Goal: Information Seeking & Learning: Learn about a topic

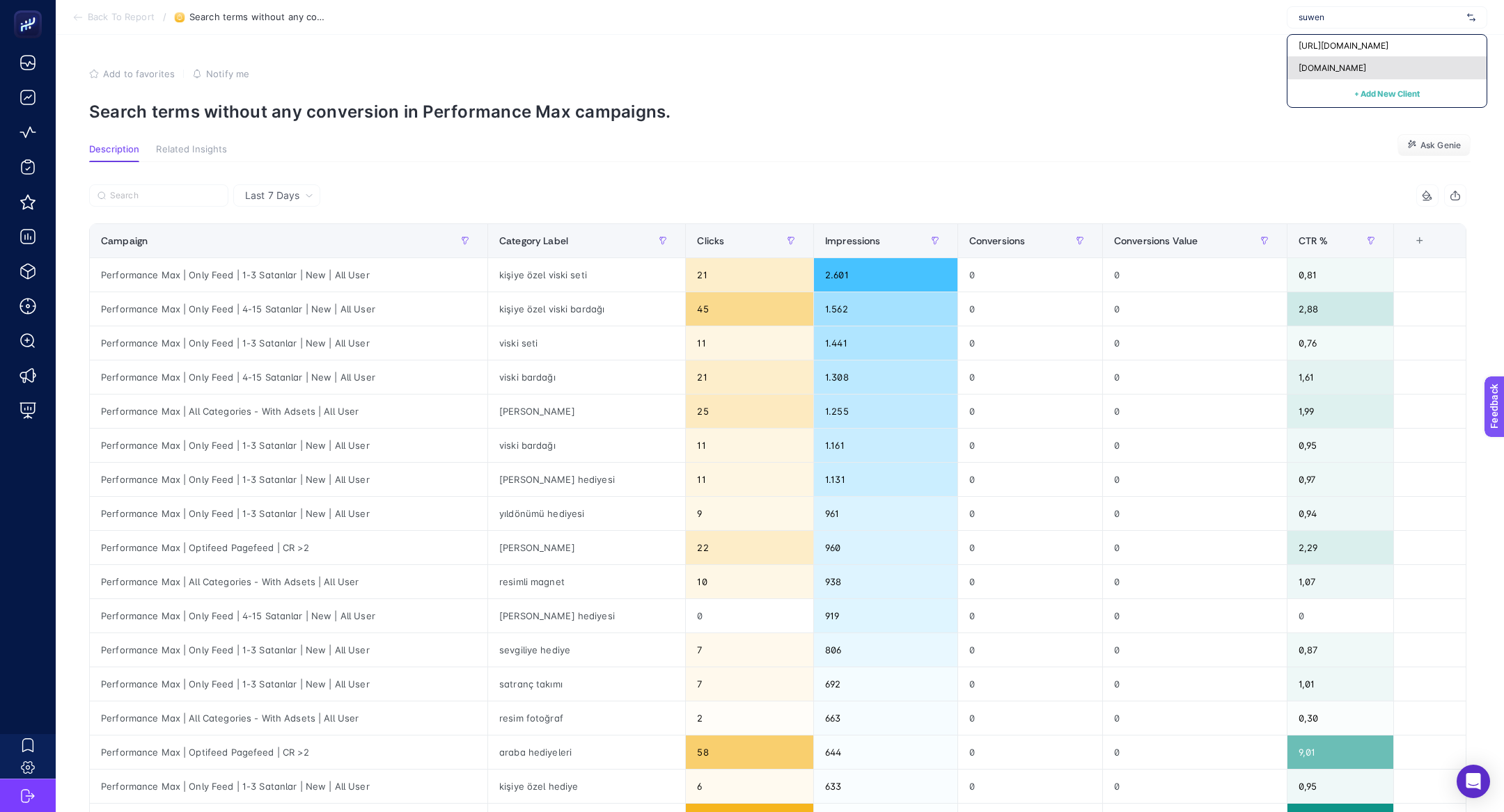
type input "suwen"
click at [1314, 58] on div "[DOMAIN_NAME]" at bounding box center [1387, 68] width 199 height 22
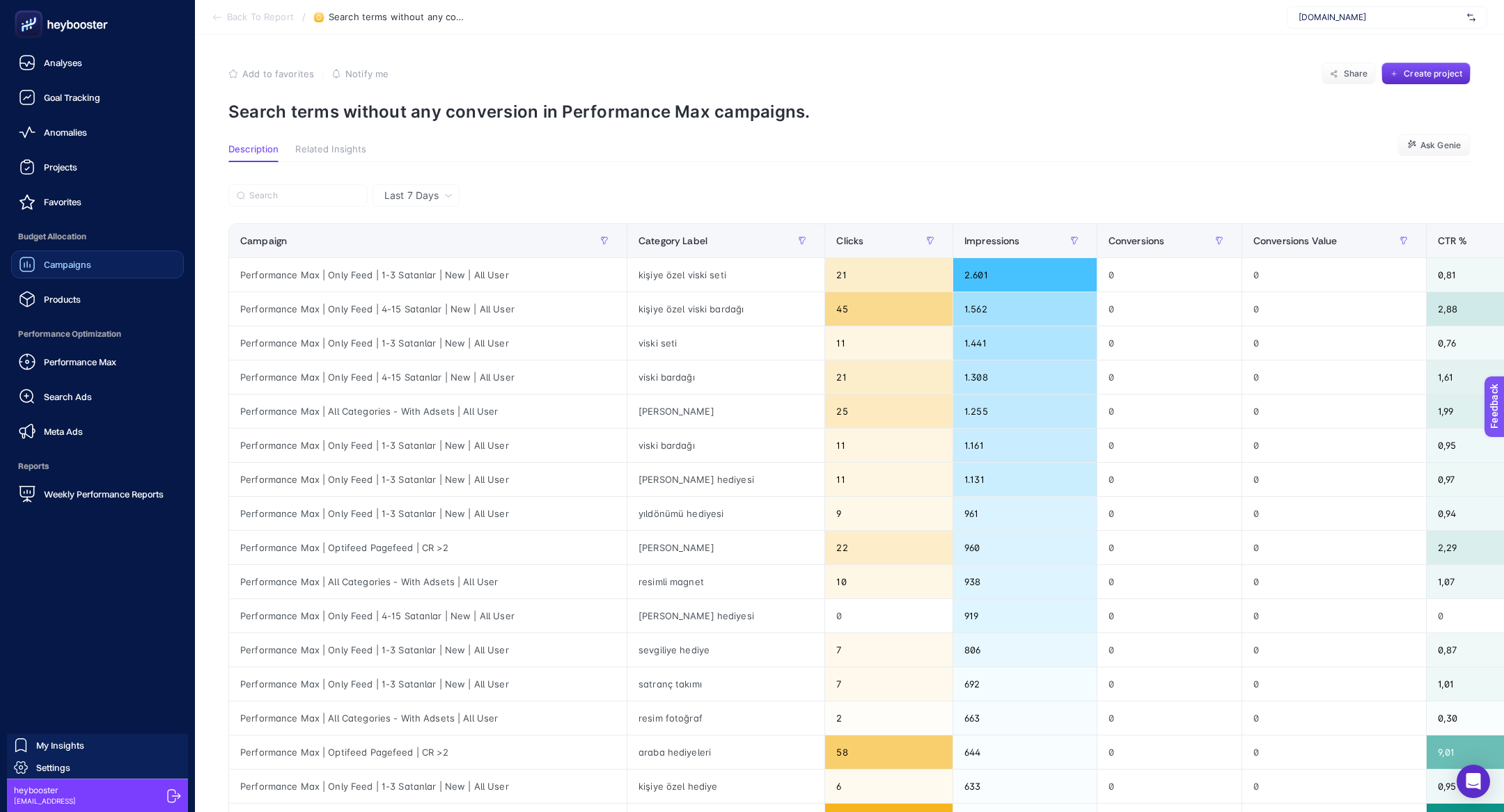
click at [37, 262] on div "Campaigns" at bounding box center [55, 264] width 72 height 17
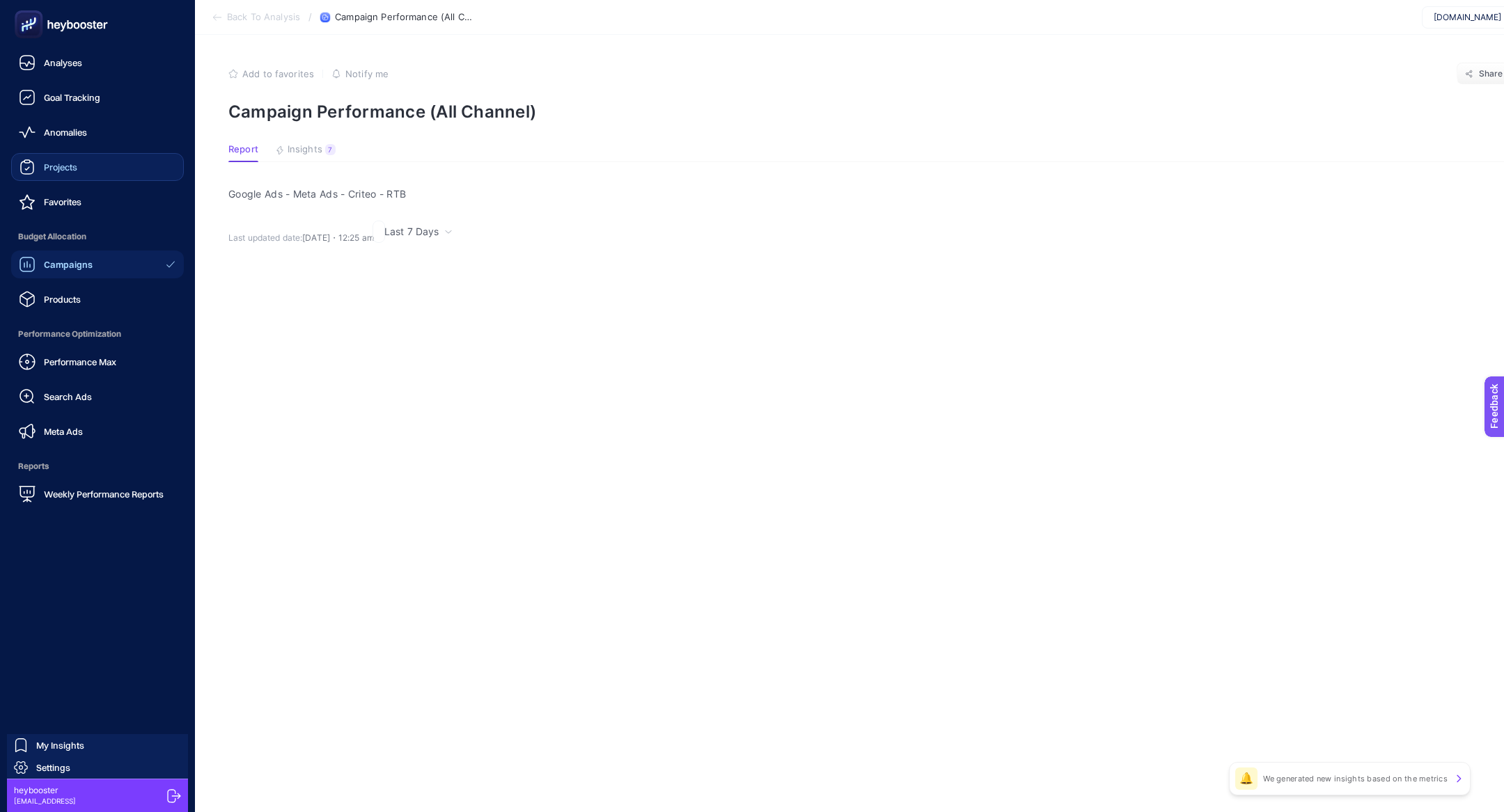
click at [55, 164] on span "Projects" at bounding box center [60, 167] width 33 height 11
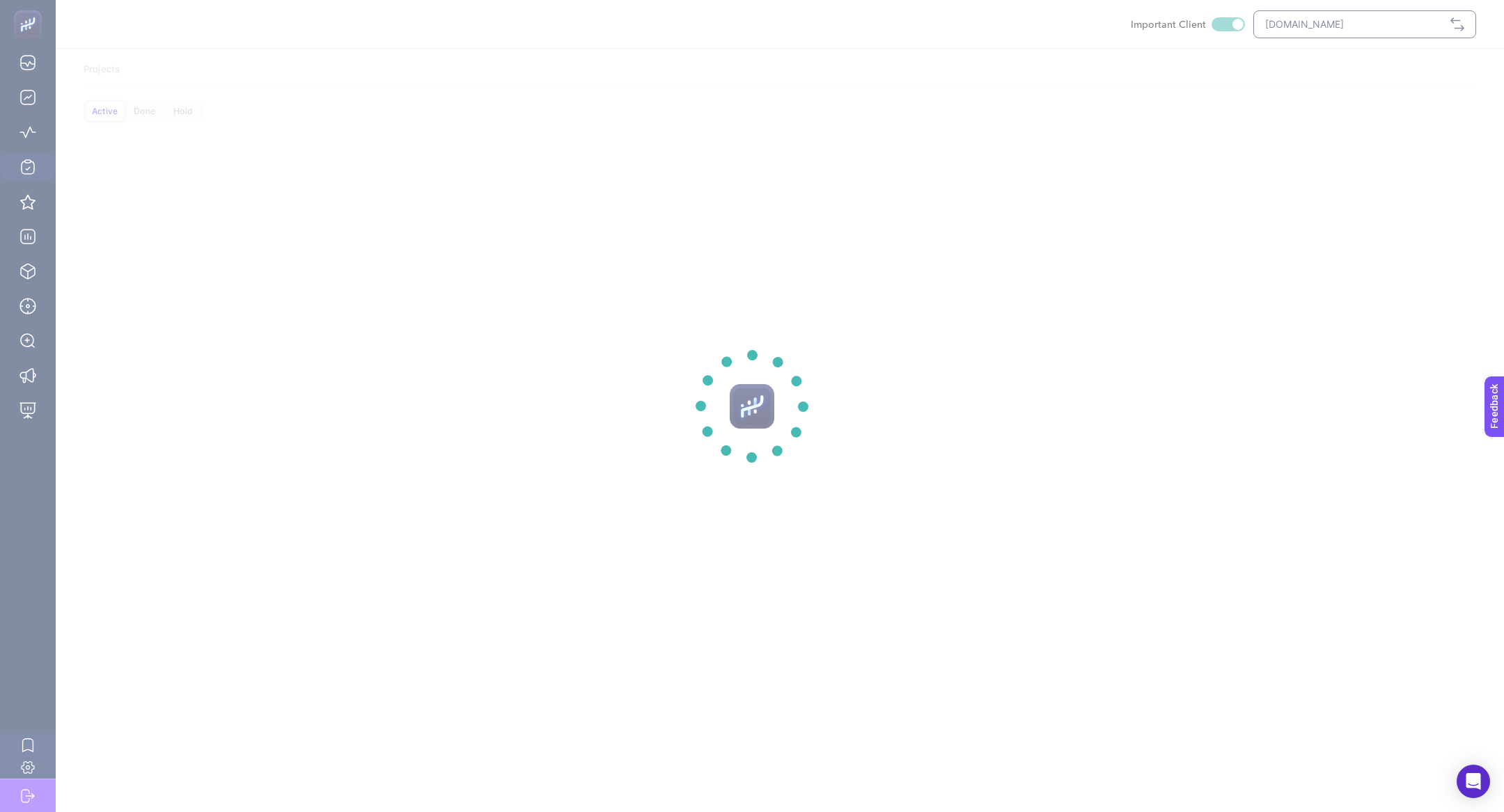
click at [22, 29] on section at bounding box center [752, 406] width 1504 height 812
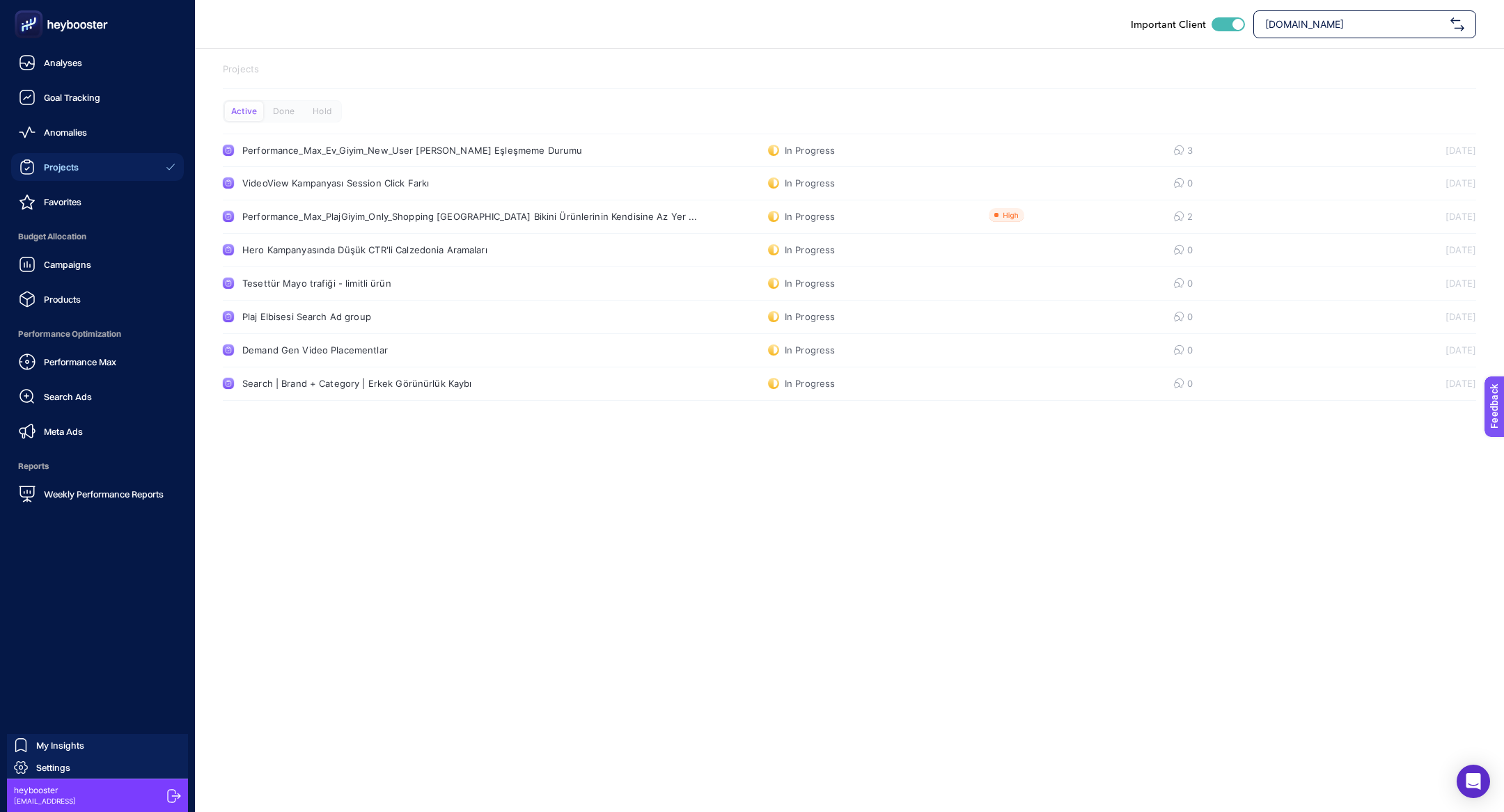
click at [22, 30] on icon at bounding box center [28, 24] width 14 height 14
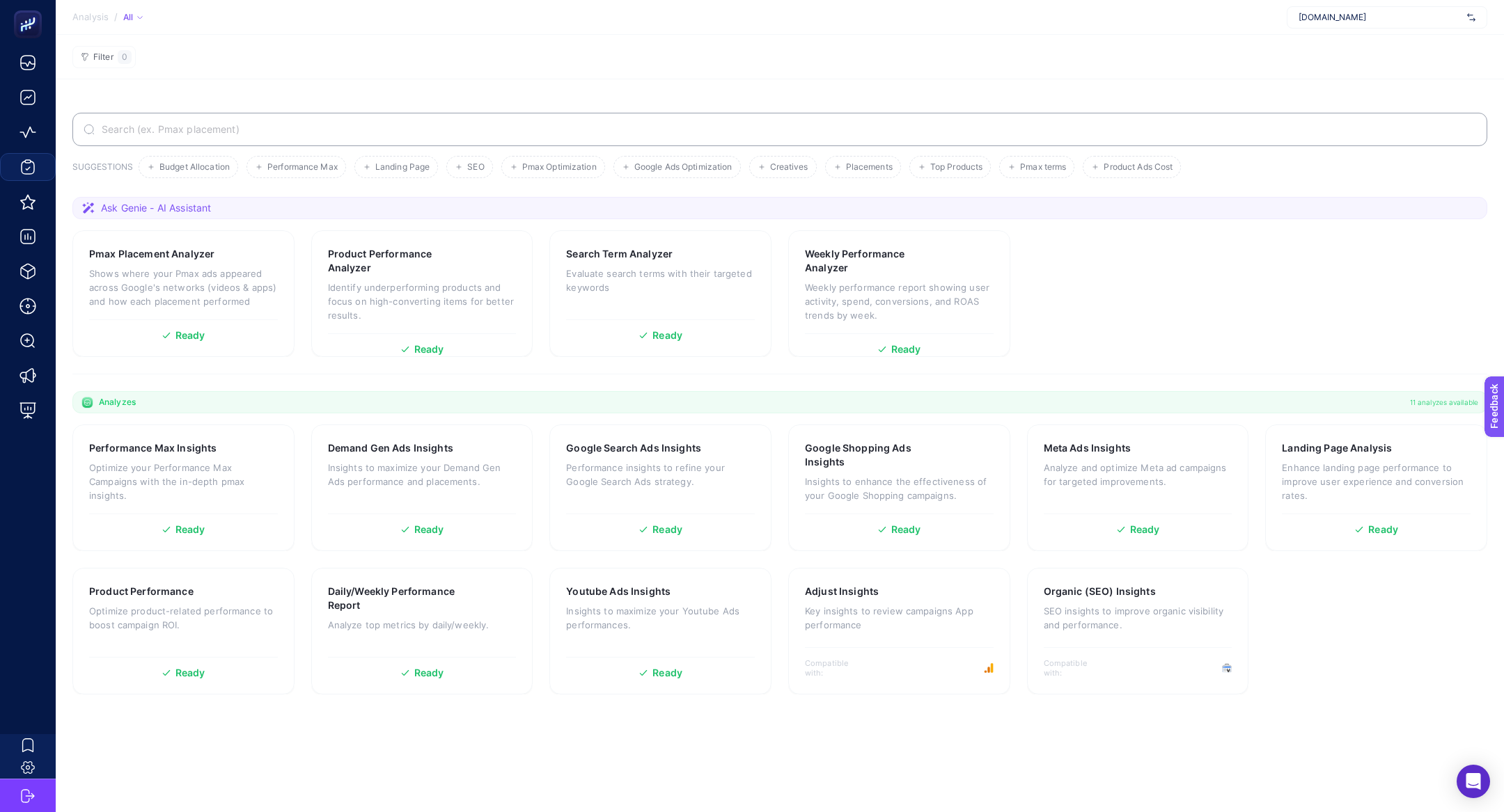
click at [203, 125] on input "Search" at bounding box center [787, 129] width 1377 height 11
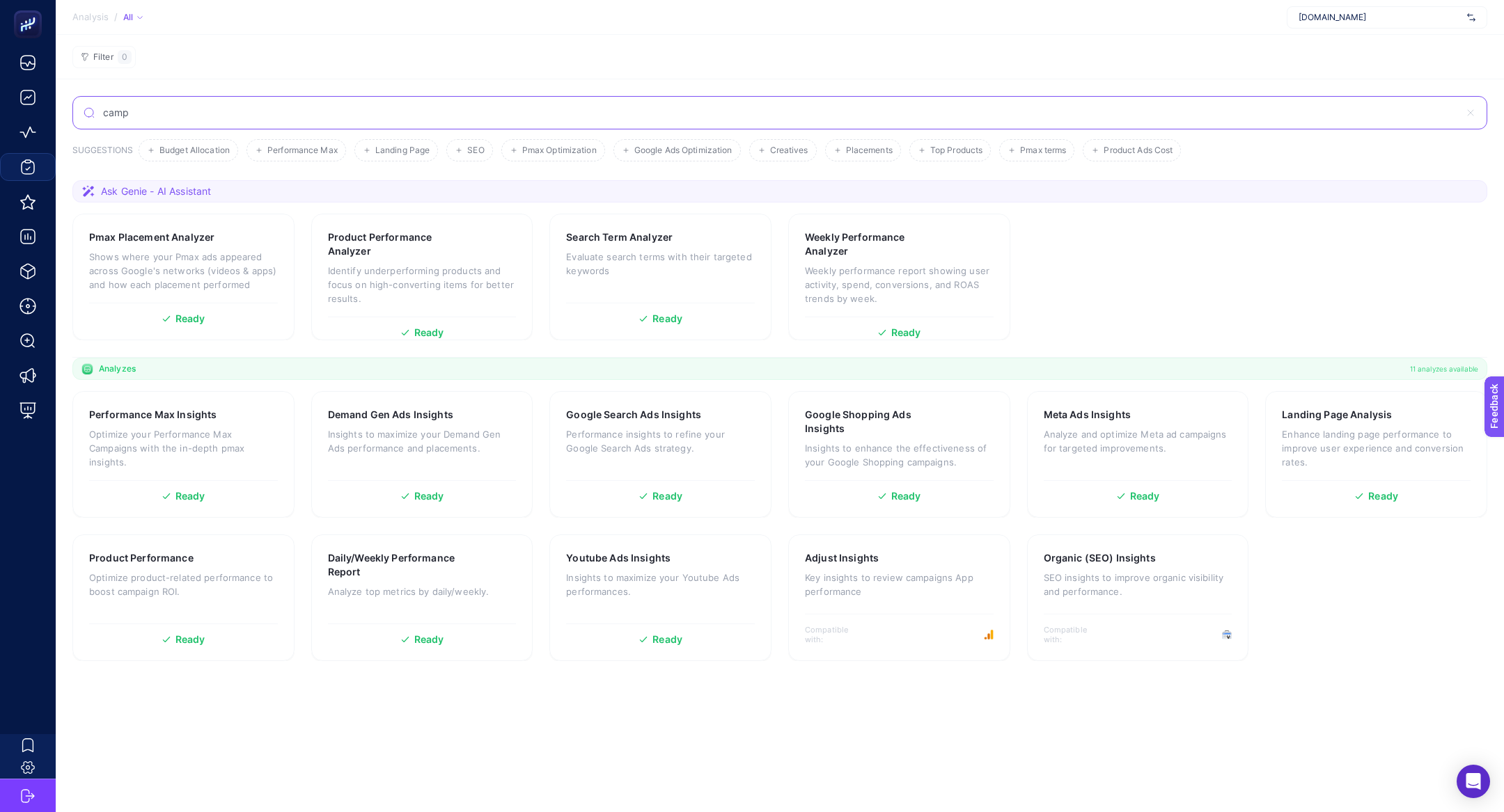
type input "camp"
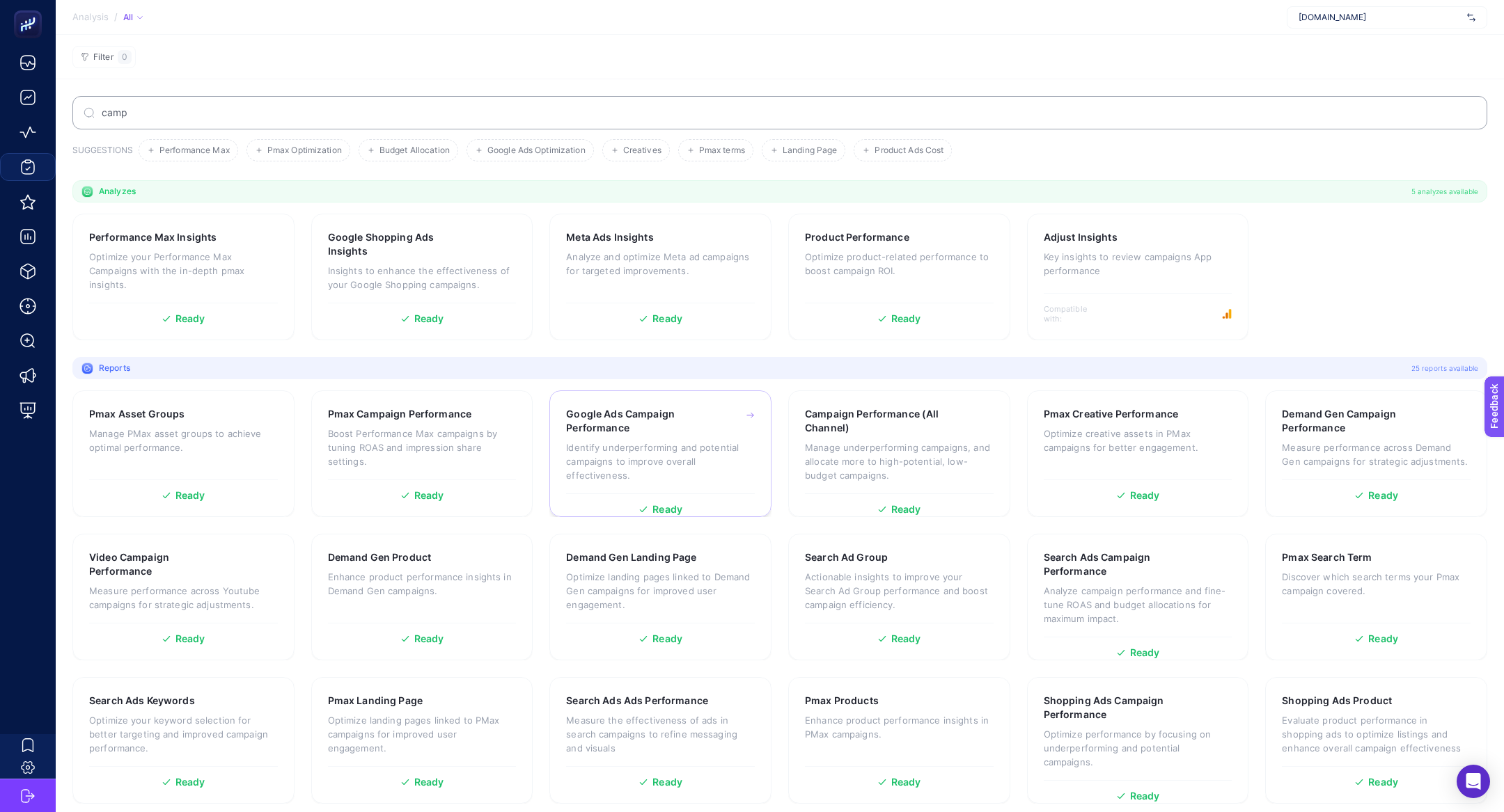
click at [705, 422] on h3 "Google Ads Campaign Performance" at bounding box center [638, 421] width 145 height 28
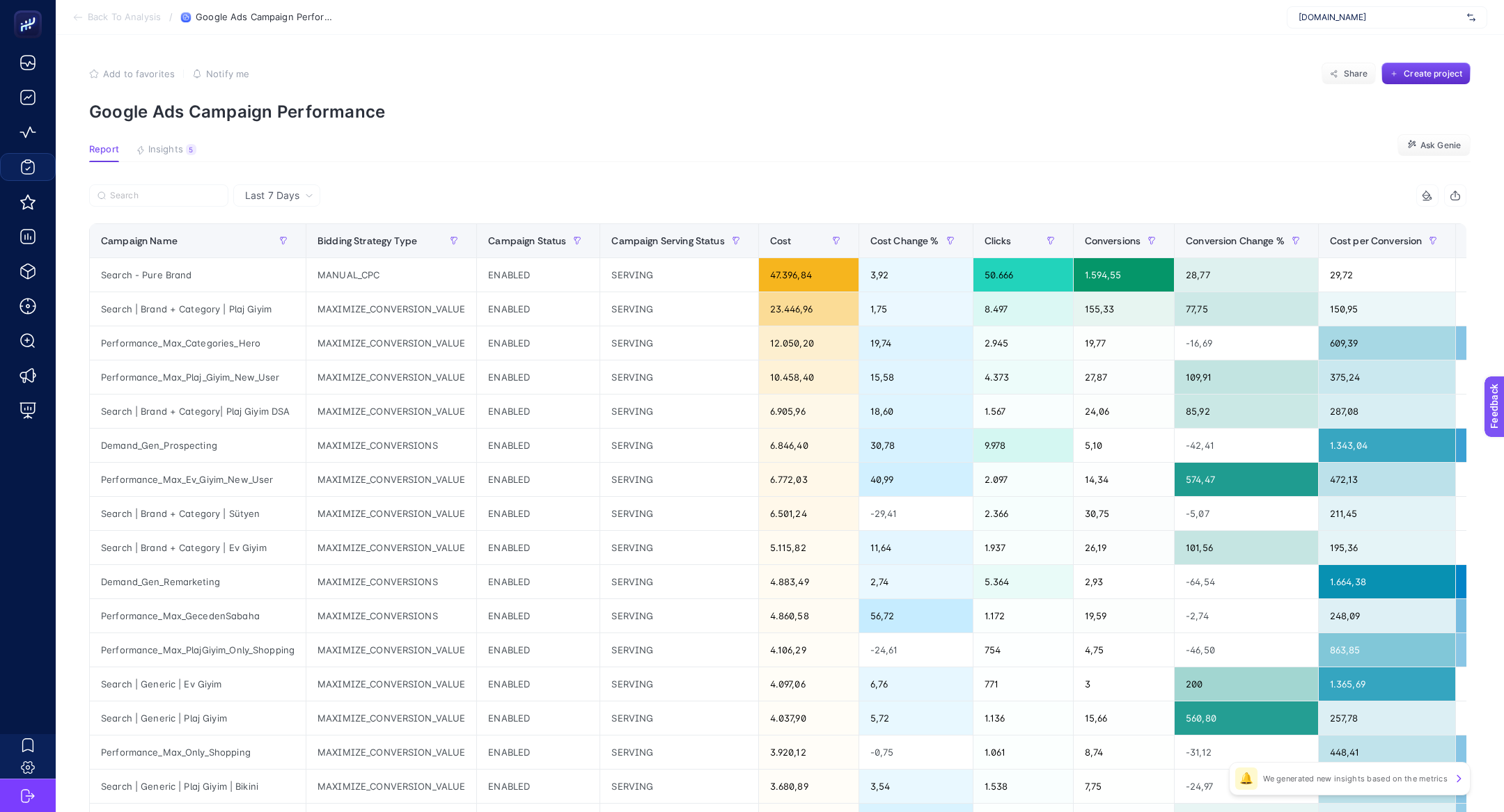
click at [297, 184] on div "Last 7 Days" at bounding box center [276, 195] width 87 height 22
click at [179, 141] on article "Add to favorites false Notify me Share Create project Google Ads Campaign Perfo…" at bounding box center [779, 579] width 1448 height 1088
click at [183, 153] on button "Insights 5 We generated new insights based on the metrics" at bounding box center [166, 153] width 60 height 19
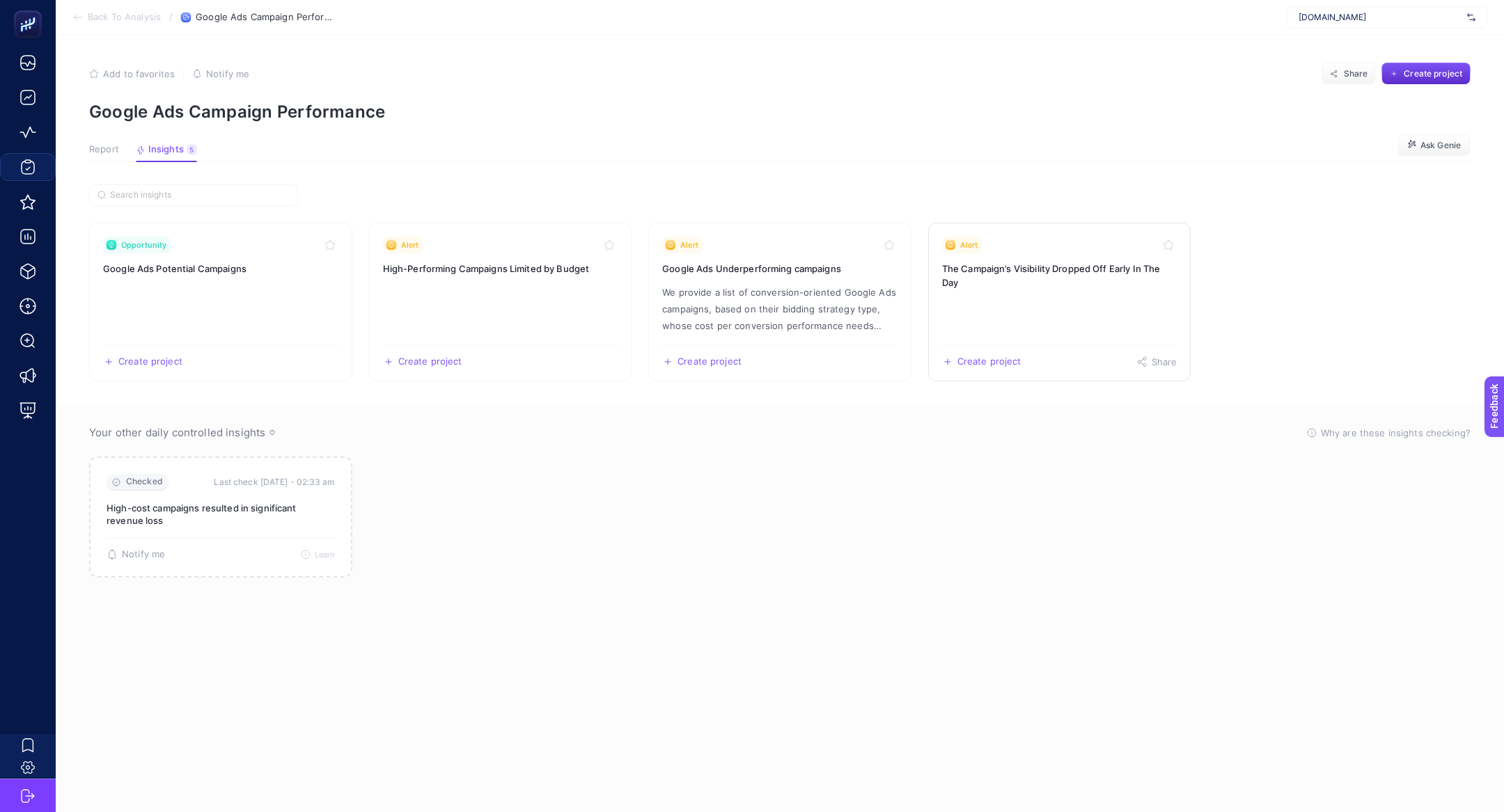
click at [984, 314] on link "Alert The Campaign’s Visibility Dropped Off Early In The Day Create project Sha…" at bounding box center [1060, 301] width 263 height 159
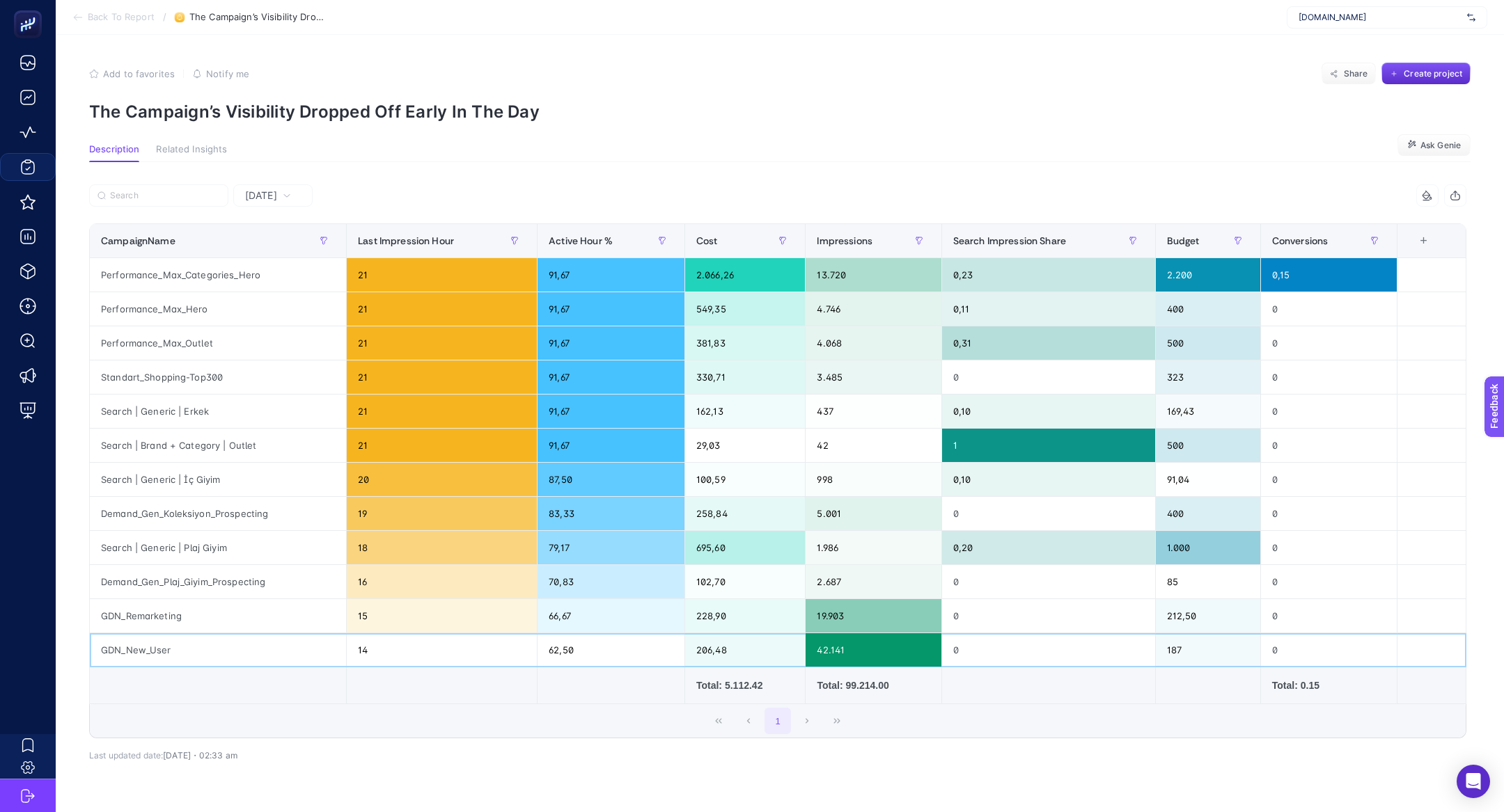
click at [140, 636] on div "GDN_New_User" at bounding box center [218, 650] width 257 height 33
click at [275, 194] on span "Yesterday" at bounding box center [260, 195] width 32 height 14
click at [500, 208] on div at bounding box center [433, 199] width 689 height 30
click at [473, 186] on div at bounding box center [433, 199] width 689 height 30
click at [211, 510] on div "Demand_Gen_Koleksiyon_Prospecting" at bounding box center [218, 514] width 257 height 33
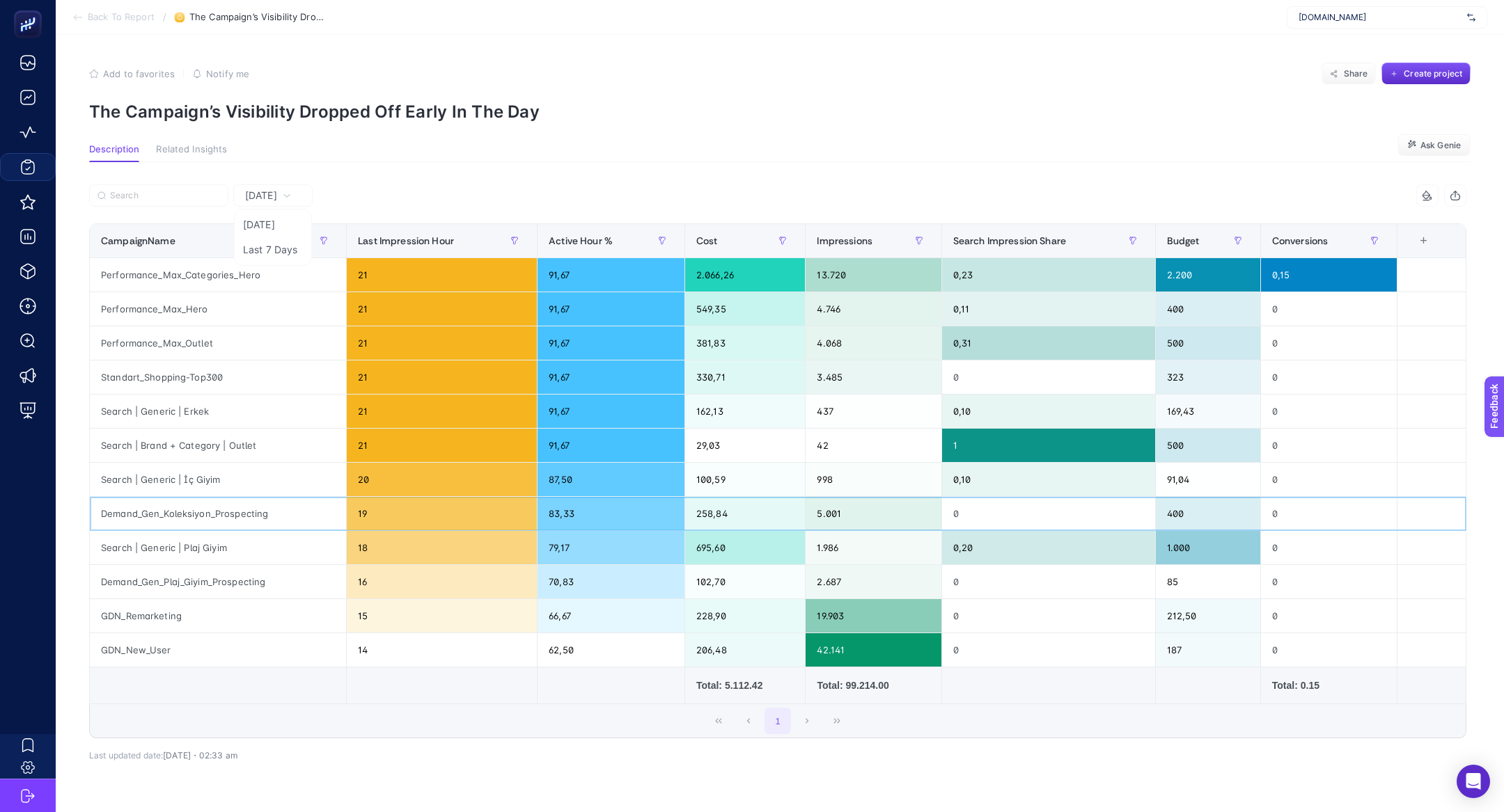
click at [211, 510] on div "Demand_Gen_Koleksiyon_Prospecting" at bounding box center [218, 514] width 257 height 33
click at [222, 546] on div "Search | Generic | Plaj Giyim" at bounding box center [218, 548] width 257 height 33
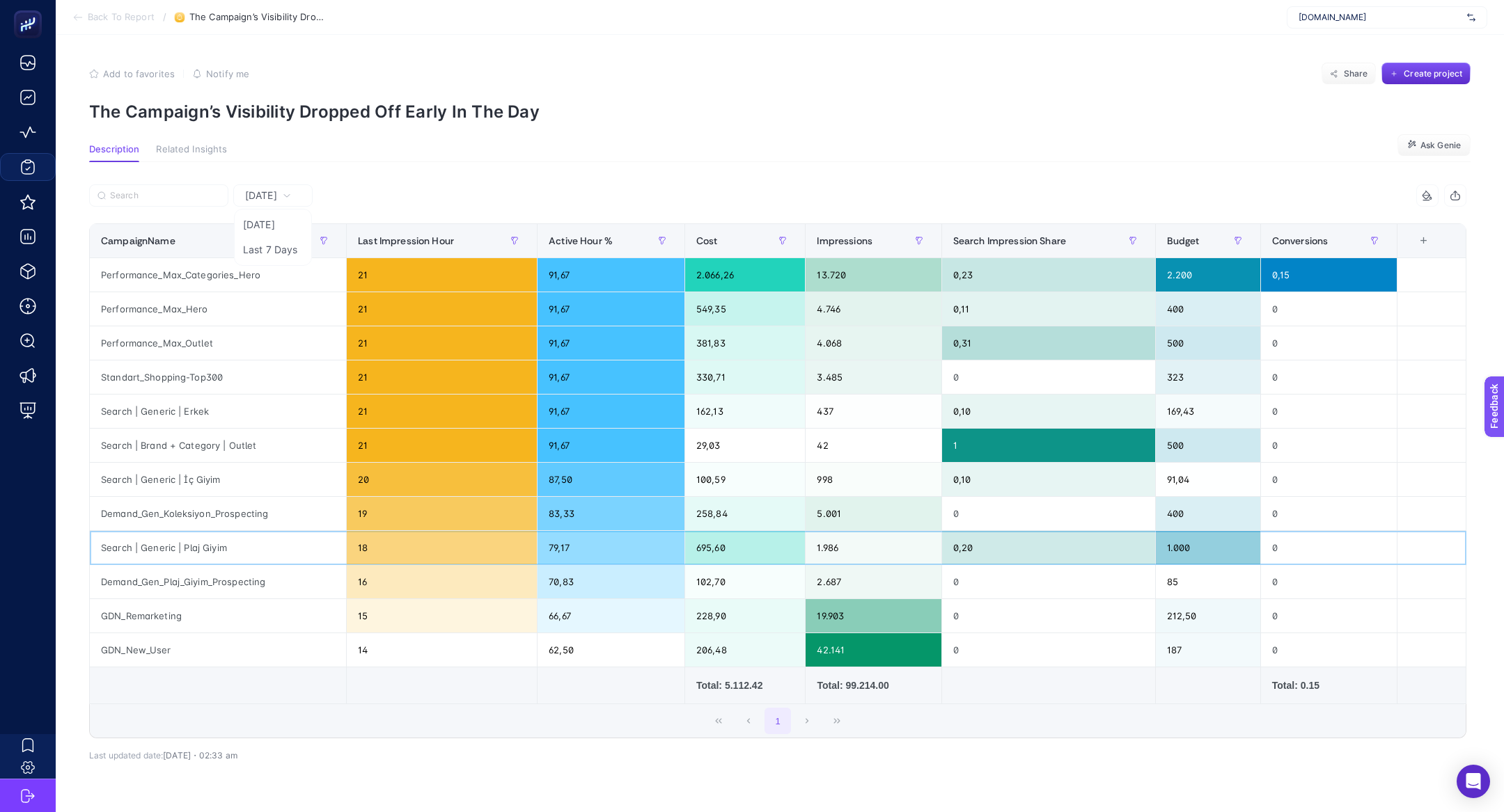
click at [222, 546] on div "Search | Generic | Plaj Giyim" at bounding box center [218, 548] width 257 height 33
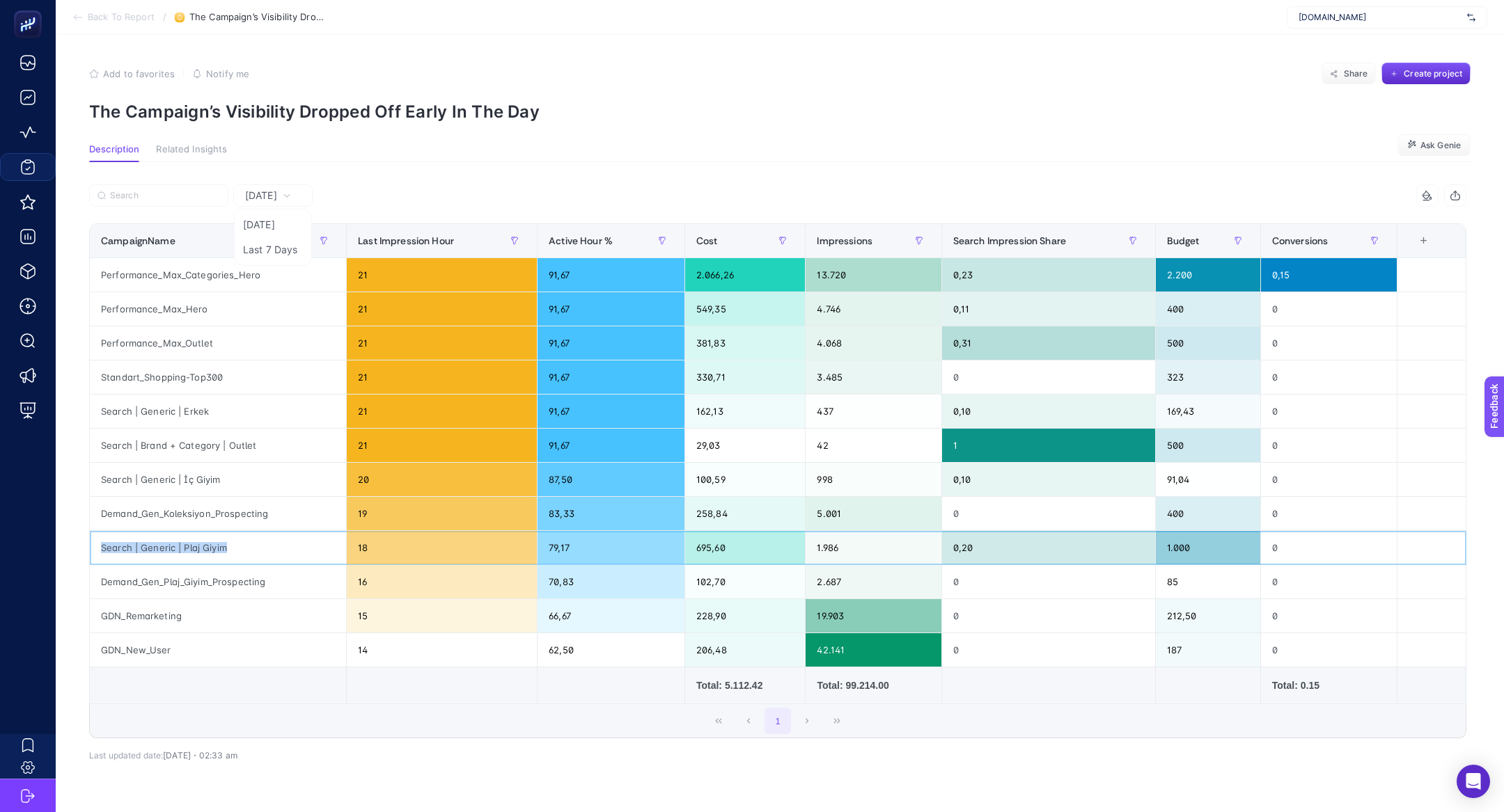
click at [222, 546] on div "Search | Generic | Plaj Giyim" at bounding box center [218, 548] width 257 height 33
copy tr "Search | Generic | Plaj Giyim"
click at [171, 196] on input "Search" at bounding box center [165, 196] width 110 height 11
click at [265, 254] on li "Last 7 Days" at bounding box center [272, 250] width 71 height 25
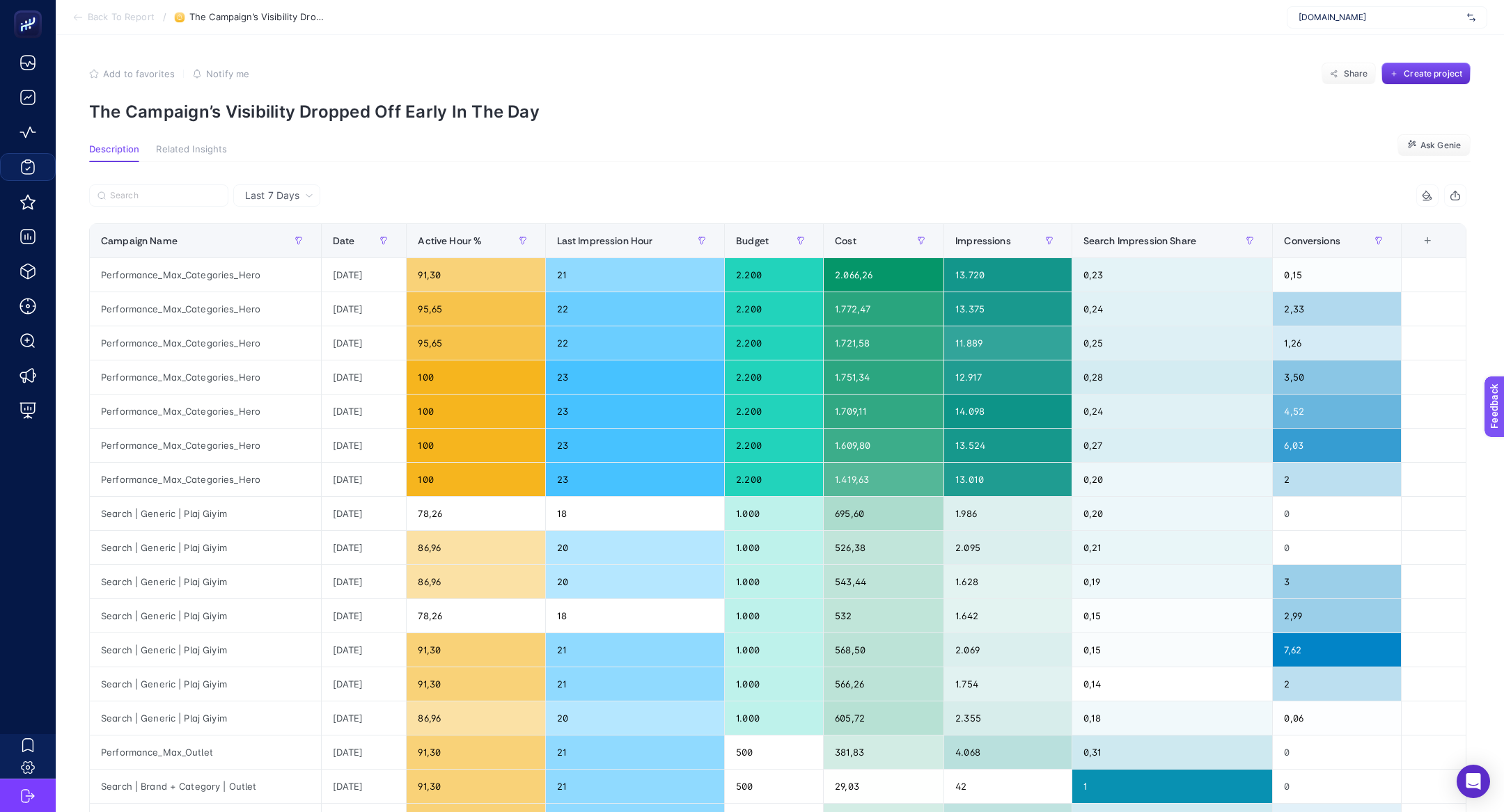
click at [162, 210] on div at bounding box center [433, 199] width 689 height 30
click at [161, 201] on label at bounding box center [158, 195] width 139 height 22
click at [0, 0] on input "Search" at bounding box center [0, 0] width 0 height 0
click at [149, 193] on input "Search" at bounding box center [165, 196] width 110 height 11
paste input "Search | Generic | Plaj Giyim"
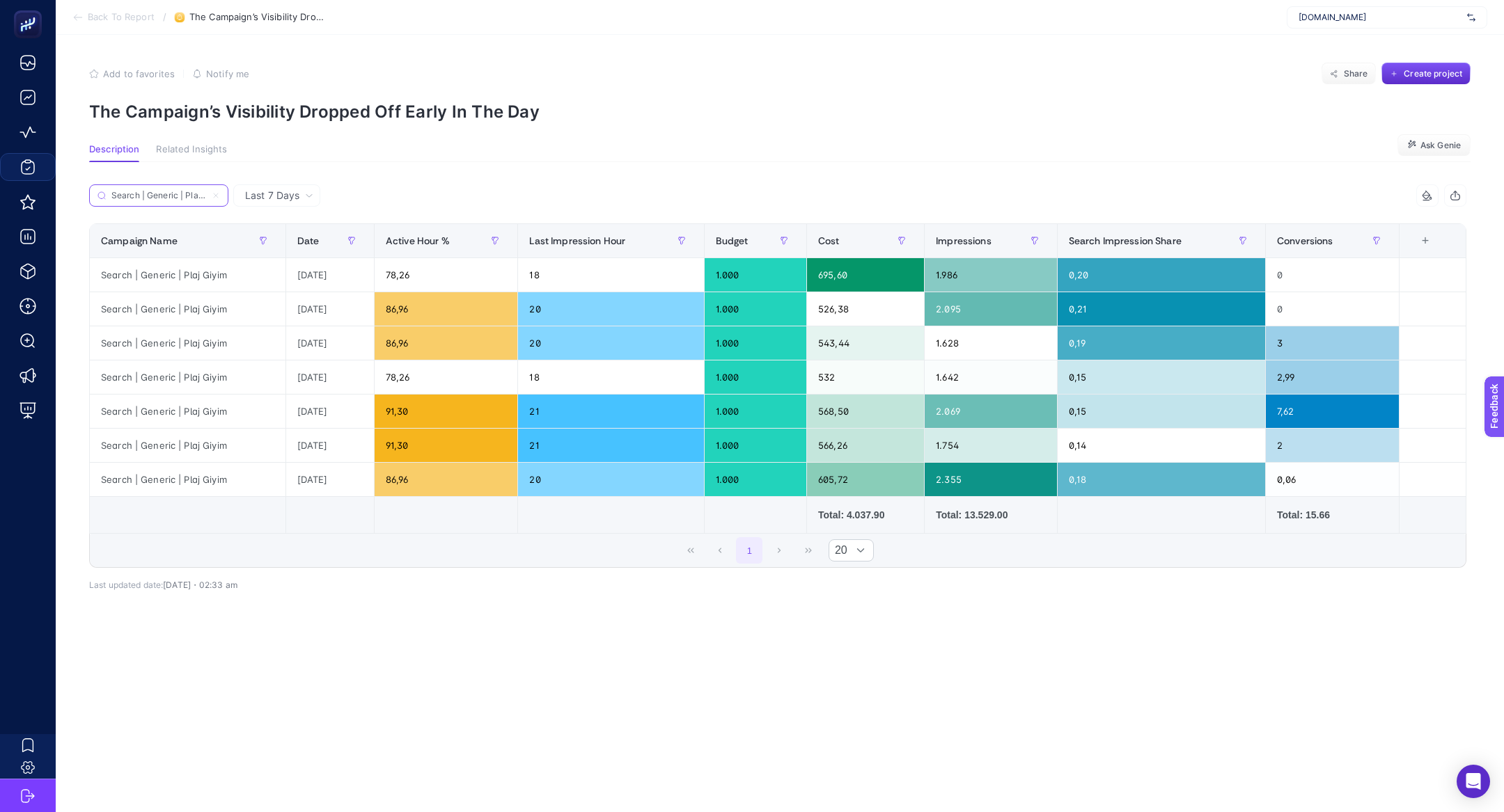
scroll to position [0, 19]
type input "Search | Generic | Plaj Giyim"
click at [167, 259] on div "Search | Generic | Plaj Giyim" at bounding box center [187, 275] width 196 height 33
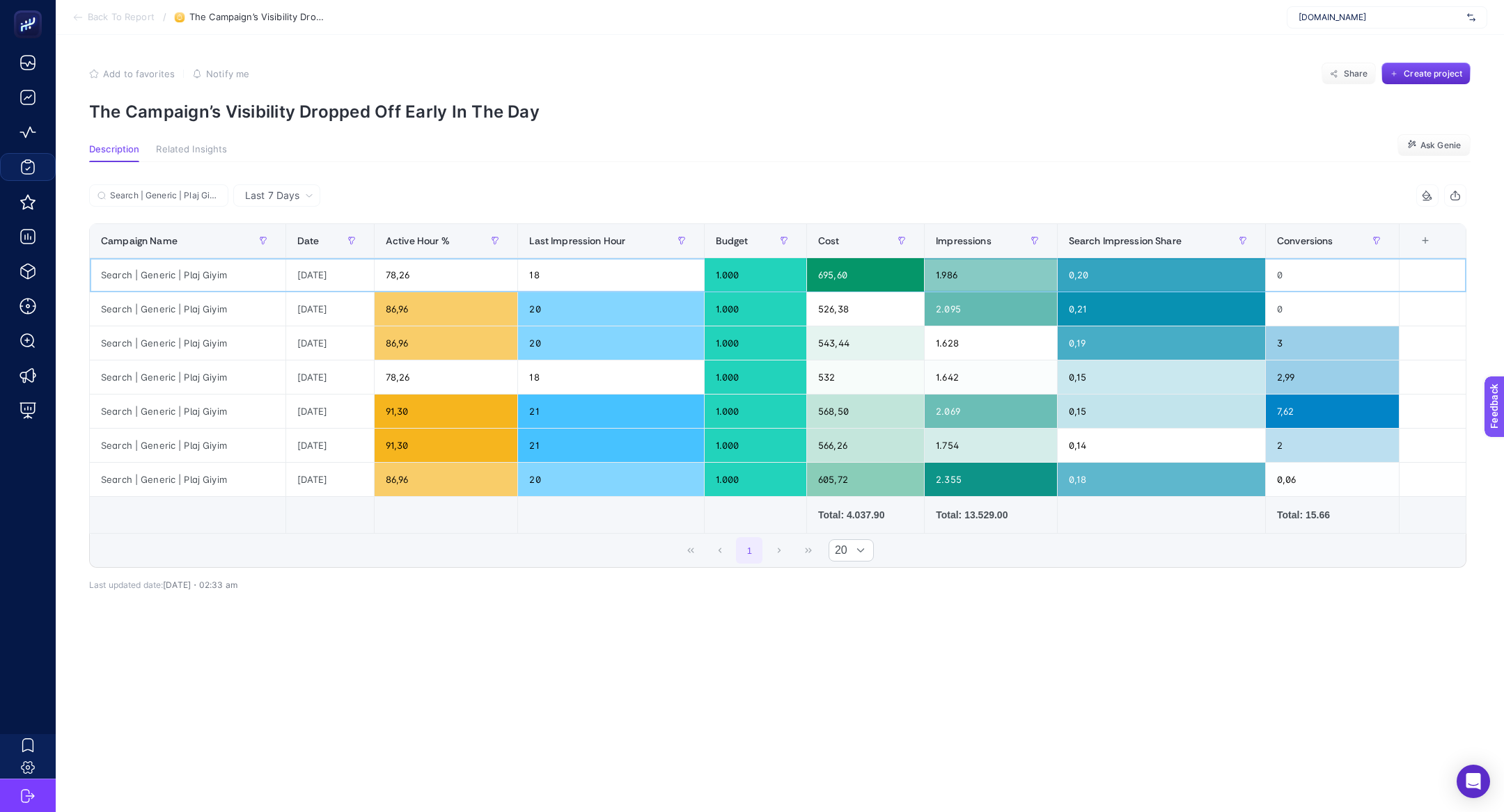
click at [167, 259] on div "Search | Generic | Plaj Giyim" at bounding box center [187, 275] width 196 height 33
click at [173, 267] on div "Search | Generic | Plaj Giyim" at bounding box center [187, 275] width 196 height 33
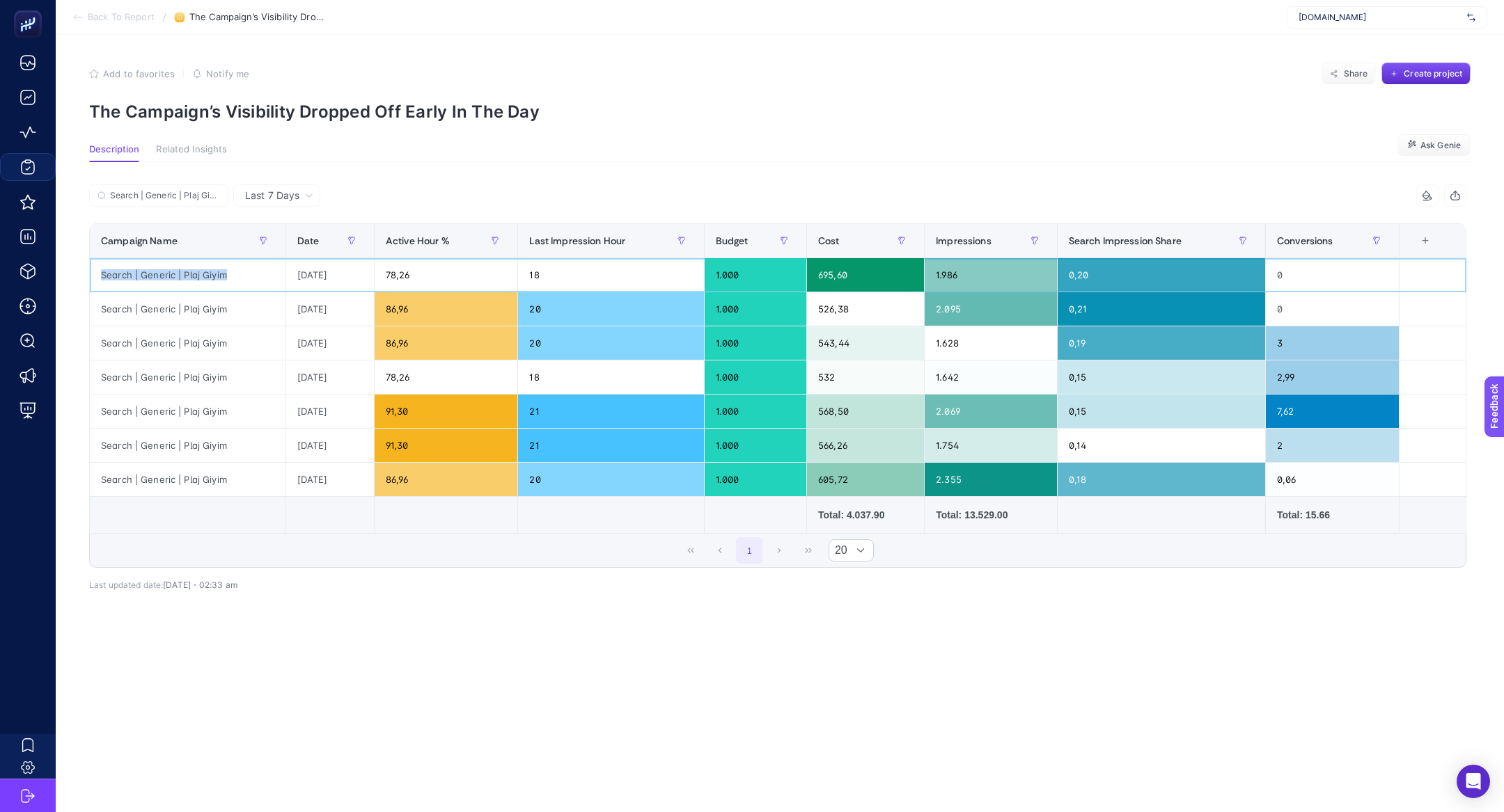
copy tr "Search | Generic | Plaj Giyim"
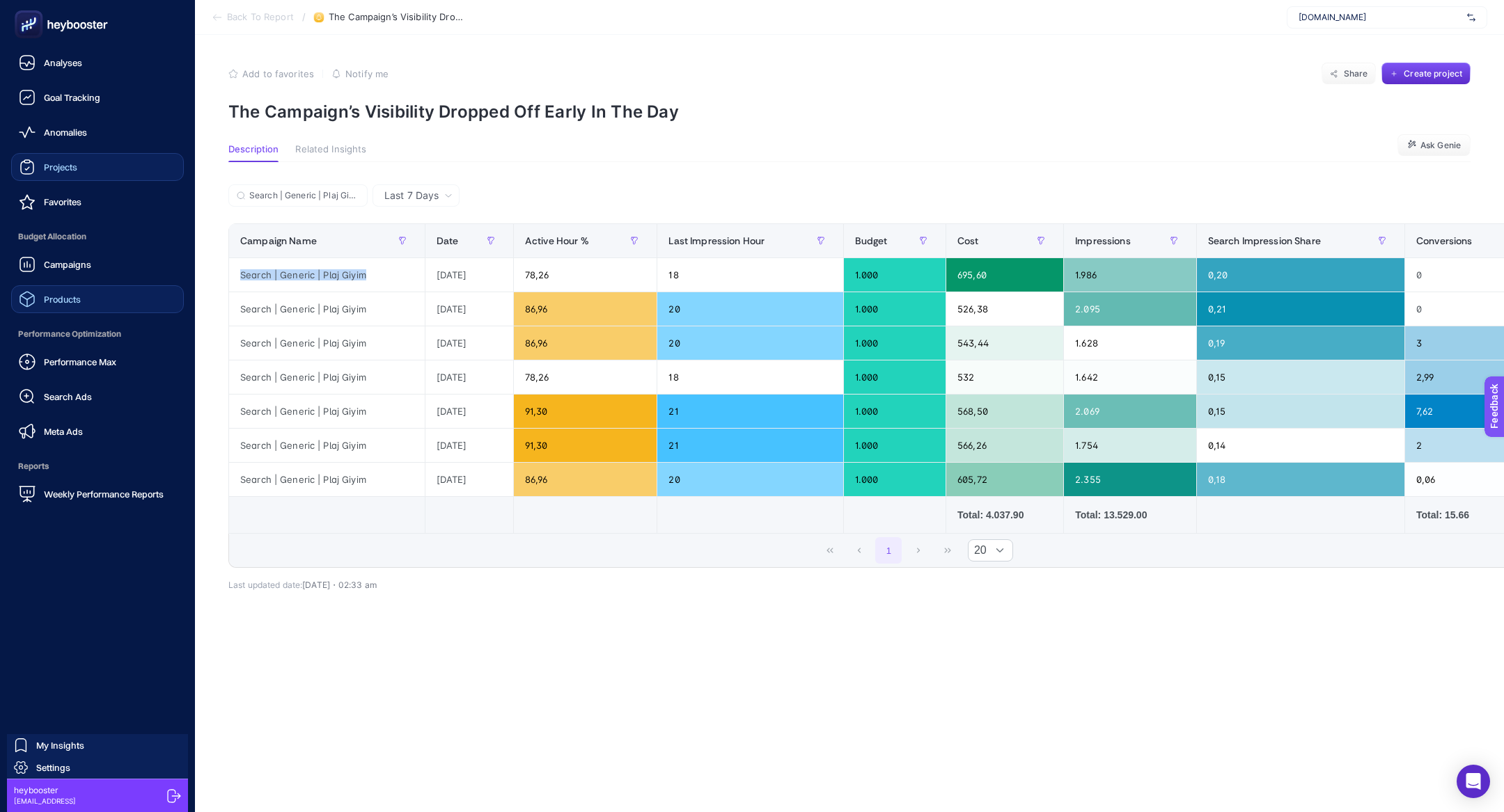
click at [65, 294] on span "Products" at bounding box center [62, 298] width 37 height 11
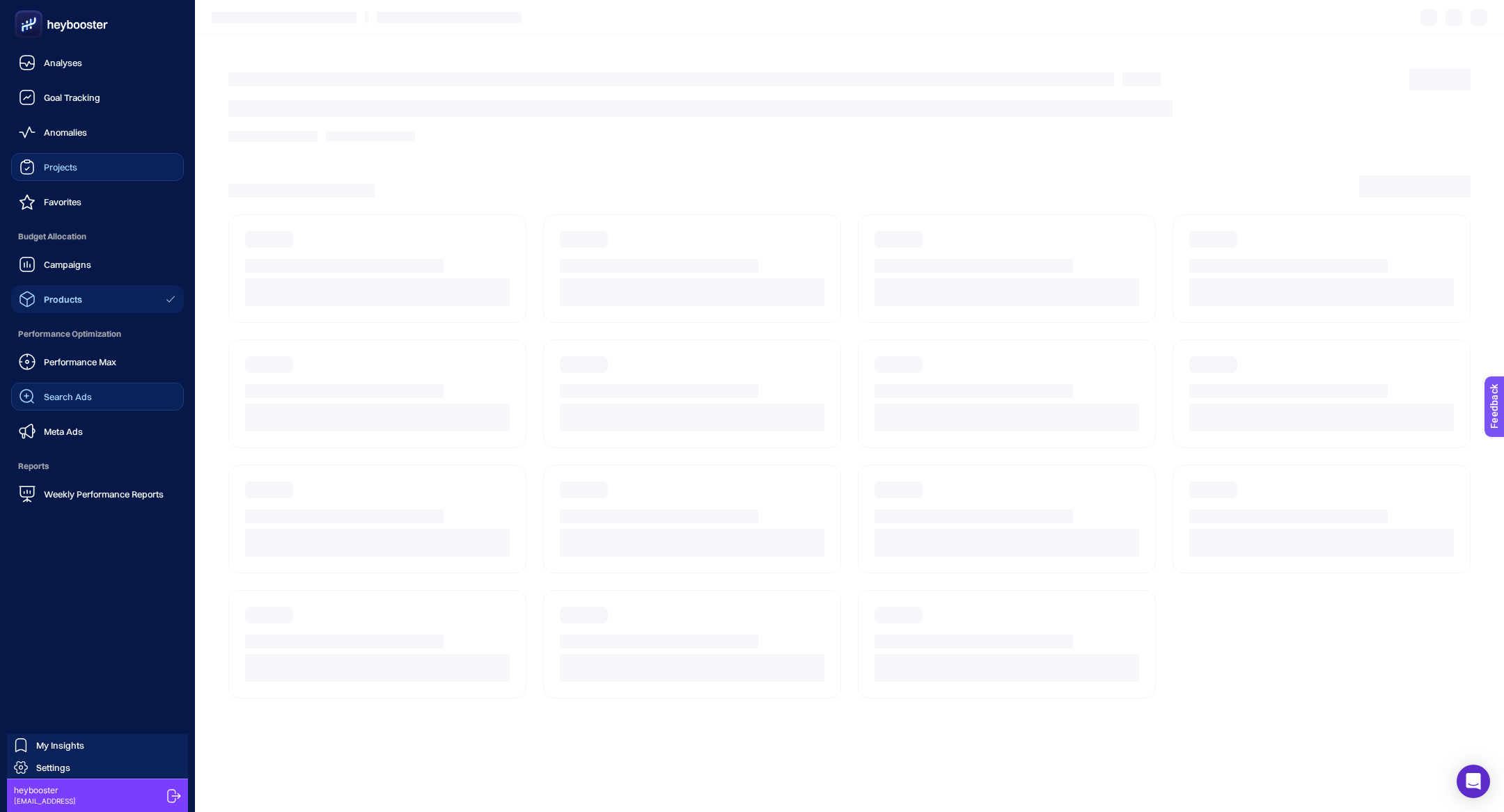
click at [65, 386] on link "Search Ads" at bounding box center [97, 397] width 173 height 28
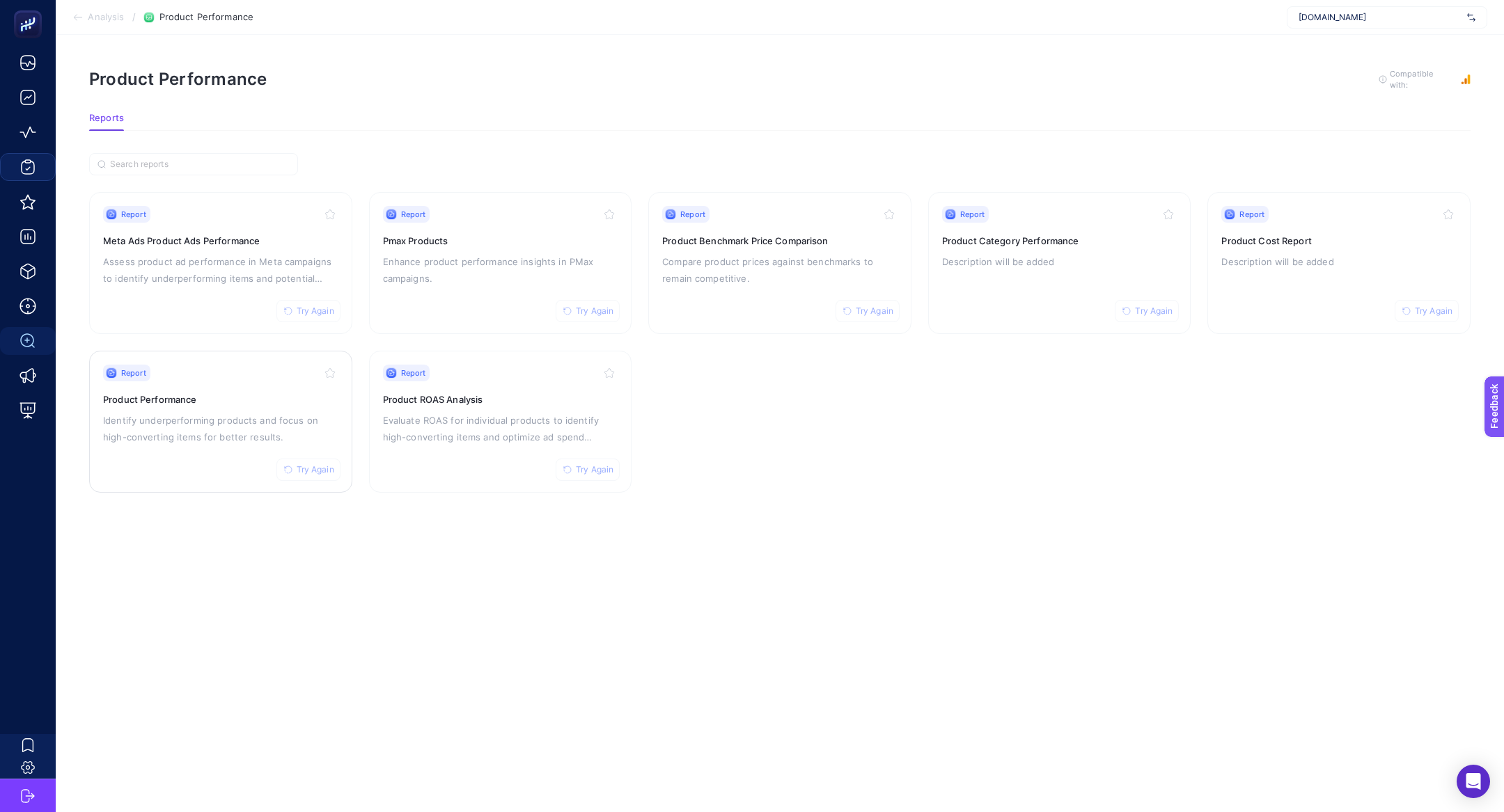
click at [218, 397] on h3 "Product Performance" at bounding box center [220, 400] width 235 height 14
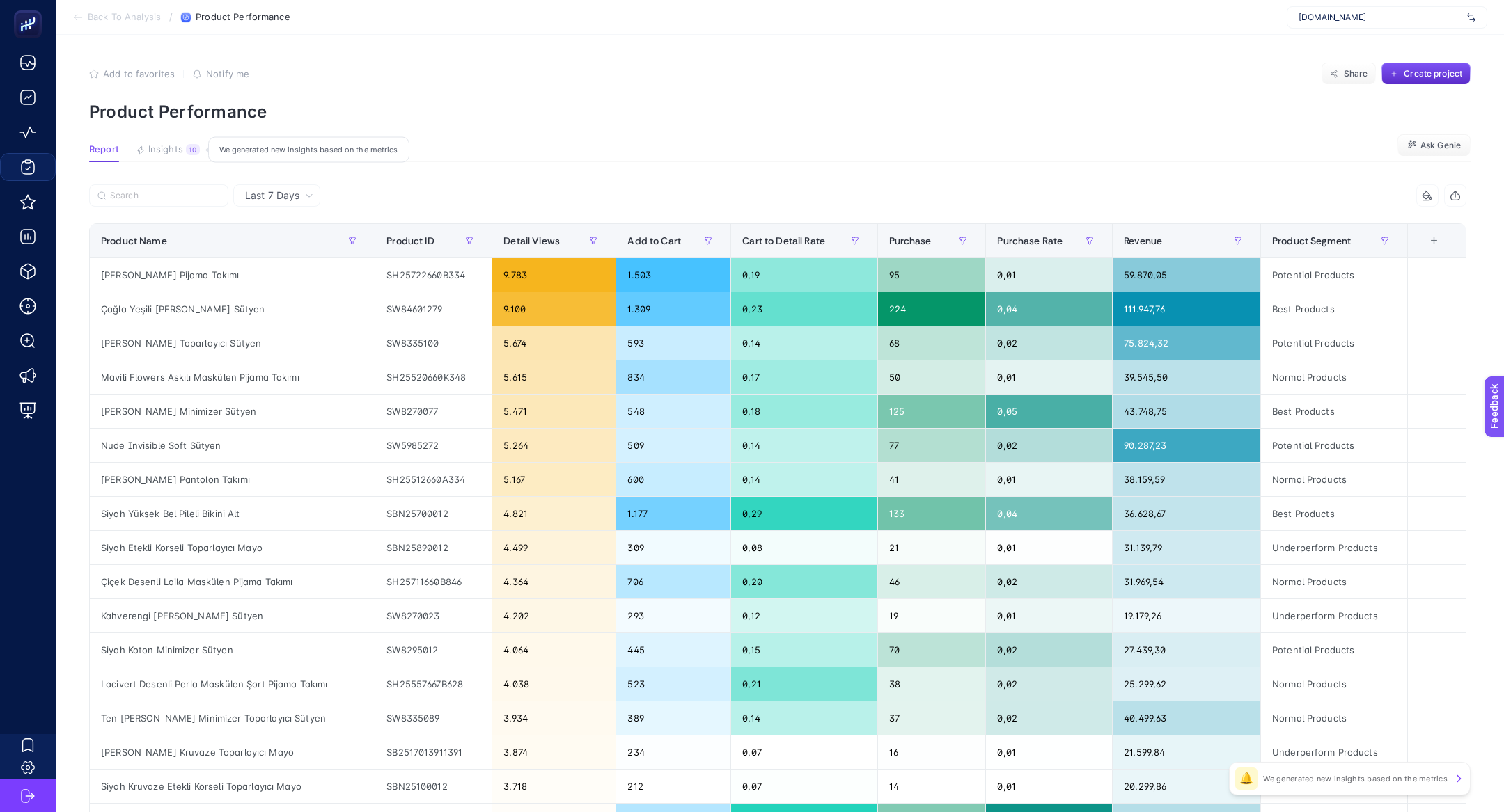
click at [147, 152] on button "Insights 10 We generated new insights based on the metrics" at bounding box center [168, 153] width 64 height 19
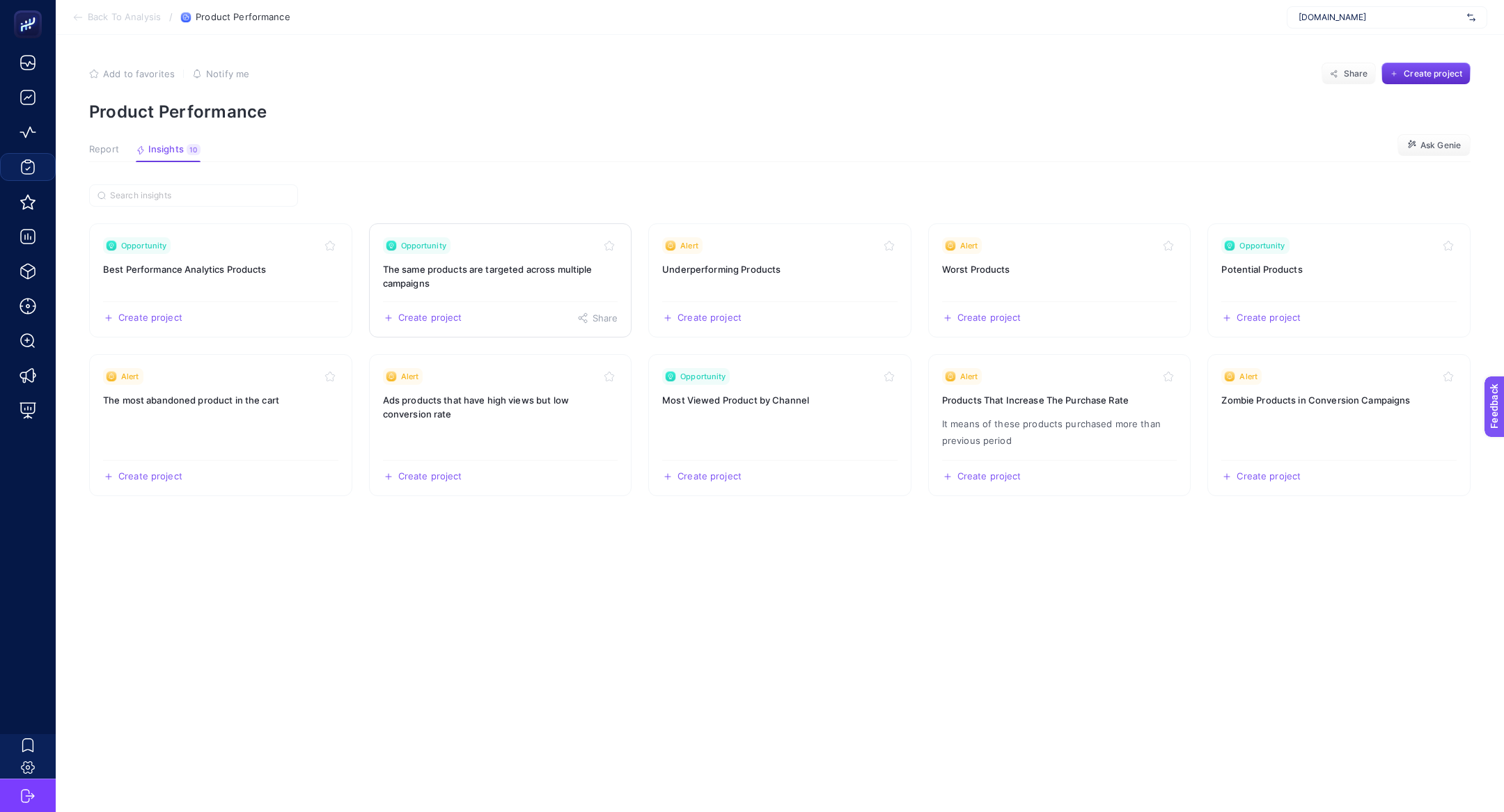
click at [491, 281] on h3 "The same products are targeted across multiple campaigns" at bounding box center [500, 276] width 235 height 28
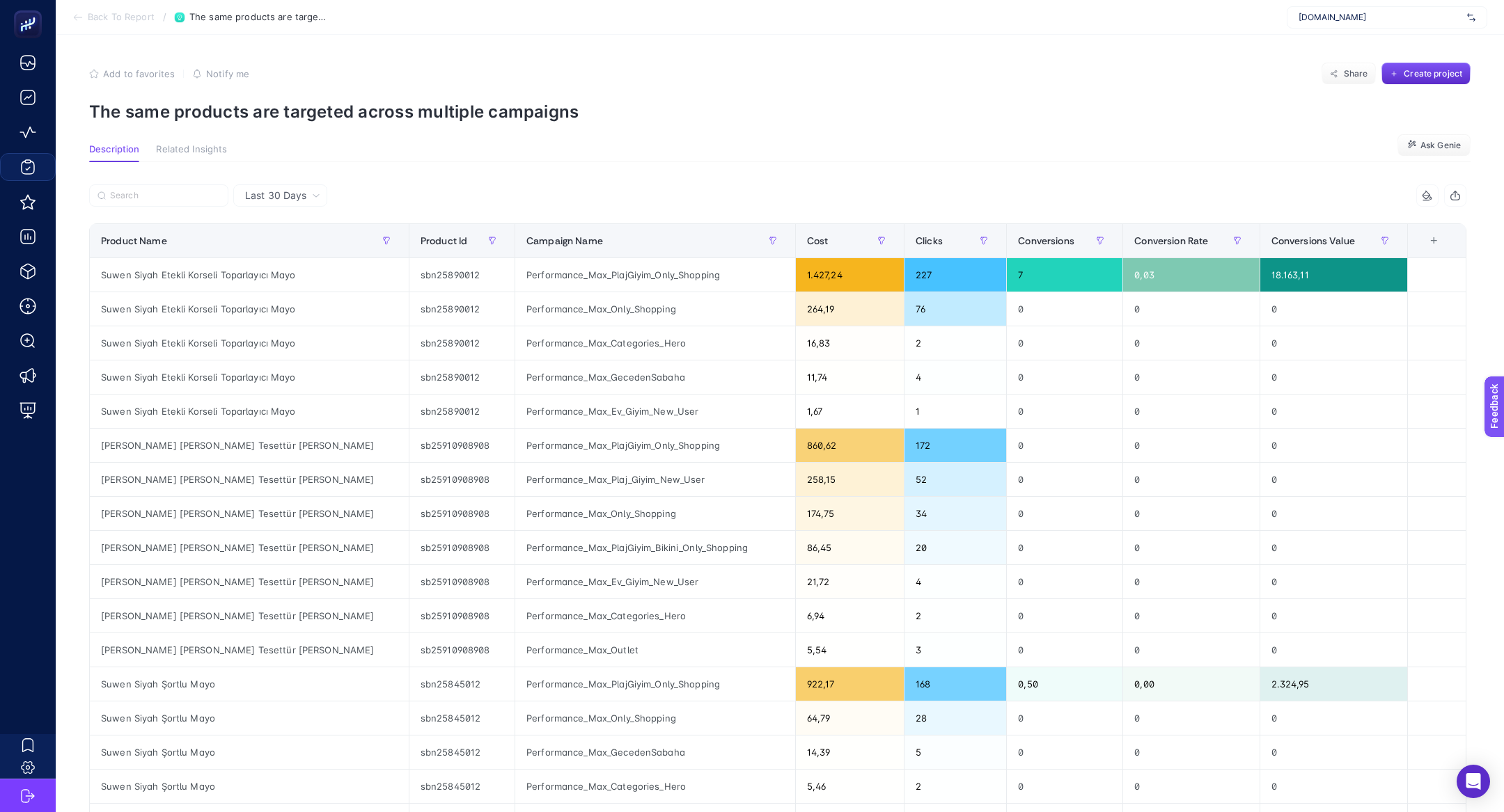
click at [281, 189] on span "Last 30 Days" at bounding box center [275, 195] width 61 height 14
click at [292, 256] on li "Last 7 Days" at bounding box center [280, 250] width 86 height 25
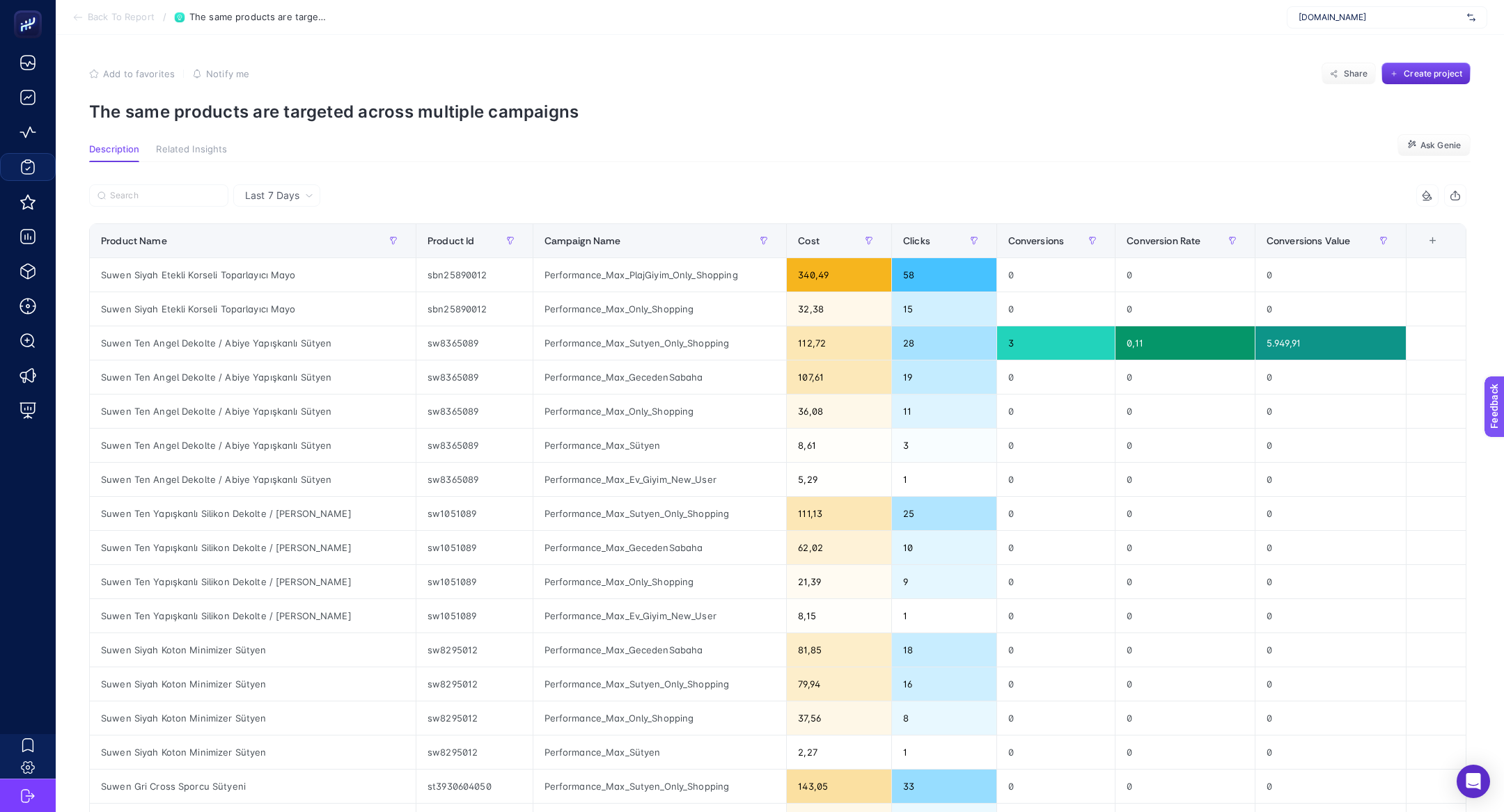
click at [620, 203] on div at bounding box center [433, 199] width 689 height 30
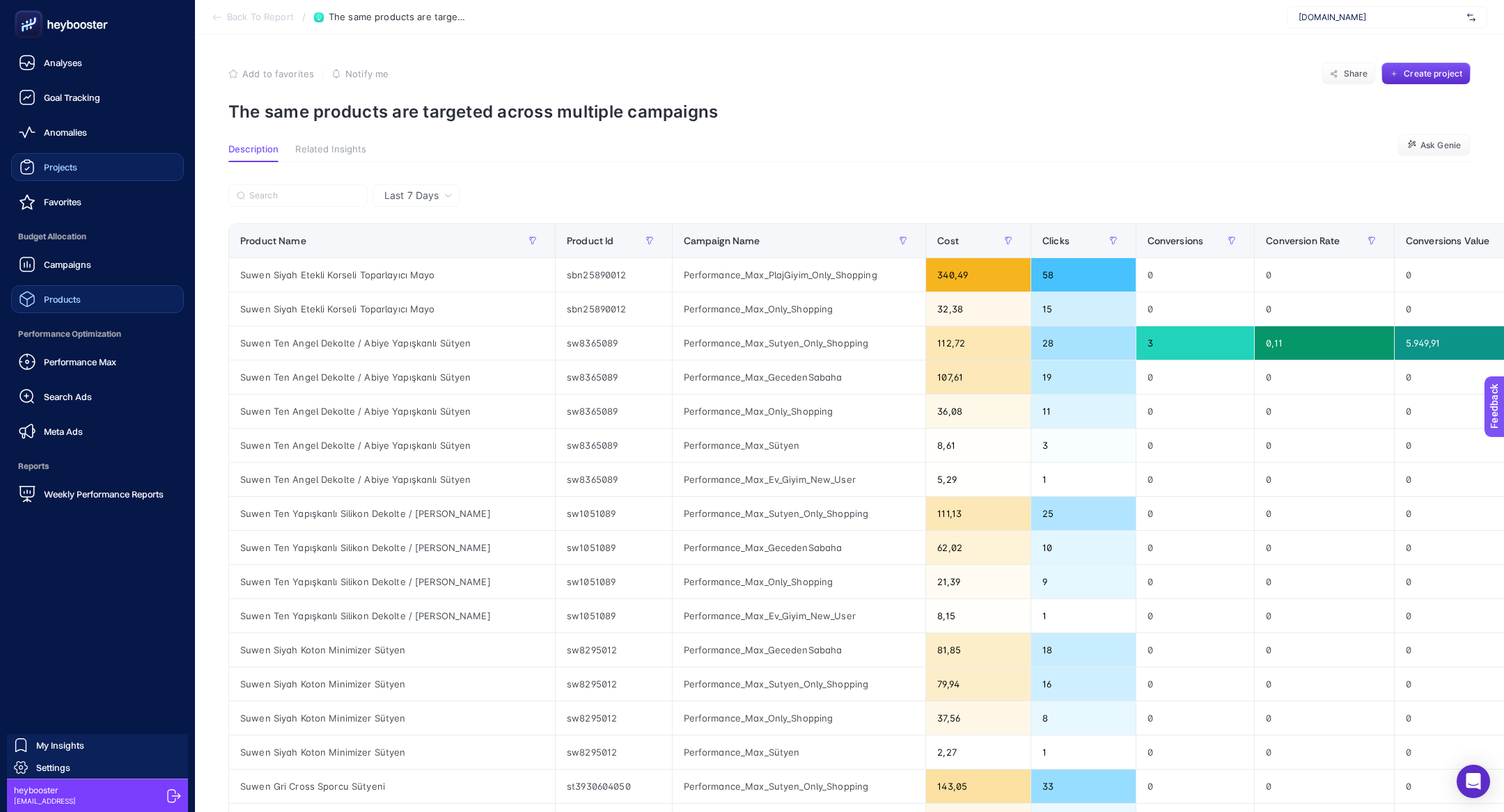
click at [80, 300] on span "Products" at bounding box center [62, 298] width 37 height 11
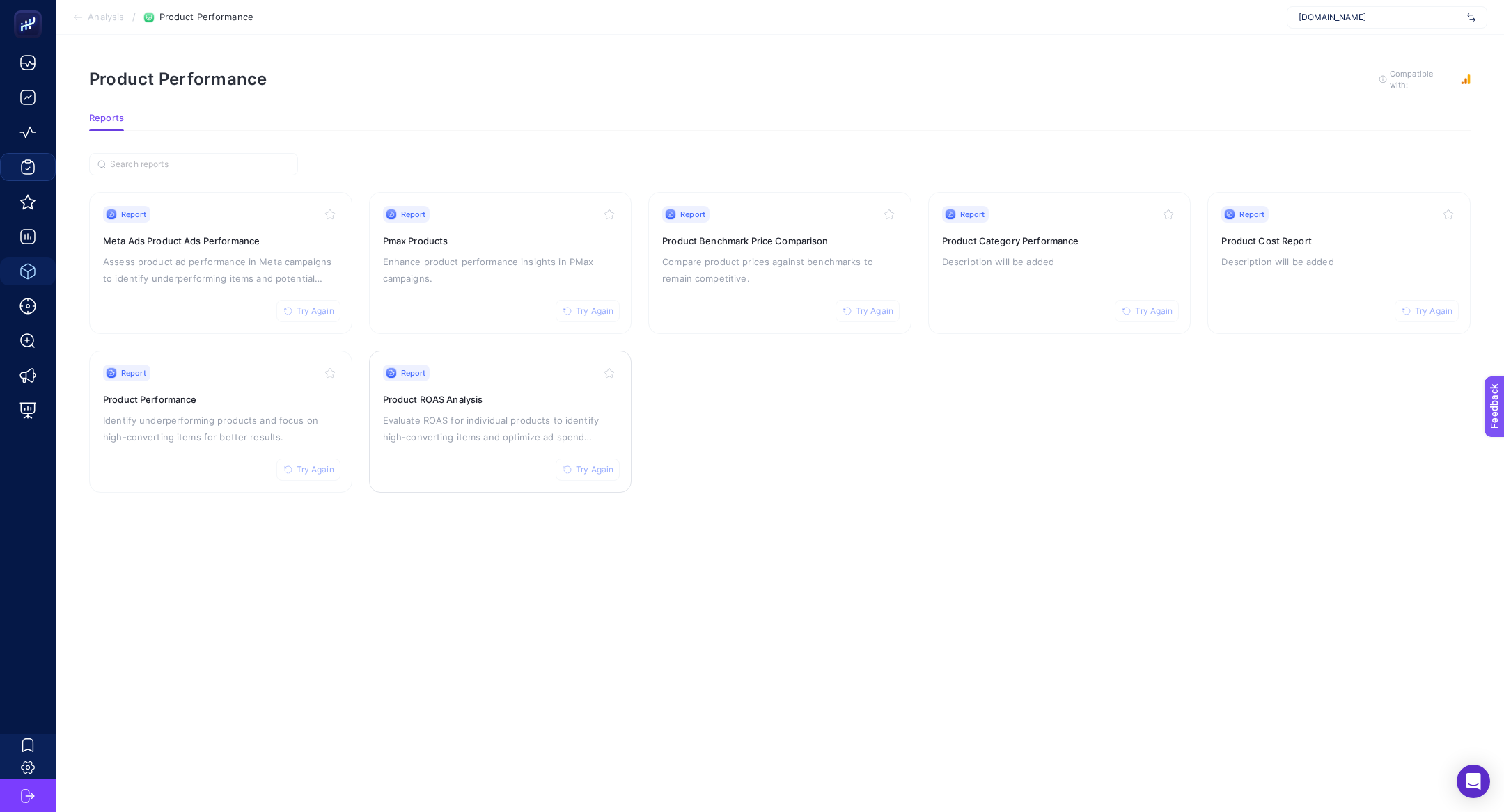
click at [502, 427] on p "Evaluate ROAS for individual products to identify high-converting items and opt…" at bounding box center [500, 429] width 235 height 33
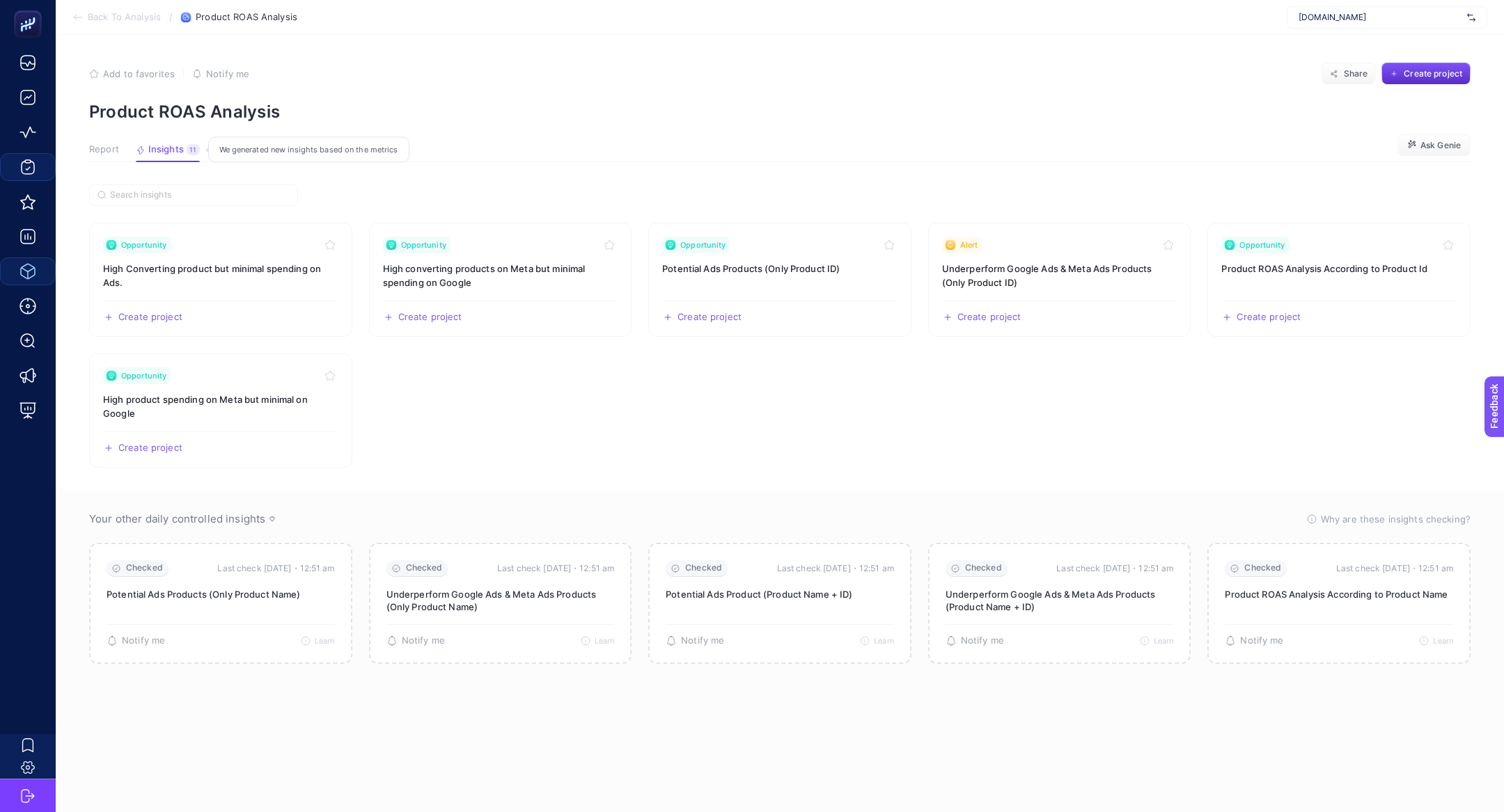
click at [148, 148] on span "Insights" at bounding box center [166, 149] width 35 height 11
click at [276, 269] on h3 "High Converting product but minimal spending on Ads." at bounding box center [220, 275] width 235 height 28
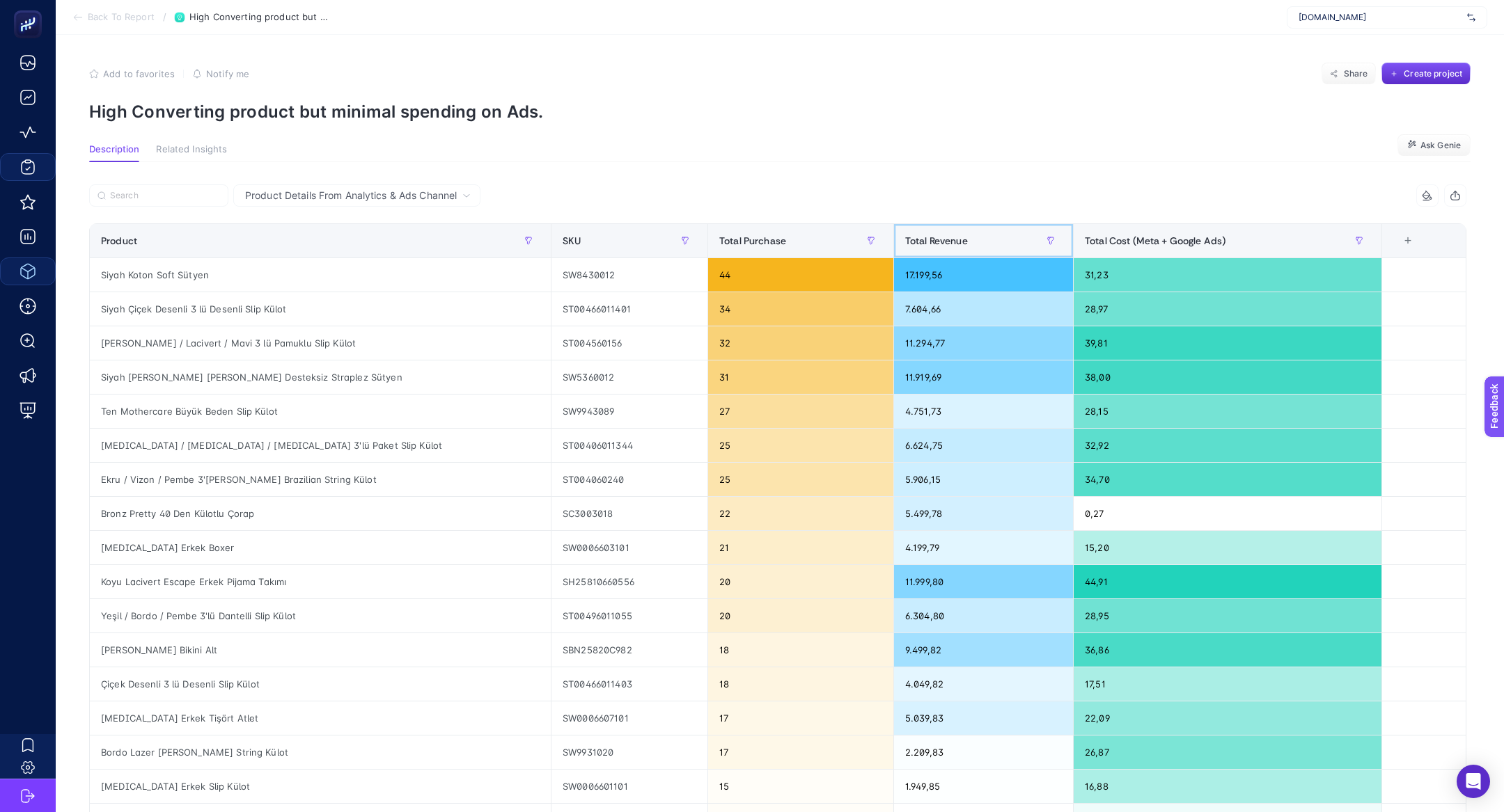
click at [950, 231] on div "Total Revenue" at bounding box center [983, 241] width 157 height 22
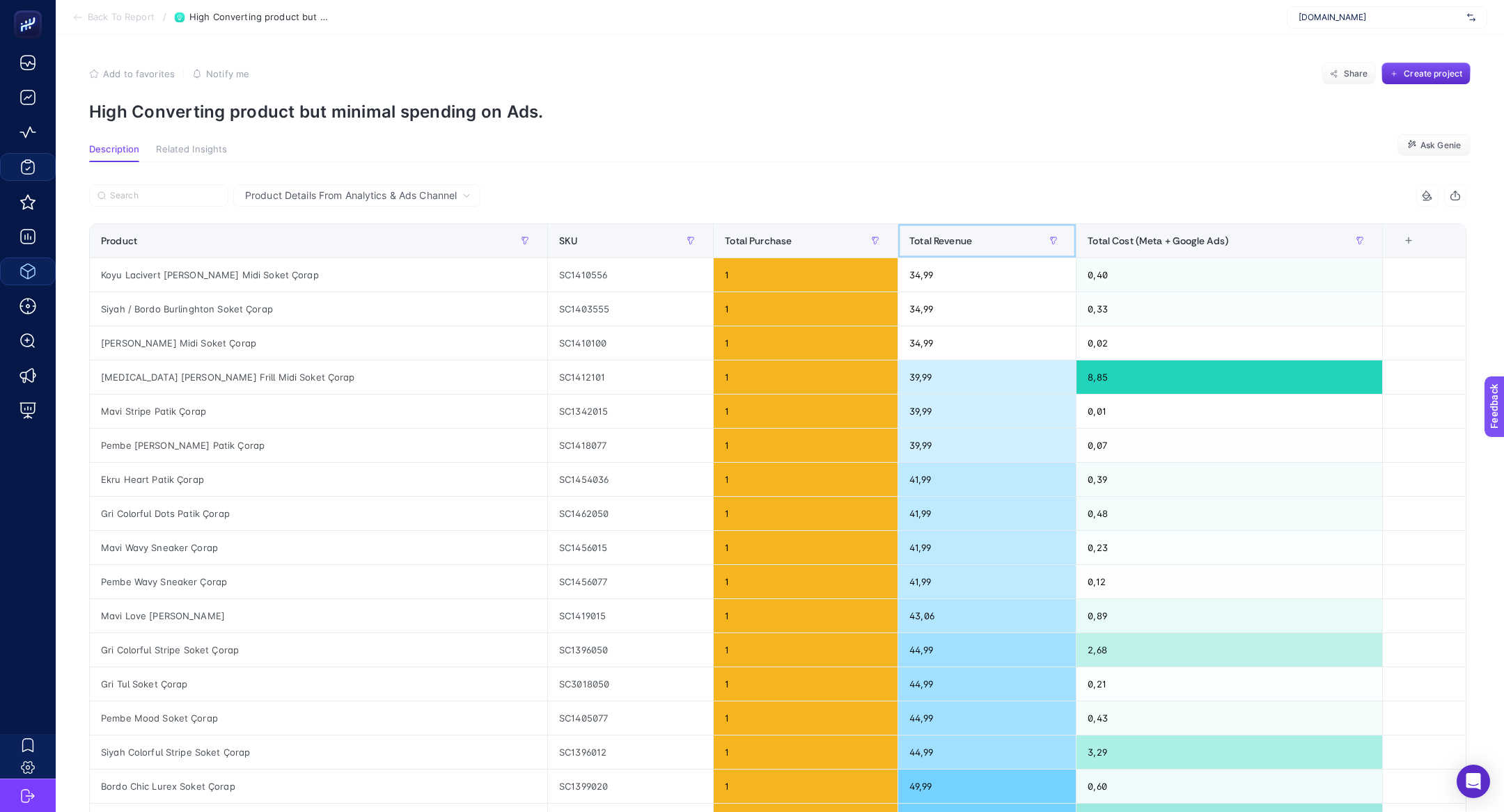
click at [950, 231] on div "Total Revenue" at bounding box center [986, 241] width 155 height 22
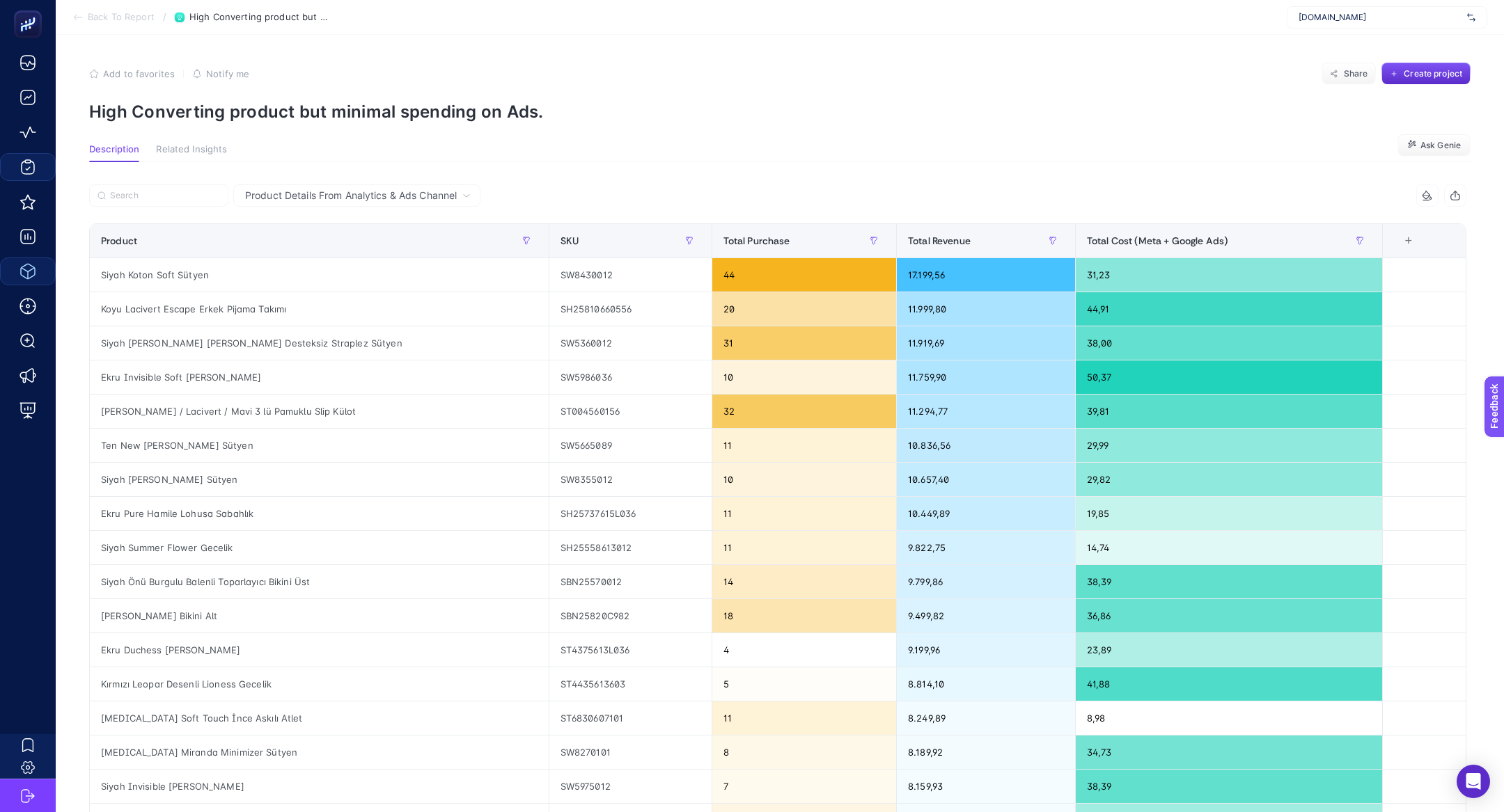
click at [168, 209] on div at bounding box center [433, 199] width 689 height 30
click at [157, 201] on label at bounding box center [158, 195] width 139 height 22
click at [157, 201] on input "Search" at bounding box center [165, 196] width 110 height 11
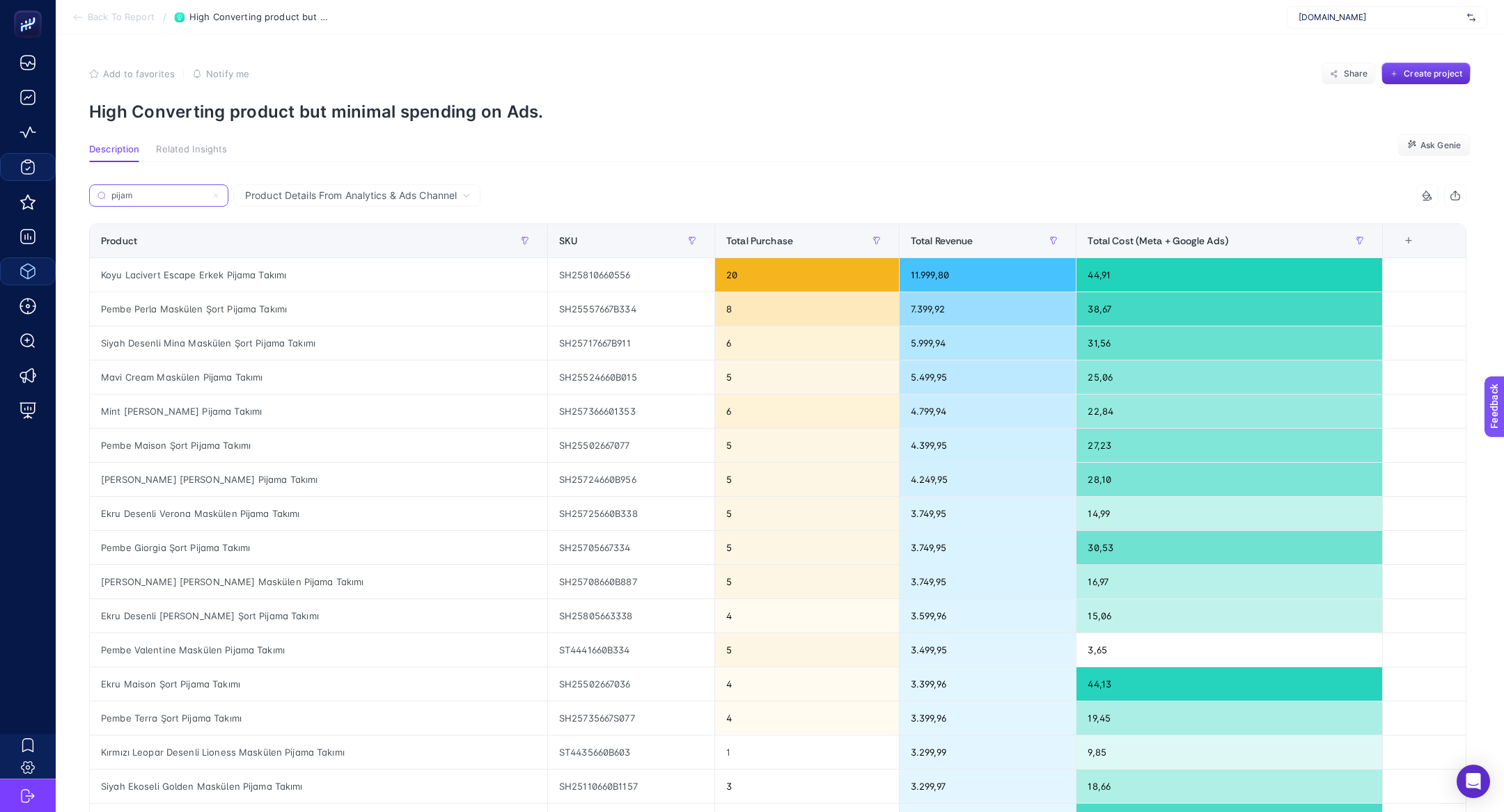
type input "pijama"
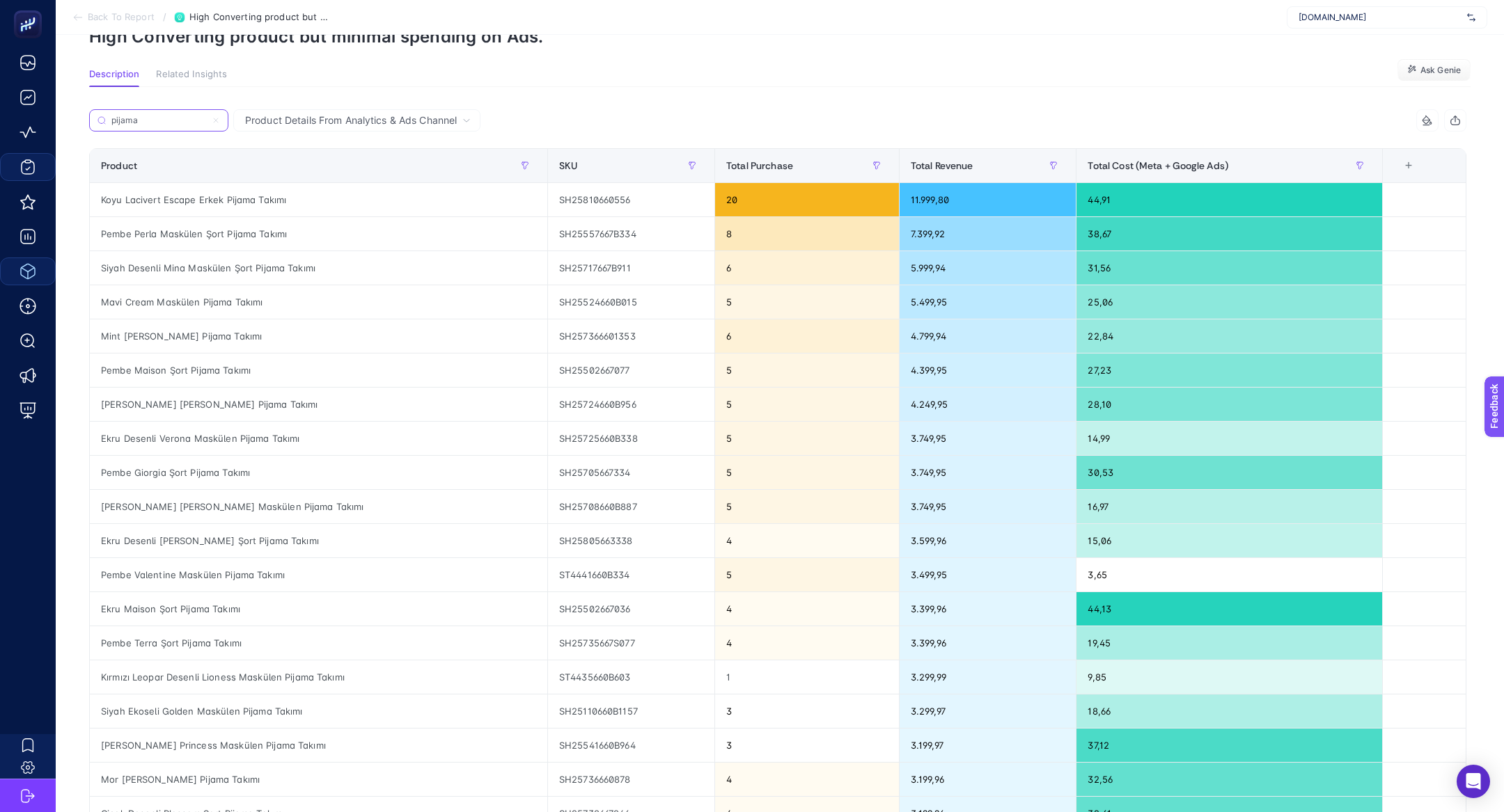
scroll to position [74, 0]
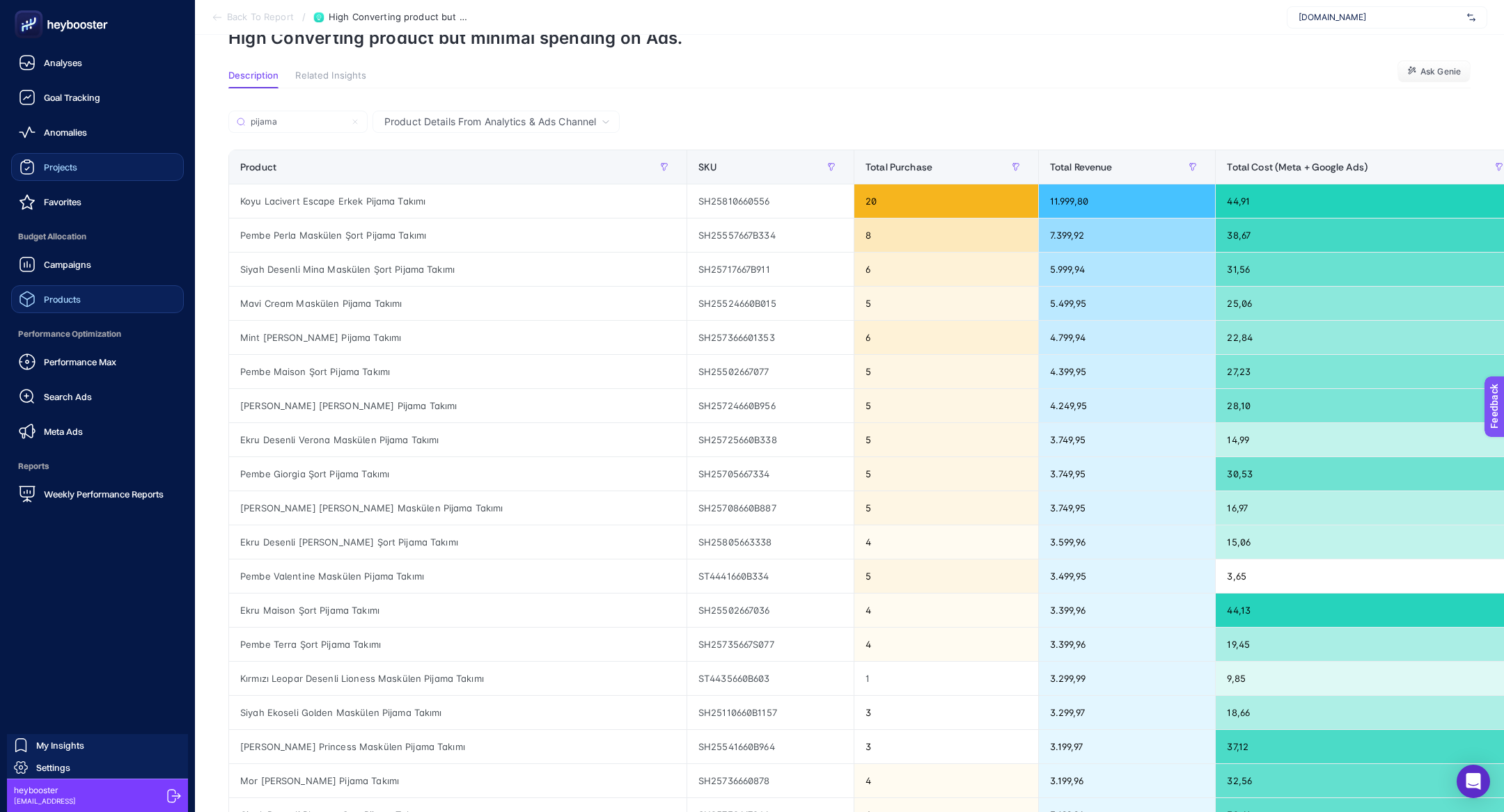
click at [59, 298] on span "Products" at bounding box center [62, 298] width 37 height 11
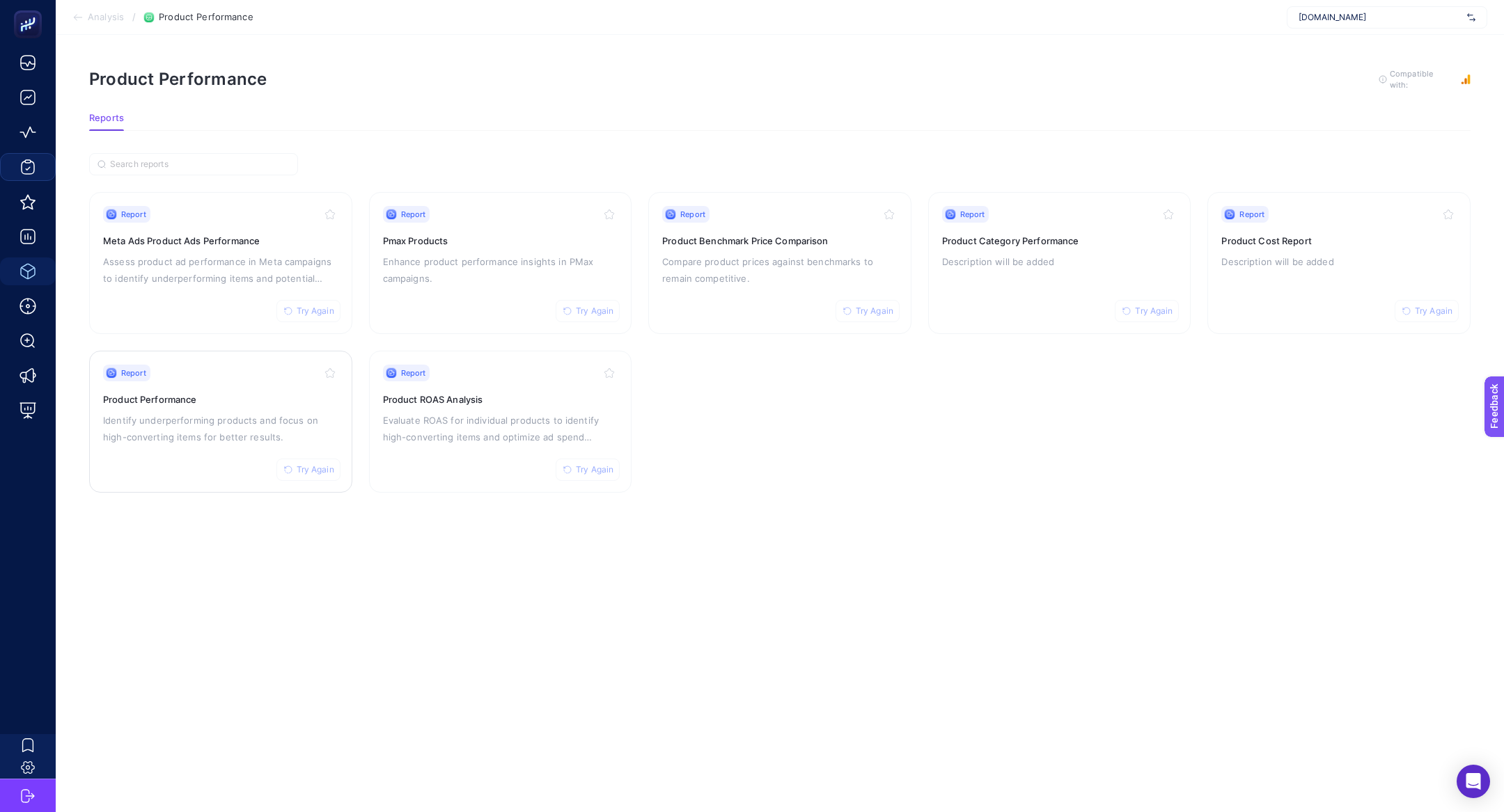
click at [266, 412] on p "Identify underperforming products and focus on high-converting items for better…" at bounding box center [220, 429] width 235 height 33
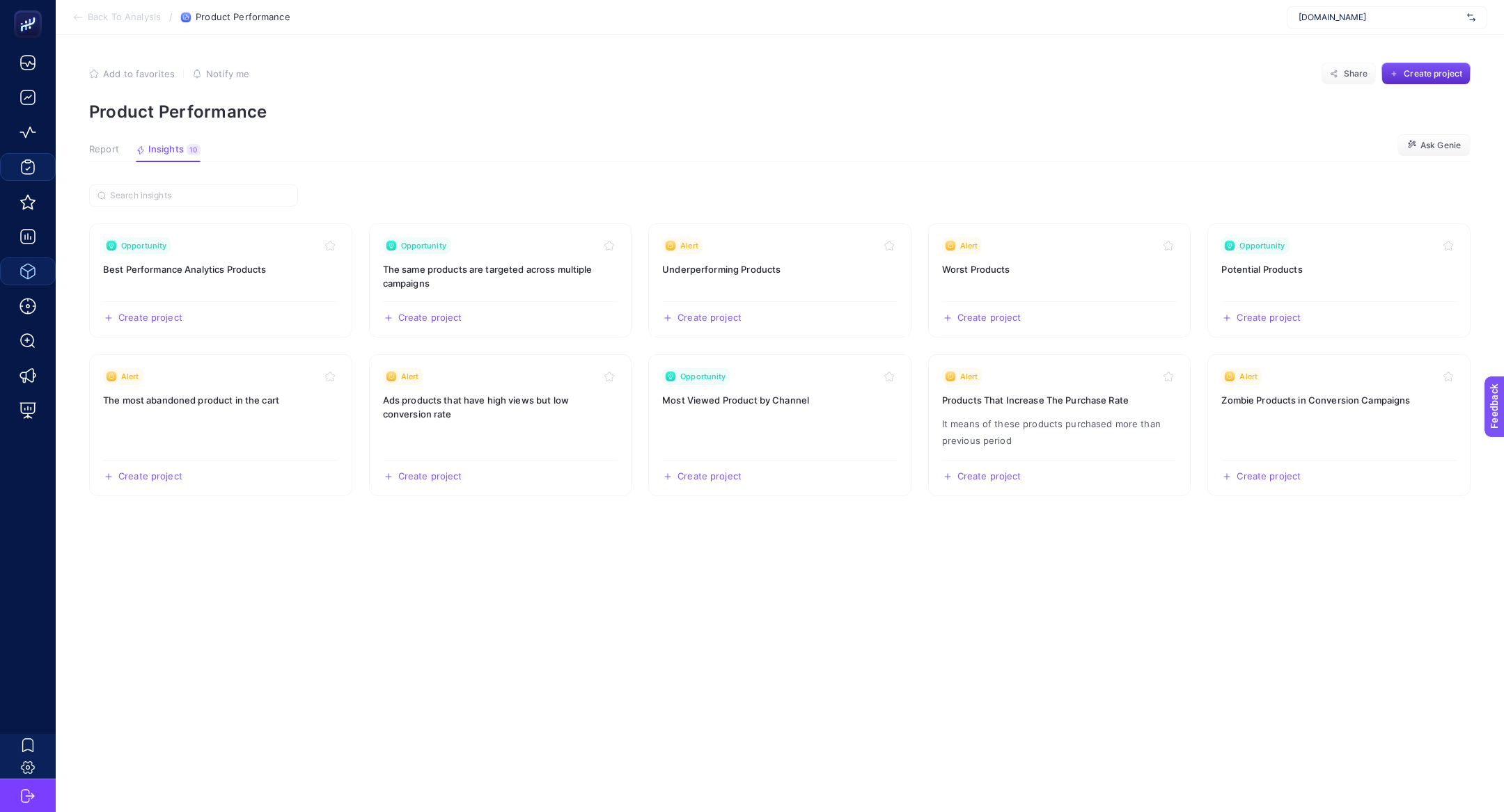
click at [169, 157] on button "Insights 10 We generated new insights based on the metrics" at bounding box center [168, 153] width 64 height 19
click at [1080, 406] on h3 "Products That Increase The Purchase Rate" at bounding box center [1059, 400] width 235 height 14
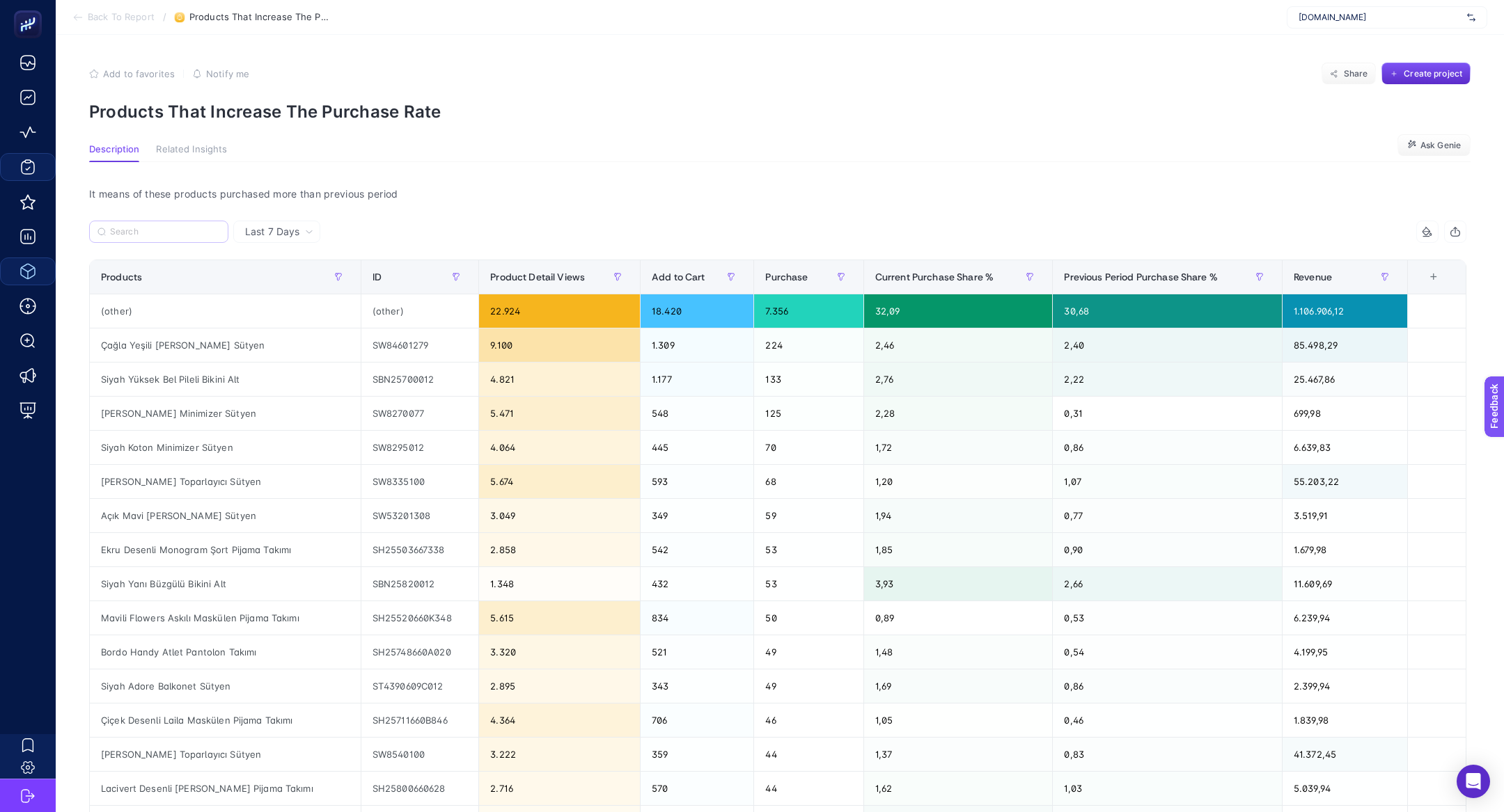
click at [192, 226] on label at bounding box center [158, 231] width 139 height 22
click at [192, 227] on input "Search" at bounding box center [165, 232] width 110 height 11
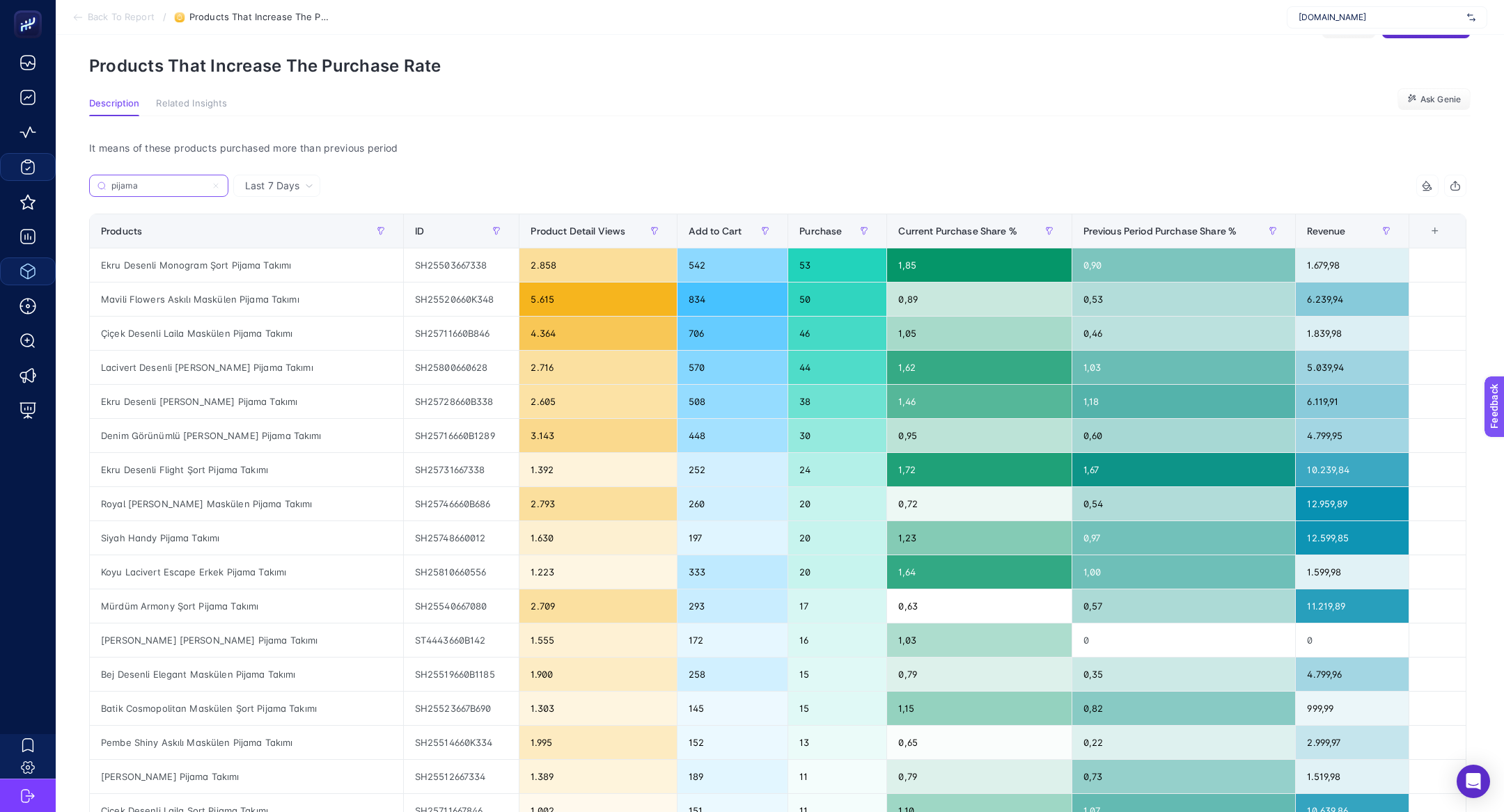
scroll to position [47, 0]
type input "pijama"
click at [1332, 233] on span "Revenue" at bounding box center [1326, 230] width 38 height 11
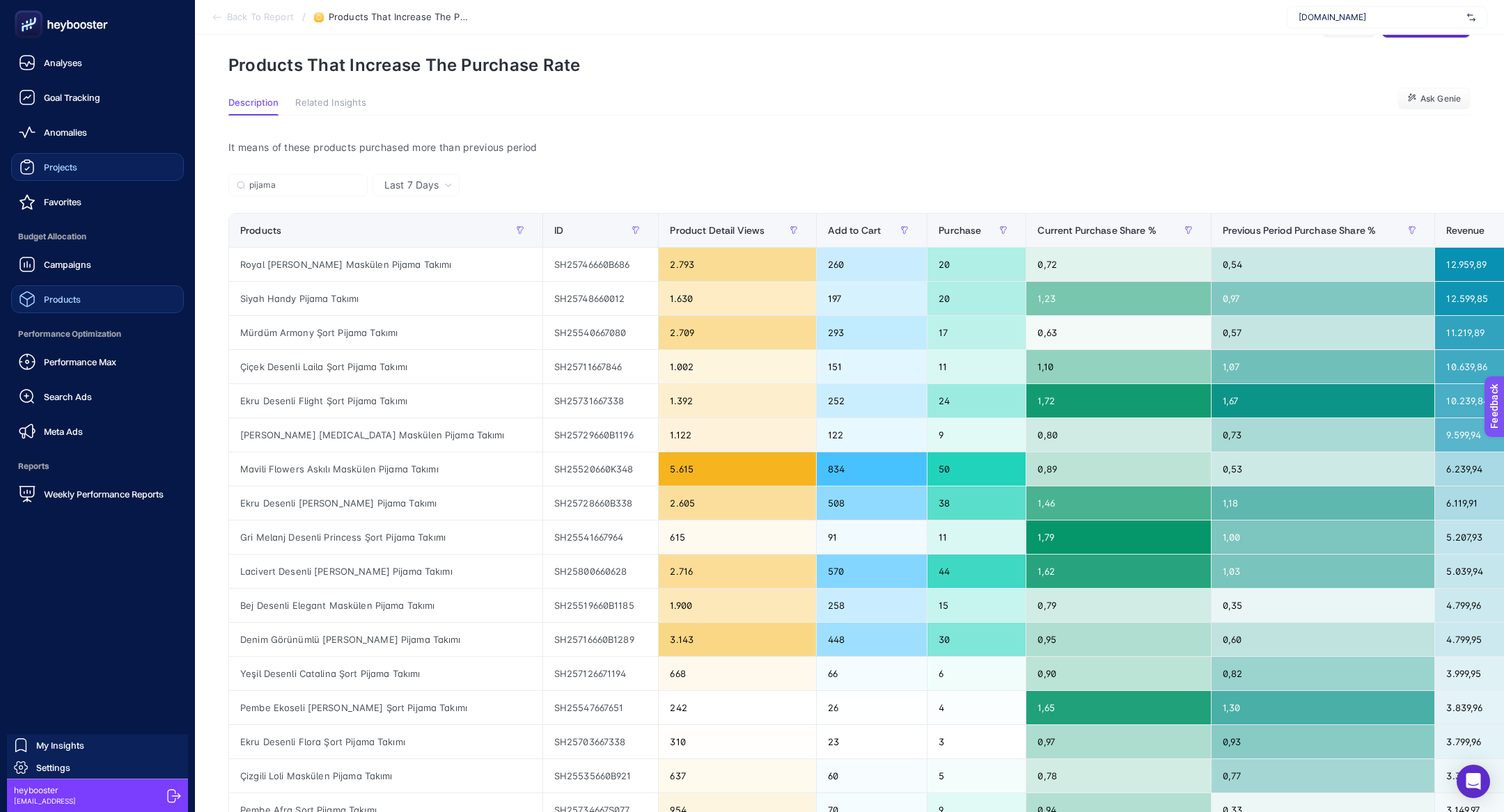
click at [55, 305] on div "Products" at bounding box center [50, 298] width 62 height 17
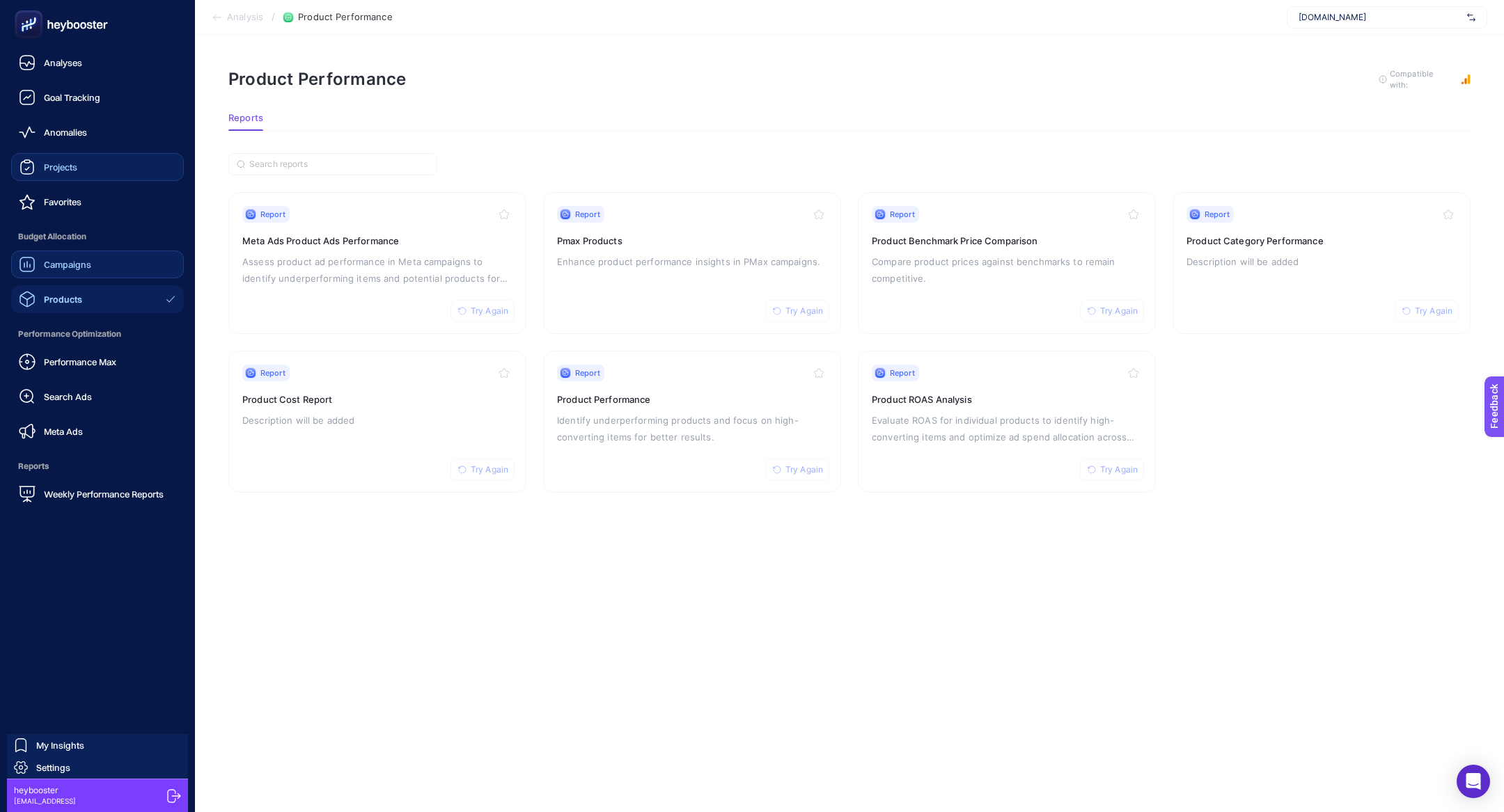
click at [84, 269] on span "Campaigns" at bounding box center [67, 264] width 48 height 11
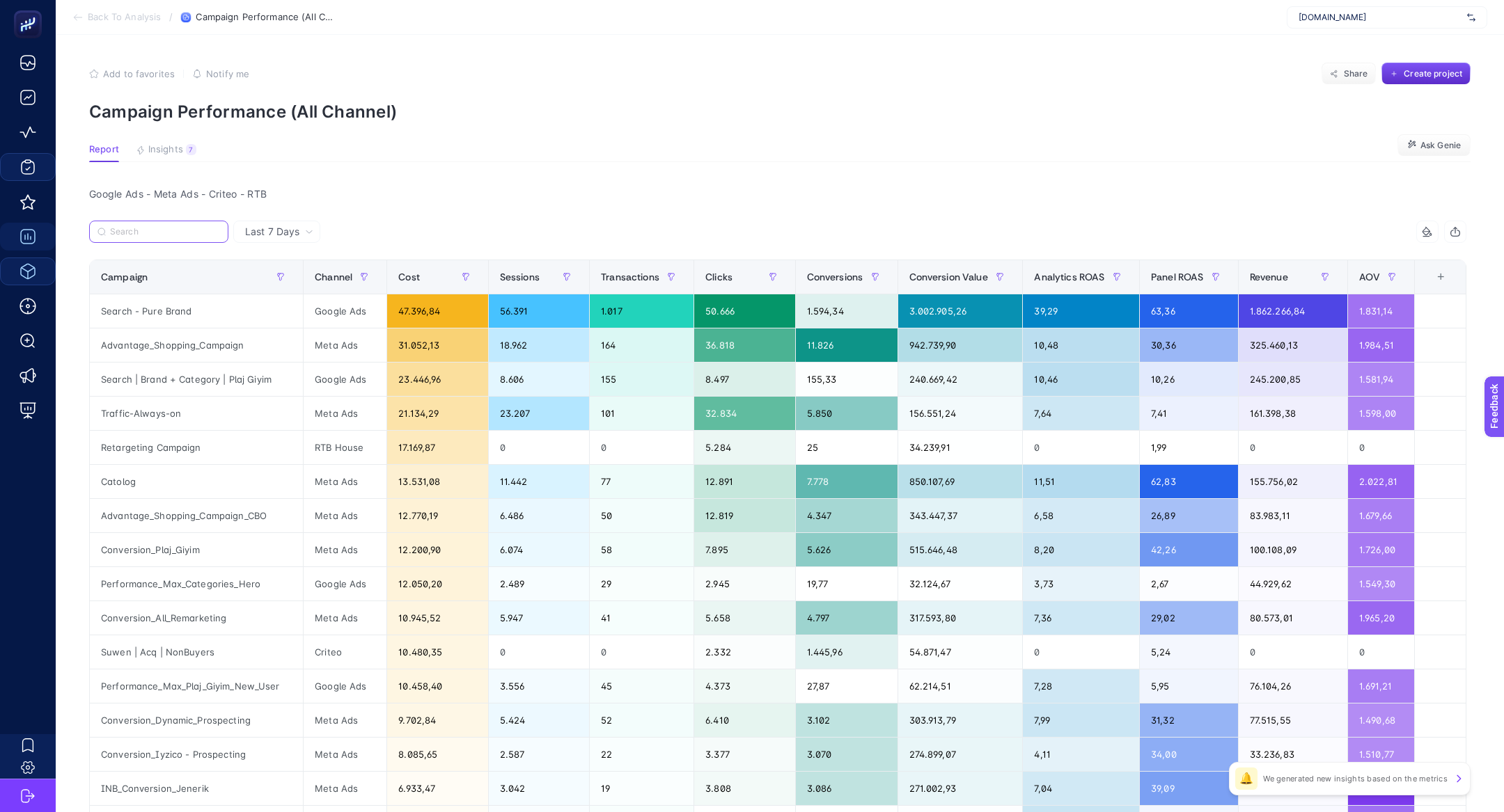
click at [140, 232] on input "Search" at bounding box center [165, 232] width 110 height 11
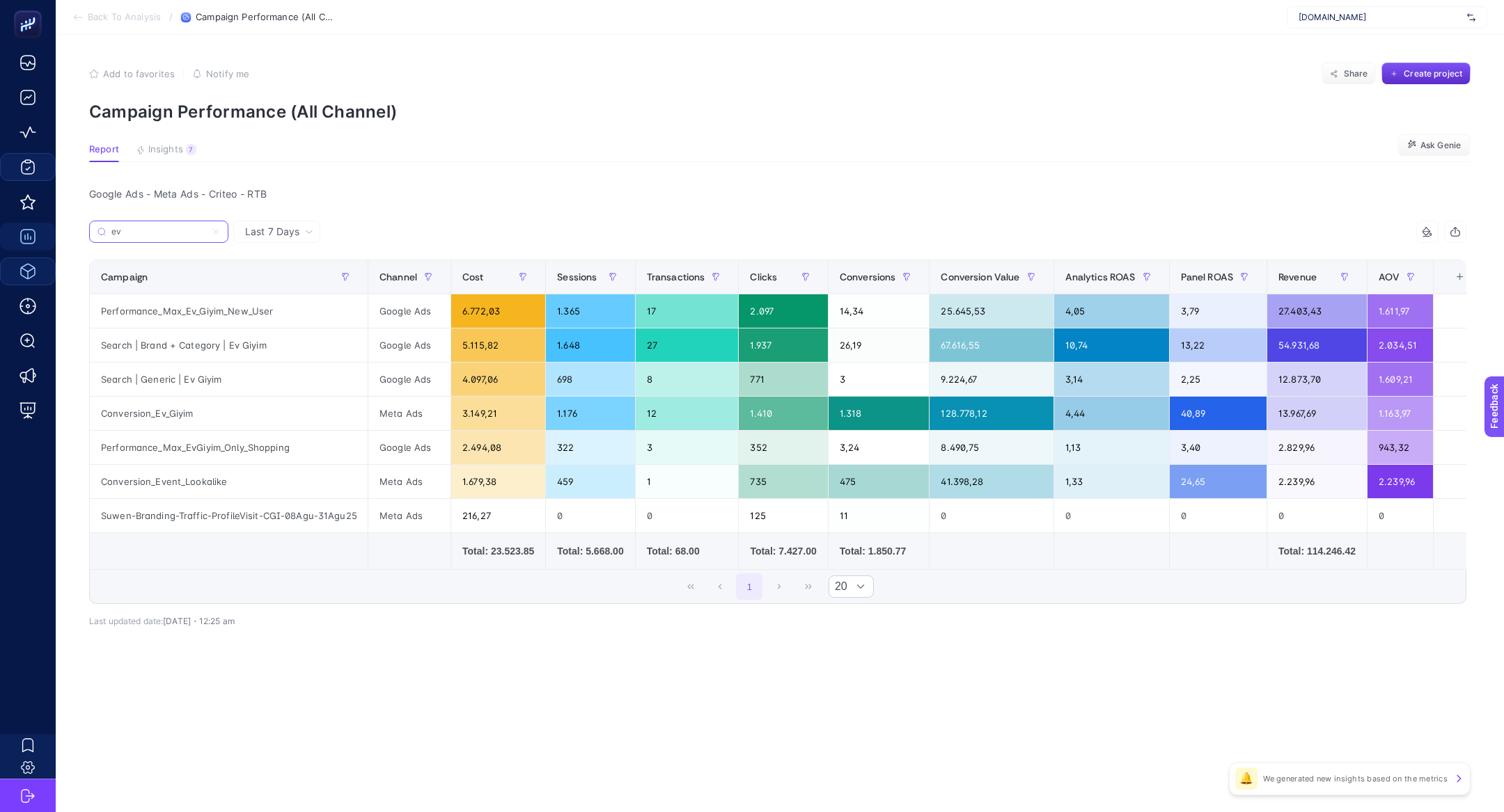
type input "ev"
click at [180, 316] on div "Performance_Max_Ev_Giyim_New_User" at bounding box center [228, 311] width 278 height 33
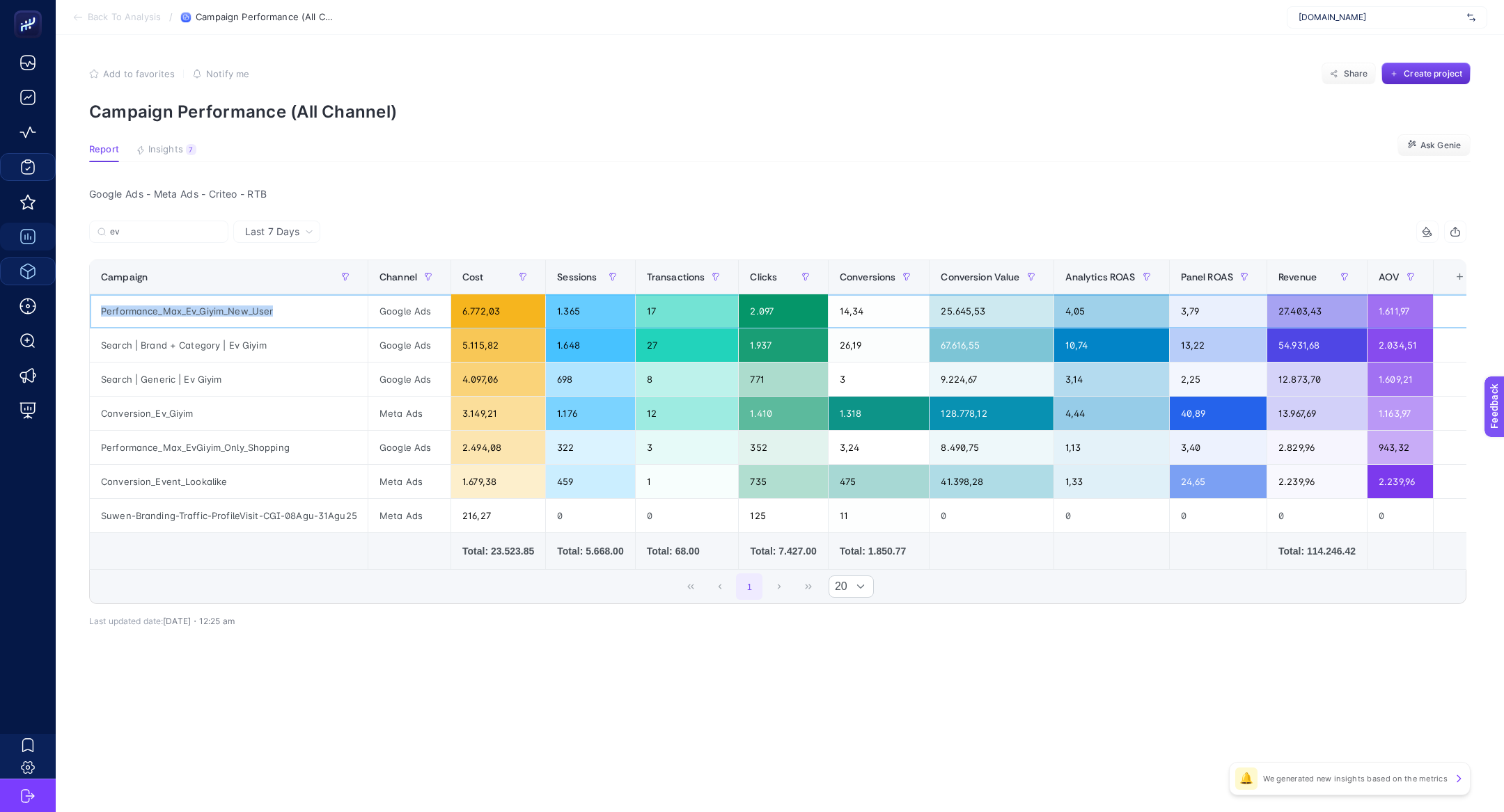
copy tr "Performance_Max_Ev_Giyim_New_User"
click at [156, 162] on article "Add to favorites false Notify me Share Create project Campaign Performance (All…" at bounding box center [779, 423] width 1448 height 777
click at [173, 158] on button "Insights 7 We generated new insights based on the metrics" at bounding box center [166, 153] width 60 height 19
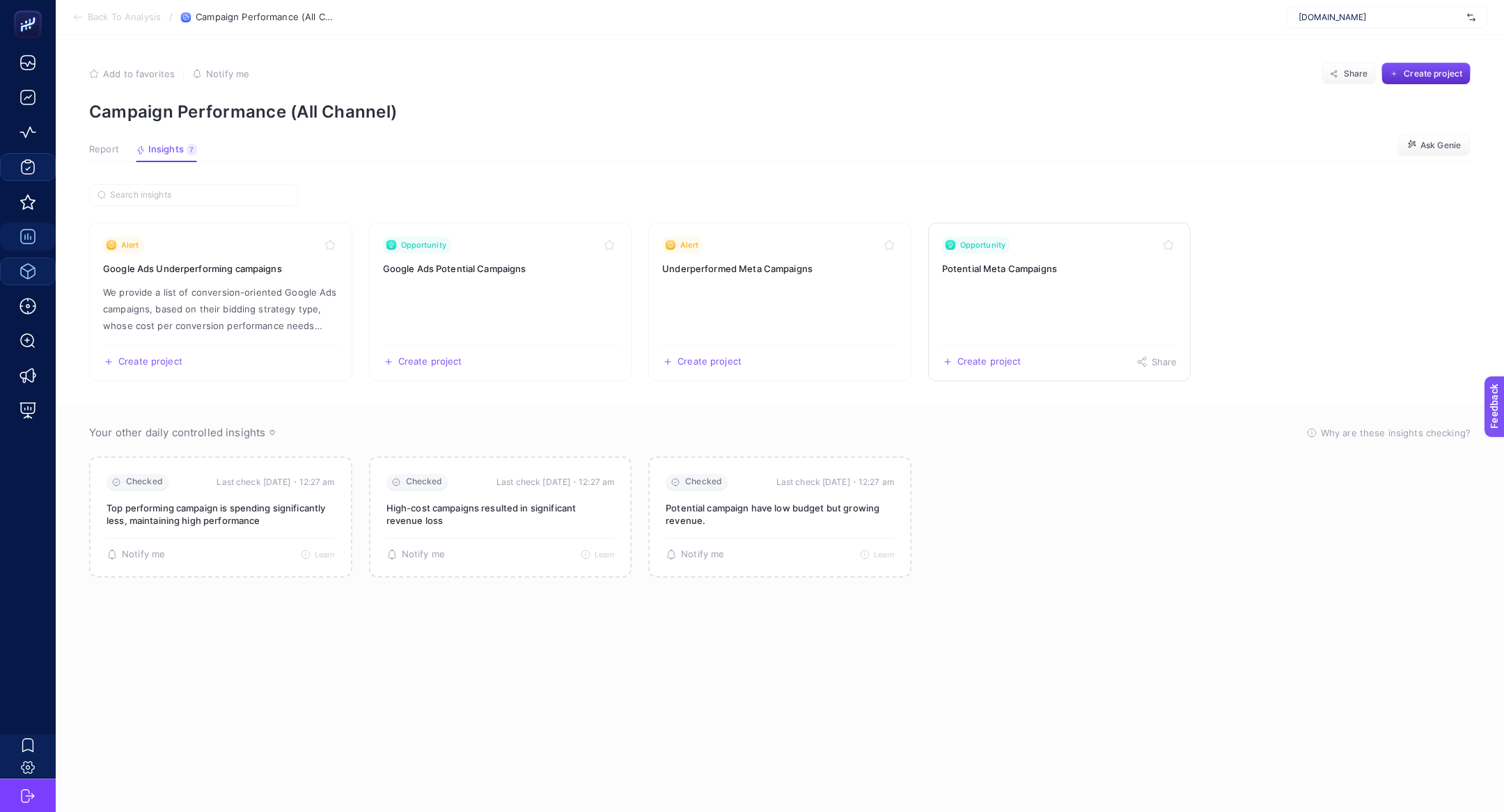
click at [1017, 288] on link "Opportunity Potential Meta Campaigns Create project Share" at bounding box center [1060, 301] width 263 height 159
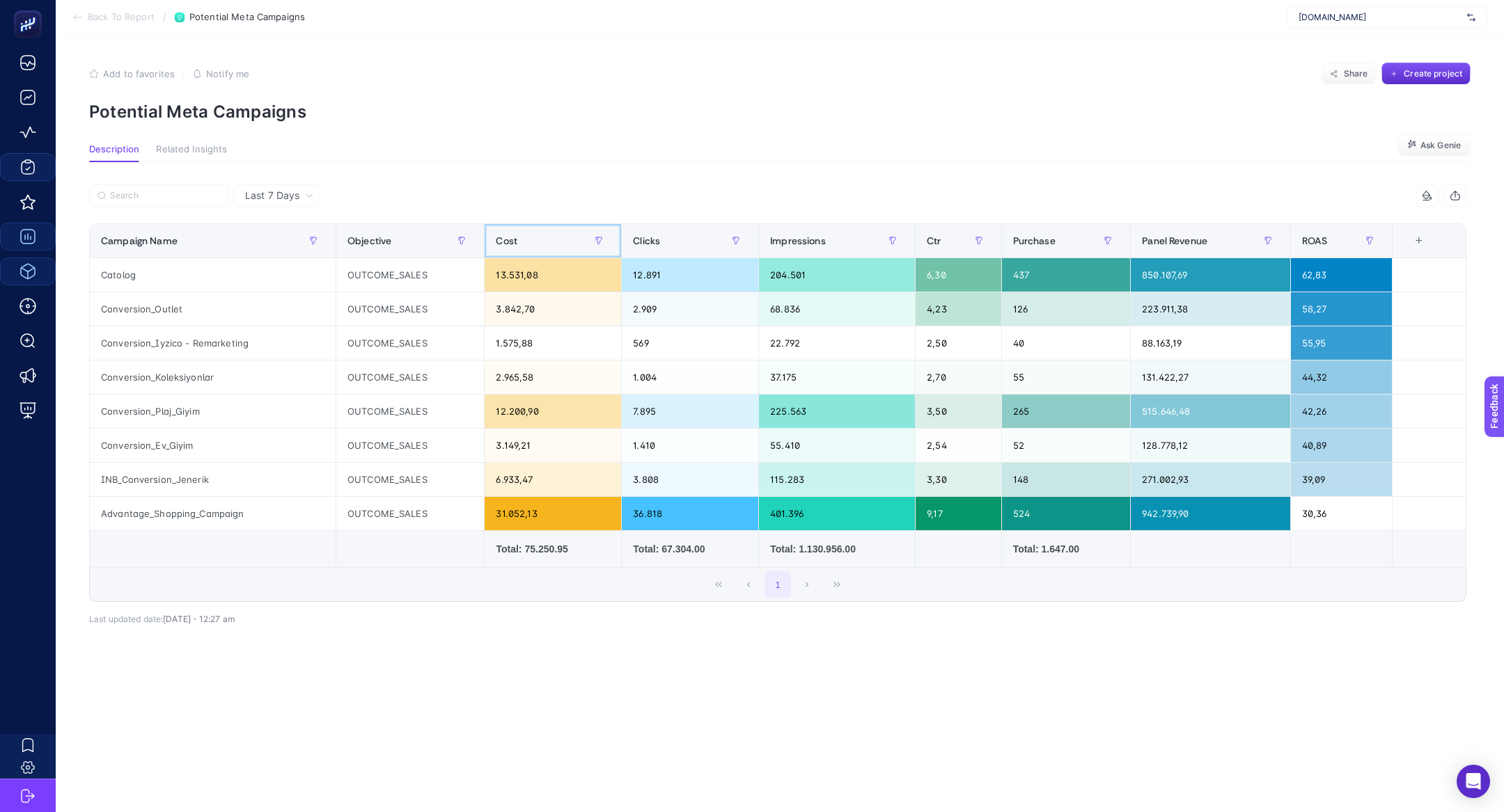
click at [541, 237] on div "Cost" at bounding box center [552, 241] width 114 height 22
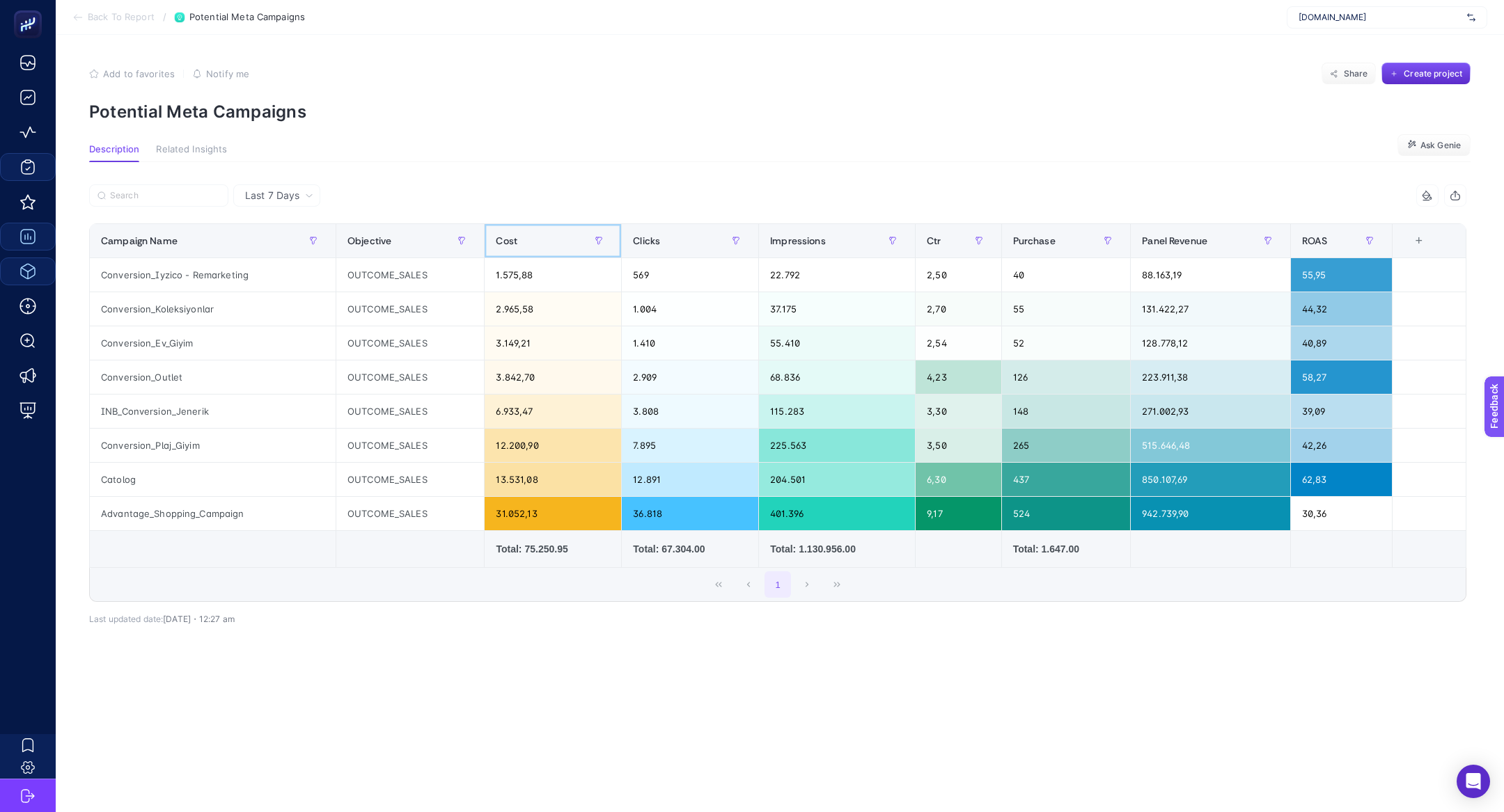
click at [541, 237] on div "Cost" at bounding box center [552, 241] width 114 height 22
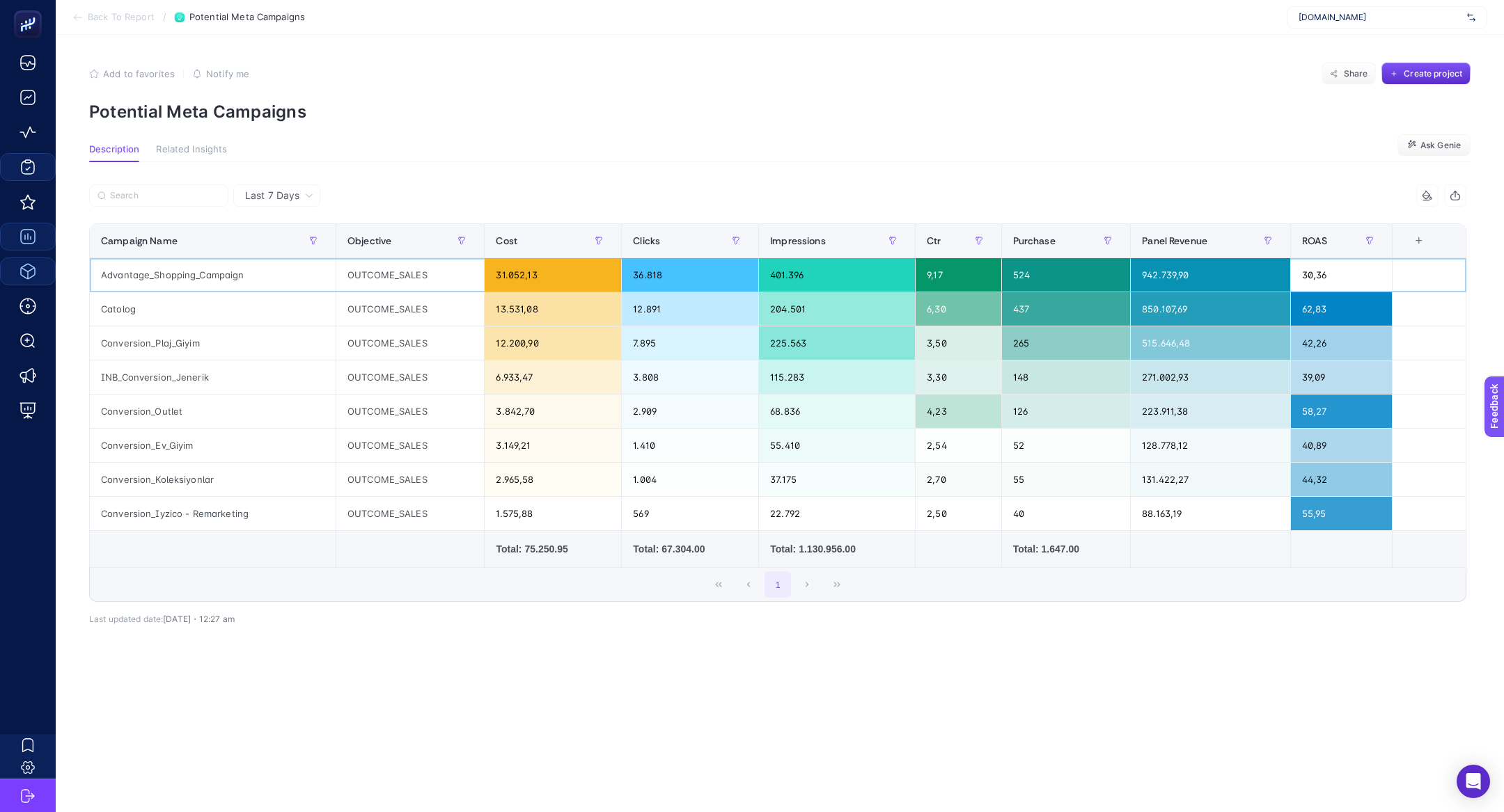
click at [252, 290] on div "Advantage_Shopping_Campaign" at bounding box center [213, 275] width 246 height 33
click at [117, 15] on span "Back To Report" at bounding box center [121, 17] width 67 height 11
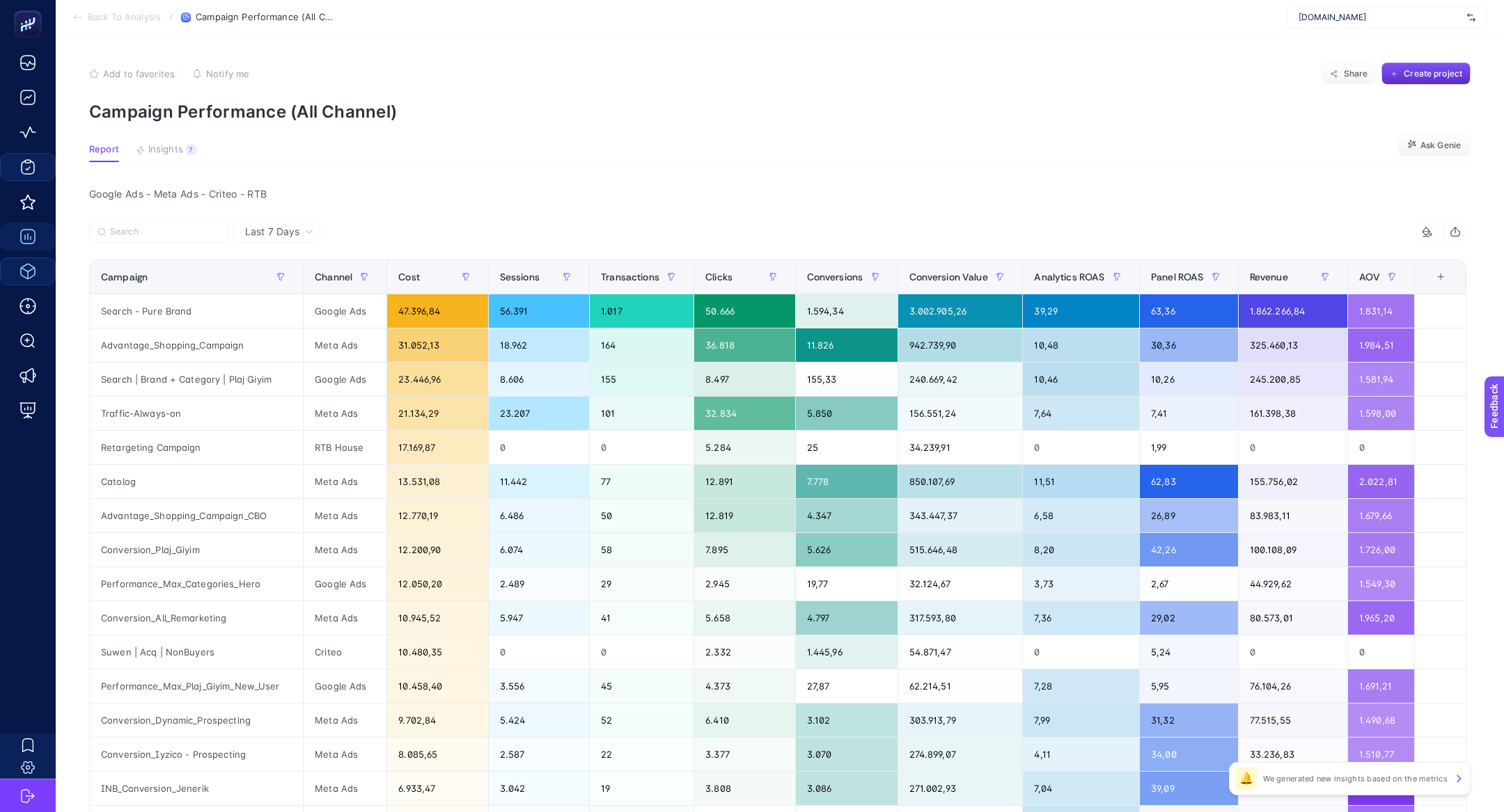
click at [178, 162] on section "Report Insights 7 We generated new insights based on the metrics Ask Genie" at bounding box center [779, 153] width 1381 height 19
click at [178, 144] on span "Insights" at bounding box center [166, 149] width 35 height 11
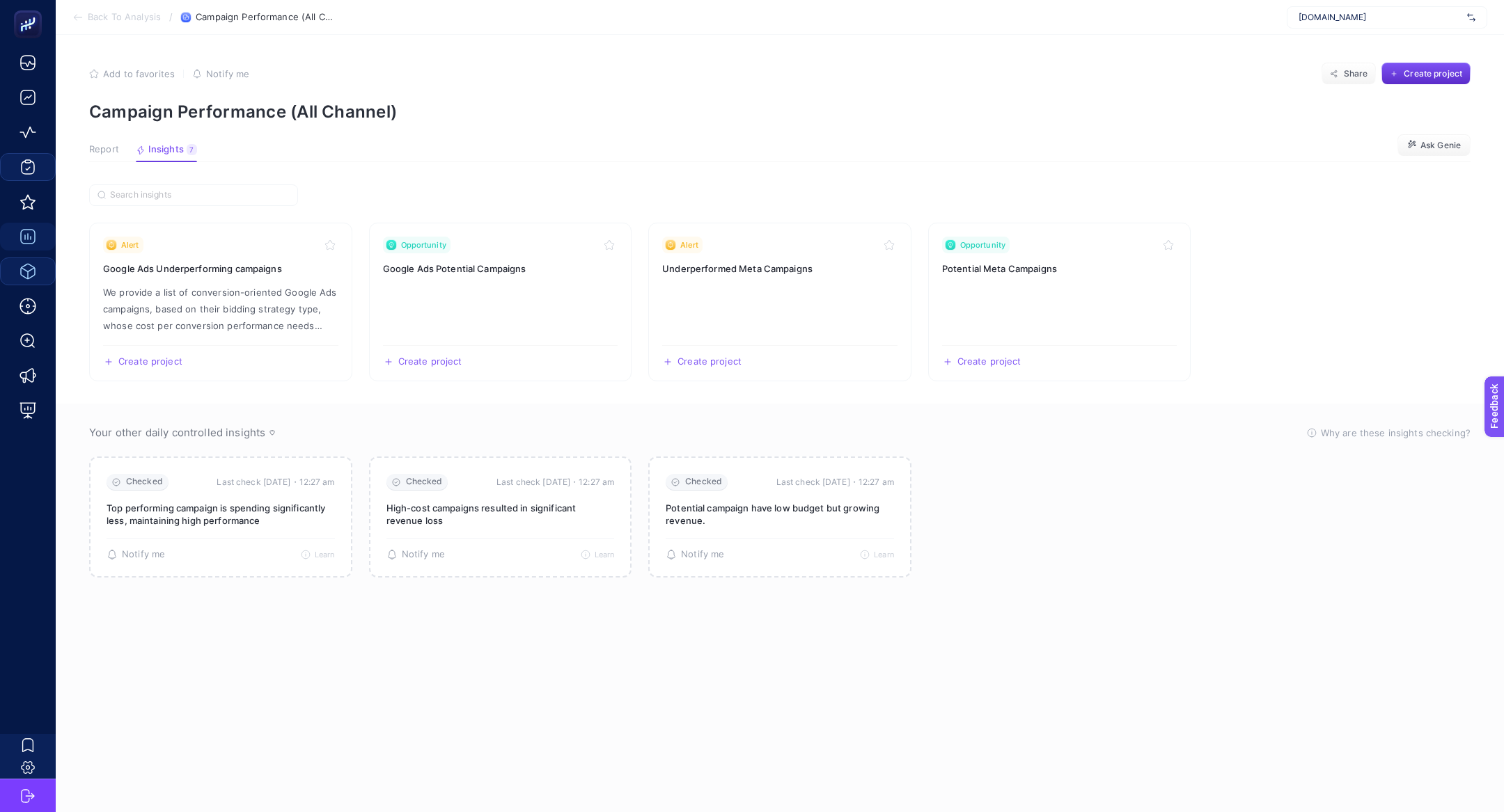
click at [105, 144] on span "Report" at bounding box center [103, 149] width 30 height 11
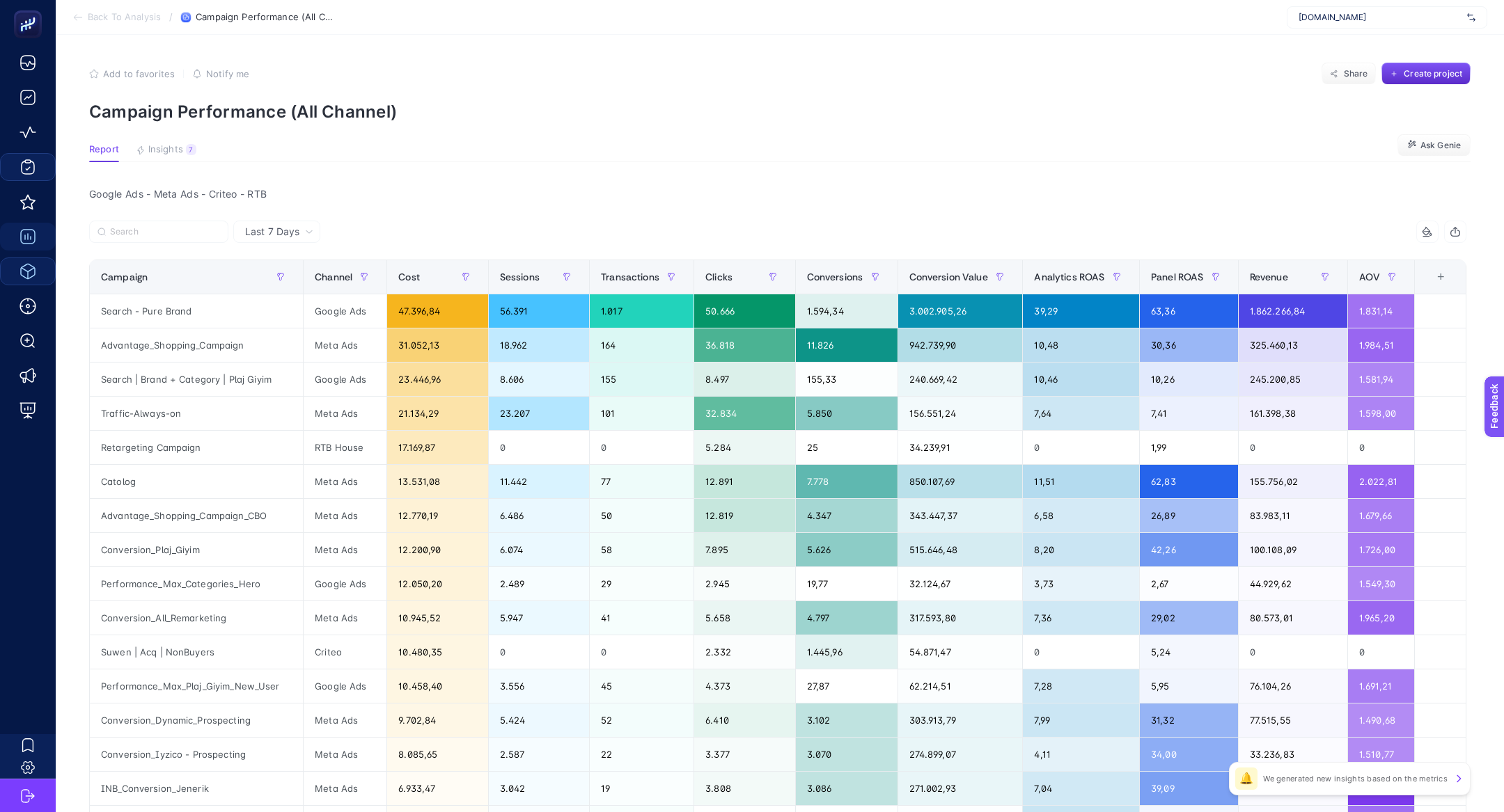
click at [121, 142] on article "Add to favorites false Notify me Share Create project Campaign Performance (All…" at bounding box center [779, 597] width 1448 height 1124
click at [490, 444] on div "0" at bounding box center [538, 447] width 100 height 33
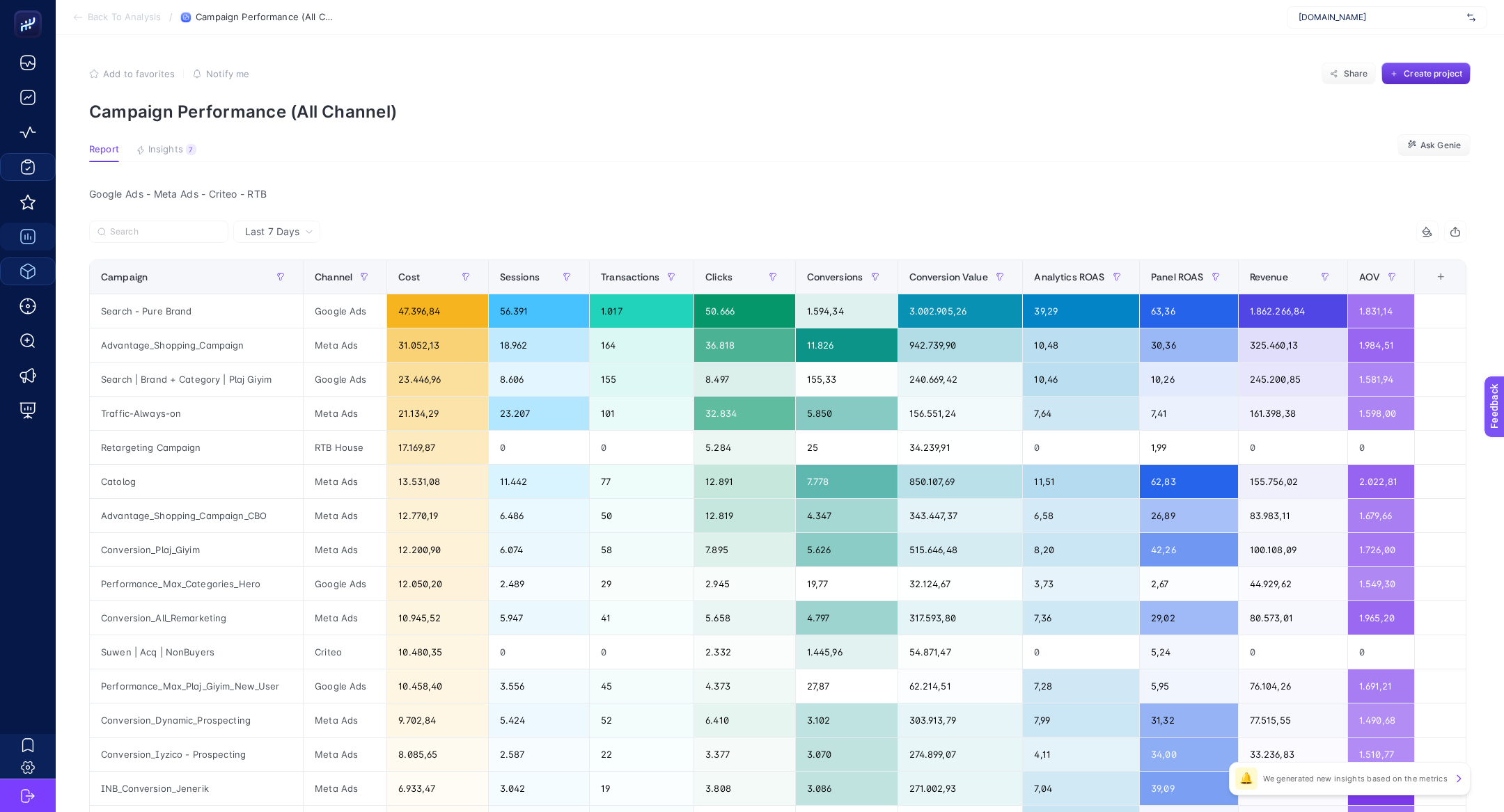
click at [188, 162] on article "Add to favorites false Notify me Share Create project Campaign Performance (All…" at bounding box center [779, 597] width 1448 height 1124
click at [188, 143] on article "Add to favorites false Notify me Share Create project Campaign Performance (All…" at bounding box center [779, 597] width 1448 height 1124
click at [191, 152] on div "7" at bounding box center [191, 149] width 11 height 11
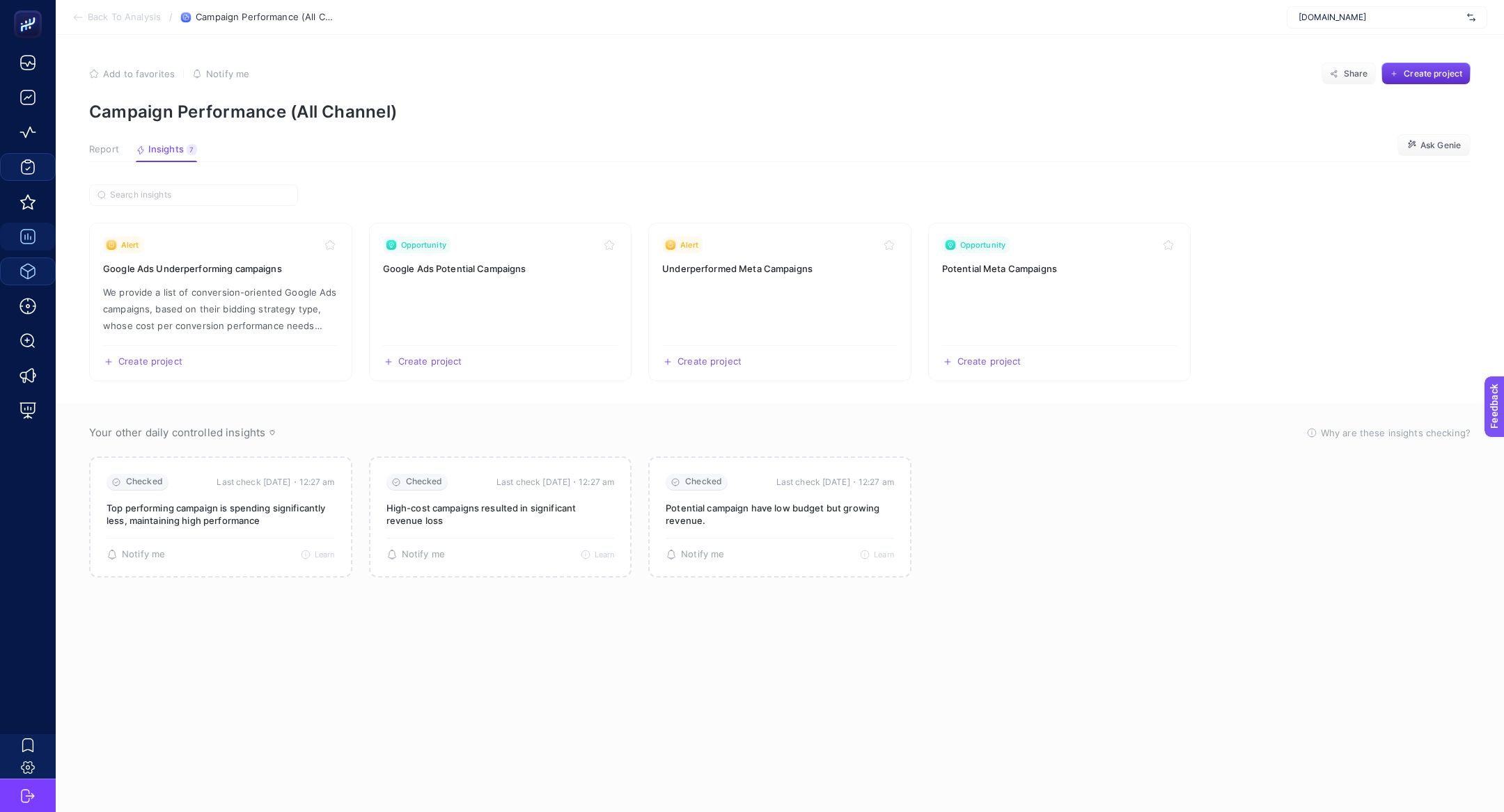
click at [108, 140] on article "Add to favorites false Notify me Share Create project Campaign Performance (All…" at bounding box center [779, 423] width 1448 height 777
click at [136, 155] on button "Report" at bounding box center [166, 153] width 61 height 19
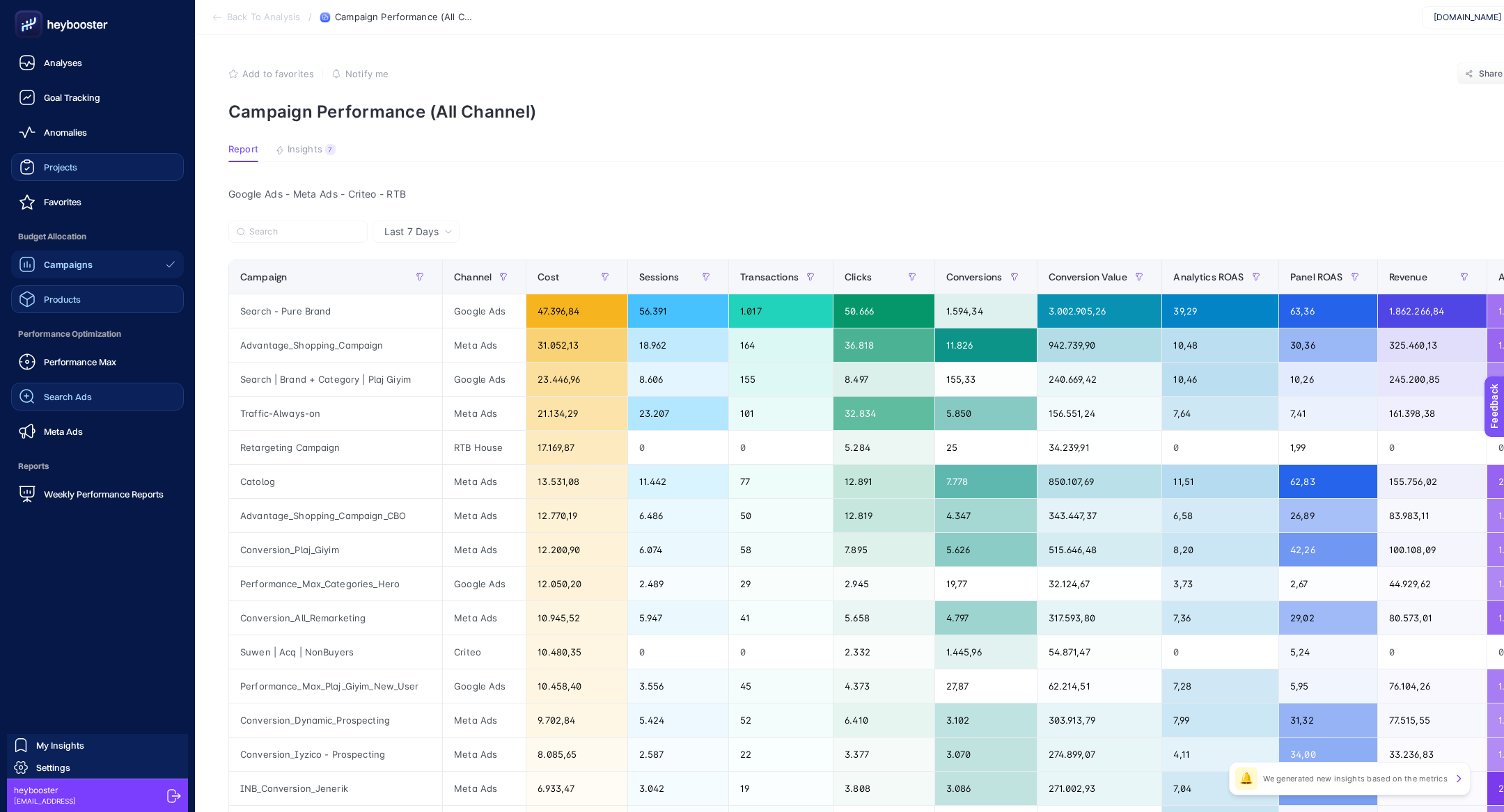
click at [109, 386] on link "Search Ads" at bounding box center [97, 397] width 173 height 28
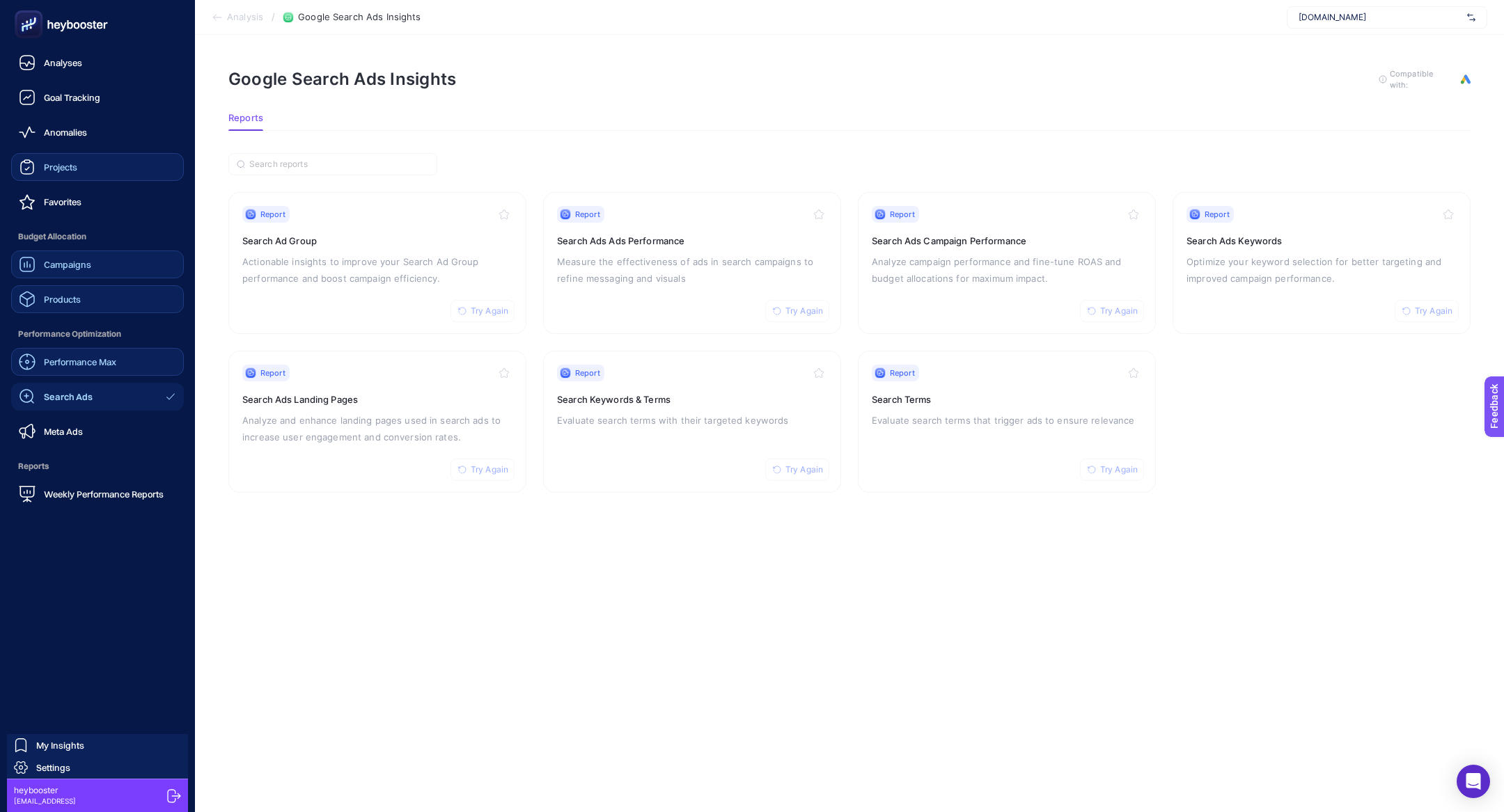
click at [70, 366] on span "Performance Max" at bounding box center [80, 362] width 72 height 11
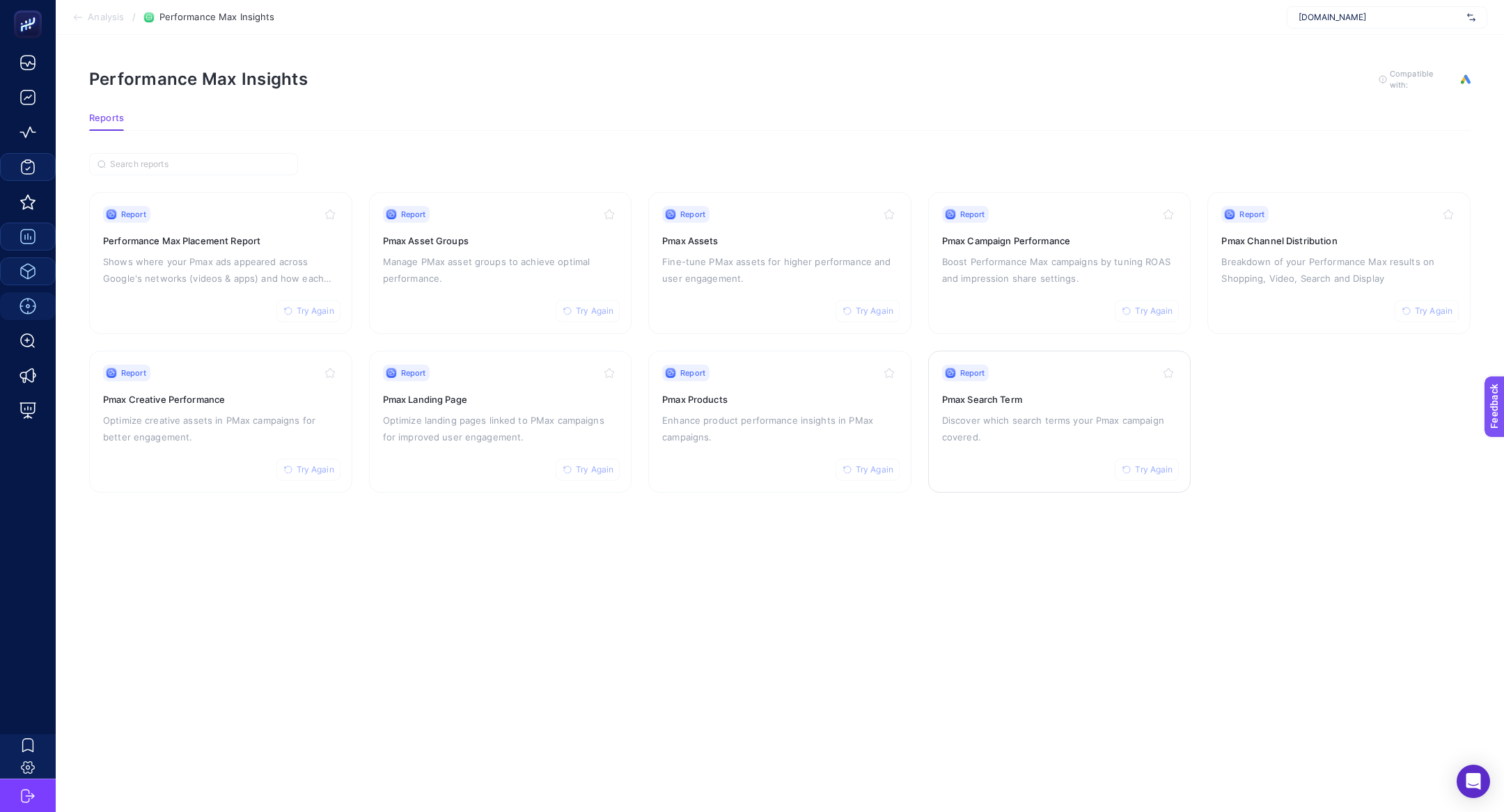
click at [937, 431] on link "Report Try Again Pmax Search Term Discover which search terms your Pmax campaig…" at bounding box center [1060, 422] width 263 height 142
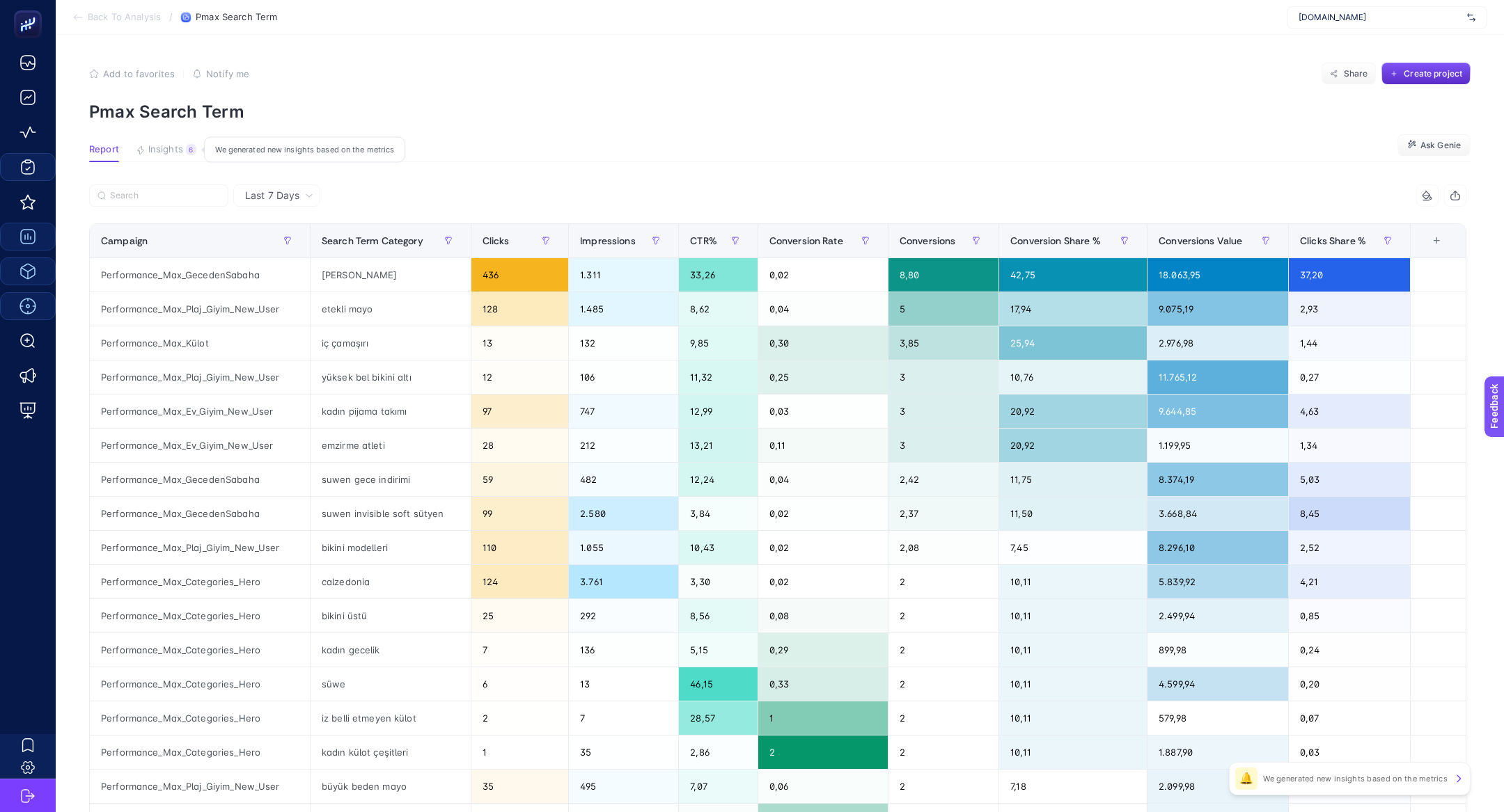
click at [178, 147] on span "Insights" at bounding box center [166, 149] width 35 height 11
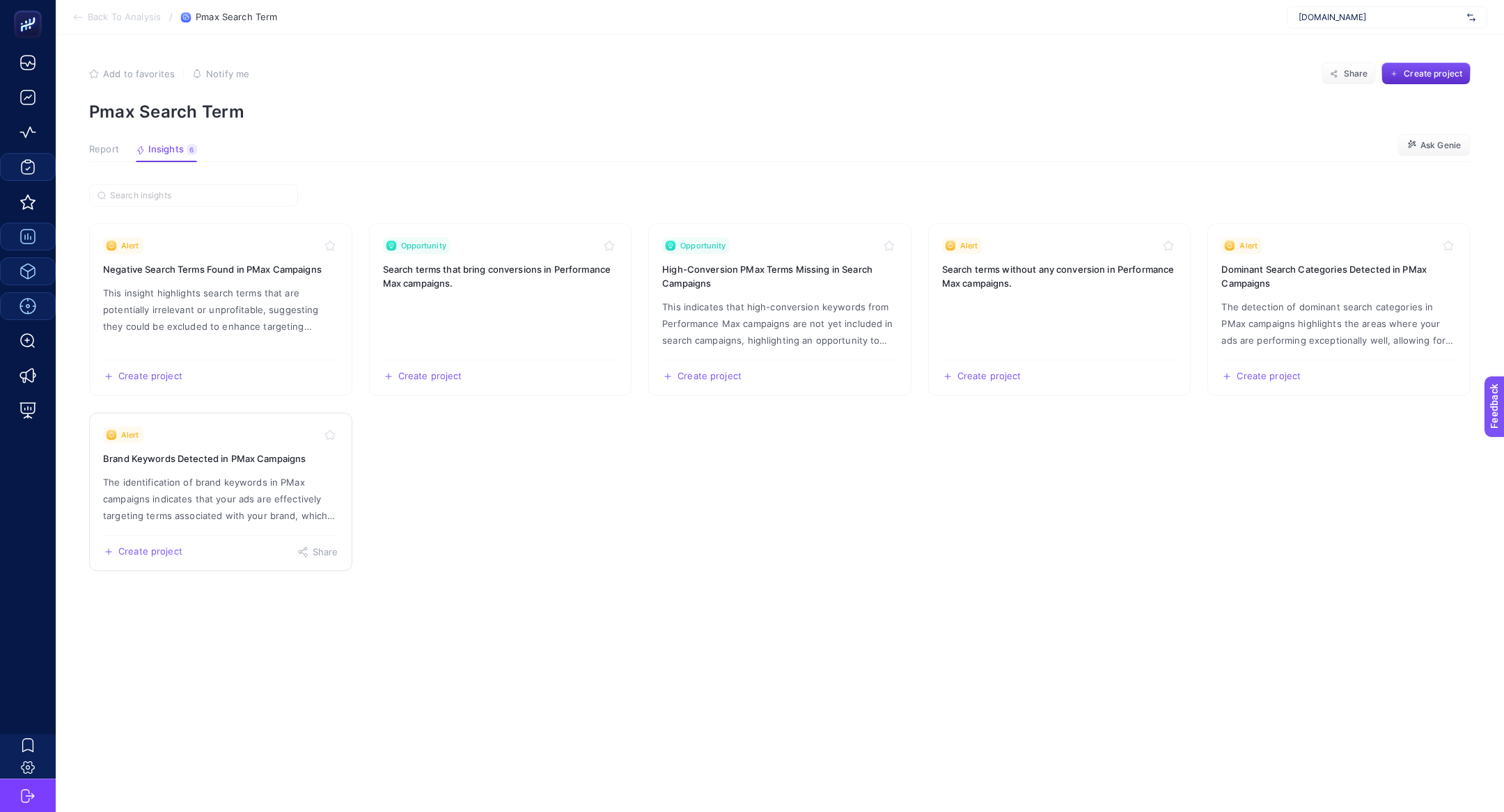
click at [209, 526] on link "Alert Brand Keywords Detected in PMax Campaigns The identification of brand key…" at bounding box center [220, 491] width 263 height 159
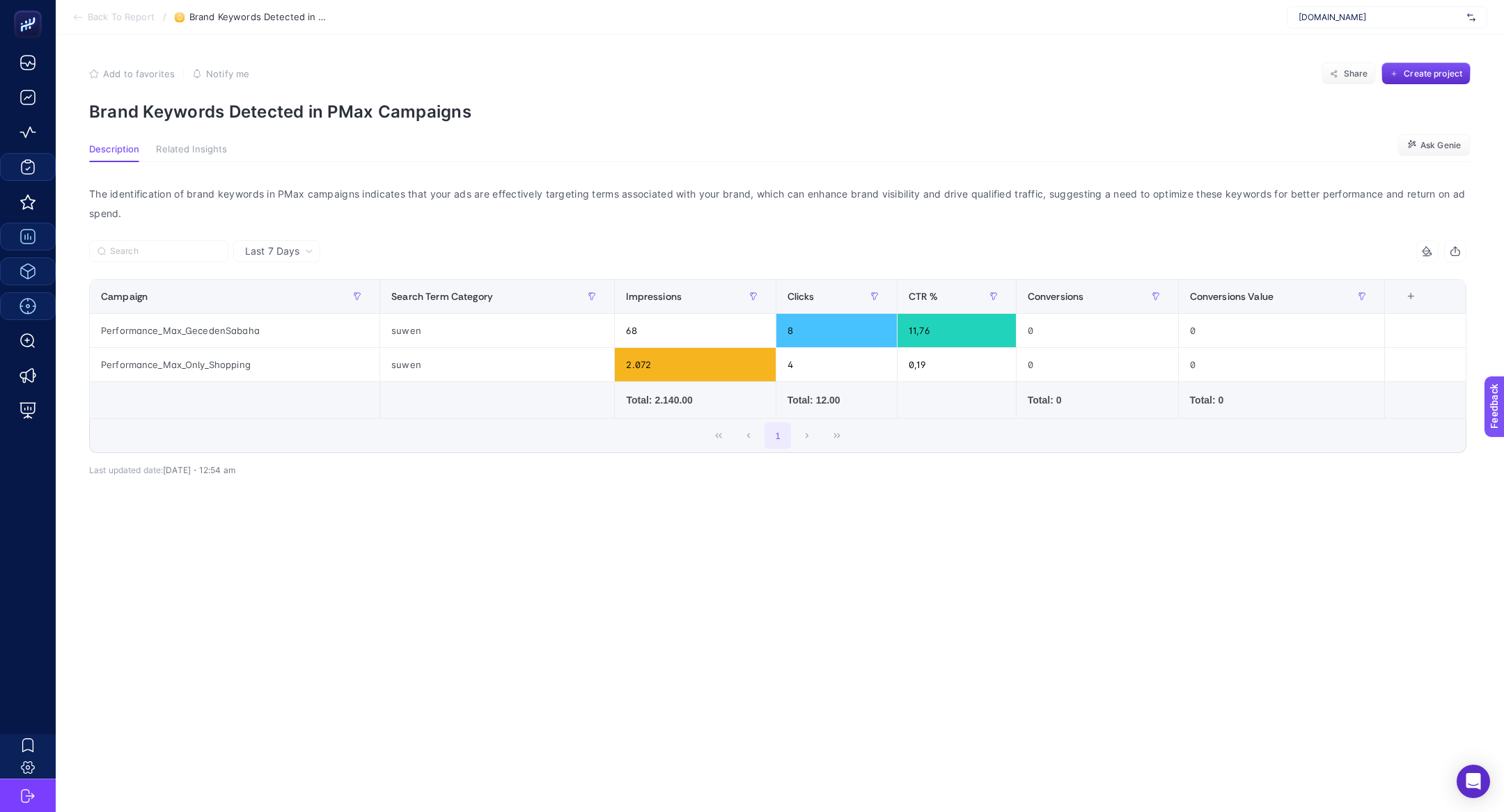
click at [215, 18] on span "Brand Keywords Detected in PMax Campaigns" at bounding box center [258, 17] width 139 height 11
click at [98, 23] on section "Back To Report / Brand Keywords Detected in PMax Campaigns www.suwen.com.tr" at bounding box center [779, 18] width 1448 height 35
click at [92, 12] on span "Back To Report" at bounding box center [121, 17] width 67 height 11
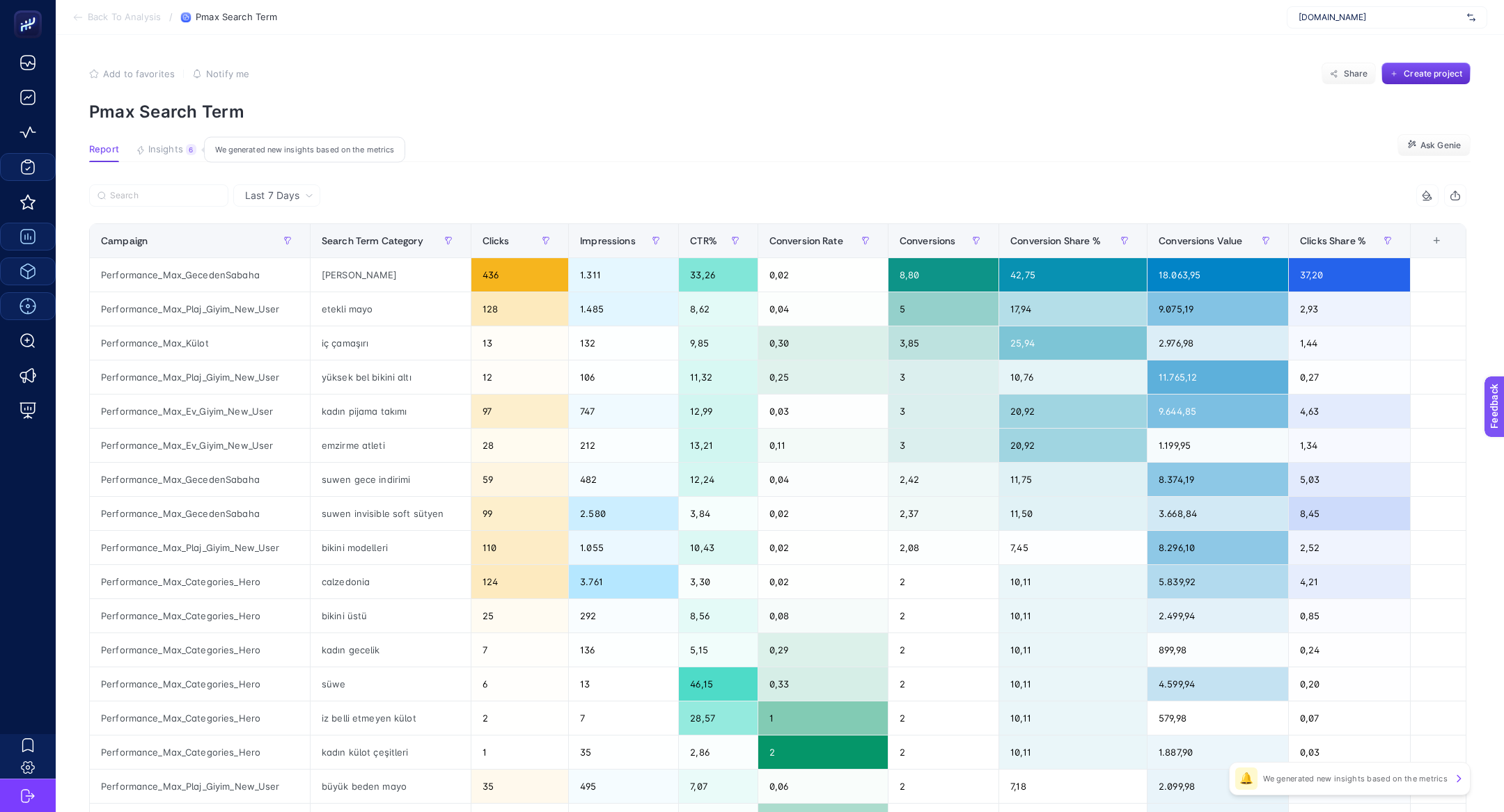
click at [146, 146] on button "Insights 6 We generated new insights based on the metrics" at bounding box center [166, 153] width 60 height 19
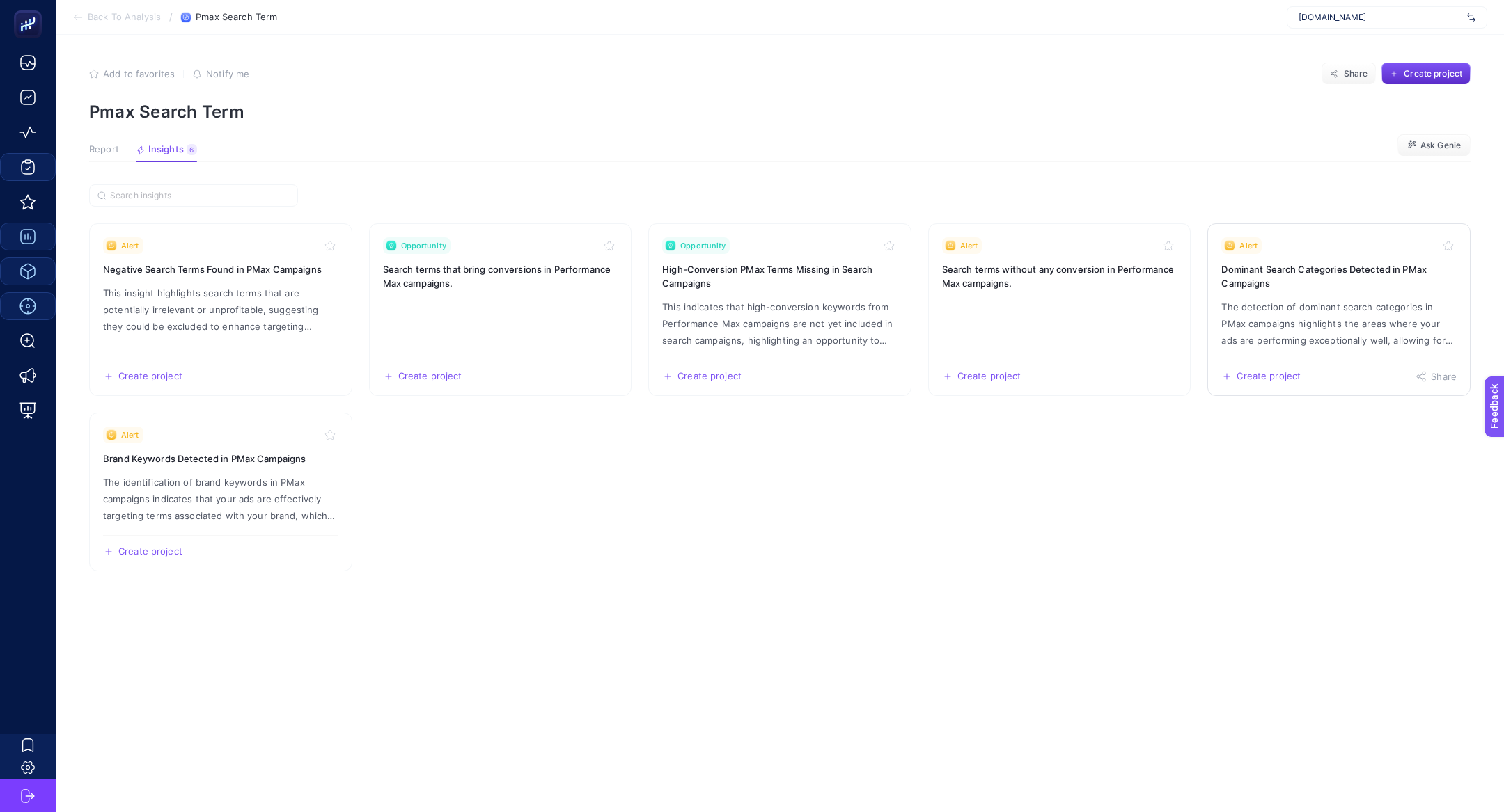
click at [1350, 259] on link "Alert Dominant Search Categories Detected in PMax Campaigns The detection of do…" at bounding box center [1339, 309] width 263 height 173
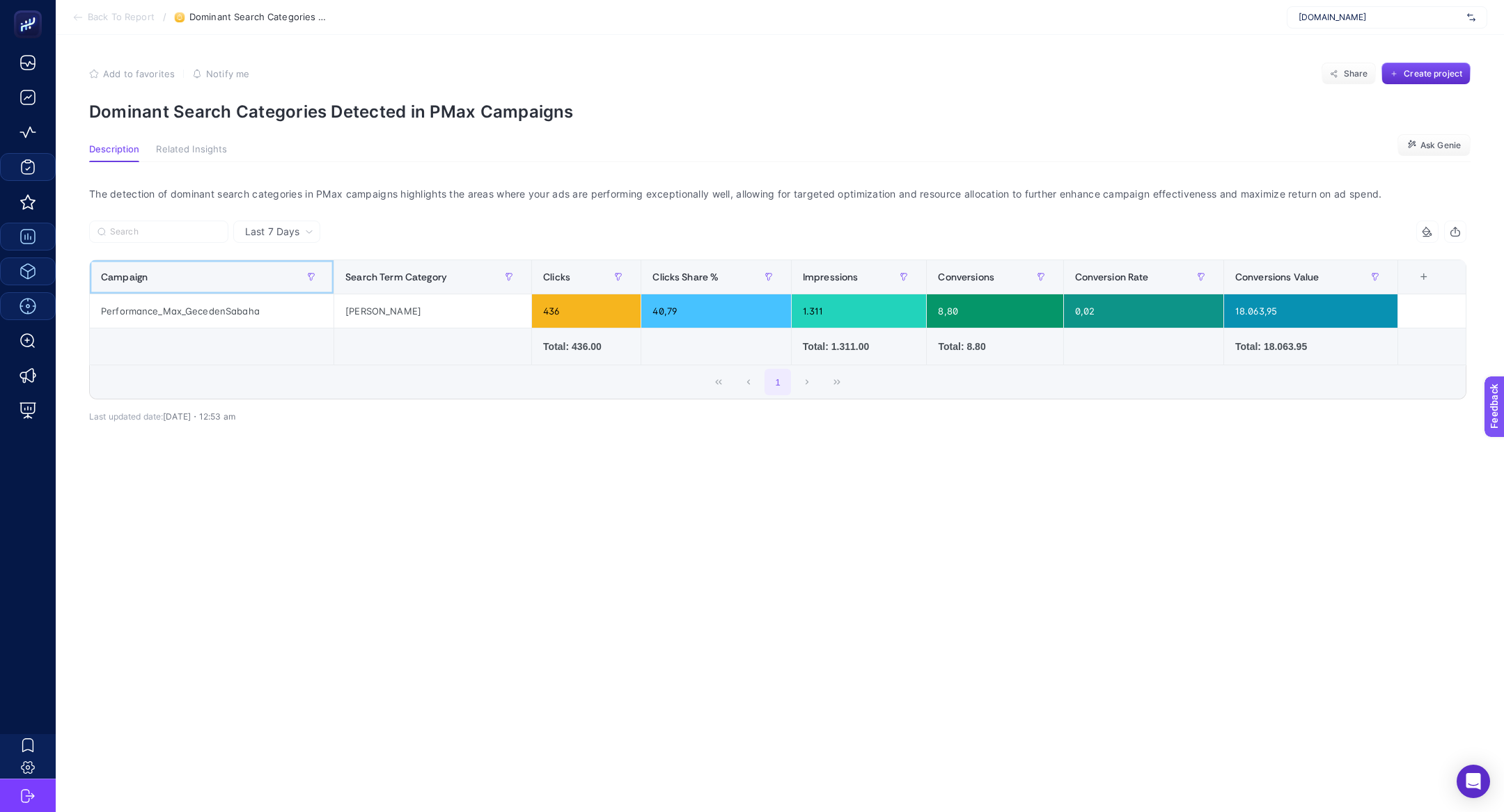
click at [217, 276] on div "Campaign" at bounding box center [212, 277] width 221 height 22
click at [216, 301] on div "Performance_Max_GecedenSabaha" at bounding box center [212, 311] width 244 height 33
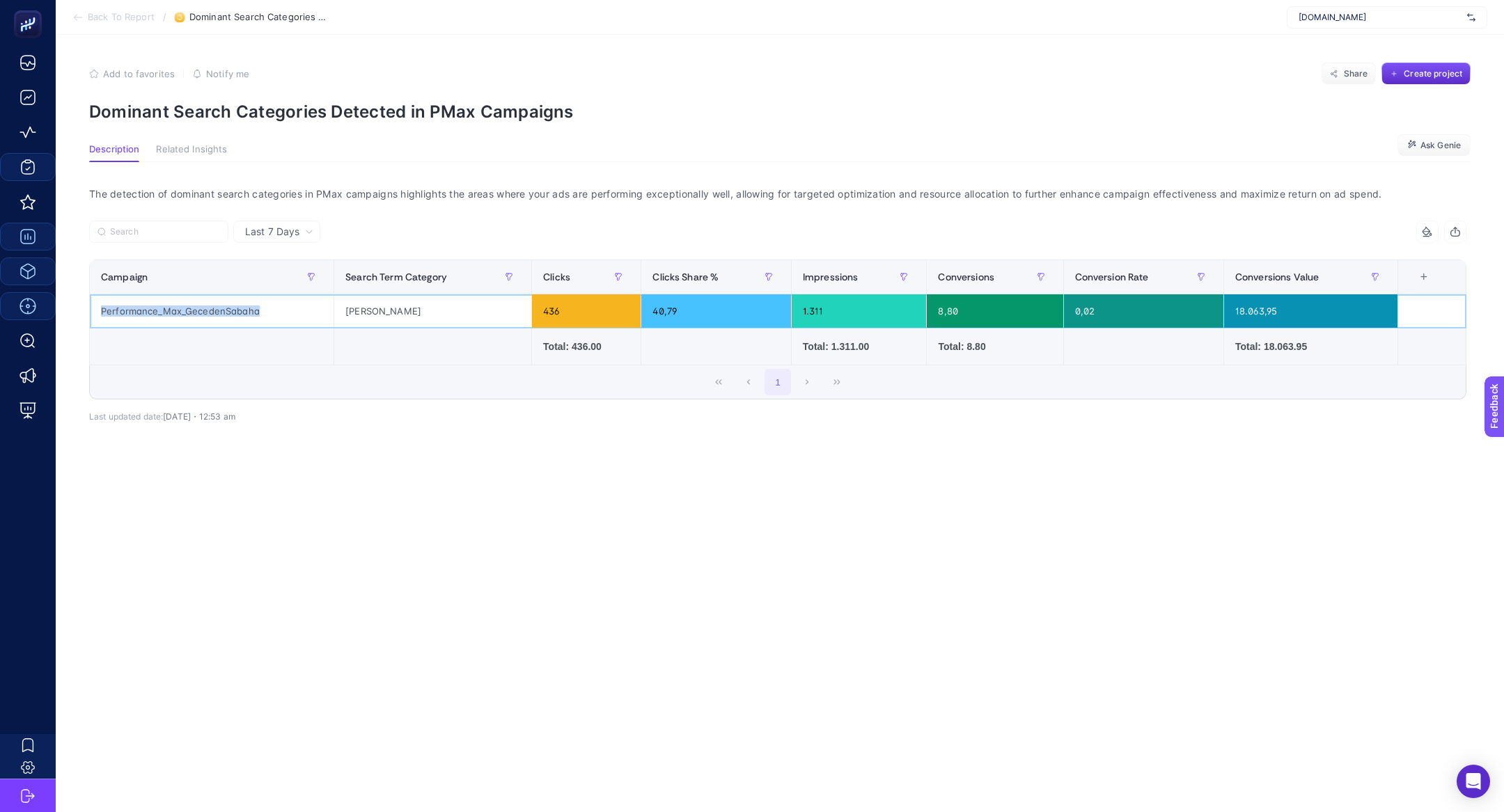
copy tr "Performance_Max_GecedenSabaha"
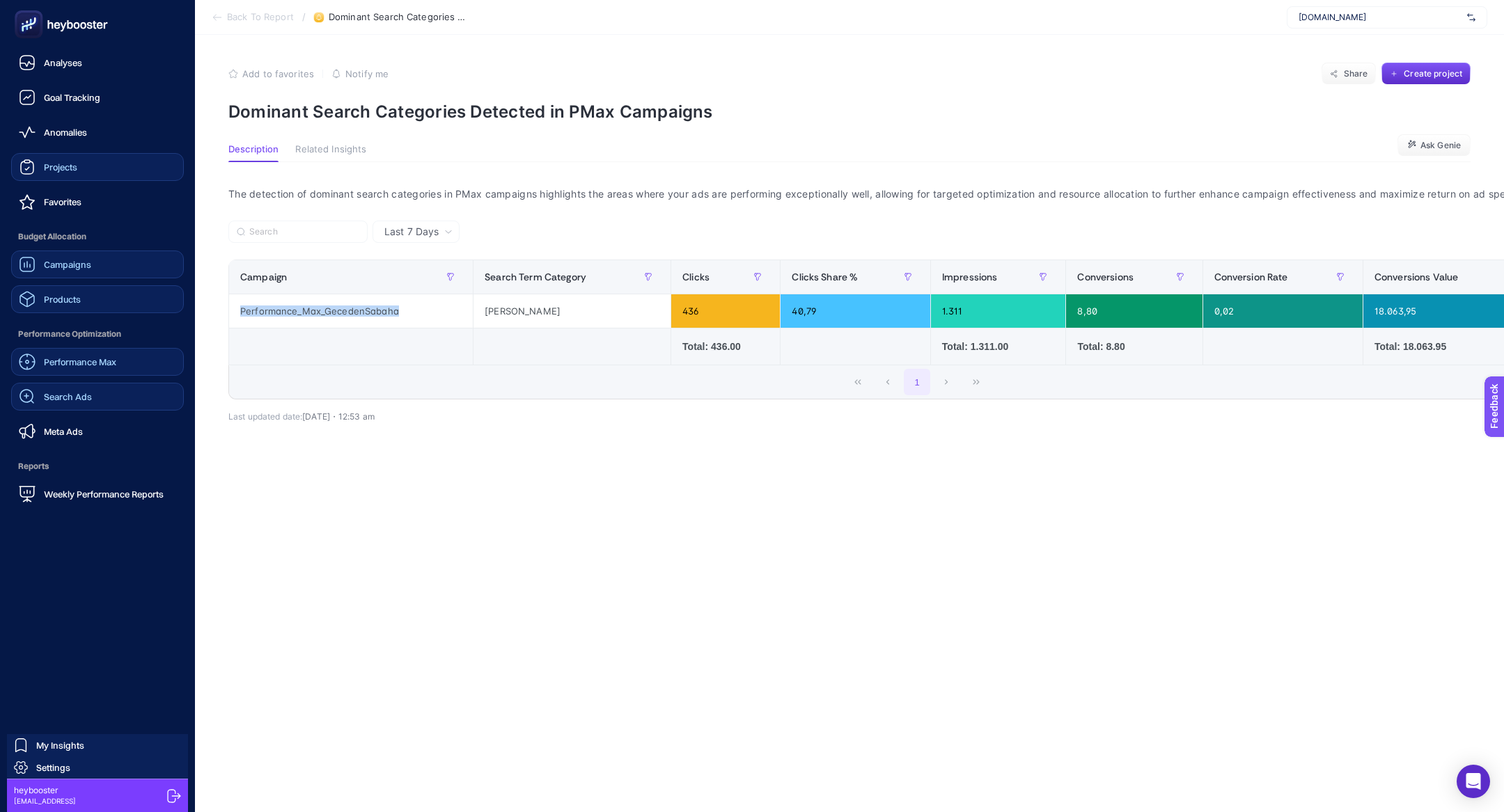
click at [48, 391] on span "Search Ads" at bounding box center [67, 396] width 48 height 11
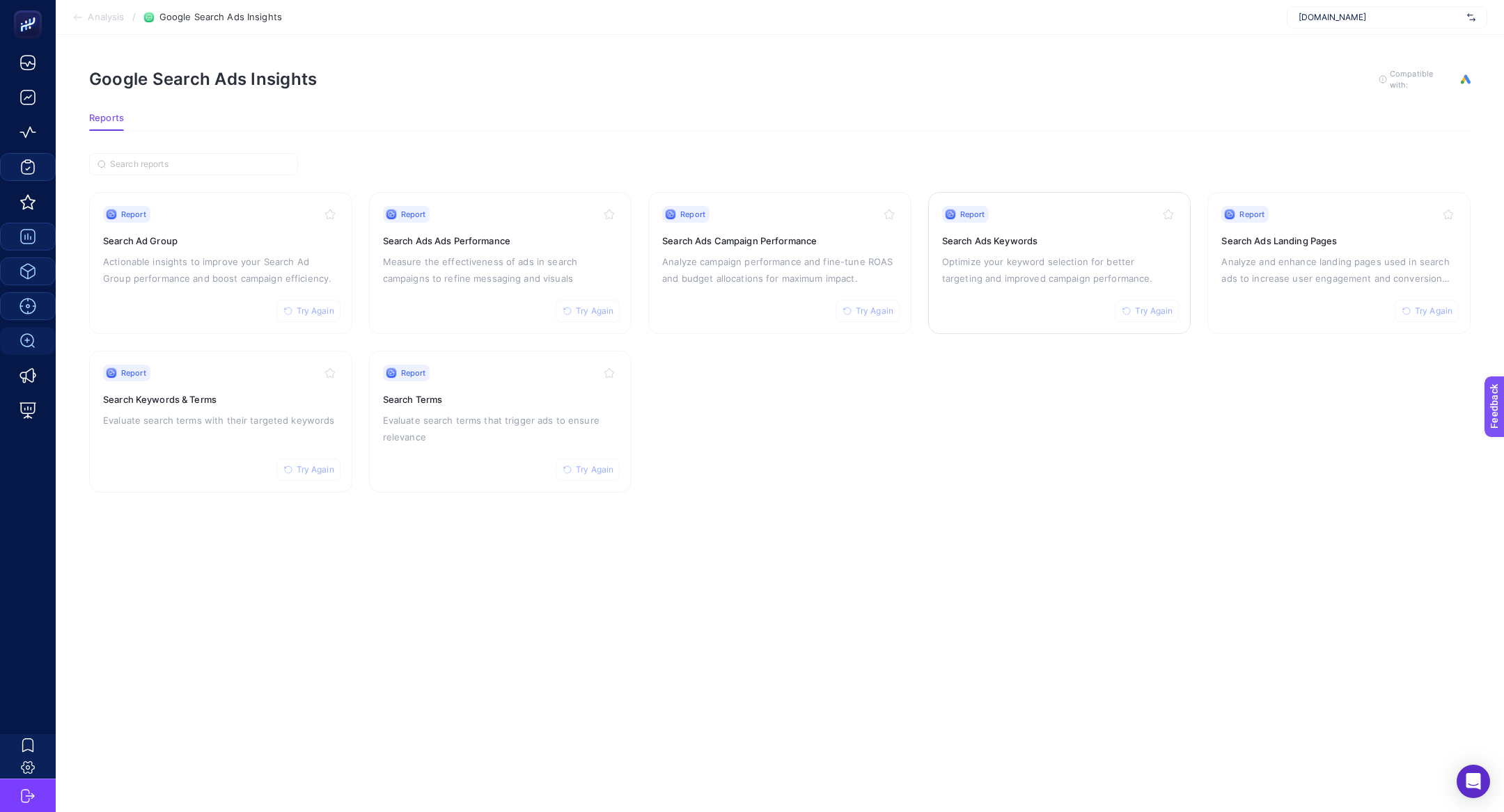
click at [1004, 258] on p "Optimize your keyword selection for better targeting and improved campaign perf…" at bounding box center [1059, 270] width 235 height 33
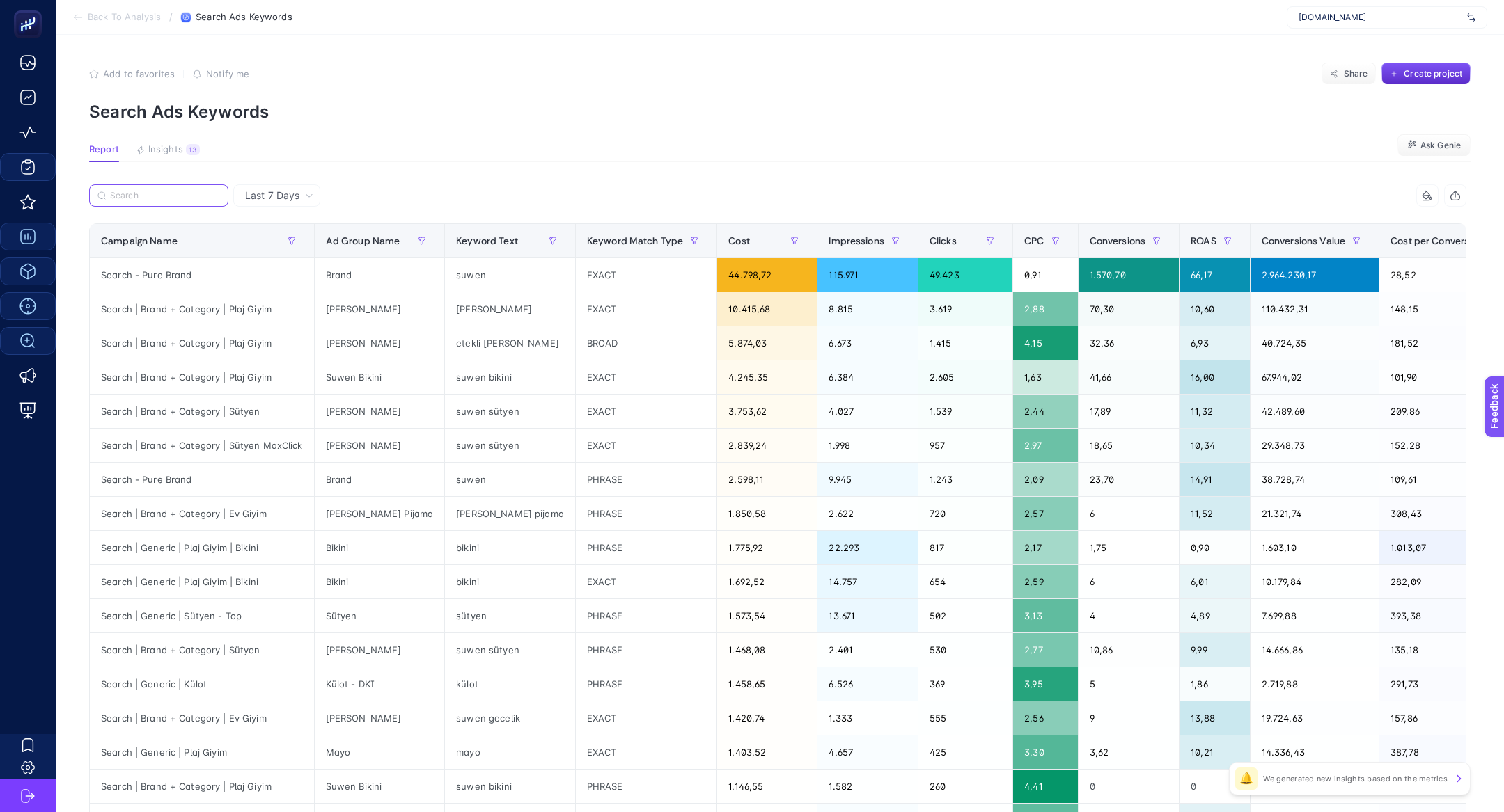
click at [190, 194] on input "Search" at bounding box center [165, 196] width 110 height 11
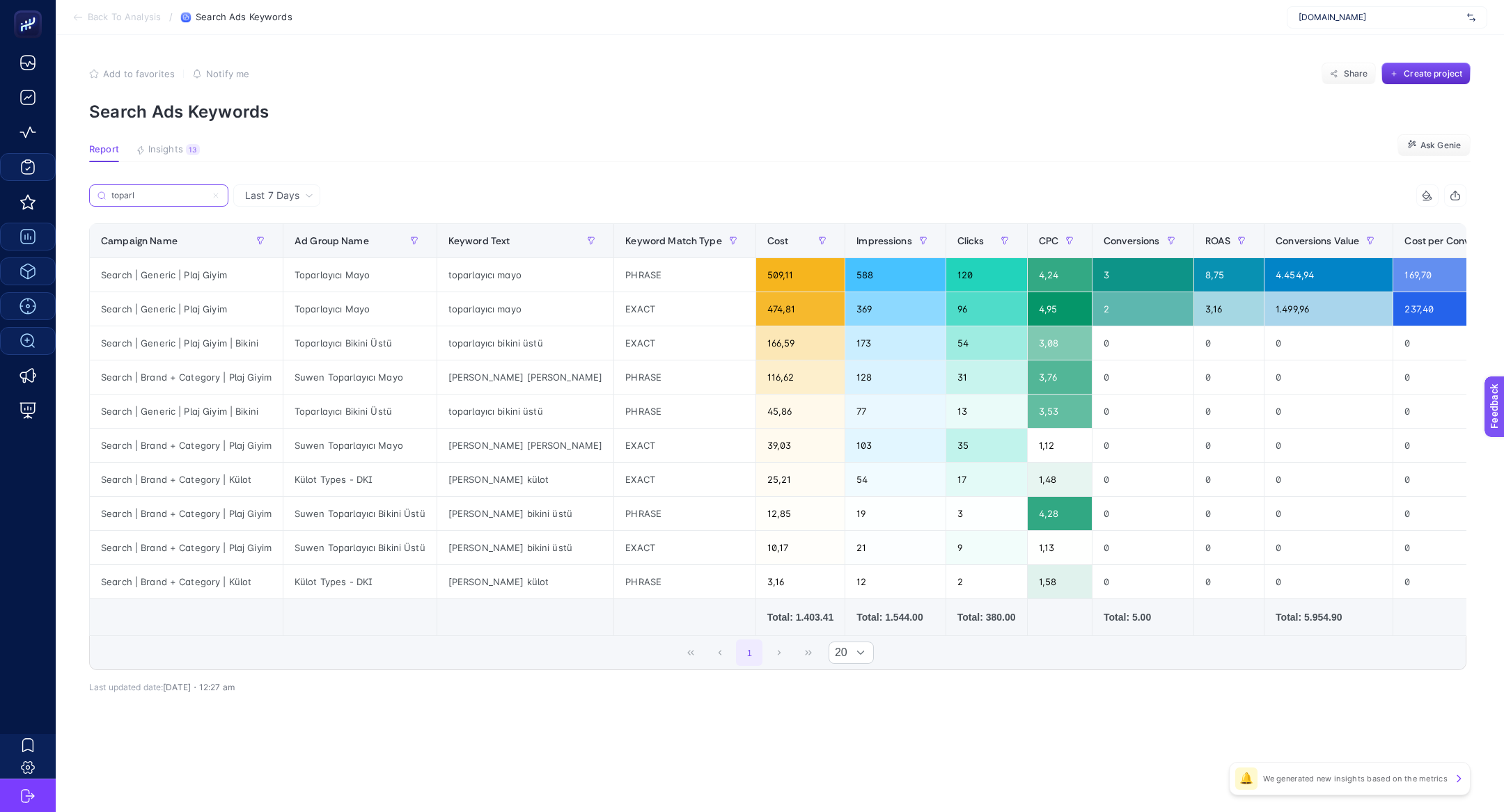
type input "toparl"
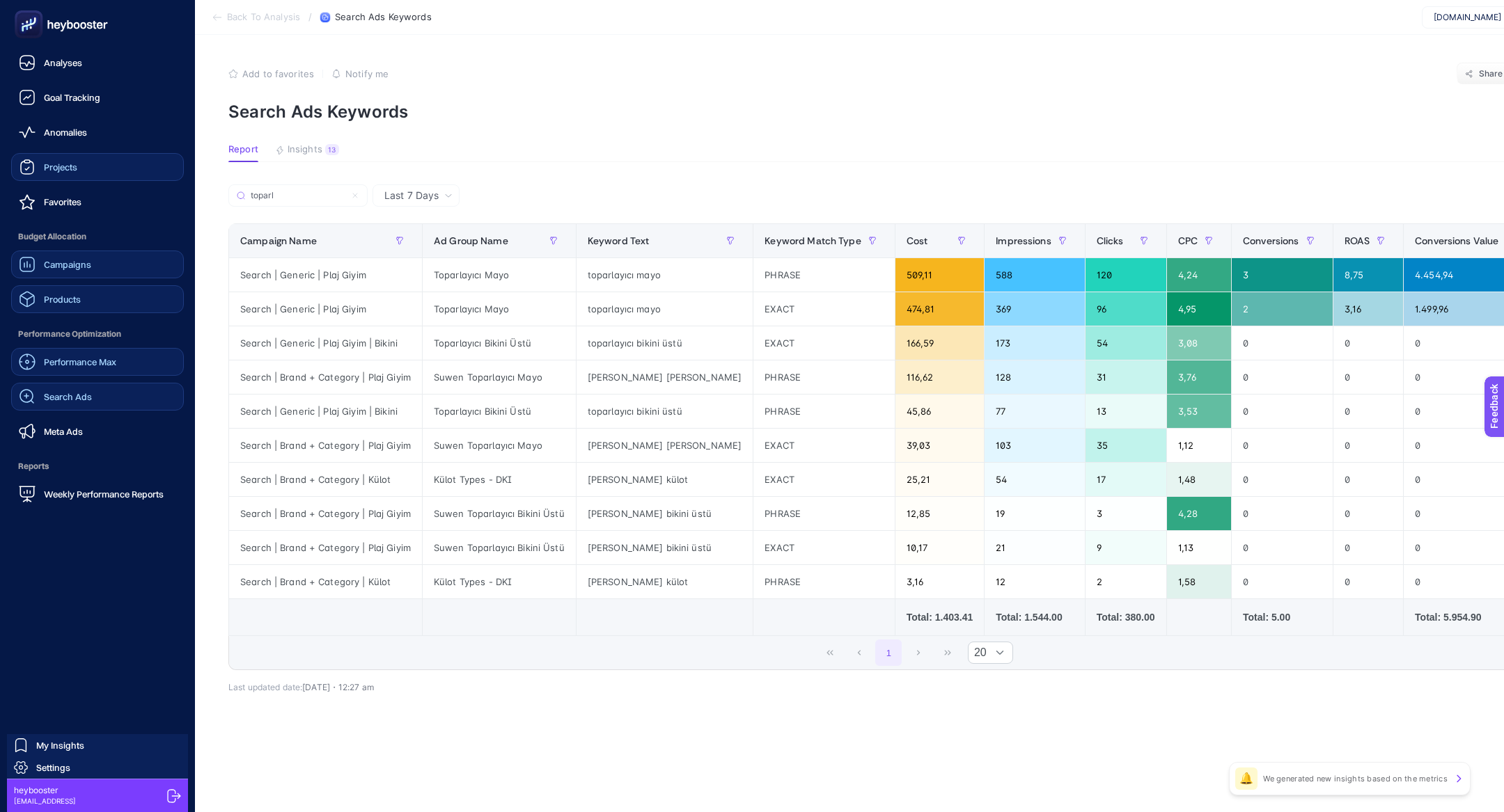
click at [50, 271] on div "Campaigns" at bounding box center [55, 264] width 72 height 17
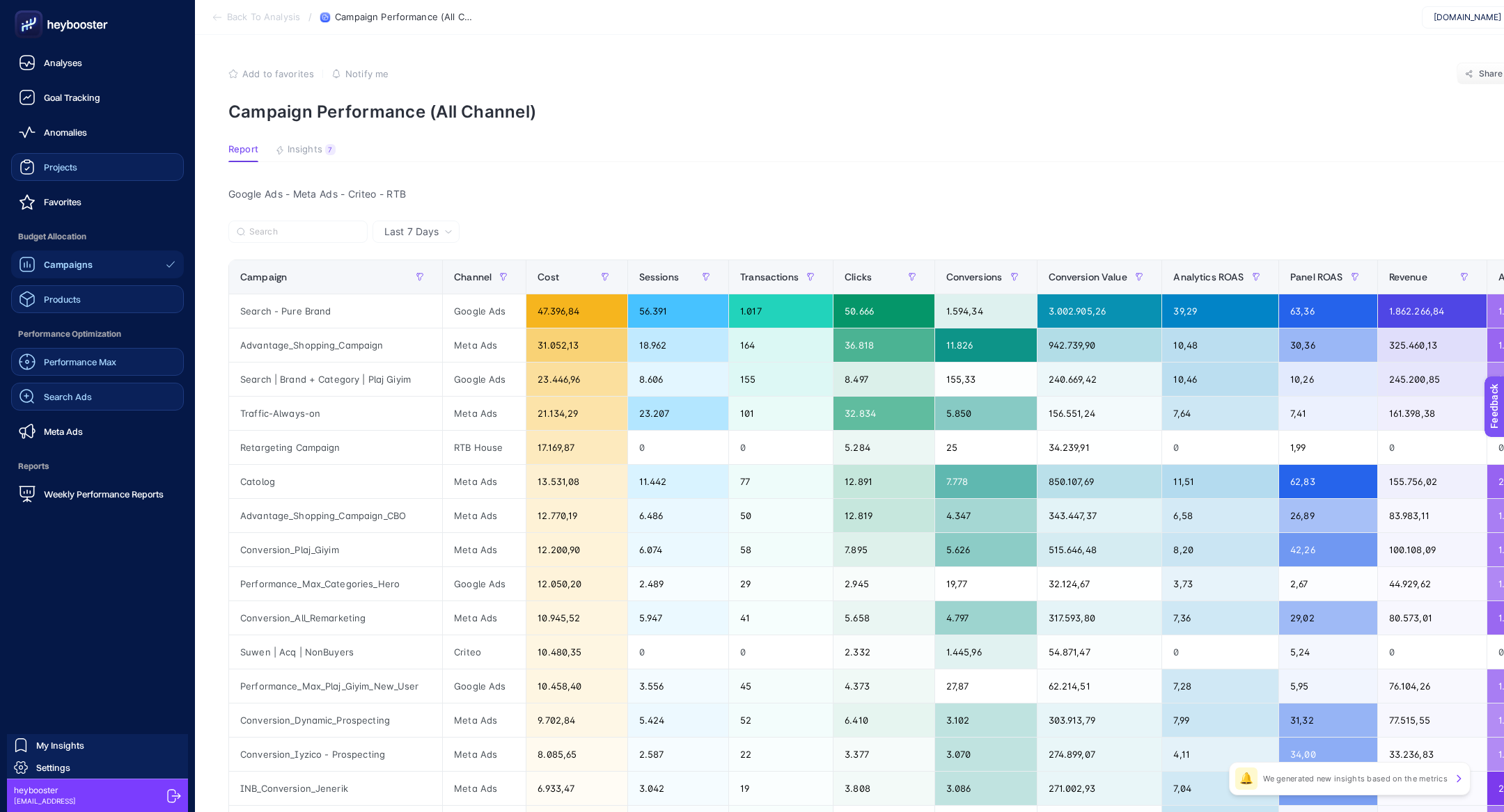
click at [50, 26] on icon at bounding box center [60, 24] width 100 height 28
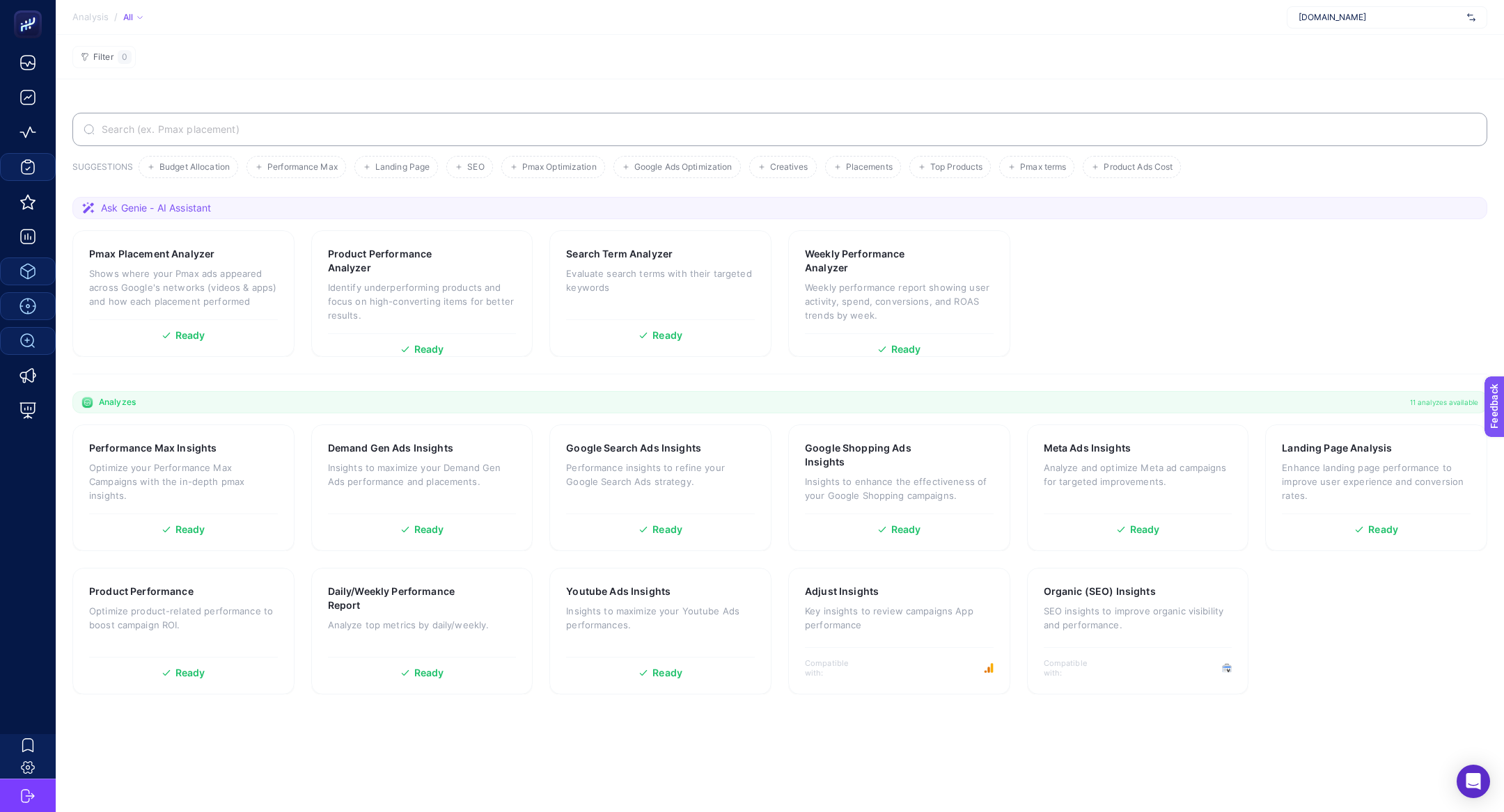
click at [358, 127] on input "Search" at bounding box center [787, 129] width 1377 height 11
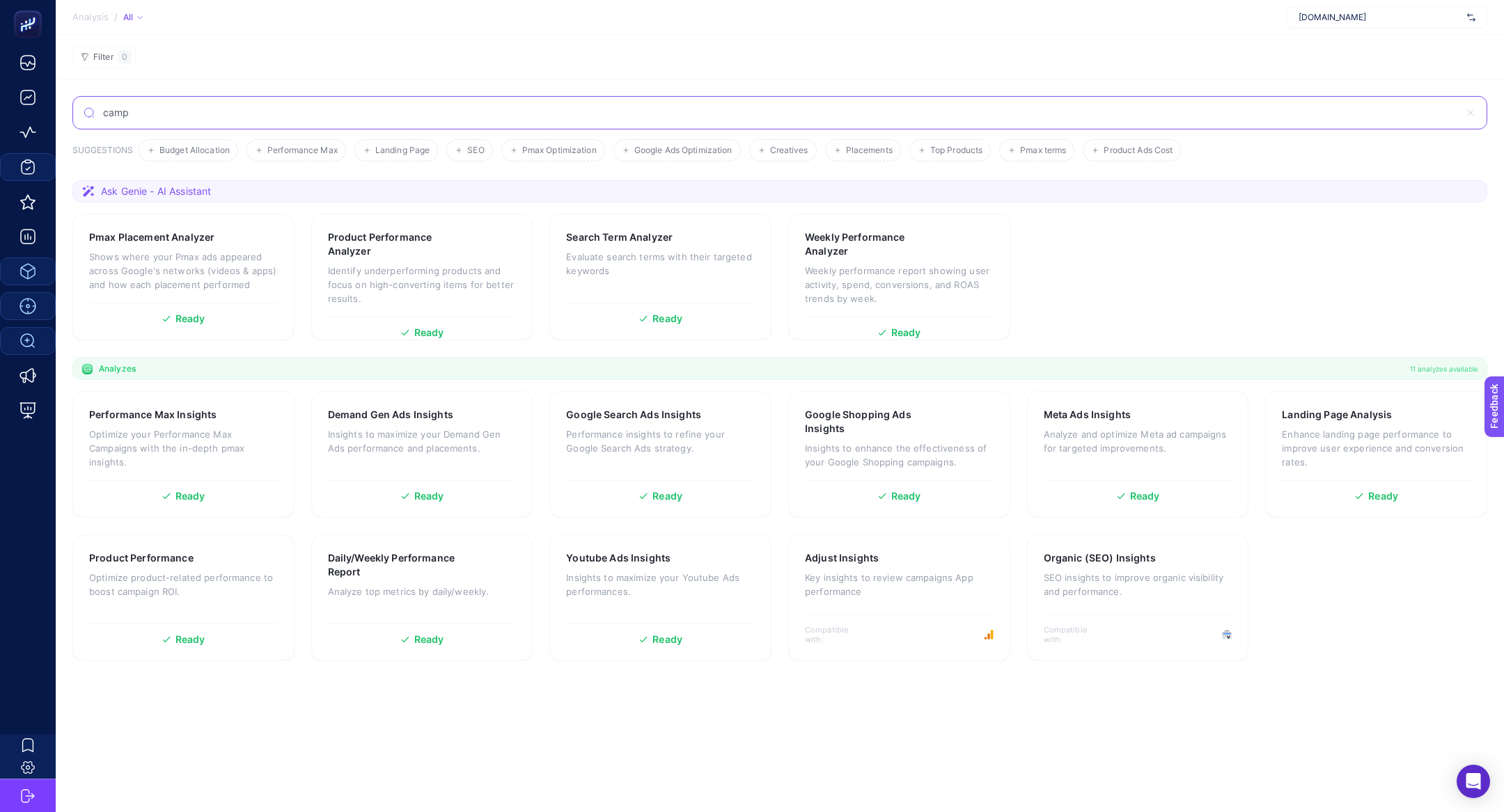
type input "camp"
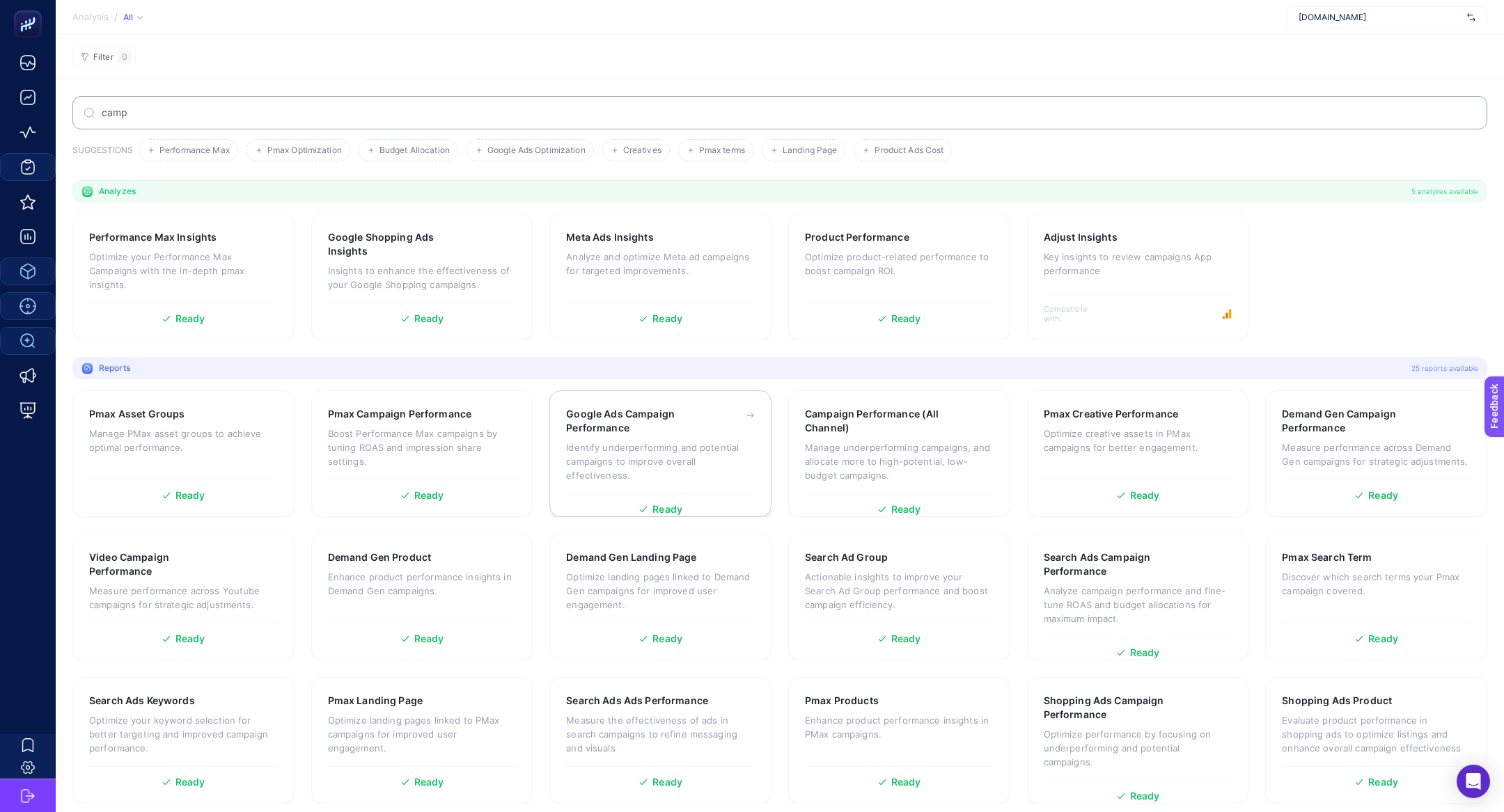
click at [611, 420] on h3 "Google Ads Campaign Performance" at bounding box center [638, 421] width 145 height 28
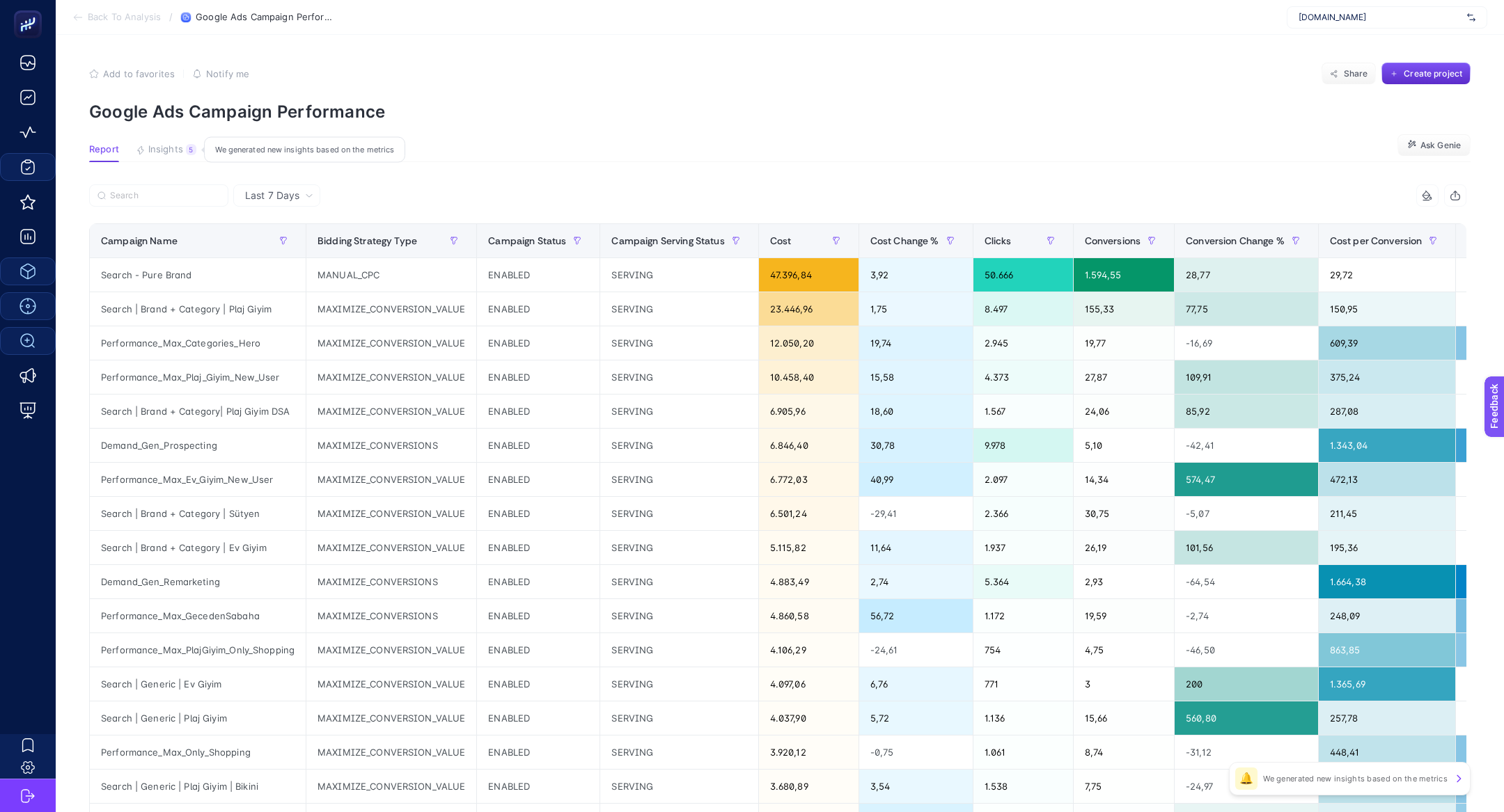
click at [176, 152] on span "Insights" at bounding box center [166, 149] width 35 height 11
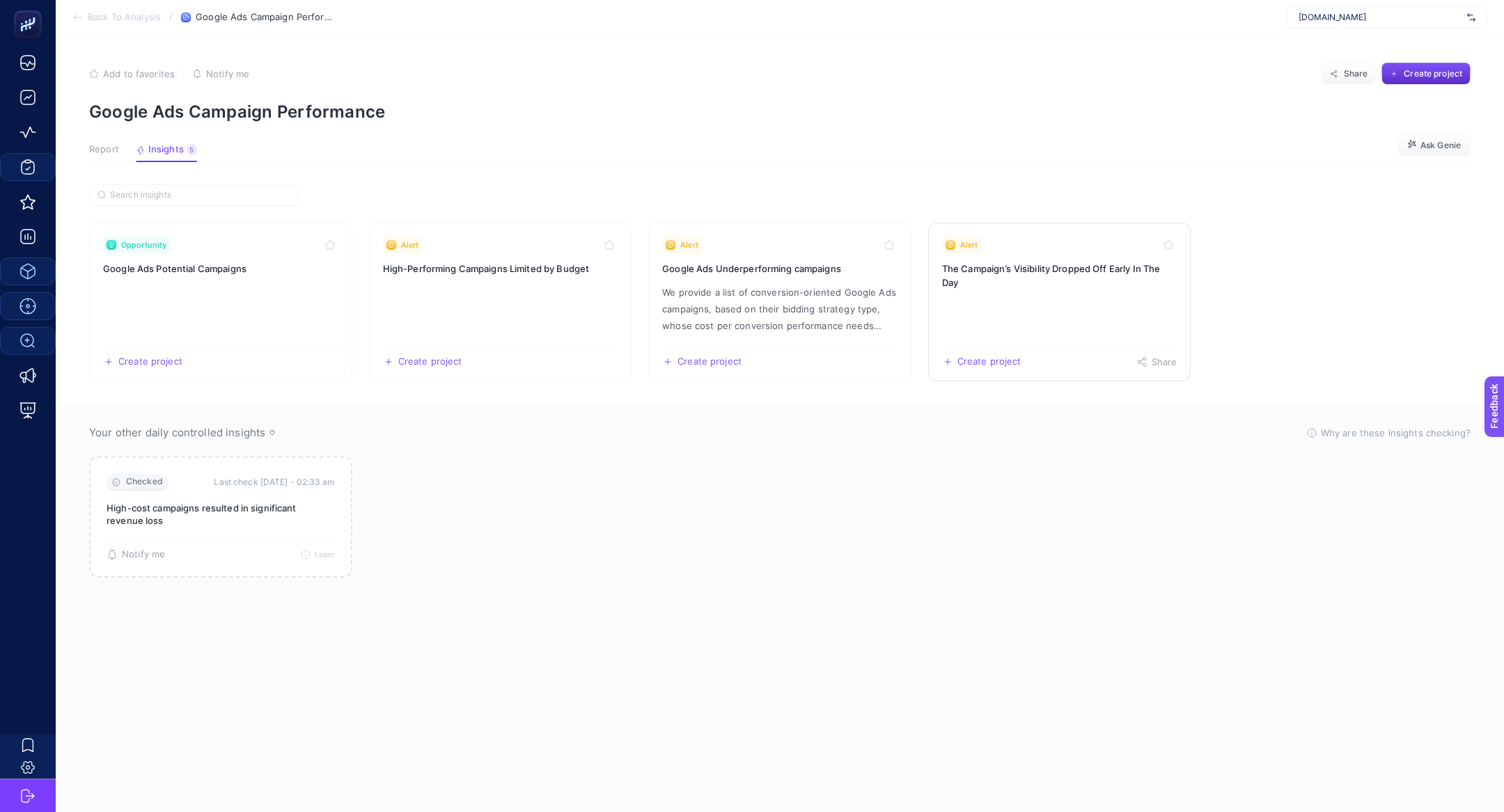
click at [955, 303] on link "Alert The Campaign’s Visibility Dropped Off Early In The Day Create project Sha…" at bounding box center [1060, 301] width 263 height 159
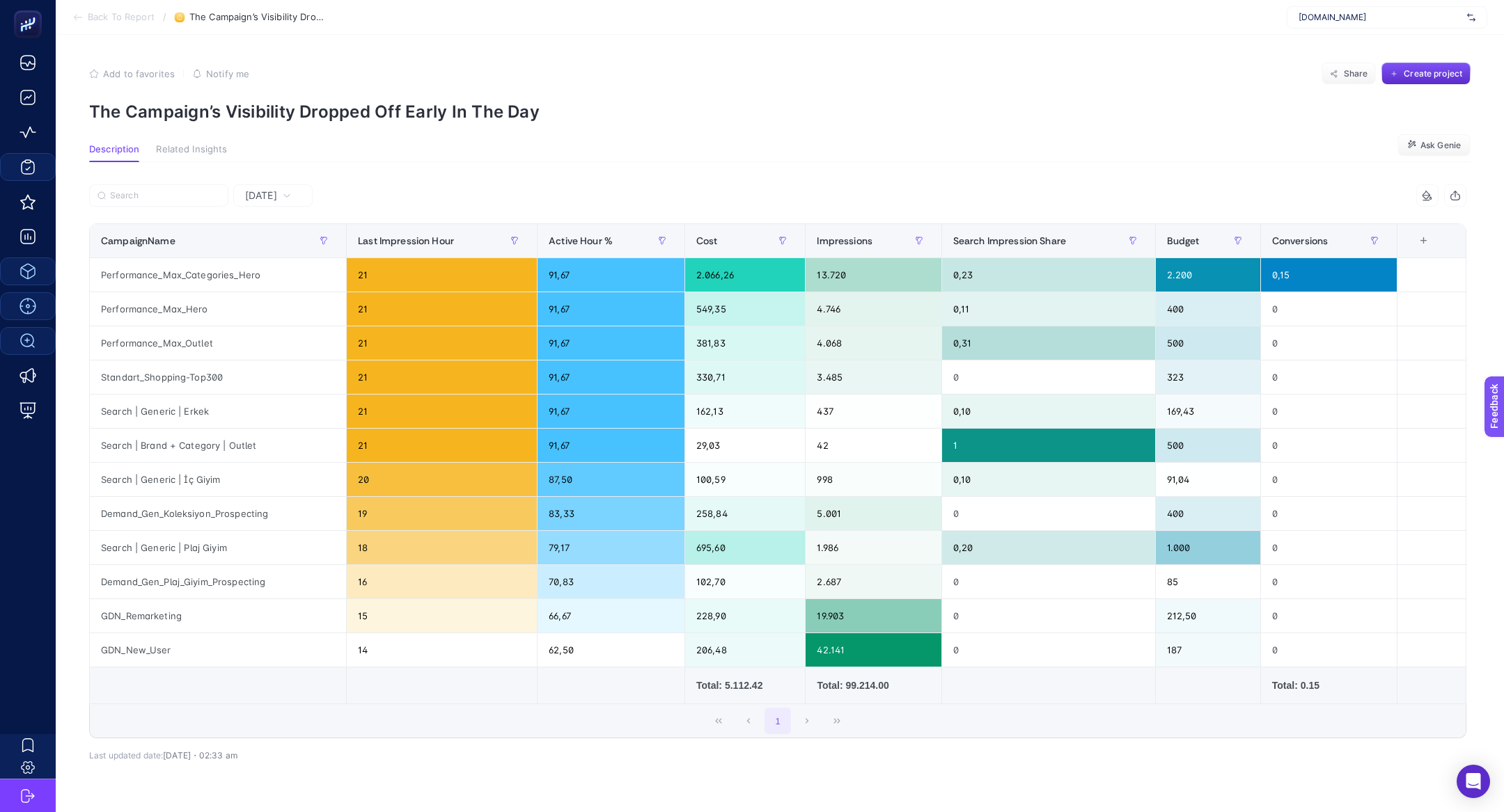
click at [262, 202] on span "Yesterday" at bounding box center [260, 195] width 32 height 14
click at [262, 250] on li "Last 7 Days" at bounding box center [272, 250] width 71 height 25
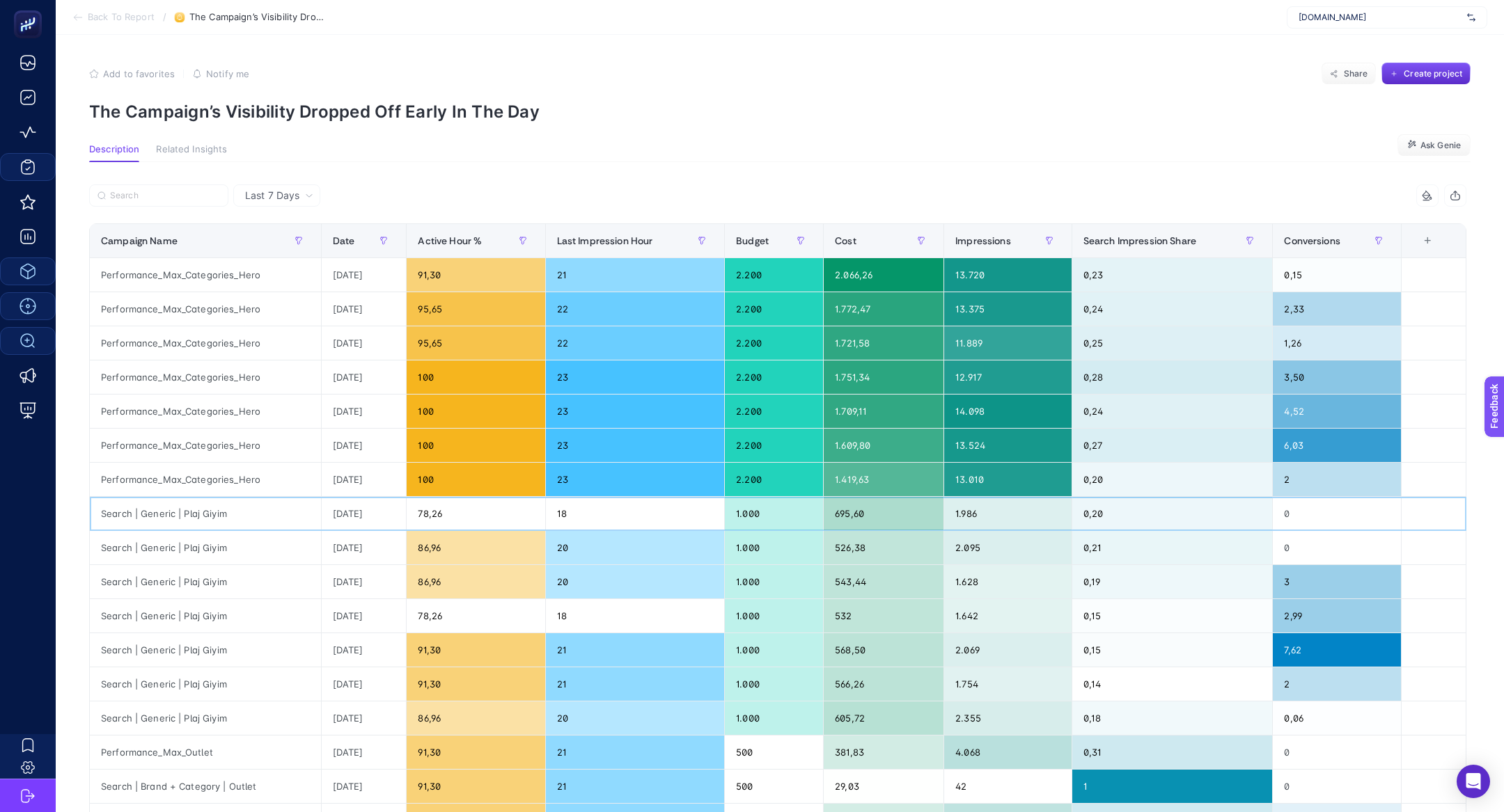
click at [164, 516] on div "Search | Generic | Plaj Giyim" at bounding box center [205, 514] width 231 height 33
copy tr "Search | Generic | Plaj Giyim"
click at [139, 201] on label at bounding box center [158, 195] width 139 height 22
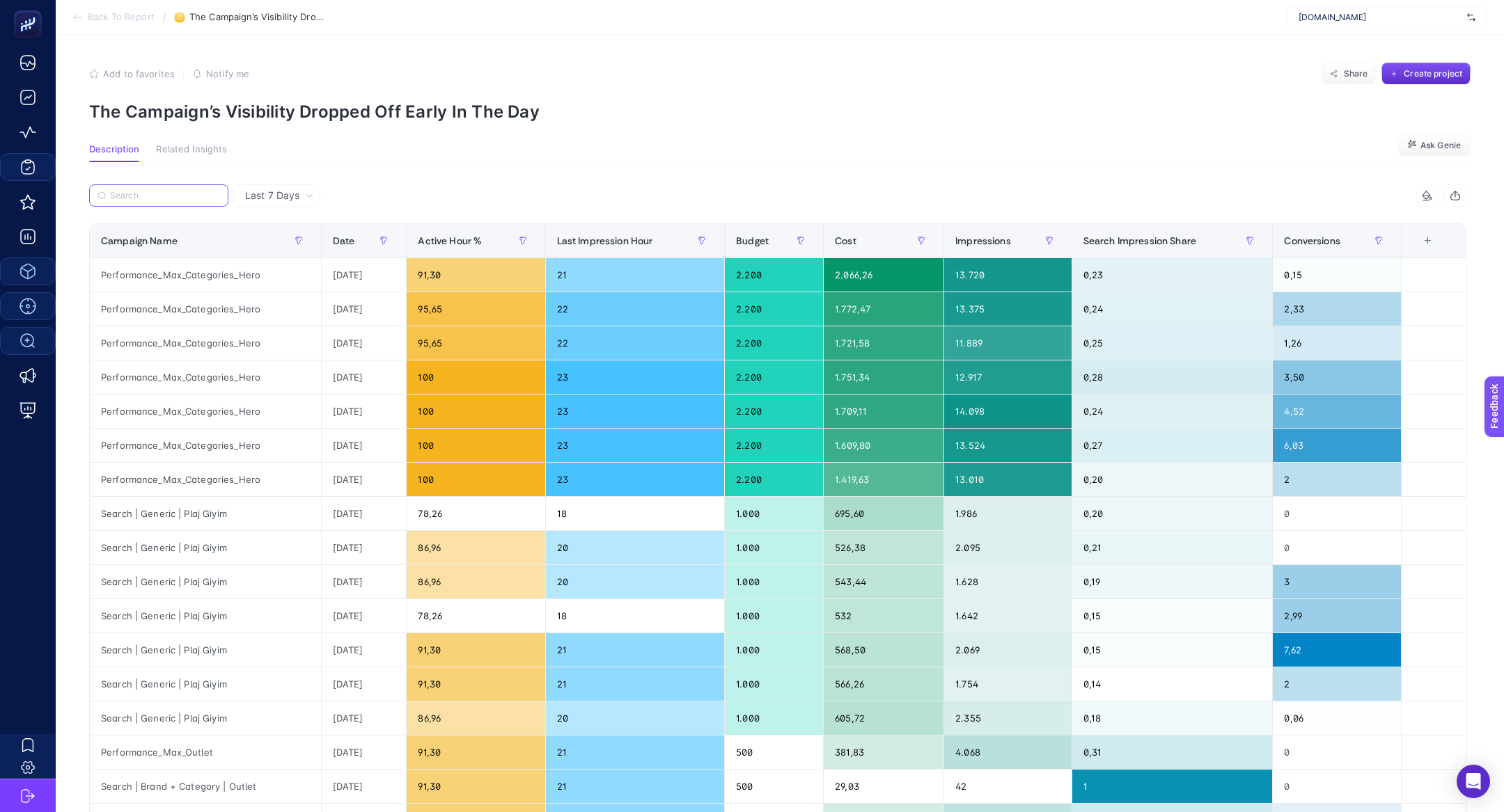
click at [0, 0] on input "Search" at bounding box center [0, 0] width 0 height 0
paste input "Search | Generic | Plaj Giyim"
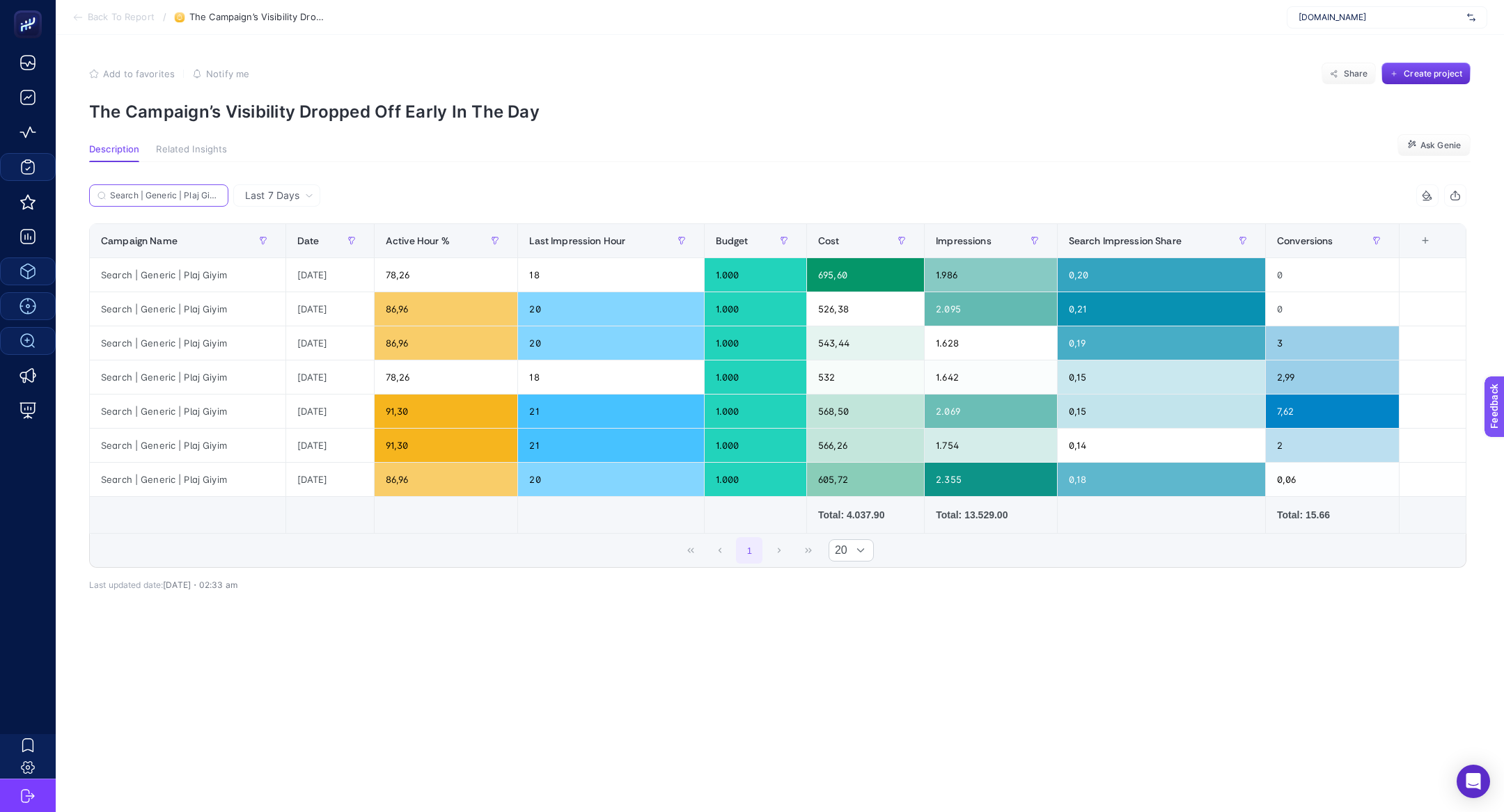
scroll to position [0, 4]
type input "Search | Generic | Plaj Giyim"
drag, startPoint x: 712, startPoint y: 269, endPoint x: 749, endPoint y: 279, distance: 38.3
click at [749, 279] on div "1.000" at bounding box center [756, 275] width 101 height 33
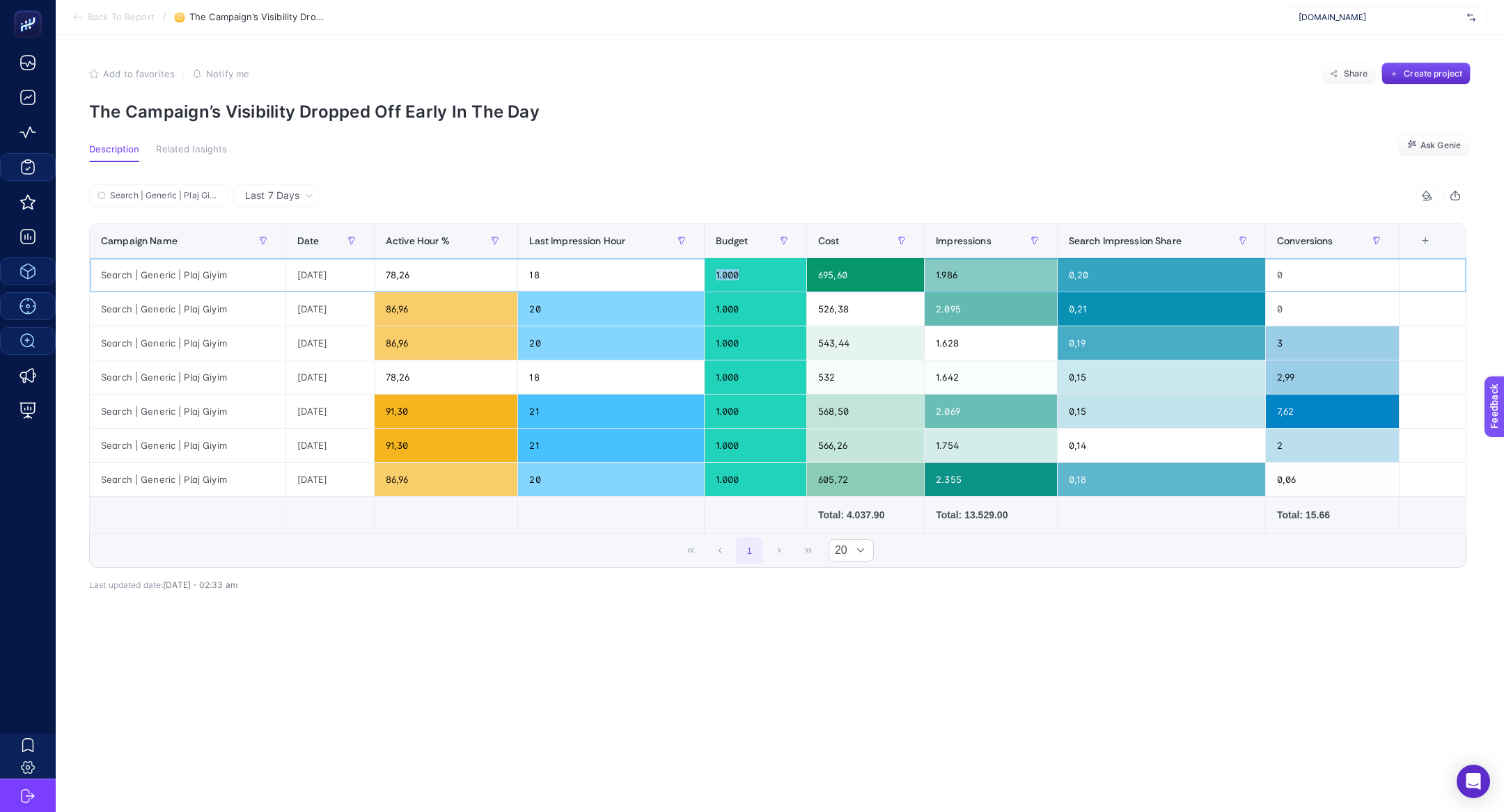
click at [748, 278] on div "1.000" at bounding box center [756, 275] width 101 height 33
click at [738, 279] on div "1.000" at bounding box center [756, 275] width 101 height 33
click at [730, 271] on div "1.000" at bounding box center [756, 275] width 101 height 33
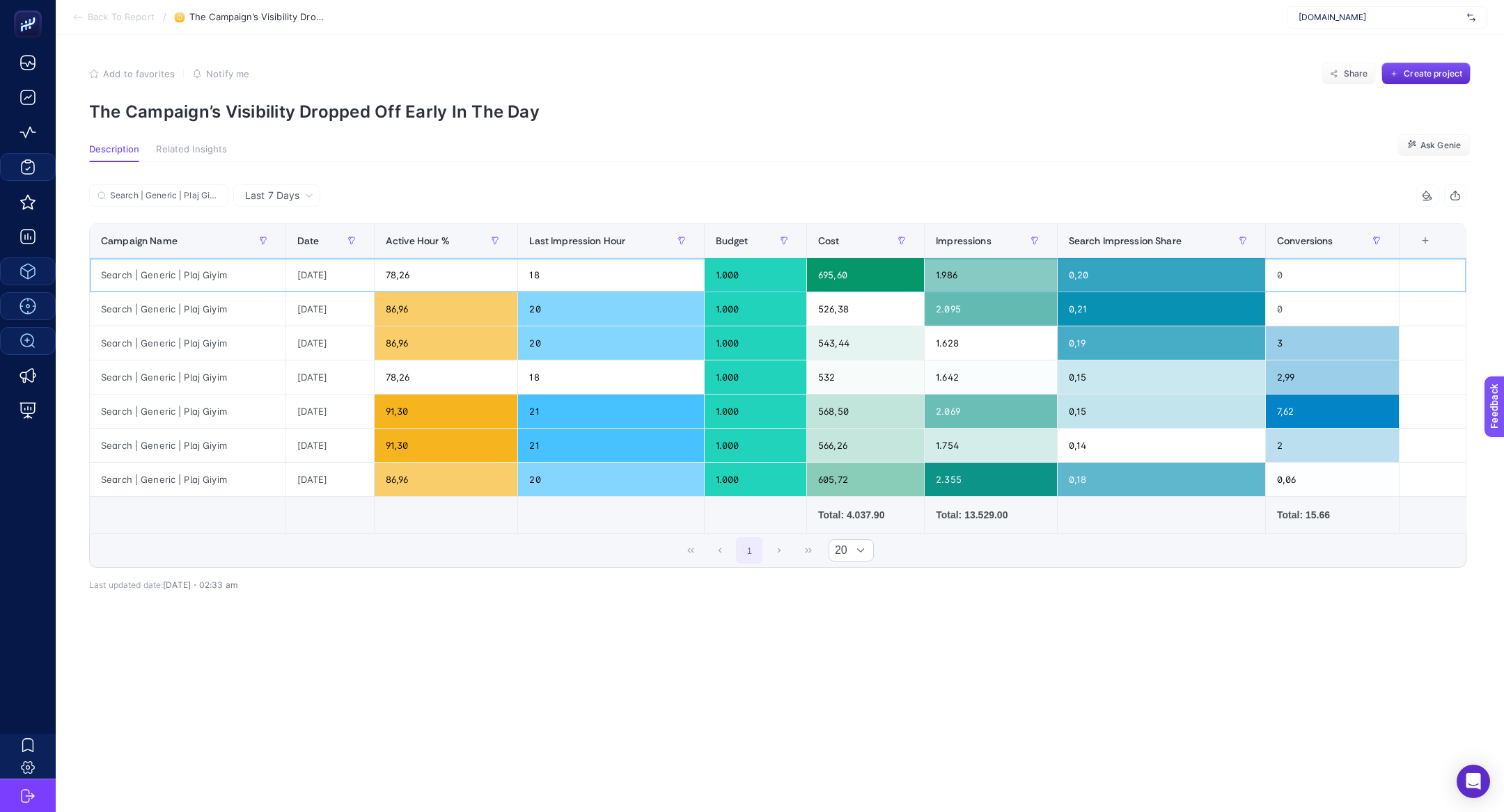
click at [730, 271] on div "1.000" at bounding box center [756, 275] width 101 height 33
click at [736, 279] on div "1.000" at bounding box center [756, 275] width 101 height 33
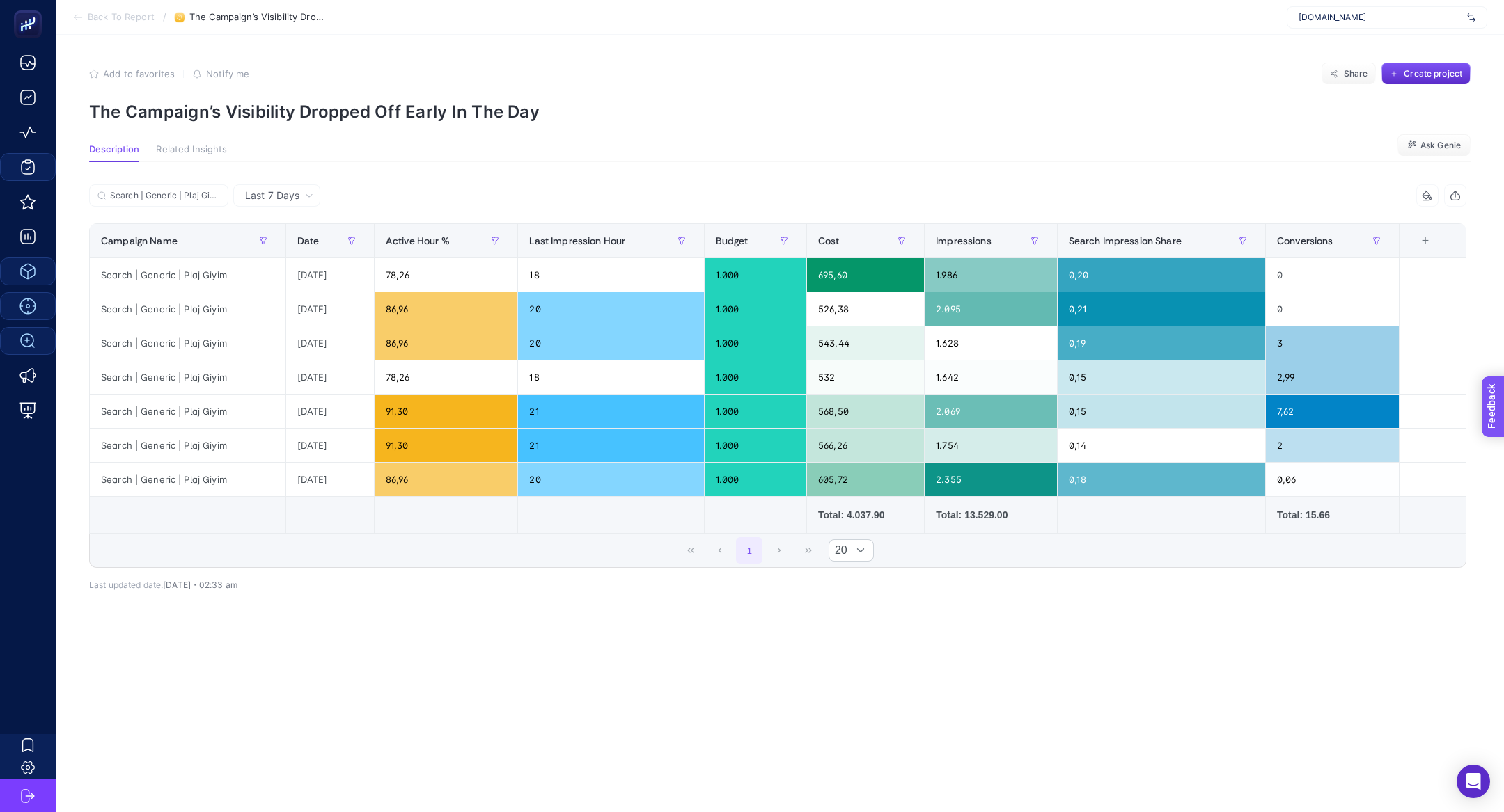
click at [1503, 447] on span "Feedback" at bounding box center [1513, 445] width 45 height 11
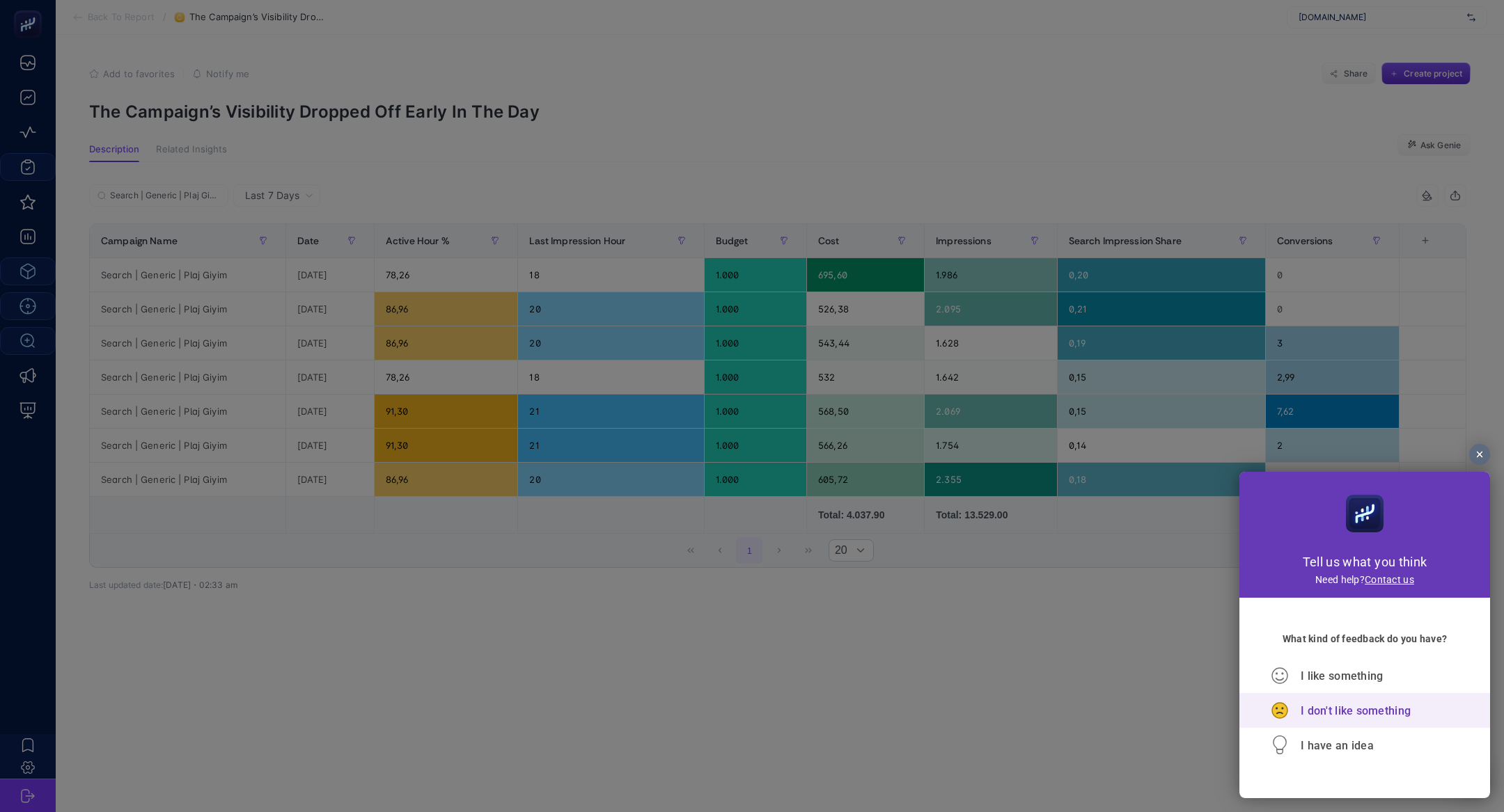
click at [1341, 707] on span "I don't like something" at bounding box center [1356, 712] width 110 height 14
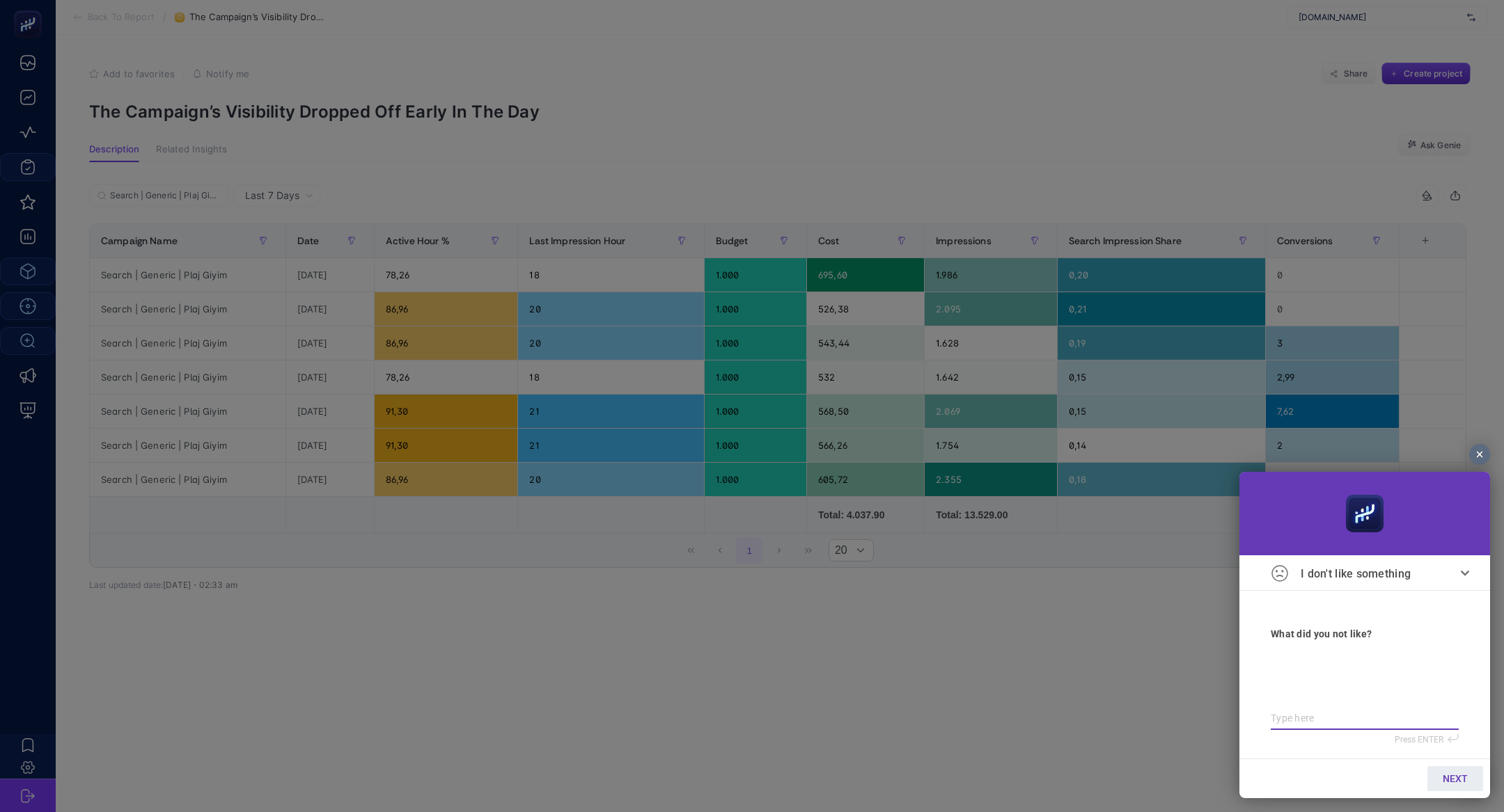
type textarea "b"
type textarea "bü"
type textarea "büt"
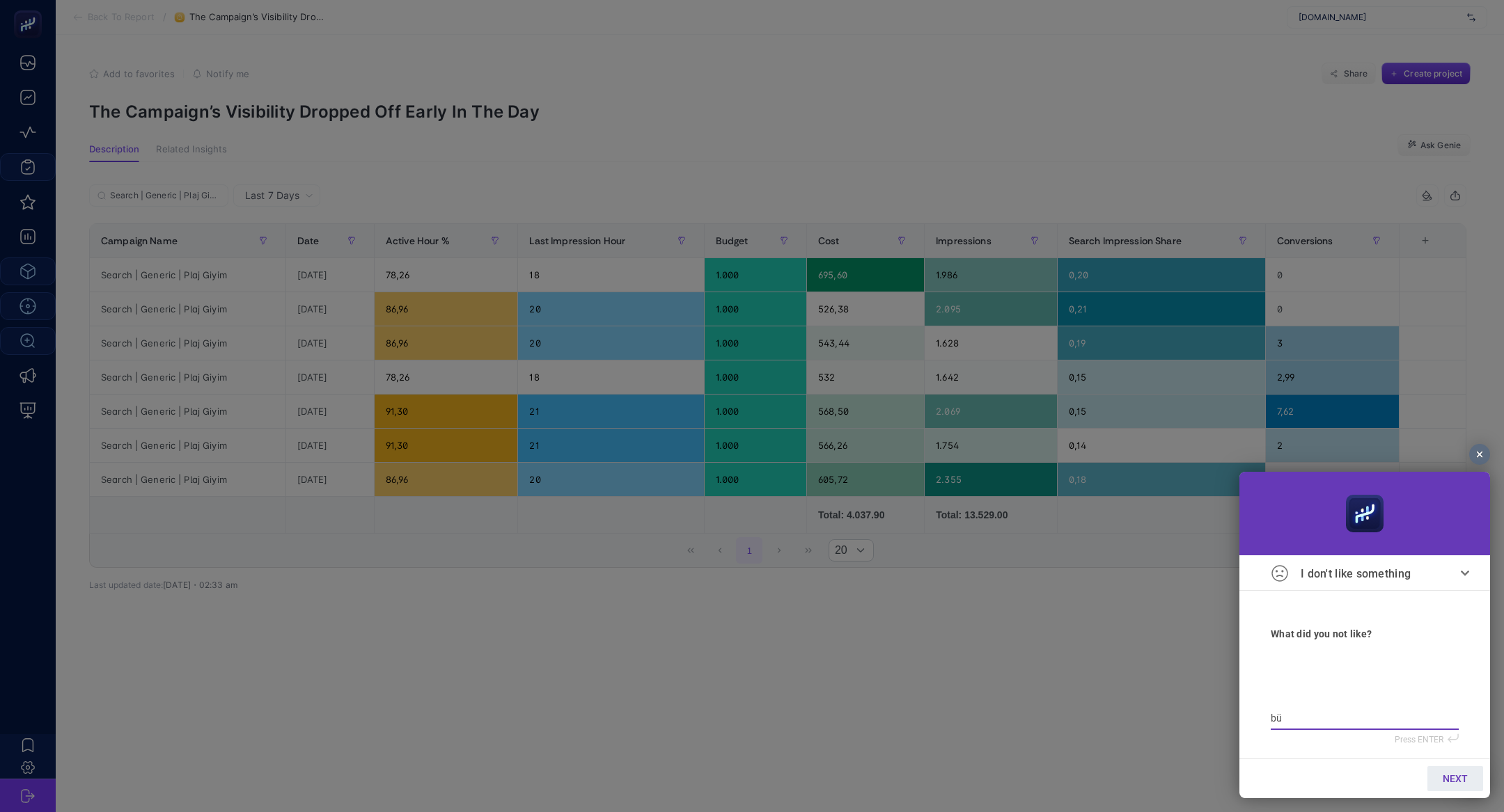
type textarea "büt"
type textarea "bütö"
type textarea "büt"
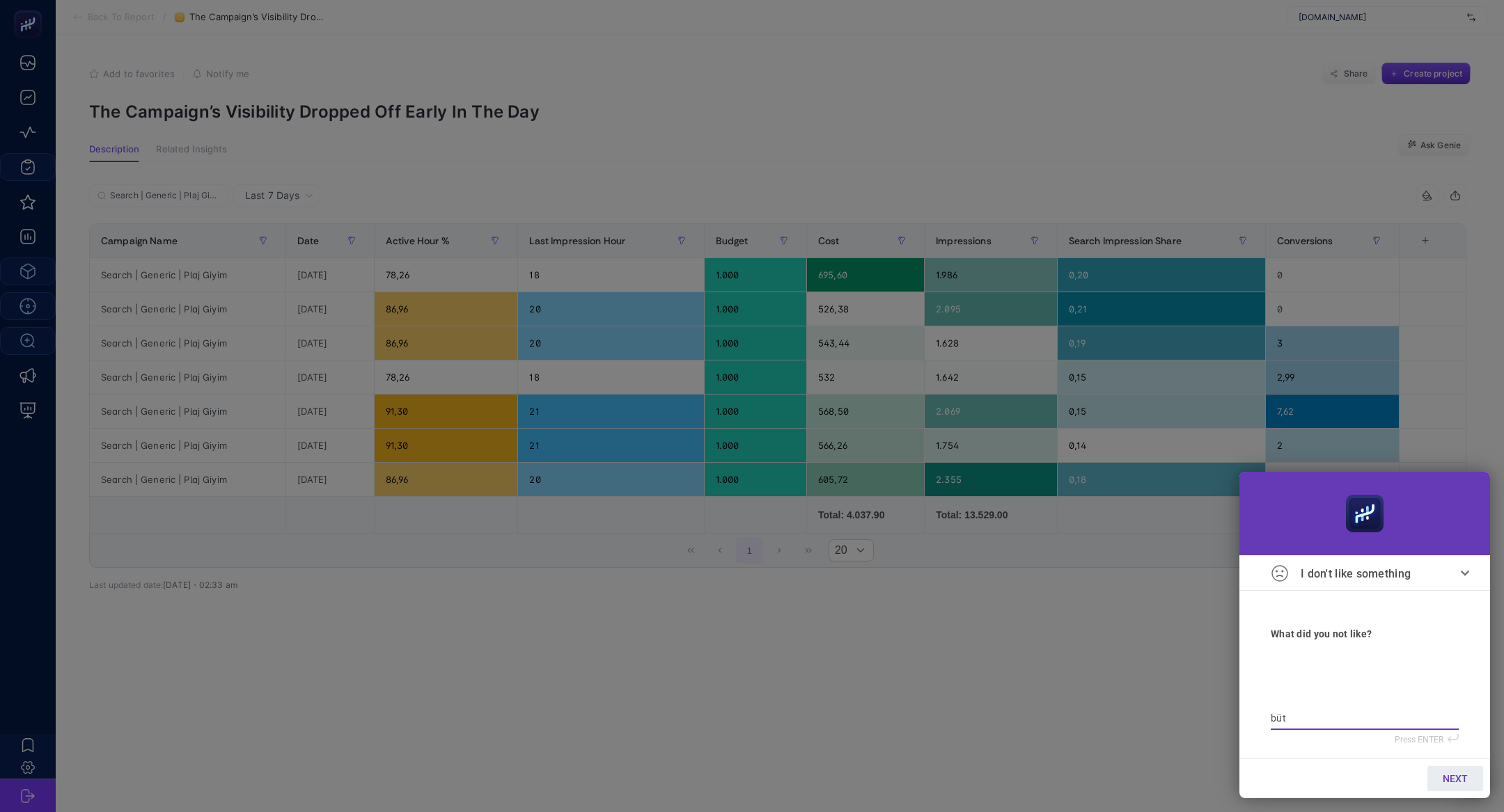
type textarea "bütç"
type textarea "bütçe"
type textarea "bütçes"
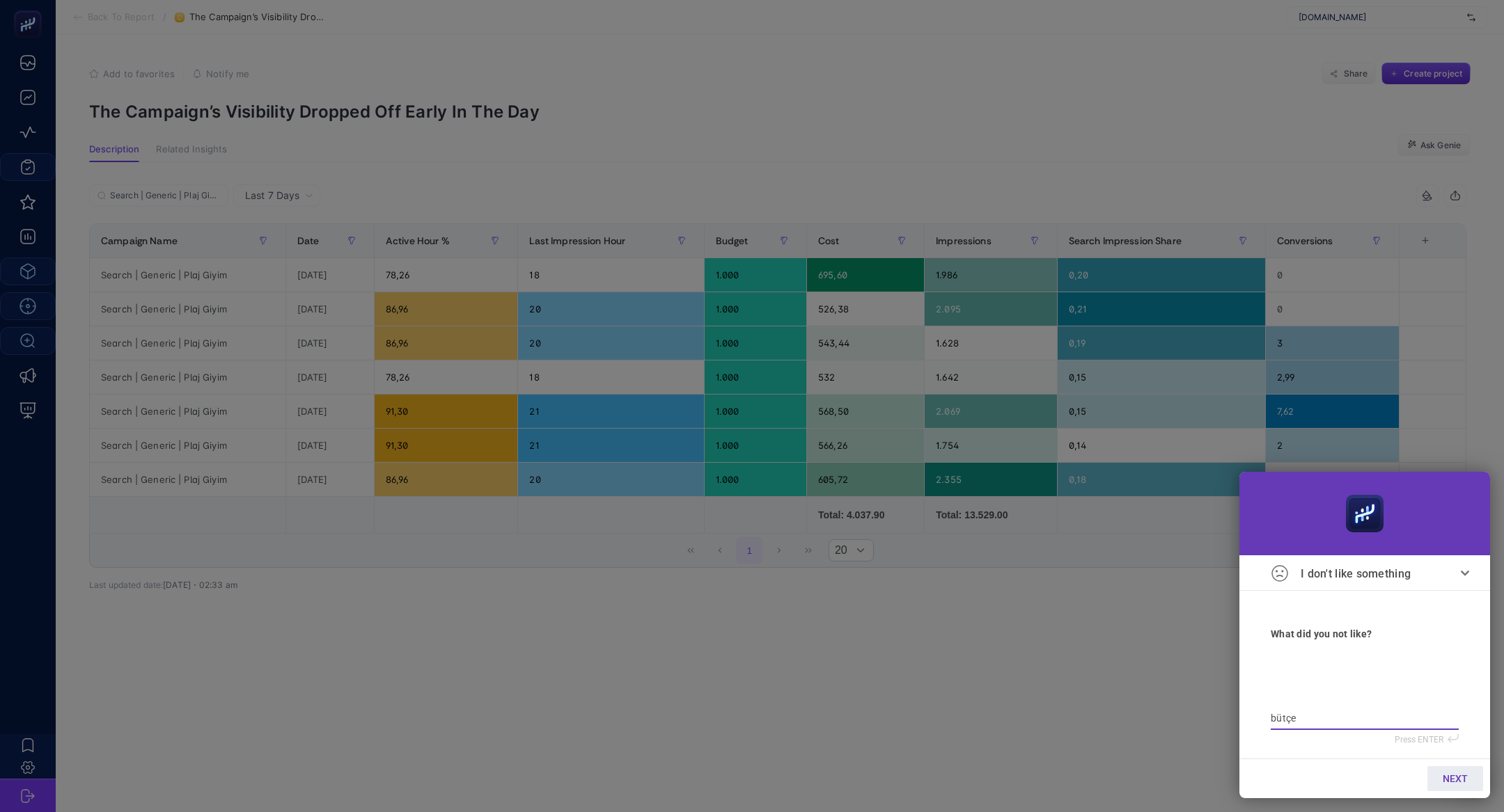
type textarea "bütçes"
type textarea "bütçesi"
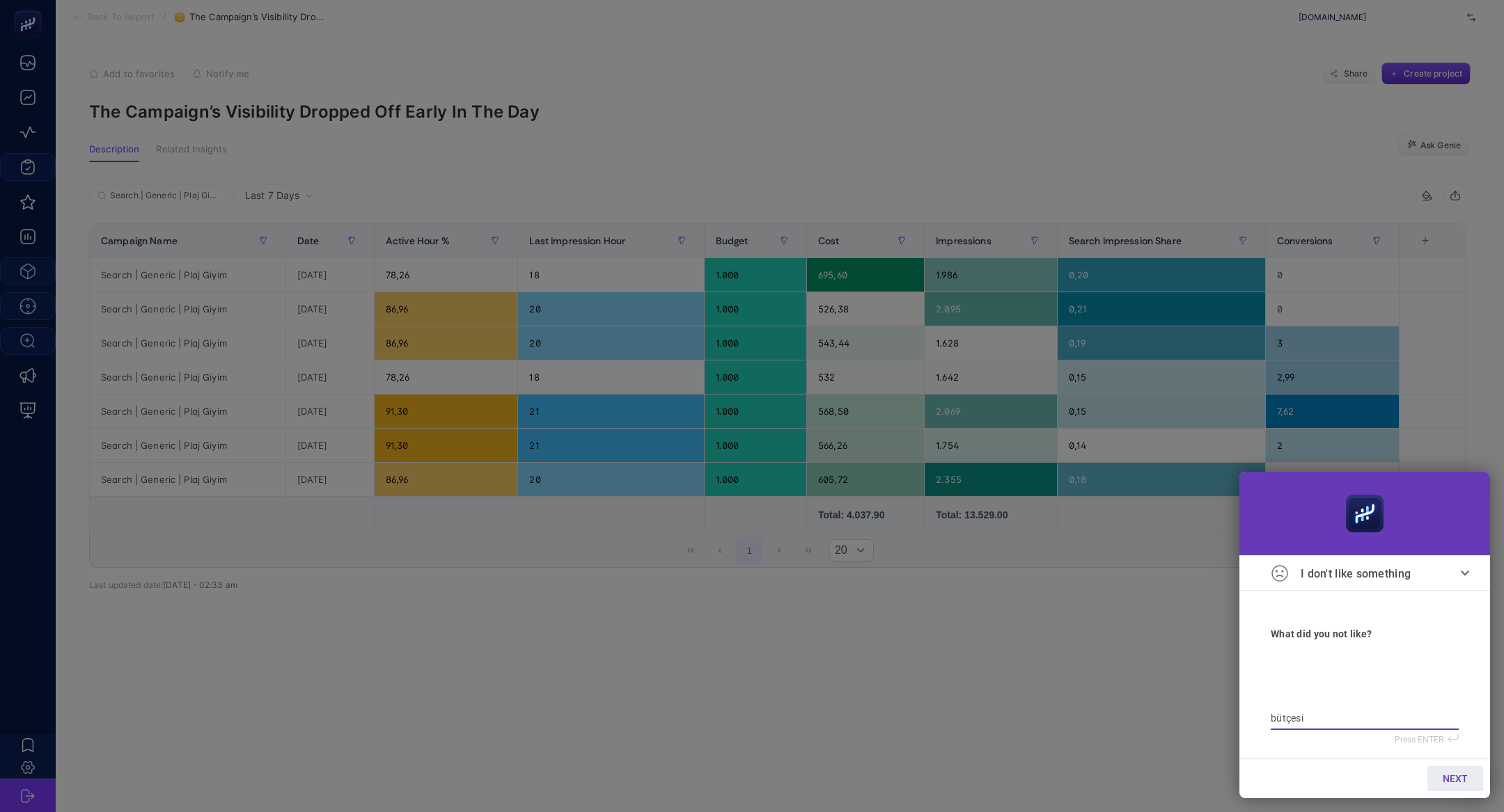
type textarea "bütçesi y"
type textarea "bütçesi ye"
type textarea "bütçesi yen"
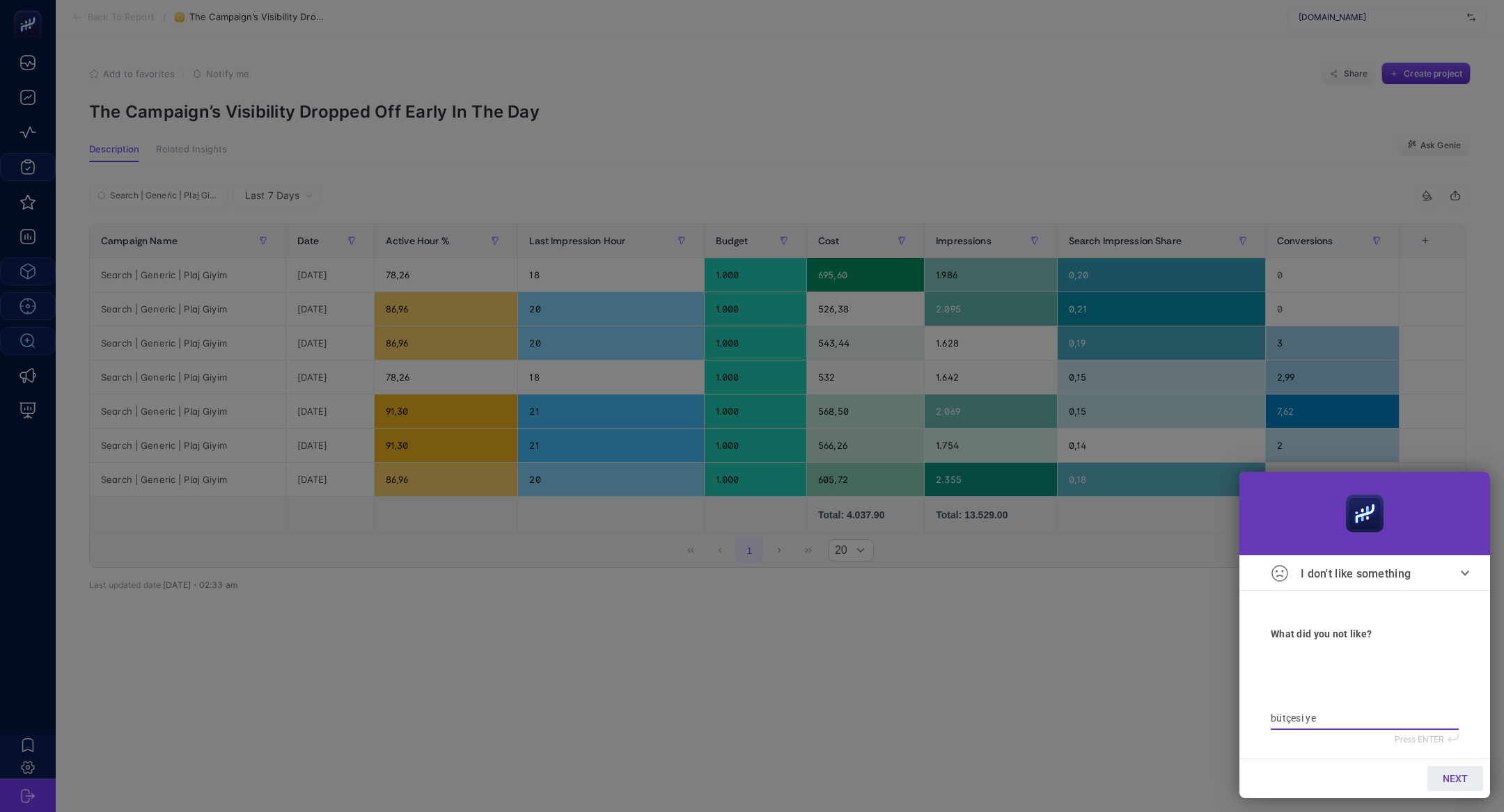
type textarea "bütçesi yen"
type textarea "bütçesi yeni"
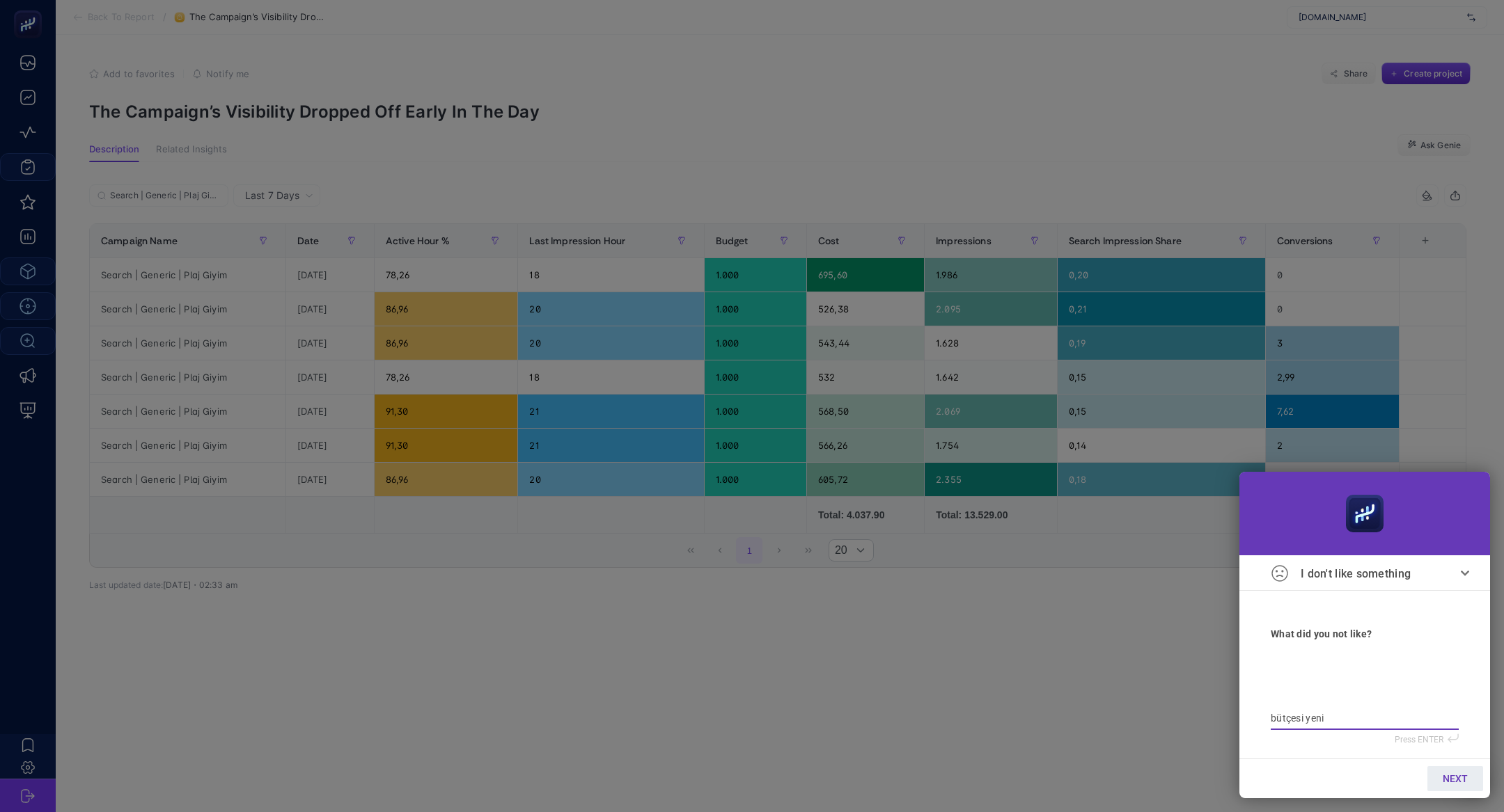
type textarea "bütçesi yeni y"
type textarea "bütçesi yeni yü"
type textarea "bütçesi yeni yük"
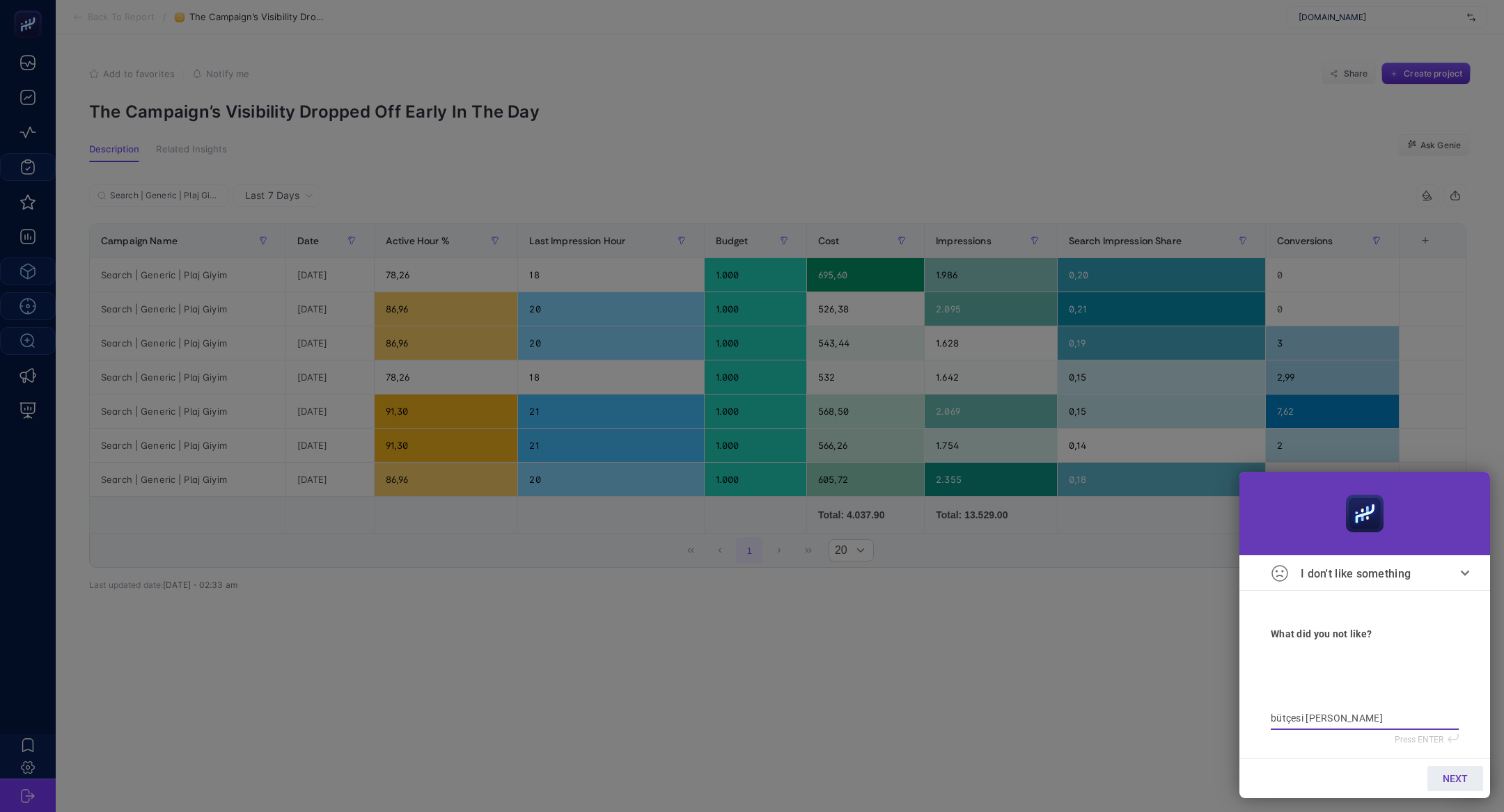
type textarea "bütçesi yeni yük"
type textarea "bütçesi yeni yüks"
type textarea "bütçesi yeni yükse"
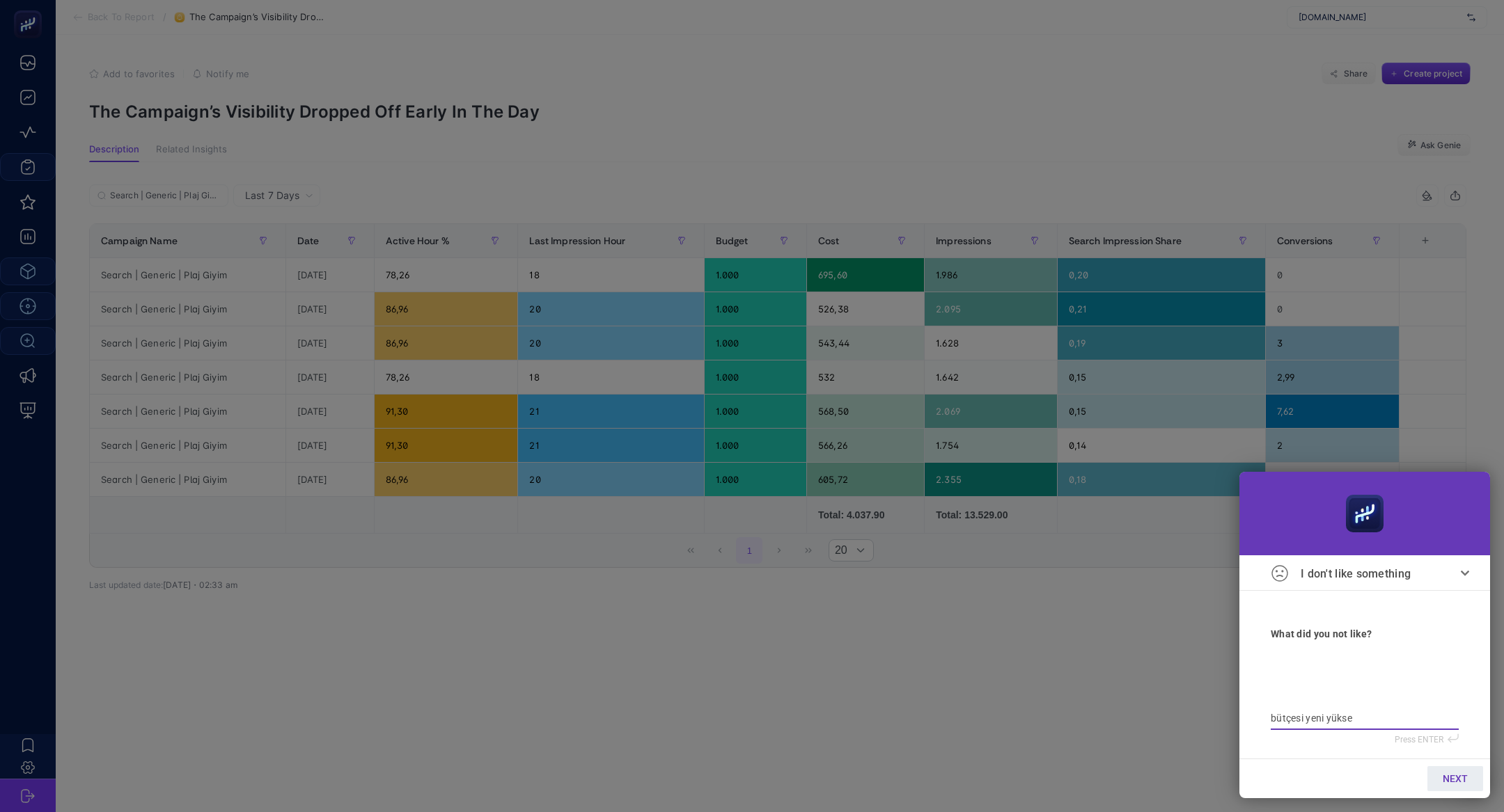
type textarea "bütçesi yeni yüksel"
type textarea "bütçesi yeni yükselt"
type textarea "bütçesi yeni yükseltm"
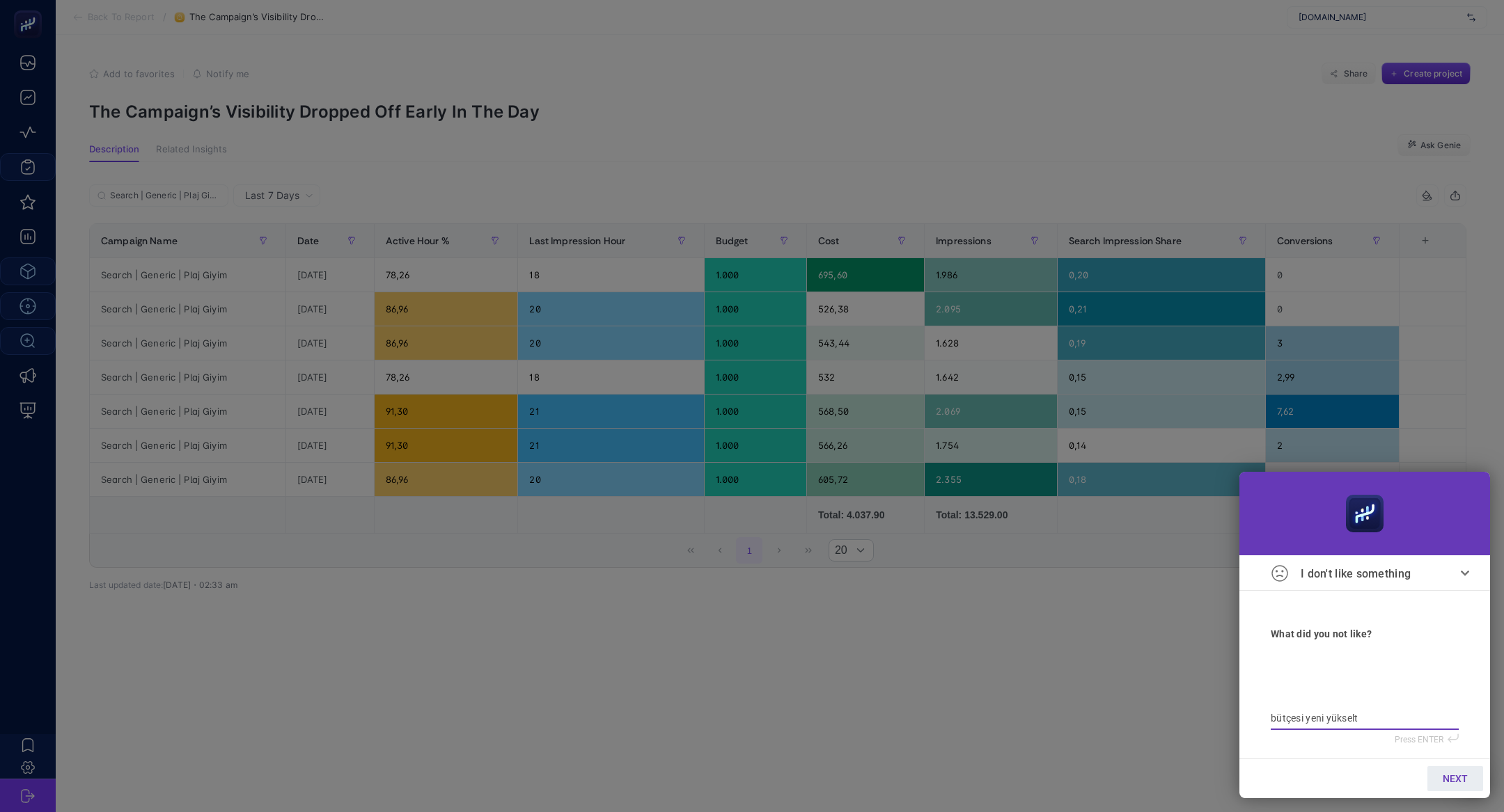
type textarea "bütçesi yeni yükseltm"
type textarea "bütçesi yeni yükseltmi"
type textarea "bütçesi yeni yükseltmiş"
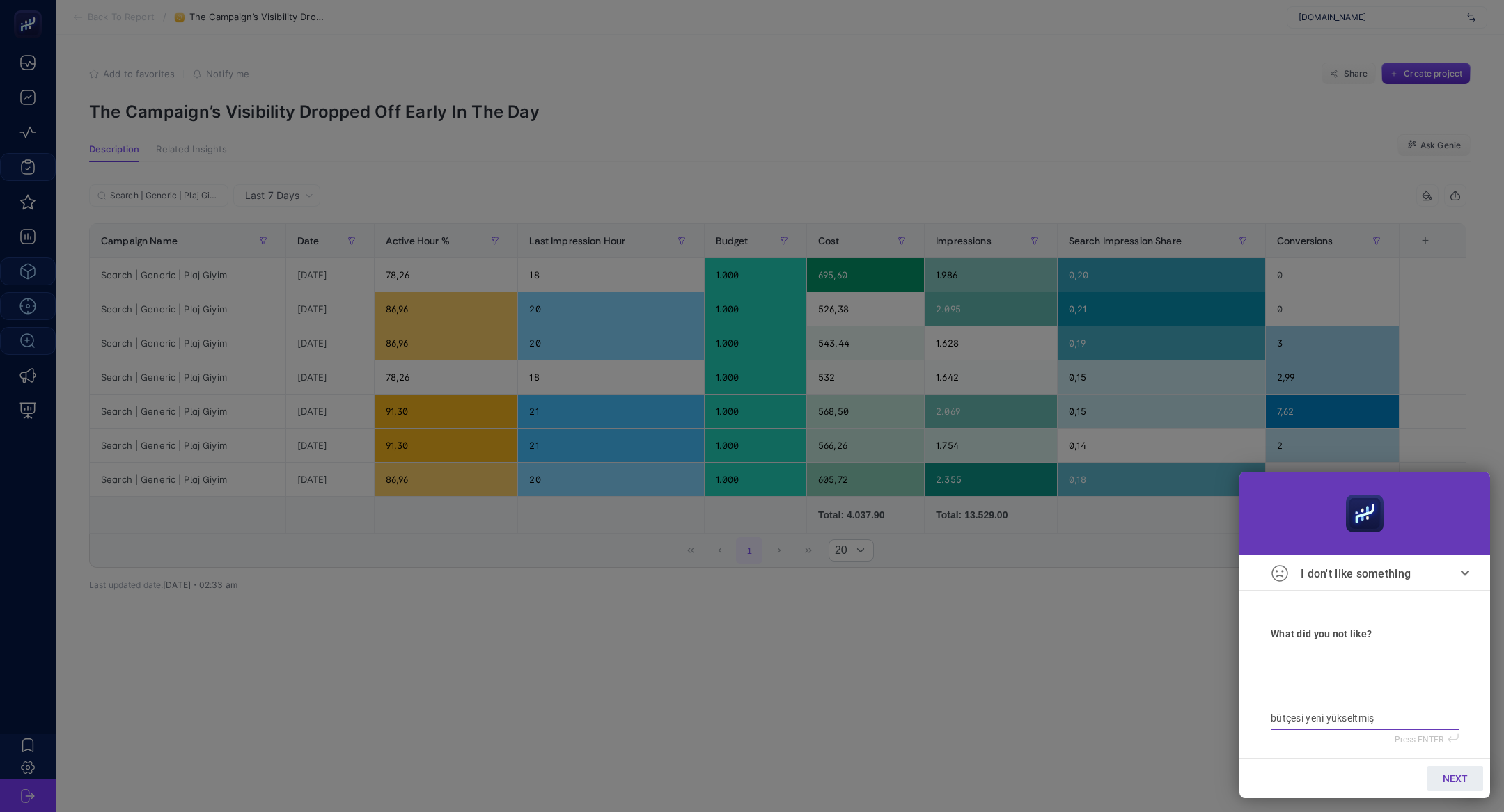
type textarea "bütçesi yeni yükseltmiş"
type textarea "bütçesi yeni yükseltmiş h"
type textarea "bütçesi yeni yükseltmiş he"
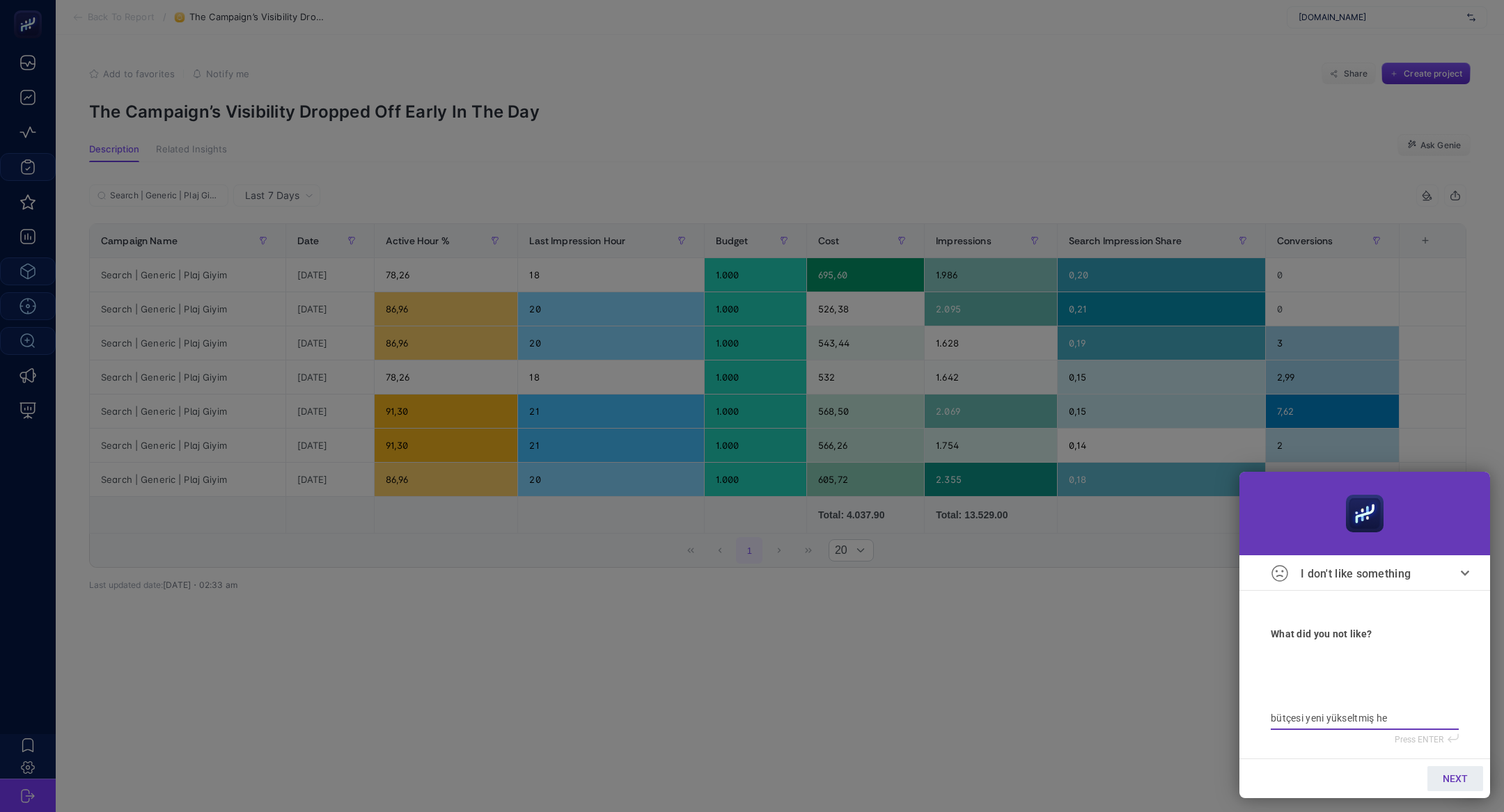
type textarea "bütçesi yeni yükseltmiş he"
type textarea "bütçesi yeni yükseltmiş her"
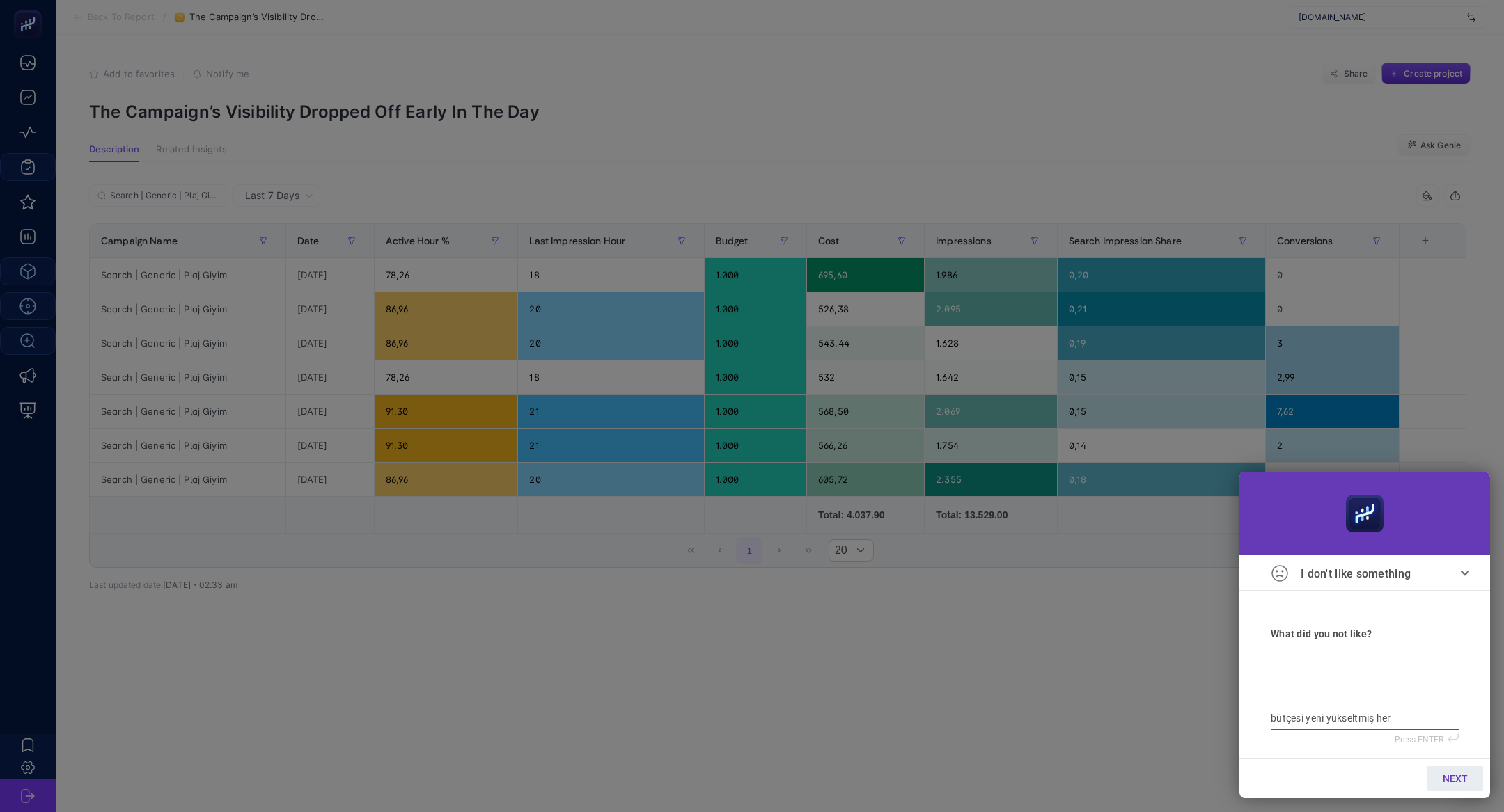
type textarea "bütçesi yeni yükseltmiş her g"
type textarea "bütçesi yeni yükseltmiş her gü"
type textarea "bütçesi yeni yükseltmiş her gün"
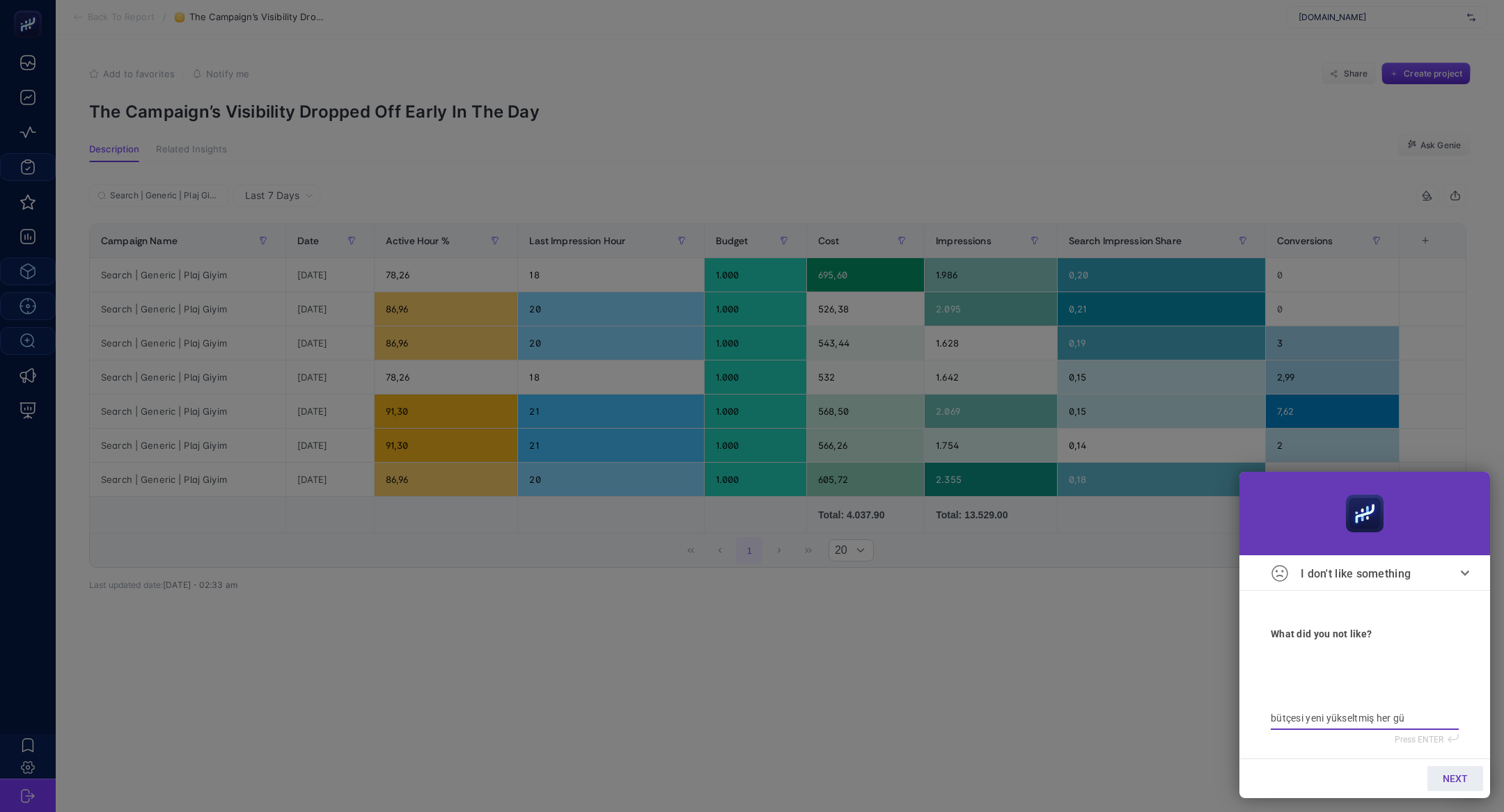
type textarea "bütçesi yeni yükseltmiş her gün"
type textarea "bütçesi yeni yükseltmiş her günü"
type textarea "bütçesi yeni yükseltmiş her günün"
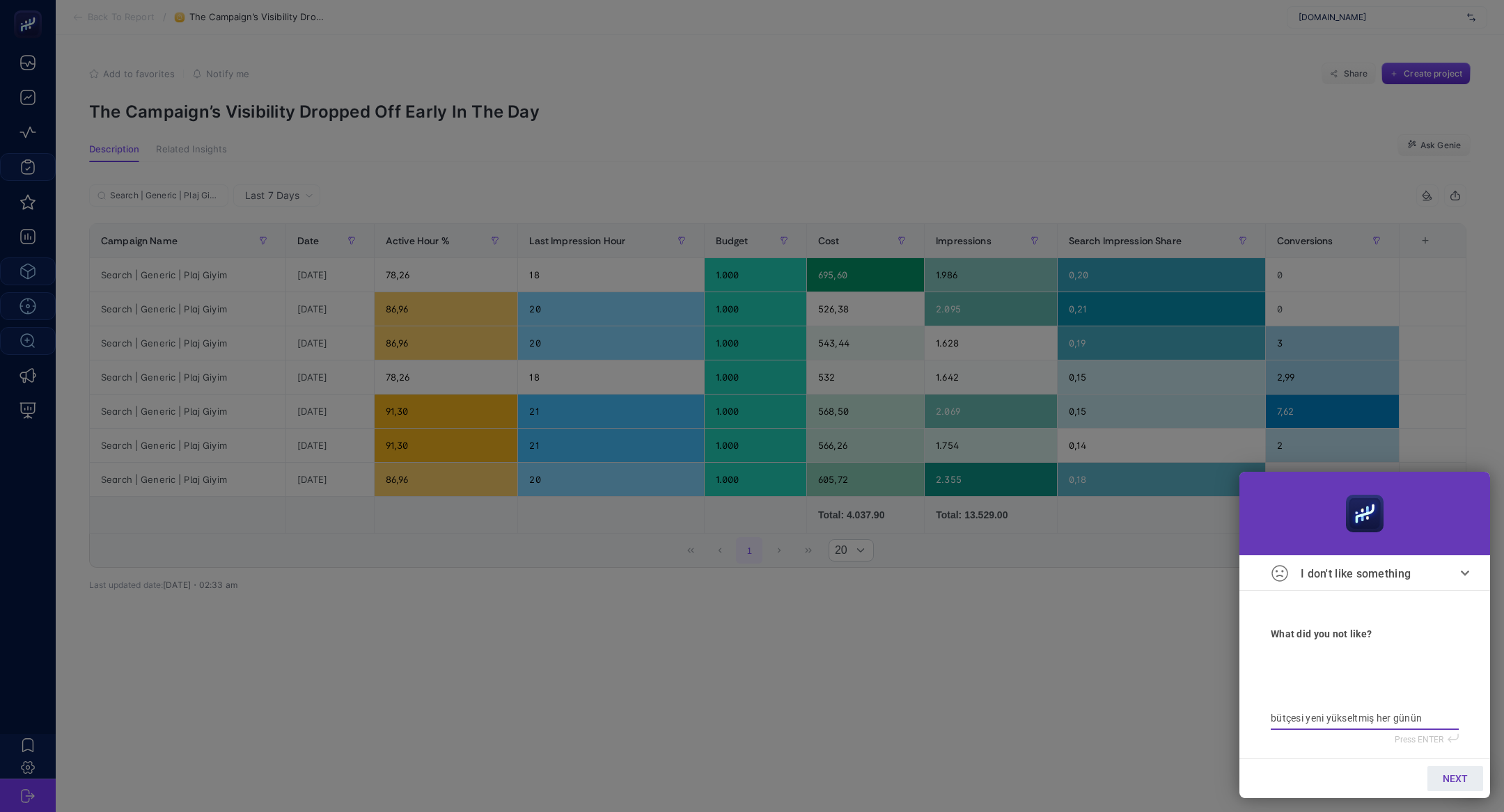
type textarea "bütçesi yeni yükseltmiş her günün"
type textarea "bütçesi yeni yükseltmiş her günün b"
type textarea "bütçesi yeni yükseltmiş her günün bü"
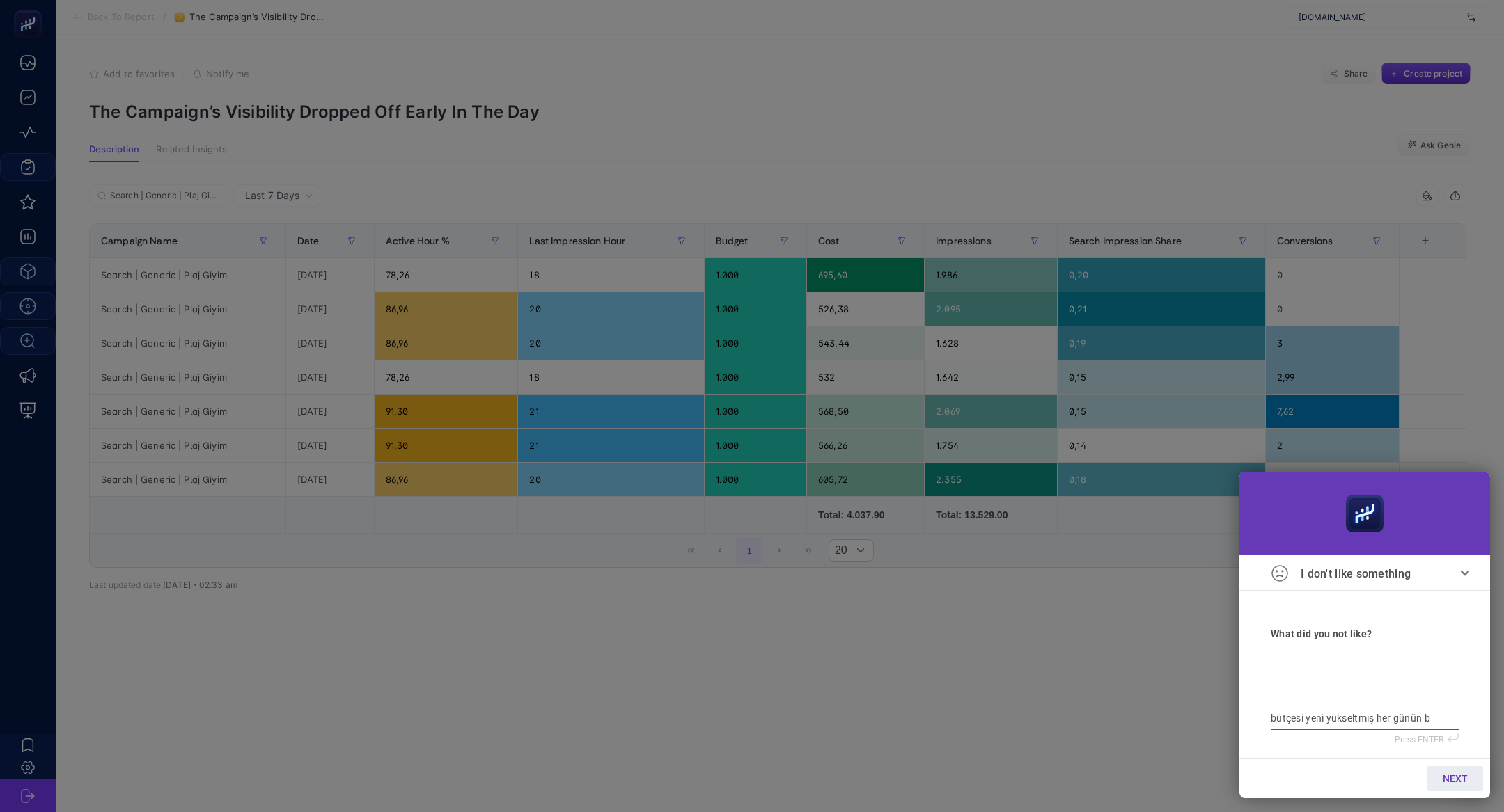
type textarea "bütçesi yeni yükseltmiş her günün bü"
type textarea "bütçesi yeni yükseltmiş her günün büt"
type textarea "bütçesi yeni yükseltmiş her günün bütç"
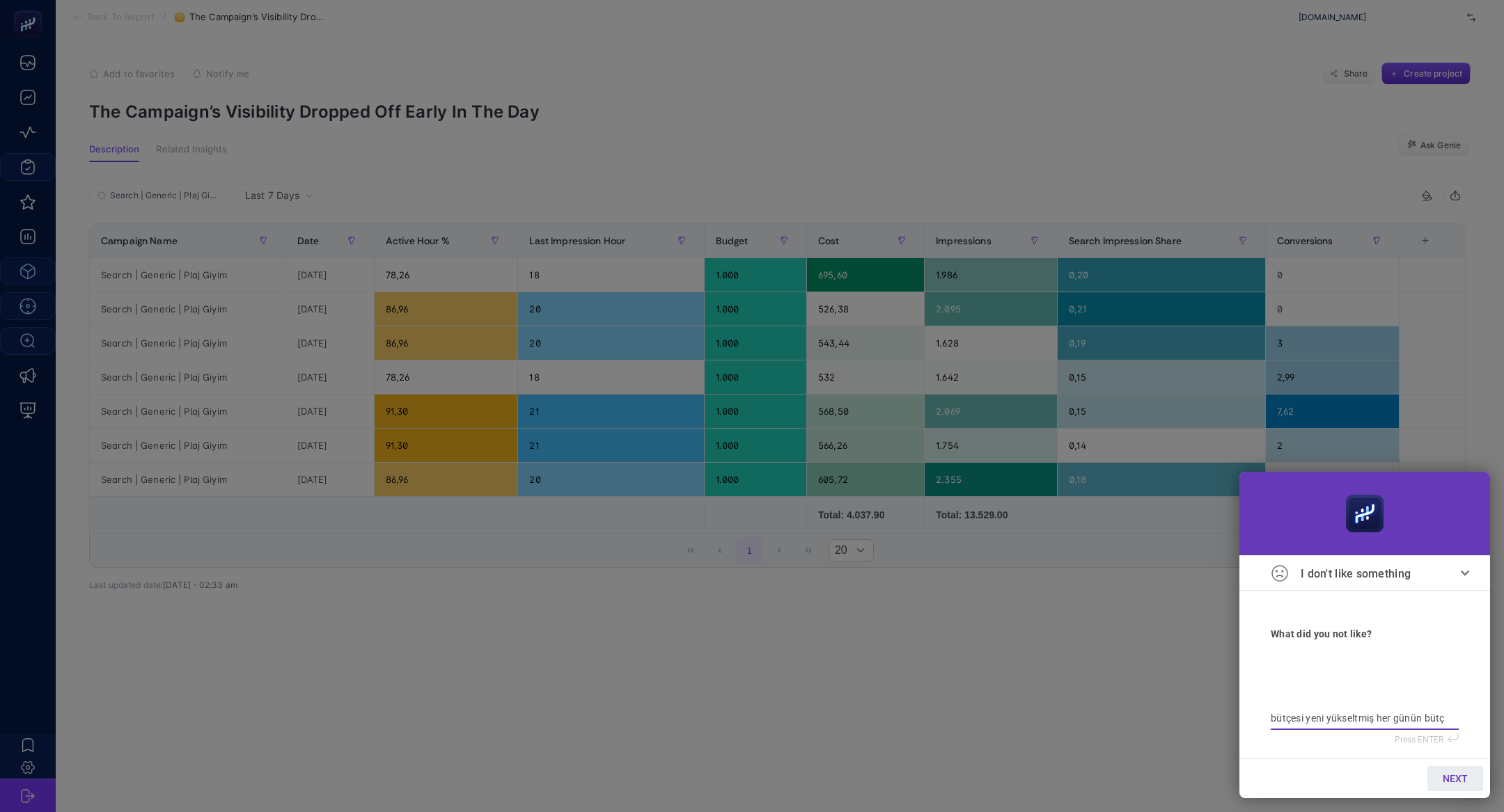
type textarea "bütçesi yeni yükseltmiş her günün bütçe"
type textarea "bütçesi yeni yükseltmiş her günün bütçes"
type textarea "bütçesi yeni yükseltmiş her günün bütçesi"
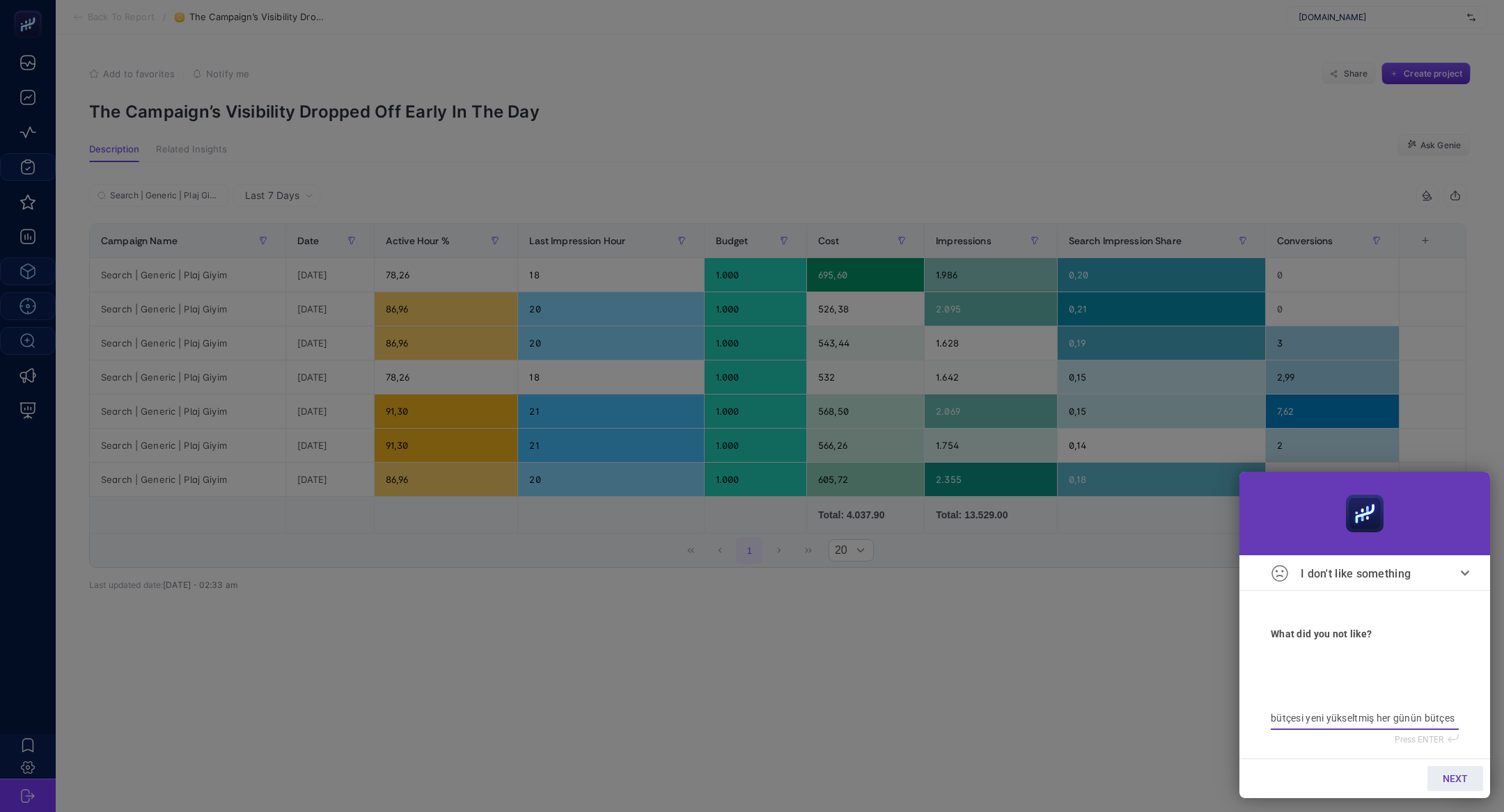
type textarea "bütçesi yeni yükseltmiş her günün bütçesi"
type textarea "bütçesi yeni yükseltmiş her günün bütçesin"
type textarea "bütçesi yeni yükseltmiş her günün bütçesini"
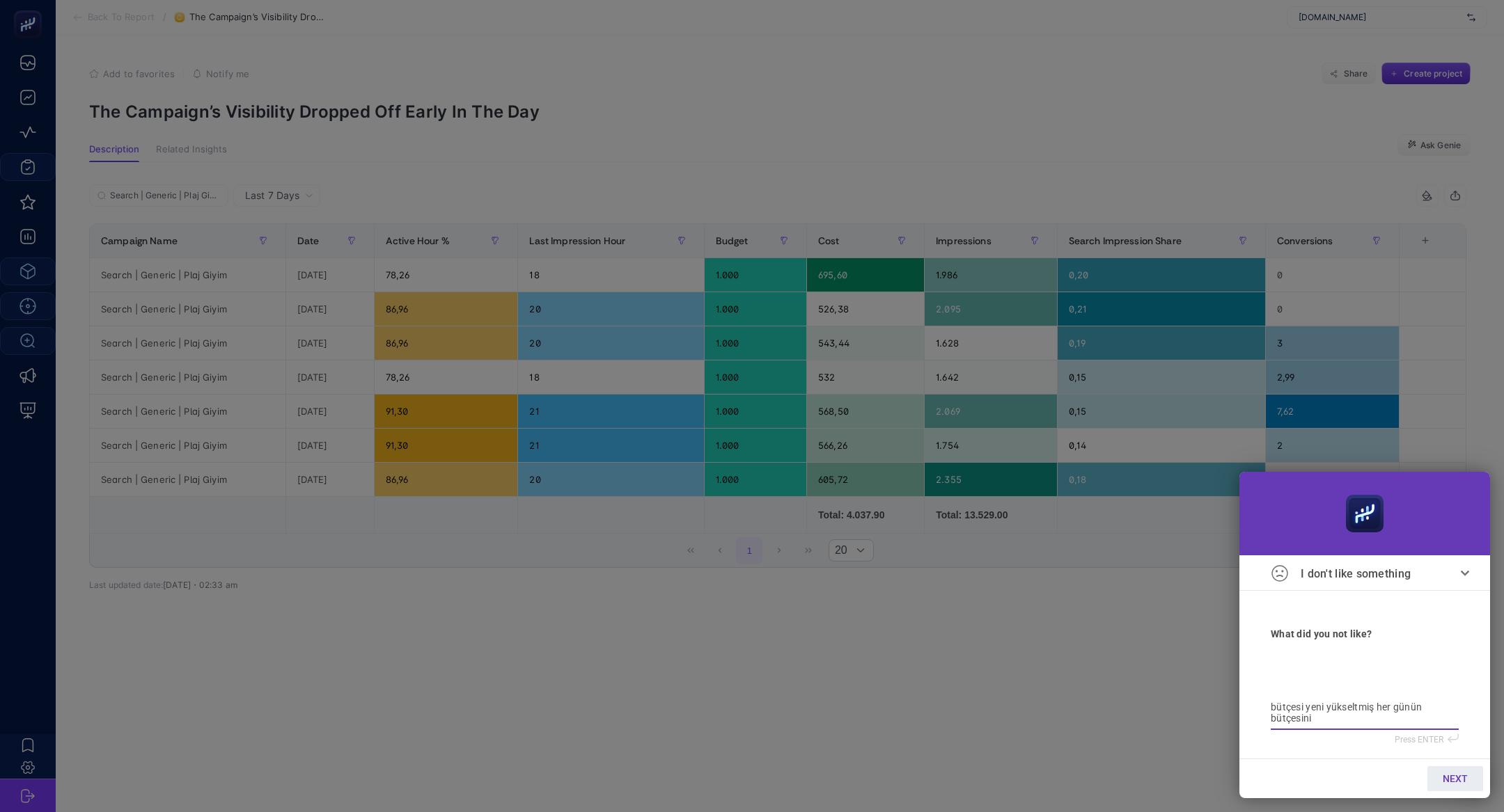
type textarea "bütçesi yeni yükseltmiş her günün bütçesini"
type textarea "bütçesi yeni yükseltmiş her günün bütçesini a"
type textarea "bütçesi yeni yükseltmiş her günün bütçesini ay"
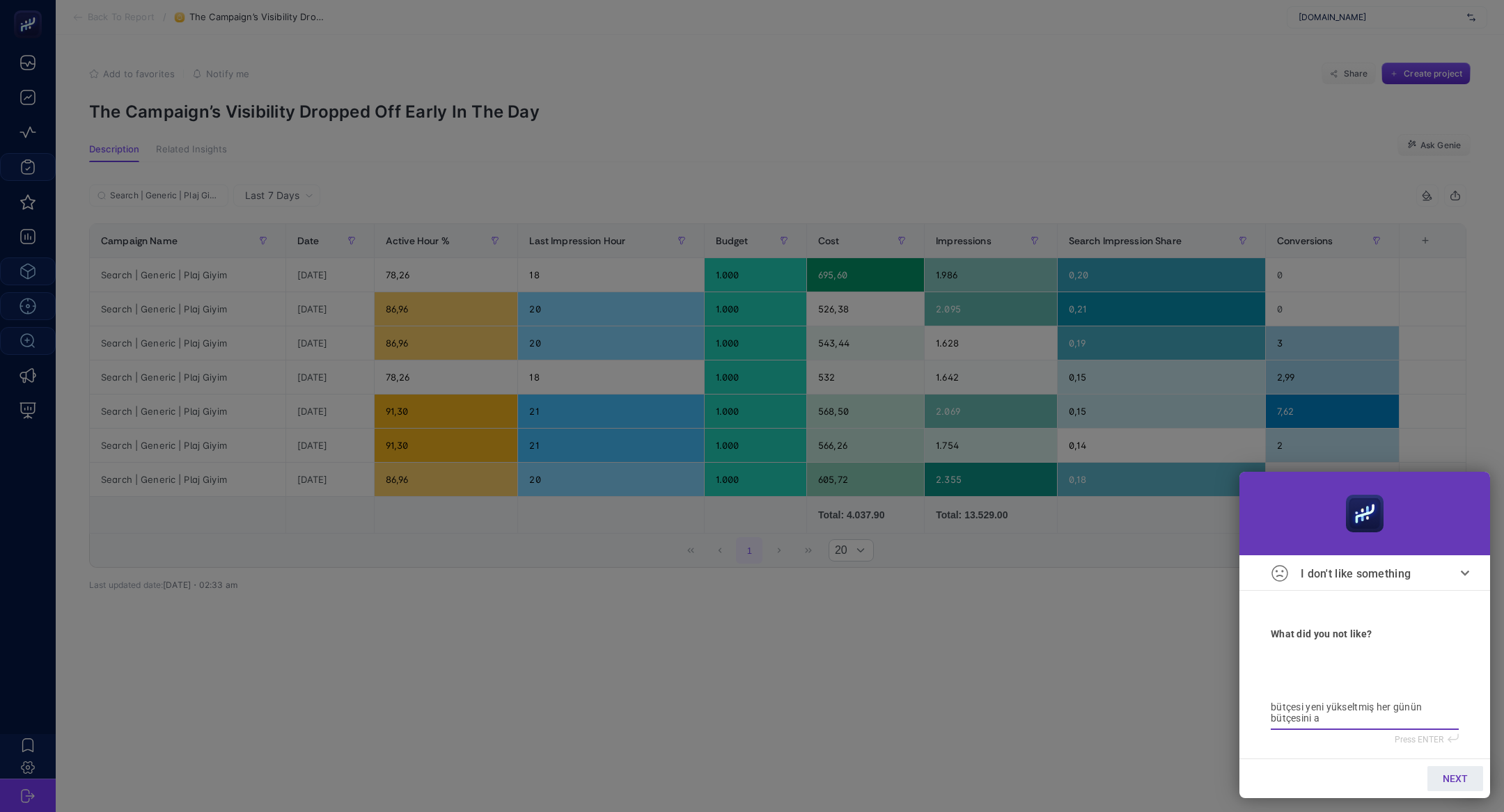
type textarea "bütçesi yeni yükseltmiş her günün bütçesini ay"
type textarea "bütçesi yeni yükseltmiş her günün bütçesini ayr"
type textarea "bütçesi yeni yükseltmiş her günün bütçesini ayrı"
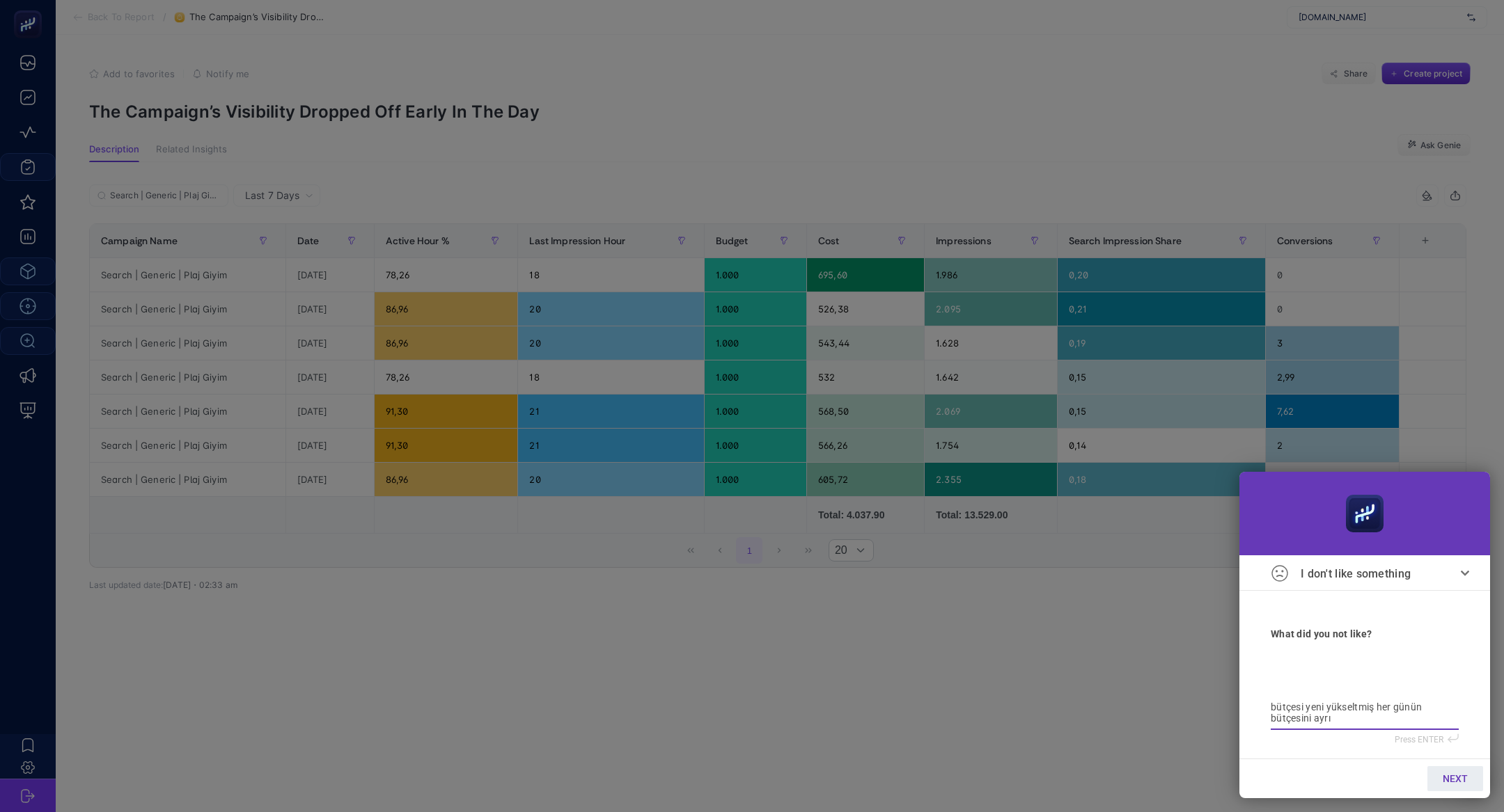
type textarea "bütçesi yeni yükseltmiş her günün bütçesini ayrı"
type textarea "bütçesi yeni yükseltmiş her günün bütçesini ayrı ç"
type textarea "bütçesi yeni yükseltmiş her günün bütçesini ayrı çe"
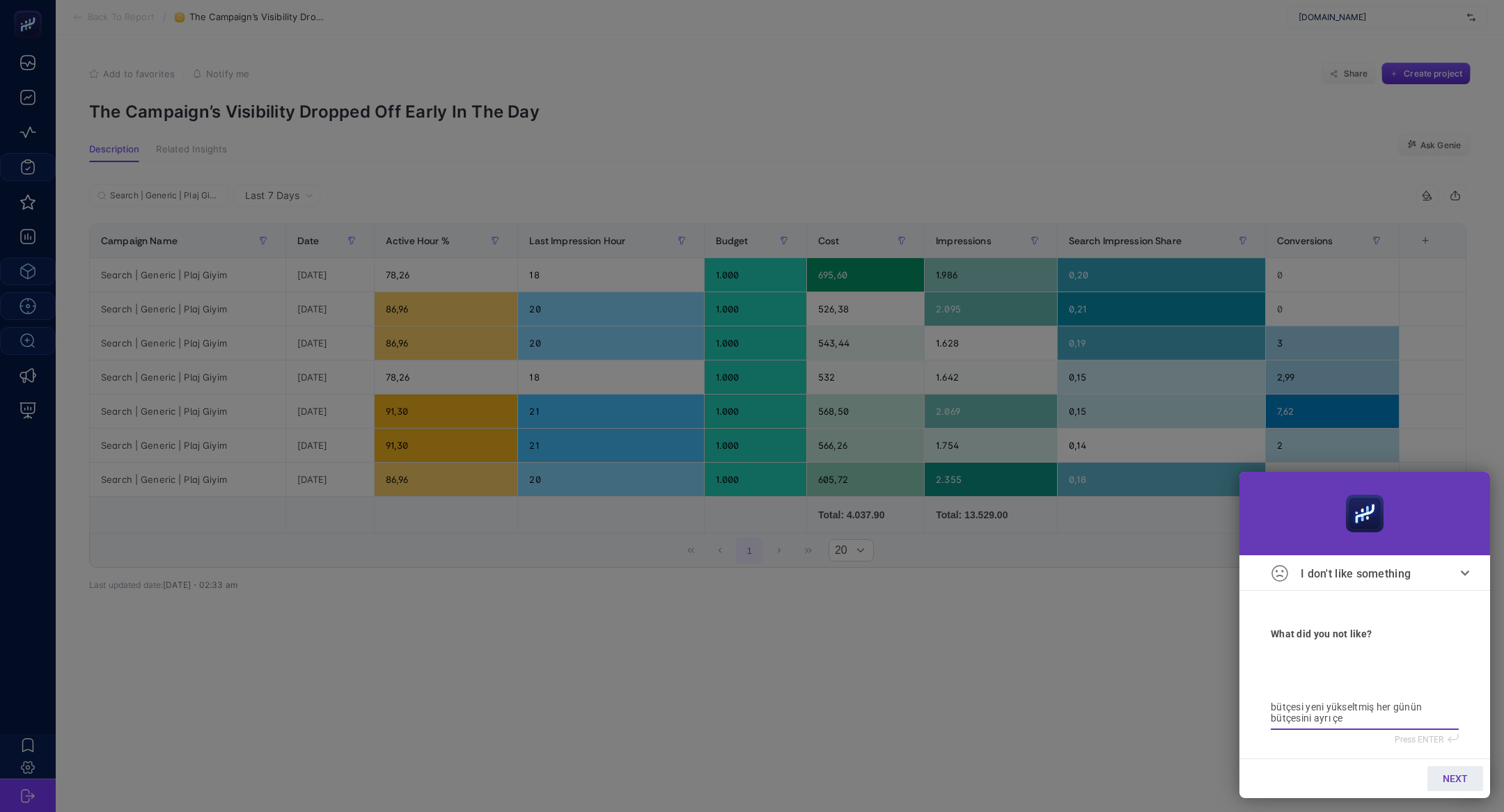
type textarea "bütçesi yeni yükseltmiş her günün bütçesini ayrı çe"
type textarea "bütçesi yeni yükseltmiş her günün bütçesini ayrı çek"
type textarea "bütçesi yeni yükseltmiş her günün bütçesini ayrı çeke"
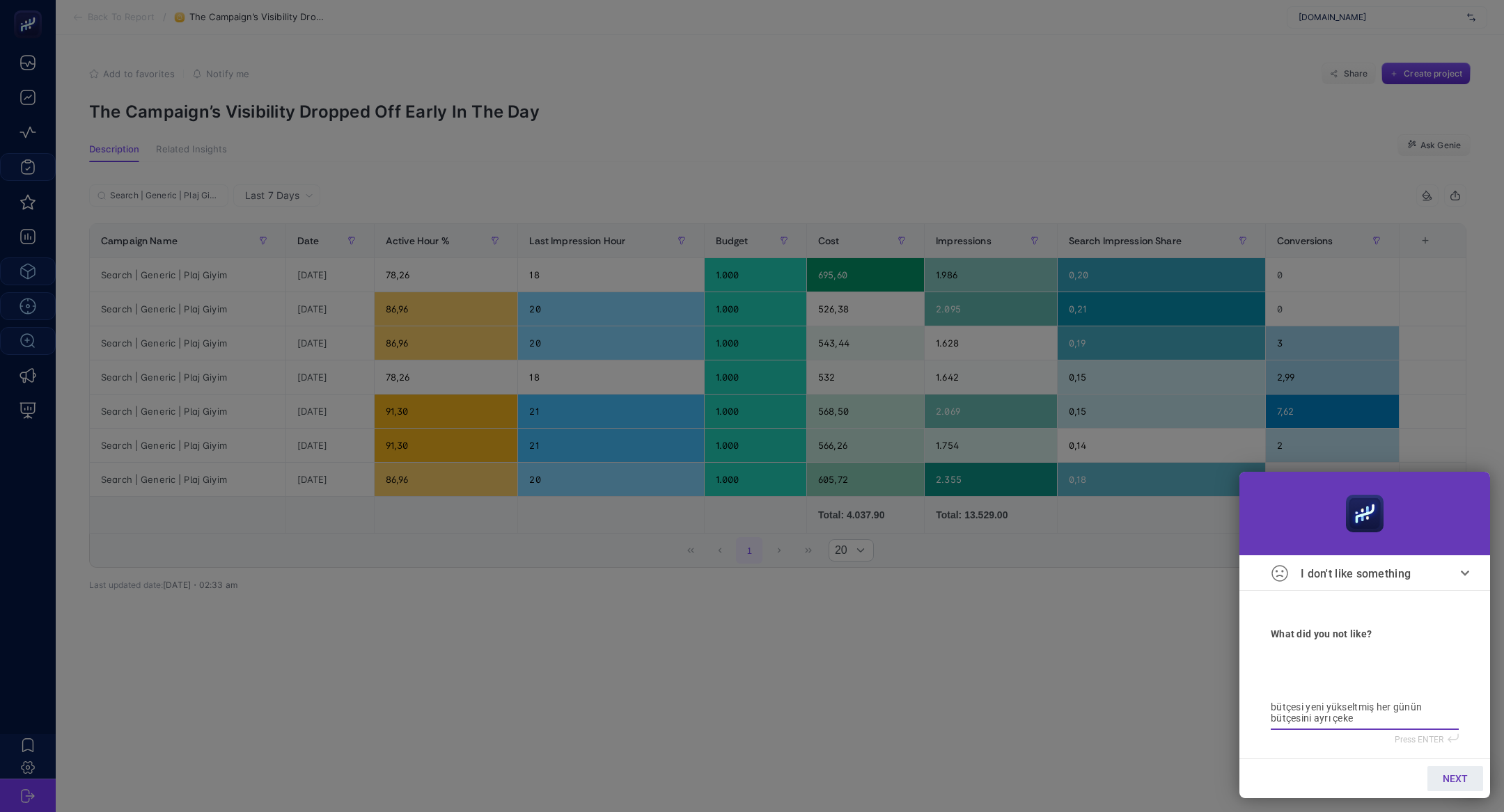
type textarea "bütçesi yeni yükseltmiş her günün bütçesini ayrı çekeb"
type textarea "bütçesi yeni yükseltmiş her günün bütçesini ayrı çekebi"
type textarea "bütçesi yeni yükseltmiş her günün bütçesini ayrı çekebil"
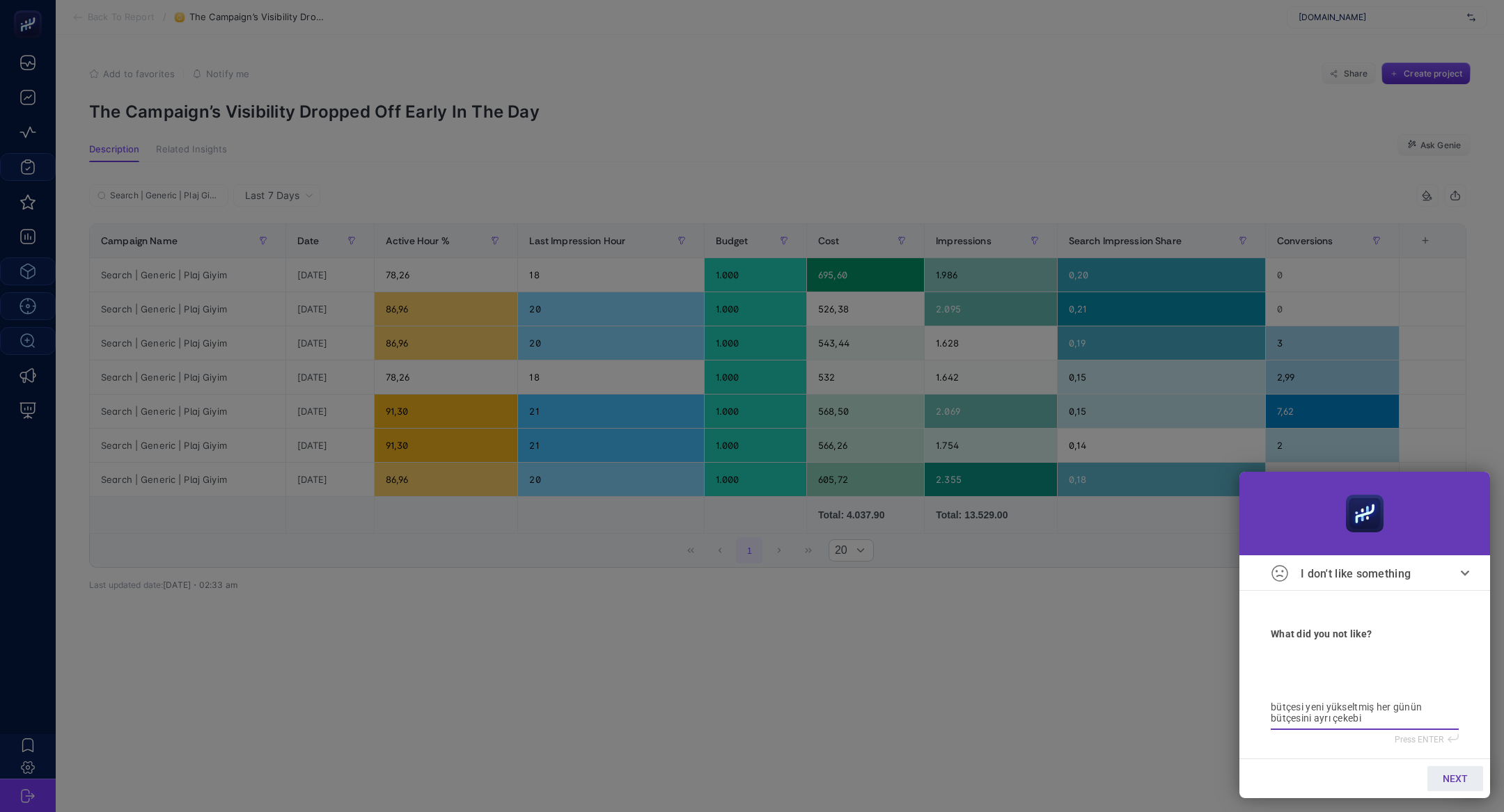
type textarea "bütçesi yeni yükseltmiş her günün bütçesini ayrı çekebil"
type textarea "bütçesi yeni yükseltmiş her günün bütçesini ayrı çekebili"
type textarea "bütçesi yeni yükseltmiş her günün bütçesini ayrı çekebilir"
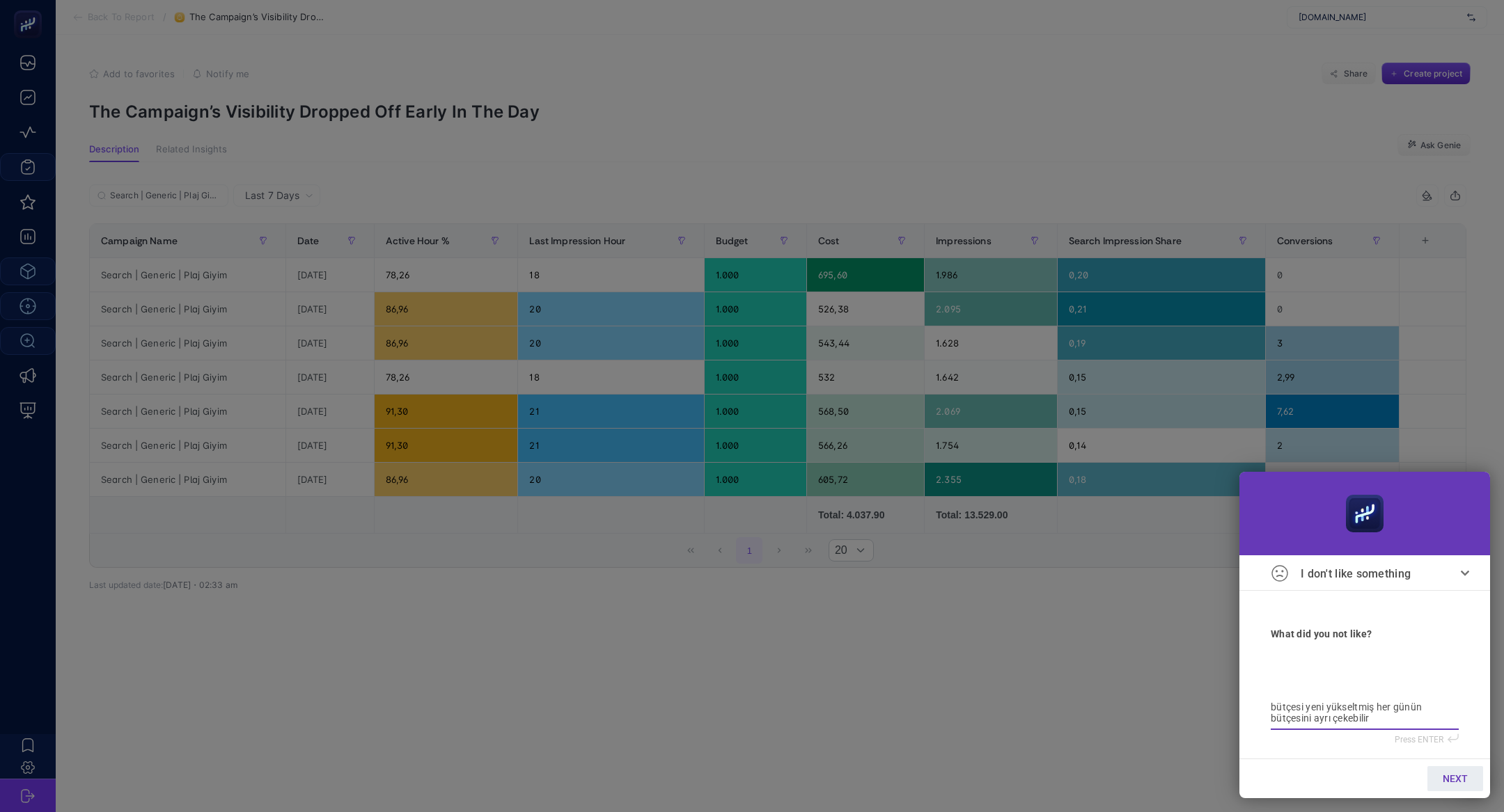
type textarea "bütçesi yeni yükseltmiş her günün bütçesini ayrı çekebilir"
type textarea "bütçesi yeni yükseltmiş her günün bütçesini ayrı çekebilir m"
type textarea "bütçesi yeni yükseltmiş her günün bütçesini ayrı çekebilir mi"
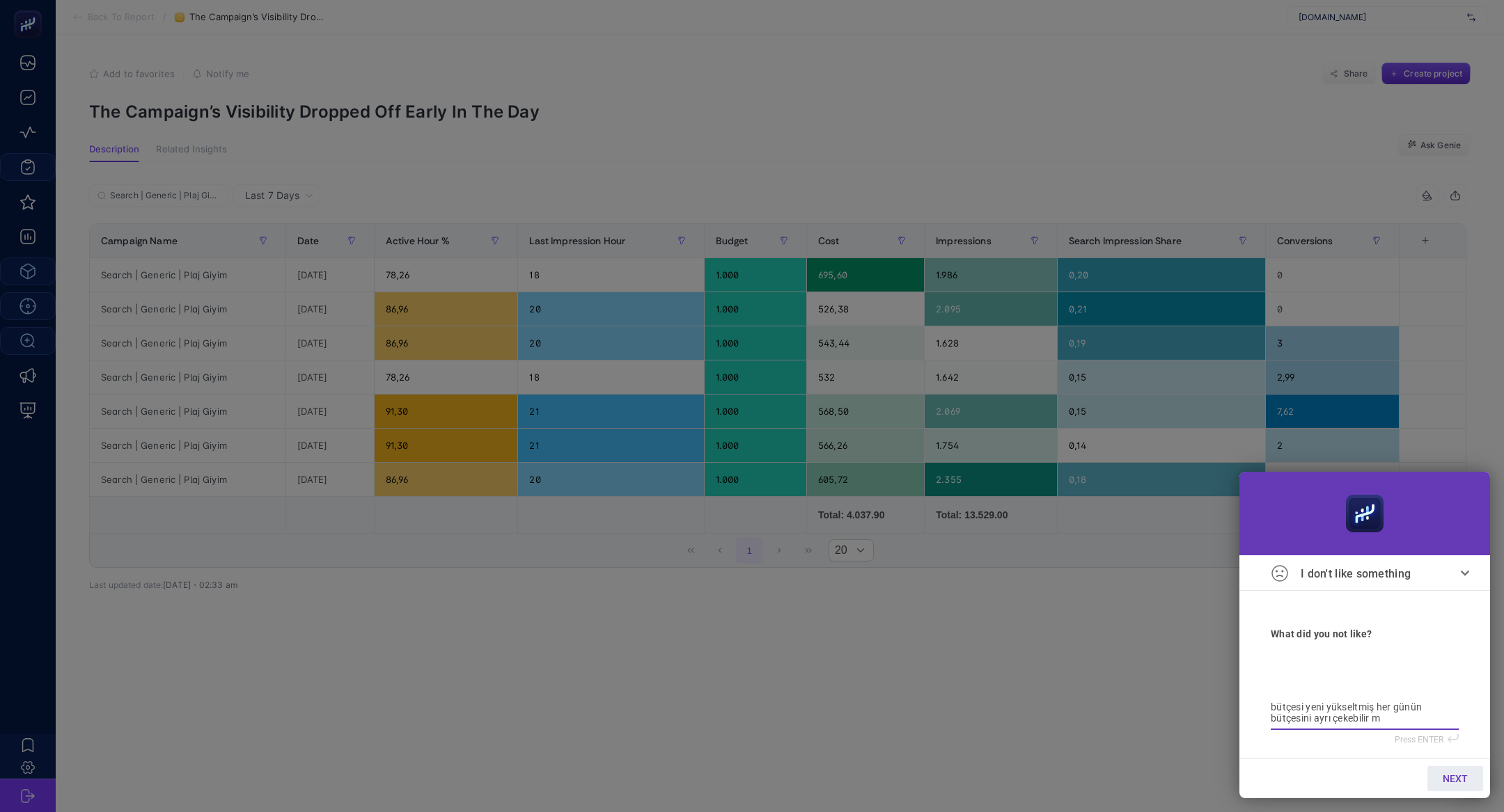
type textarea "bütçesi yeni yükseltmiş her günün bütçesini ayrı çekebilir mi"
type textarea "bütçesi yeni yükseltmiş her günün bütçesini ayrı çekebilir miy"
type textarea "bütçesi yeni yükseltmiş her günün bütçesini ayrı çekebilir miyi"
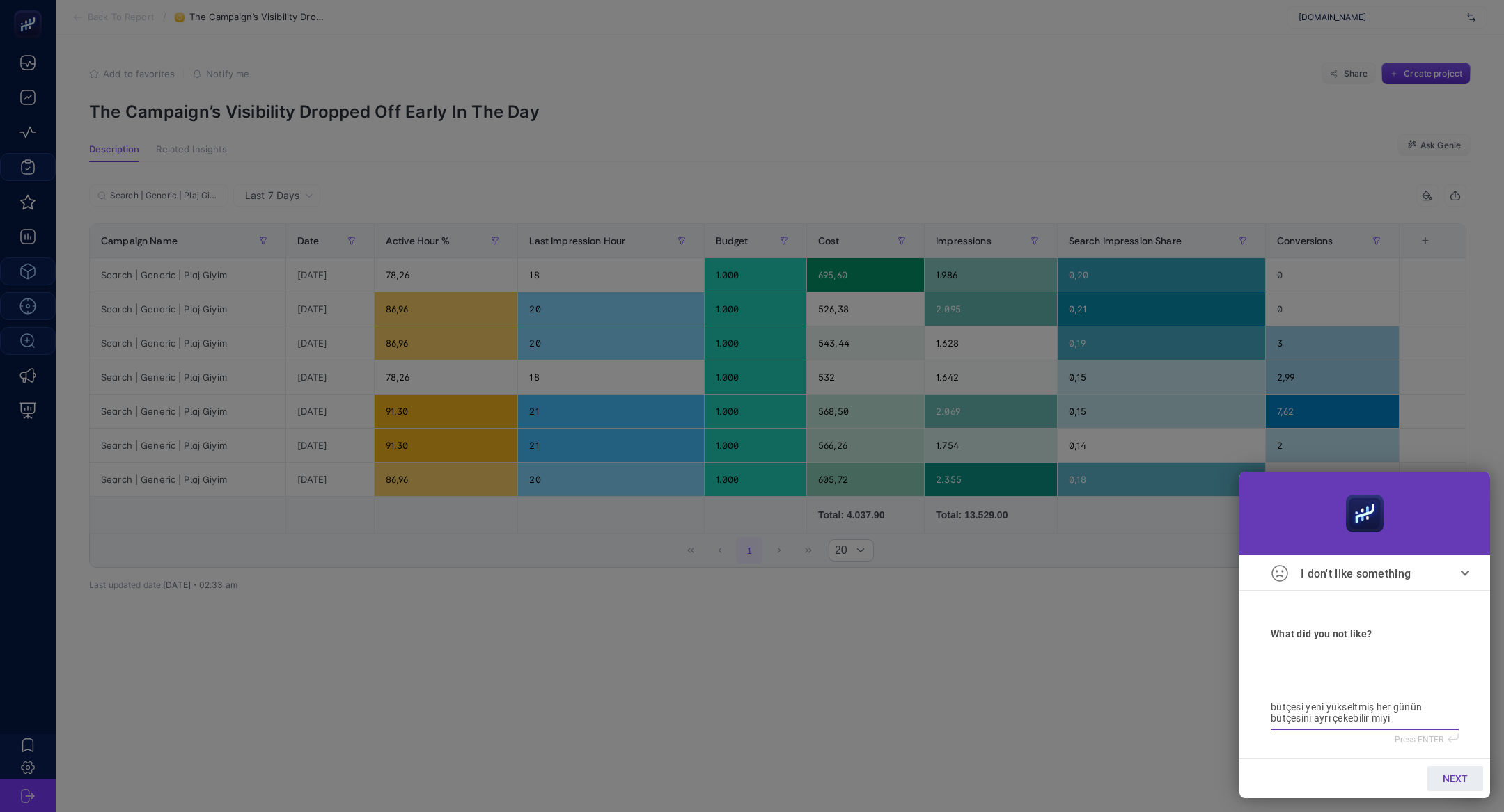
type textarea "bütçesi yeni yükseltmiş her günün bütçesini ayrı çekebilir miyiz"
click at [1458, 783] on span "NEXT" at bounding box center [1455, 778] width 25 height 11
type input "b"
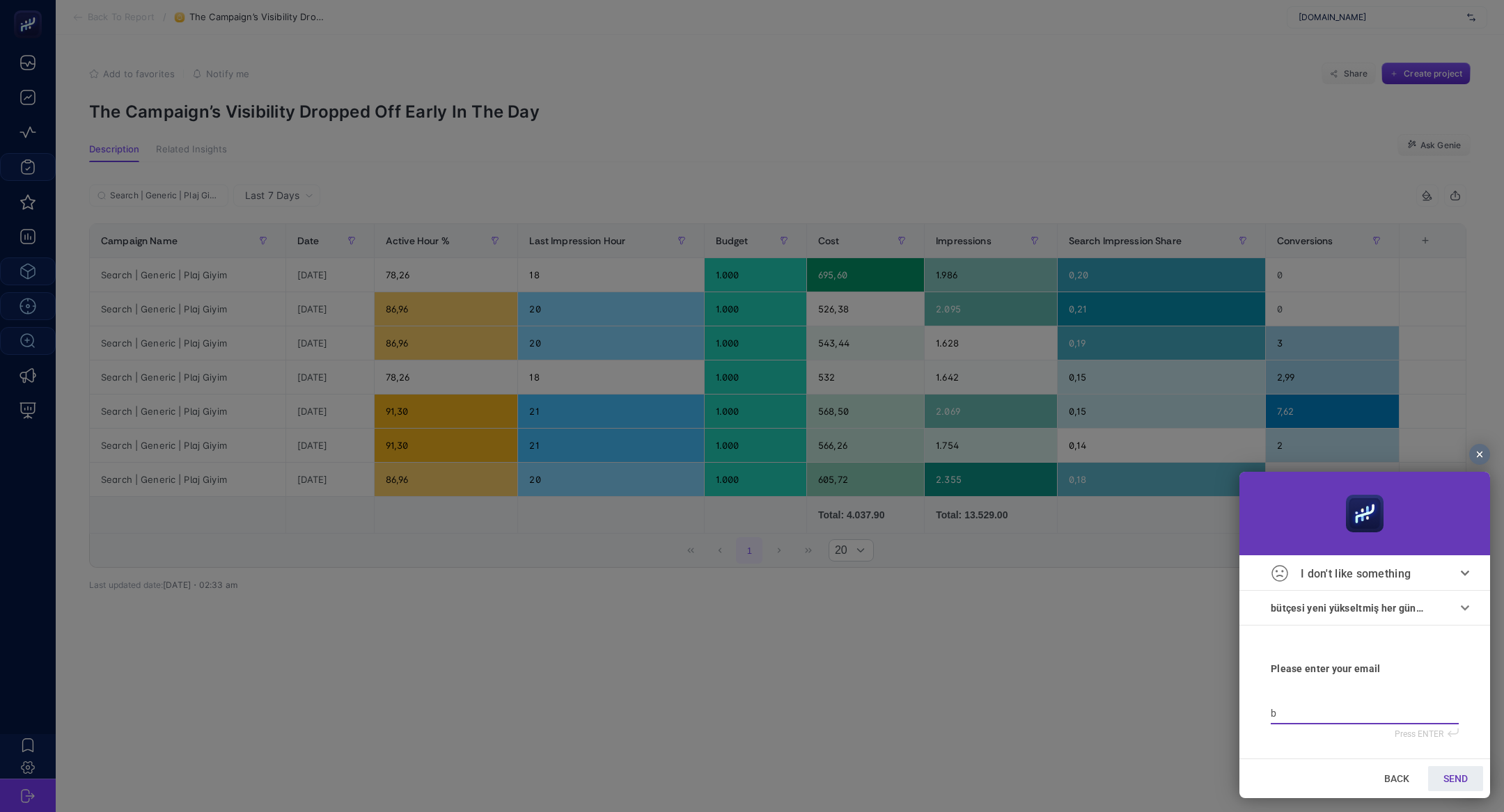
type input "b"
type input "bi"
type input "bil"
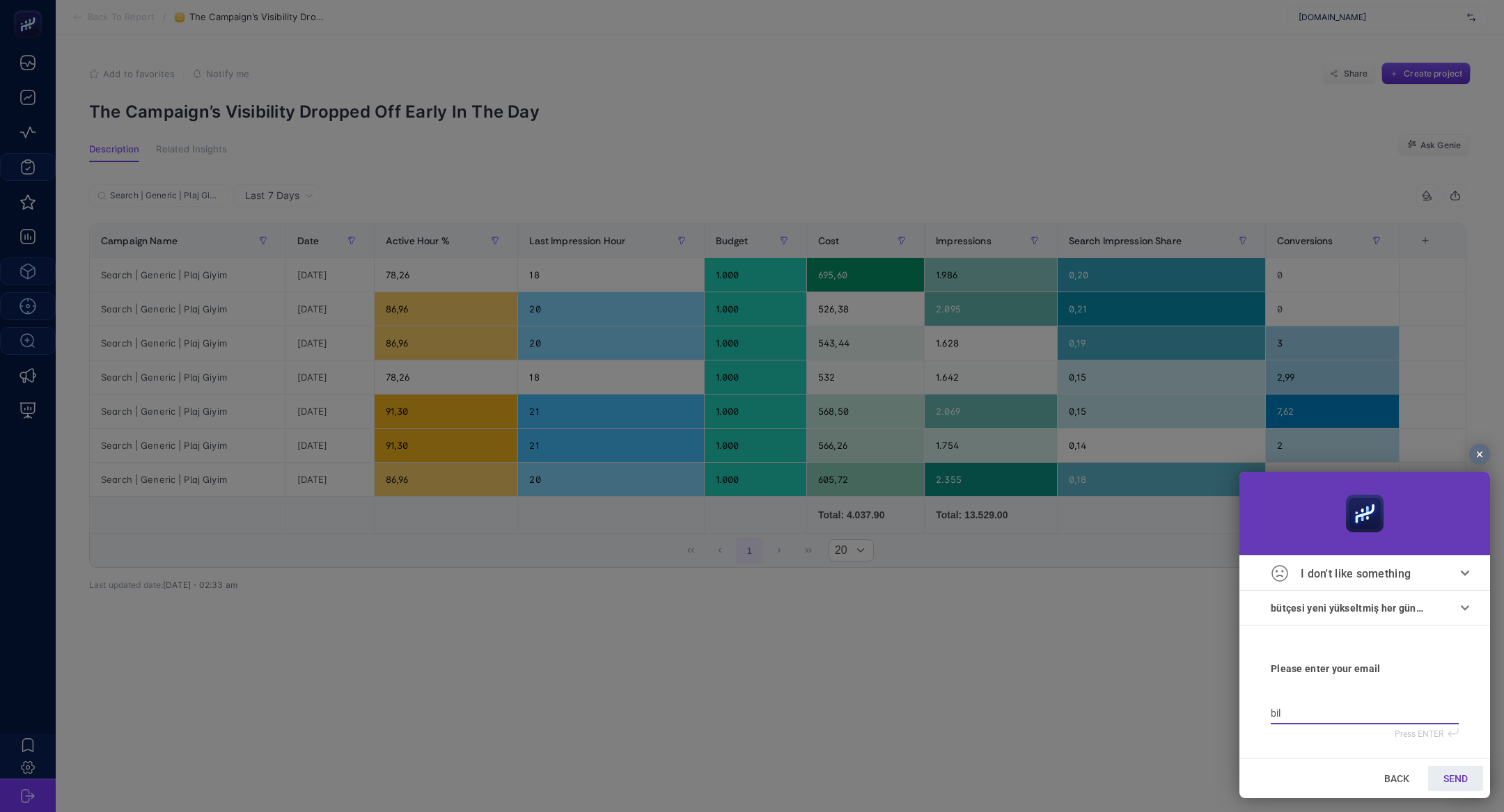
type input "bilg"
type input "bilge"
type input "bilge@"
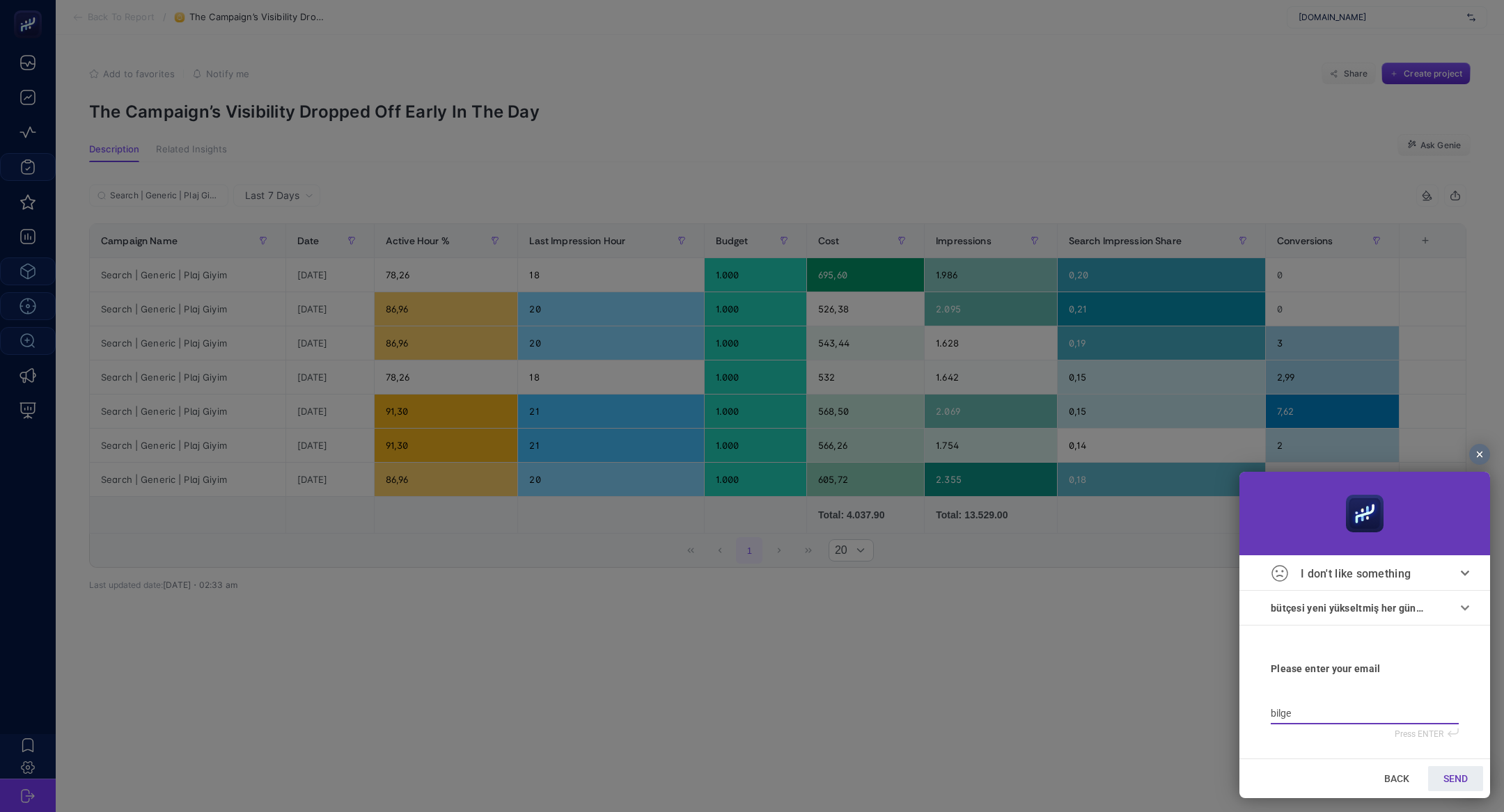
type input "bilge@"
type input "bilge@h"
type input "bilge@he"
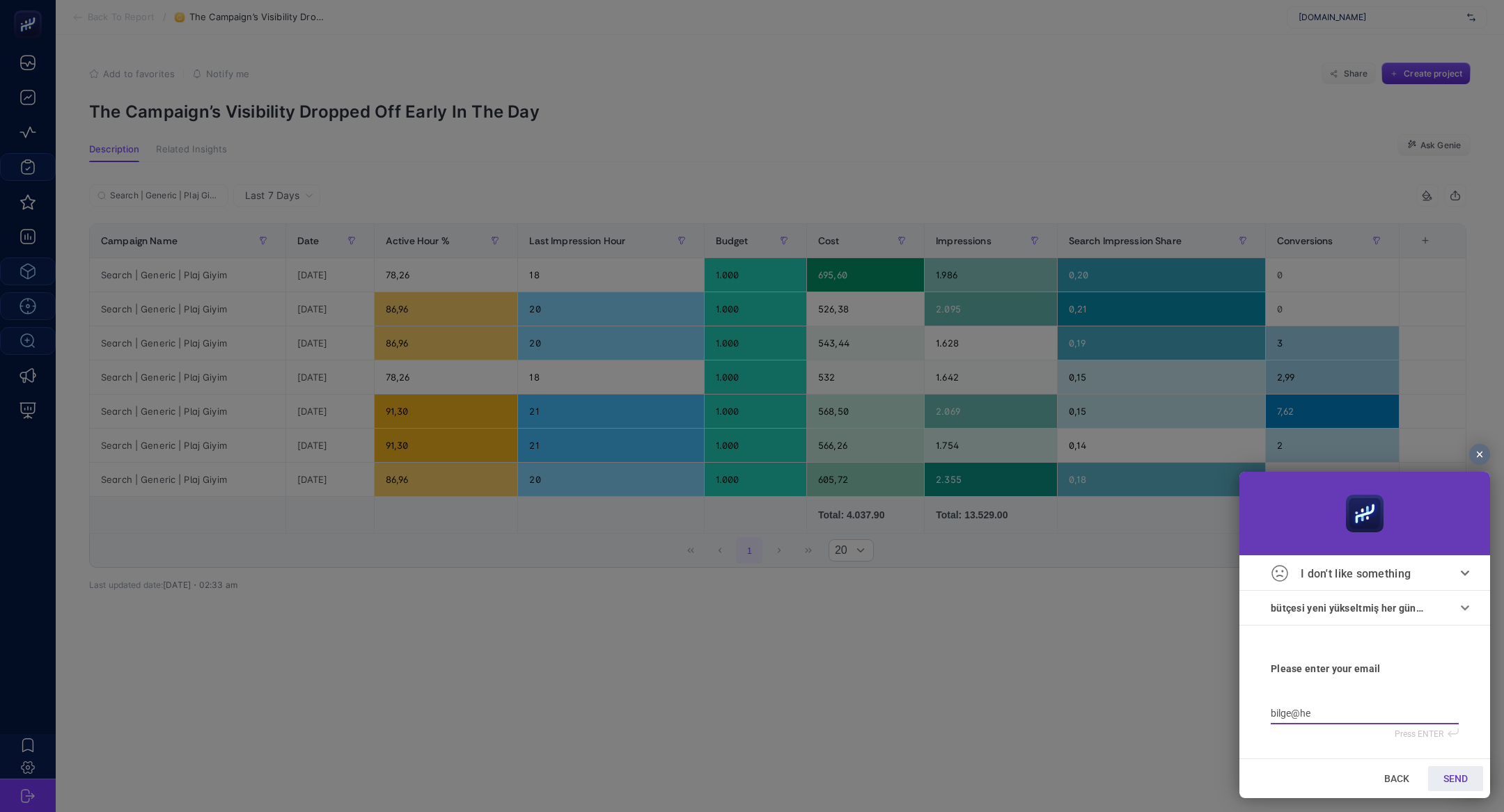
type input "bilge@hey"
type input "bilge@heyb"
type input "bilge@heybo"
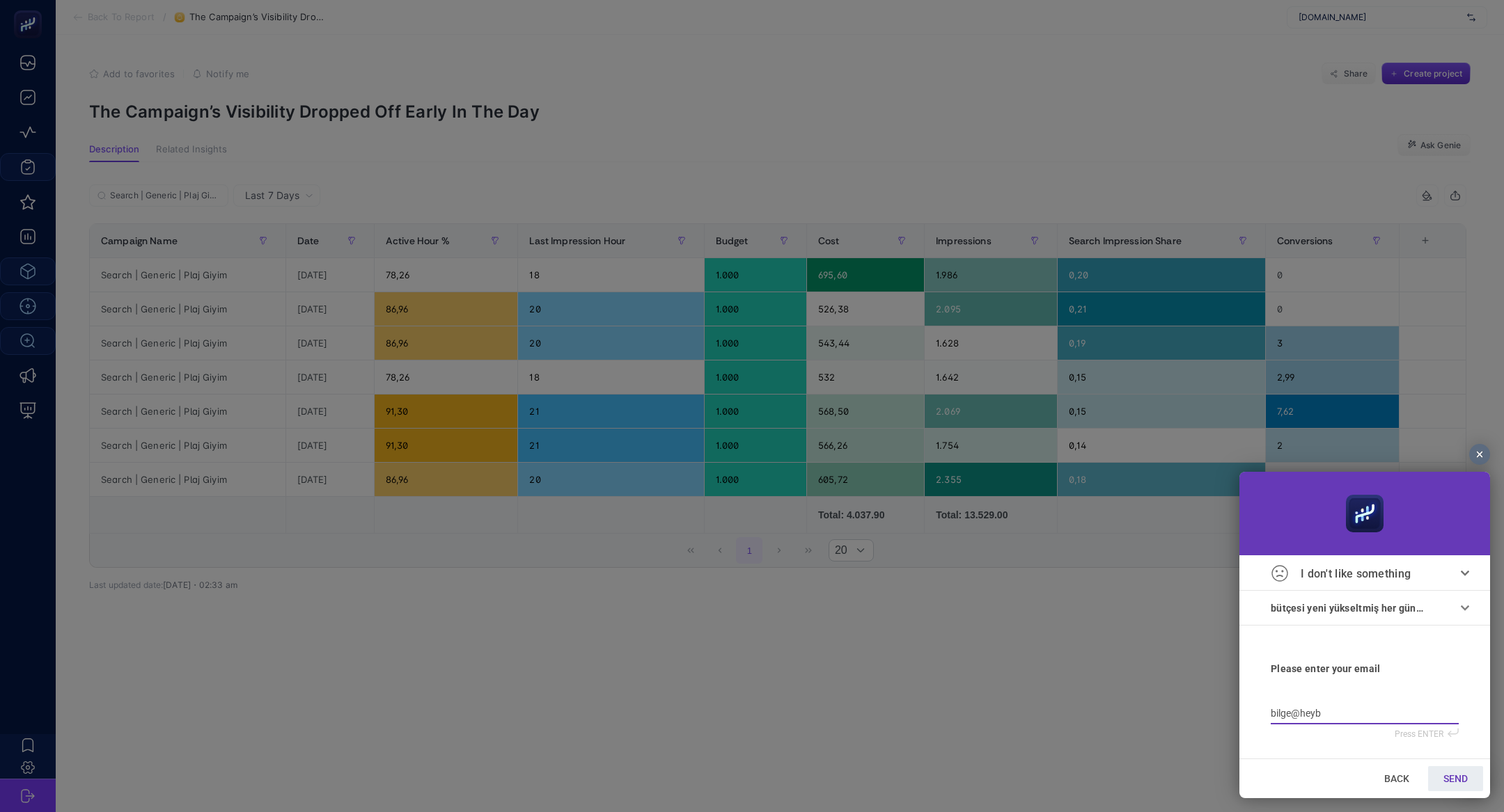
type input "bilge@heybo"
type input "bilge@heyboo"
type input "bilge@heyboos"
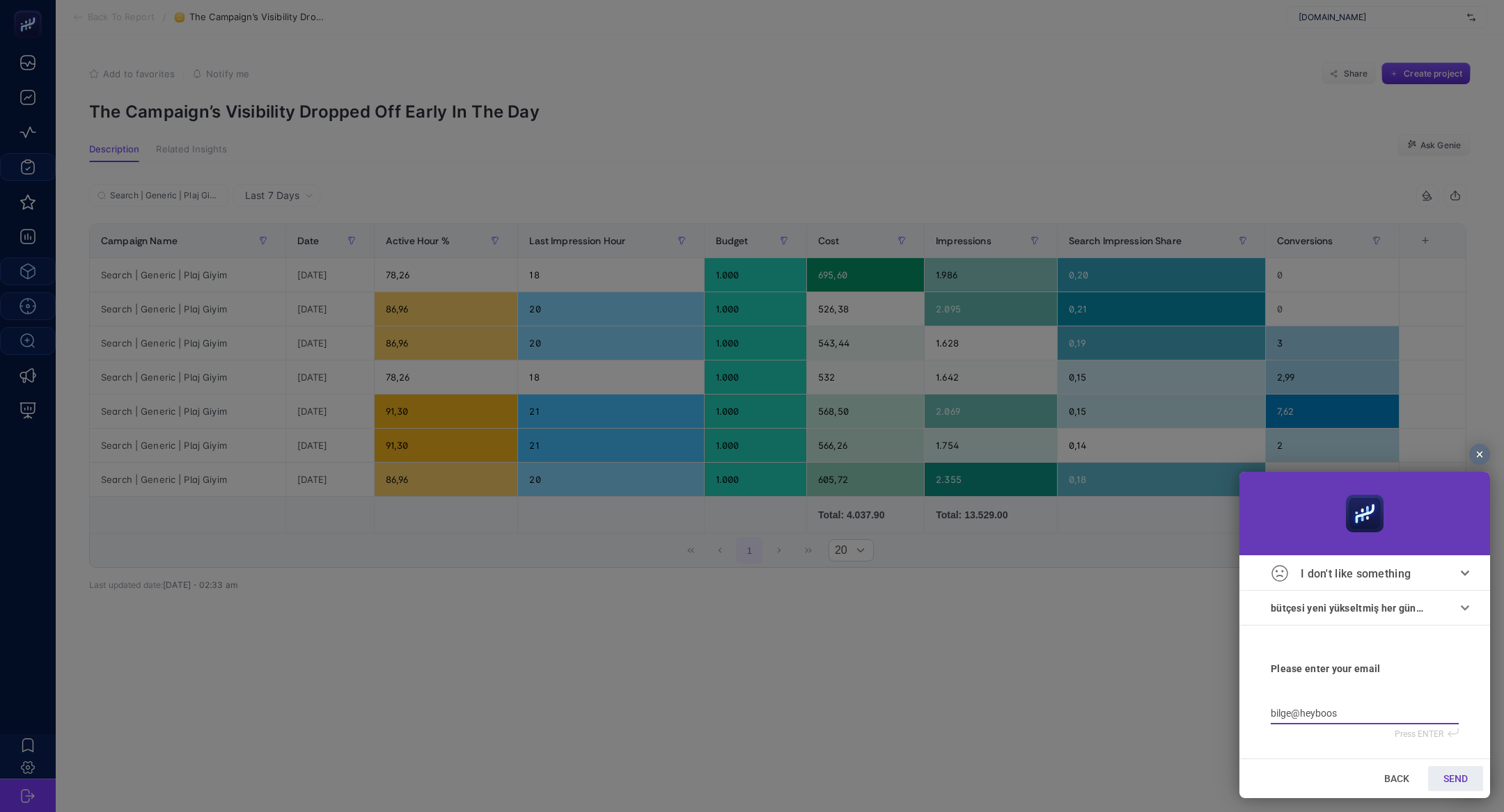
type input "bilge@heyboost"
type input "bilge@heybooste"
type input "bilge@heybooster"
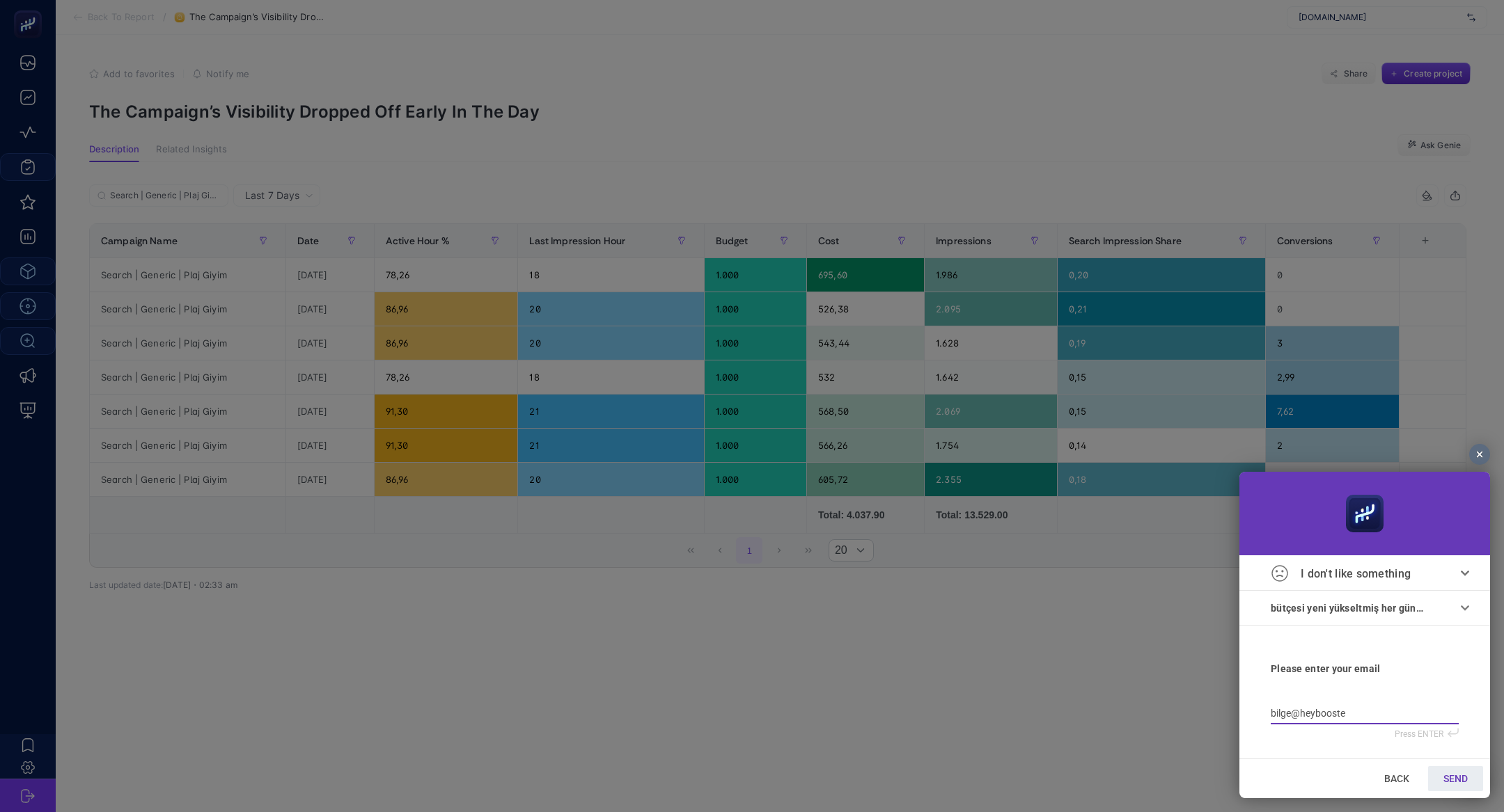
type input "bilge@heybooster"
type input "bilge@heybooster."
type input "bilge@heybooster.a"
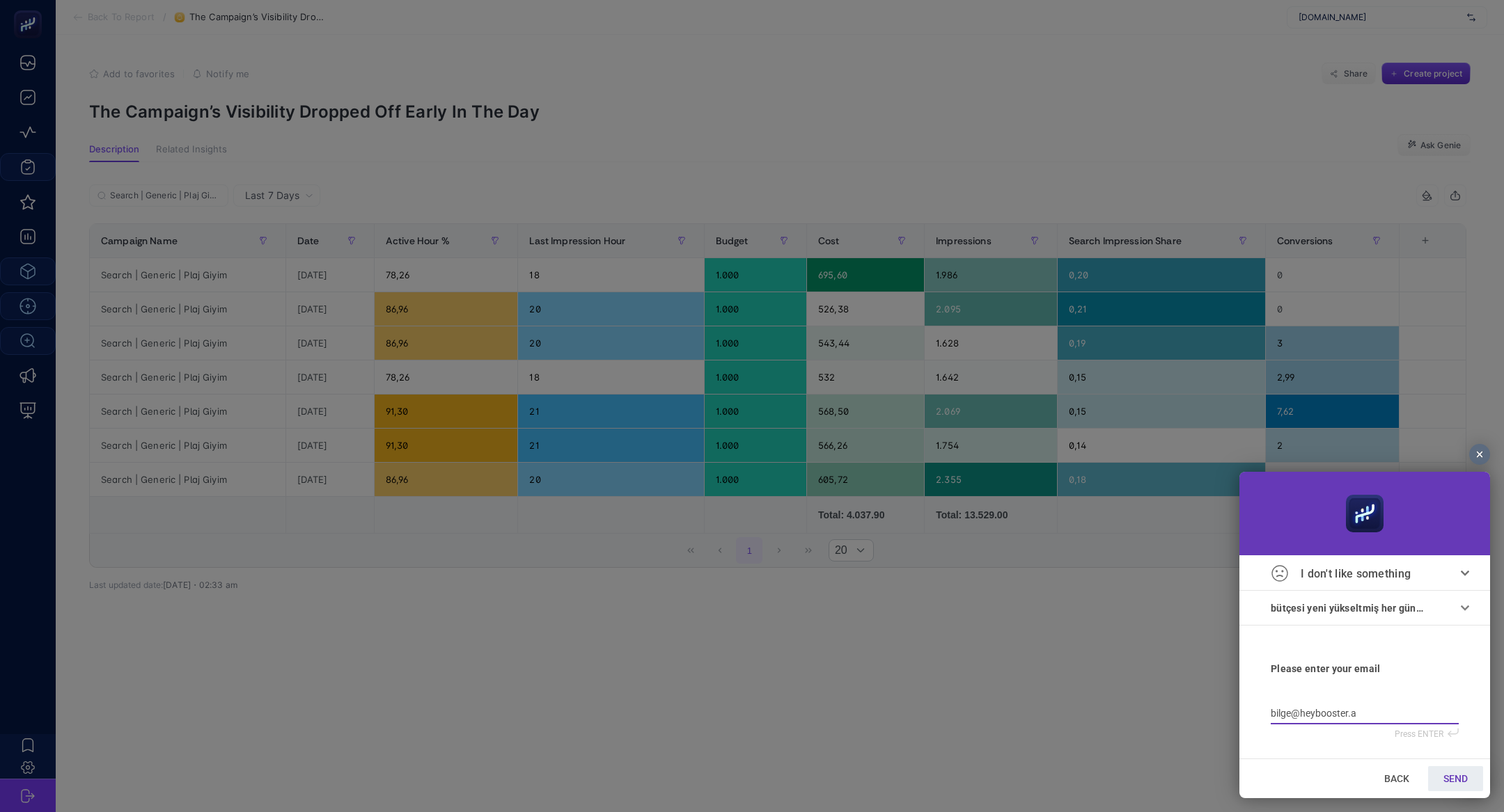
type input "bilge@heybooster.ai"
click at [1461, 782] on span "SEND" at bounding box center [1455, 778] width 24 height 11
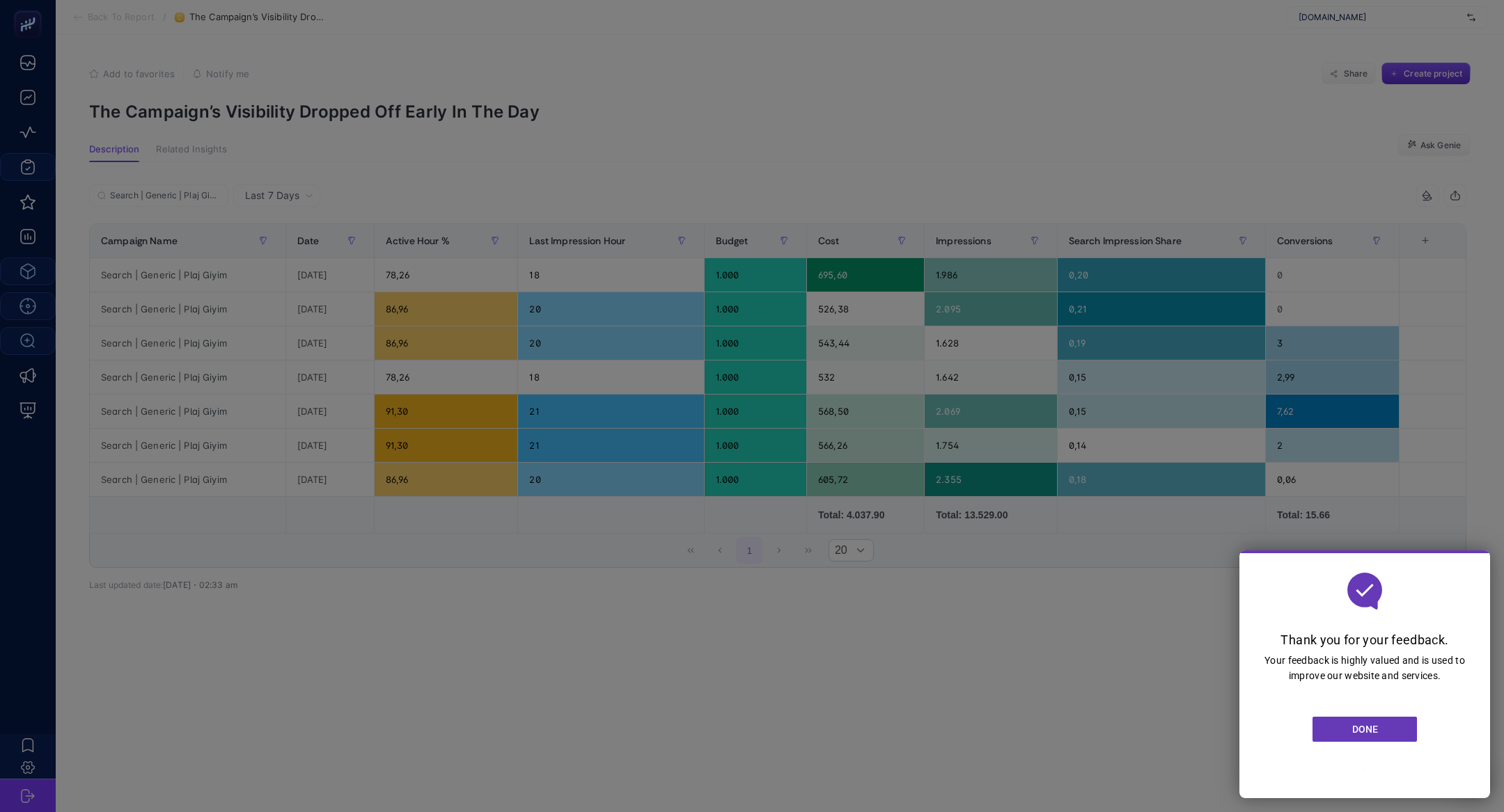
click at [416, 152] on div at bounding box center [752, 406] width 1504 height 812
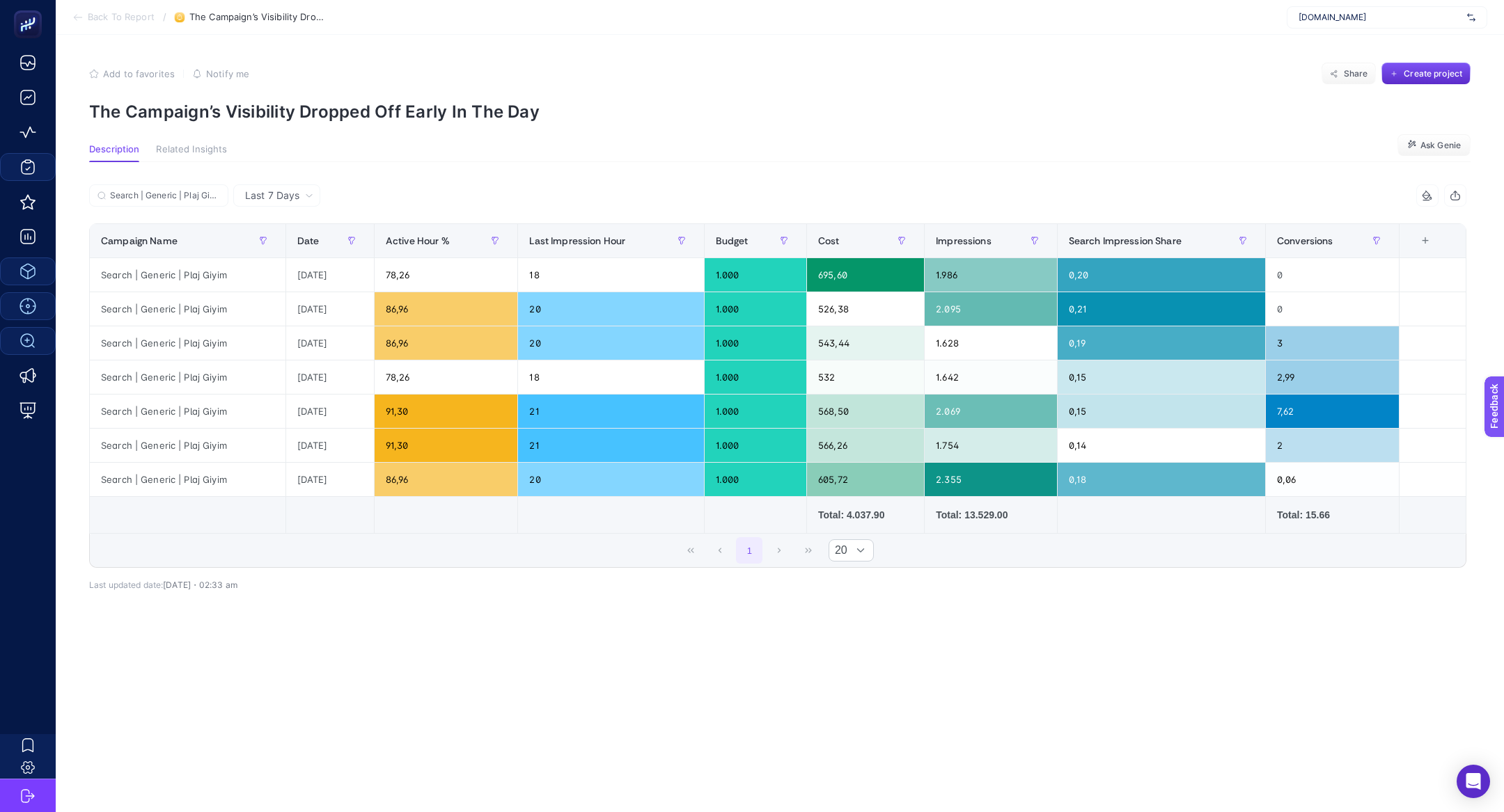
click at [366, 116] on p "The Campaign’s Visibility Dropped Off Early In The Day" at bounding box center [779, 111] width 1381 height 20
copy article "The Campaign’s Visibility Dropped Off Early In The Day"
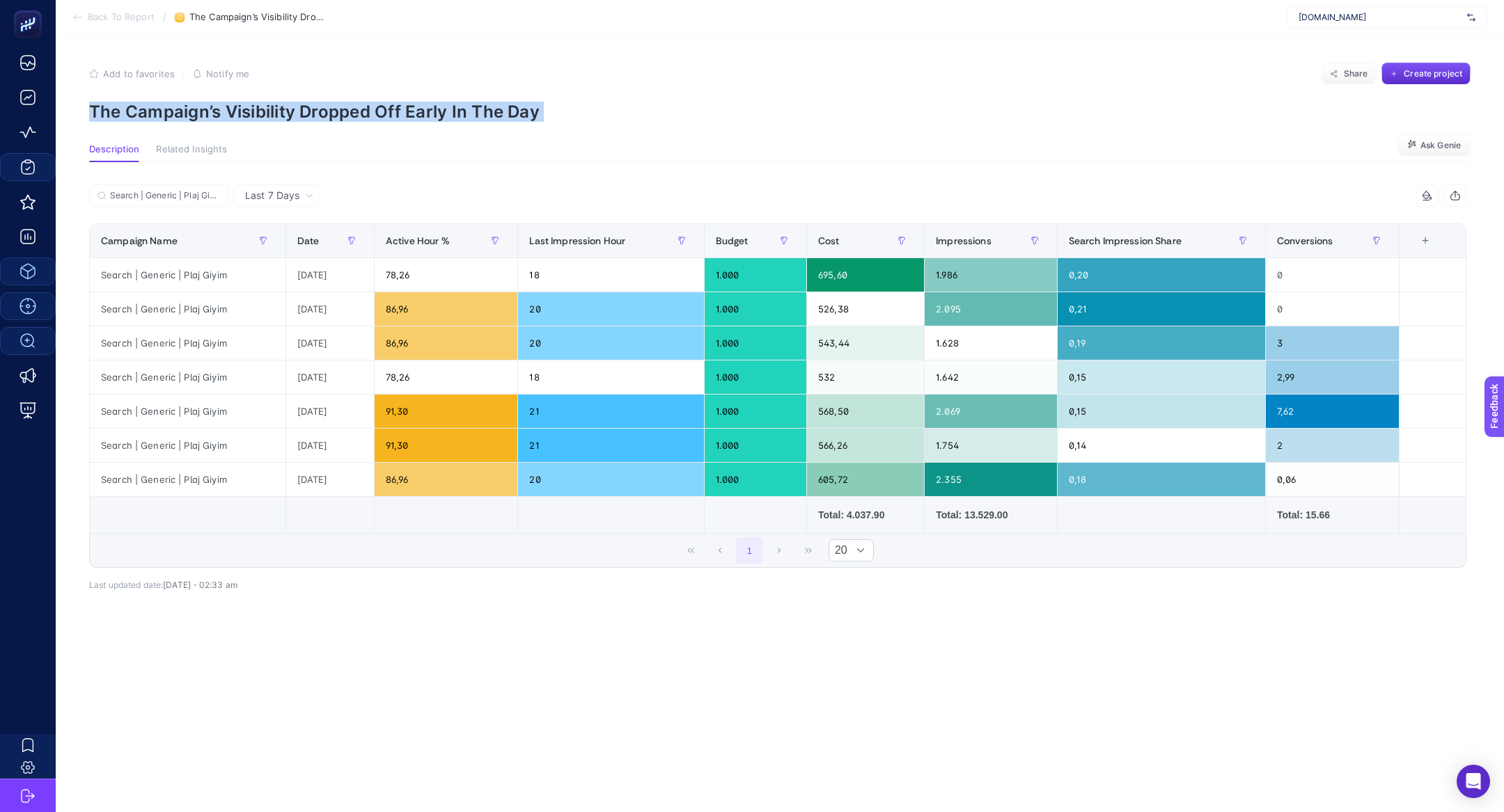
copy article "The Campaign’s Visibility Dropped Off Early In The Day"
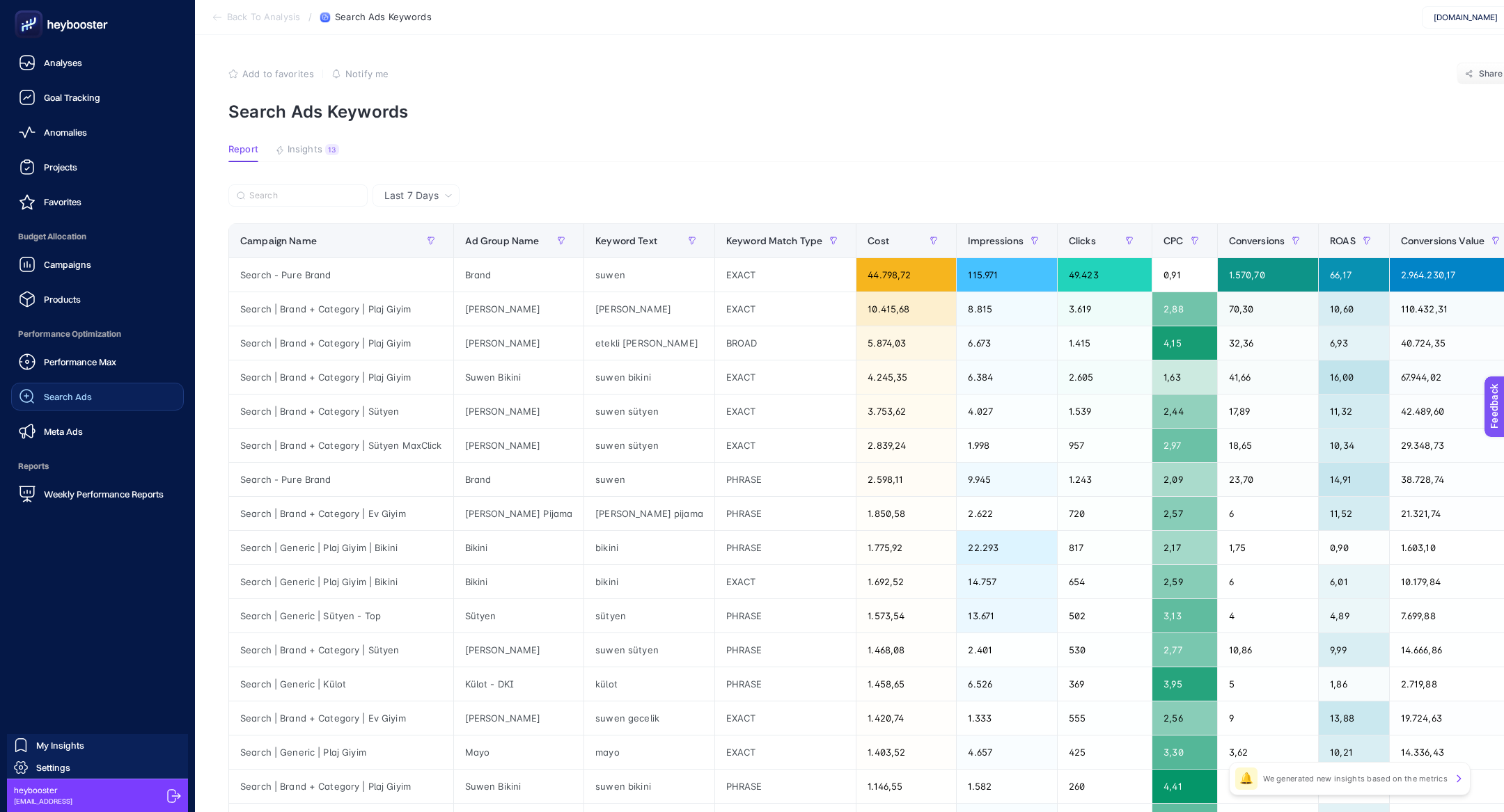
click at [85, 396] on span "Search Ads" at bounding box center [67, 396] width 48 height 11
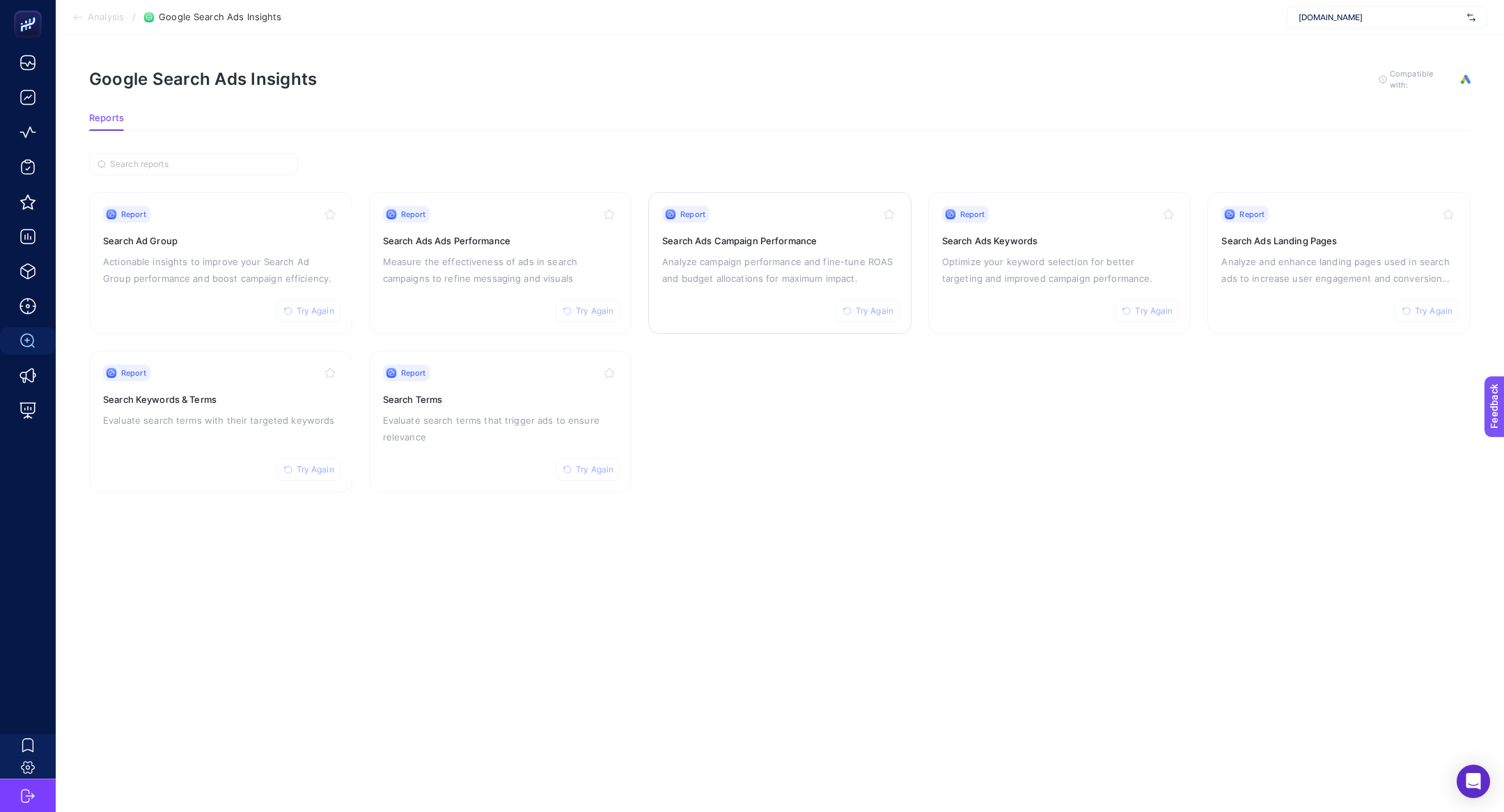
click at [707, 269] on p "Analyze campaign performance and fine-tune ROAS and budget allocations for maxi…" at bounding box center [779, 270] width 235 height 33
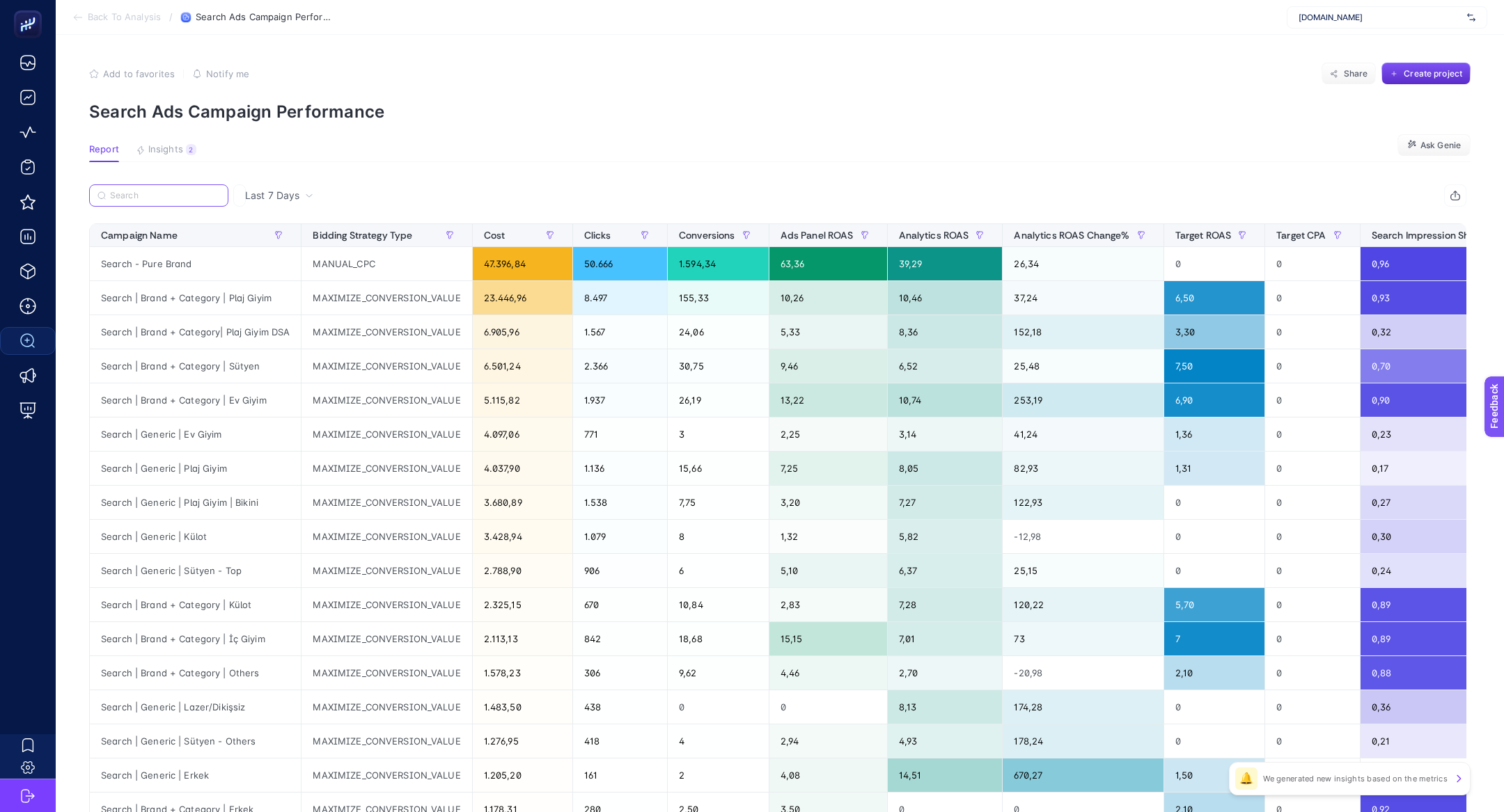
click at [174, 192] on input "Search" at bounding box center [165, 196] width 110 height 11
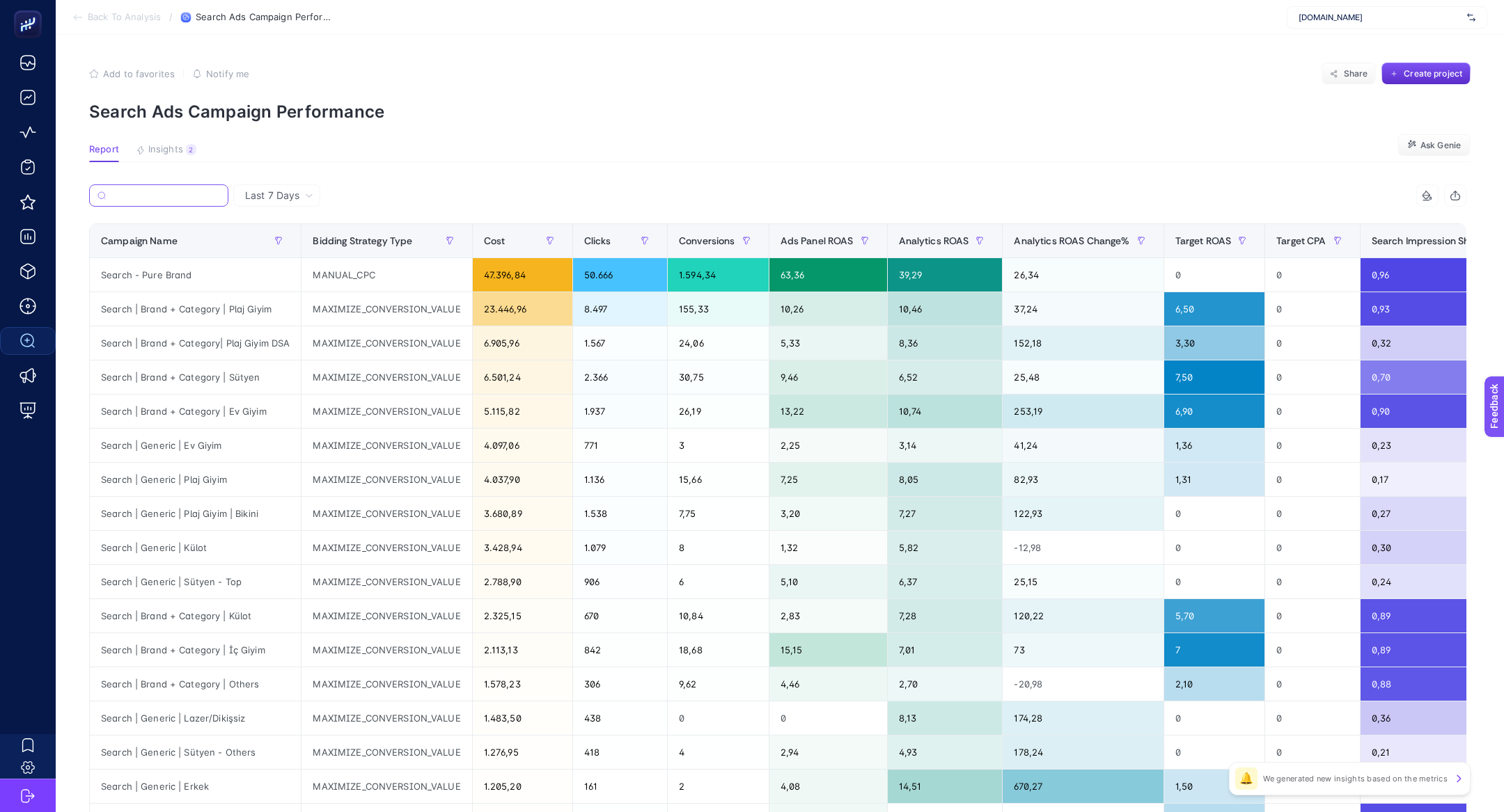
paste input "Search | Generic | Plaj Giyim"
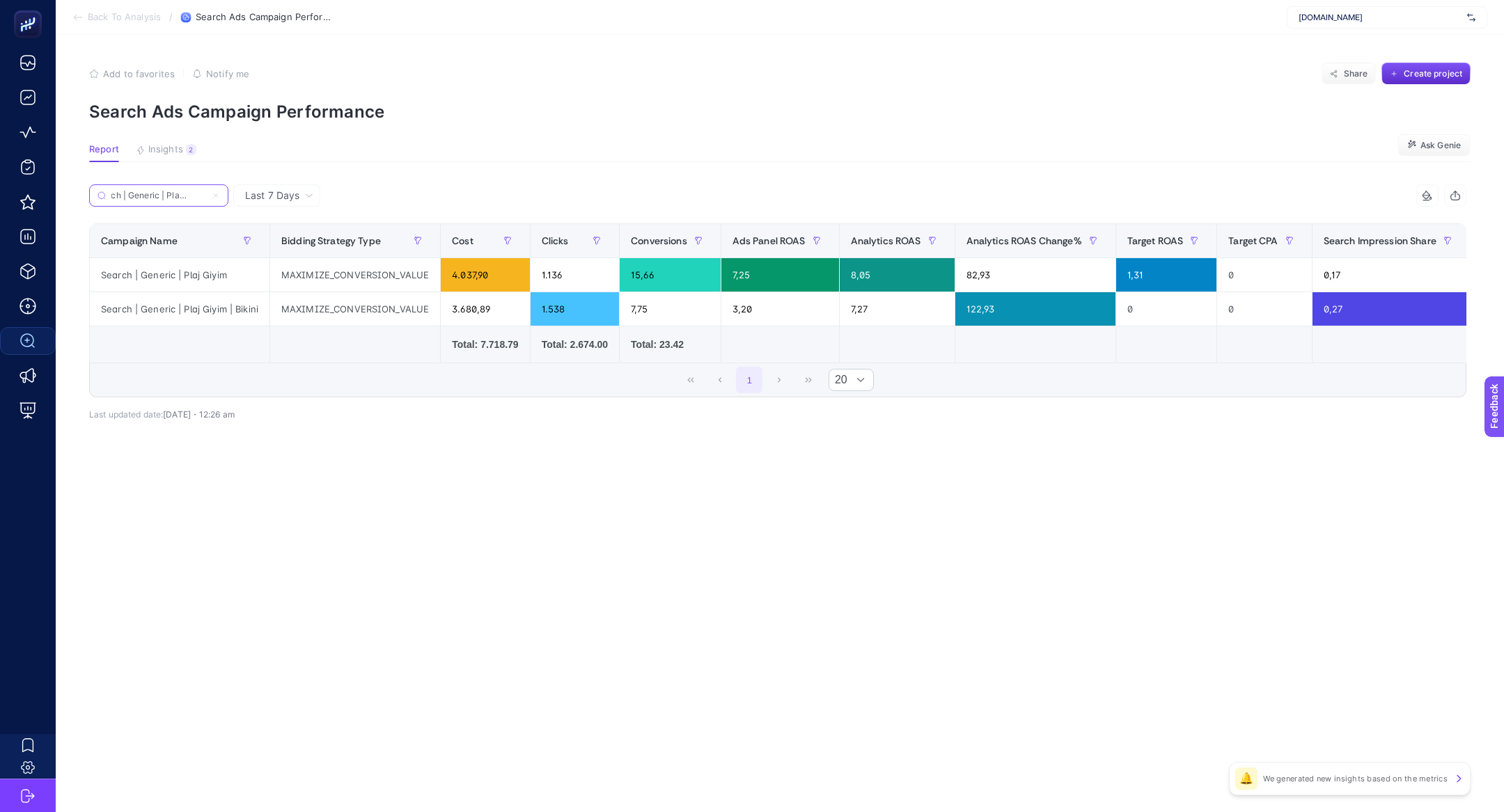
type input "Search | Generic | Plaj Giyim"
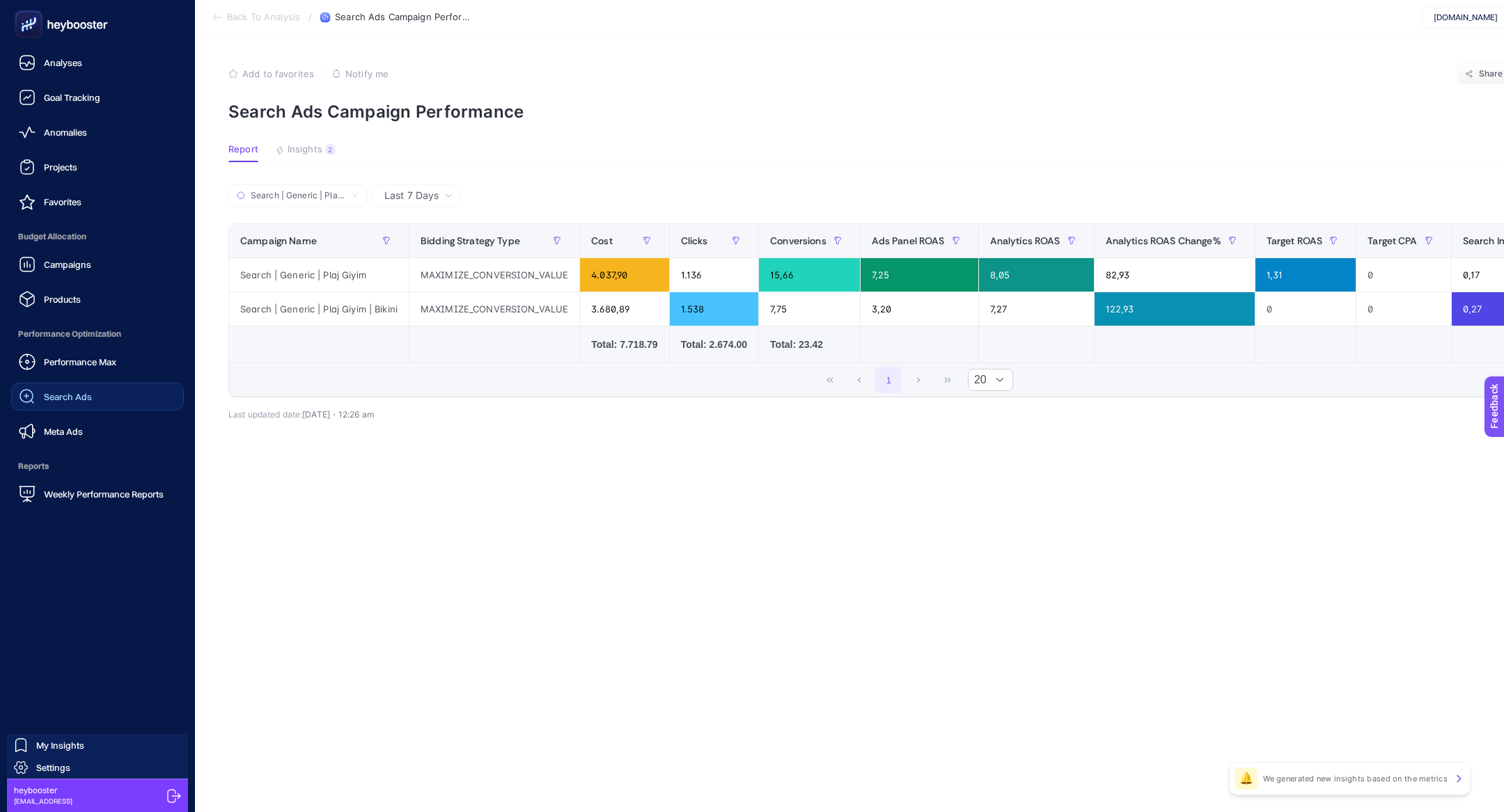
click at [73, 406] on link "Search Ads" at bounding box center [97, 397] width 173 height 28
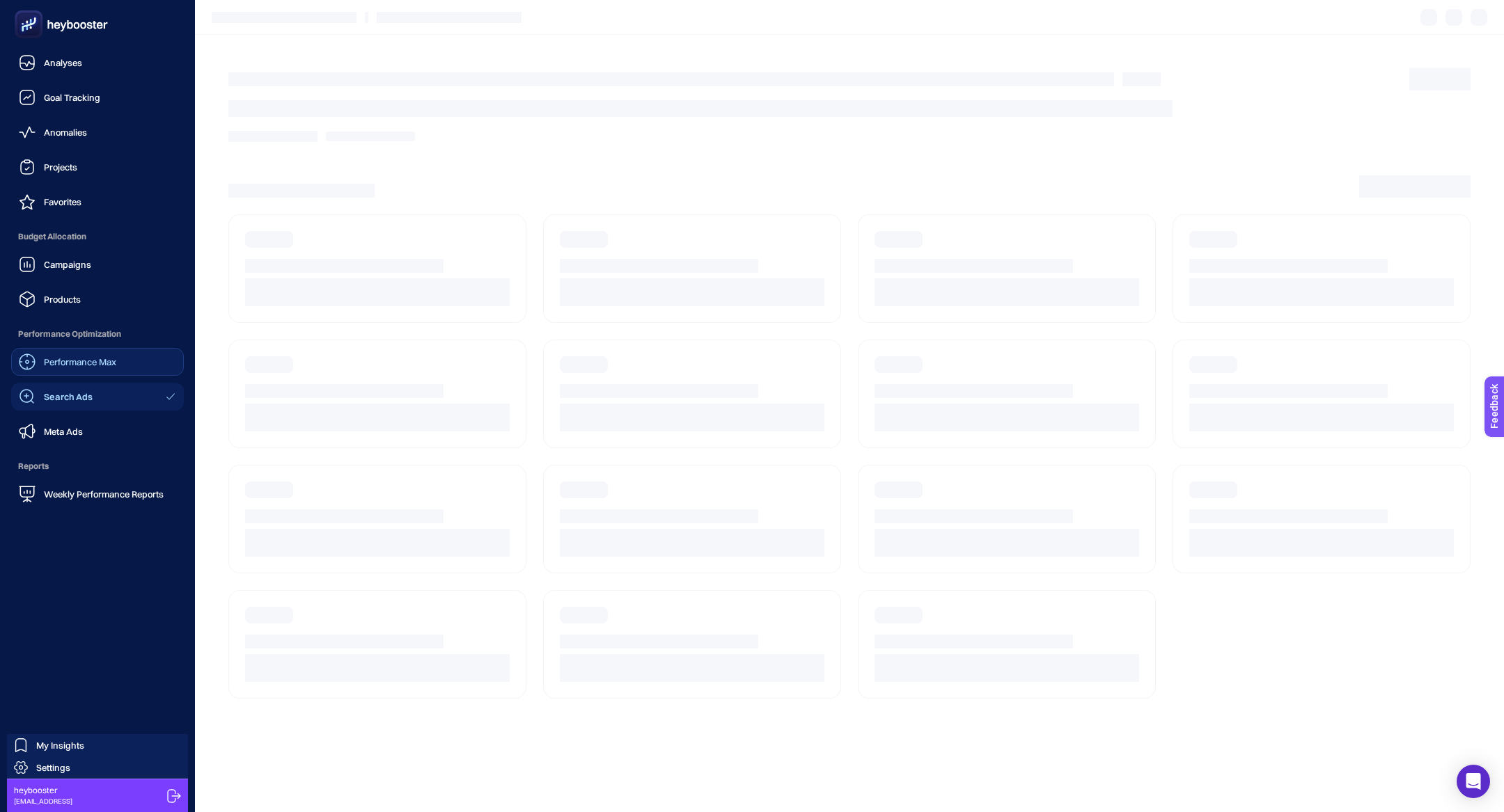
click at [55, 355] on div "Performance Max" at bounding box center [67, 362] width 98 height 17
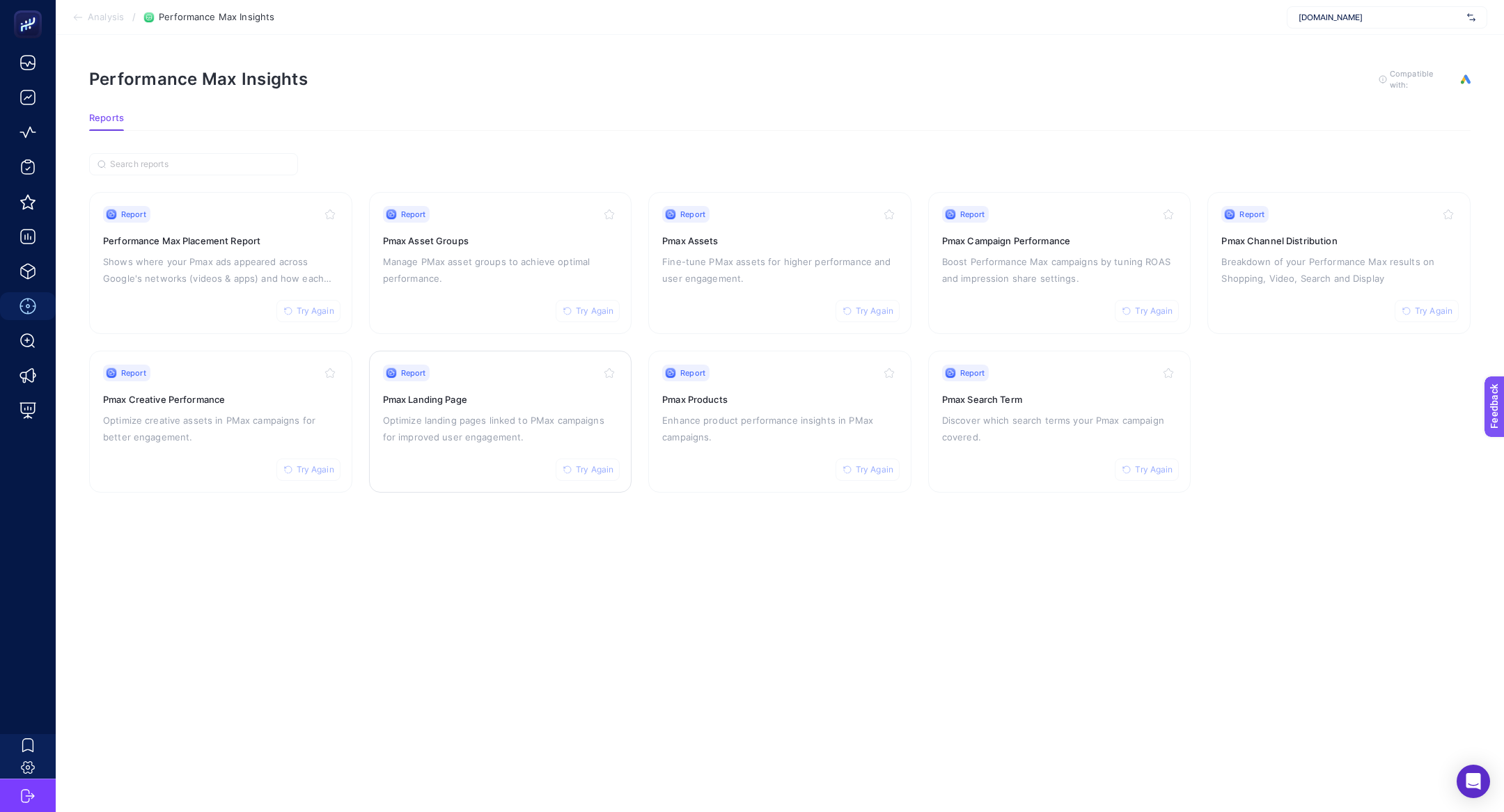
click at [505, 419] on p "Optimize landing pages linked to PMax campaigns for improved user engagement." at bounding box center [500, 429] width 235 height 33
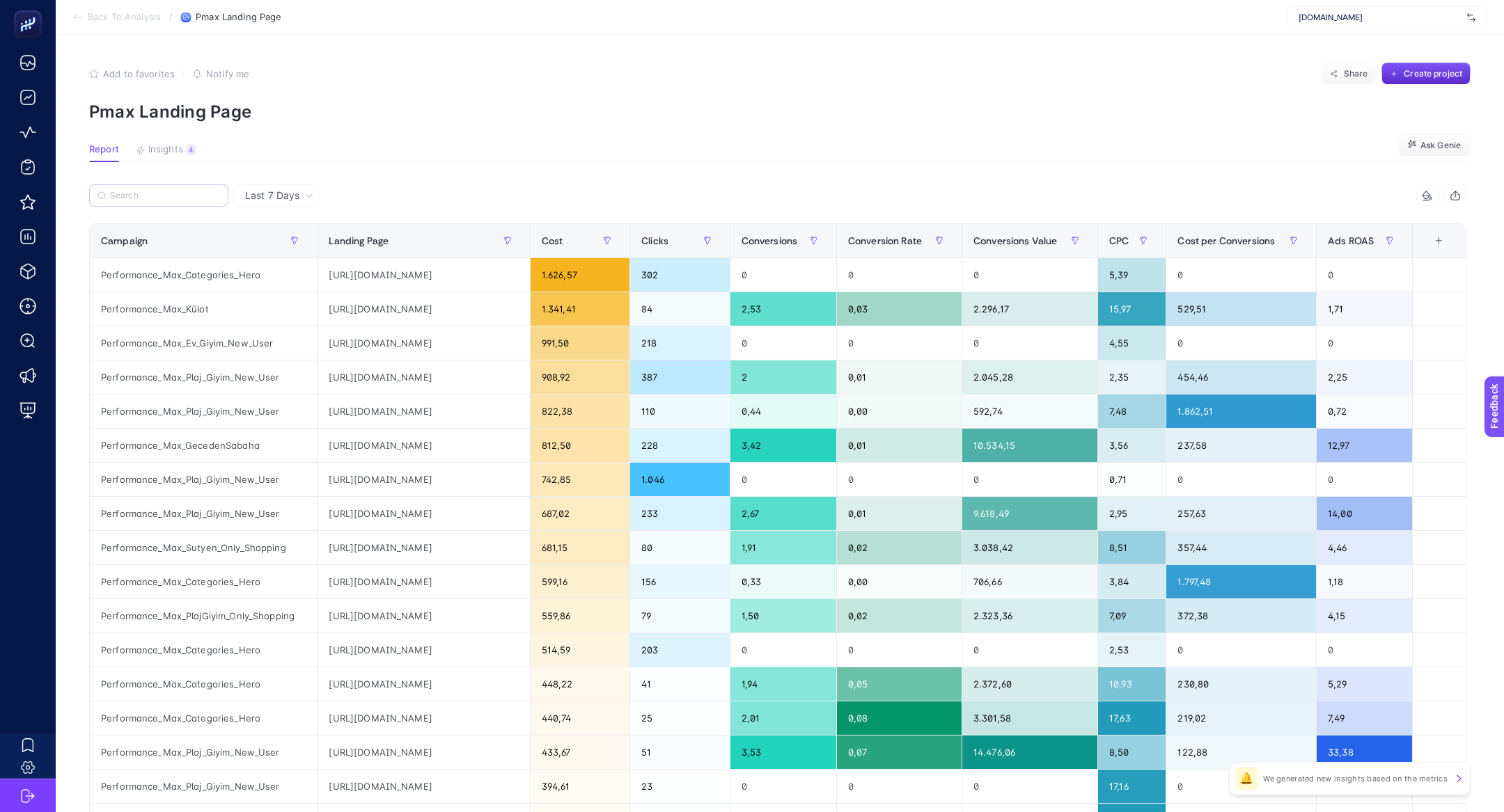
click at [130, 186] on label at bounding box center [158, 195] width 139 height 22
click at [130, 191] on input "Search" at bounding box center [165, 196] width 110 height 11
paste input "Performance_Max_Ev_Giyim_New_User"
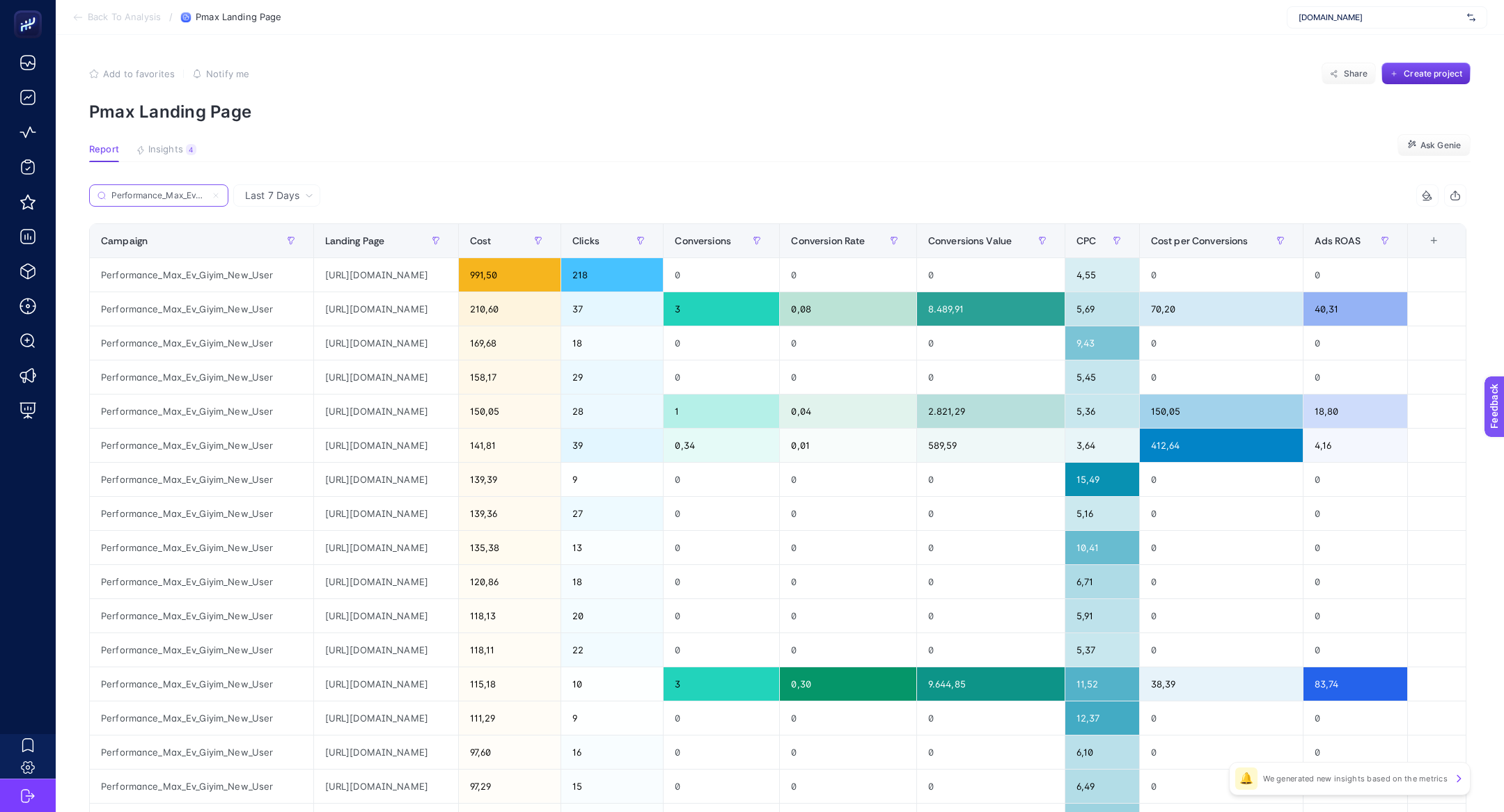
scroll to position [0, 60]
click at [343, 275] on div "[URL][DOMAIN_NAME]" at bounding box center [386, 275] width 144 height 33
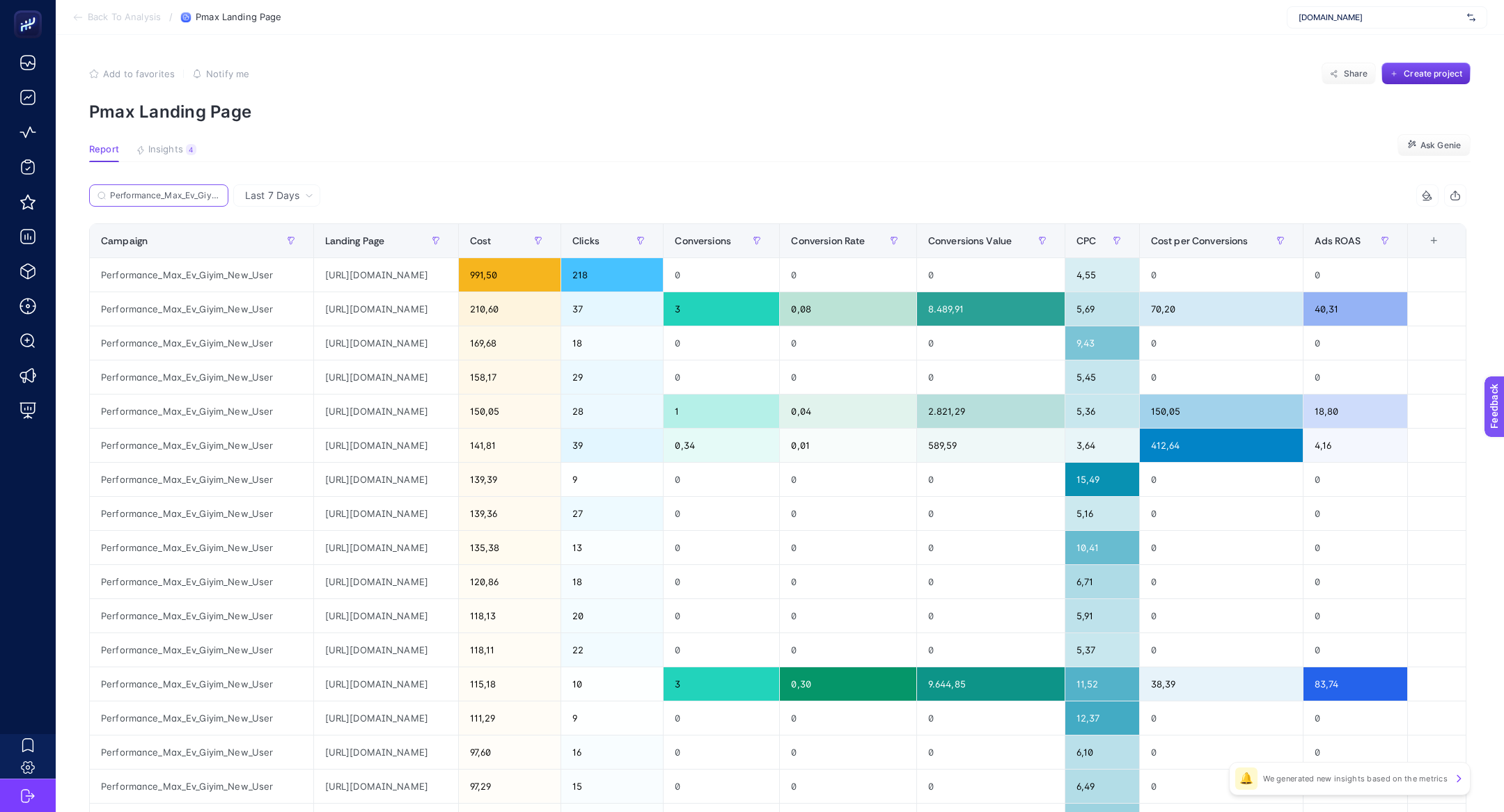
click at [202, 196] on input "Performance_Max_Ev_Giyim_New_User" at bounding box center [165, 196] width 110 height 11
click at [202, 196] on input "Performance_Max_Ev_Giyim_New_User" at bounding box center [158, 196] width 95 height 11
paste input "GecedenSabaha"
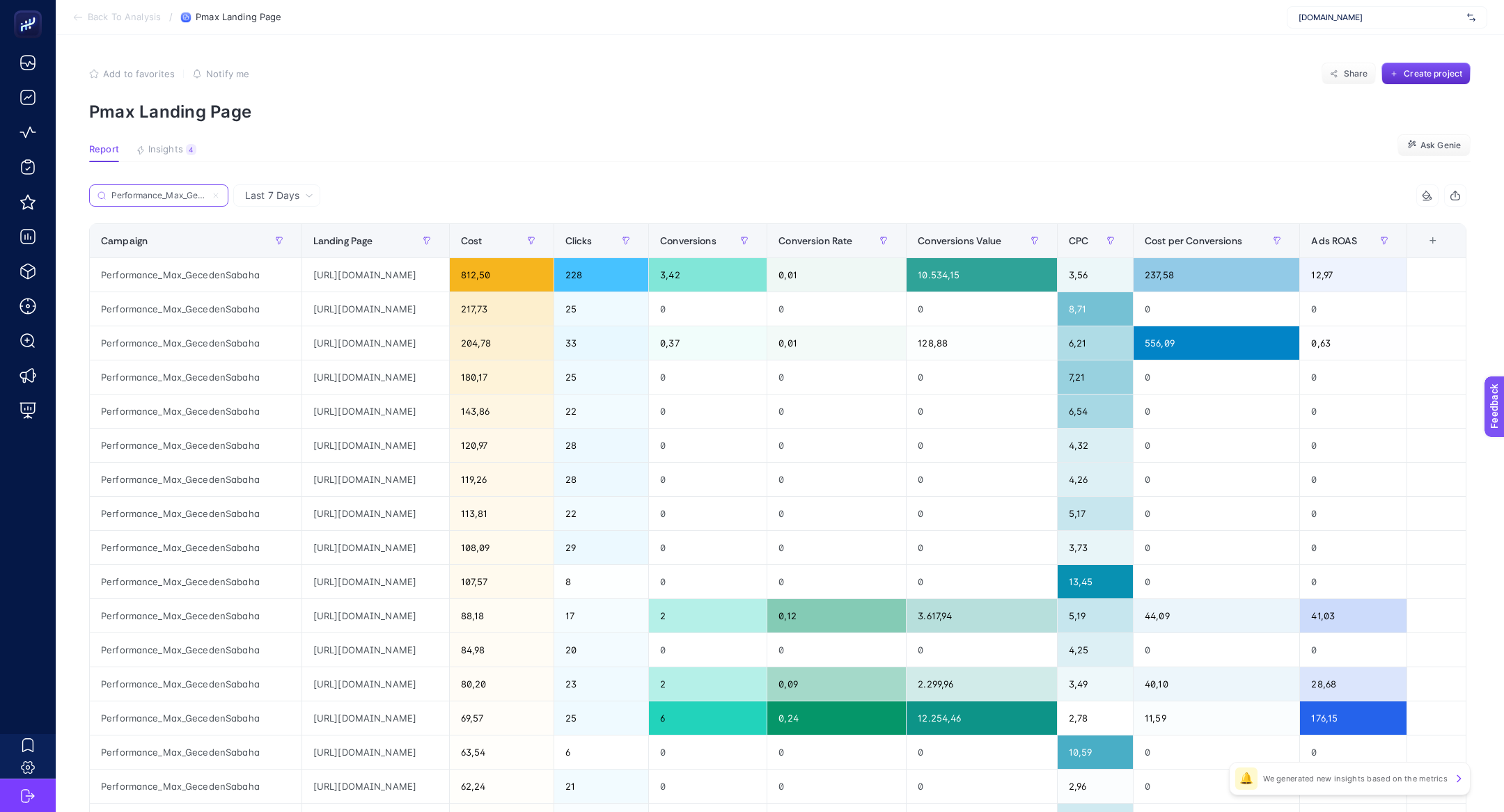
scroll to position [0, 47]
type input "Performance_Max_GecedenSabaha"
click at [216, 201] on label "Performance_Max_GecedenSabaha" at bounding box center [158, 195] width 139 height 22
click at [206, 201] on input "Performance_Max_GecedenSabaha" at bounding box center [158, 196] width 95 height 11
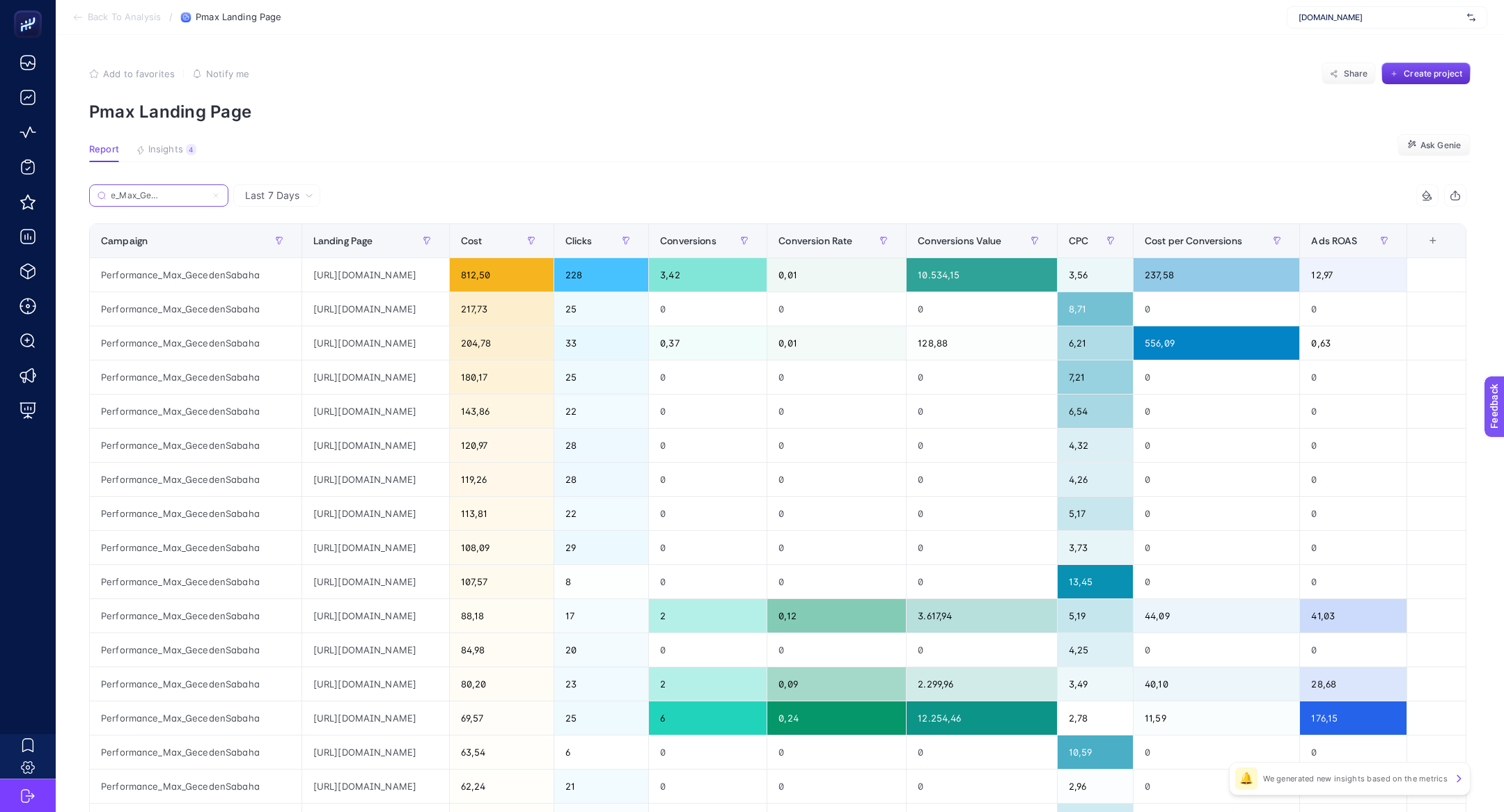
scroll to position [0, 55]
click at [449, 306] on div "https://www.suwen.com.tr/c/geceden-sabaha-firsatlari?utm_source=google&utm_medi…" at bounding box center [376, 309] width 147 height 33
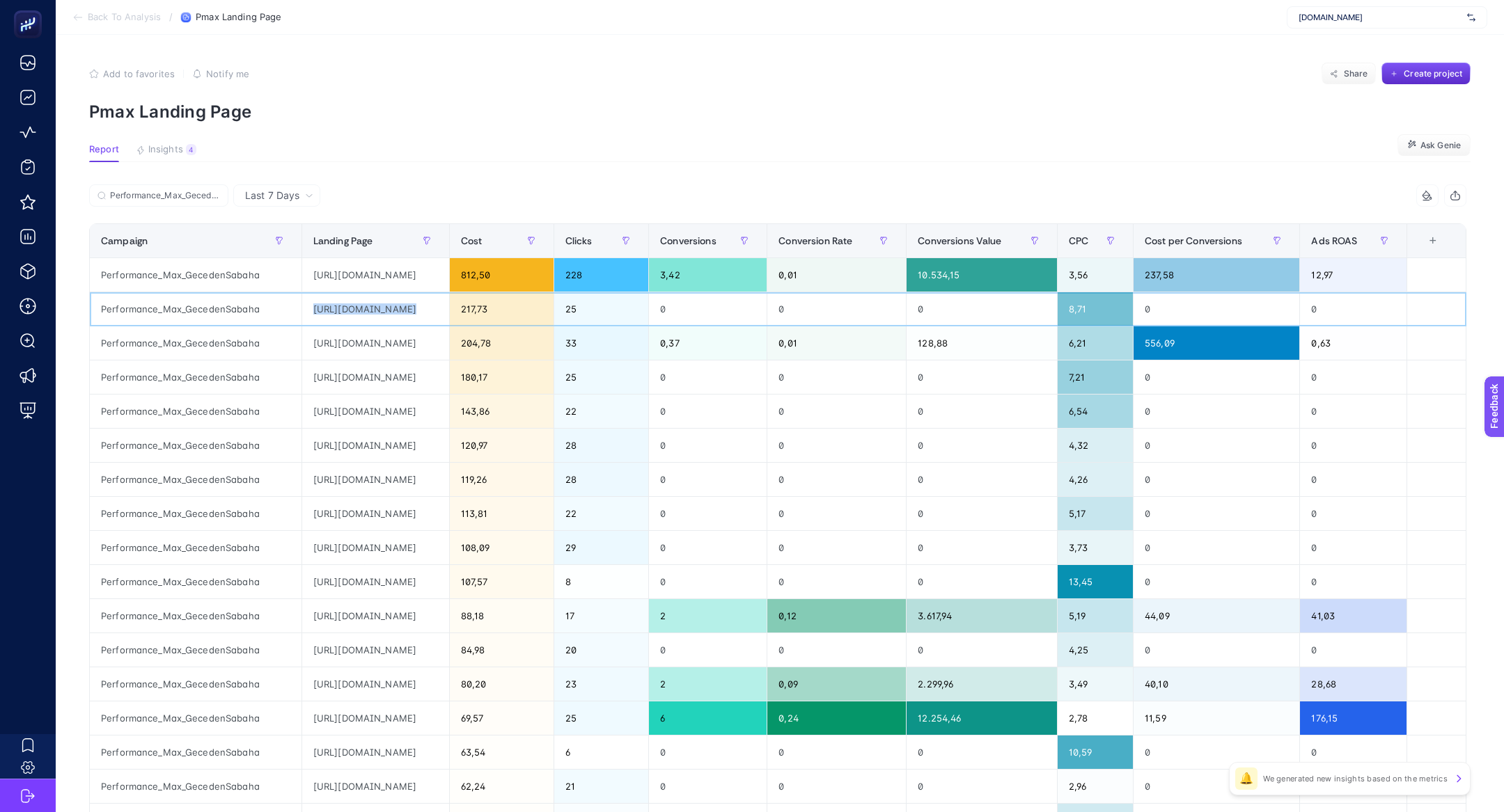
click at [449, 306] on div "https://www.suwen.com.tr/c/geceden-sabaha-firsatlari?utm_source=google&utm_medi…" at bounding box center [376, 309] width 147 height 33
click at [449, 311] on div "https://www.suwen.com.tr/c/geceden-sabaha-firsatlari?utm_source=google&utm_medi…" at bounding box center [376, 309] width 147 height 33
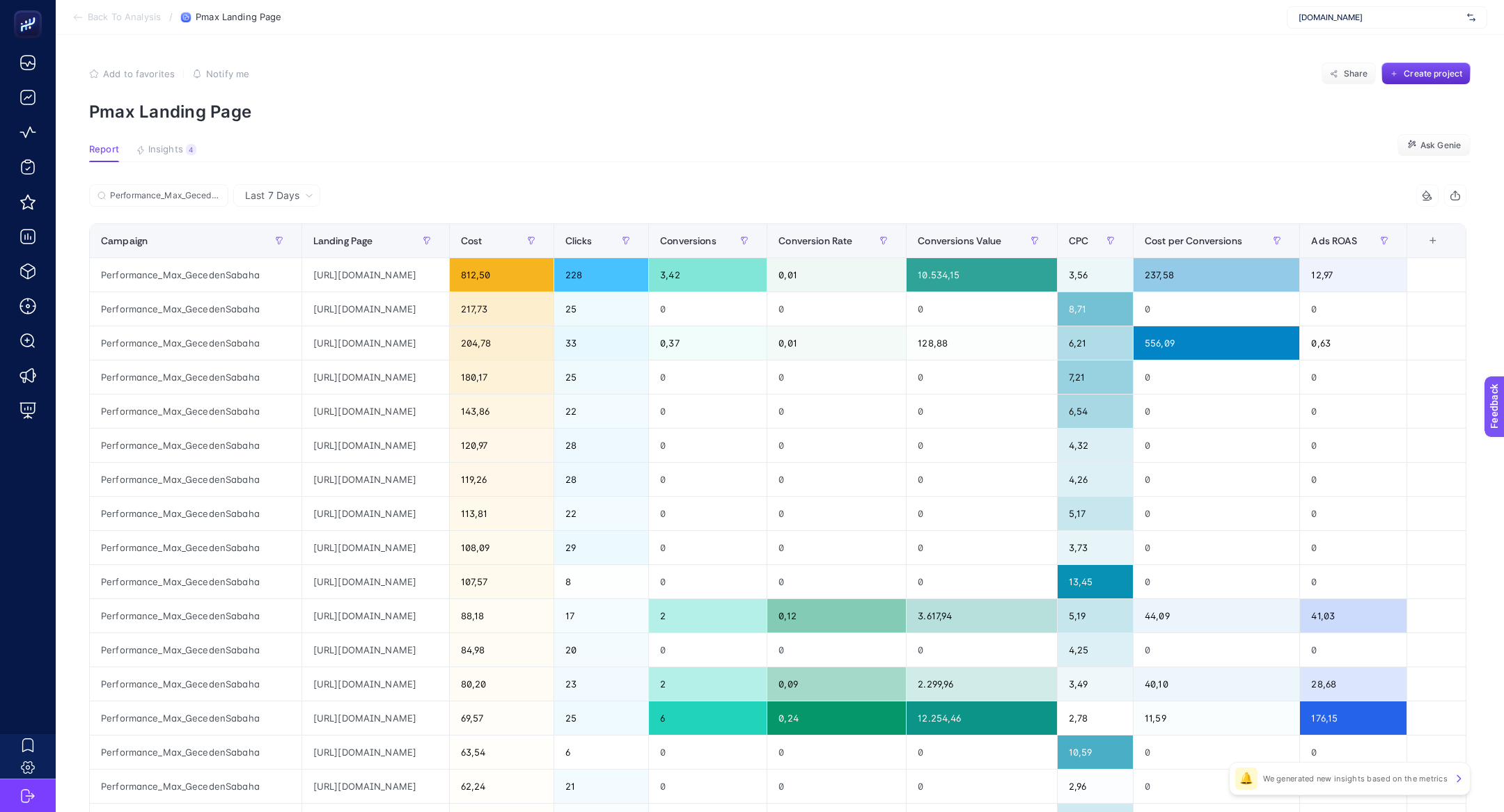
click at [178, 139] on article "Add to favorites false Notify me Share Create project Pmax Landing Page Report …" at bounding box center [779, 579] width 1448 height 1088
click at [178, 162] on section "Report Insights 4 We generated new insights based on the metrics Ask Genie" at bounding box center [779, 153] width 1381 height 19
click at [177, 157] on button "Insights 4 We generated new insights based on the metrics" at bounding box center [166, 153] width 60 height 19
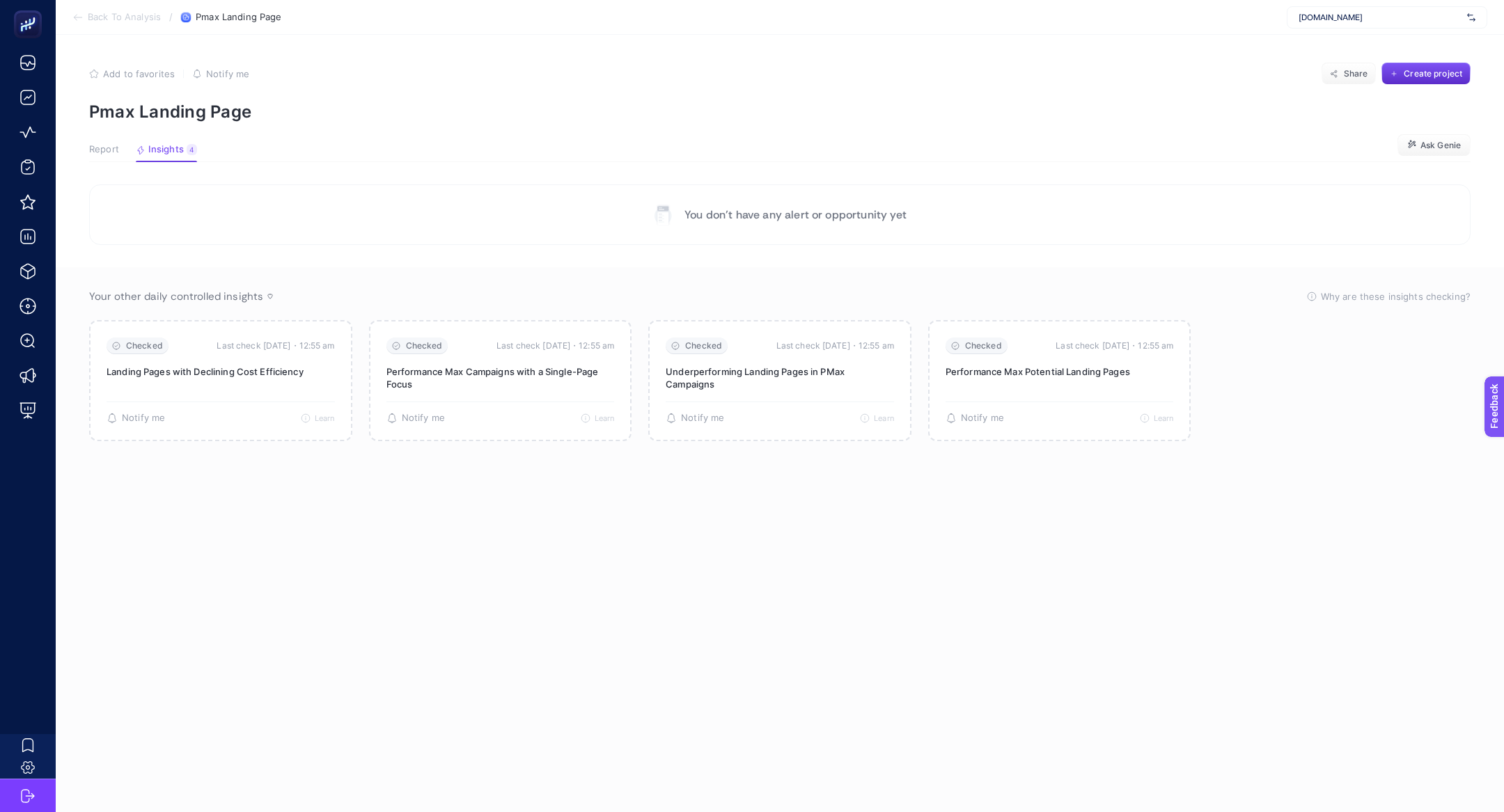
click at [118, 135] on article "Add to favorites false Notify me Share Create project Pmax Landing Page Report …" at bounding box center [779, 423] width 1448 height 777
click at [98, 149] on span "Report" at bounding box center [103, 149] width 30 height 11
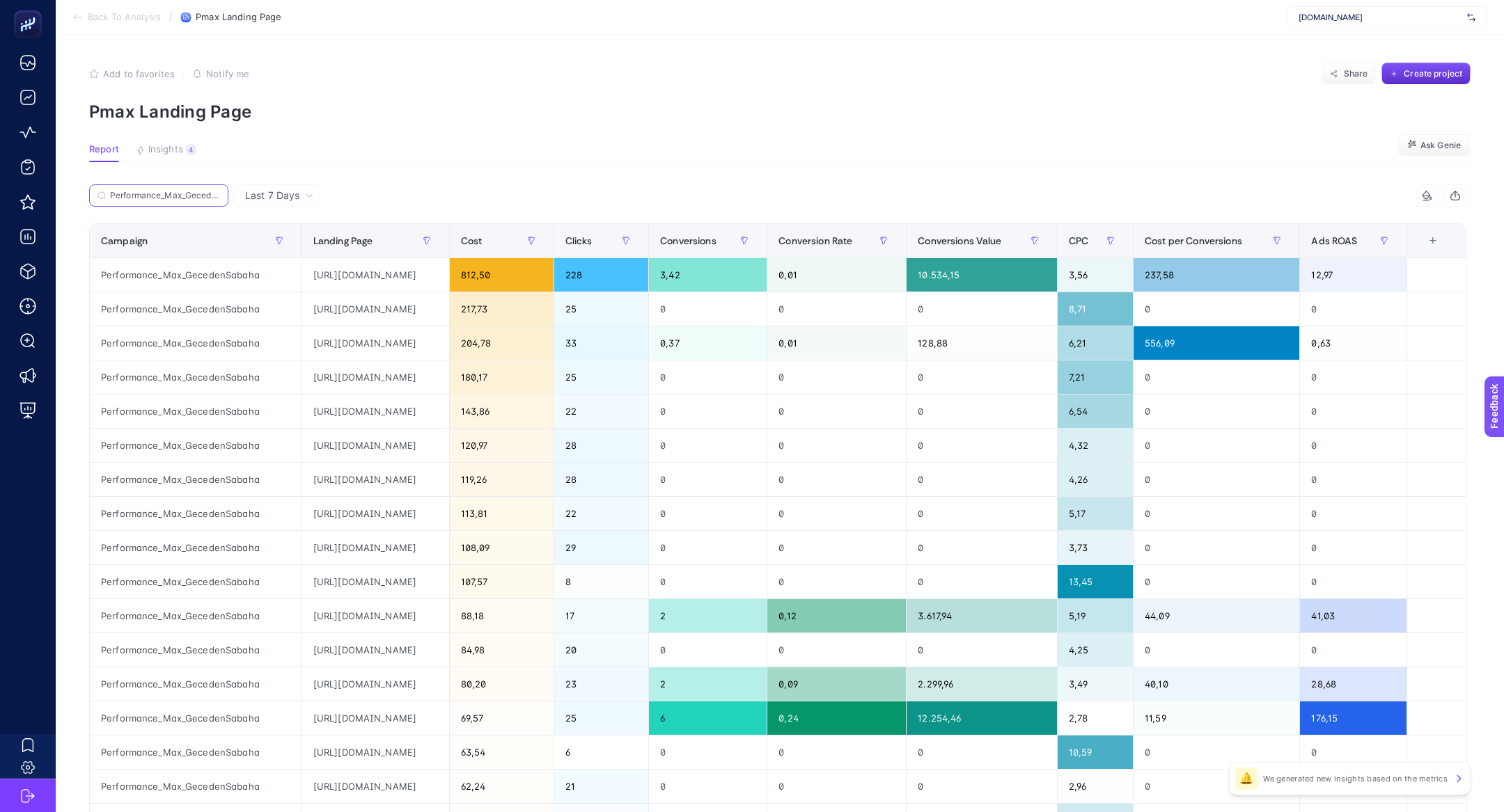
click at [213, 192] on input "Performance_Max_GecedenSabaha" at bounding box center [165, 196] width 110 height 11
click at [218, 195] on icon at bounding box center [216, 195] width 9 height 9
click at [206, 195] on input "Performance_Max_GecedenSabaha" at bounding box center [158, 196] width 95 height 11
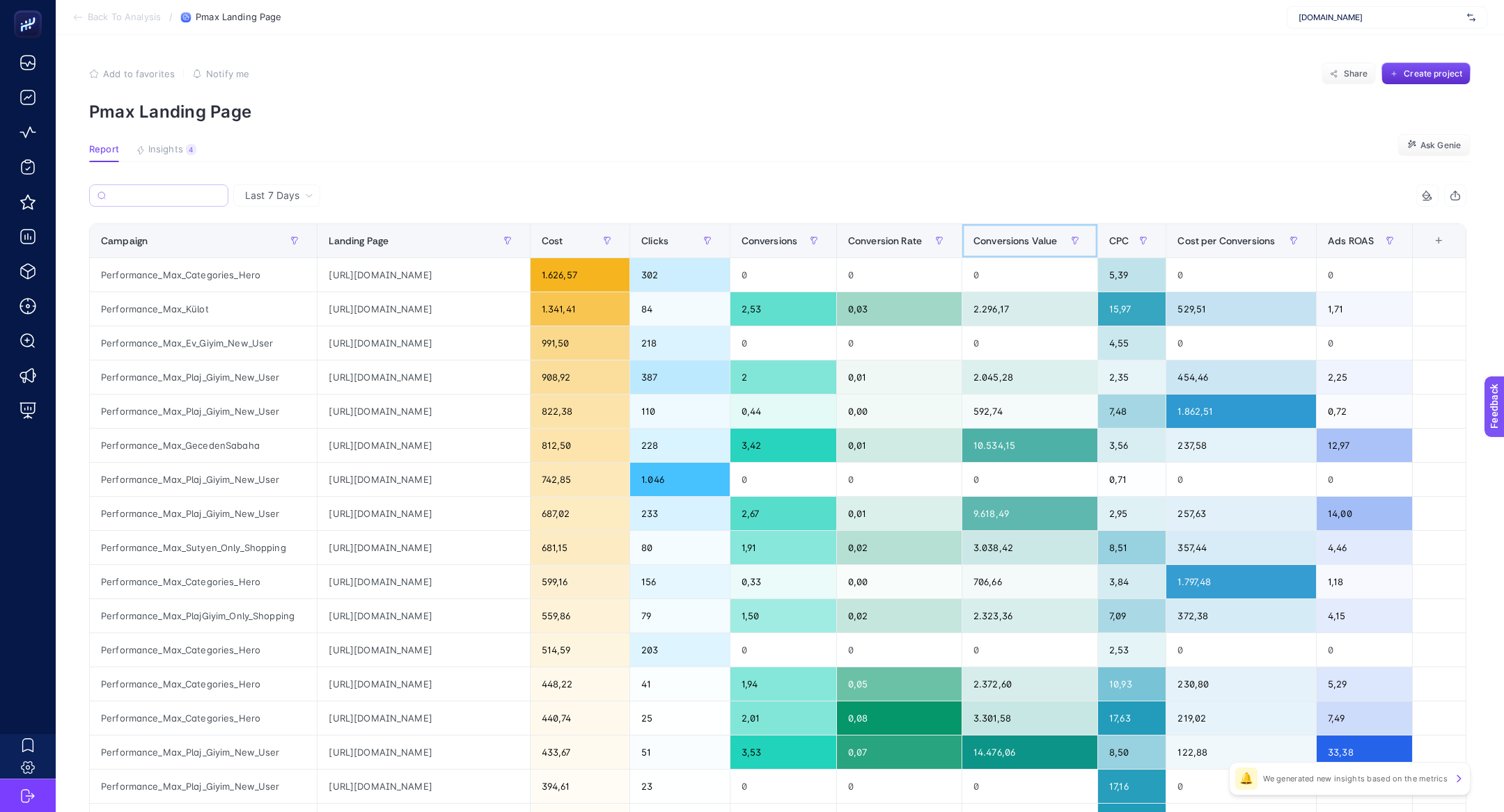
click at [1085, 230] on div "Conversions Value" at bounding box center [1030, 241] width 113 height 22
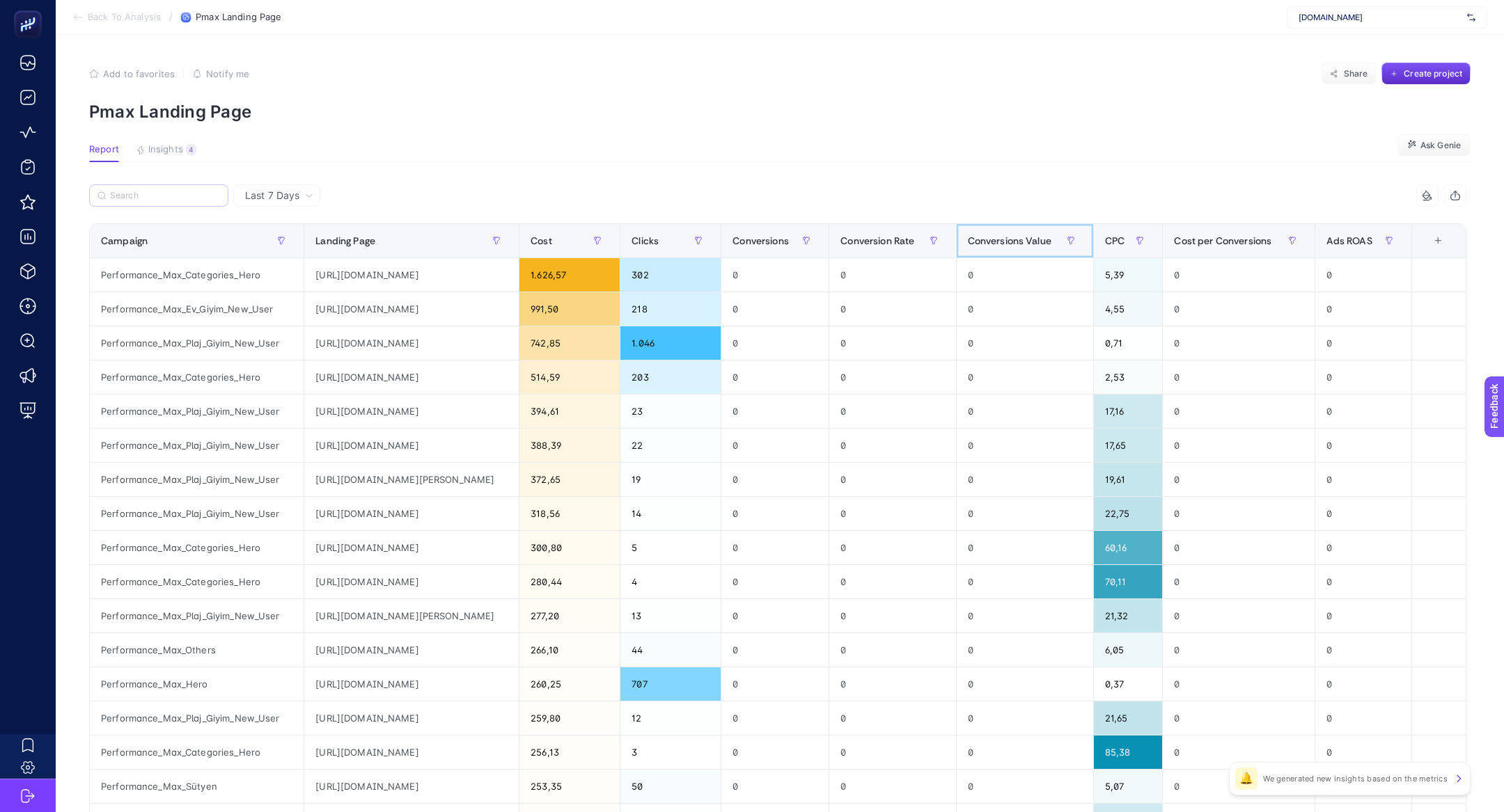
click at [1081, 231] on div "Conversions Value" at bounding box center [1024, 241] width 114 height 22
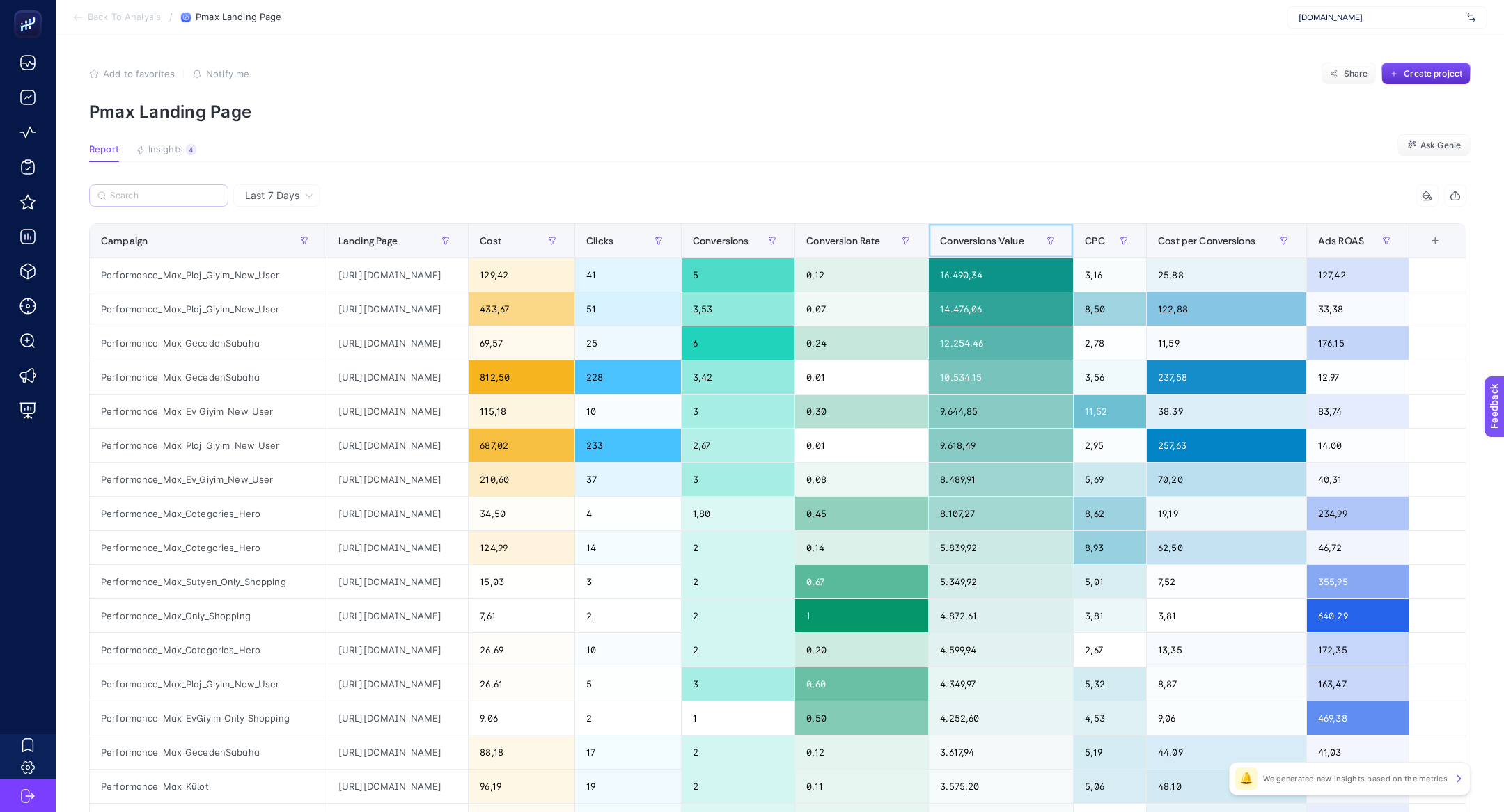
scroll to position [0, 19]
click at [501, 242] on span "Cost" at bounding box center [491, 240] width 21 height 11
click at [564, 242] on div "Cost" at bounding box center [522, 241] width 84 height 22
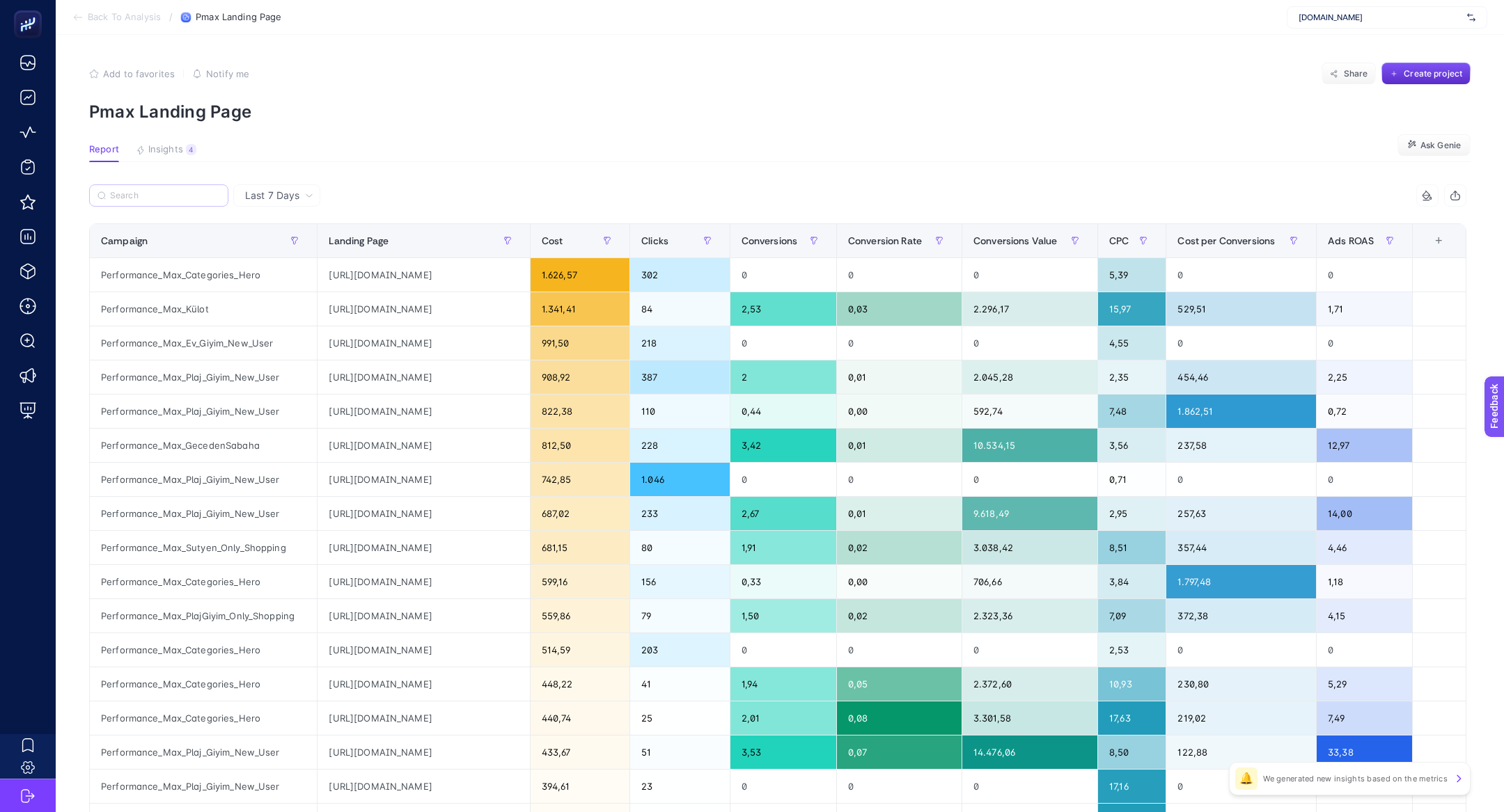
click at [171, 215] on div "Performance_Max_GecedenSabaha 8 items selected Campaign Landing Page Cost Click…" at bounding box center [777, 598] width 1377 height 827
click at [203, 450] on div "Performance_Max_GecedenSabaha" at bounding box center [203, 445] width 227 height 33
copy tr "Performance_Max_GecedenSabaha"
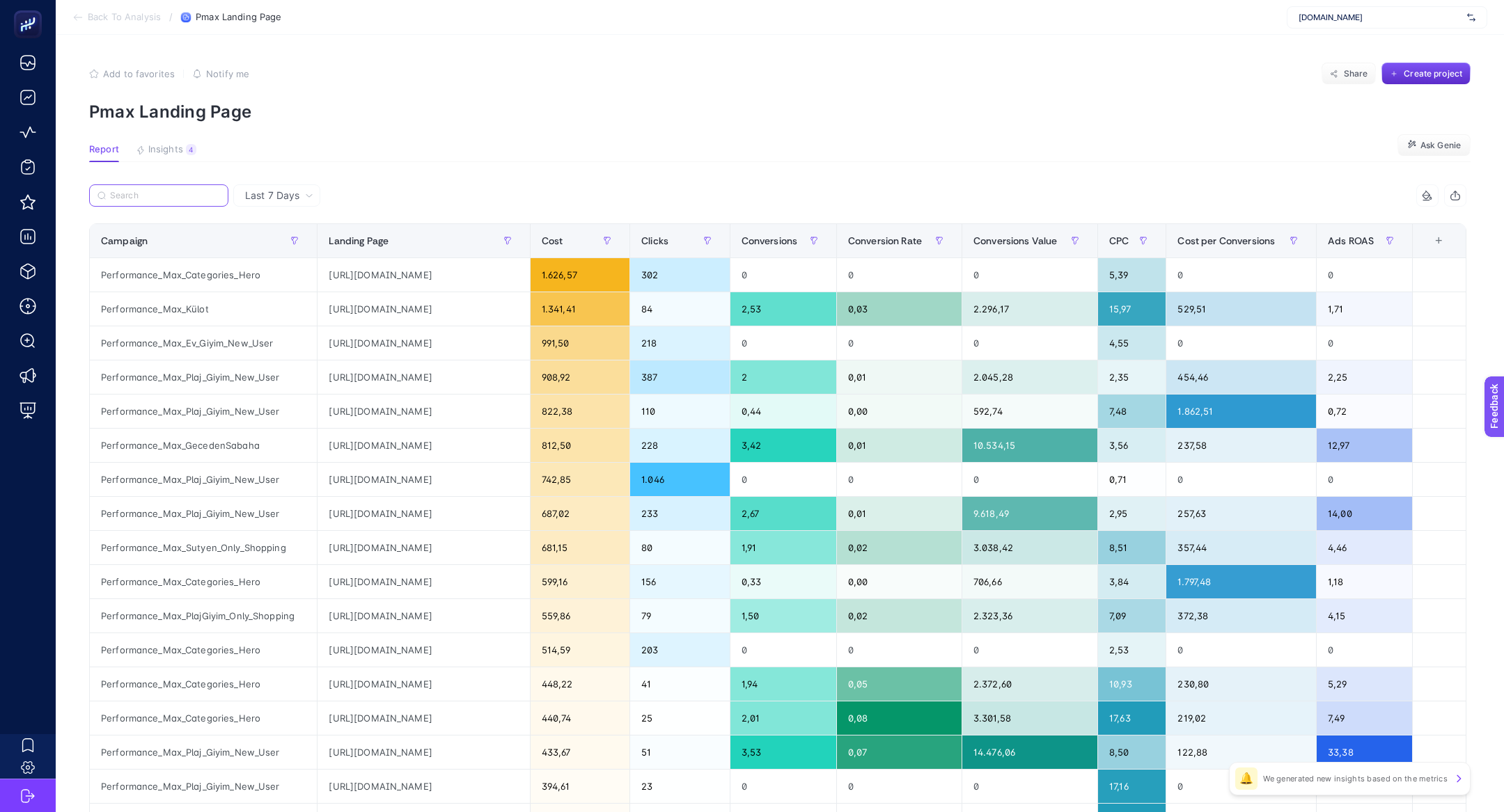
click at [164, 199] on input "Search" at bounding box center [165, 196] width 110 height 11
paste input "Performance_Max_GecedenSabaha"
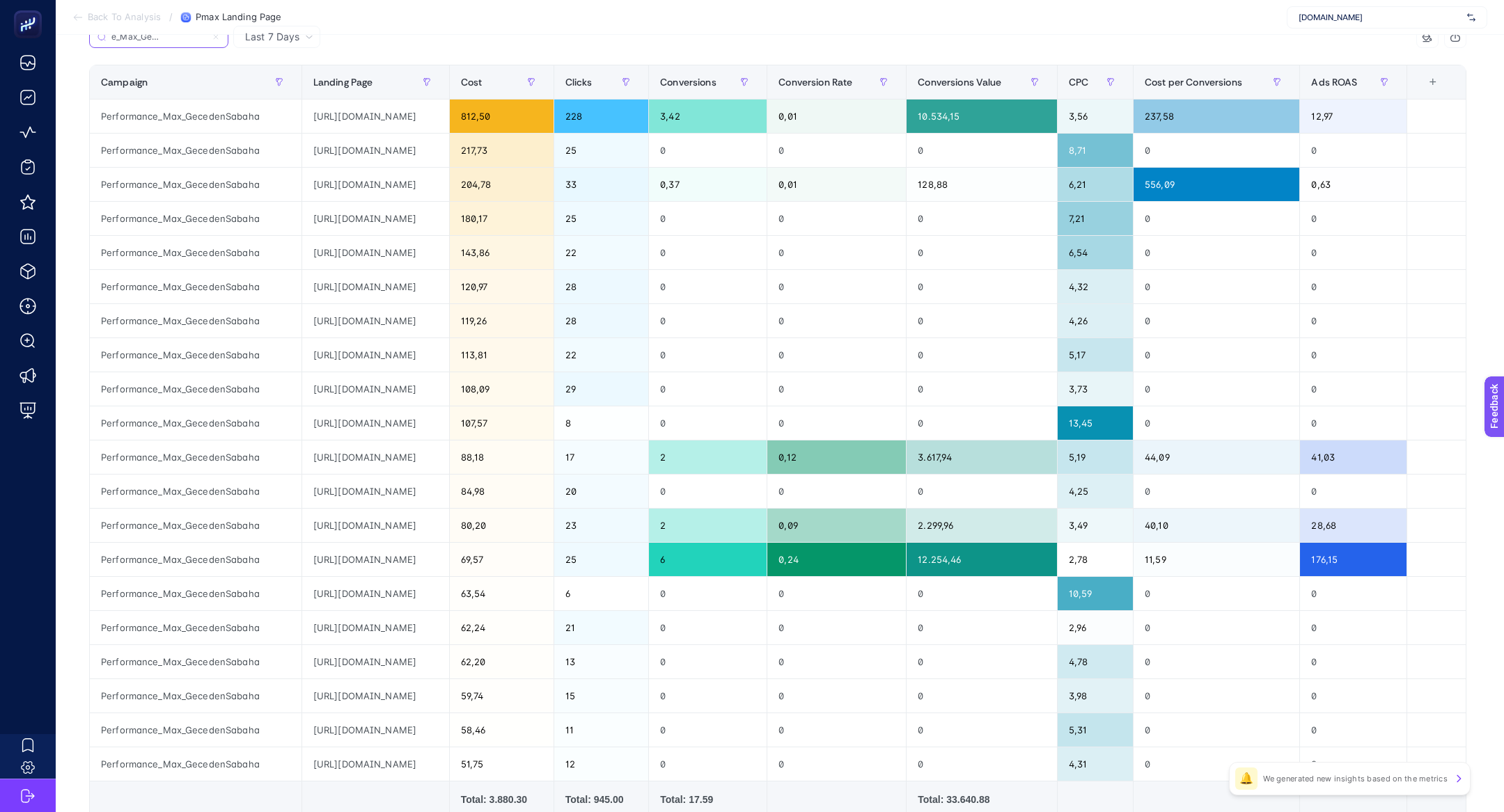
scroll to position [306, 0]
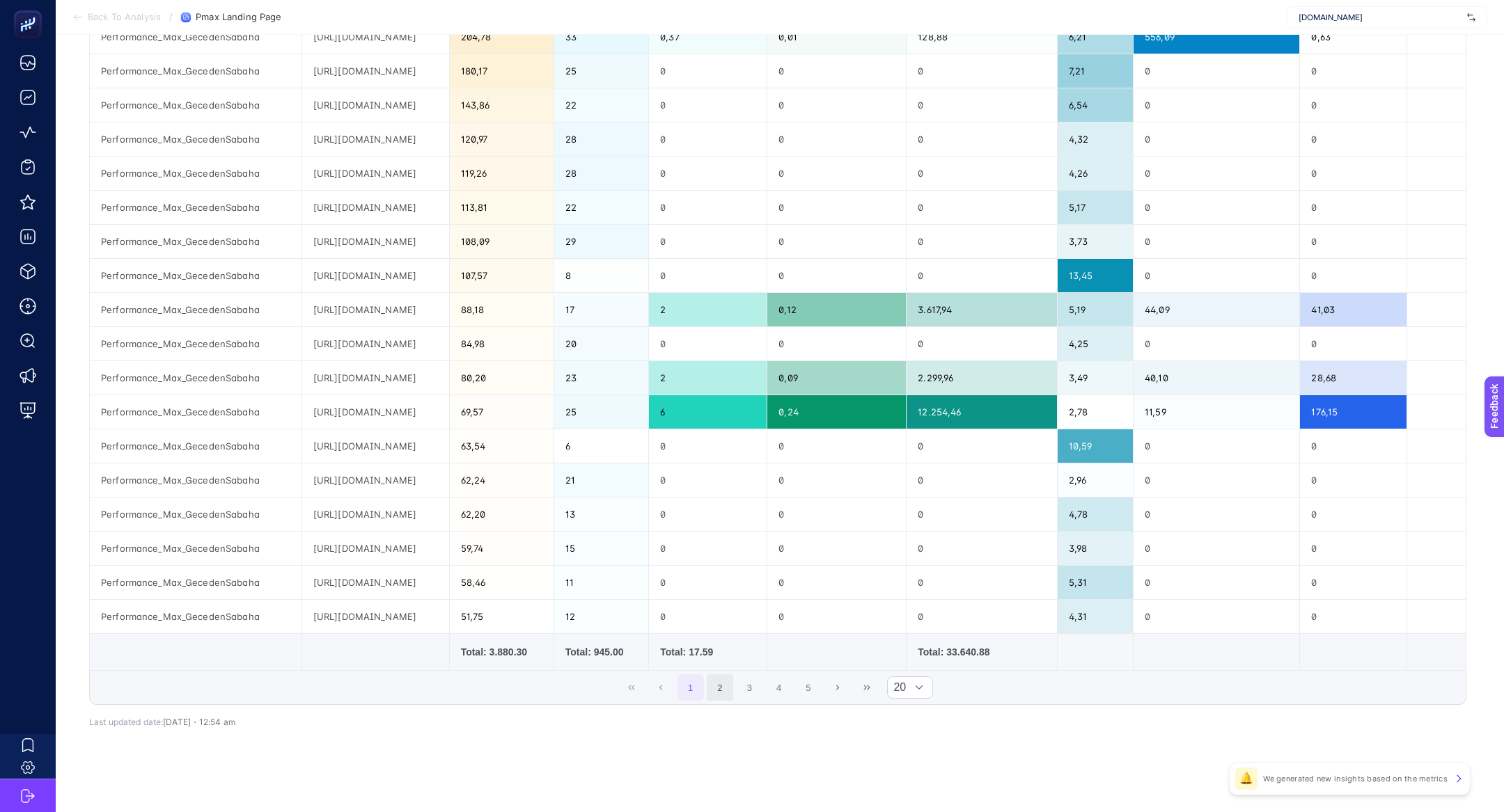
type input "Performance_Max_GecedenSabaha"
click at [728, 689] on button "2" at bounding box center [720, 687] width 26 height 26
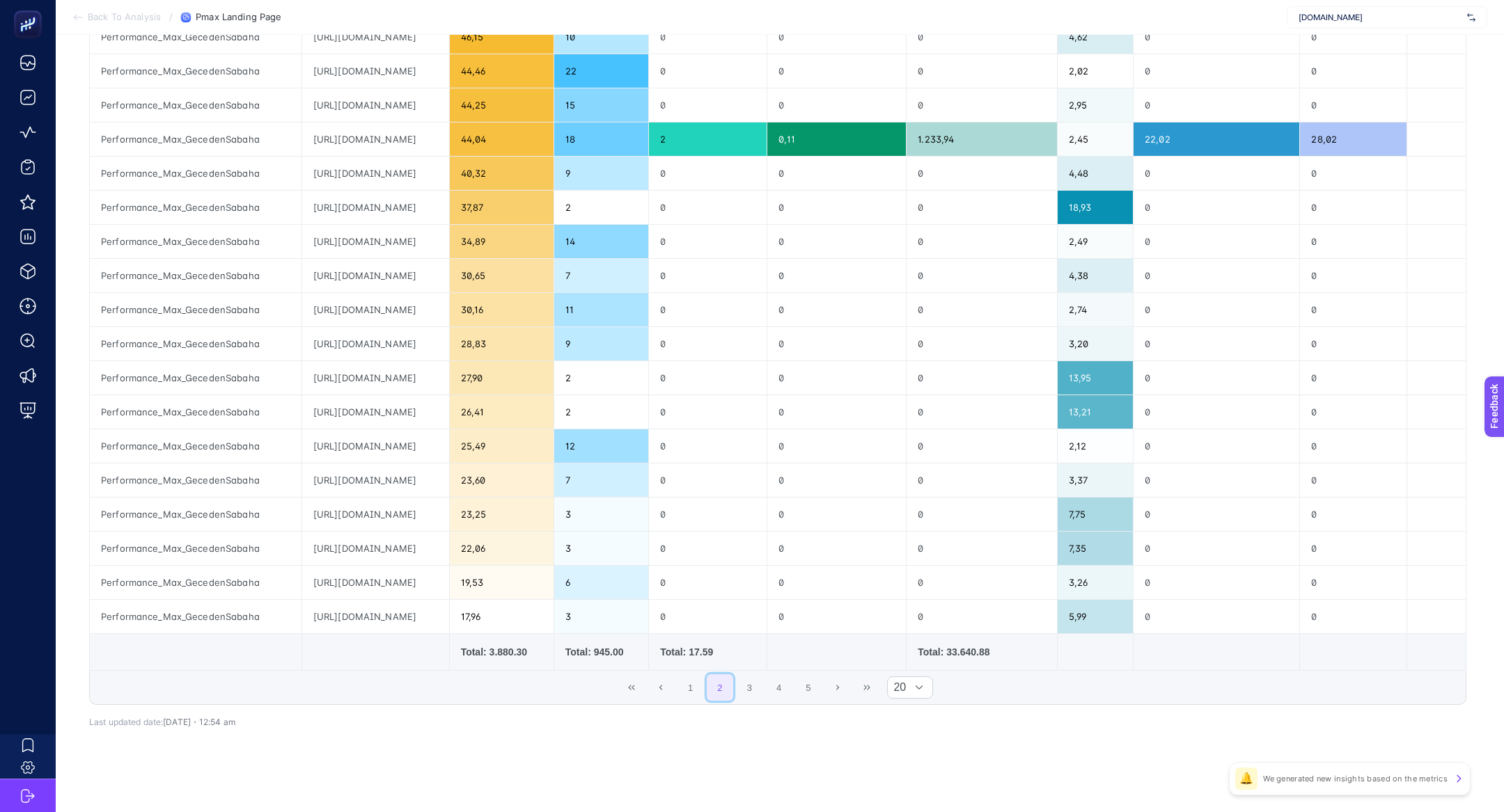
scroll to position [0, 0]
click at [746, 690] on button "3" at bounding box center [749, 687] width 26 height 26
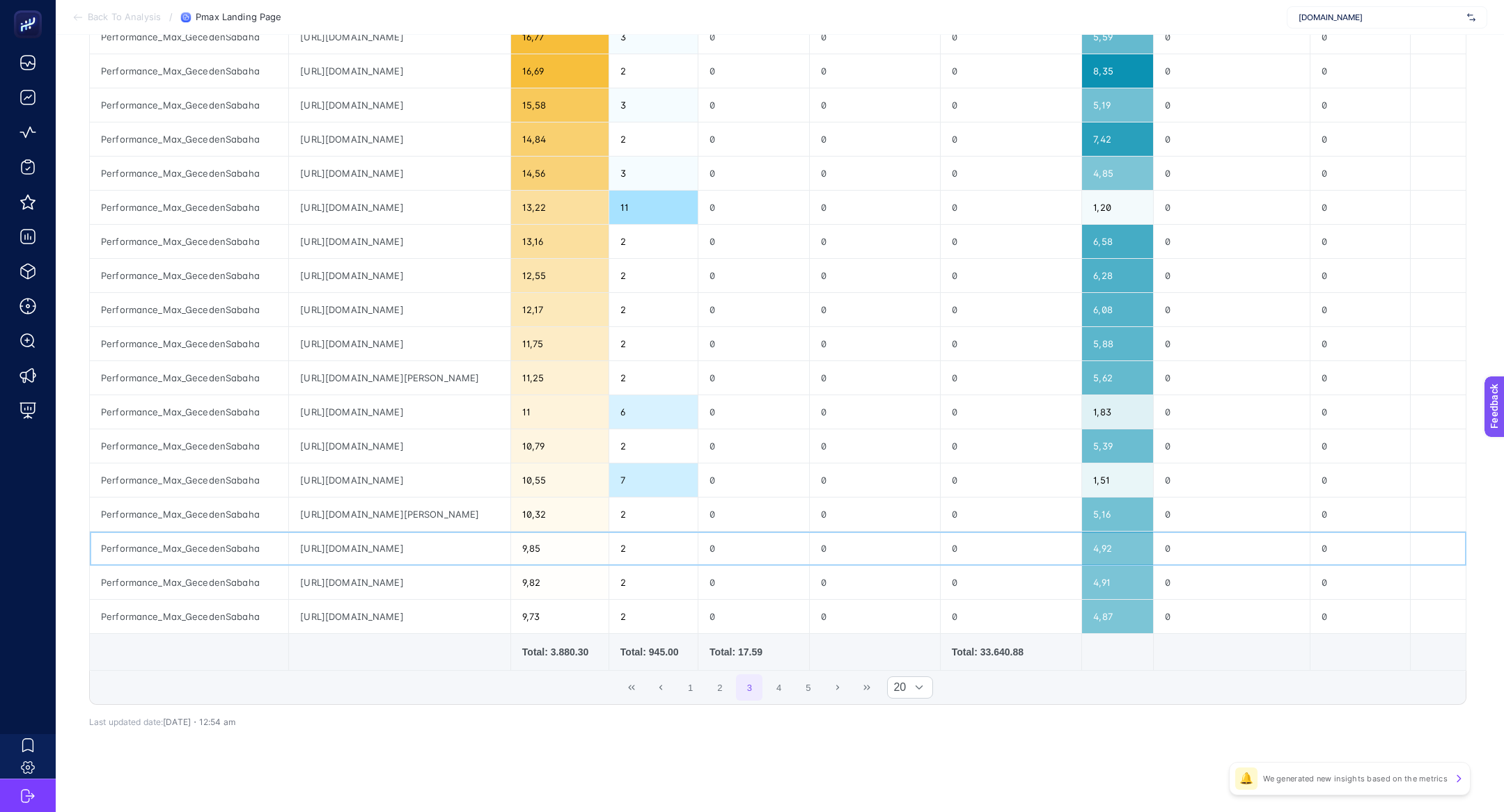
click at [480, 544] on div "https://www.suwen.com.tr/p/ten-angel-dekolte-abiye-yapiskanli-sutyen-sw8365089?…" at bounding box center [399, 548] width 220 height 33
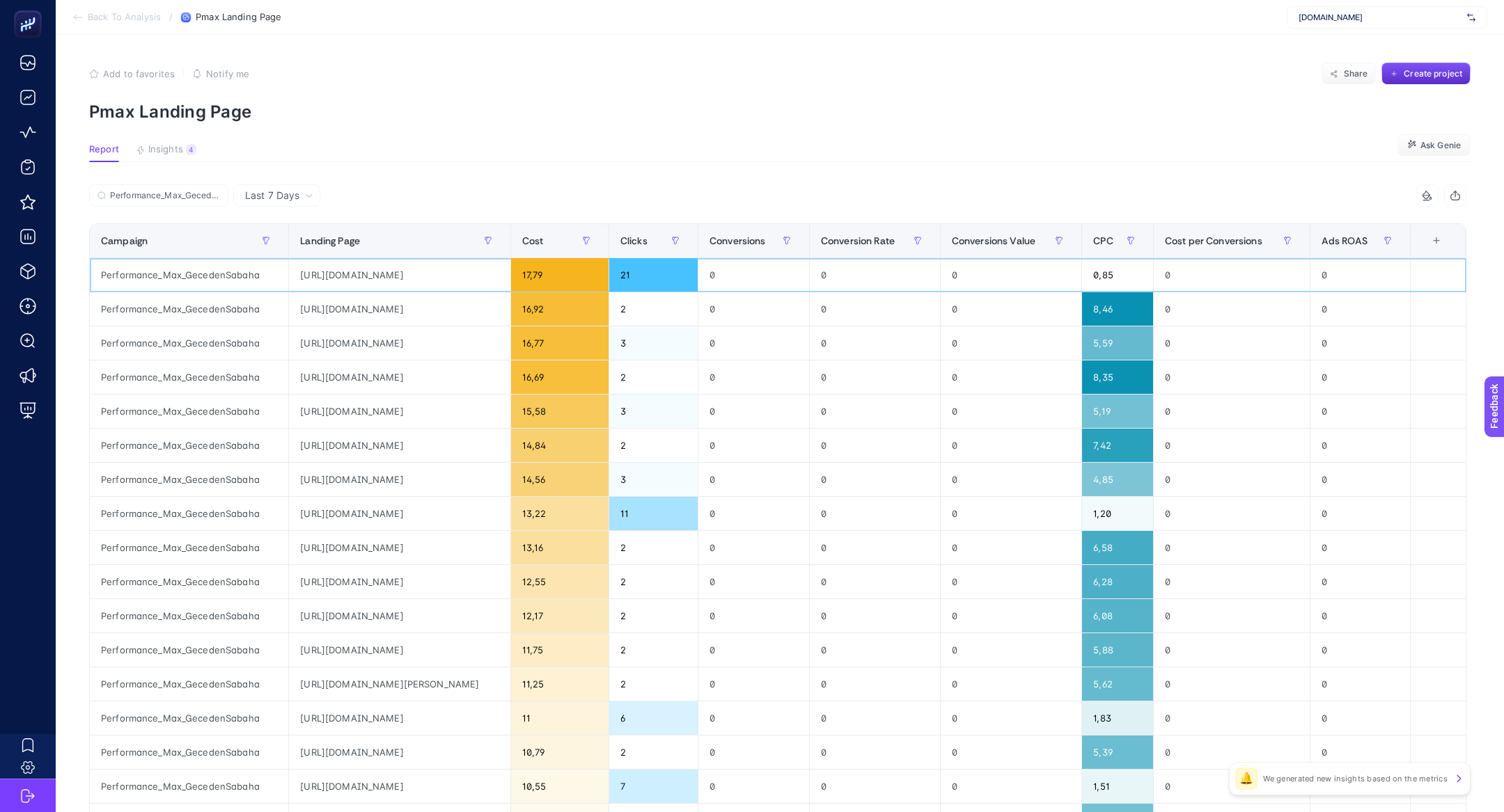
copy div "https://www.suwen.com.tr/c/geceden-sabaha-firsatlari"
drag, startPoint x: 528, startPoint y: 276, endPoint x: 288, endPoint y: 276, distance: 240.0
click at [289, 276] on div "https://www.suwen.com.tr/c/geceden-sabaha-firsatlari?utm_source=google&utm_medi…" at bounding box center [399, 275] width 220 height 33
click at [493, 239] on icon "button" at bounding box center [488, 241] width 9 height 9
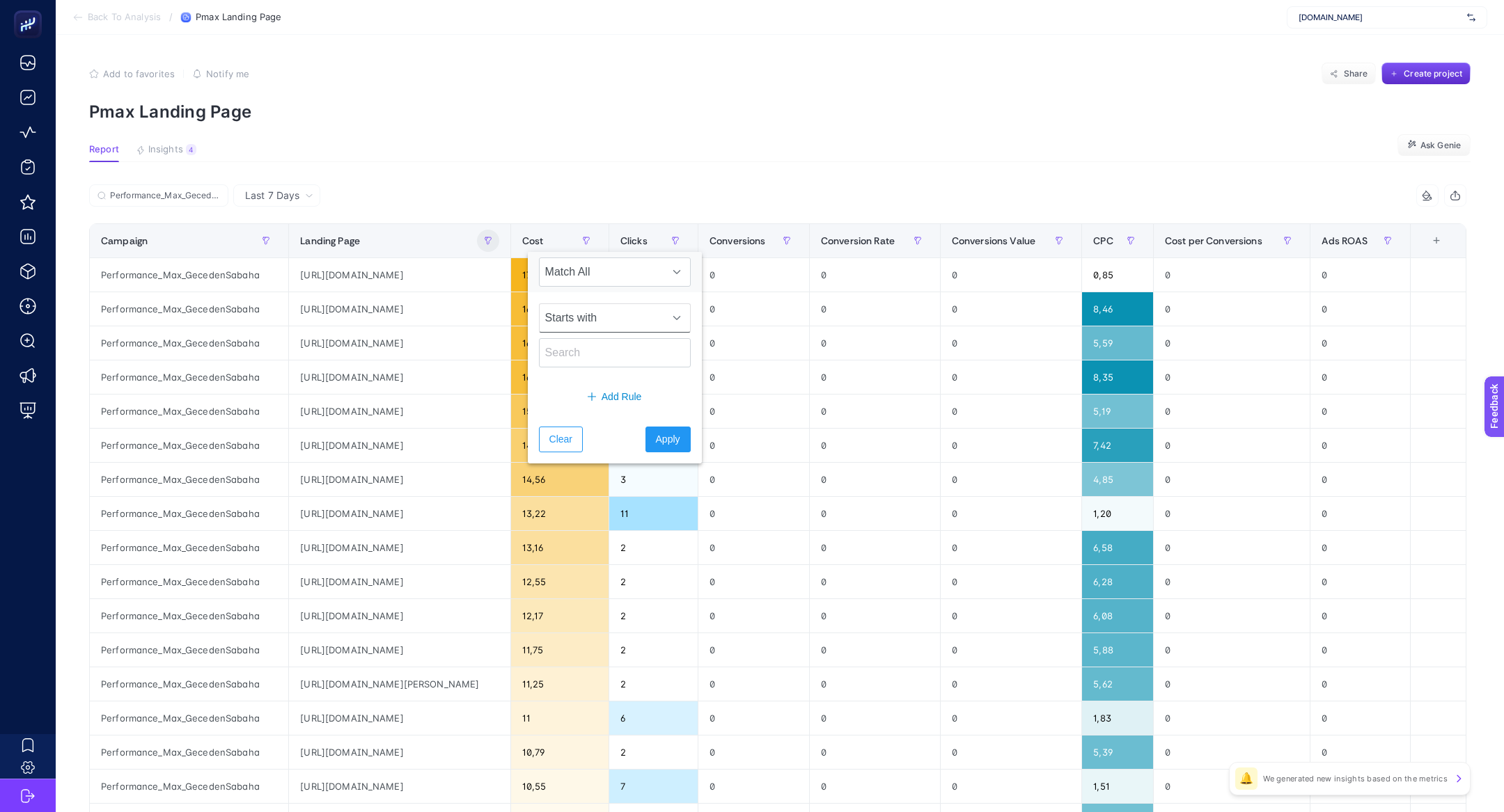
click at [556, 316] on span "Starts with" at bounding box center [601, 318] width 124 height 28
click at [582, 410] on li "Not contains" at bounding box center [607, 406] width 135 height 28
click at [575, 354] on input "text" at bounding box center [615, 353] width 152 height 29
paste input "https://www.suwen.com.tr/c/geceden-sabaha-firsatlari"
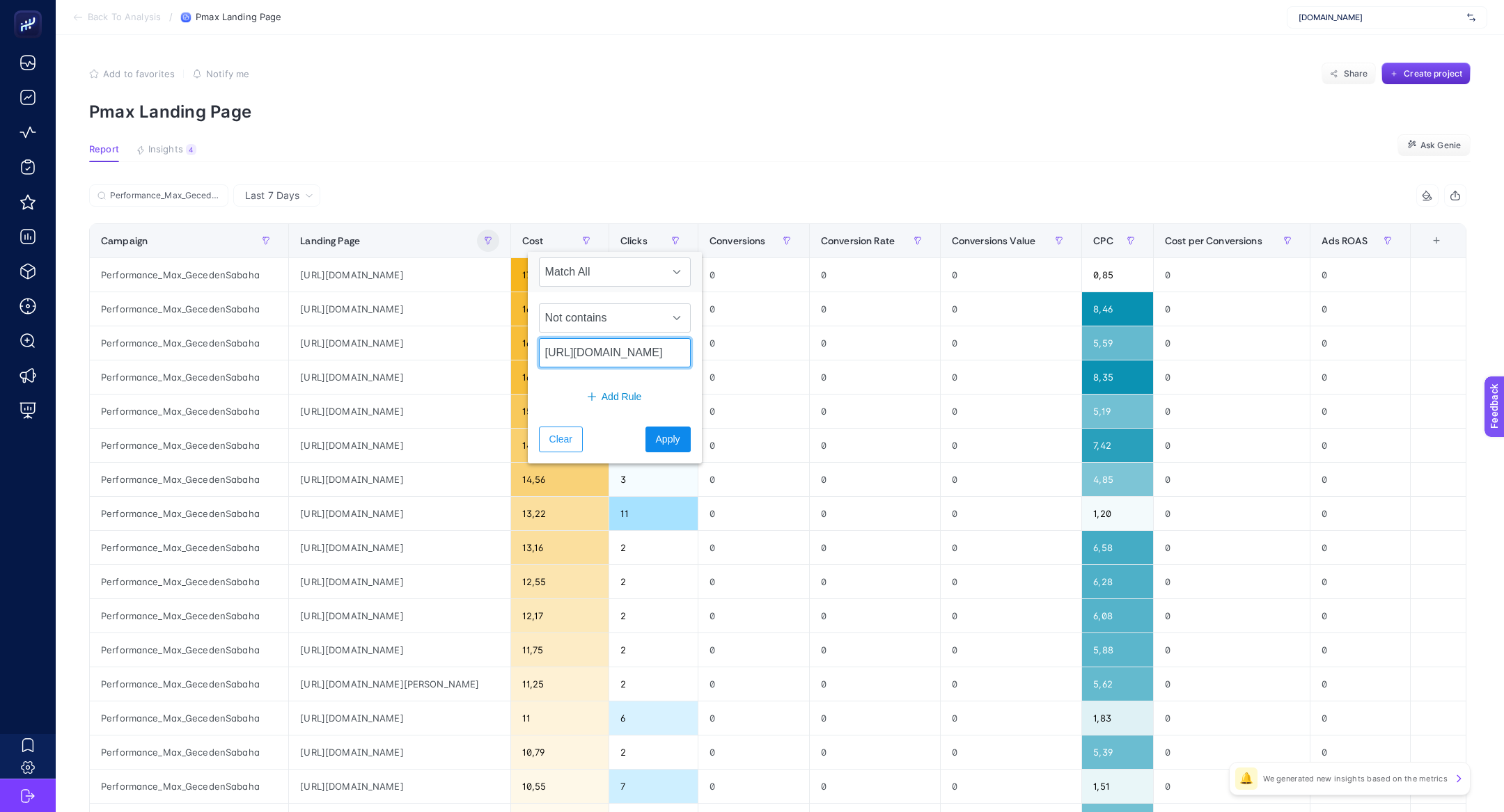
type input "https://www.suwen.com.tr/c/geceden-sabaha-firsatlari"
click at [656, 442] on span "Apply" at bounding box center [668, 439] width 24 height 15
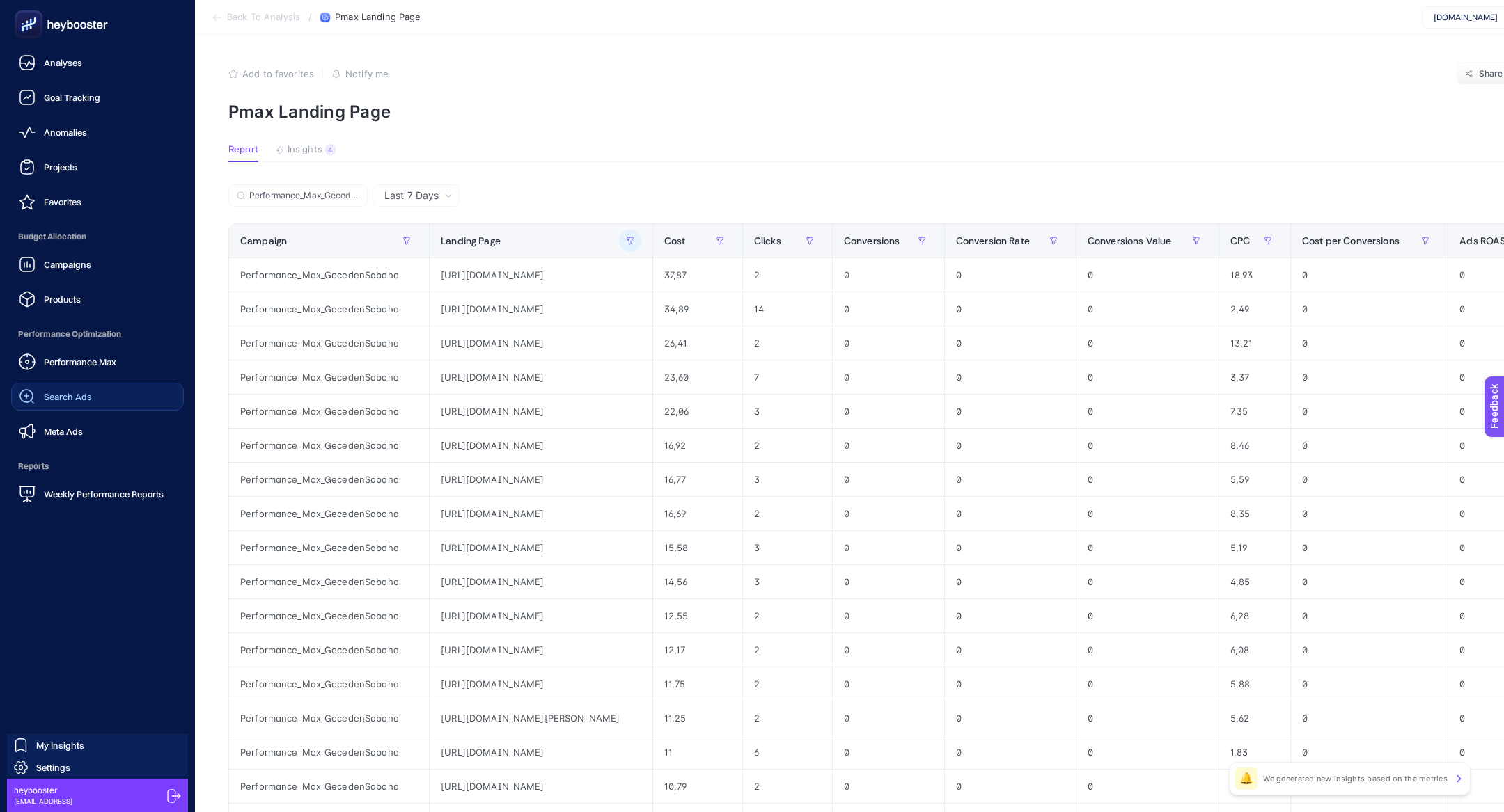
click at [59, 411] on div "Performance Max Search Ads Meta Ads" at bounding box center [97, 397] width 173 height 97
click at [57, 401] on span "Search Ads" at bounding box center [67, 396] width 48 height 11
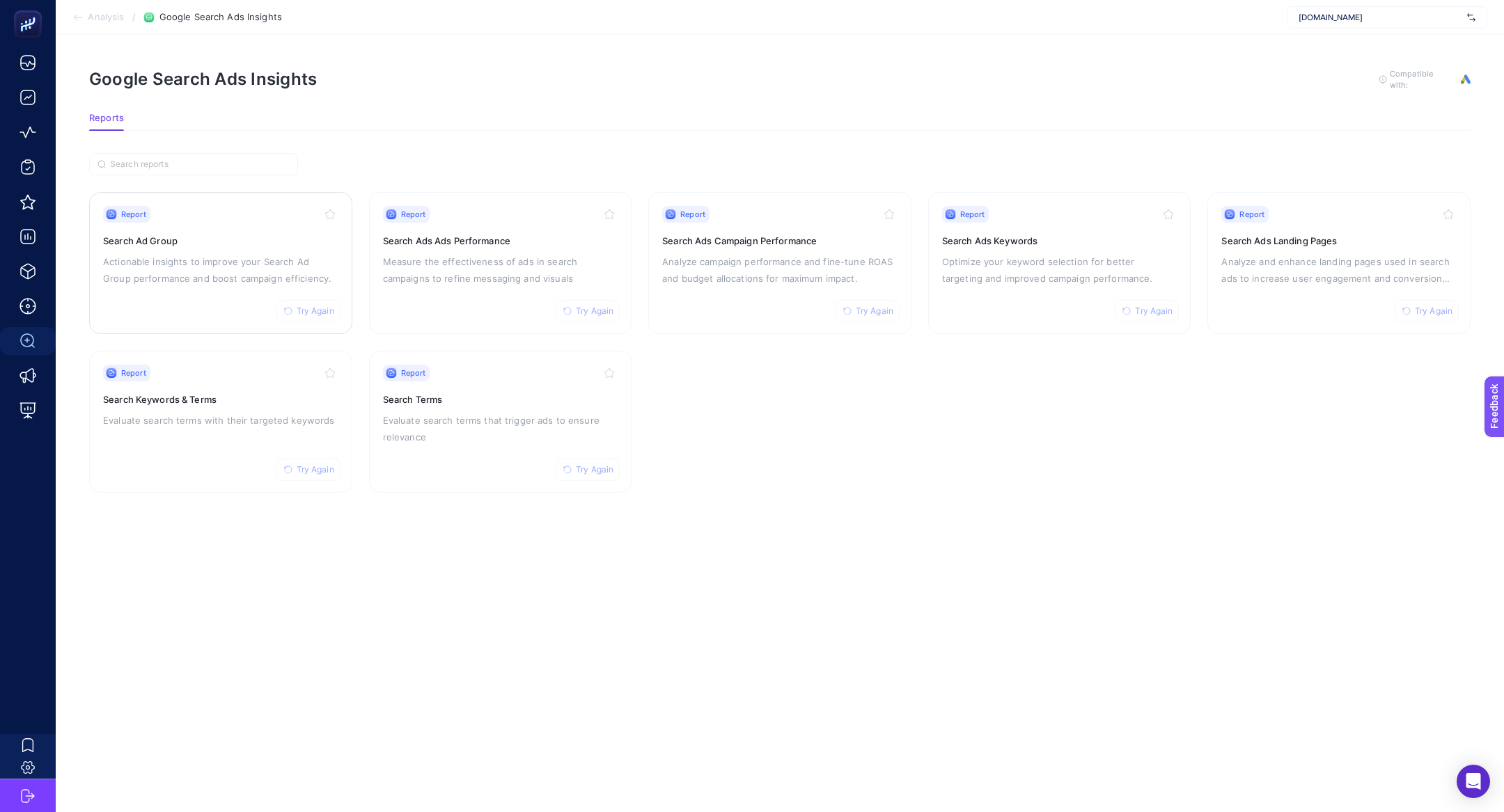
click at [159, 270] on p "Actionable insights to improve your Search Ad Group performance and boost campa…" at bounding box center [220, 270] width 235 height 33
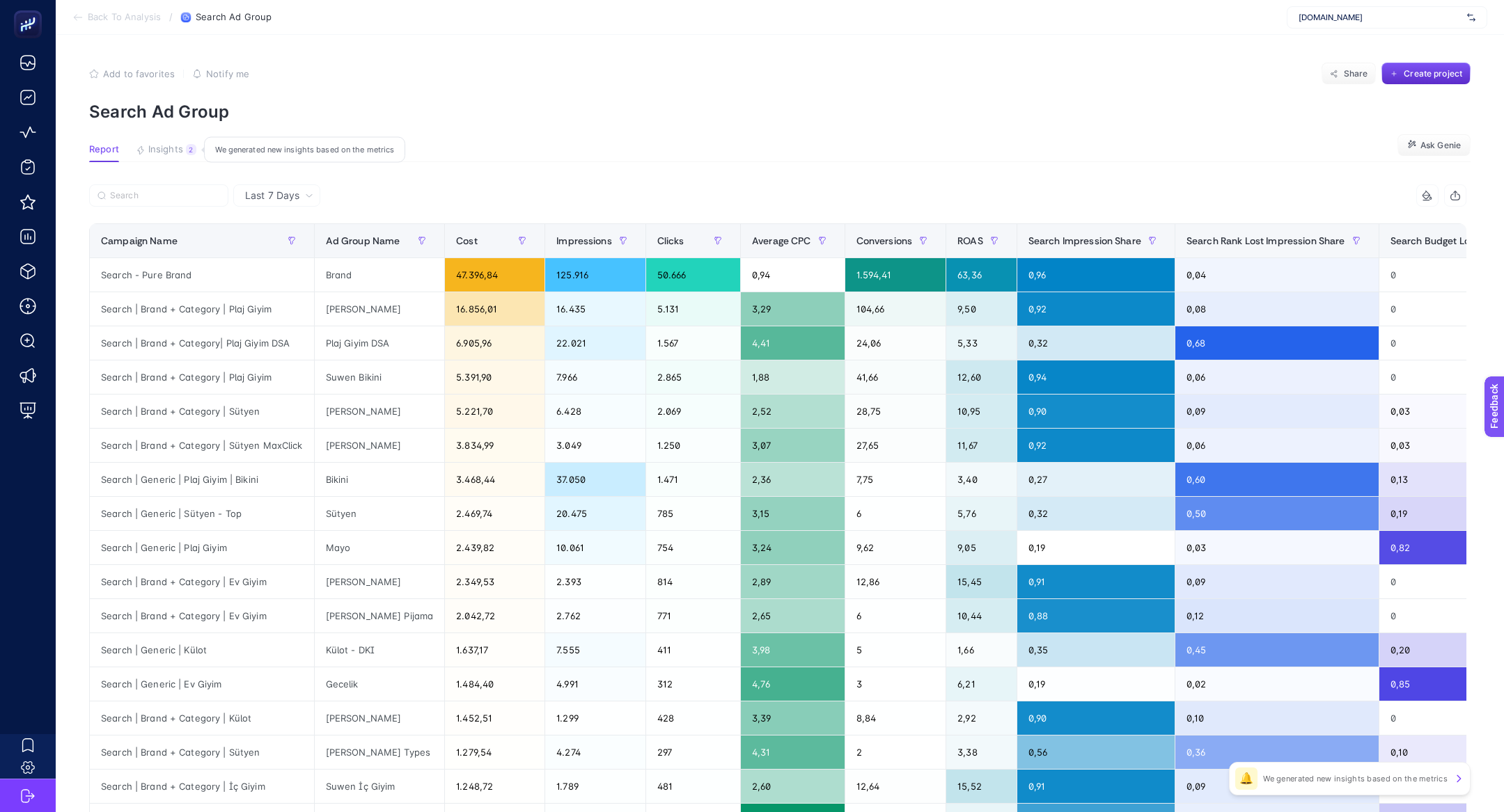
click at [178, 147] on span "Insights" at bounding box center [166, 149] width 35 height 11
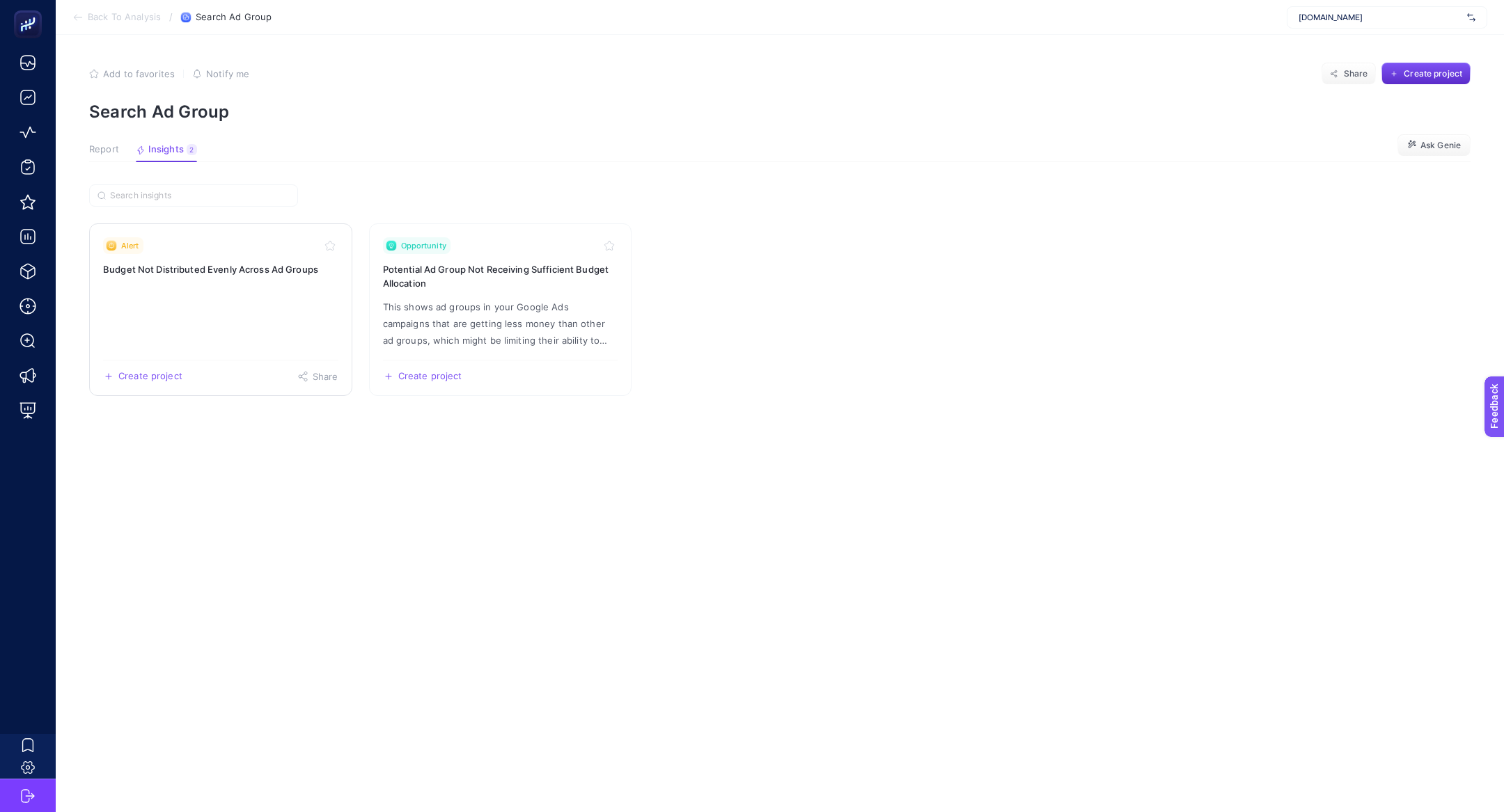
click at [218, 331] on link "Alert Budget Not Distributed Evenly Across Ad Groups Create project Share" at bounding box center [220, 309] width 263 height 173
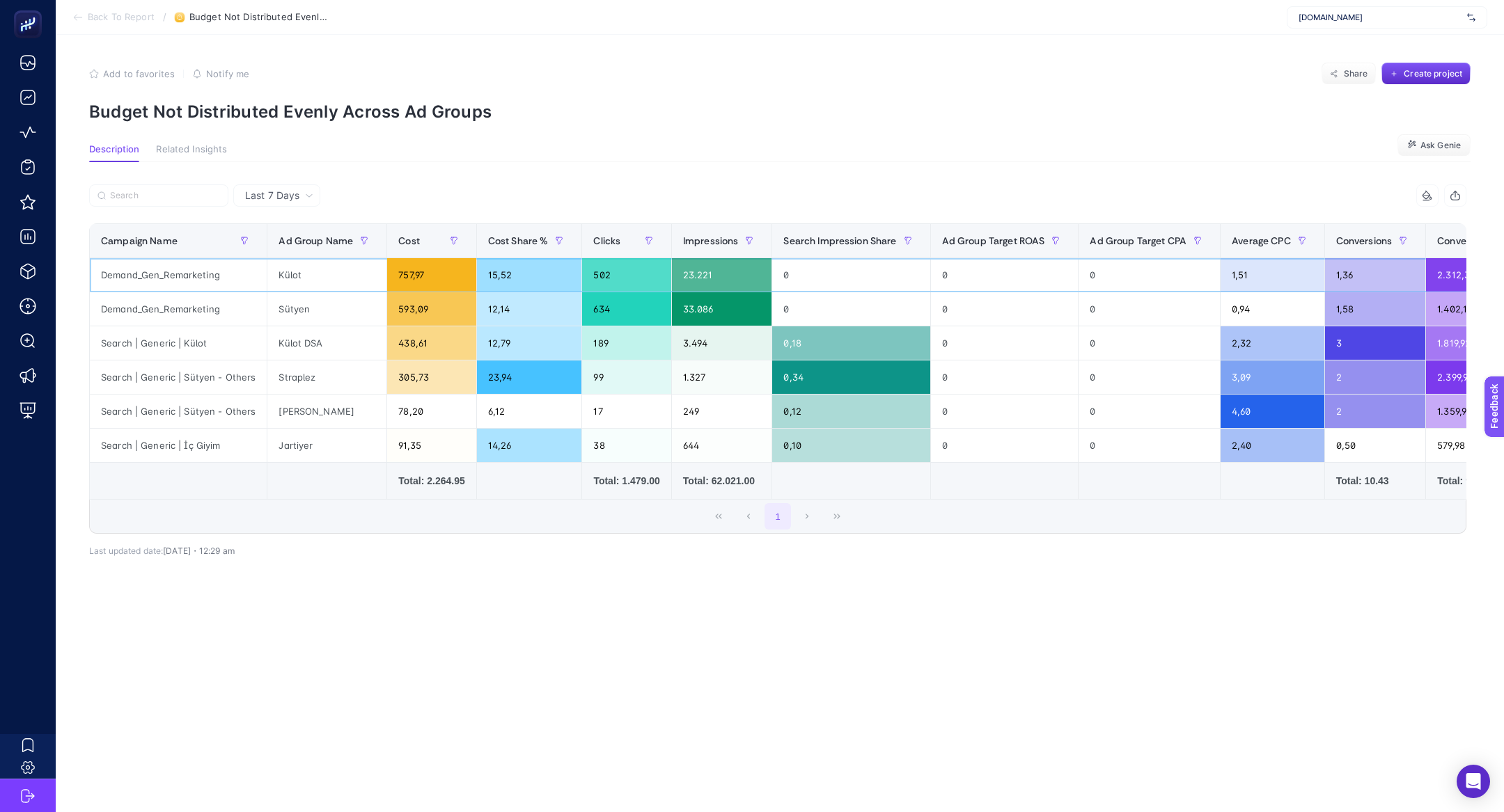
click at [162, 274] on div "Demand_Gen_Remarketing" at bounding box center [178, 275] width 177 height 33
click at [175, 348] on div "Search | Generic | Külot" at bounding box center [178, 343] width 177 height 33
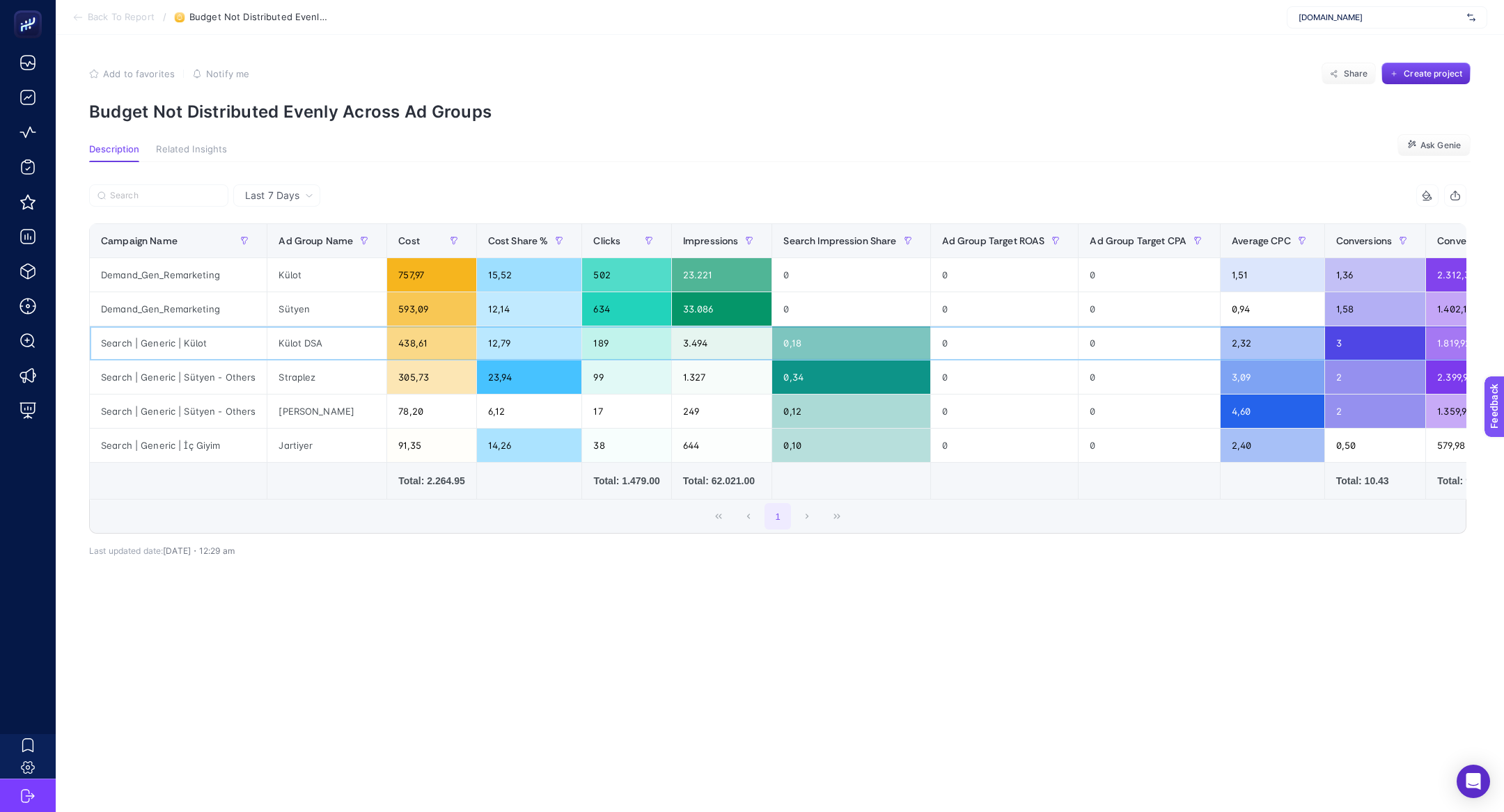
click at [175, 348] on div "Search | Generic | Külot" at bounding box center [178, 343] width 177 height 33
click at [181, 371] on div "Search | Generic | Sütyen - Others" at bounding box center [178, 377] width 177 height 33
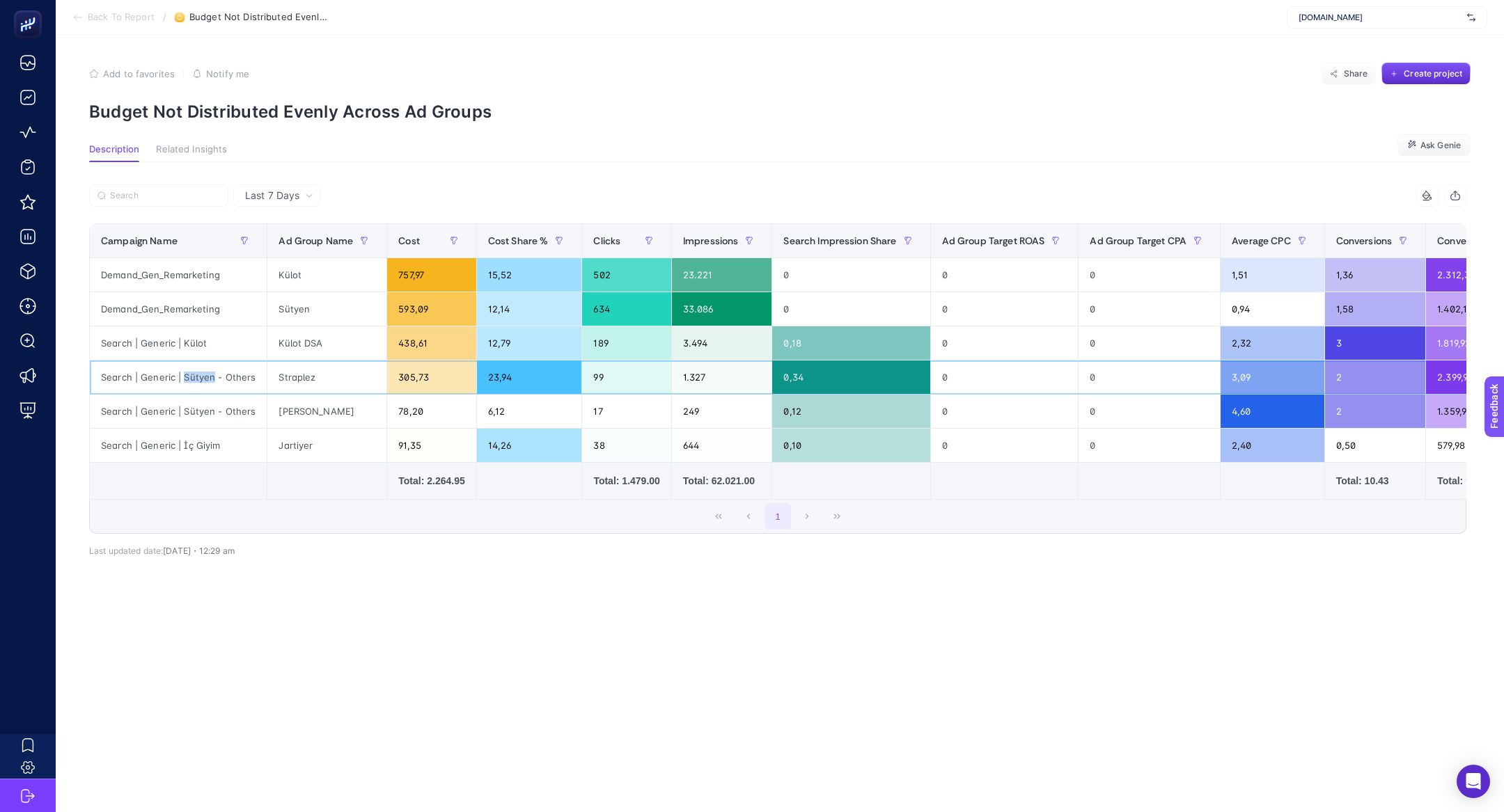
click at [181, 371] on div "Search | Generic | Sütyen - Others" at bounding box center [178, 377] width 177 height 33
click at [111, 14] on span "Back To Report" at bounding box center [121, 17] width 67 height 11
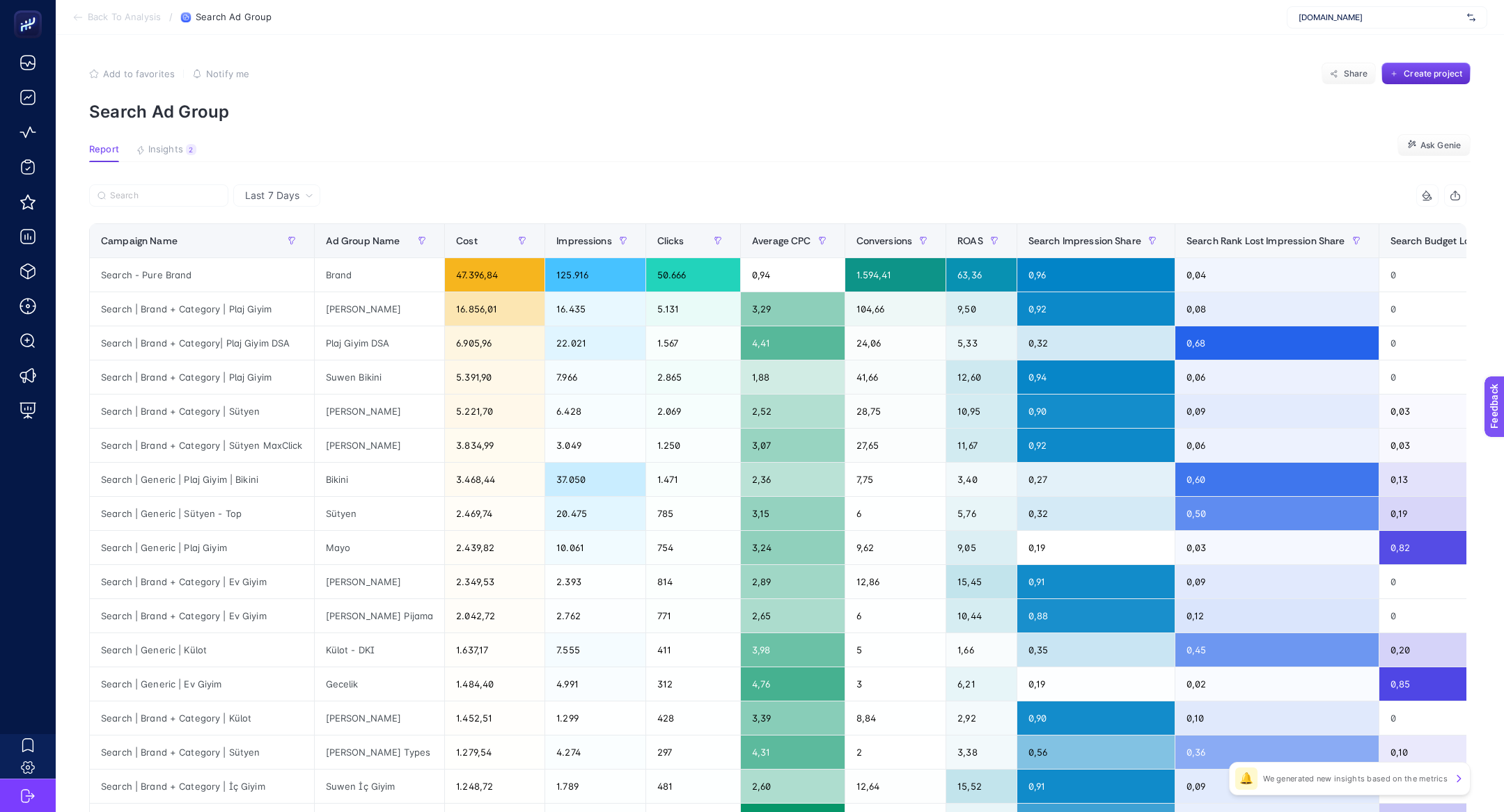
click at [160, 136] on article "Add to favorites false Notify me Share Create project Search Ad Group Report In…" at bounding box center [779, 579] width 1448 height 1088
click at [164, 144] on span "Insights" at bounding box center [166, 149] width 35 height 11
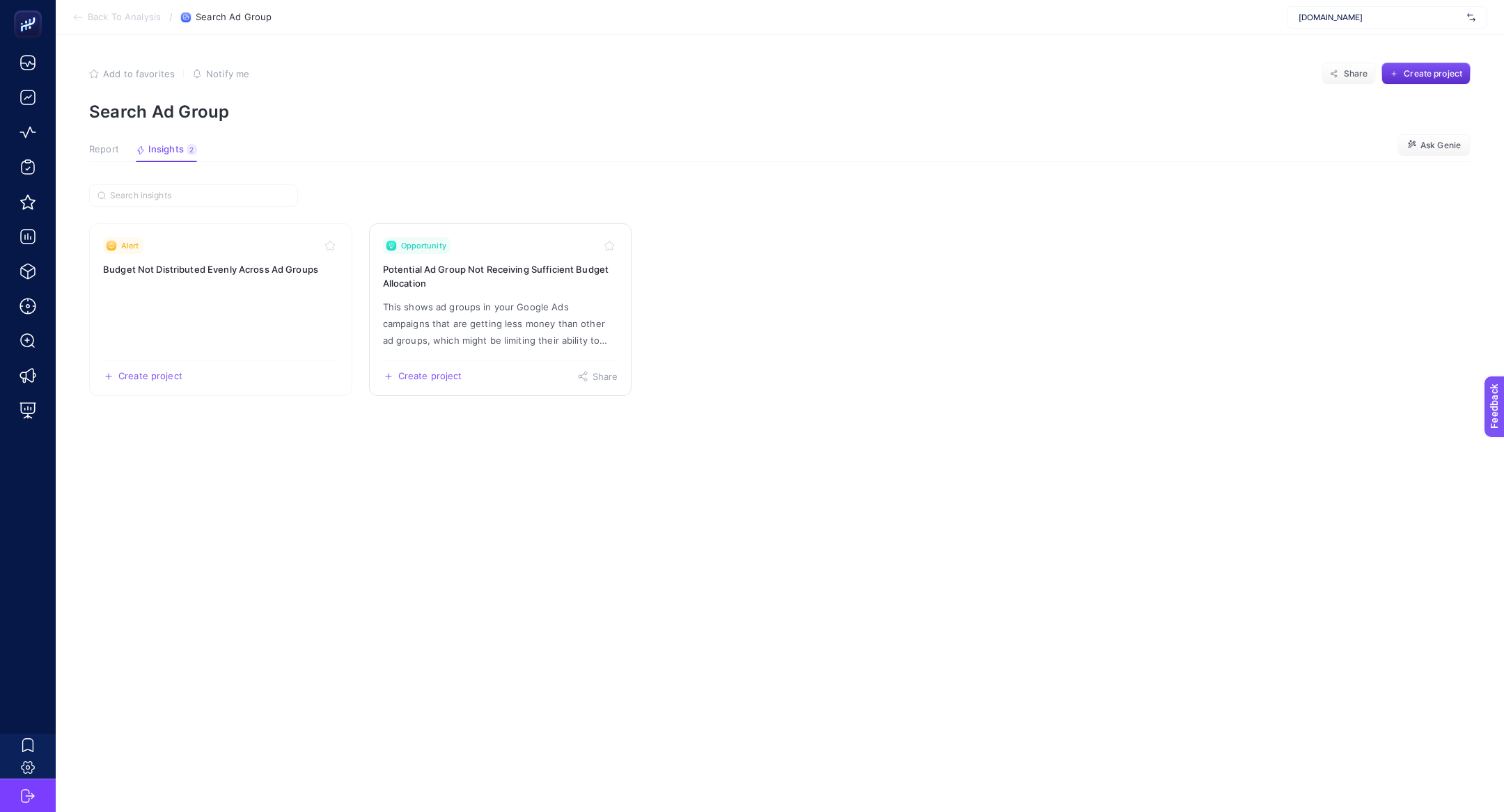
click at [503, 310] on p "This shows ad groups in your Google Ads campaigns that are getting less money t…" at bounding box center [500, 323] width 235 height 50
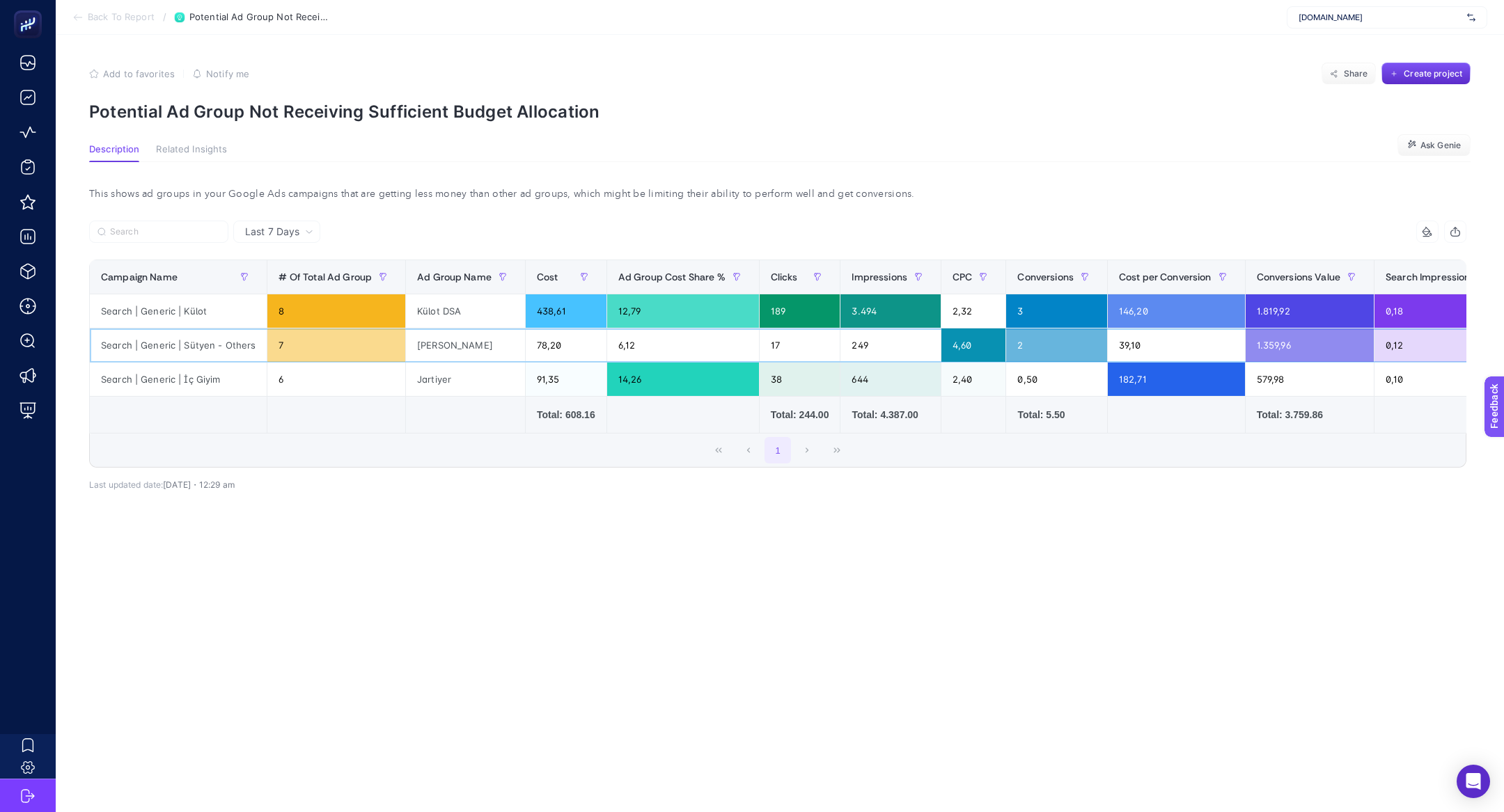
click at [178, 336] on div "Search | Generic | Sütyen - Others" at bounding box center [178, 345] width 177 height 33
click at [178, 337] on div "Search | Generic | Sütyen - Others" at bounding box center [178, 345] width 177 height 33
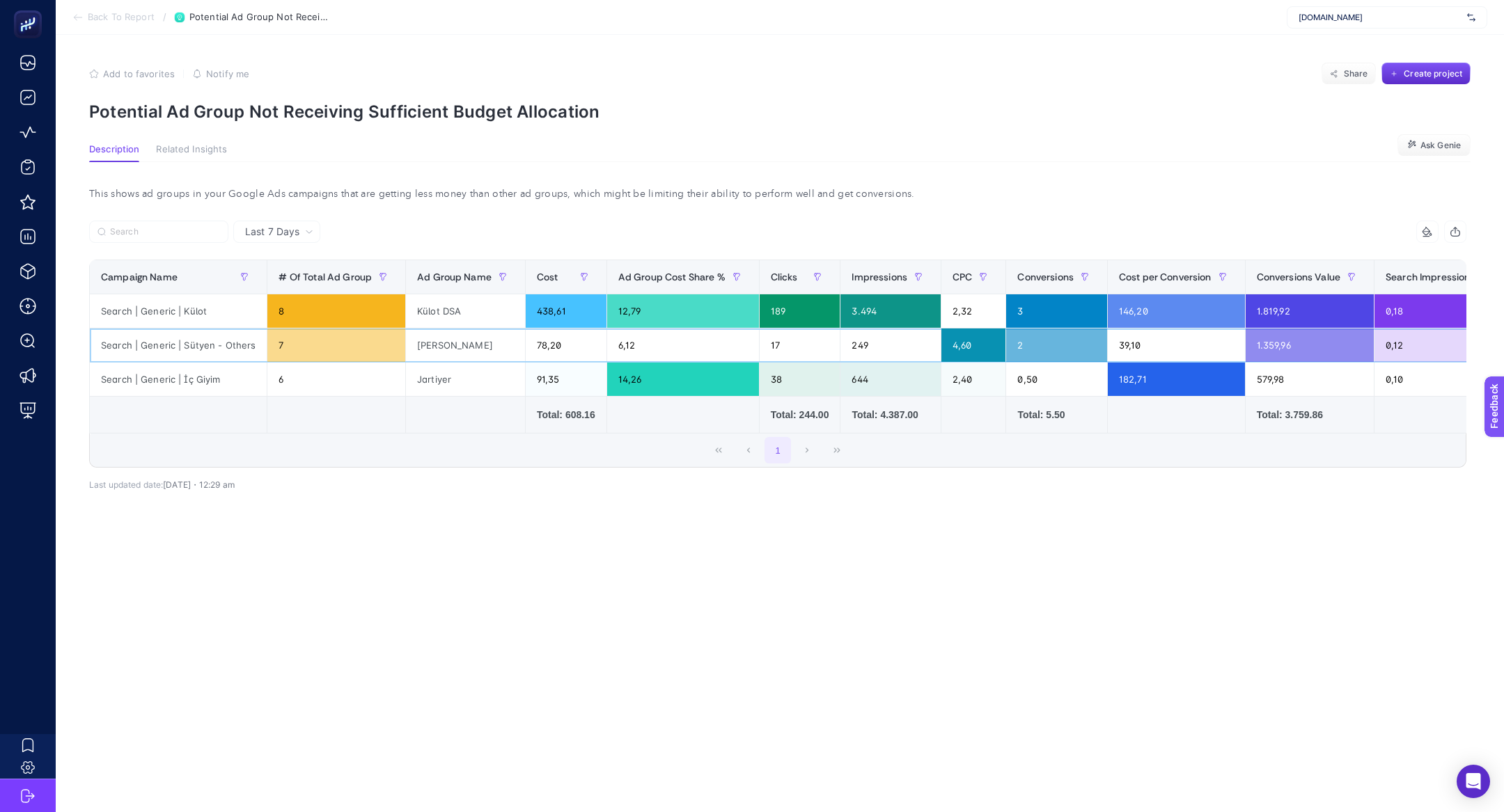
click at [178, 337] on div "Search | Generic | Sütyen - Others" at bounding box center [178, 345] width 177 height 33
copy tr "Search | Generic | Sütyen - Others"
click at [99, 16] on span "Back To Report" at bounding box center [121, 17] width 67 height 11
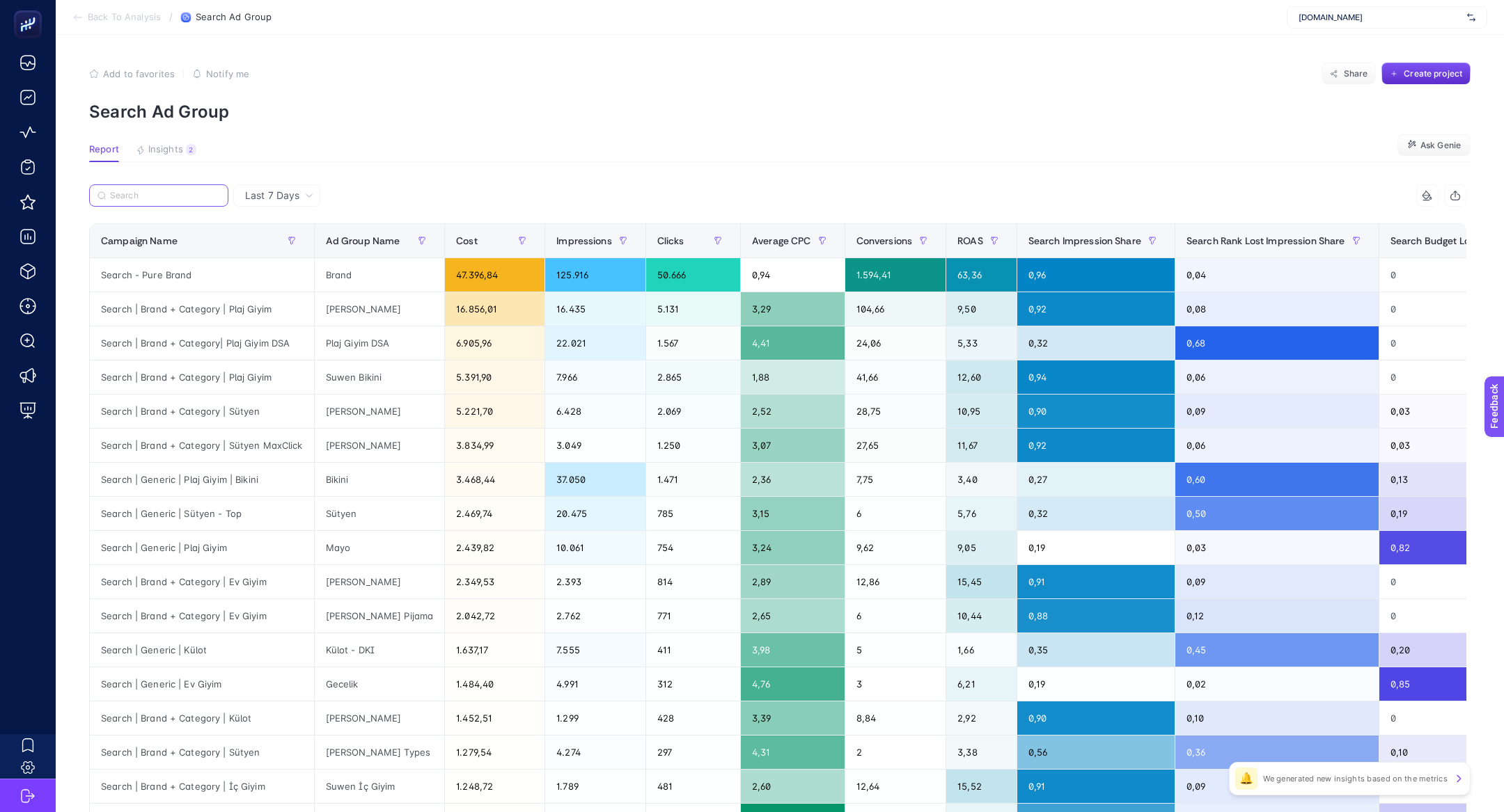
click at [147, 193] on input "Search" at bounding box center [165, 196] width 110 height 11
paste input "Search | Generic | Sütyen - Others"
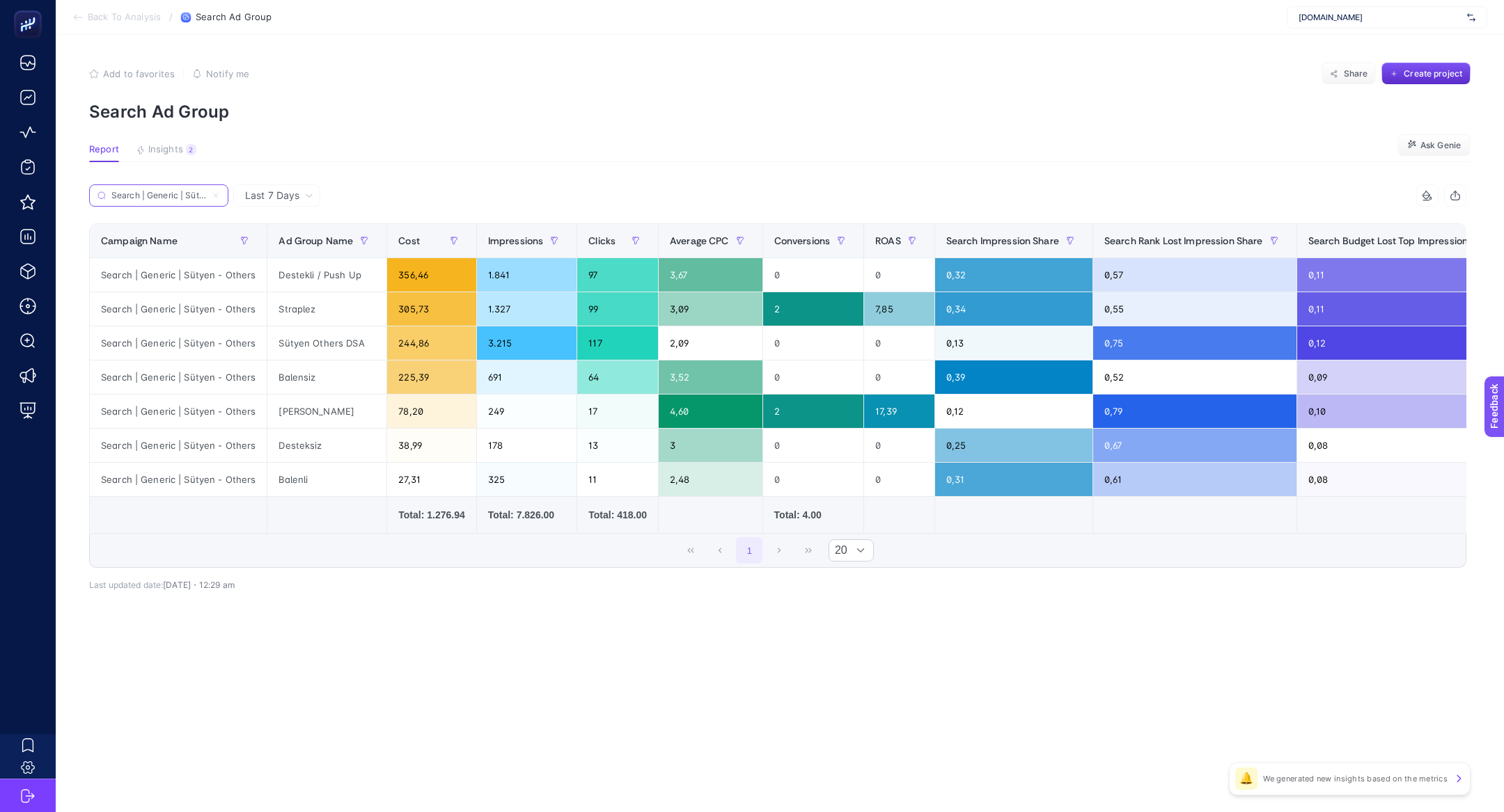
scroll to position [0, 43]
type input "Search | Generic | Sütyen - Others"
click at [442, 412] on div "78,20" at bounding box center [431, 411] width 89 height 33
click at [913, 174] on article "Add to favorites false Notify me Share Create project Search Ad Group Report In…" at bounding box center [779, 423] width 1448 height 777
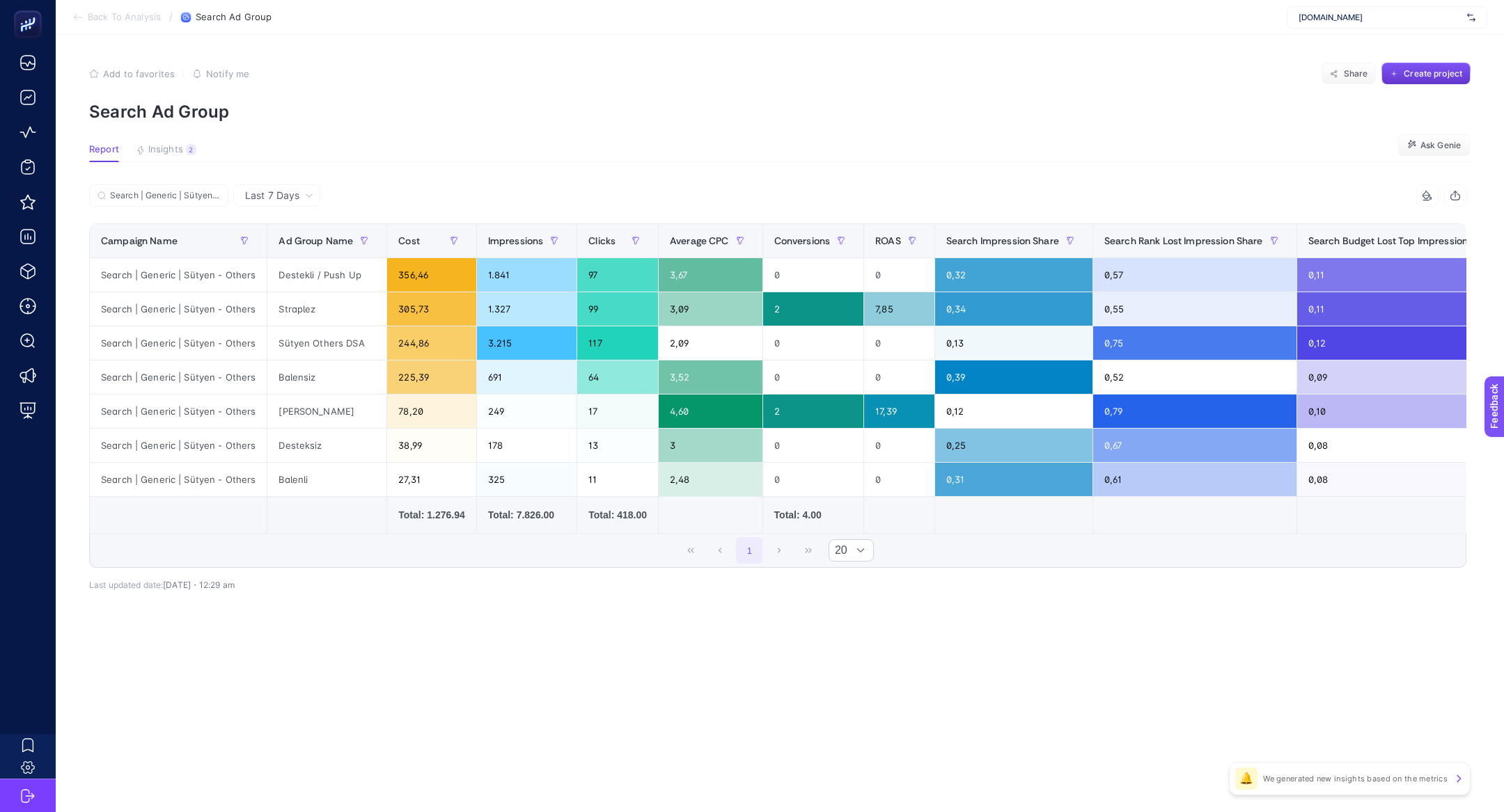
click at [1449, 69] on span "Create project" at bounding box center [1433, 73] width 59 height 11
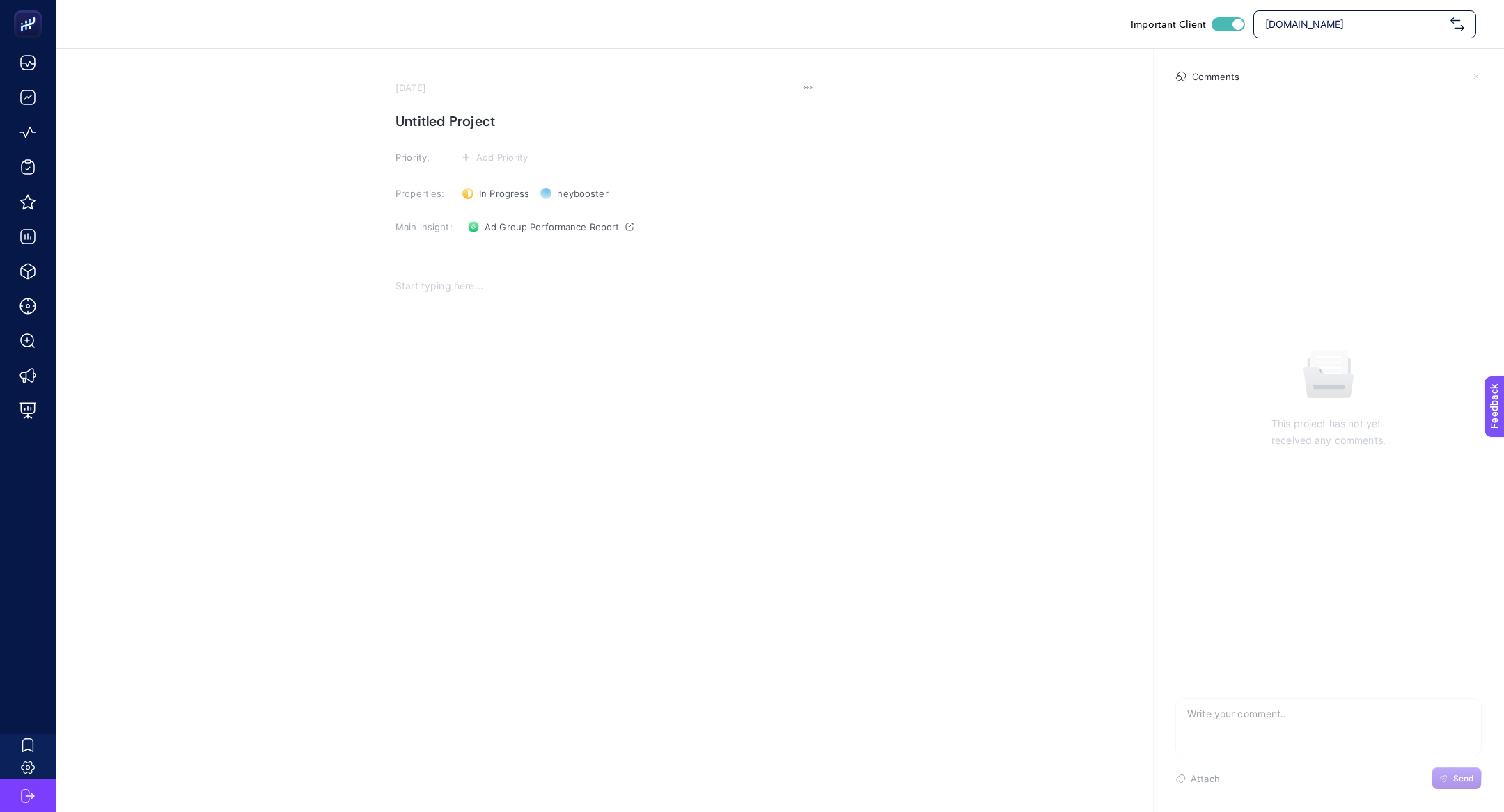
click at [470, 309] on div "Rich Text Editor. Editing area: main" at bounding box center [605, 408] width 417 height 279
click at [510, 217] on link "Ad Group Performance Report" at bounding box center [550, 226] width 177 height 22
click at [805, 344] on img "Rich Text Editor. Editing area: main" at bounding box center [605, 312] width 417 height 69
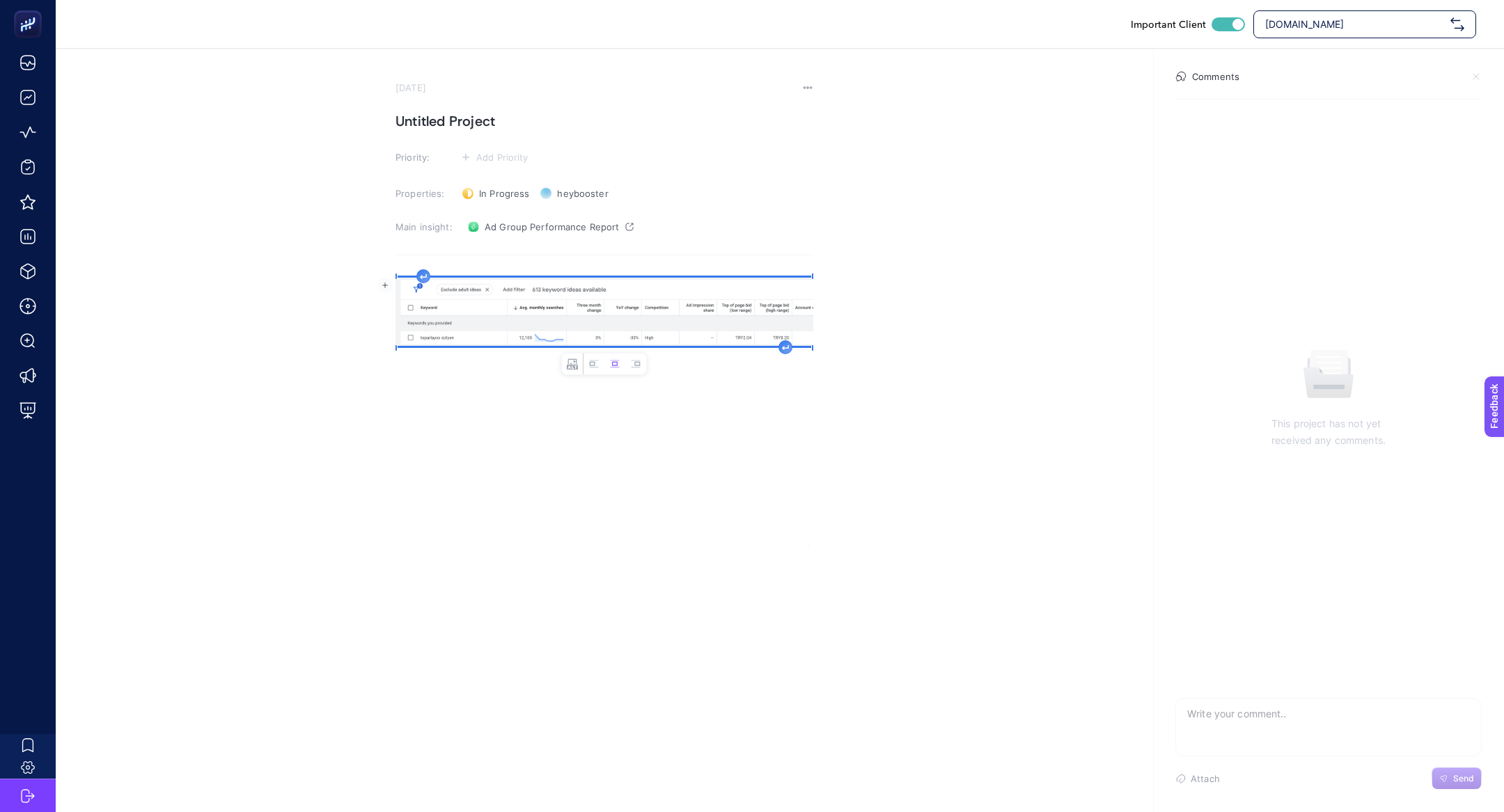
click at [784, 346] on icon "Rich Text Editor. Editing area: main" at bounding box center [785, 347] width 6 height 4
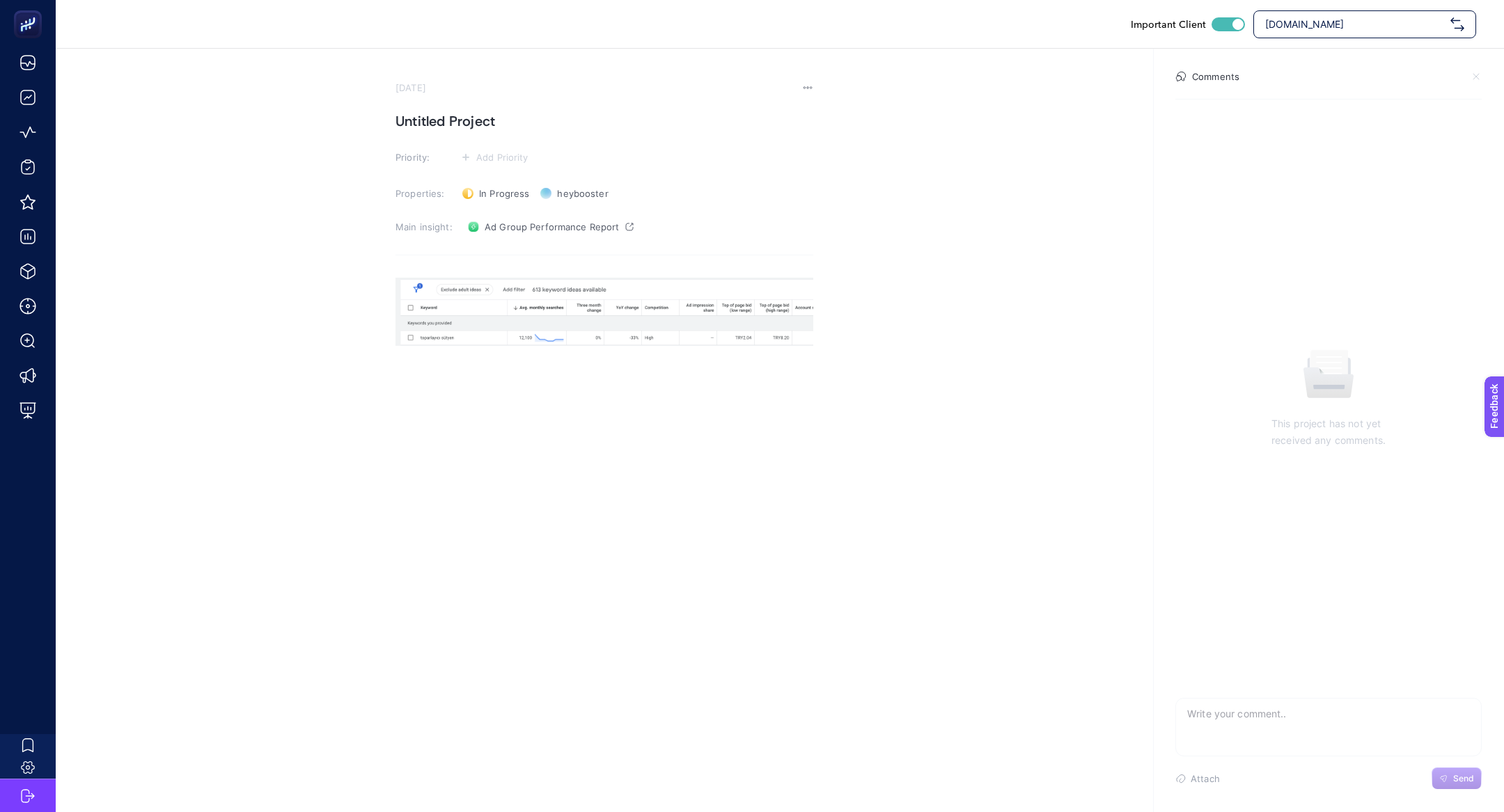
click at [373, 111] on section "August 13, 2025 Untitled Project Priority: Add Priority Properties: In Progress…" at bounding box center [779, 297] width 1448 height 498
click at [427, 111] on h1 "Untitled Project" at bounding box center [605, 121] width 417 height 22
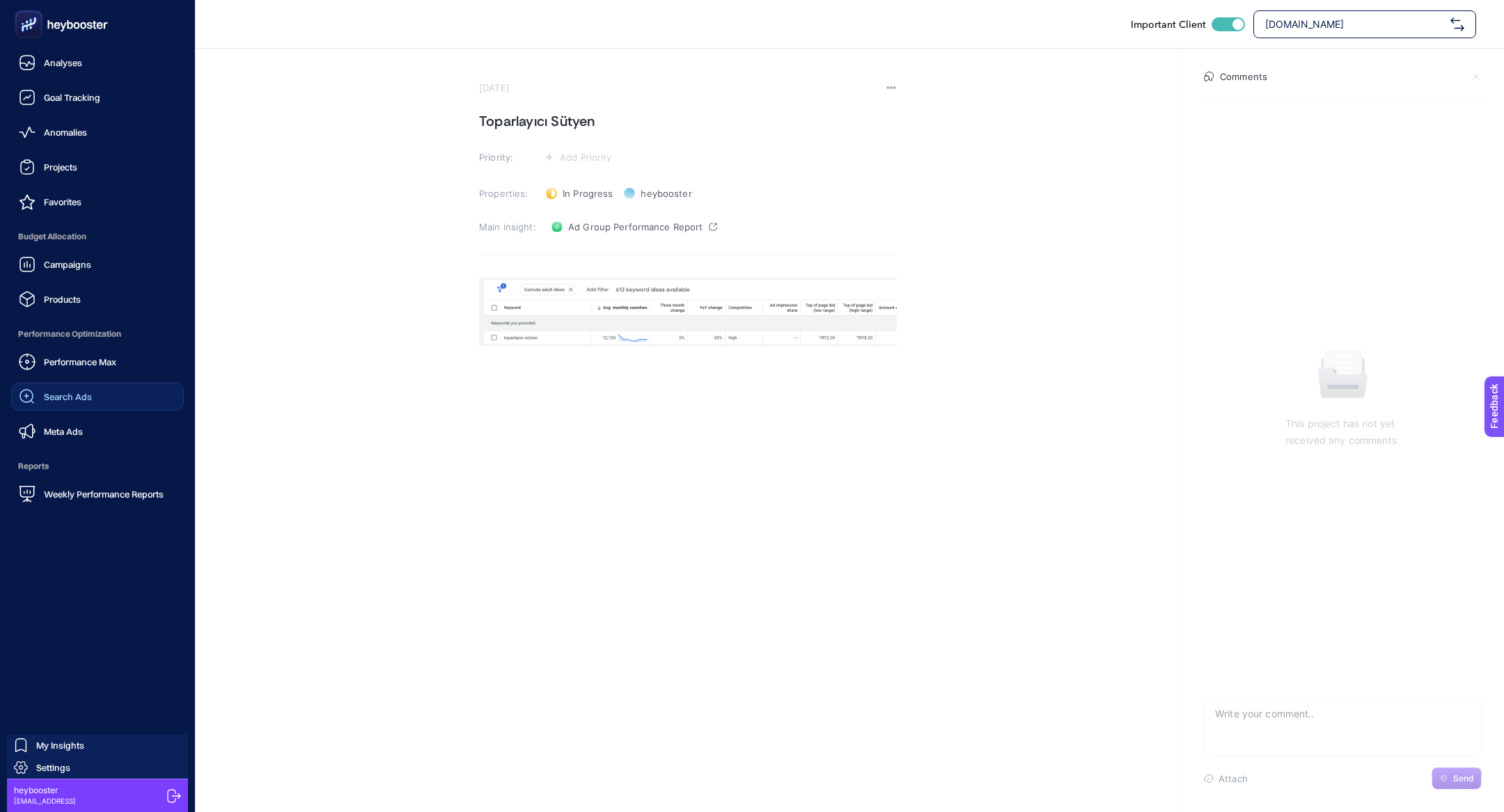
click at [93, 386] on link "Search Ads" at bounding box center [97, 397] width 173 height 28
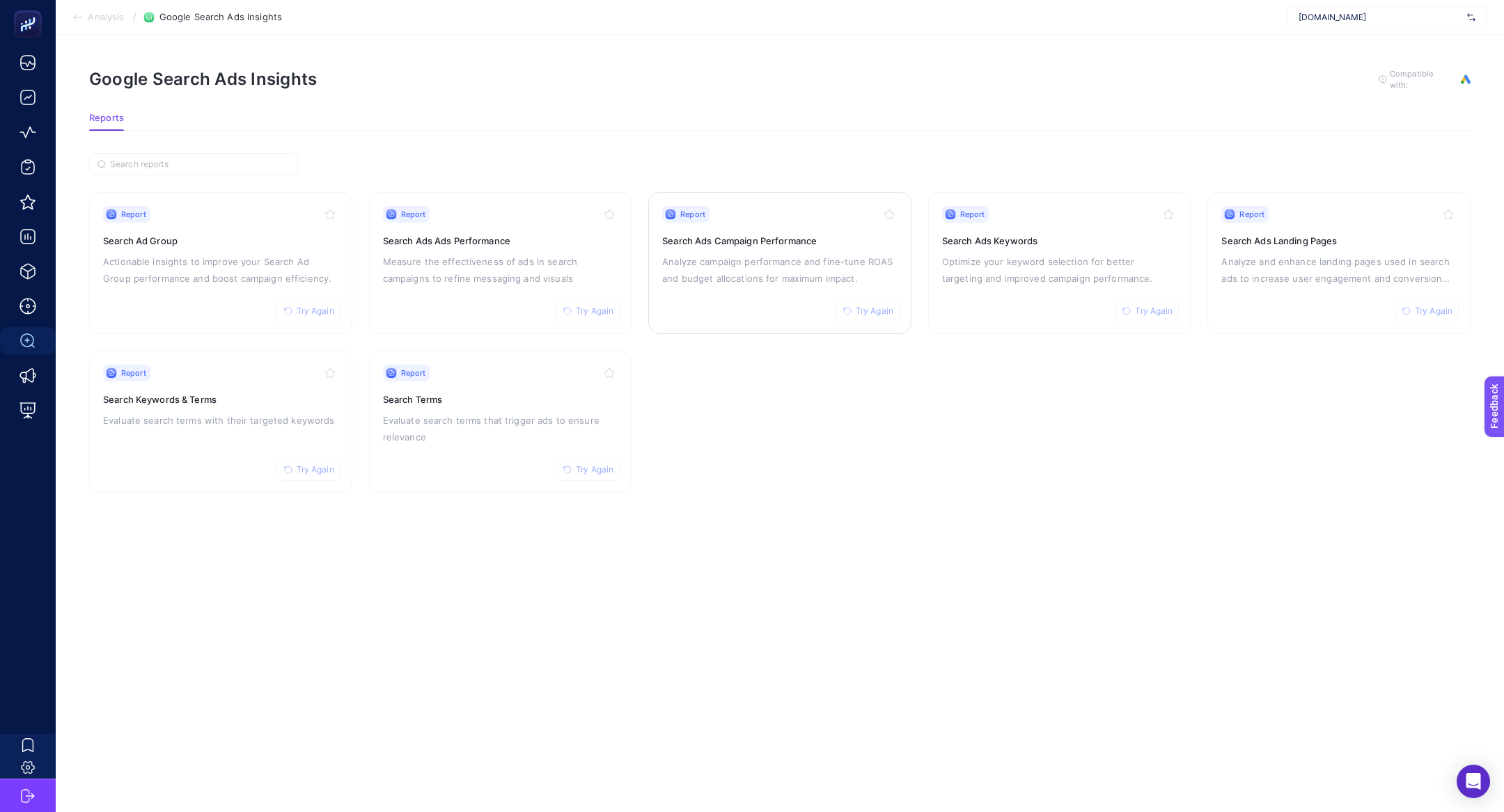
click at [787, 274] on p "Analyze campaign performance and fine-tune ROAS and budget allocations for maxi…" at bounding box center [779, 270] width 235 height 33
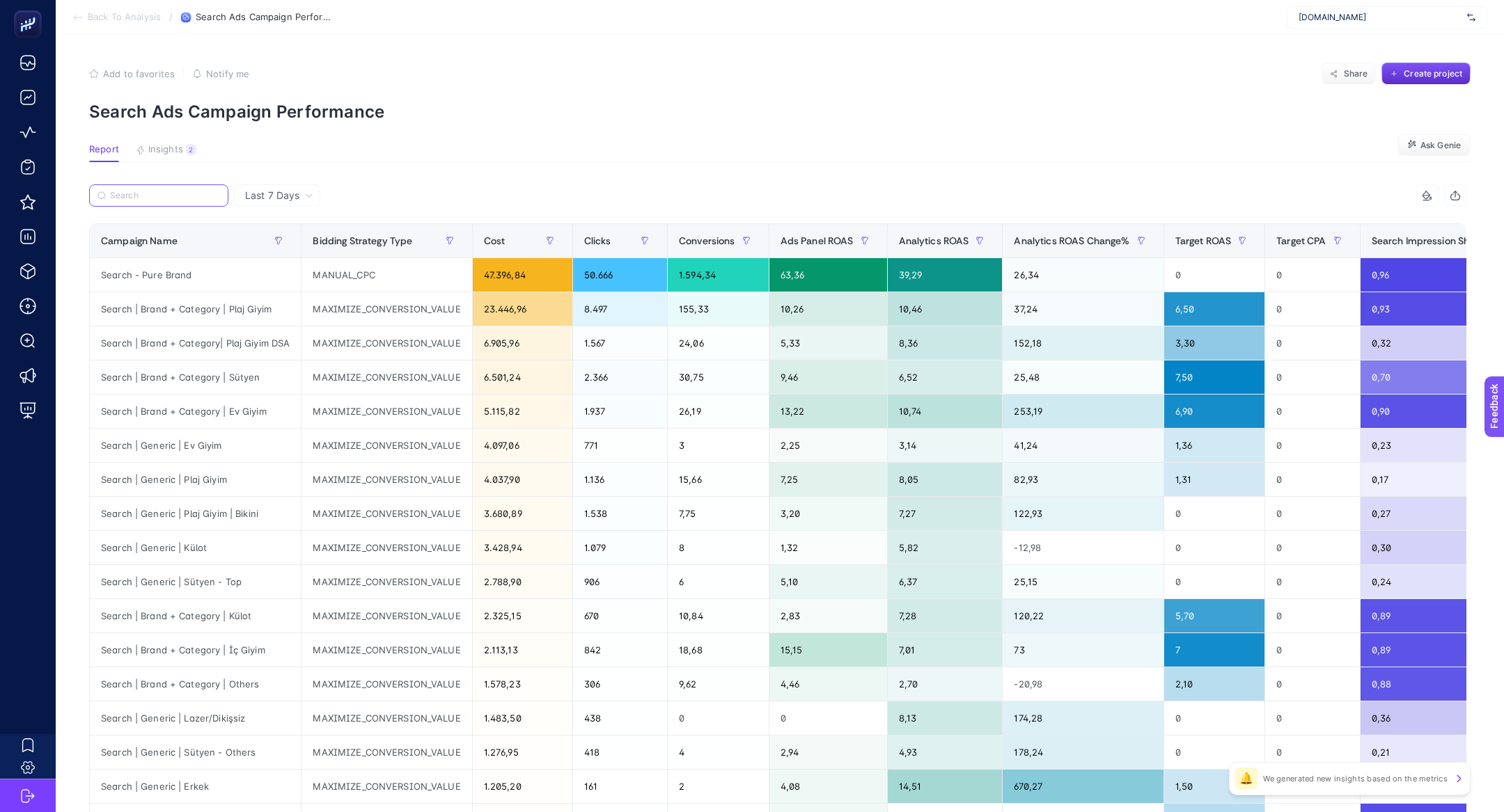
click at [176, 193] on input "Search" at bounding box center [165, 196] width 110 height 11
paste input "Search | Generic | Plaj Giyim"
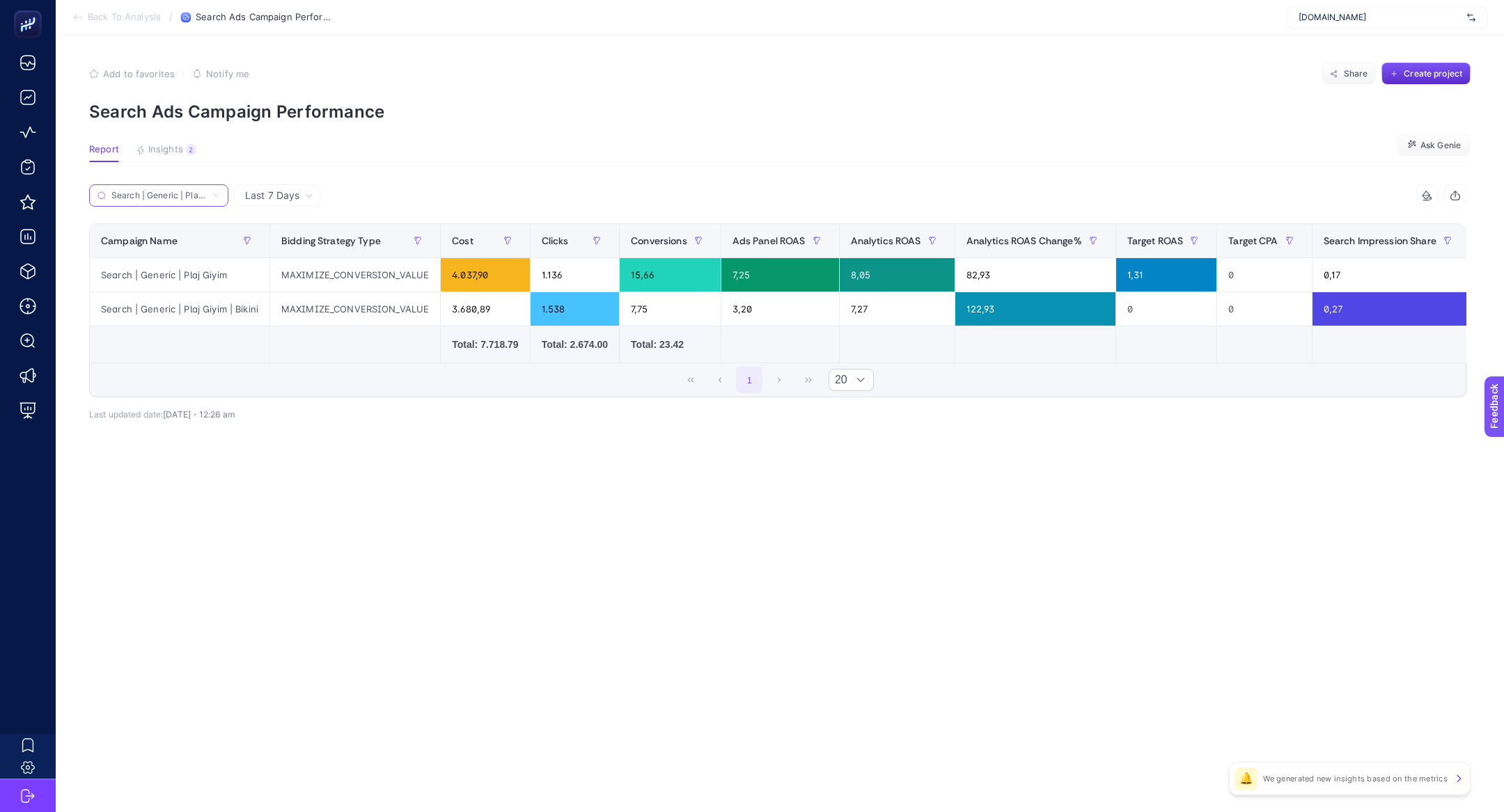
scroll to position [0, 19]
type input "Search | Generic | Plaj Giyim"
click at [1158, 282] on div "1,31" at bounding box center [1167, 275] width 101 height 33
click at [740, 278] on div "7,25" at bounding box center [780, 275] width 118 height 33
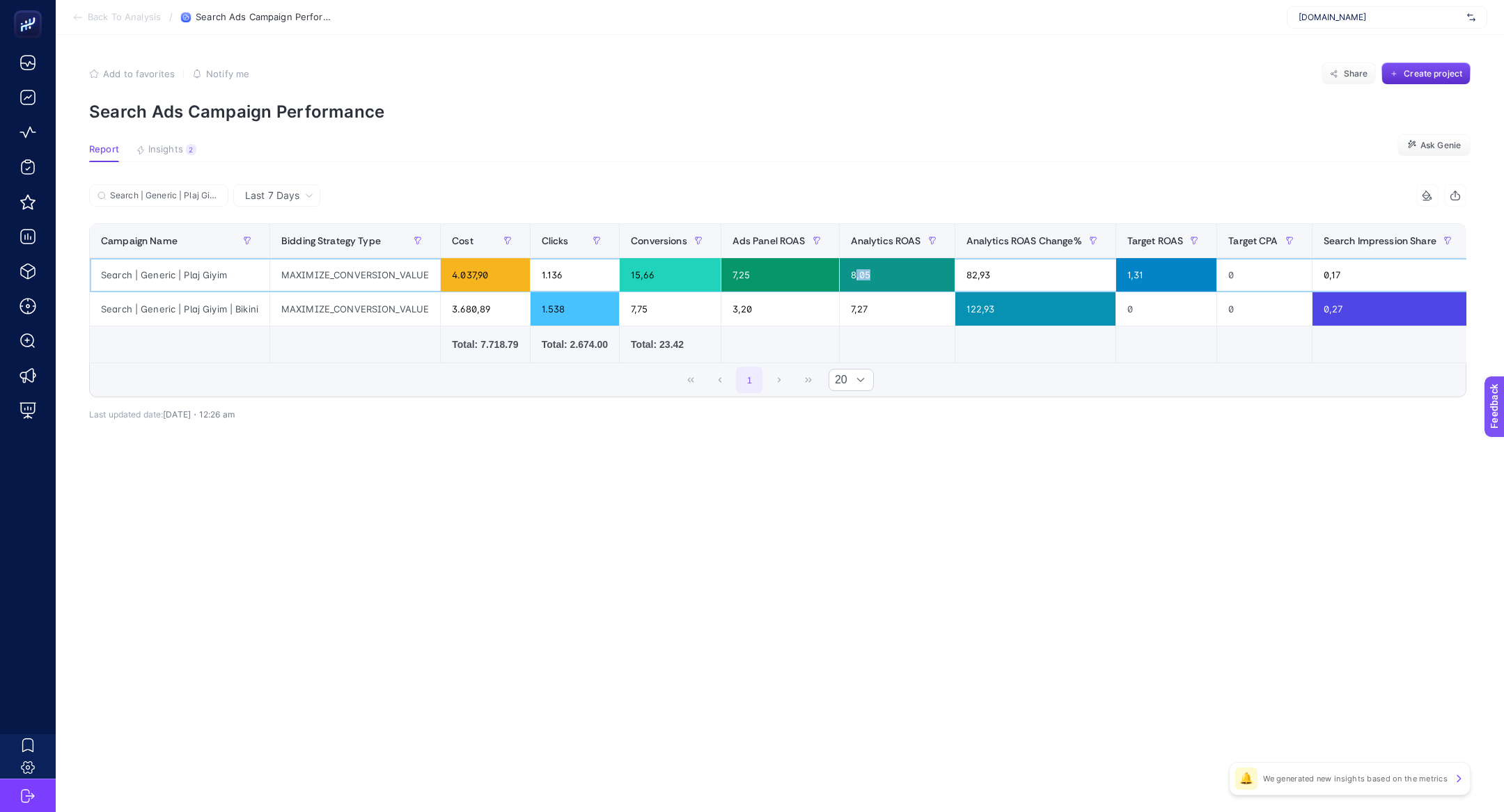
drag, startPoint x: 873, startPoint y: 277, endPoint x: 857, endPoint y: 277, distance: 16.0
click at [857, 277] on div "8,05" at bounding box center [897, 275] width 115 height 33
click at [762, 286] on div "7,25" at bounding box center [780, 275] width 118 height 33
click at [792, 284] on div "7,25" at bounding box center [780, 275] width 118 height 33
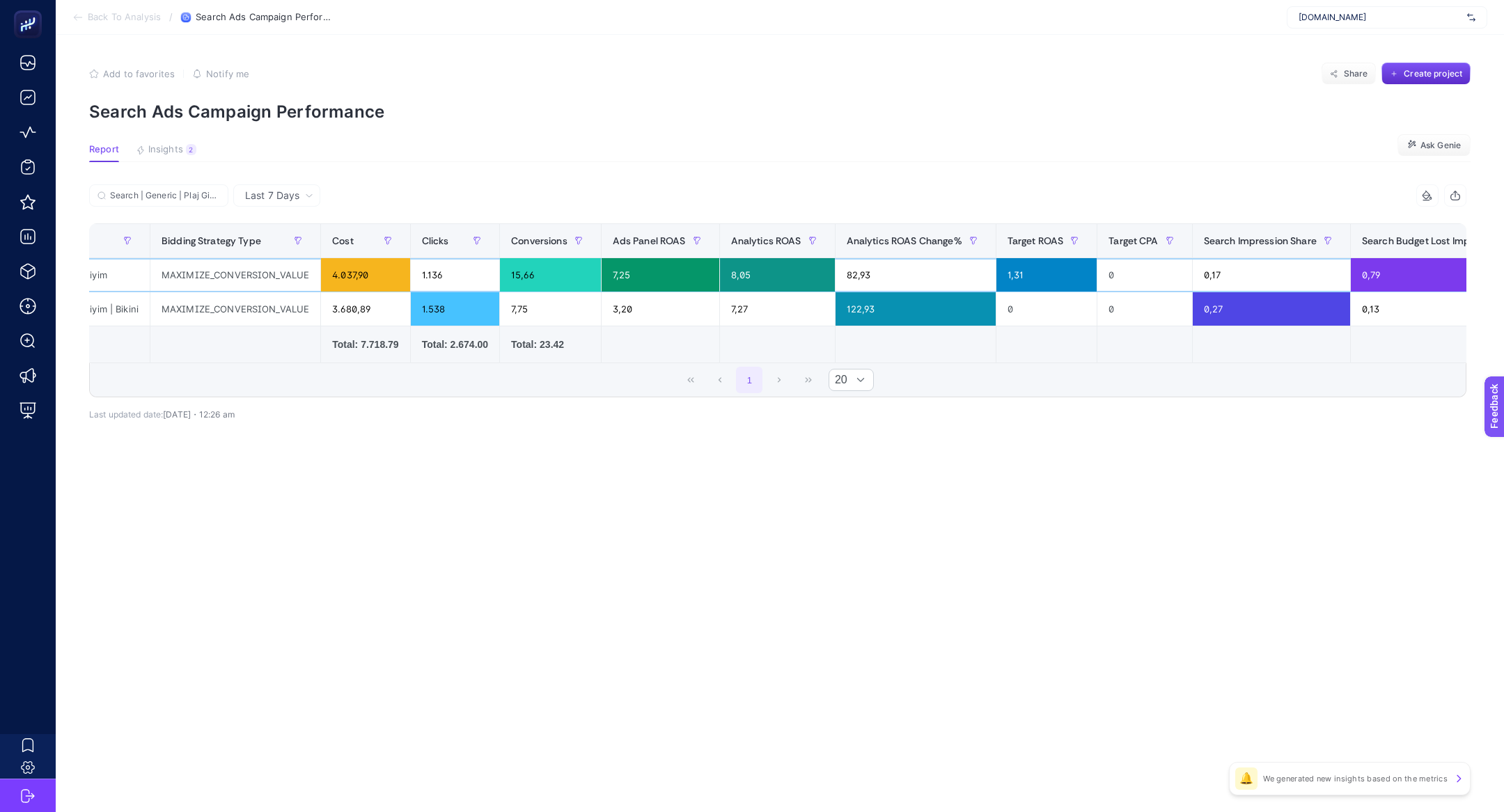
scroll to position [0, 128]
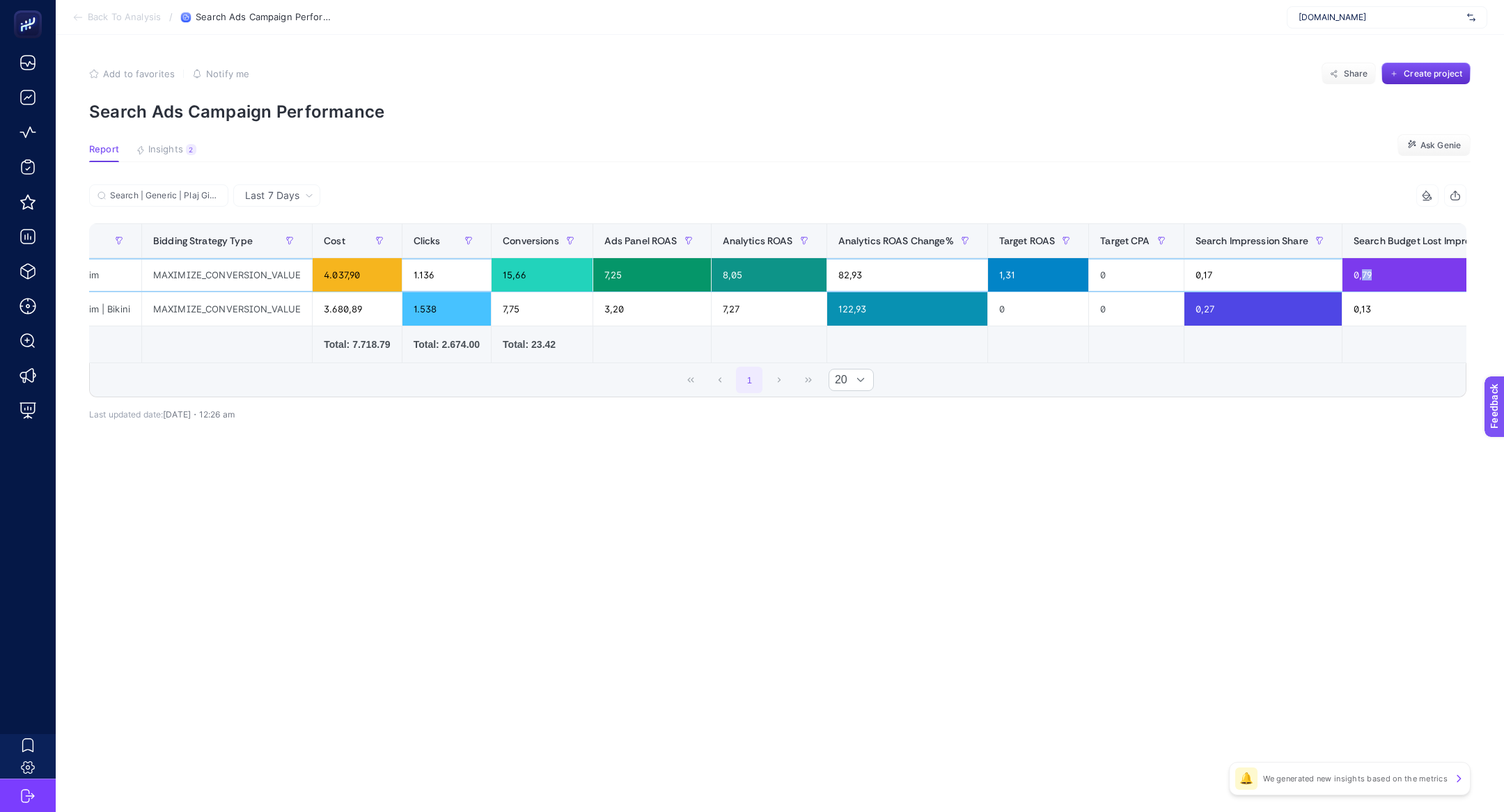
drag, startPoint x: 1397, startPoint y: 272, endPoint x: 1360, endPoint y: 272, distance: 37.0
click at [1360, 272] on div "0,79" at bounding box center [1448, 275] width 214 height 33
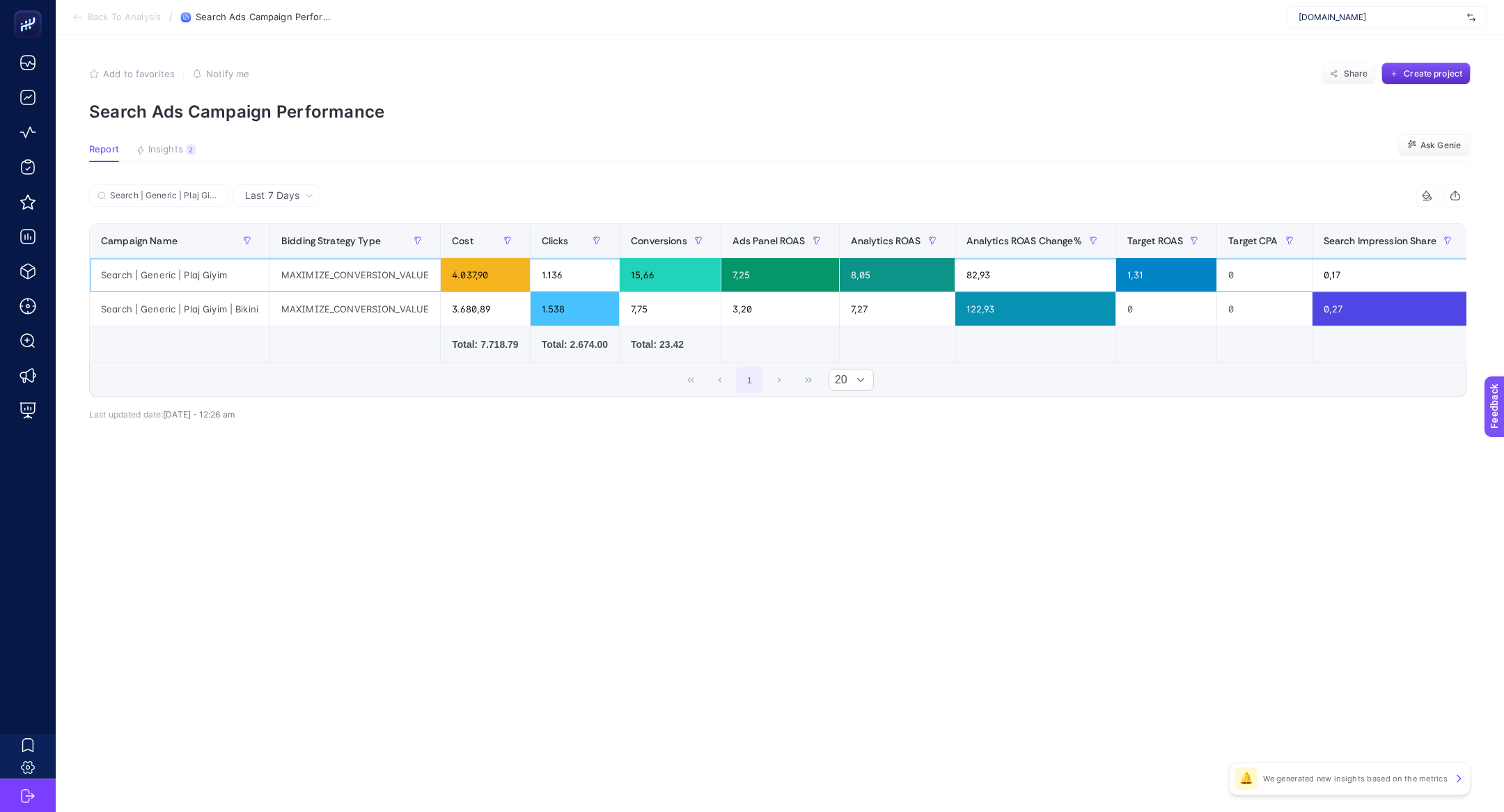
scroll to position [0, 1]
click at [1130, 278] on div "1,31" at bounding box center [1167, 275] width 101 height 33
click at [1133, 279] on div "1,31" at bounding box center [1167, 275] width 101 height 33
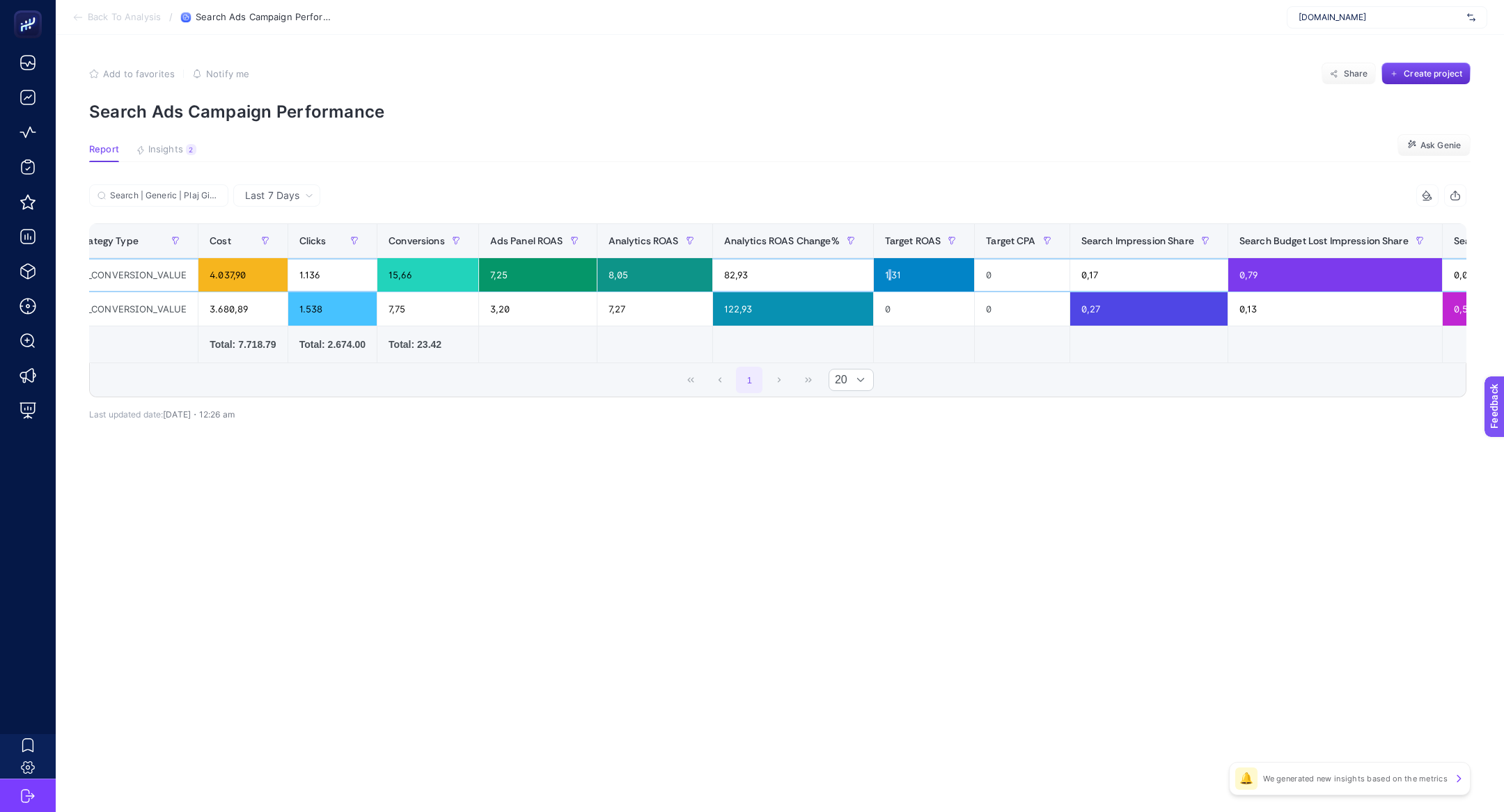
scroll to position [0, 255]
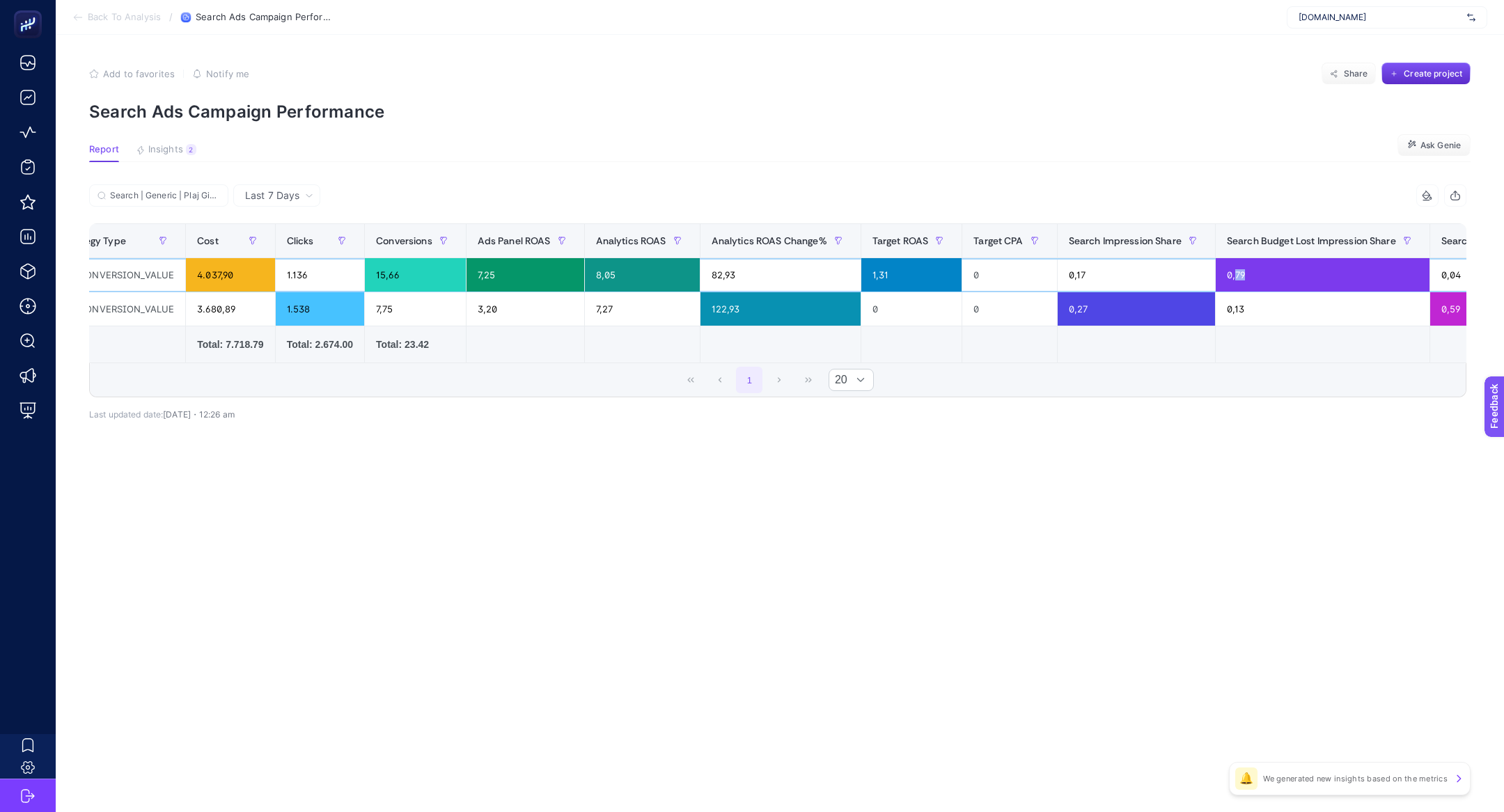
drag, startPoint x: 1233, startPoint y: 277, endPoint x: 1269, endPoint y: 277, distance: 36.0
click at [1269, 277] on div "0,79" at bounding box center [1323, 275] width 214 height 33
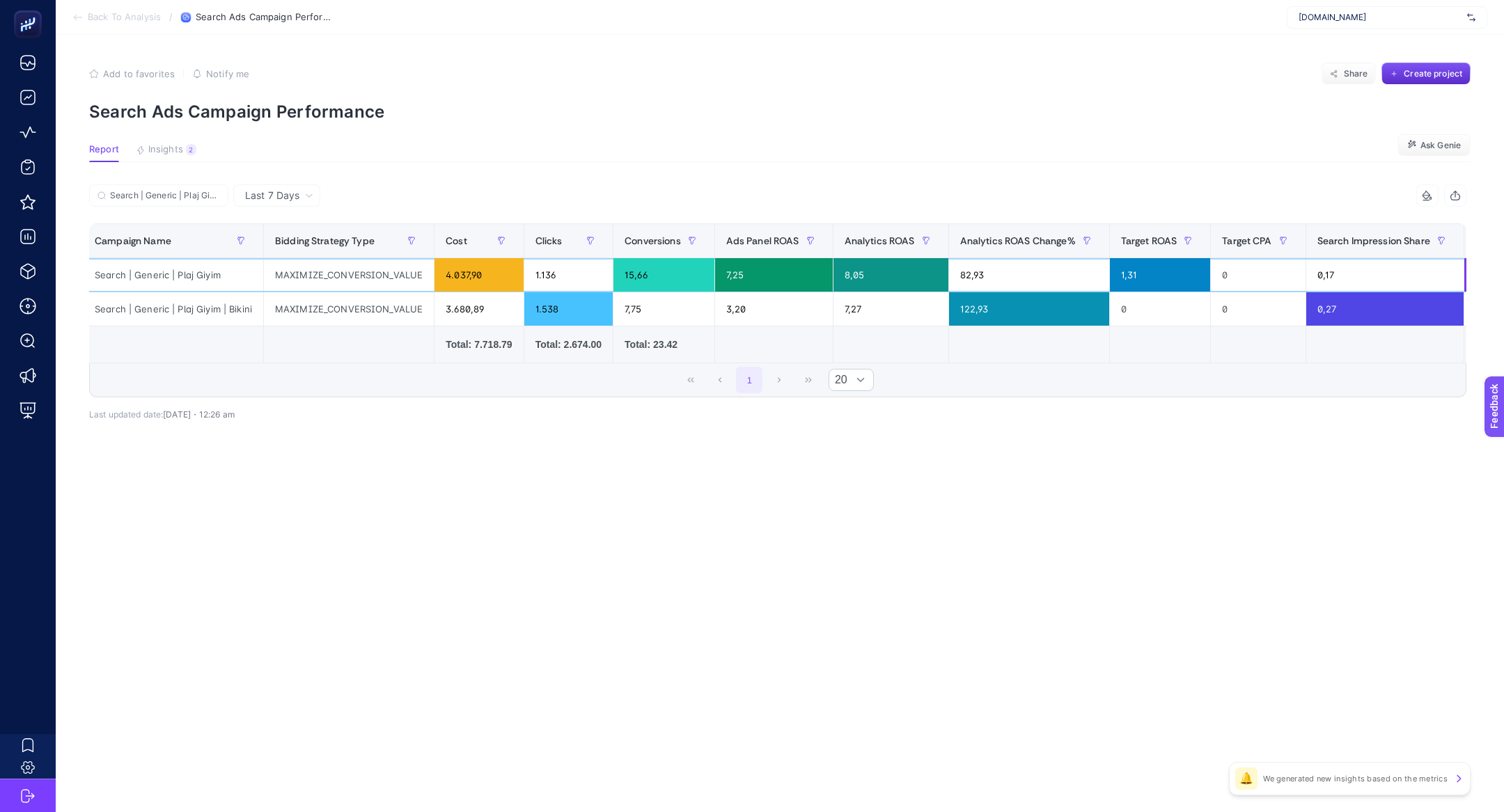
scroll to position [0, 2]
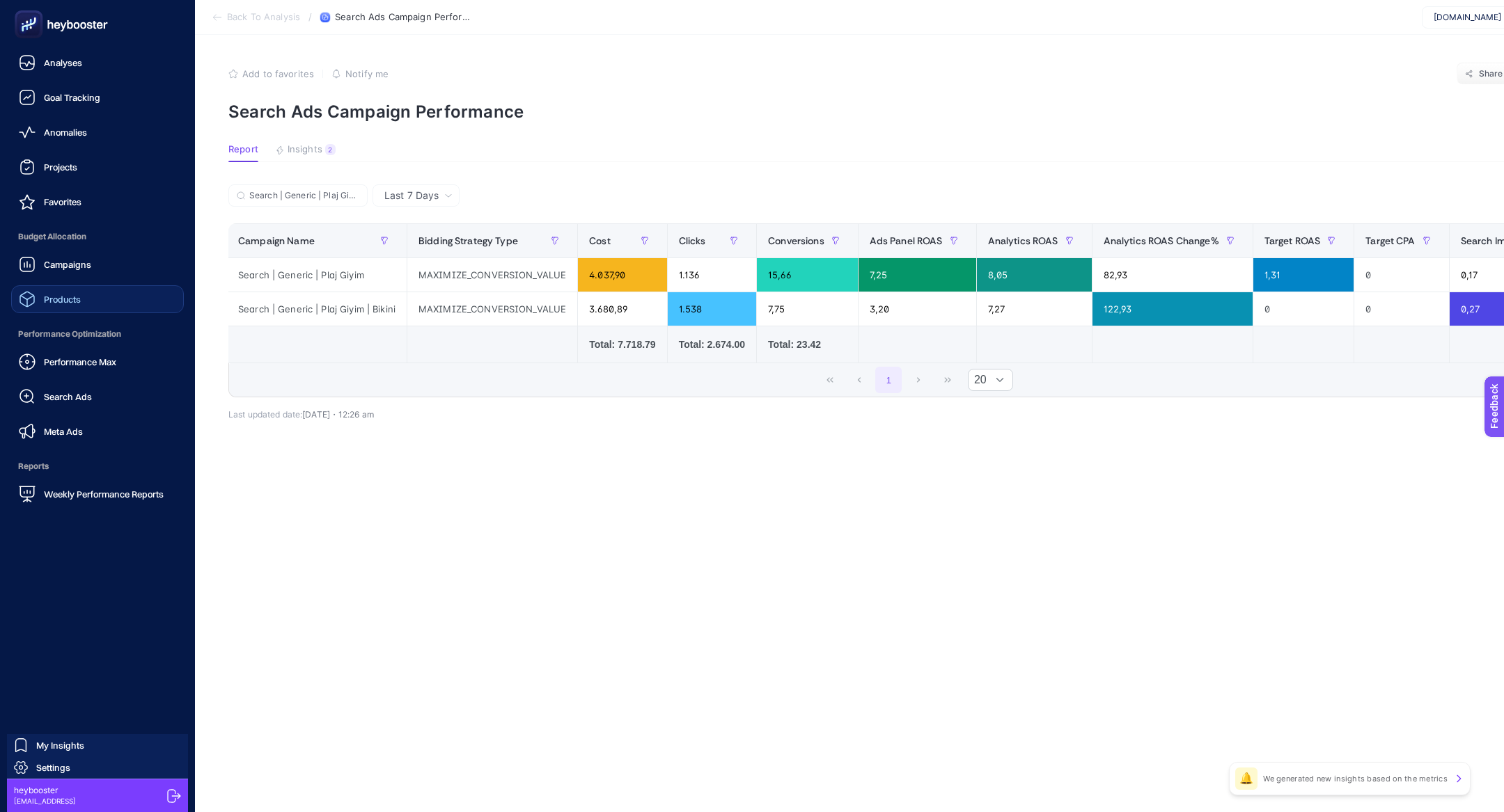
click at [95, 310] on link "Products" at bounding box center [97, 299] width 173 height 28
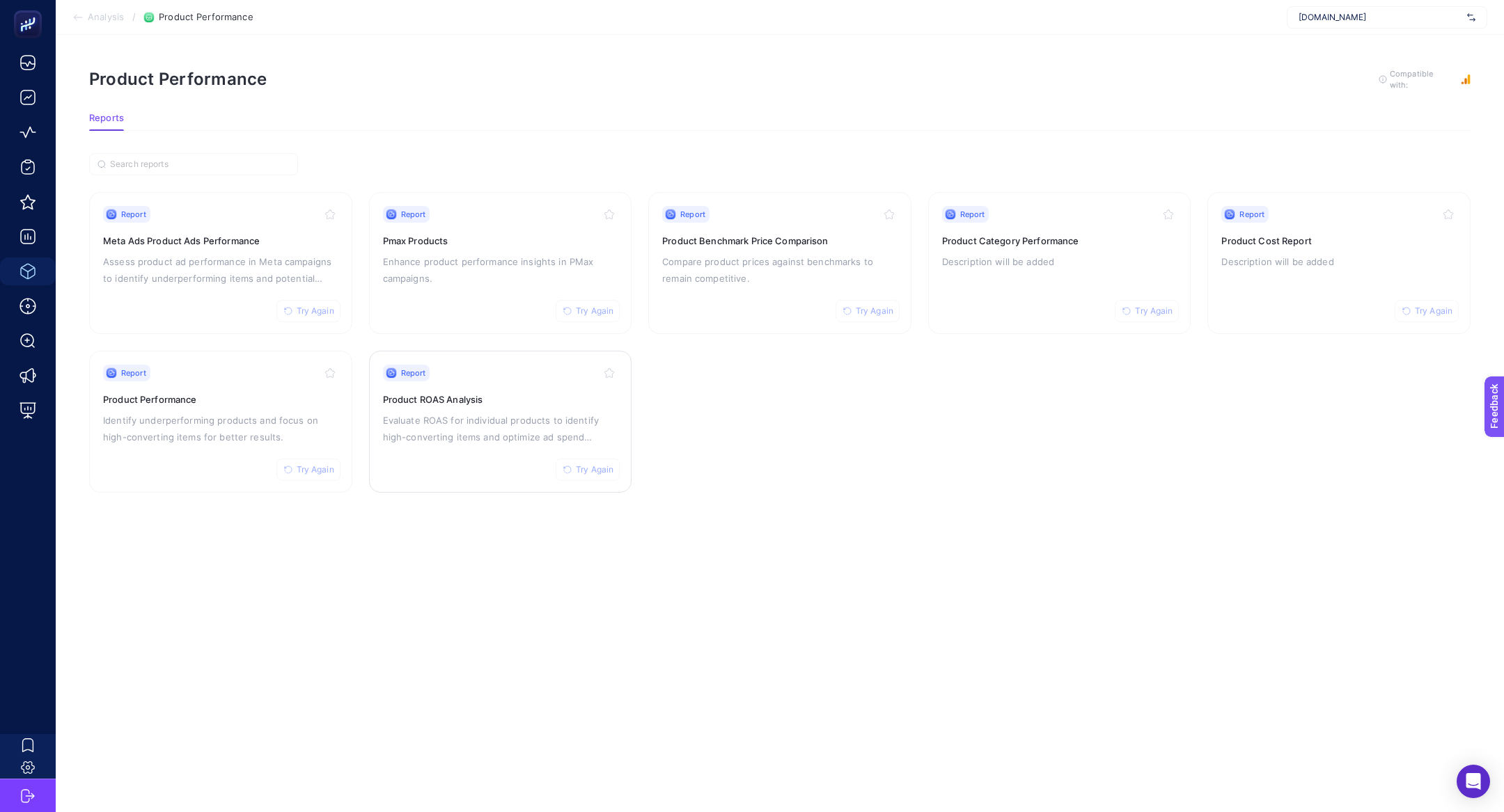
click at [451, 425] on p "Evaluate ROAS for individual products to identify high-converting items and opt…" at bounding box center [500, 429] width 235 height 33
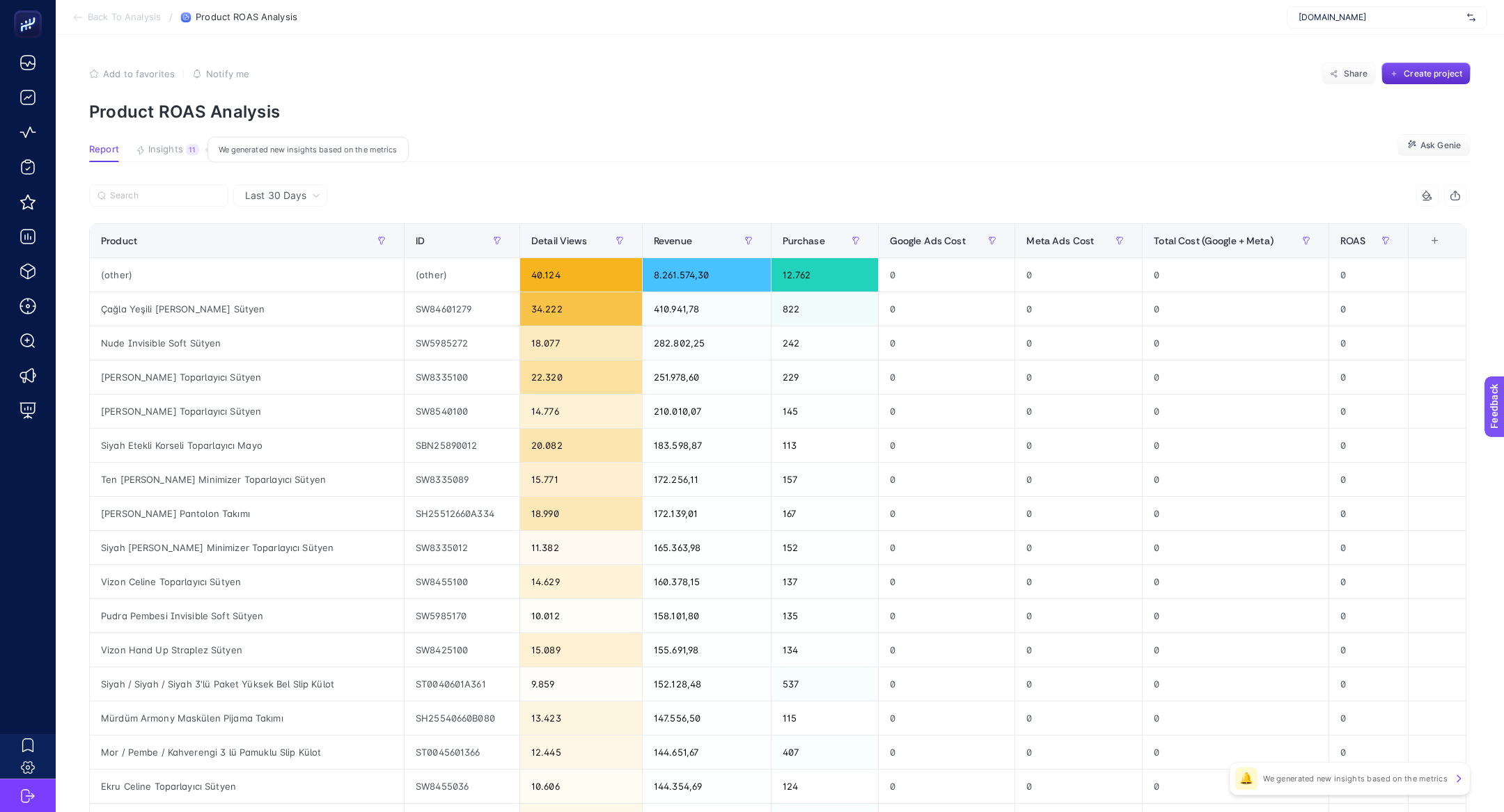
click at [173, 154] on span "Insights" at bounding box center [166, 149] width 35 height 11
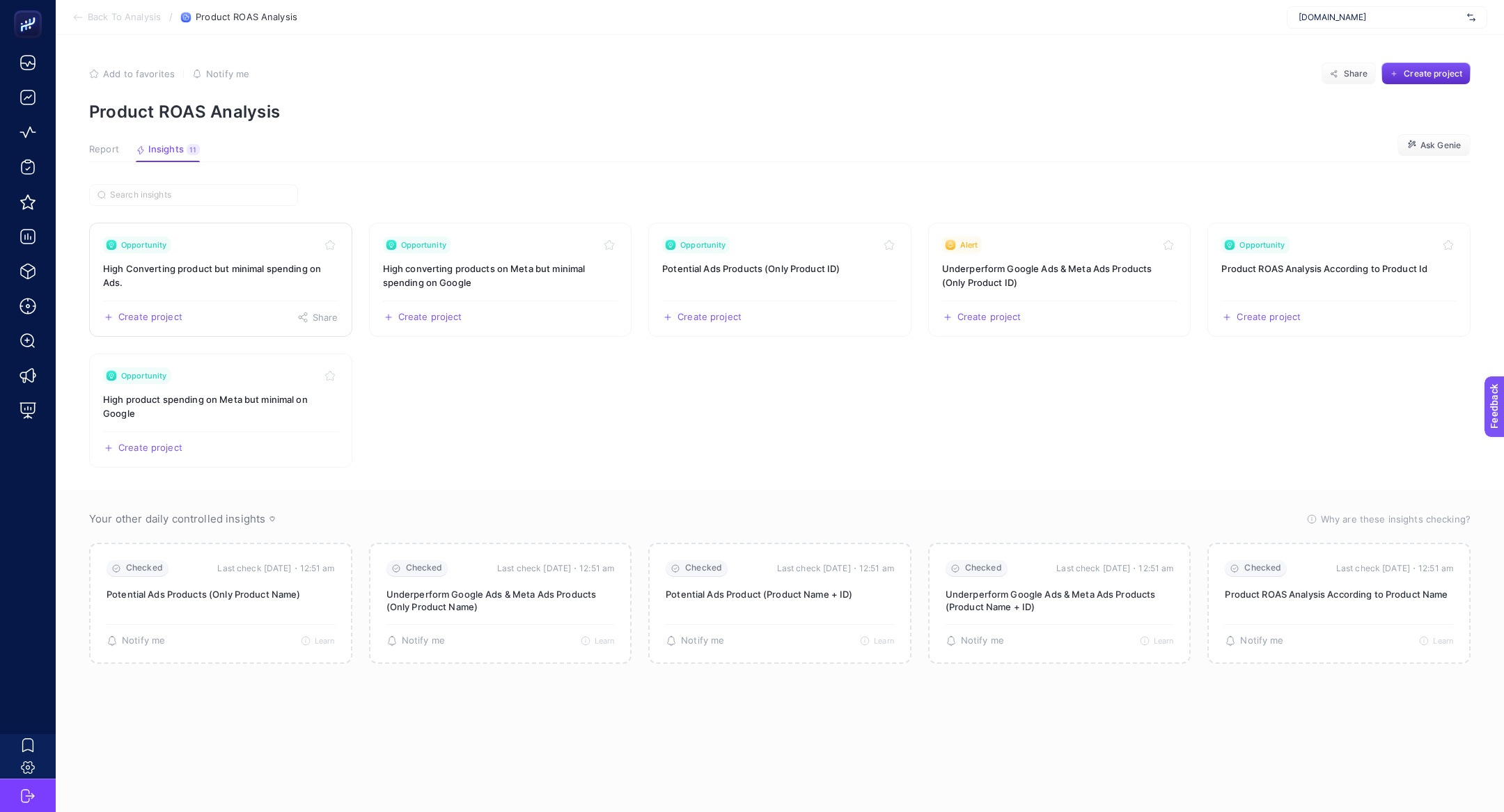
click at [237, 282] on h3 "High Converting product but minimal spending on Ads." at bounding box center [220, 275] width 235 height 28
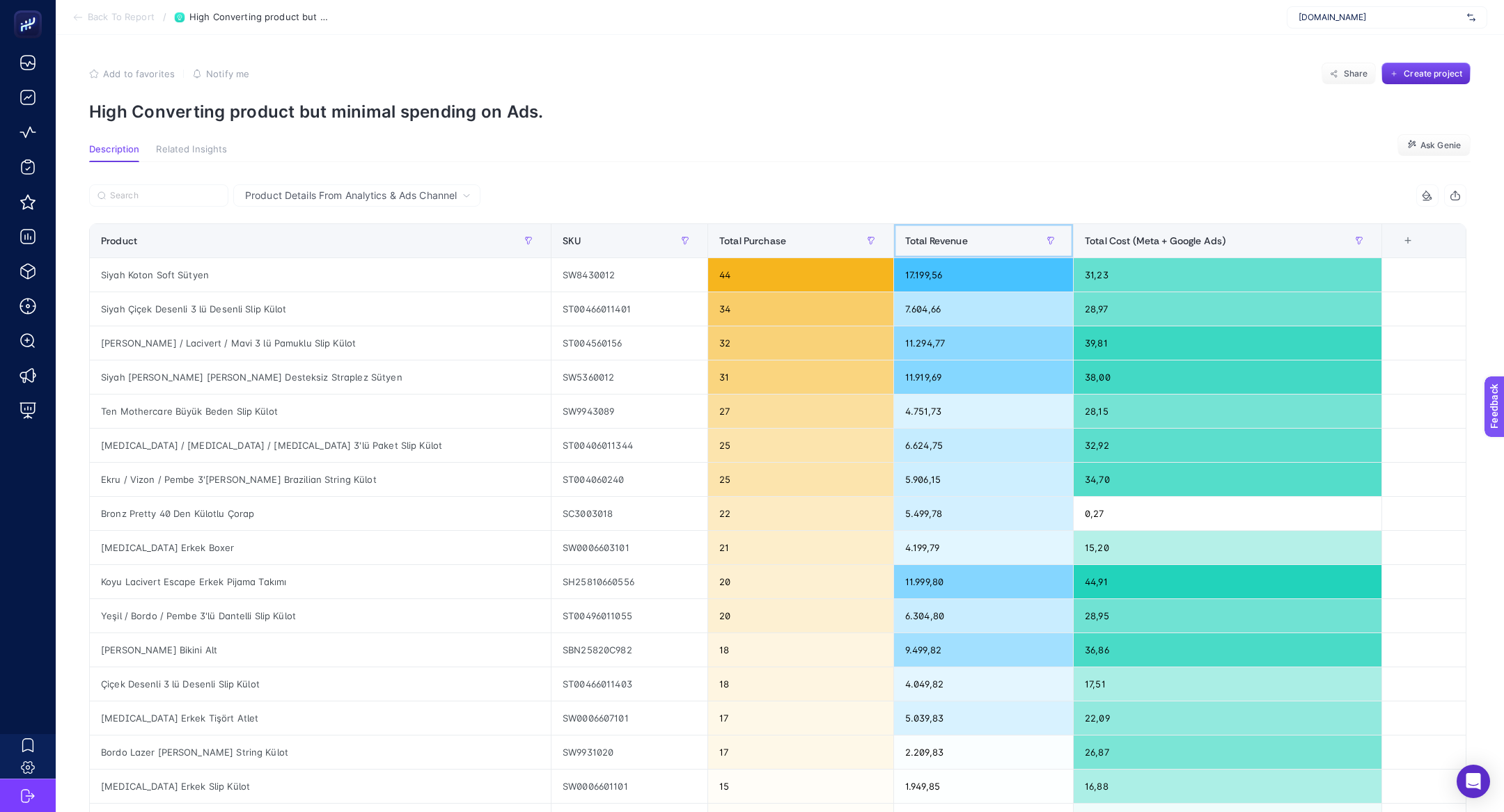
click at [926, 251] on th "Total Revenue" at bounding box center [983, 241] width 179 height 34
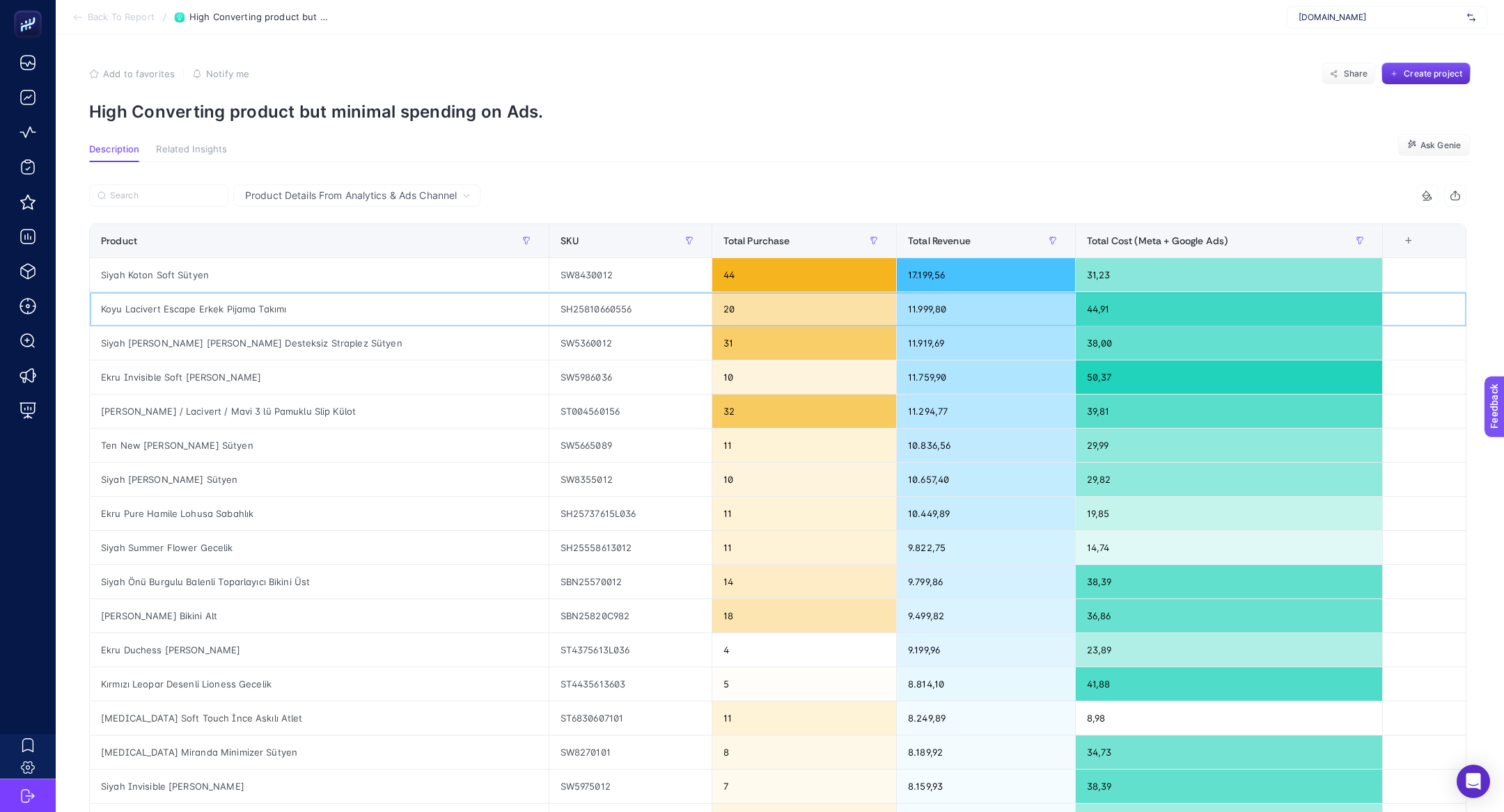
click at [204, 312] on div "Koyu Lacivert Escape Erkek Pijama Takımı" at bounding box center [319, 309] width 458 height 33
drag, startPoint x: 180, startPoint y: 507, endPoint x: 220, endPoint y: 514, distance: 40.6
click at [220, 514] on div "Ekru Pure Hamile Lohusa Sabahlık" at bounding box center [319, 514] width 458 height 33
drag, startPoint x: 200, startPoint y: 553, endPoint x: 211, endPoint y: 553, distance: 11.0
click at [210, 553] on div "Siyah Summer Flower Gecelik" at bounding box center [319, 548] width 458 height 33
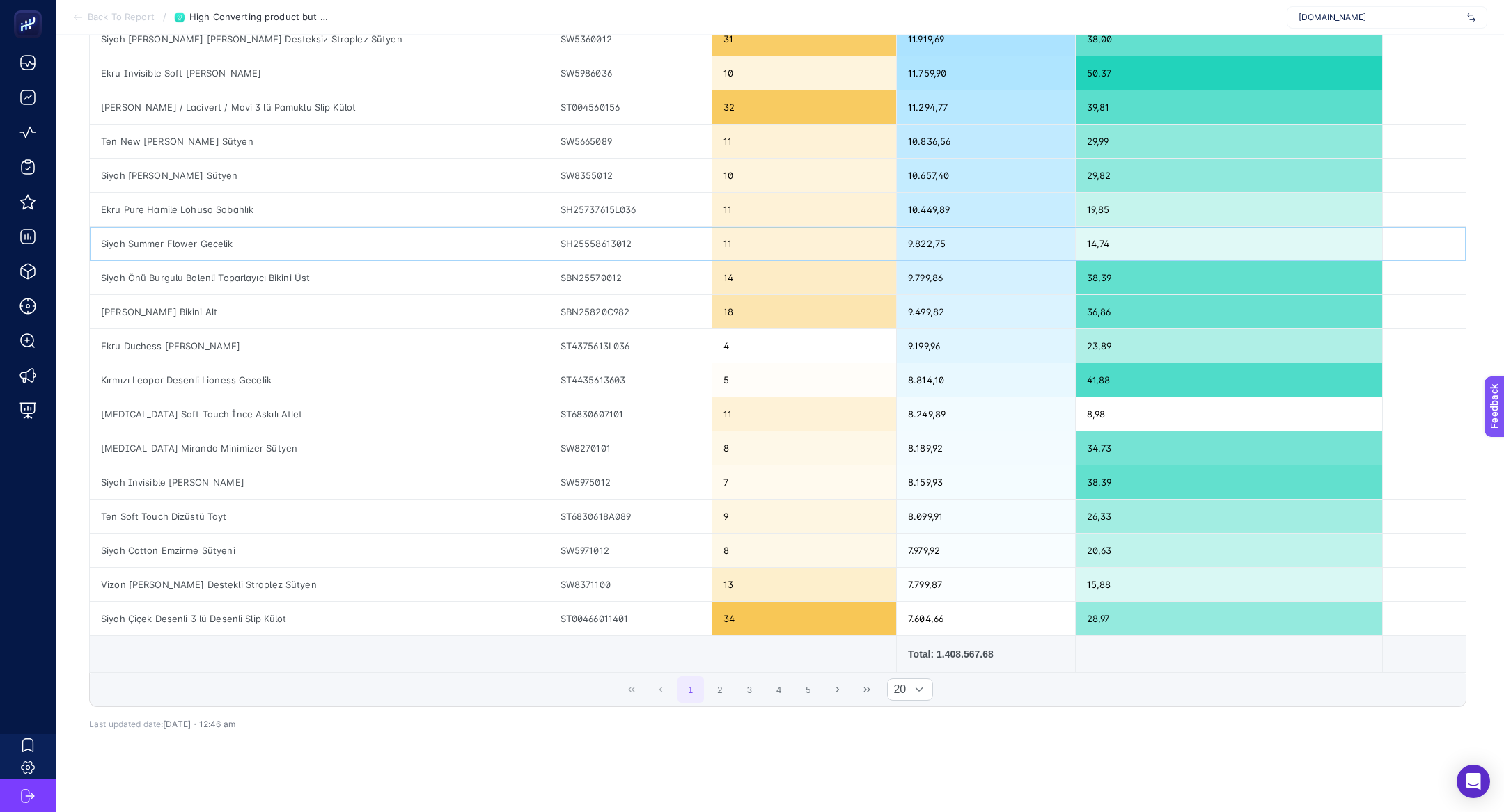
scroll to position [302, 0]
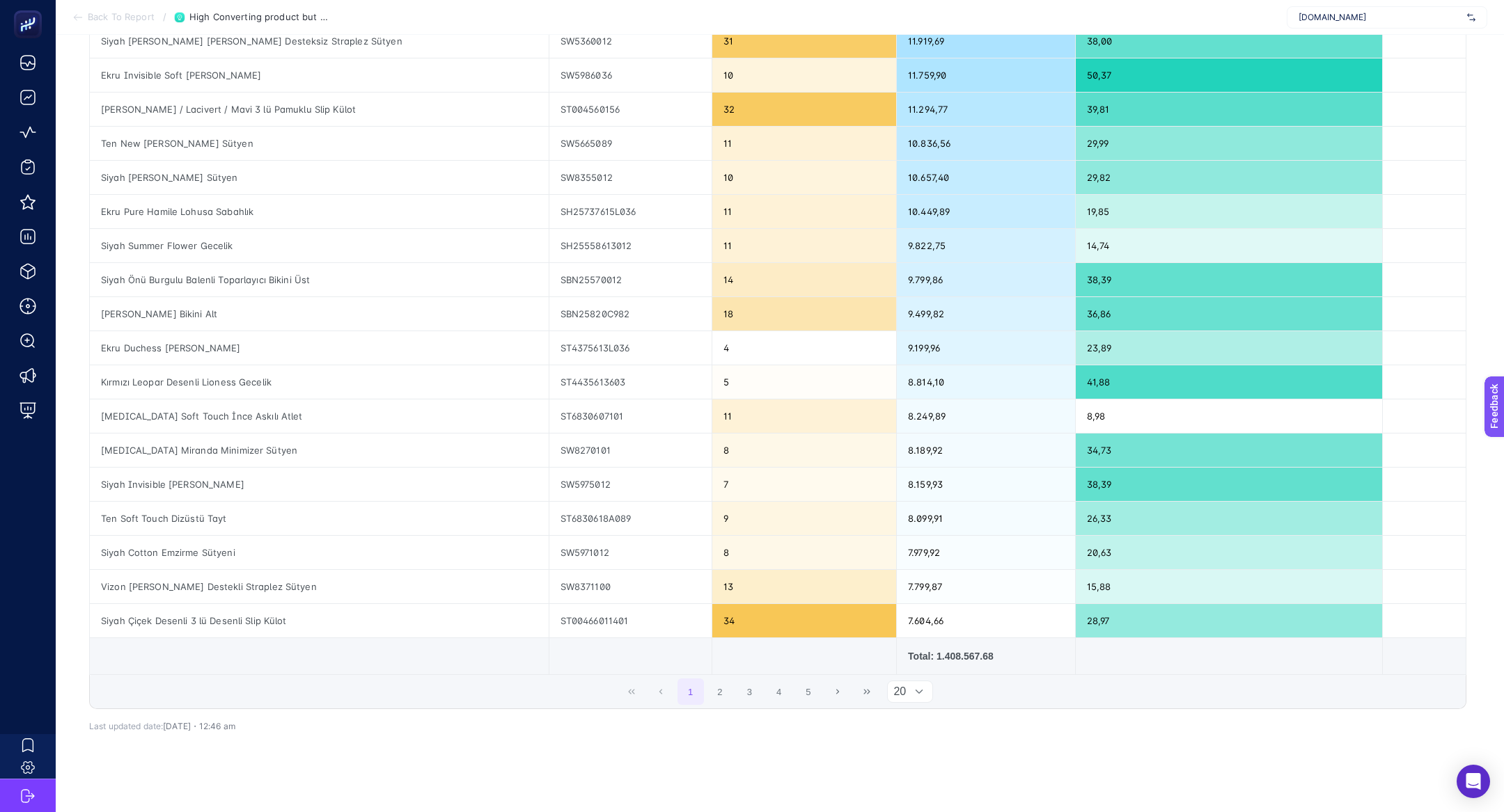
click at [901, 695] on span "20" at bounding box center [896, 691] width 19 height 20
click at [915, 750] on li "50" at bounding box center [910, 746] width 46 height 28
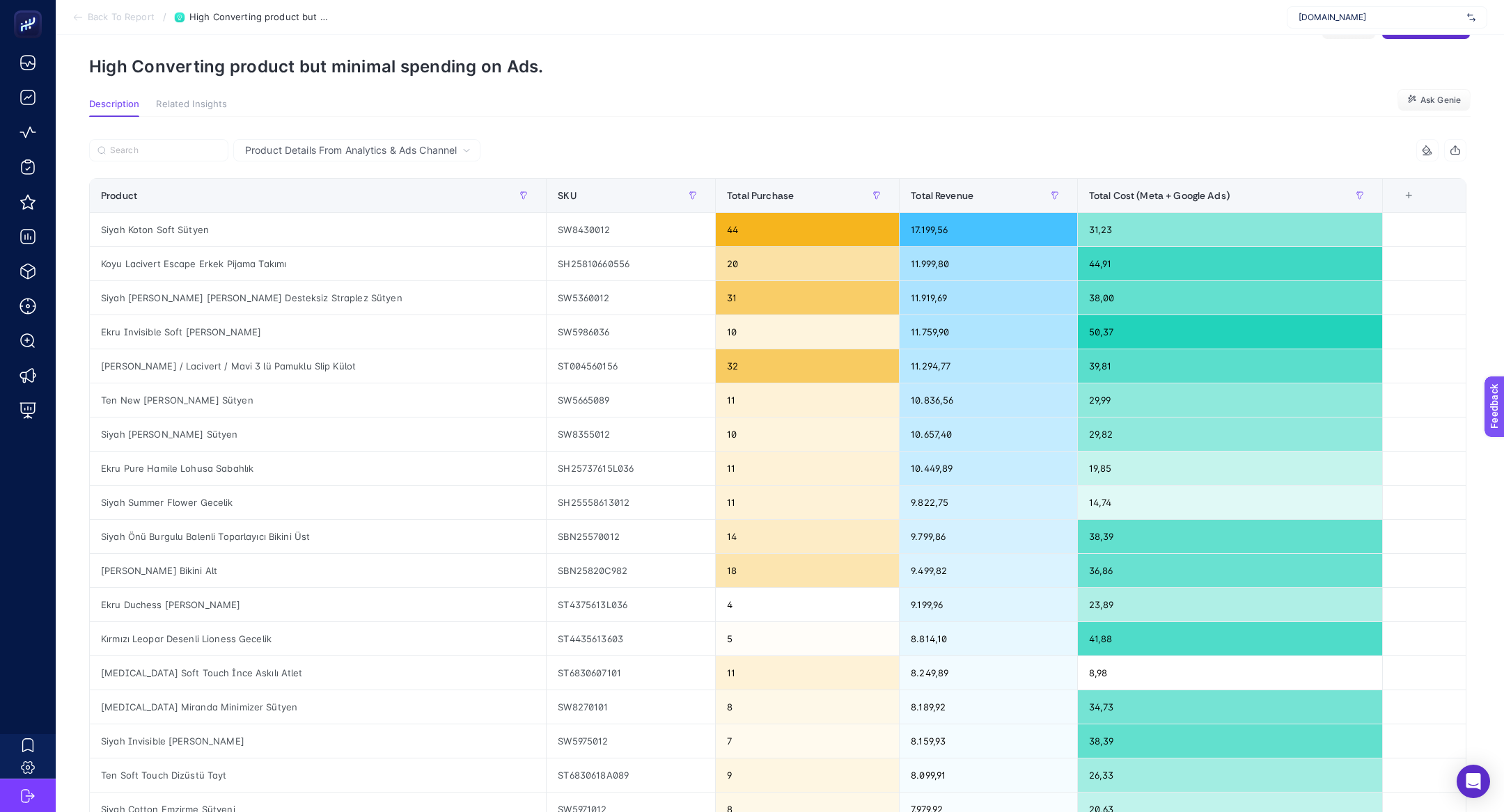
scroll to position [0, 0]
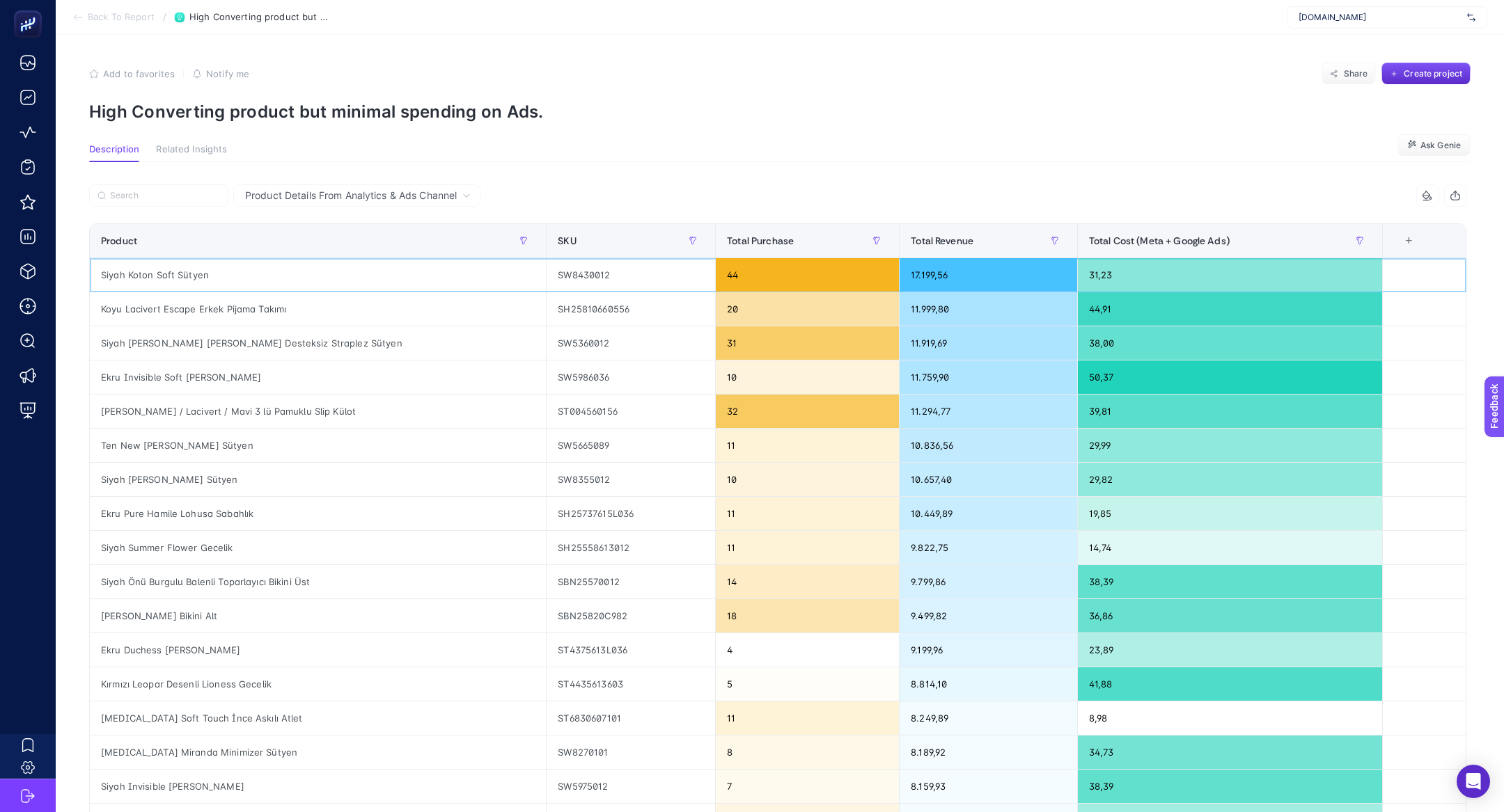
click at [910, 270] on div "17.199,56" at bounding box center [987, 275] width 177 height 33
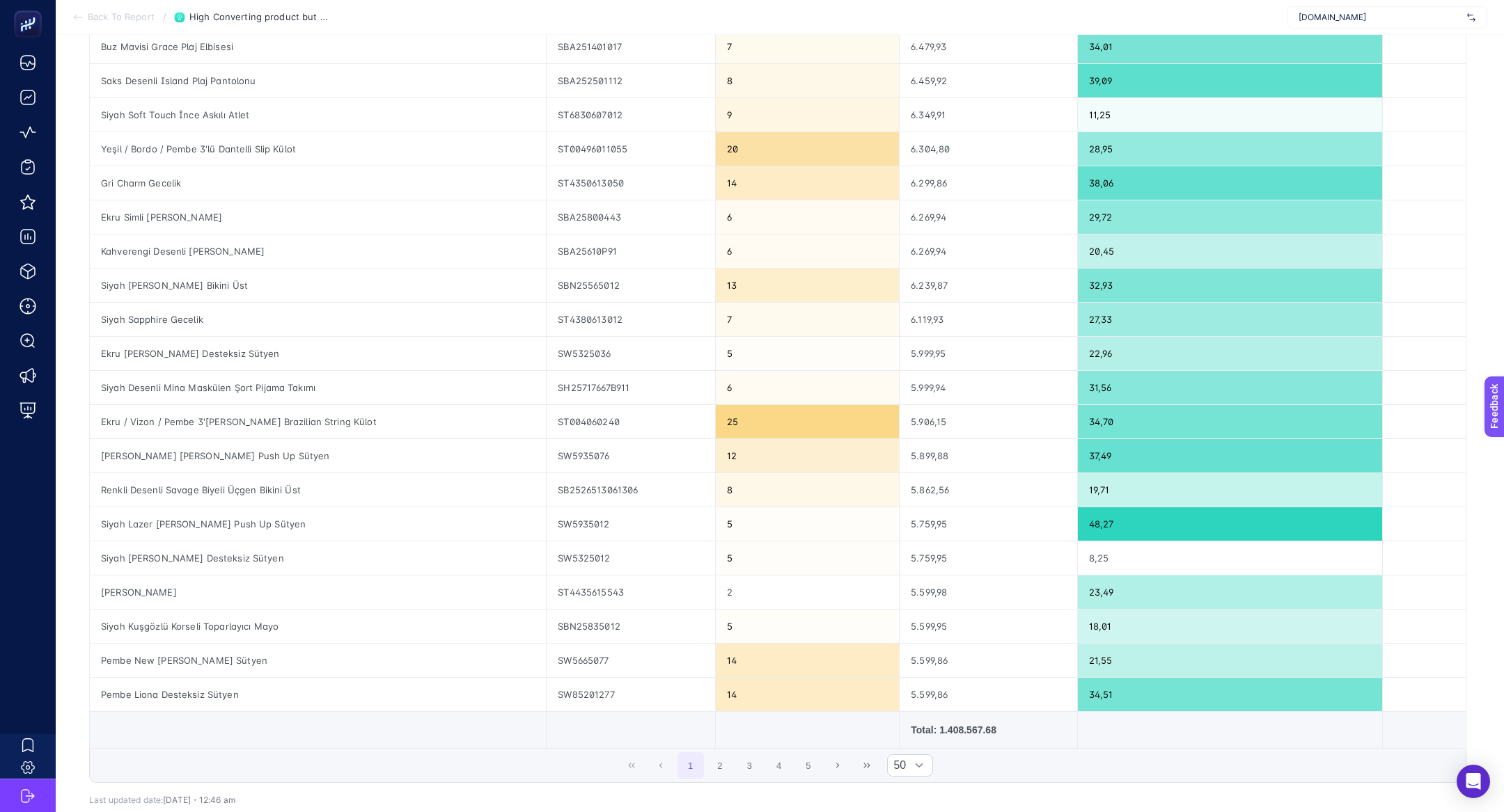
scroll to position [1253, 0]
click at [926, 721] on div "Total: 1.408.567.68" at bounding box center [988, 728] width 154 height 14
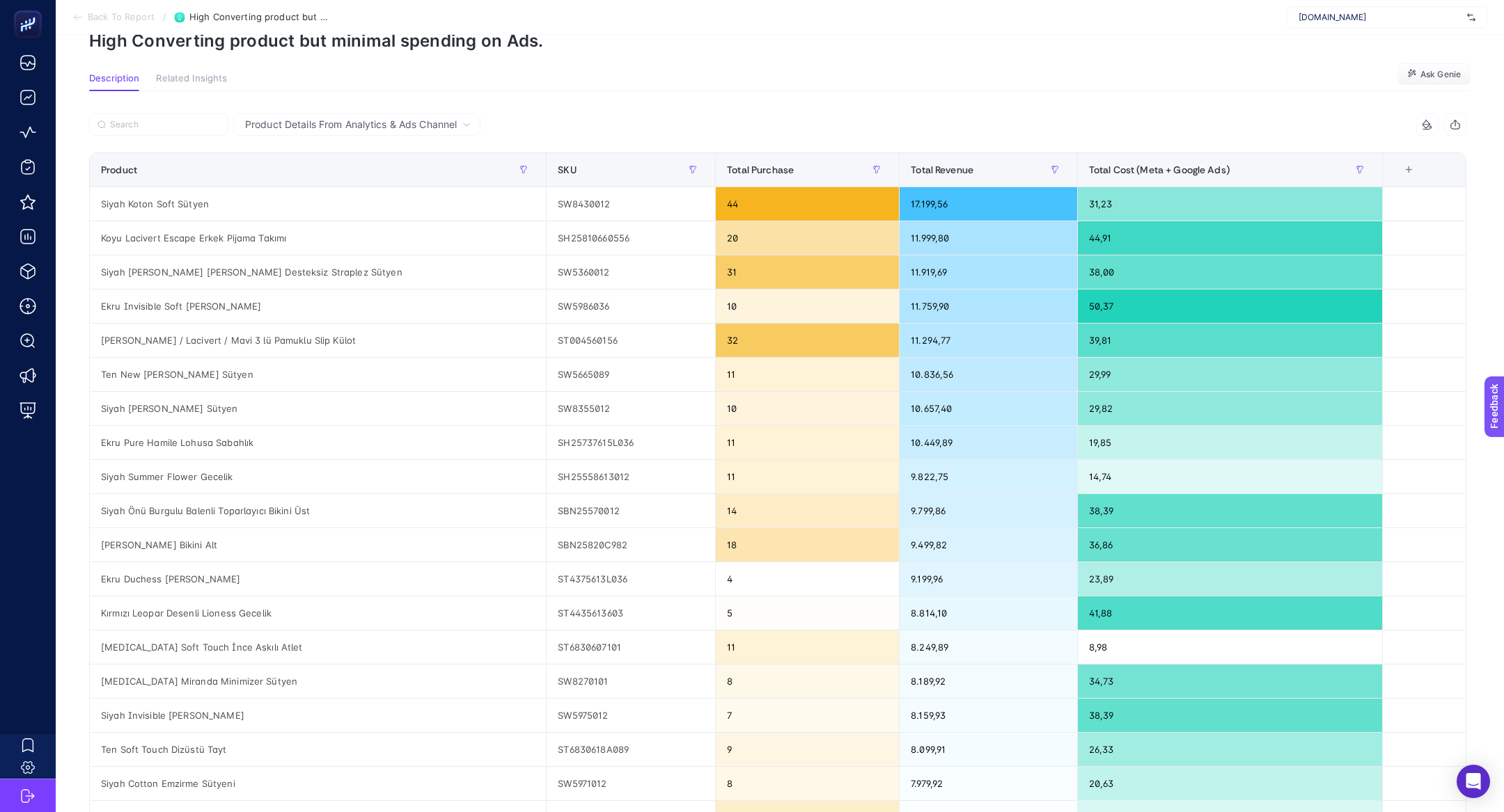
scroll to position [0, 0]
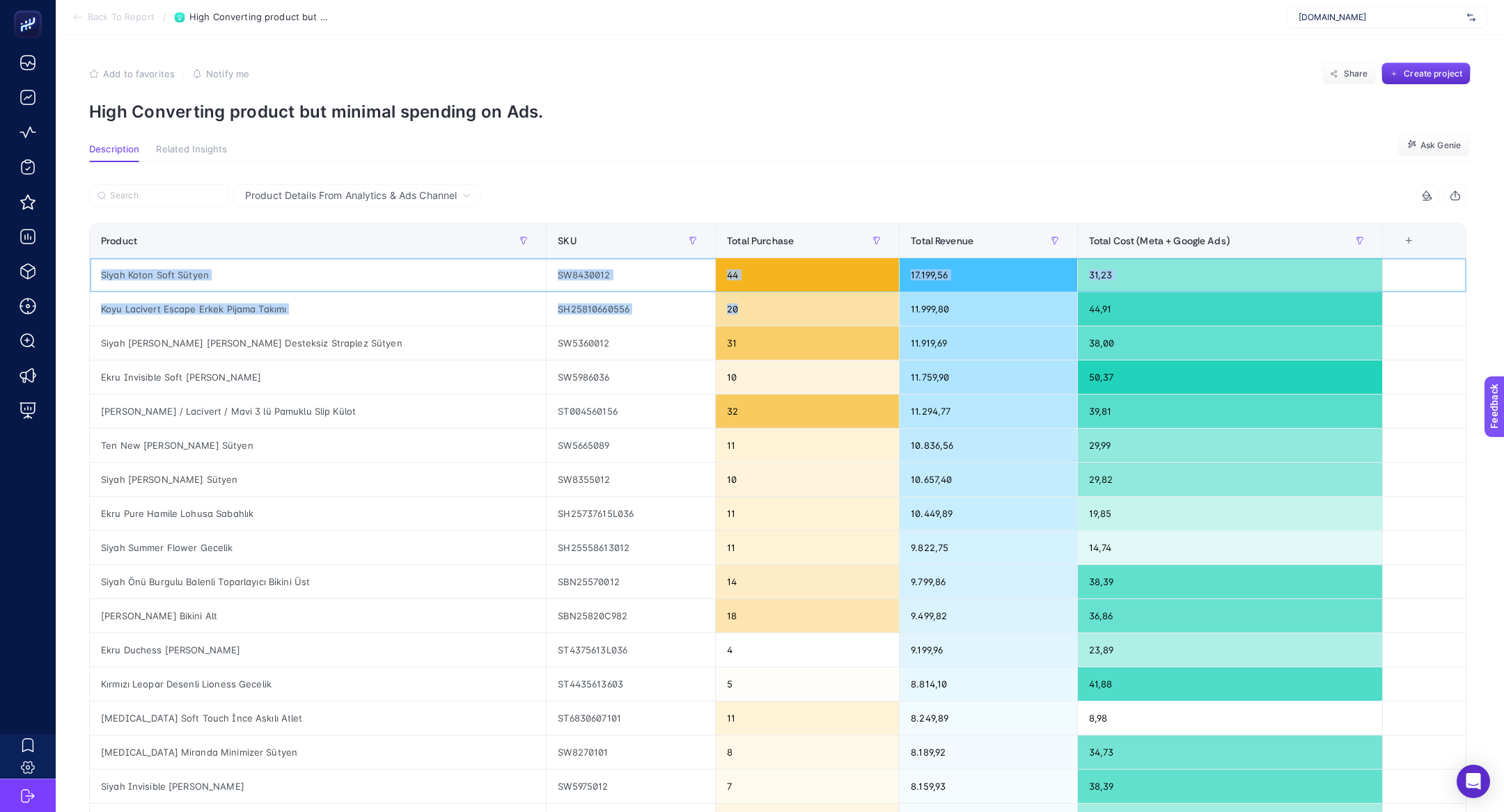
drag, startPoint x: 336, startPoint y: 266, endPoint x: 745, endPoint y: 313, distance: 411.7
click at [1208, 280] on div "31,23" at bounding box center [1230, 275] width 304 height 33
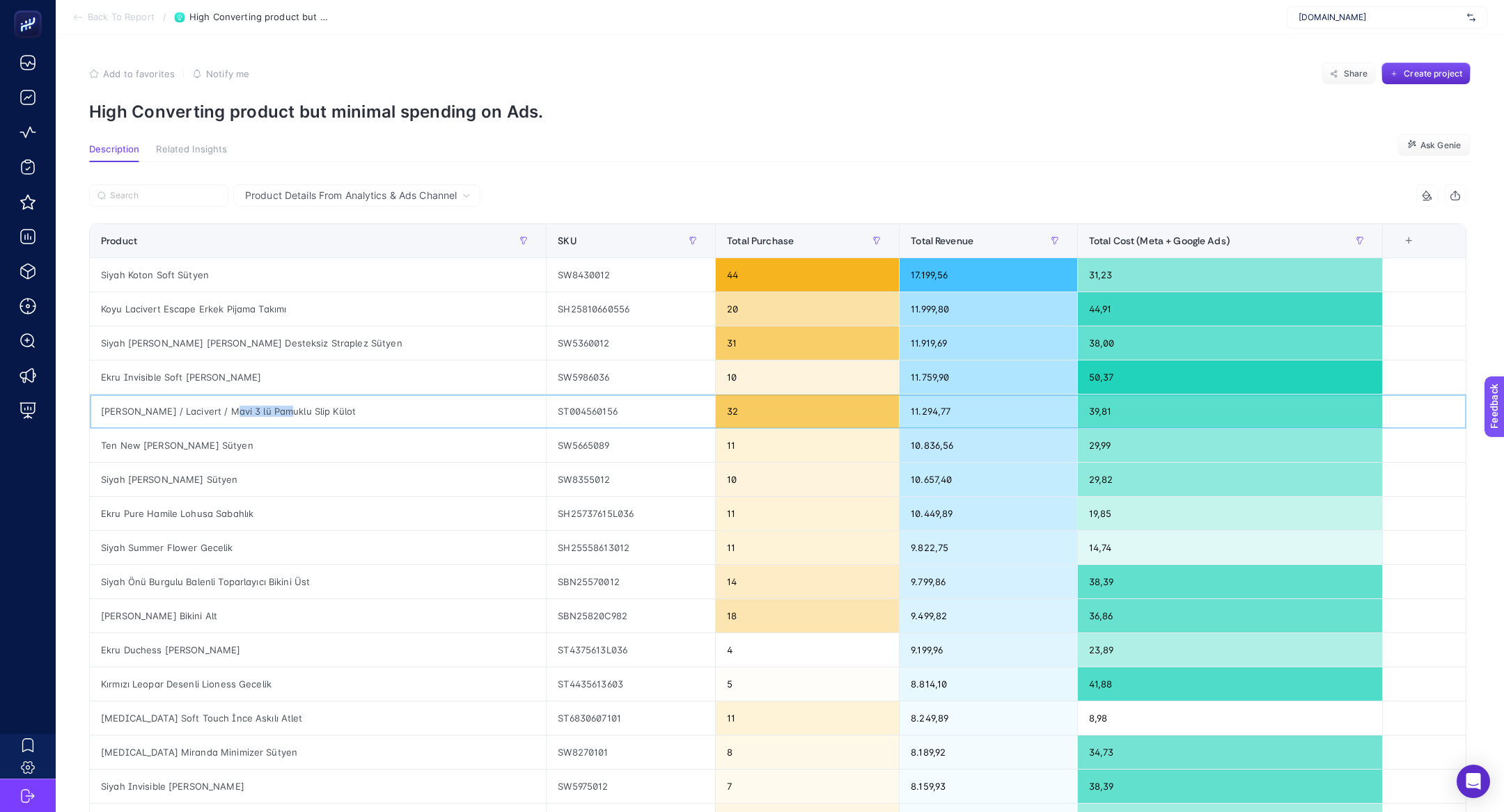
drag, startPoint x: 213, startPoint y: 412, endPoint x: 270, endPoint y: 413, distance: 57.0
click at [271, 414] on div "Lila / Lacivert / Mavi 3 lü Pamuklu Slip Külot" at bounding box center [318, 411] width 456 height 33
click at [283, 718] on div "Beyaz Soft Touch İnce Askılı Atlet" at bounding box center [318, 718] width 456 height 33
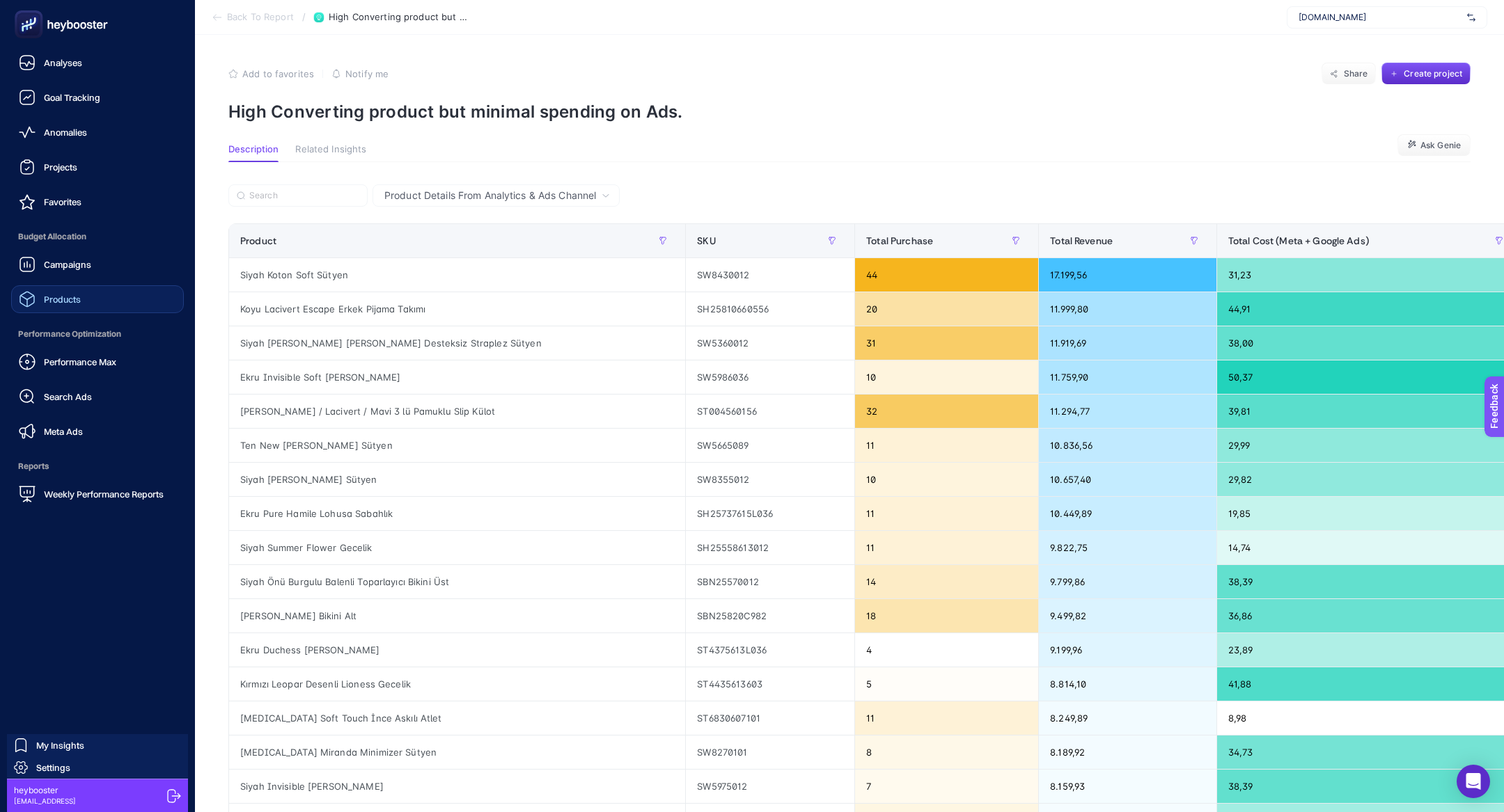
click at [82, 310] on link "Products" at bounding box center [97, 299] width 173 height 28
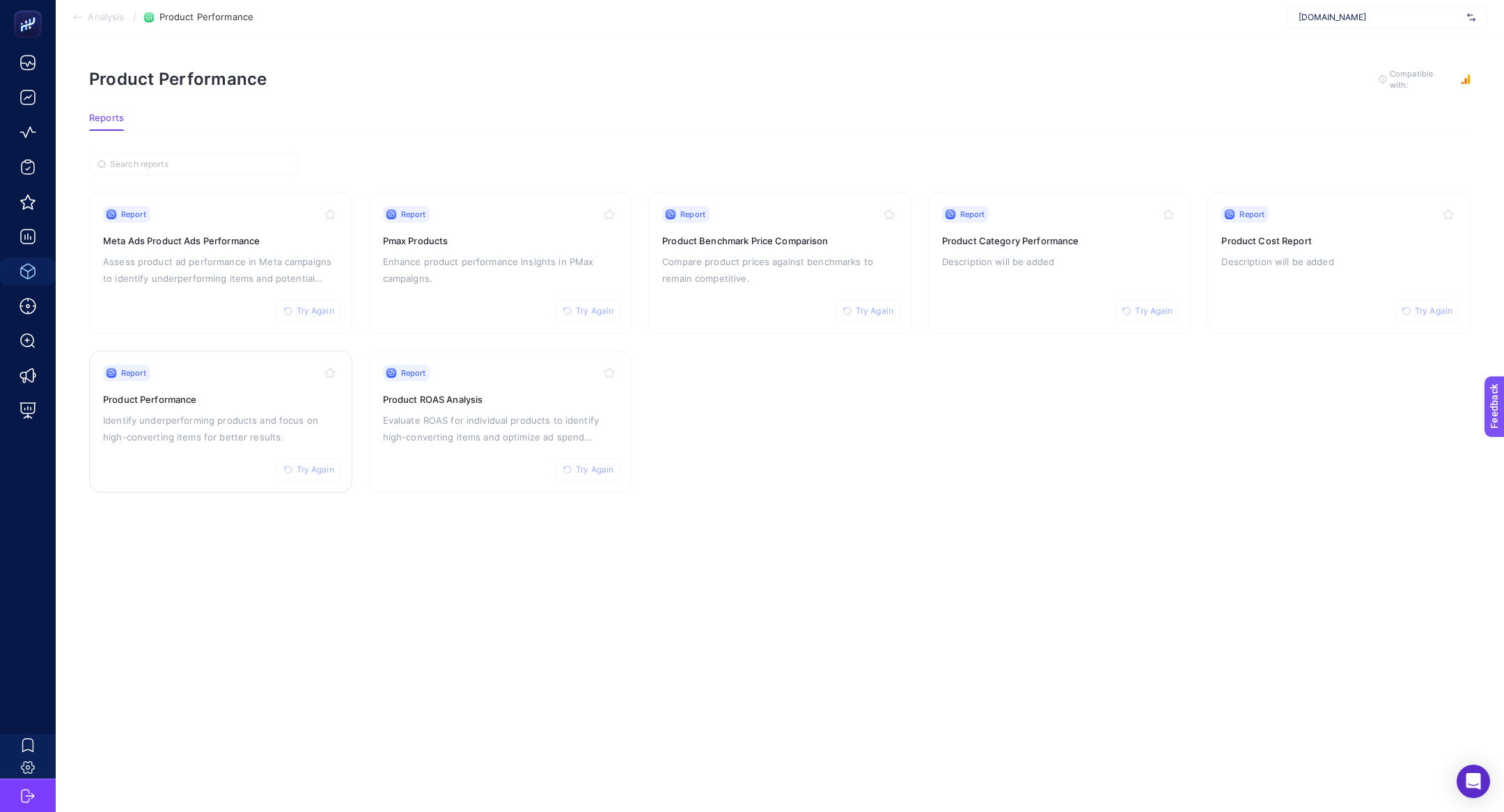
click at [171, 464] on div "Report Try Again Product Performance Identify underperforming products and focu…" at bounding box center [220, 421] width 235 height 114
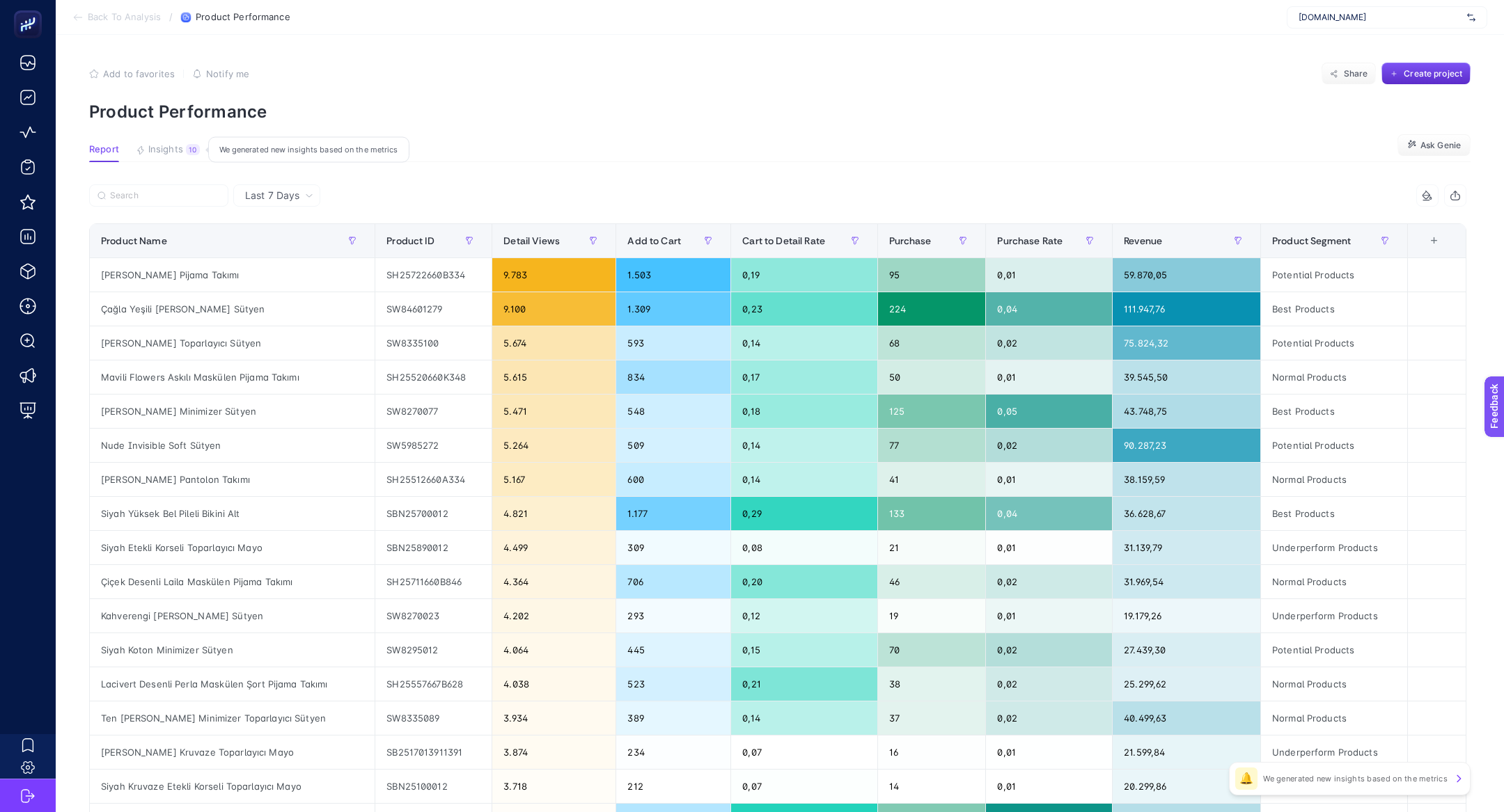
click at [167, 146] on span "Insights" at bounding box center [166, 149] width 35 height 11
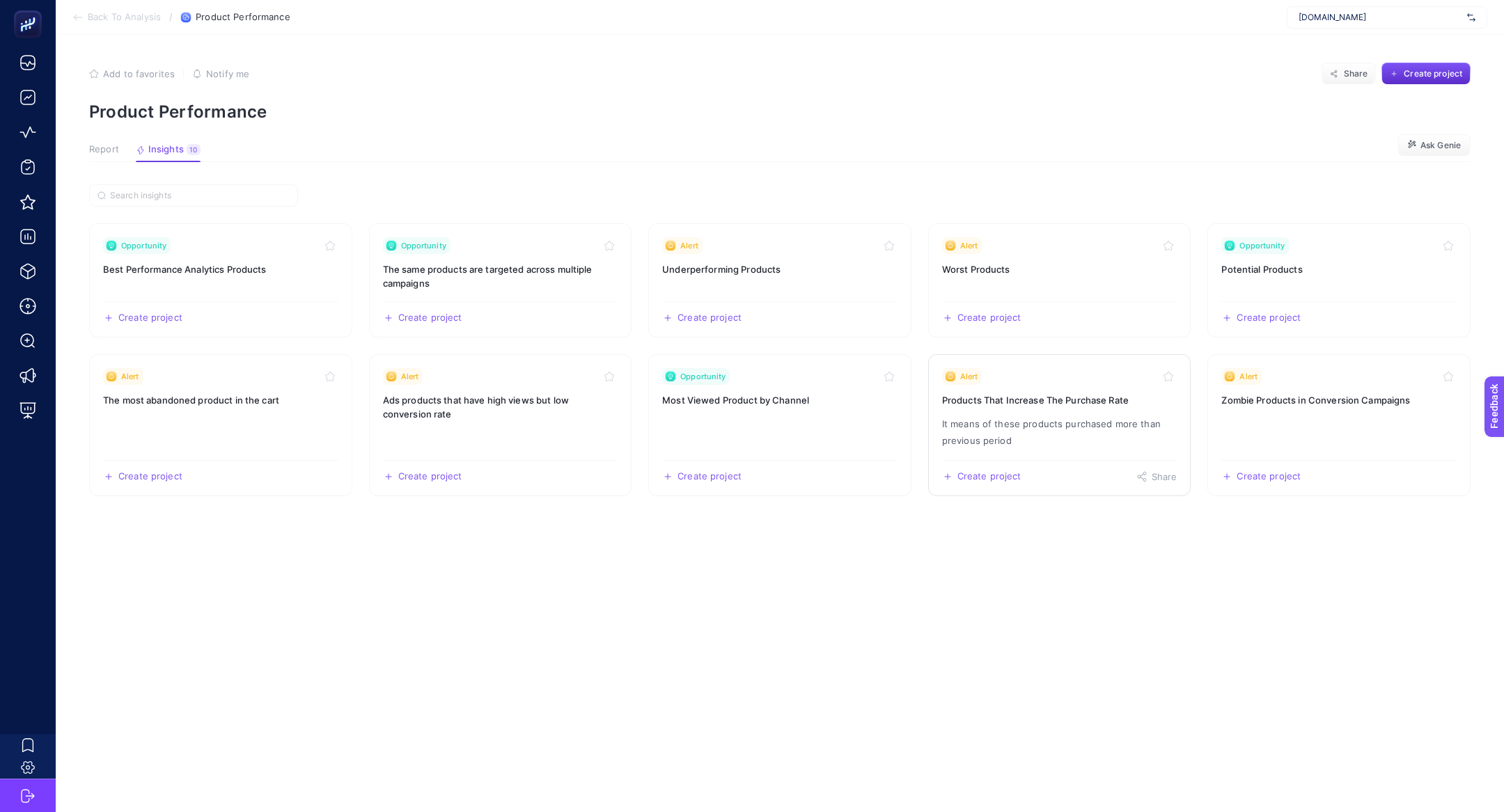
click at [1092, 432] on p "It means of these products purchased more than previous period" at bounding box center [1059, 432] width 235 height 33
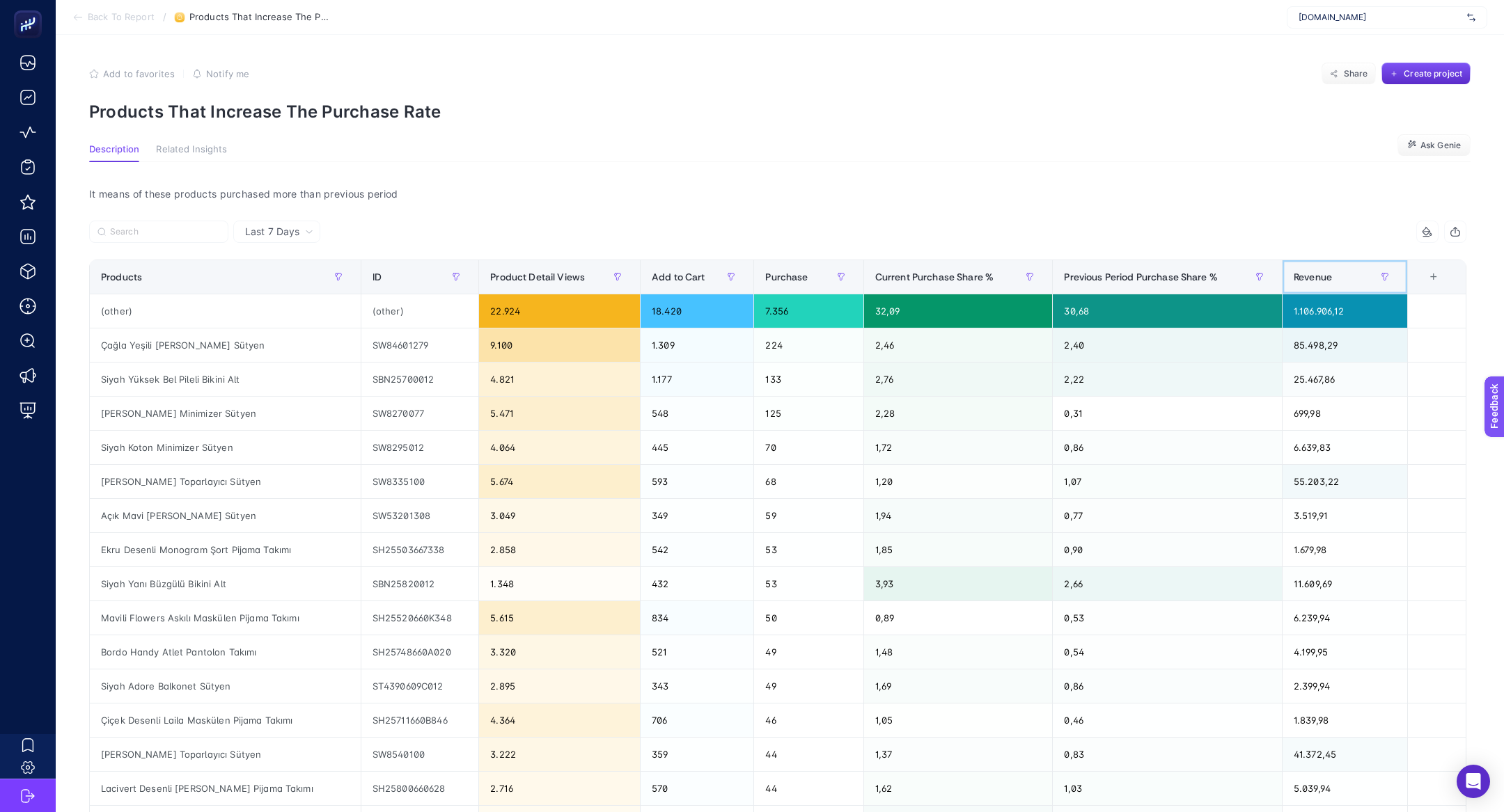
click at [1345, 274] on div "Revenue" at bounding box center [1344, 277] width 102 height 22
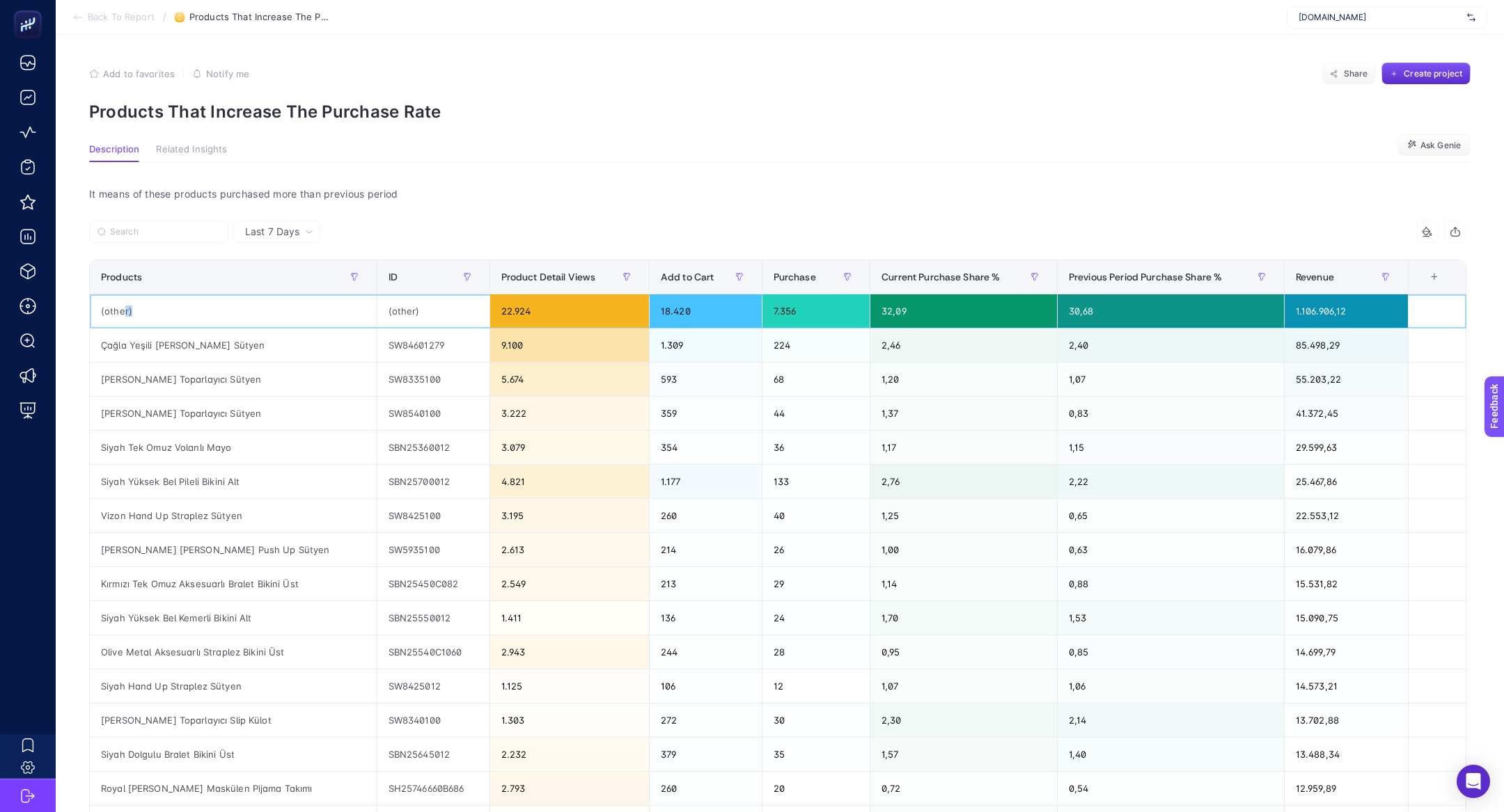
drag, startPoint x: 121, startPoint y: 310, endPoint x: 217, endPoint y: 313, distance: 96.0
click at [218, 313] on div "(other)" at bounding box center [233, 311] width 287 height 33
click at [217, 313] on div "(other)" at bounding box center [233, 311] width 287 height 33
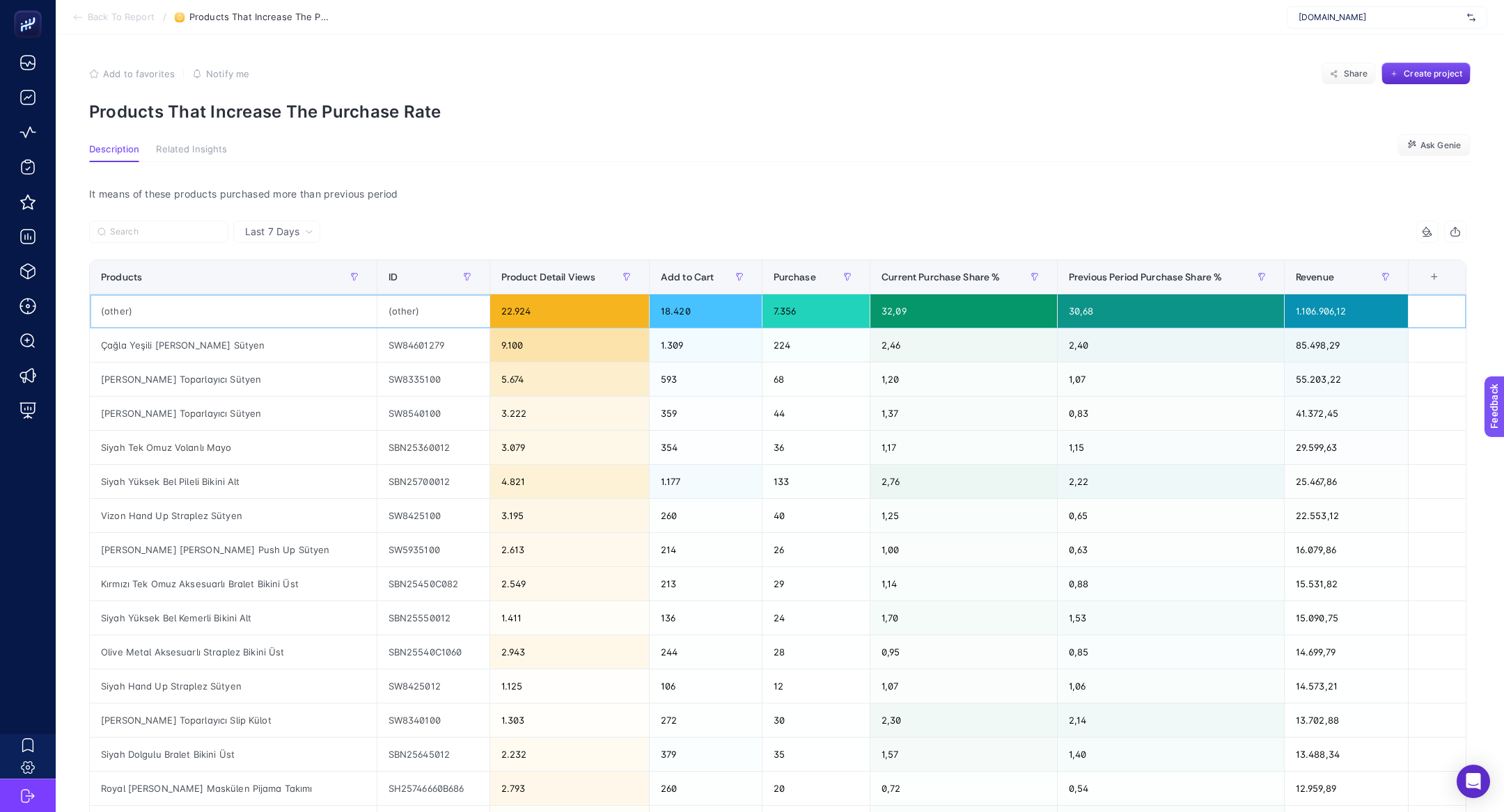
click at [217, 313] on div "(other)" at bounding box center [233, 311] width 287 height 33
drag, startPoint x: 194, startPoint y: 378, endPoint x: 273, endPoint y: 385, distance: 79.3
click at [275, 386] on div "Vizon Rosa Minimizer Toparlayıcı Sütyen" at bounding box center [233, 379] width 287 height 33
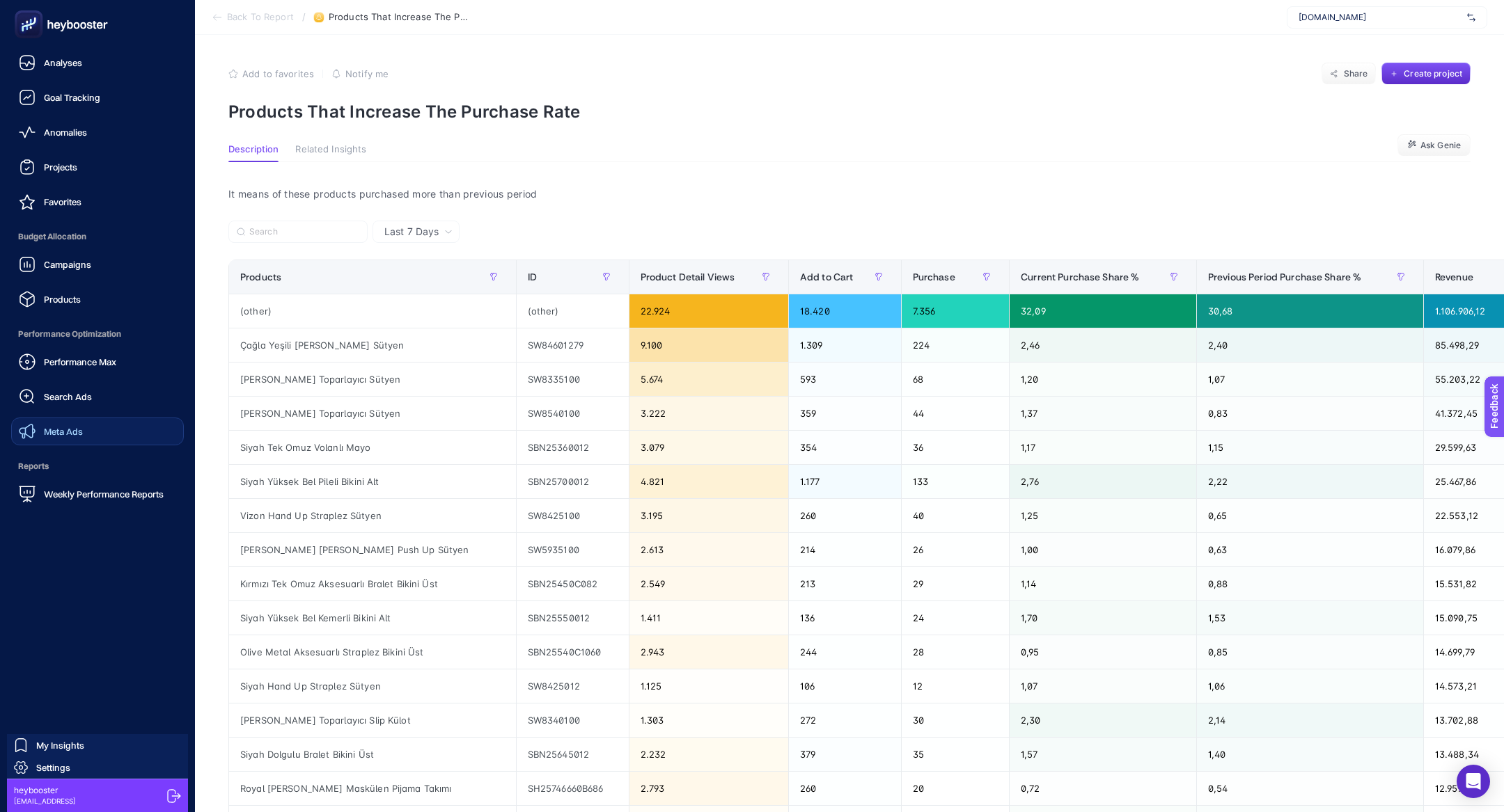
click at [109, 434] on link "Meta Ads" at bounding box center [97, 431] width 173 height 28
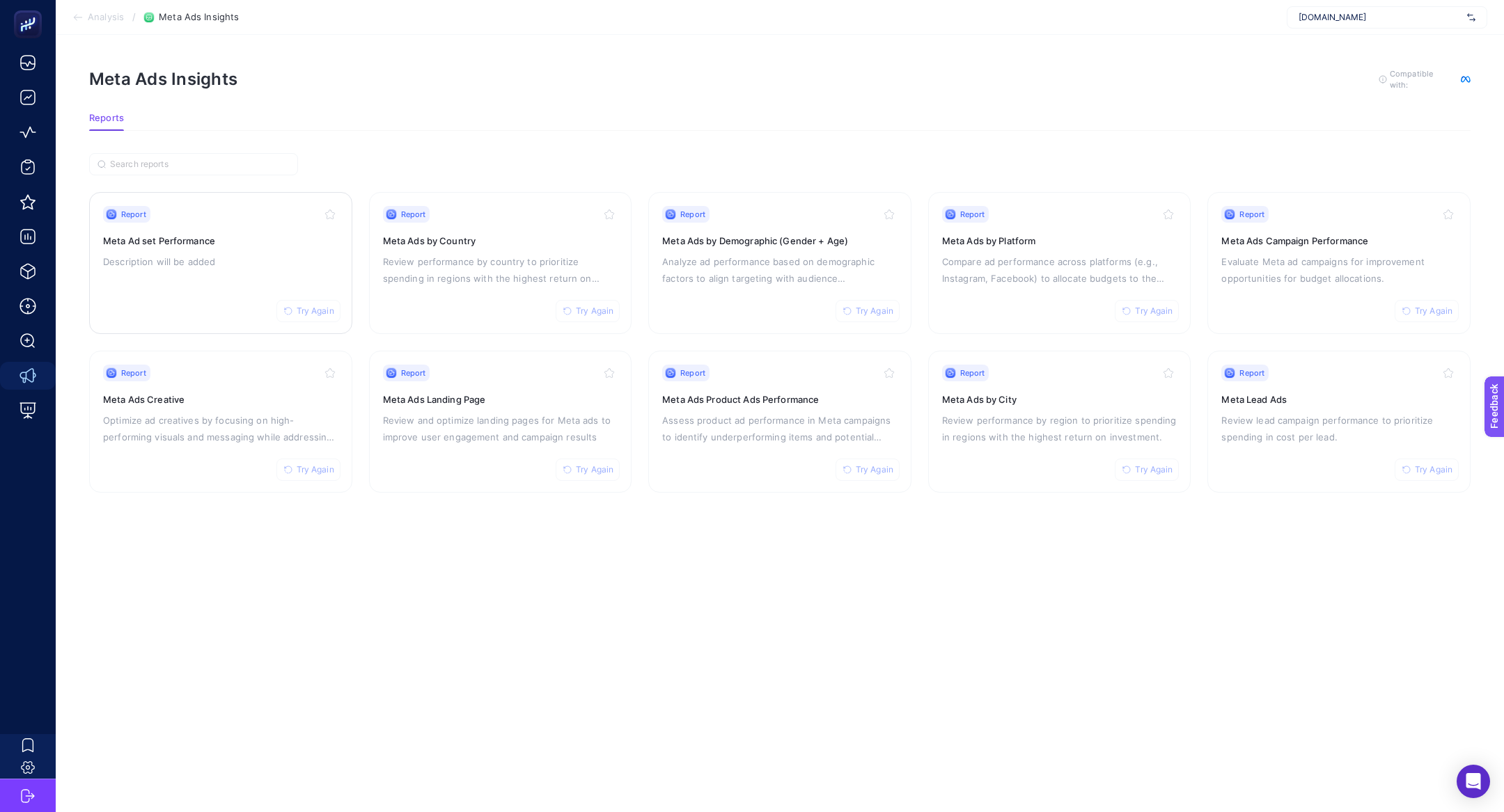
click at [216, 240] on h3 "Meta Ad set Performance" at bounding box center [220, 241] width 235 height 14
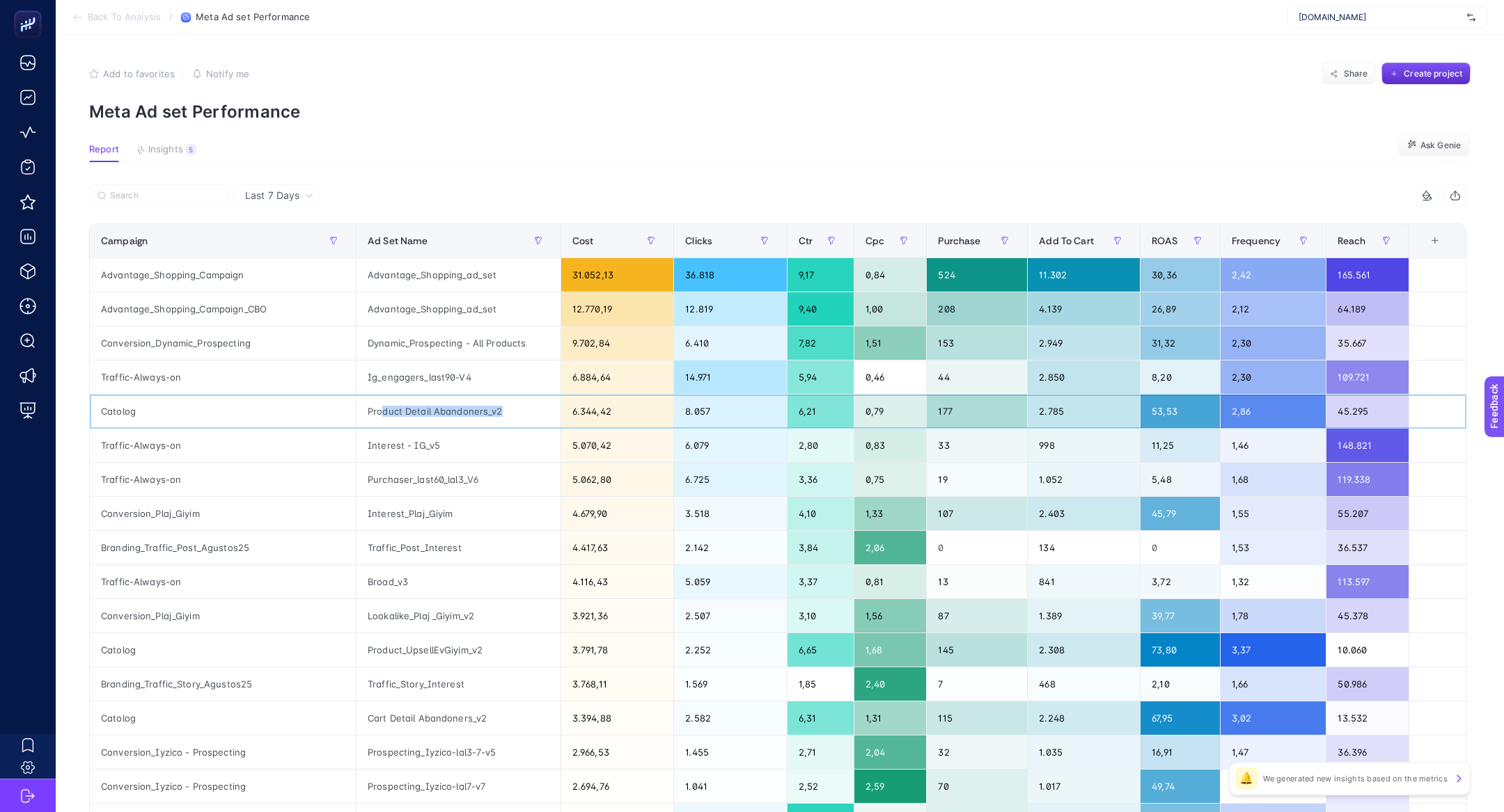
drag, startPoint x: 381, startPoint y: 415, endPoint x: 482, endPoint y: 417, distance: 101.0
click at [483, 417] on div "Product Detail Abandoners_v2" at bounding box center [458, 411] width 204 height 33
click at [570, 417] on div "6.344,42" at bounding box center [616, 411] width 112 height 33
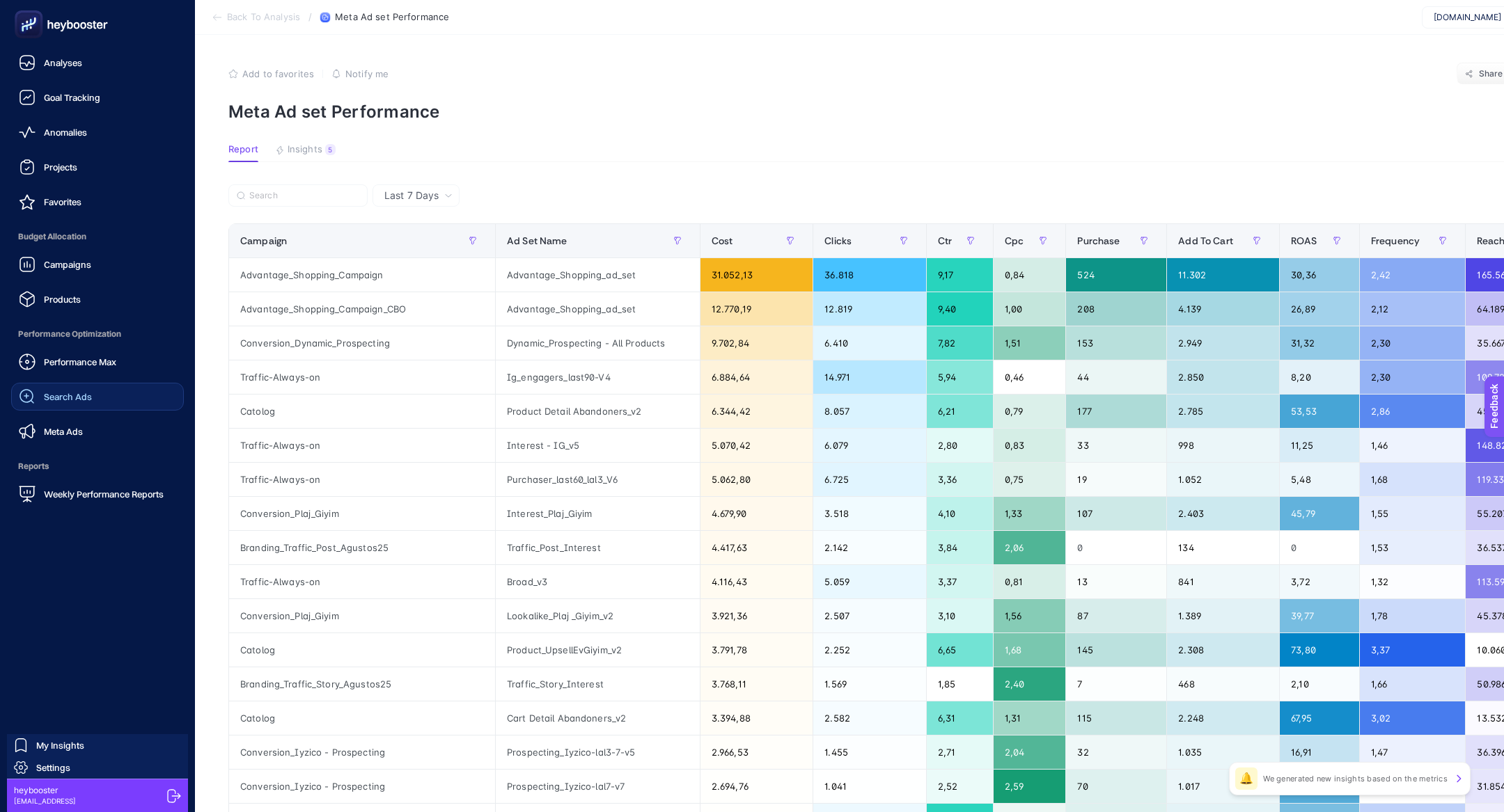
click at [69, 406] on link "Search Ads" at bounding box center [97, 397] width 173 height 28
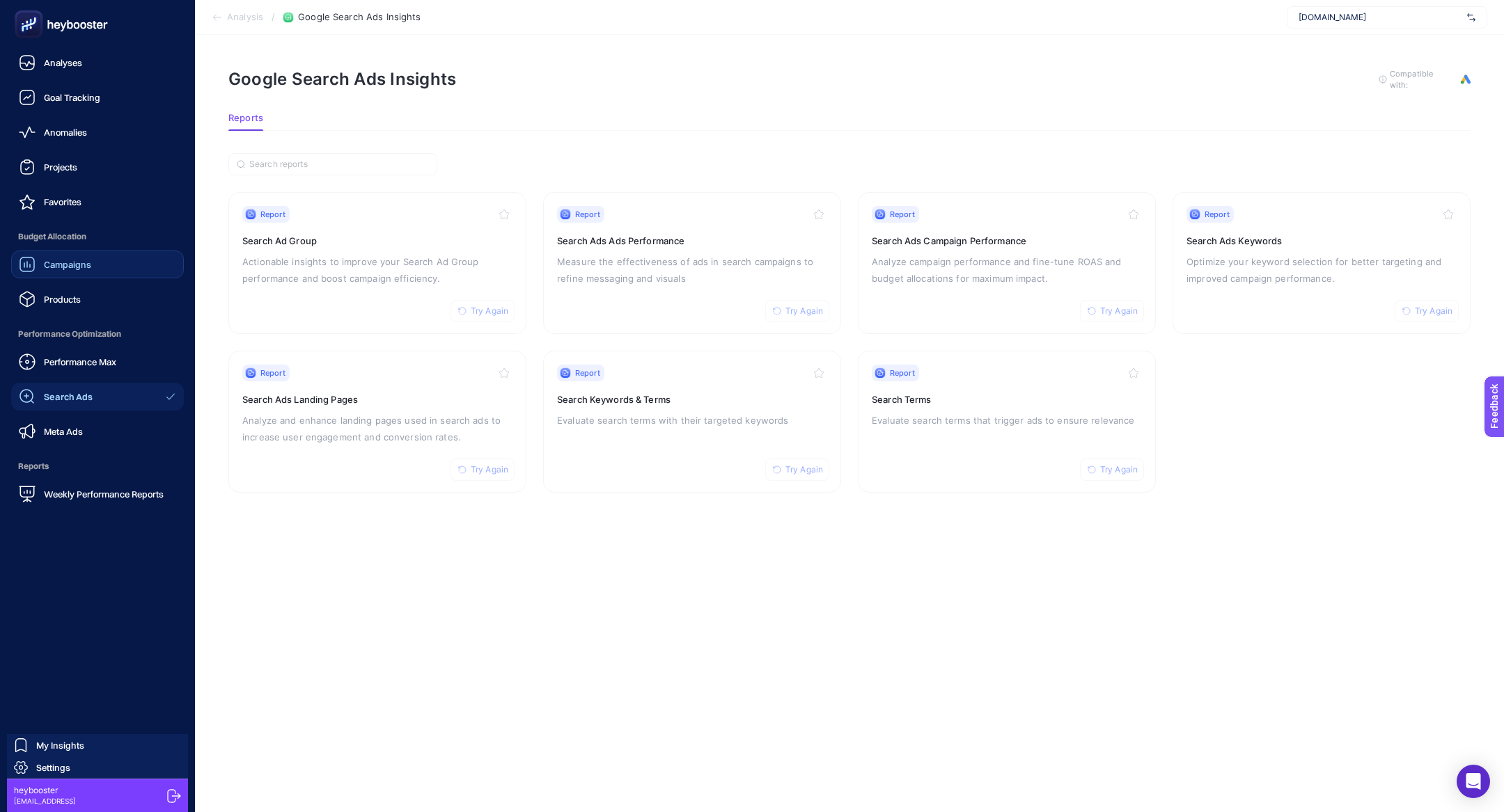
click at [84, 264] on span "Campaigns" at bounding box center [67, 264] width 48 height 11
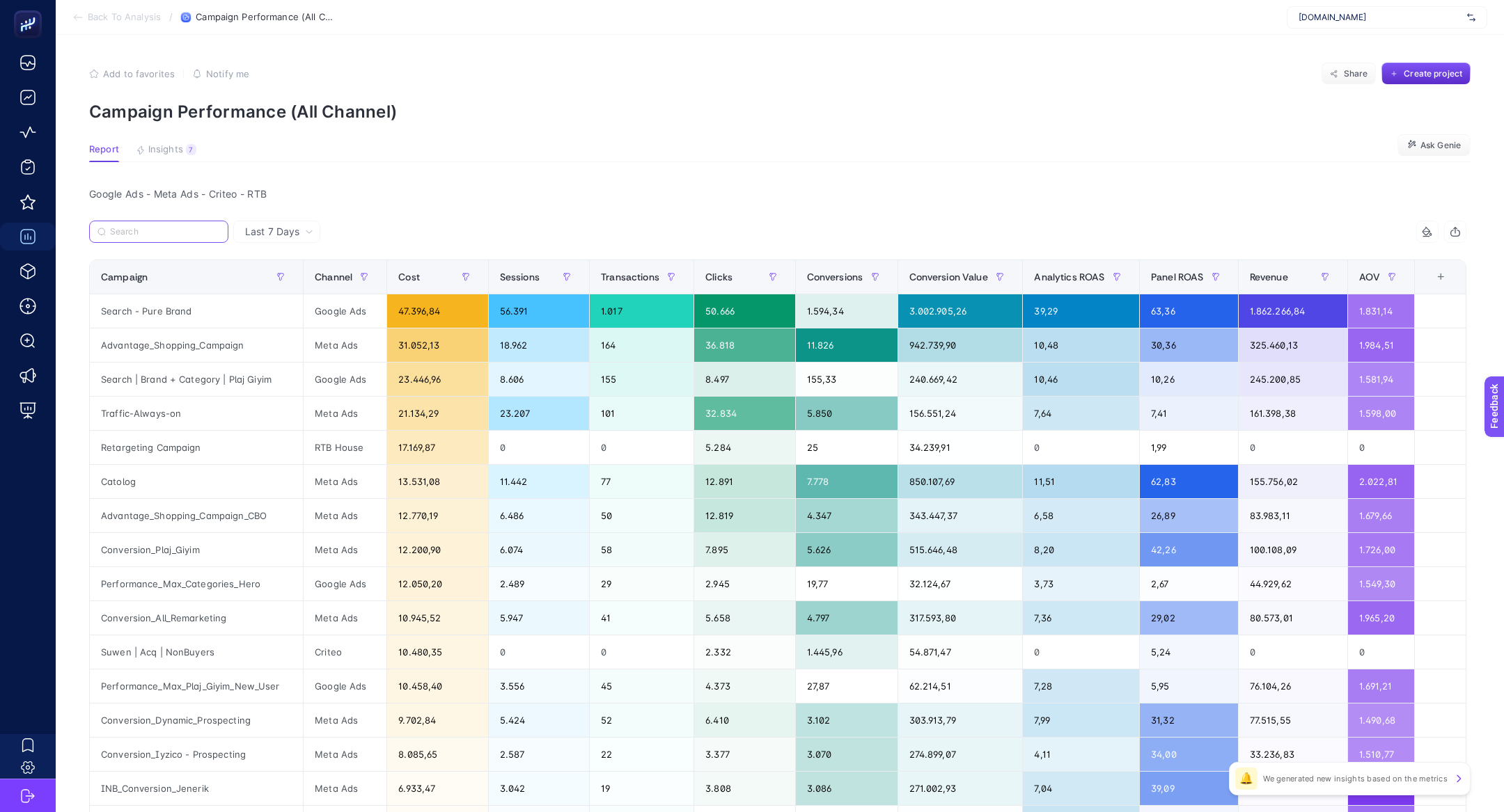
click at [127, 229] on input "Search" at bounding box center [165, 232] width 110 height 11
paste input "Catolog"
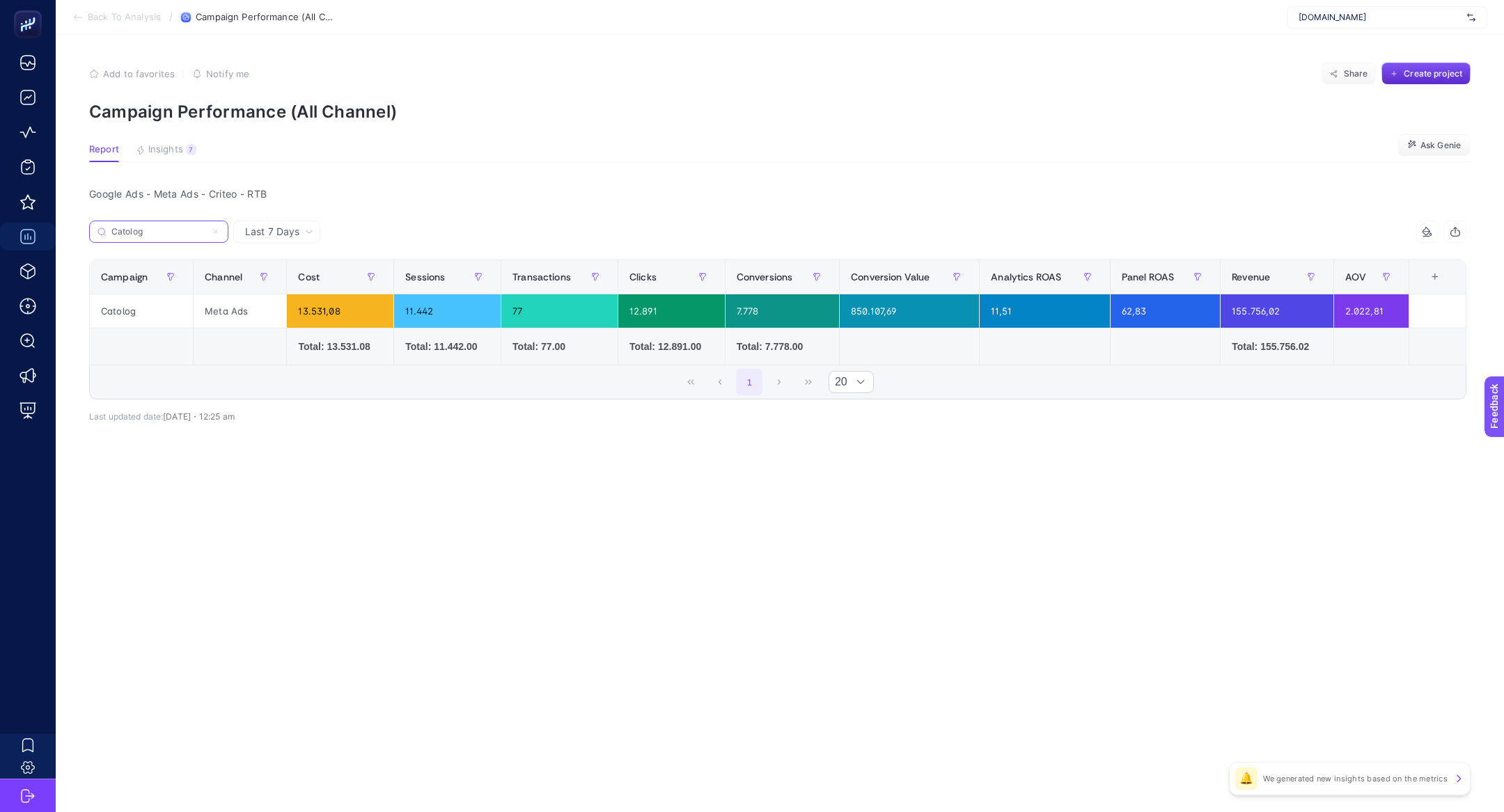
type input "Catolog"
drag, startPoint x: 1041, startPoint y: 321, endPoint x: 983, endPoint y: 318, distance: 58.1
click at [983, 318] on div "11,51" at bounding box center [1045, 311] width 130 height 33
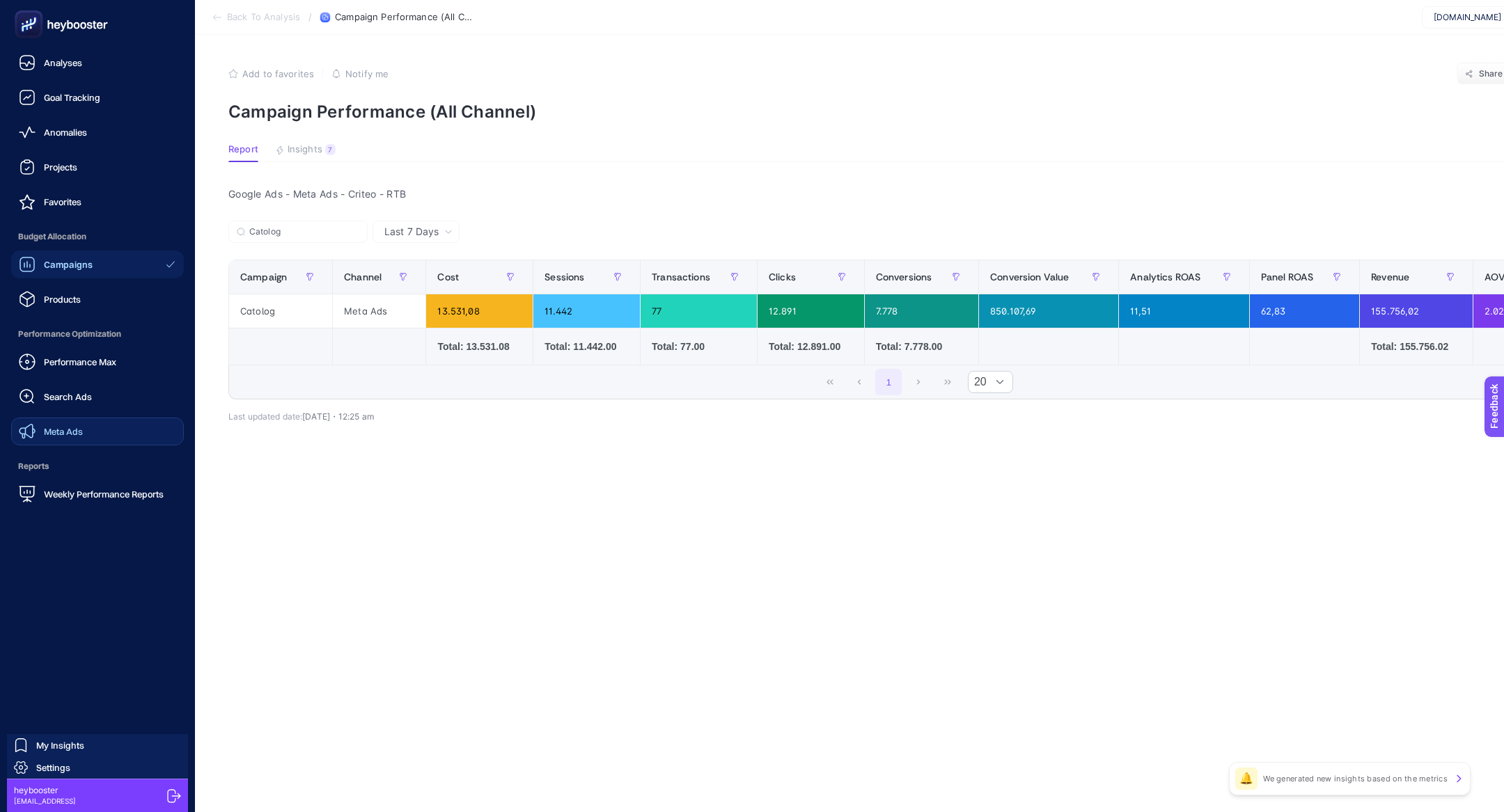
click at [88, 441] on link "Meta Ads" at bounding box center [97, 431] width 173 height 28
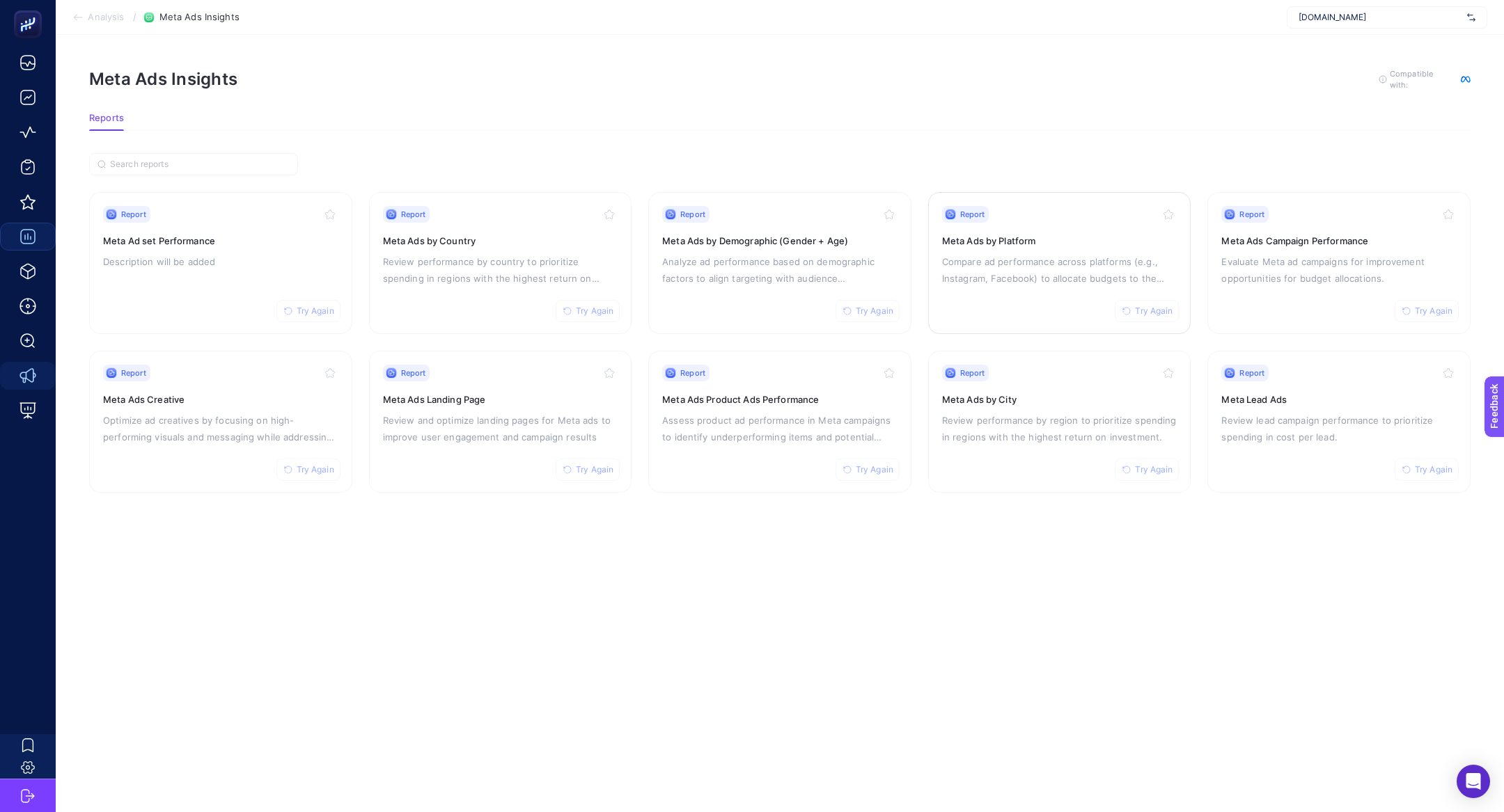
click at [1046, 259] on p "Compare ad performance across platforms (e.g., Instagram, Facebook) to allocate…" at bounding box center [1059, 270] width 235 height 33
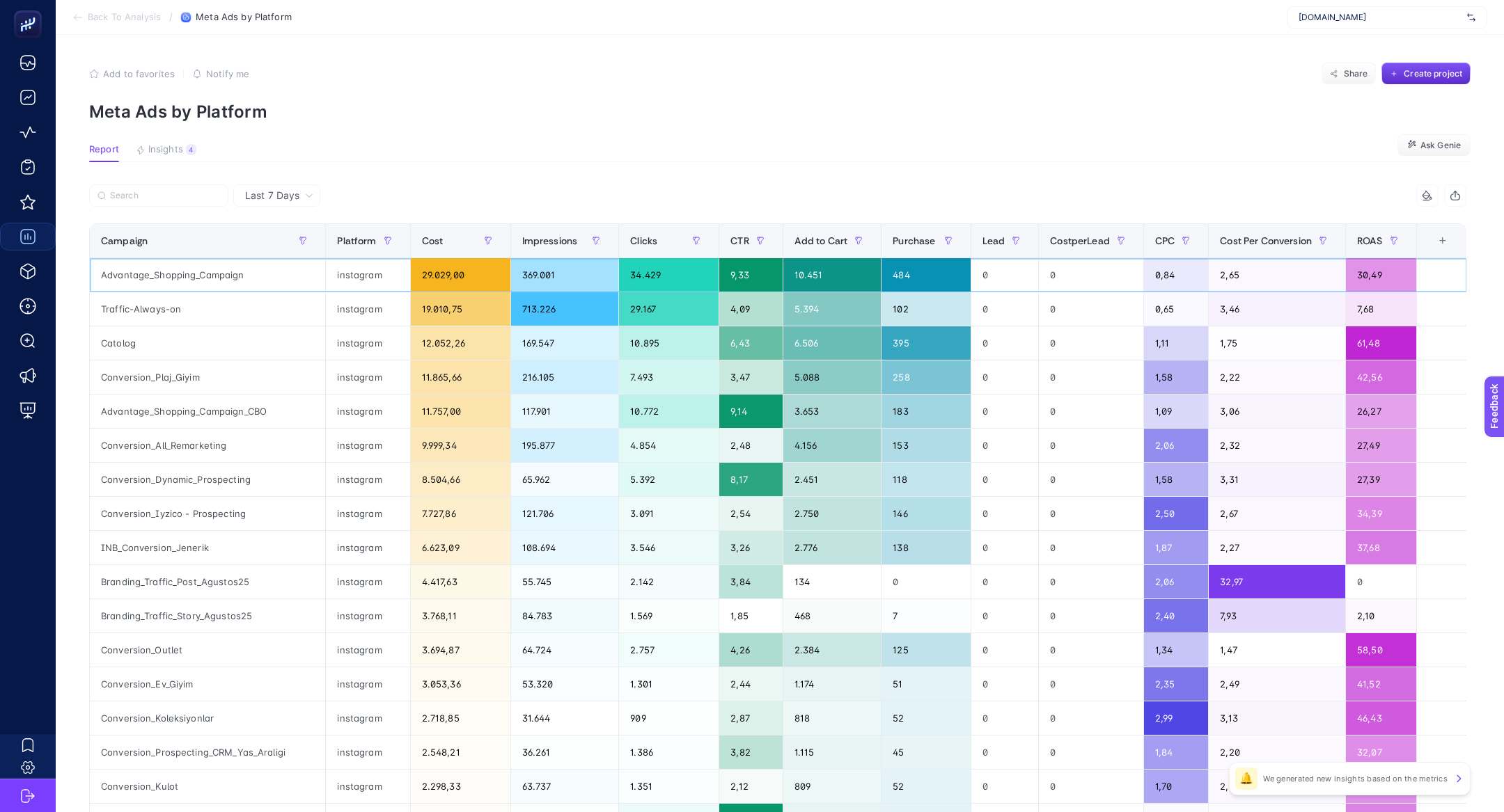
click at [151, 270] on div "Advantage_Shopping_Campaign" at bounding box center [207, 275] width 235 height 33
copy div "Advantage_Shopping_Campaign"
click at [166, 208] on div at bounding box center [433, 199] width 689 height 30
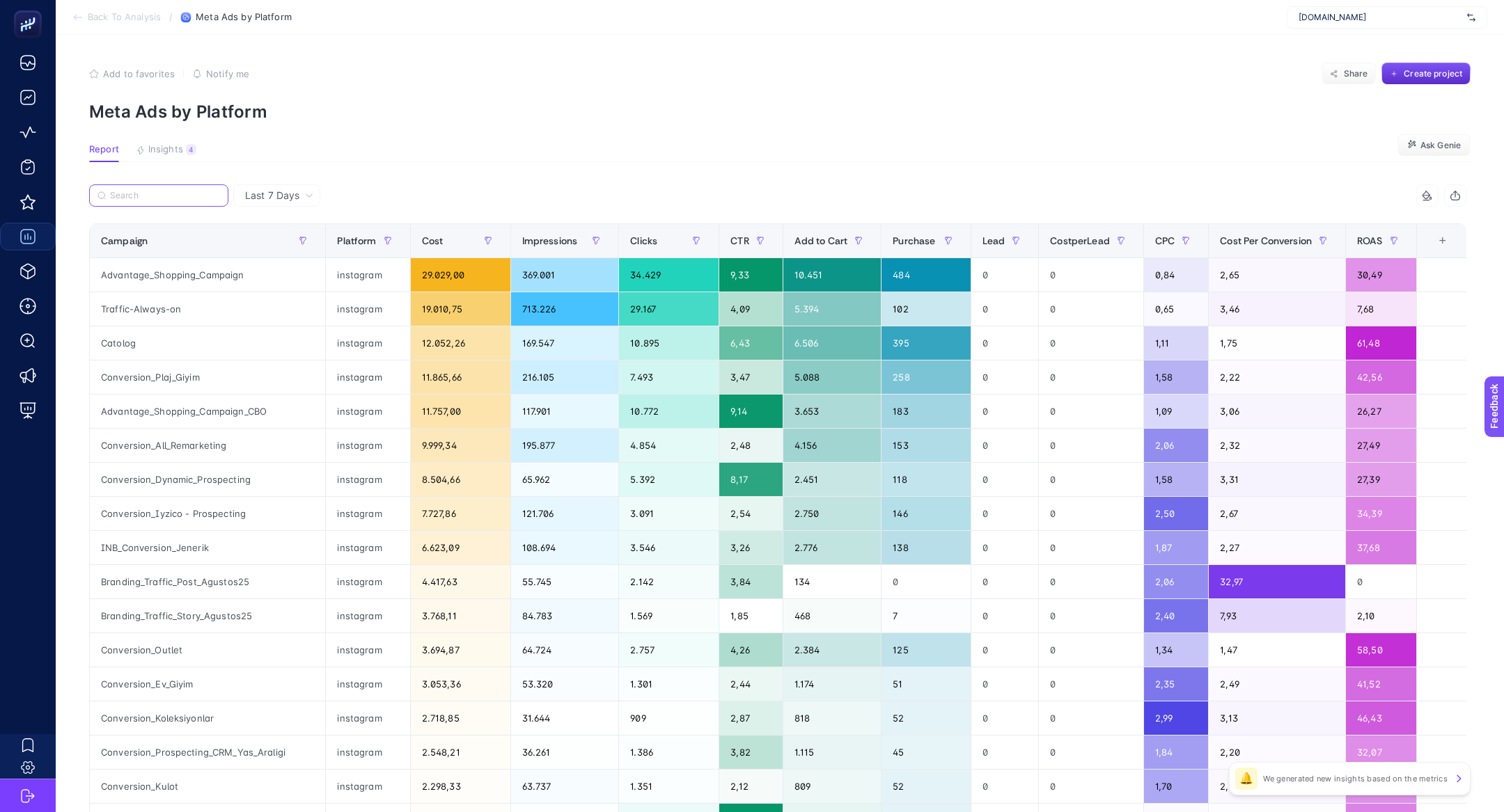
click at [166, 198] on input "Search" at bounding box center [165, 196] width 110 height 11
paste input "Advantage_Shopping_Campaign"
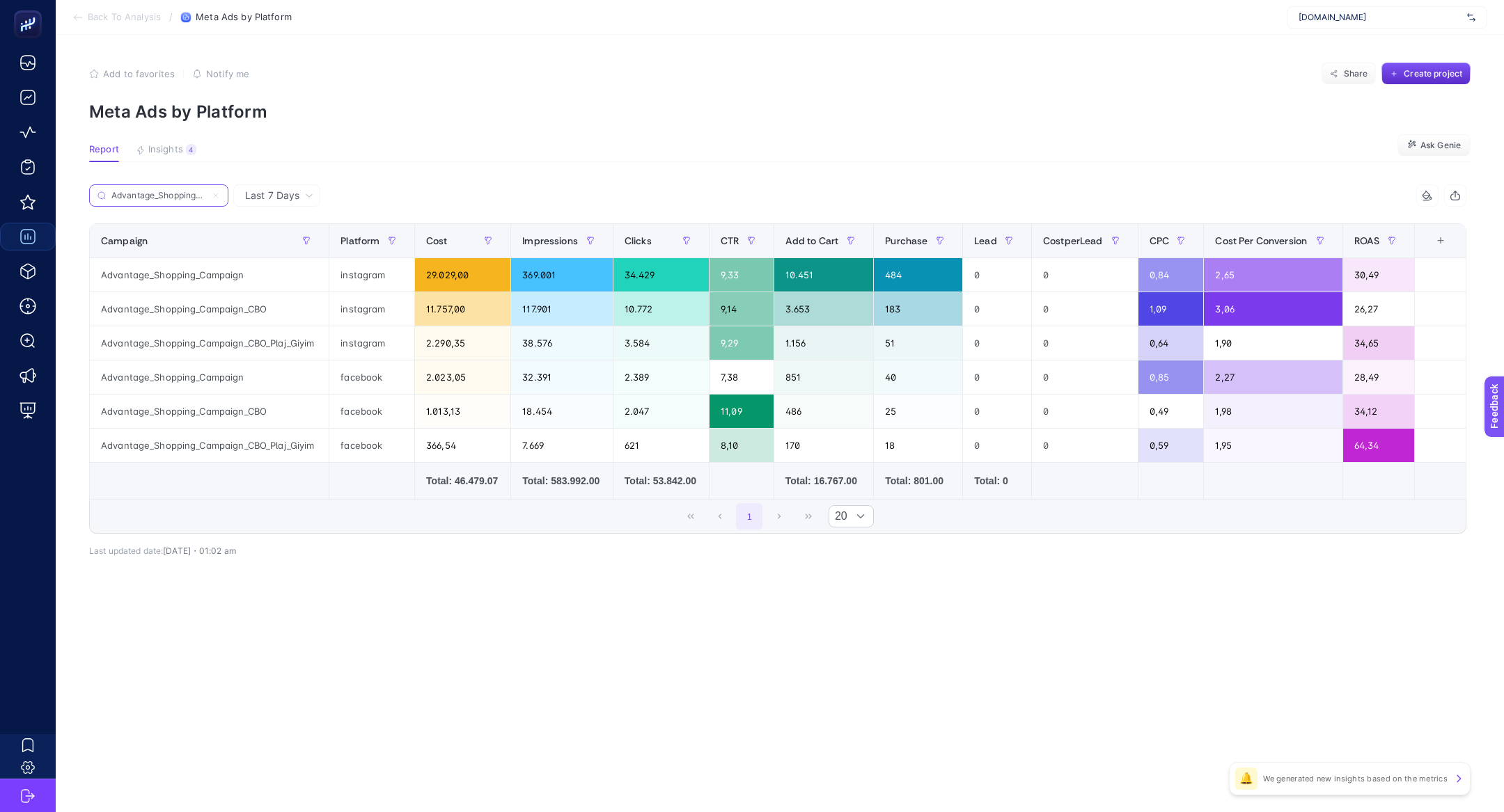
scroll to position [0, 33]
type input "Advantage_Shopping_Campaign"
drag, startPoint x: 416, startPoint y: 386, endPoint x: 461, endPoint y: 378, distance: 45.7
click at [461, 381] on div "2.023,05" at bounding box center [463, 377] width 96 height 33
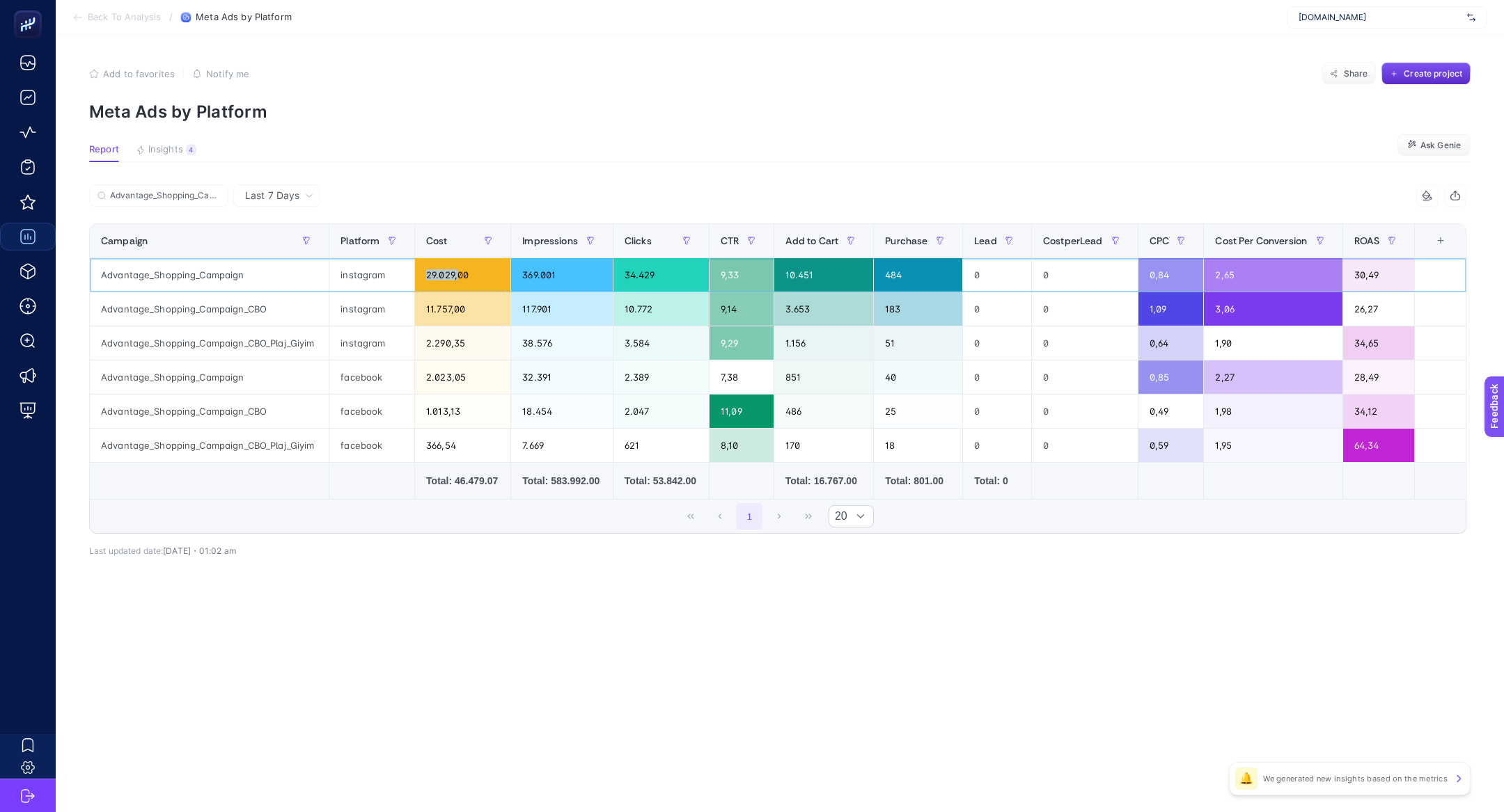
drag, startPoint x: 422, startPoint y: 270, endPoint x: 477, endPoint y: 270, distance: 55.0
click at [477, 270] on div "29.029,00" at bounding box center [463, 275] width 96 height 33
click at [912, 385] on div "40" at bounding box center [918, 377] width 89 height 33
drag, startPoint x: 1245, startPoint y: 382, endPoint x: 1221, endPoint y: 375, distance: 25.0
click at [1221, 375] on div "2,27" at bounding box center [1272, 377] width 138 height 33
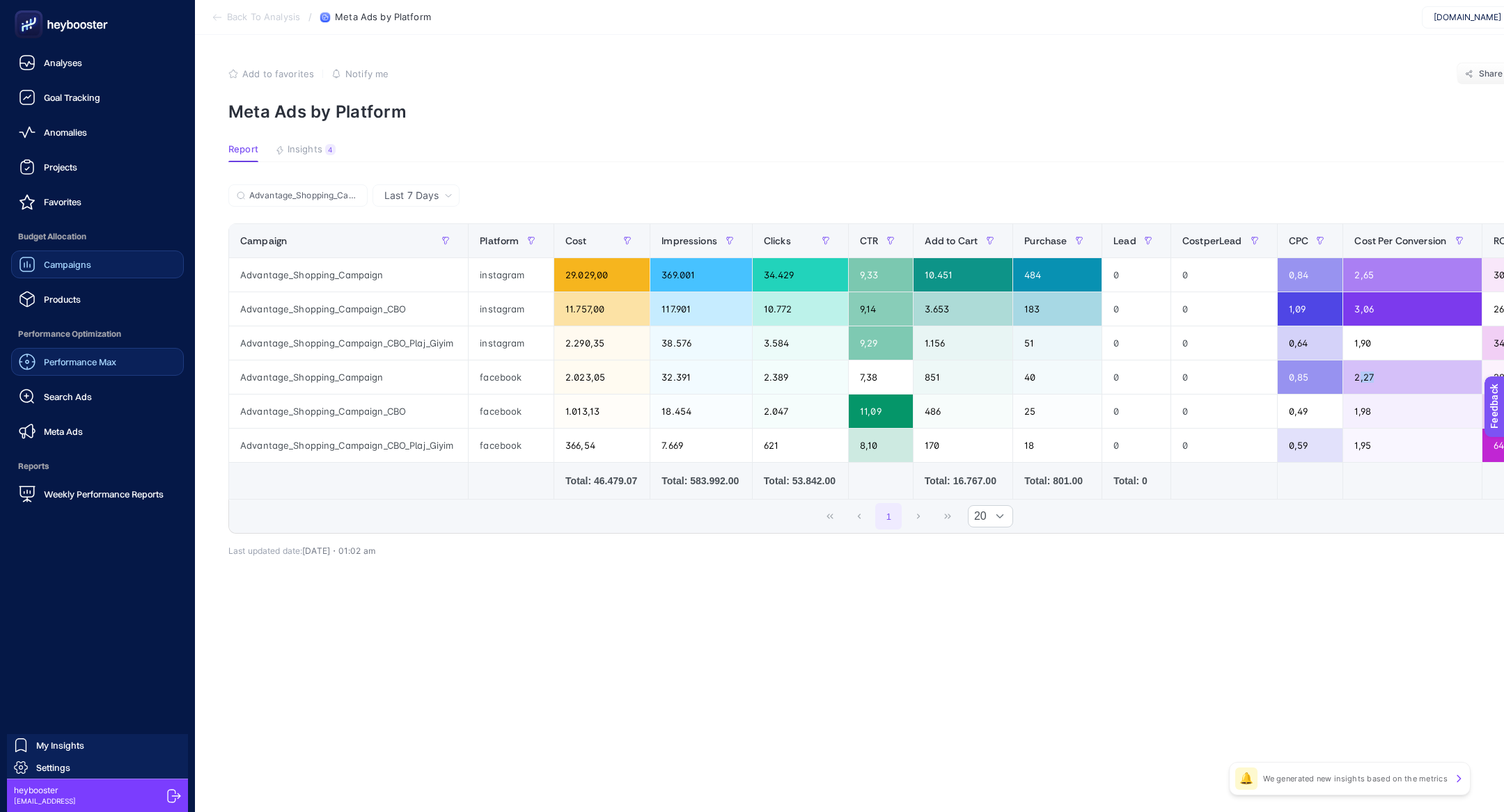
click at [104, 365] on span "Performance Max" at bounding box center [80, 362] width 72 height 11
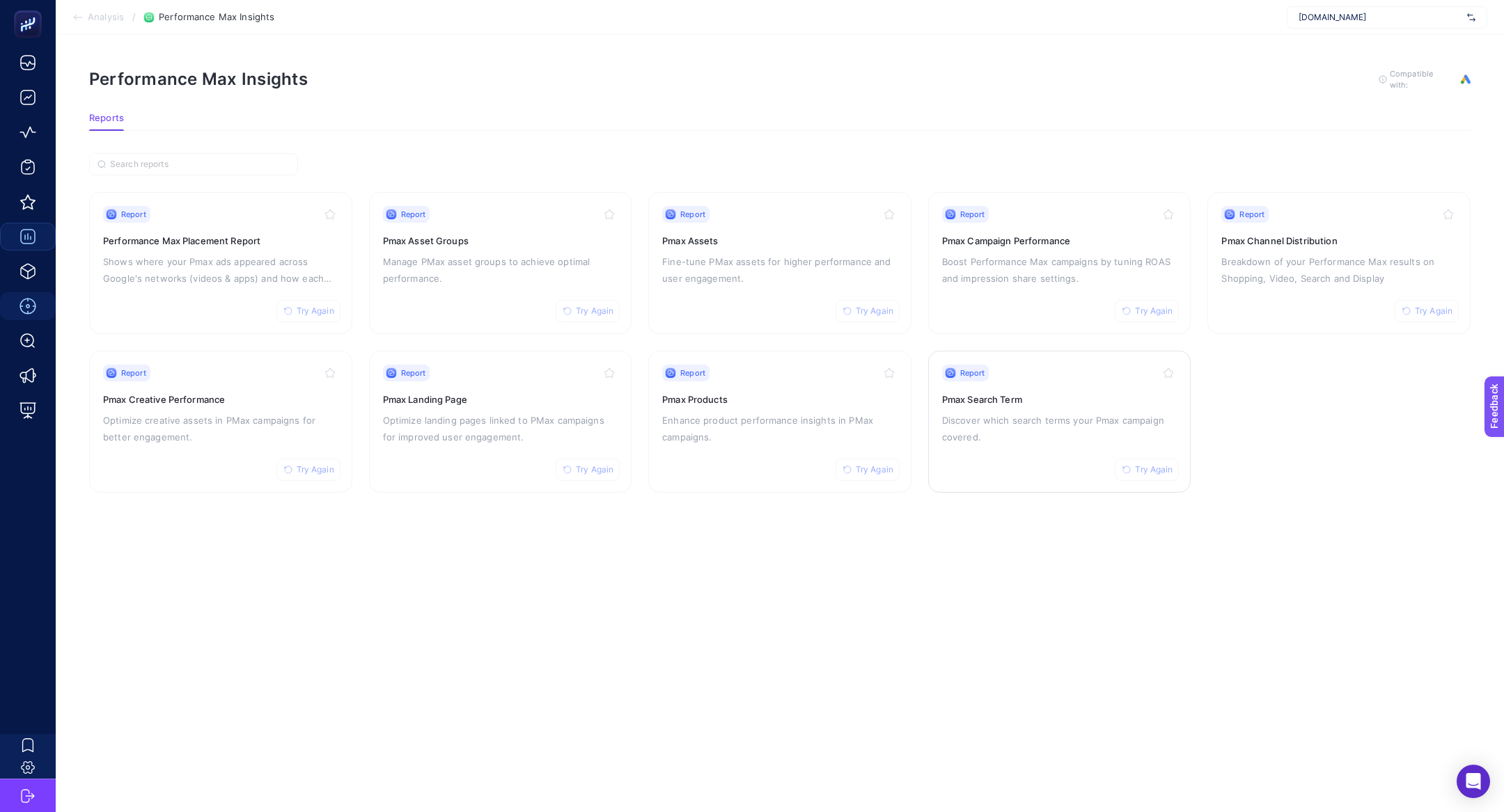
click at [967, 442] on p "Discover which search terms your Pmax campaign covered." at bounding box center [1059, 429] width 235 height 33
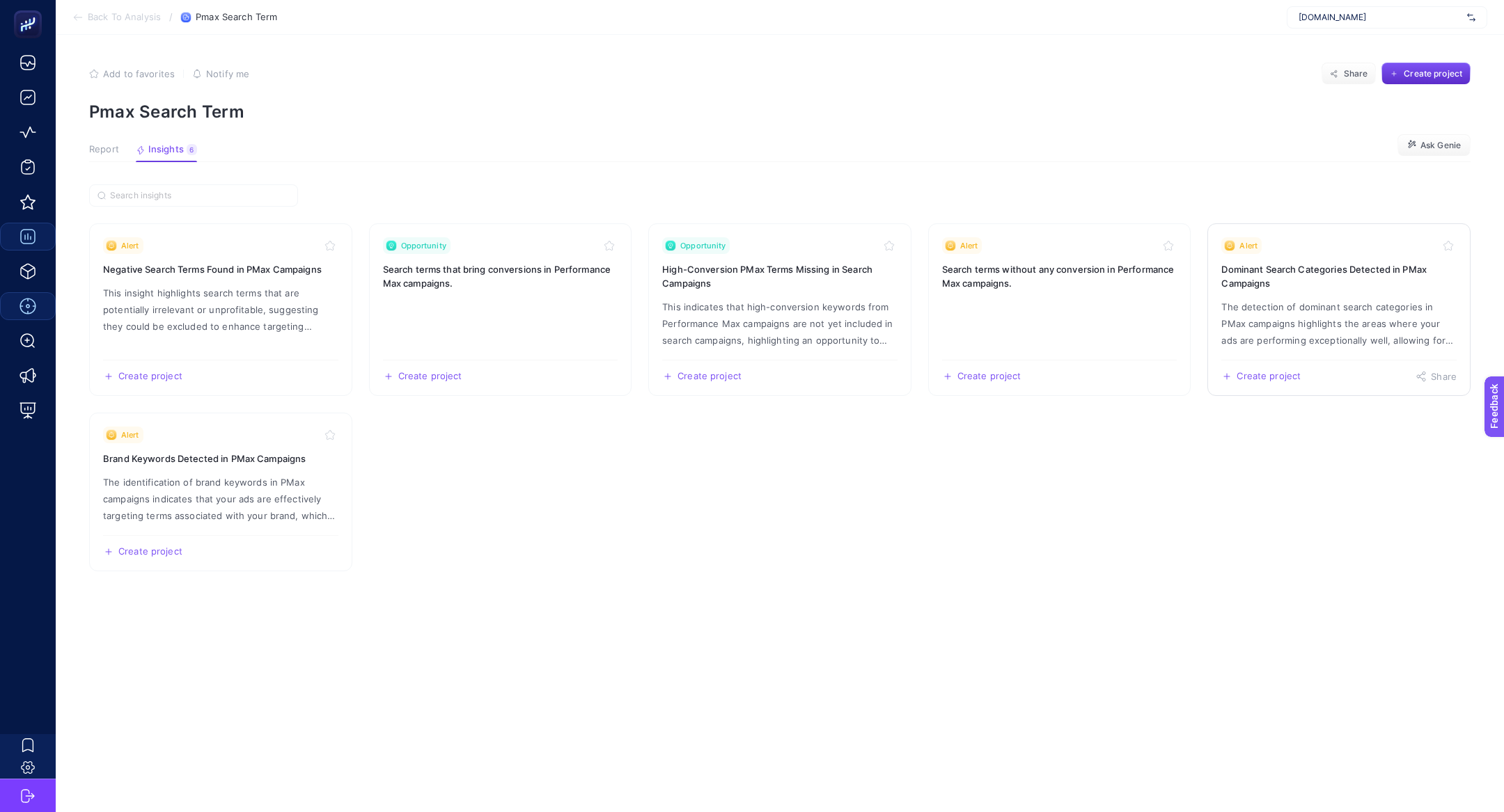
click at [1293, 329] on p "The detection of dominant search categories in PMax campaigns highlights the ar…" at bounding box center [1338, 323] width 235 height 50
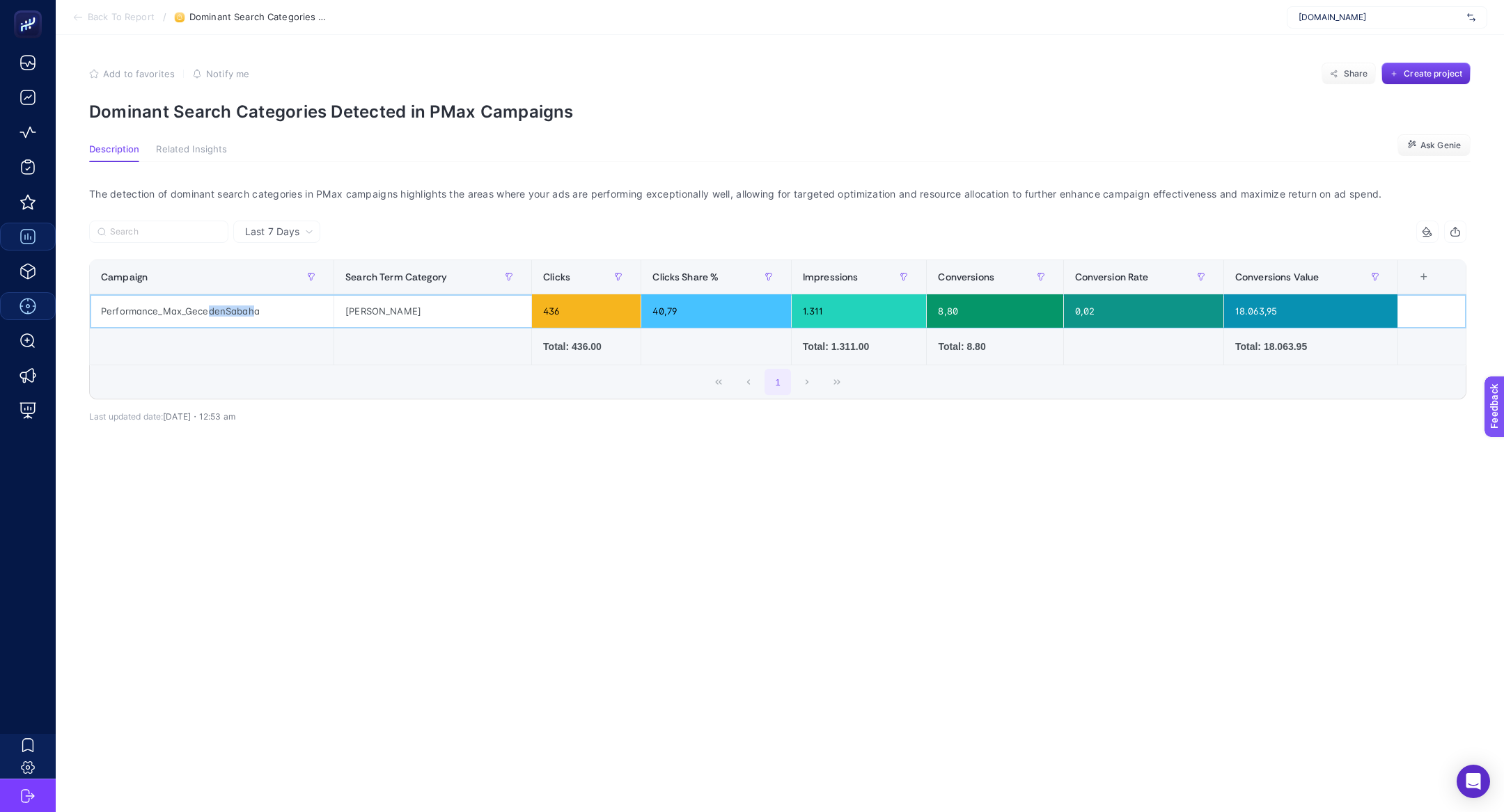
drag, startPoint x: 206, startPoint y: 308, endPoint x: 257, endPoint y: 314, distance: 51.4
click at [259, 314] on div "Performance_Max_GecedenSabaha" at bounding box center [212, 311] width 244 height 33
drag, startPoint x: 373, startPoint y: 306, endPoint x: 417, endPoint y: 320, distance: 46.2
click at [417, 320] on div "suwen pijama" at bounding box center [433, 311] width 197 height 33
click at [661, 310] on div "40,79" at bounding box center [716, 311] width 149 height 33
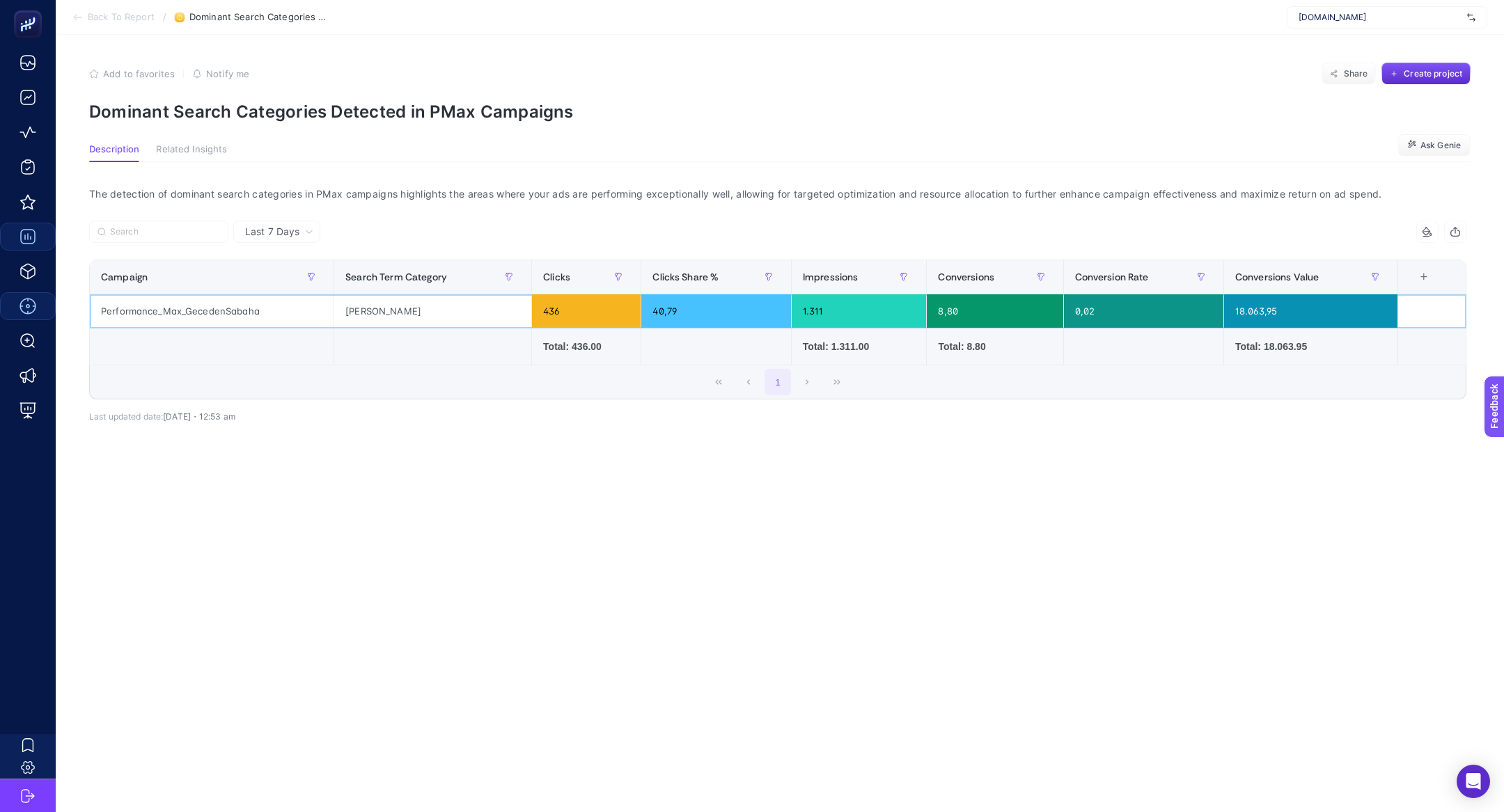
click at [661, 310] on div "40,79" at bounding box center [716, 311] width 149 height 33
click at [381, 318] on div "suwen pijama" at bounding box center [433, 311] width 197 height 33
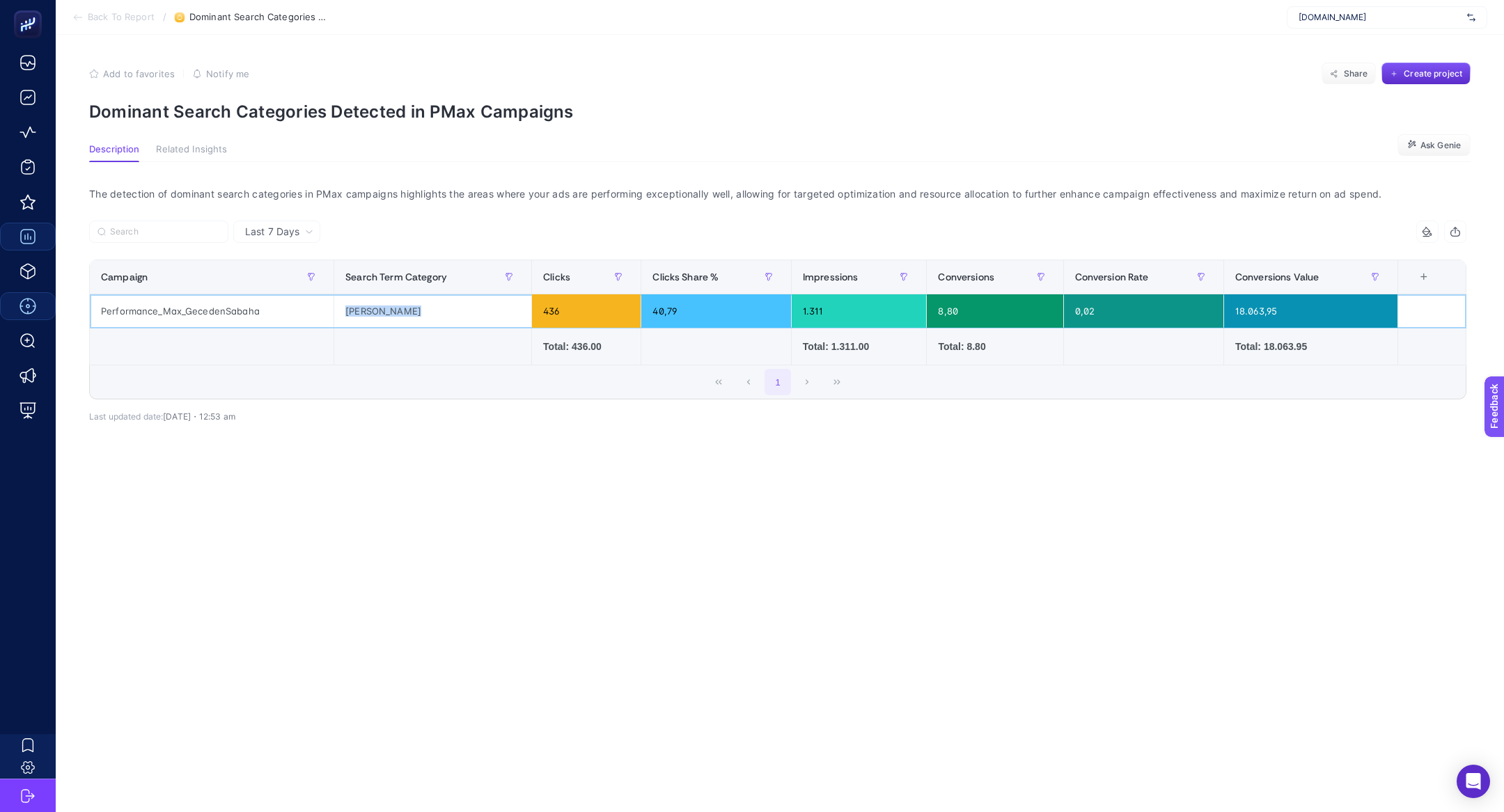
click at [381, 318] on div "suwen pijama" at bounding box center [433, 311] width 197 height 33
copy tr "suwen pijama"
click at [202, 326] on div "Performance_Max_GecedenSabaha" at bounding box center [212, 311] width 244 height 33
click at [202, 317] on div "Performance_Max_GecedenSabaha" at bounding box center [212, 311] width 244 height 33
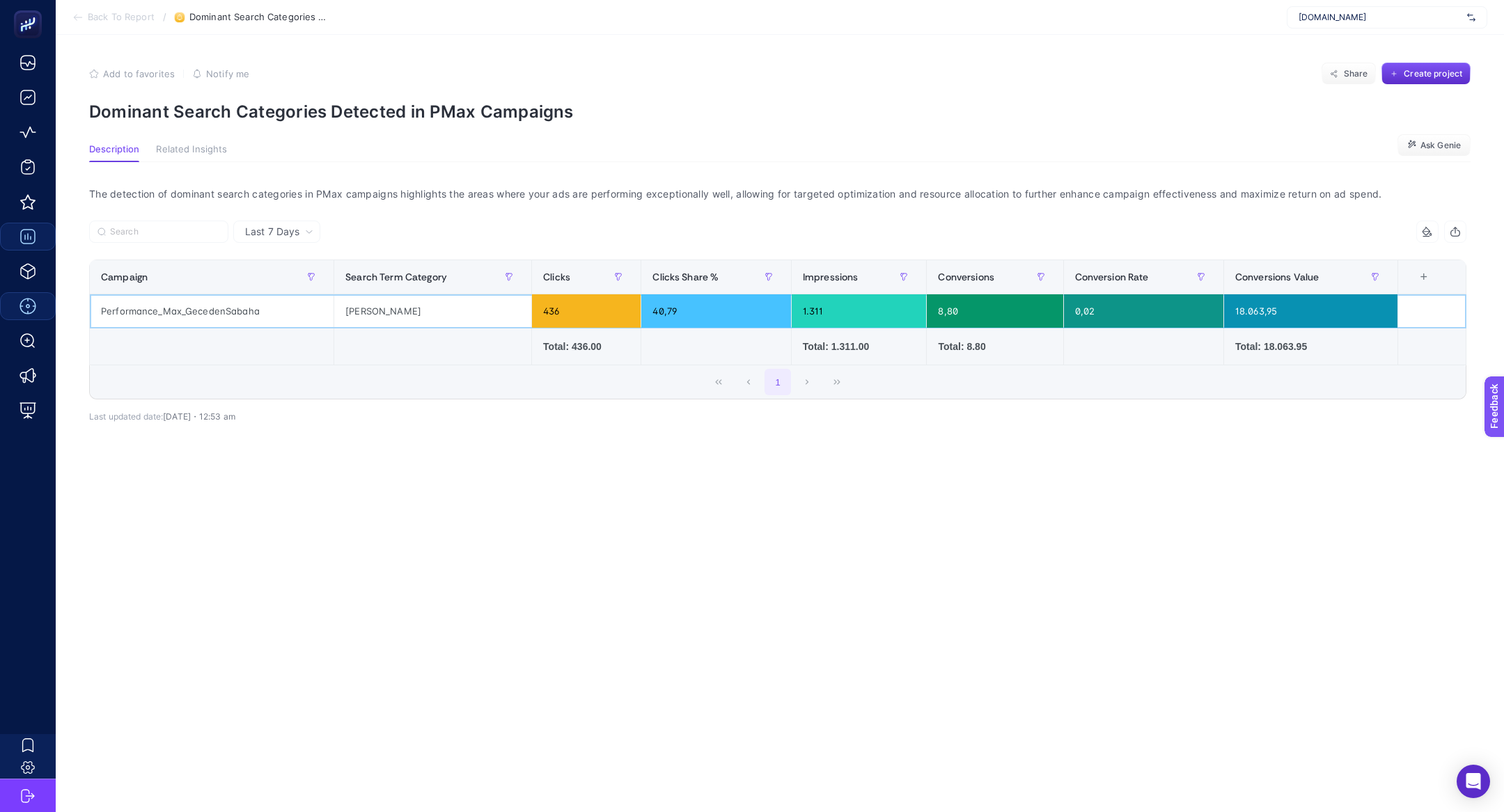
click at [202, 317] on div "Performance_Max_GecedenSabaha" at bounding box center [212, 311] width 244 height 33
copy tr "Performance_Max_GecedenSabaha"
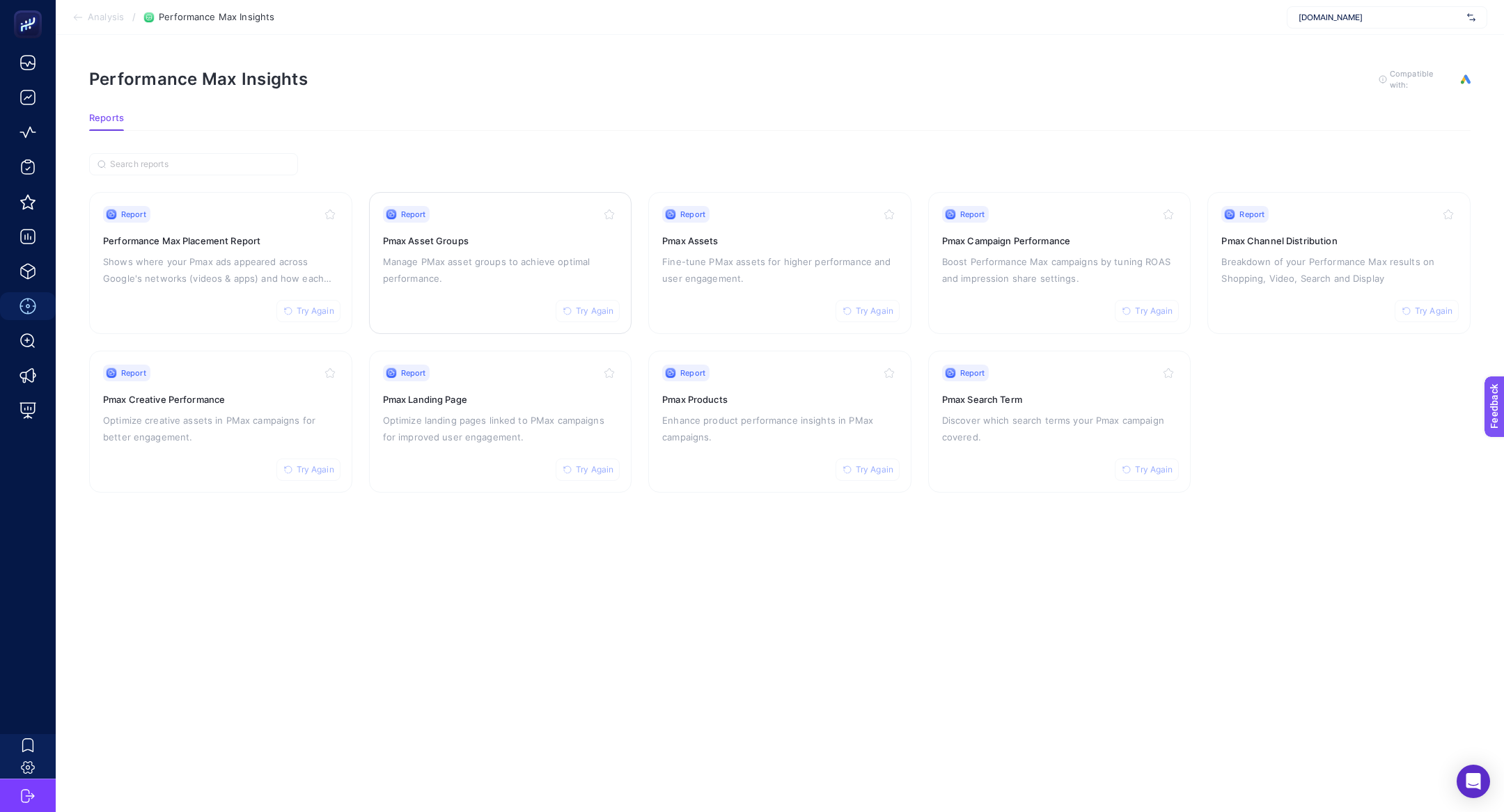
click at [416, 268] on p "Manage PMax asset groups to achieve optimal performance." at bounding box center [500, 270] width 235 height 33
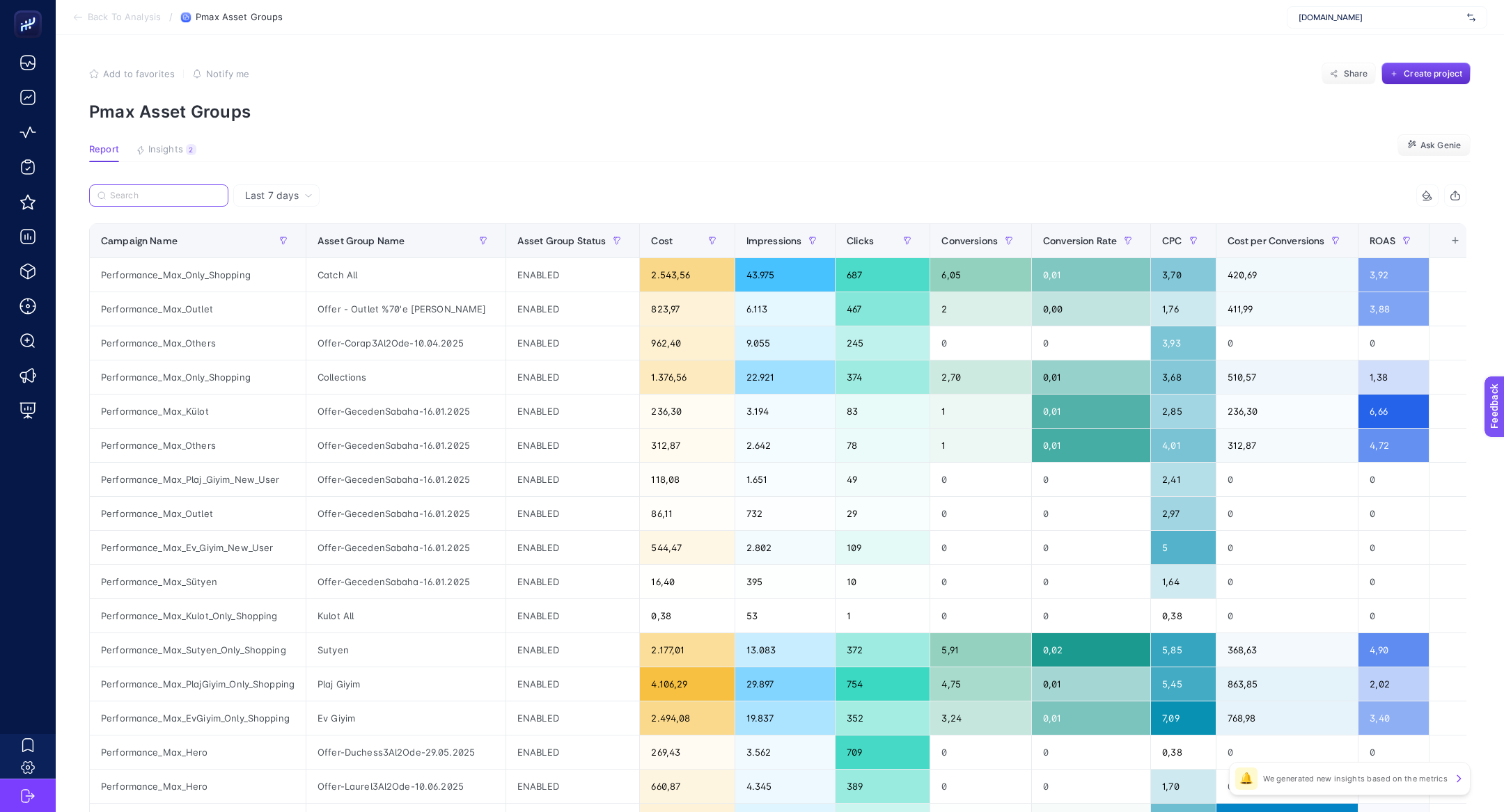
click at [119, 199] on input "Search" at bounding box center [165, 196] width 110 height 11
paste input "Performance_Max_Ev_Giyim_New_User"
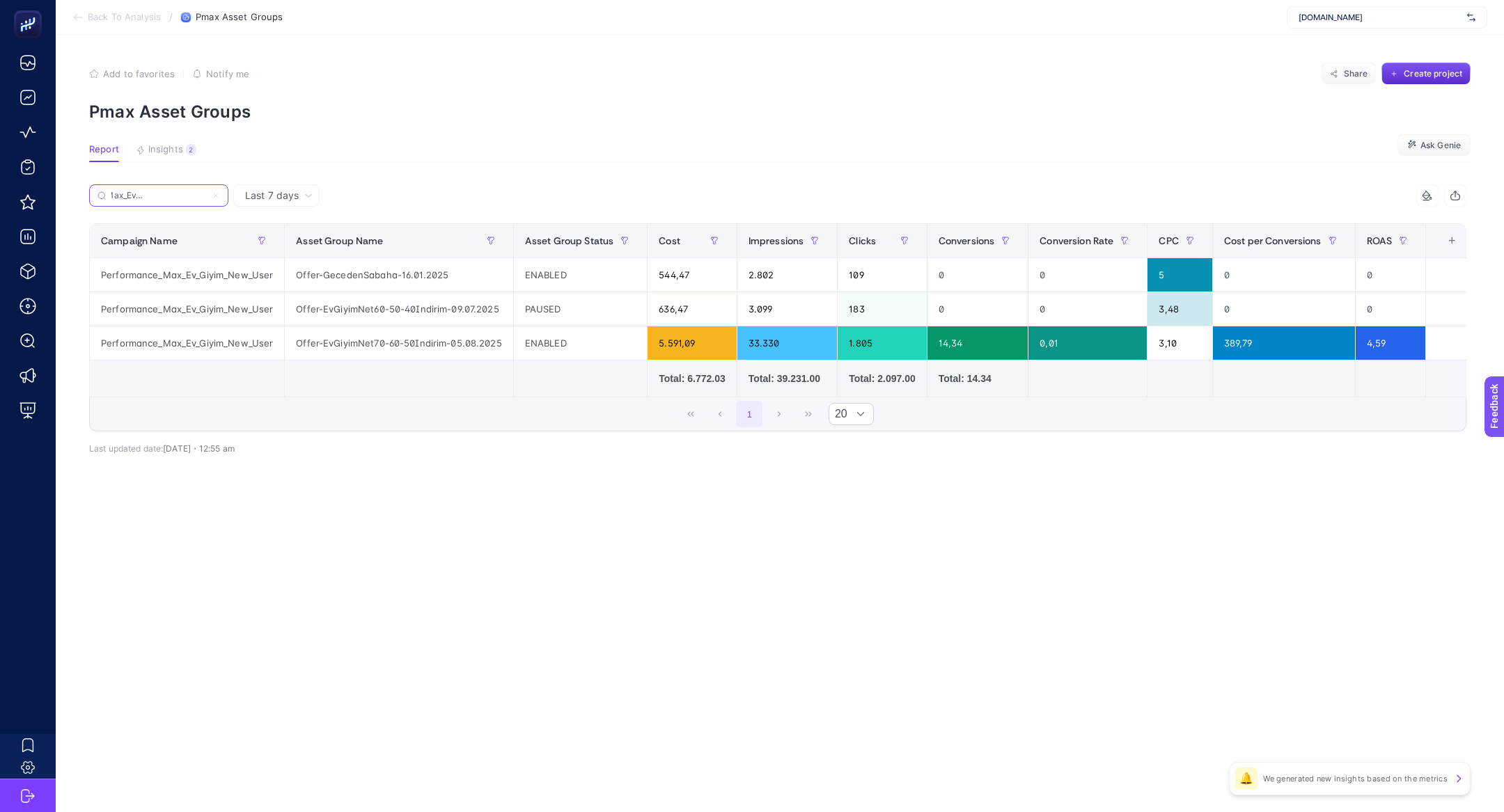
type input "Performance_Max_Ev_Giyim_New_User"
click at [338, 281] on div "Offer-GecedenSabaha-16.01.2025" at bounding box center [398, 275] width 227 height 33
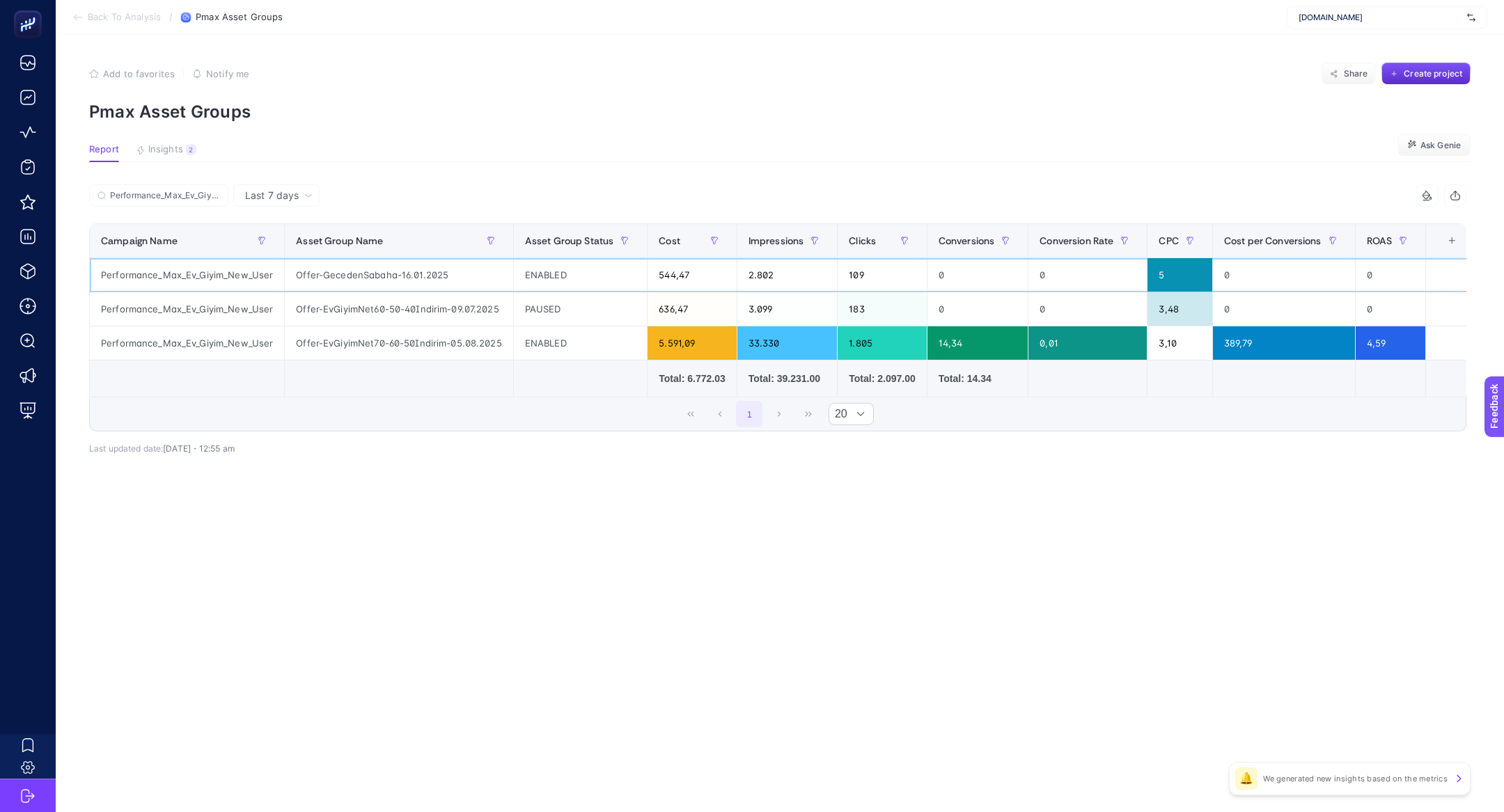
click at [338, 281] on div "Offer-GecedenSabaha-16.01.2025" at bounding box center [398, 275] width 227 height 33
click at [681, 247] on div "Cost" at bounding box center [692, 241] width 66 height 22
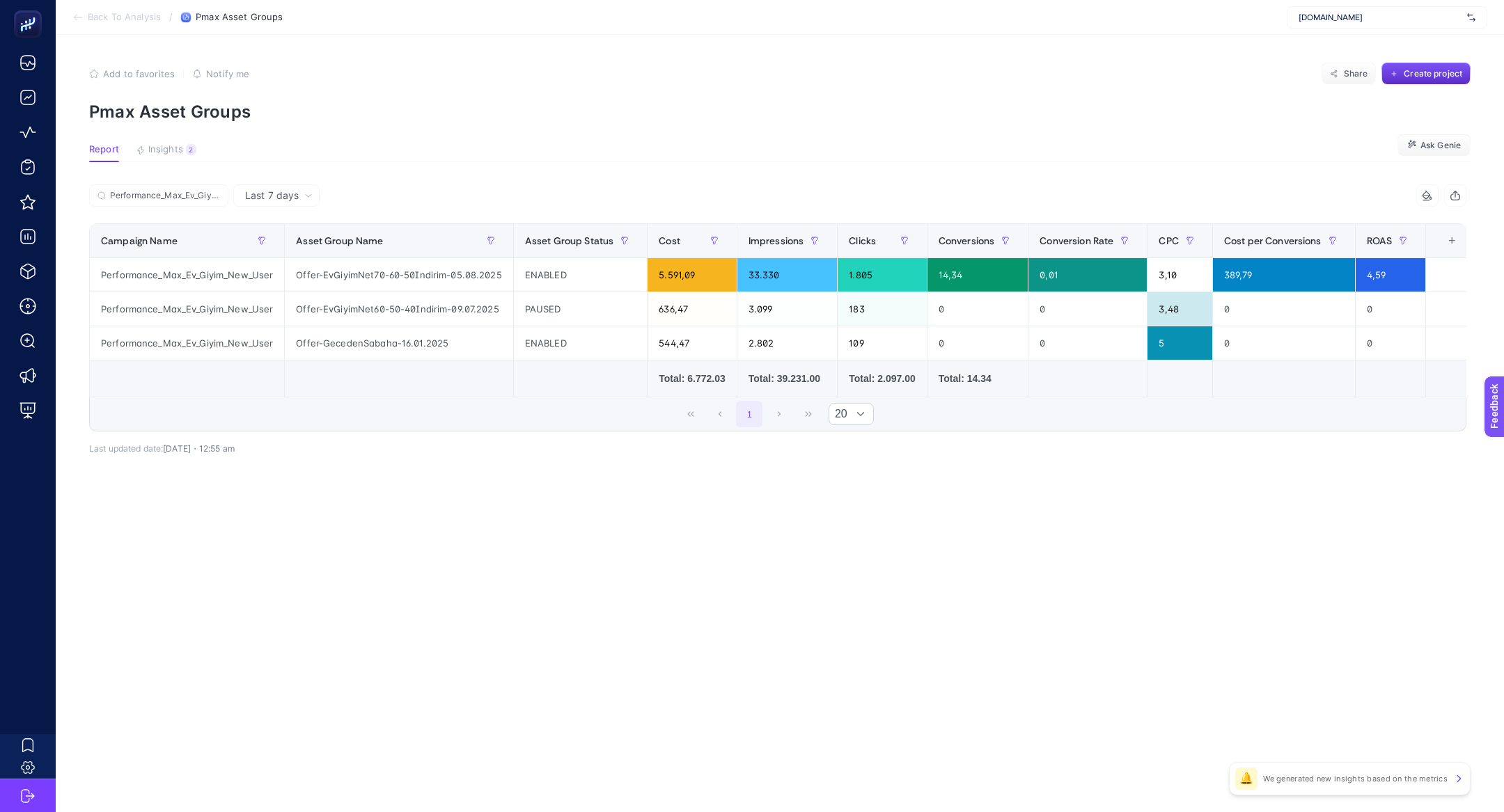
click at [99, 33] on section "Back To Analysis / Pmax Asset Groups www.suwen.com.tr" at bounding box center [779, 18] width 1448 height 35
click at [99, 24] on section "Back To Analysis / Pmax Asset Groups www.suwen.com.tr" at bounding box center [779, 18] width 1448 height 35
click at [116, 69] on span "Add to favorites" at bounding box center [139, 73] width 72 height 11
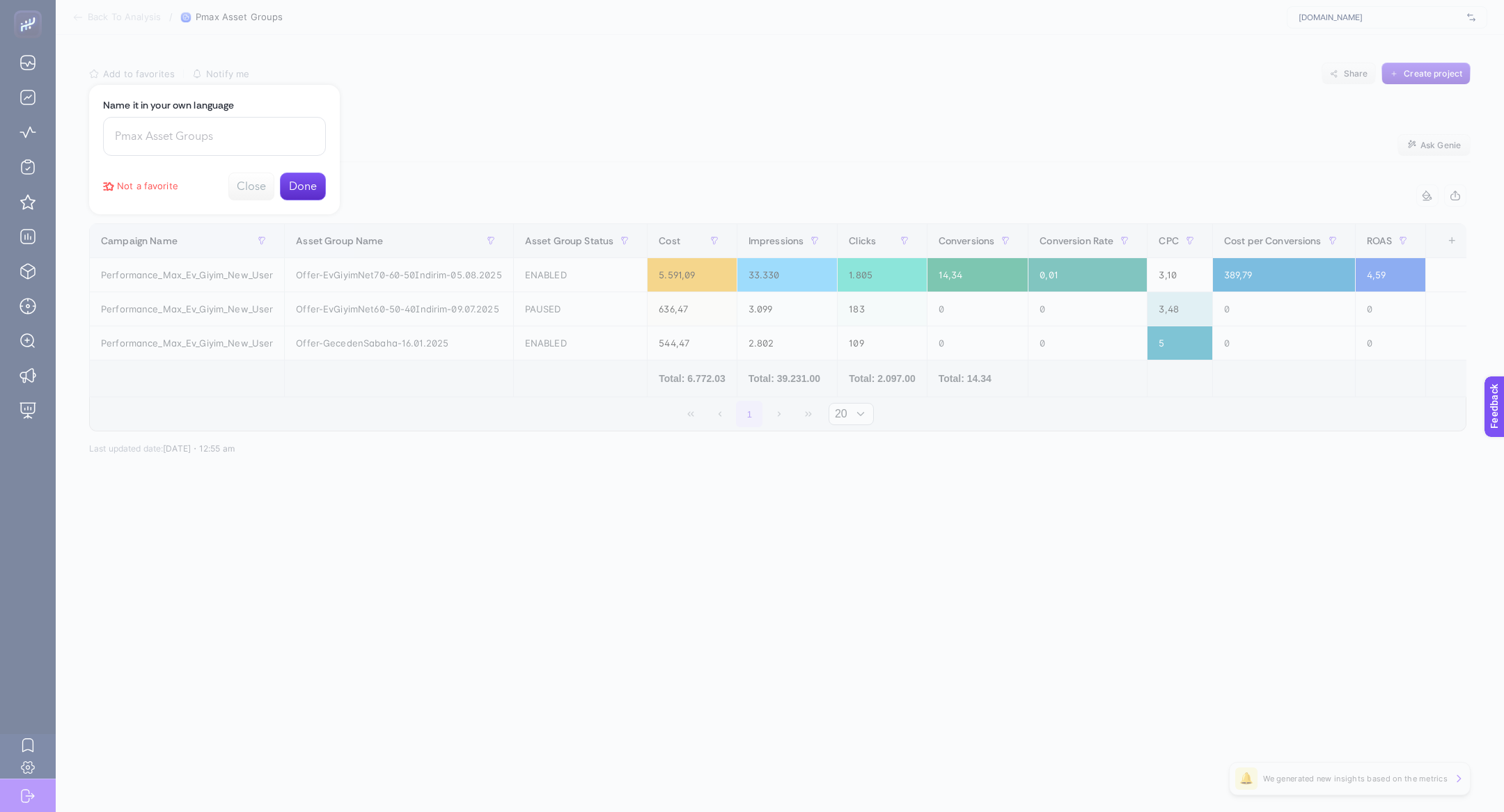
click at [370, 106] on div at bounding box center [752, 406] width 1504 height 812
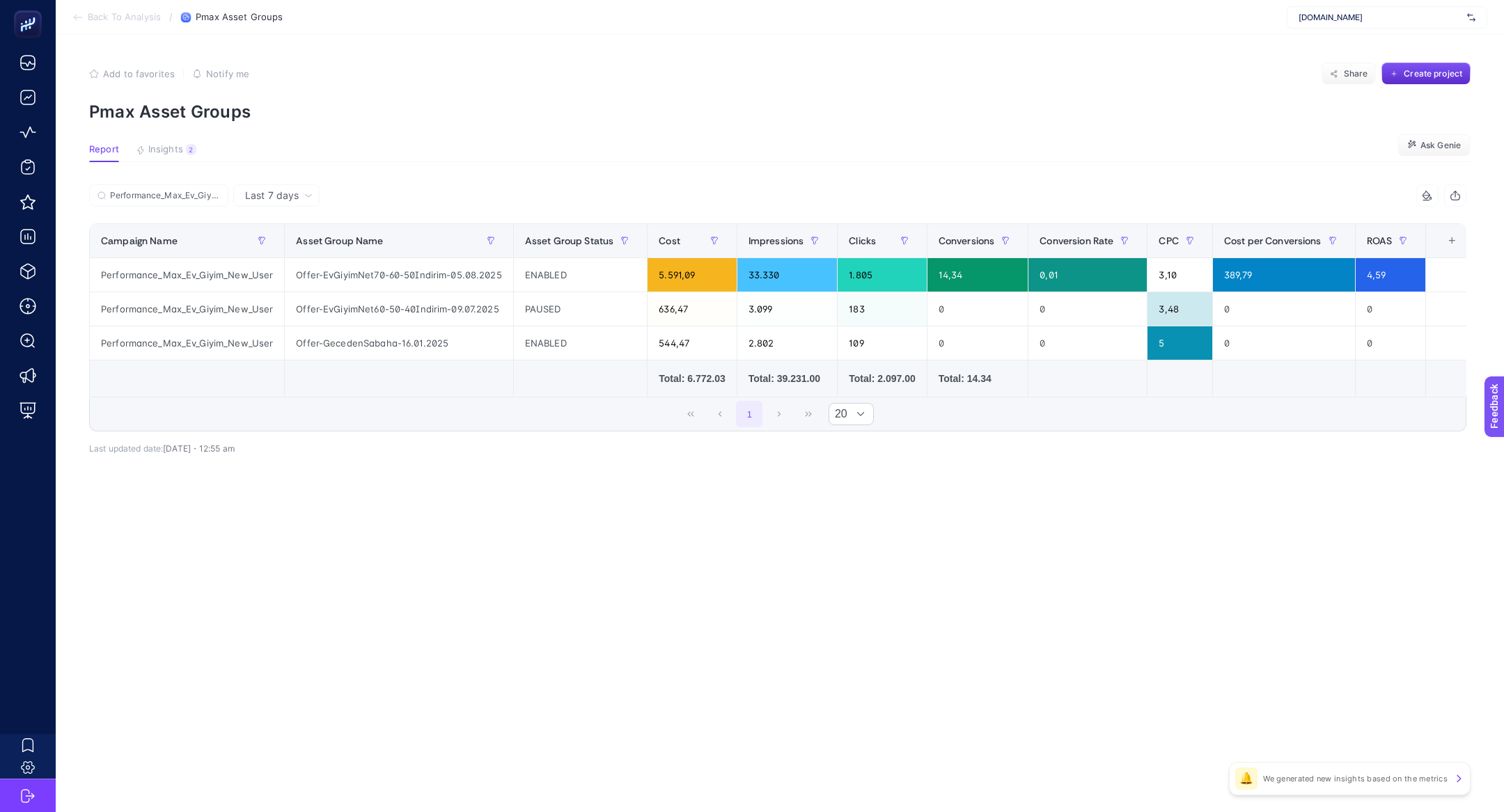
click at [111, 8] on section "Back To Analysis / Pmax Asset Groups www.suwen.com.tr" at bounding box center [779, 18] width 1448 height 35
click at [118, 19] on span "Back To Analysis" at bounding box center [124, 17] width 73 height 11
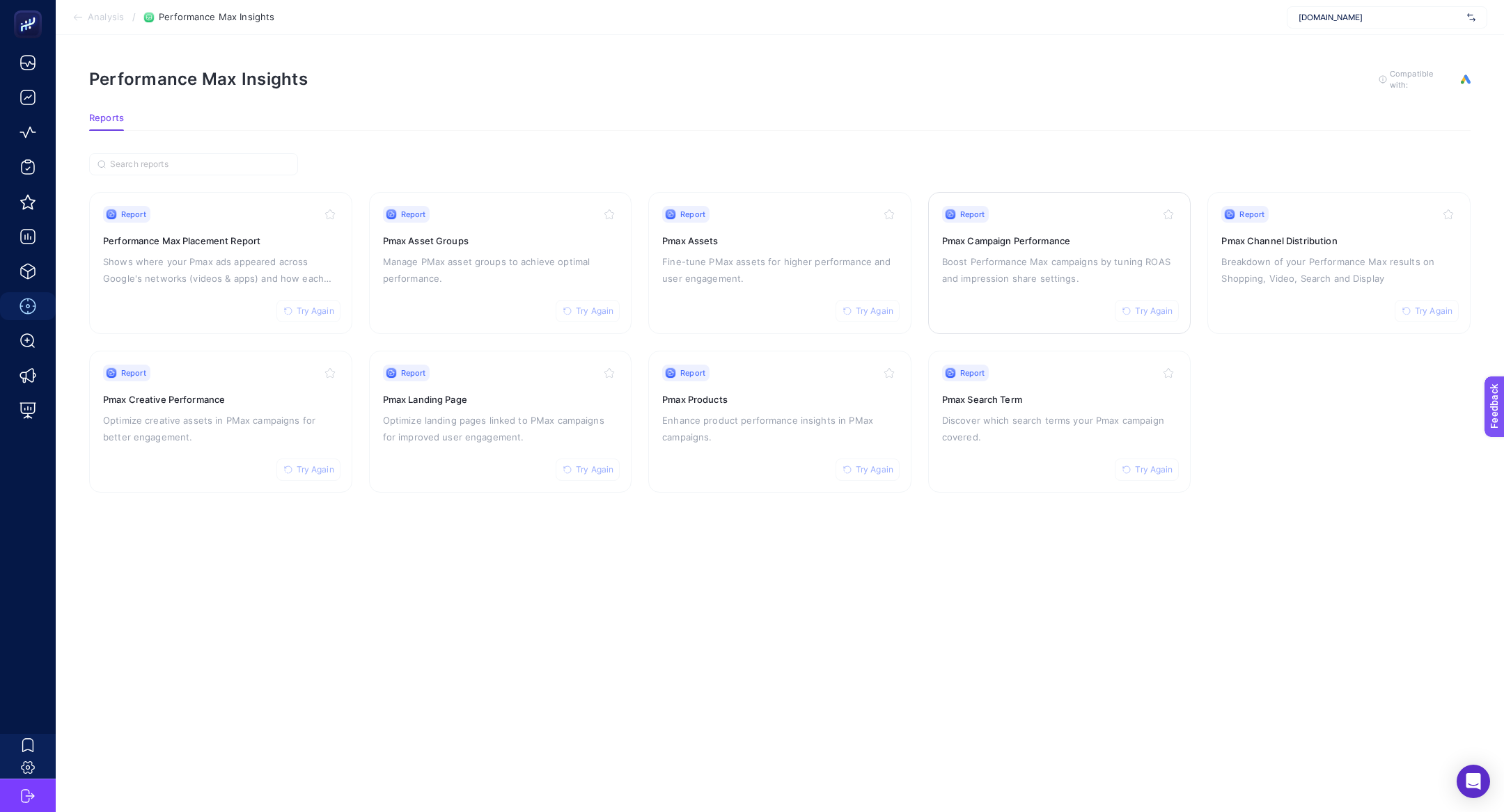
click at [1088, 270] on p "Boost Performance Max campaigns by tuning ROAS and impression share settings." at bounding box center [1059, 270] width 235 height 33
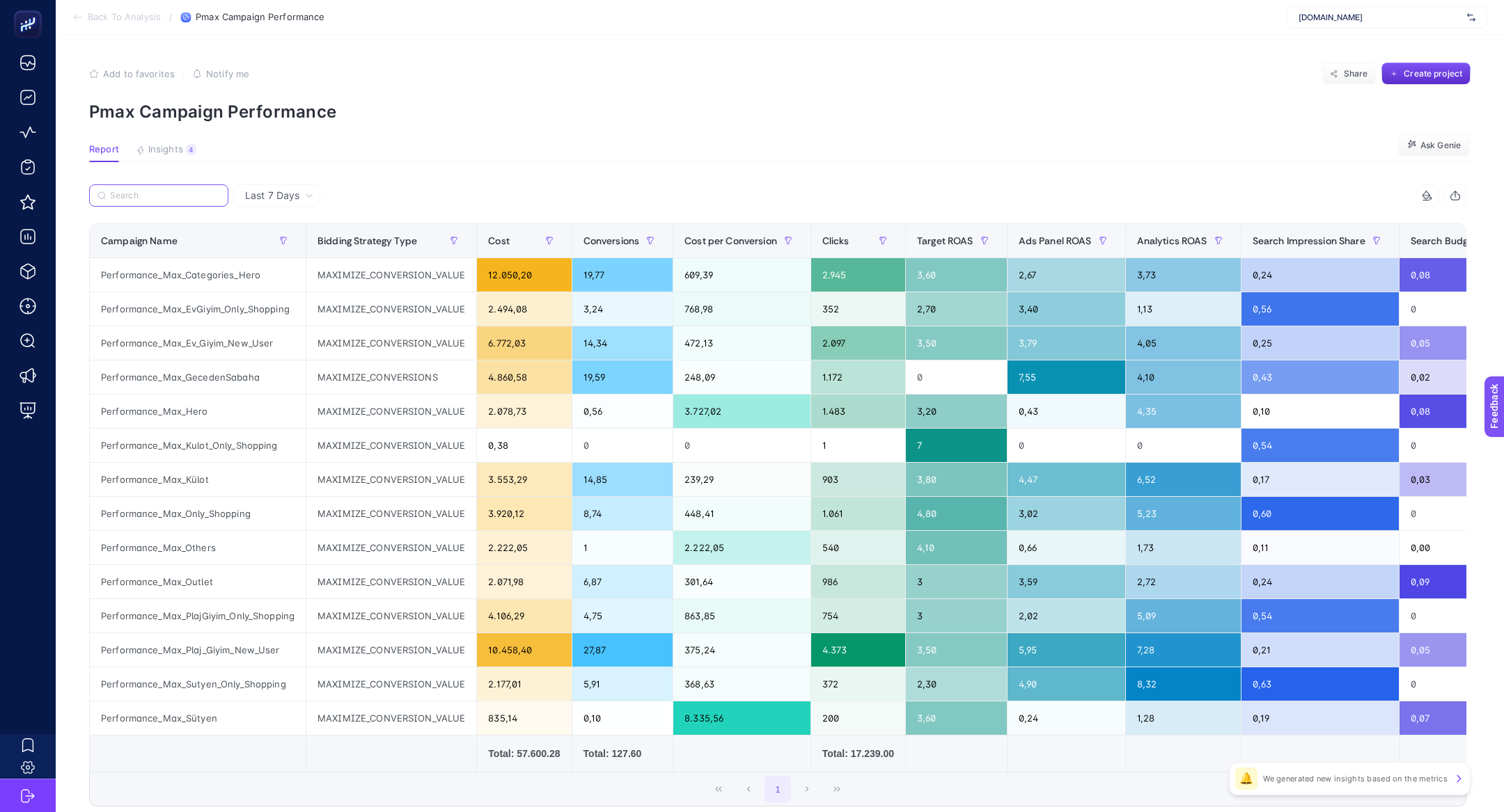
click at [167, 193] on input "Search" at bounding box center [165, 196] width 110 height 11
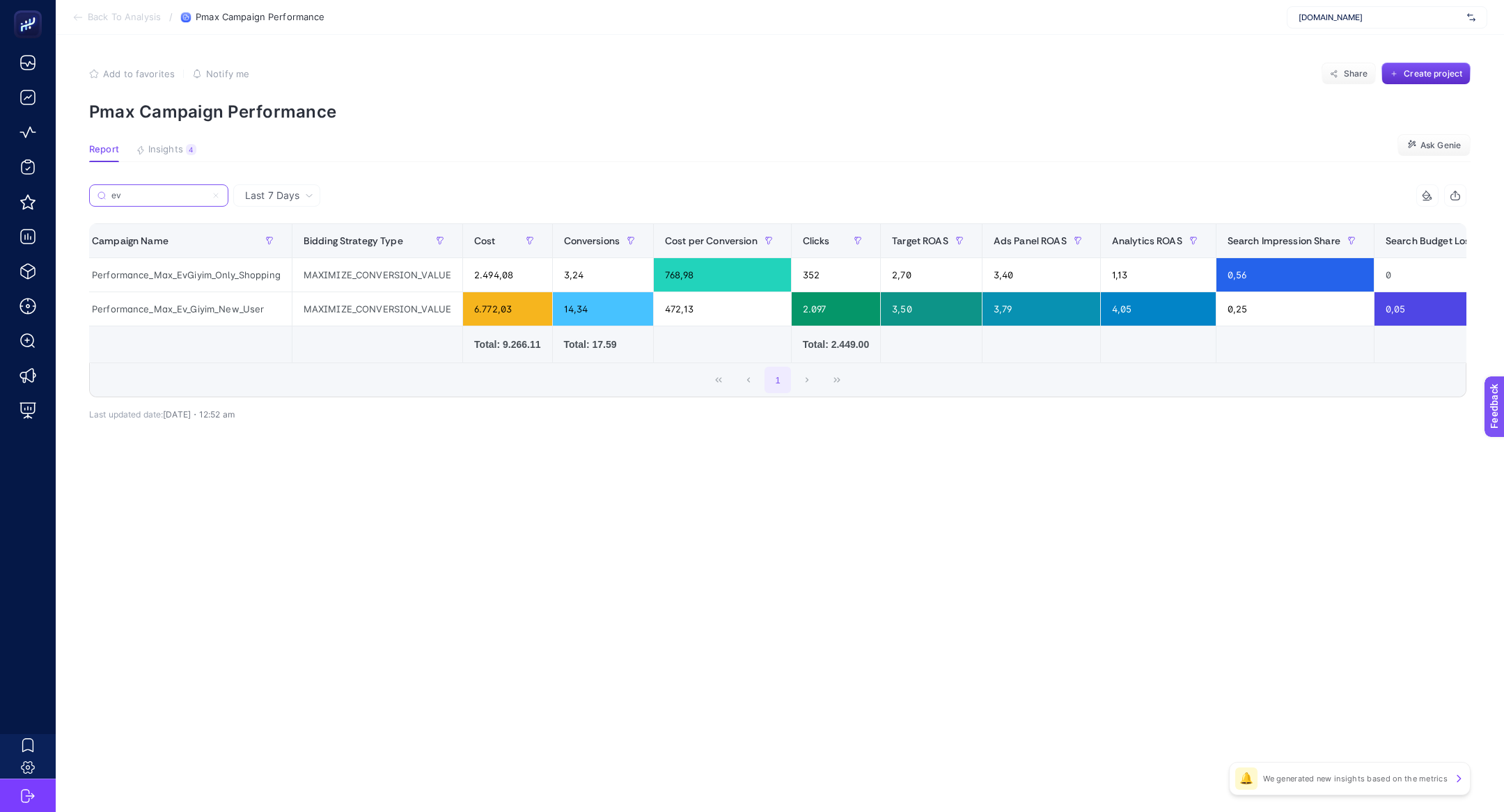
scroll to position [0, 3]
type input "ev"
click at [533, 282] on div "2.494,08" at bounding box center [513, 275] width 89 height 33
click at [186, 152] on div "4" at bounding box center [191, 149] width 11 height 11
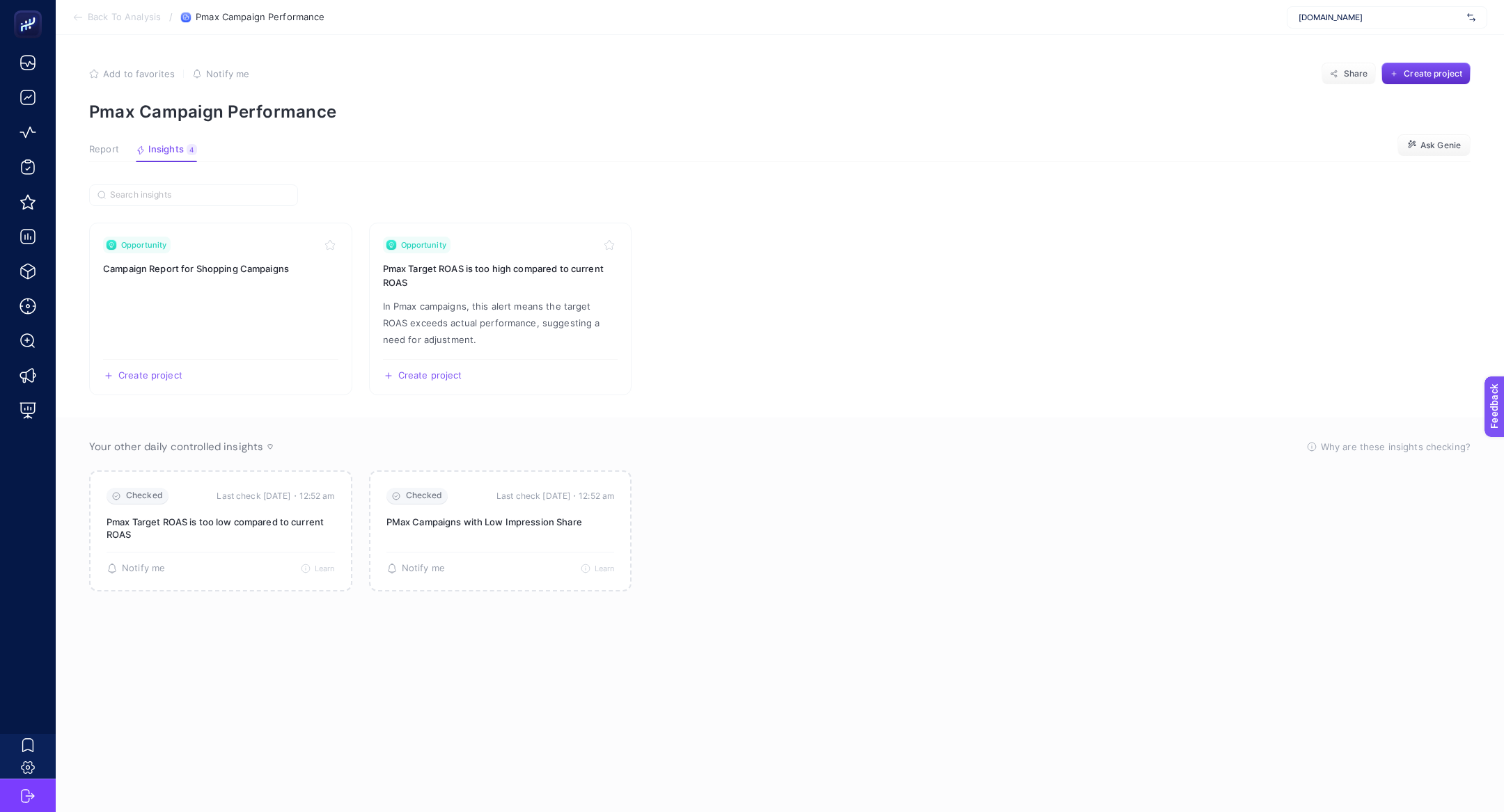
click at [119, 163] on article "Add to favorites false Notify me Share Create project Pmax Campaign Performance…" at bounding box center [779, 423] width 1448 height 777
click at [99, 147] on span "Report" at bounding box center [103, 149] width 30 height 11
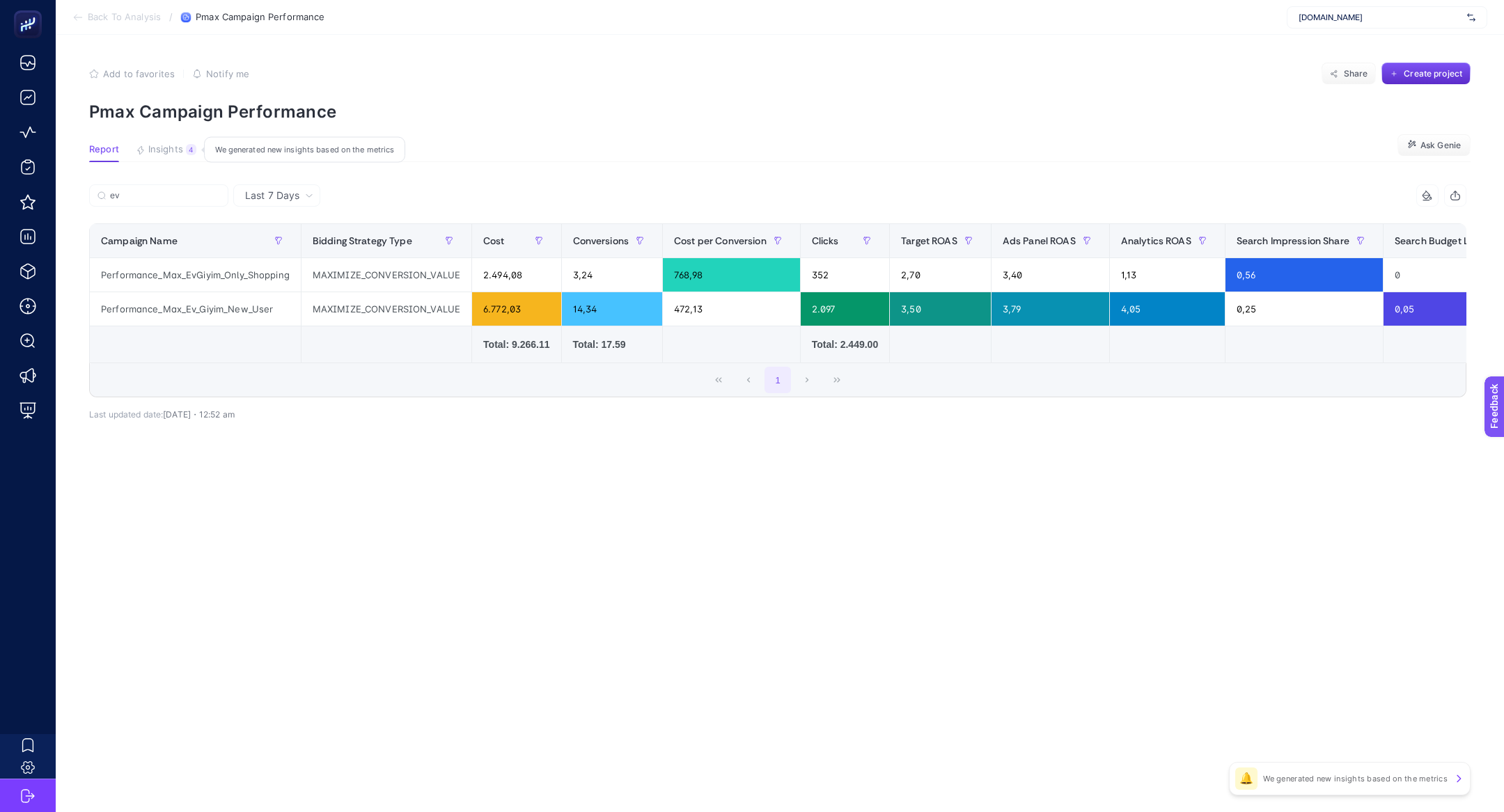
click at [154, 157] on button "Insights 4 We generated new insights based on the metrics" at bounding box center [166, 153] width 60 height 19
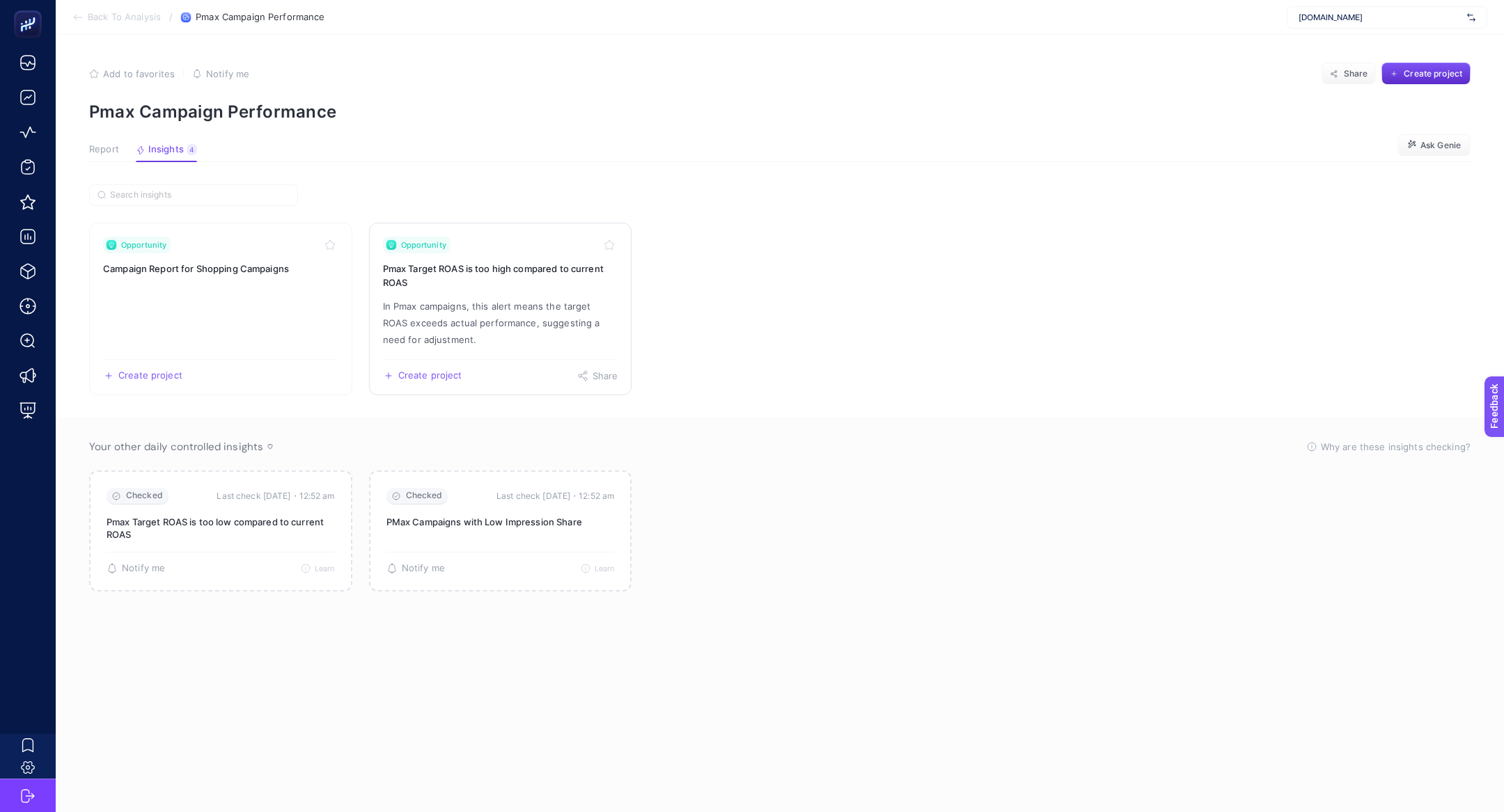
click at [556, 293] on link "Opportunity Pmax Target ROAS is too high compared to current ROAS In Pmax campa…" at bounding box center [500, 308] width 263 height 173
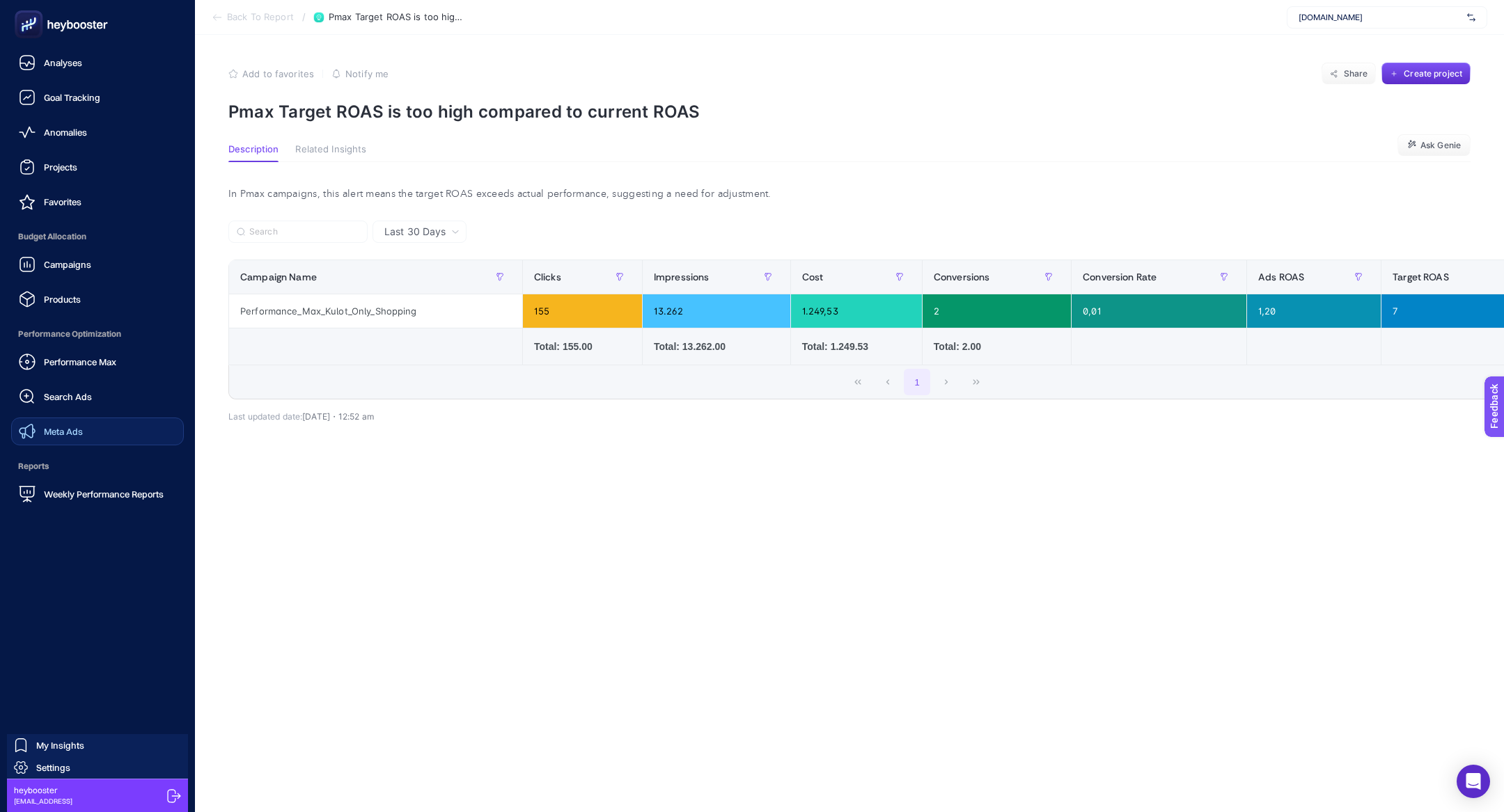
click at [91, 439] on link "Meta Ads" at bounding box center [97, 431] width 173 height 28
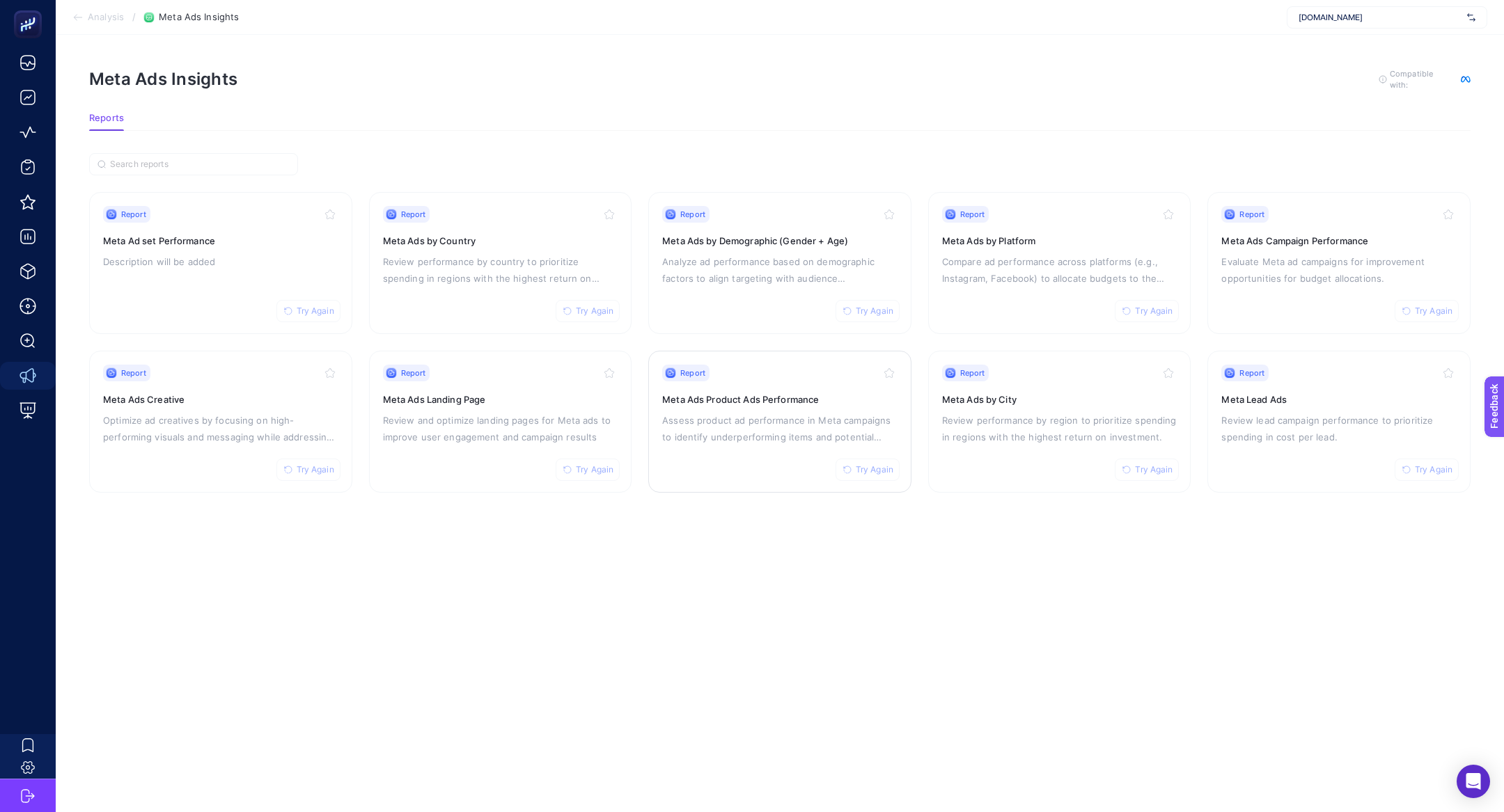
click at [773, 412] on p "Assess product ad performance in Meta campaigns to identify underperforming ite…" at bounding box center [779, 429] width 235 height 33
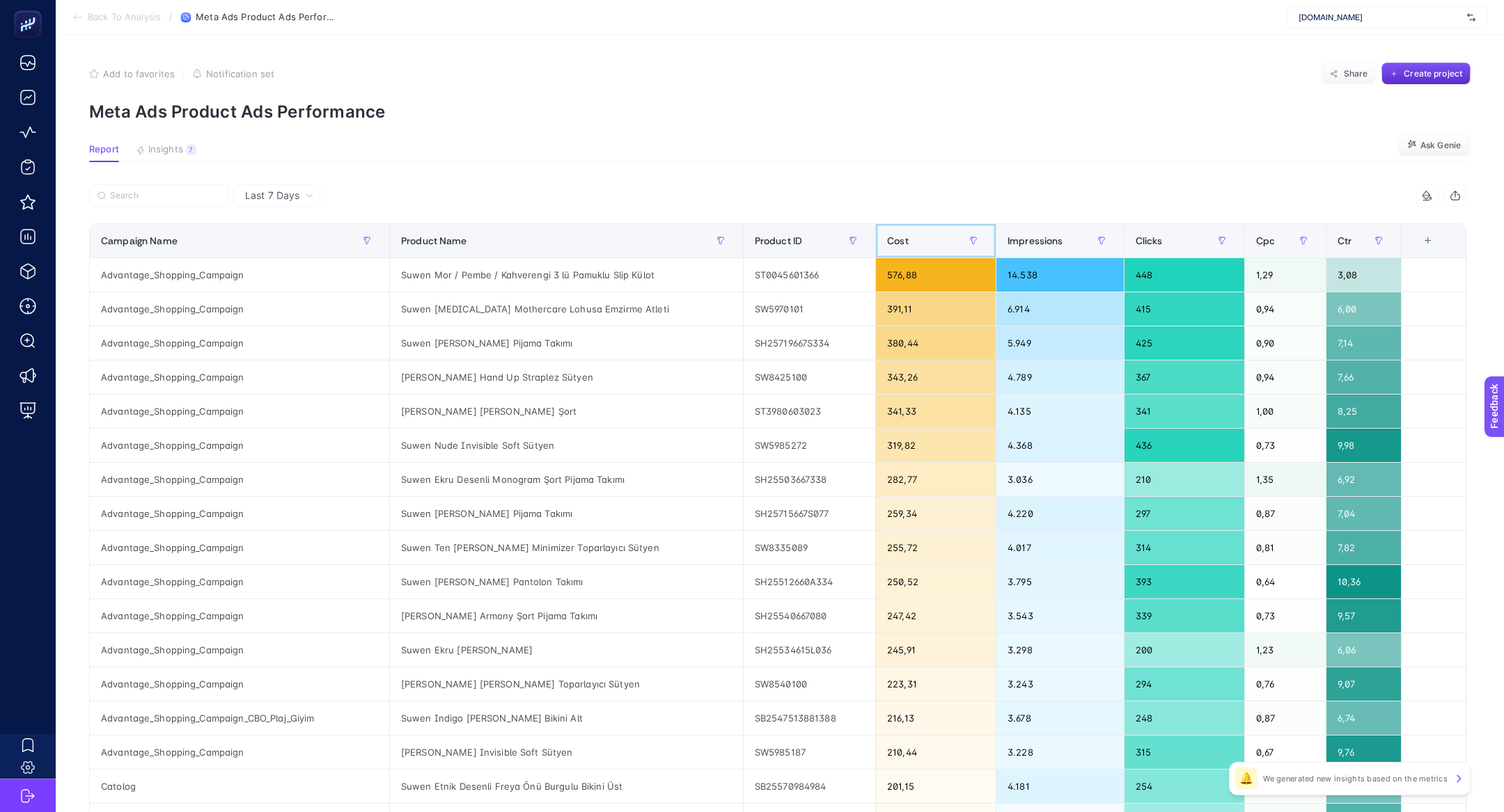
click at [913, 230] on div "Cost" at bounding box center [936, 241] width 98 height 22
click at [195, 151] on section "Report Insights 7 We generated new insights based on the metrics Ask Genie" at bounding box center [779, 153] width 1381 height 19
click at [169, 151] on span "Insights" at bounding box center [166, 149] width 35 height 11
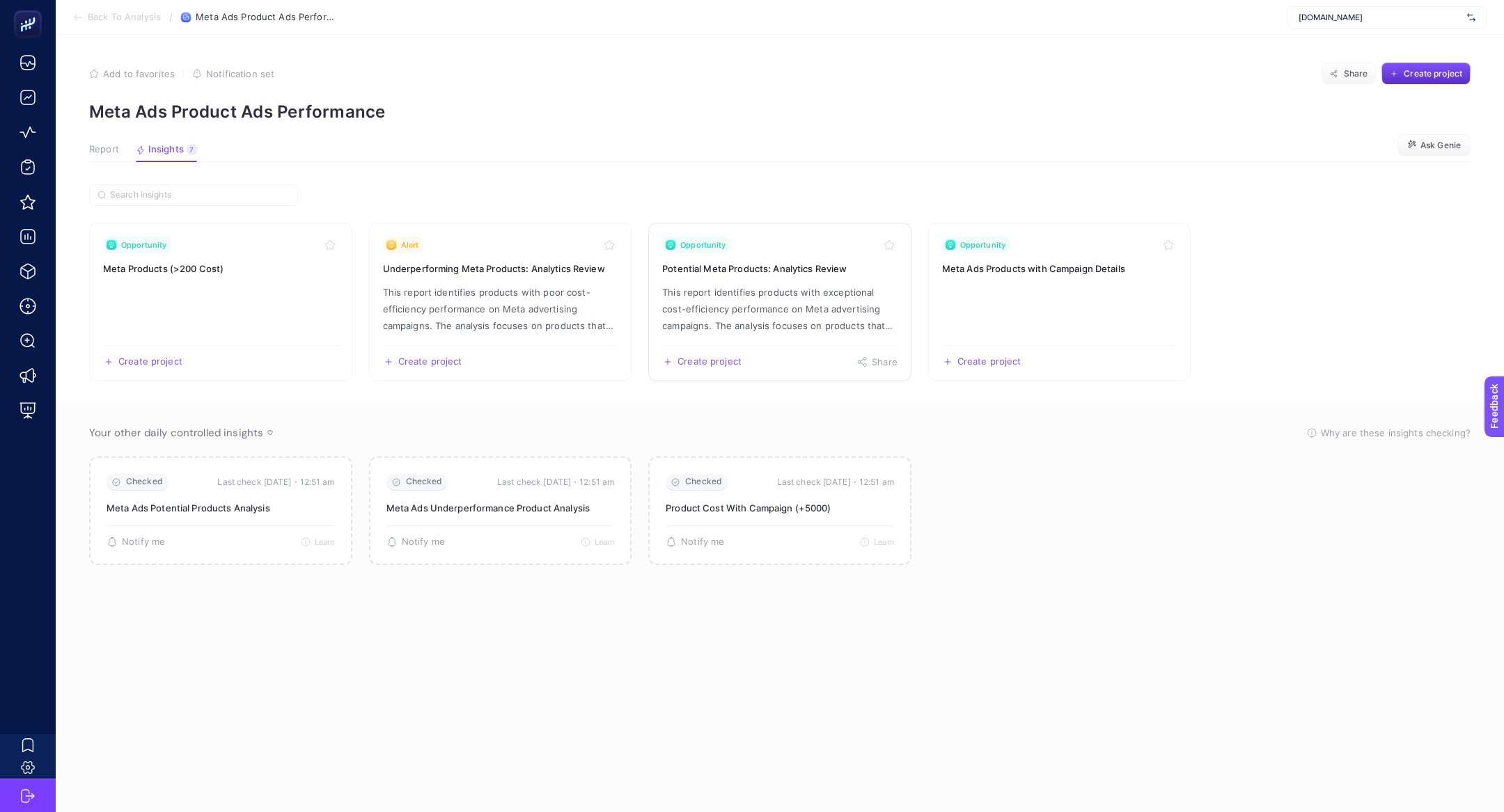
click at [749, 290] on p "This report identifies products with exceptional cost-efficiency performance on…" at bounding box center [779, 308] width 235 height 50
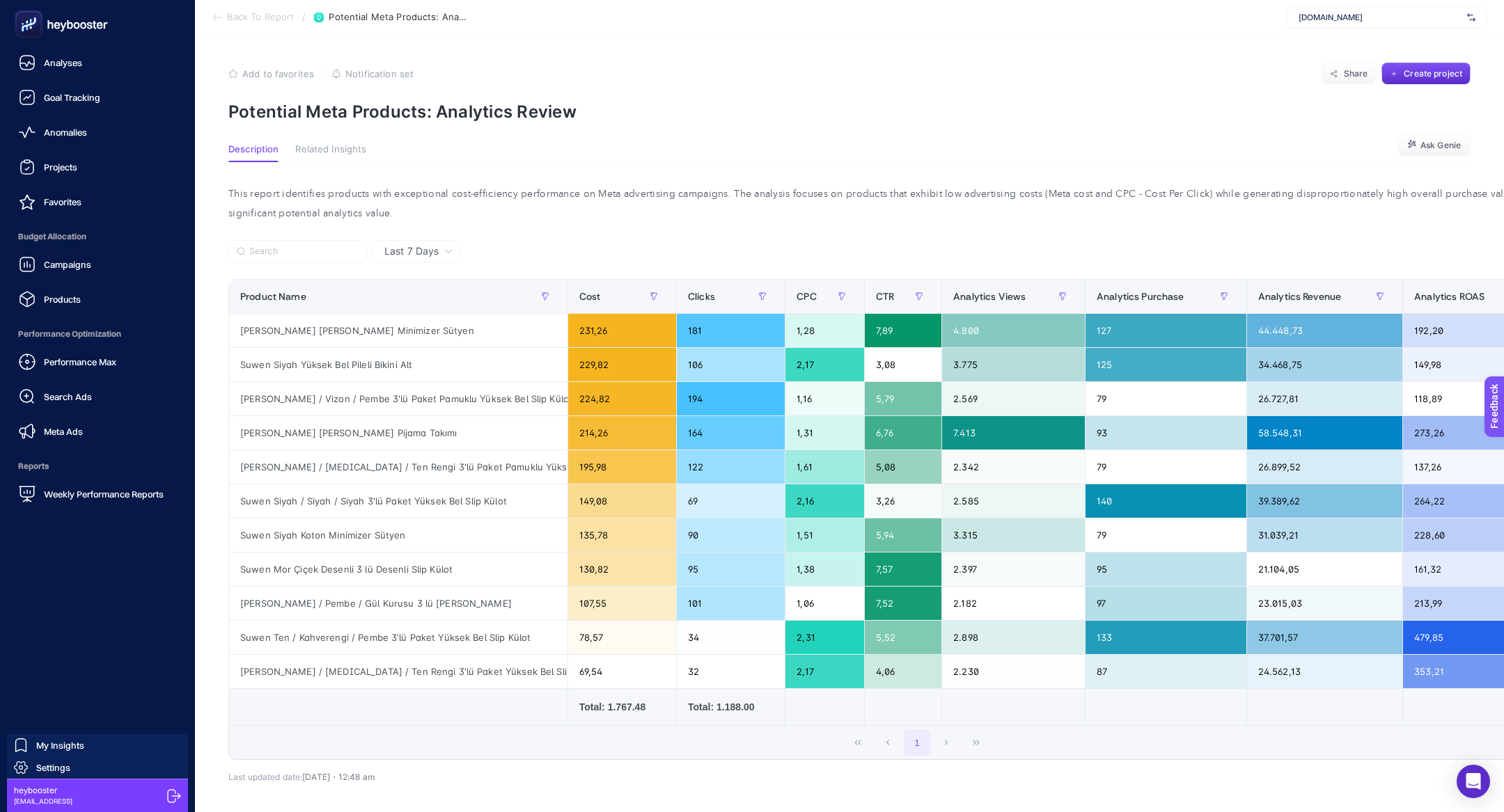
click at [43, 33] on icon at bounding box center [60, 24] width 100 height 28
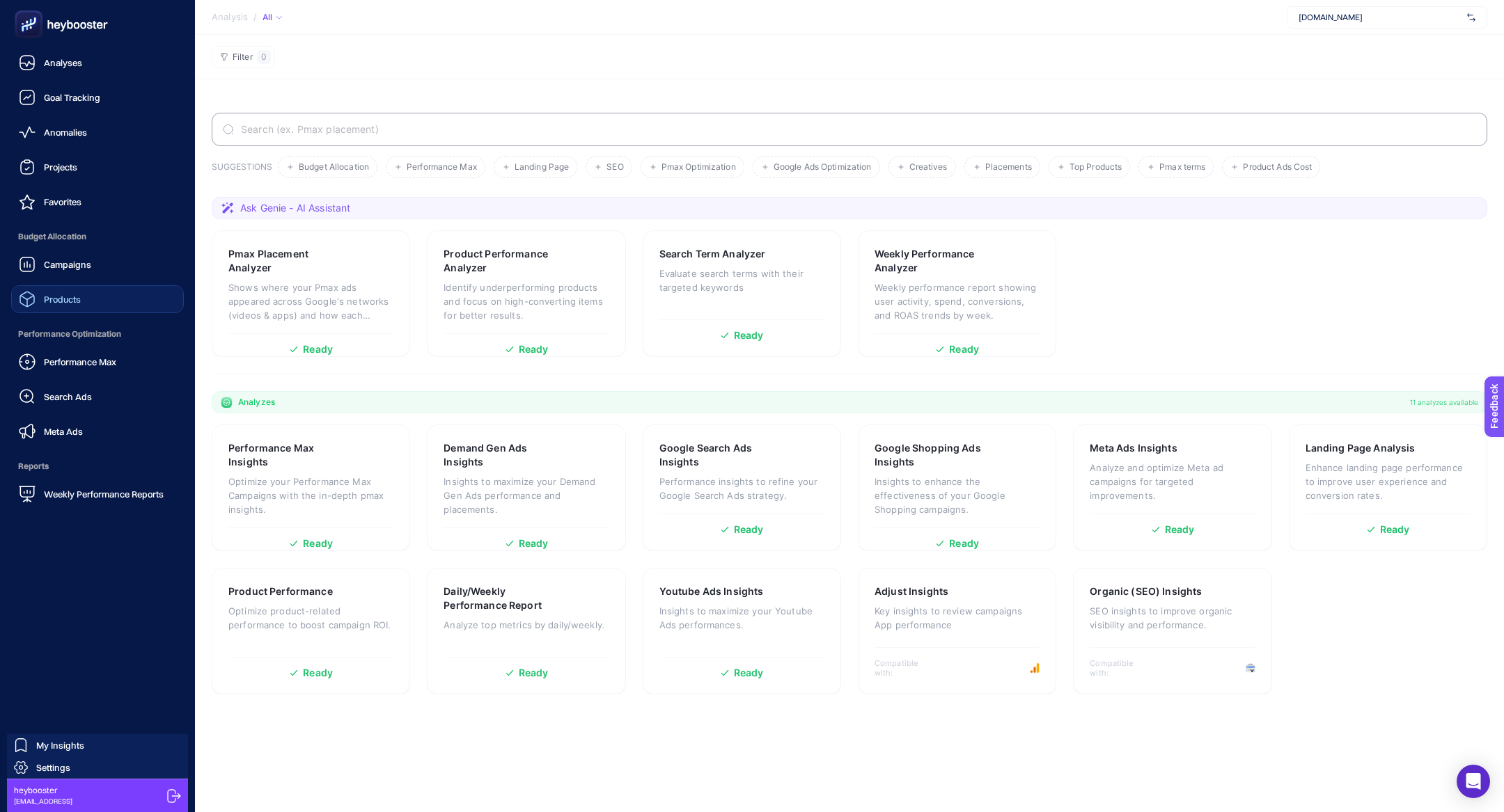
click at [95, 305] on link "Products" at bounding box center [97, 299] width 173 height 28
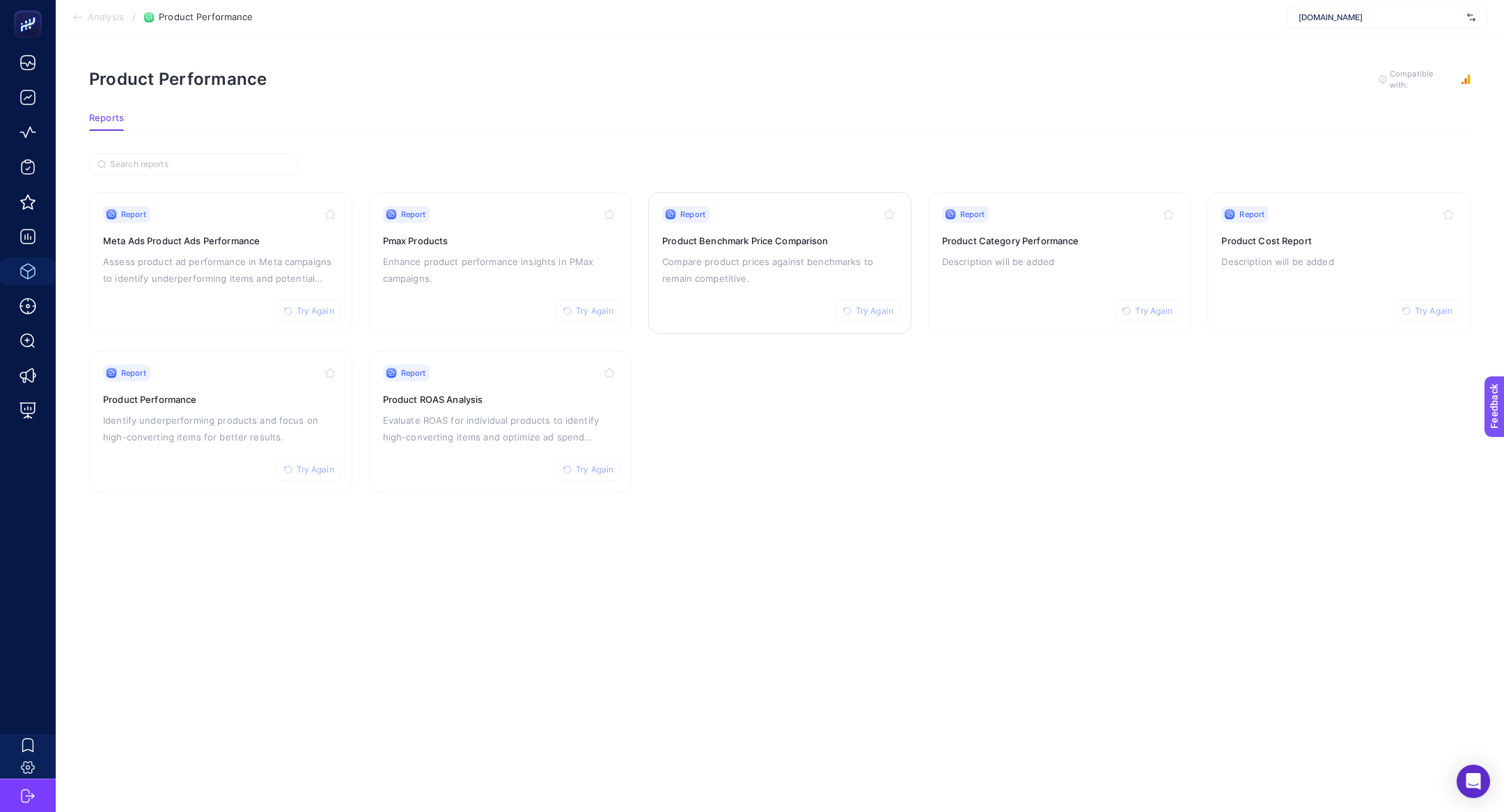
click at [797, 253] on p "Compare product prices against benchmarks to remain competitive." at bounding box center [779, 270] width 235 height 33
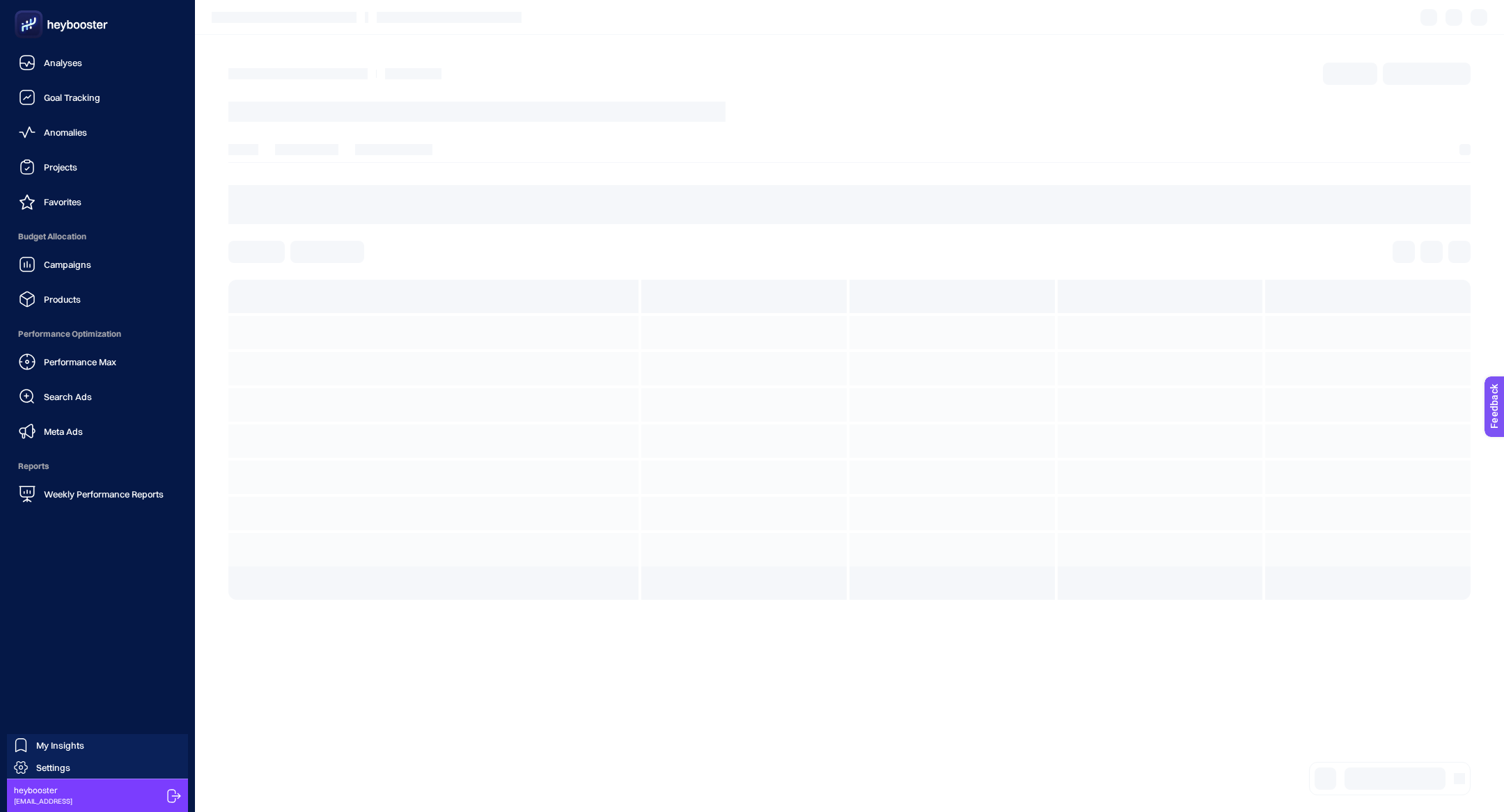
click at [73, 411] on div "Performance Max Search Ads Meta Ads" at bounding box center [97, 397] width 173 height 97
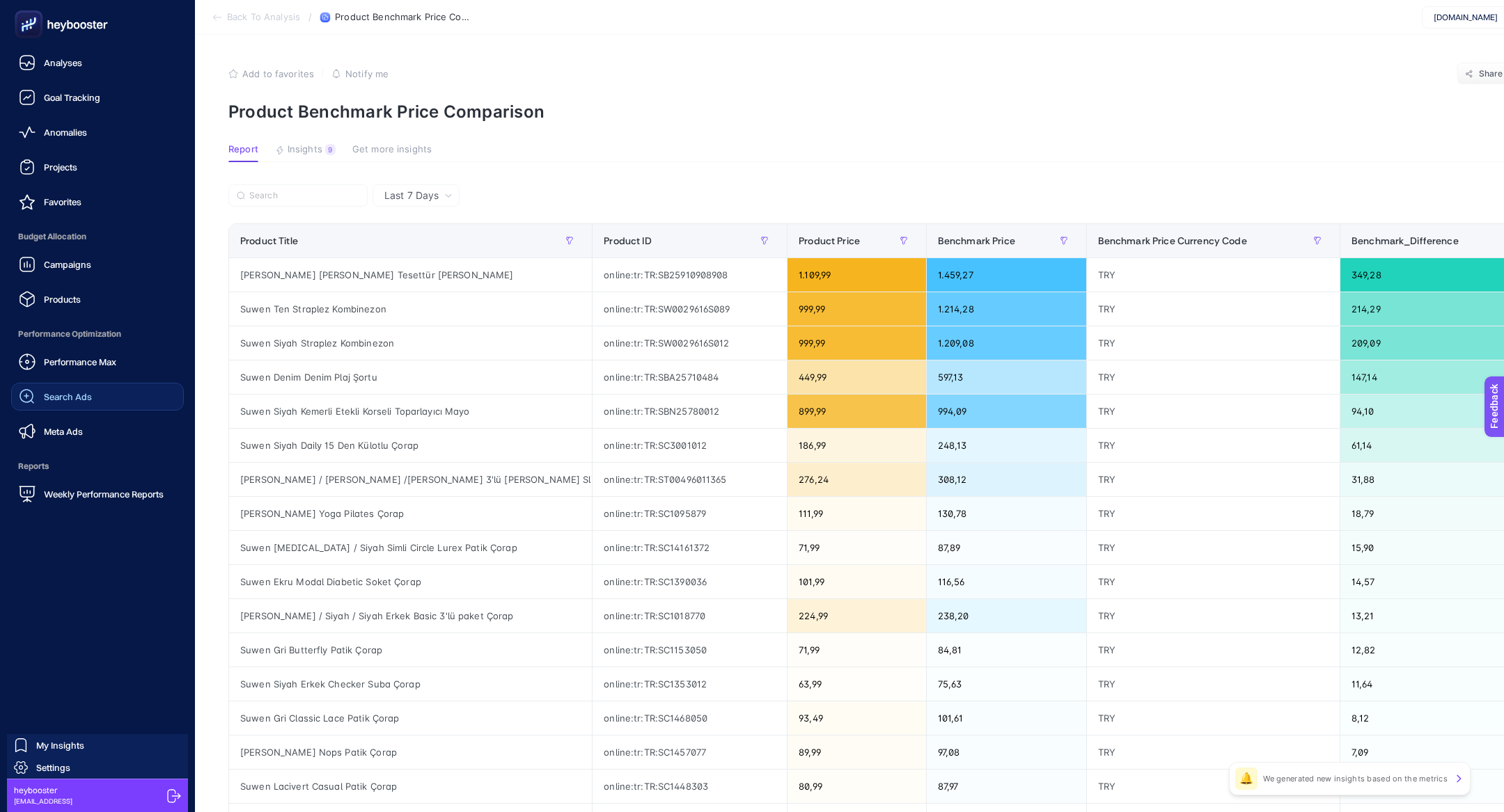
click at [64, 401] on span "Search Ads" at bounding box center [67, 396] width 48 height 11
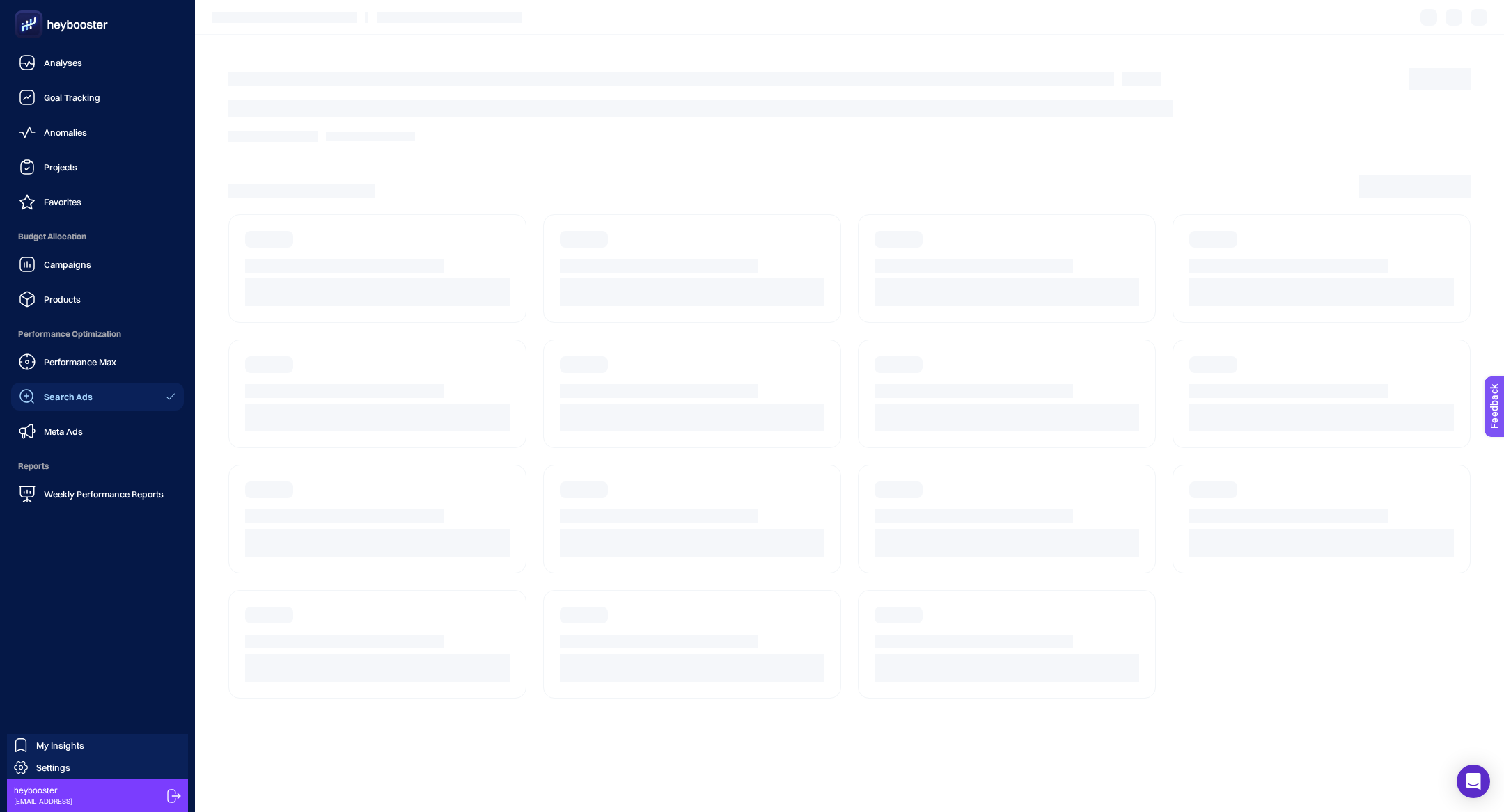
click at [82, 451] on ul "Analyses Goal Tracking Anomalies Projects Favorites Budget Allocation Campaigns…" at bounding box center [97, 278] width 173 height 459
click at [64, 435] on span "Meta Ads" at bounding box center [63, 431] width 39 height 11
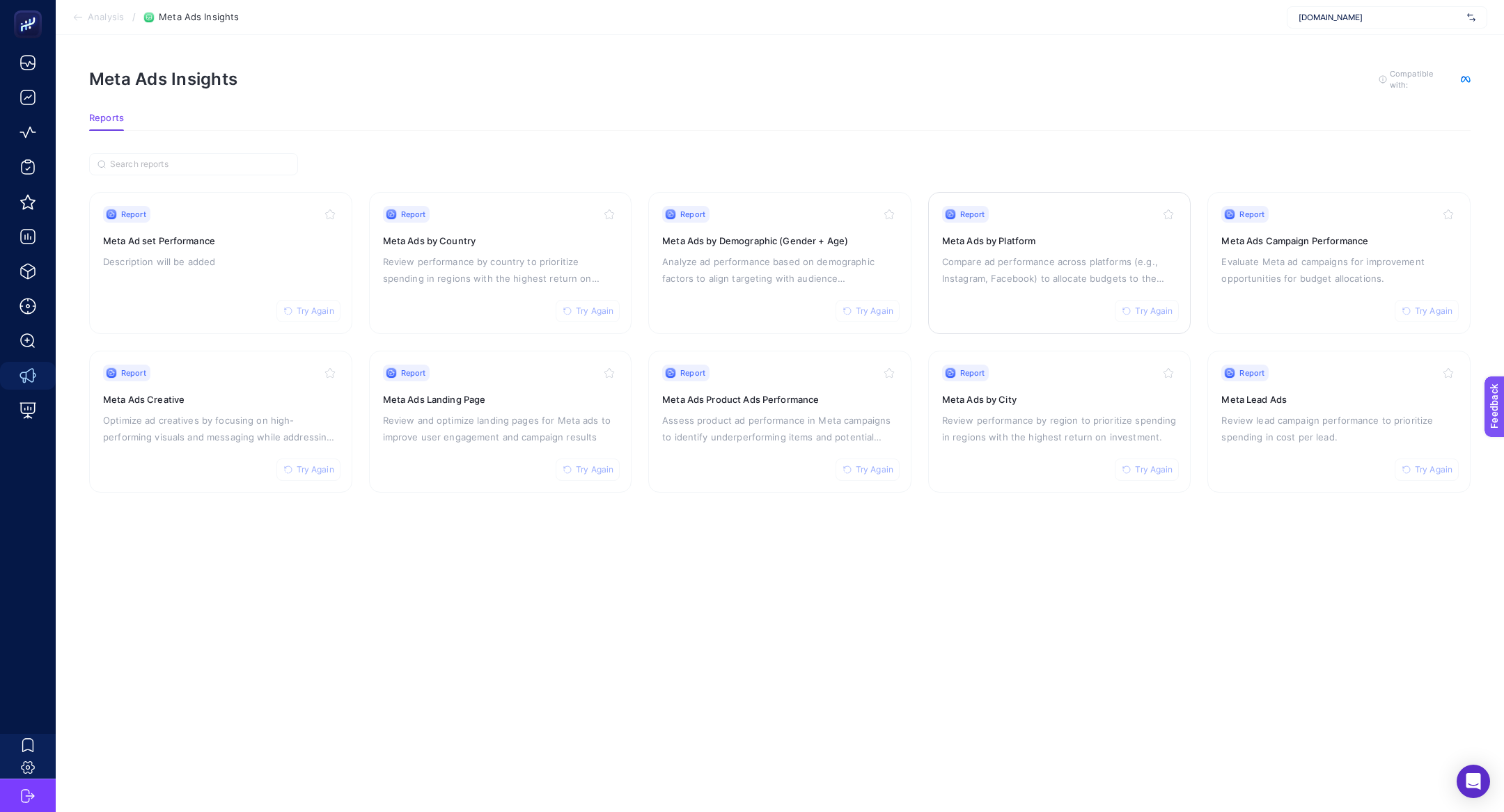
click at [1029, 257] on p "Compare ad performance across platforms (e.g., Instagram, Facebook) to allocate…" at bounding box center [1059, 270] width 235 height 33
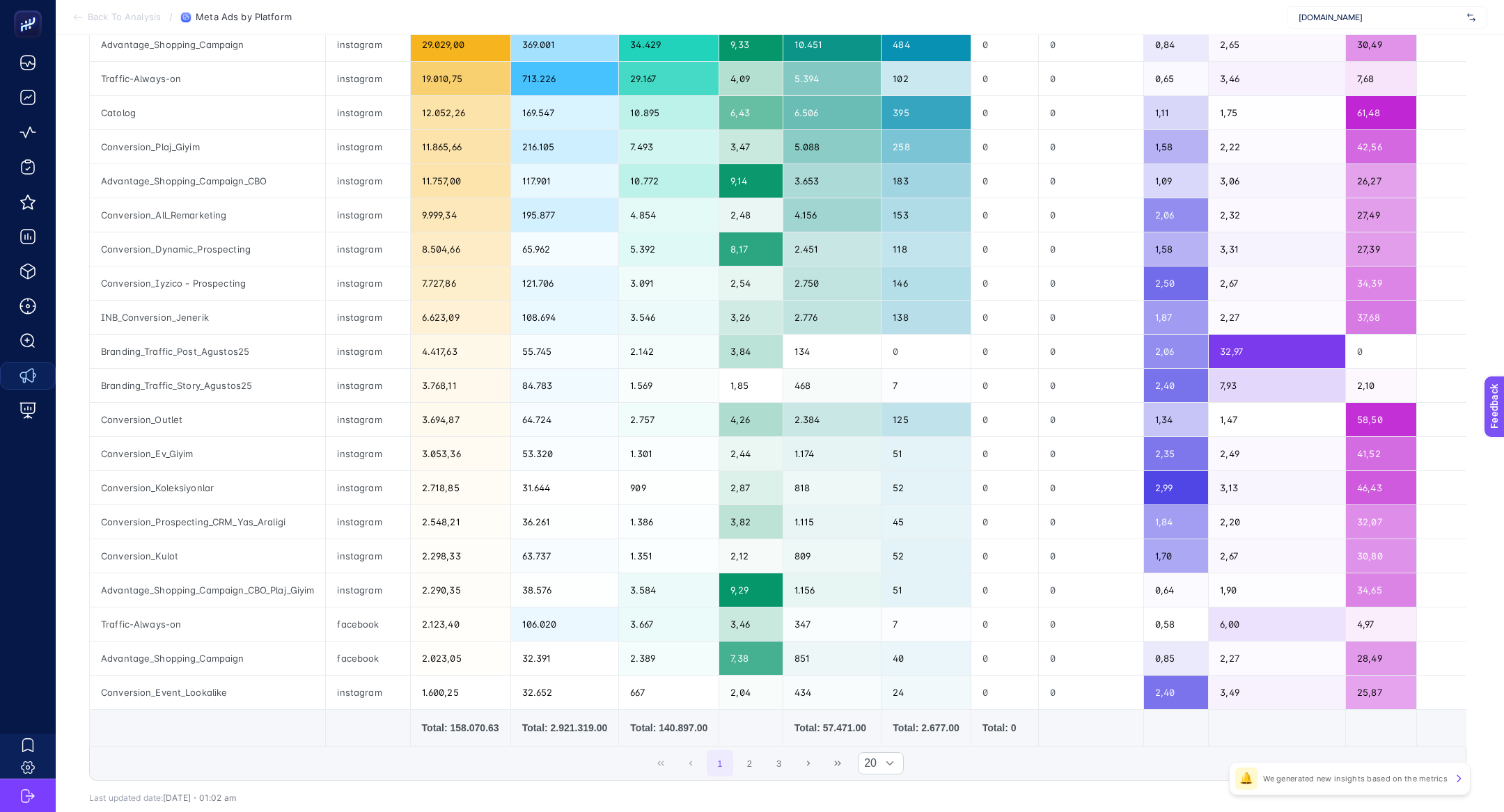
scroll to position [76, 0]
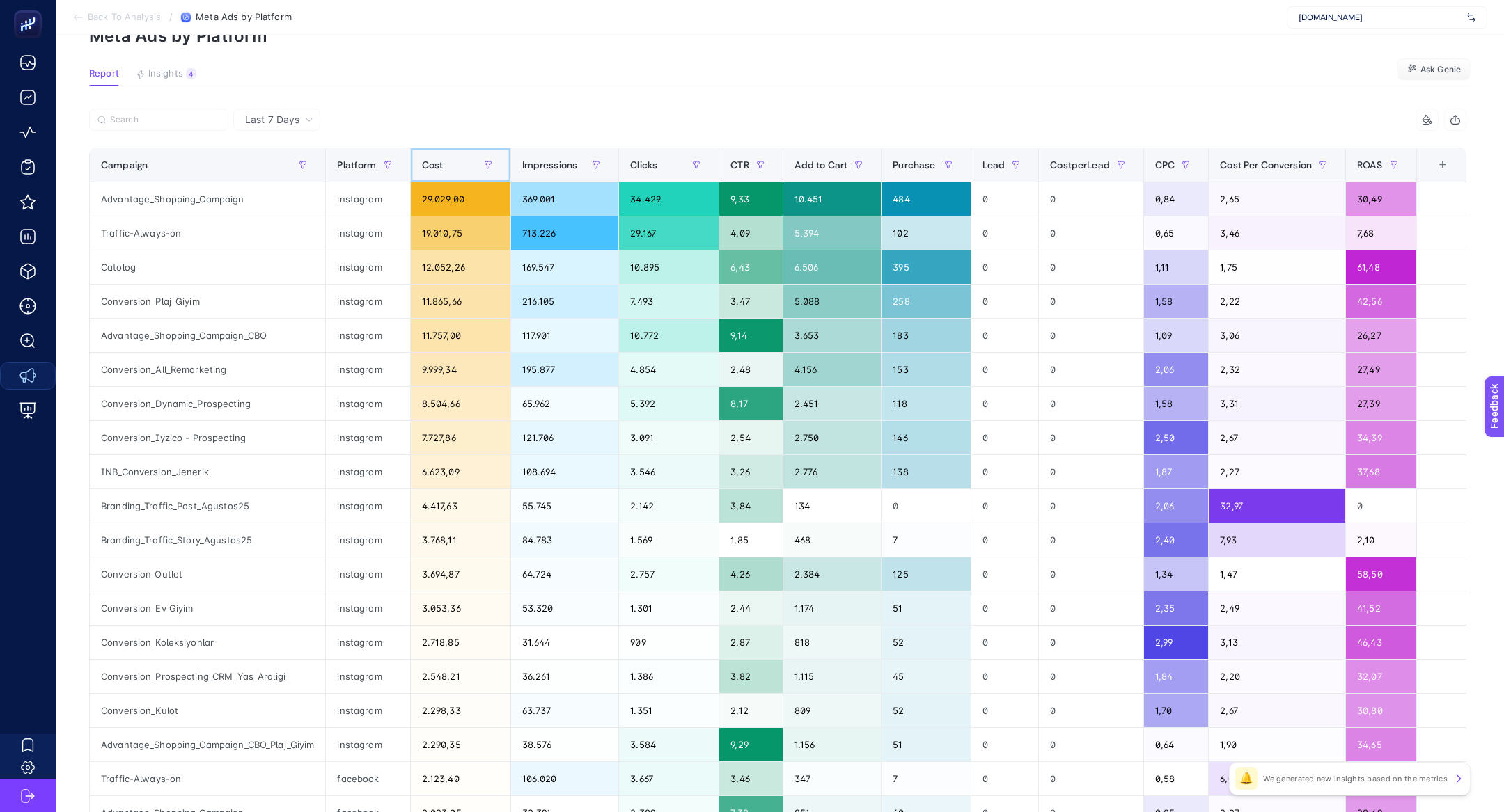
click at [432, 169] on span "Cost" at bounding box center [433, 164] width 21 height 11
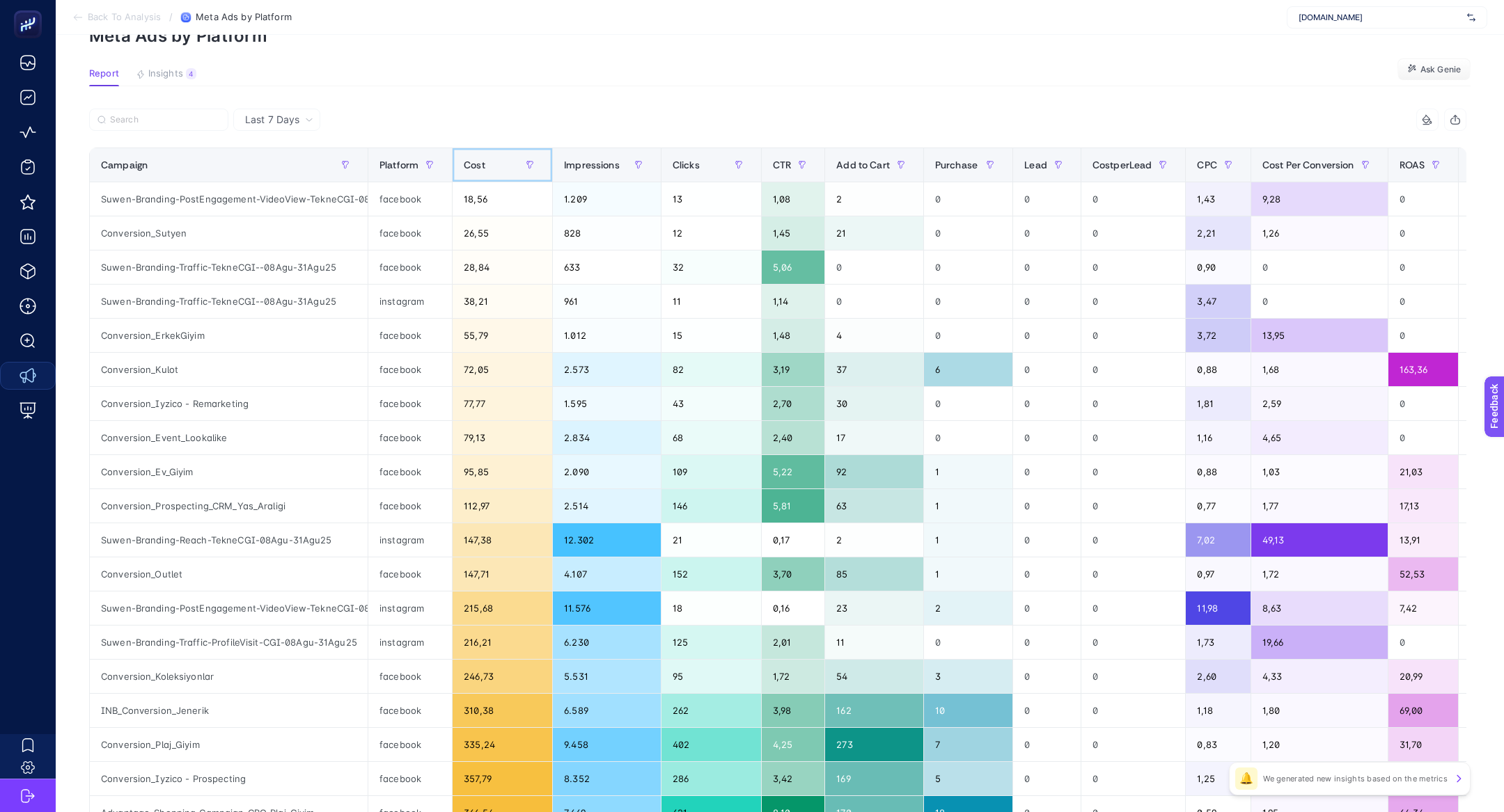
click at [486, 173] on div "Cost" at bounding box center [501, 165] width 77 height 22
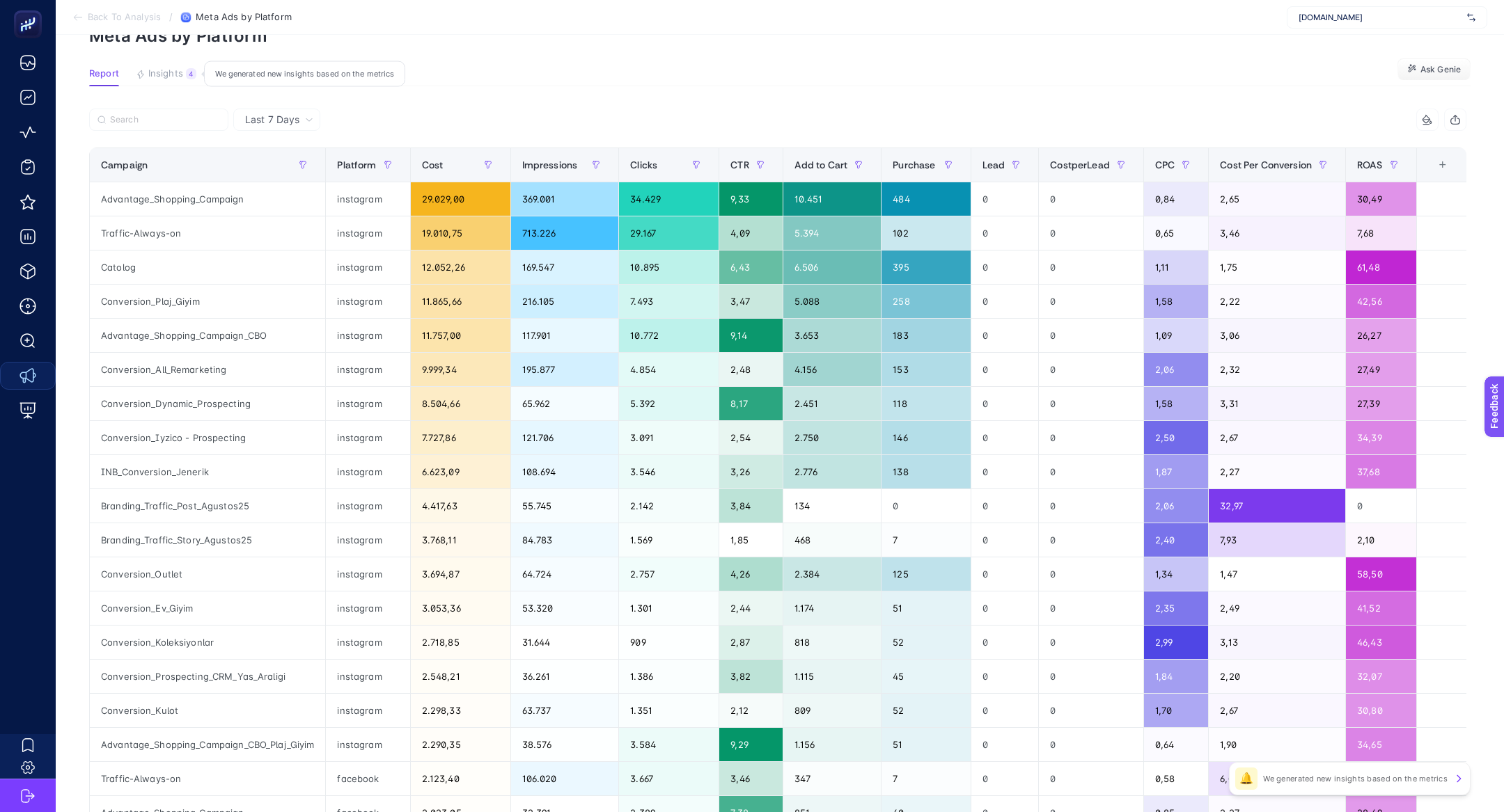
click at [169, 77] on span "Insights" at bounding box center [166, 73] width 35 height 11
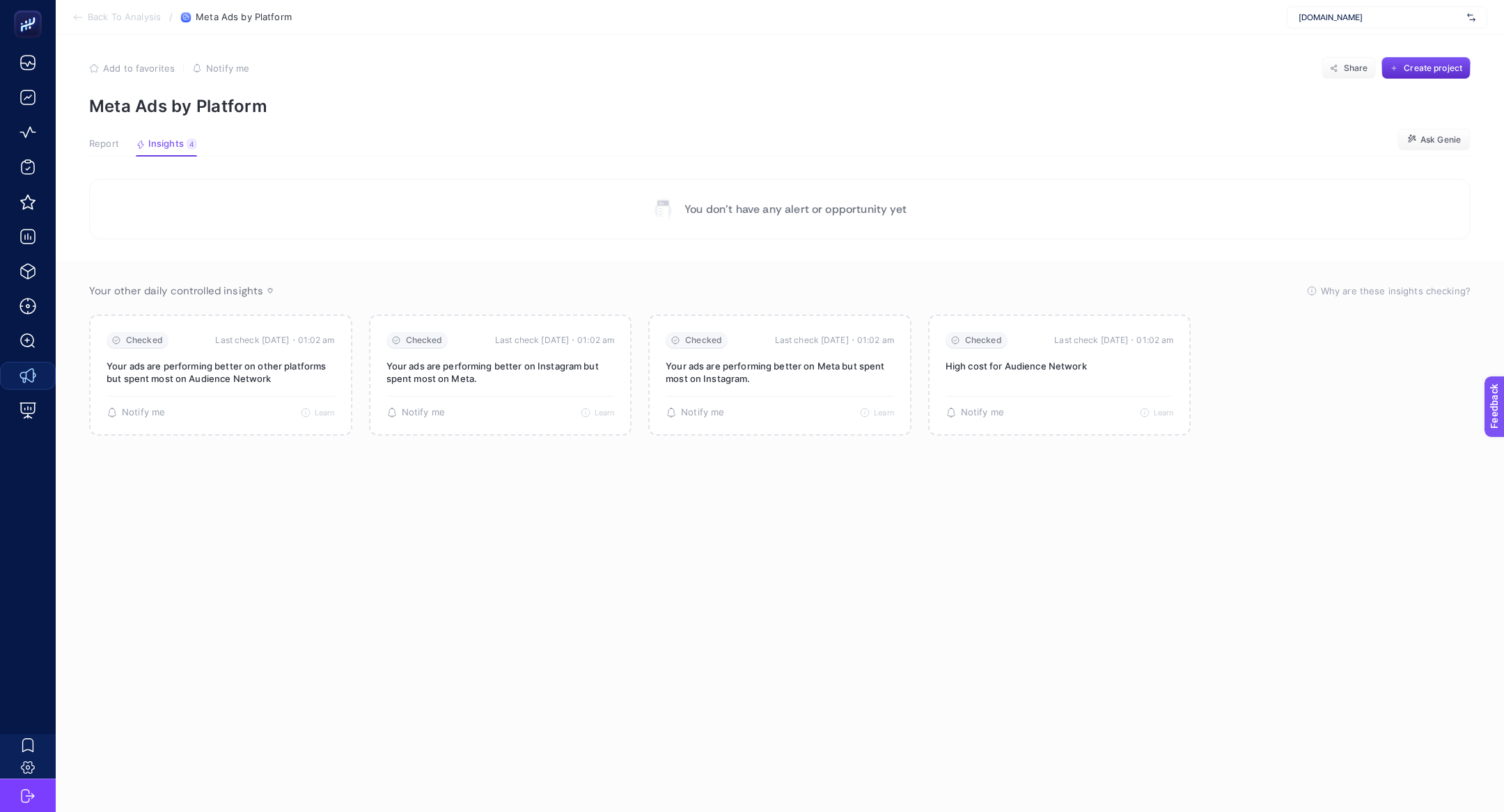
click at [99, 108] on p "Meta Ads by Platform" at bounding box center [779, 106] width 1381 height 20
click at [136, 154] on button "Report" at bounding box center [166, 147] width 61 height 19
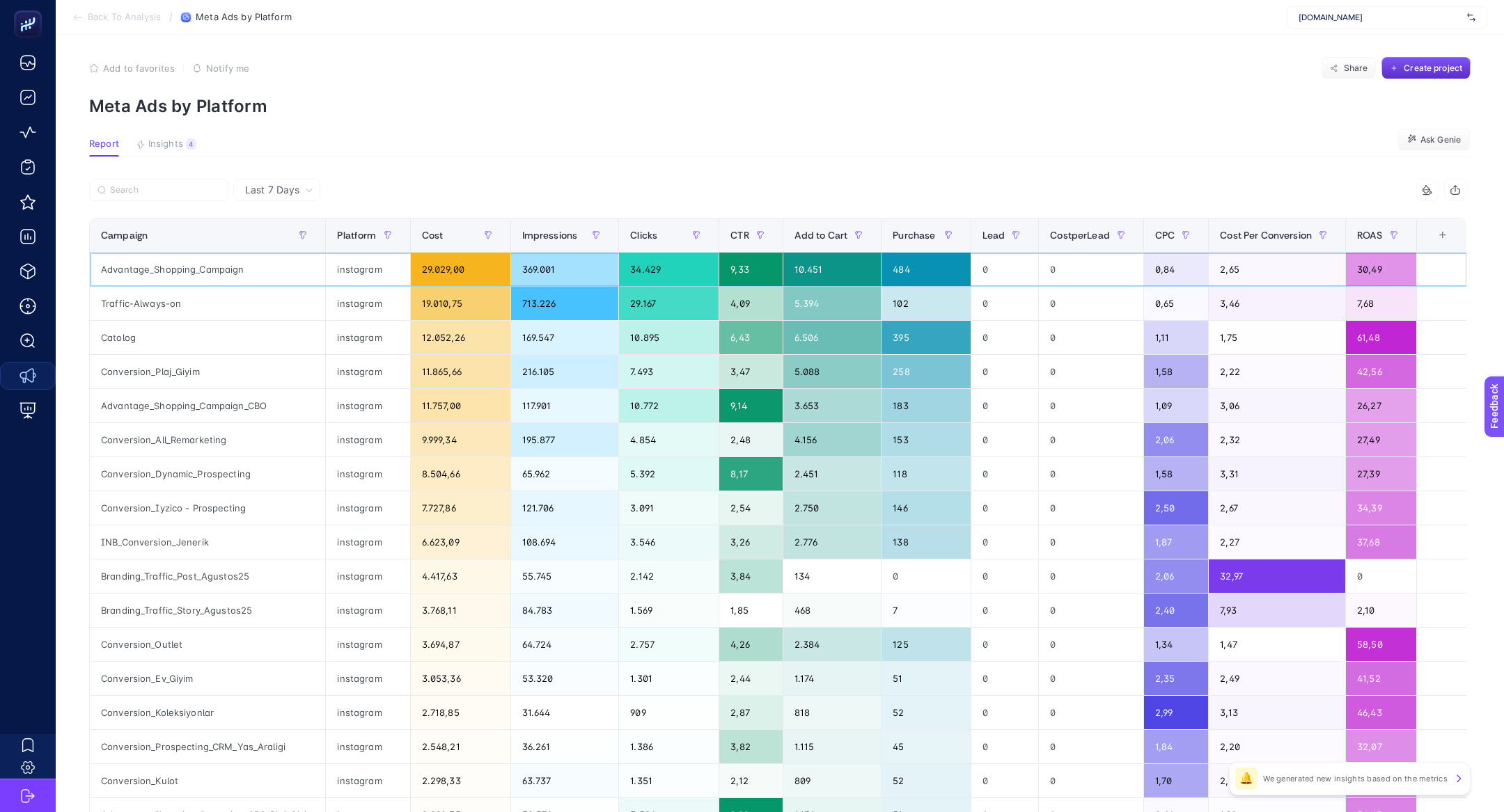
click at [239, 261] on div "Advantage_Shopping_Campaign" at bounding box center [207, 269] width 235 height 33
click at [235, 263] on div "Advantage_Shopping_Campaign" at bounding box center [207, 269] width 235 height 33
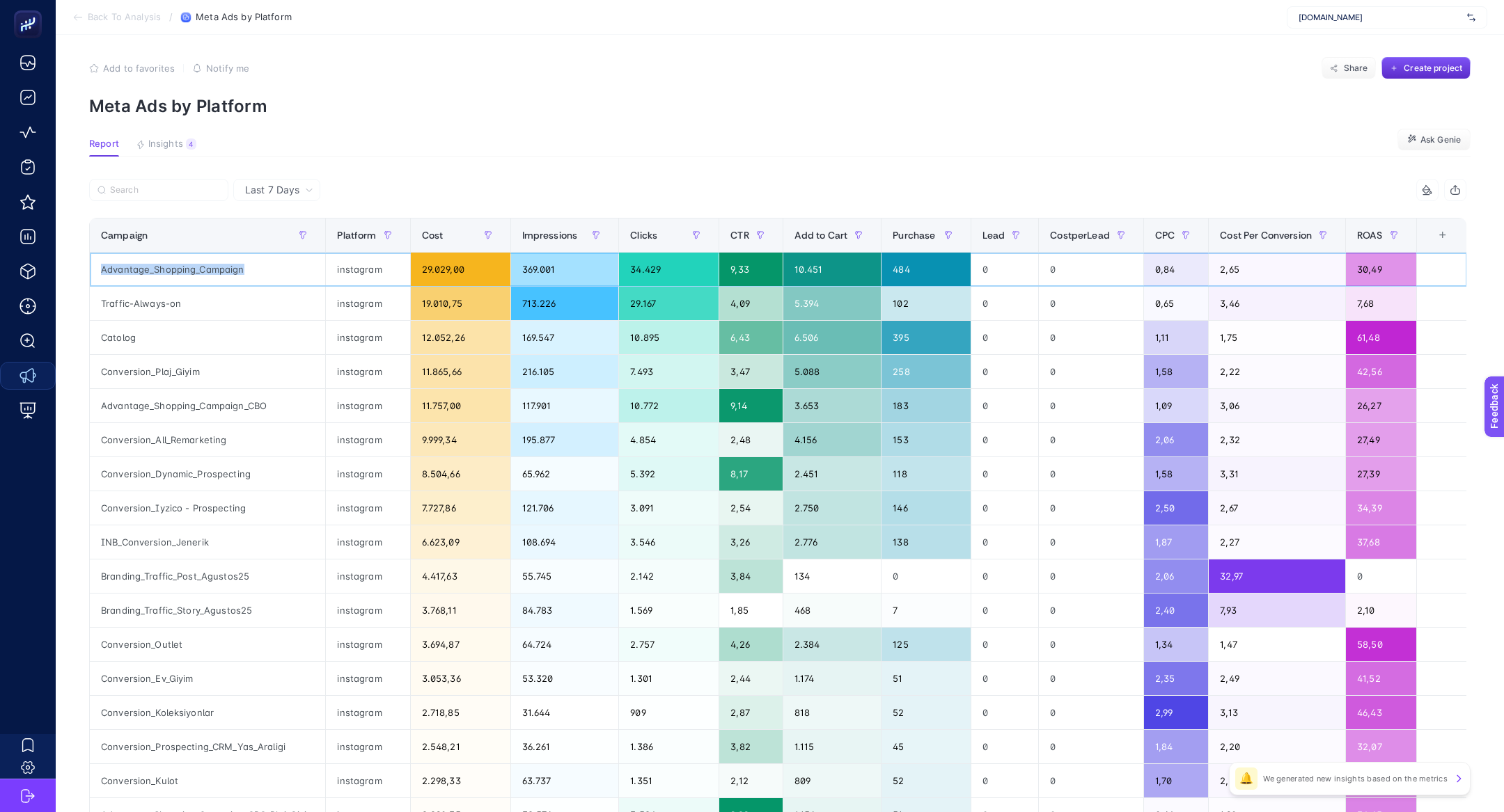
copy tr "Advantage_Shopping_Campaign"
click at [166, 191] on input "Search" at bounding box center [165, 190] width 110 height 11
paste input "Advantage_Shopping_Campaign"
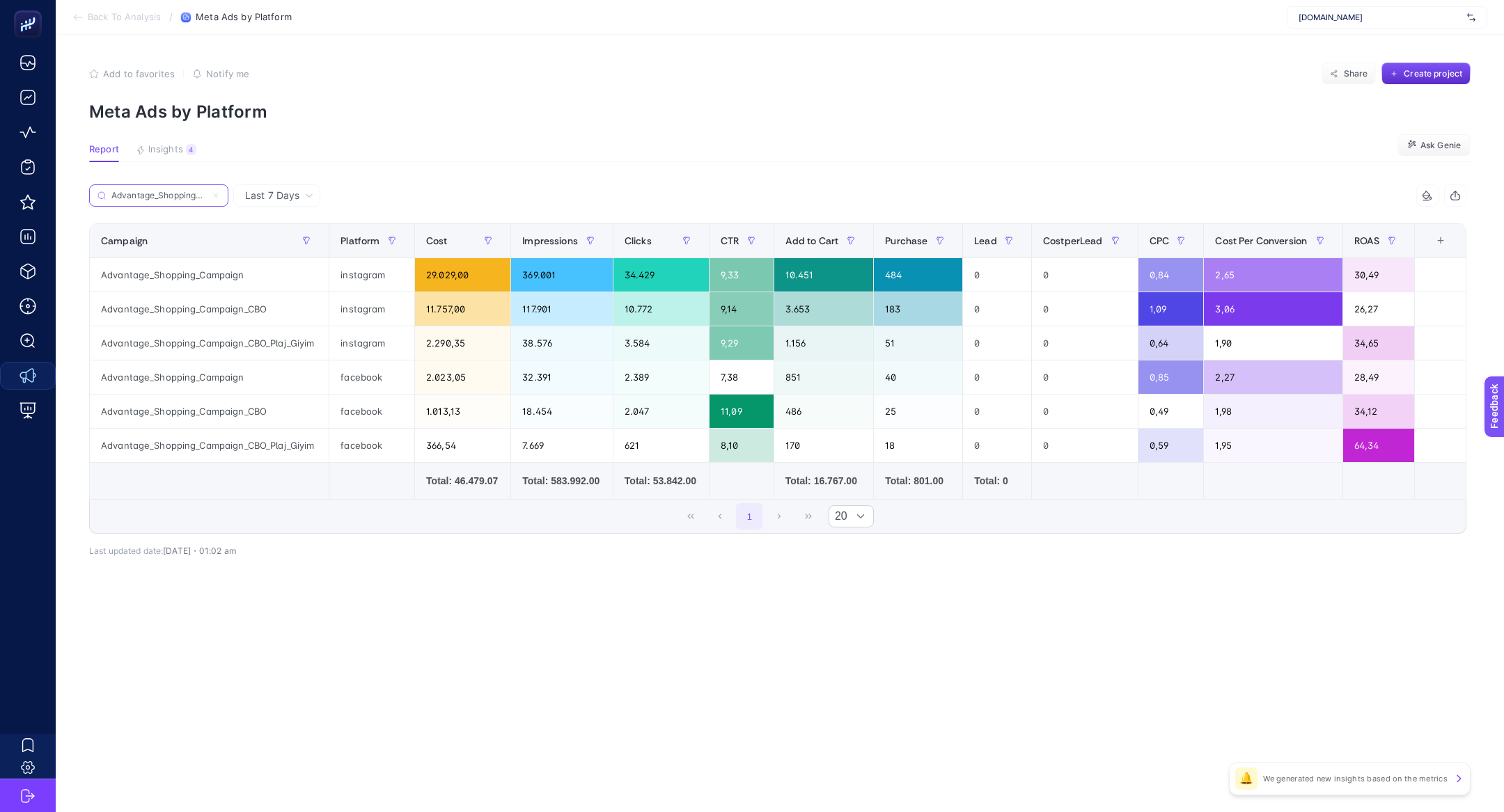
scroll to position [0, 34]
type input "Advantage_Shopping_Campaign"
click at [416, 240] on th "Campaign" at bounding box center [463, 241] width 97 height 34
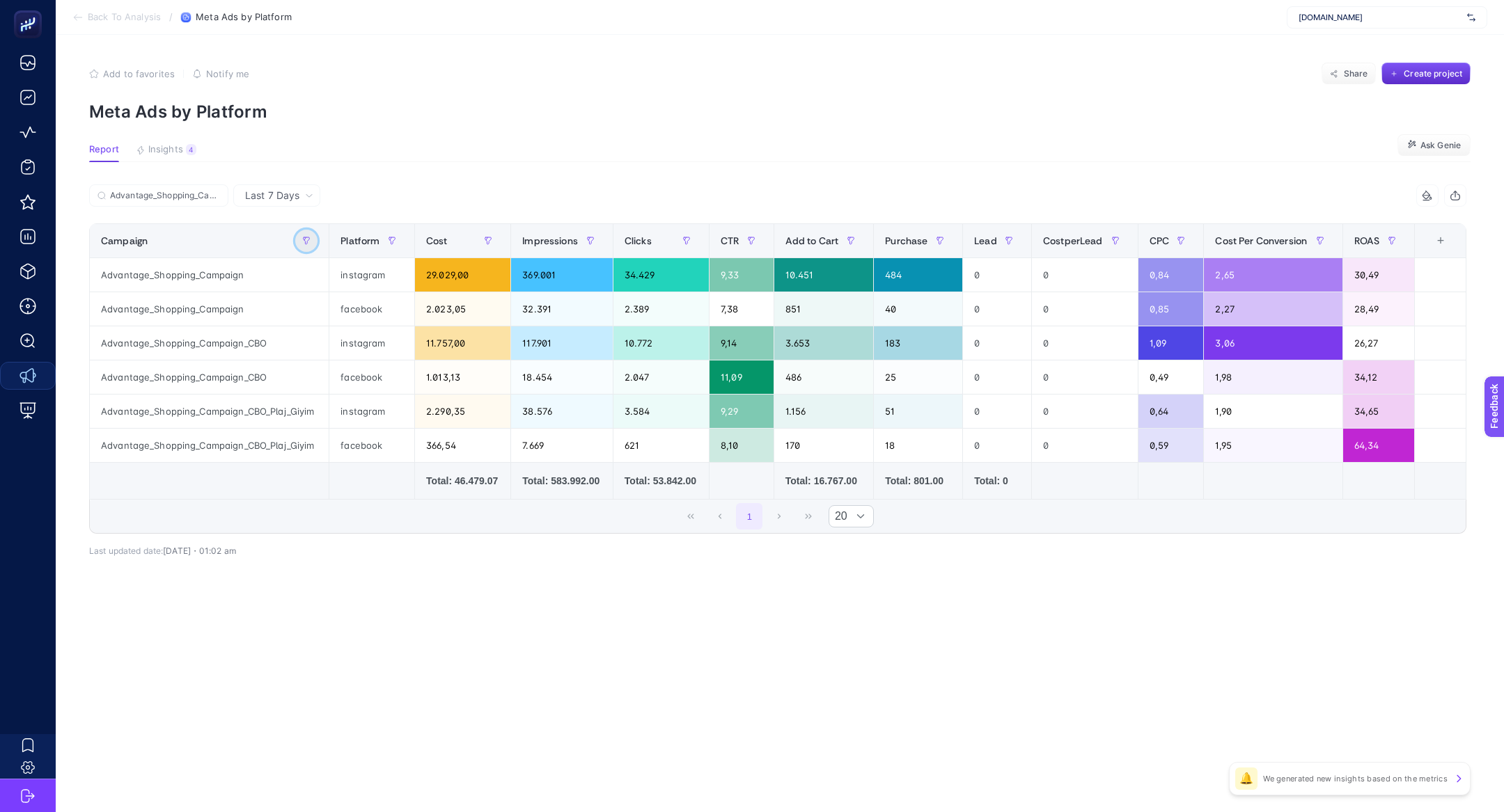
click at [305, 240] on icon "button" at bounding box center [306, 241] width 9 height 9
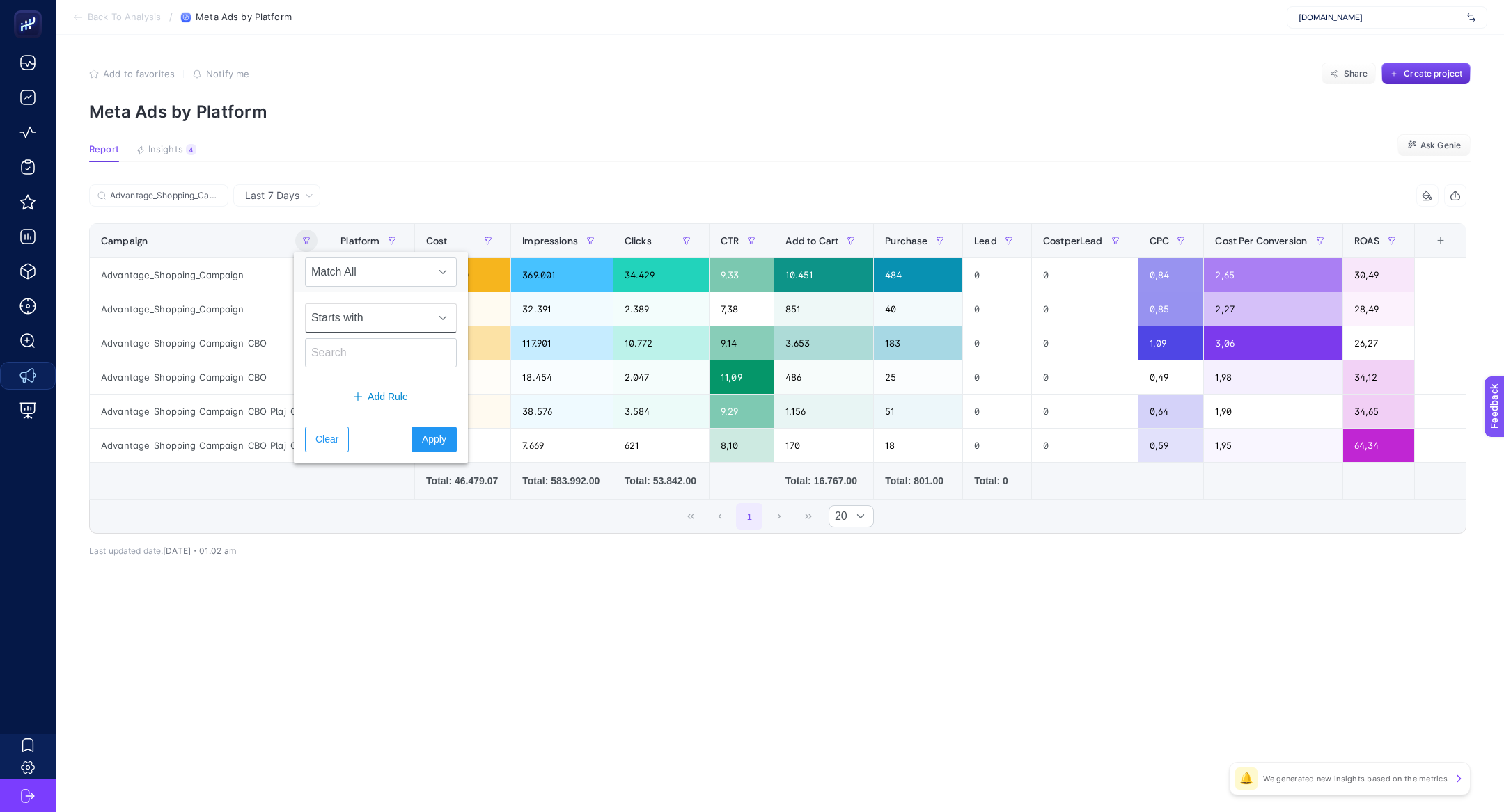
click at [349, 322] on span "Starts with" at bounding box center [367, 318] width 124 height 28
click at [501, 203] on div "Advantage_Shopping_Campaign" at bounding box center [433, 199] width 689 height 30
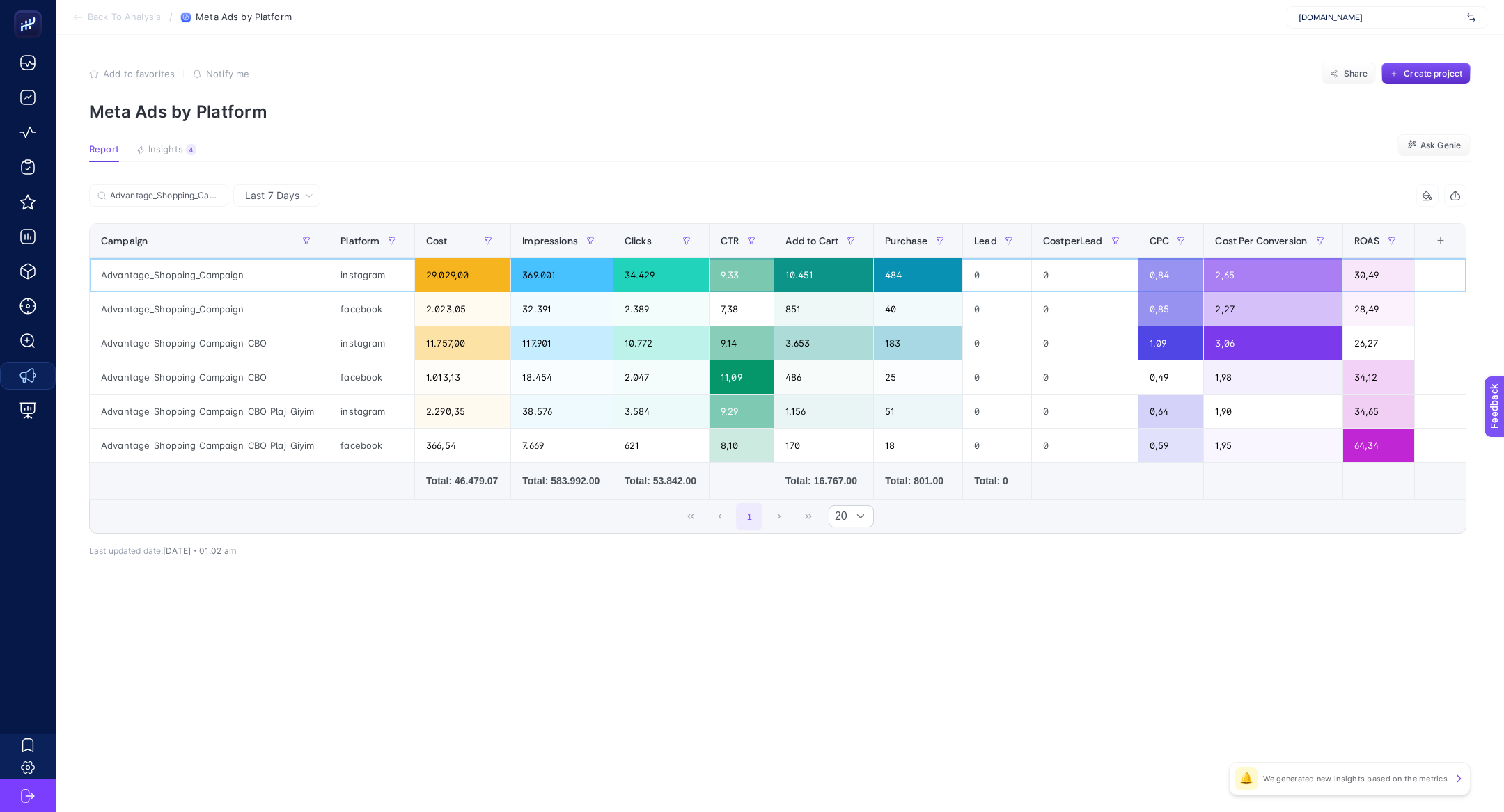
click at [267, 290] on div "Advantage_Shopping_Campaign" at bounding box center [209, 275] width 239 height 33
click at [177, 146] on span "Insights" at bounding box center [166, 149] width 35 height 11
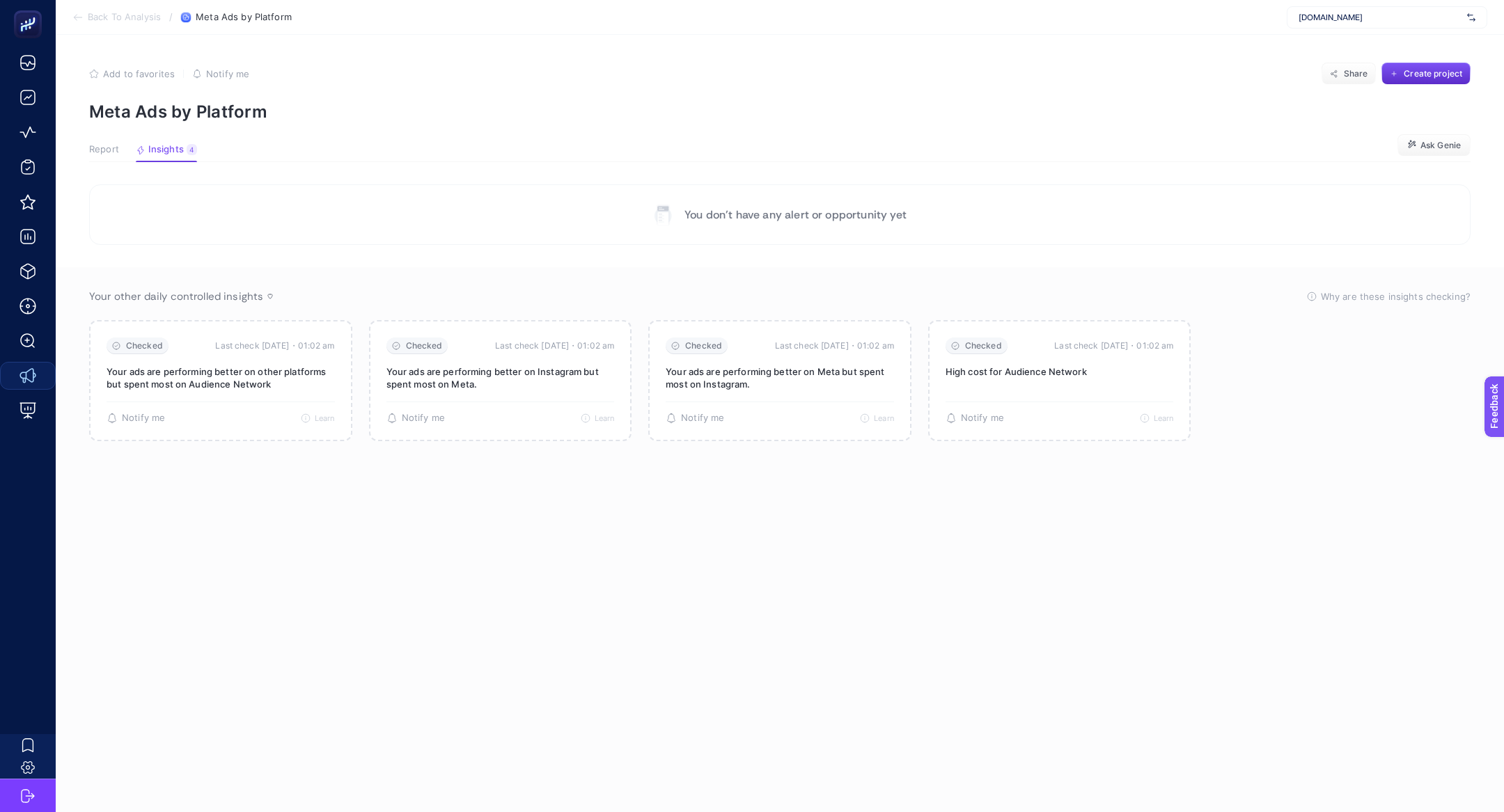
click at [111, 148] on span "Report" at bounding box center [103, 149] width 30 height 11
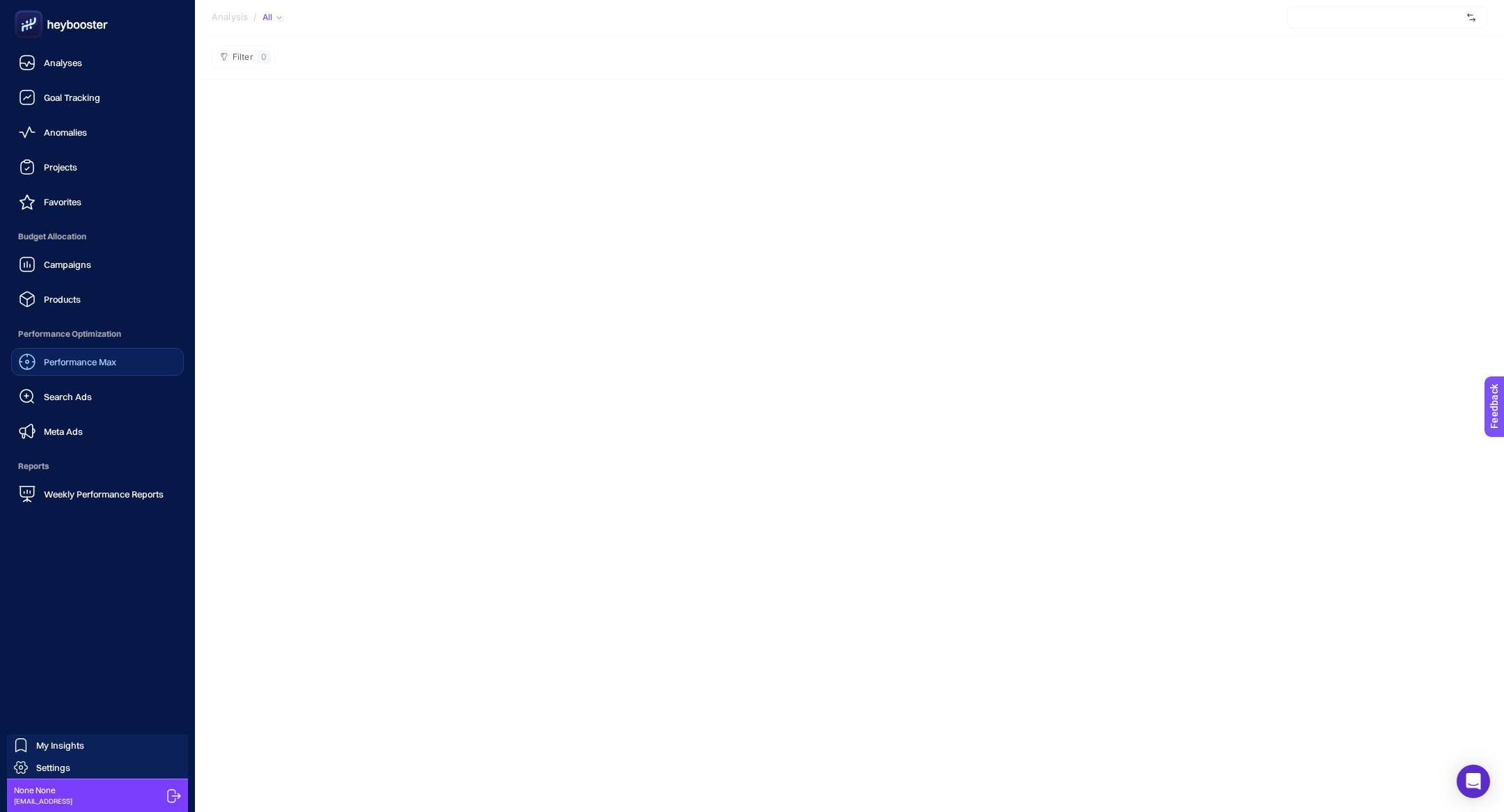
click at [83, 373] on link "Performance Max" at bounding box center [97, 362] width 173 height 28
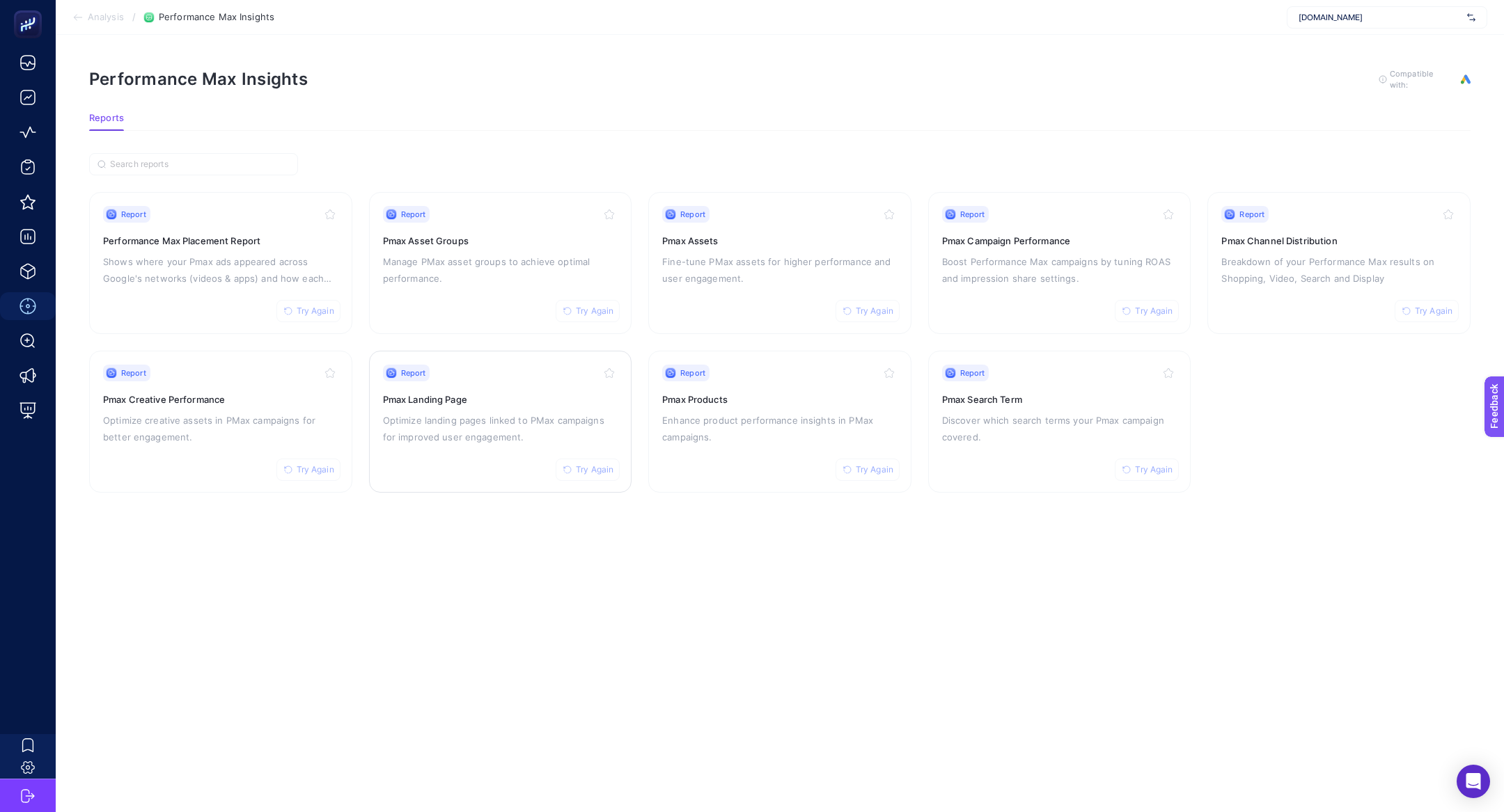
click at [464, 451] on div "Report Try Again Pmax Landing Page Optimize landing pages linked to PMax campai…" at bounding box center [500, 421] width 235 height 114
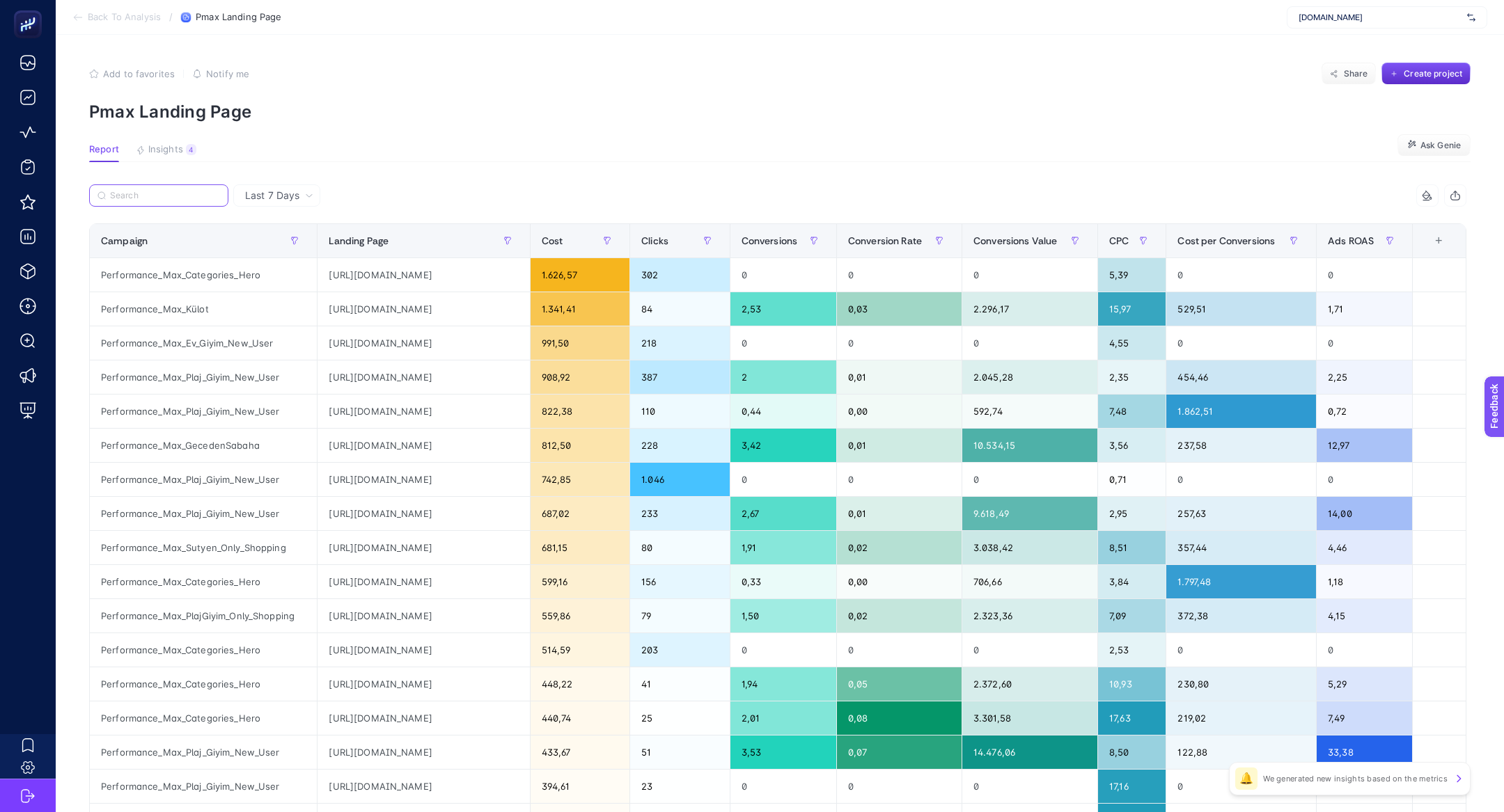
click at [133, 191] on input "Search" at bounding box center [165, 196] width 110 height 11
paste input "[URL][DOMAIN_NAME]"
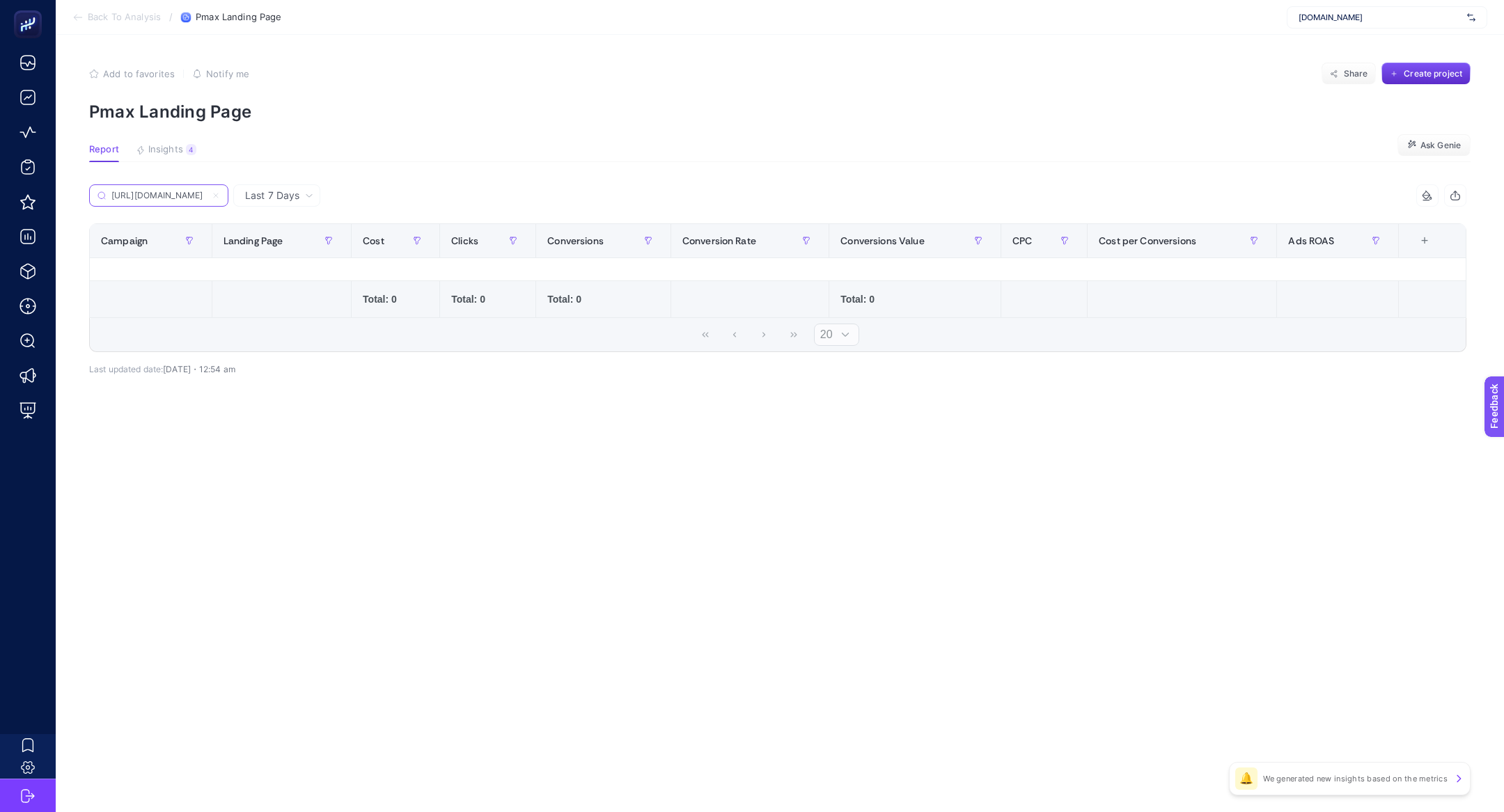
scroll to position [0, 136]
type input "[URL][DOMAIN_NAME]"
click at [208, 196] on label "[URL][DOMAIN_NAME]" at bounding box center [158, 195] width 139 height 22
click at [206, 196] on input "[URL][DOMAIN_NAME]" at bounding box center [158, 196] width 95 height 11
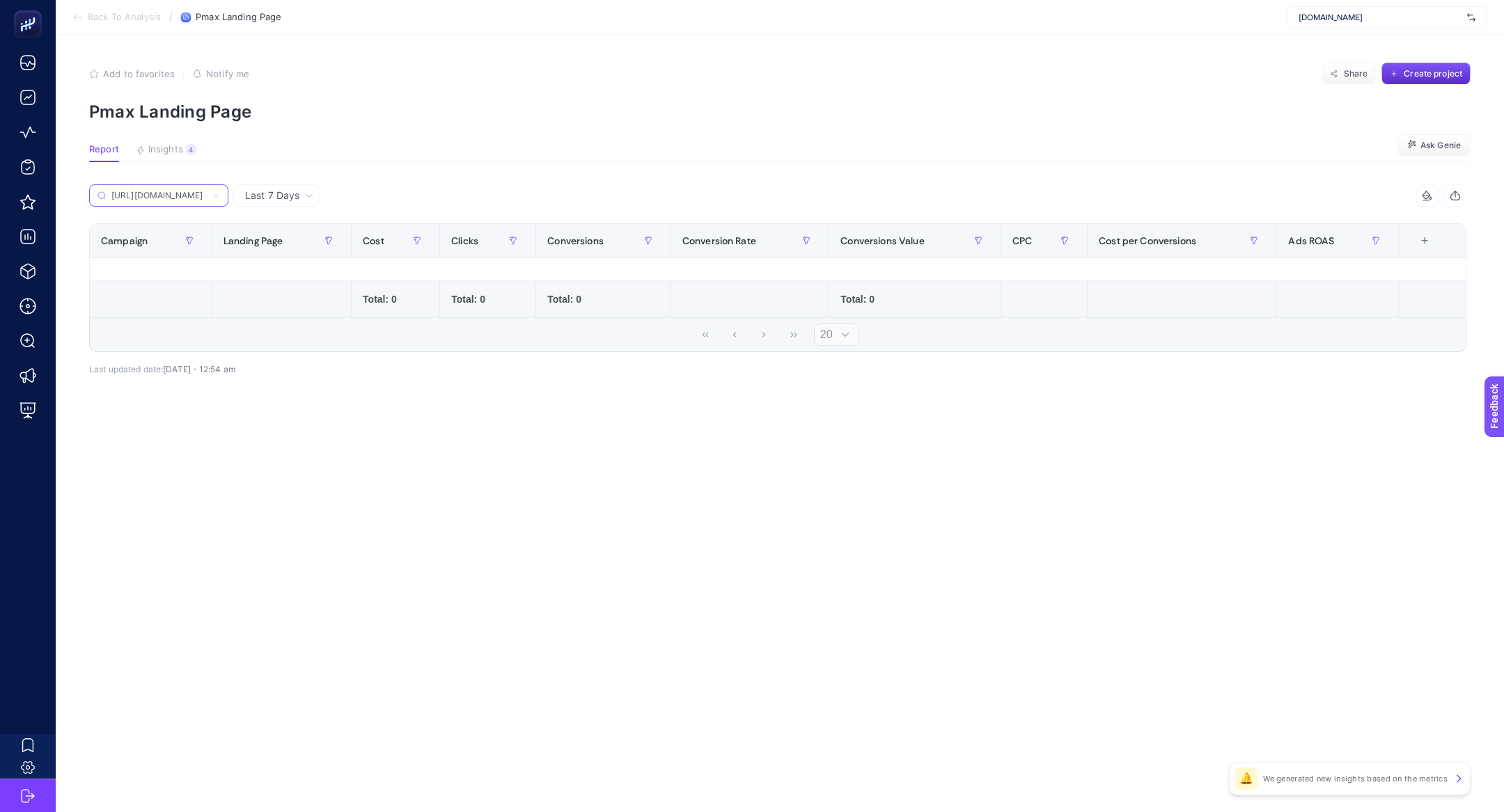
click at [216, 196] on icon at bounding box center [216, 195] width 4 height 4
click at [206, 196] on input "[URL][DOMAIN_NAME]" at bounding box center [158, 196] width 95 height 11
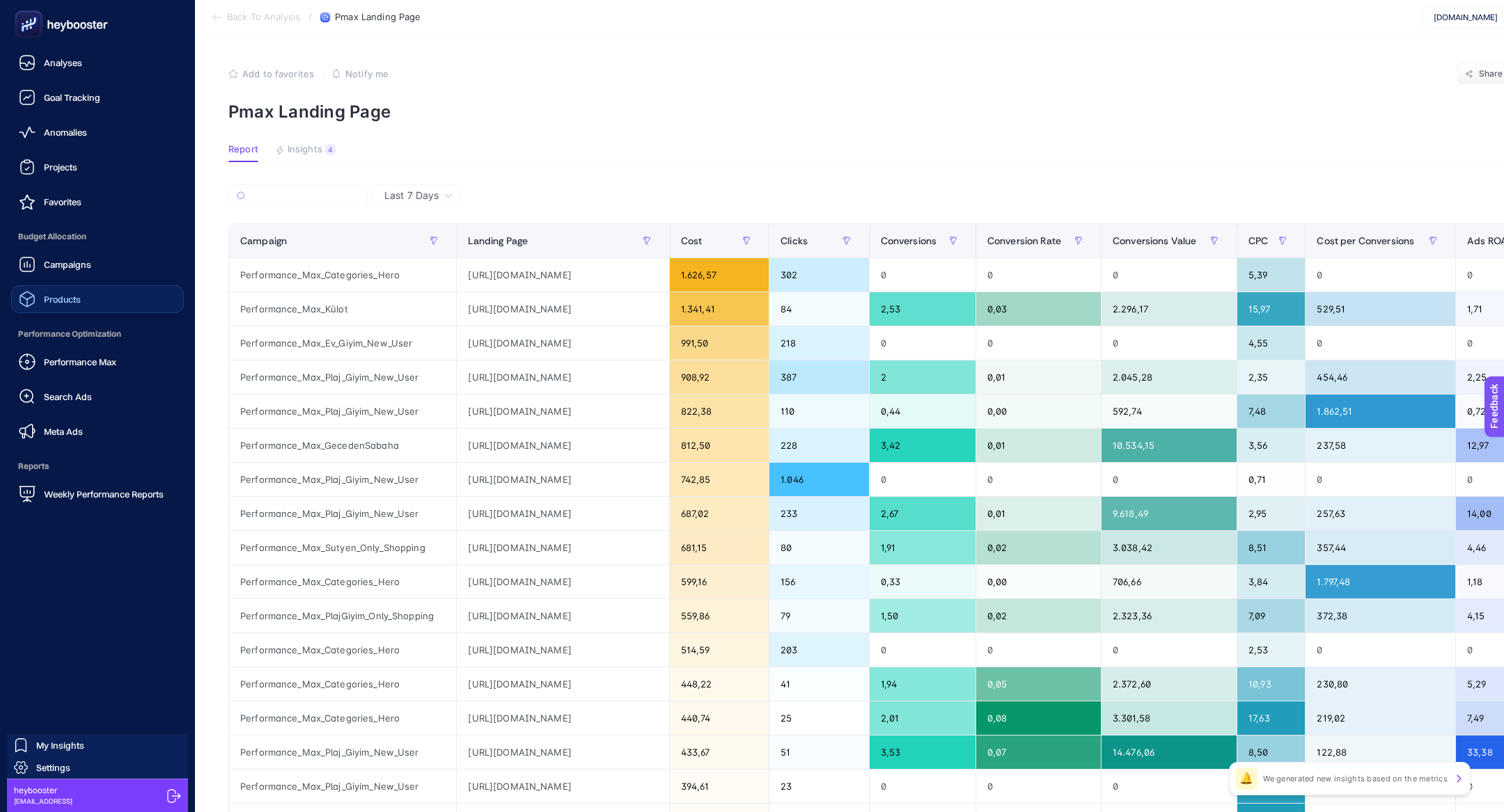
click at [78, 290] on link "Products" at bounding box center [97, 299] width 173 height 28
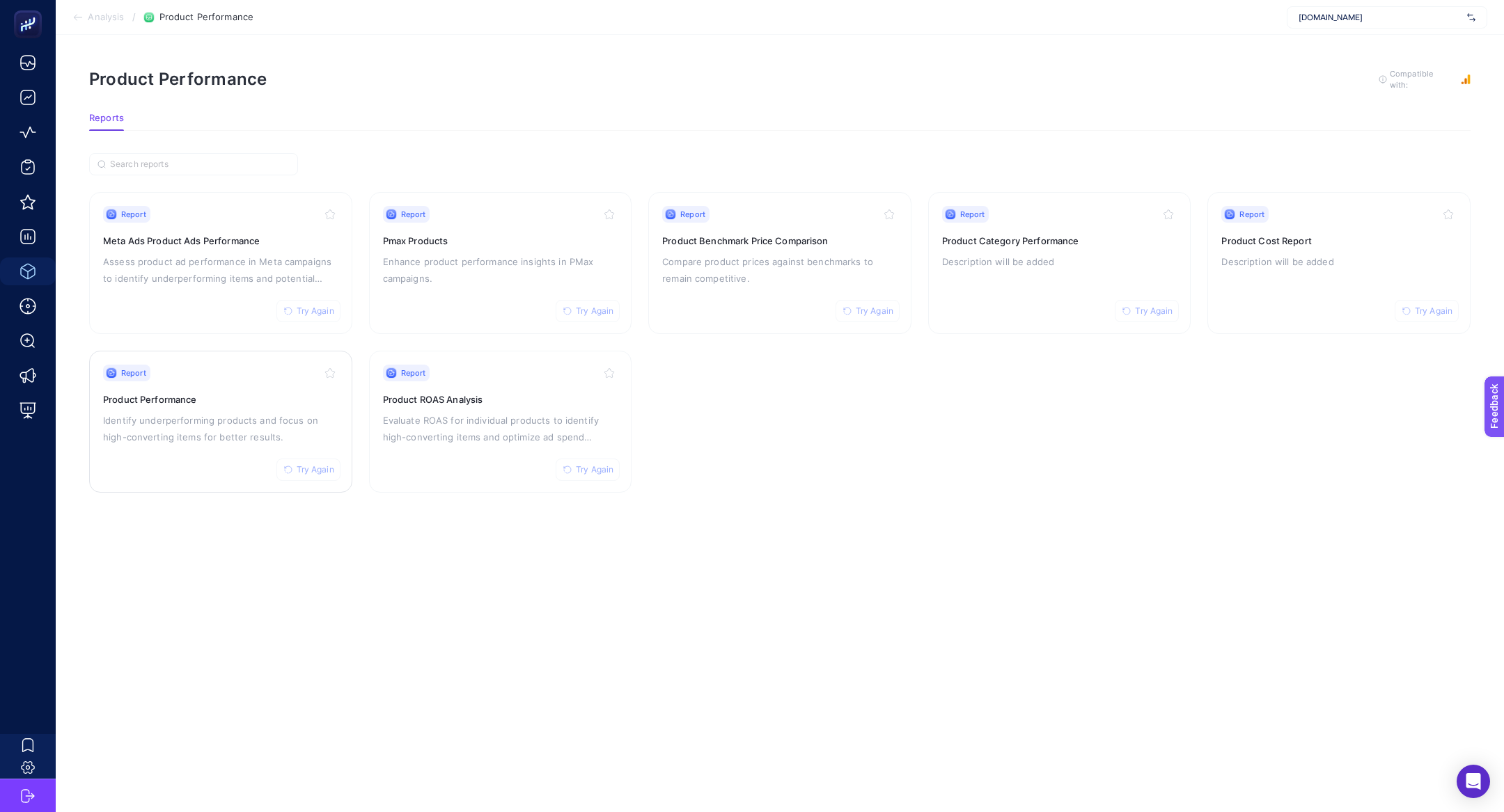
click at [203, 425] on p "Identify underperforming products and focus on high-converting items for better…" at bounding box center [220, 429] width 235 height 33
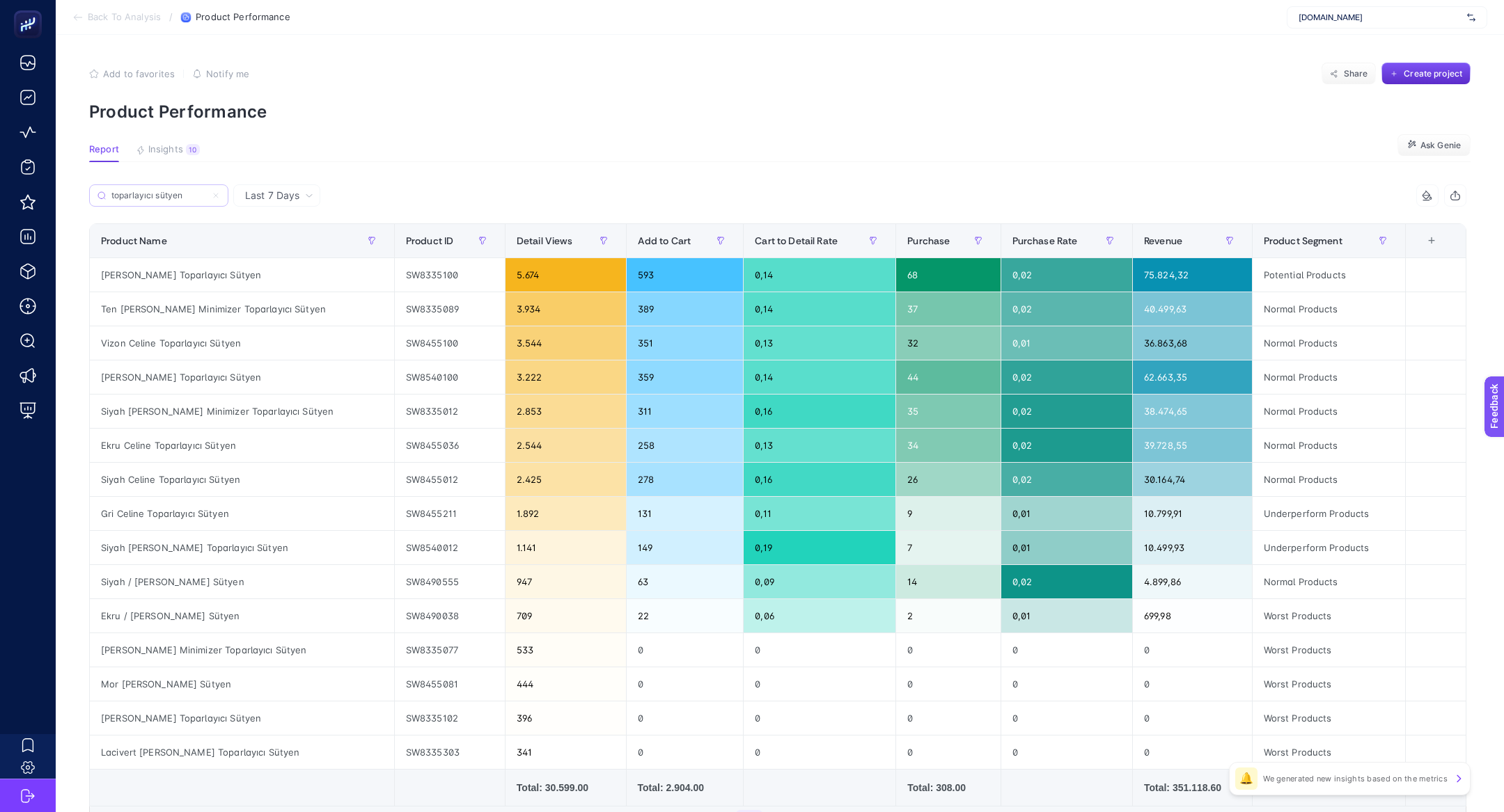
type input "toparlayıcı sütyen"
click at [213, 191] on icon at bounding box center [216, 195] width 9 height 9
click at [206, 191] on input "toparlayıcı sütyen" at bounding box center [158, 196] width 95 height 11
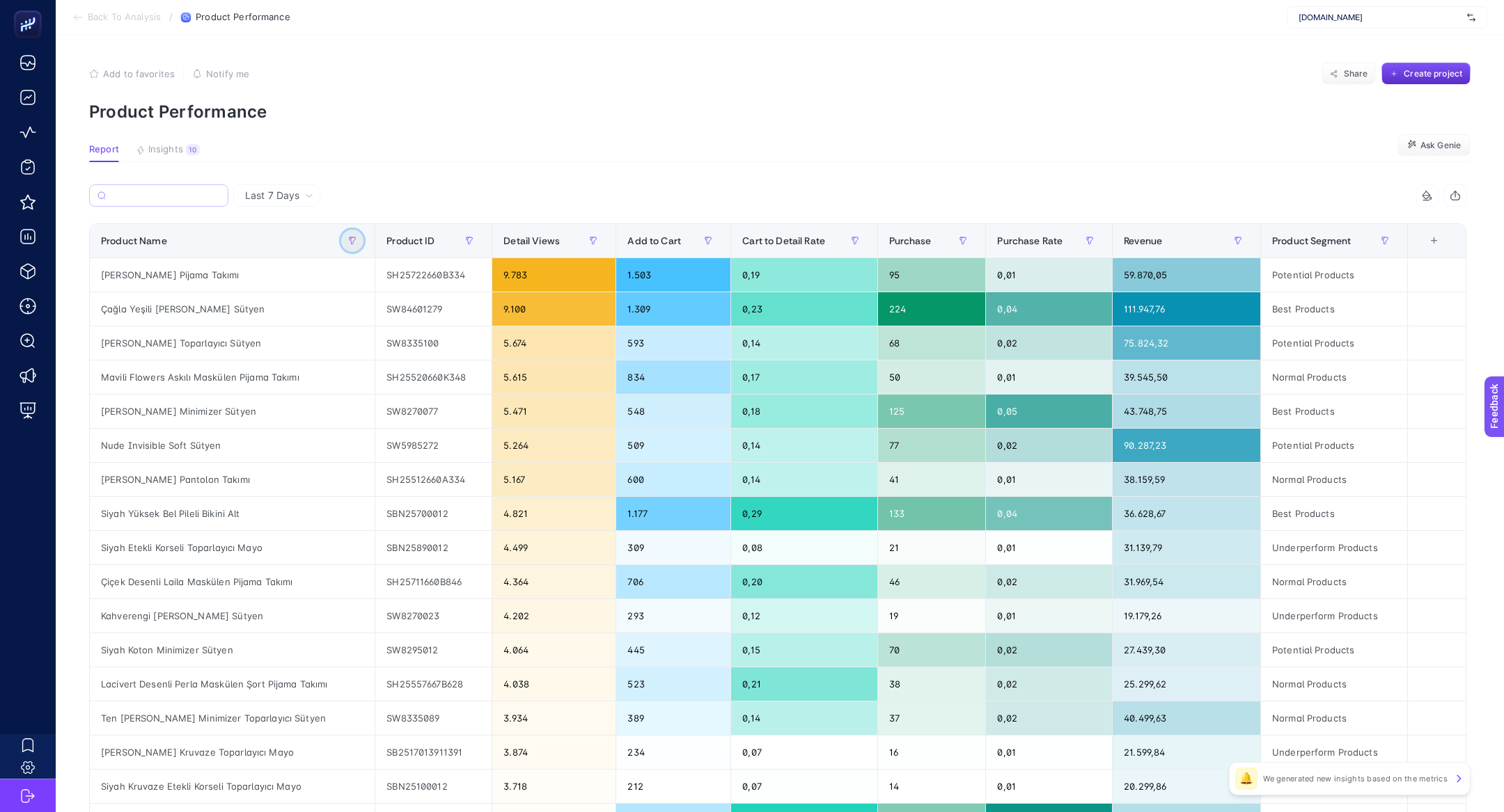
click at [356, 242] on icon "button" at bounding box center [352, 241] width 9 height 9
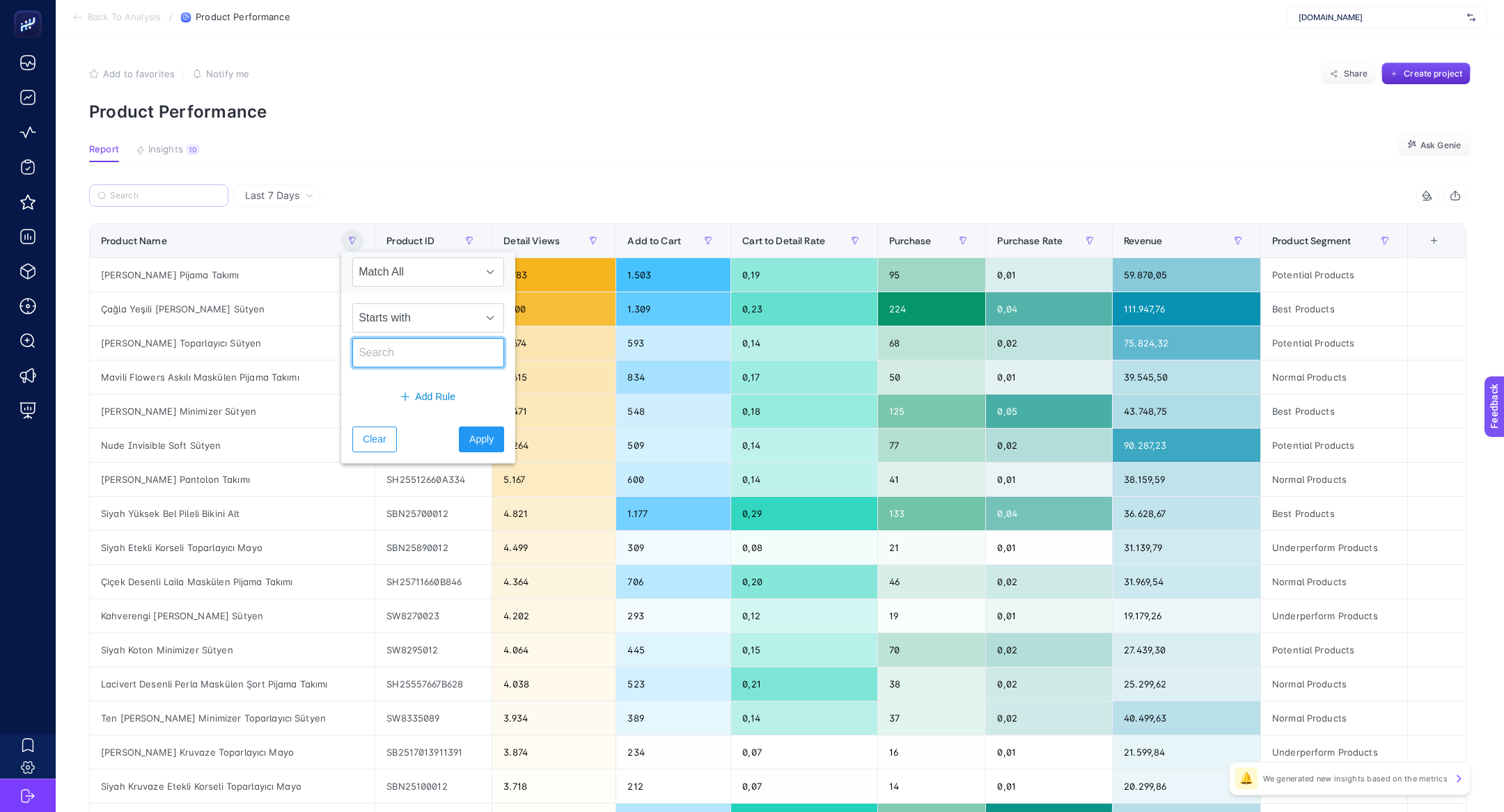
click at [416, 350] on input "text" at bounding box center [428, 353] width 152 height 29
type input "toparlayıcı"
click at [425, 328] on span "Starts with" at bounding box center [415, 318] width 124 height 28
click at [423, 374] on li "Contains" at bounding box center [419, 378] width 135 height 28
click at [426, 396] on span "Add Rule" at bounding box center [435, 397] width 40 height 15
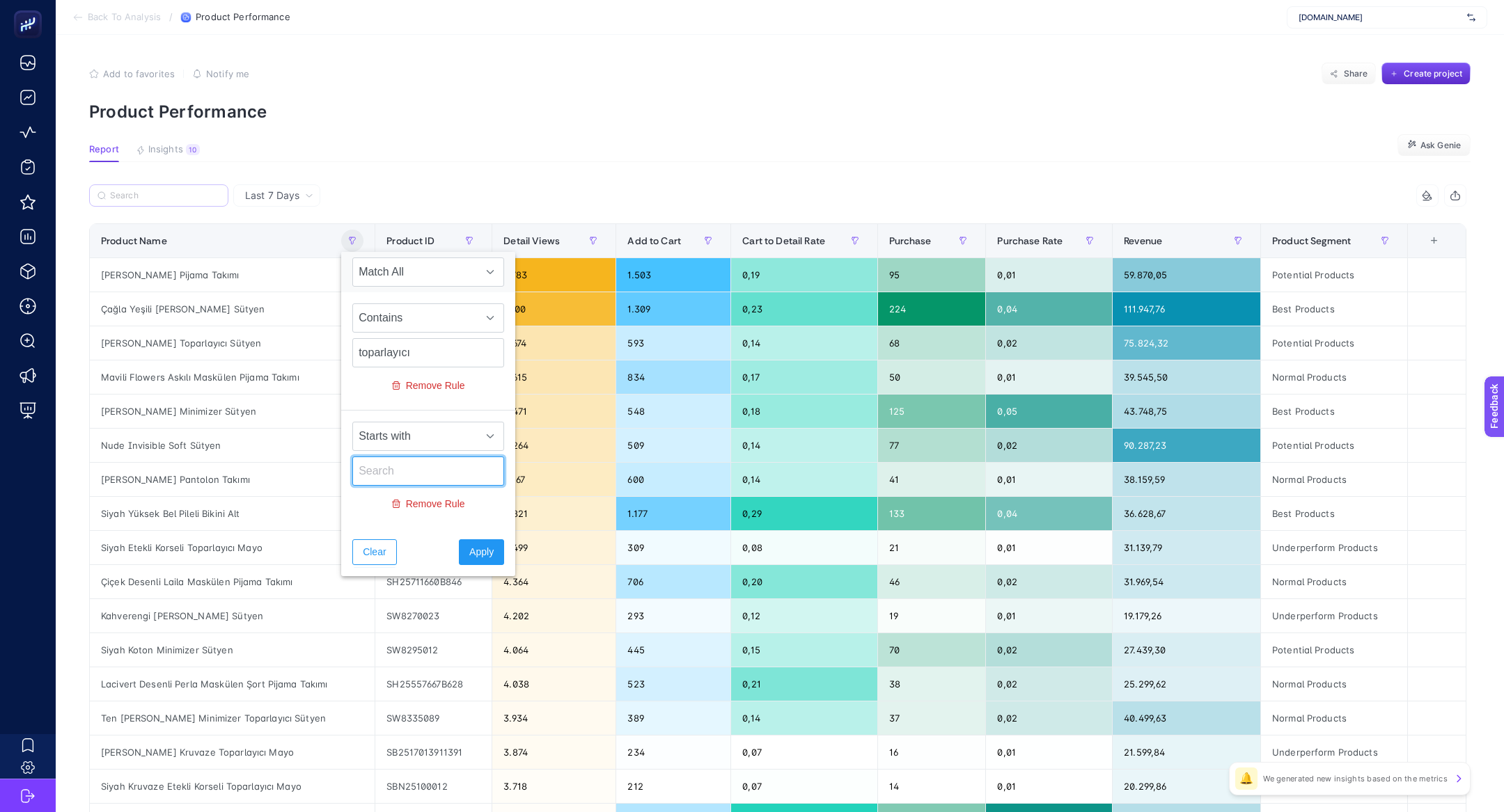
click at [434, 469] on input "text" at bounding box center [428, 471] width 152 height 29
paste input "Minimizer"
type input "Minimizer"
click at [469, 547] on span "Apply" at bounding box center [481, 552] width 24 height 15
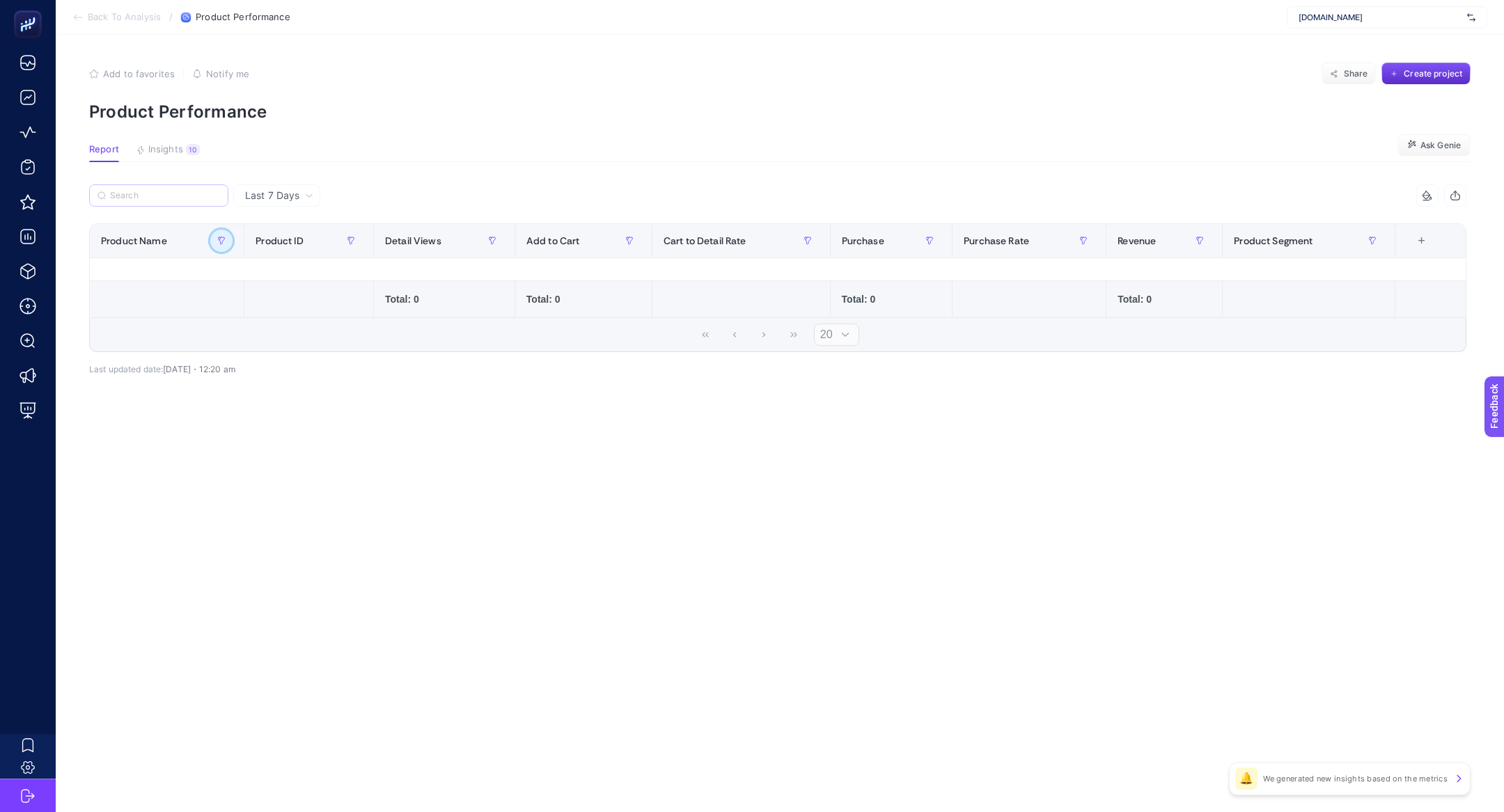
click at [216, 239] on button "button" at bounding box center [221, 241] width 22 height 22
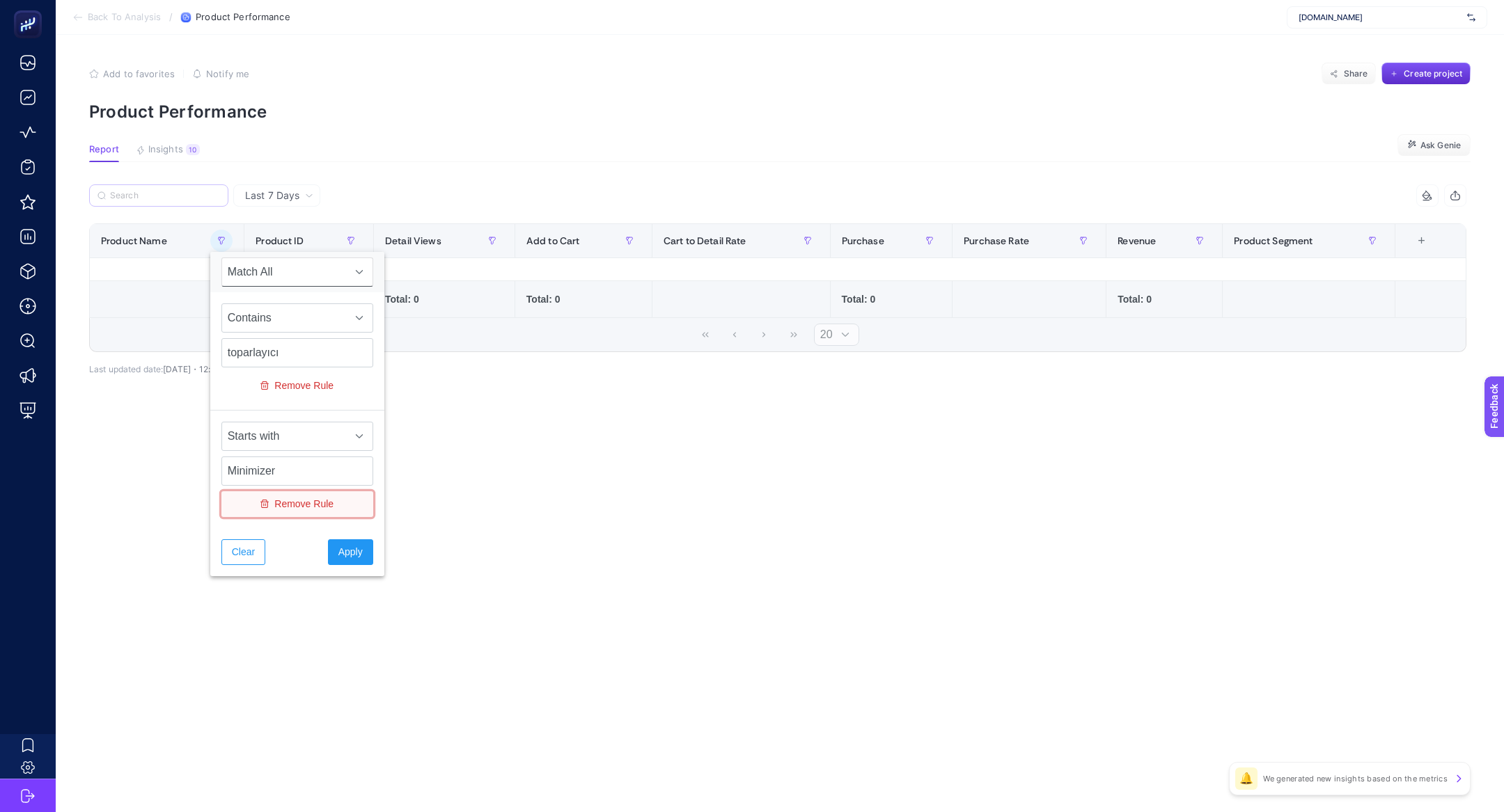
click at [296, 504] on span "Remove Rule" at bounding box center [303, 504] width 59 height 15
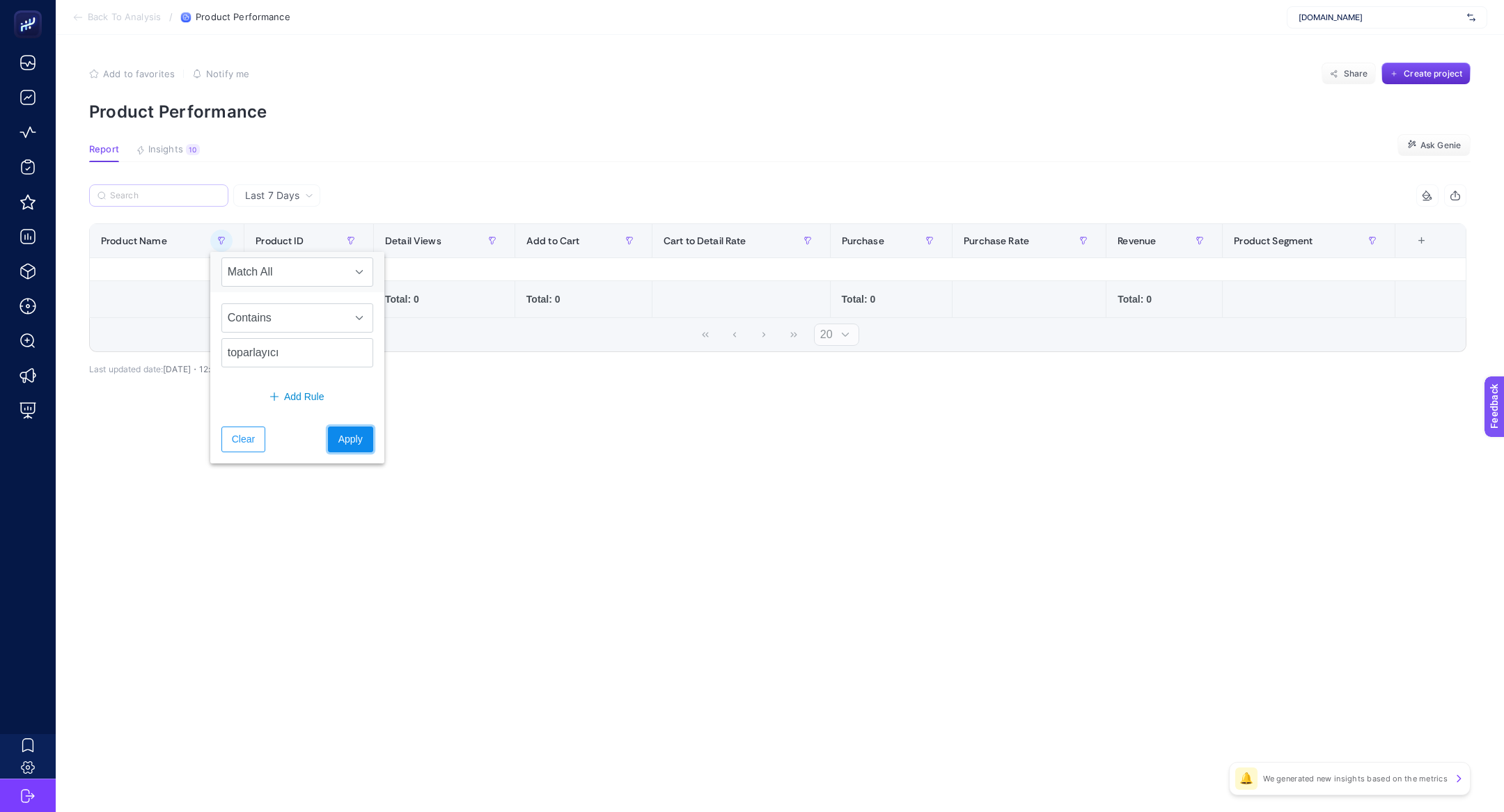
click at [342, 429] on button "Apply" at bounding box center [350, 440] width 45 height 25
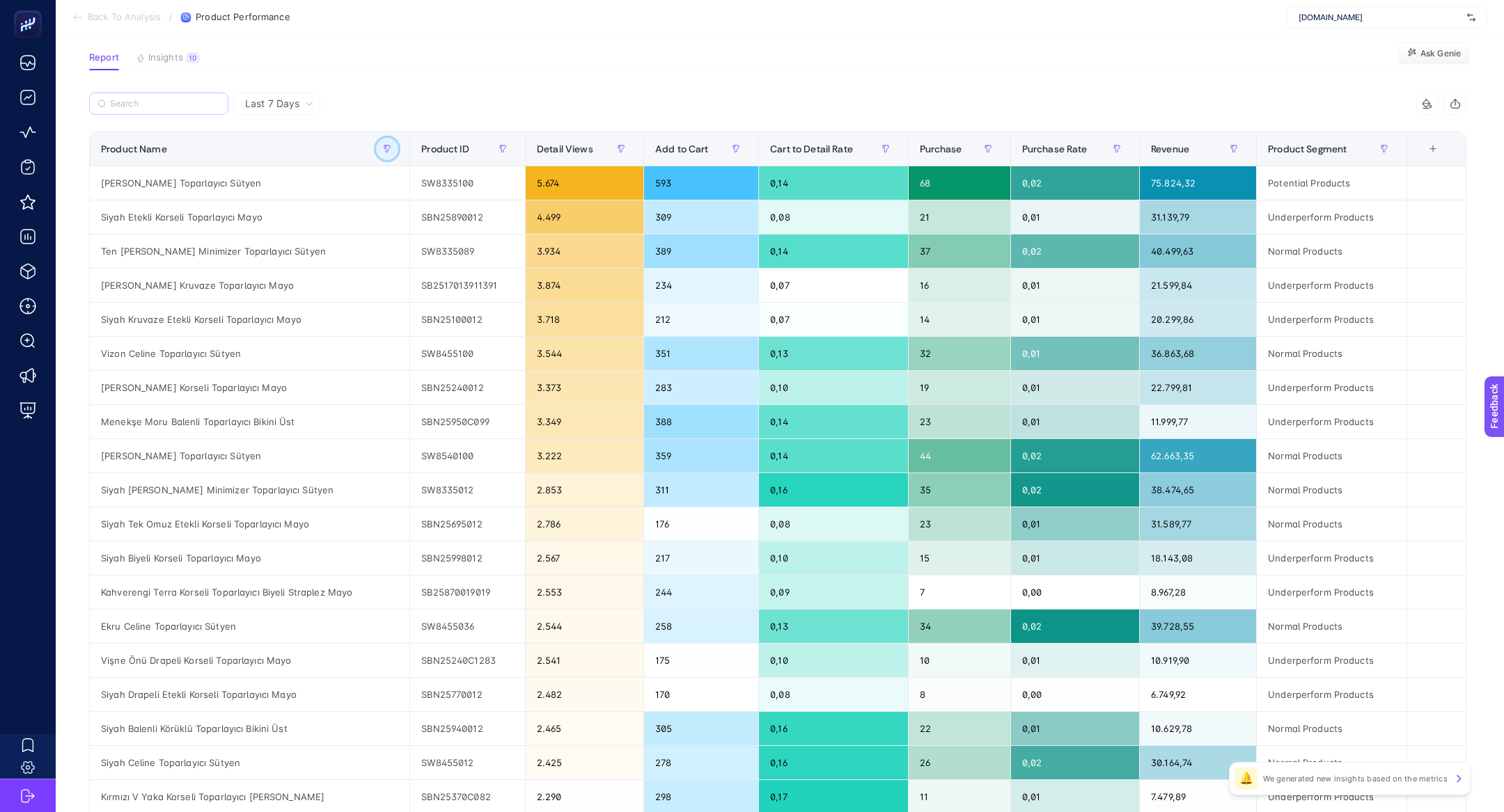
scroll to position [76, 0]
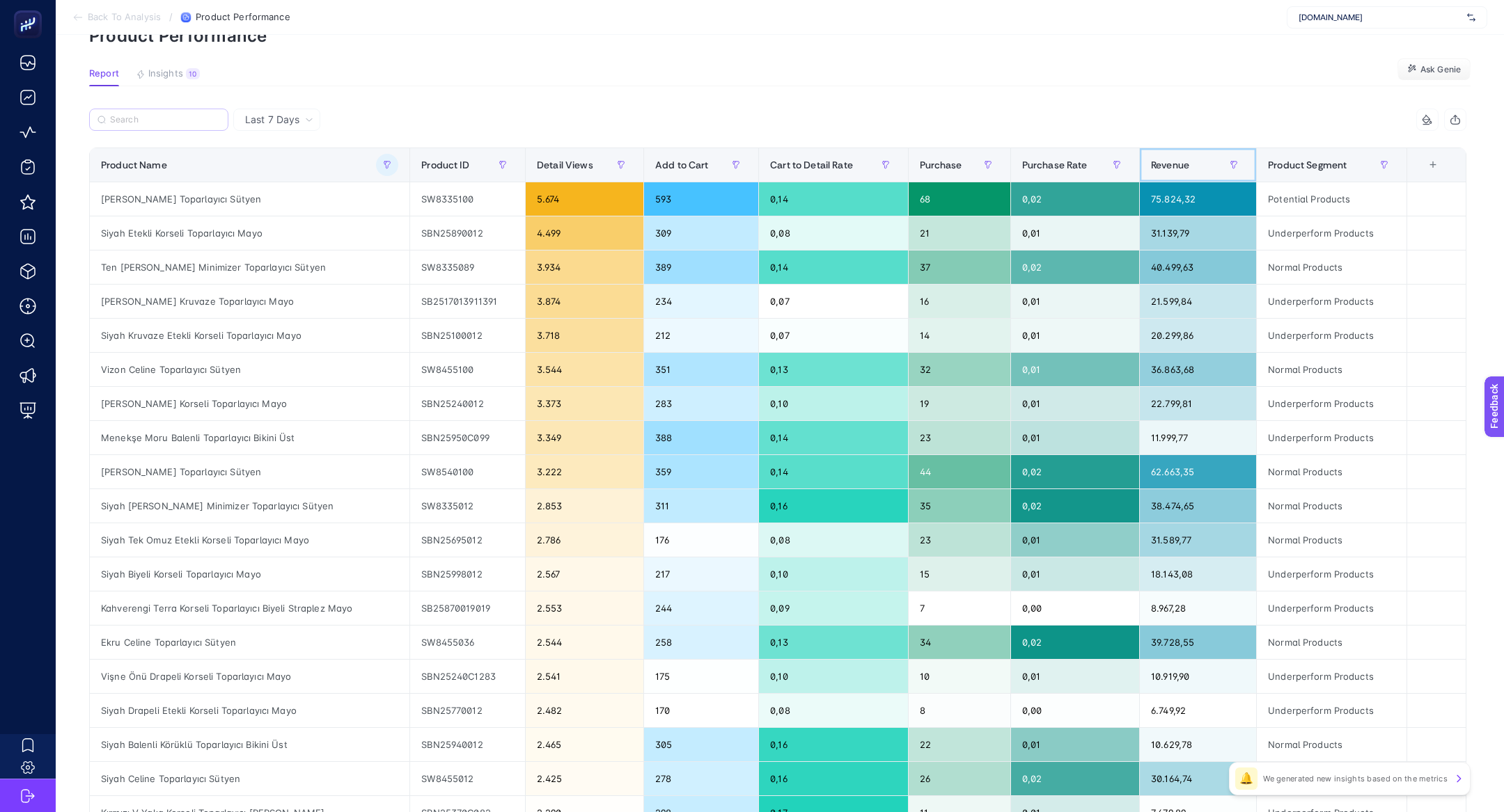
click at [1182, 157] on div "Revenue" at bounding box center [1198, 165] width 94 height 22
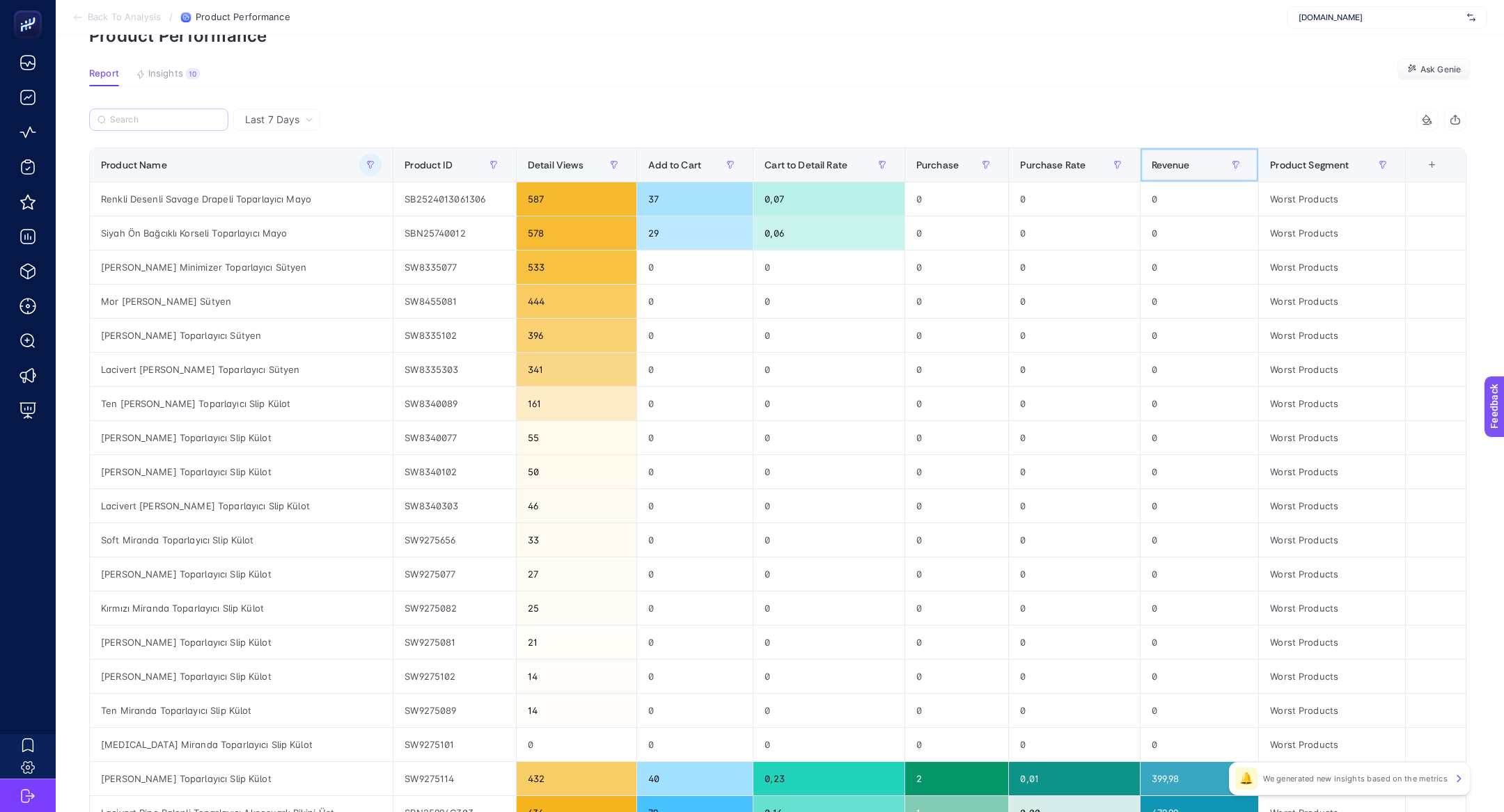
click at [1182, 157] on div "Revenue" at bounding box center [1200, 165] width 97 height 22
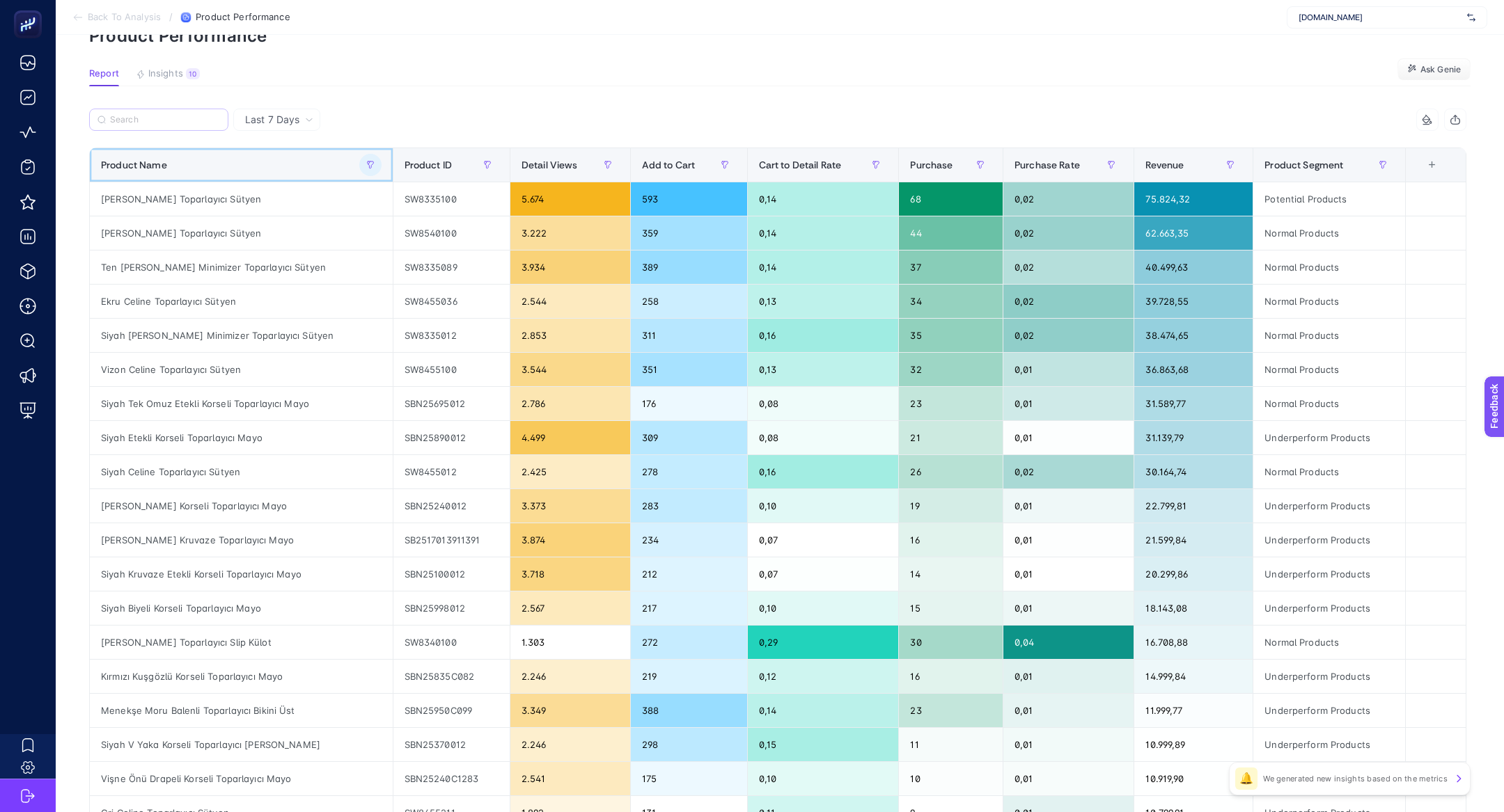
click at [359, 174] on div at bounding box center [370, 165] width 22 height 22
click at [359, 170] on button "button" at bounding box center [370, 165] width 22 height 22
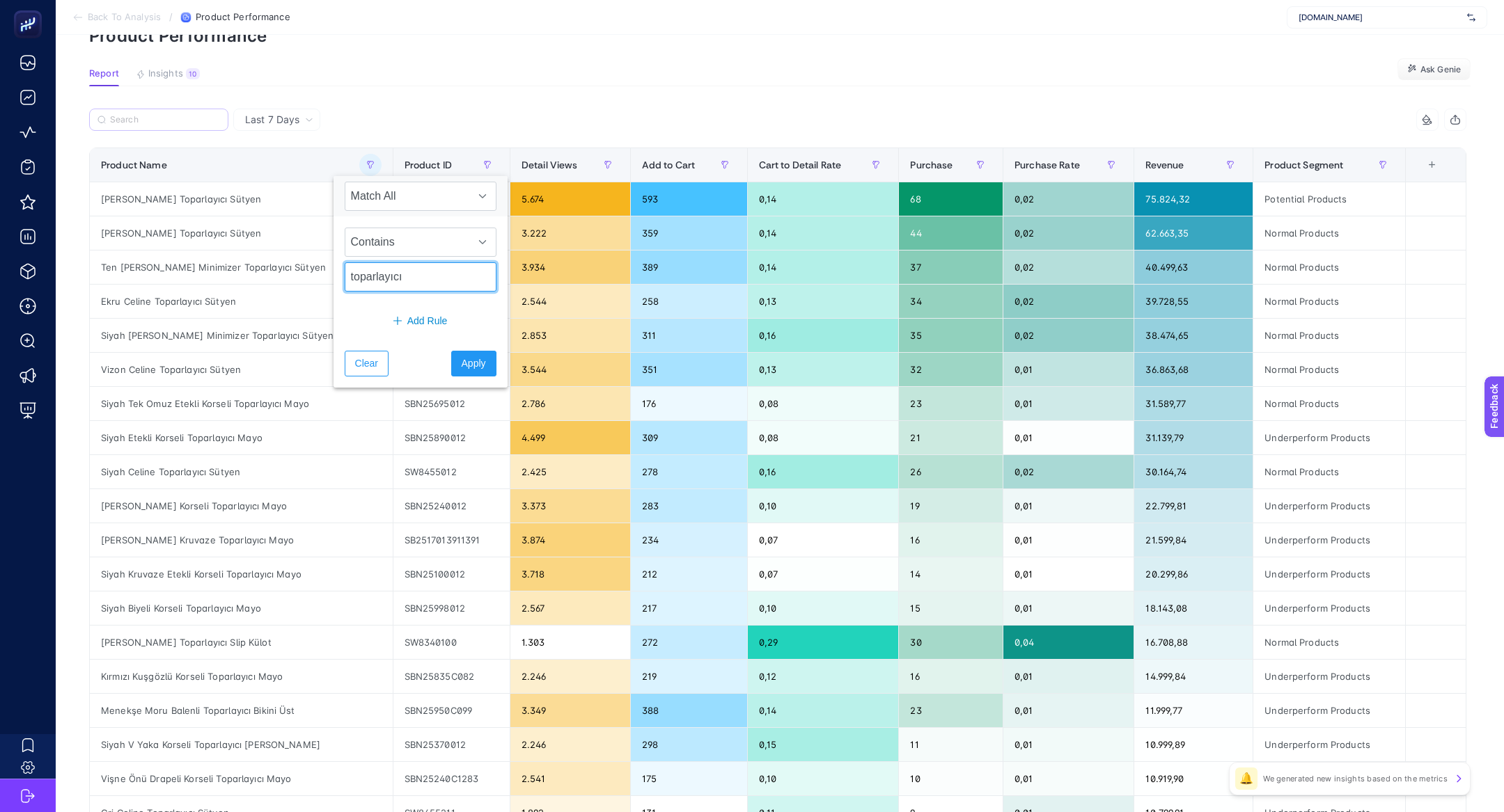
click at [387, 276] on input "toparlayıcı" at bounding box center [420, 277] width 152 height 29
click at [175, 74] on span "Insights" at bounding box center [166, 73] width 35 height 11
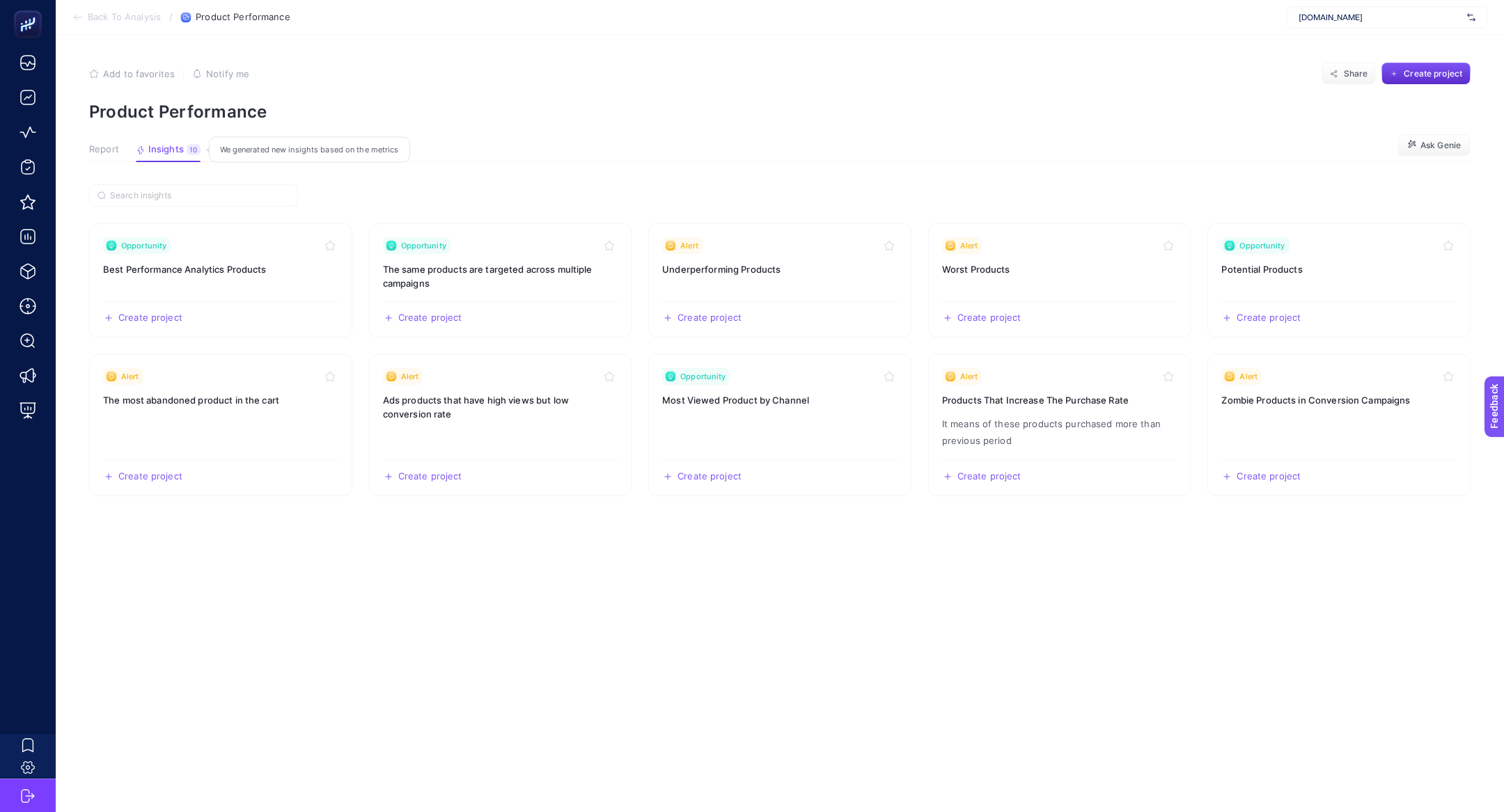
scroll to position [0, 0]
click at [1260, 283] on link "Opportunity Potential Products Create project Share" at bounding box center [1339, 280] width 263 height 114
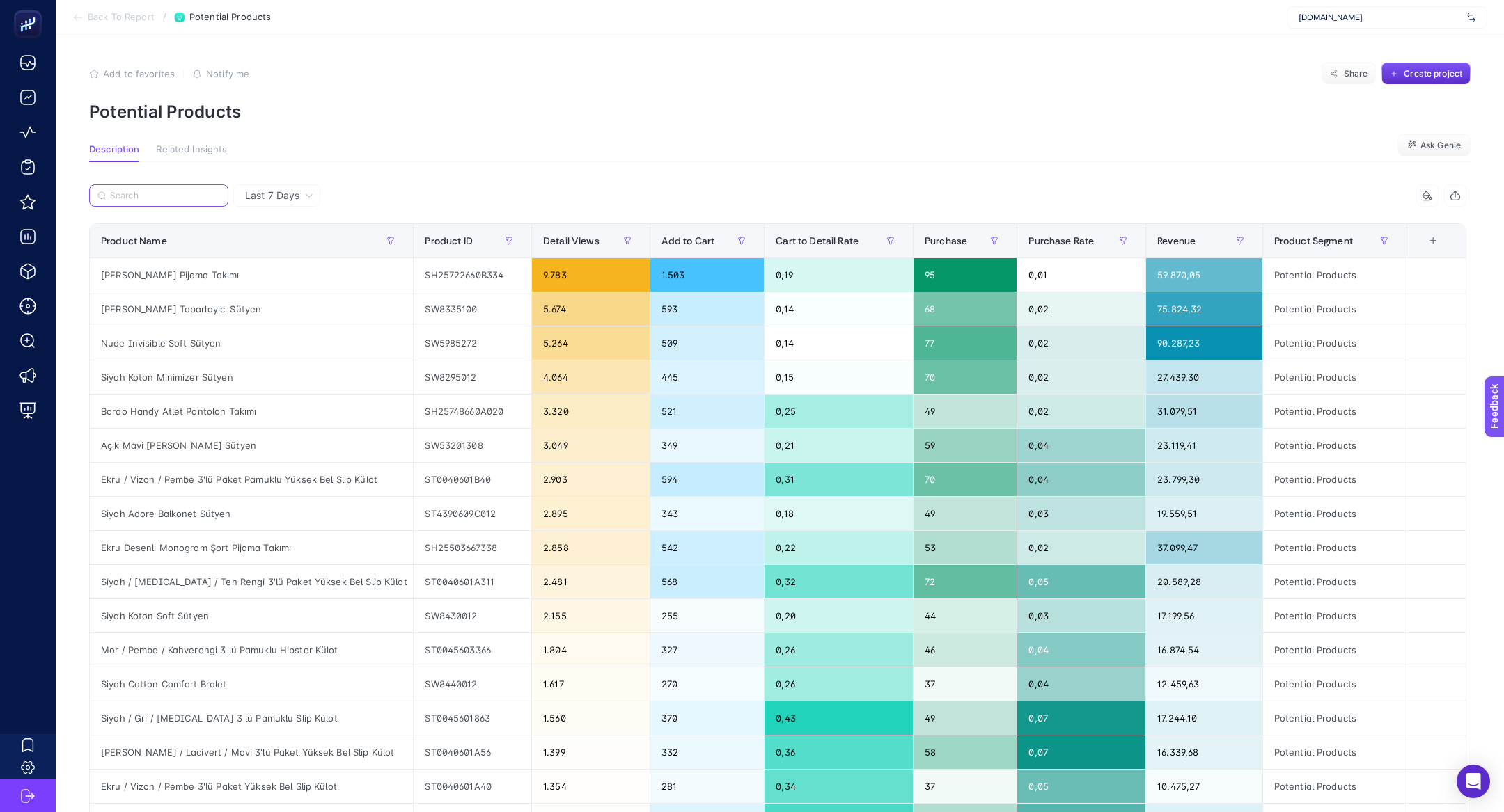
click at [152, 194] on input "Search" at bounding box center [165, 196] width 110 height 11
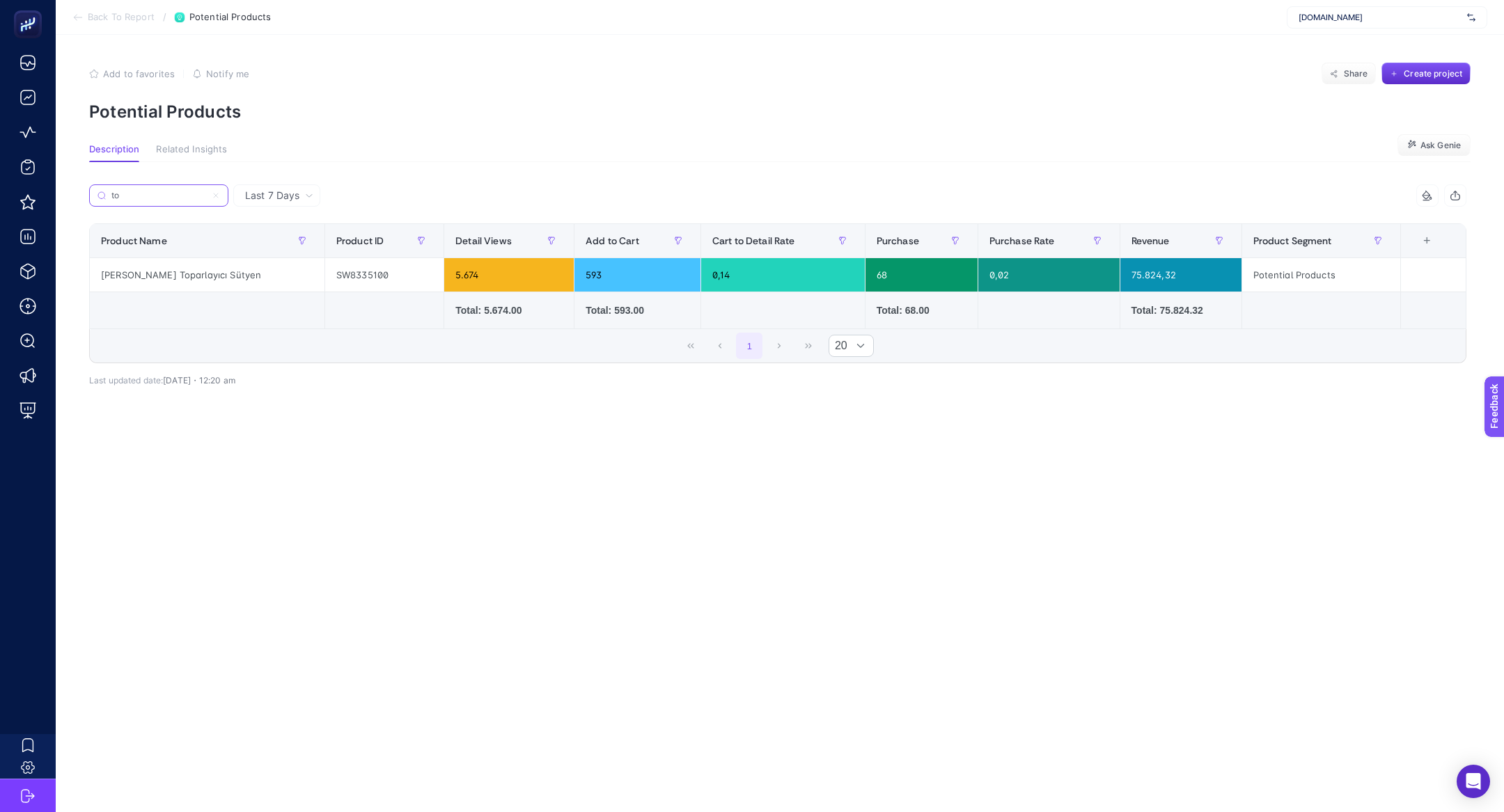
type input "t"
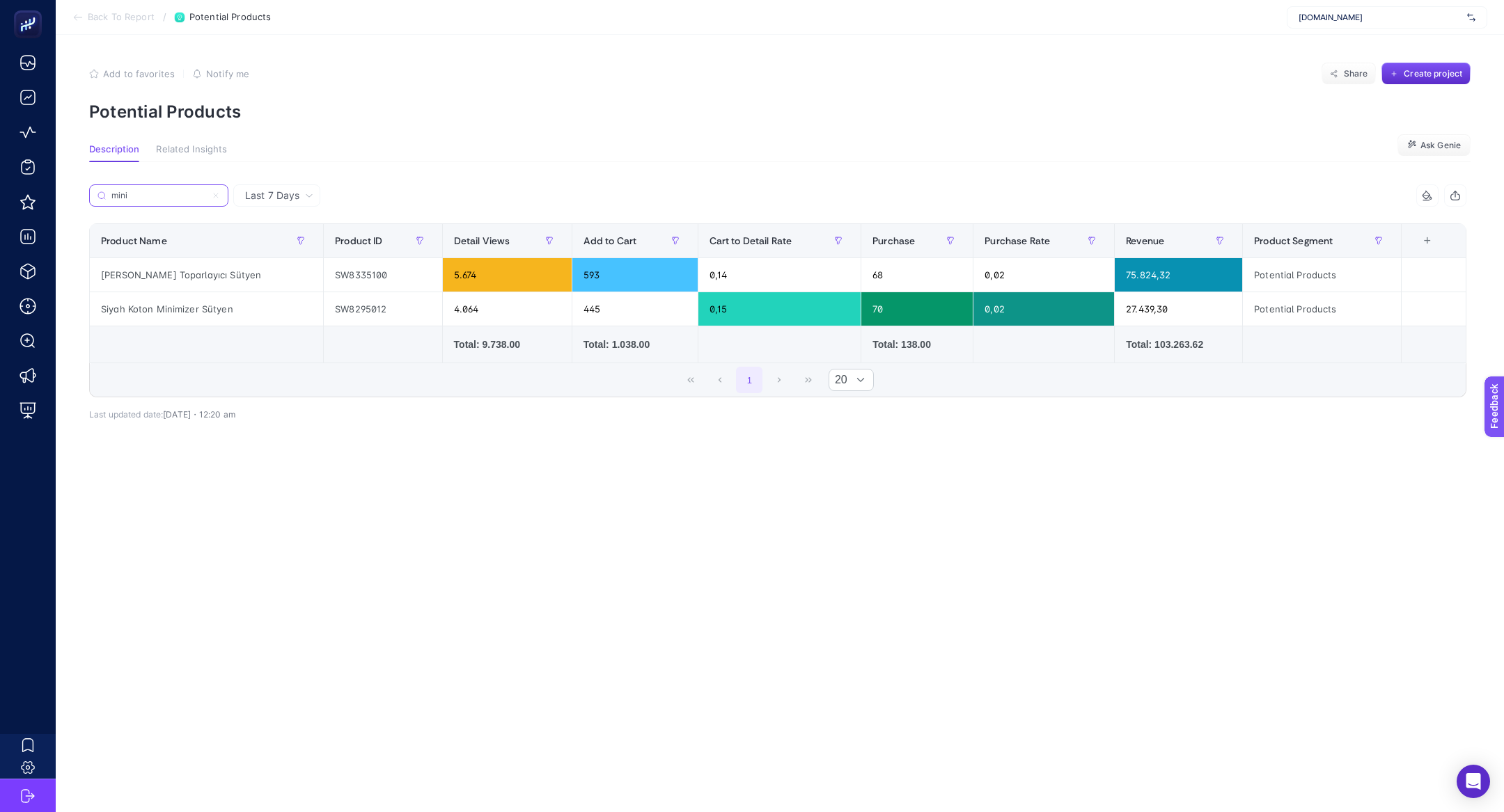
type input "mini"
click at [209, 187] on label "mini" at bounding box center [158, 195] width 139 height 22
click at [206, 191] on input "mini" at bounding box center [158, 196] width 95 height 11
click at [101, 19] on span "Back To Report" at bounding box center [121, 17] width 67 height 11
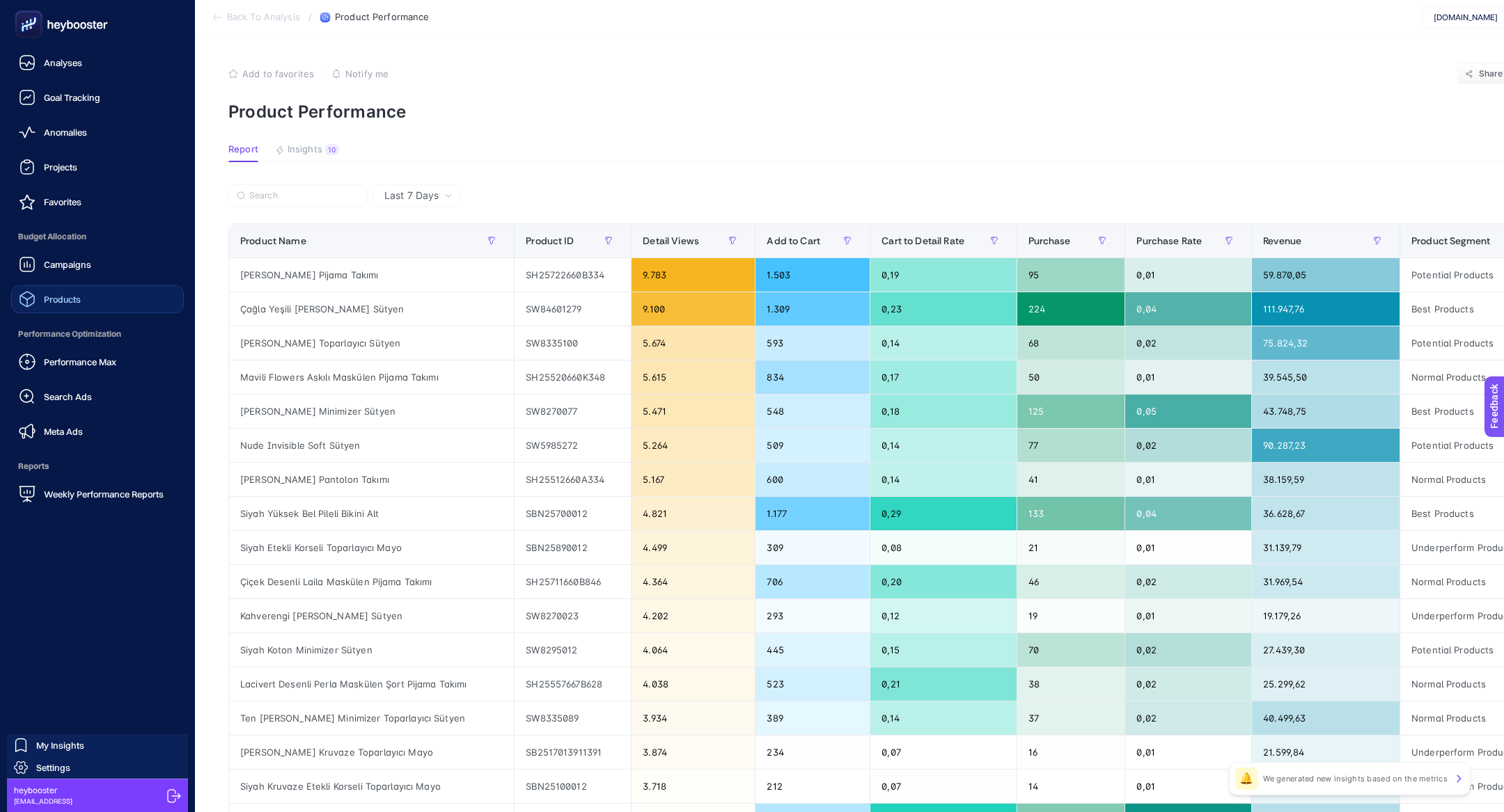
click at [86, 312] on link "Products" at bounding box center [97, 299] width 173 height 28
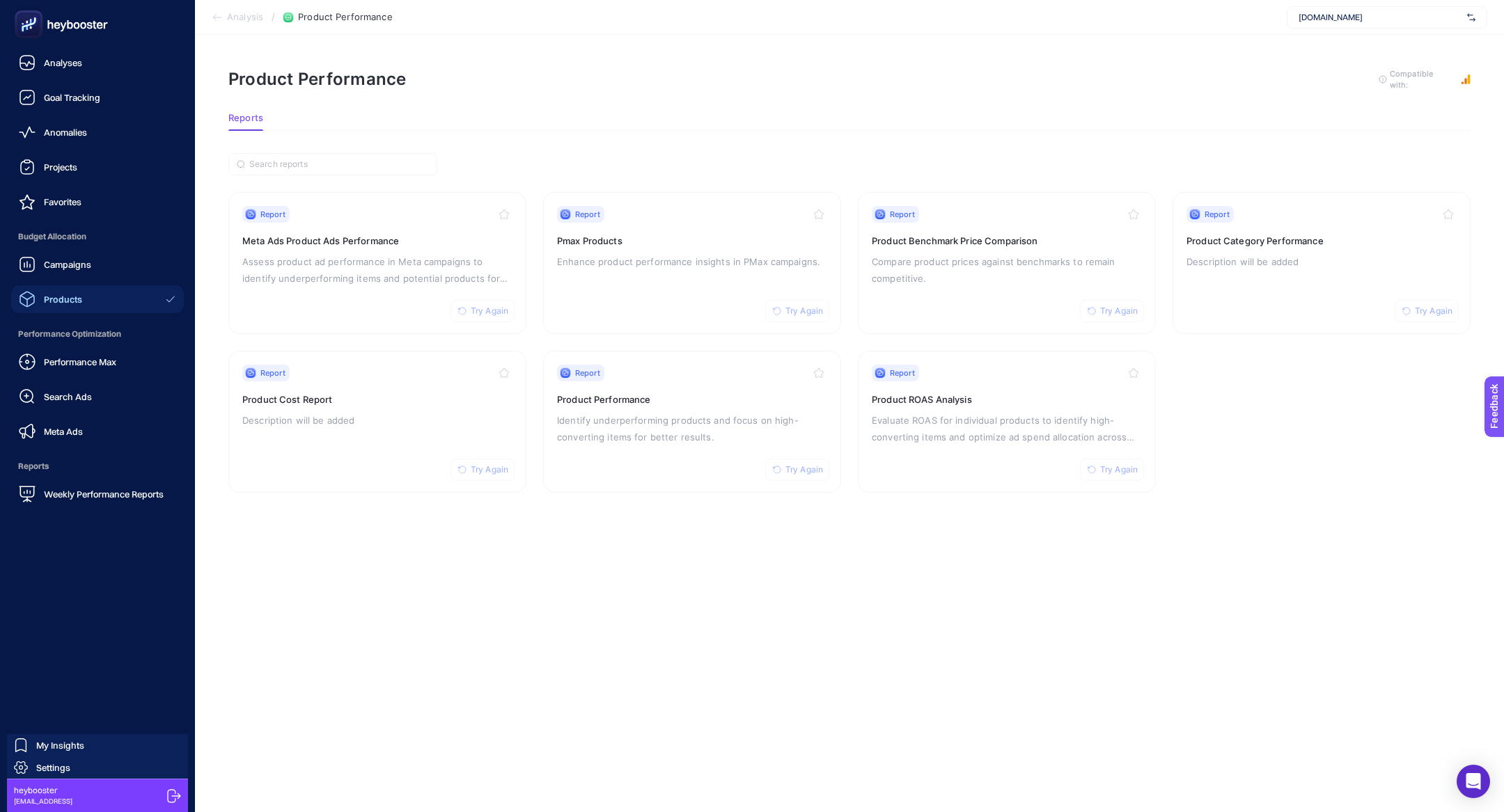
click at [39, 19] on rect at bounding box center [29, 25] width 23 height 23
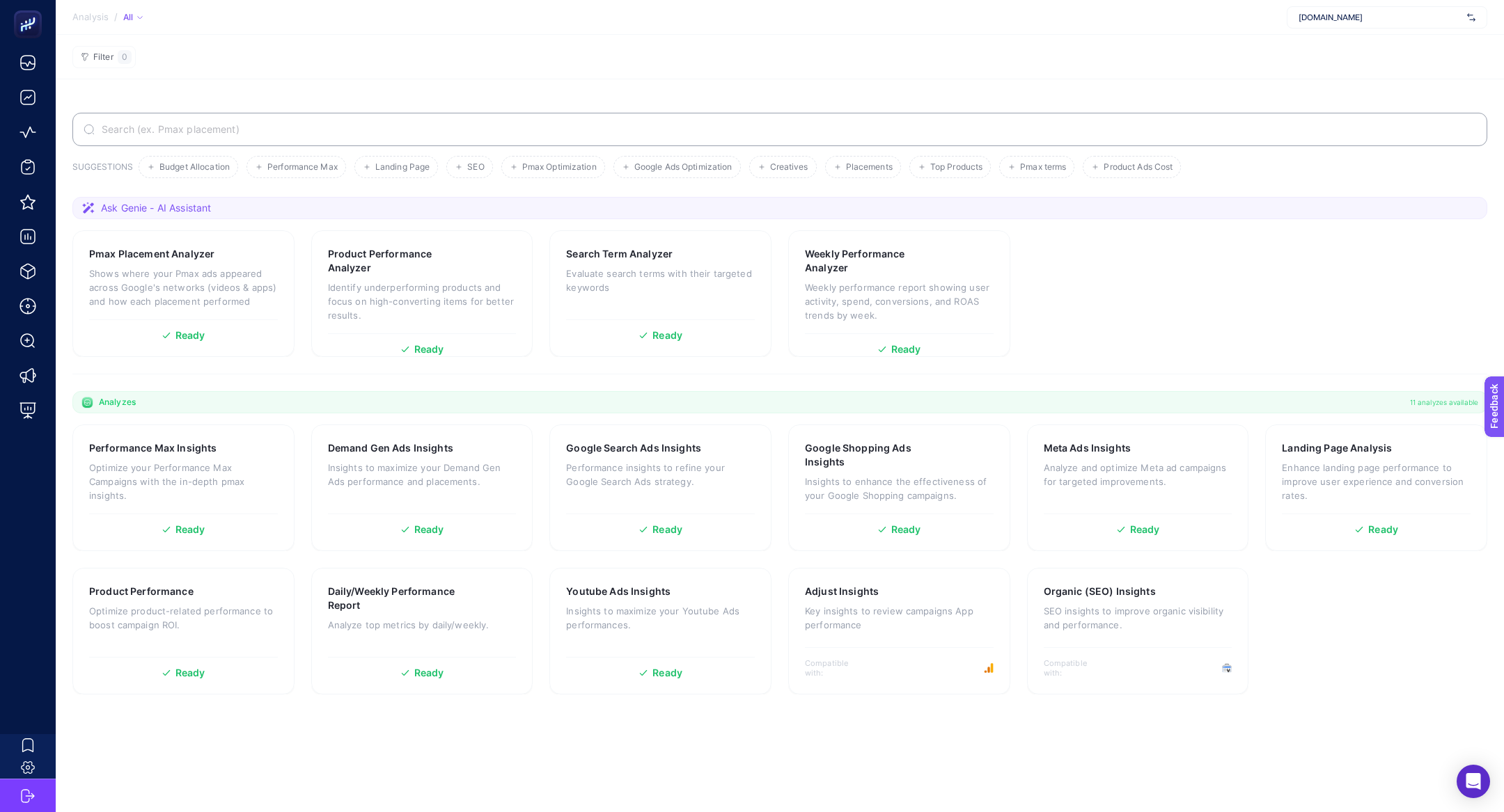
click at [372, 126] on input "Search" at bounding box center [787, 129] width 1377 height 11
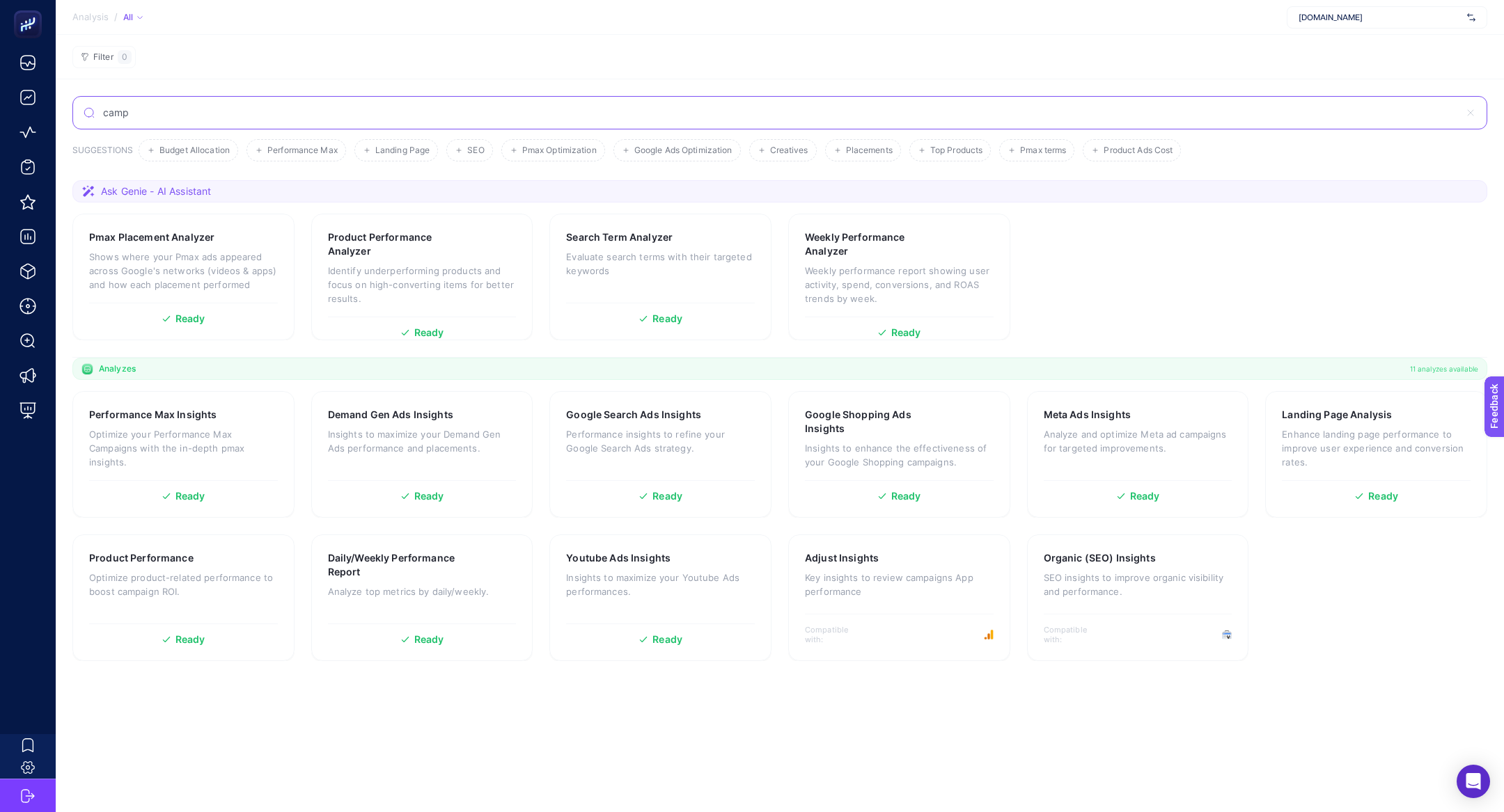
type input "camp"
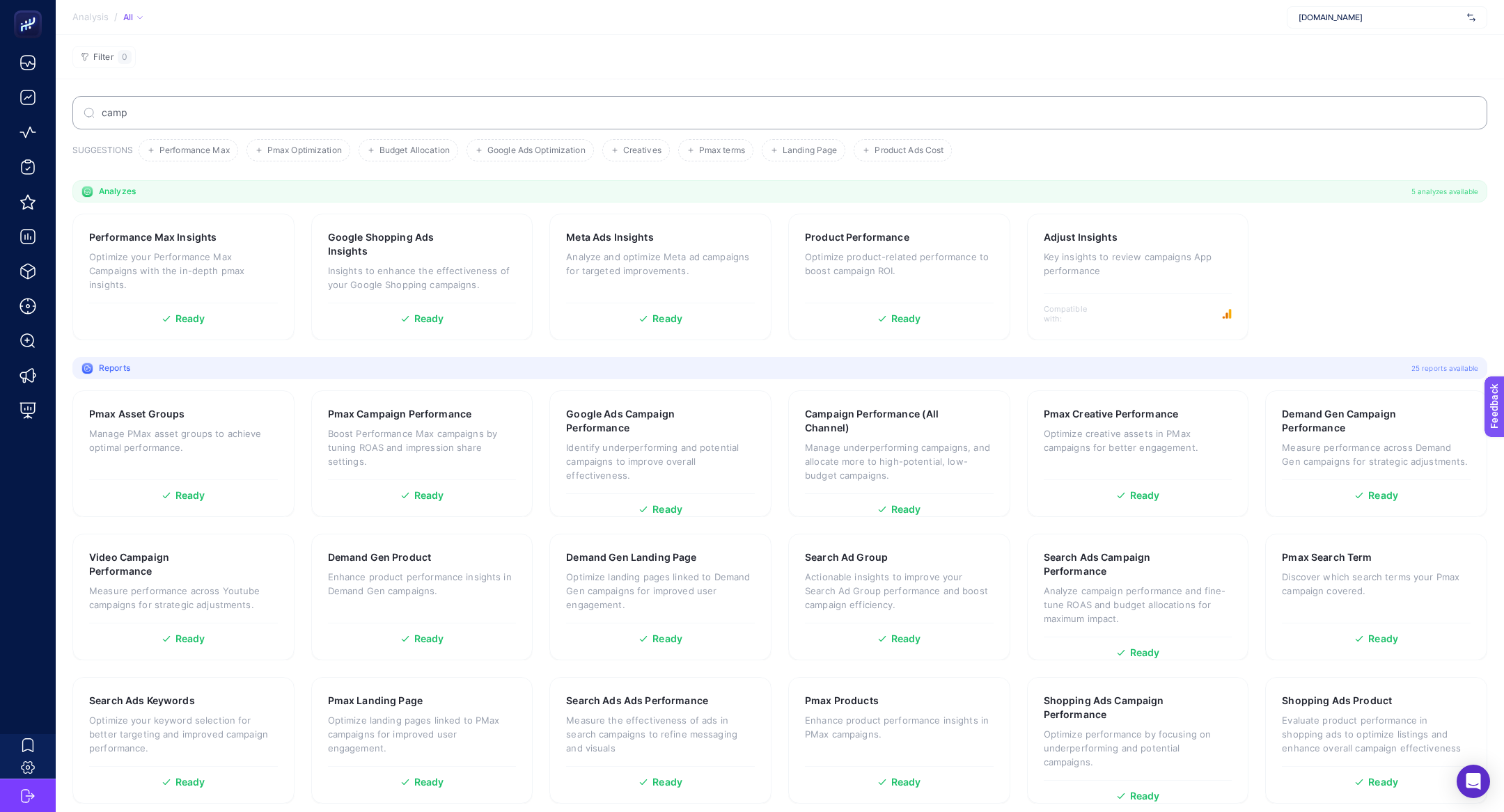
click at [381, 113] on input "camp" at bounding box center [787, 112] width 1377 height 11
click at [381, 113] on input "camp" at bounding box center [780, 112] width 1360 height 11
paste input "The Campaign’s Visibility Dropped Off Early In The Day"
type input "The Campaign’s Visibility Dropped Off Early In The Day"
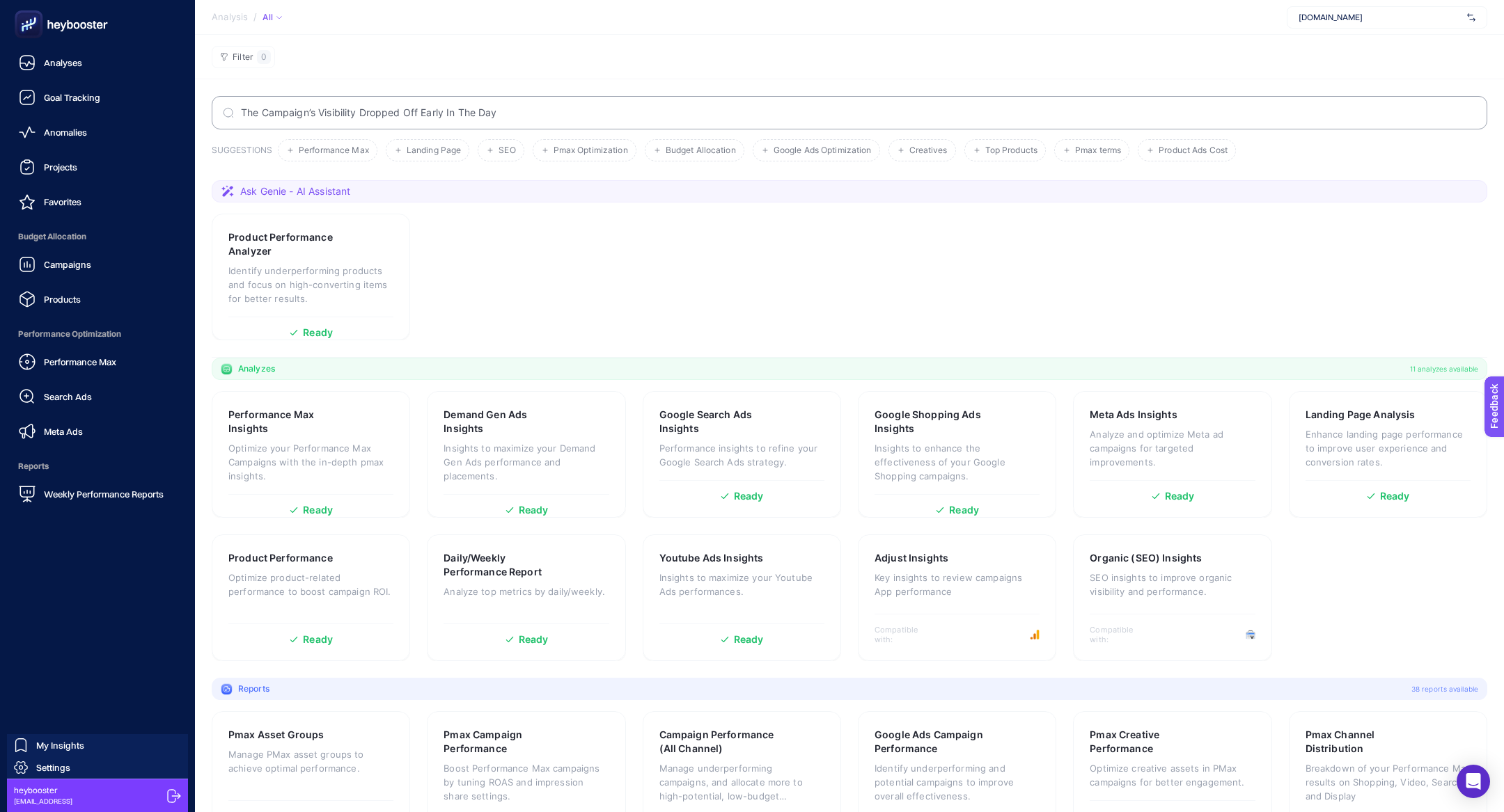
click at [30, 13] on rect at bounding box center [28, 24] width 28 height 28
click at [35, 21] on icon at bounding box center [28, 24] width 14 height 14
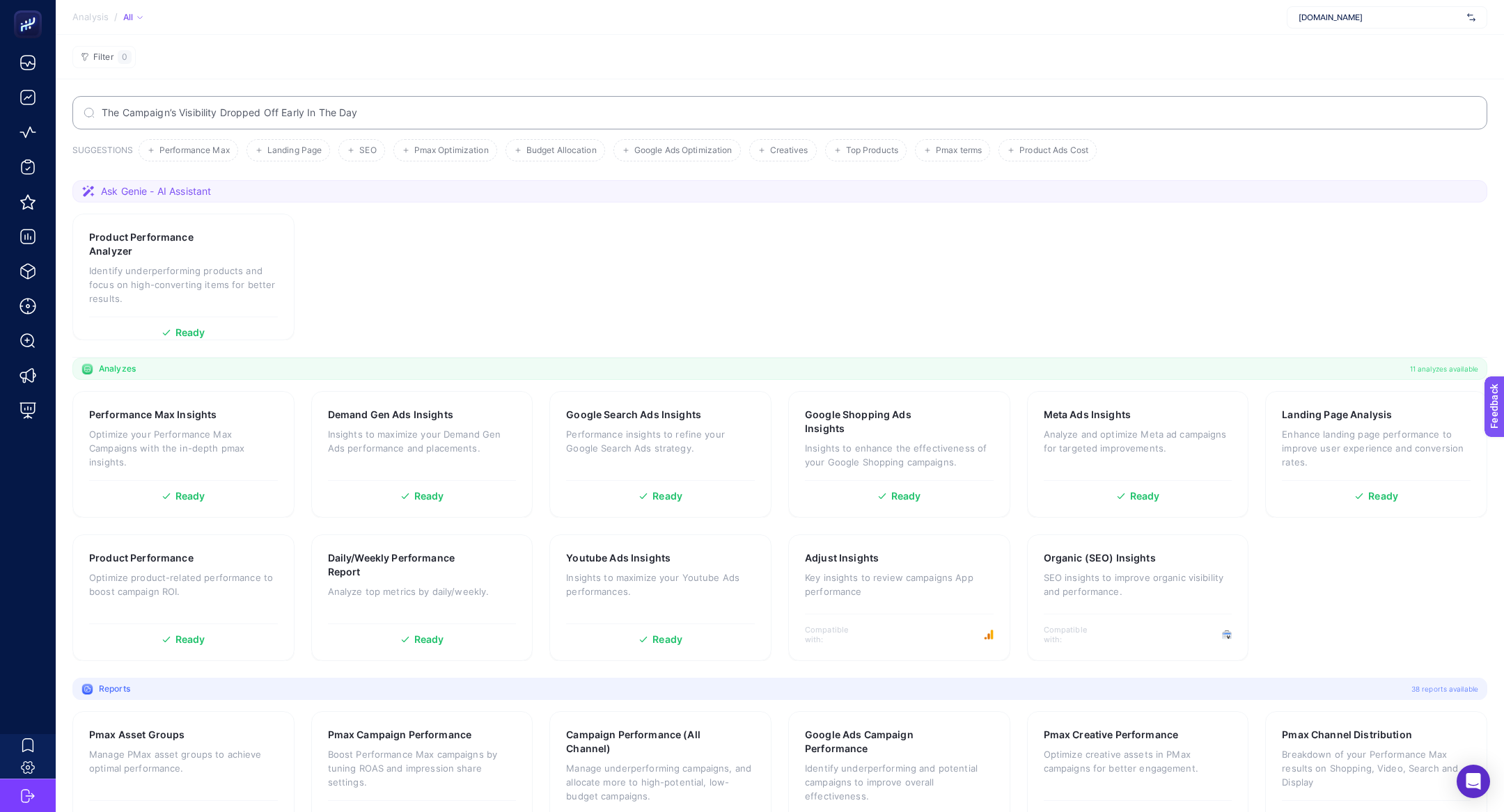
click at [375, 118] on label "The Campaign’s Visibility Dropped Off Early In The Day" at bounding box center [779, 113] width 1415 height 33
click at [375, 118] on input "The Campaign’s Visibility Dropped Off Early In The Day" at bounding box center [787, 112] width 1377 height 11
click at [375, 118] on label "The Campaign’s Visibility Dropped Off Early In The Day" at bounding box center [779, 113] width 1415 height 33
click at [375, 118] on input "The Campaign’s Visibility Dropped Off Early In The Day" at bounding box center [787, 112] width 1377 height 11
click at [375, 118] on label "The Campaign’s Visibility Dropped Off Early In The Day" at bounding box center [779, 113] width 1415 height 33
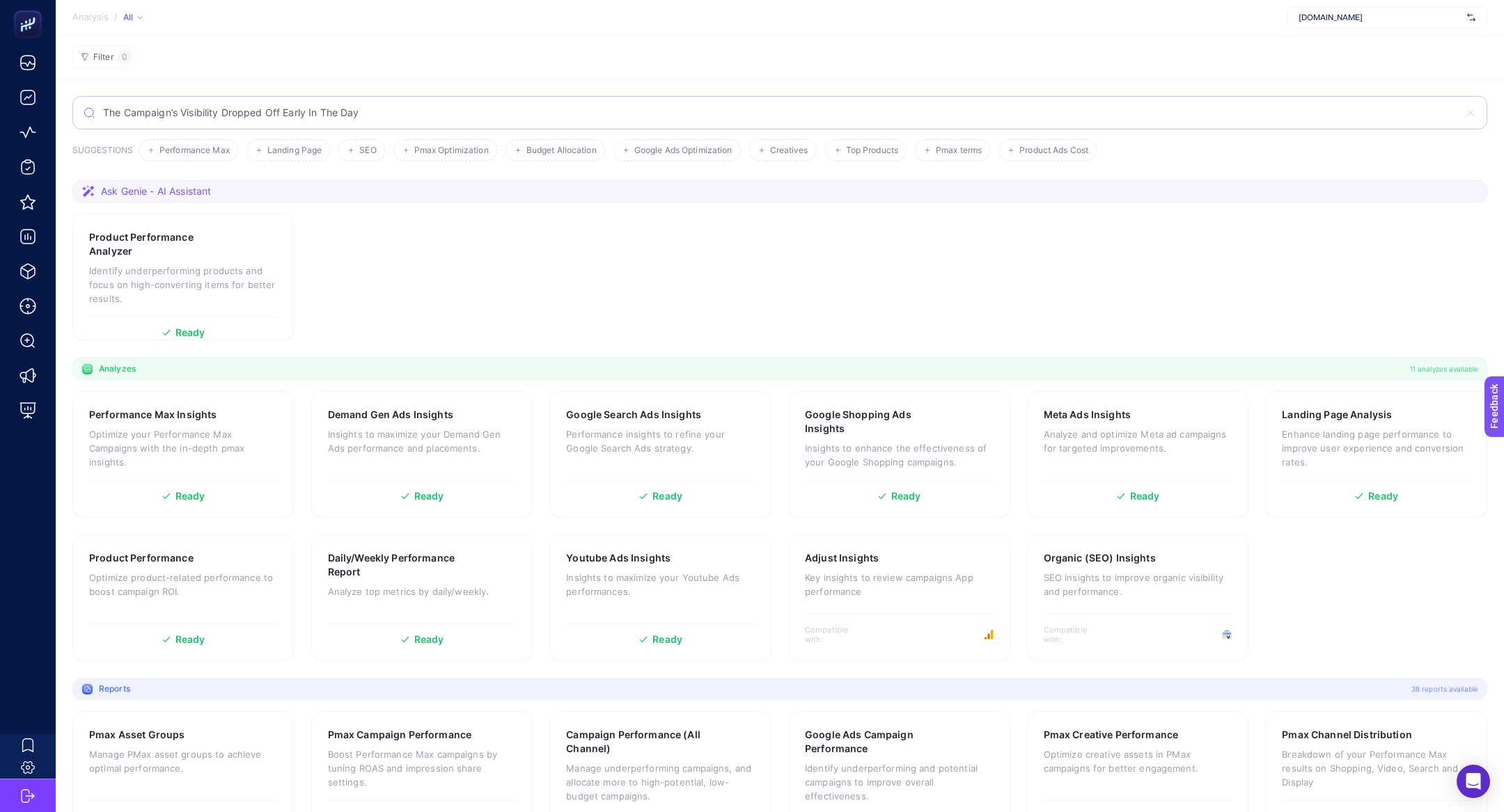
click at [375, 118] on input "The Campaign’s Visibility Dropped Off Early In The Day" at bounding box center [780, 112] width 1360 height 11
click at [375, 118] on label "The Campaign’s Visibility Dropped Off Early In The Day" at bounding box center [779, 113] width 1415 height 33
click at [375, 118] on input "The Campaign’s Visibility Dropped Off Early In The Day" at bounding box center [780, 112] width 1360 height 11
click at [347, 110] on input "The Campaign’s Visibility Dropped Off Early In The Day" at bounding box center [780, 112] width 1360 height 11
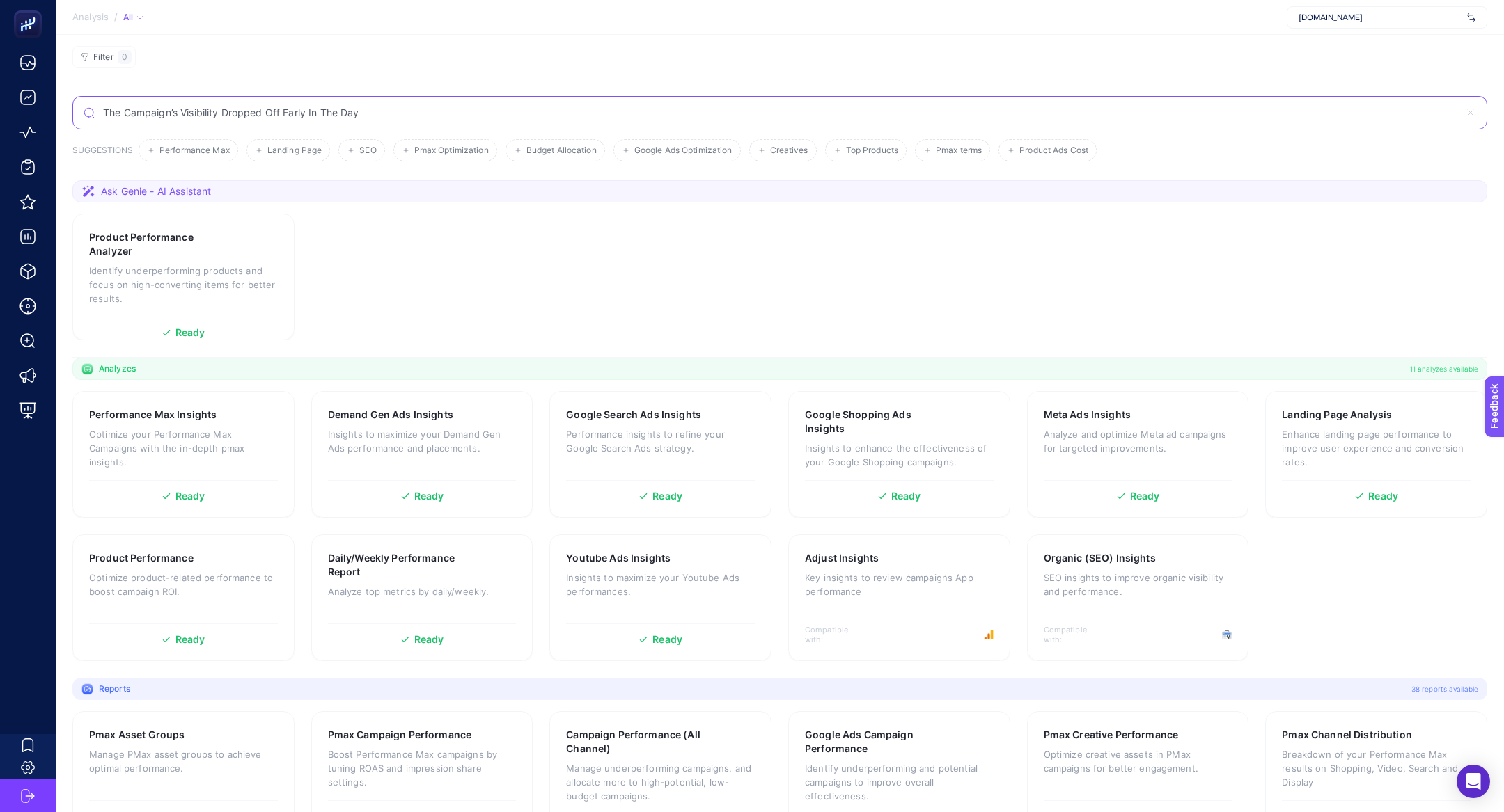
click at [347, 110] on input "The Campaign’s Visibility Dropped Off Early In The Day" at bounding box center [780, 112] width 1360 height 11
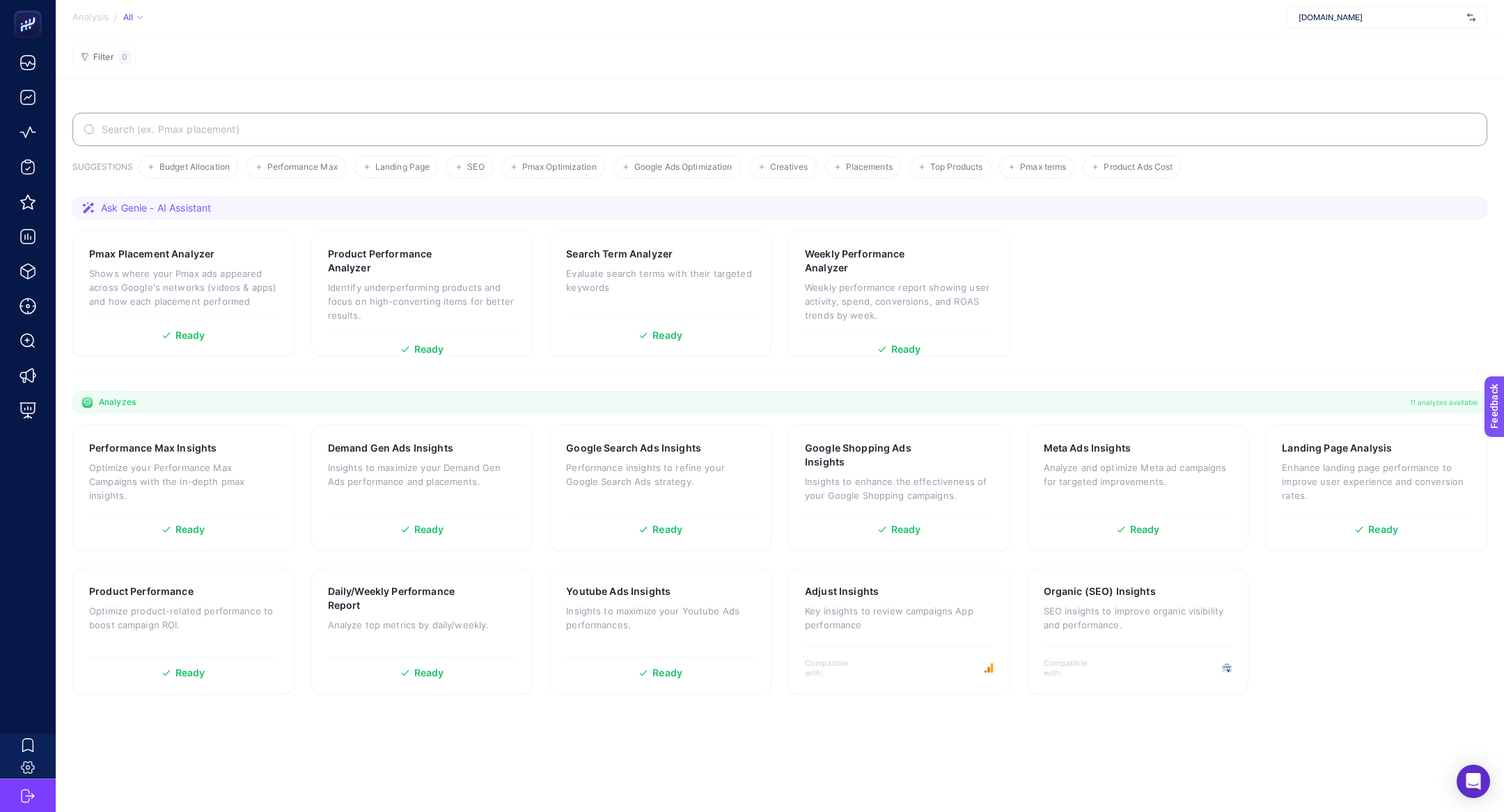
click at [322, 136] on label at bounding box center [779, 130] width 1415 height 33
click at [322, 135] on input "Search" at bounding box center [787, 129] width 1377 height 11
type input "ğ"
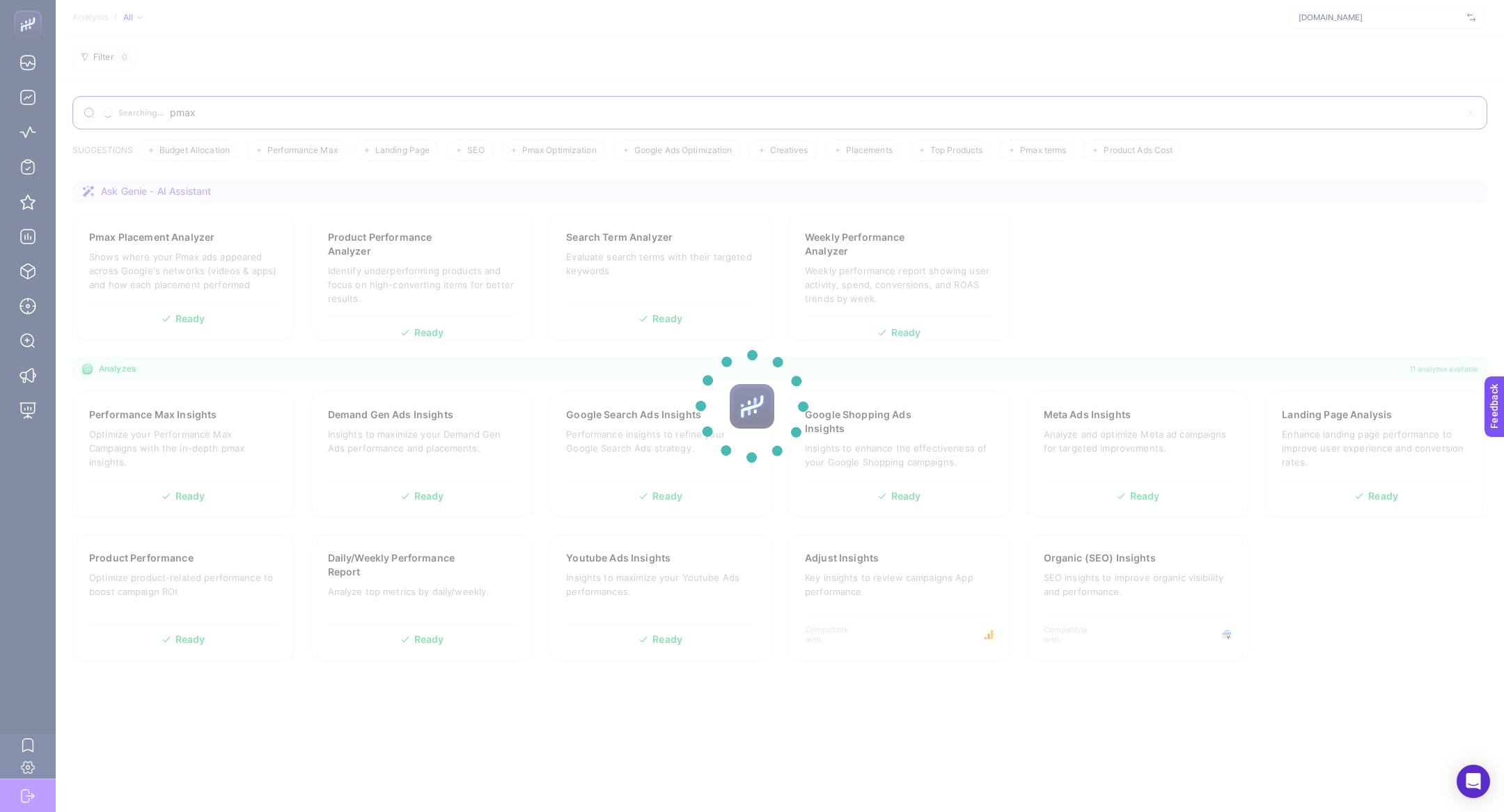
type input "pmax"
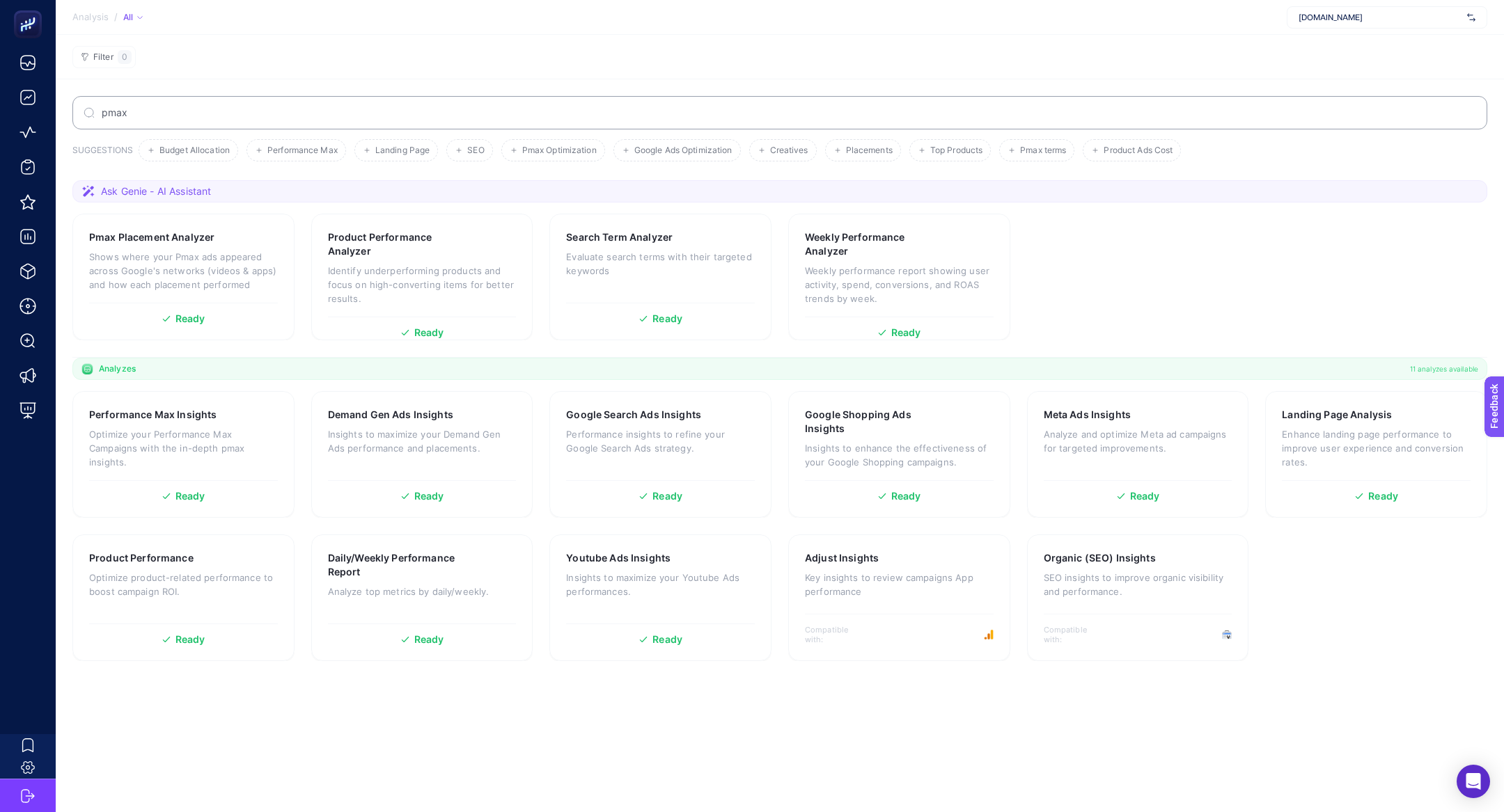
click at [232, 113] on input "pmax" at bounding box center [787, 112] width 1377 height 11
type input "pmax place"
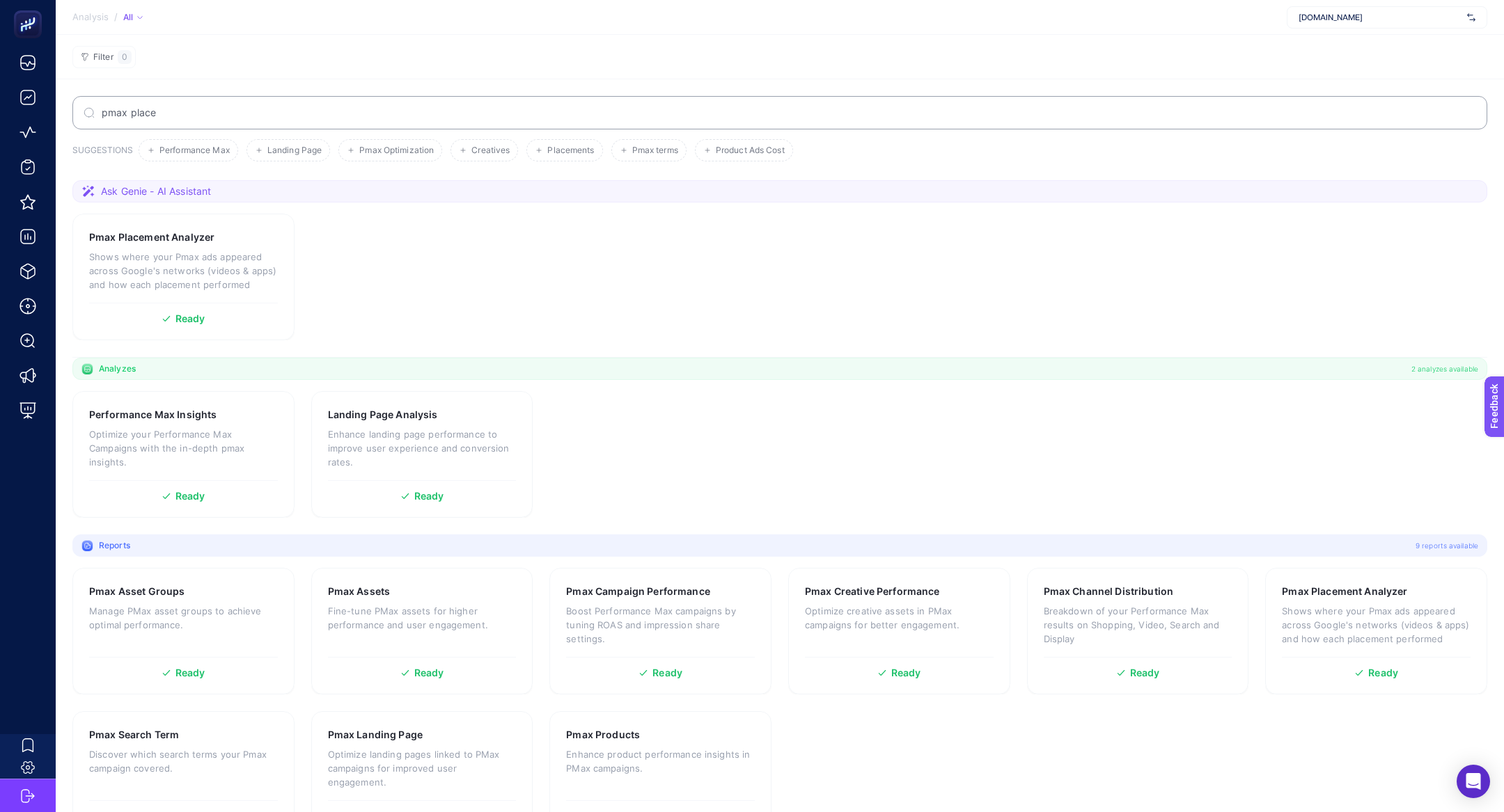
scroll to position [42, 0]
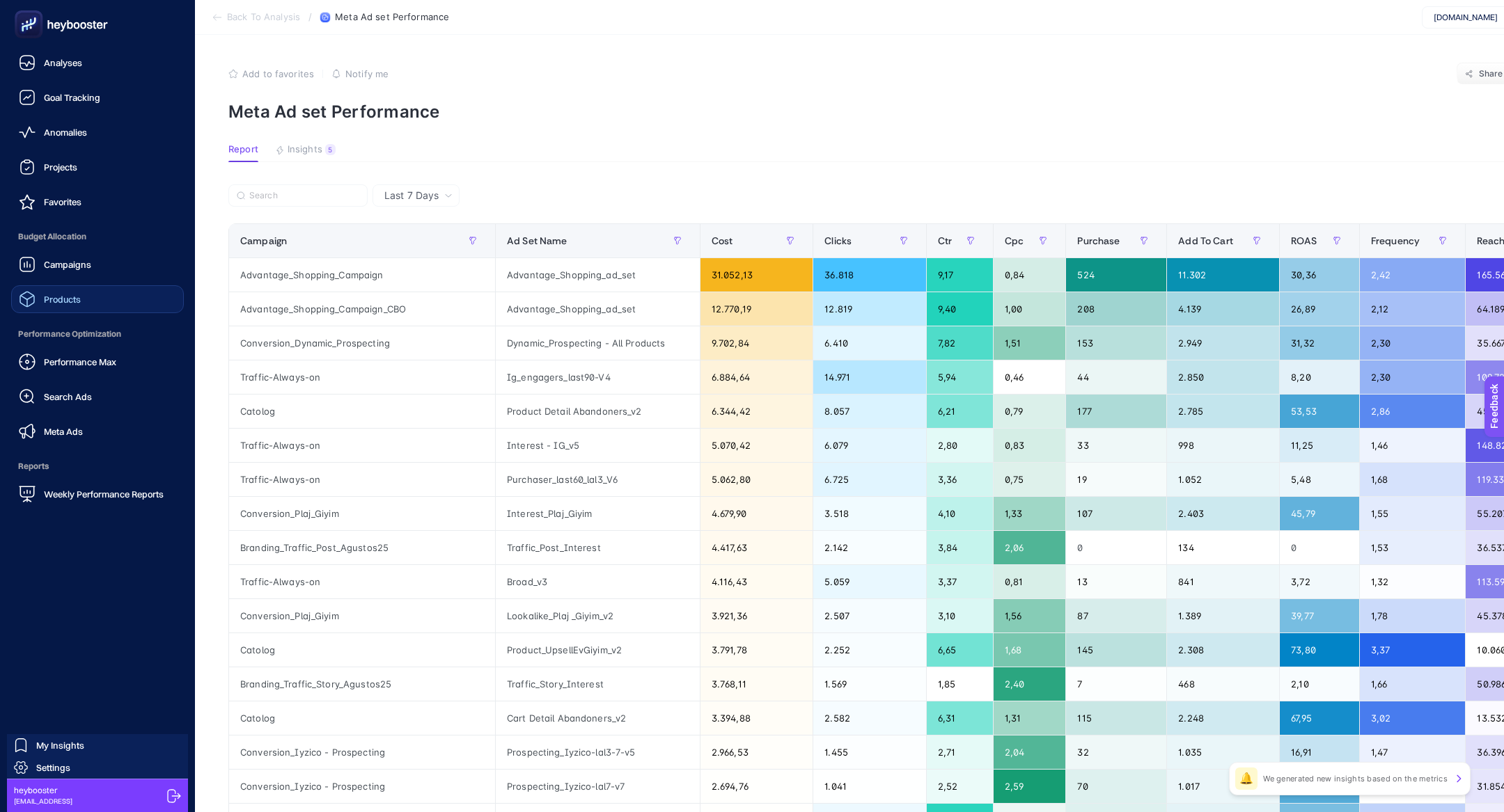
click at [78, 298] on span "Products" at bounding box center [62, 298] width 37 height 11
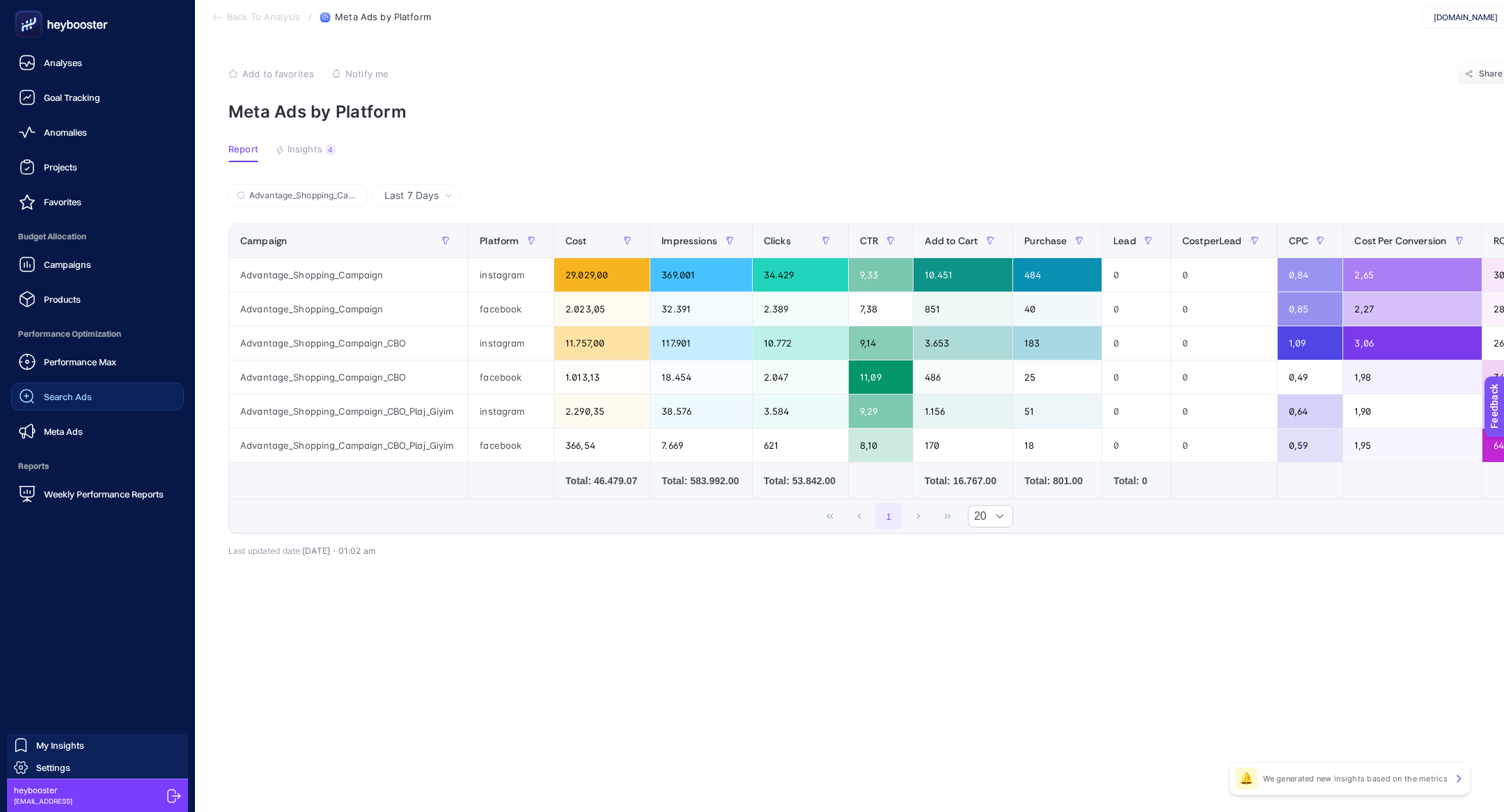
click at [80, 389] on div "Search Ads" at bounding box center [55, 396] width 73 height 17
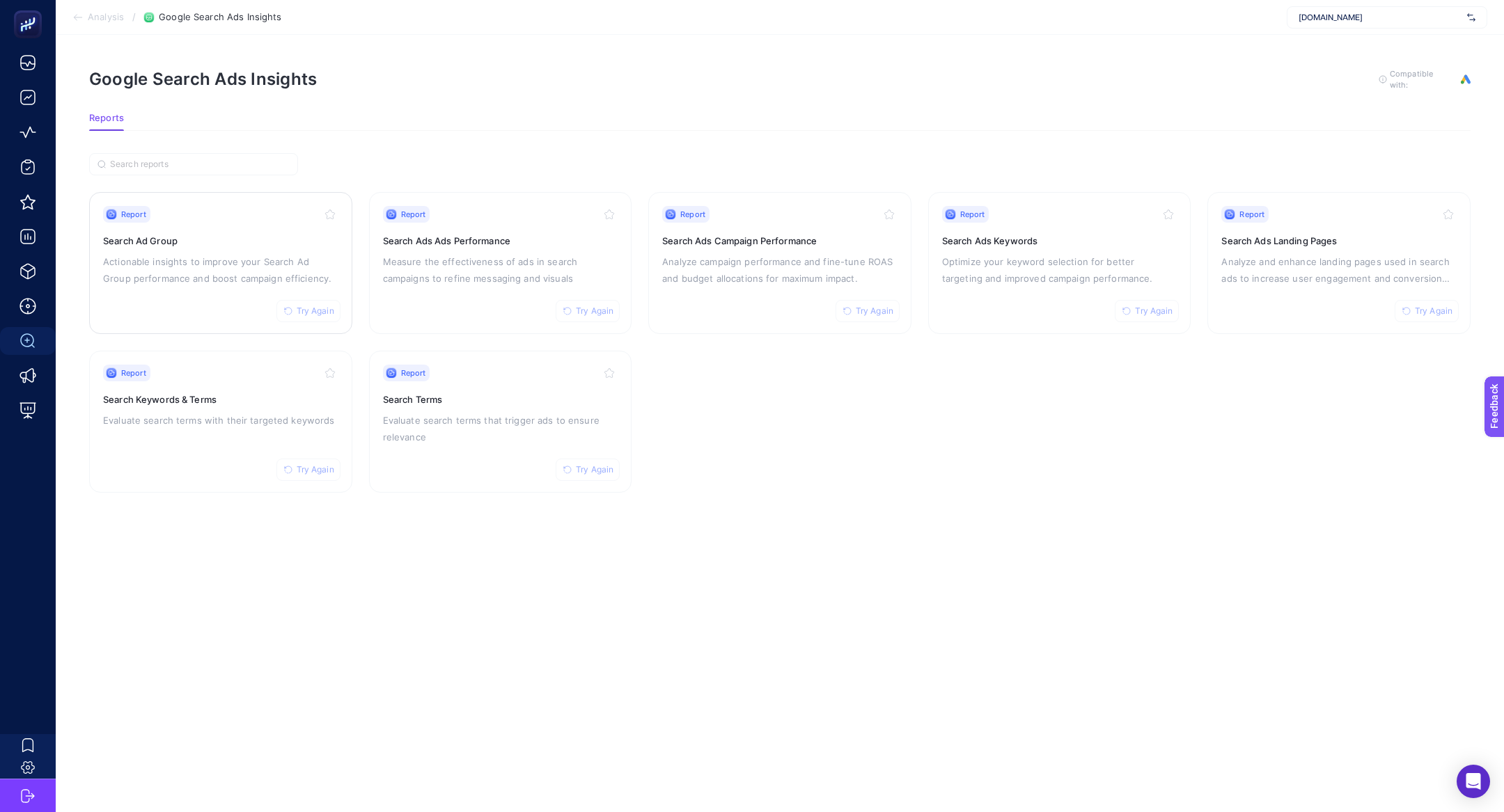
click at [245, 269] on p "Actionable insights to improve your Search Ad Group performance and boost campa…" at bounding box center [220, 270] width 235 height 33
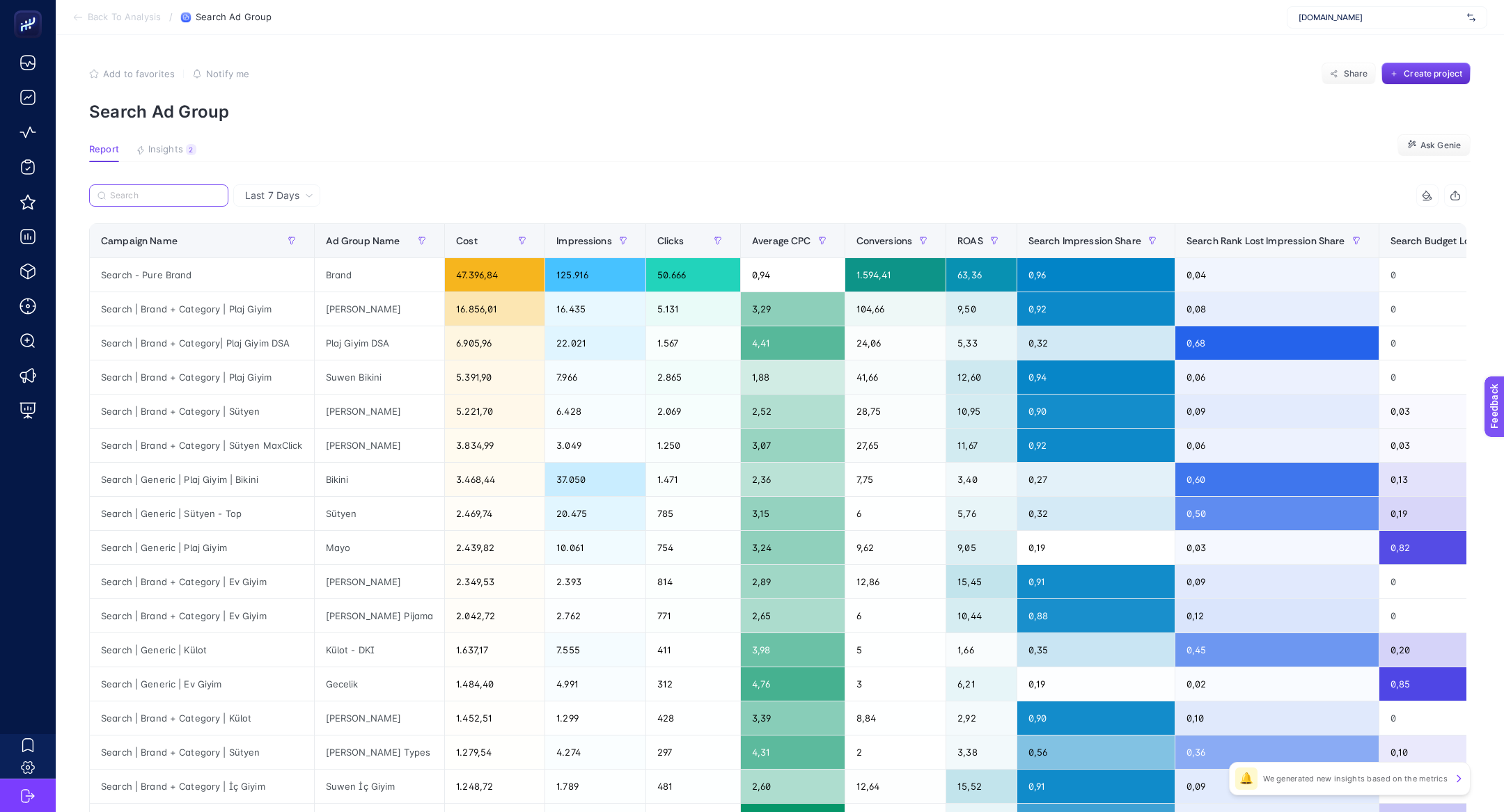
click at [178, 196] on input "Search" at bounding box center [165, 196] width 110 height 11
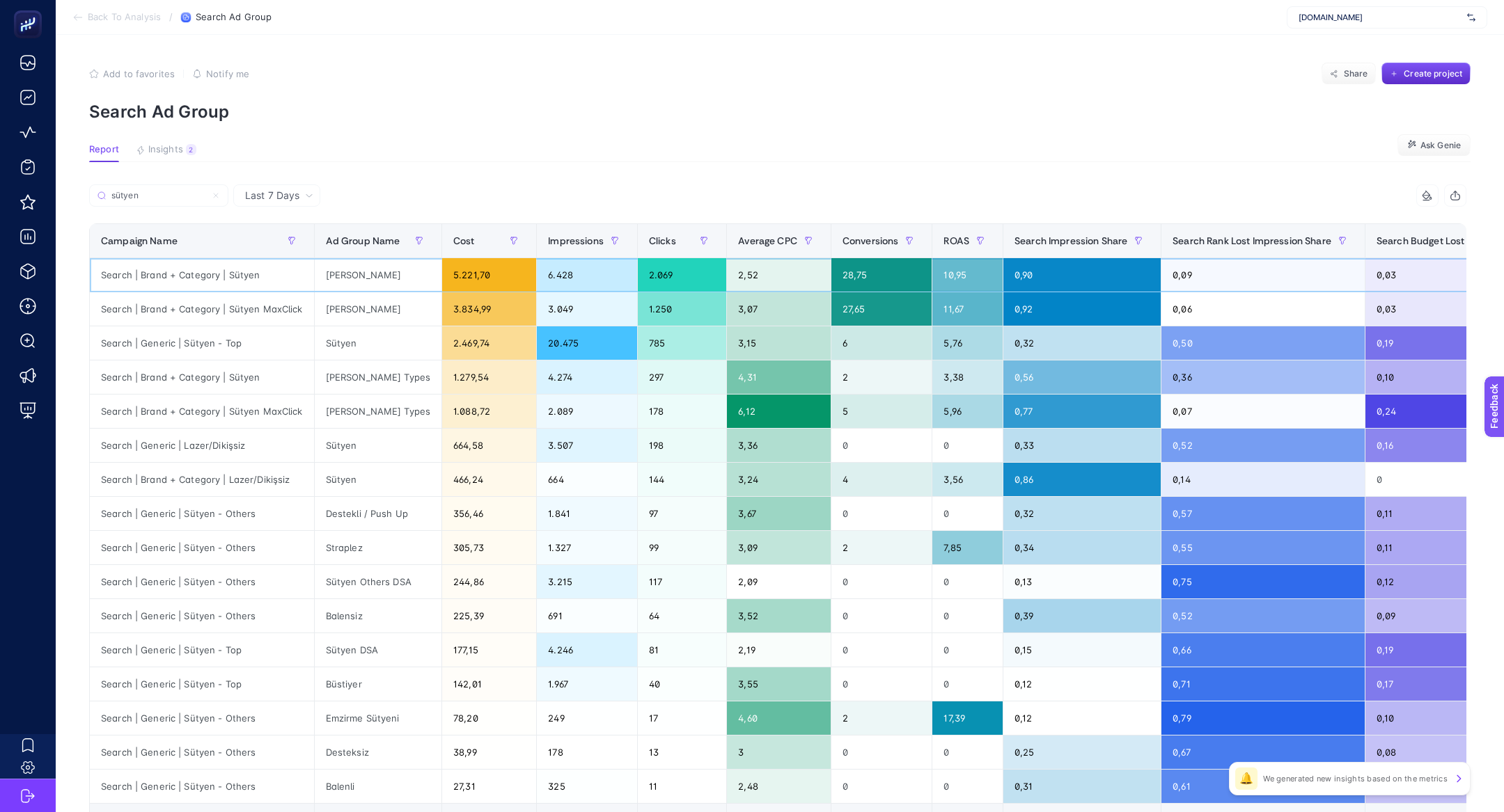
click at [218, 274] on div "Search | Brand + Category | Sütyen" at bounding box center [202, 275] width 224 height 33
click at [203, 344] on div "Search | Generic | Sütyen - Top" at bounding box center [202, 343] width 224 height 33
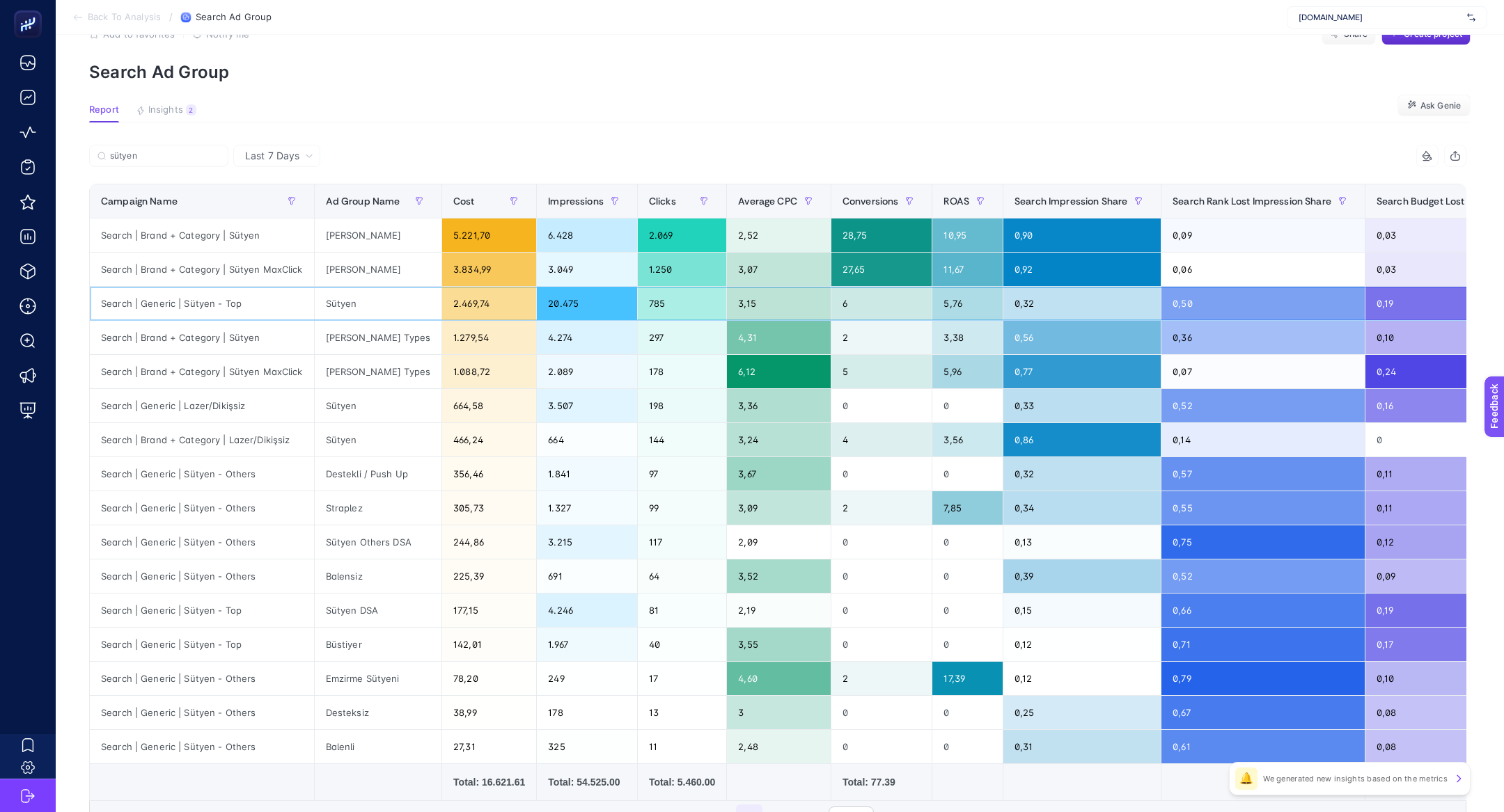
scroll to position [42, 0]
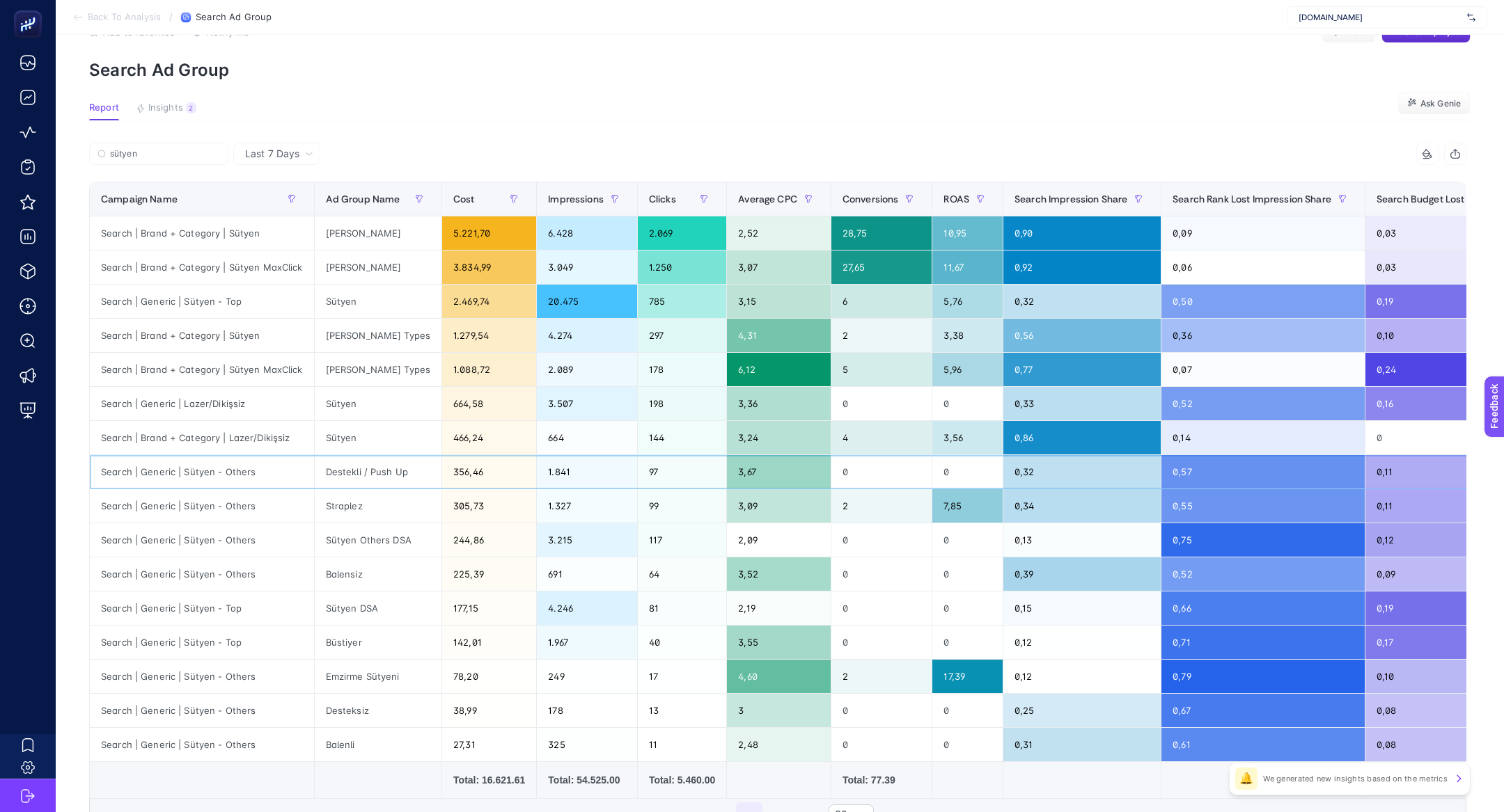
click at [196, 478] on div "Search | Generic | Sütyen - Others" at bounding box center [202, 472] width 224 height 33
click at [192, 476] on div "Search | Generic | Sütyen - Others" at bounding box center [202, 472] width 224 height 33
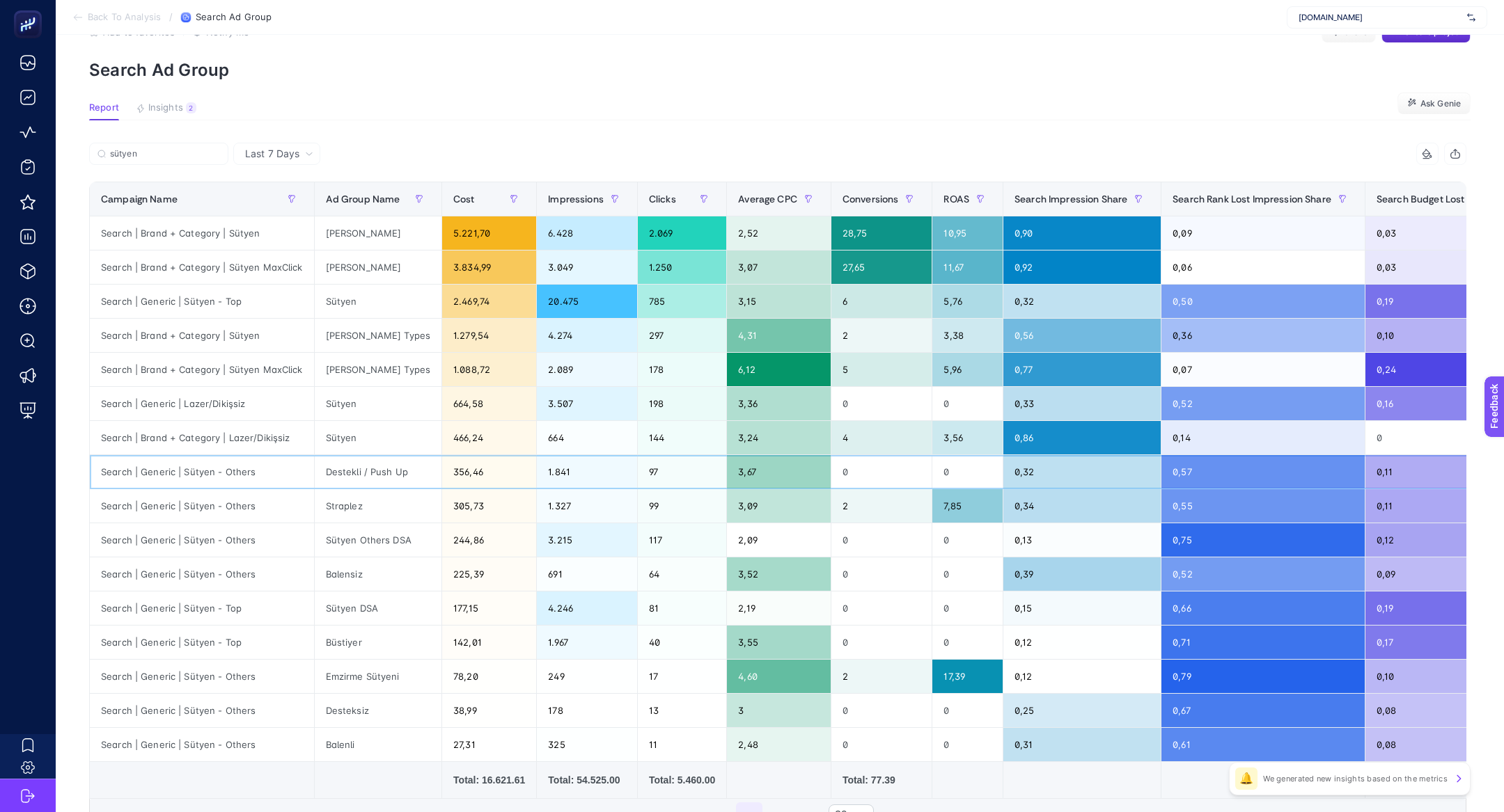
click at [192, 476] on div "Search | Generic | Sütyen - Others" at bounding box center [202, 472] width 224 height 33
copy tr "Search | Generic | Sütyen - Others"
click at [147, 149] on input "sütyen" at bounding box center [165, 154] width 110 height 11
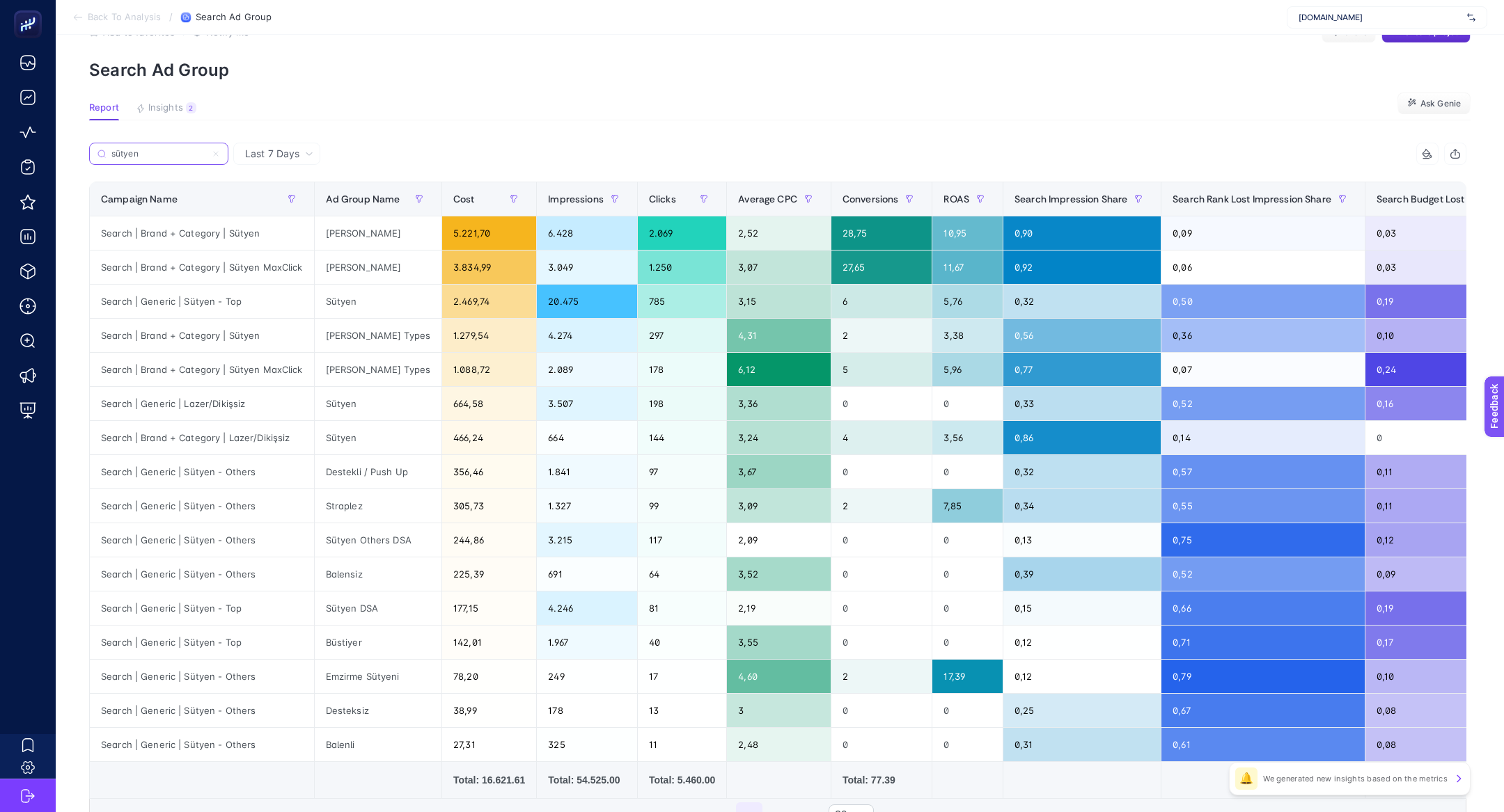
click at [147, 149] on input "sütyen" at bounding box center [158, 154] width 95 height 11
paste input "Search | Generic | Sütyen - Others"
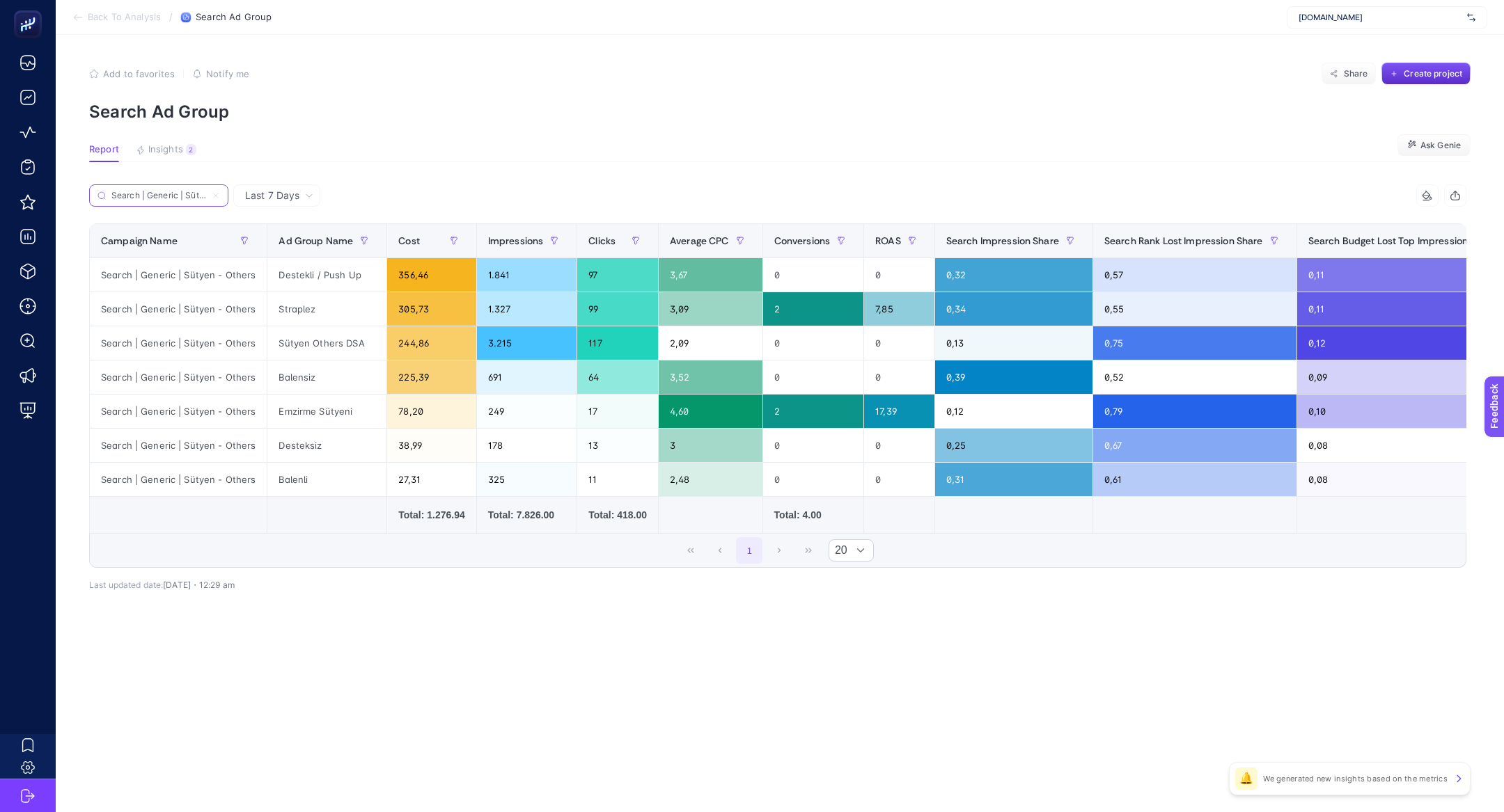
scroll to position [0, 0]
type input "Search | Generic | Sütyen - Others"
click at [188, 183] on article "Add to favorites false Notify me Share Create project Search Ad Group Report In…" at bounding box center [779, 423] width 1448 height 777
click at [188, 191] on input "Search | Generic | Sütyen - Others" at bounding box center [165, 196] width 110 height 11
click at [188, 191] on input "Search | Generic | Sütyen - Others" at bounding box center [158, 196] width 95 height 11
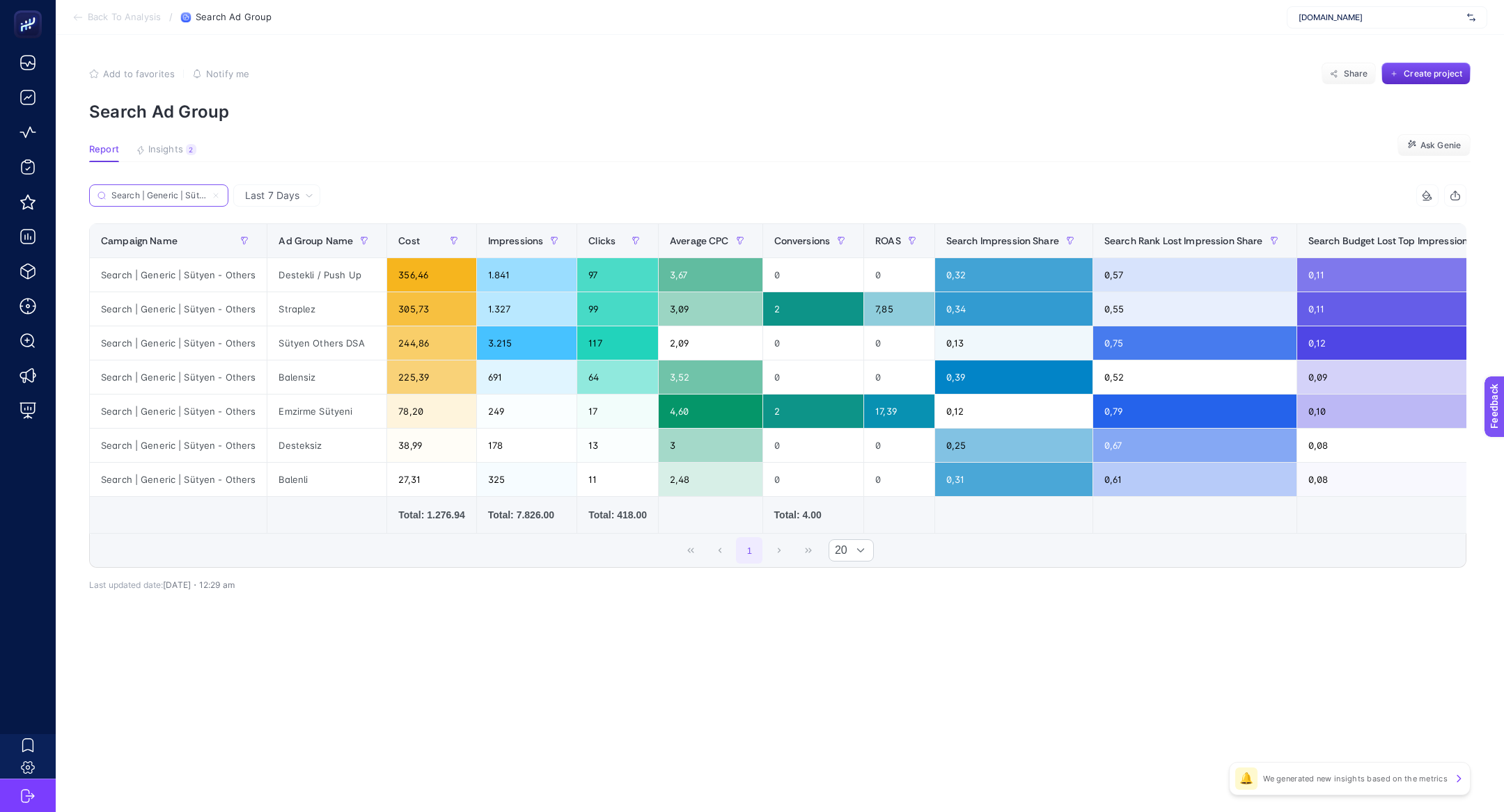
click at [188, 191] on input "Search | Generic | Sütyen - Others" at bounding box center [158, 196] width 95 height 11
click at [283, 193] on span "Last 7 Days" at bounding box center [272, 195] width 55 height 14
click at [297, 244] on li "Last 30 Days" at bounding box center [276, 250] width 79 height 25
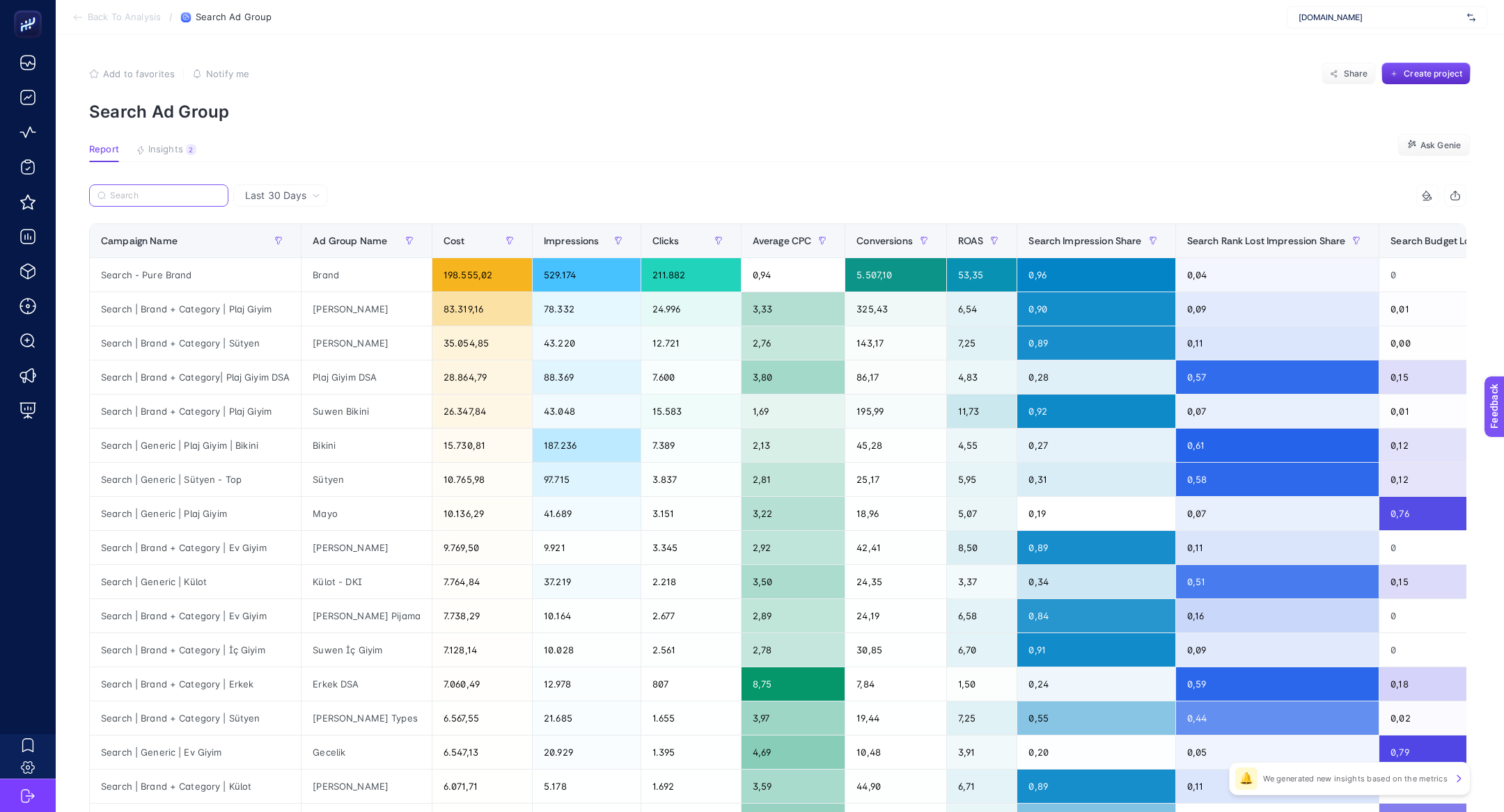
click at [177, 199] on input "Search" at bounding box center [165, 196] width 110 height 11
paste input "Search | Generic | Sütyen - Others"
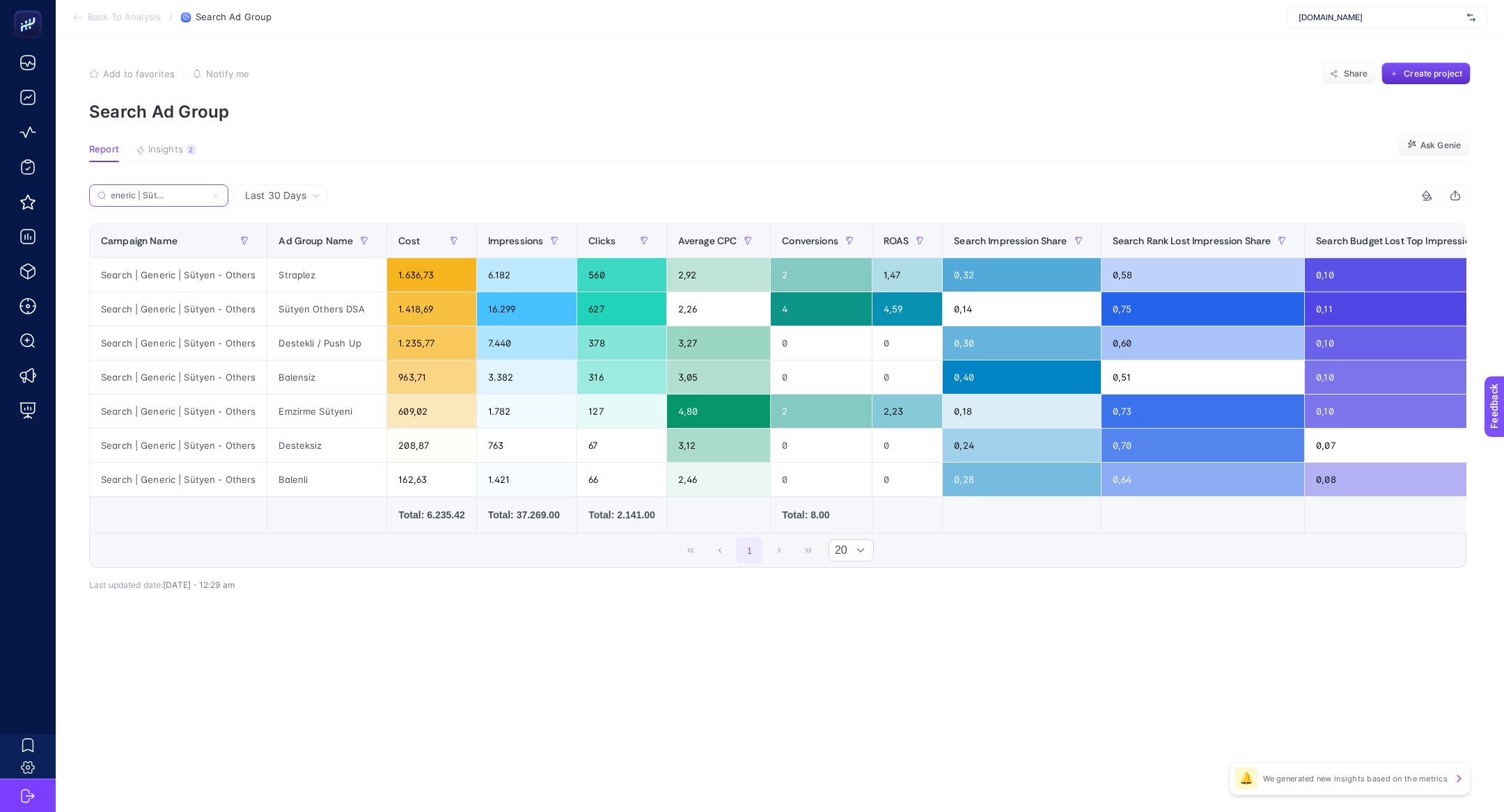
type input "Search | Generic | Sütyen - Others"
click at [328, 410] on div "Emzirme Sütyeni" at bounding box center [327, 411] width 119 height 33
drag, startPoint x: 328, startPoint y: 410, endPoint x: 449, endPoint y: 417, distance: 121.2
click at [450, 418] on tr "Search | Generic | Sütyen - Others Emzirme Sütyeni 609,02 1.782 127 4,80 2 2,23…" at bounding box center [840, 411] width 1500 height 34
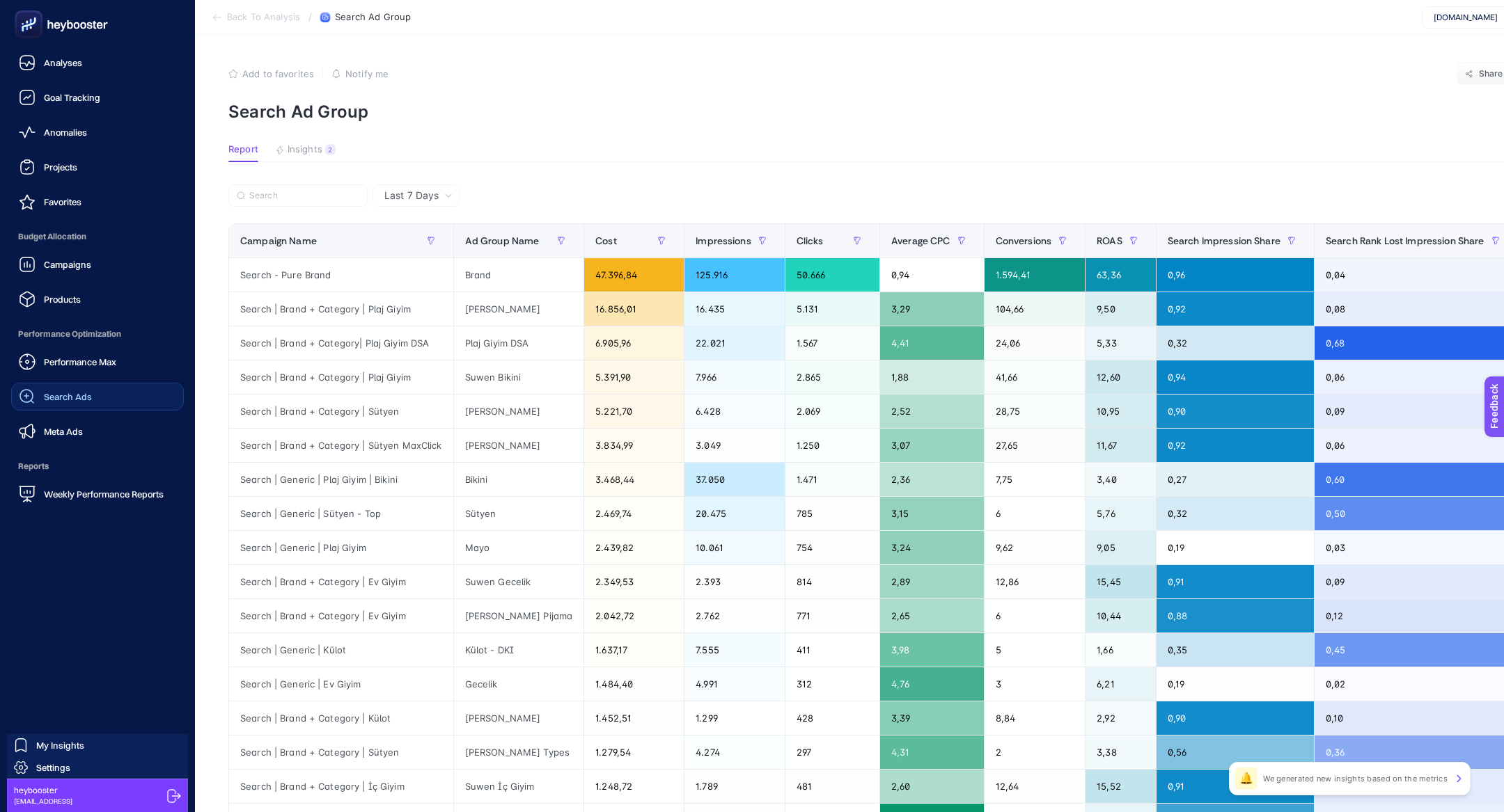
click at [71, 401] on span "Search Ads" at bounding box center [67, 396] width 48 height 11
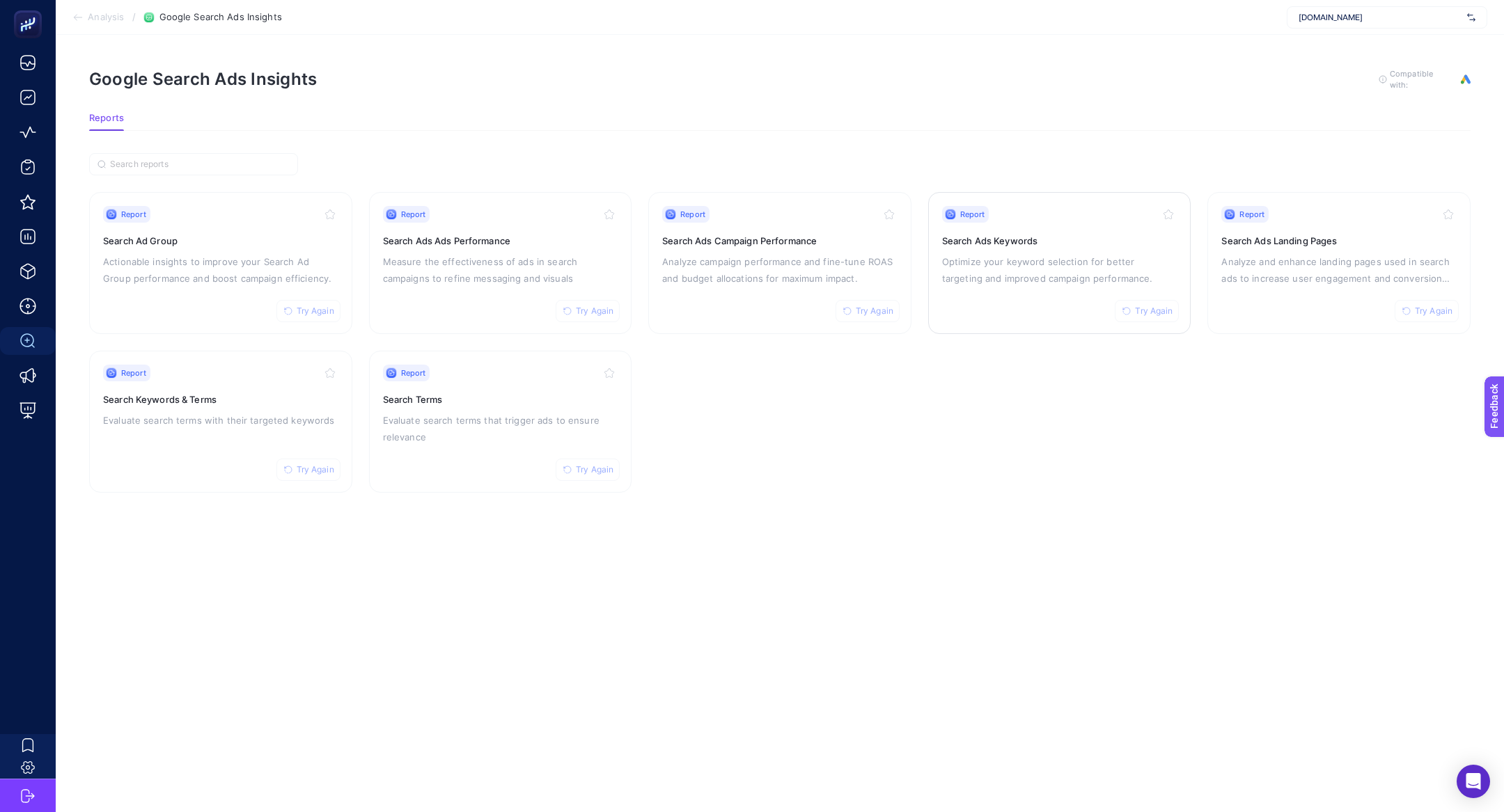
click at [997, 245] on div "Report Try Again Search Ads Keywords Optimize your keyword selection for better…" at bounding box center [1059, 262] width 235 height 114
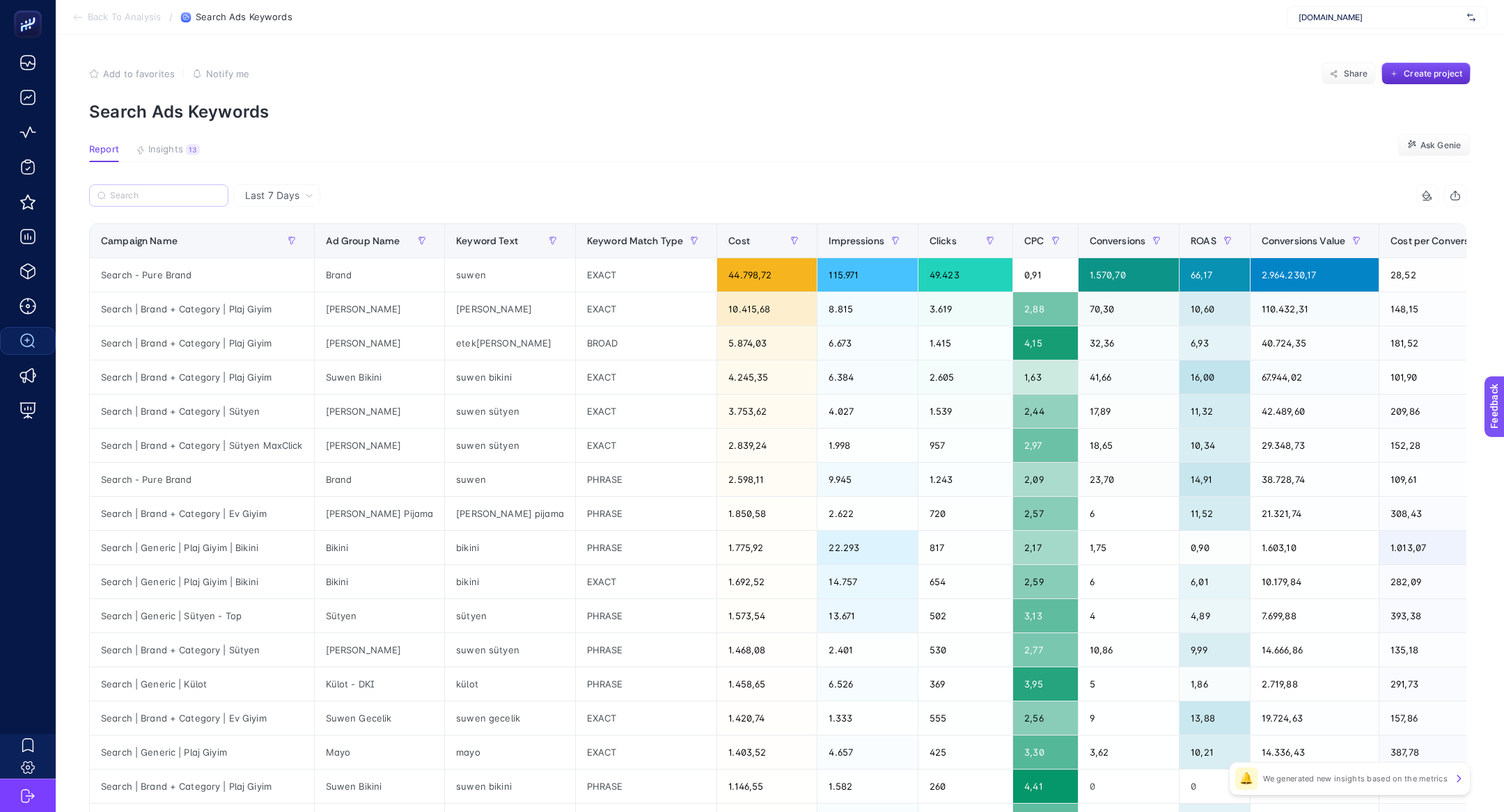
click at [163, 201] on label at bounding box center [158, 195] width 139 height 22
click at [163, 201] on input "Search" at bounding box center [165, 196] width 110 height 11
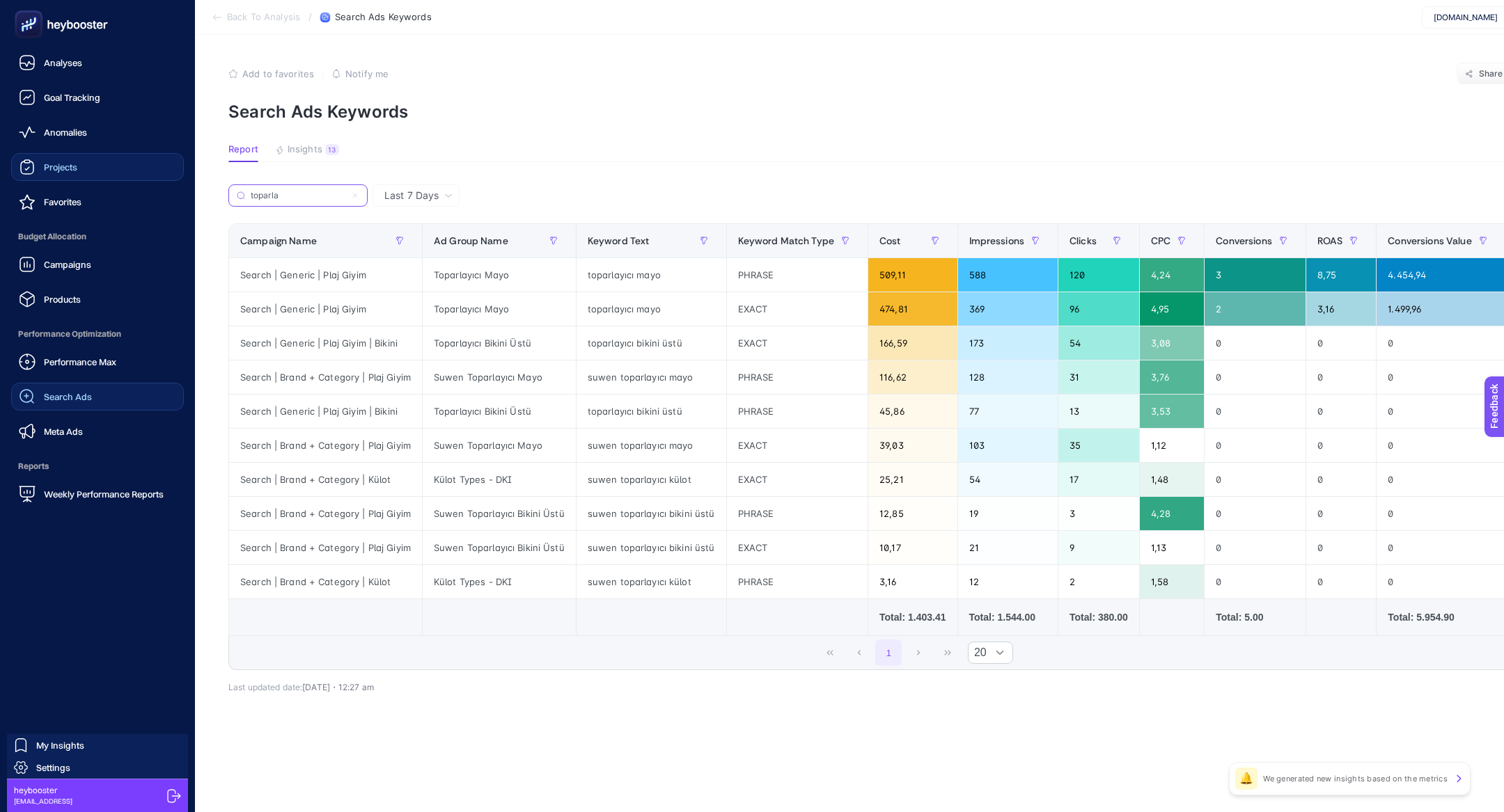
type input "toparla"
click at [48, 172] on span "Projects" at bounding box center [60, 167] width 33 height 11
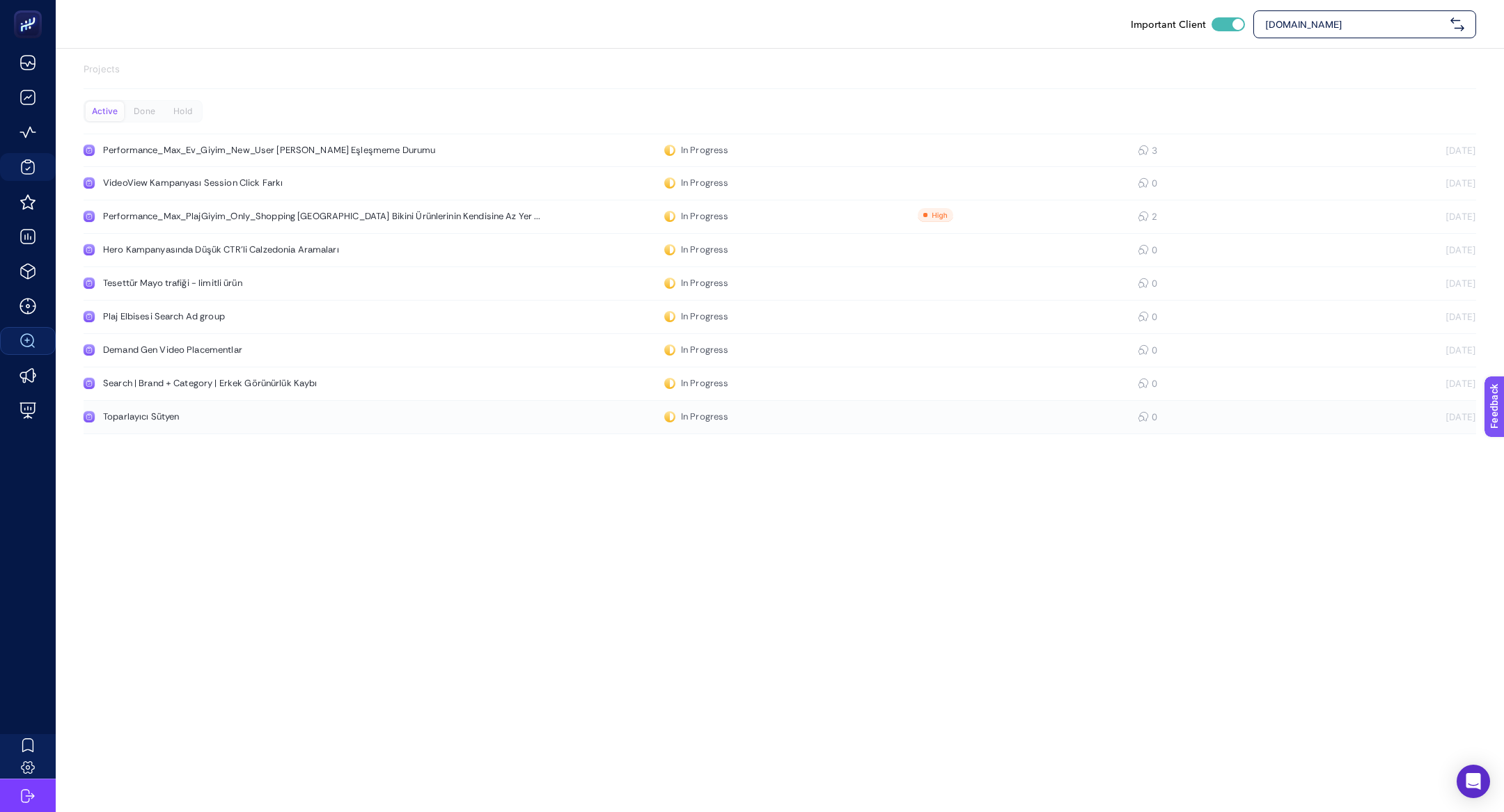
click at [303, 423] on link "Toparlayıcı Sütyen In Progress 0 [DATE]" at bounding box center [780, 417] width 1393 height 33
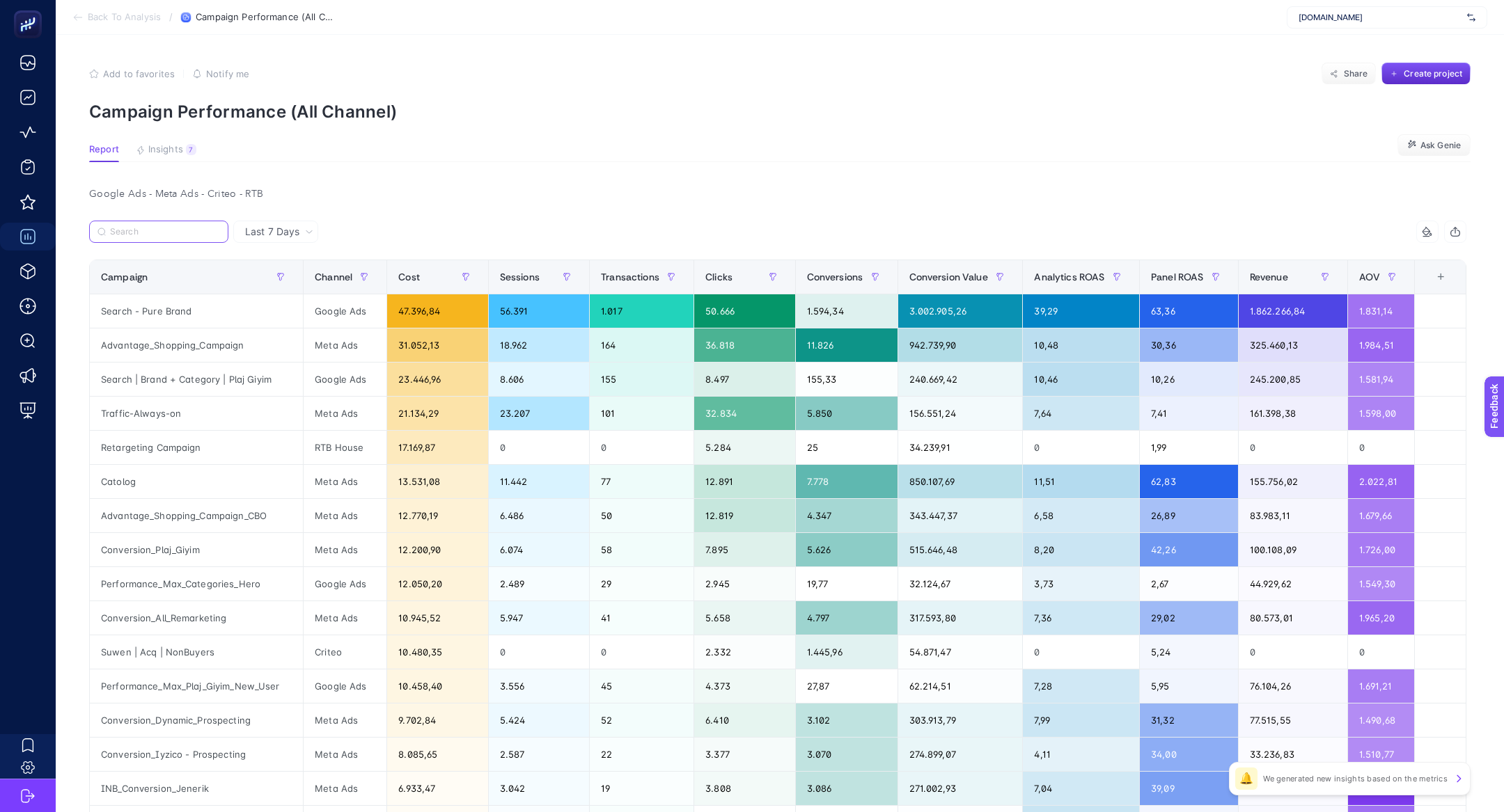
click at [162, 230] on input "Search" at bounding box center [165, 232] width 110 height 11
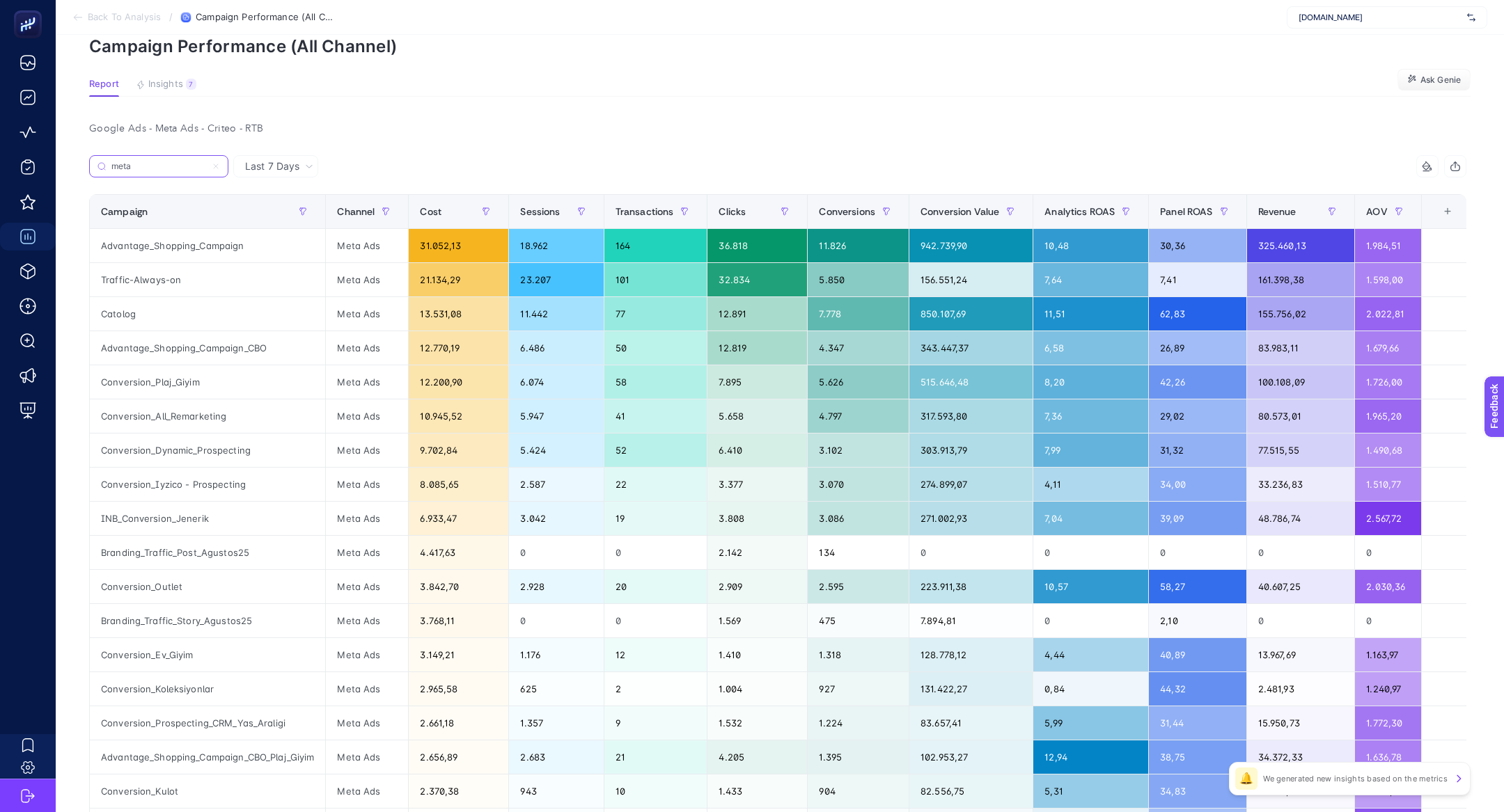
scroll to position [62, 0]
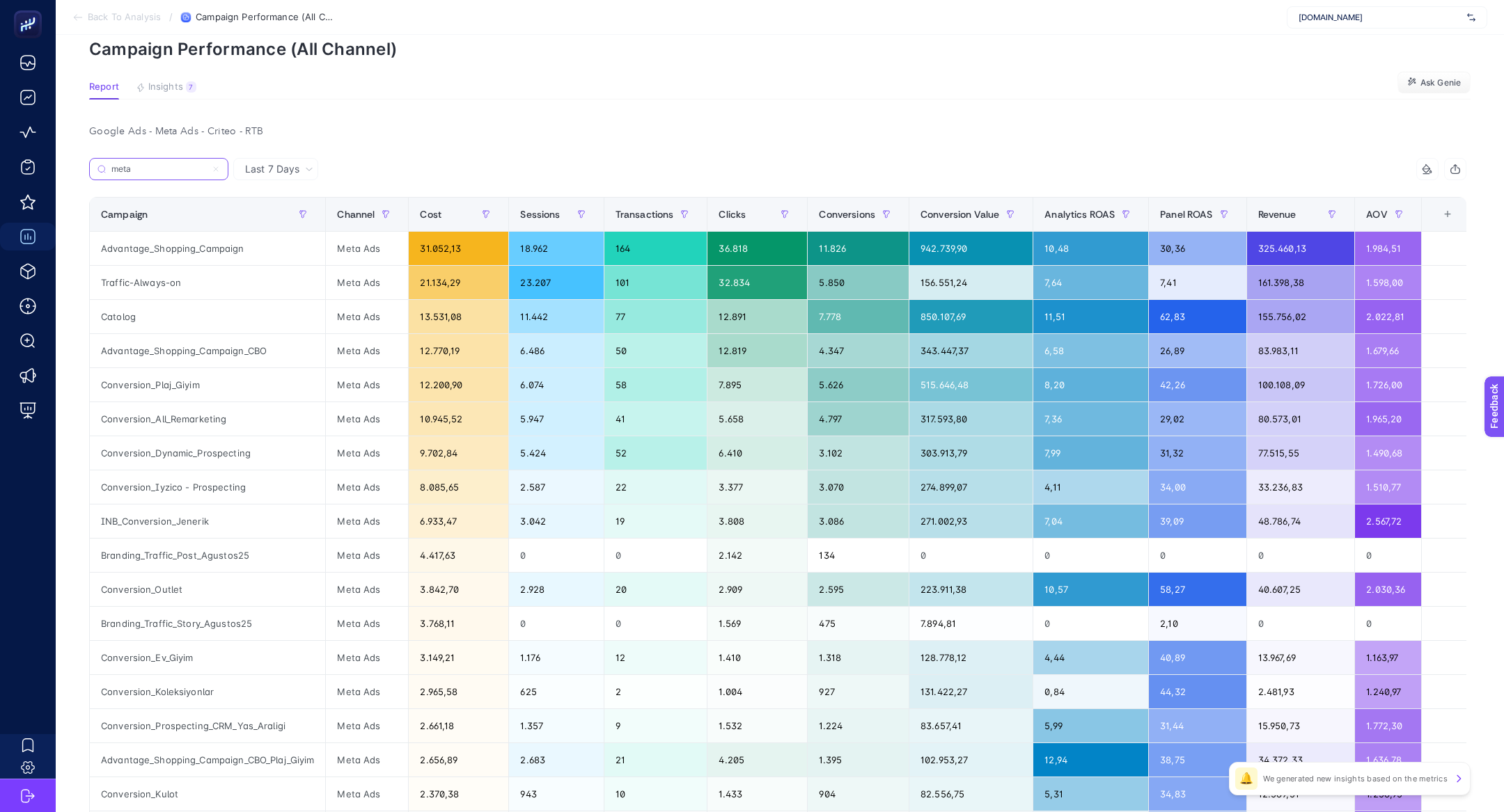
type input "meta"
click at [174, 92] on span "Insights" at bounding box center [166, 87] width 35 height 11
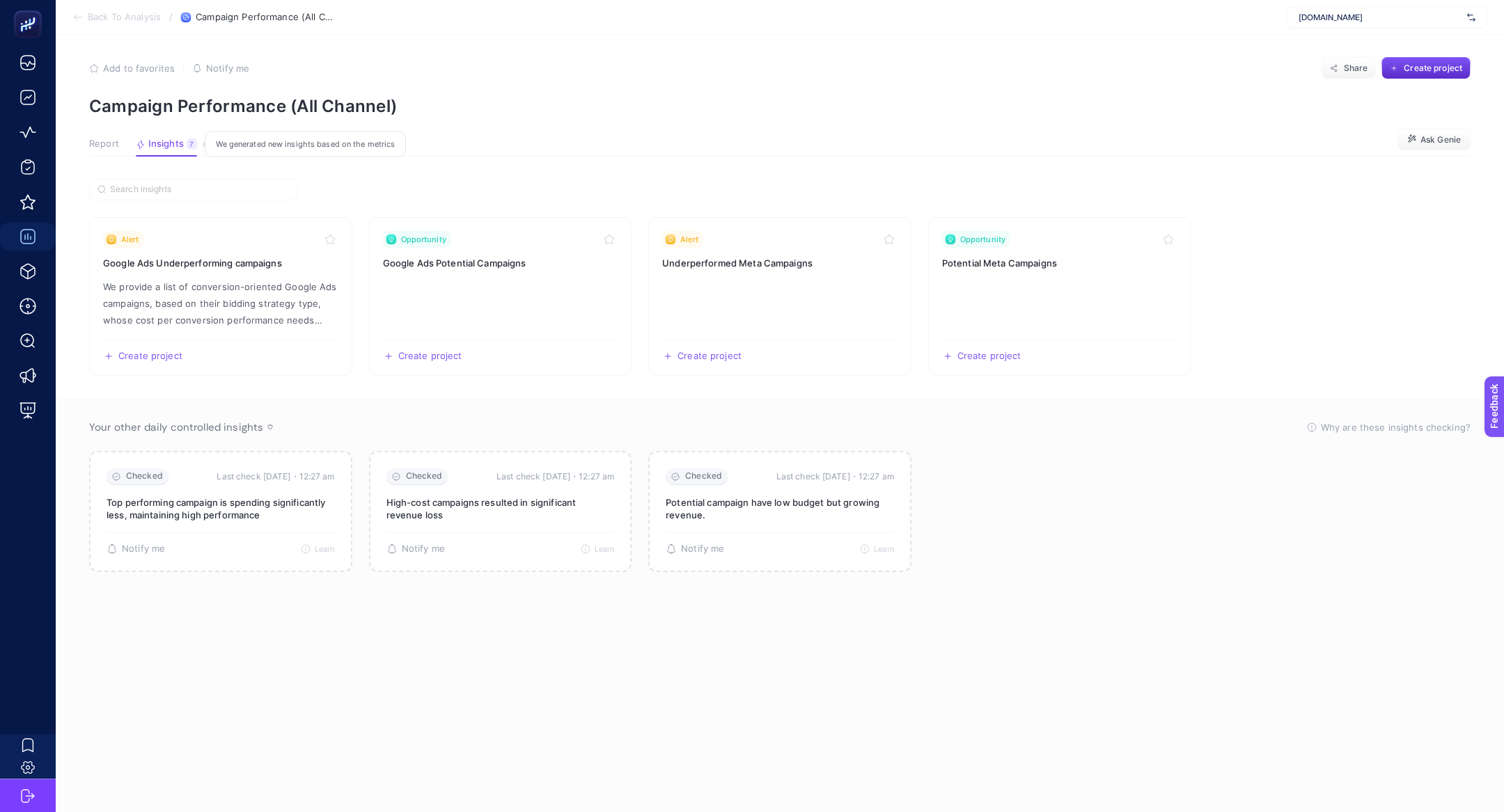
scroll to position [6, 0]
click at [1067, 261] on h3 "Potential Meta Campaigns" at bounding box center [1059, 263] width 235 height 14
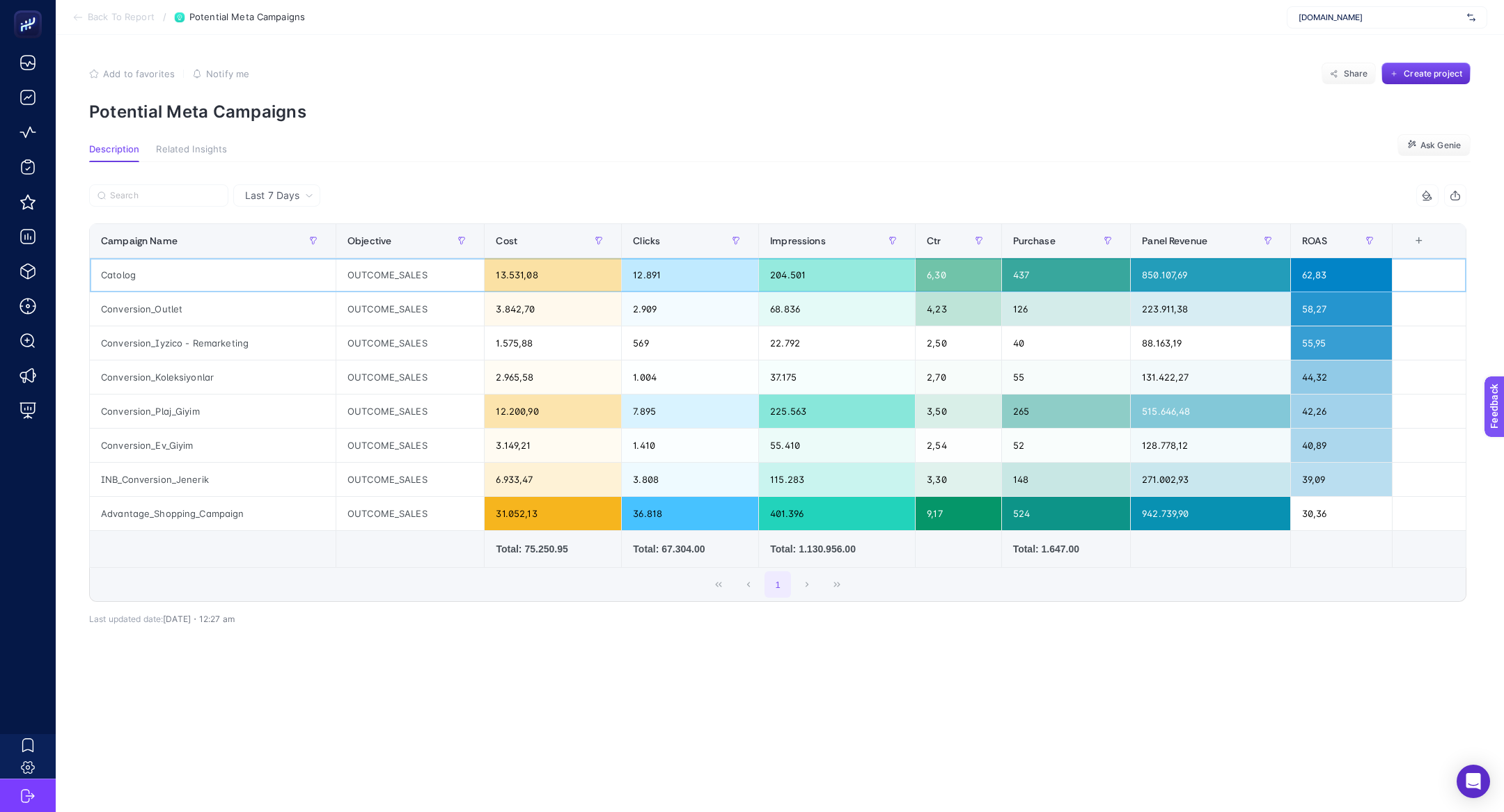
click at [170, 269] on div "Catolog" at bounding box center [213, 275] width 246 height 33
click at [111, 280] on div "Catolog" at bounding box center [213, 275] width 246 height 33
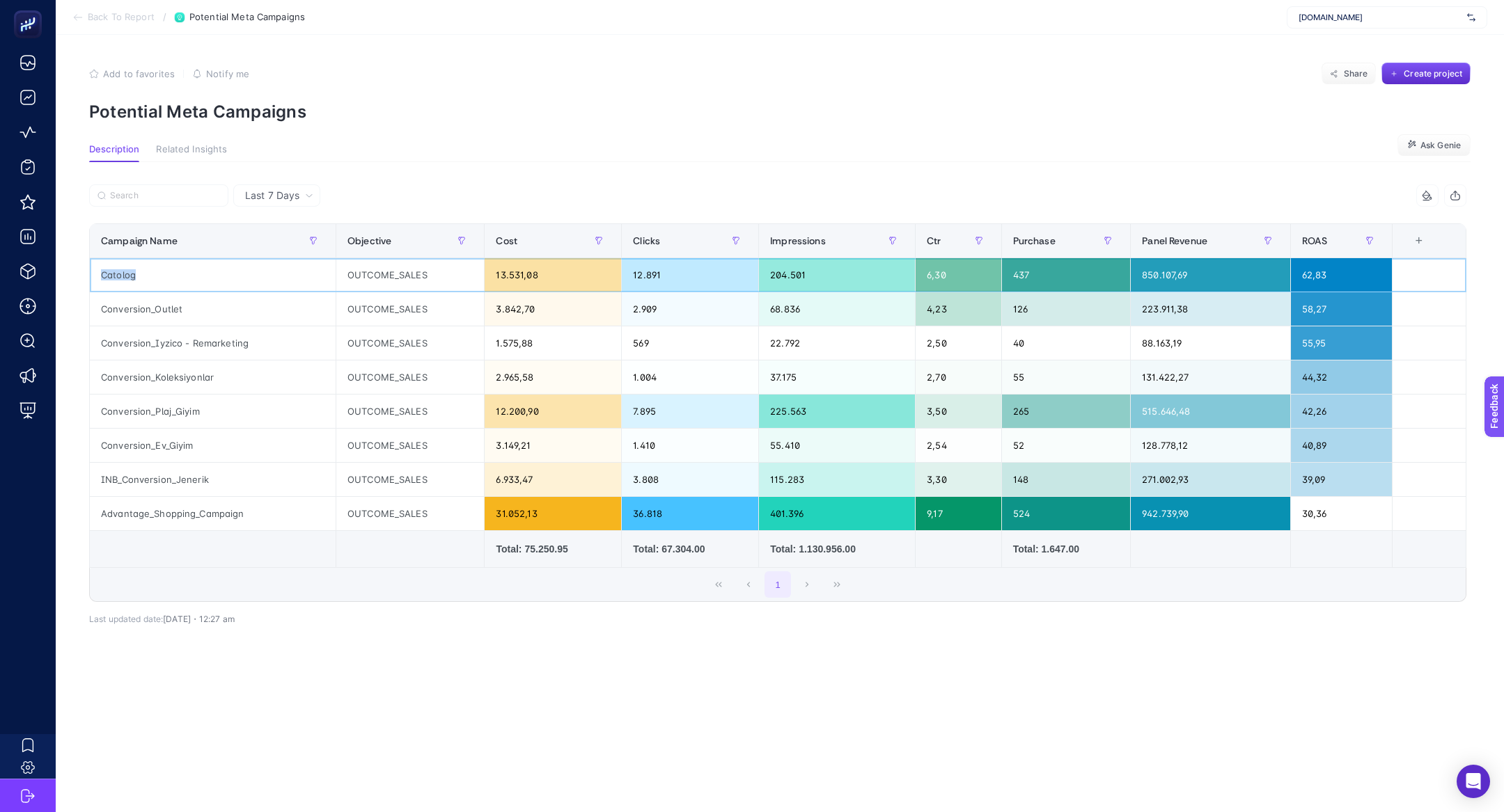
copy tr "Catolog"
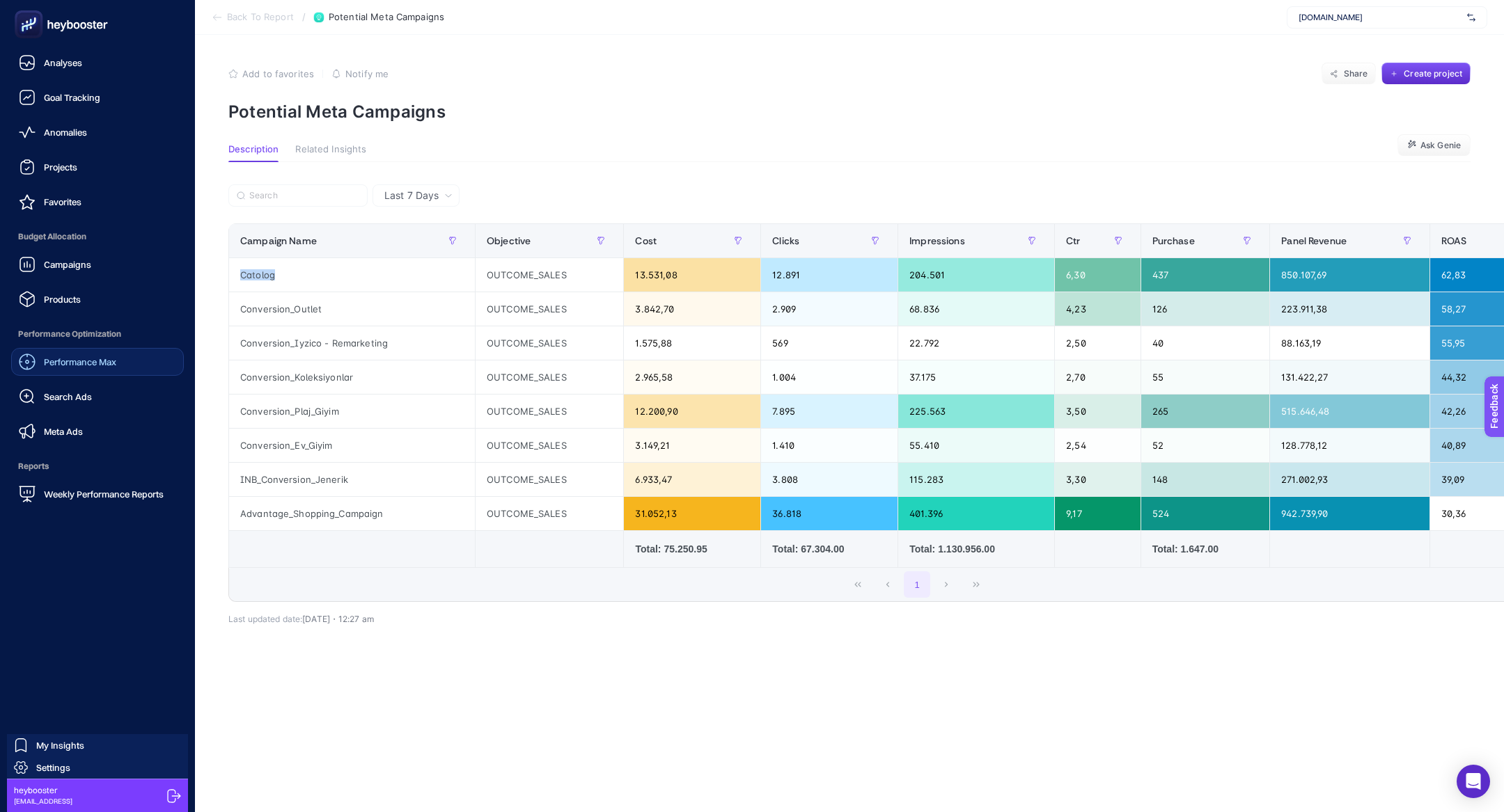
click at [79, 354] on div "Performance Max" at bounding box center [67, 362] width 98 height 17
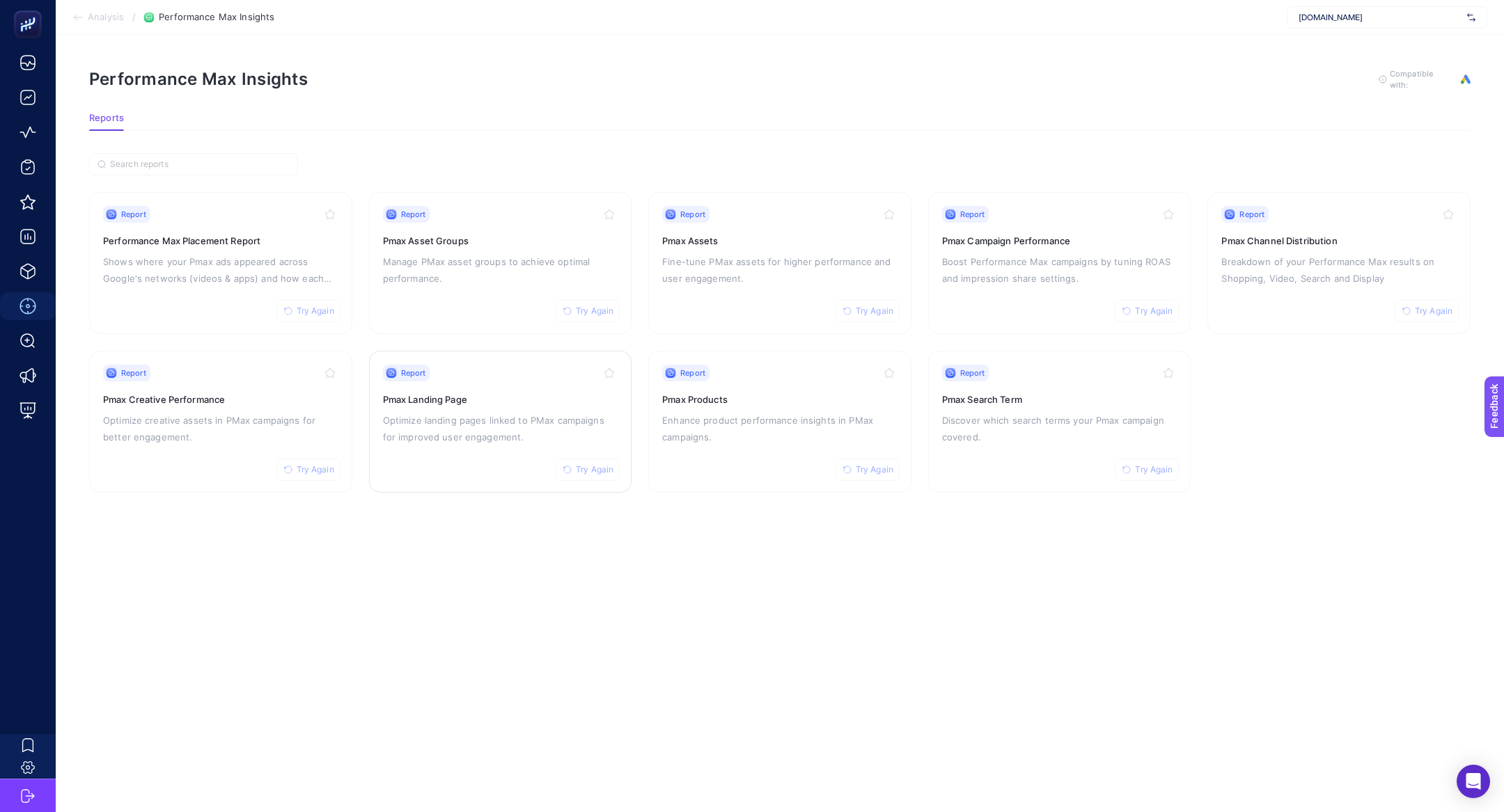
click at [453, 444] on div "Report Try Again Pmax Landing Page Optimize landing pages linked to PMax campai…" at bounding box center [500, 421] width 235 height 114
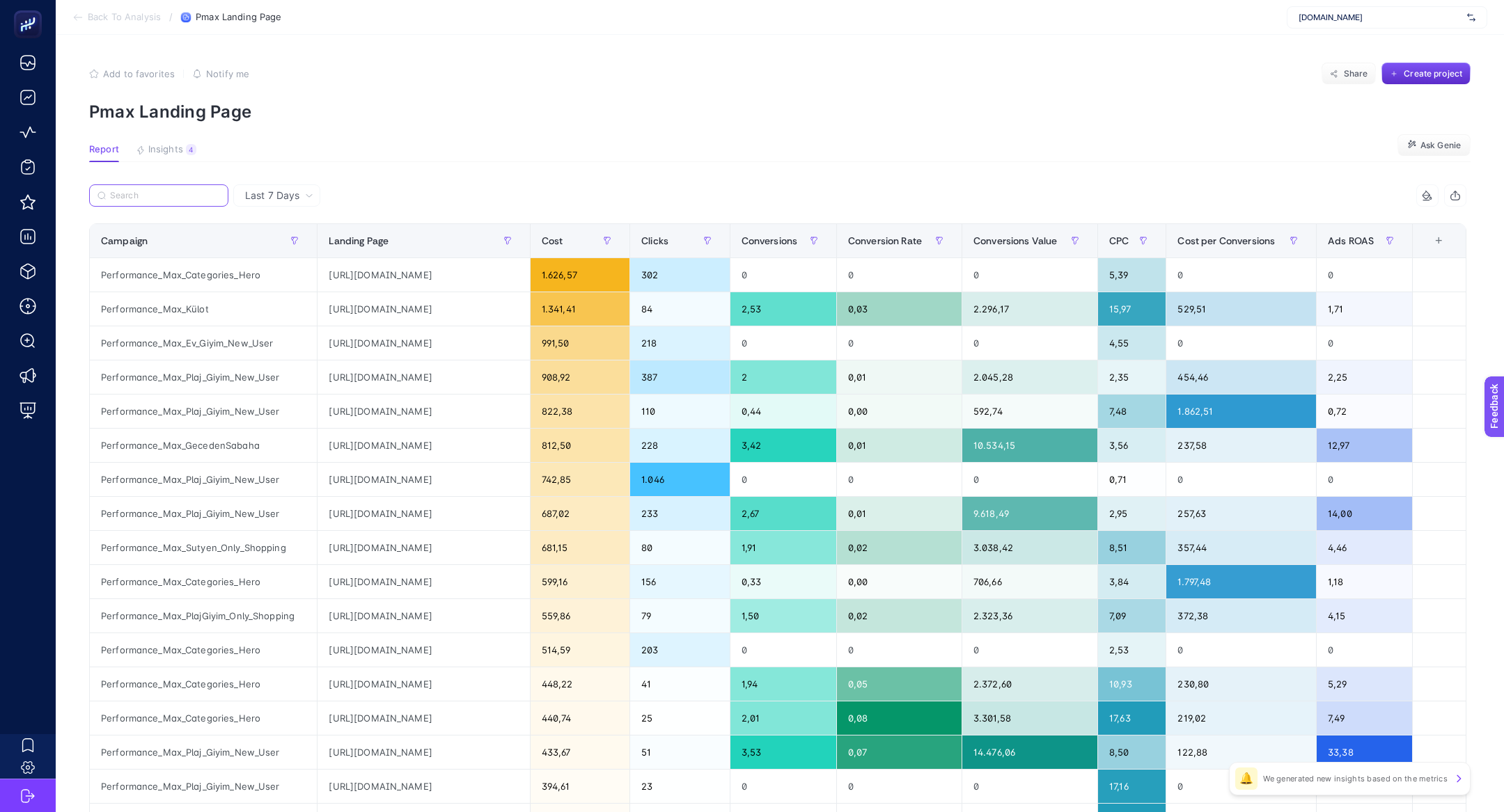
click at [186, 198] on input "Search" at bounding box center [165, 196] width 110 height 11
paste input "Performance_Max_GecedenSabaha"
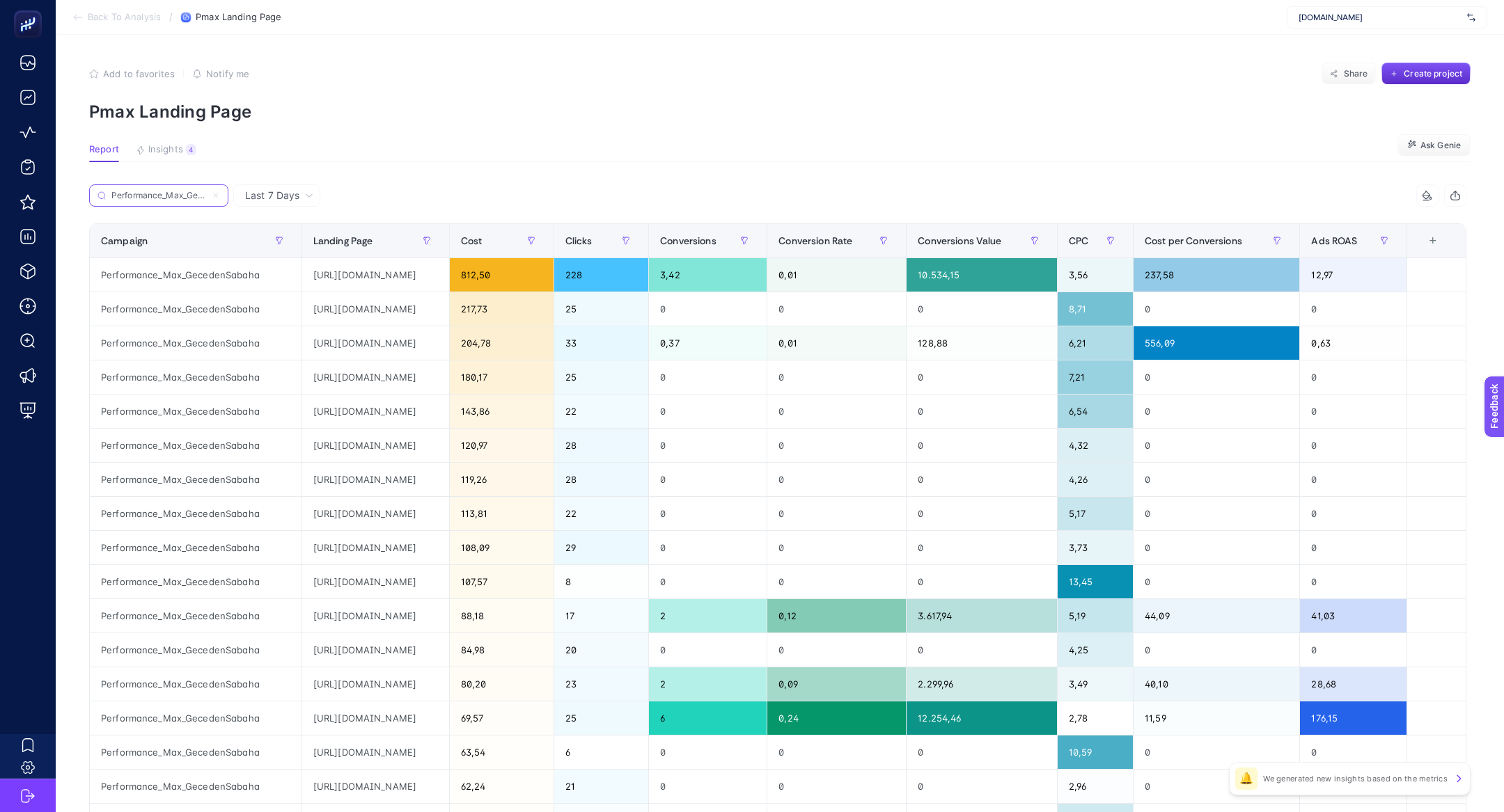
scroll to position [0, 47]
type input "Performance_Max_GecedenSabaha"
click at [431, 245] on icon "button" at bounding box center [426, 241] width 9 height 9
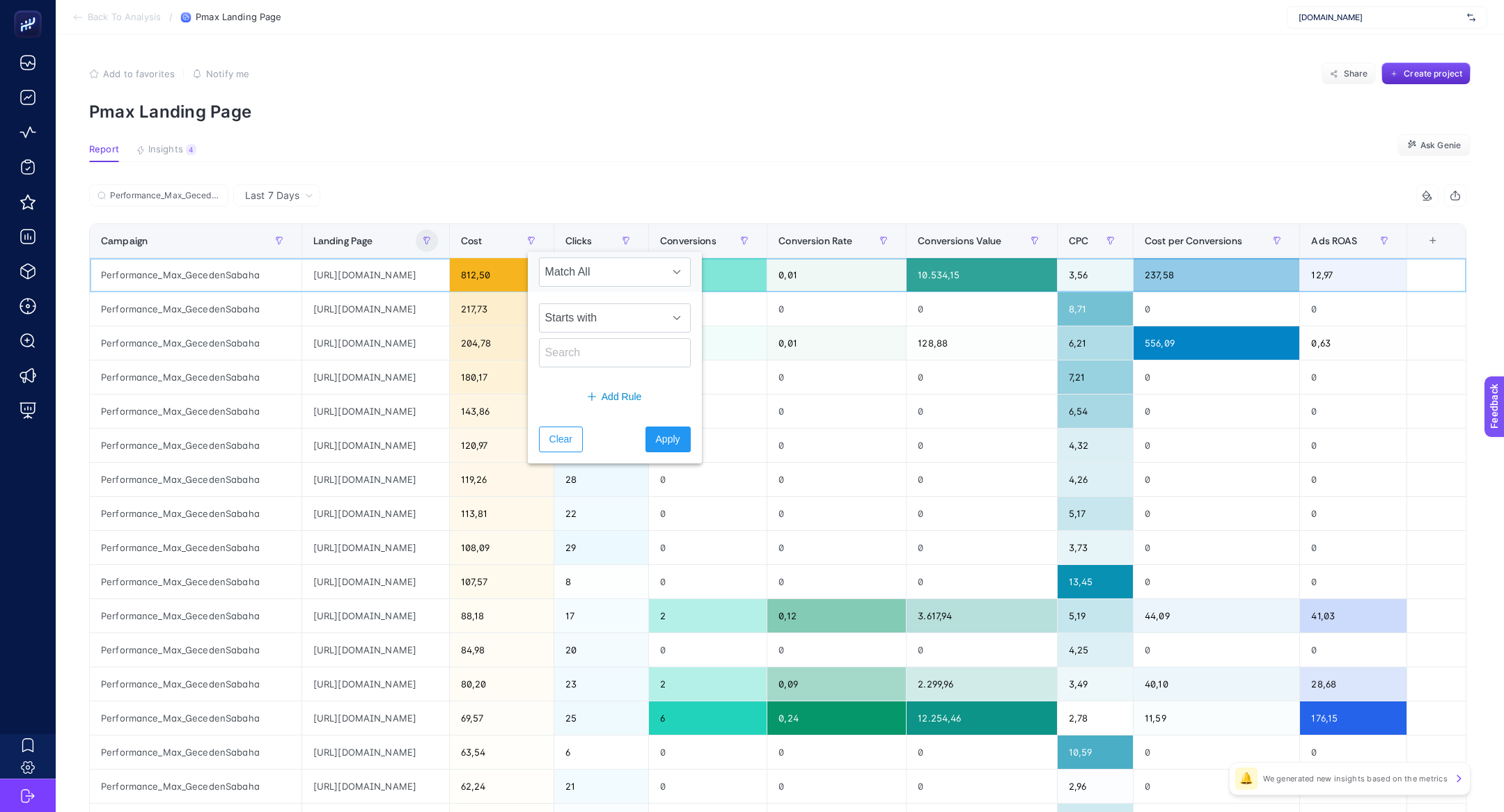
drag, startPoint x: 286, startPoint y: 272, endPoint x: 510, endPoint y: 280, distance: 224.1
click at [449, 281] on div "[URL][DOMAIN_NAME]" at bounding box center [376, 275] width 147 height 33
copy div "[URL][DOMAIN_NAME]"
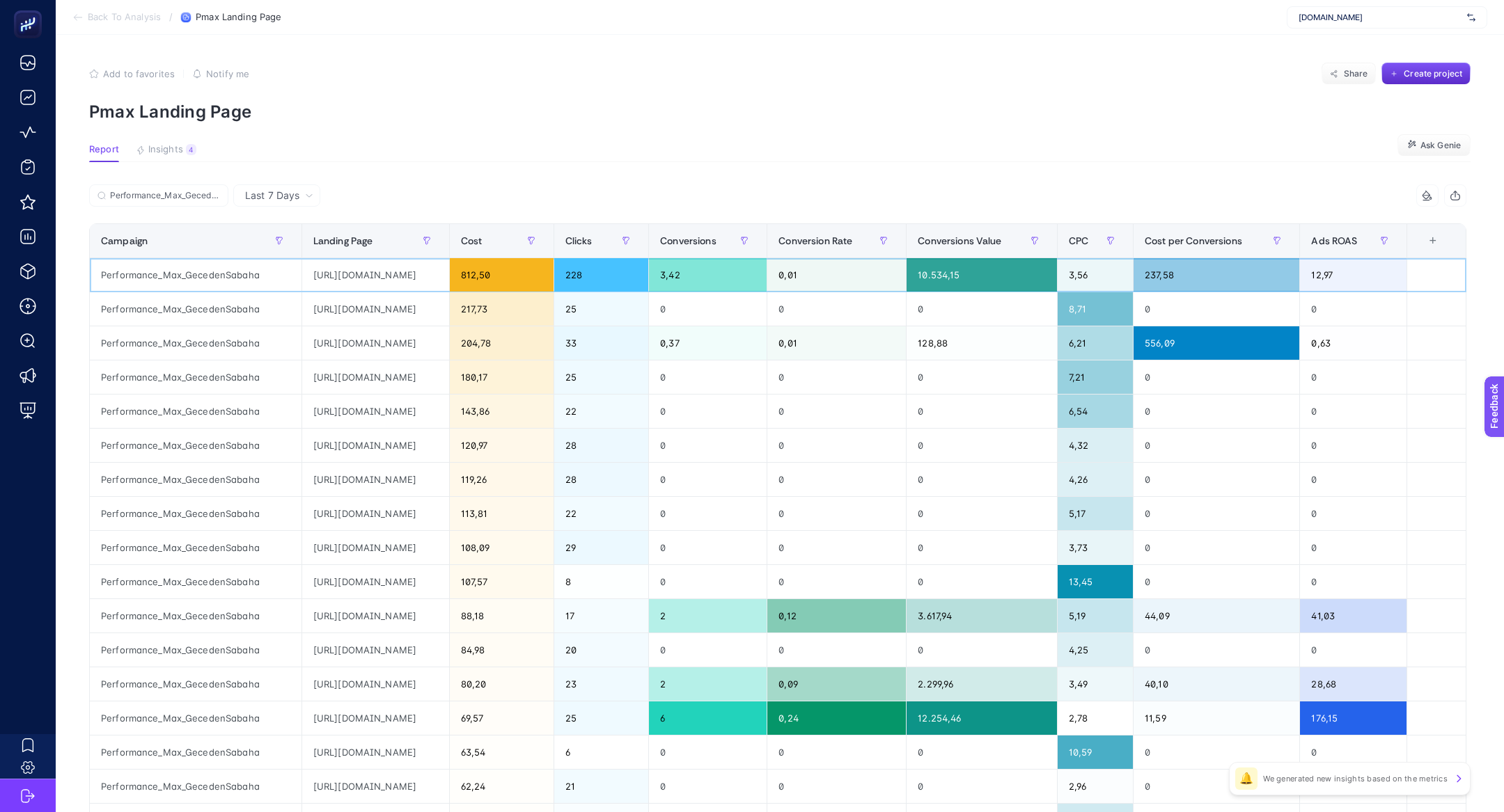
click at [449, 275] on div "[URL][DOMAIN_NAME]" at bounding box center [376, 275] width 147 height 33
drag, startPoint x: 532, startPoint y: 276, endPoint x: 281, endPoint y: 274, distance: 251.0
click at [302, 274] on div "[URL][DOMAIN_NAME]" at bounding box center [376, 275] width 147 height 33
copy div "[URL][DOMAIN_NAME]?"
click at [438, 245] on button "button" at bounding box center [426, 241] width 22 height 22
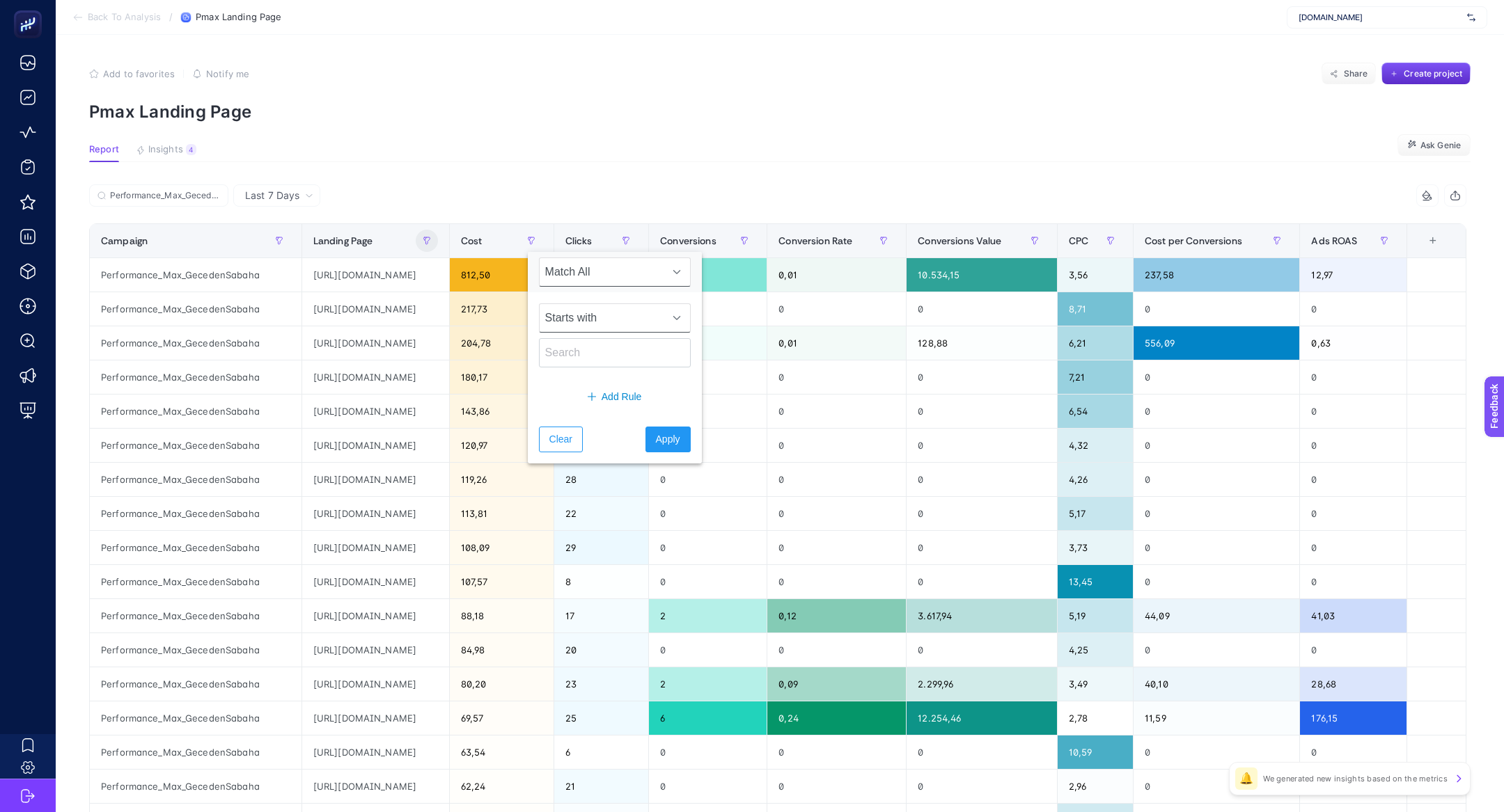
click at [609, 313] on span "Starts with" at bounding box center [601, 318] width 124 height 28
click at [598, 404] on li "Not contains" at bounding box center [607, 406] width 135 height 28
click at [603, 343] on input "text" at bounding box center [615, 353] width 152 height 29
paste input "https://www.suwen.com.tr/c/geceden-sabaha-firsatlari?"
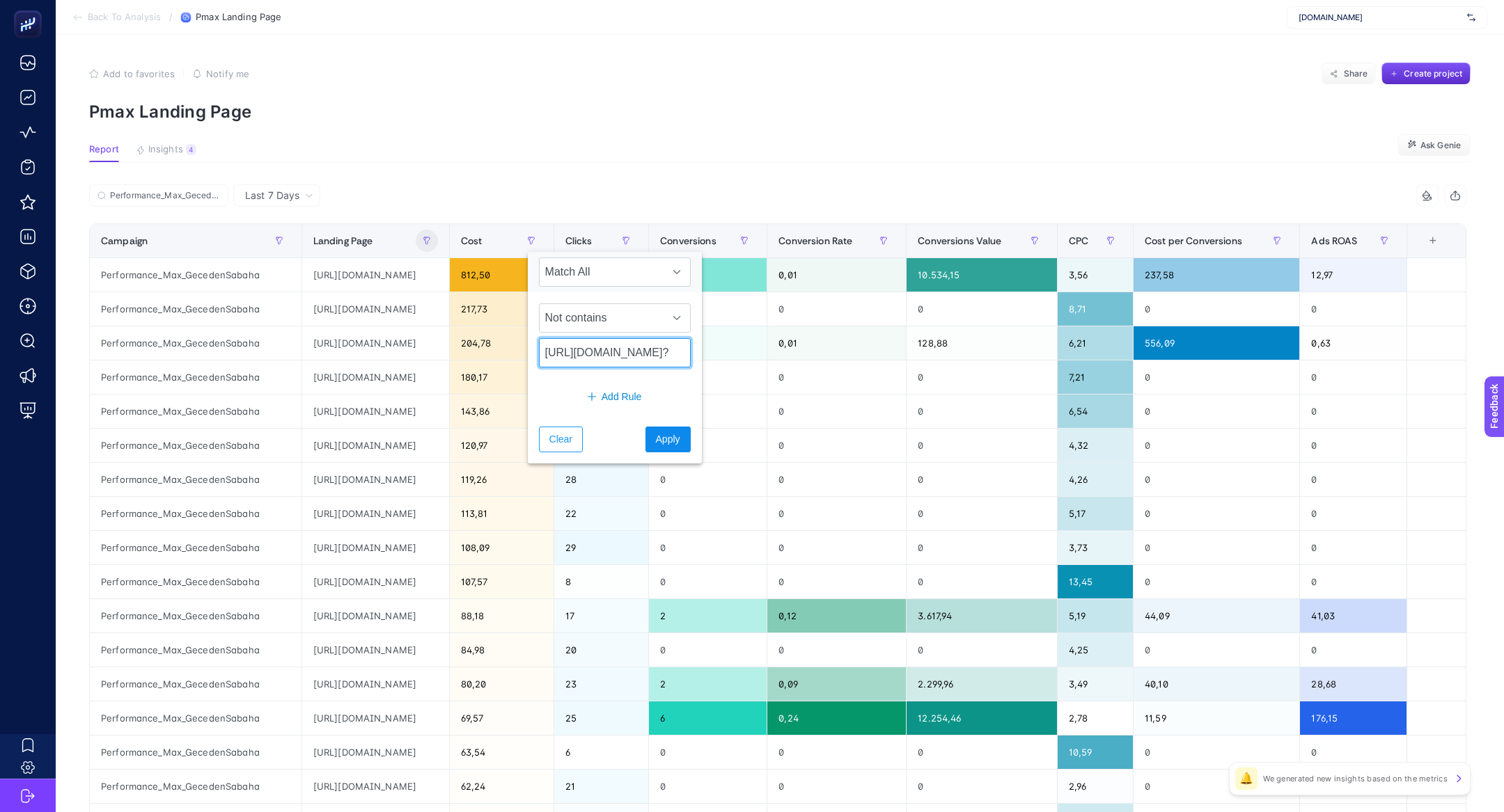
type input "https://www.suwen.com.tr/c/geceden-sabaha-firsatlari?"
click at [661, 439] on span "Apply" at bounding box center [668, 439] width 24 height 15
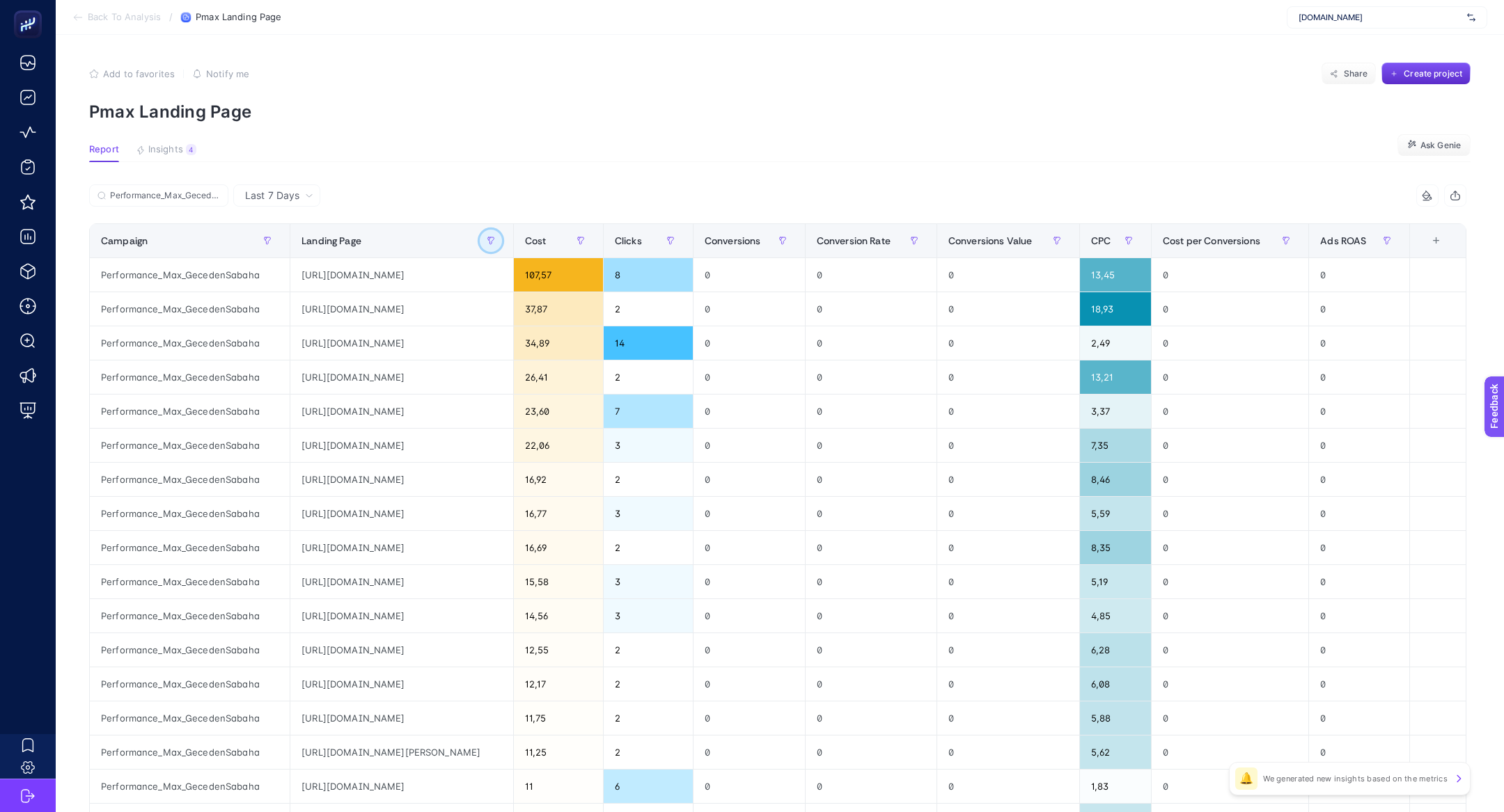
scroll to position [3, 0]
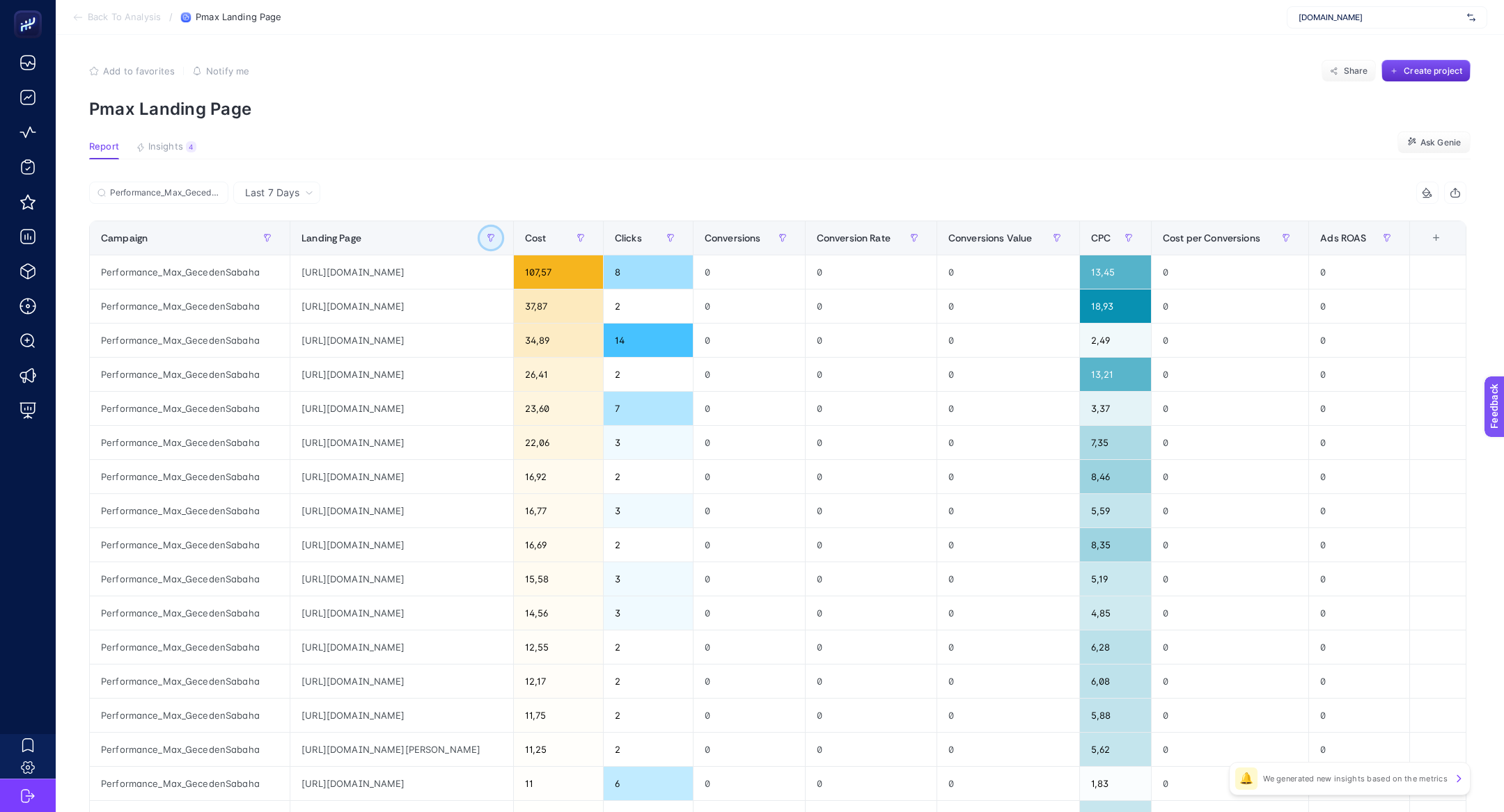
click at [502, 240] on button "button" at bounding box center [491, 238] width 22 height 22
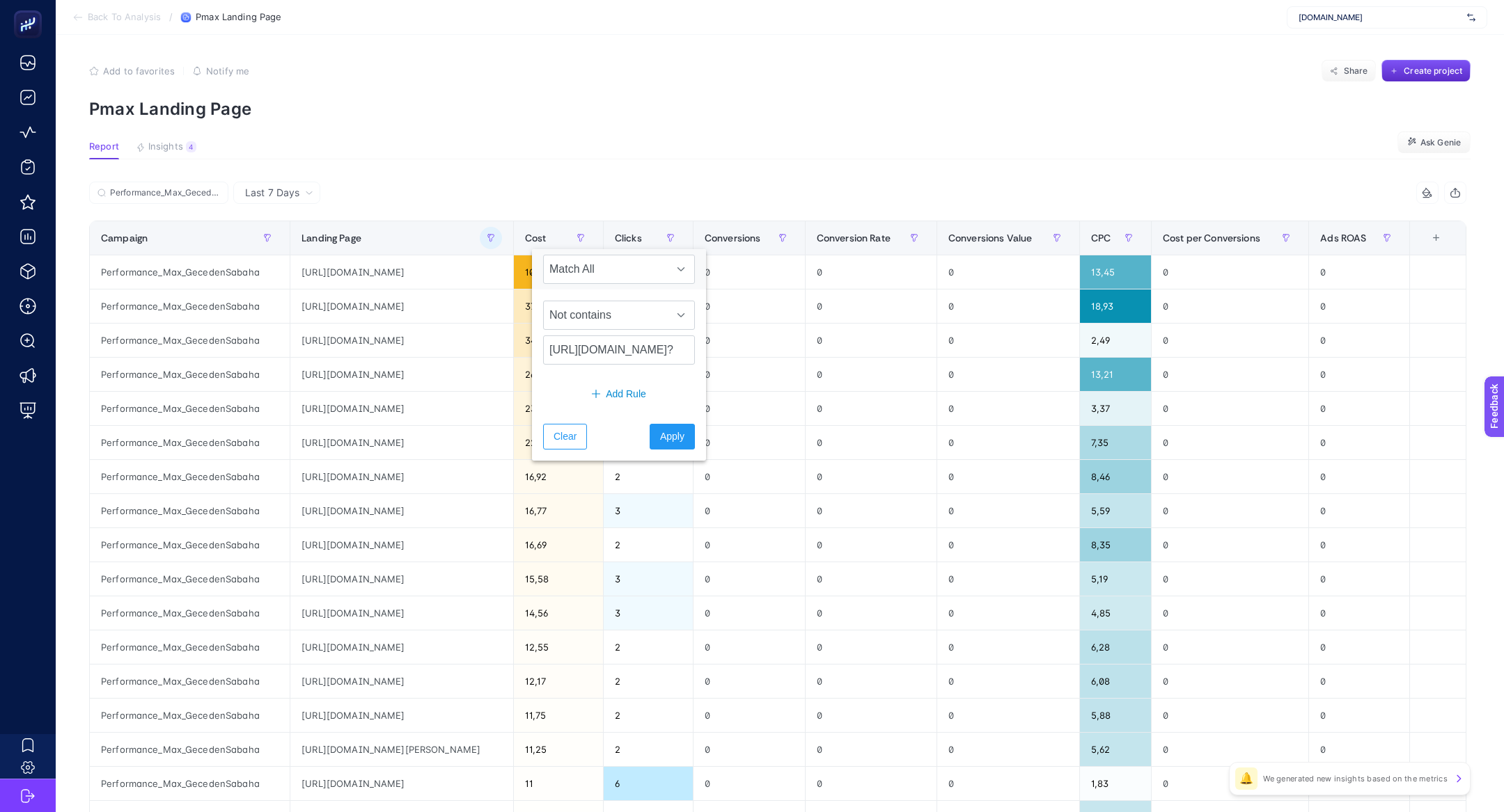
click at [458, 191] on div "Performance_Max_GecedenSabaha" at bounding box center [433, 196] width 689 height 30
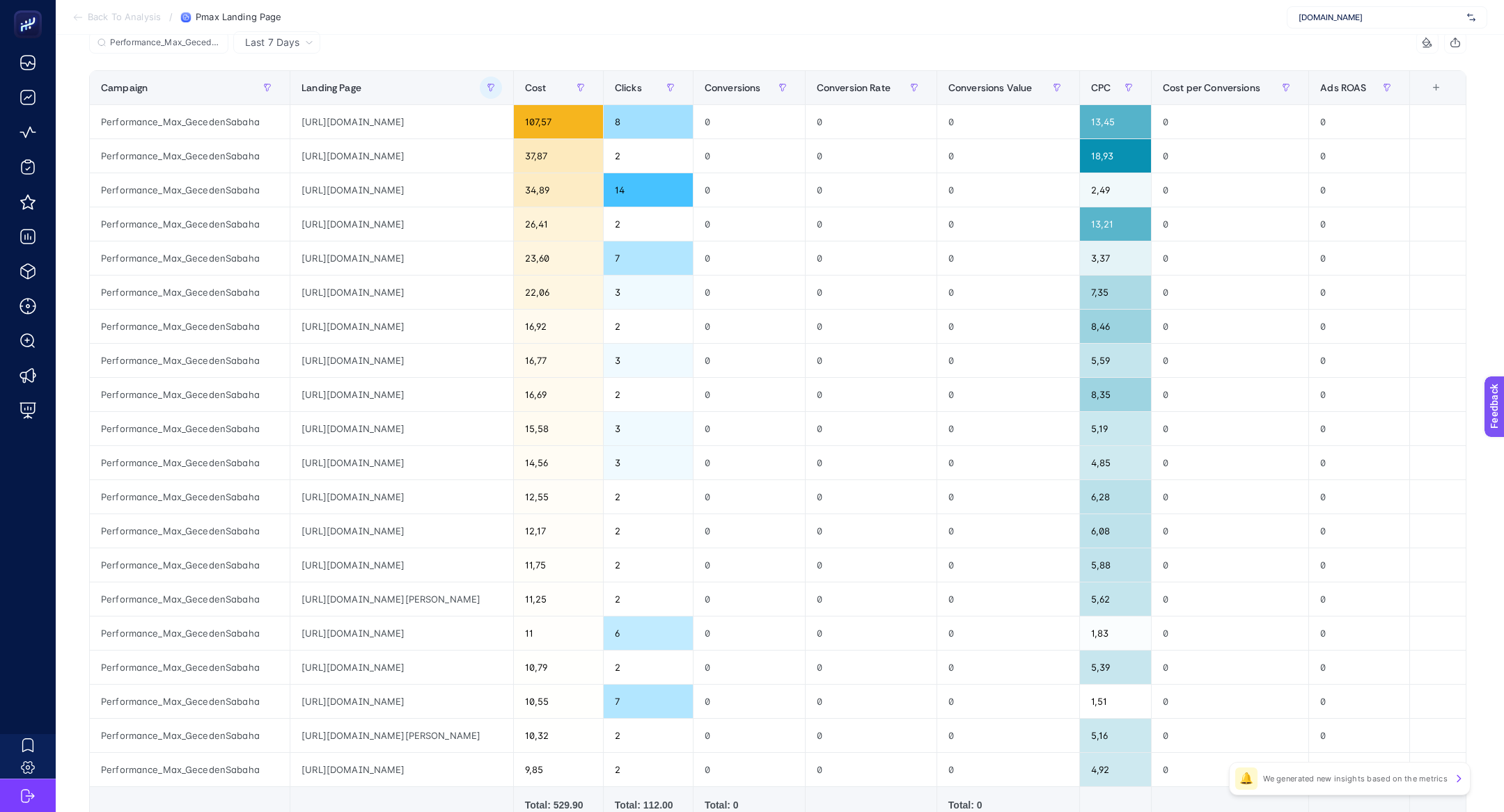
scroll to position [97, 0]
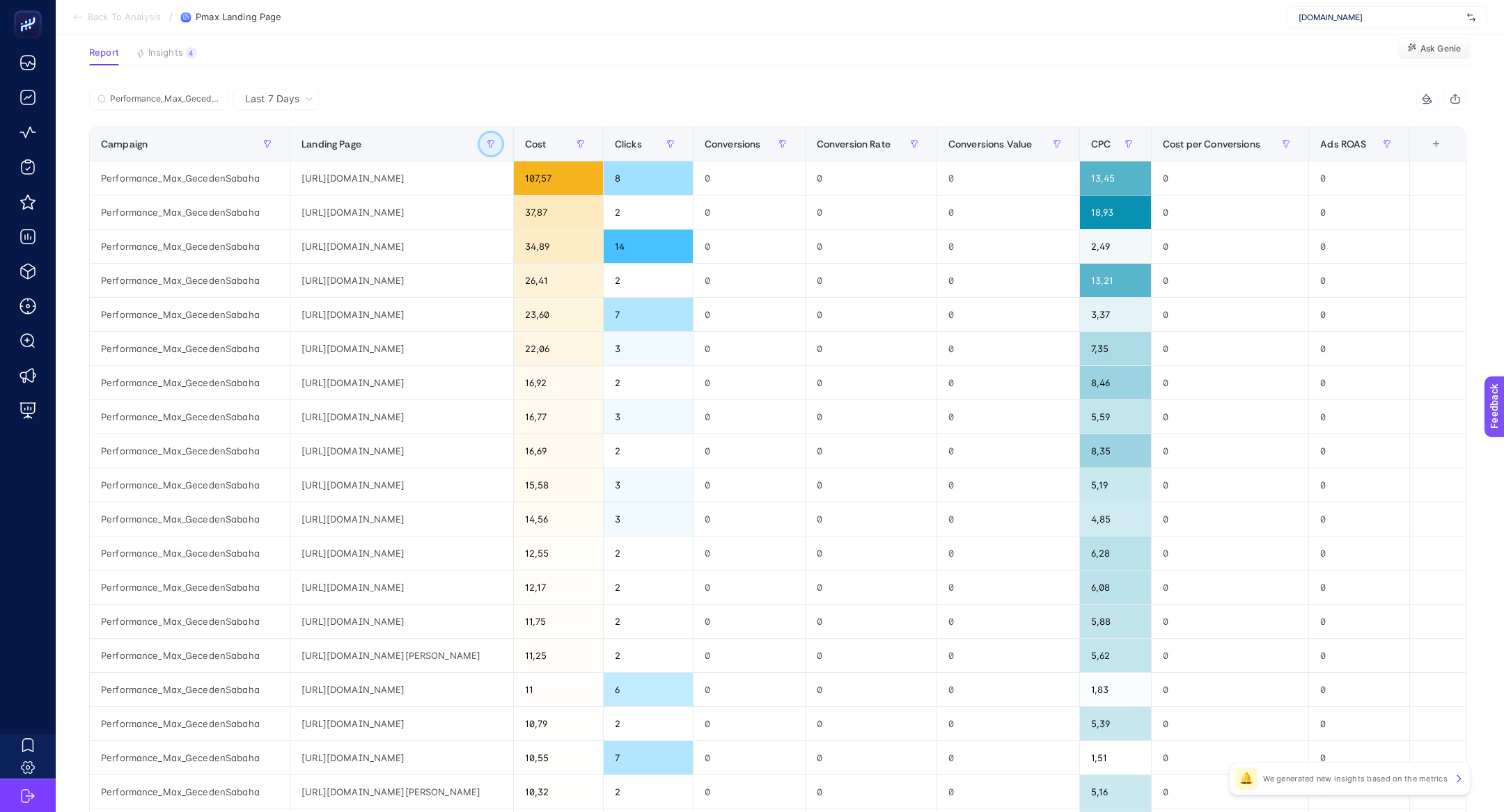
click at [502, 152] on button "button" at bounding box center [491, 143] width 22 height 22
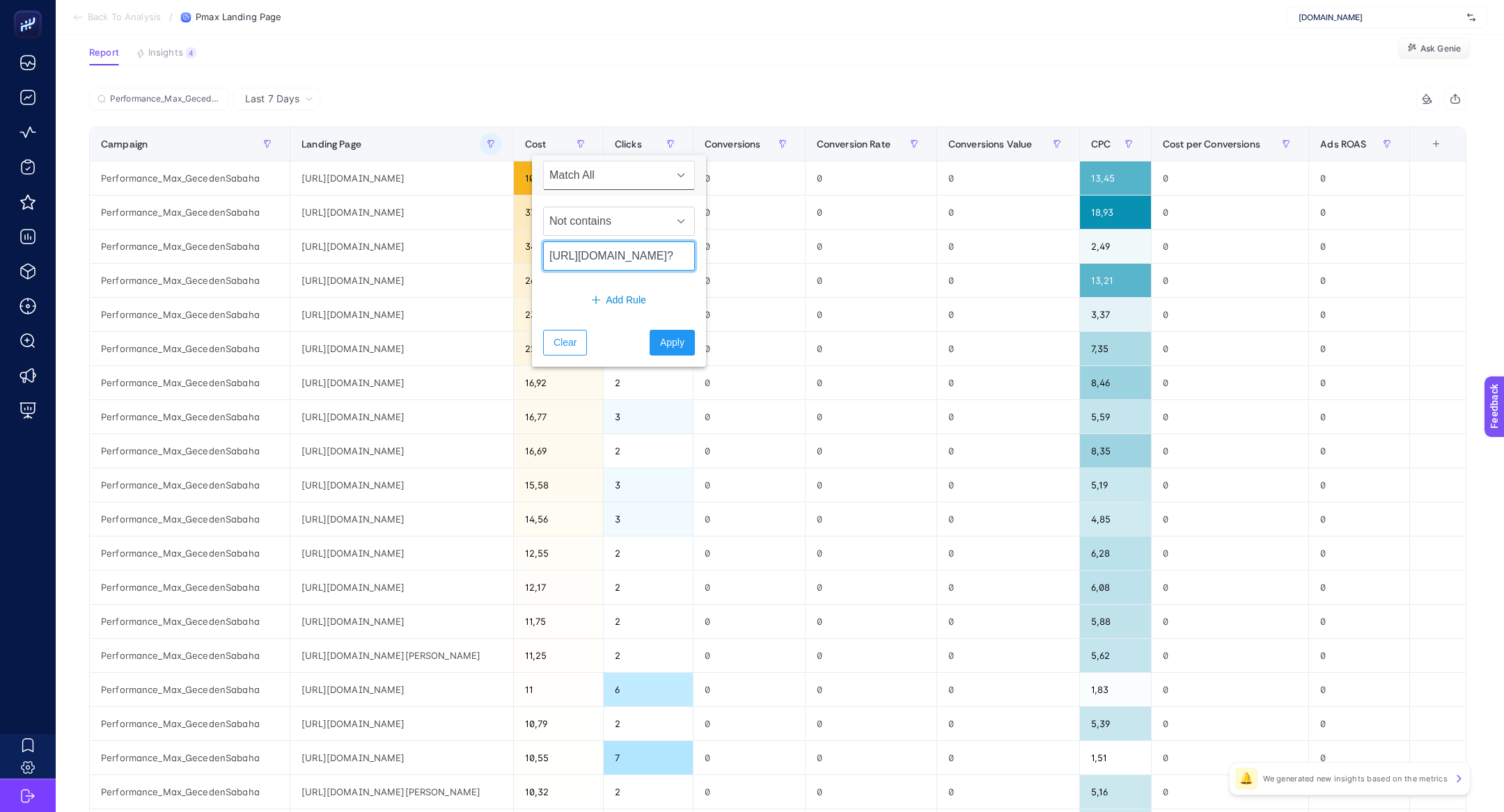
click at [615, 257] on input "https://www.suwen.com.tr/c/geceden-sabaha-firsatlari?" at bounding box center [619, 256] width 152 height 29
type input "https://www.suwen.com.tr/c/geceden-sabaha-firsatlari"
click at [650, 335] on button "Apply" at bounding box center [672, 342] width 45 height 25
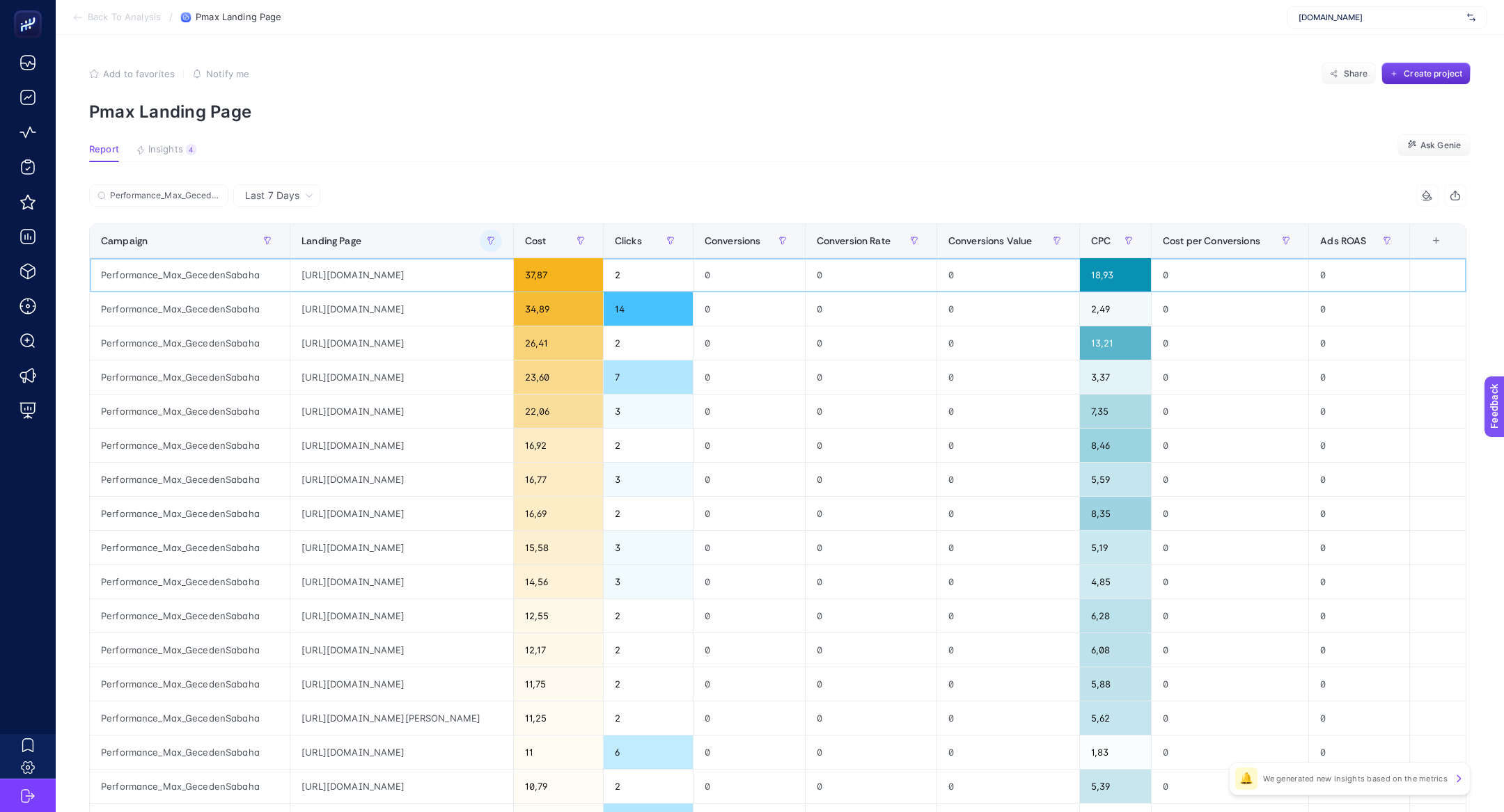
click at [455, 275] on div "https://www.suwen.com.tr/p/gul-rengi-dual-destekli-sutyen-st4370609a142?utm_sou…" at bounding box center [402, 275] width 222 height 33
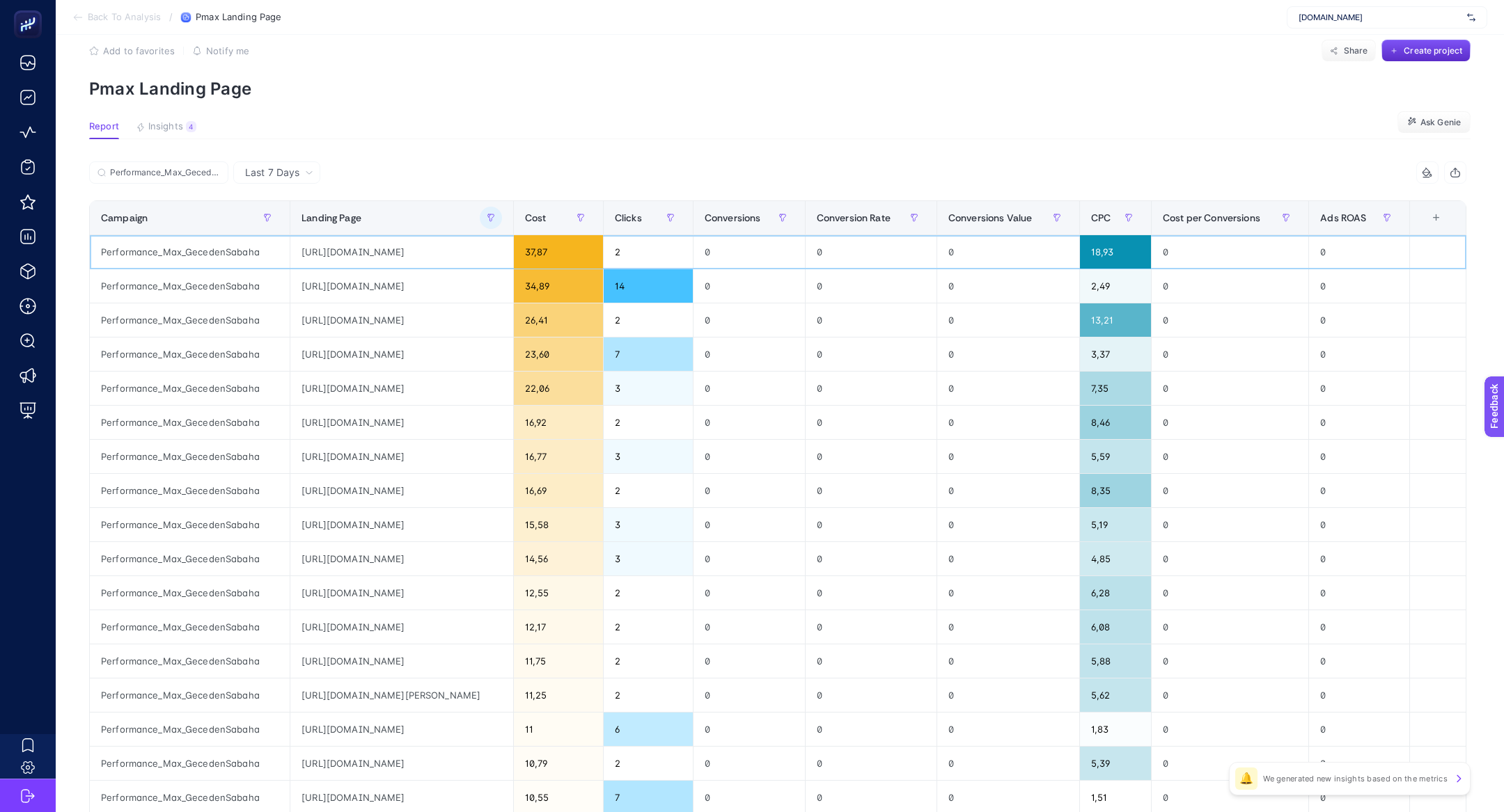
scroll to position [25, 0]
click at [1324, 13] on span "www.suwen.com.tr" at bounding box center [1379, 17] width 163 height 11
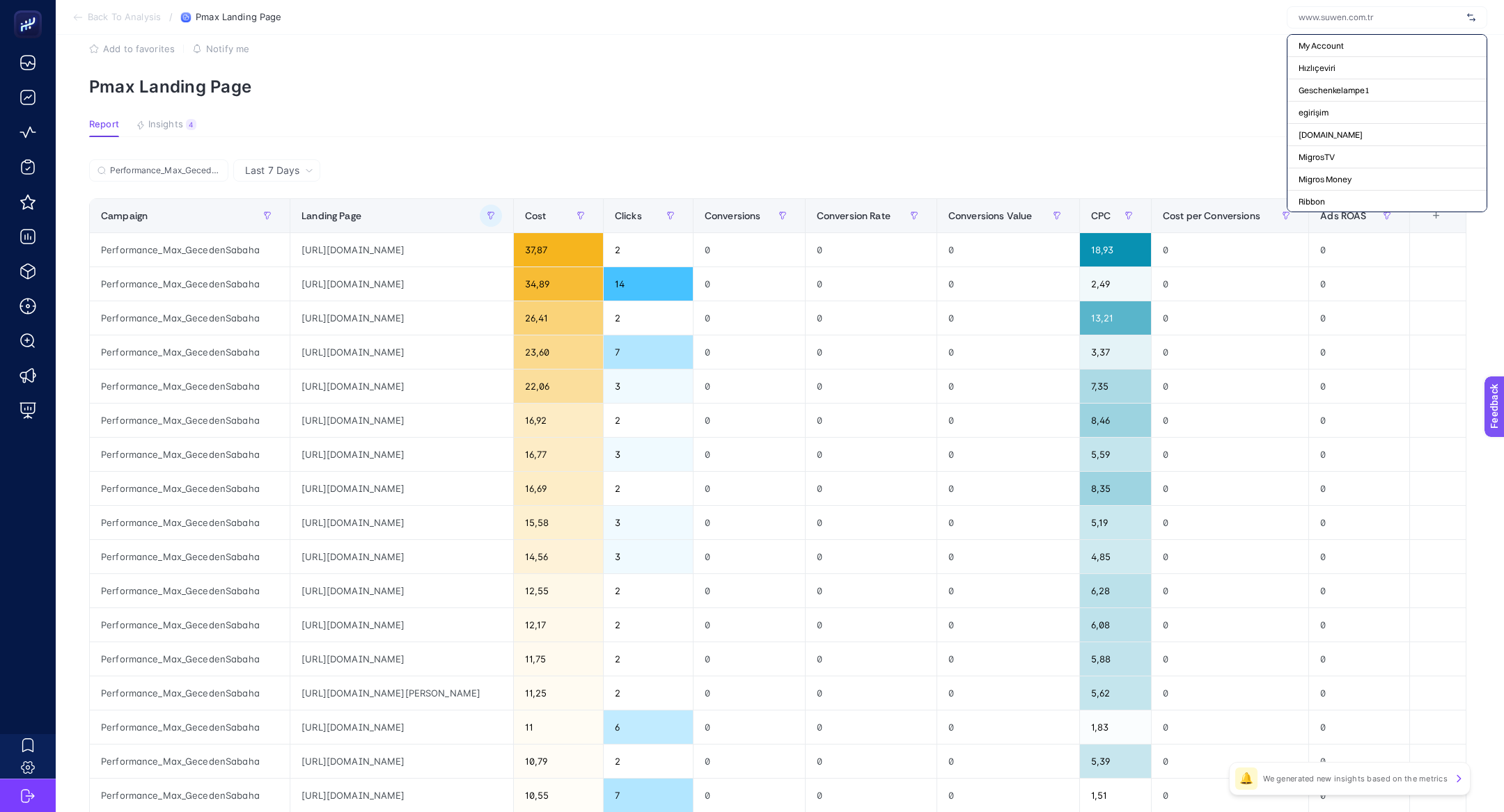
click at [1330, 22] on input "text" at bounding box center [1379, 17] width 163 height 11
type input "bebek"
click at [1358, 50] on span "https://www.e-bebek.com/" at bounding box center [1340, 45] width 85 height 11
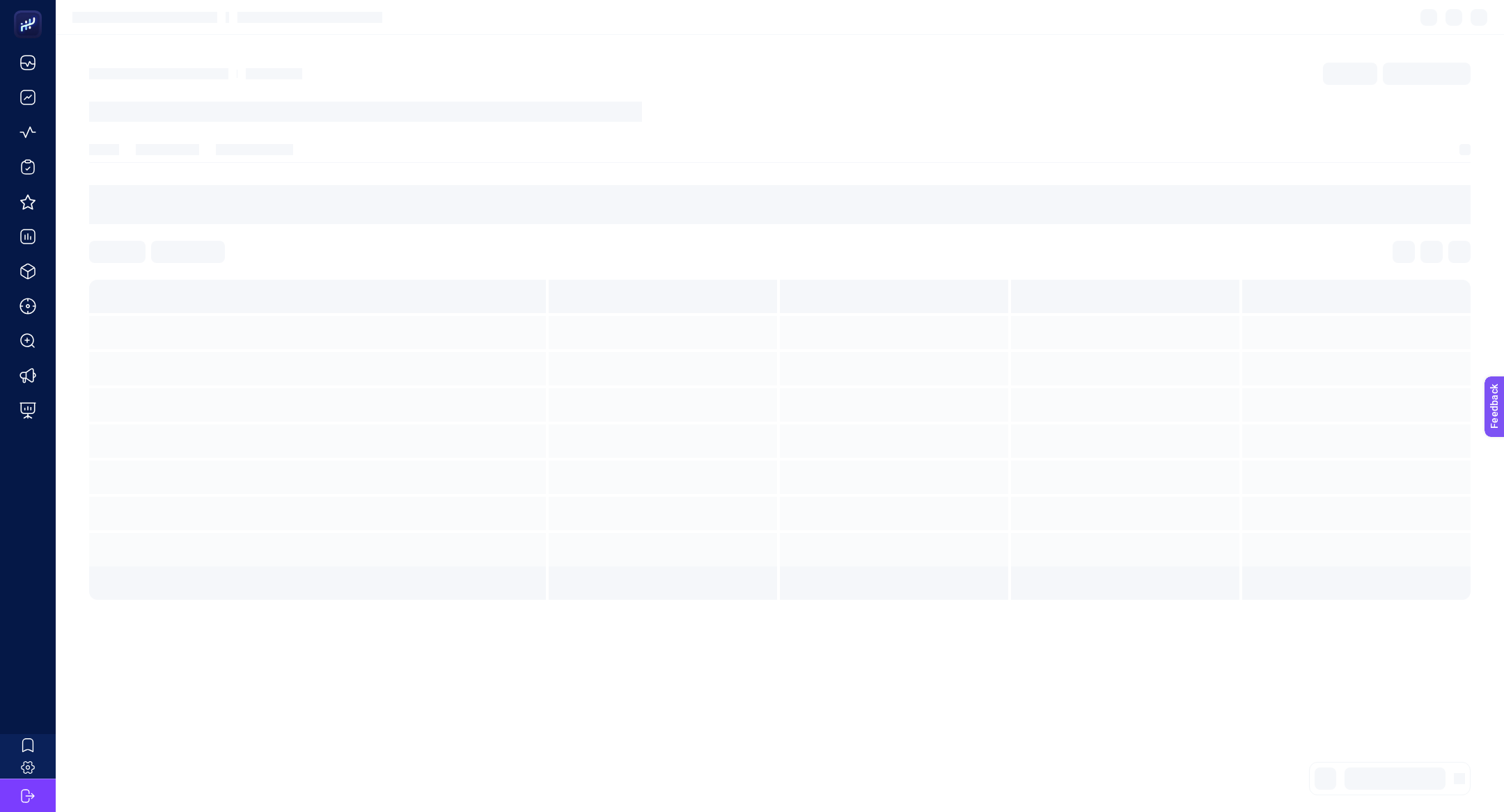
scroll to position [0, 0]
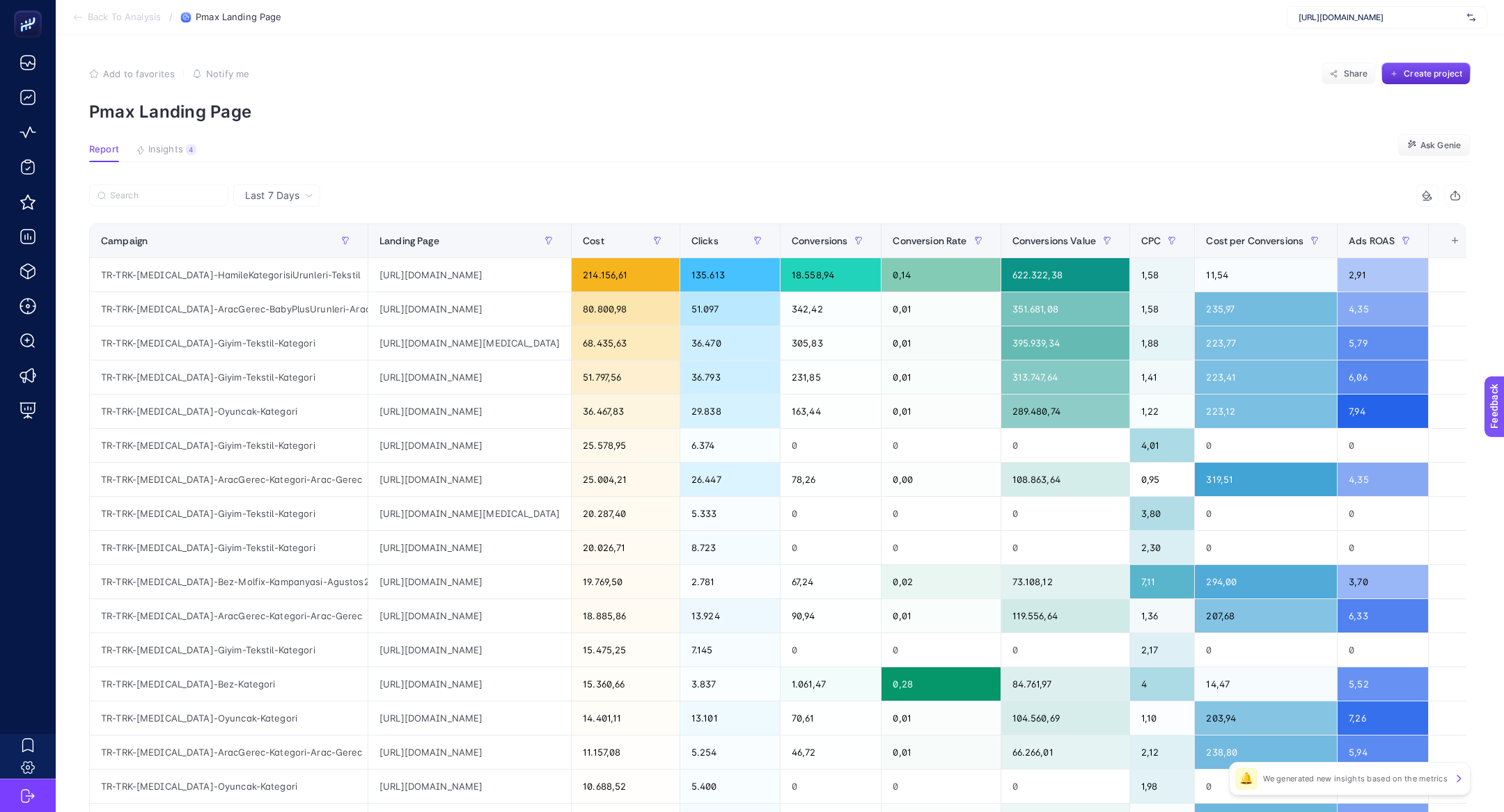
drag, startPoint x: 1340, startPoint y: 23, endPoint x: 1199, endPoint y: 21, distance: 141.0
click at [1340, 23] on div "https://www.e-bebek.com/" at bounding box center [1387, 17] width 201 height 22
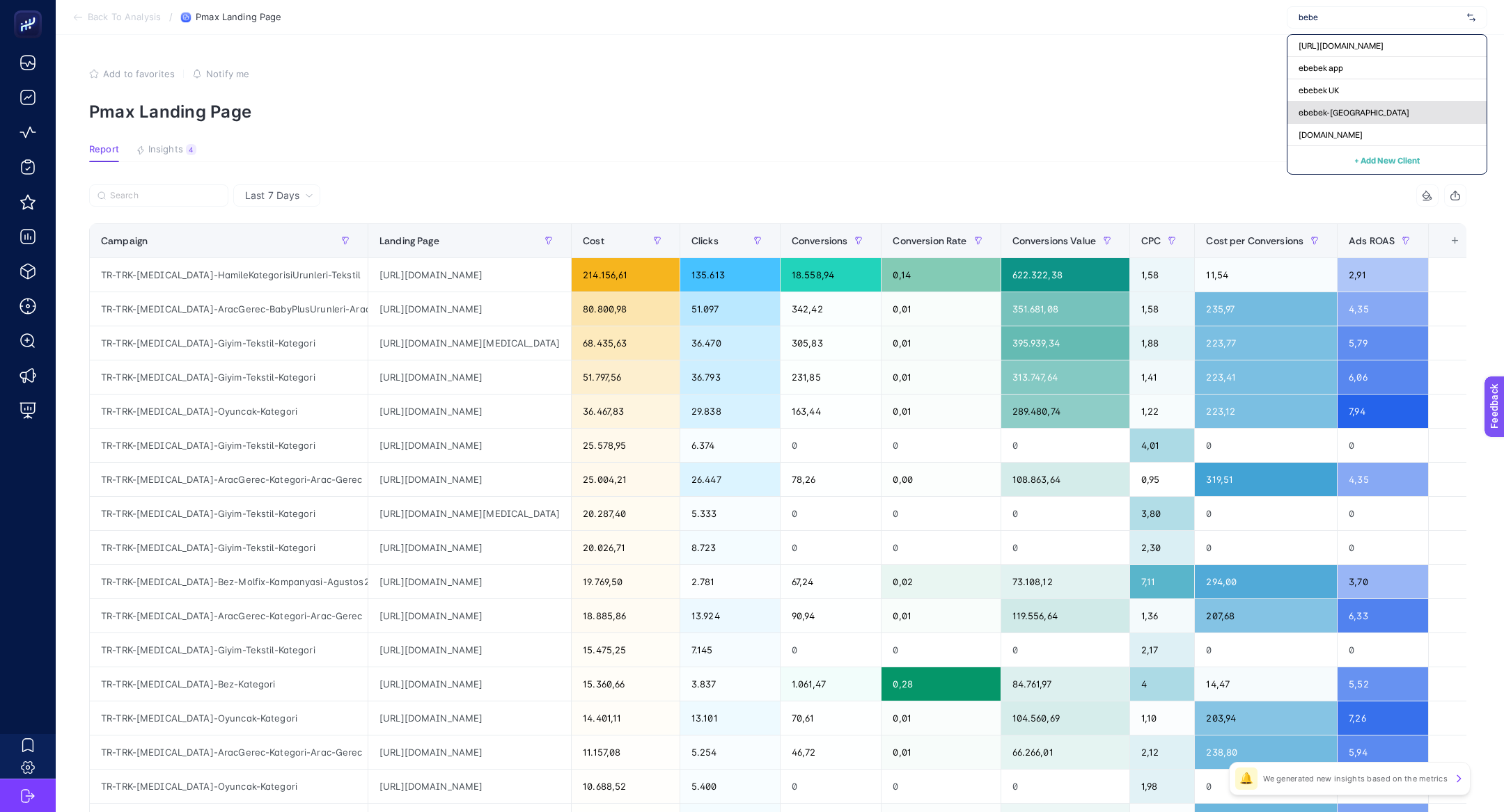
type input "bebe"
click at [1394, 124] on div "ebebek-uk" at bounding box center [1387, 135] width 199 height 22
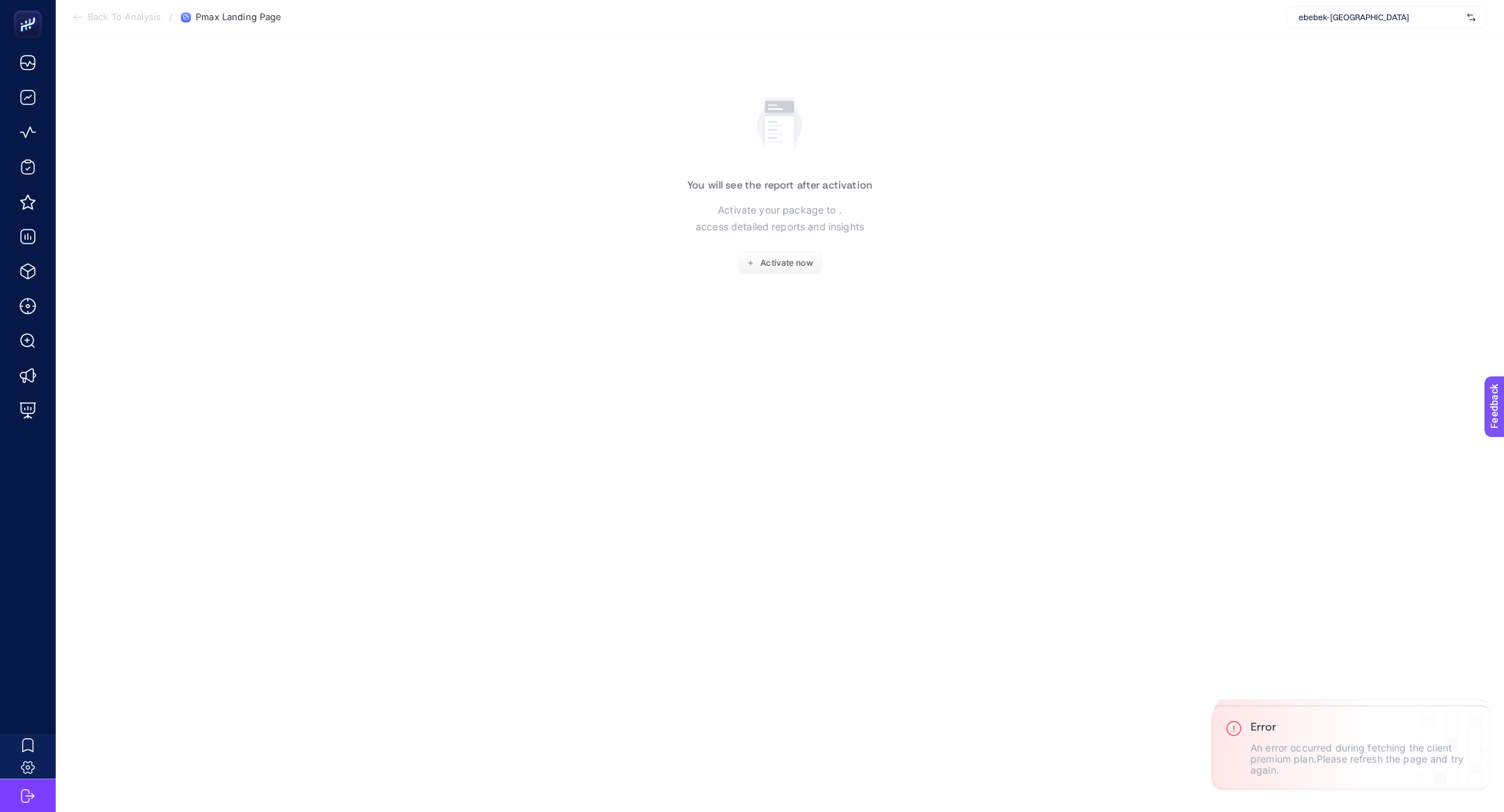
click at [1365, 14] on span "ebebek-uk" at bounding box center [1379, 17] width 163 height 11
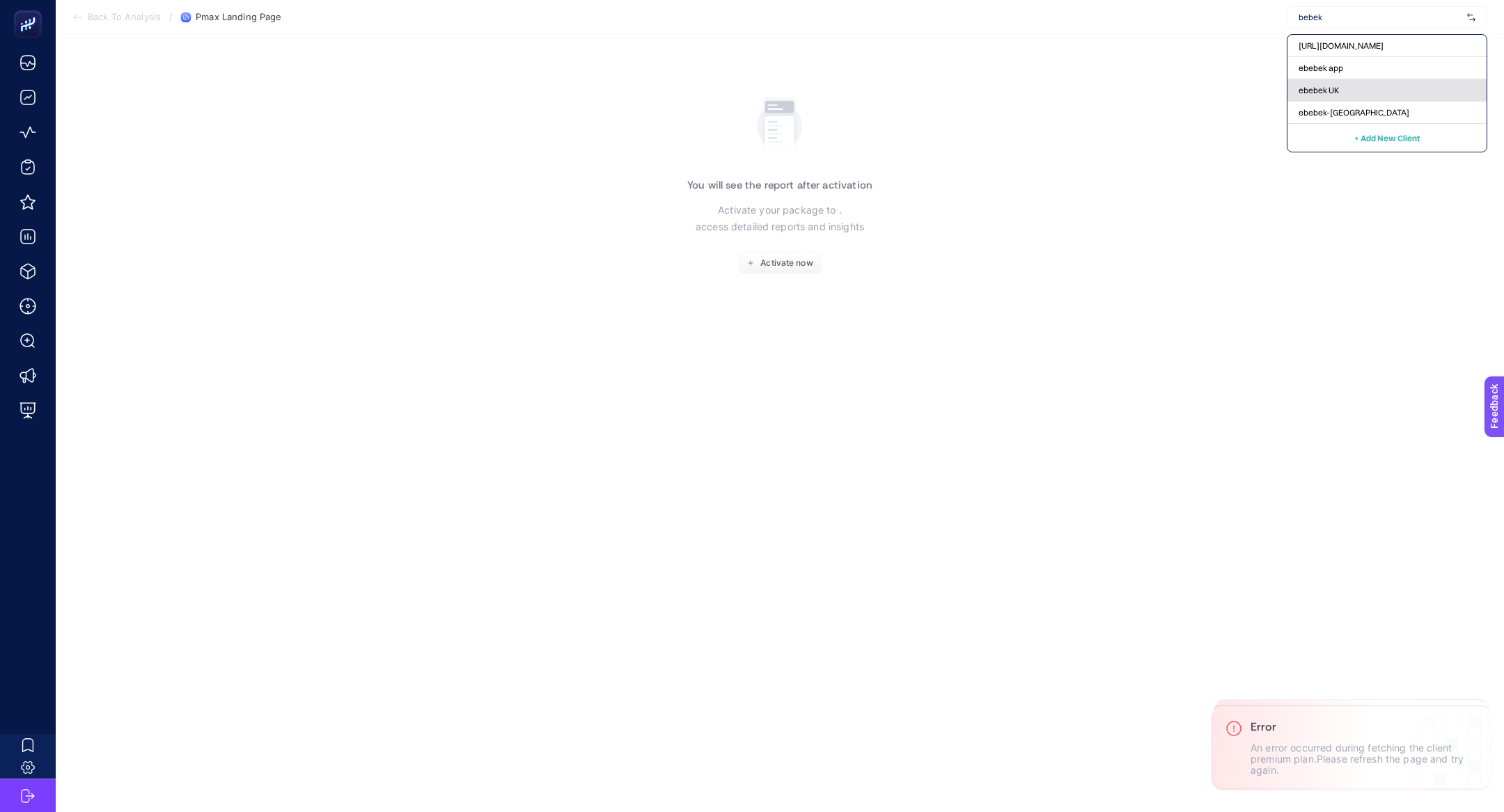
type input "bebek"
click at [1323, 90] on span "ebebek UK" at bounding box center [1318, 90] width 40 height 11
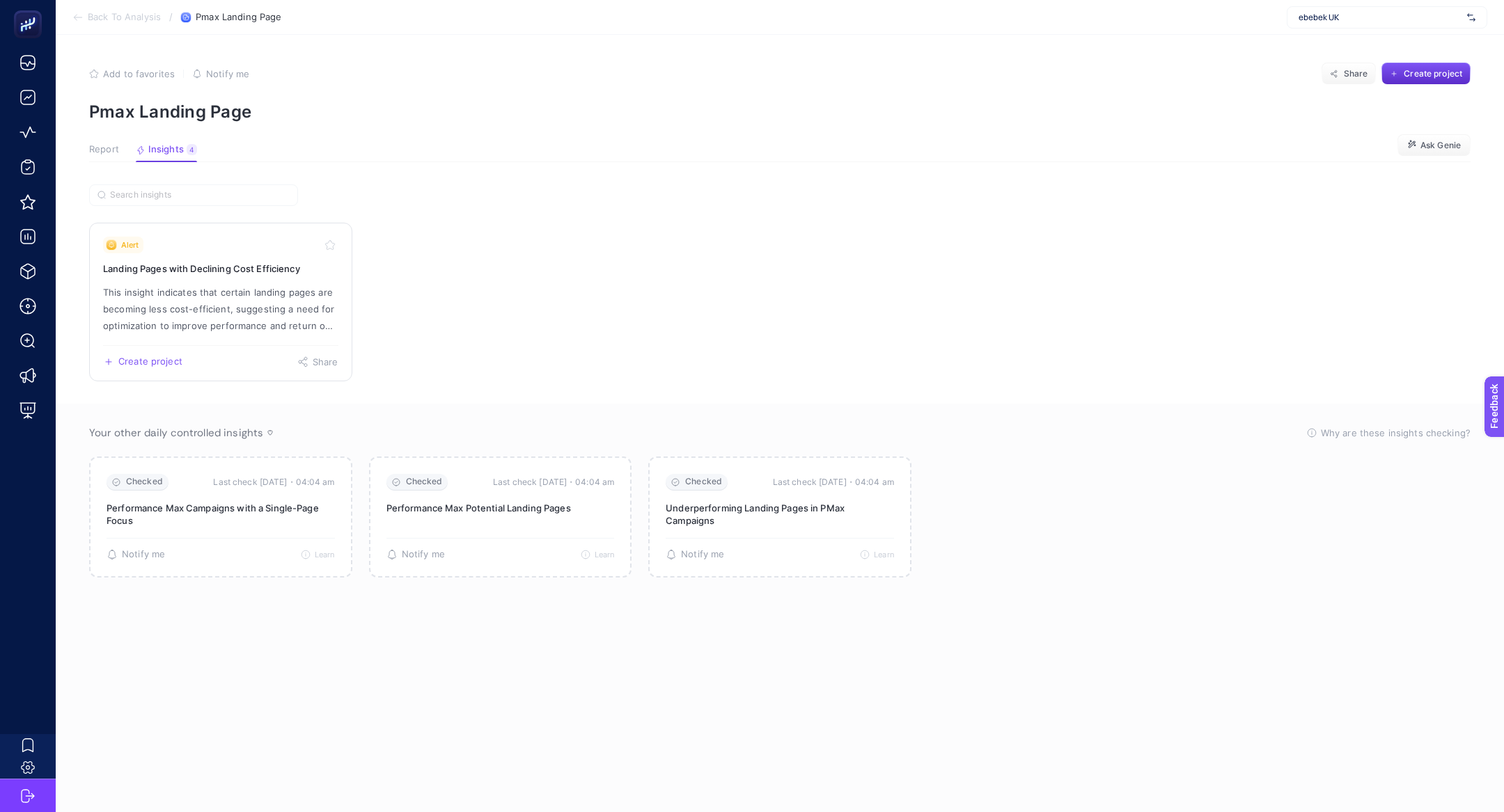
click at [206, 282] on link "Alert Landing Pages with Declining Cost Efficiency This insight indicates that …" at bounding box center [220, 301] width 263 height 159
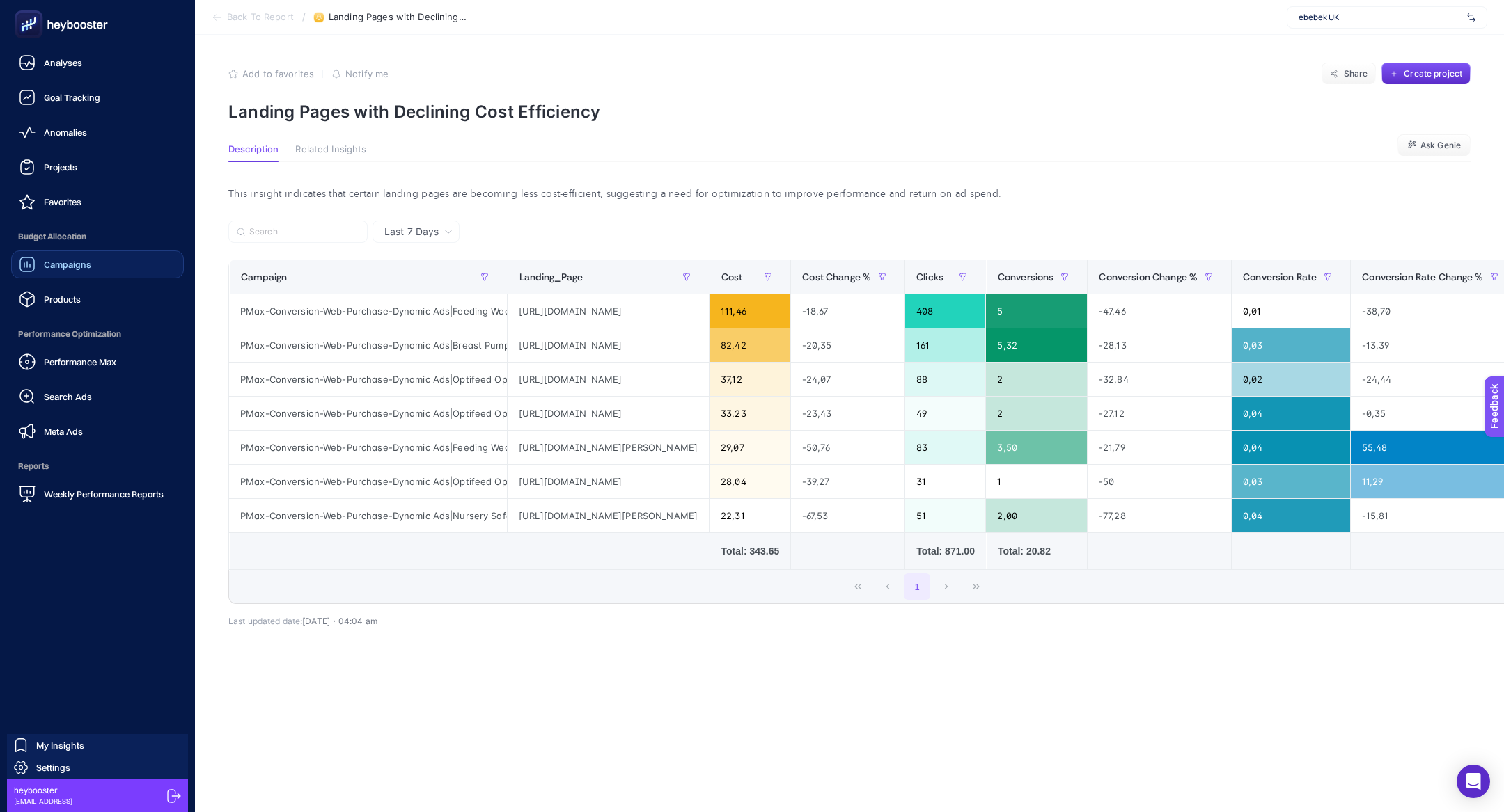
click at [19, 267] on icon at bounding box center [26, 264] width 17 height 17
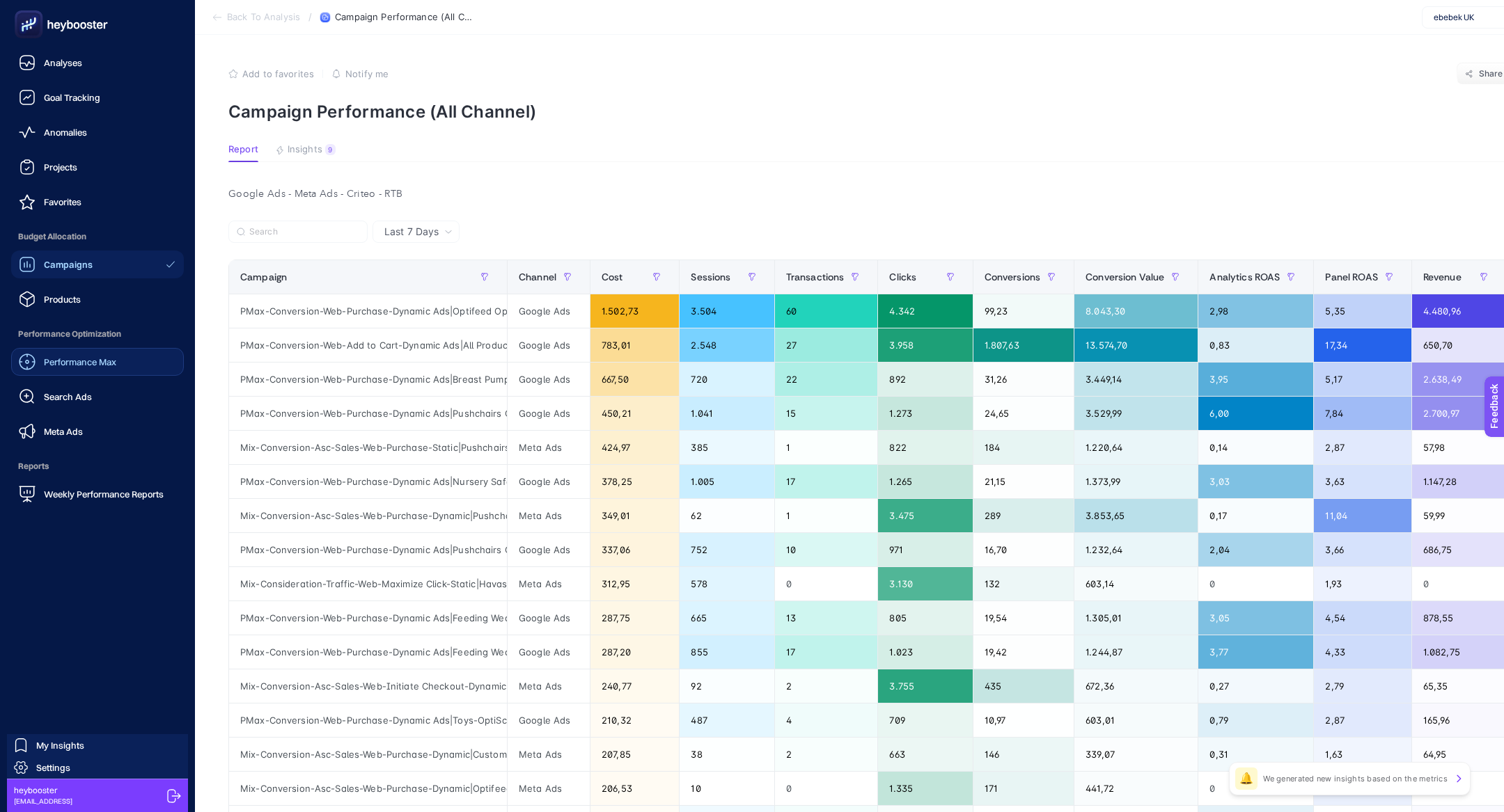
click at [74, 358] on span "Performance Max" at bounding box center [80, 362] width 72 height 11
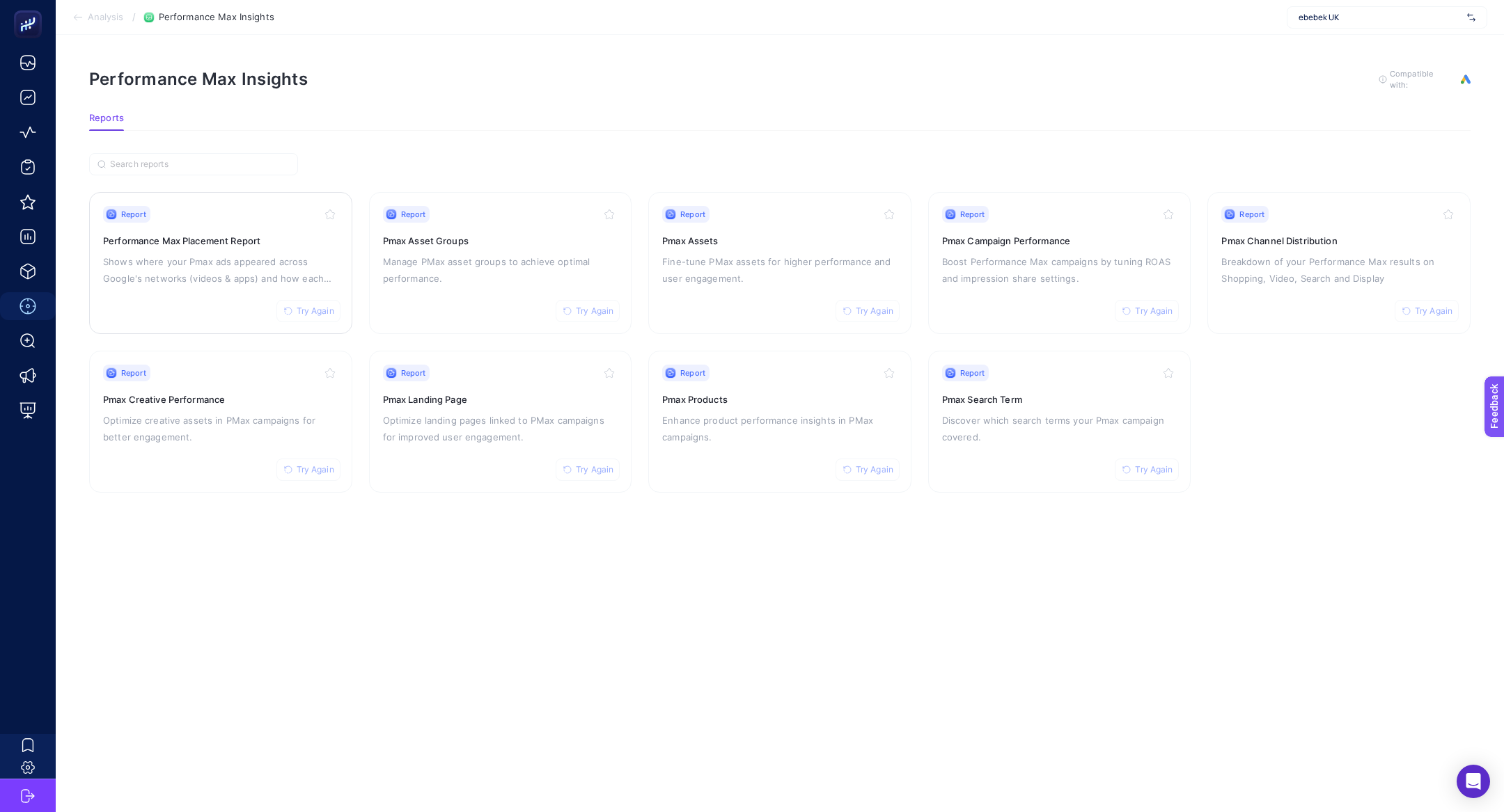
click at [147, 275] on p "Shows where your Pmax ads appeared across Google's networks (videos & apps) and…" at bounding box center [220, 270] width 235 height 33
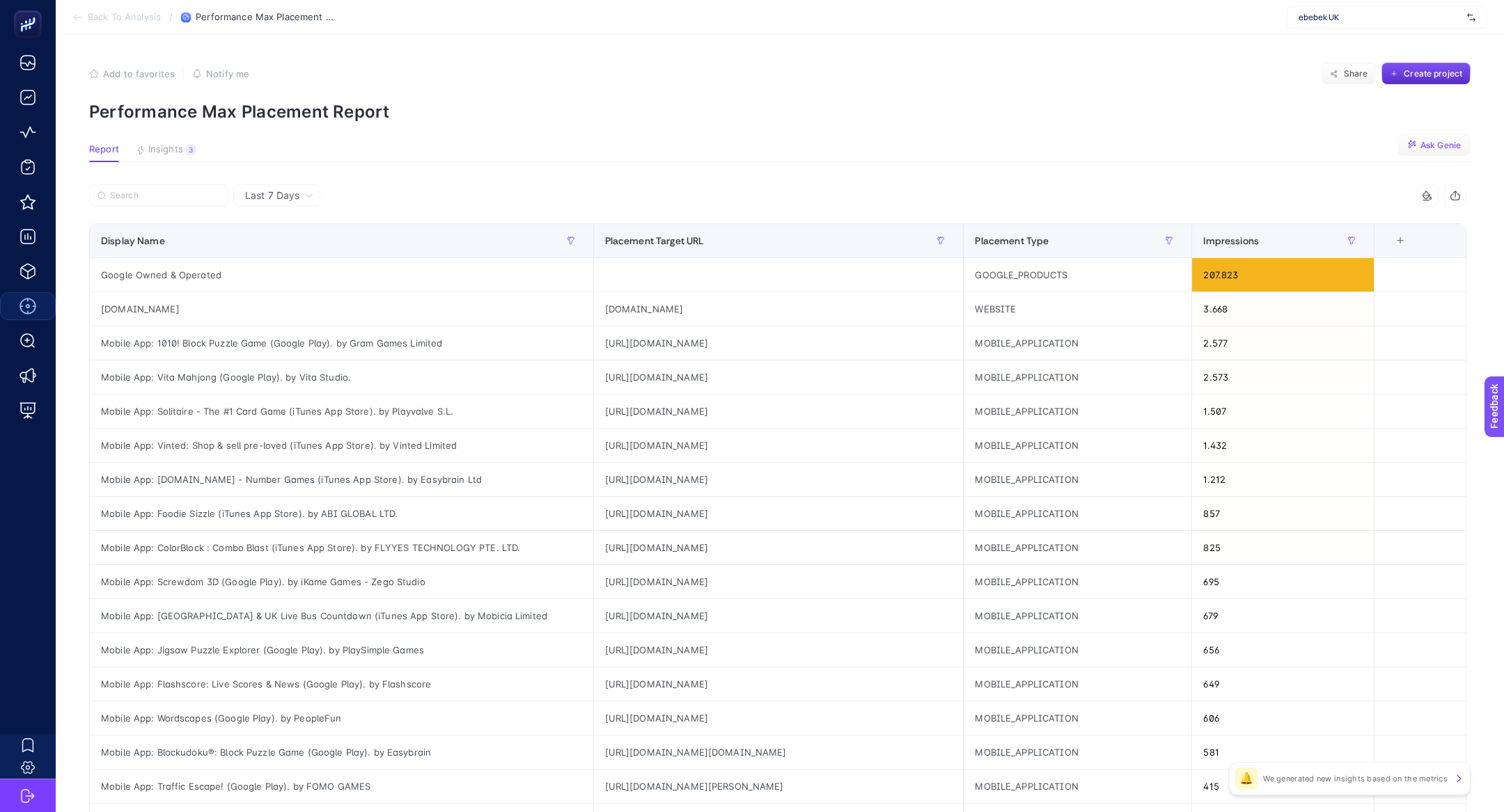
click at [1435, 138] on button "Ask Genie" at bounding box center [1434, 145] width 73 height 22
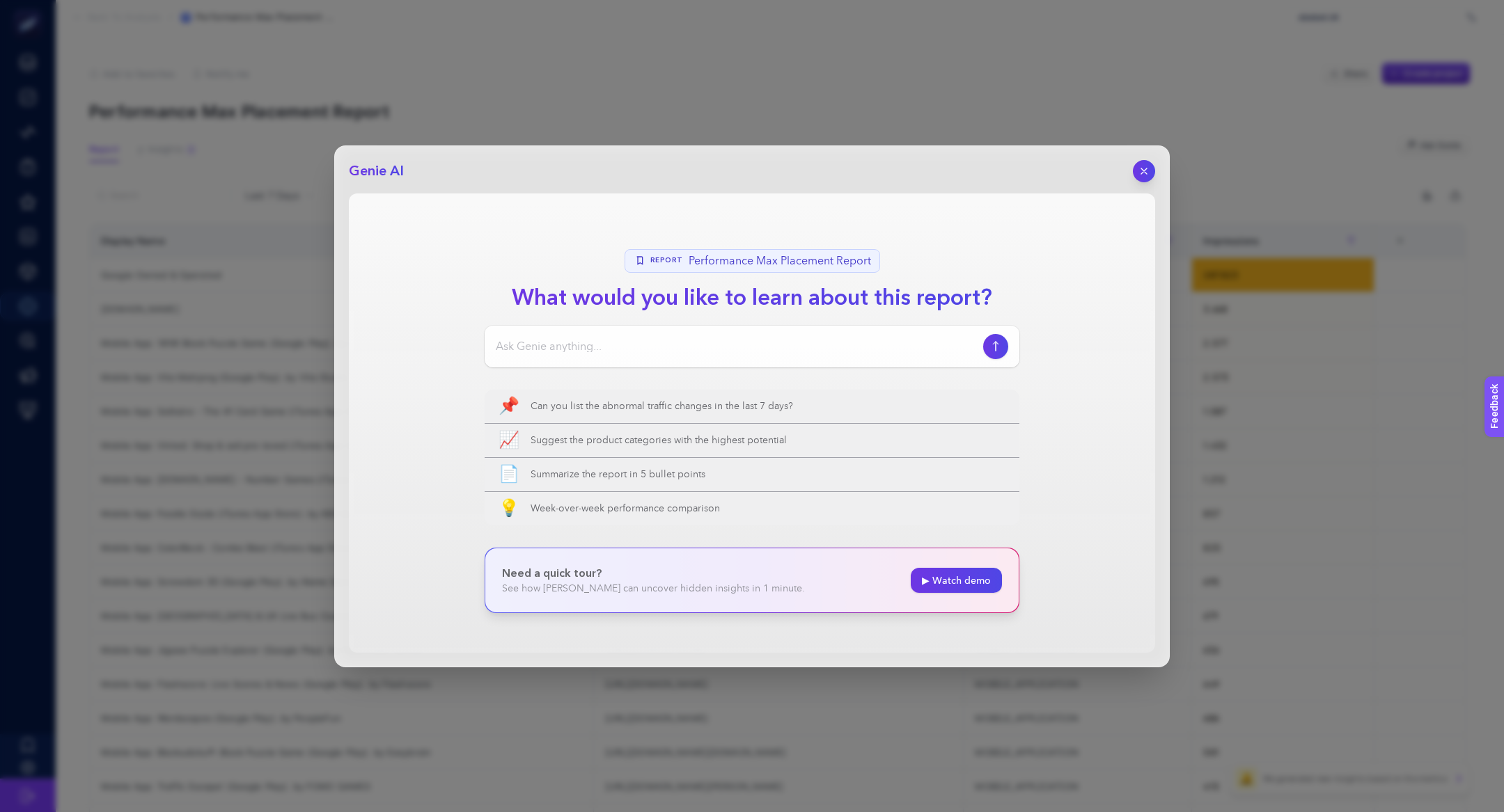
click at [752, 347] on input at bounding box center [736, 346] width 482 height 17
drag, startPoint x: 527, startPoint y: 342, endPoint x: 423, endPoint y: 332, distance: 104.5
click at [423, 332] on section "Report Performance Max Placement Report What would you like to learn about this…" at bounding box center [752, 422] width 807 height 459
click at [686, 343] on input "pmax kampanyaları" at bounding box center [736, 346] width 482 height 17
type input "pmax kampanyaları oyun applerinde görünüyor mu"
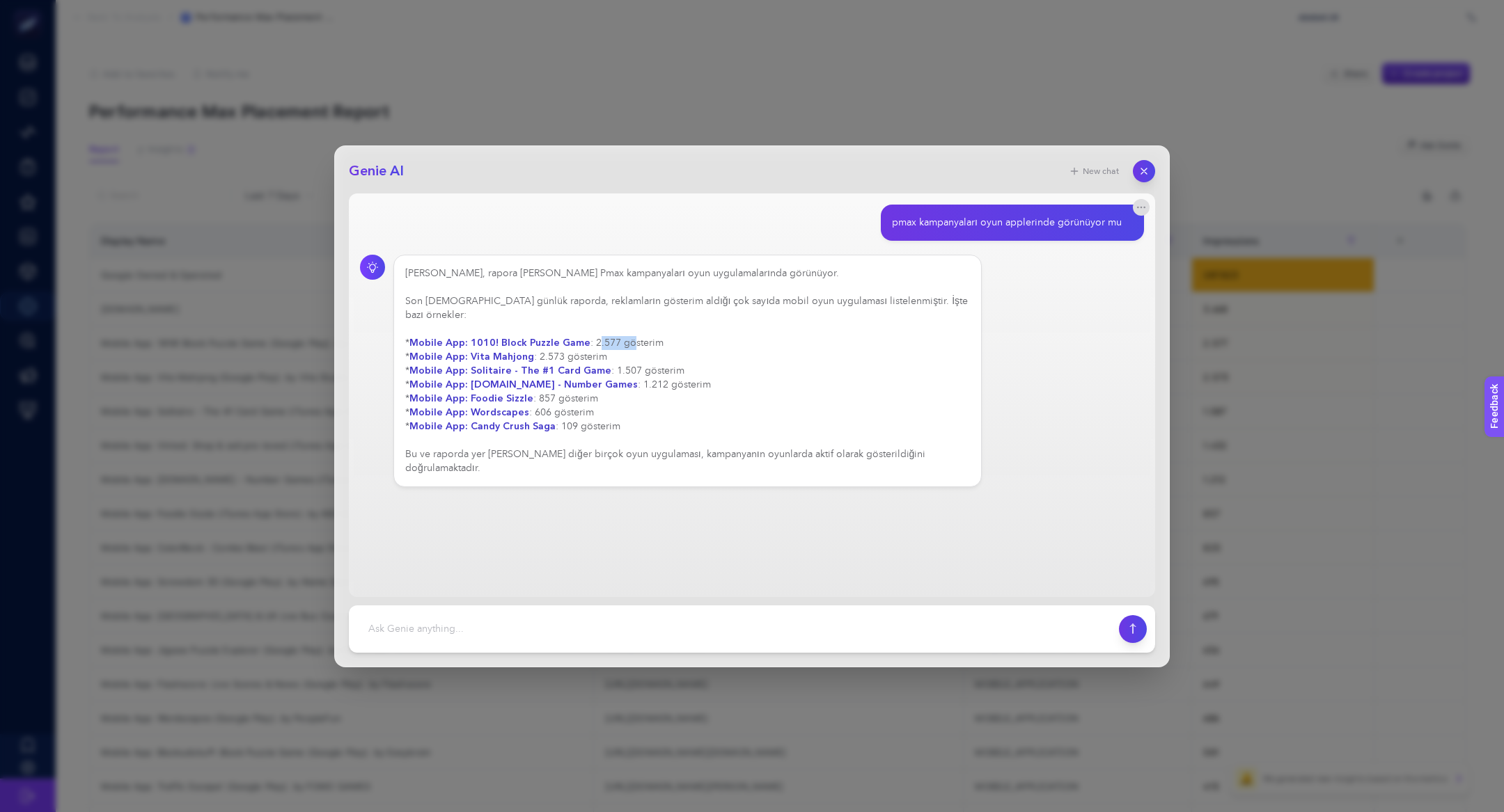
drag, startPoint x: 597, startPoint y: 326, endPoint x: 636, endPoint y: 327, distance: 39.0
click at [636, 327] on div "Evet, rapora göre Pmax kampanyaları oyun uygulamalarında görünüyor. Son 7 günlü…" at bounding box center [688, 370] width 565 height 209
drag, startPoint x: 576, startPoint y: 336, endPoint x: 612, endPoint y: 335, distance: 36.0
click at [612, 336] on div "Evet, rapora göre Pmax kampanyaları oyun uygulamalarında görünüyor. Son 7 günlü…" at bounding box center [688, 370] width 565 height 209
click at [648, 359] on div "Evet, rapora göre Pmax kampanyaları oyun uygulamalarında görünüyor. Son 7 günlü…" at bounding box center [688, 370] width 565 height 209
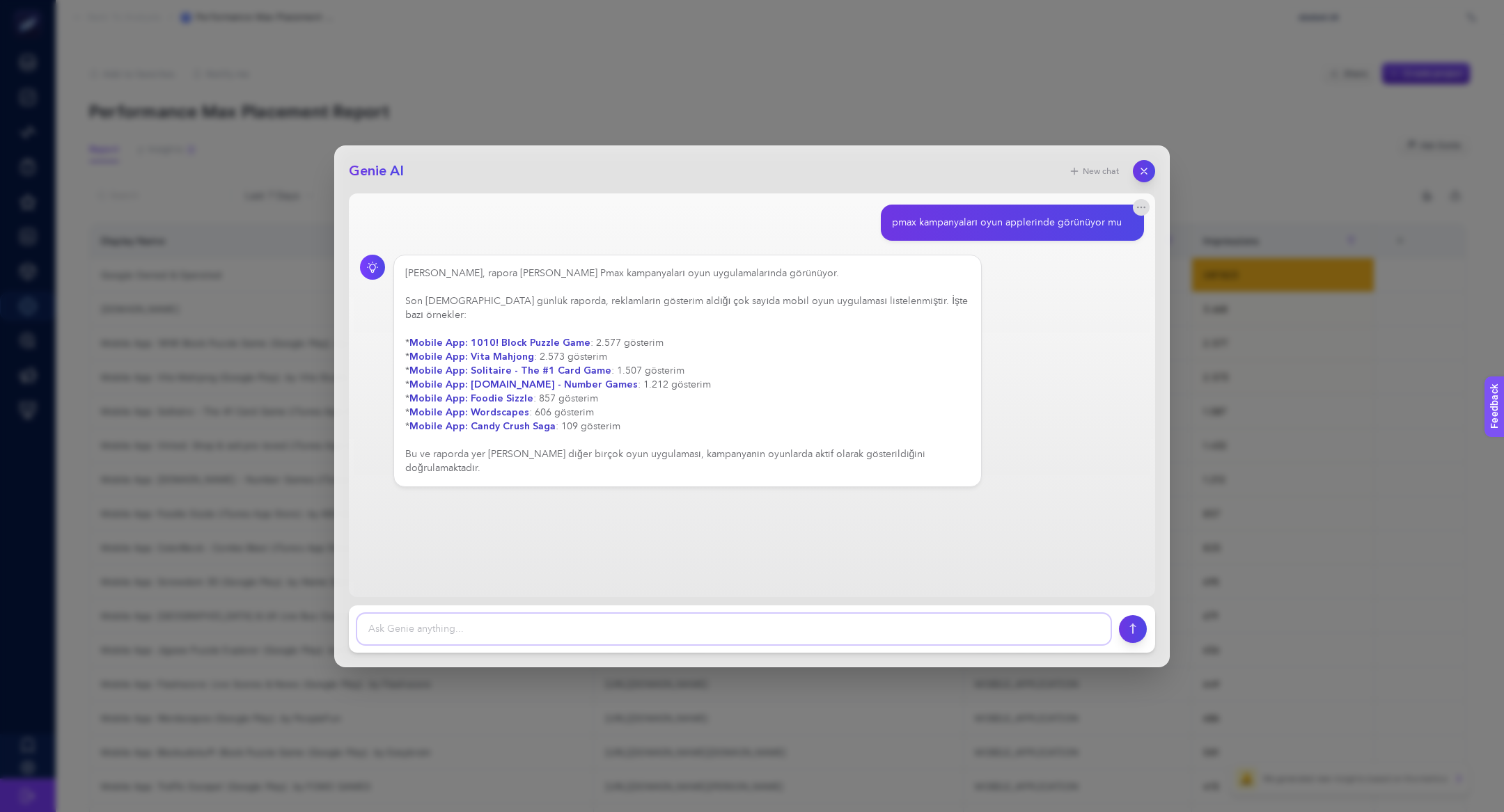
click at [630, 641] on textarea at bounding box center [733, 629] width 753 height 30
type textarea "bu durumun olumsuz sonuları var mıdır"
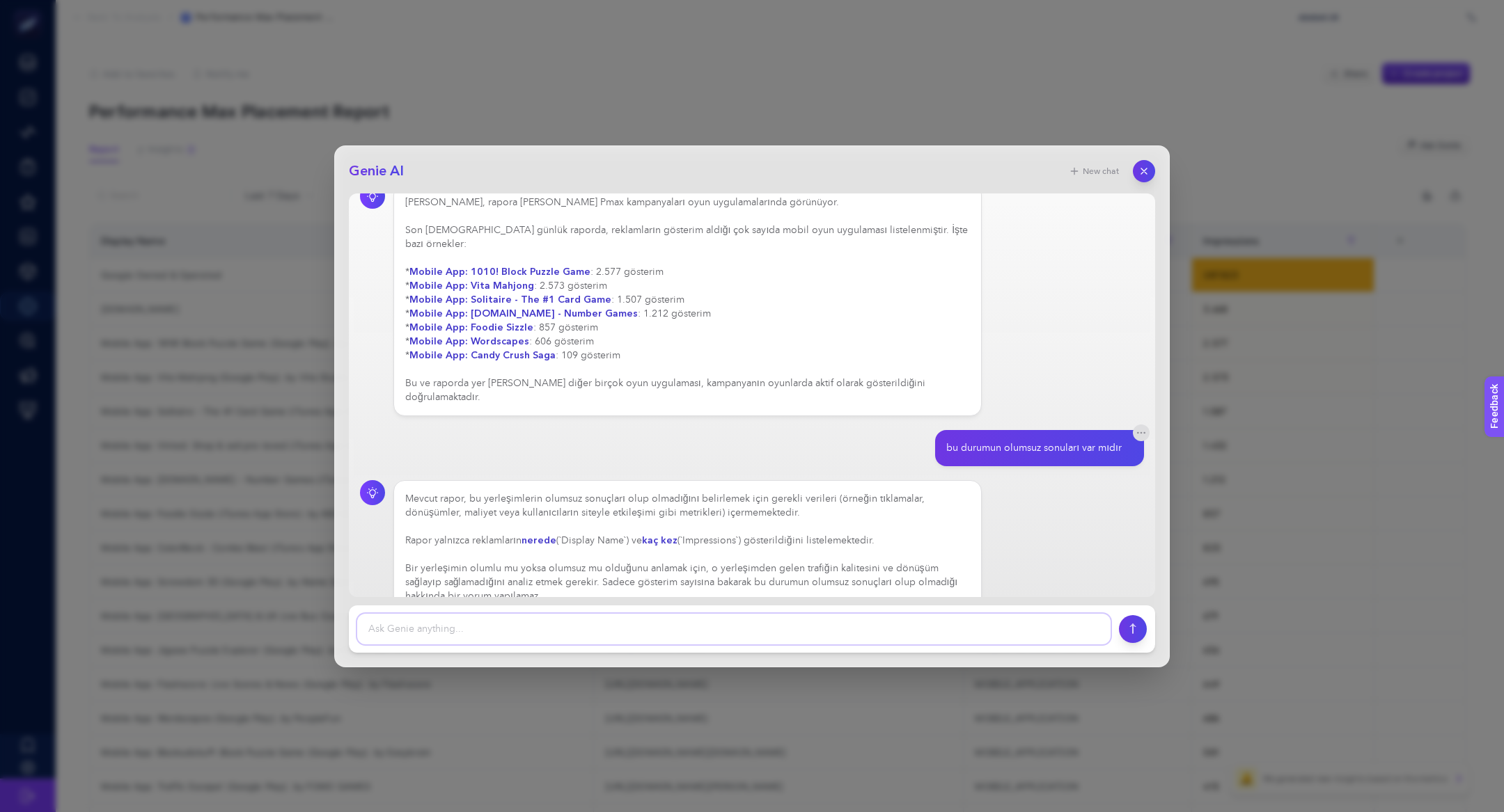
scroll to position [71, 0]
click at [1142, 174] on icon "button" at bounding box center [1144, 171] width 12 height 12
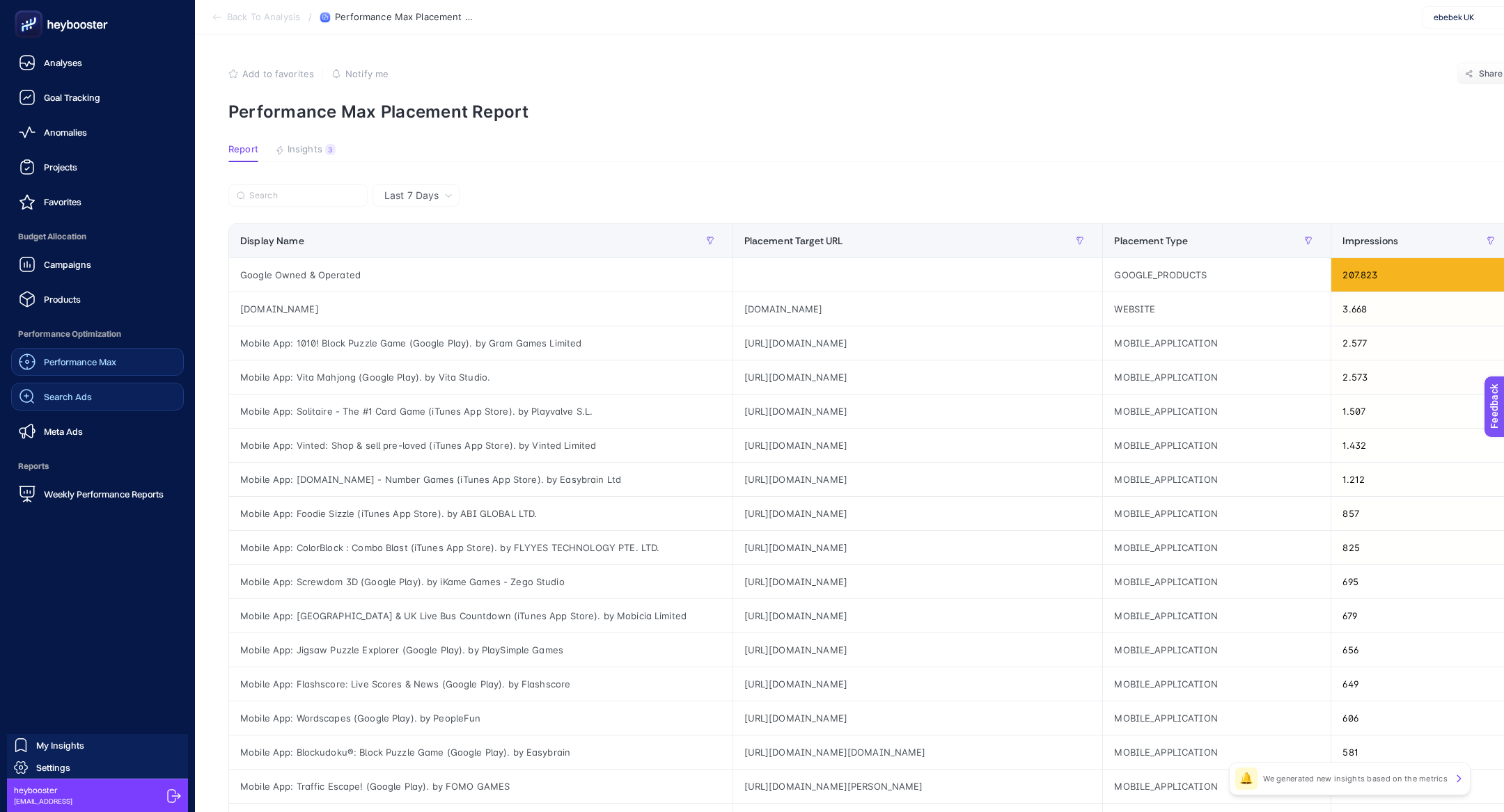
click at [109, 398] on link "Search Ads" at bounding box center [97, 397] width 173 height 28
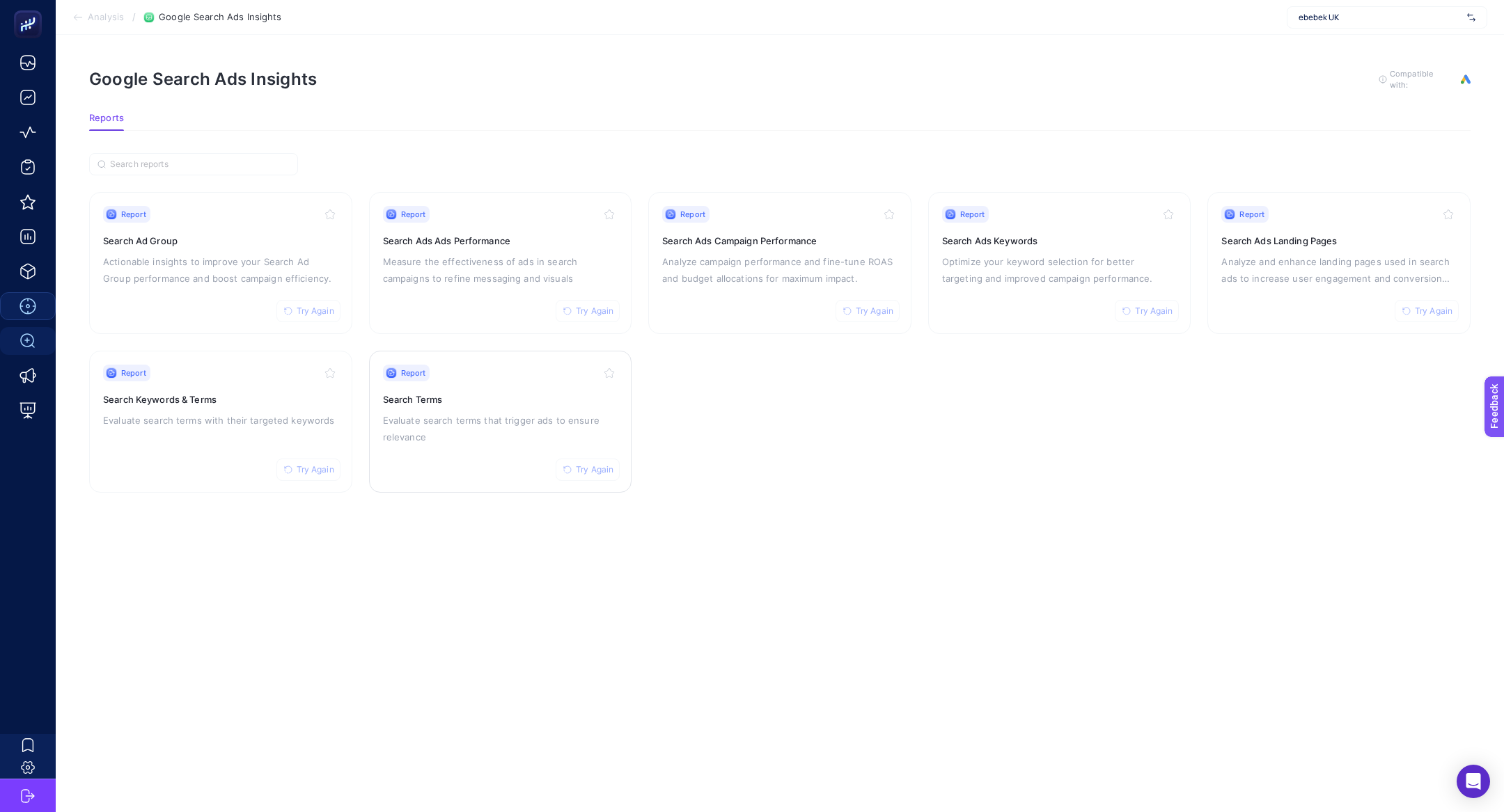
click at [523, 437] on p "Evaluate search terms that trigger ads to ensure relevance" at bounding box center [500, 429] width 235 height 33
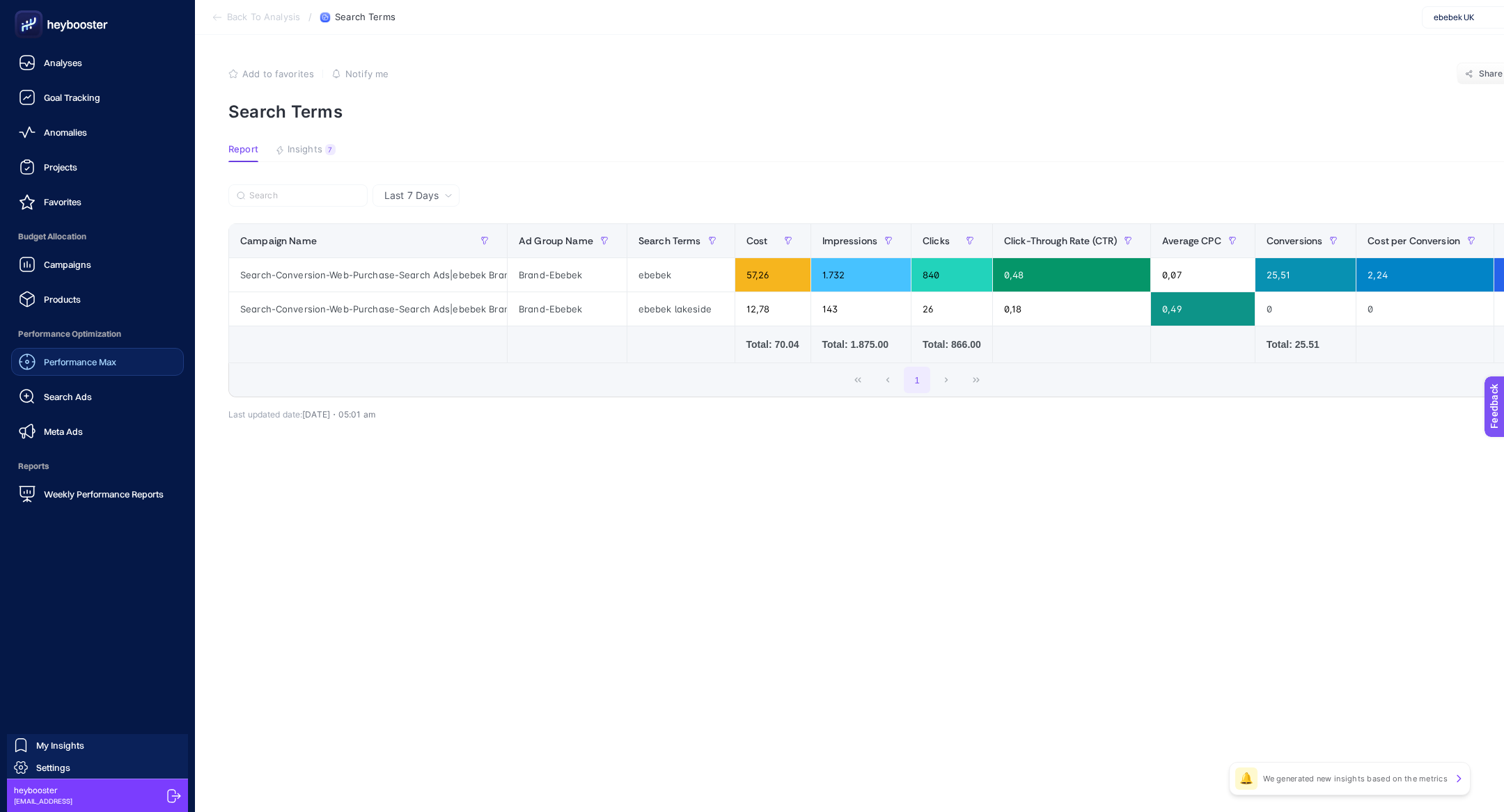
click at [95, 371] on link "Performance Max" at bounding box center [97, 362] width 173 height 28
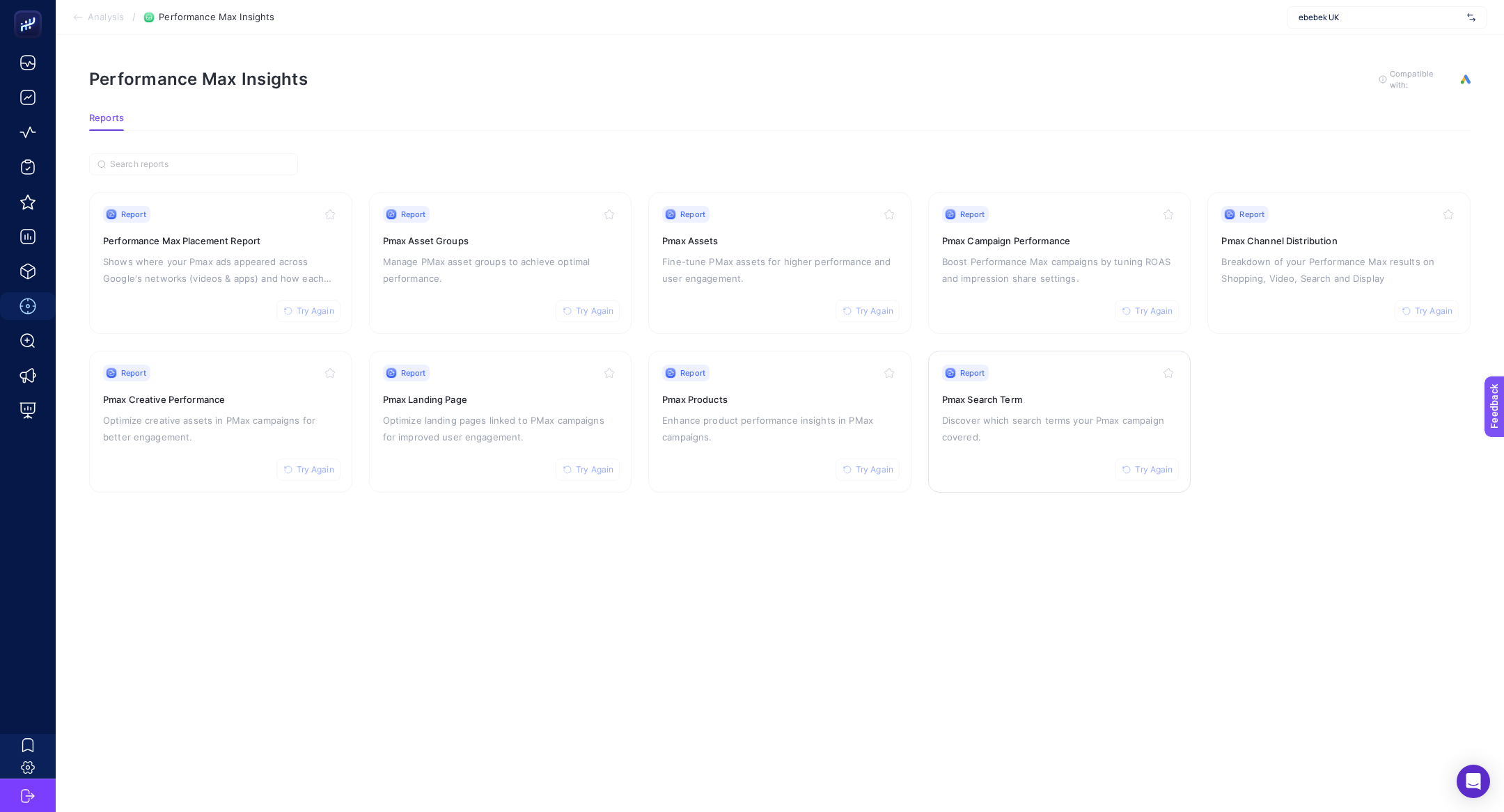
click at [987, 415] on p "Discover which search terms your Pmax campaign covered." at bounding box center [1059, 429] width 235 height 33
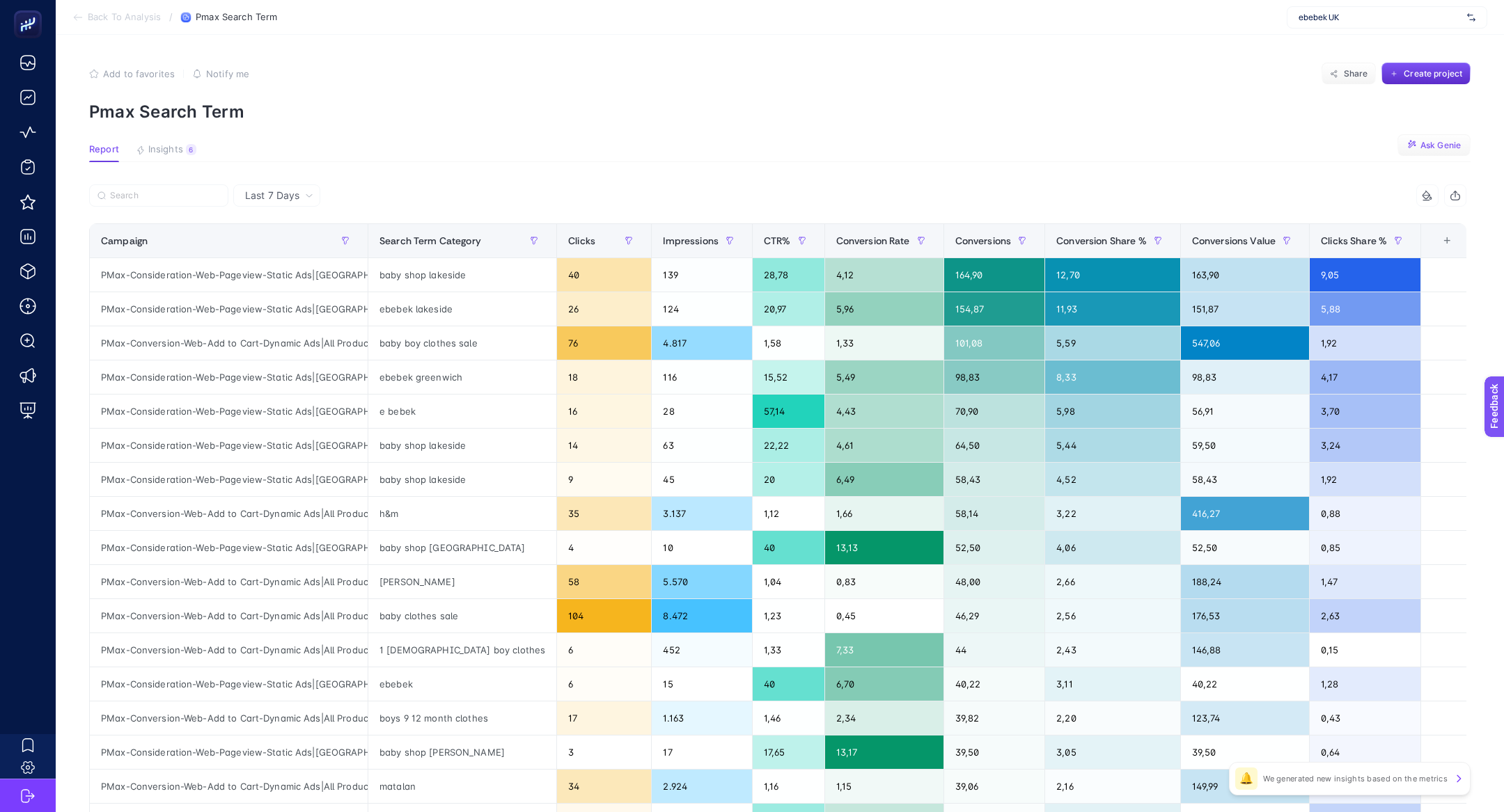
click at [1437, 144] on span "Ask Genie" at bounding box center [1440, 145] width 40 height 11
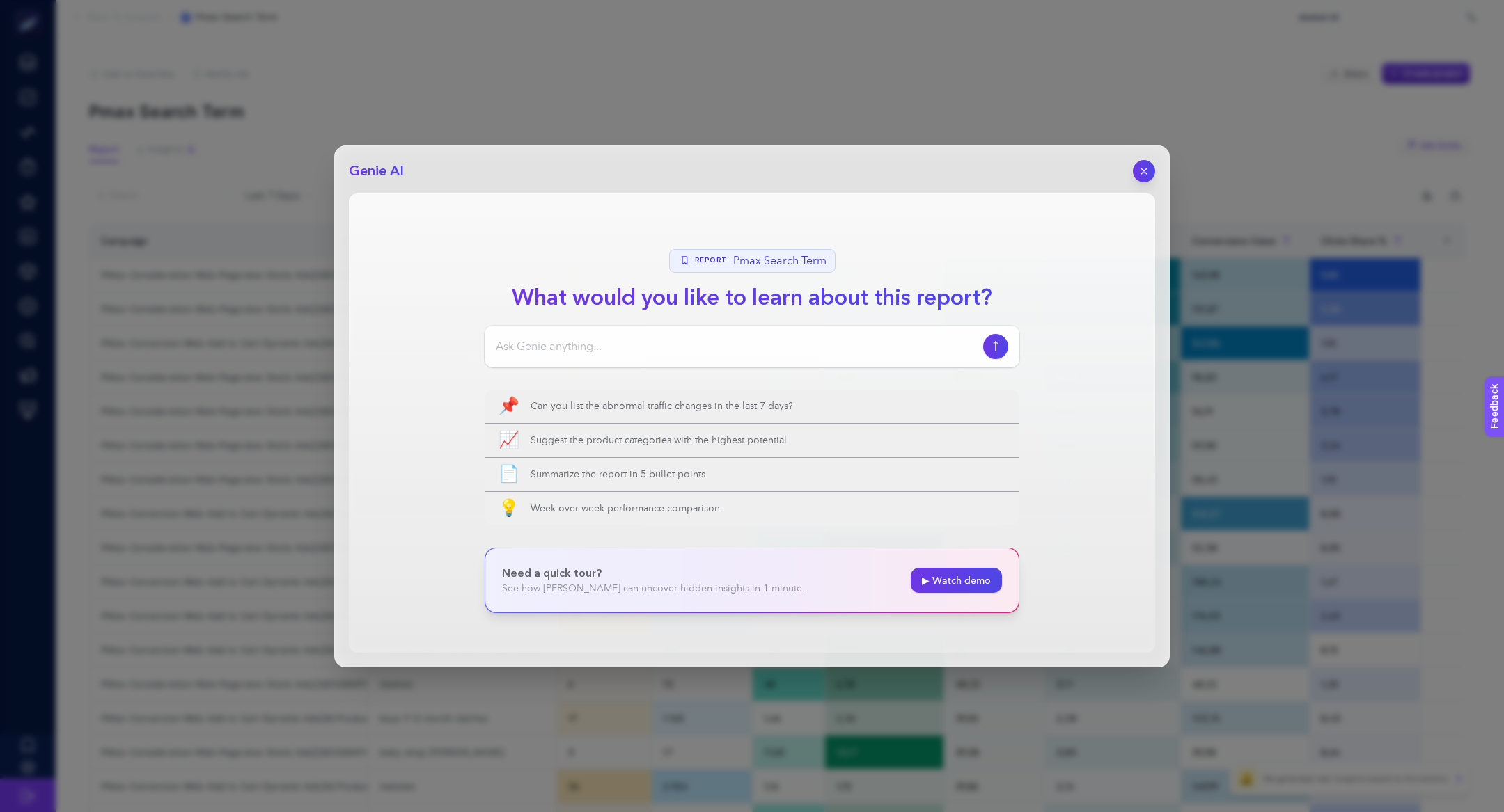
click at [718, 344] on input at bounding box center [736, 346] width 482 height 17
type input "performansı yüksek termsleri söyler misin"
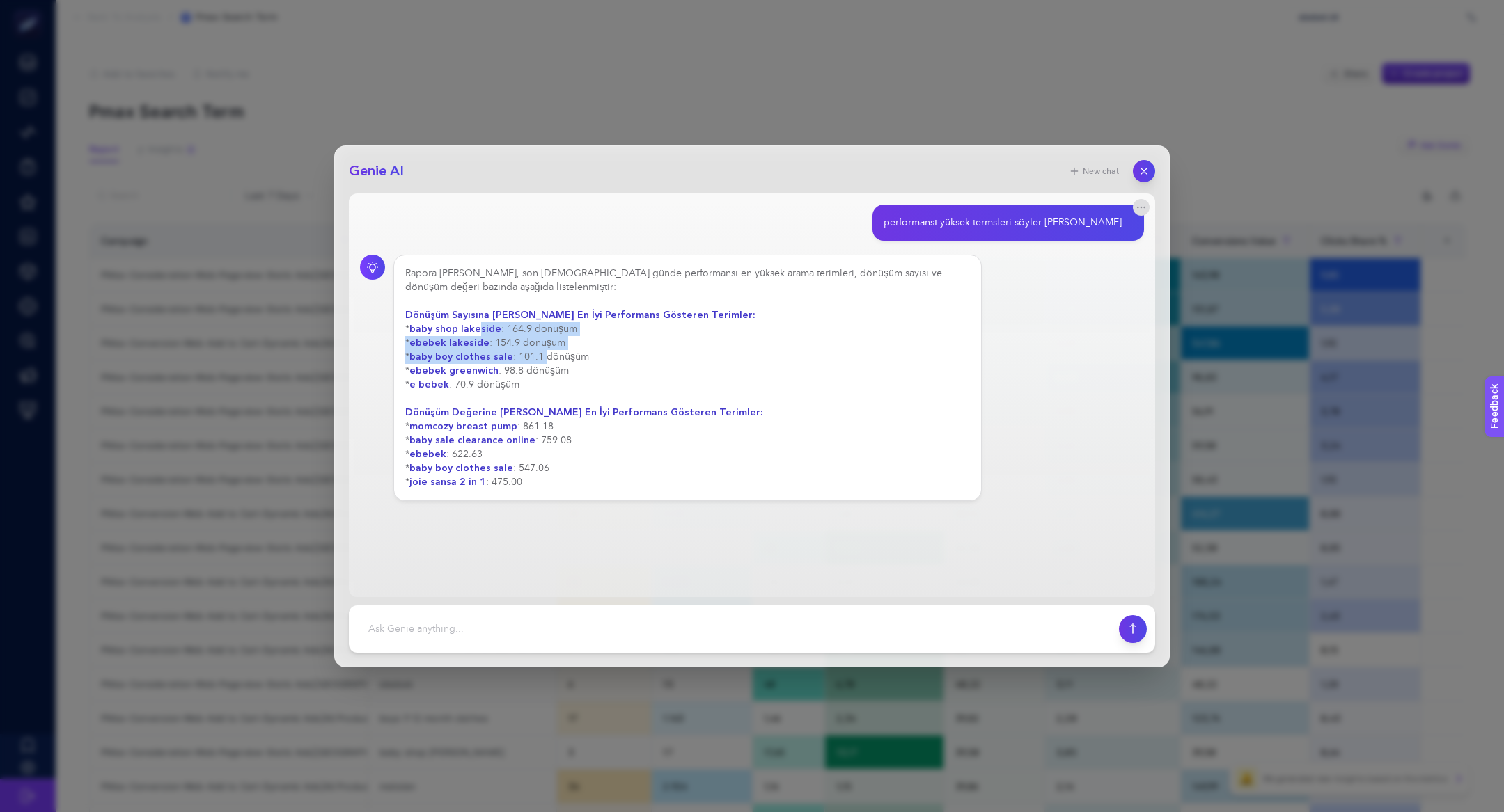
drag, startPoint x: 480, startPoint y: 328, endPoint x: 544, endPoint y: 357, distance: 70.3
click at [544, 357] on div "Rapora göre, son 7 günde performansı en yüksek arama terimleri, dönüşüm sayısı …" at bounding box center [688, 377] width 565 height 222
drag, startPoint x: 503, startPoint y: 325, endPoint x: 528, endPoint y: 351, distance: 36.1
click at [527, 350] on div "Rapora göre, son 7 günde performansı en yüksek arama terimleri, dönüşüm sayısı …" at bounding box center [688, 377] width 565 height 222
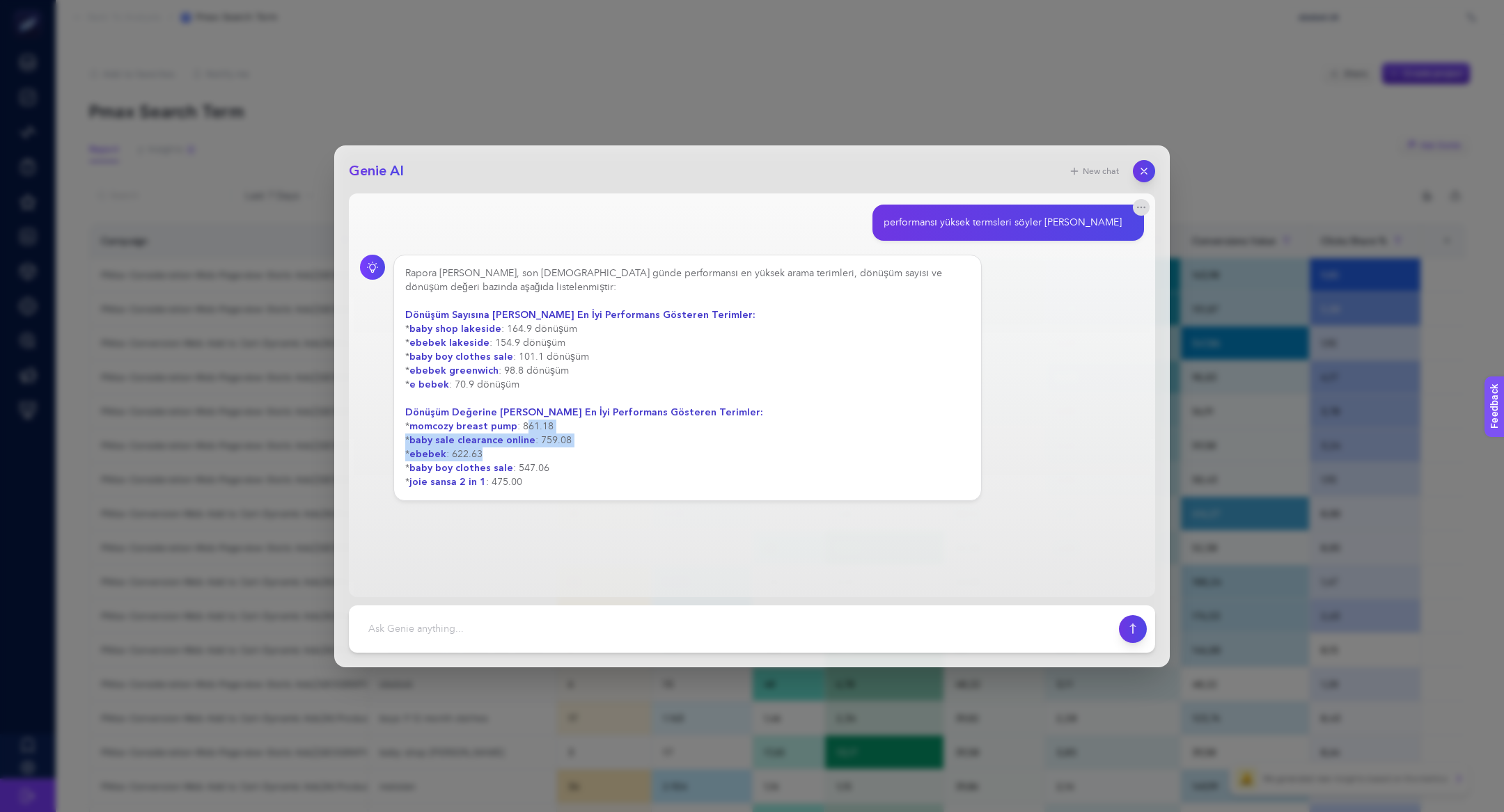
drag, startPoint x: 524, startPoint y: 428, endPoint x: 561, endPoint y: 457, distance: 47.0
click at [561, 457] on div "Rapora göre, son 7 günde performansı en yüksek arama terimleri, dönüşüm sayısı …" at bounding box center [688, 377] width 565 height 222
click at [554, 643] on textarea at bounding box center [733, 629] width 753 height 30
type textarea "ctr oranlarını da ekleyerek bir tablo halinde oluştur"
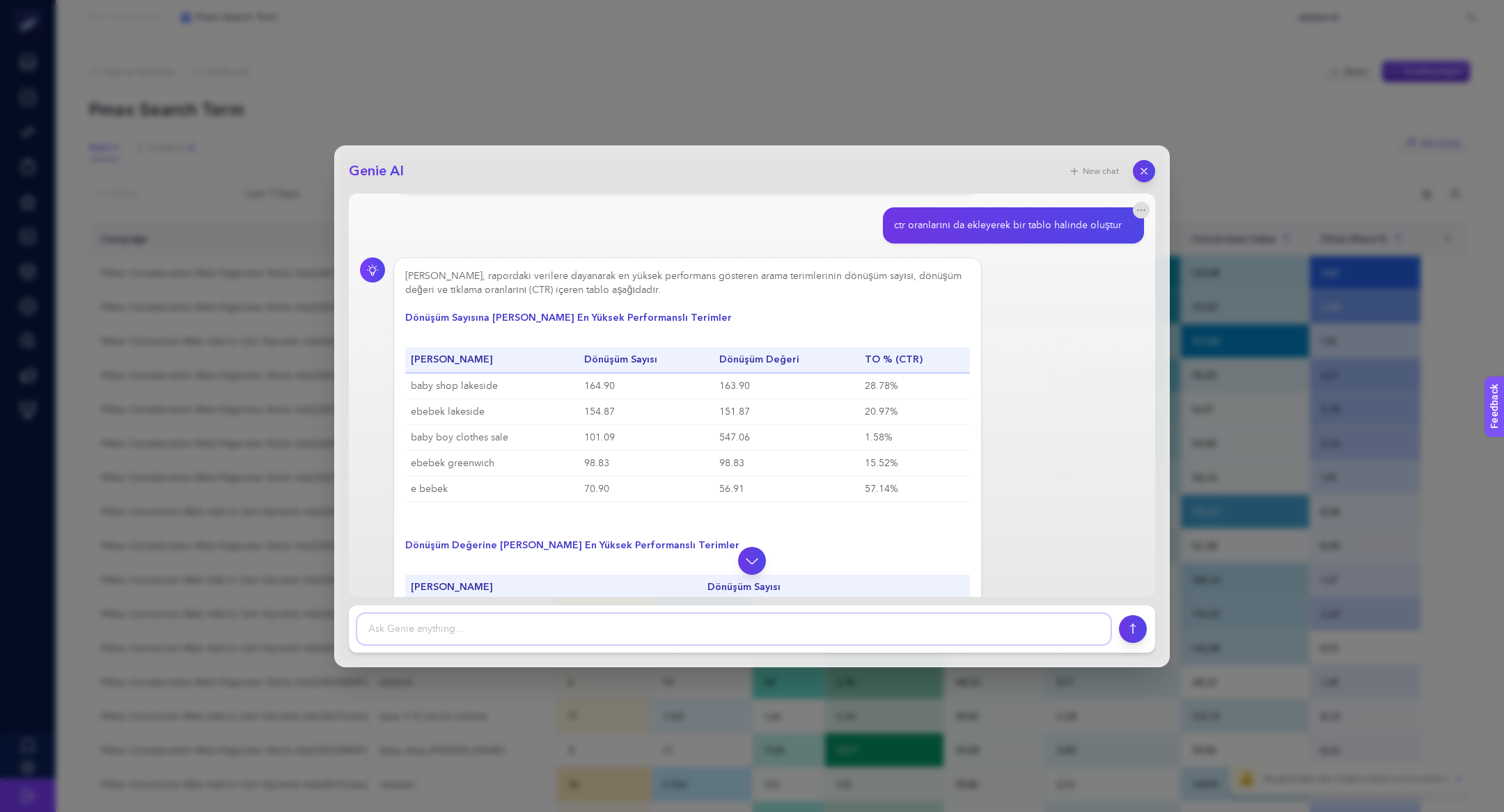
scroll to position [310, 0]
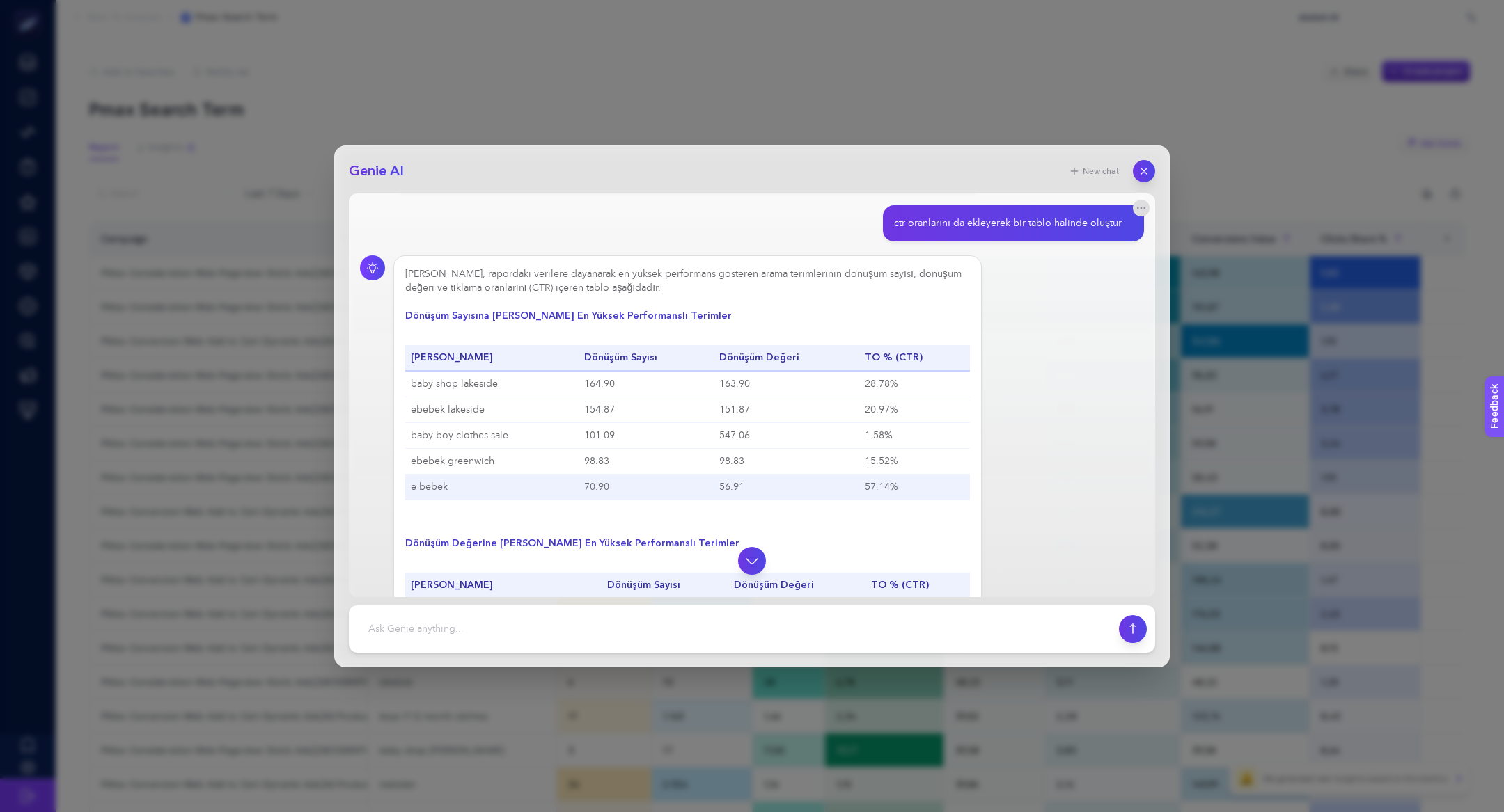
click at [468, 490] on td "e bebek" at bounding box center [493, 486] width 174 height 25
click at [444, 483] on td "e bebek" at bounding box center [493, 486] width 174 height 25
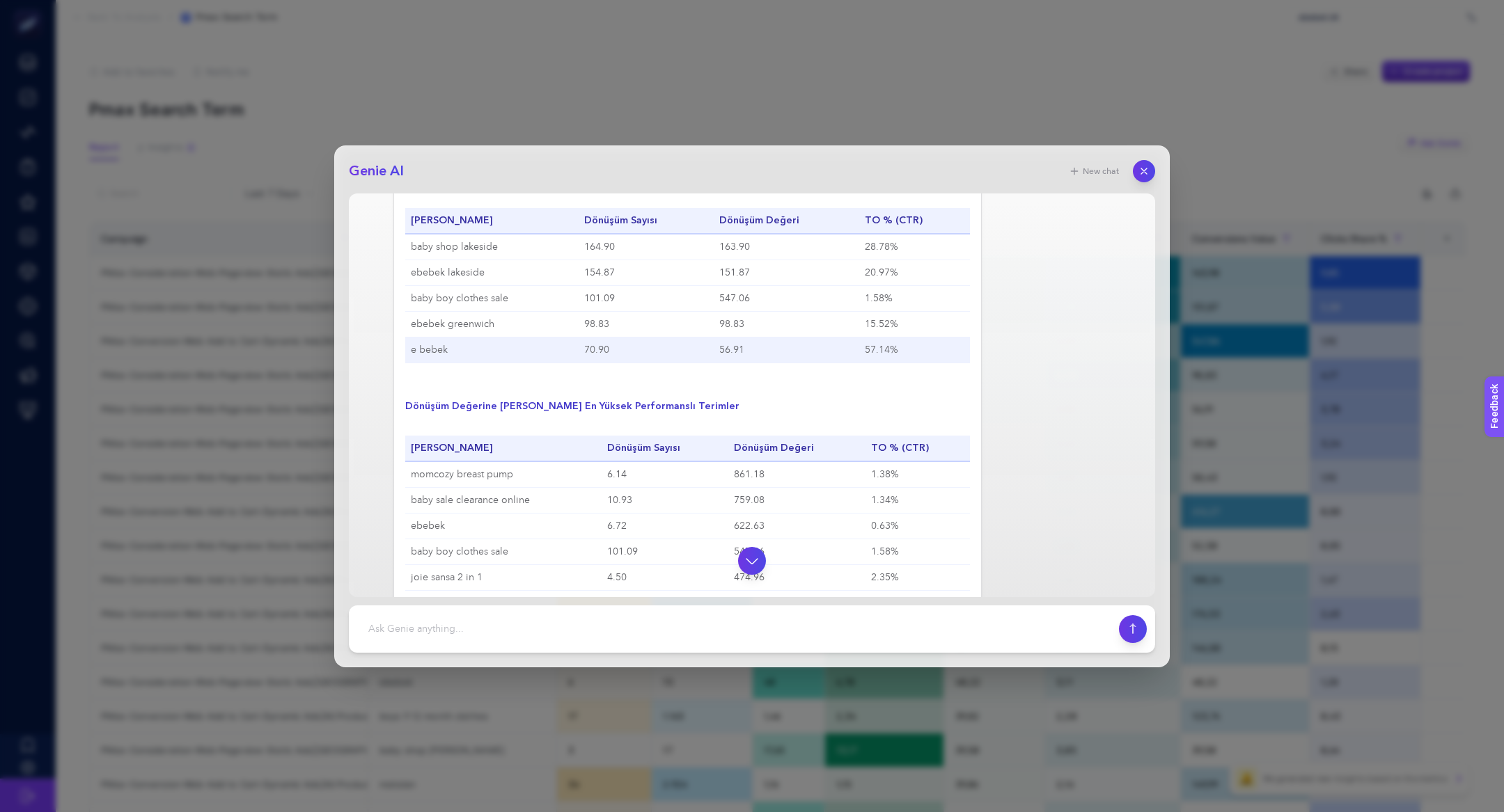
scroll to position [476, 0]
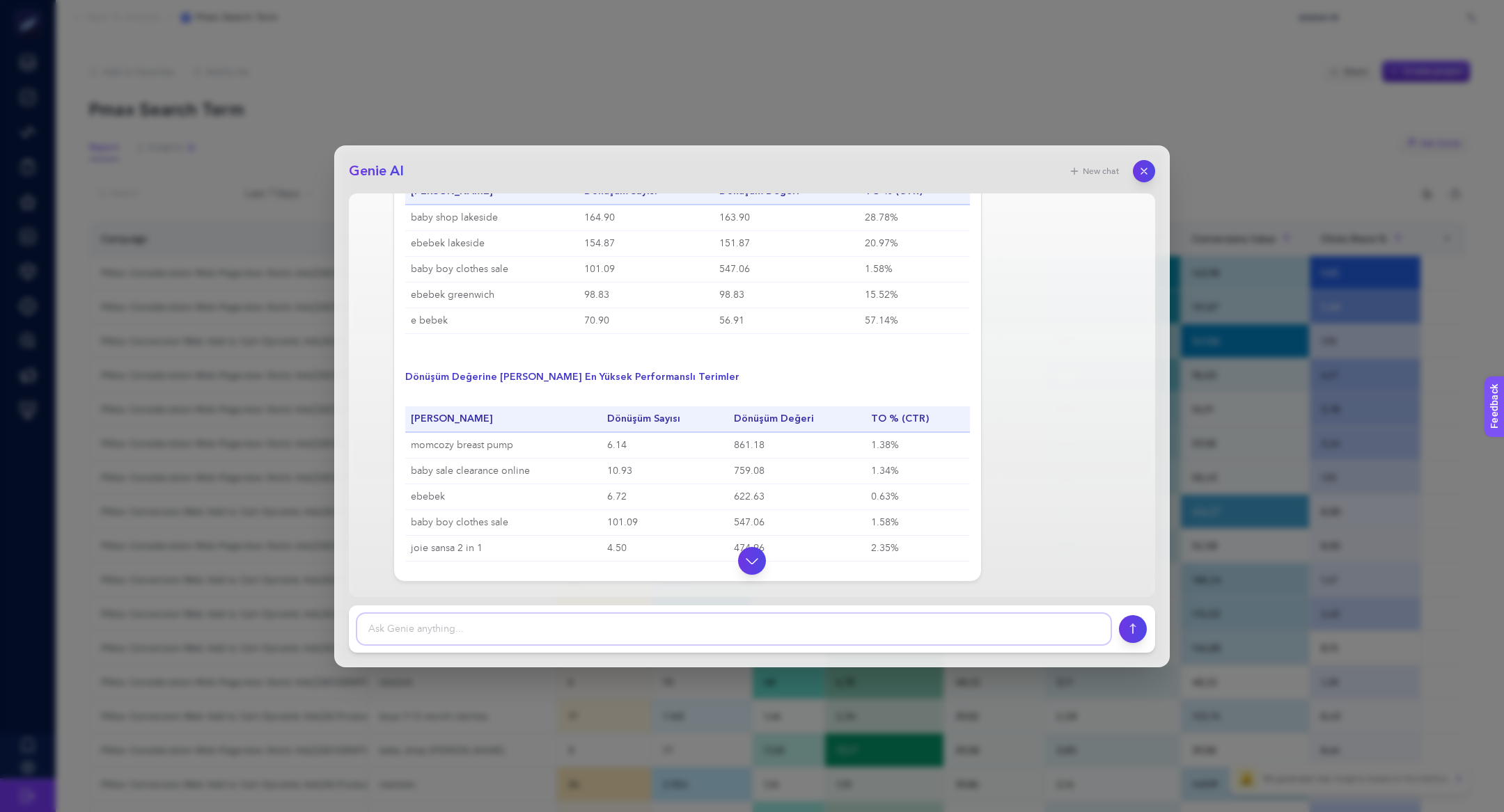
click at [455, 632] on textarea at bounding box center [733, 629] width 753 height 30
click at [1088, 163] on button "New chat" at bounding box center [1093, 172] width 67 height 19
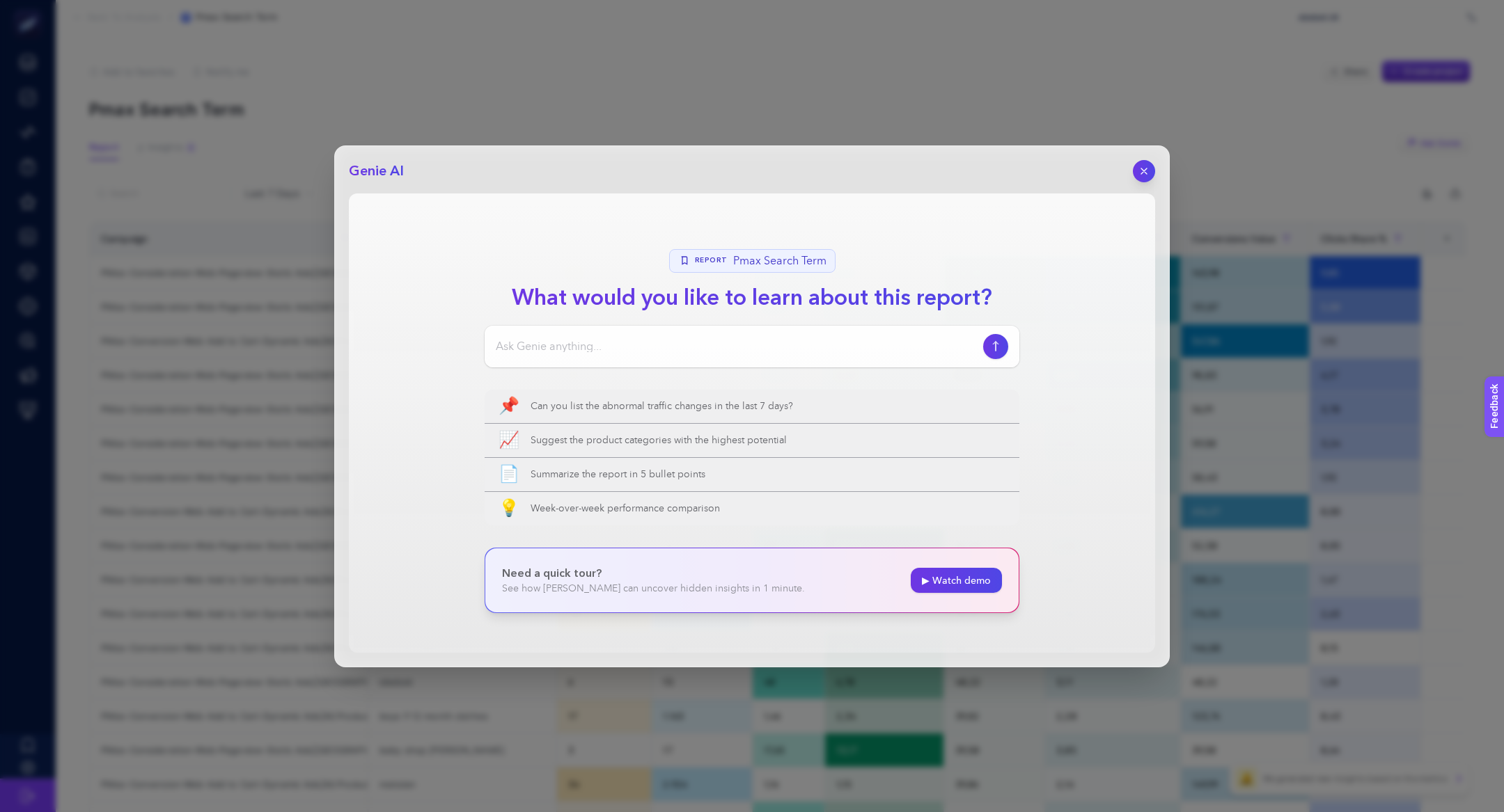
click at [728, 364] on div at bounding box center [752, 346] width 534 height 42
click at [728, 347] on input at bounding box center [736, 346] width 482 height 17
type input "pmax alakasız kelimelerden tetiklenme yaşadı mı"
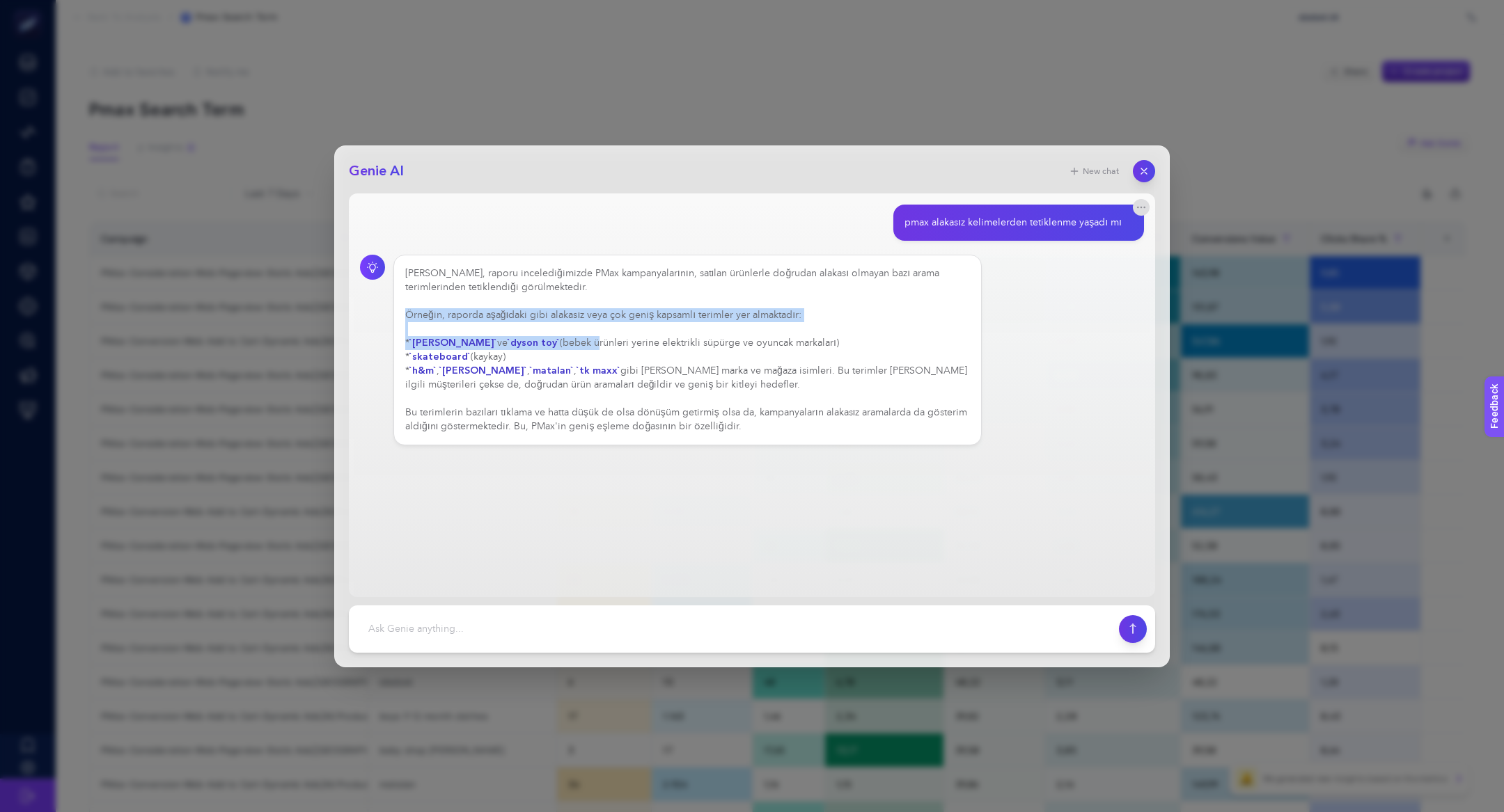
drag, startPoint x: 399, startPoint y: 310, endPoint x: 577, endPoint y: 342, distance: 180.9
click at [577, 343] on div "Evet, raporu incelediğimizde PMax kampanyalarının, satılan ürünlerle doğrudan a…" at bounding box center [687, 350] width 588 height 191
click at [577, 342] on div "Evet, raporu incelediğimizde PMax kampanyalarının, satılan ürünlerle doğrudan a…" at bounding box center [688, 349] width 565 height 167
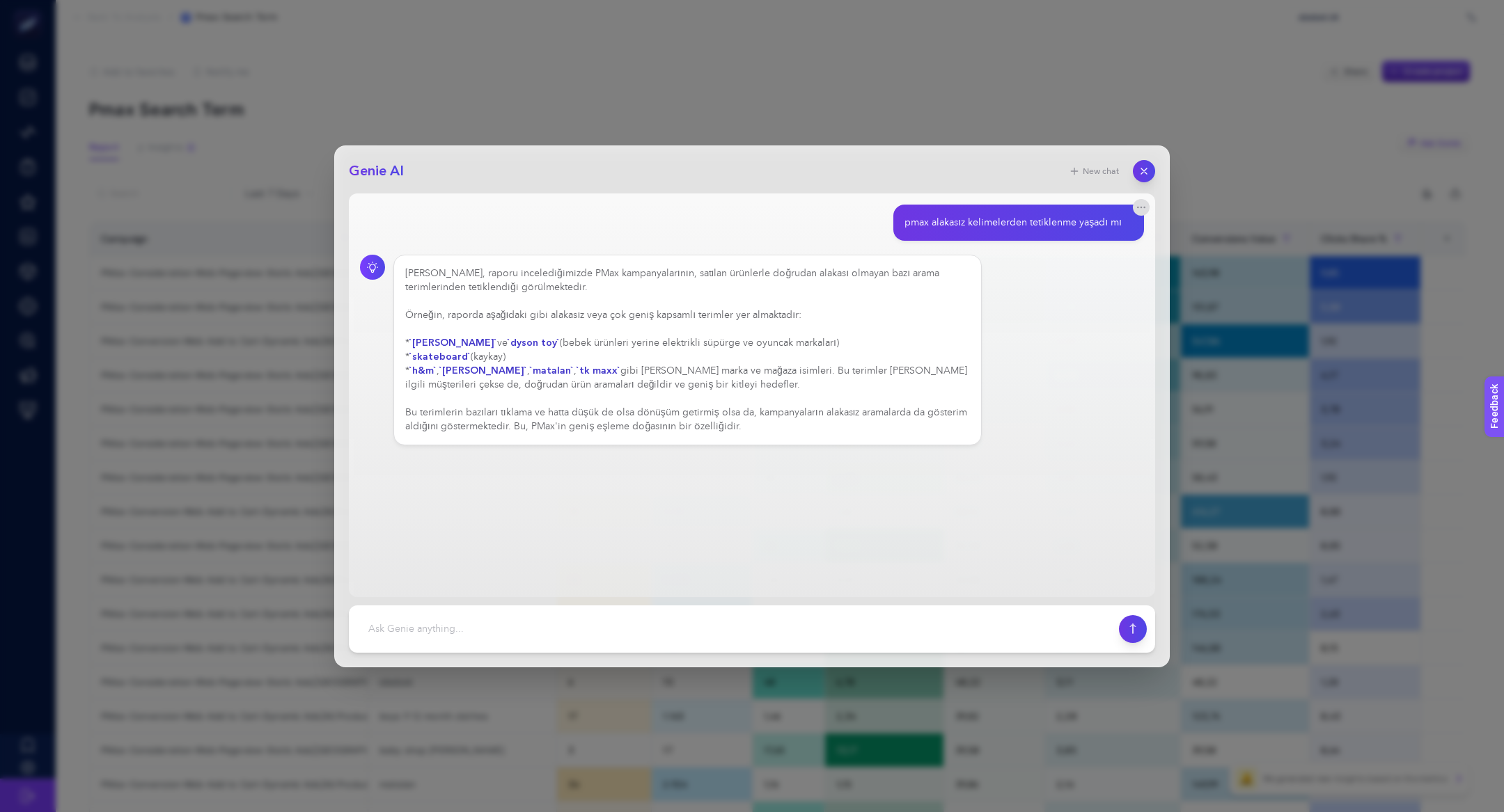
click at [422, 362] on strong "`skateboard`" at bounding box center [440, 357] width 61 height 14
click at [430, 378] on div "Evet, raporu incelediğimizde PMax kampanyalarının, satılan ürünlerle doğrudan a…" at bounding box center [688, 349] width 565 height 167
click at [430, 377] on div "Evet, raporu incelediğimizde PMax kampanyalarının, satılan ürünlerle doğrudan a…" at bounding box center [688, 349] width 565 height 167
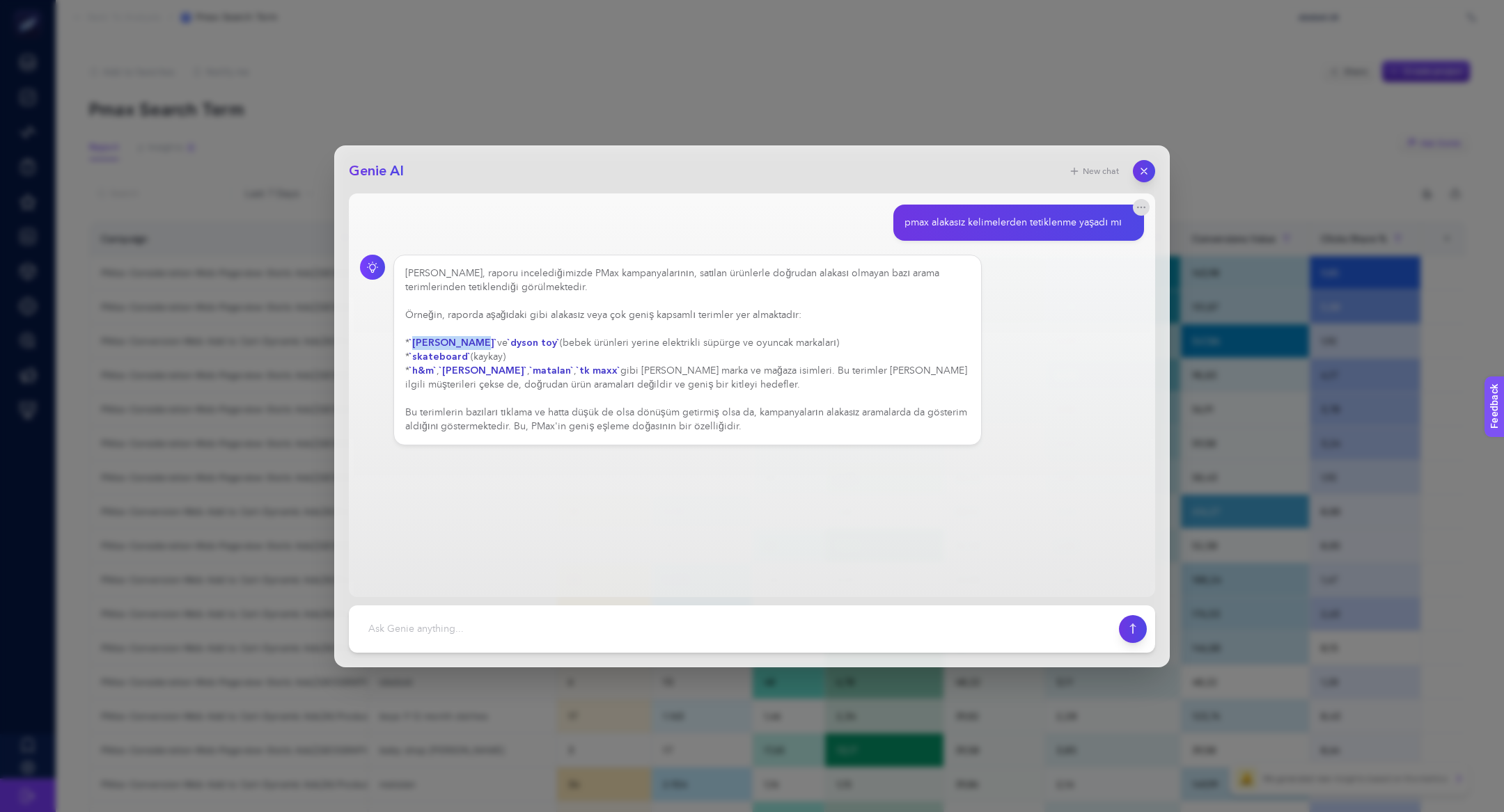
drag, startPoint x: 416, startPoint y: 343, endPoint x: 473, endPoint y: 347, distance: 57.1
click at [473, 347] on strong "`henry hoover`" at bounding box center [454, 343] width 88 height 14
drag, startPoint x: 497, startPoint y: 343, endPoint x: 535, endPoint y: 344, distance: 38.0
click at [536, 346] on strong "`dyson toy`" at bounding box center [534, 343] width 53 height 14
drag, startPoint x: 496, startPoint y: 347, endPoint x: 537, endPoint y: 349, distance: 41.0
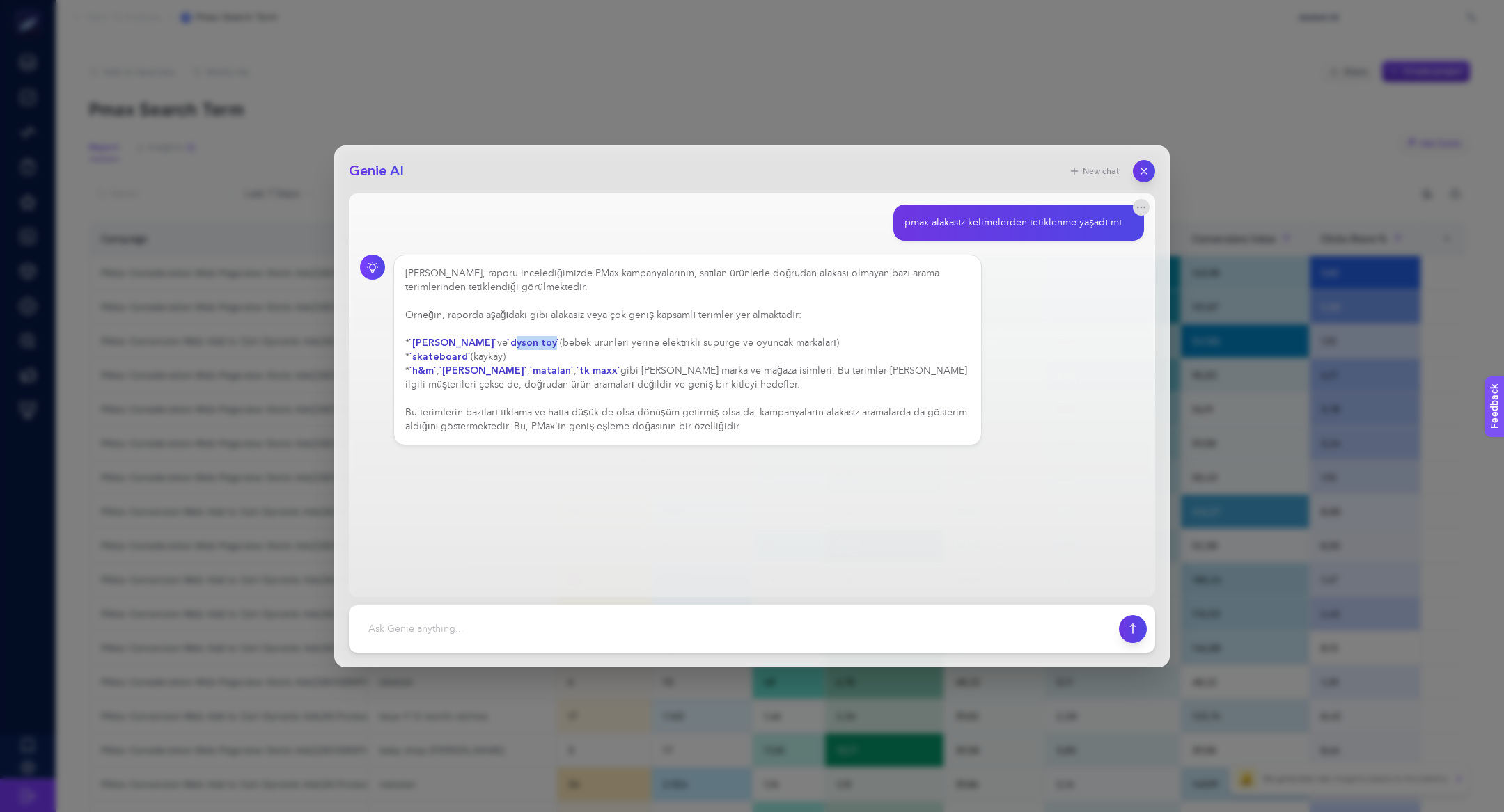
click at [537, 349] on div "Evet, raporu incelediğimizde PMax kampanyalarının, satılan ürünlerle doğrudan a…" at bounding box center [688, 349] width 565 height 167
drag, startPoint x: 537, startPoint y: 345, endPoint x: 495, endPoint y: 342, distance: 42.1
click at [507, 343] on strong "`dyson toy`" at bounding box center [534, 343] width 53 height 14
click at [1146, 173] on icon "button" at bounding box center [1144, 171] width 6 height 6
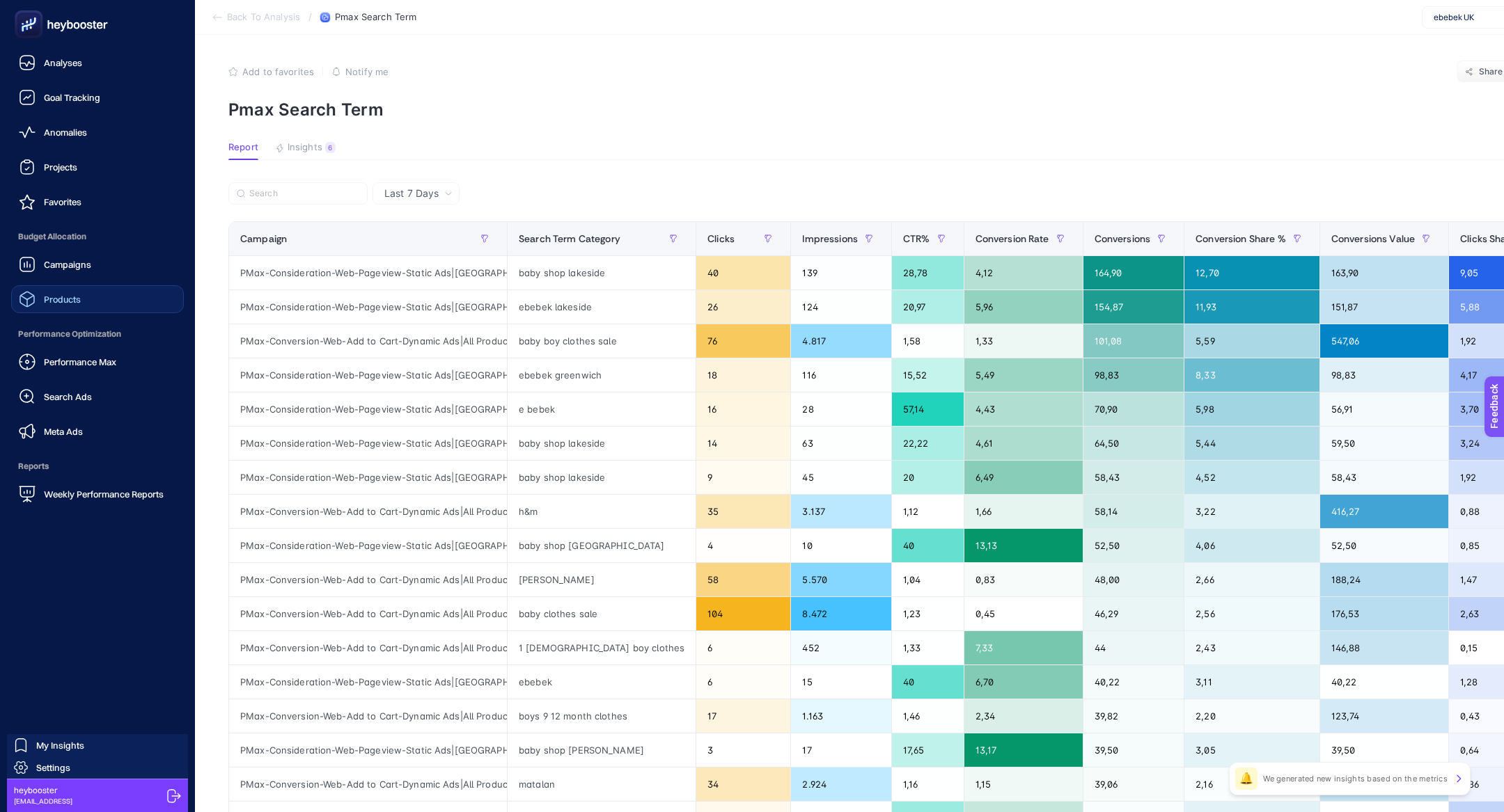
click at [92, 311] on link "Products" at bounding box center [97, 299] width 173 height 28
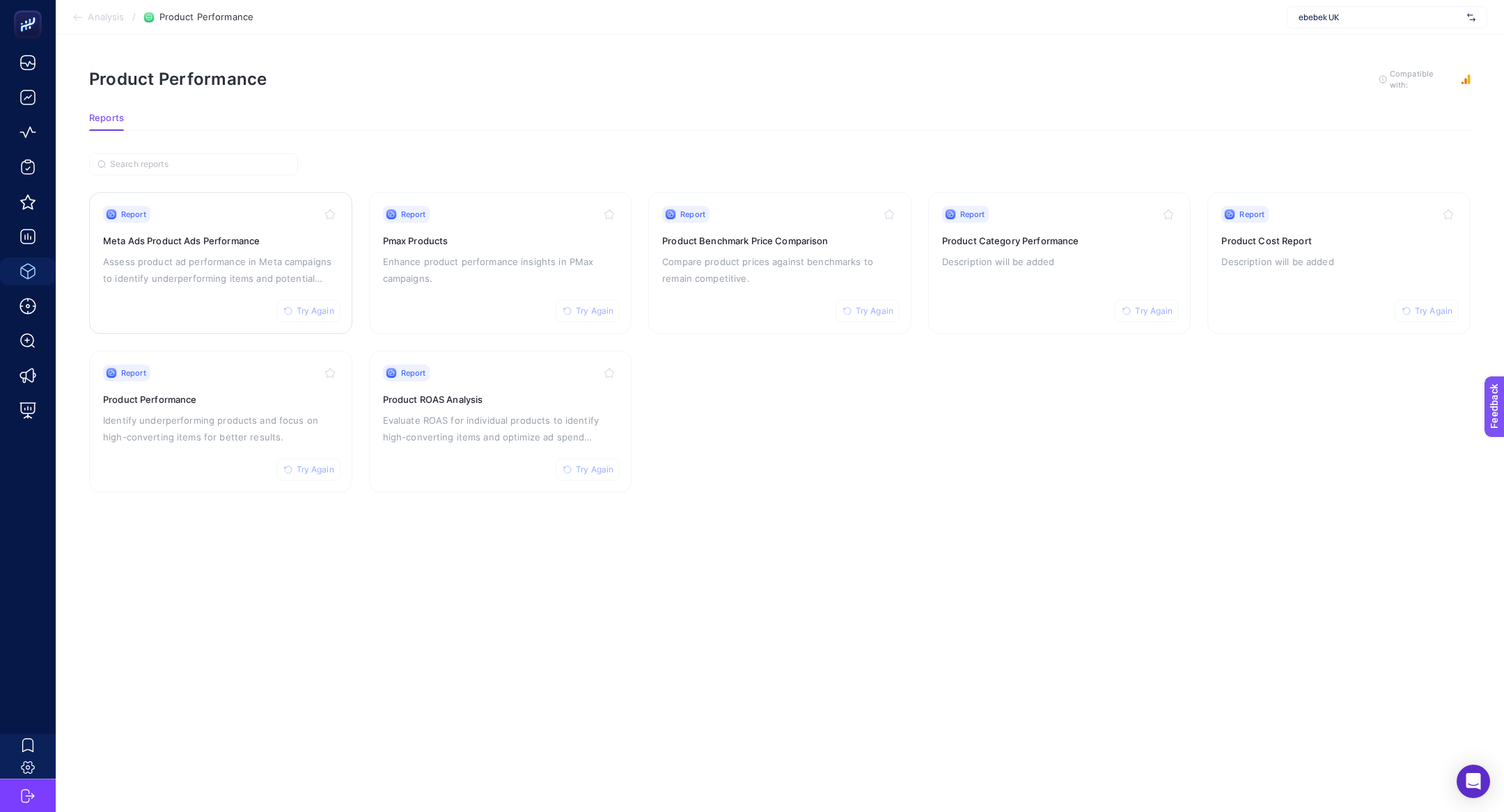
click at [234, 271] on p "Assess product ad performance in Meta campaigns to identify underperforming ite…" at bounding box center [220, 270] width 235 height 33
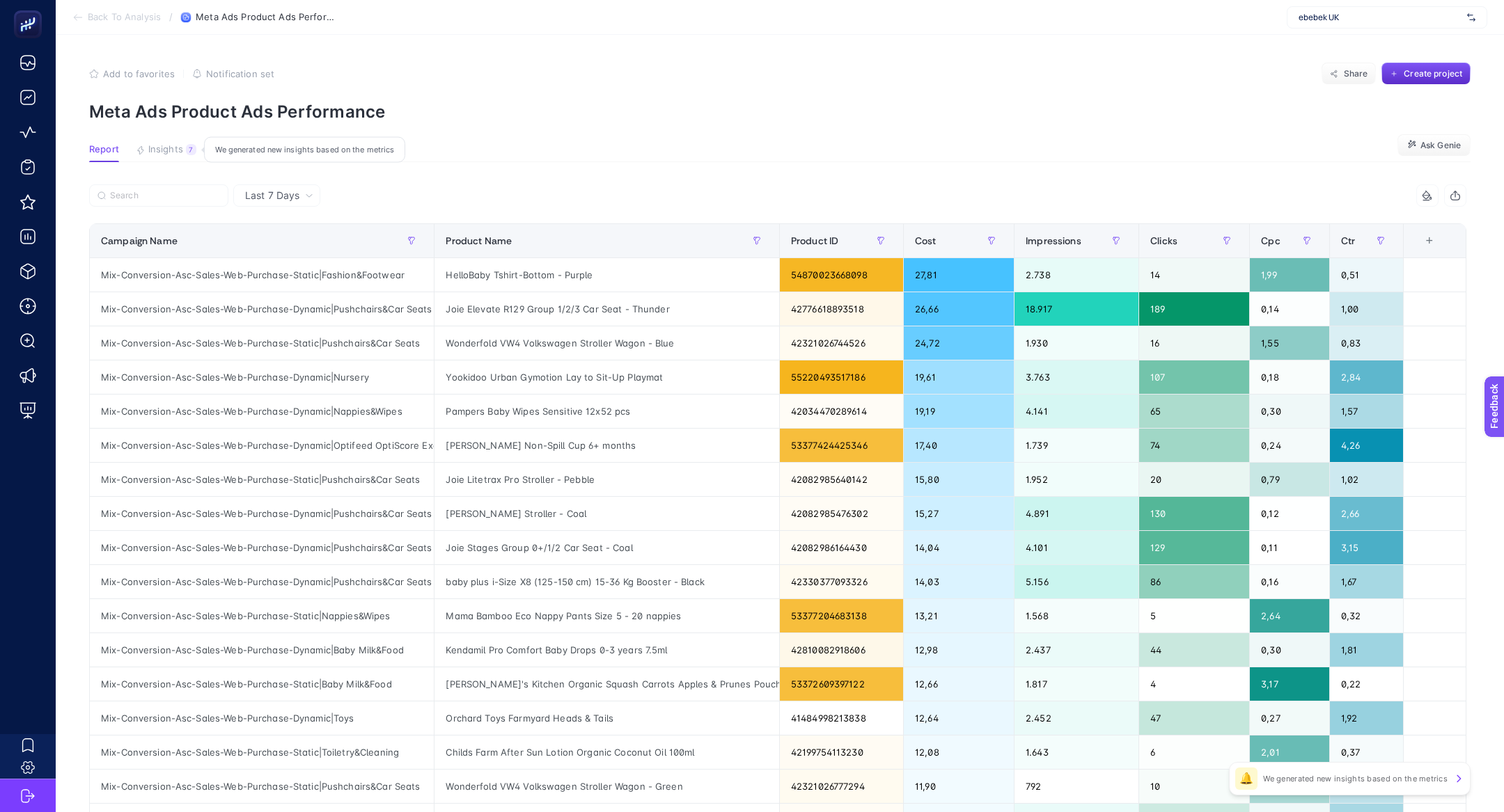
click at [181, 144] on span "Insights" at bounding box center [166, 149] width 35 height 11
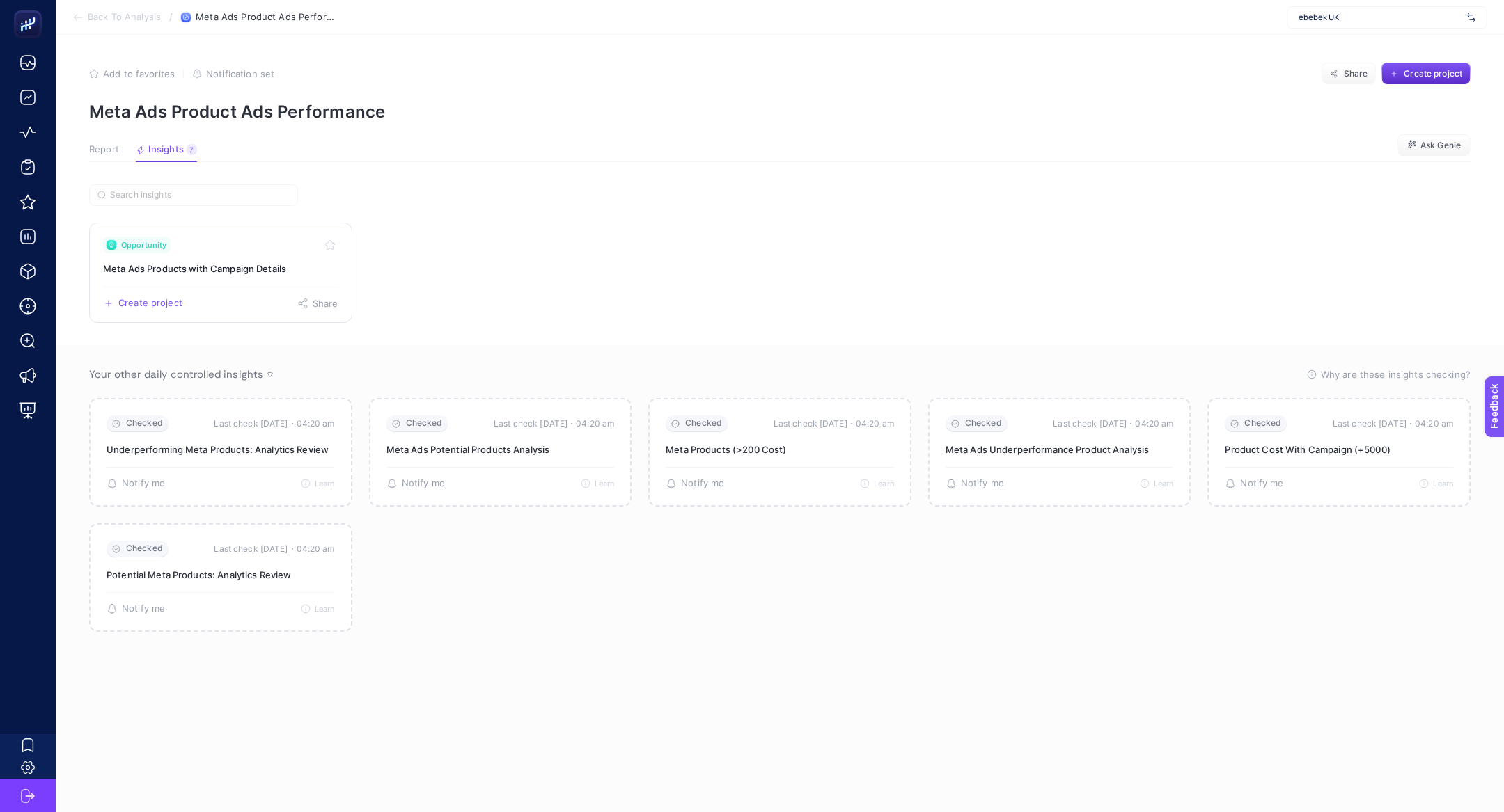
click at [242, 264] on h3 "Meta Ads Products with Campaign Details" at bounding box center [220, 268] width 235 height 14
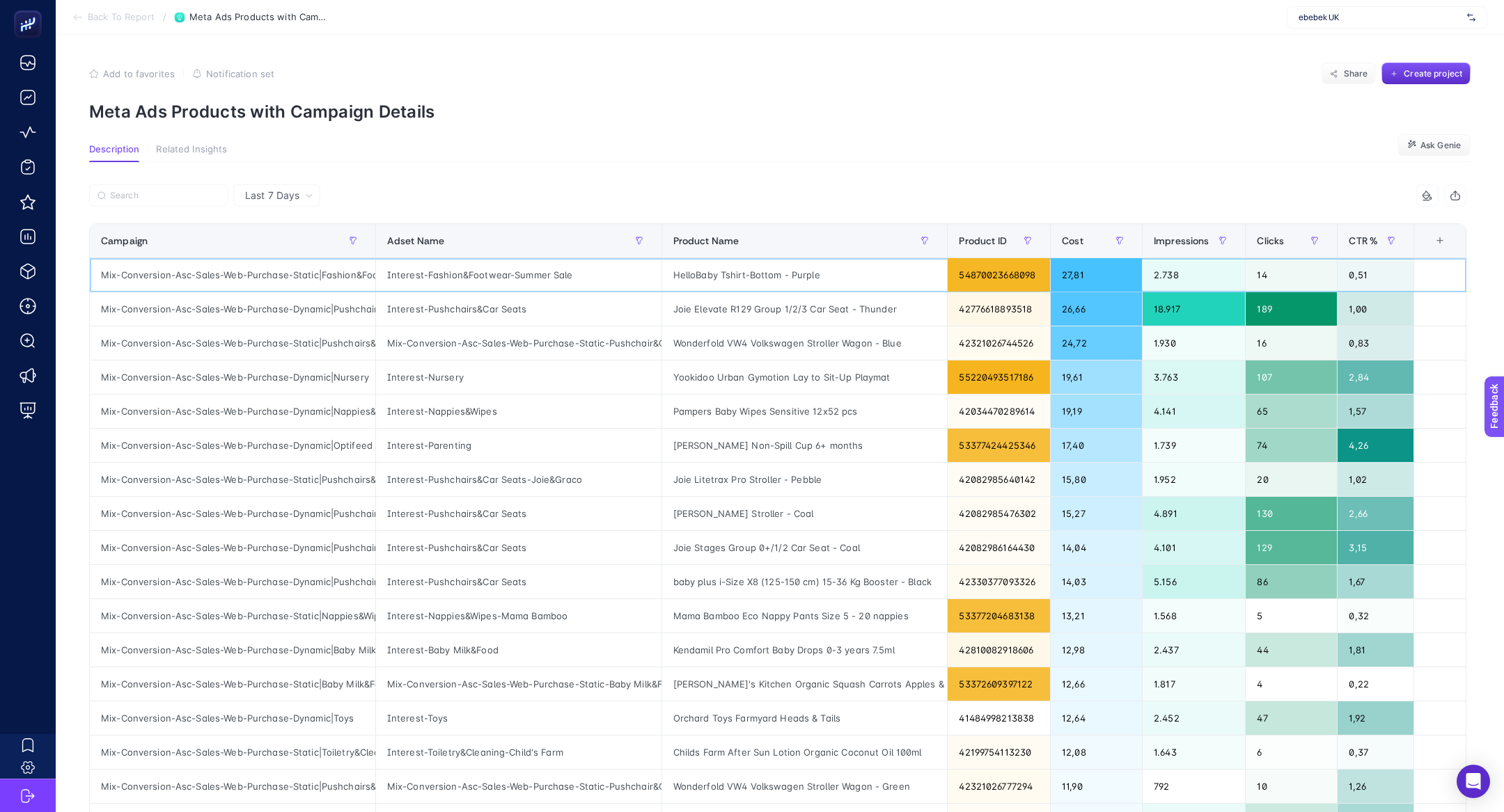
click at [732, 280] on div "HelloBaby Tshirt-Bottom - Purple" at bounding box center [805, 275] width 286 height 33
click at [474, 276] on div "Interest-Fashion&Footwear-Summer Sale" at bounding box center [519, 275] width 286 height 33
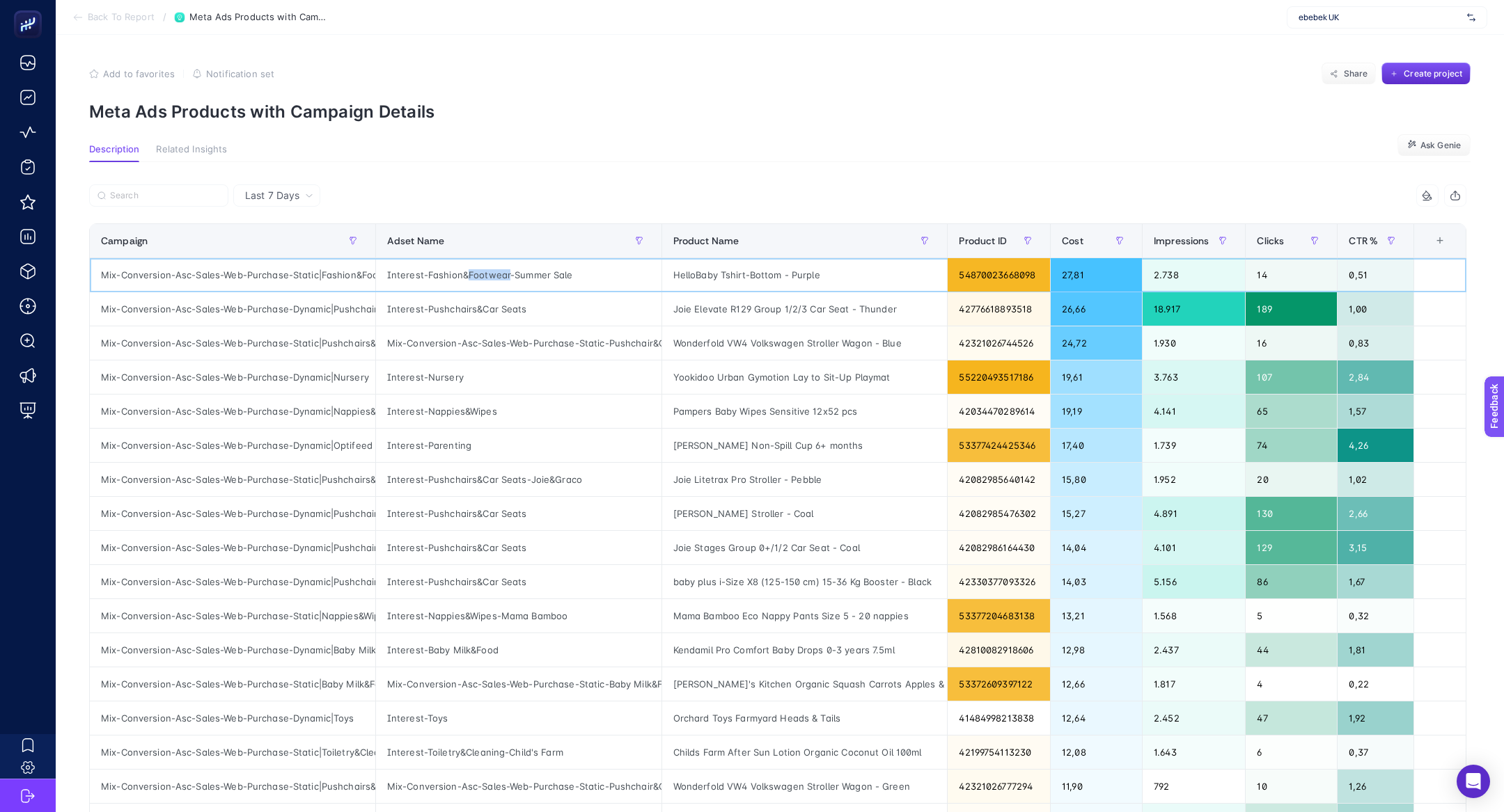
click at [474, 276] on div "Interest-Fashion&Footwear-Summer Sale" at bounding box center [519, 275] width 286 height 33
click at [456, 278] on div "Interest-Fashion&Footwear-Summer Sale" at bounding box center [519, 275] width 286 height 33
drag, startPoint x: 459, startPoint y: 278, endPoint x: 371, endPoint y: 276, distance: 88.0
click at [369, 327] on tr "Mix-Conversion-Asc-Sales-Web-Purchase-Static|Fashion&Footwear Interest-Fashion&…" at bounding box center [777, 343] width 1376 height 34
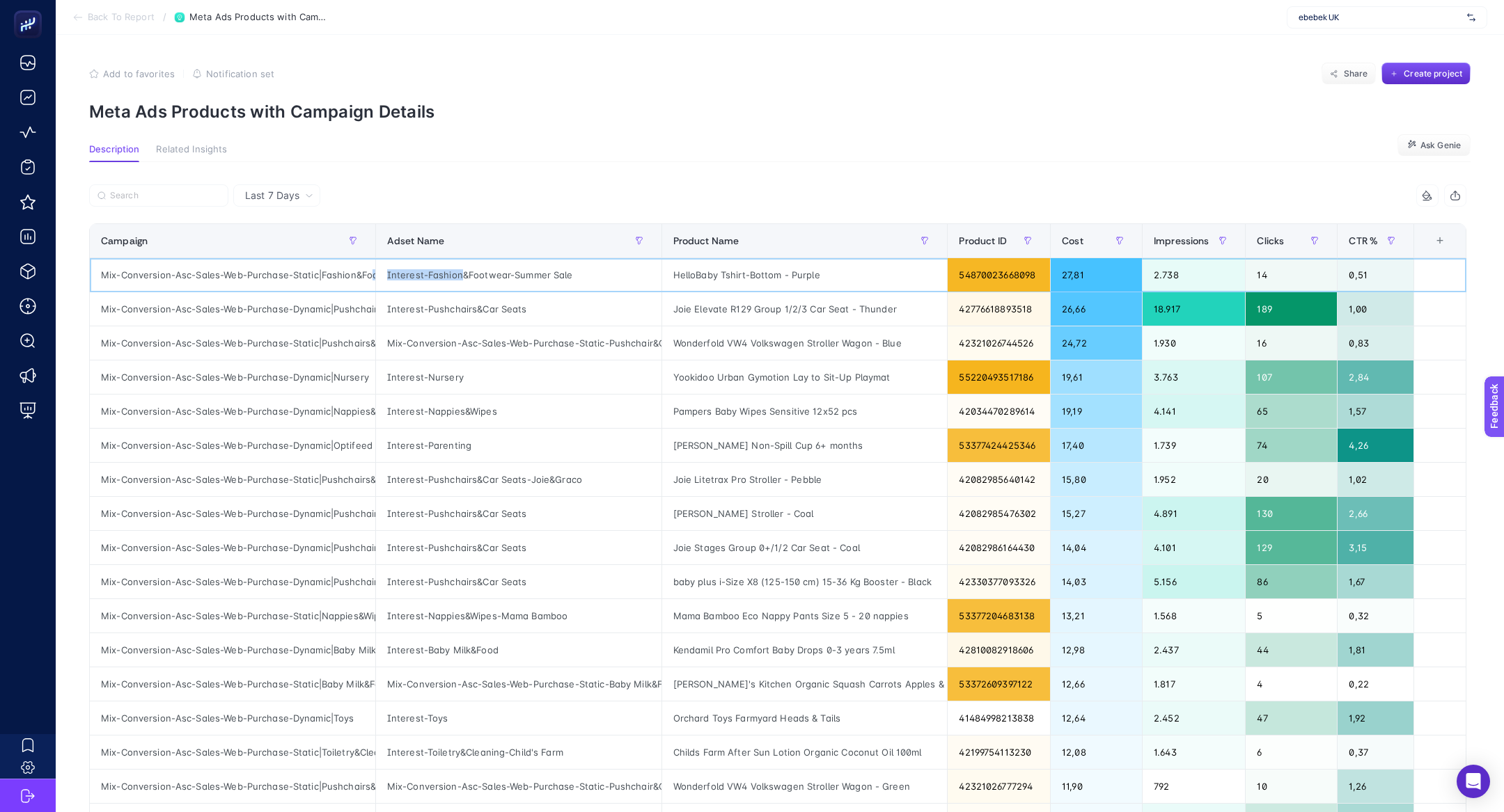
copy tr "otwear Interest-Fashion"
click at [186, 192] on input "Search" at bounding box center [165, 196] width 110 height 11
paste input "otwear Interest-Fashion"
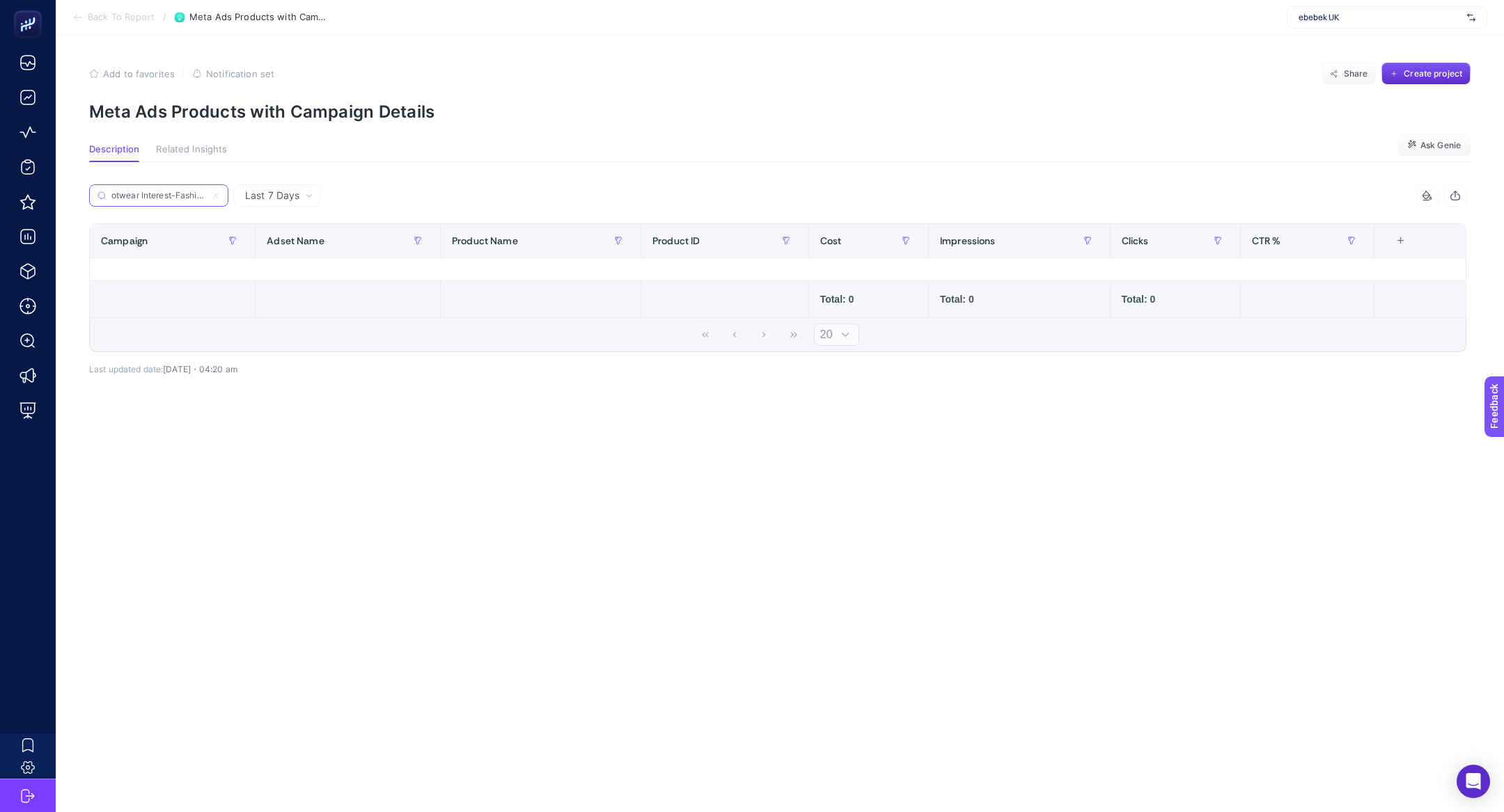
scroll to position [0, 1]
type input "otwear Interest-Fashion"
click at [217, 198] on icon at bounding box center [216, 195] width 9 height 9
click at [206, 198] on input "otwear Interest-Fashion" at bounding box center [158, 196] width 95 height 11
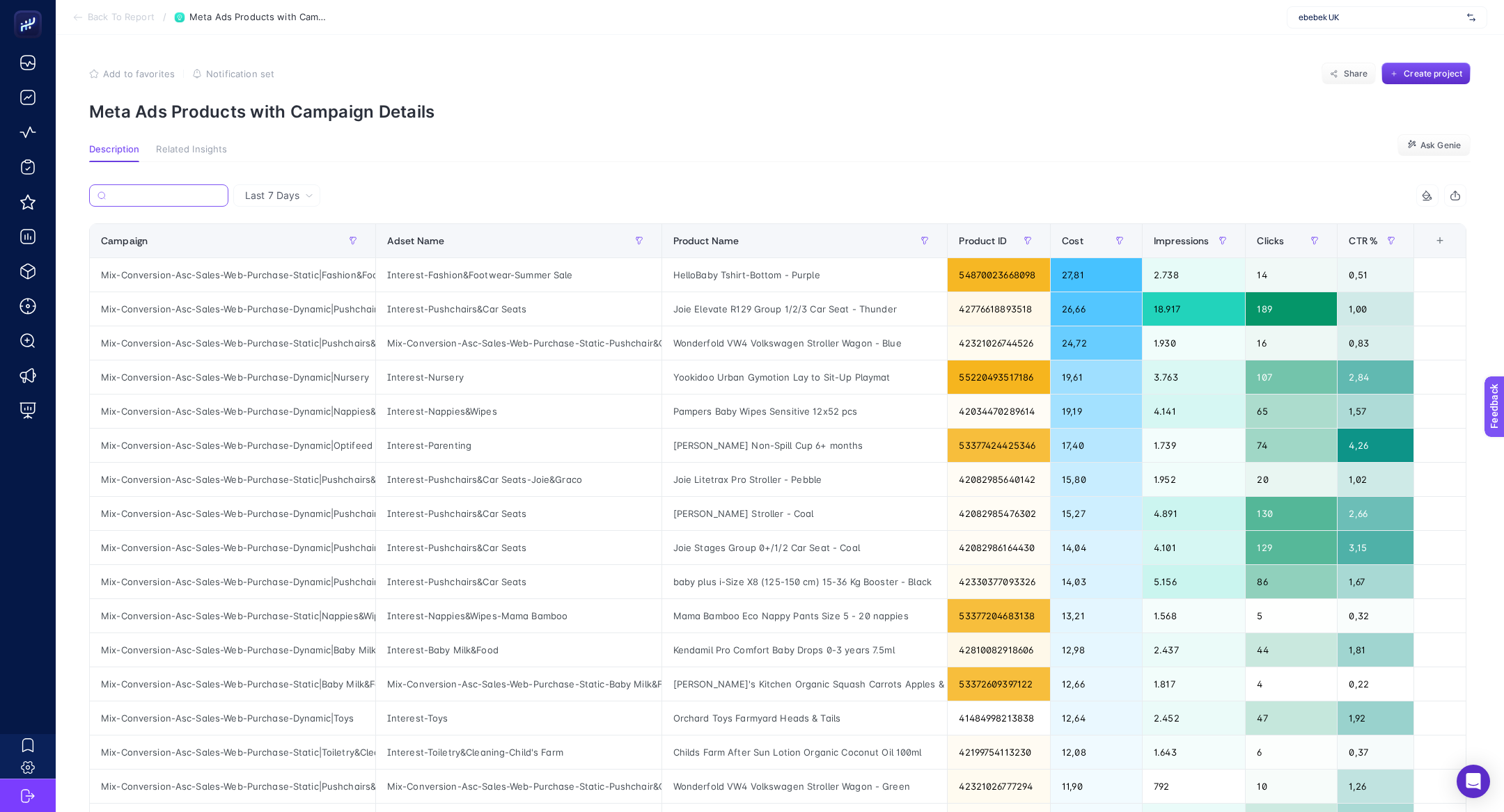
scroll to position [0, 40]
click at [361, 278] on div "Mix-Conversion-Asc-Sales-Web-Purchase-Static|Fashion&Footwear" at bounding box center [232, 275] width 286 height 33
copy div "Interest-Fashion"
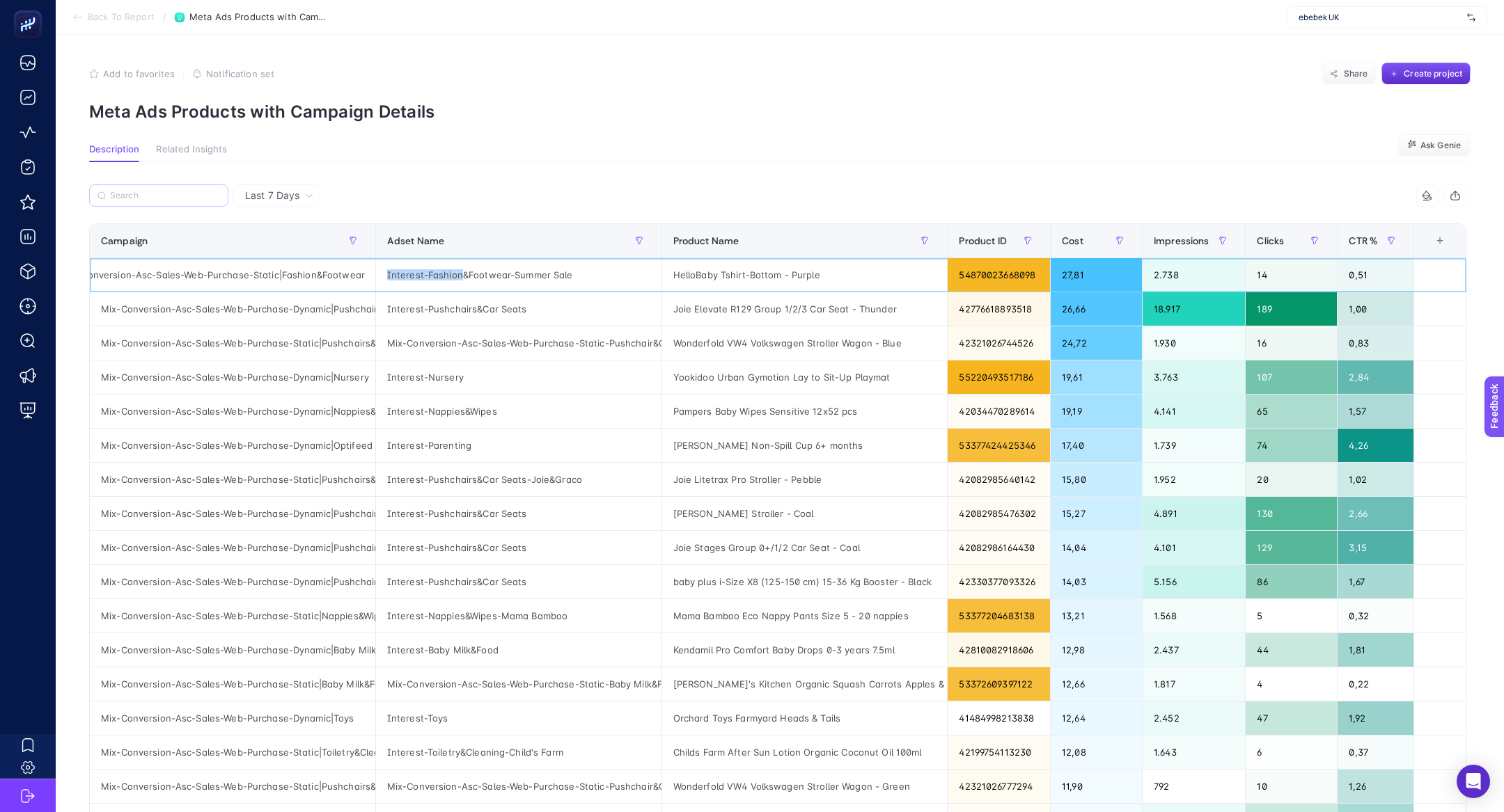
drag, startPoint x: 458, startPoint y: 275, endPoint x: 381, endPoint y: 272, distance: 77.1
click at [381, 274] on div "Interest-Fashion&Footwear-Summer Sale" at bounding box center [519, 275] width 286 height 33
click at [628, 237] on button "button" at bounding box center [639, 241] width 22 height 22
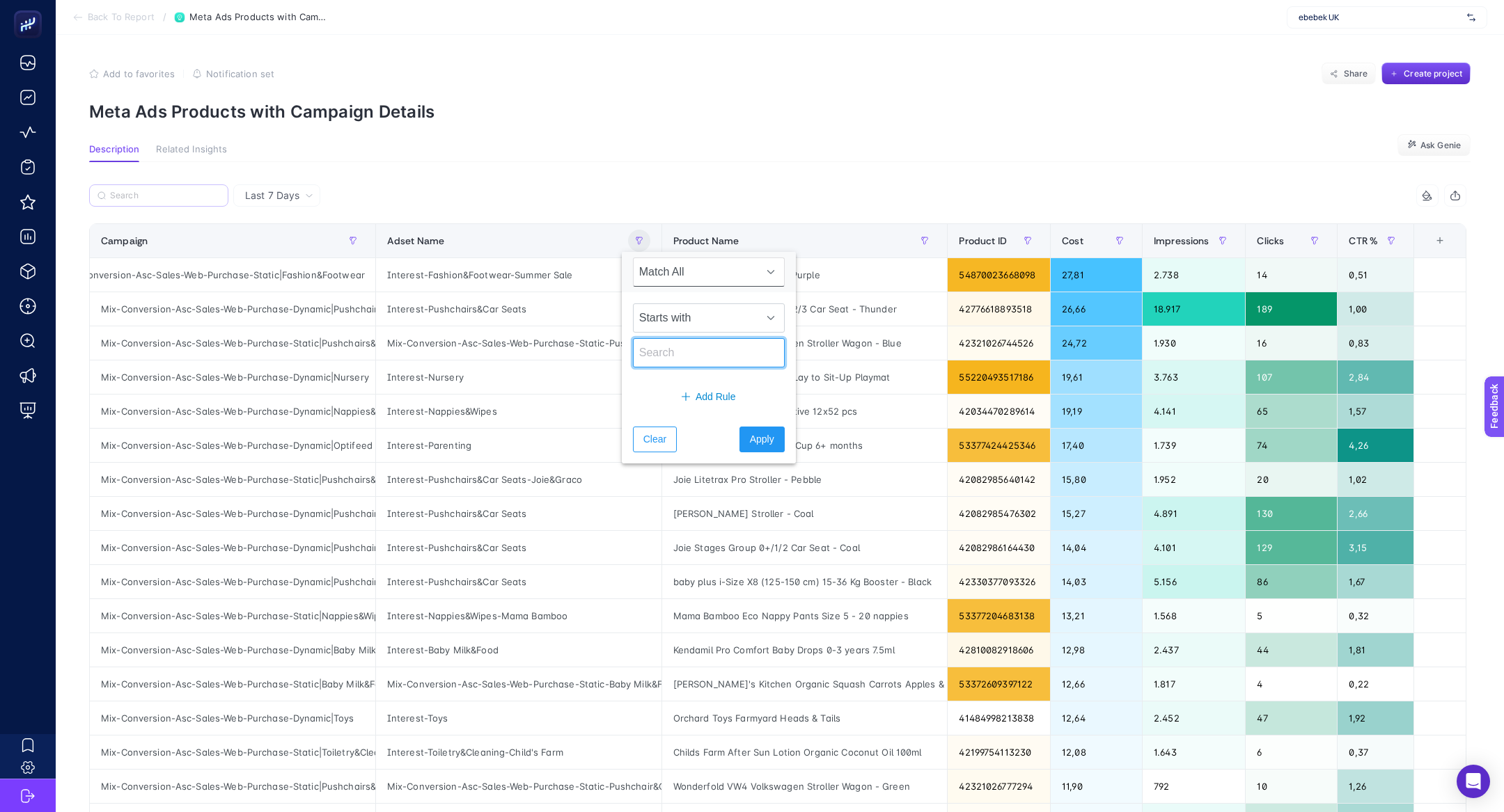
click at [683, 339] on input "text" at bounding box center [709, 353] width 152 height 29
click at [682, 328] on span "Starts with" at bounding box center [695, 318] width 124 height 28
click at [681, 381] on li "Contains" at bounding box center [700, 378] width 135 height 28
click at [678, 342] on input "text" at bounding box center [709, 353] width 152 height 29
paste input "Interest-Fashion"
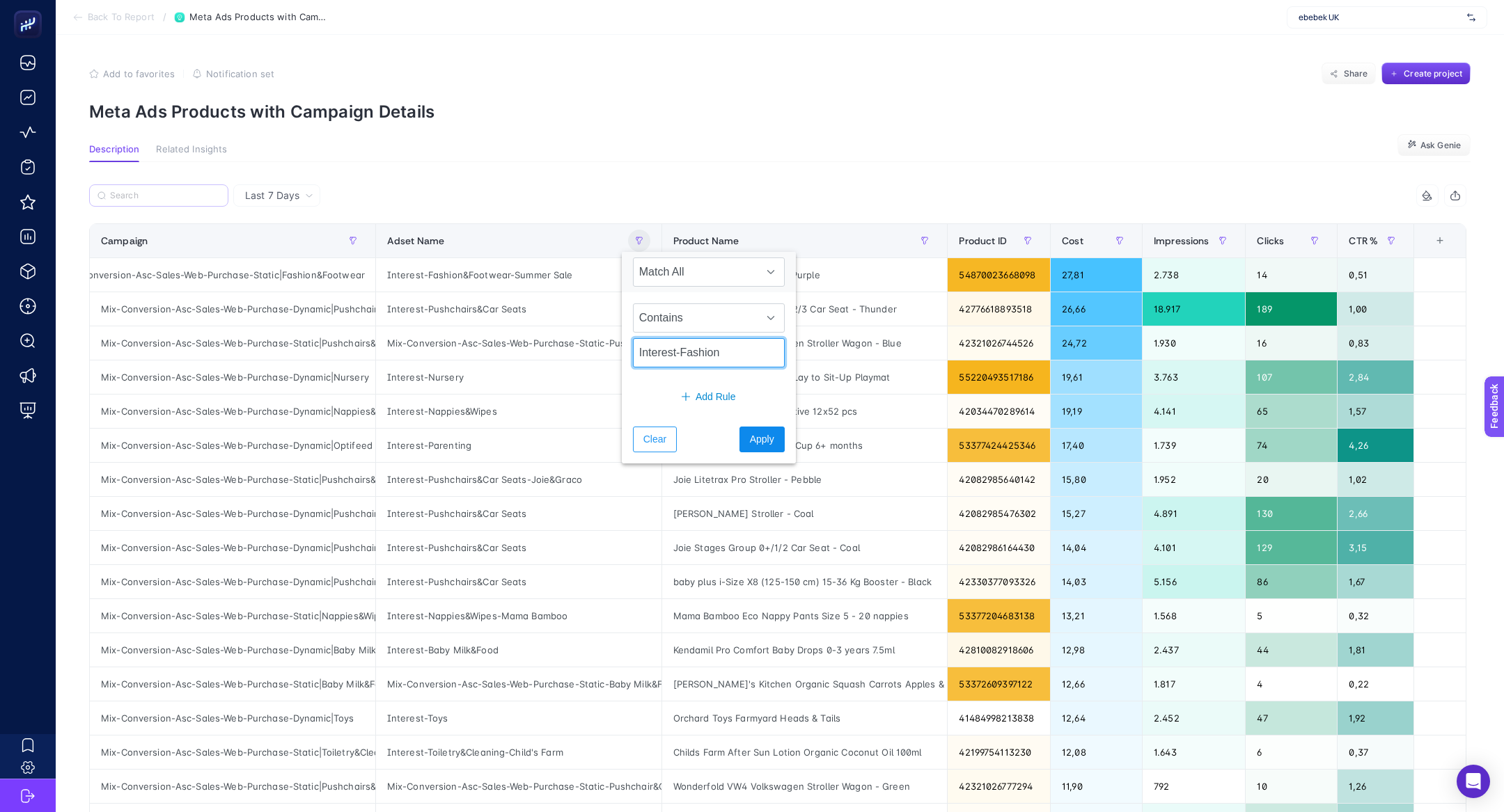
type input "Interest-Fashion"
click at [754, 442] on span "Apply" at bounding box center [762, 439] width 24 height 15
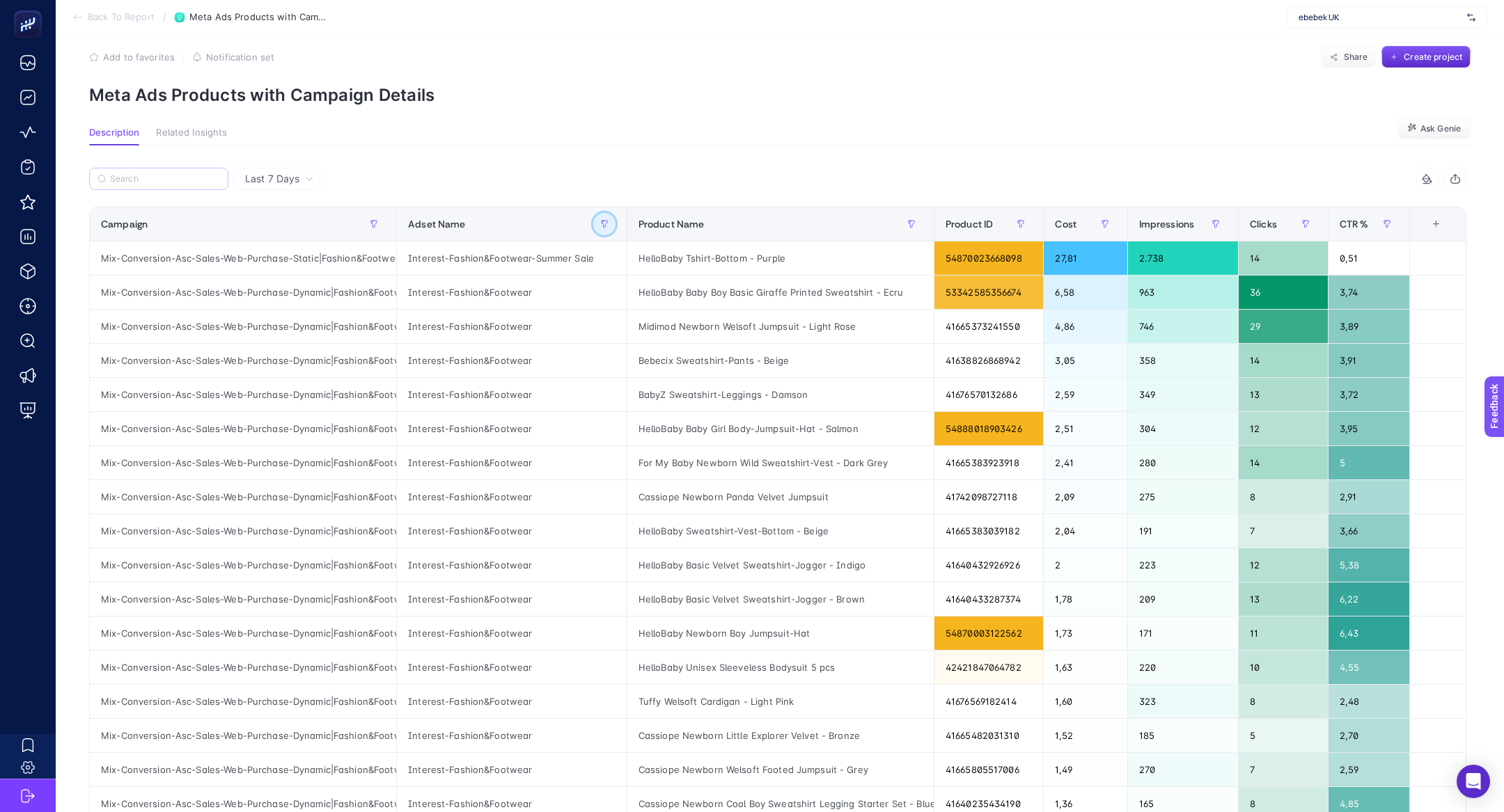
scroll to position [0, 0]
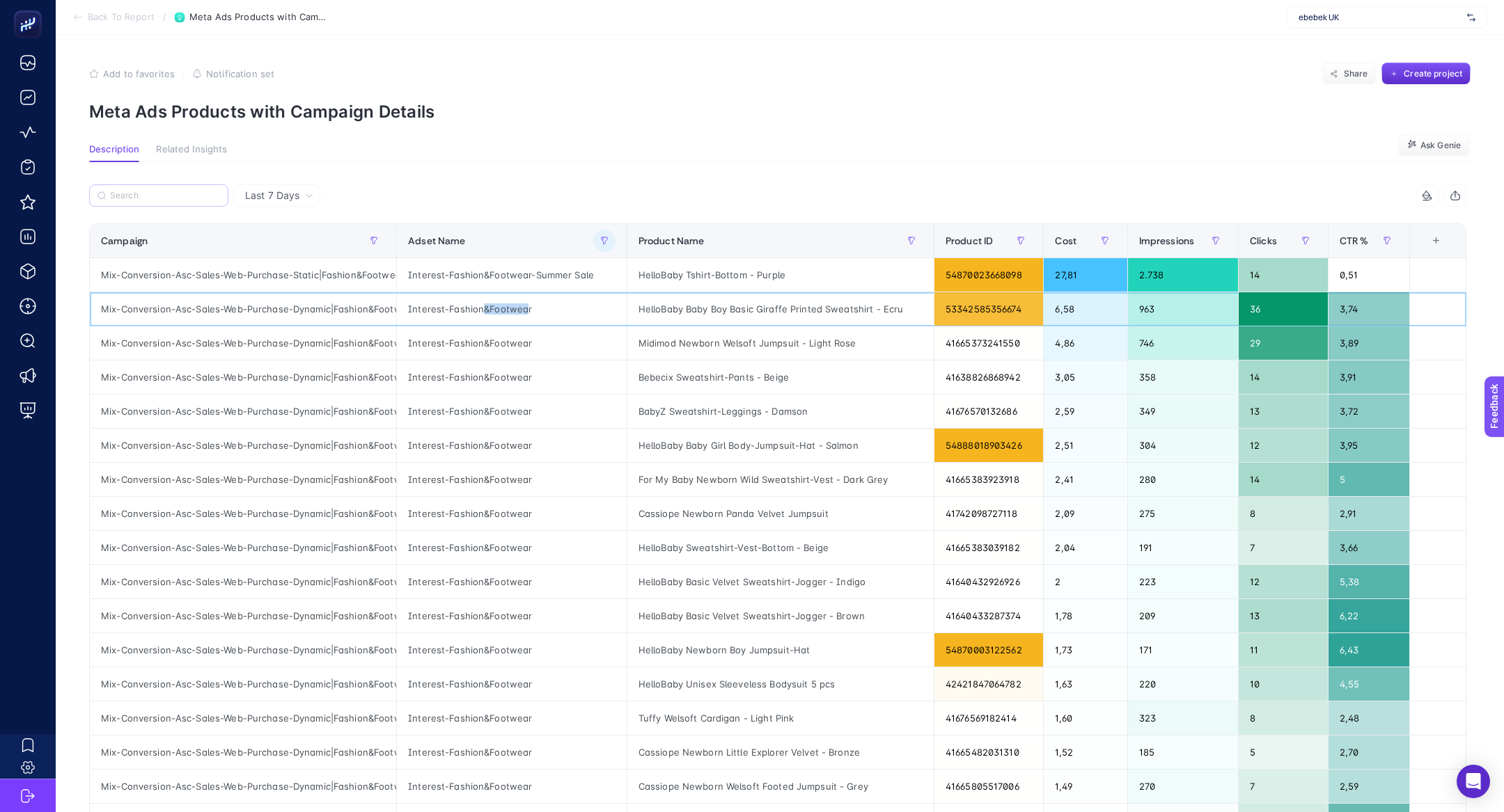
drag, startPoint x: 482, startPoint y: 310, endPoint x: 525, endPoint y: 314, distance: 43.2
click at [525, 314] on div "Interest-Fashion&Footwear" at bounding box center [512, 309] width 230 height 33
click at [220, 309] on div "Mix-Conversion-Asc-Sales-Web-Purchase-Dynamic|Fashion&Footwear" at bounding box center [243, 309] width 306 height 33
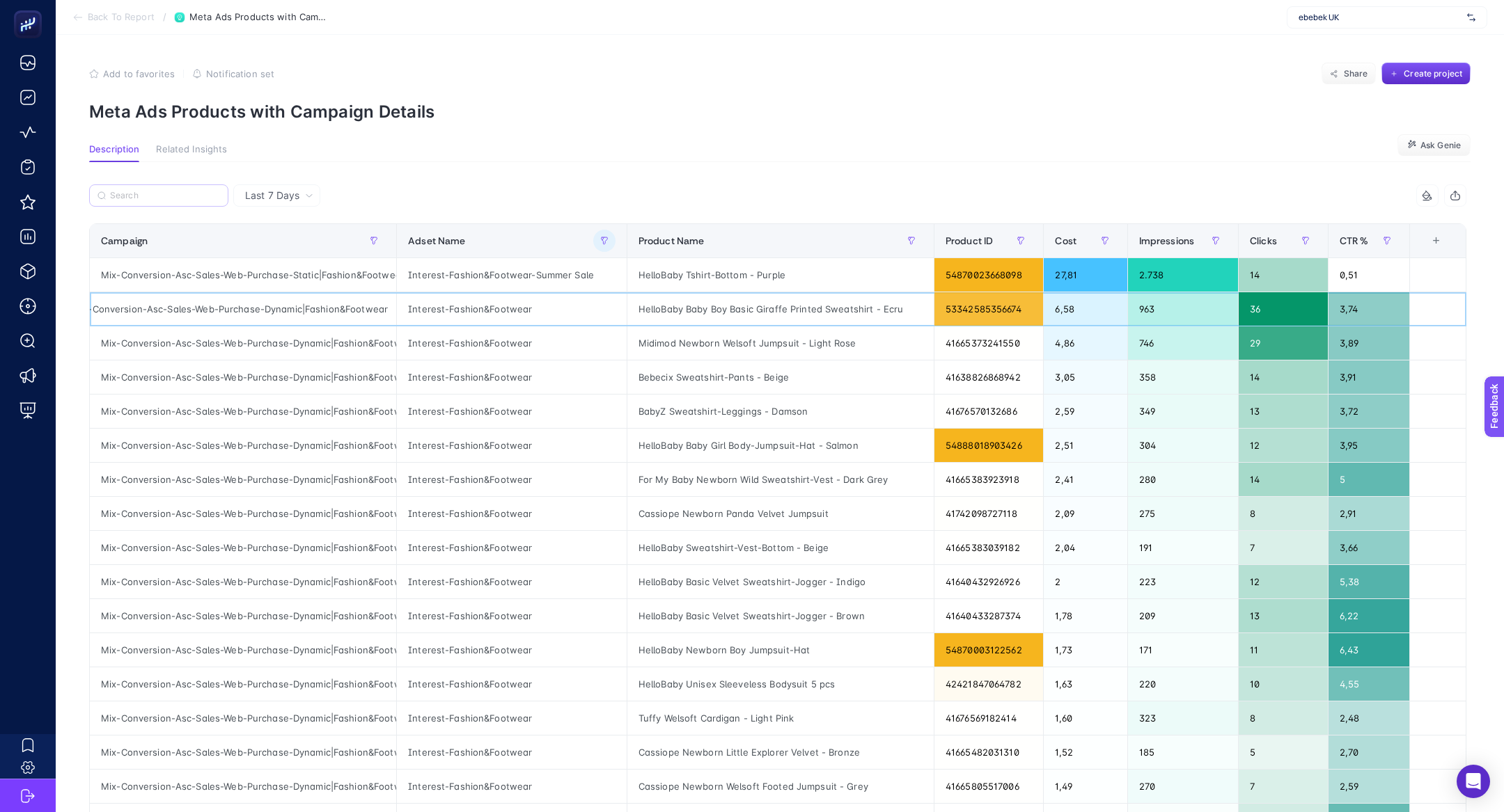
click at [220, 309] on div "Mix-Conversion-Asc-Sales-Web-Purchase-Dynamic|Fashion&Footwear" at bounding box center [243, 309] width 306 height 33
click at [517, 315] on div "Interest-Fashion&Footwear" at bounding box center [512, 309] width 230 height 33
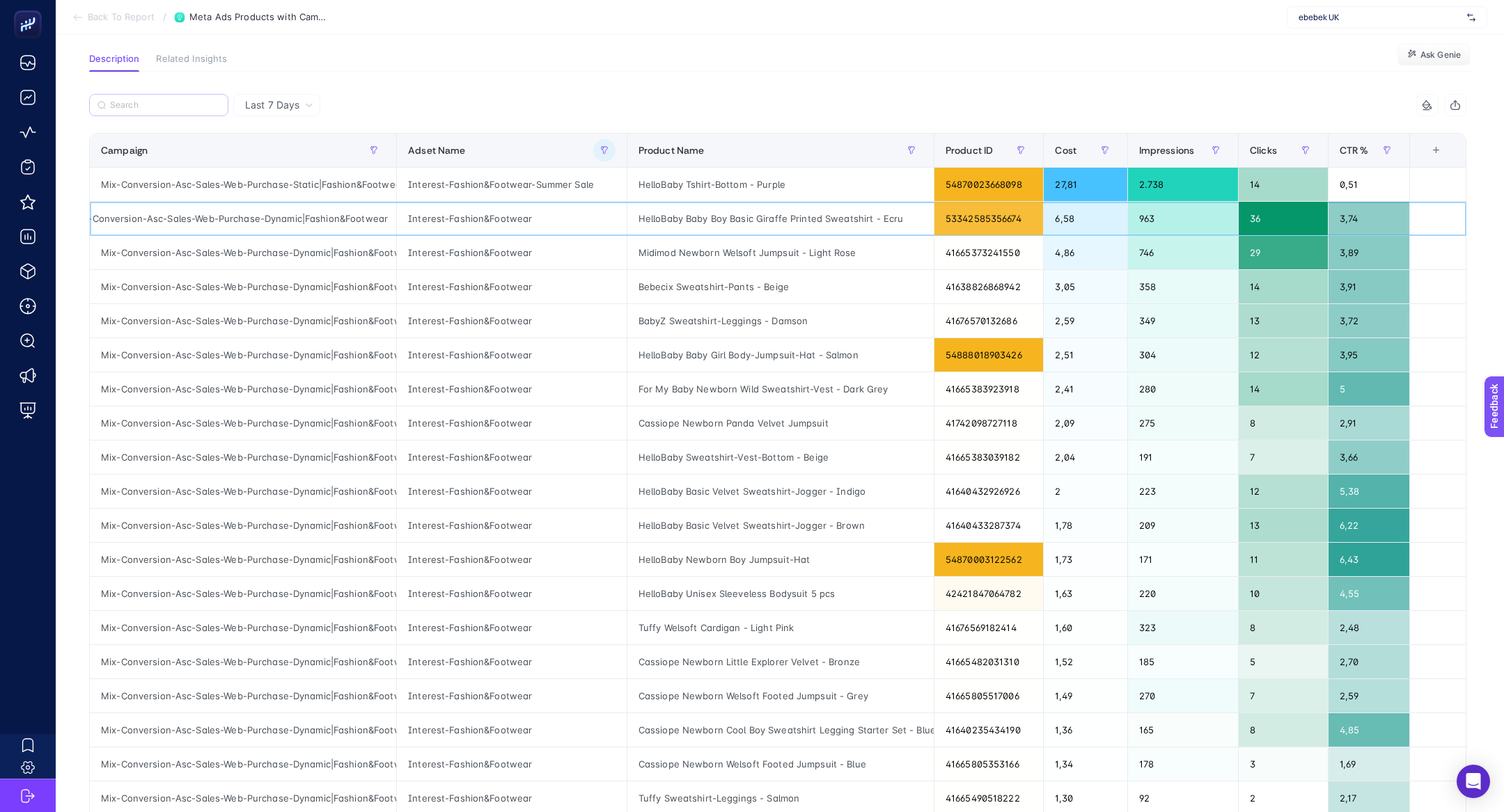
scroll to position [90, 0]
drag, startPoint x: 494, startPoint y: 220, endPoint x: 515, endPoint y: 220, distance: 21.0
click at [515, 220] on div "Interest-Fashion&Footwear" at bounding box center [512, 219] width 230 height 33
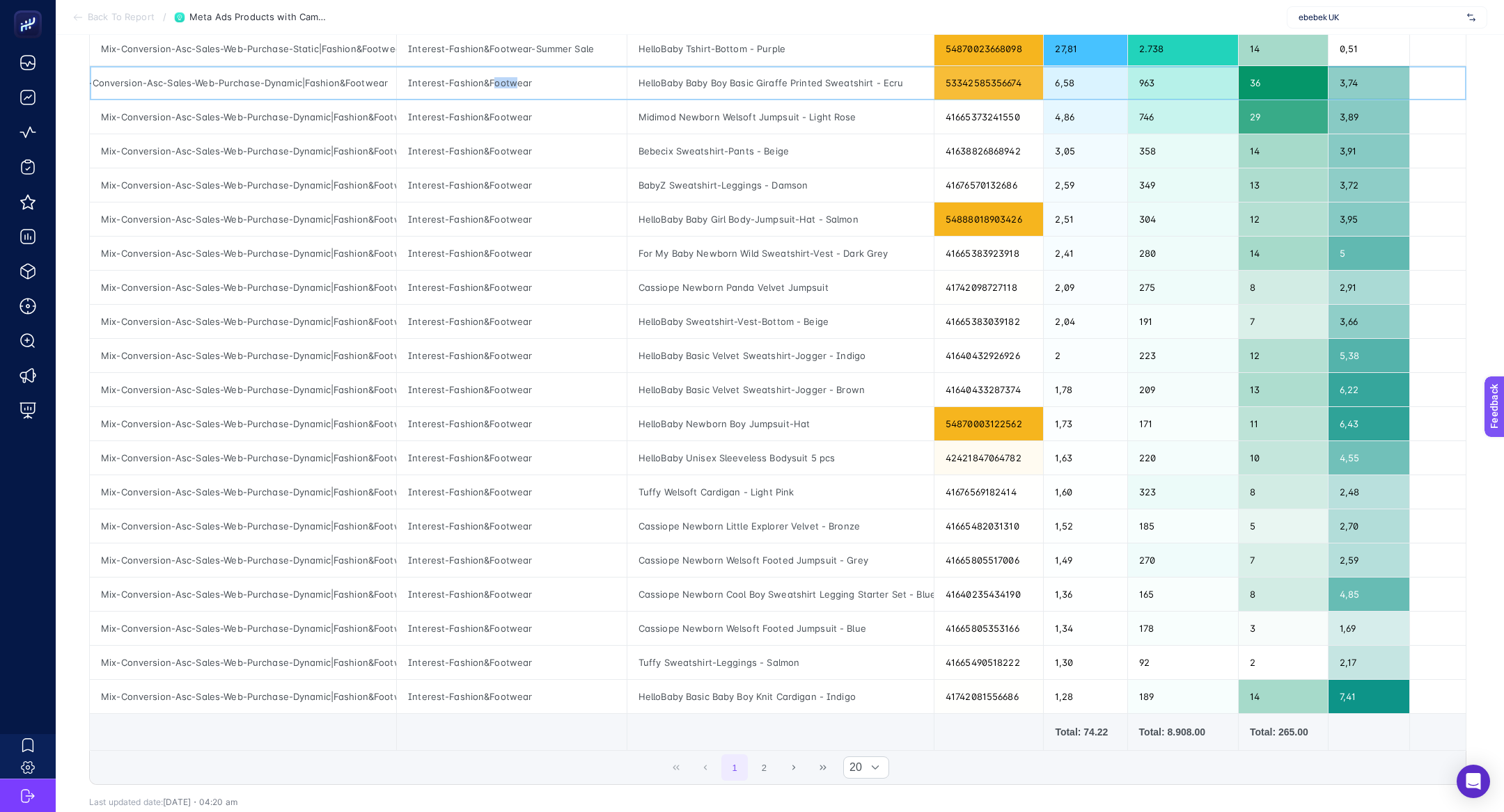
scroll to position [318, 0]
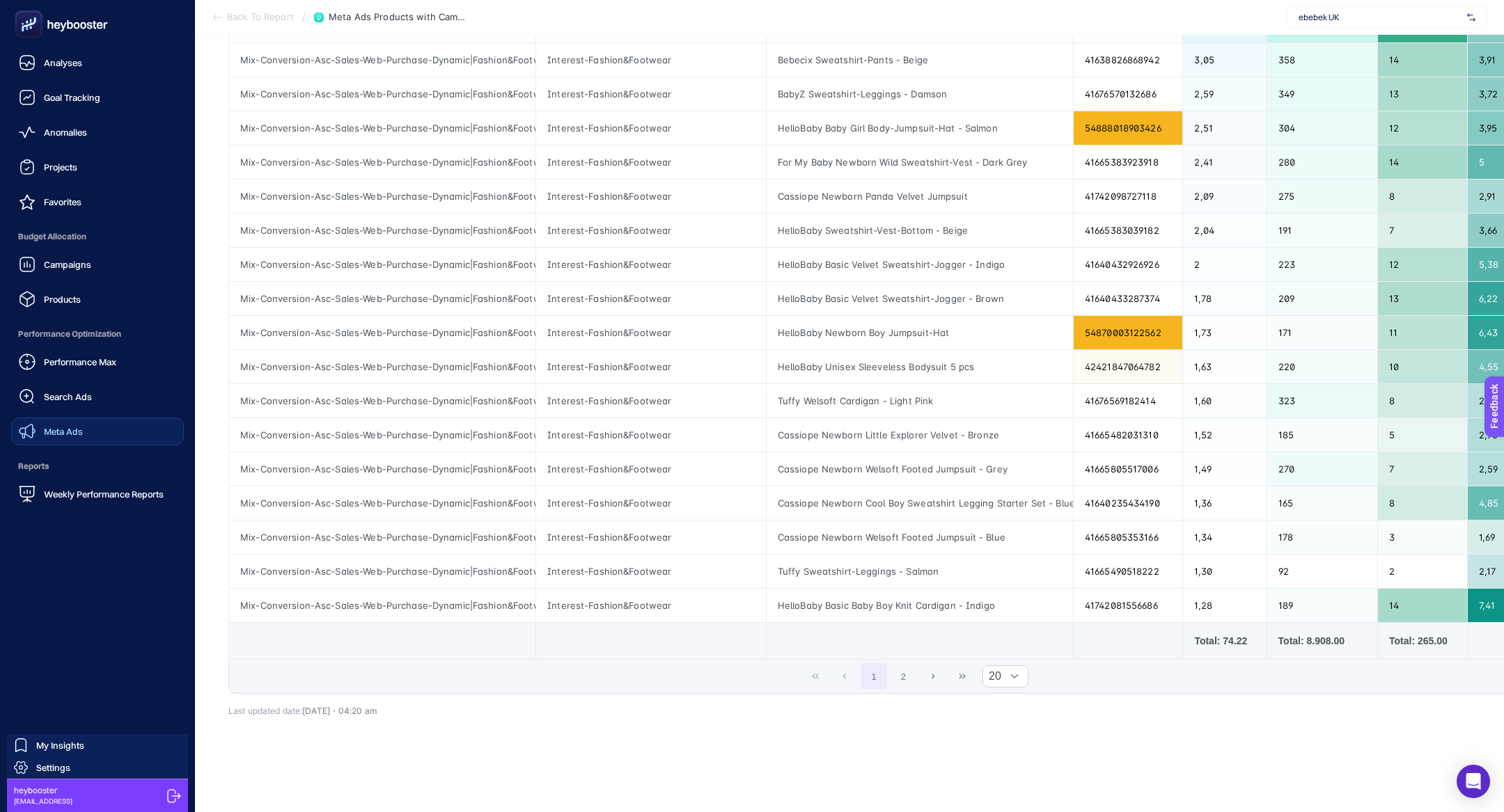
click at [62, 432] on span "Meta Ads" at bounding box center [63, 431] width 39 height 11
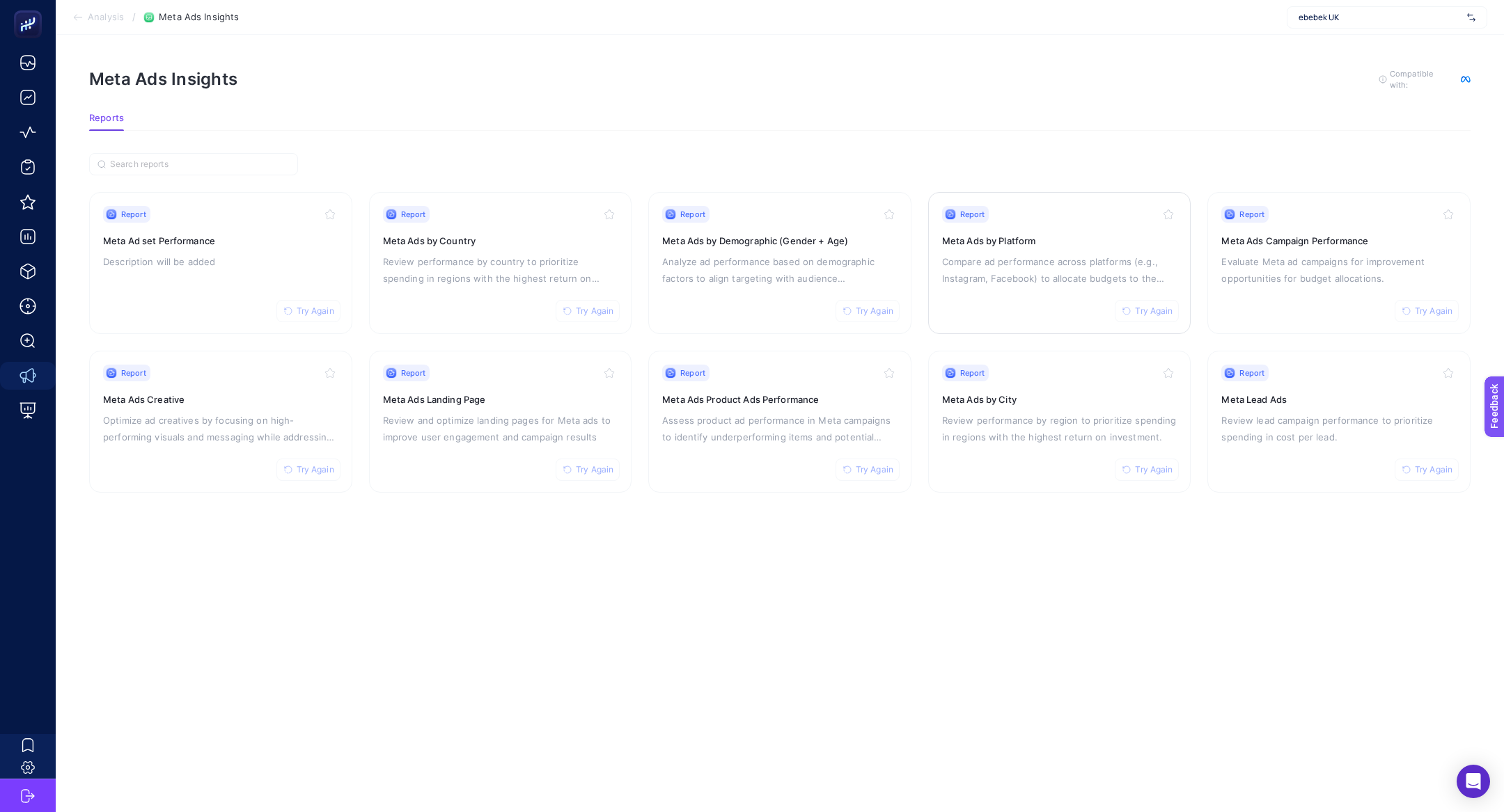
click at [1043, 255] on p "Compare ad performance across platforms (e.g., Instagram, Facebook) to allocate…" at bounding box center [1059, 270] width 235 height 33
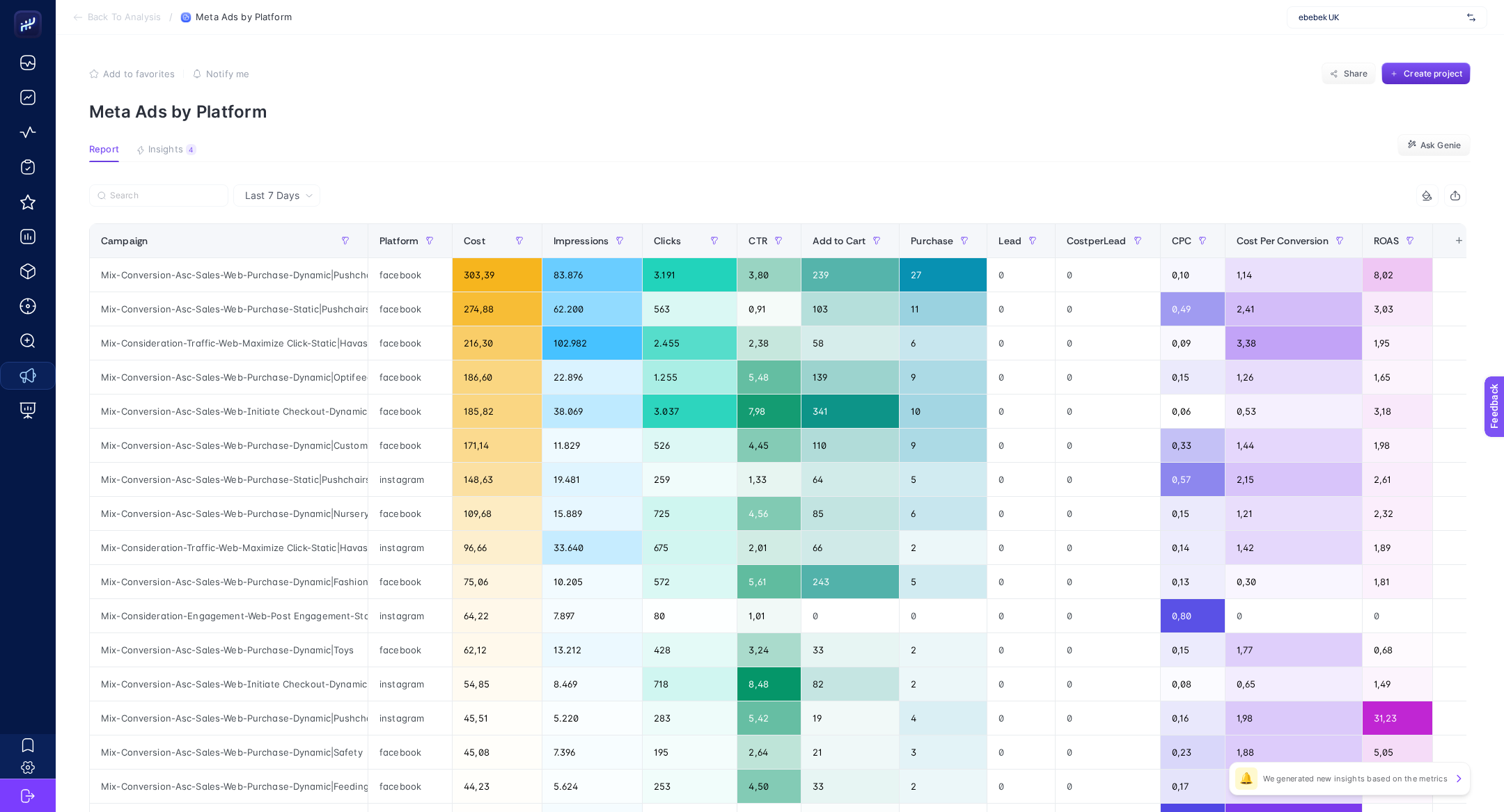
click at [85, 26] on section "Back To Analysis / Meta Ads by Platform ebebek UK" at bounding box center [779, 18] width 1448 height 35
click at [81, 25] on section "Back To Analysis / Meta Ads by Platform ebebek UK" at bounding box center [779, 18] width 1448 height 35
click at [75, 23] on section "Back To Analysis / Meta Ads by Platform ebebek UK" at bounding box center [779, 18] width 1448 height 35
click at [74, 16] on icon at bounding box center [75, 18] width 3 height 6
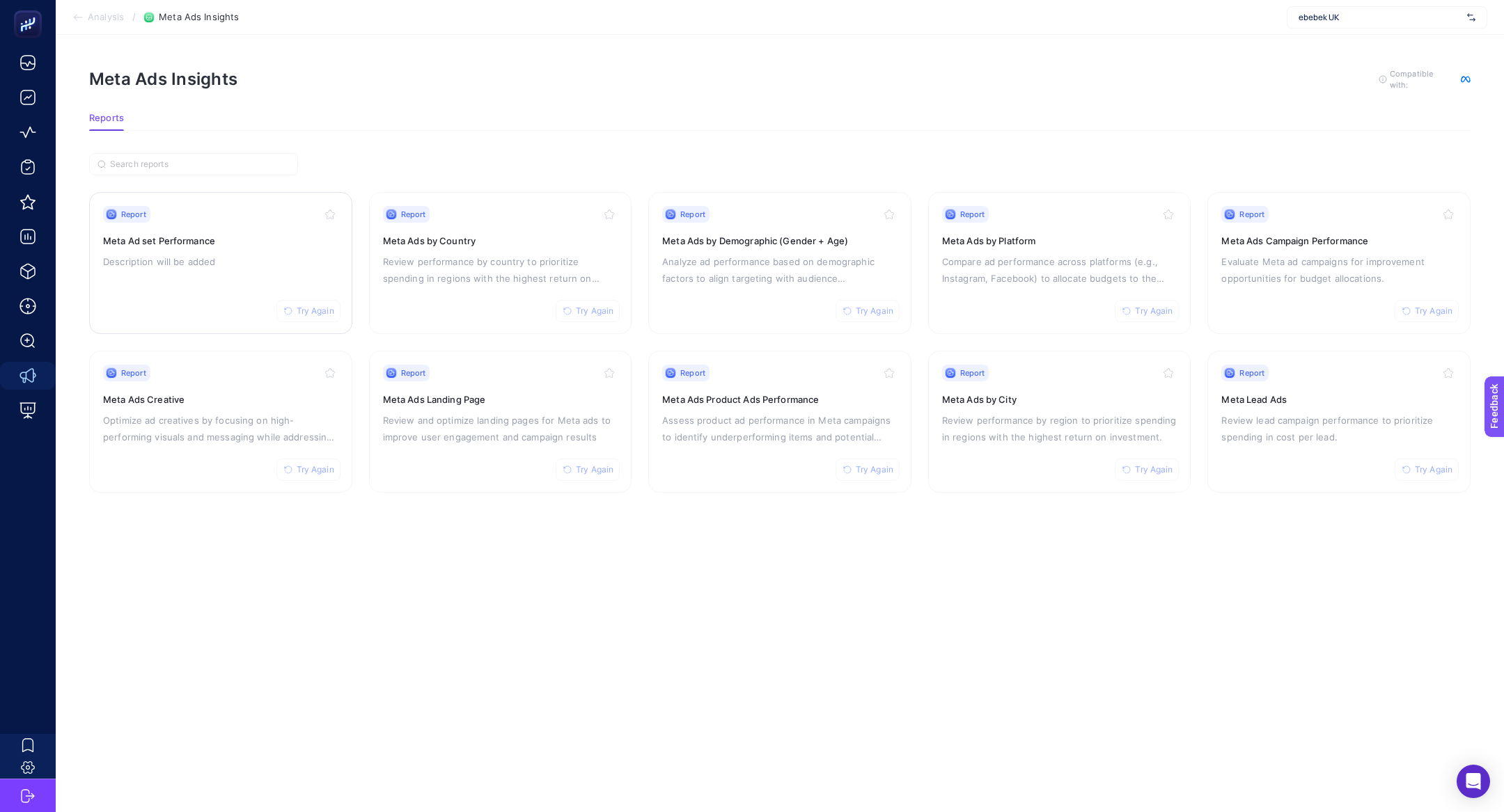
click at [220, 257] on p "Description will be added" at bounding box center [220, 261] width 235 height 17
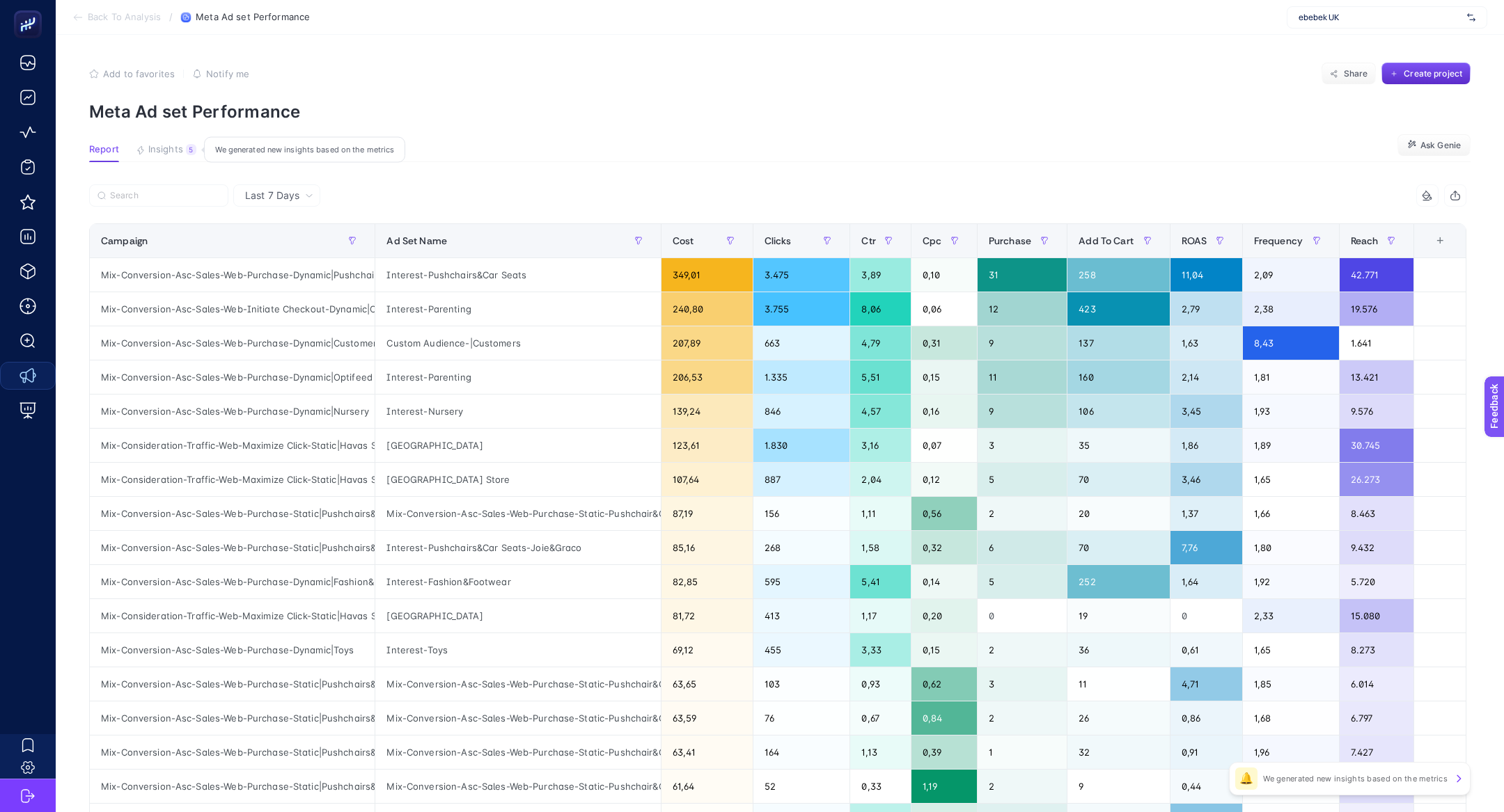
click at [169, 144] on span "Insights" at bounding box center [166, 149] width 35 height 11
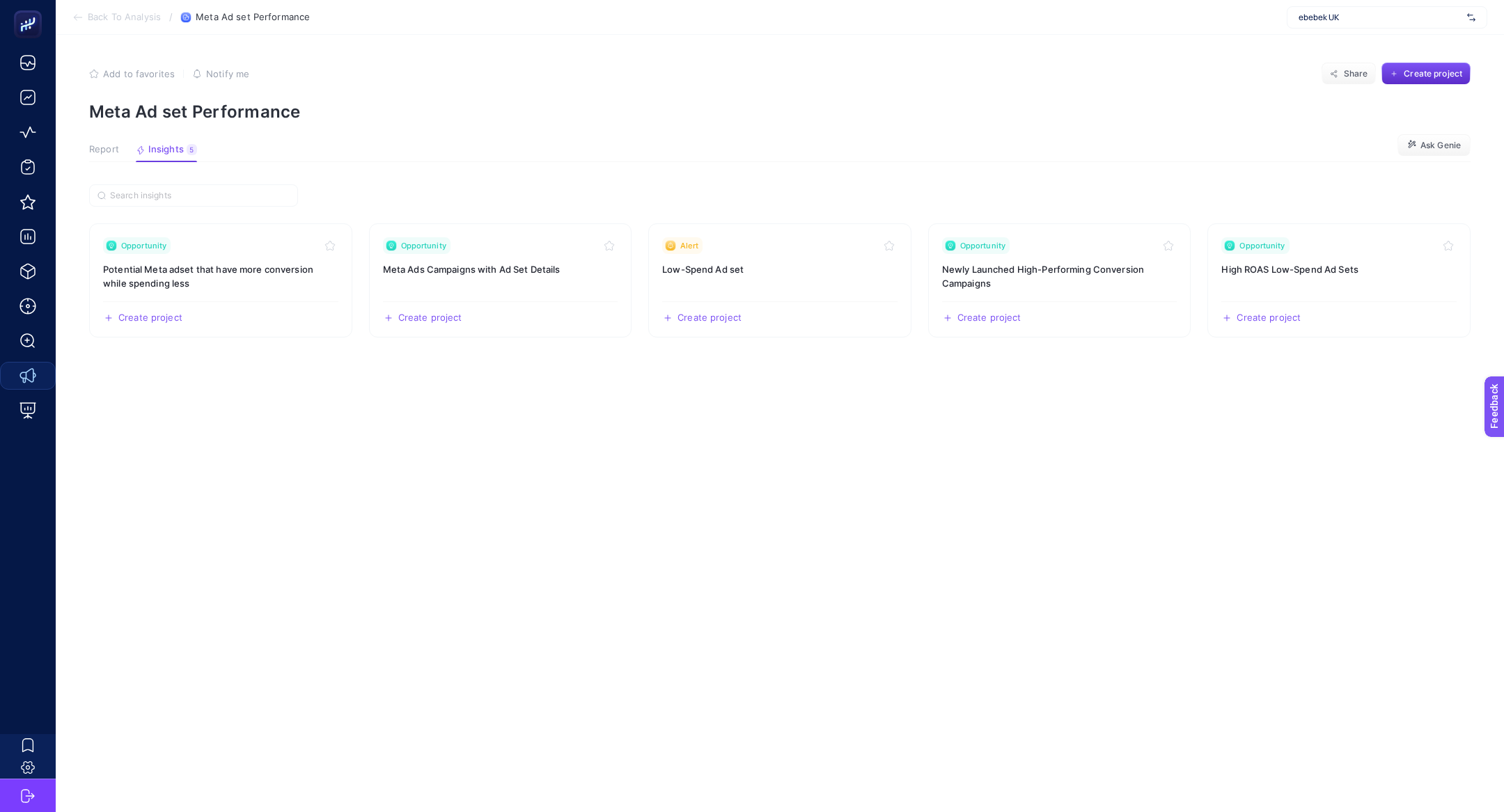
click at [102, 144] on span "Report" at bounding box center [103, 149] width 30 height 11
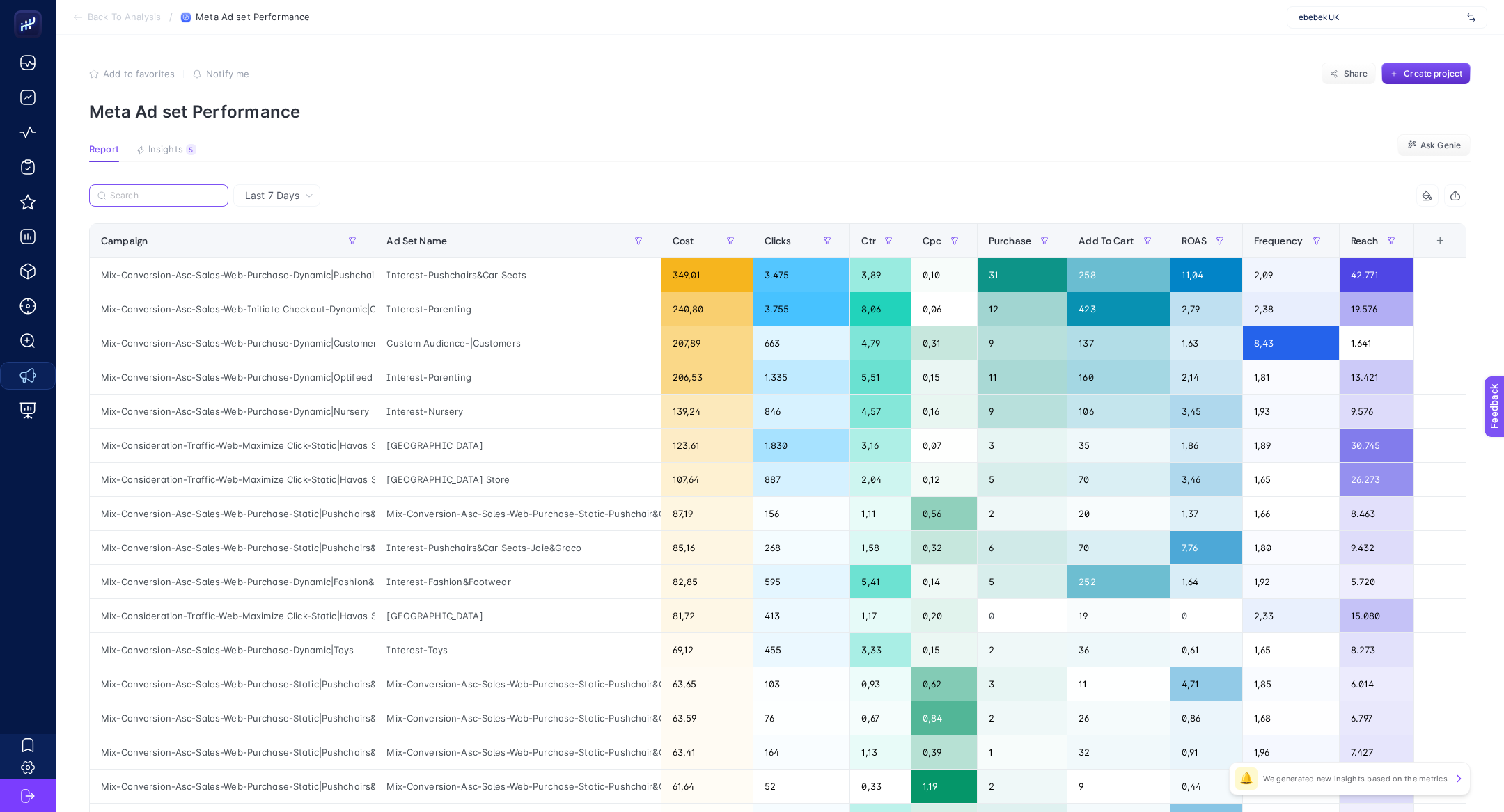
click at [181, 200] on input "Search" at bounding box center [165, 196] width 110 height 11
paste input "Mix-Conversion-Asc-Sales-Web-Initiate Checkout-Dynamic|Optifeed OptiScore Excel…"
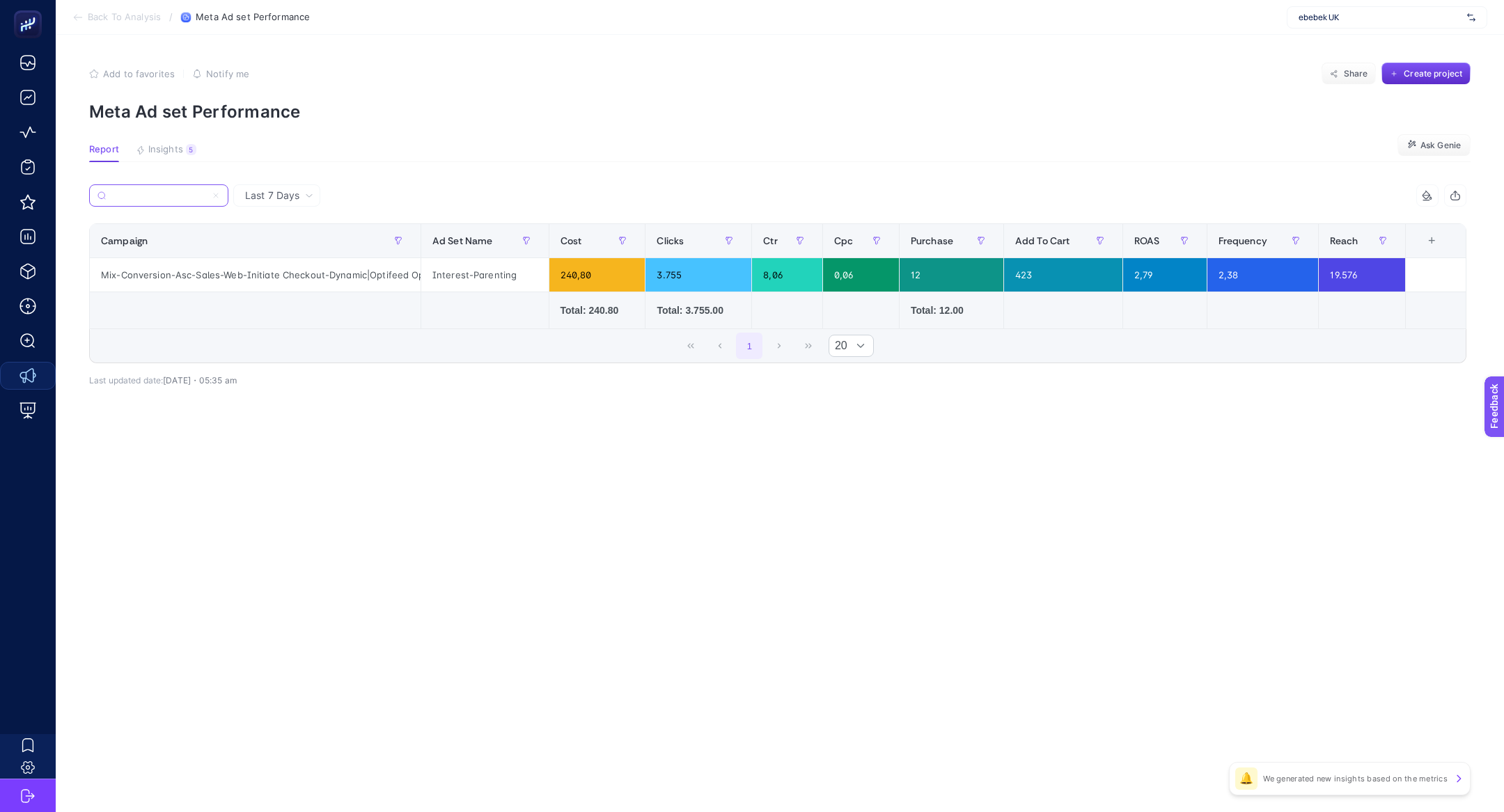
type input "Mix-Conversion-Asc-Sales-Web-Initiate Checkout-Dynamic|Optifeed OptiScore Excel…"
click at [1352, 274] on div "19.576" at bounding box center [1362, 275] width 87 height 33
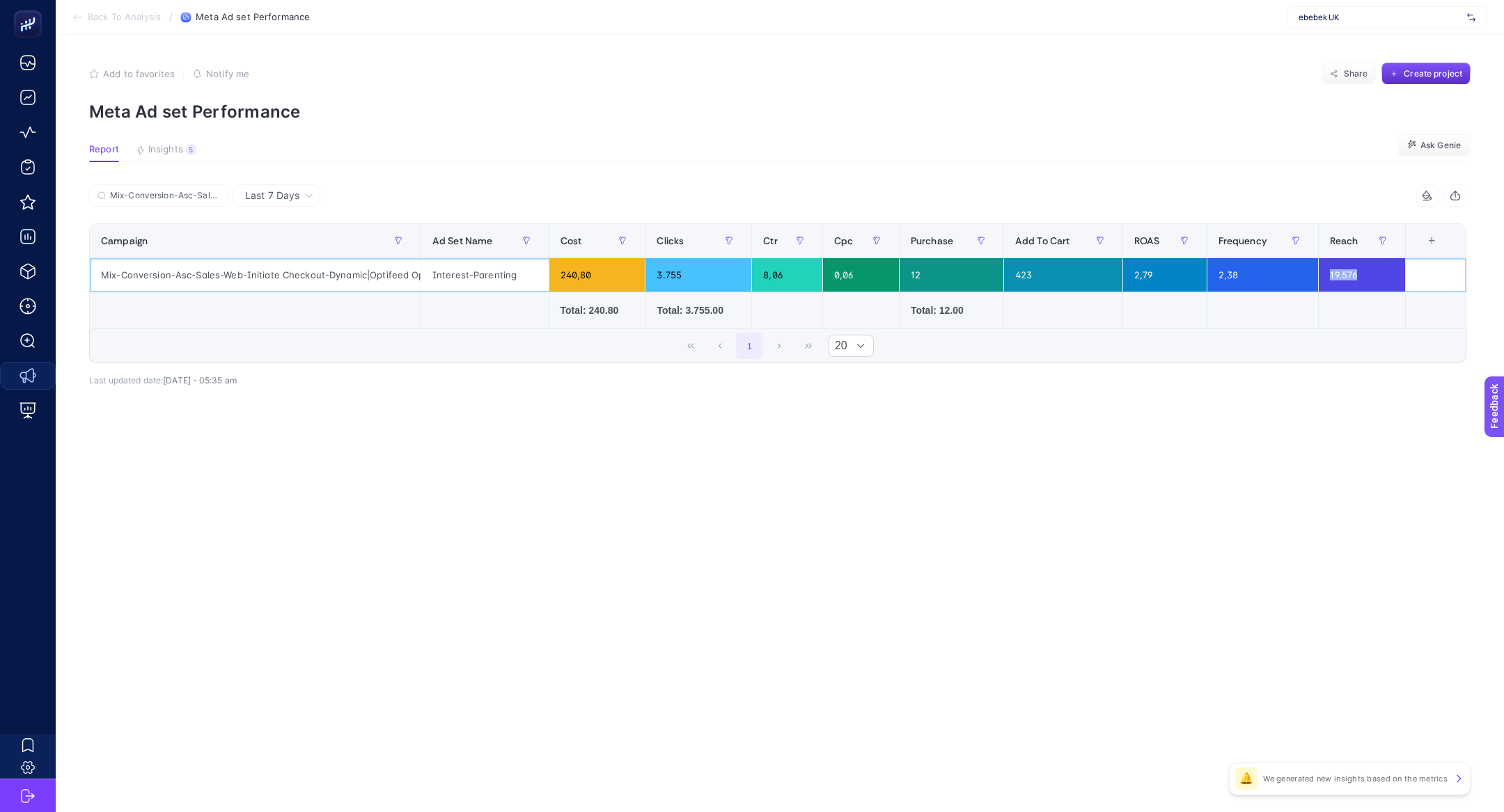
click at [1352, 274] on div "19.576" at bounding box center [1362, 275] width 87 height 33
click at [255, 269] on div "Mix-Conversion-Asc-Sales-Web-Initiate Checkout-Dynamic|Optifeed OptiScore Excel…" at bounding box center [255, 275] width 331 height 33
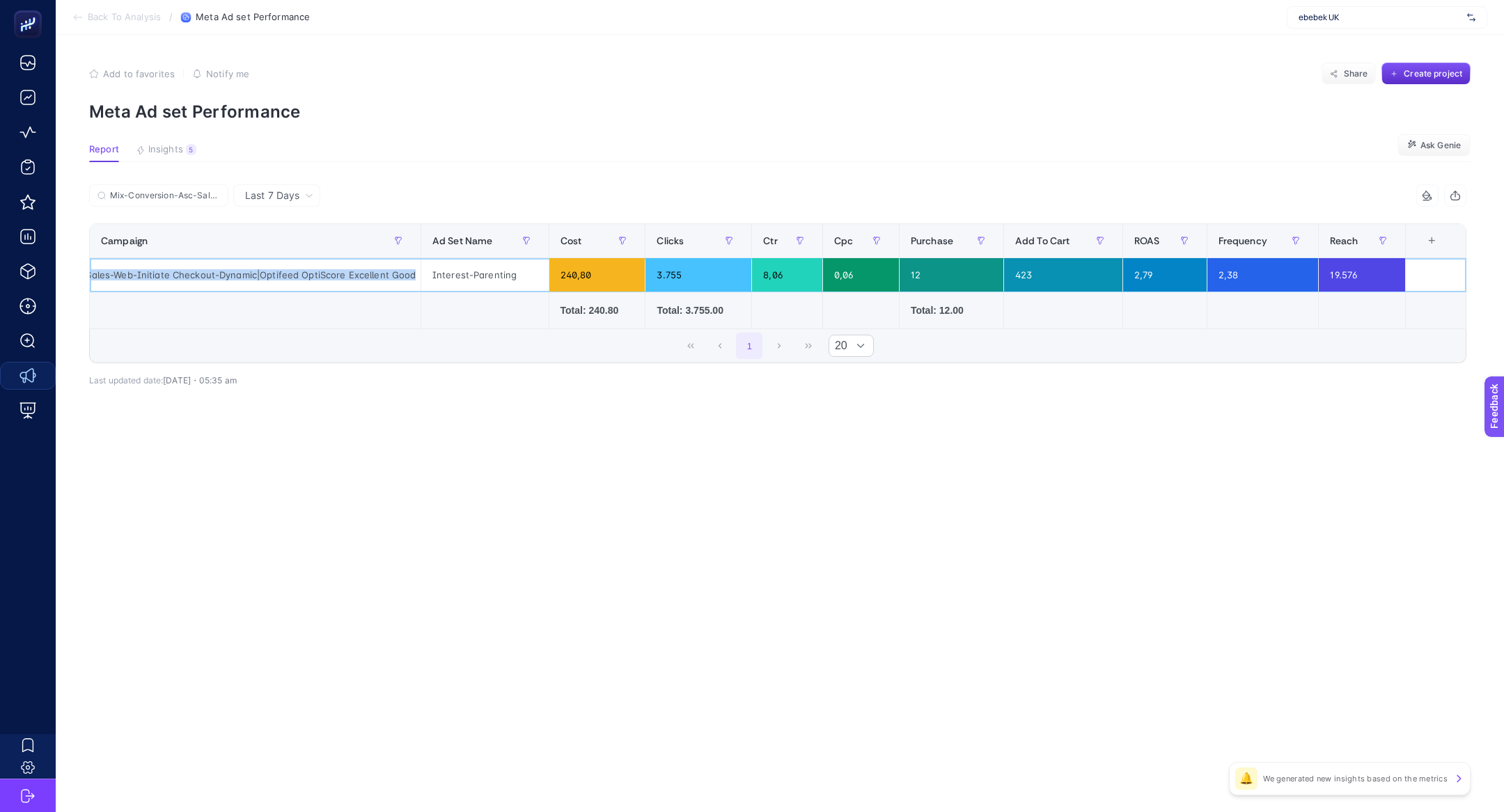
click at [255, 269] on div "Mix-Conversion-Asc-Sales-Web-Initiate Checkout-Dynamic|Optifeed OptiScore Excel…" at bounding box center [255, 275] width 331 height 33
copy tr "Mix-Conversion-Asc-Sales-Web-Initiate Checkout-Dynamic|Optifeed OptiScore Excel…"
click at [1347, 280] on div "19.576" at bounding box center [1362, 275] width 87 height 33
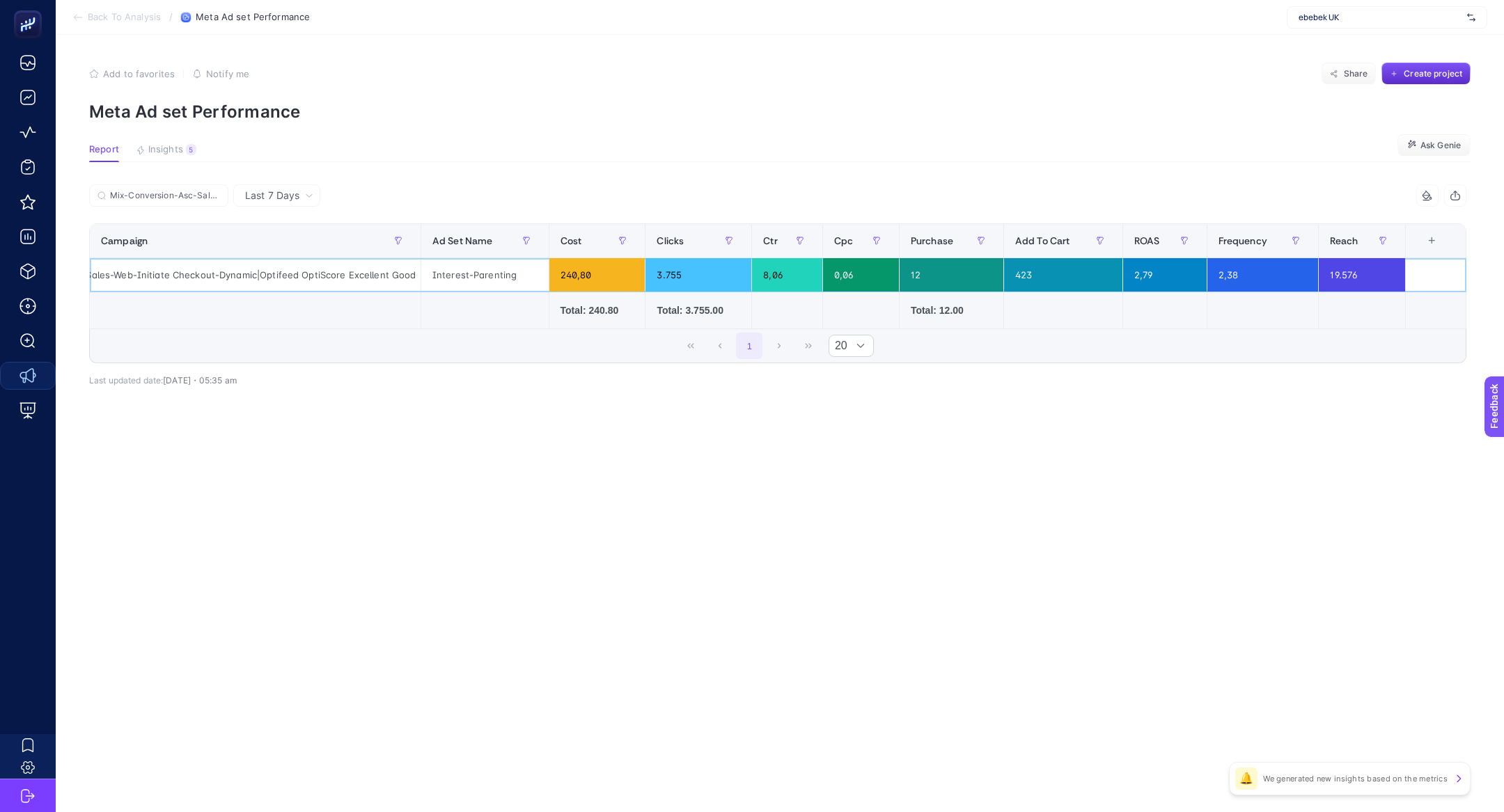
click at [1347, 280] on div "19.576" at bounding box center [1362, 275] width 87 height 33
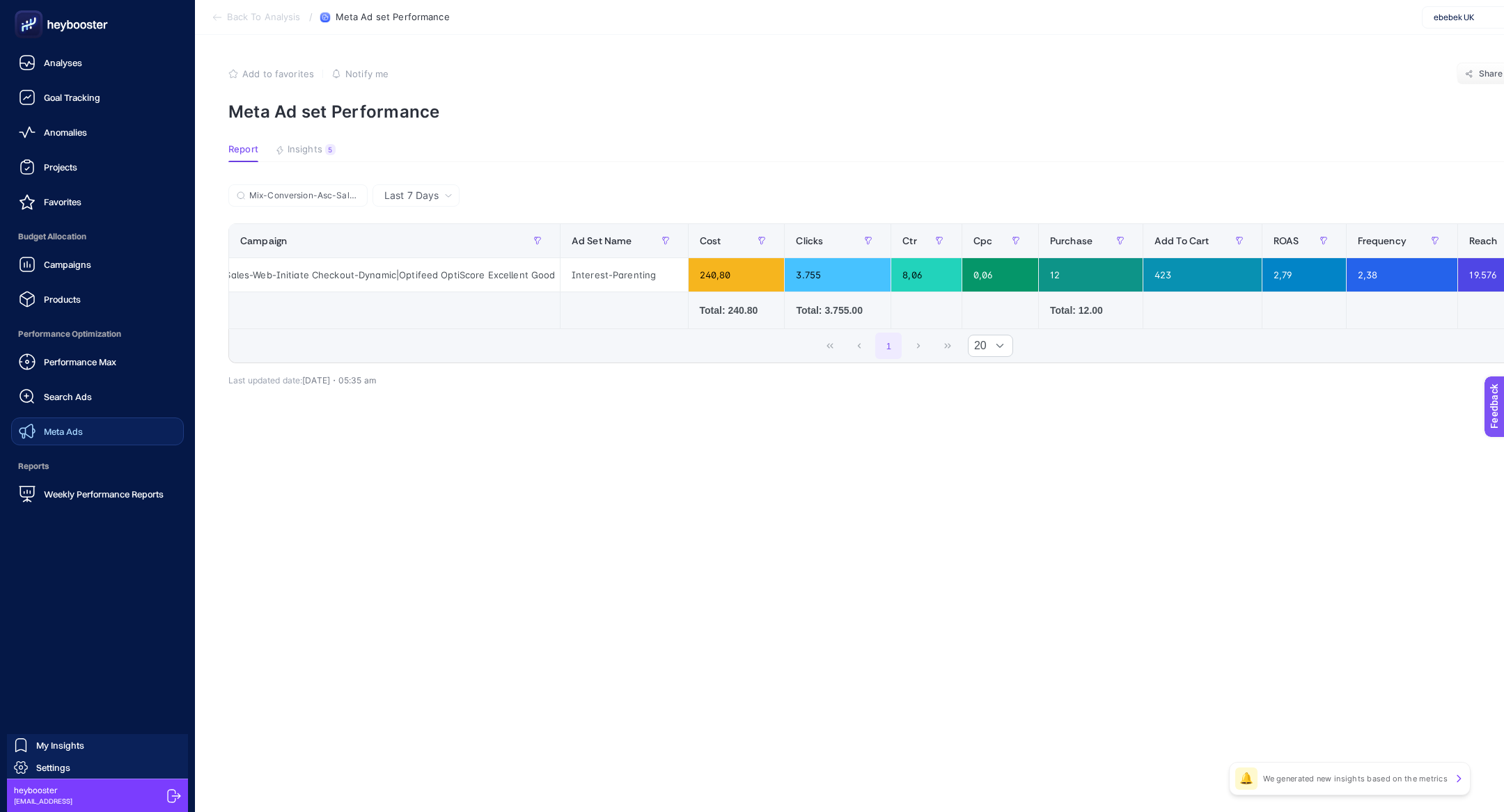
click at [50, 368] on div "Performance Max" at bounding box center [67, 362] width 98 height 17
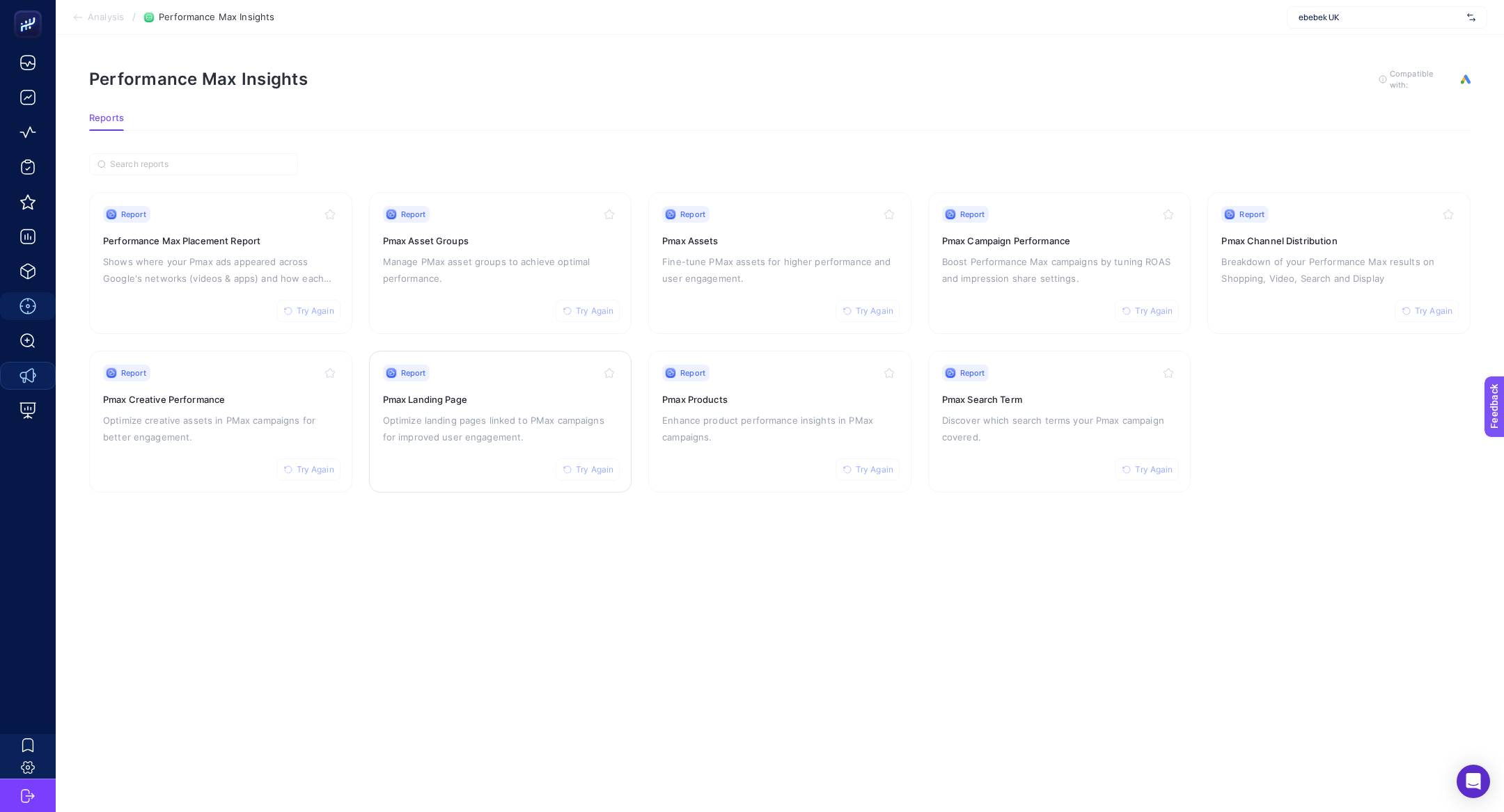
click at [564, 406] on div "Report Try Again Pmax Landing Page Optimize landing pages linked to PMax campai…" at bounding box center [500, 421] width 235 height 114
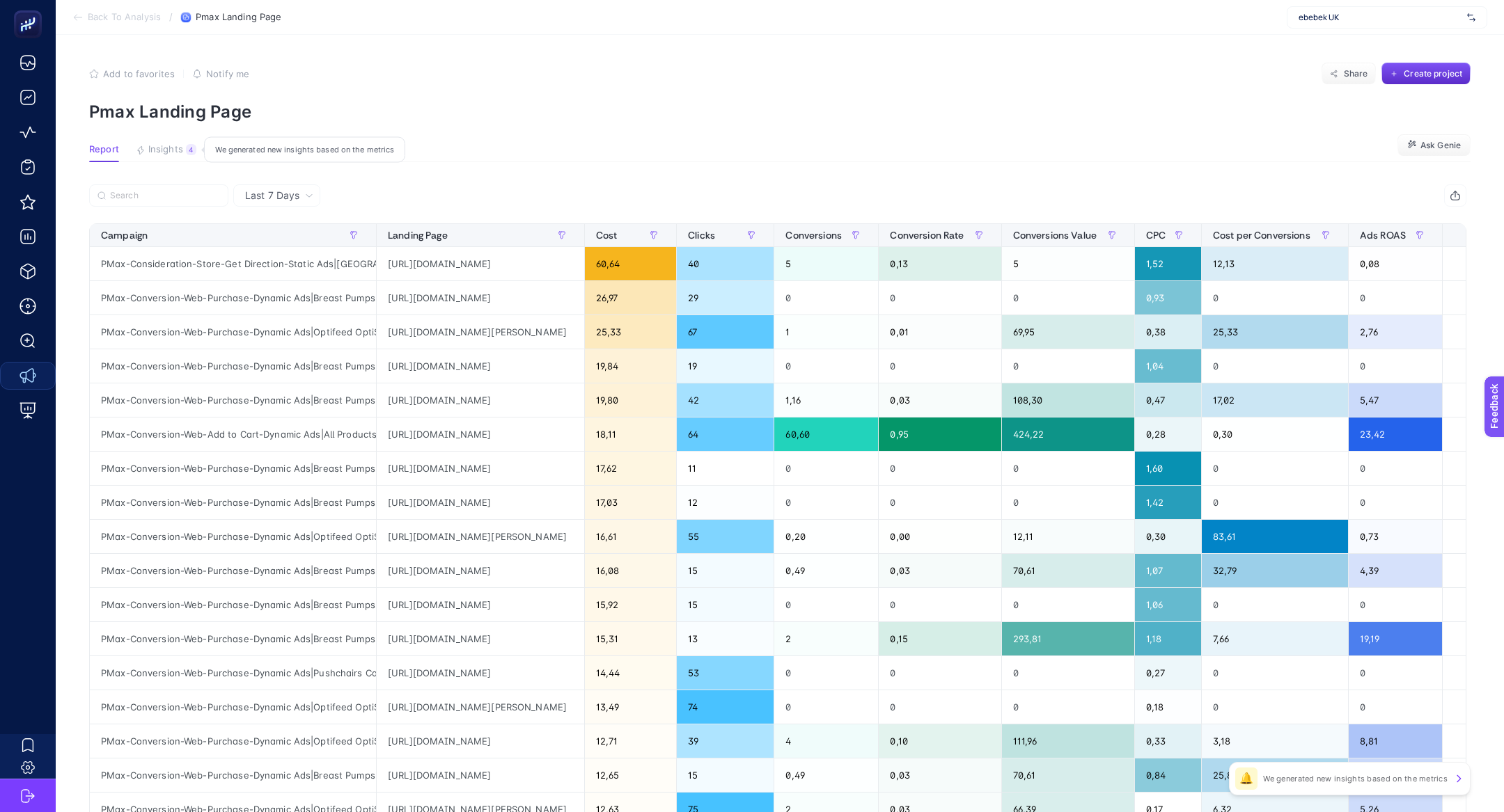
click at [177, 154] on span "Insights" at bounding box center [166, 149] width 35 height 11
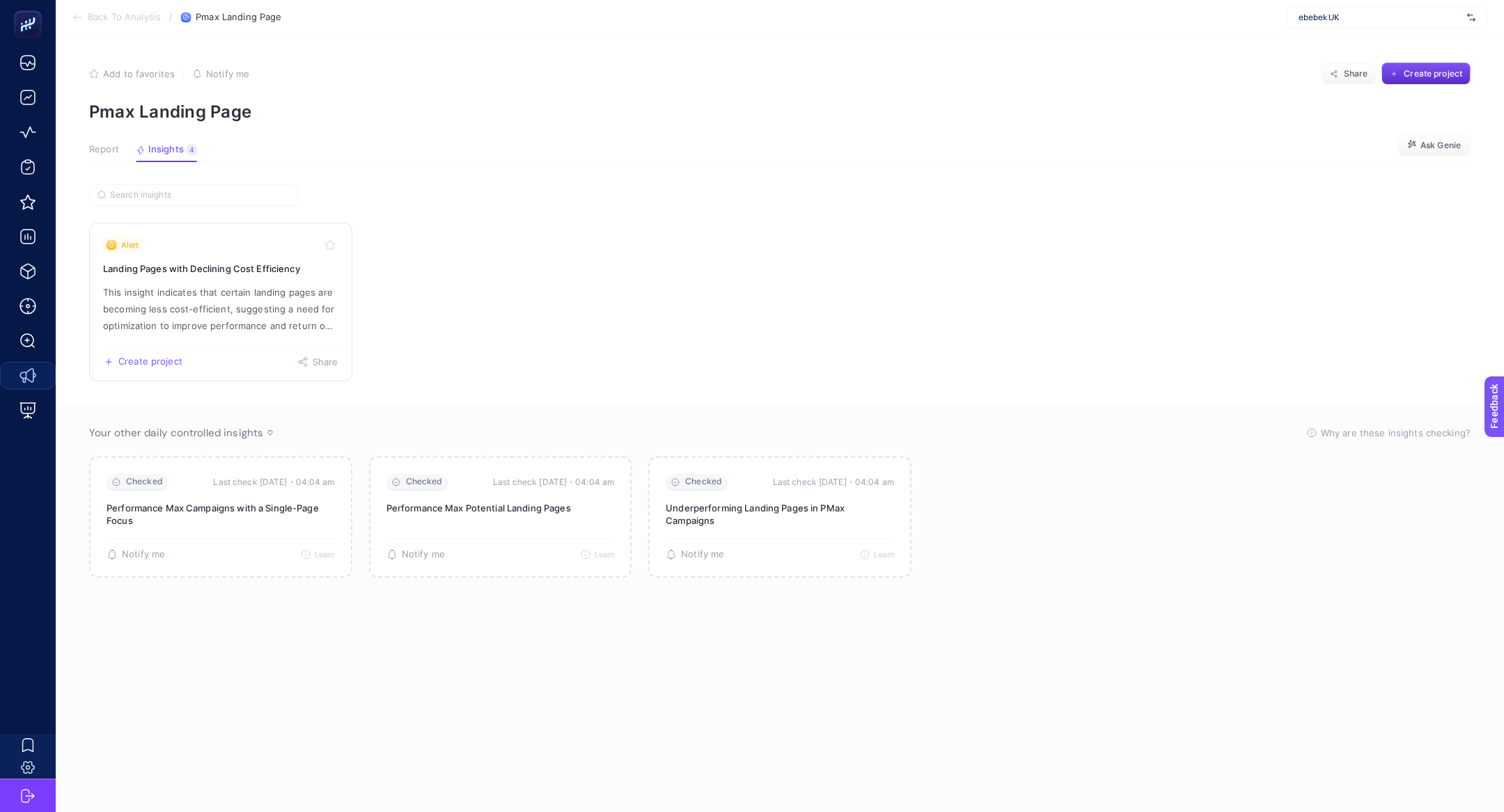
click at [187, 255] on link "Alert Landing Pages with Declining Cost Efficiency This insight indicates that …" at bounding box center [220, 301] width 263 height 159
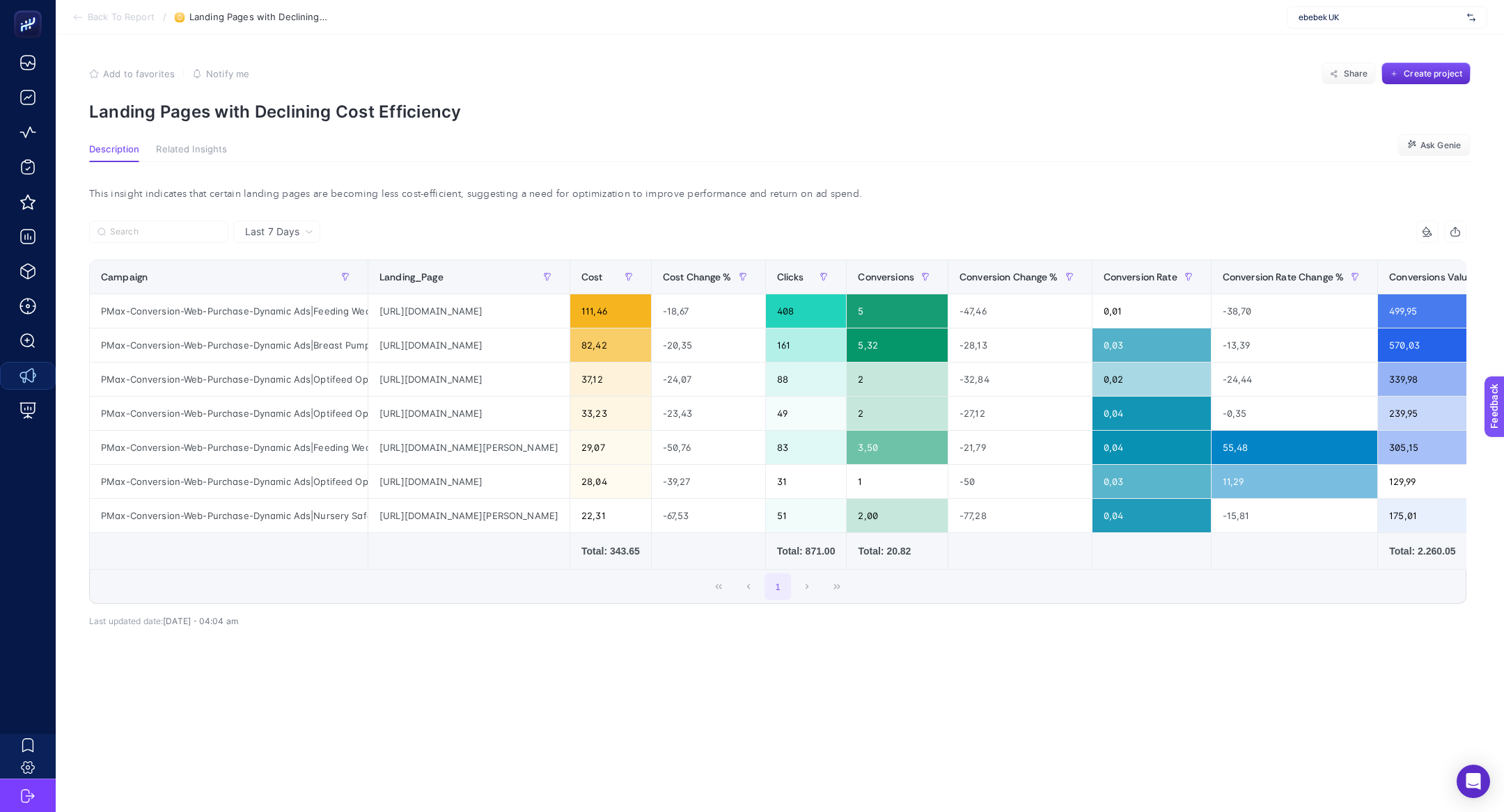
click at [178, 108] on p "Landing Pages with Declining Cost Efficiency" at bounding box center [779, 111] width 1381 height 20
click at [425, 312] on div "https://ebebek.co.uk/products/tommee-tippee-perfect-prep-day-night-grey" at bounding box center [469, 311] width 201 height 33
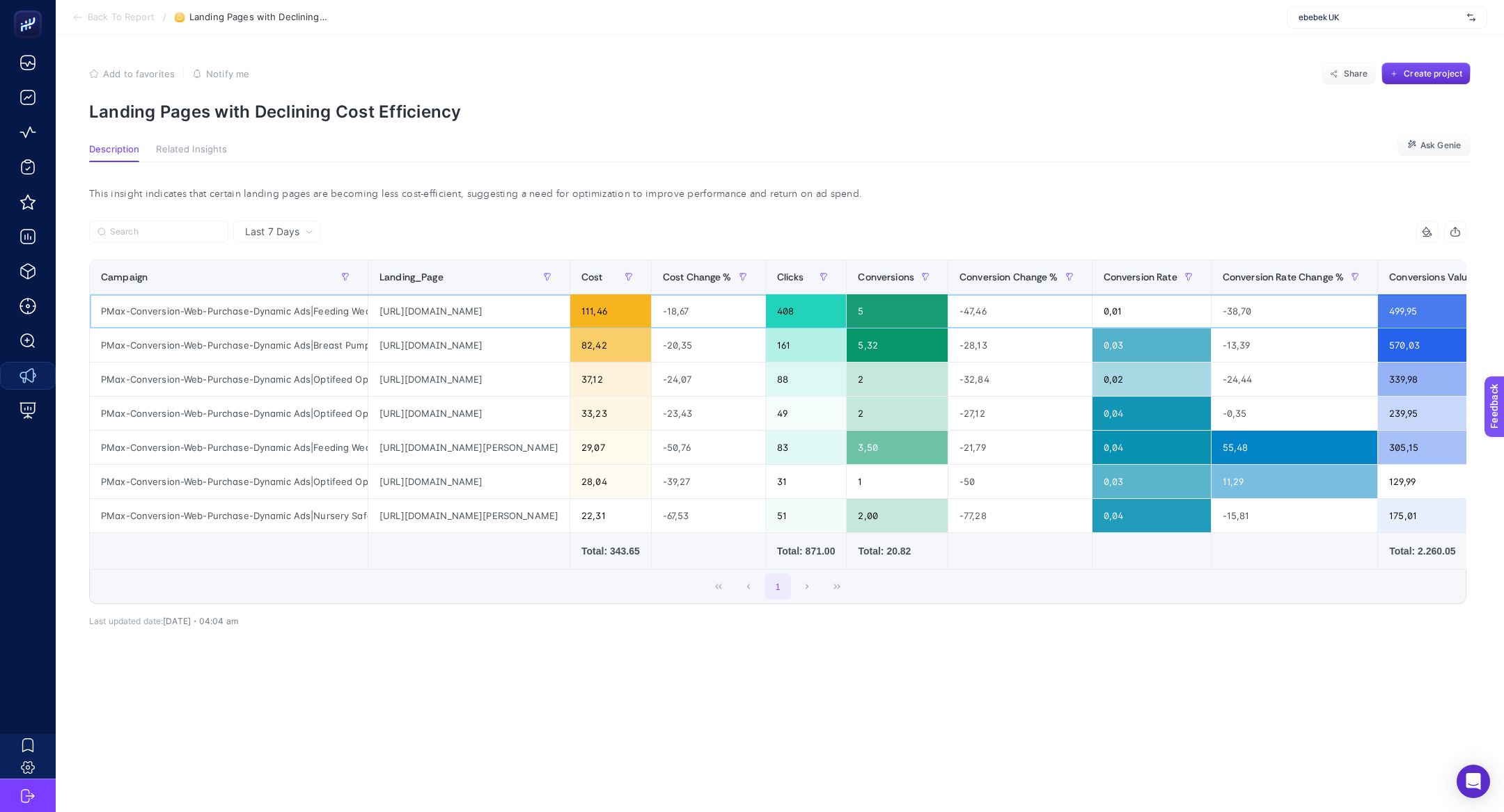
click at [425, 312] on div "https://ebebek.co.uk/products/tommee-tippee-perfect-prep-day-night-grey" at bounding box center [469, 311] width 201 height 33
drag, startPoint x: 790, startPoint y: 311, endPoint x: 766, endPoint y: 310, distance: 24.0
click at [766, 310] on div "-18,67" at bounding box center [708, 311] width 113 height 33
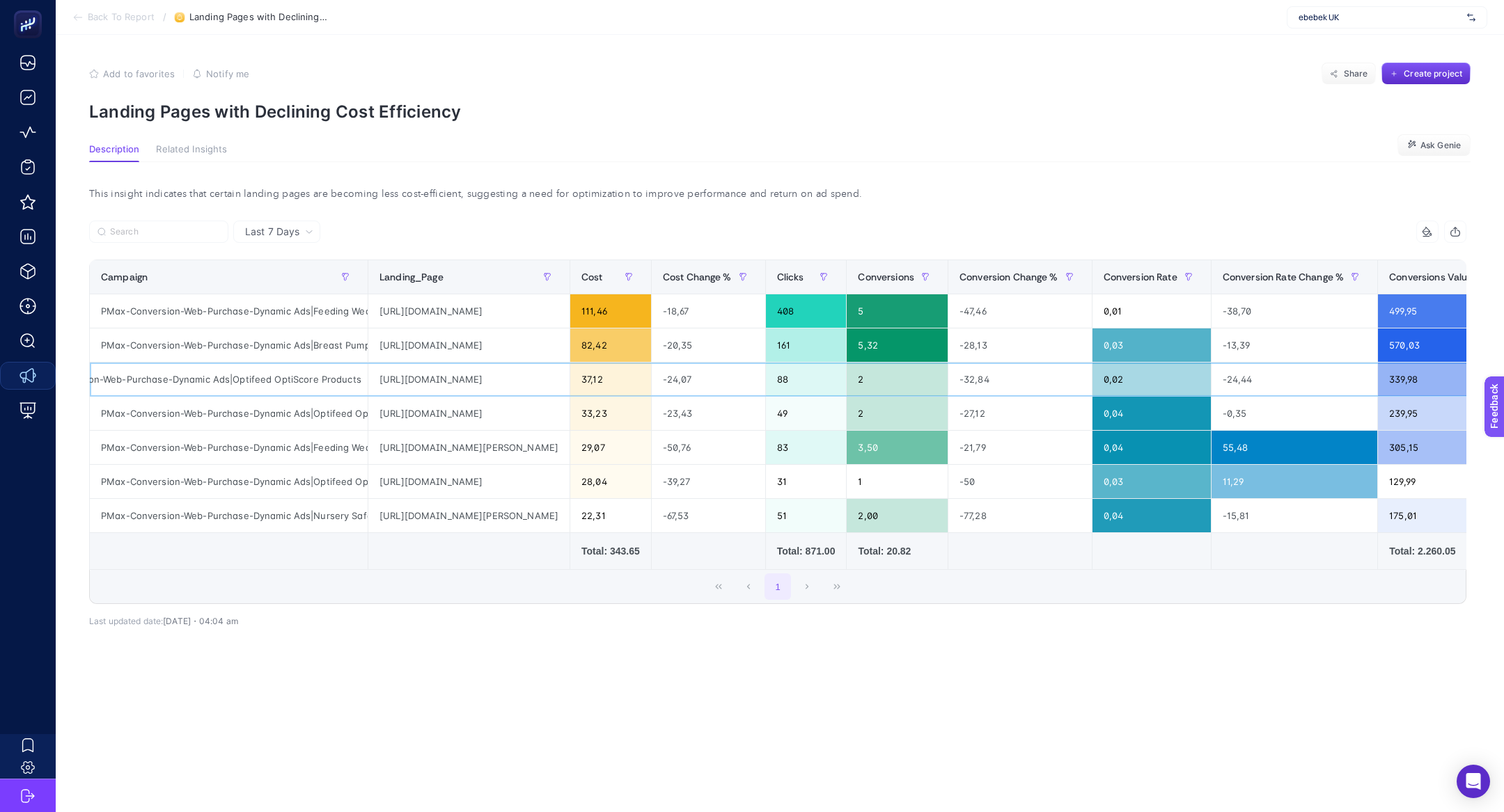
click at [470, 384] on div "https://ebebek.co.uk/products/joie-litetrax-pro-stroller" at bounding box center [469, 379] width 201 height 33
click at [464, 380] on div "https://ebebek.co.uk/products/joie-litetrax-pro-stroller" at bounding box center [469, 379] width 201 height 33
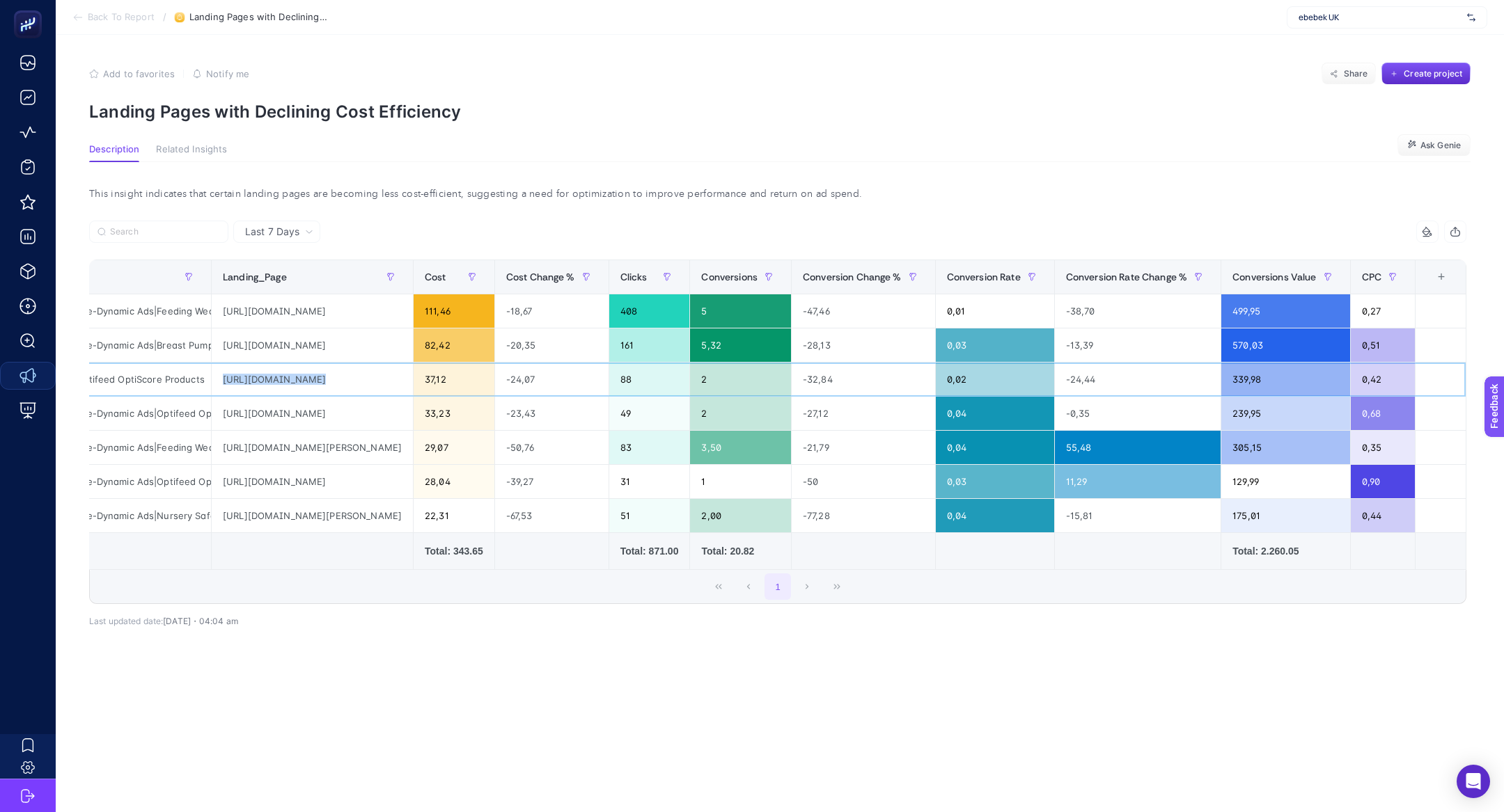
scroll to position [0, 218]
click at [1087, 381] on div "-24,44" at bounding box center [1138, 379] width 166 height 33
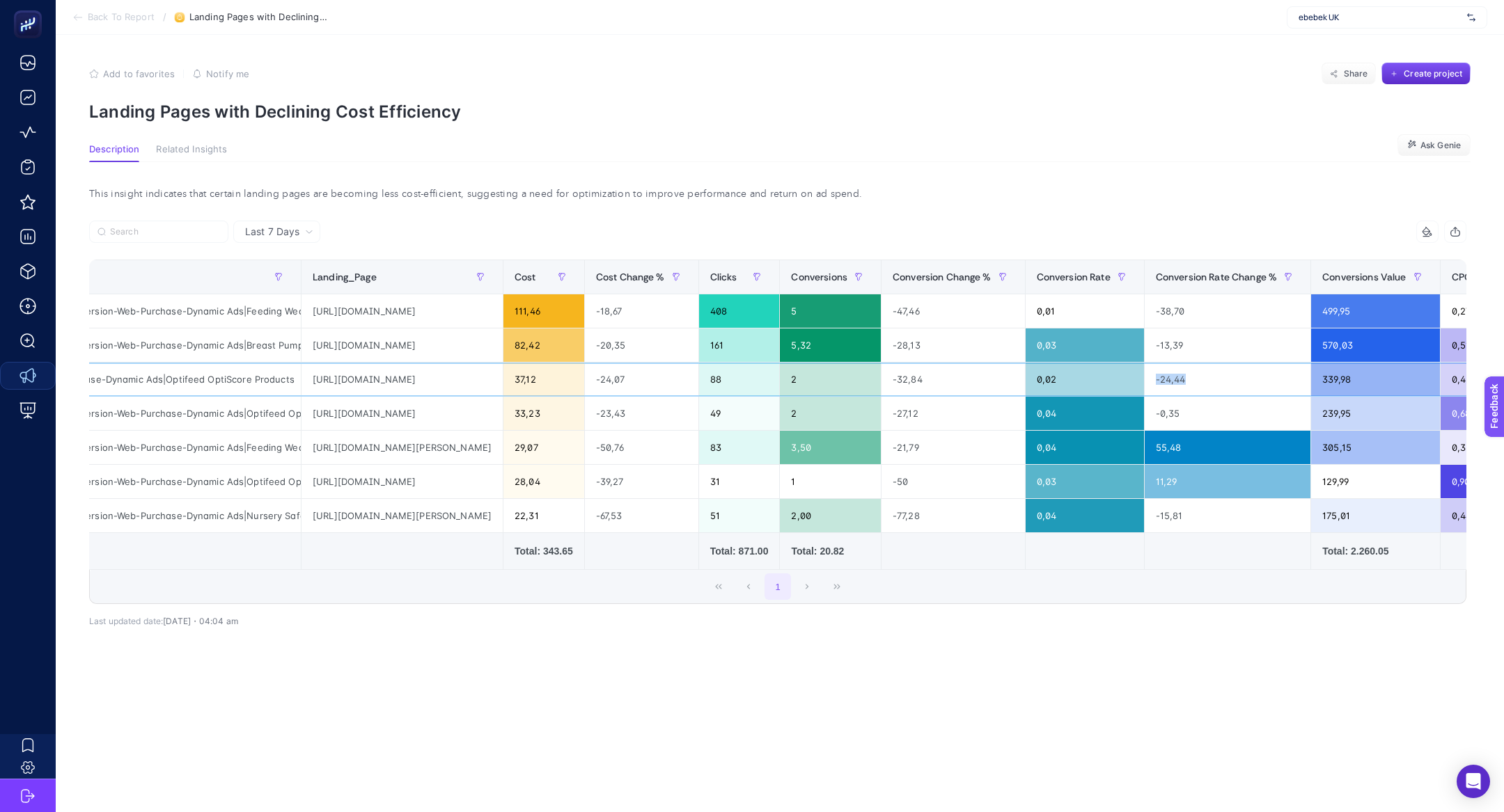
scroll to position [0, 0]
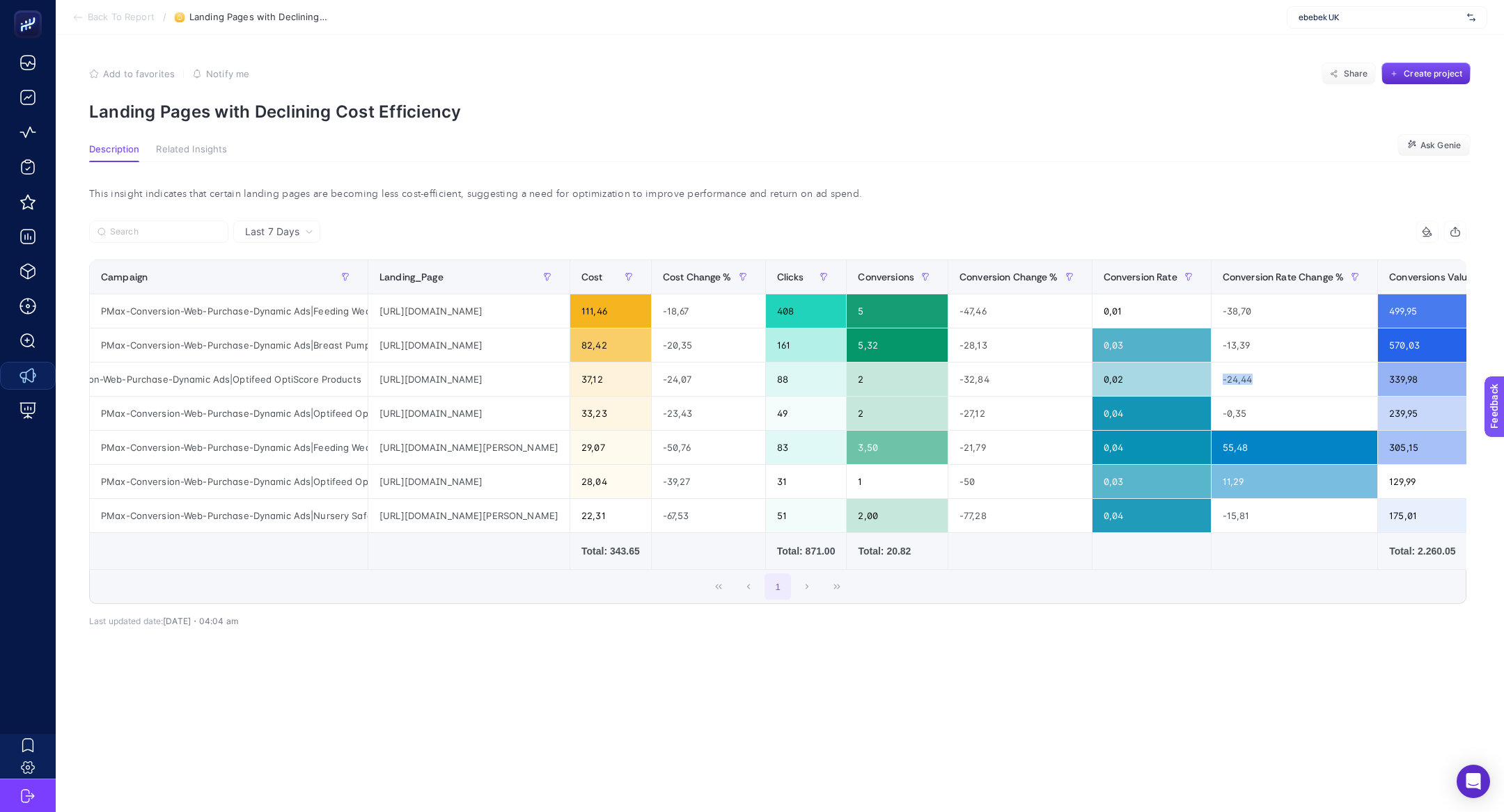
click at [83, 17] on icon at bounding box center [77, 17] width 11 height 11
click at [372, 625] on div "9 items selected Campaign Landing_Page Cost Cost Change % Clicks Conversions Co…" at bounding box center [777, 443] width 1377 height 401
click at [459, 415] on div "https://ebebek.co.uk/products/joie-evalite-duo-stroller-2" at bounding box center [469, 413] width 201 height 33
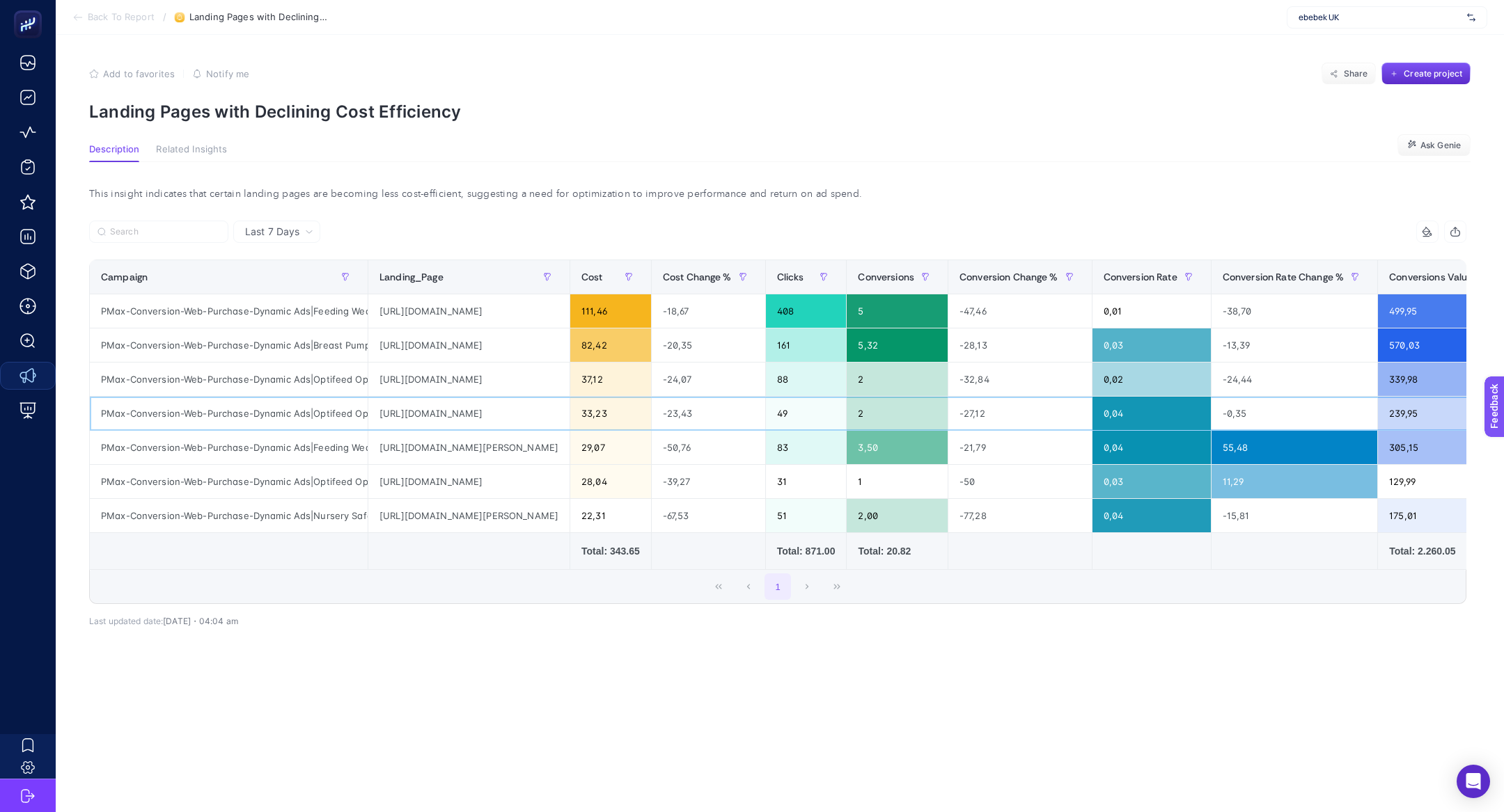
click at [459, 415] on div "https://ebebek.co.uk/products/joie-evalite-duo-stroller-2" at bounding box center [469, 413] width 201 height 33
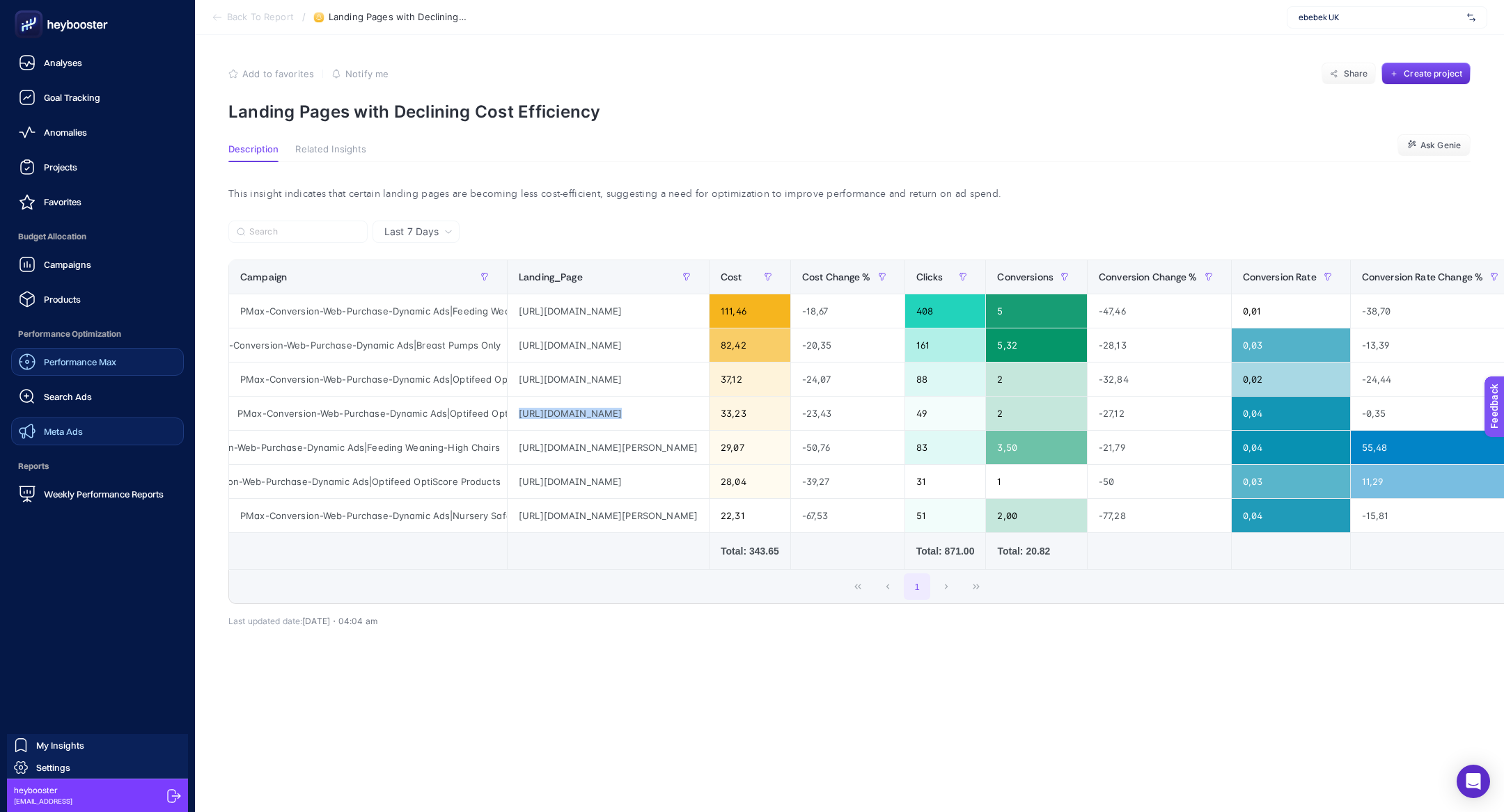
click at [87, 358] on span "Performance Max" at bounding box center [80, 362] width 72 height 11
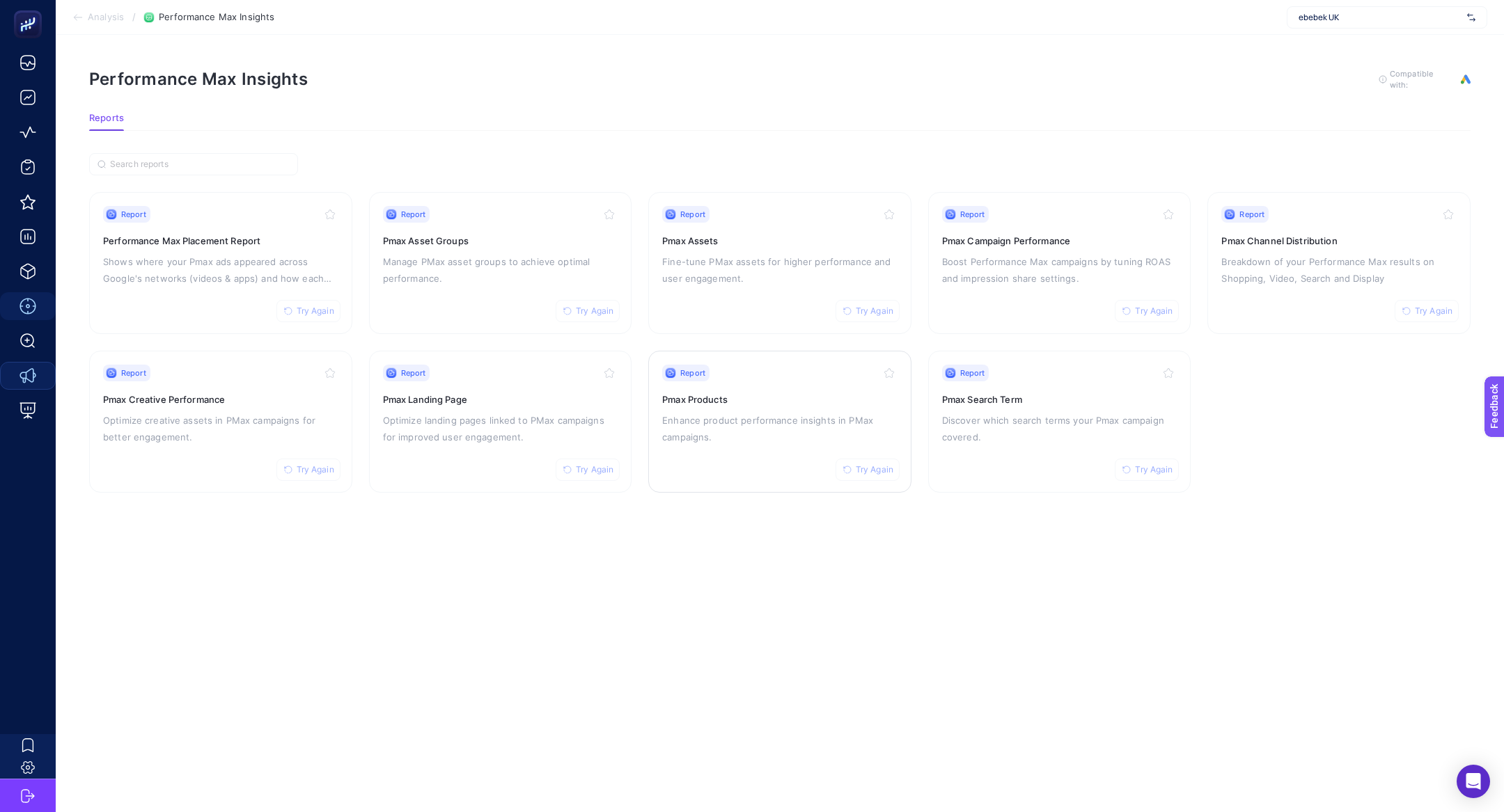
click at [735, 434] on p "Enhance product performance insights in PMax campaigns." at bounding box center [779, 429] width 235 height 33
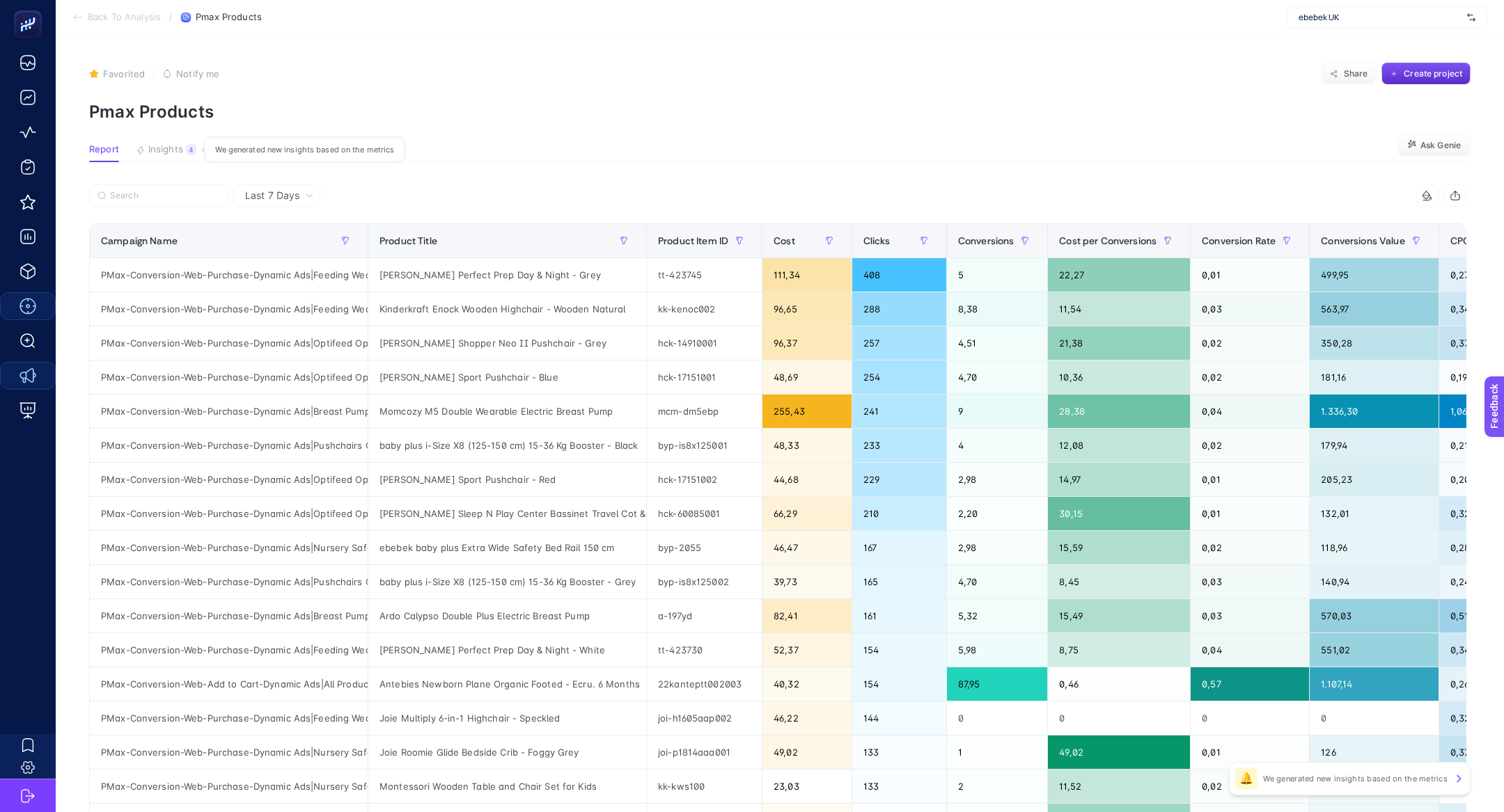
click at [187, 156] on button "Insights 4 We generated new insights based on the metrics" at bounding box center [166, 153] width 60 height 19
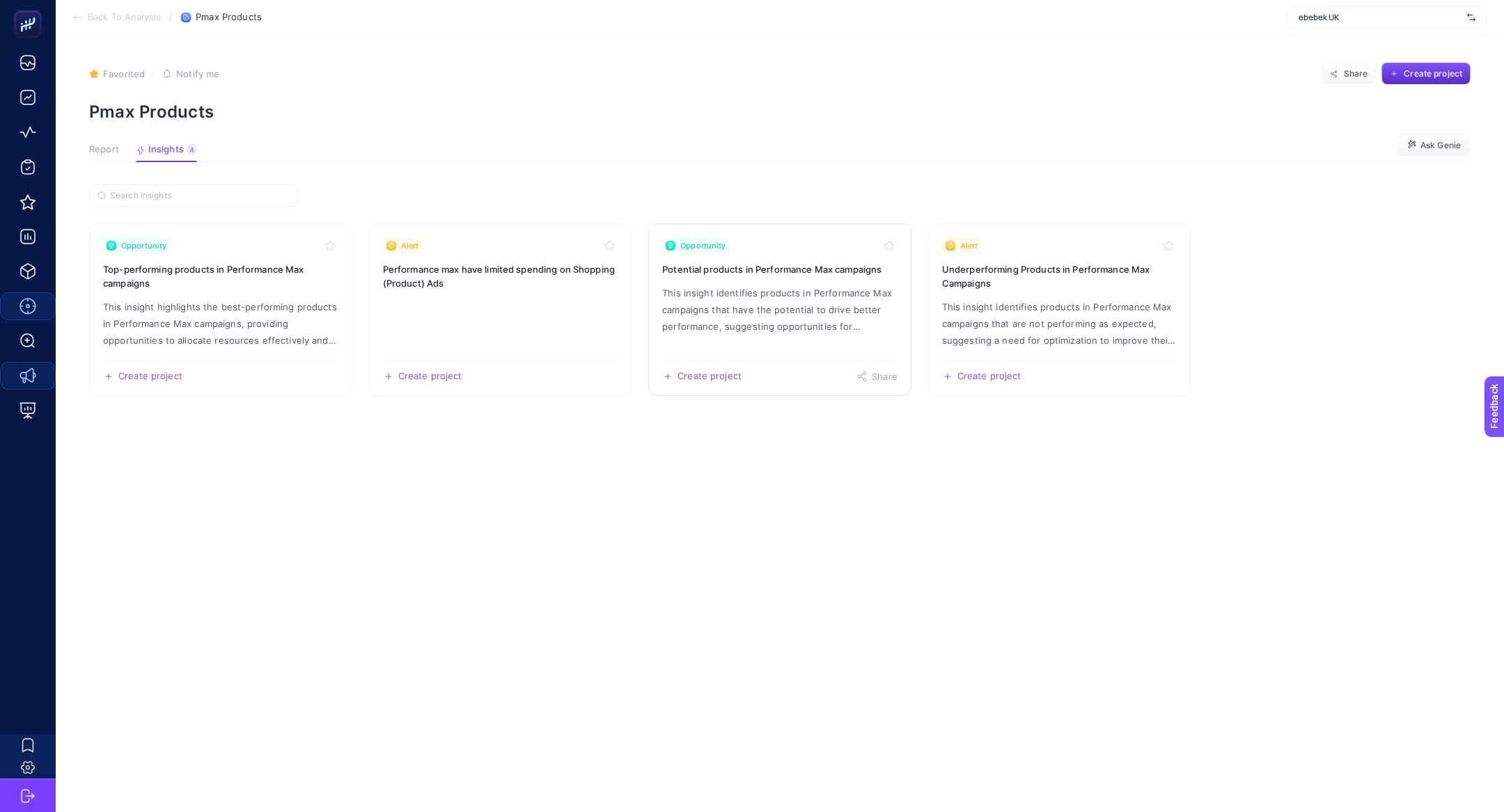
click at [810, 322] on p "This insight identifies products in Performance Max campaigns that have the pot…" at bounding box center [779, 309] width 235 height 50
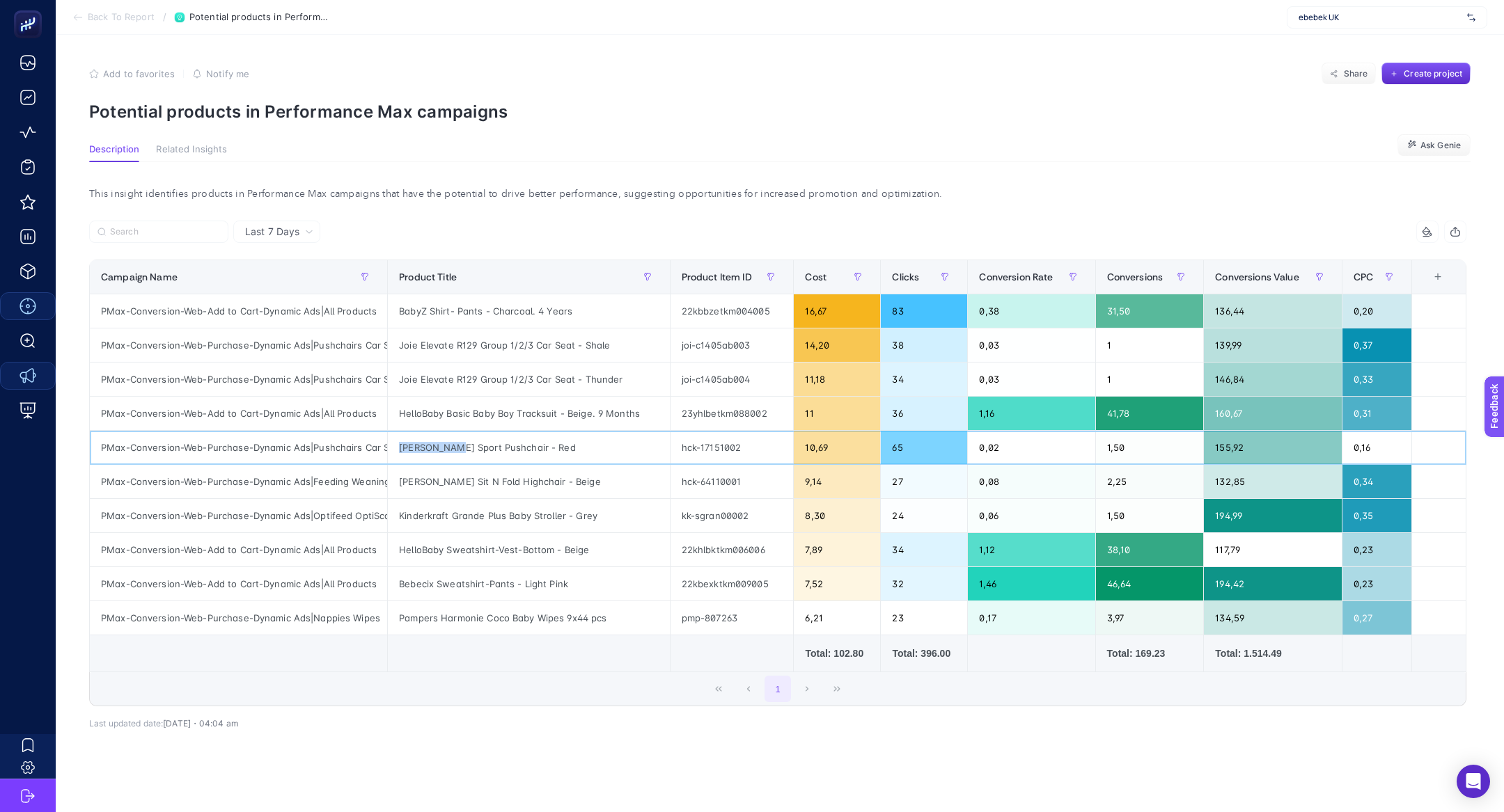
drag, startPoint x: 397, startPoint y: 444, endPoint x: 453, endPoint y: 450, distance: 56.3
click at [453, 450] on div "Hauck Sport Pushchair - Red" at bounding box center [529, 447] width 281 height 33
click at [85, 17] on li "Back To Report" at bounding box center [113, 17] width 82 height 11
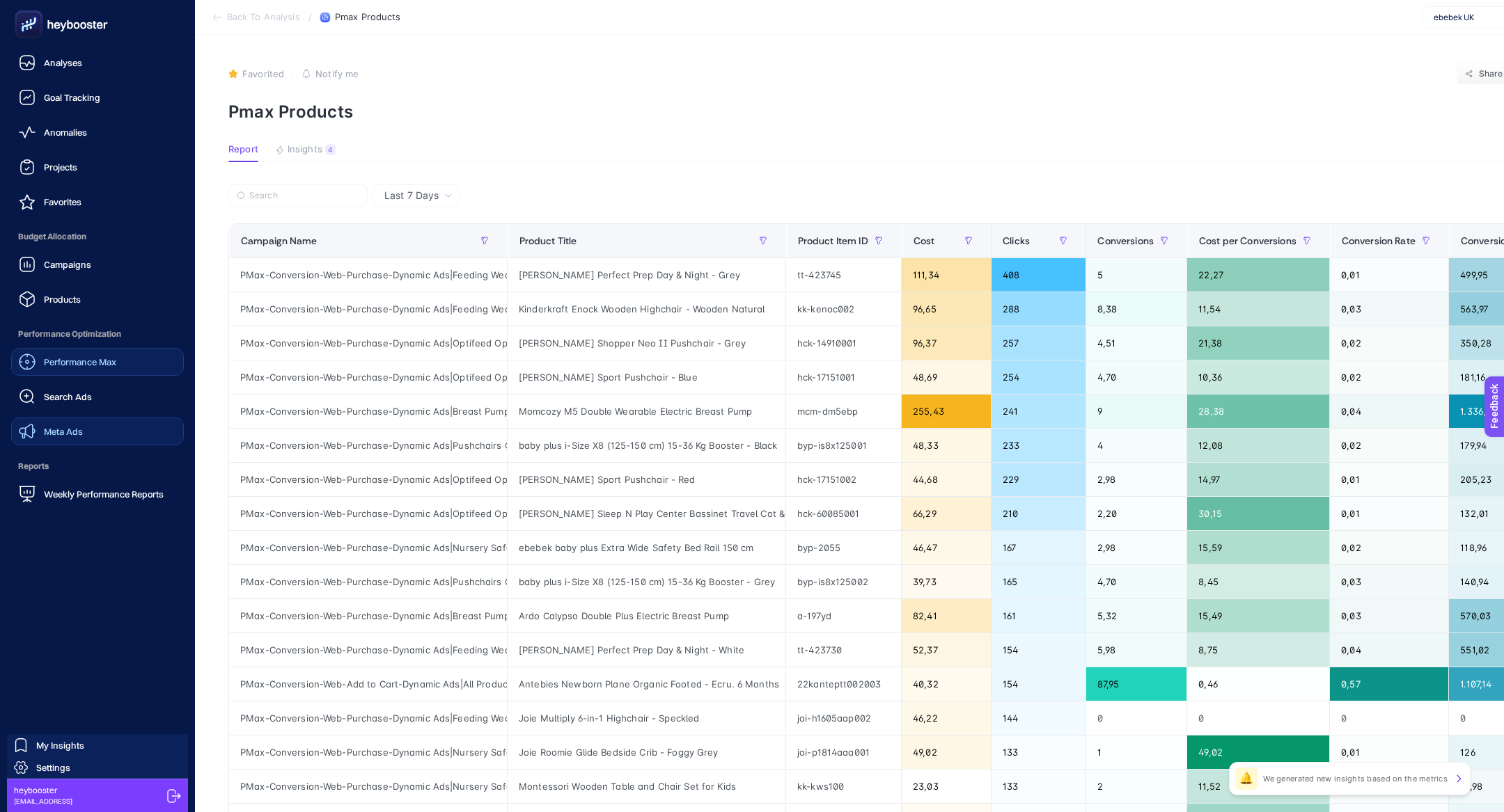
click at [61, 367] on span "Performance Max" at bounding box center [80, 362] width 72 height 11
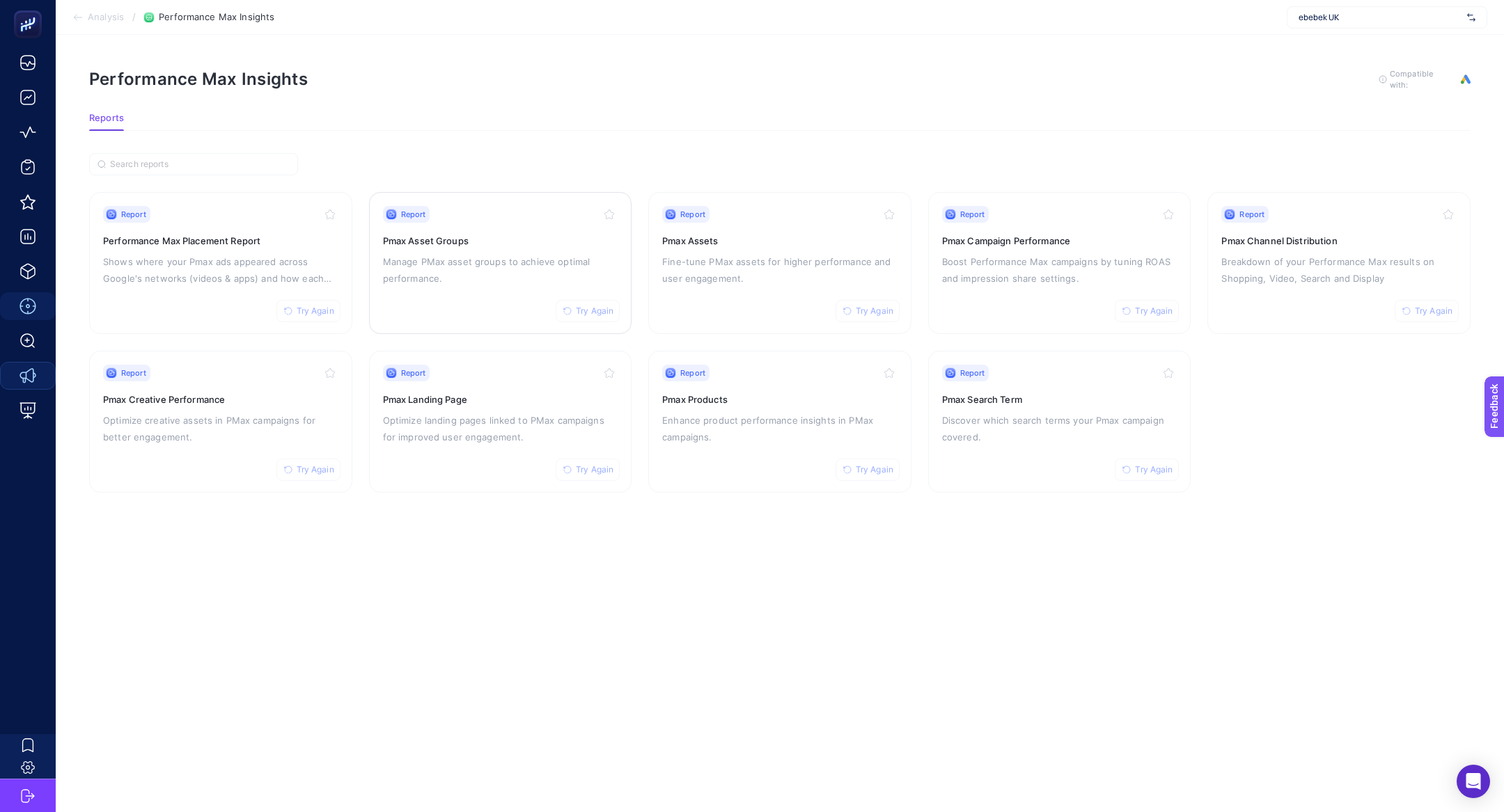
click at [421, 273] on p "Manage PMax asset groups to achieve optimal performance." at bounding box center [500, 270] width 235 height 33
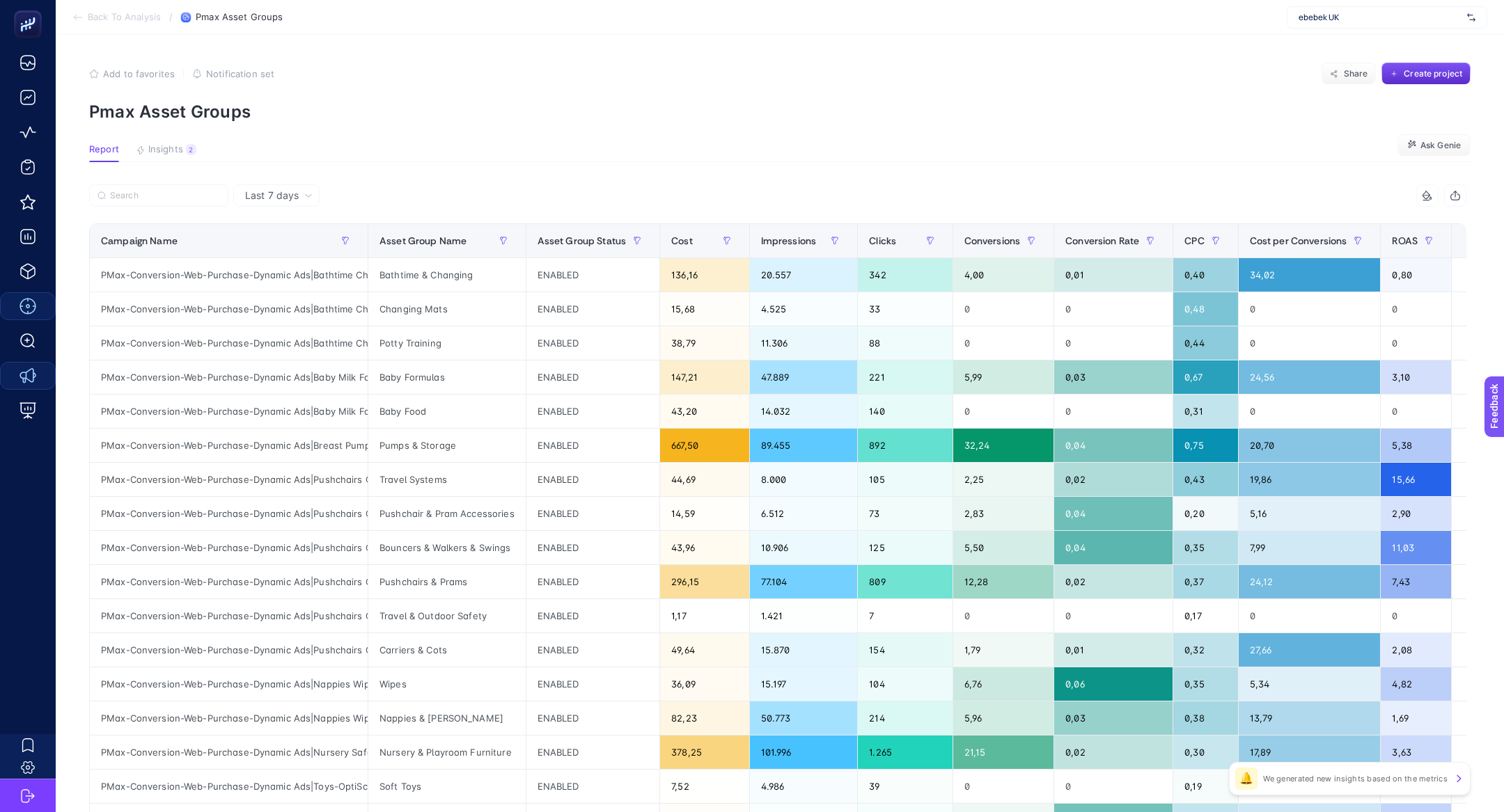
scroll to position [0, 14]
click at [182, 201] on label at bounding box center [158, 195] width 139 height 22
click at [182, 201] on input "Search" at bounding box center [165, 196] width 110 height 11
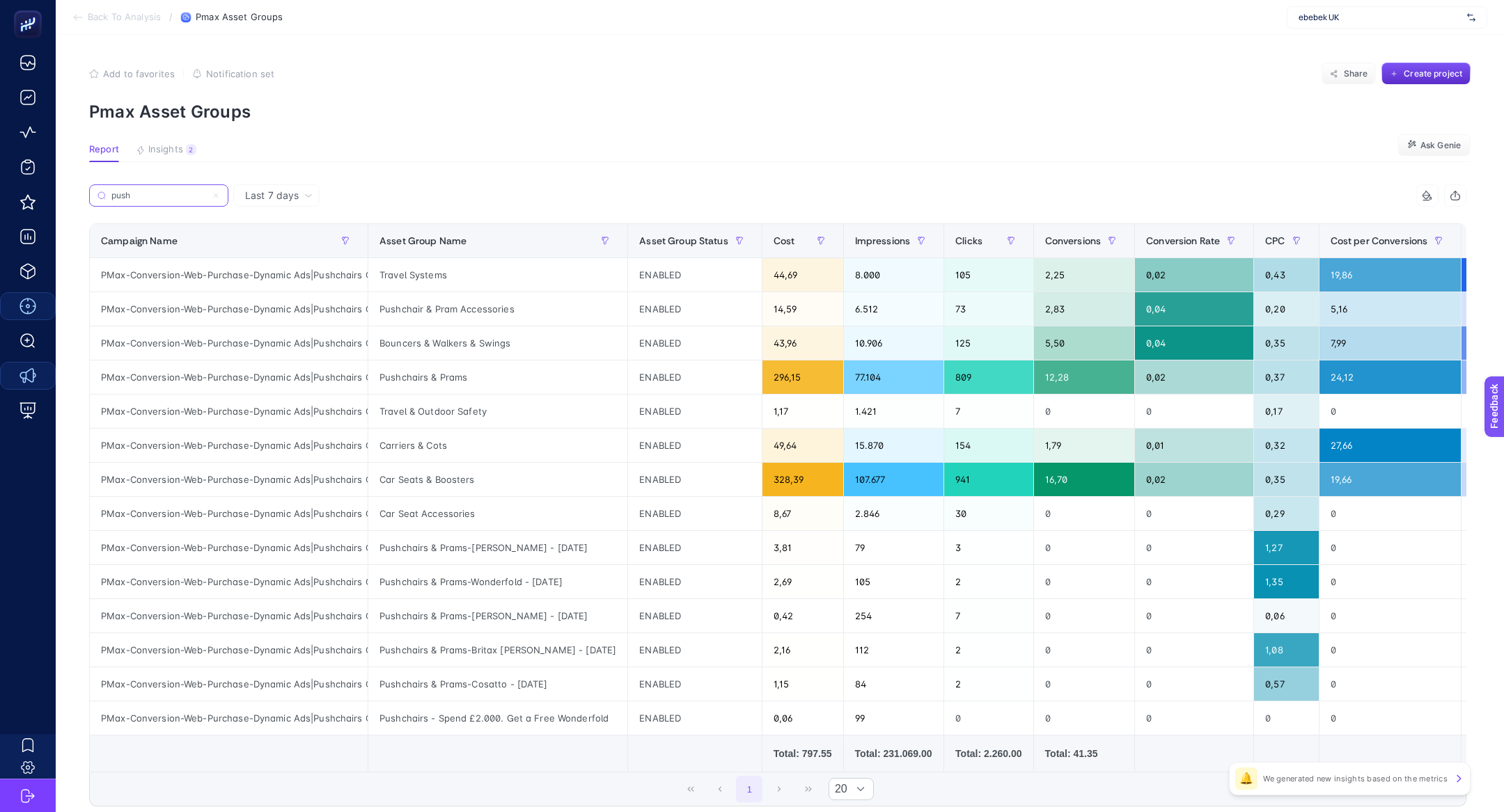
type input "push"
click at [303, 341] on div "PMax-Conversion-Web-Purchase-Dynamic Ads|Pushchairs Car Seats-Pushchairs" at bounding box center [228, 343] width 278 height 33
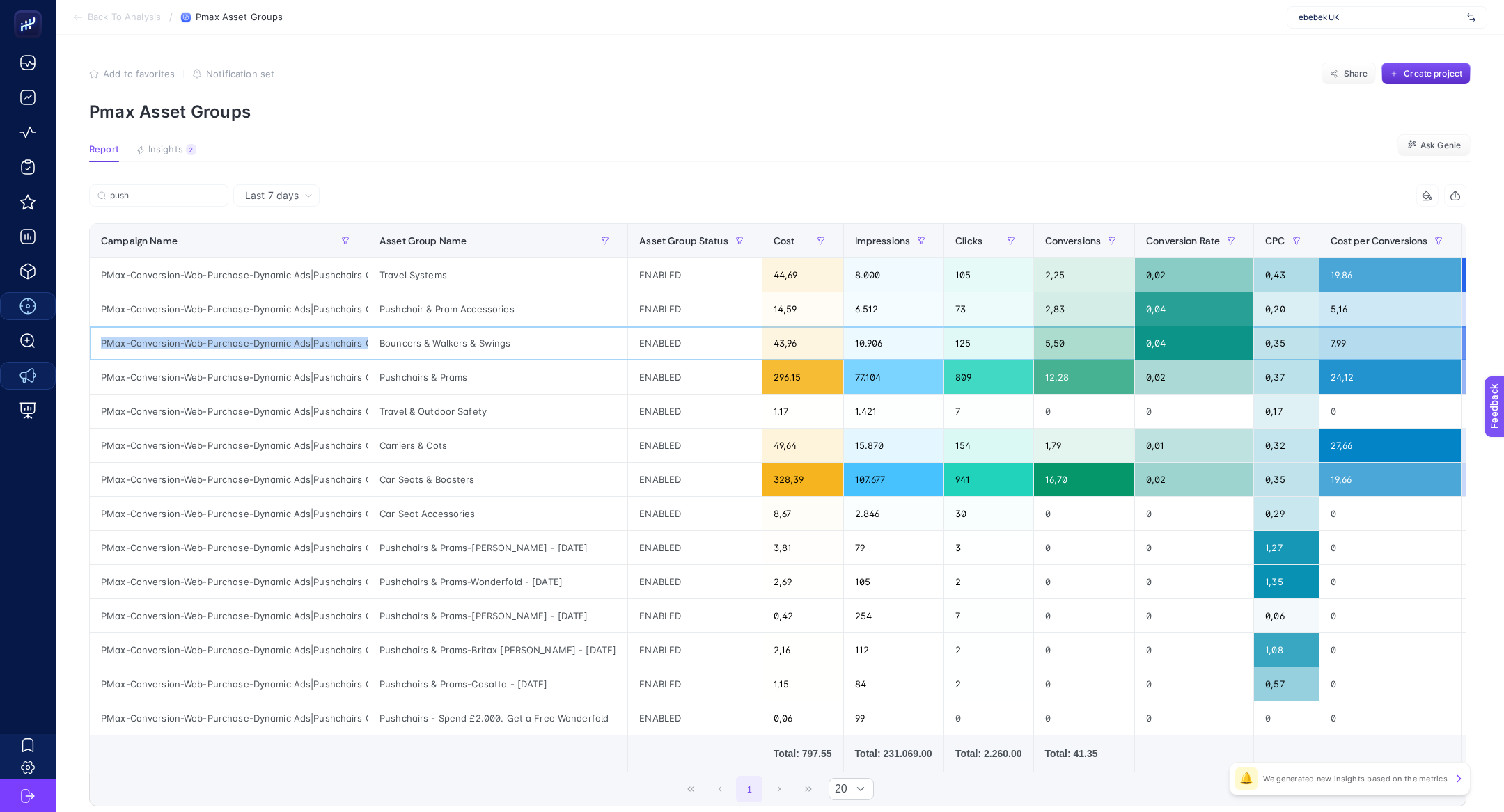
copy tr "PMax-Conversion-Web-Purchase-Dynamic Ads|Pushchairs Car Seats-Pushchairs"
click at [145, 187] on label "push" at bounding box center [158, 195] width 139 height 22
click at [145, 191] on input "push" at bounding box center [165, 196] width 110 height 11
click at [145, 187] on label "push" at bounding box center [158, 195] width 139 height 22
click at [145, 191] on input "push" at bounding box center [165, 196] width 110 height 11
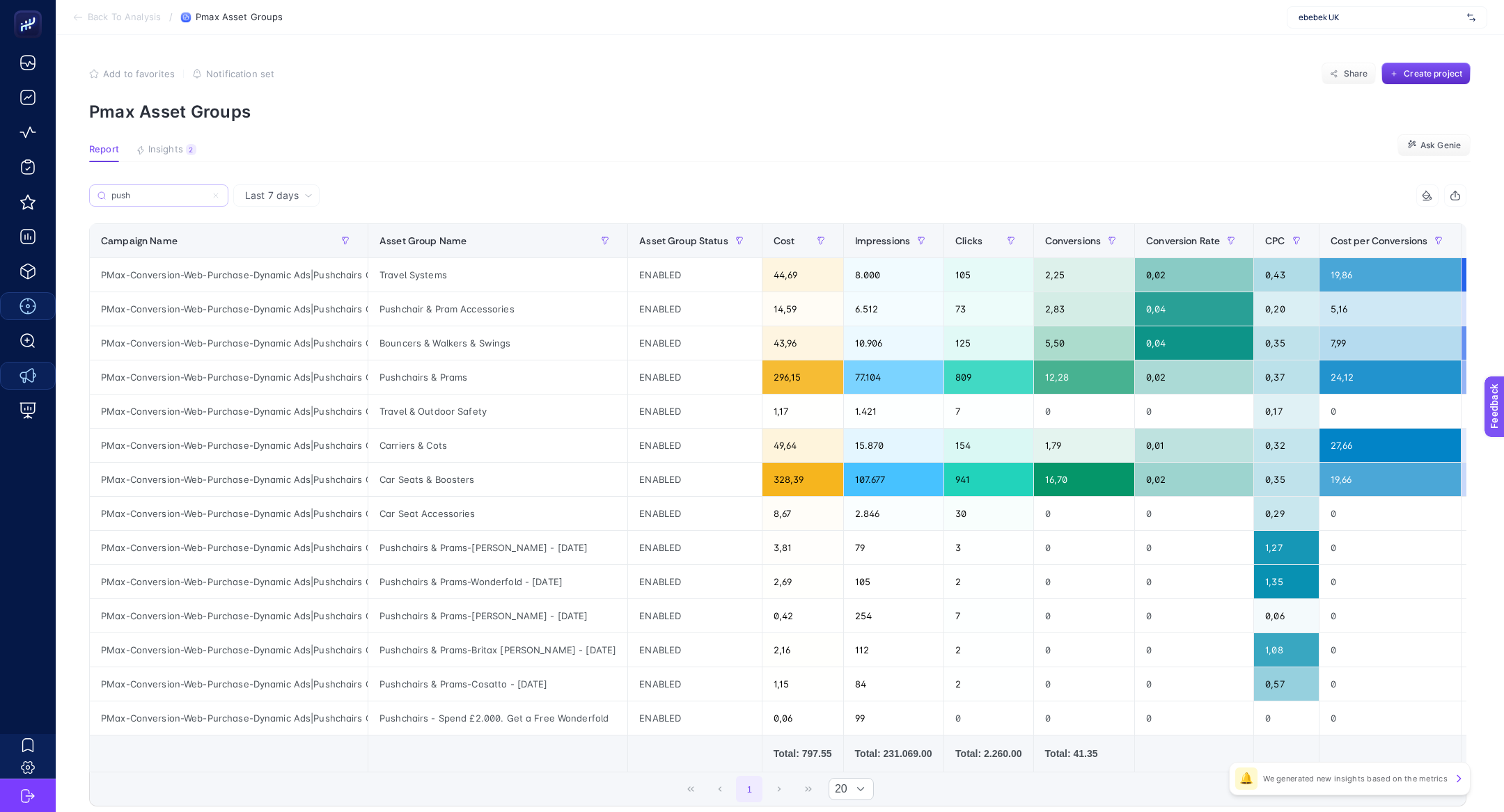
click at [145, 187] on label "push" at bounding box center [158, 195] width 139 height 22
click at [145, 191] on input "push" at bounding box center [158, 196] width 95 height 11
click at [136, 193] on input "push" at bounding box center [158, 196] width 95 height 11
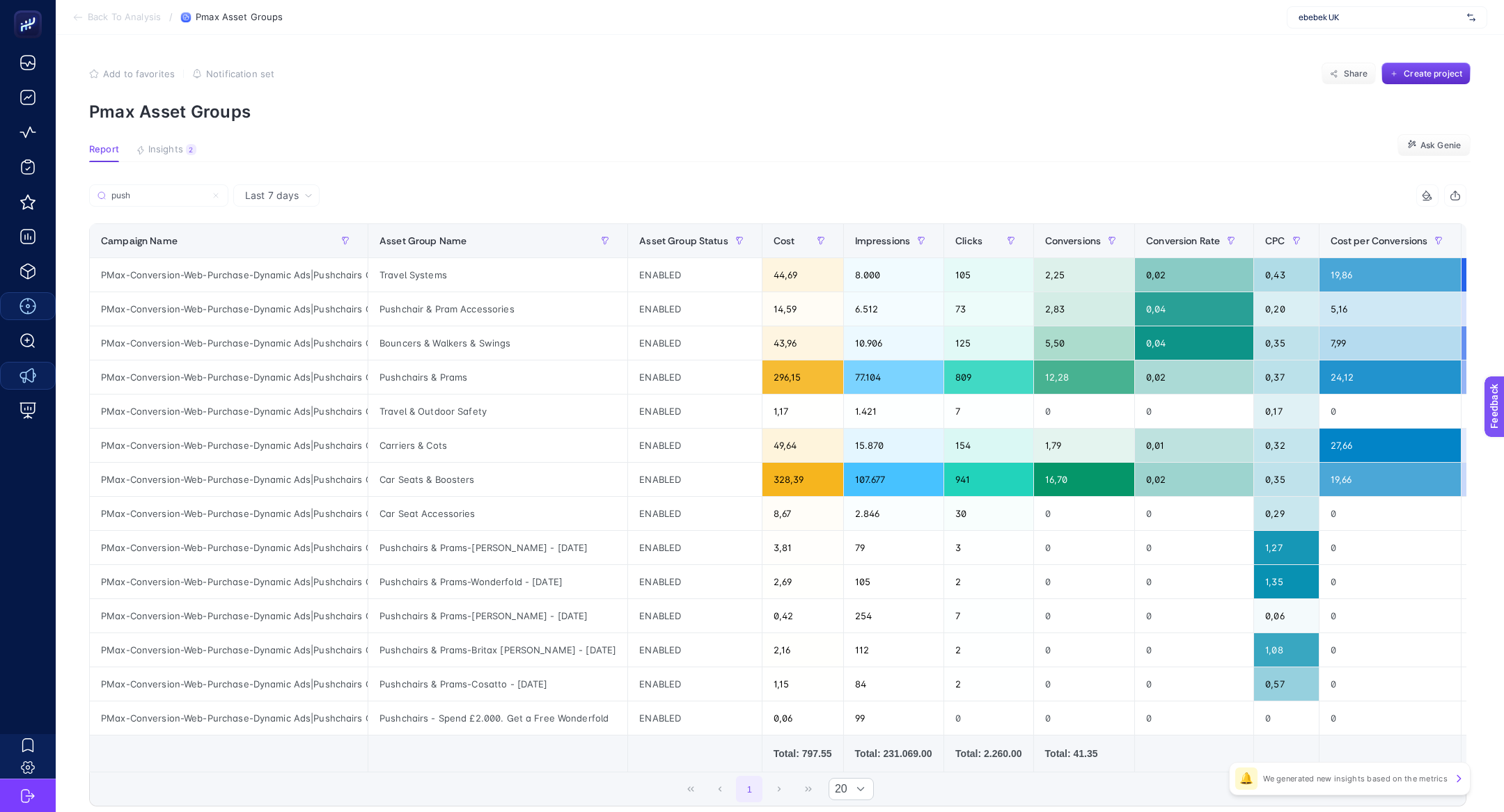
click at [134, 177] on article "Add to favorites false Notification set Share Create project Pmax Asset Groups …" at bounding box center [779, 477] width 1448 height 883
drag, startPoint x: 469, startPoint y: 621, endPoint x: 877, endPoint y: 614, distance: 408.1
click at [877, 614] on tr "PMax-Conversion-Web-Purchase-Dynamic Ads|Pushchairs Car Seats-Campaigns Non Fee…" at bounding box center [836, 616] width 1493 height 34
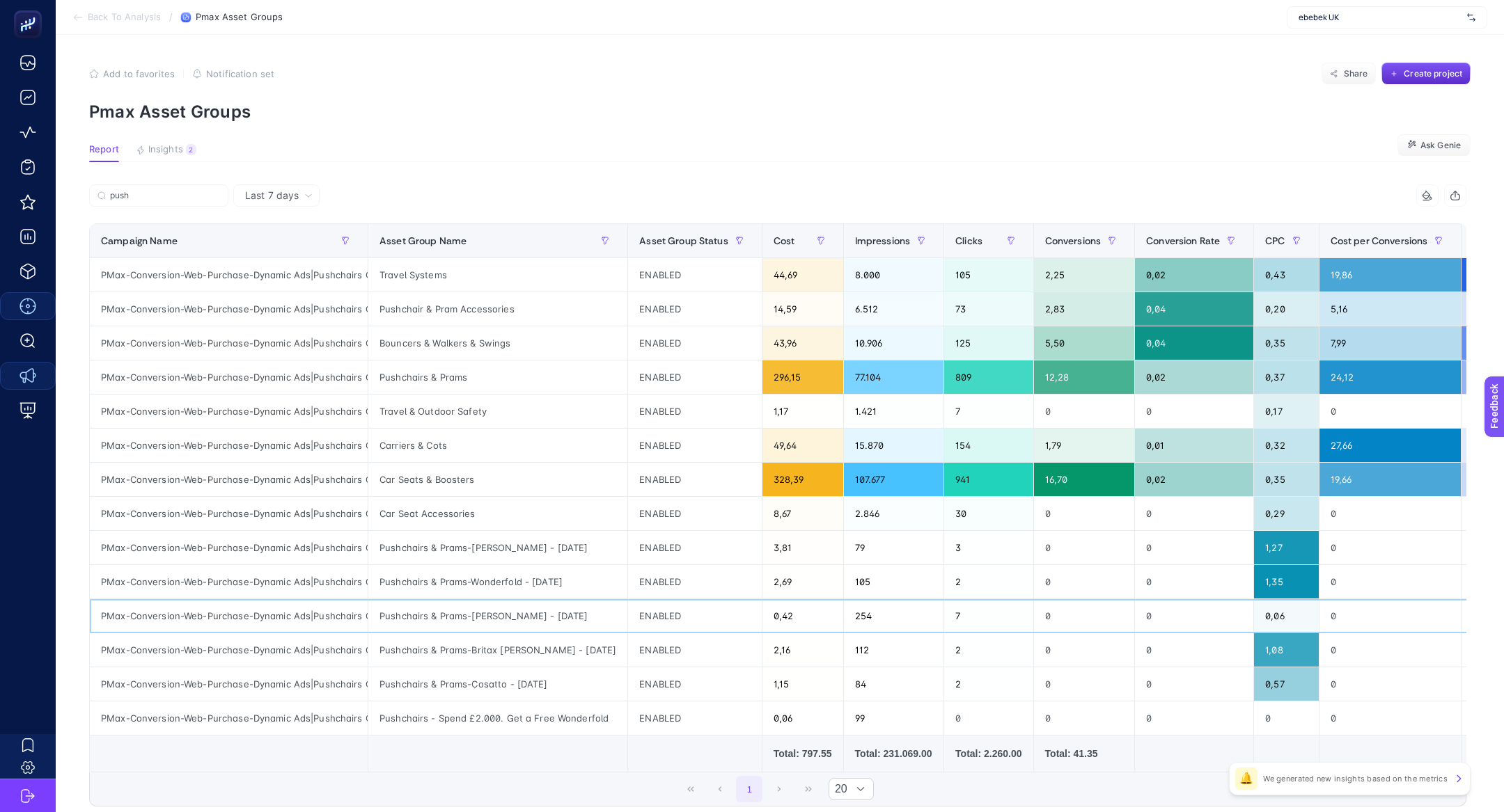
click at [328, 614] on div "PMax-Conversion-Web-Purchase-Dynamic Ads|Pushchairs Car Seats-Campaigns Non Feed" at bounding box center [228, 616] width 278 height 33
copy div "Pushchairs"
click at [126, 196] on input "push" at bounding box center [165, 196] width 110 height 11
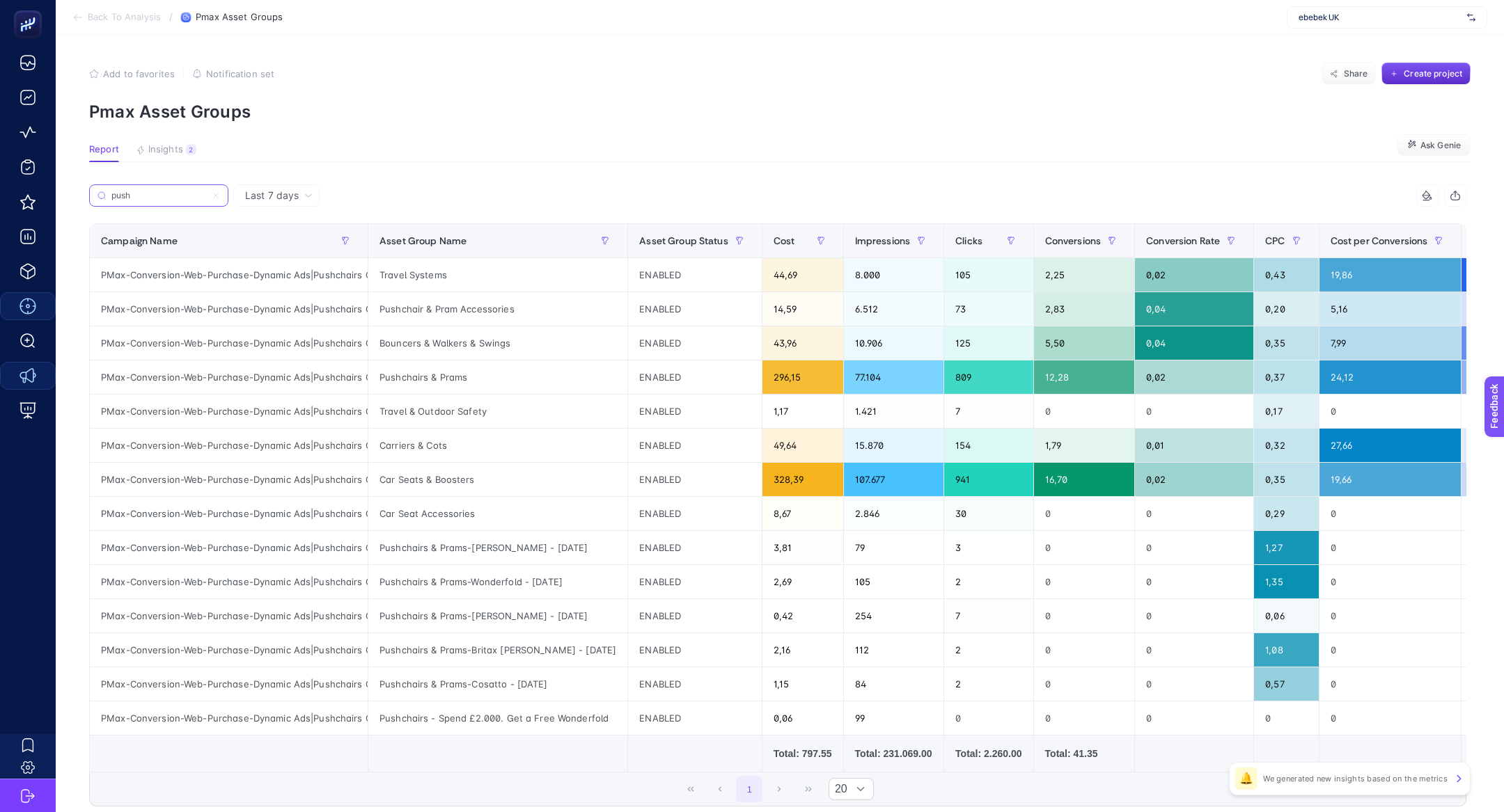
click at [126, 196] on input "push" at bounding box center [158, 196] width 95 height 11
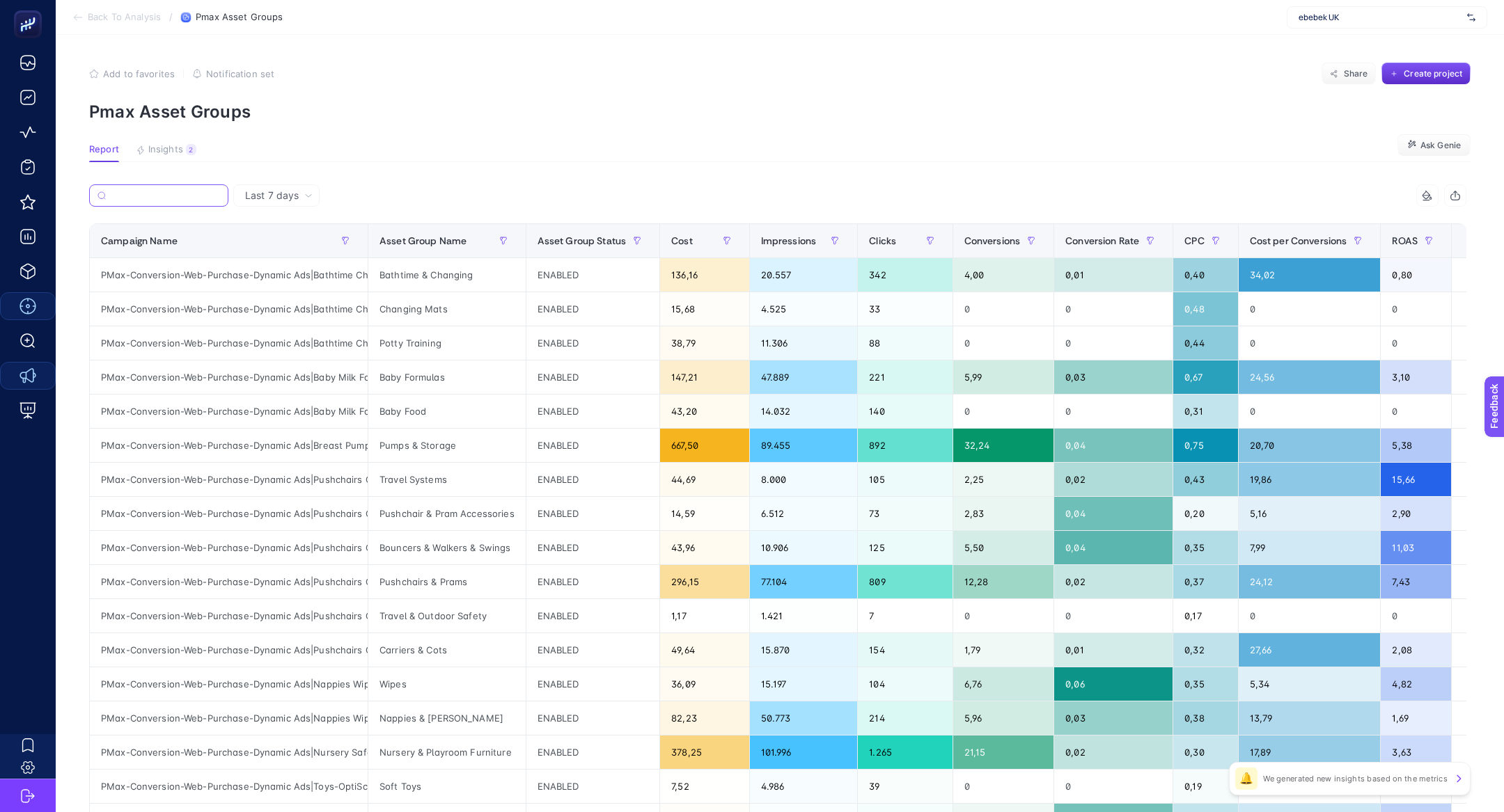
paste input "Pushchairs"
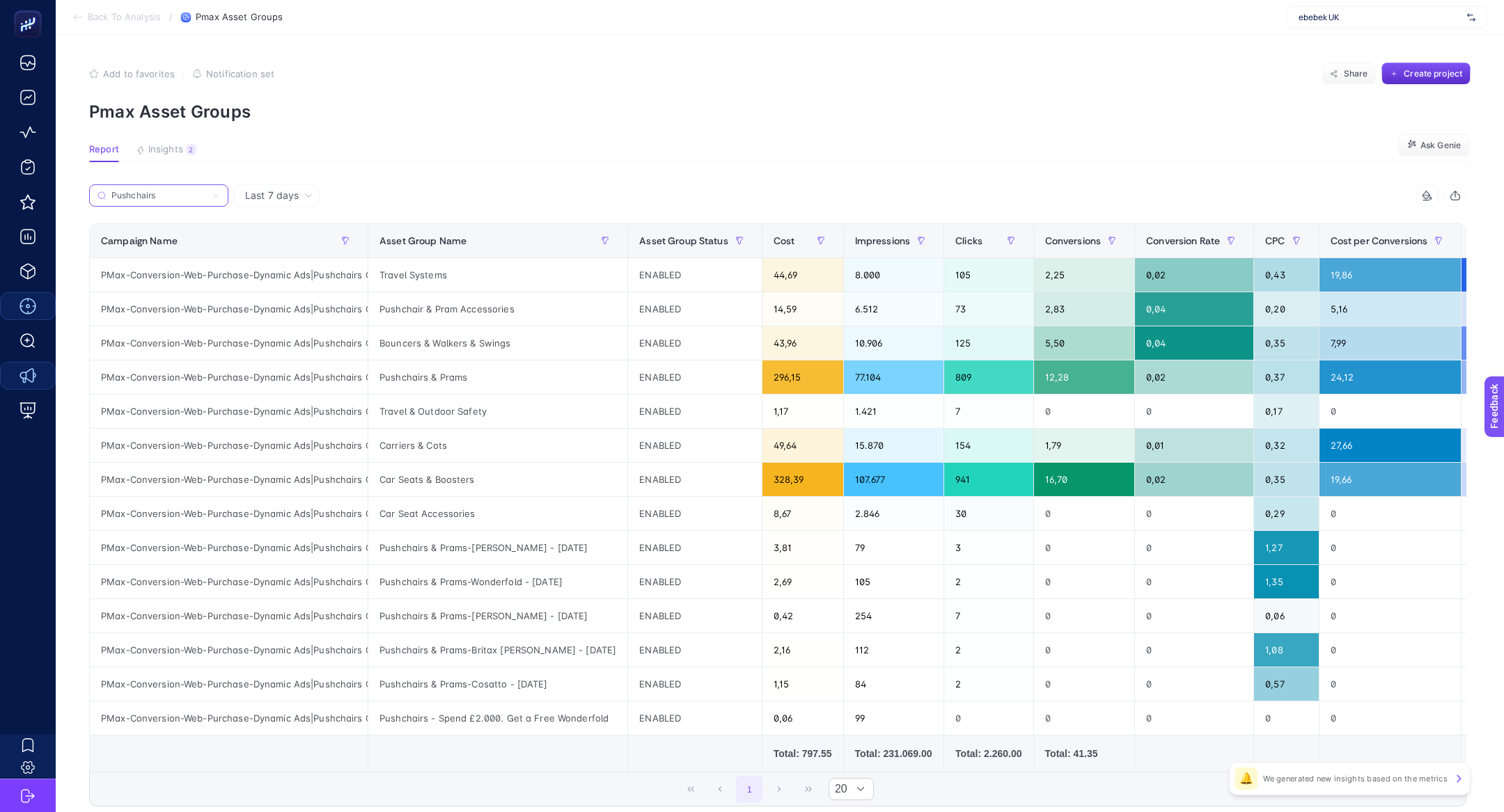
type input "Pushchairs"
click at [675, 551] on div "ENABLED" at bounding box center [694, 548] width 134 height 33
click at [655, 541] on div "ENABLED" at bounding box center [694, 548] width 134 height 33
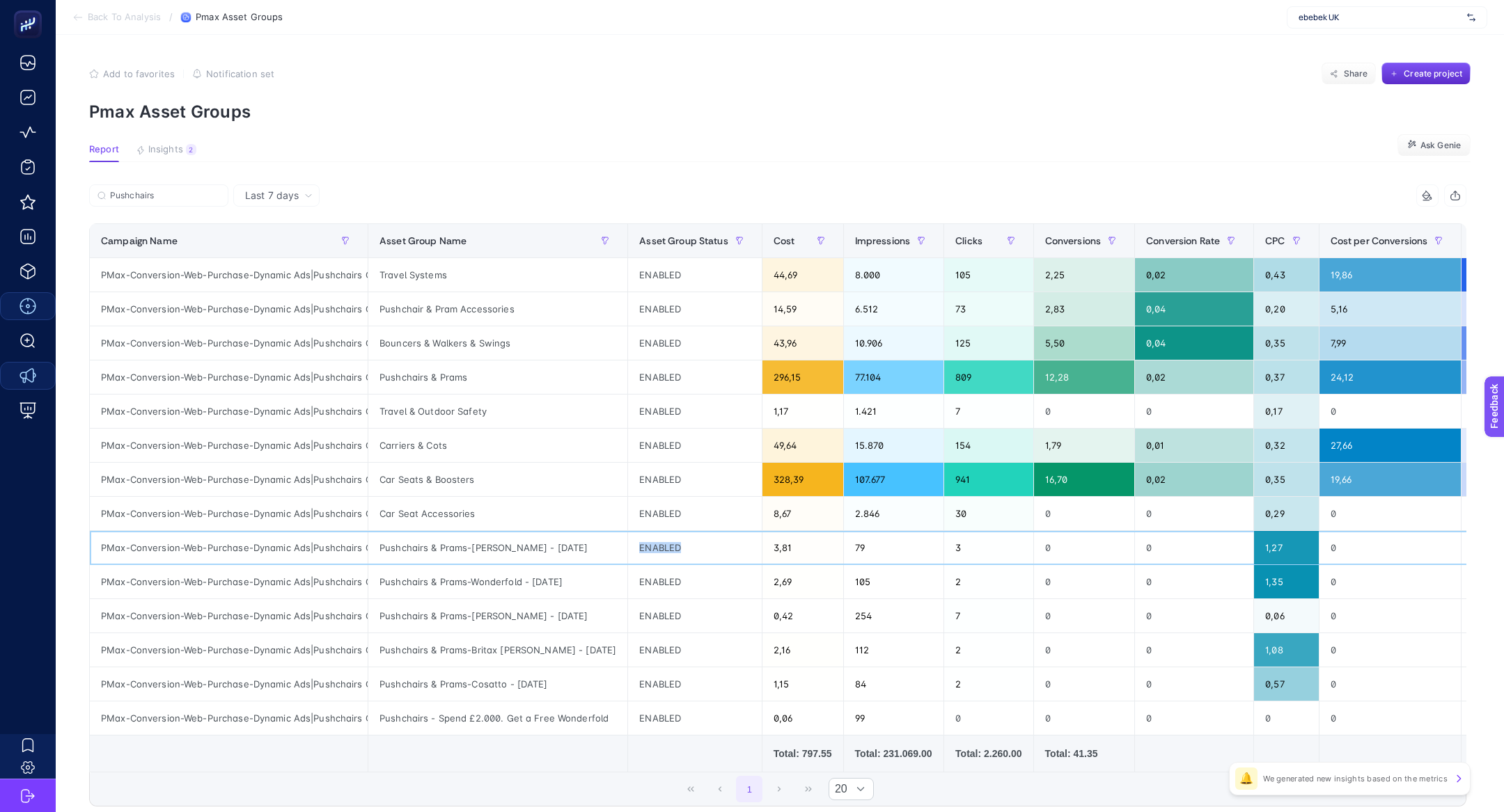
click at [655, 541] on div "ENABLED" at bounding box center [694, 548] width 134 height 33
click at [544, 549] on div "Pushchairs & Prams-Joie&Graco - 31 July" at bounding box center [498, 548] width 259 height 33
click at [673, 549] on div "ENABLED" at bounding box center [694, 548] width 134 height 33
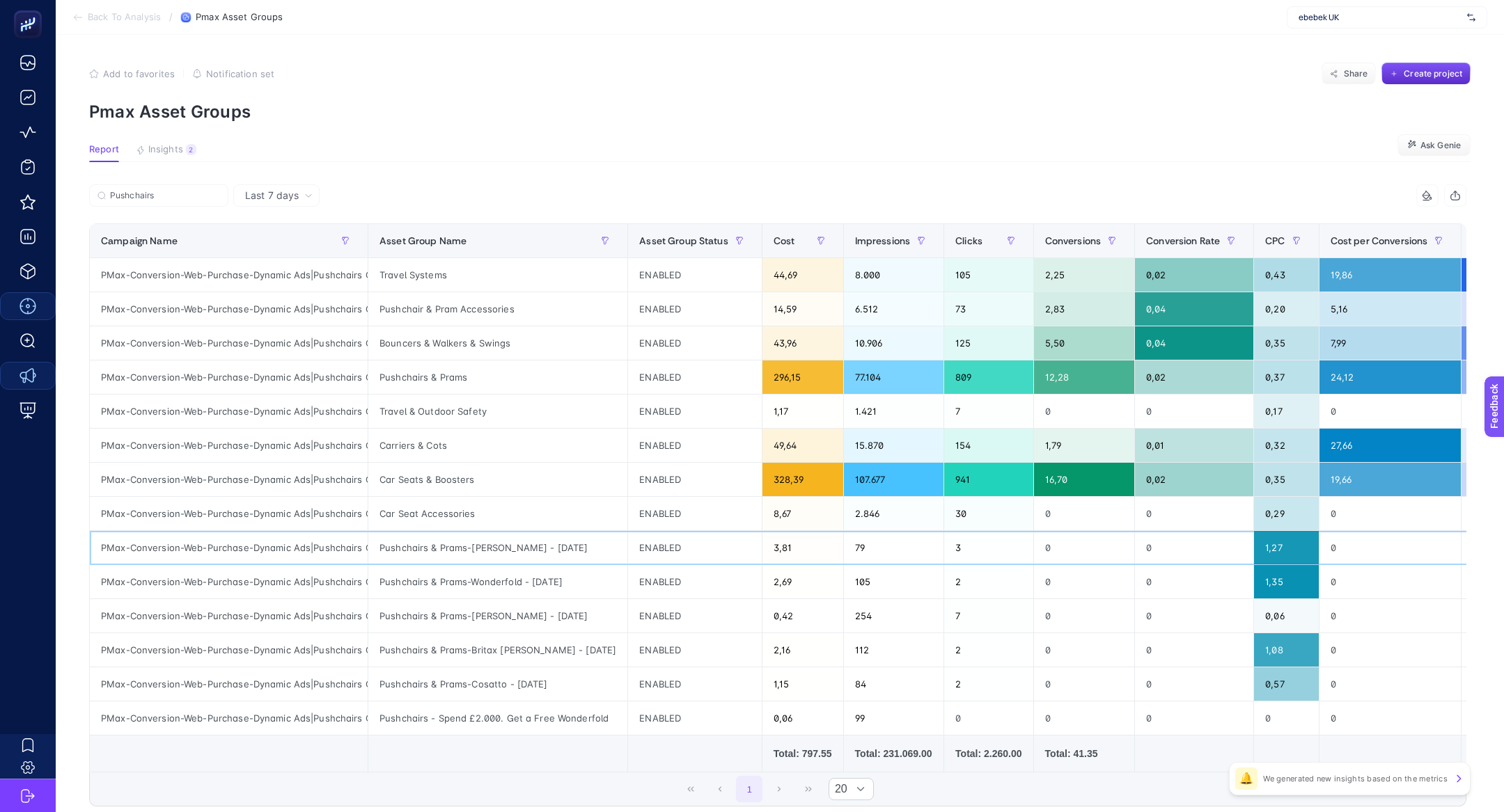
click at [673, 549] on div "ENABLED" at bounding box center [694, 548] width 134 height 33
click at [466, 634] on div "Pushchairs & Prams-Britax Römer - 31 July" at bounding box center [498, 650] width 259 height 33
click at [466, 629] on div "Pushchairs & Prams-Hauck - 31 July" at bounding box center [498, 616] width 259 height 33
click at [251, 606] on div "PMax-Conversion-Web-Purchase-Dynamic Ads|Pushchairs Car Seats-Campaigns Non Feed" at bounding box center [228, 616] width 278 height 33
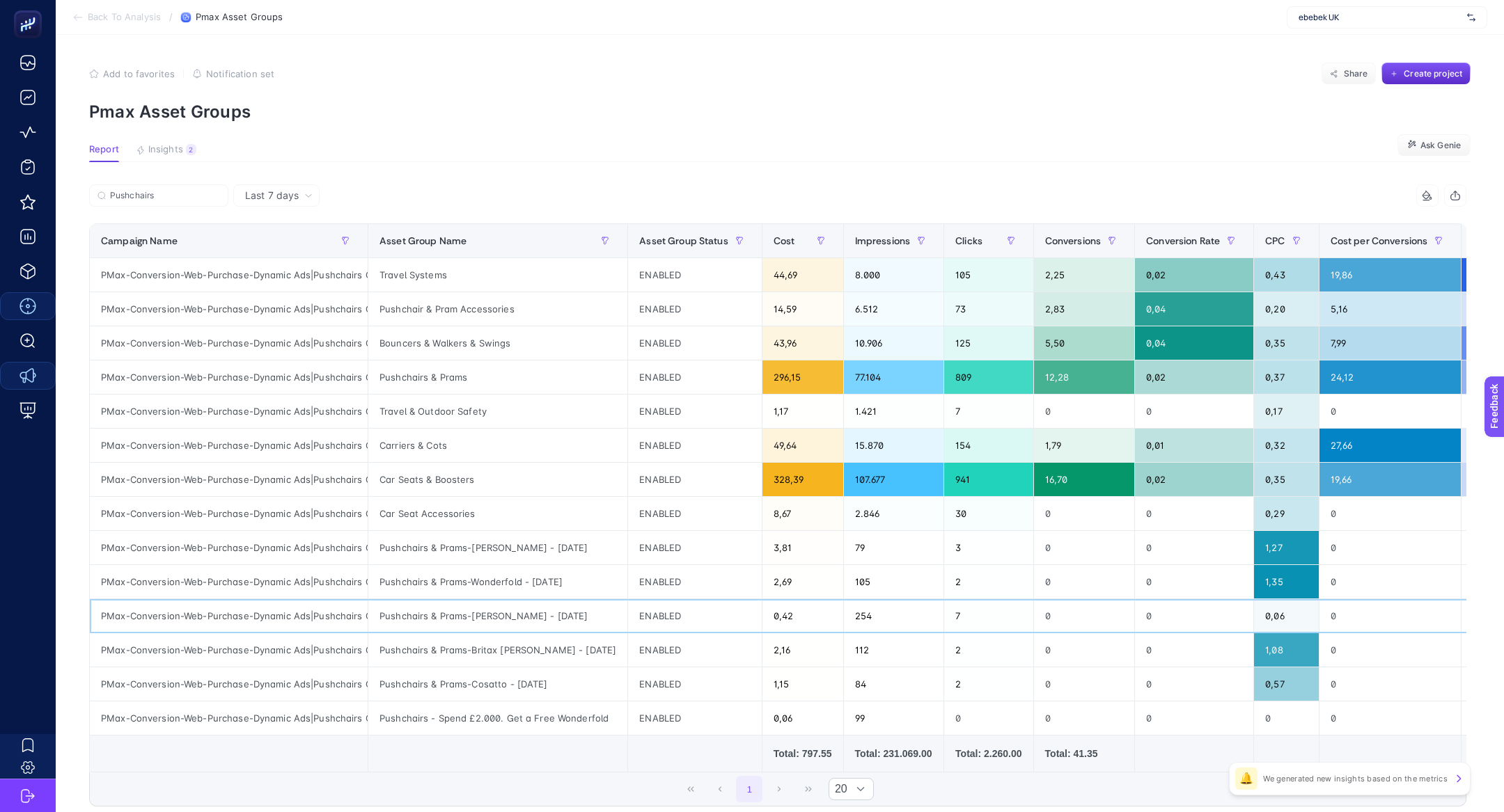
click at [251, 606] on div "PMax-Conversion-Web-Purchase-Dynamic Ads|Pushchairs Car Seats-Campaigns Non Feed" at bounding box center [228, 616] width 278 height 33
copy tr "PMax-Conversion-Web-Purchase-Dynamic Ads|Pushchairs Car Seats-Campaigns Non Feed"
click at [660, 617] on div "ENABLED" at bounding box center [694, 616] width 134 height 33
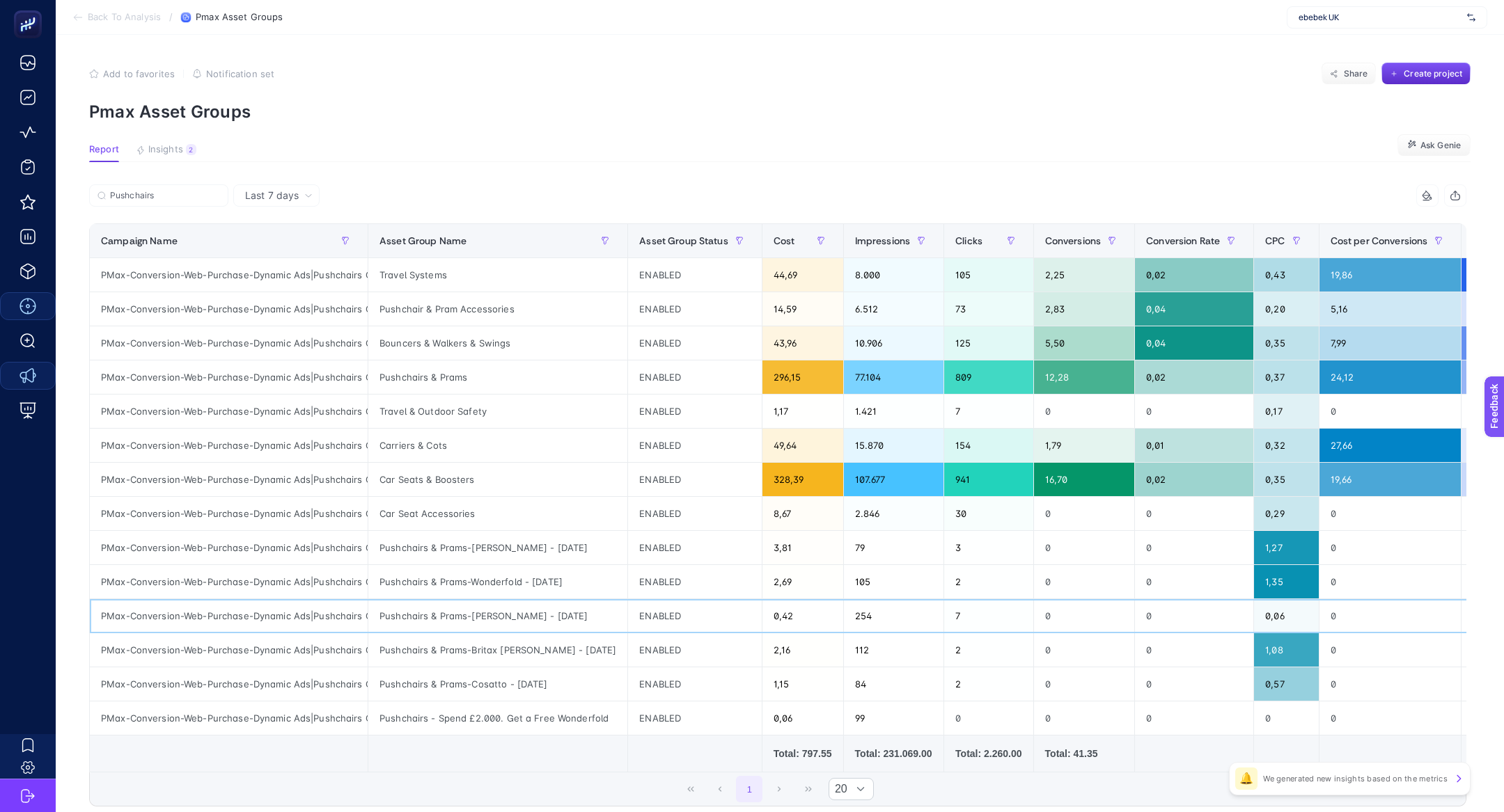
click at [660, 617] on div "ENABLED" at bounding box center [694, 616] width 134 height 33
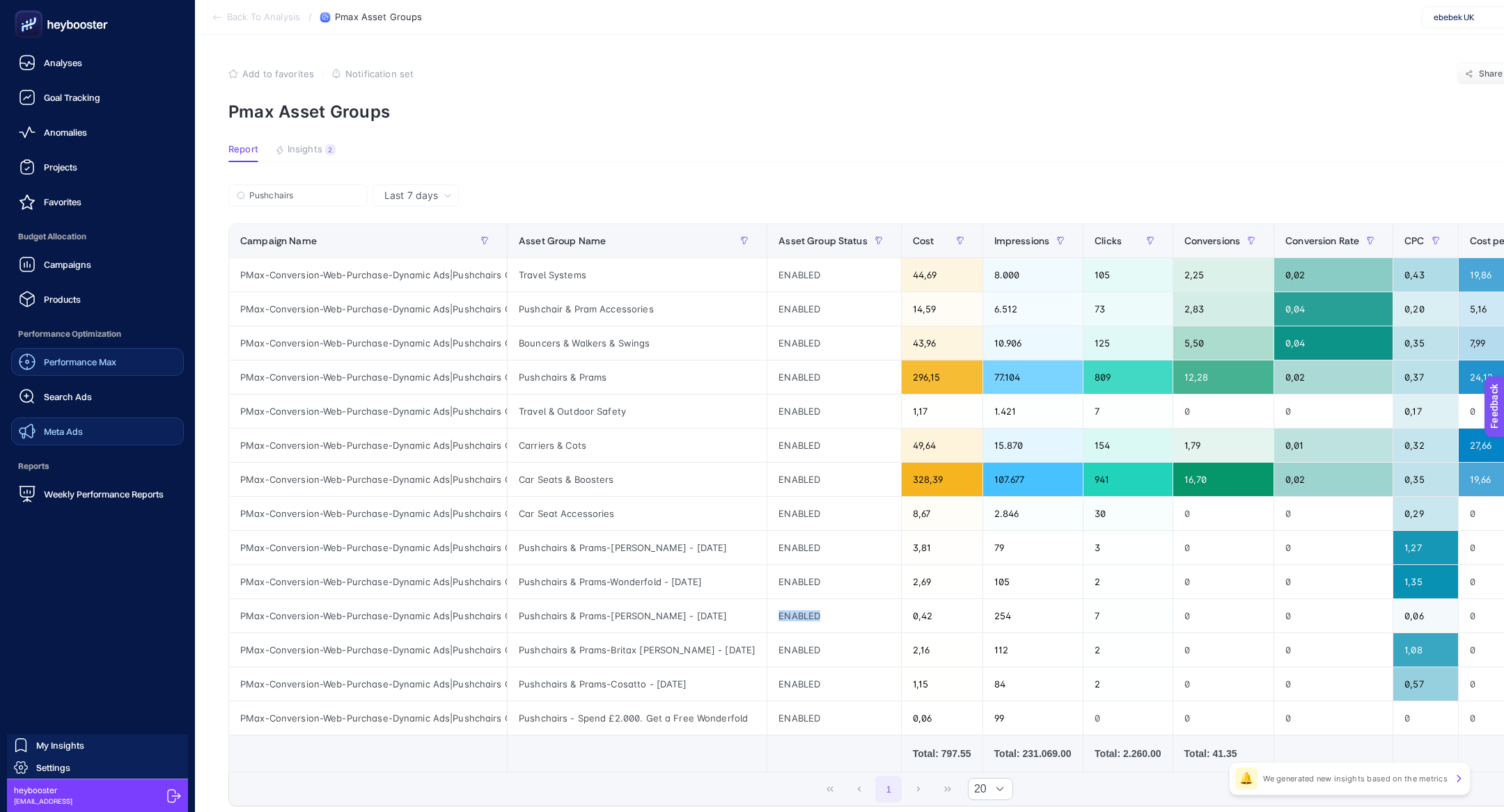
click at [36, 15] on rect at bounding box center [29, 25] width 23 height 23
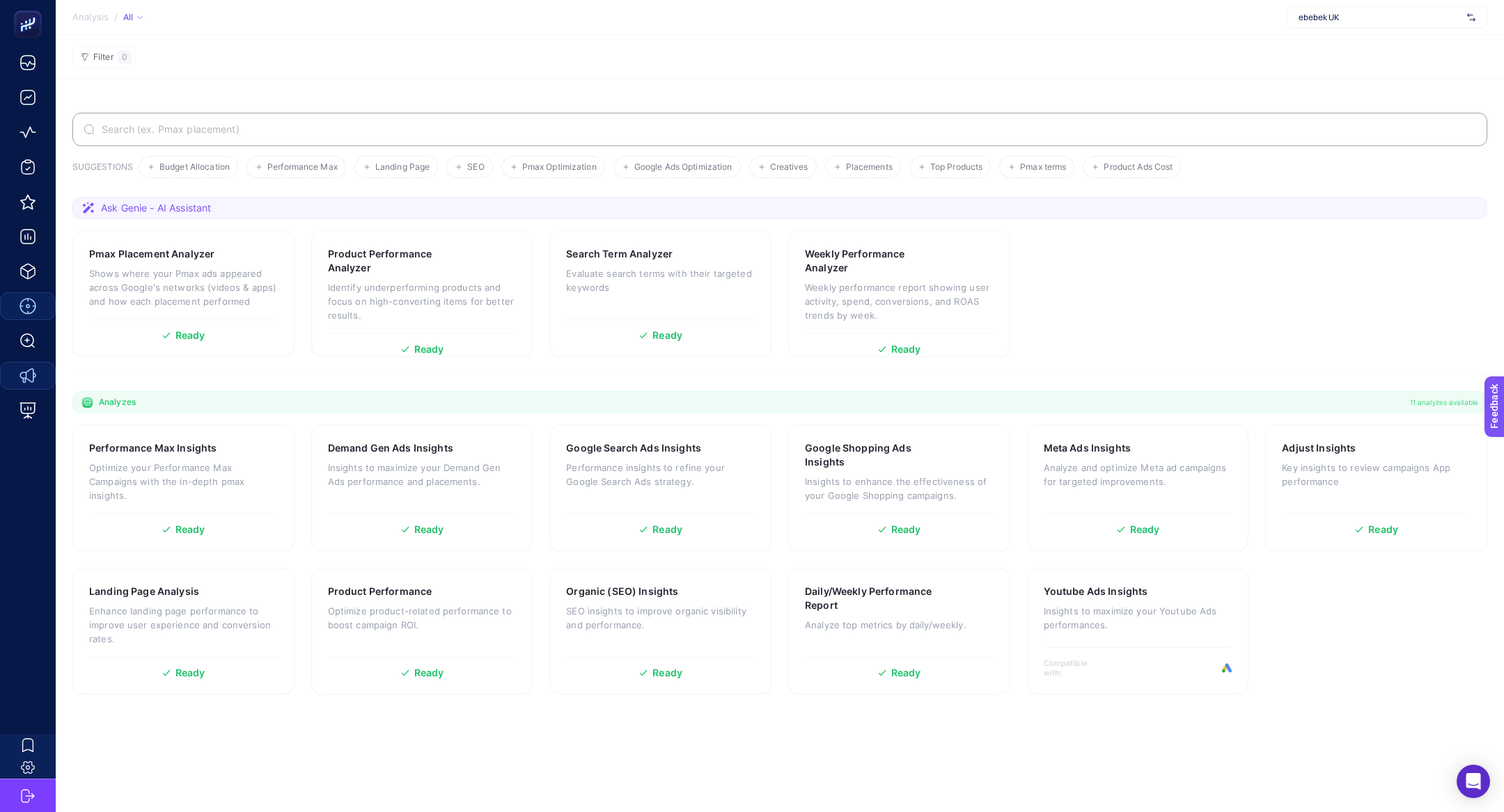
click at [267, 123] on label at bounding box center [779, 130] width 1415 height 33
click at [267, 124] on input "Search" at bounding box center [787, 129] width 1377 height 11
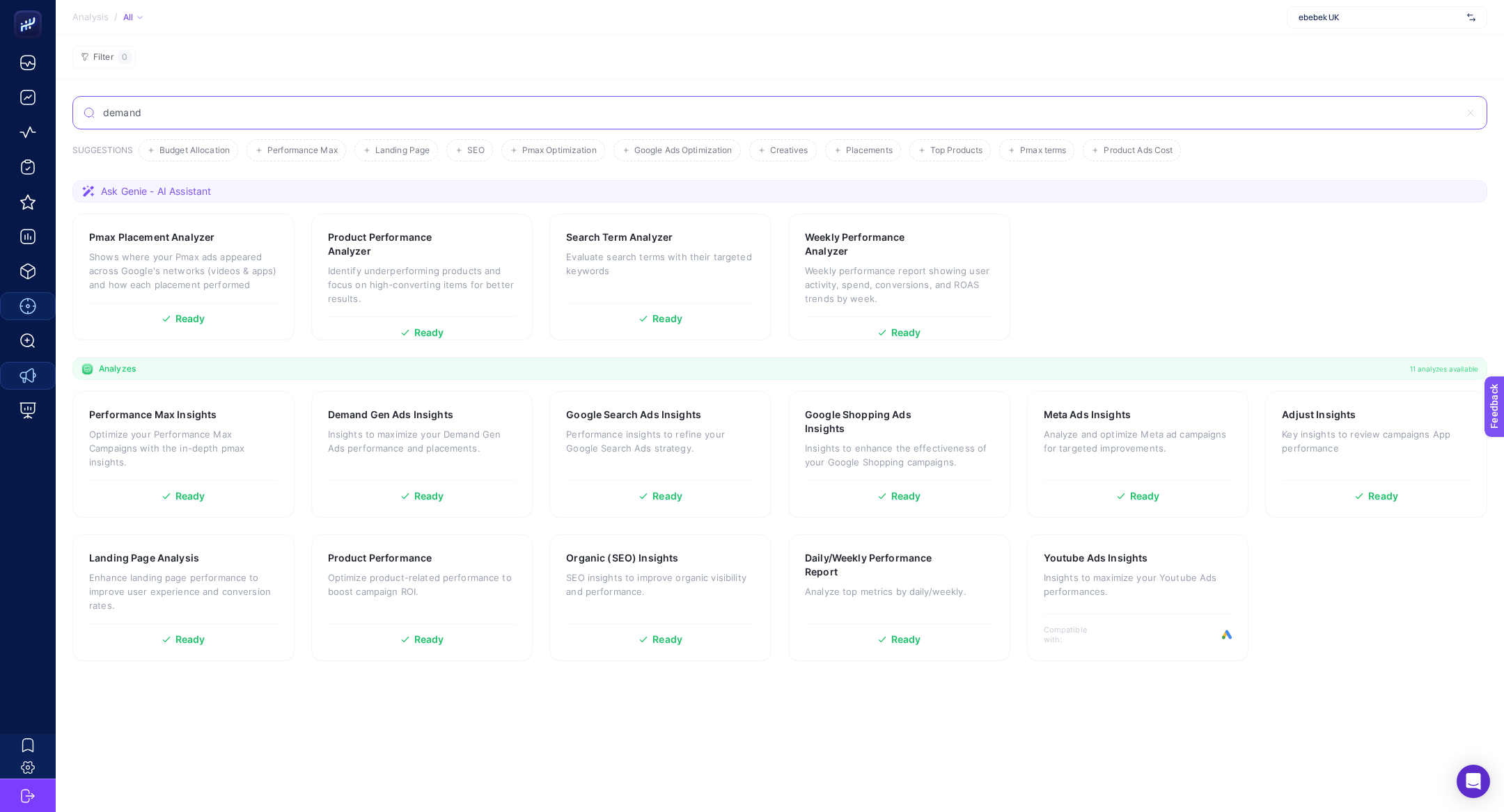
type input "demand"
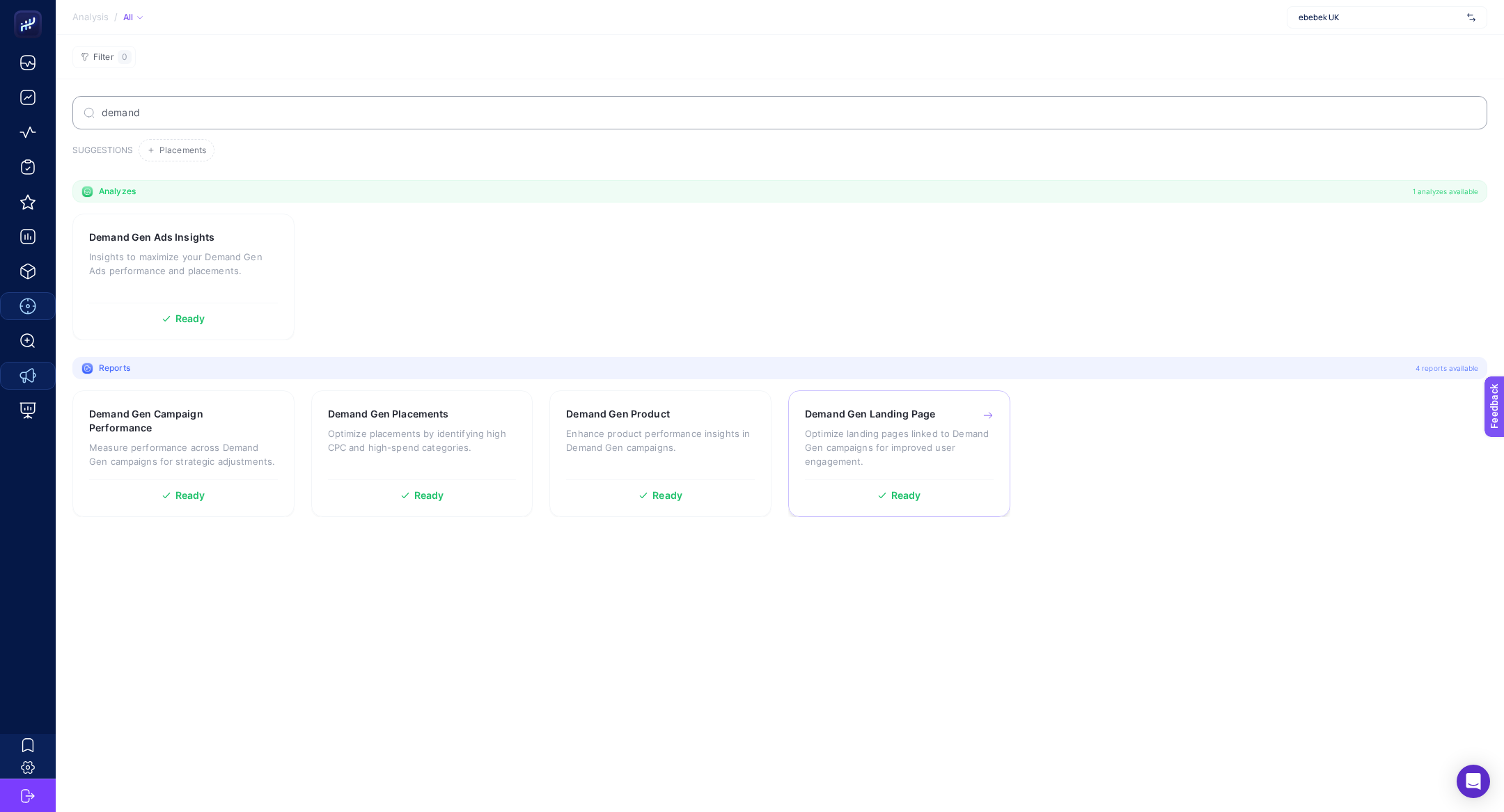
click at [912, 438] on p "Optimize landing pages linked to Demand Gen campaigns for improved user engagem…" at bounding box center [898, 447] width 188 height 42
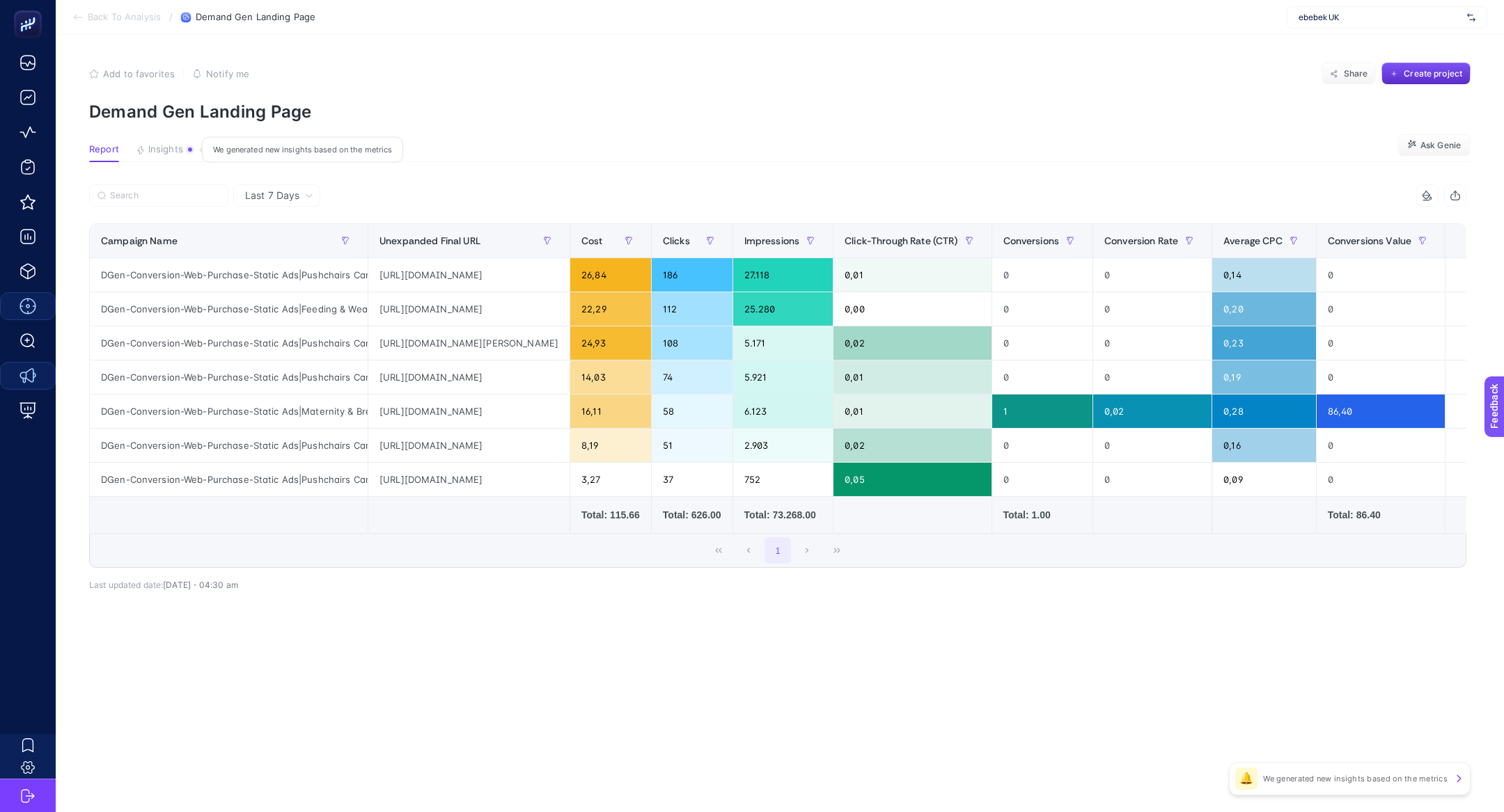
click at [172, 147] on span "Insights" at bounding box center [166, 149] width 35 height 11
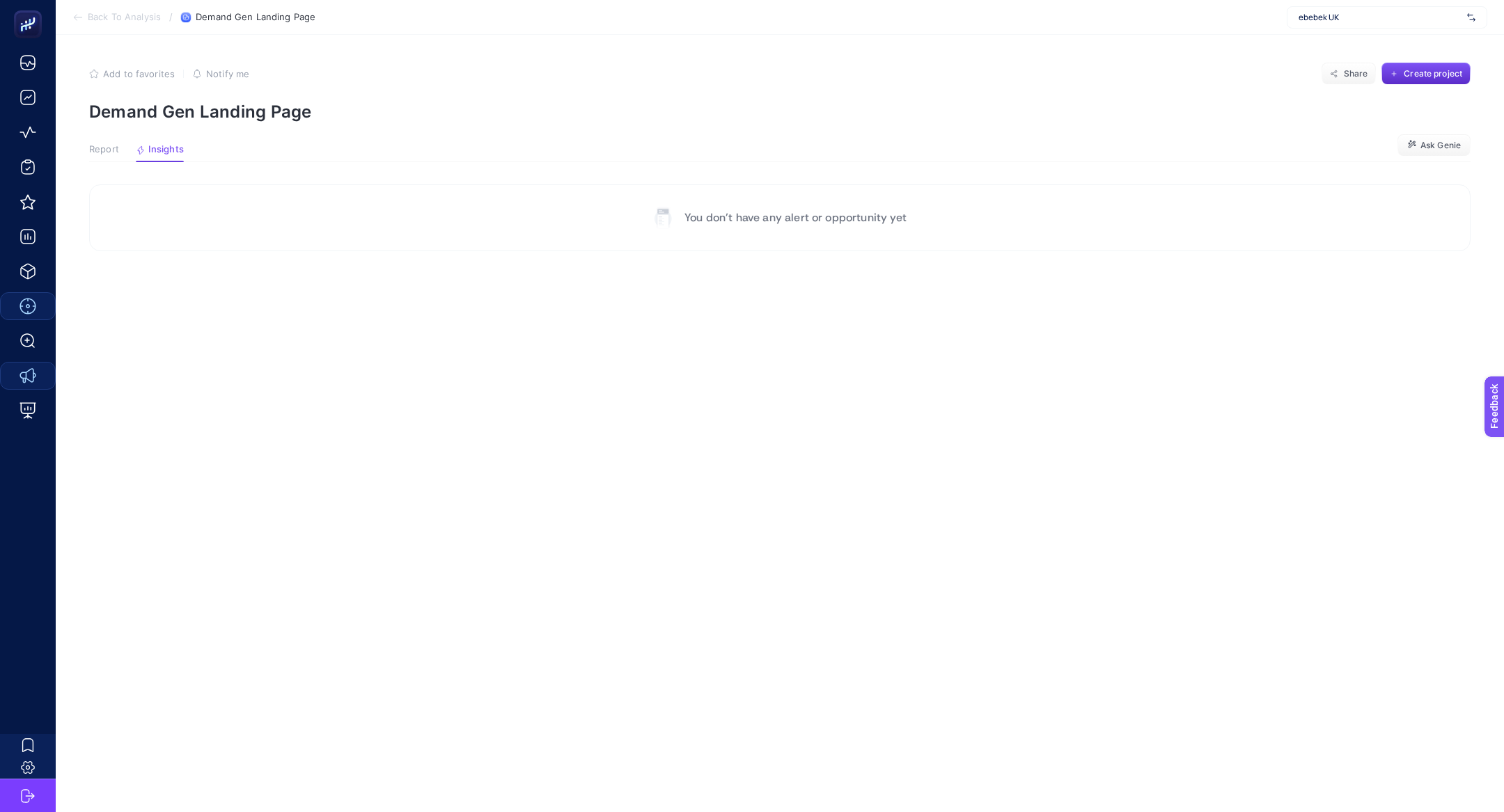
click at [105, 150] on span "Report" at bounding box center [103, 149] width 30 height 11
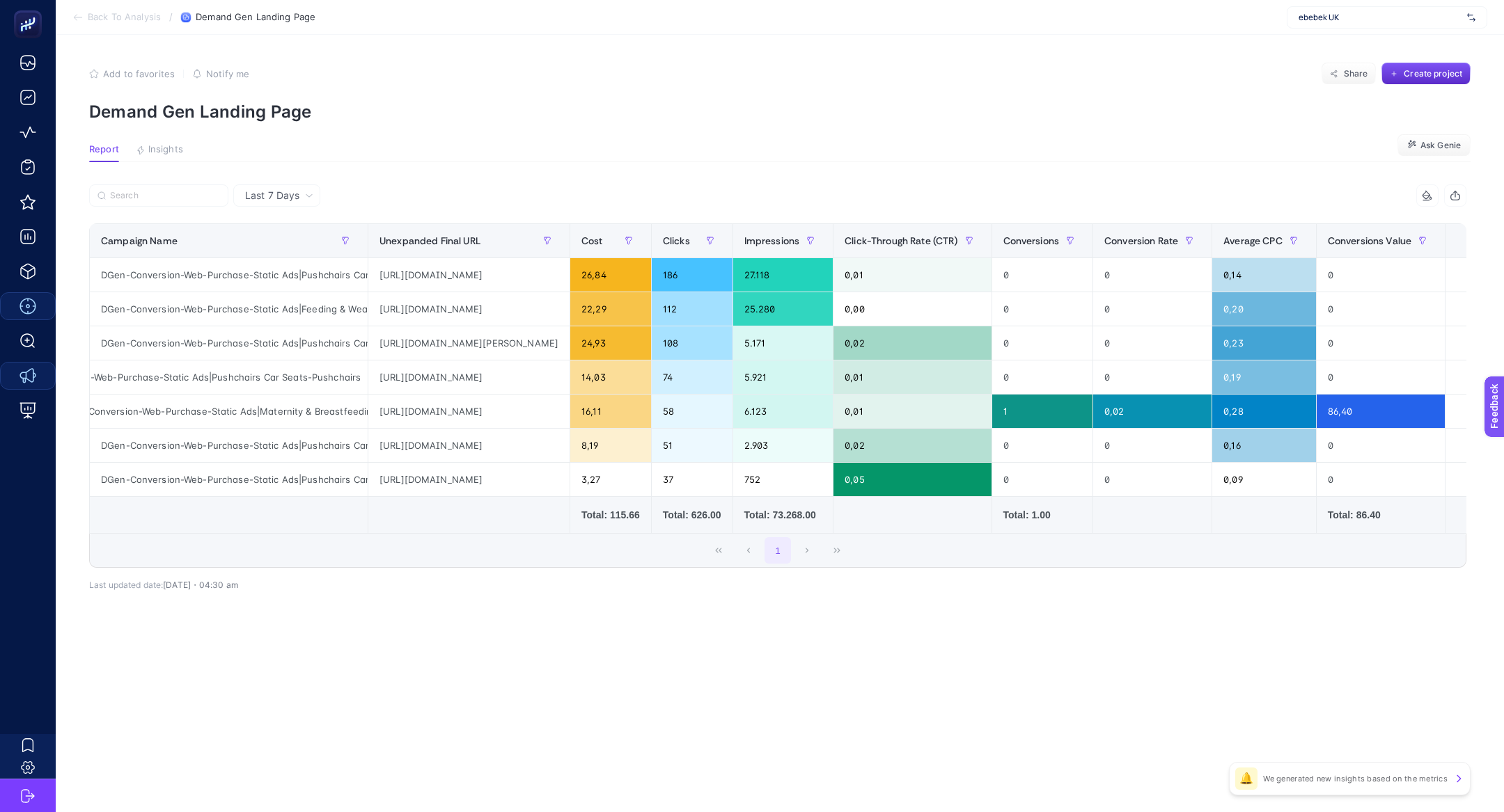
scroll to position [0, 58]
click at [250, 412] on div "DGen-Conversion-Web-Purchase-Static Ads|Maternity & Breastfeeding" at bounding box center [228, 411] width 278 height 33
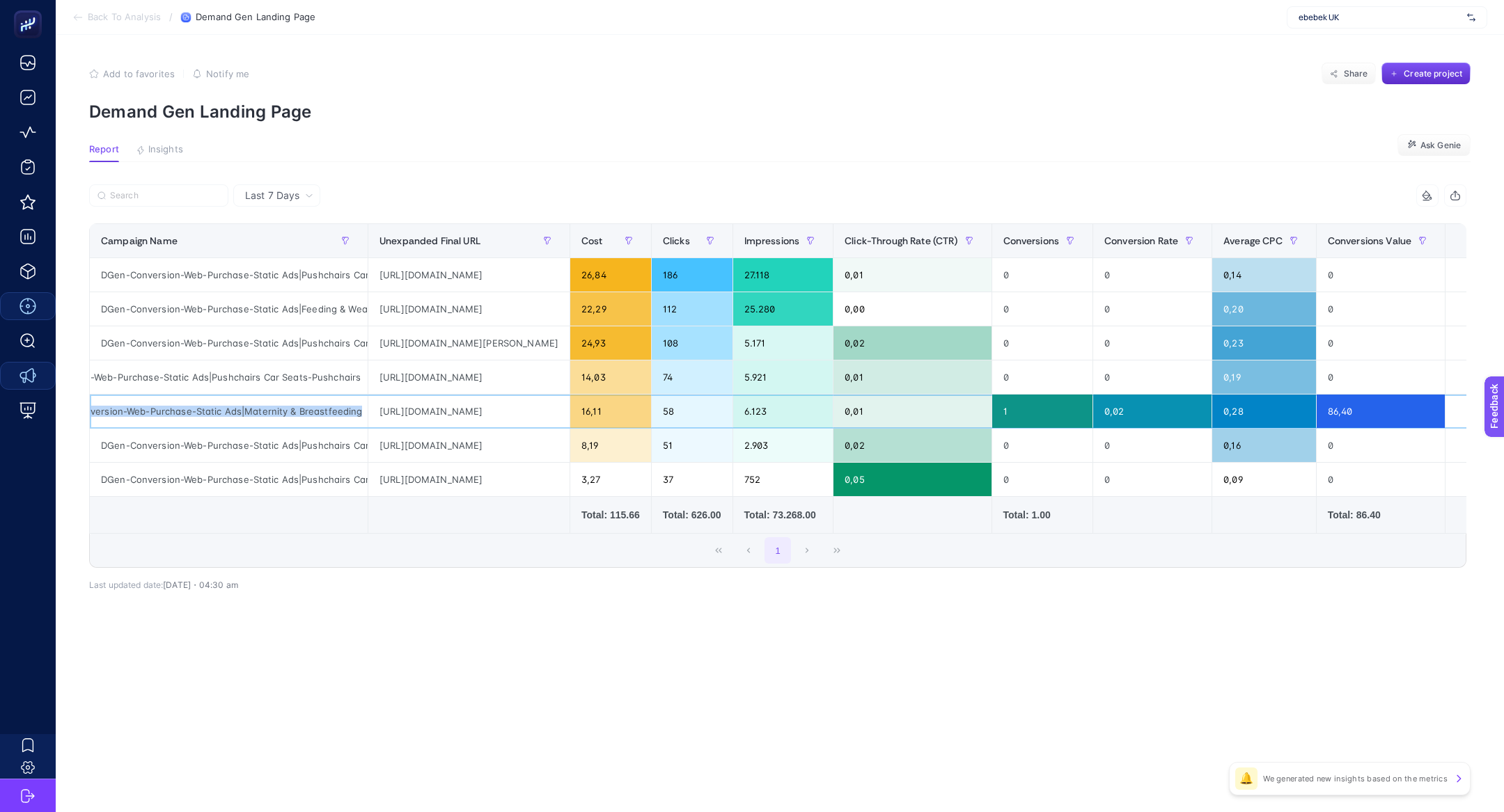
scroll to position [0, 55]
click at [519, 407] on div "https://ebebek.co.uk/collections/momcozy/?category1=Maternity+%26+Breastfeeding…" at bounding box center [469, 411] width 201 height 33
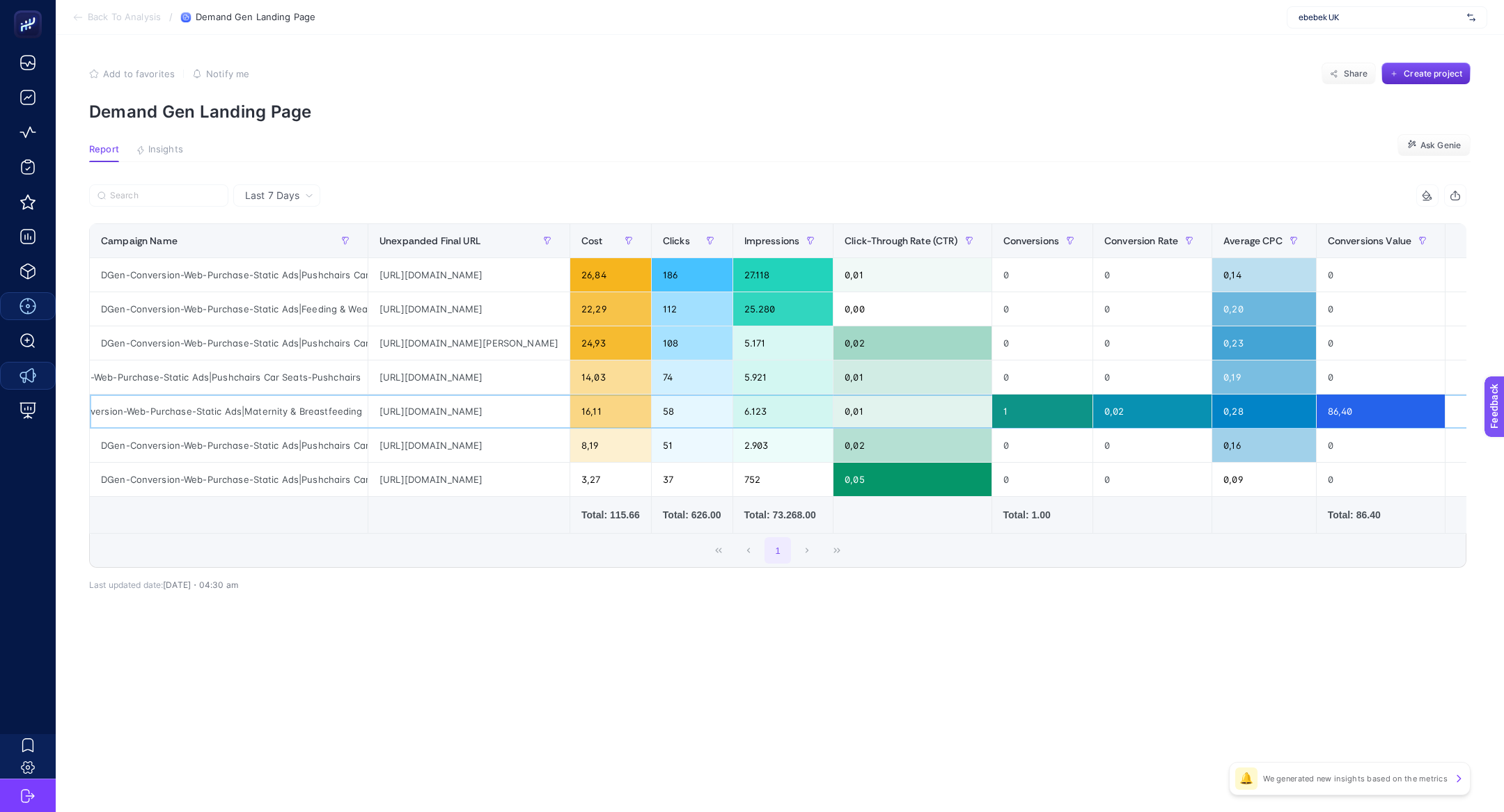
click at [519, 407] on div "https://ebebek.co.uk/collections/momcozy/?category1=Maternity+%26+Breastfeeding…" at bounding box center [469, 411] width 201 height 33
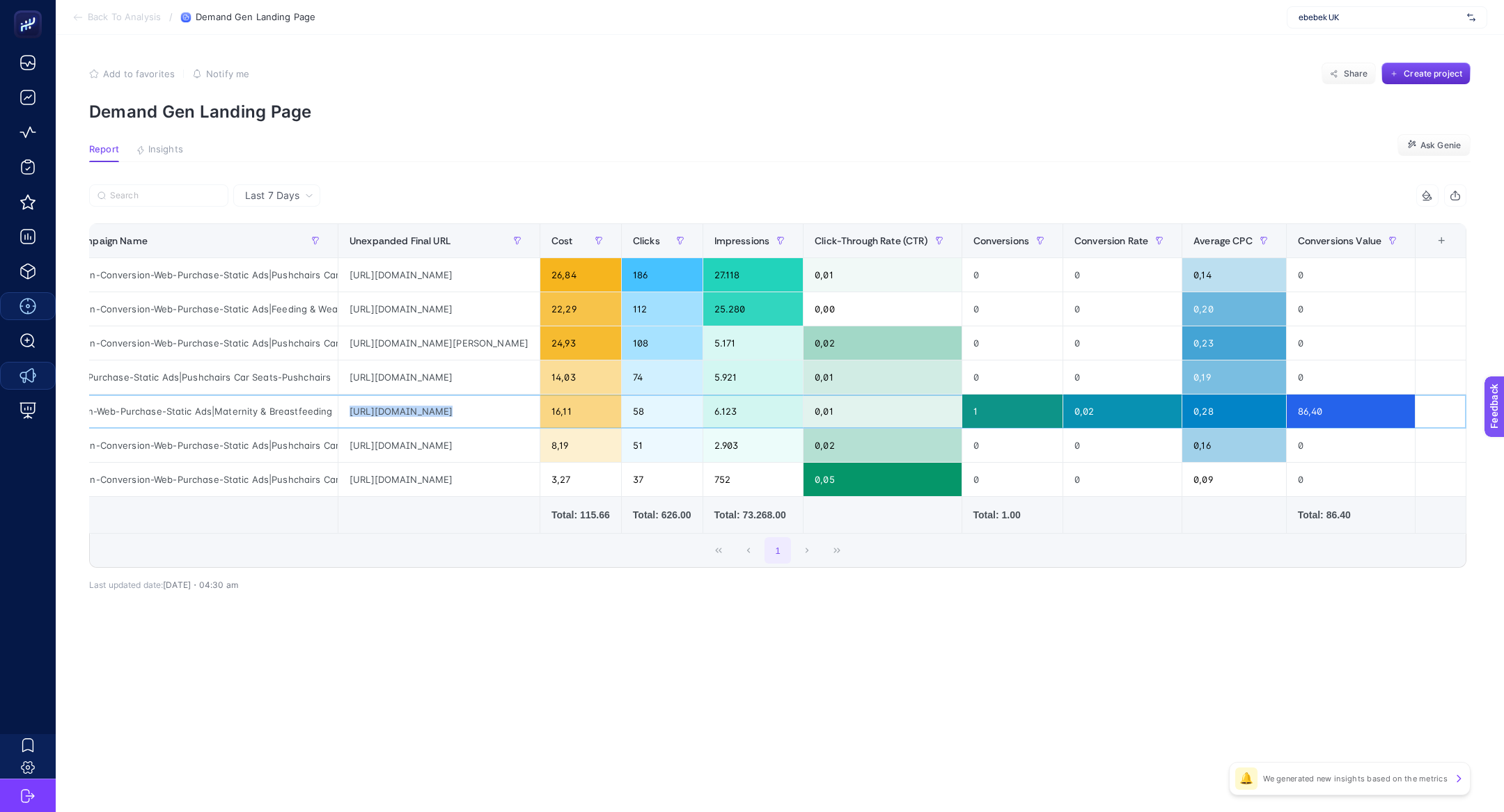
scroll to position [0, 0]
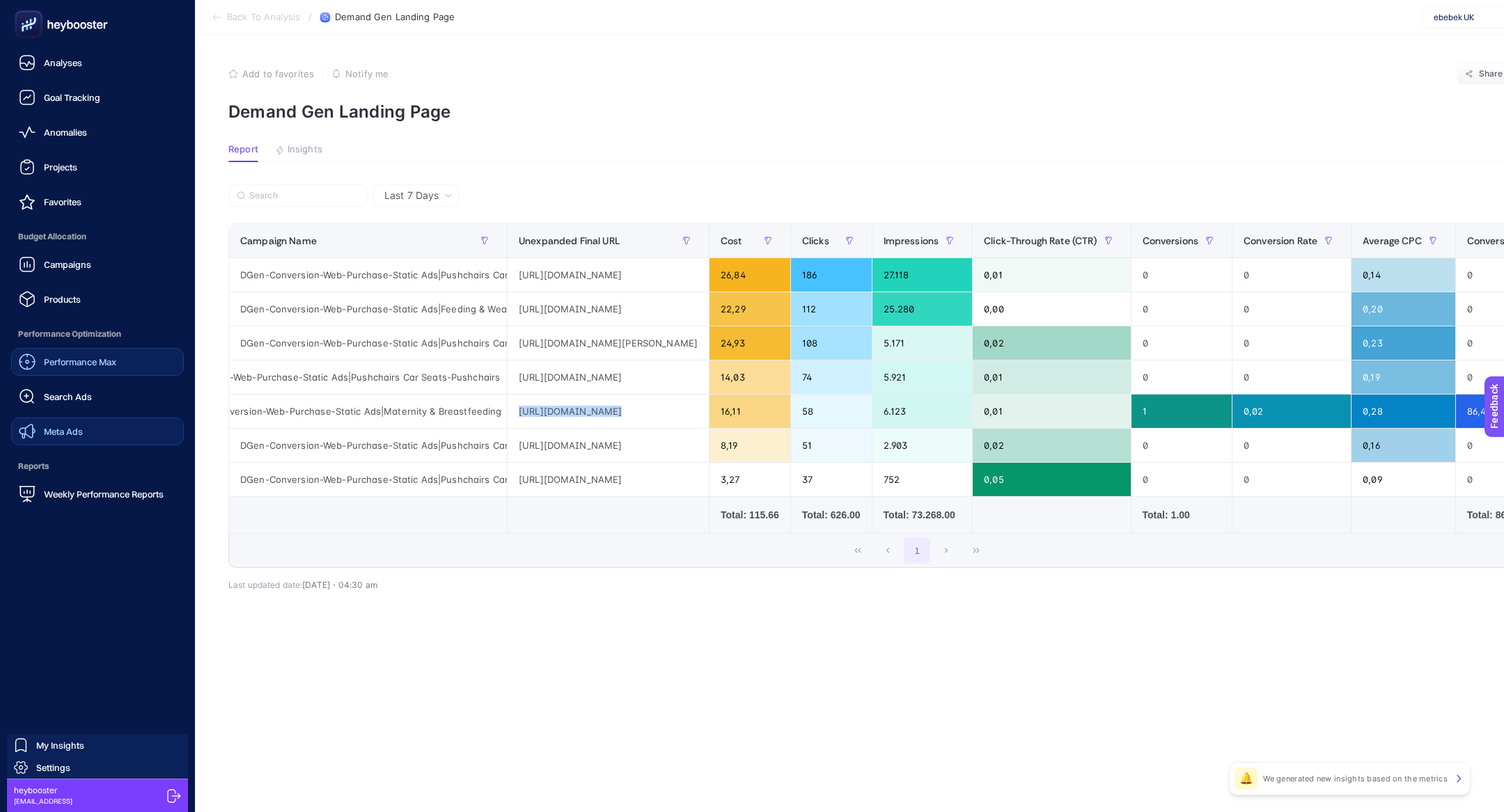
click at [34, 19] on icon at bounding box center [28, 24] width 14 height 14
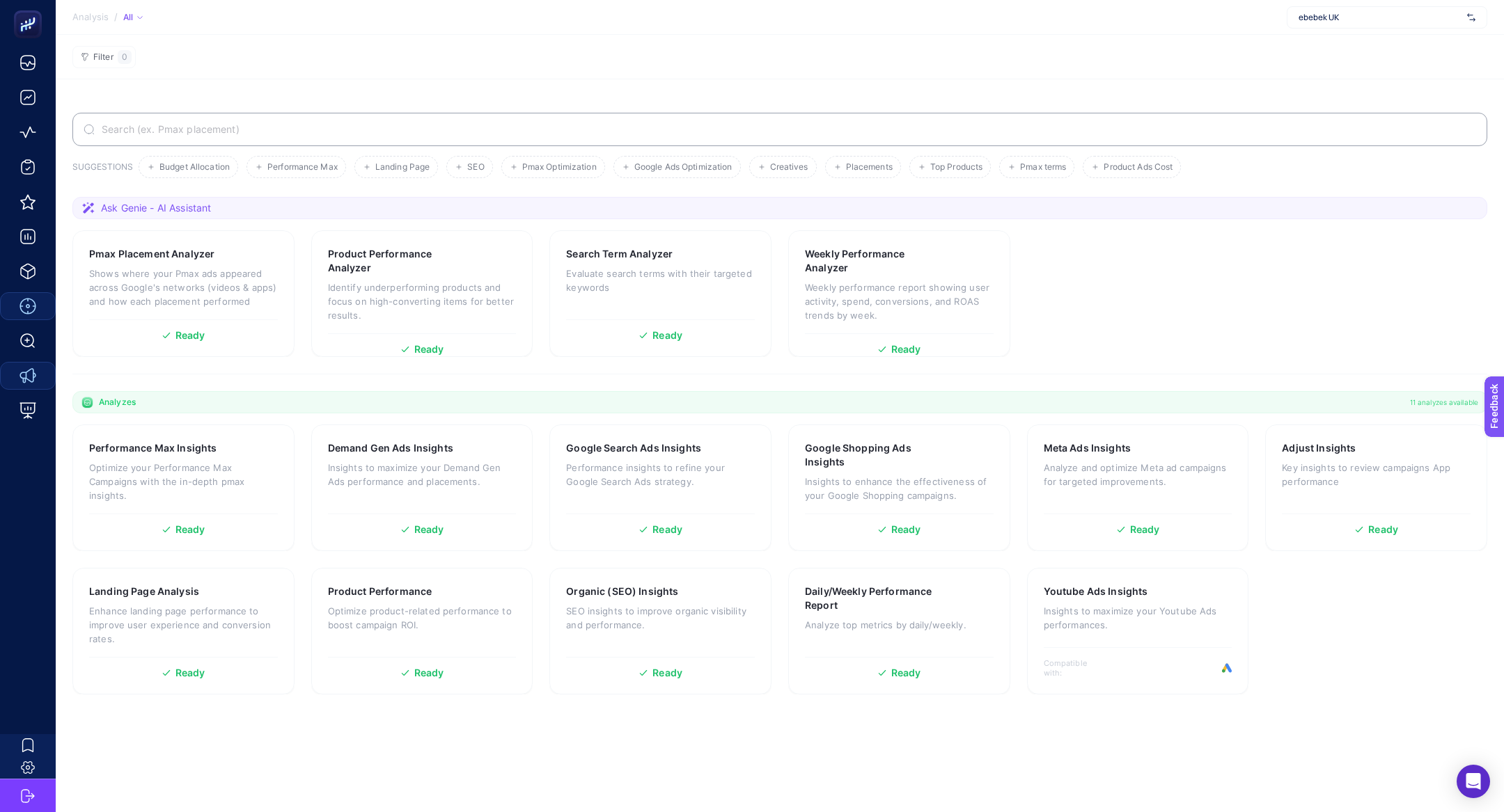
click at [178, 141] on label at bounding box center [779, 130] width 1415 height 33
click at [178, 135] on input "Search" at bounding box center [787, 129] width 1377 height 11
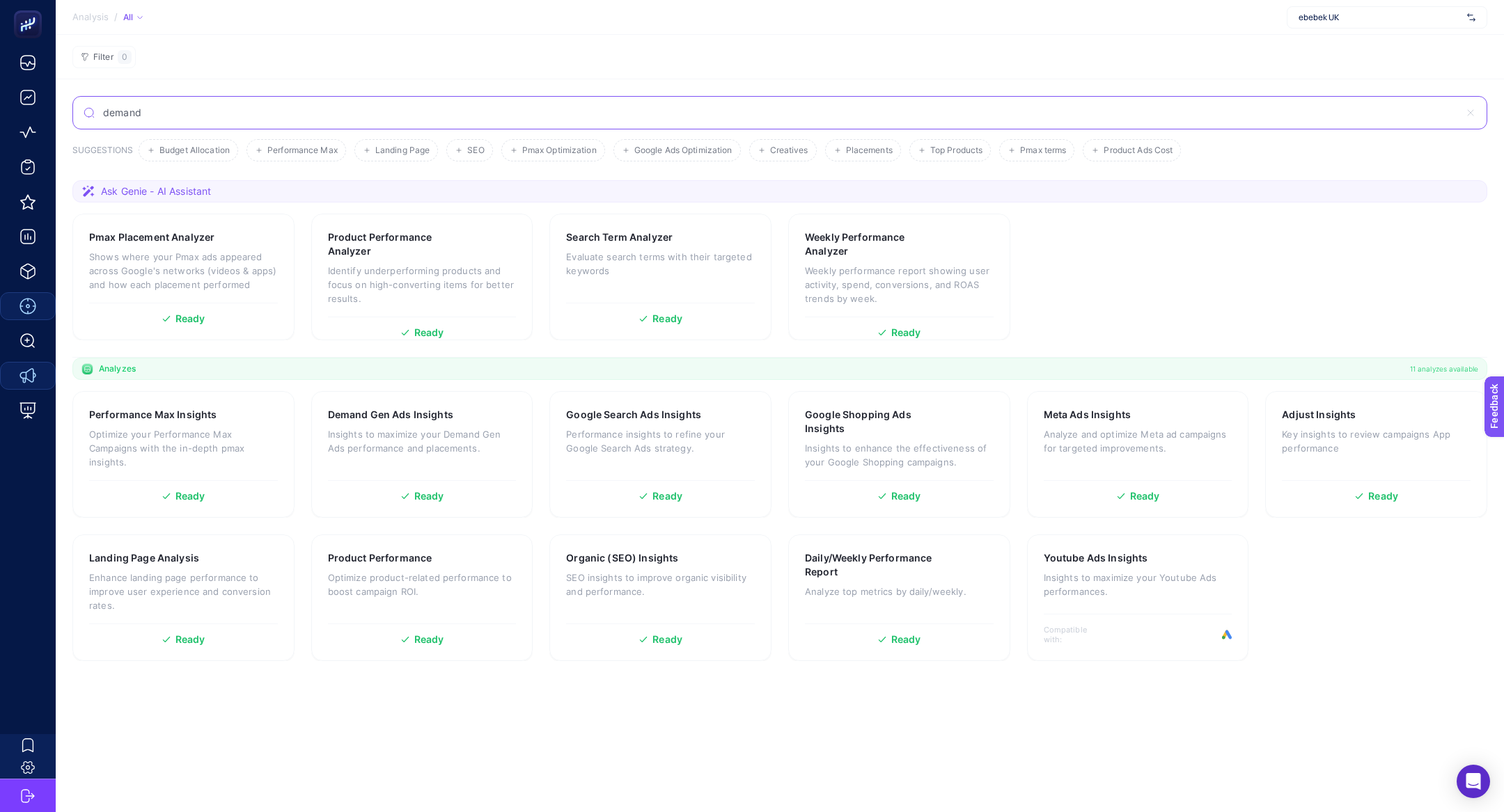
type input "demand"
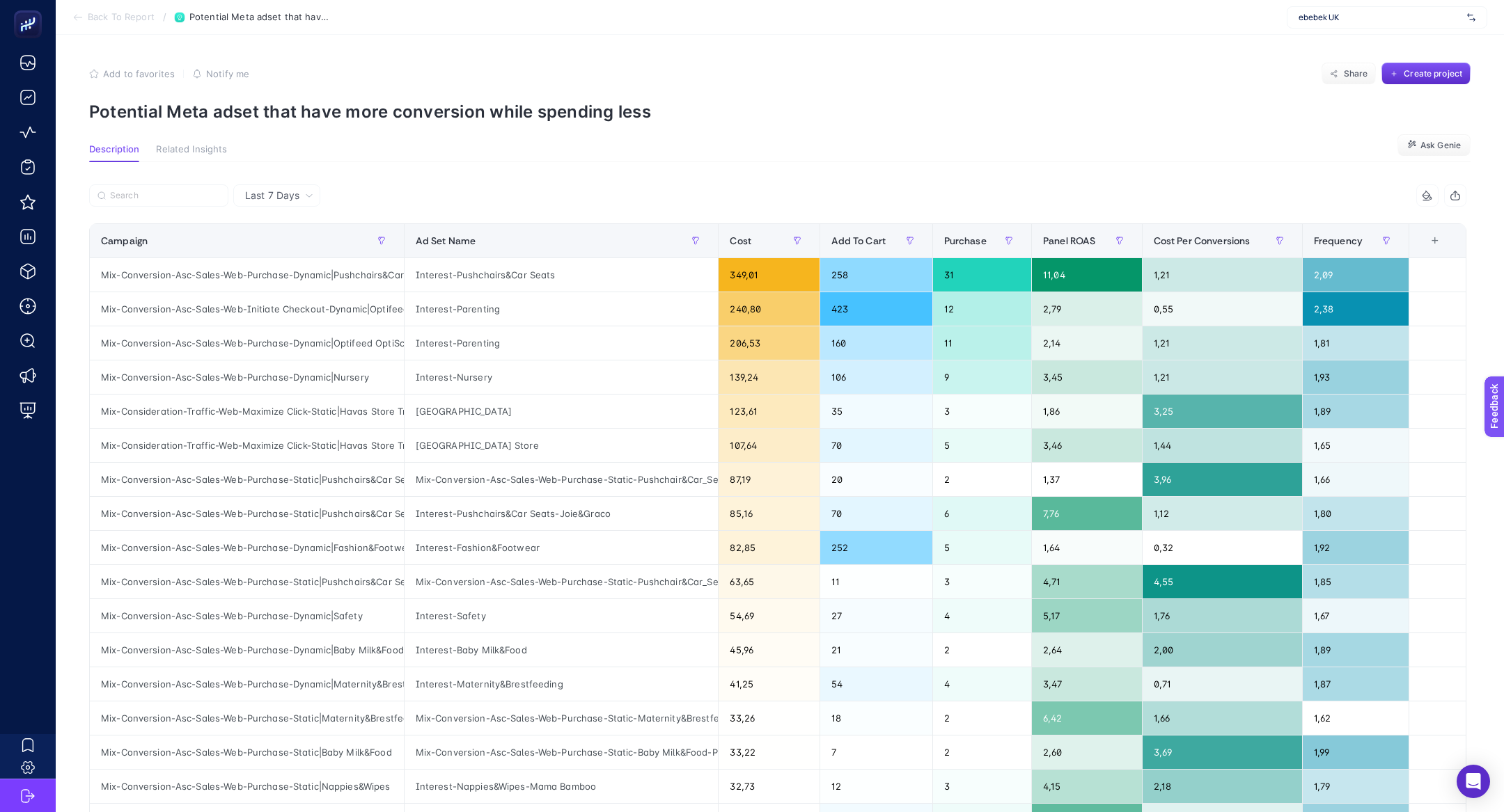
scroll to position [0, 127]
drag, startPoint x: 335, startPoint y: 306, endPoint x: 362, endPoint y: 306, distance: 27.0
click at [362, 306] on div "Mix-Conversion-Asc-Sales-Web-Initiate Checkout-Dynamic|Optifeed OptiScore Excel…" at bounding box center [247, 309] width 314 height 33
click at [495, 310] on div "Interest-Parenting" at bounding box center [562, 309] width 314 height 33
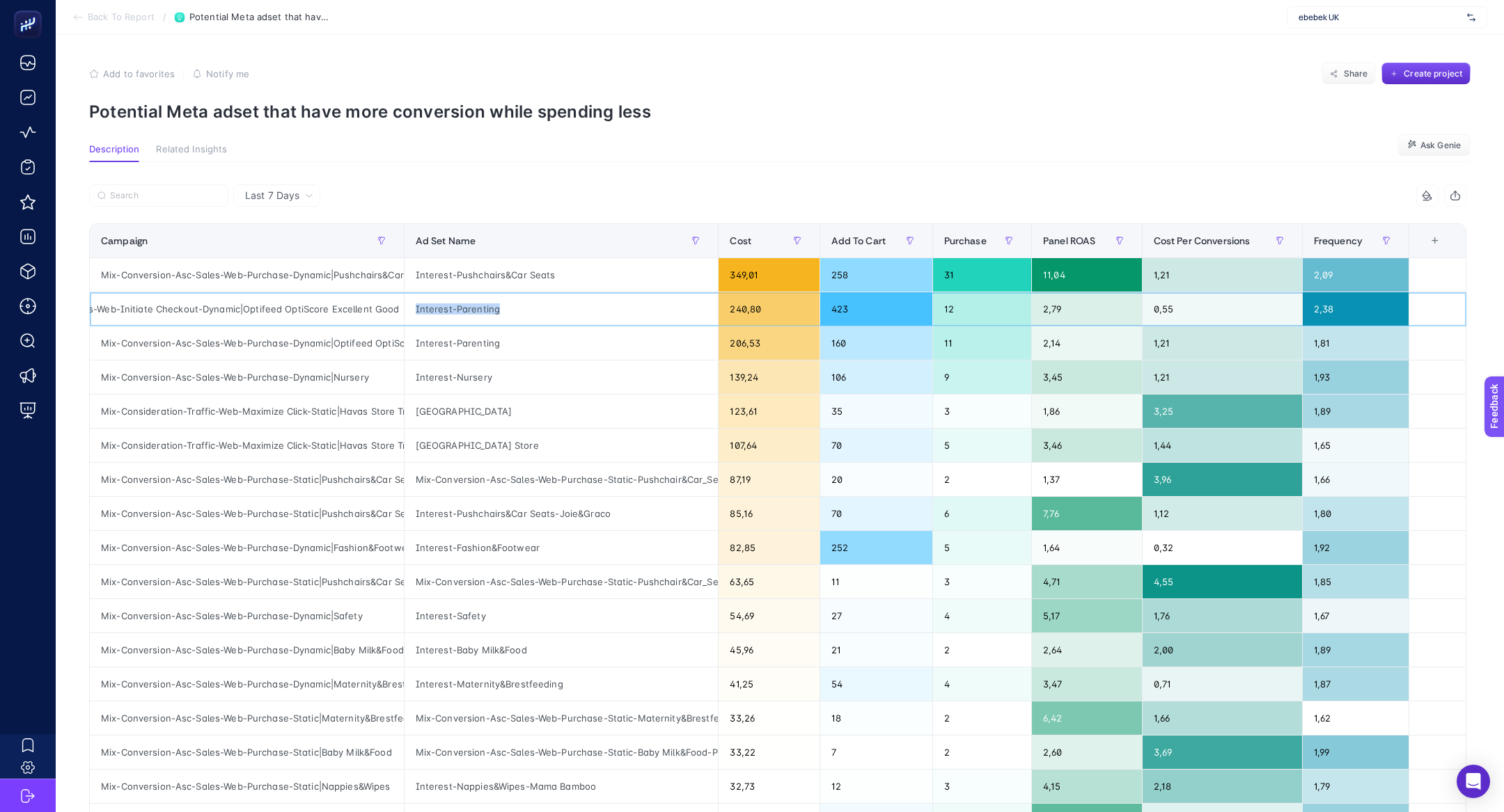
click at [495, 310] on div "Interest-Parenting" at bounding box center [562, 309] width 314 height 33
click at [344, 310] on div "Mix-Conversion-Asc-Sales-Web-Initiate Checkout-Dynamic|Optifeed OptiScore Excel…" at bounding box center [247, 309] width 314 height 33
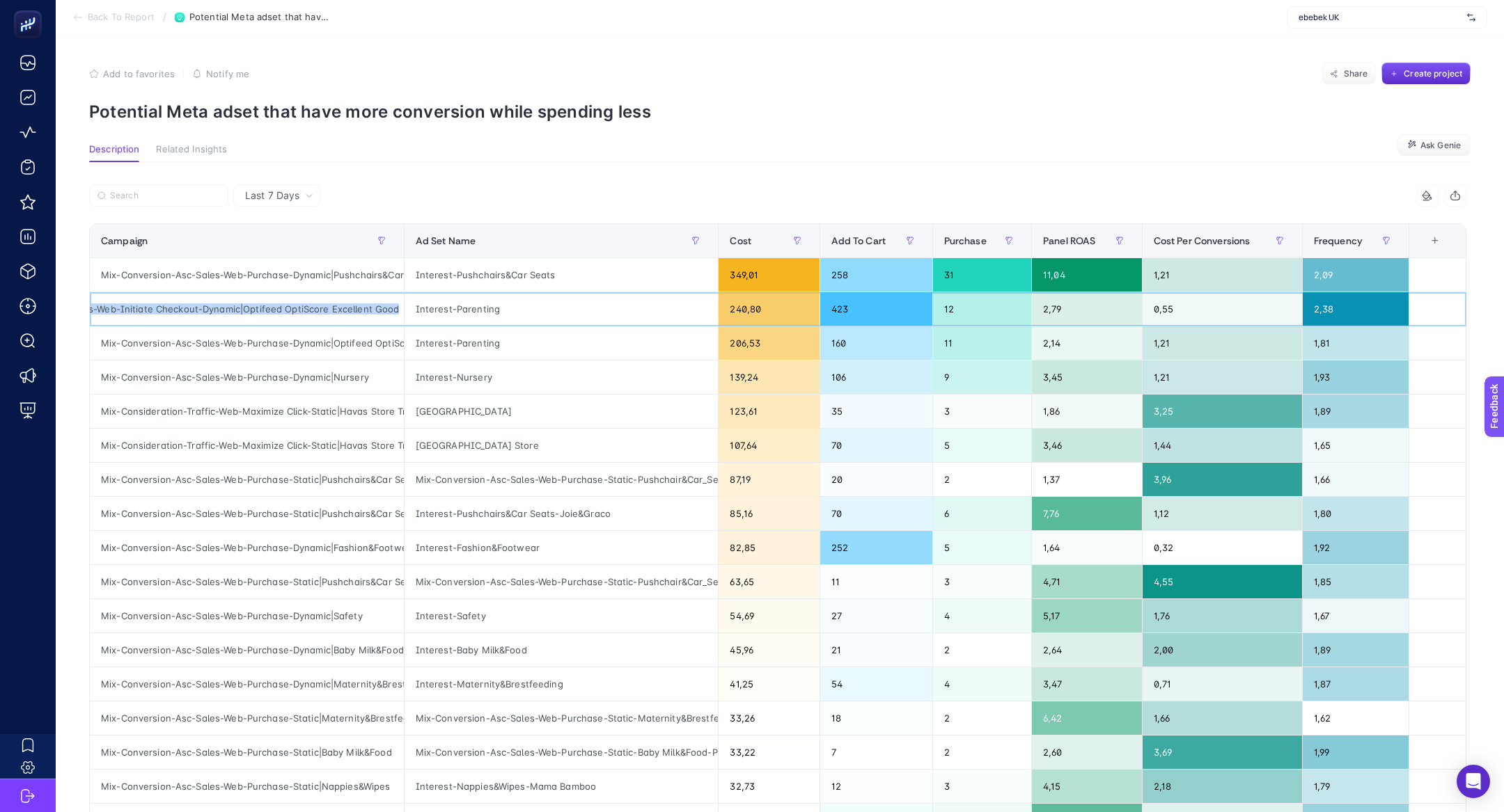
click at [344, 310] on div "Mix-Conversion-Asc-Sales-Web-Initiate Checkout-Dynamic|Optifeed OptiScore Excel…" at bounding box center [247, 309] width 314 height 33
copy tr "Mix-Conversion-Asc-Sales-Web-Initiate Checkout-Dynamic|Optifeed OptiScore Excel…"
click at [312, 242] on div "Campaign" at bounding box center [247, 241] width 292 height 22
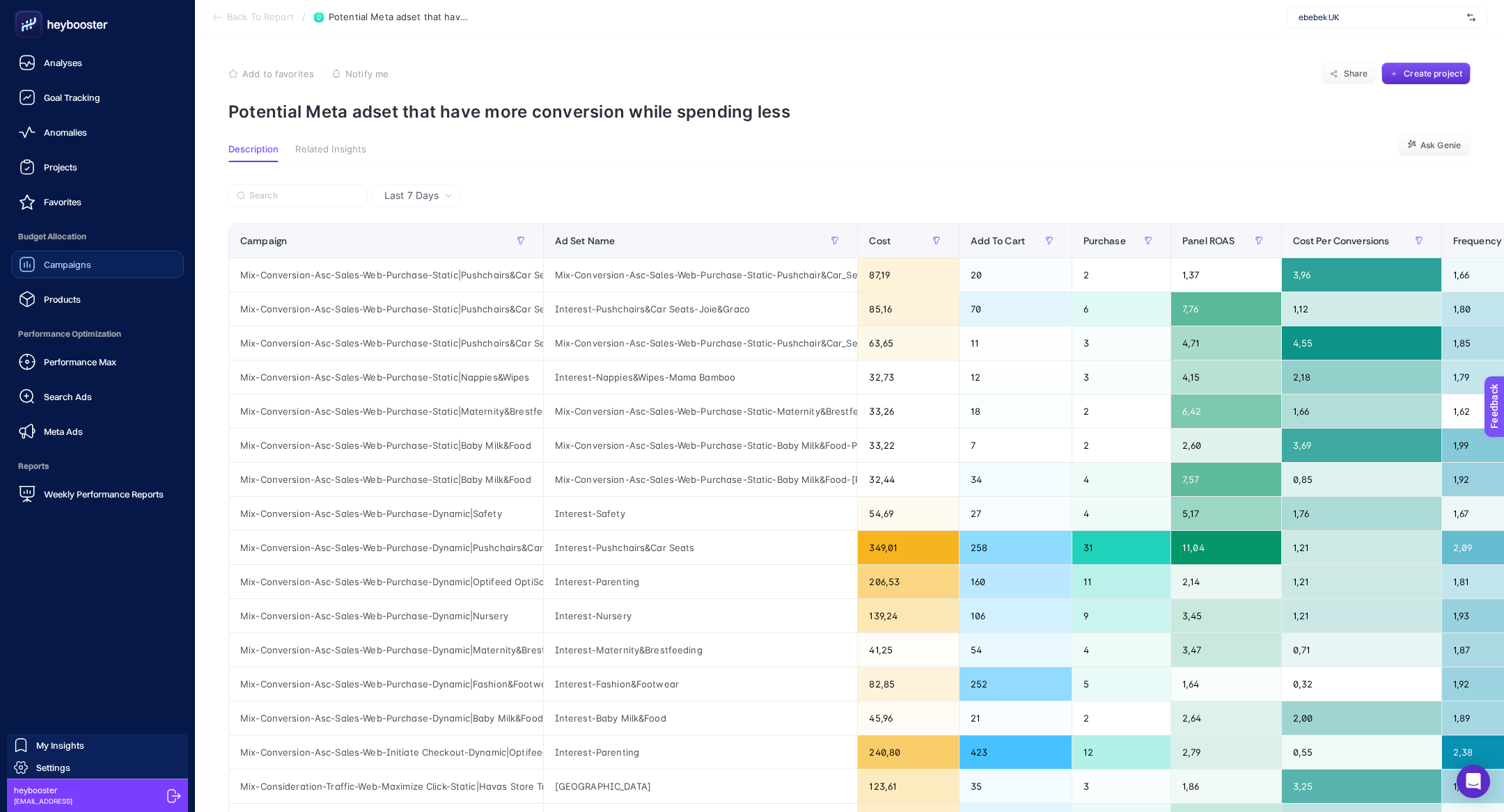
click at [58, 276] on link "Campaigns" at bounding box center [97, 264] width 173 height 28
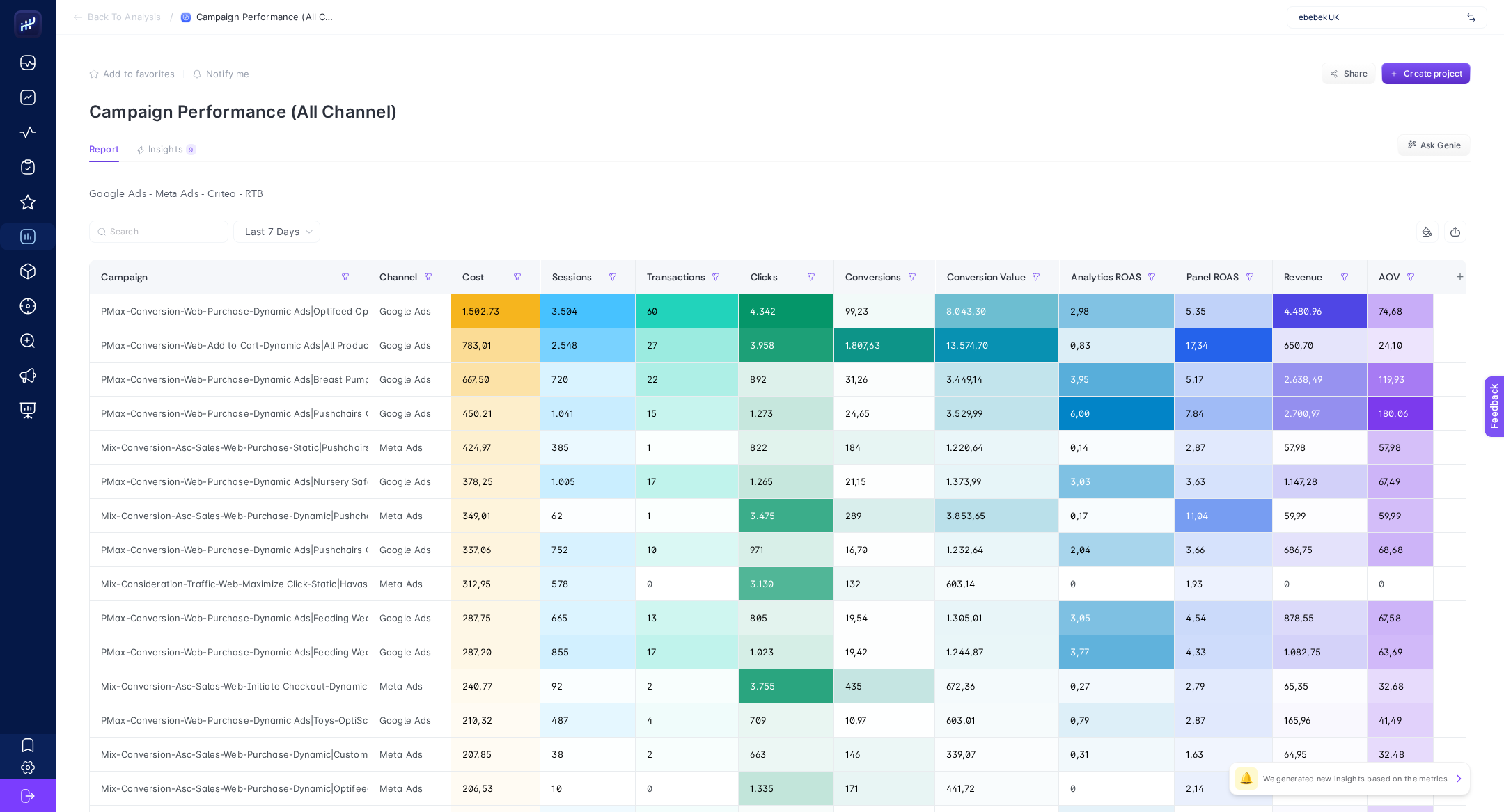
click at [167, 162] on section "Report Insights 9 We generated new insights based on the metrics Ask Genie" at bounding box center [779, 153] width 1381 height 19
click at [167, 160] on button "Insights 9 We generated new insights based on the metrics" at bounding box center [166, 153] width 60 height 19
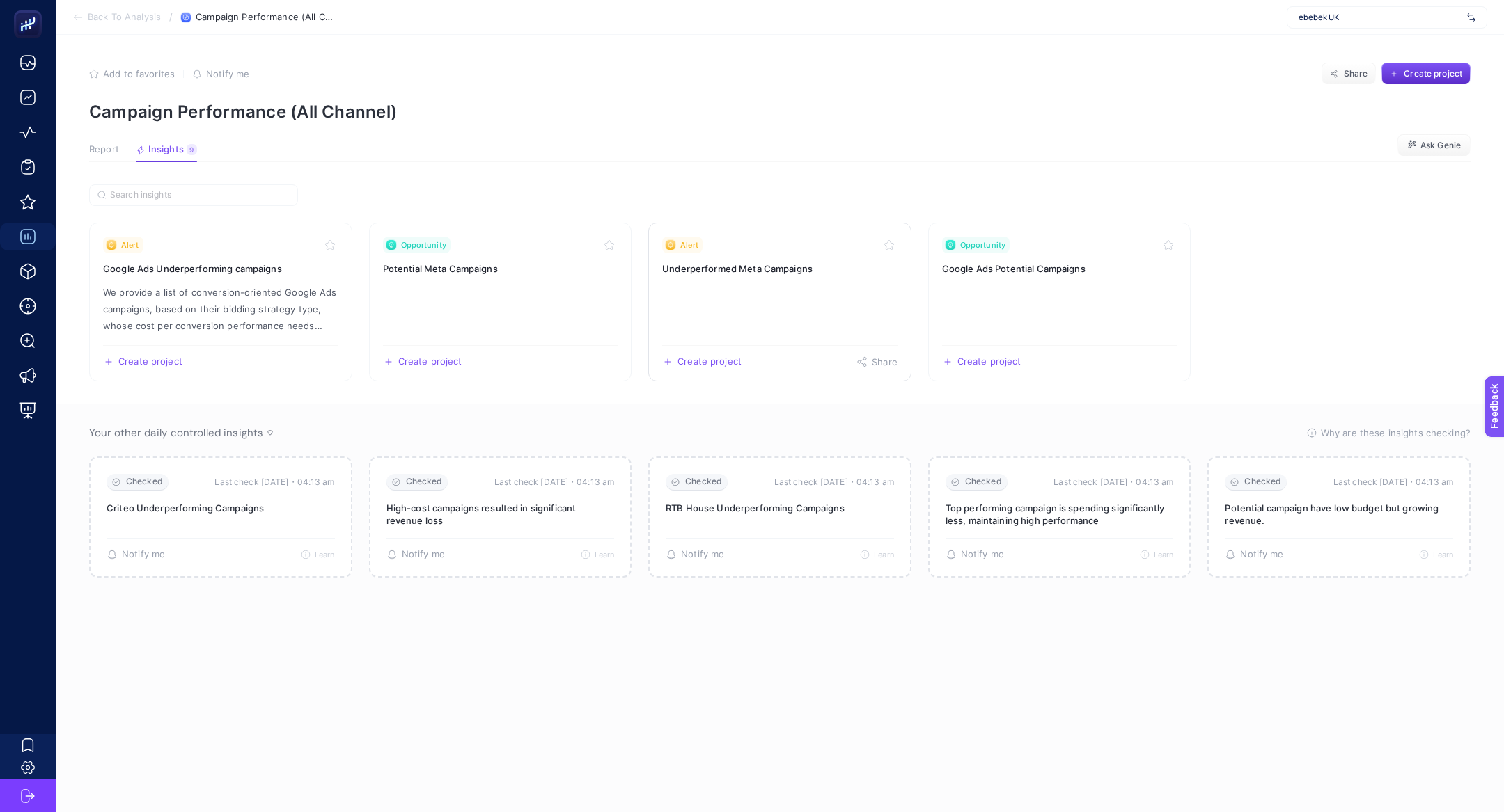
click at [727, 282] on link "Alert Underperformed Meta Campaigns Create project Share" at bounding box center [780, 301] width 263 height 159
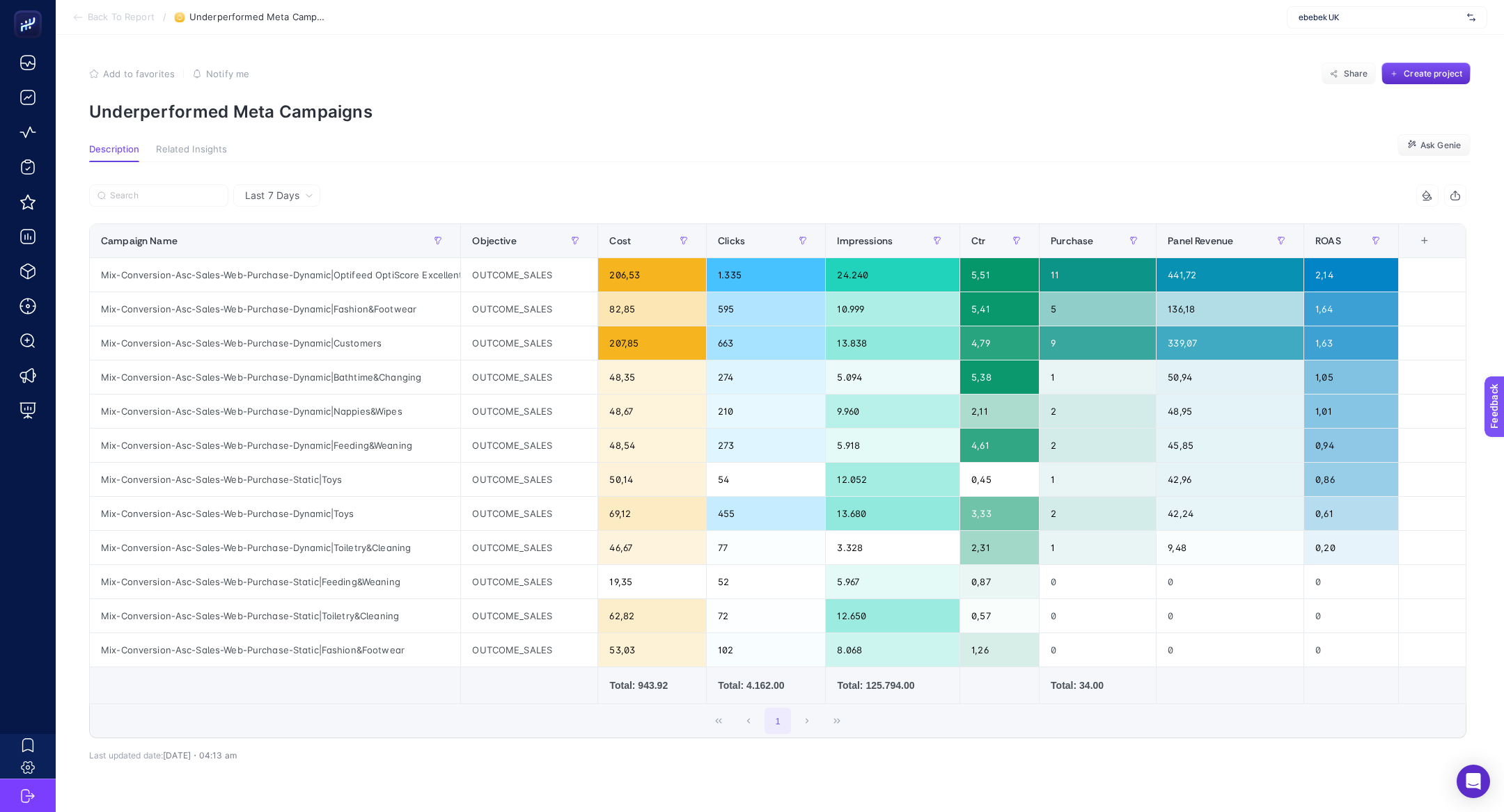
click at [113, 19] on span "Back To Report" at bounding box center [121, 17] width 67 height 11
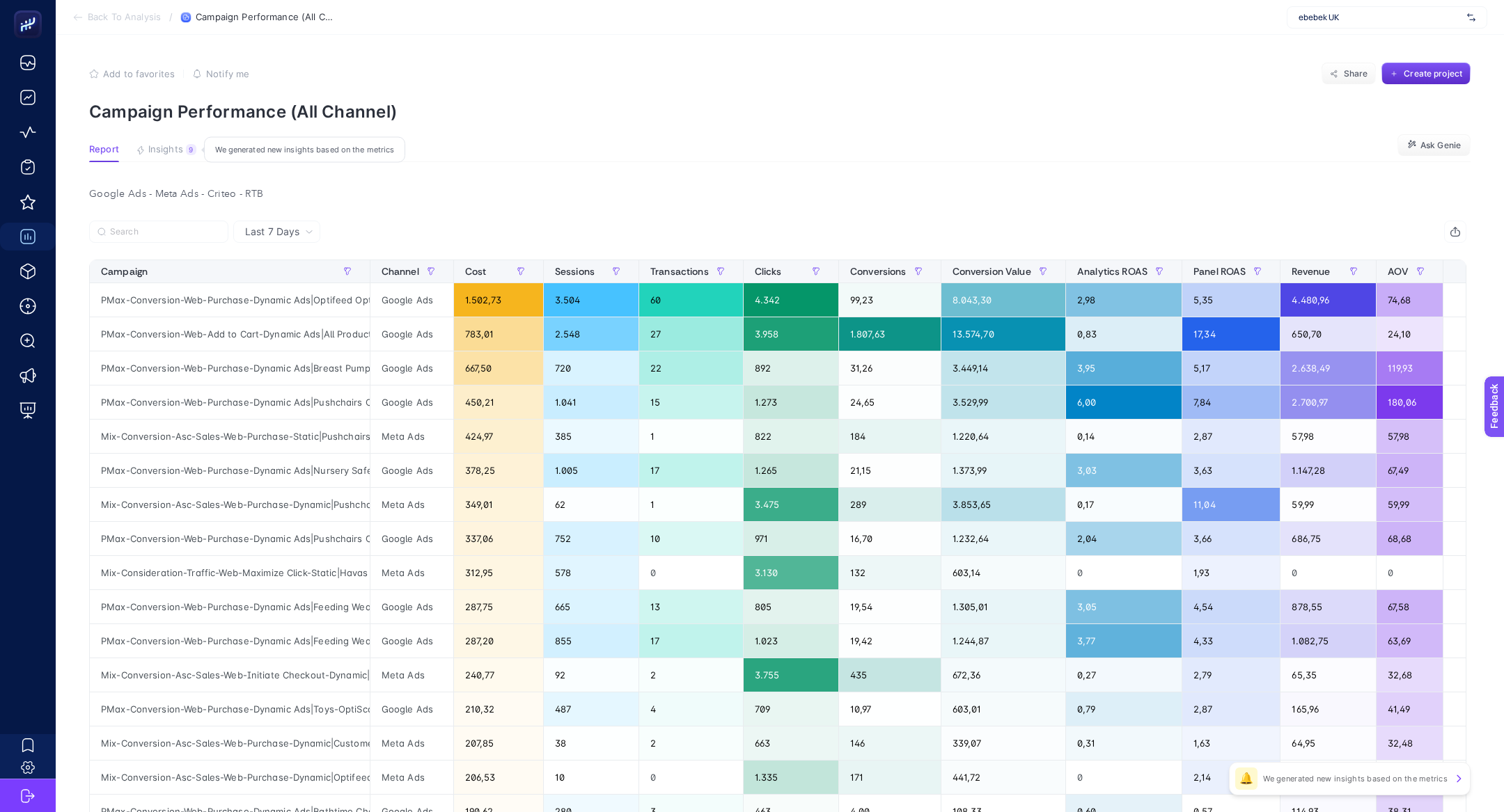
click at [177, 155] on button "Insights 9 We generated new insights based on the metrics" at bounding box center [166, 153] width 60 height 19
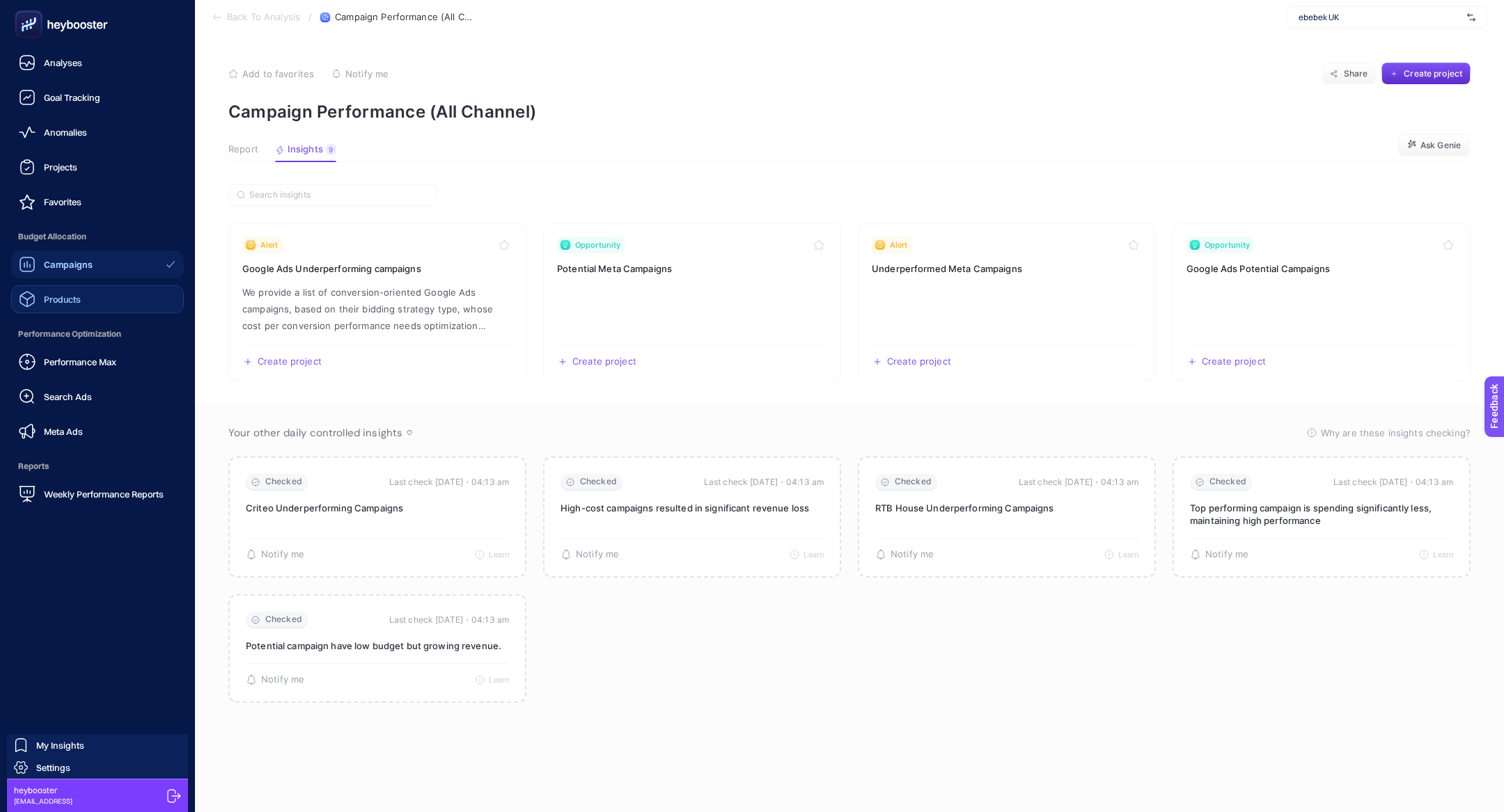
click at [90, 298] on link "Products" at bounding box center [97, 299] width 173 height 28
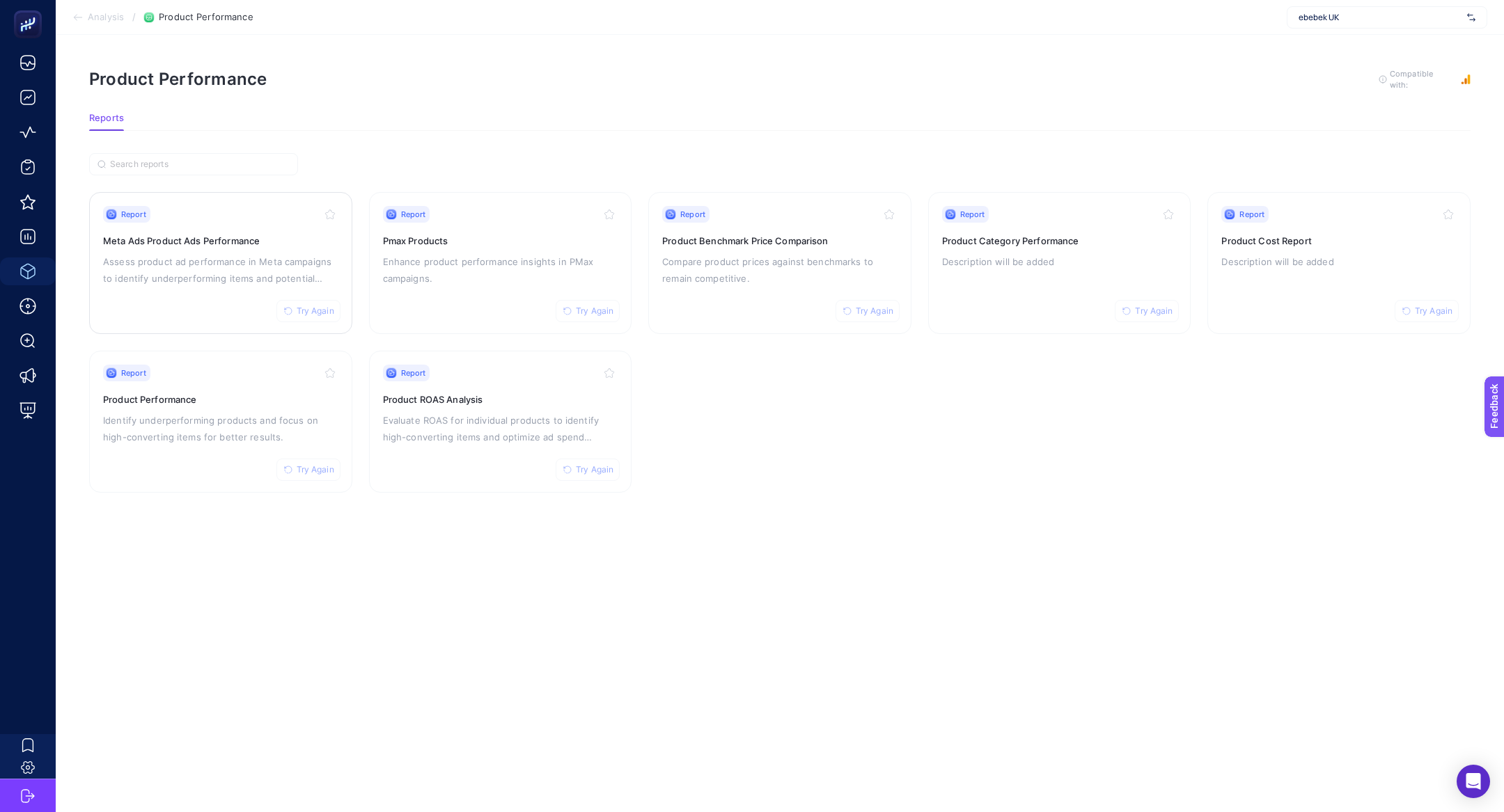
click at [250, 294] on div "Report Try Again Meta Ads Product Ads Performance Assess product ad performance…" at bounding box center [220, 262] width 235 height 114
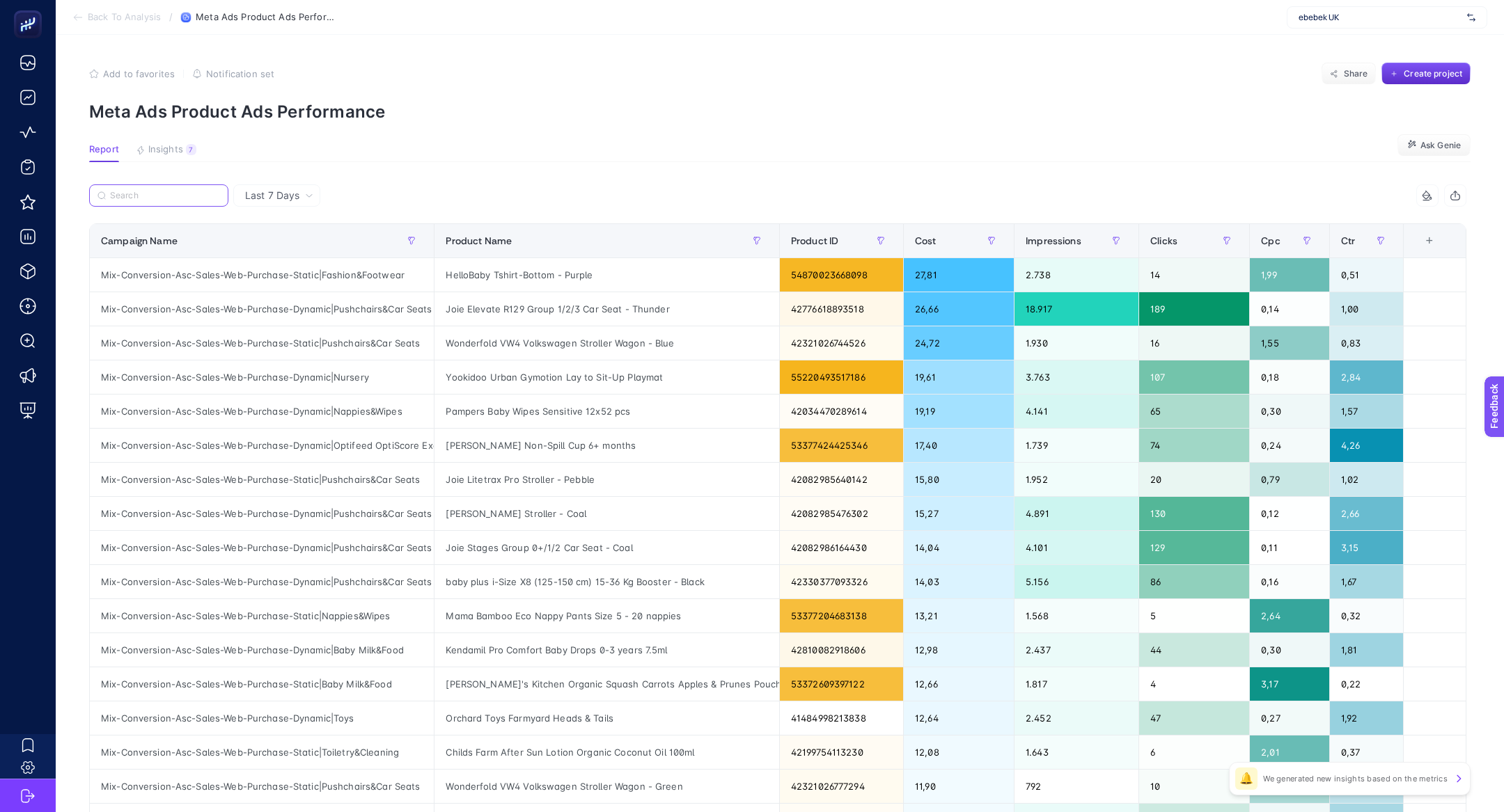
click at [144, 198] on input "Search" at bounding box center [165, 196] width 110 height 11
paste input "Mix-Conversion-Asc-Sales-Web-Purchase-Dynamic|Pushchairs&Car Seats"
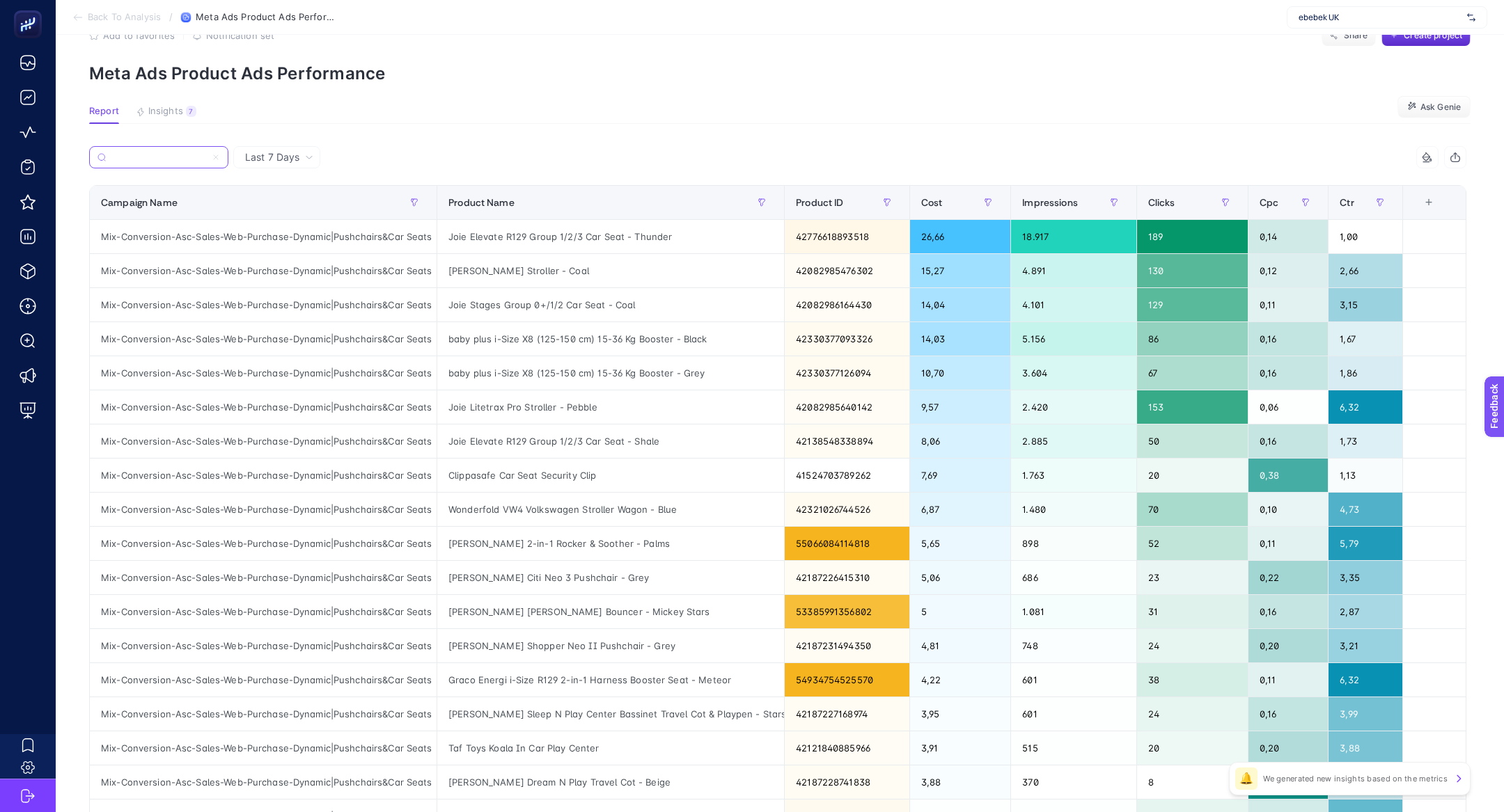
scroll to position [40, 0]
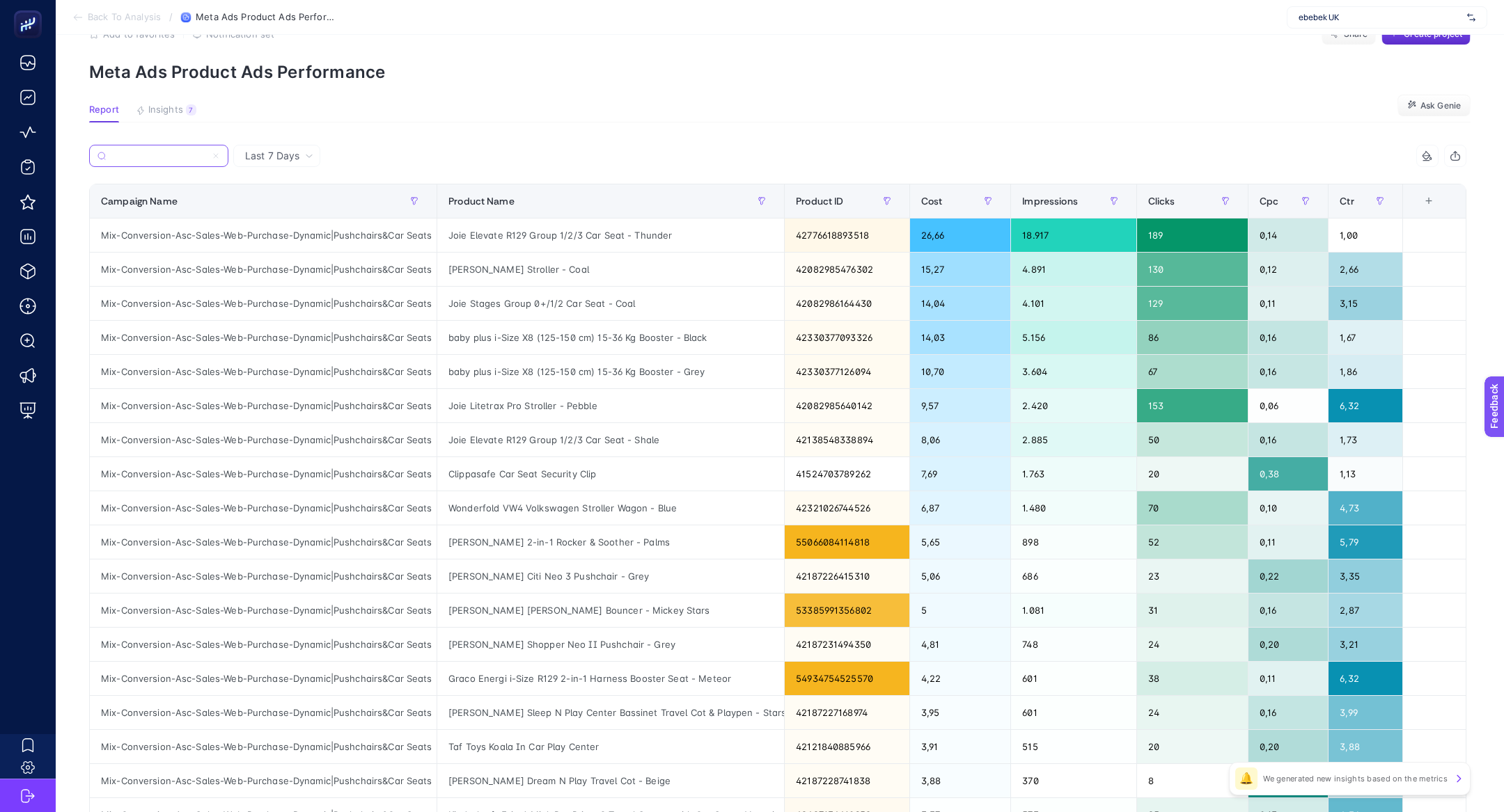
type input "Mix-Conversion-Asc-Sales-Web-Purchase-Dynamic|Pushchairs&Car Seats"
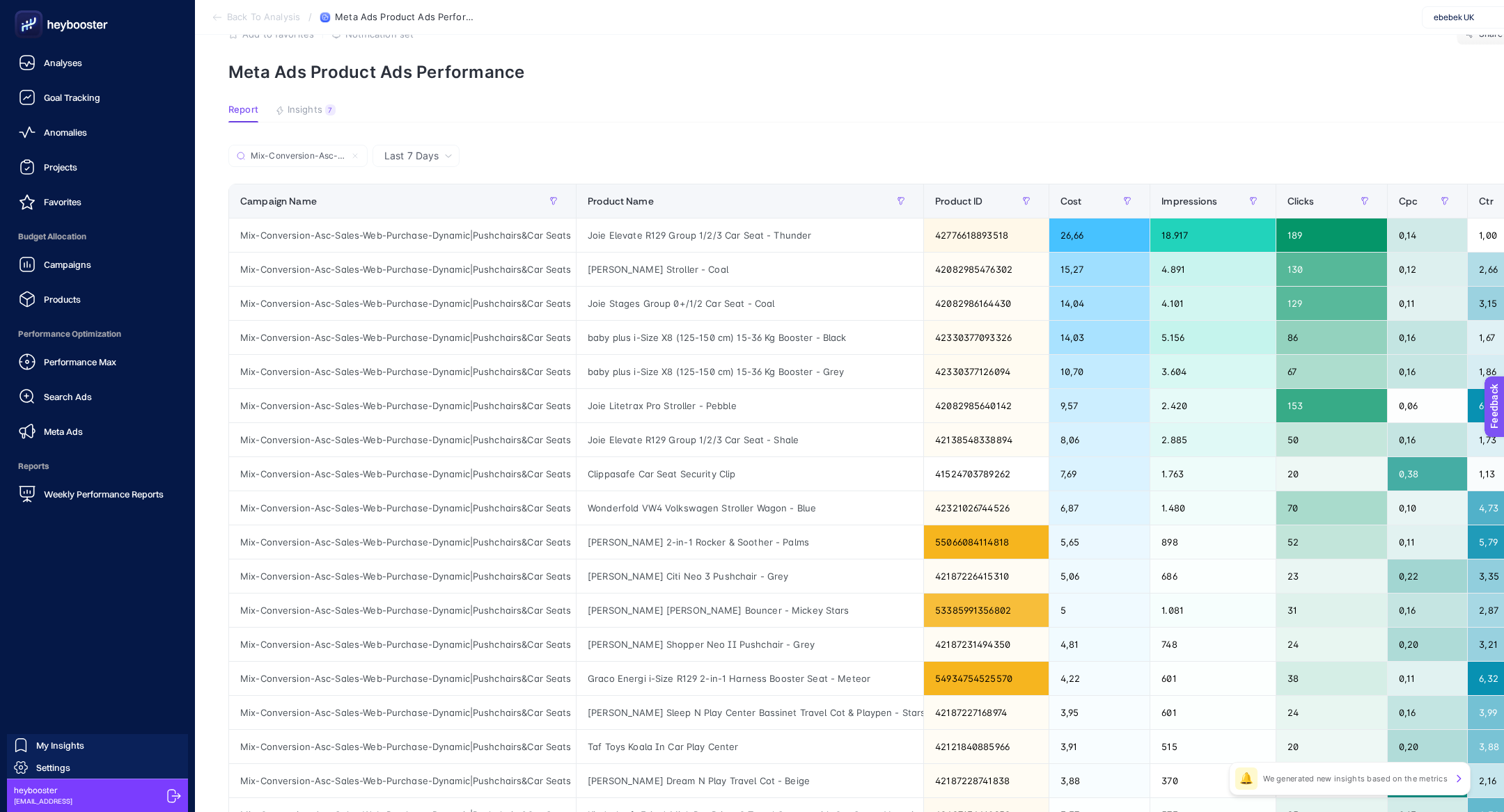
click at [99, 376] on div "Performance Max Search Ads Meta Ads" at bounding box center [97, 397] width 173 height 97
click at [95, 364] on span "Performance Max" at bounding box center [80, 362] width 72 height 11
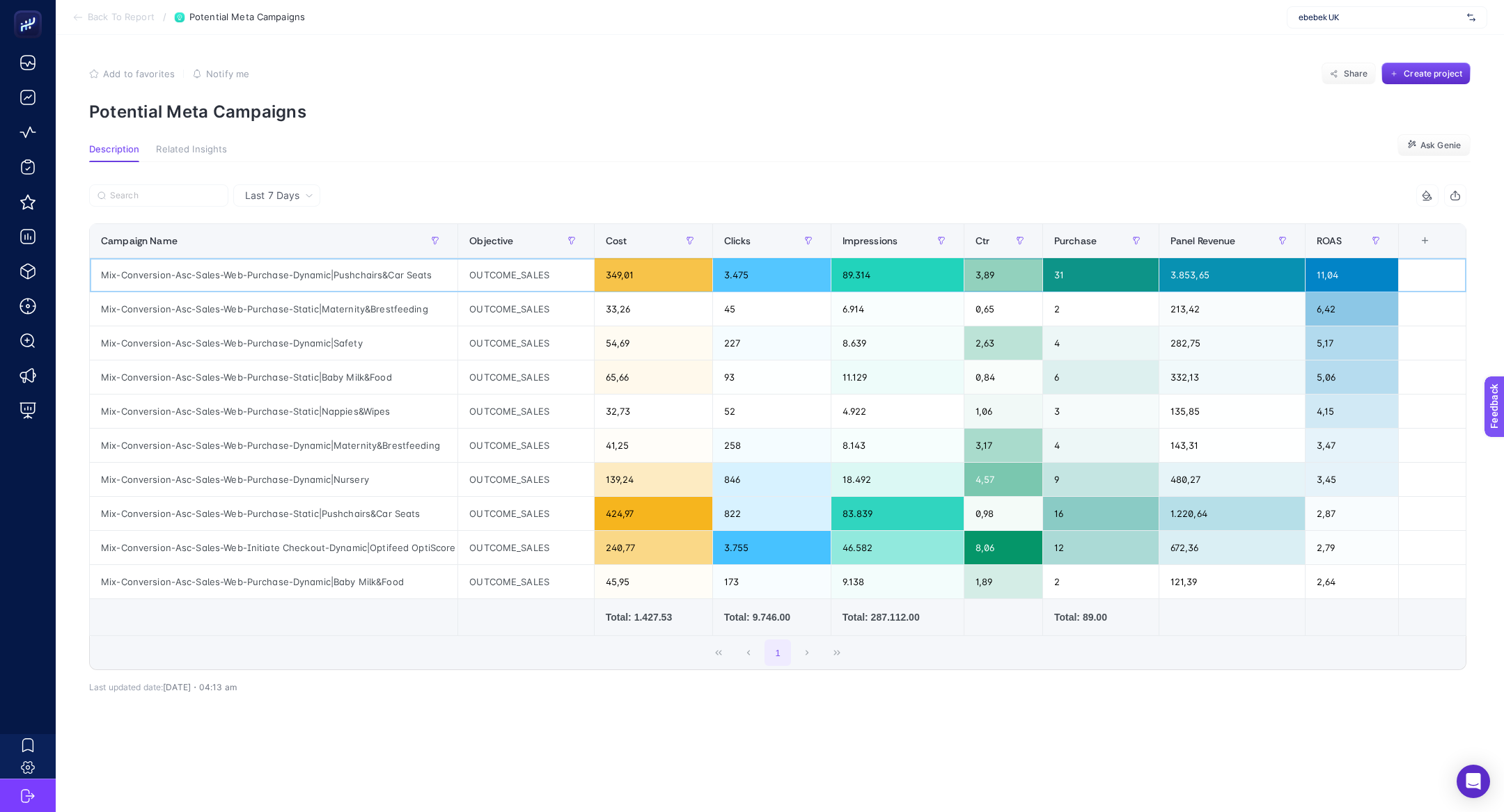
click at [354, 276] on div "Mix-Conversion-Asc-Sales-Web-Purchase-Dynamic|Pushchairs&Car Seats" at bounding box center [273, 275] width 368 height 33
click at [183, 274] on div "Mix-Conversion-Asc-Sales-Web-Purchase-Dynamic|Pushchairs&Car Seats" at bounding box center [273, 275] width 368 height 33
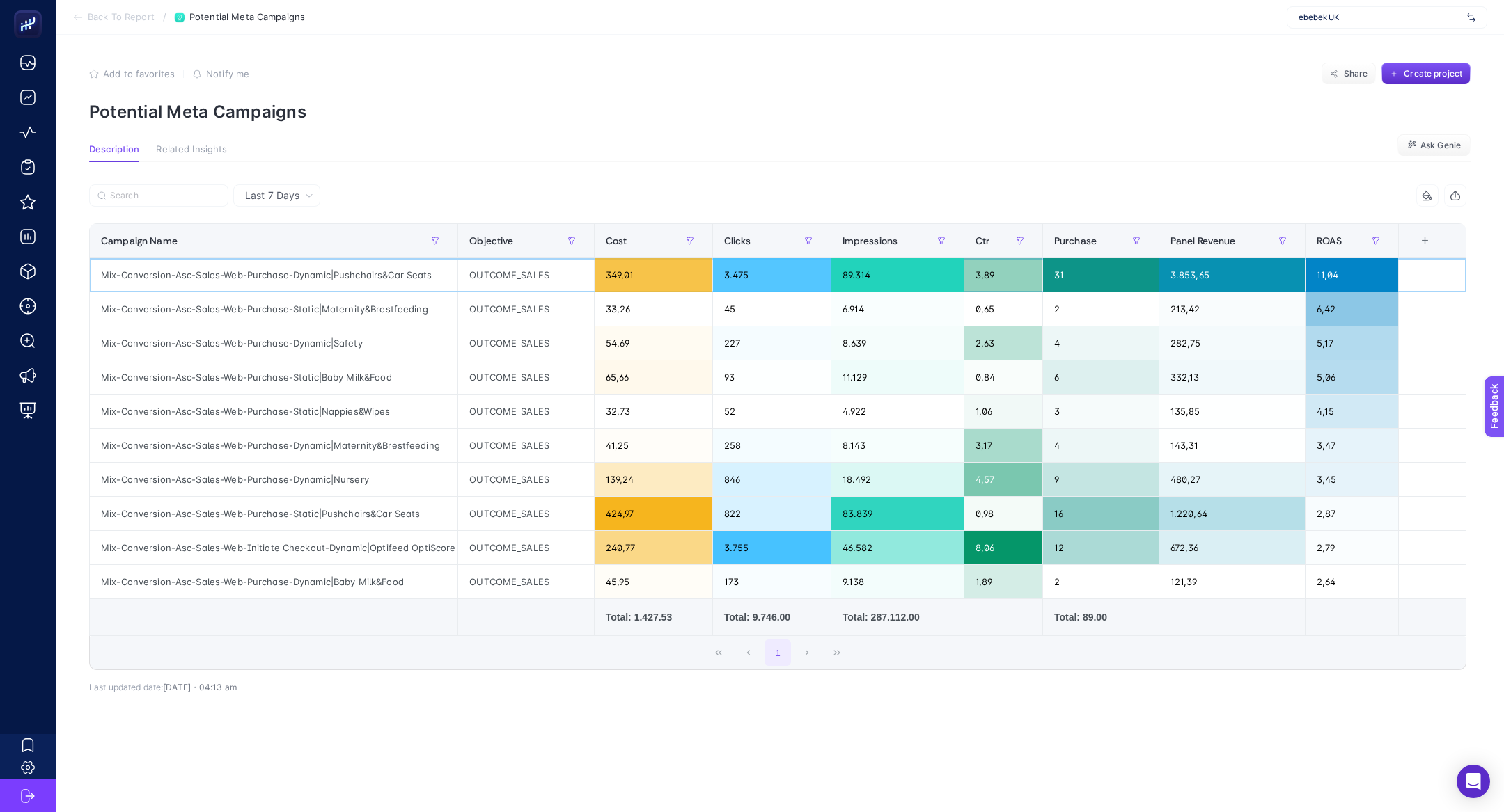
click at [183, 274] on div "Mix-Conversion-Asc-Sales-Web-Purchase-Dynamic|Pushchairs&Car Seats" at bounding box center [273, 275] width 368 height 33
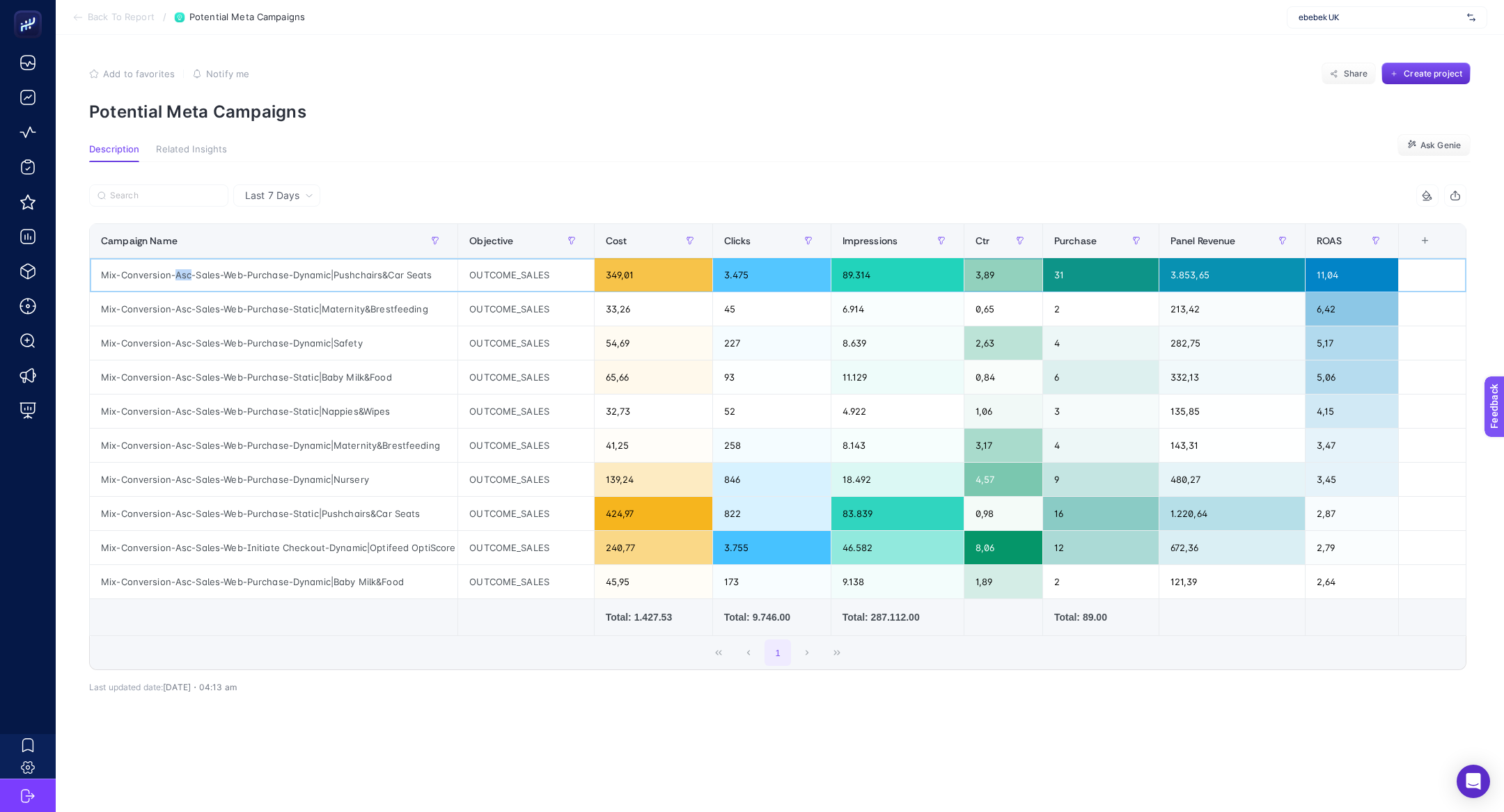
click at [183, 274] on div "Mix-Conversion-Asc-Sales-Web-Purchase-Dynamic|Pushchairs&Car Seats" at bounding box center [273, 275] width 368 height 33
click at [1069, 281] on div "31" at bounding box center [1100, 275] width 116 height 33
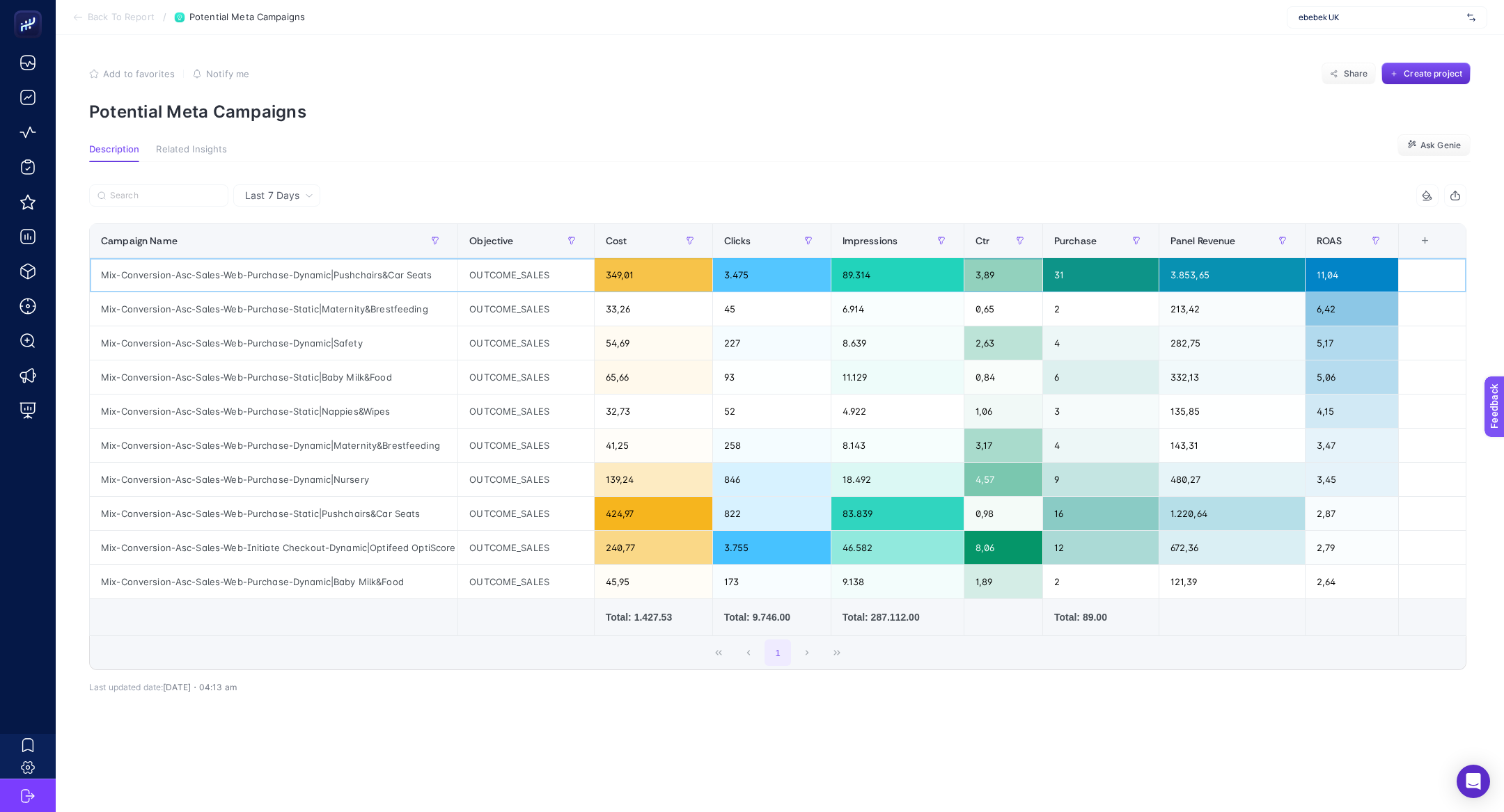
click at [1353, 270] on div "11,04" at bounding box center [1352, 275] width 93 height 33
click at [323, 271] on div "Mix-Conversion-Asc-Sales-Web-Purchase-Dynamic|Pushchairs&Car Seats" at bounding box center [273, 275] width 368 height 33
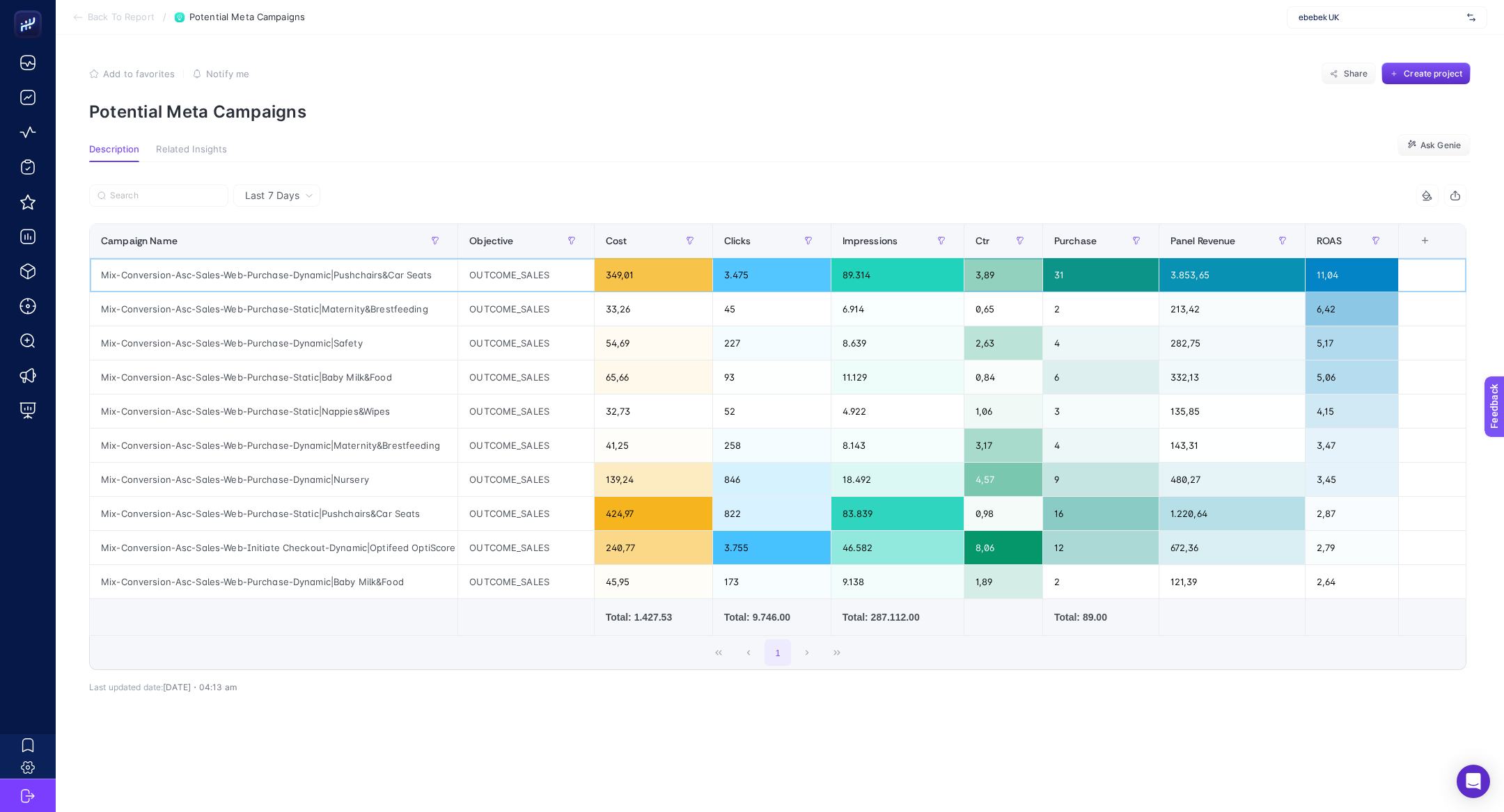
click at [323, 271] on div "Mix-Conversion-Asc-Sales-Web-Purchase-Dynamic|Pushchairs&Car Seats" at bounding box center [273, 275] width 368 height 33
click at [323, 270] on div "Mix-Conversion-Asc-Sales-Web-Purchase-Dynamic|Pushchairs&Car Seats" at bounding box center [273, 275] width 368 height 33
click at [303, 275] on div "Mix-Conversion-Asc-Sales-Web-Purchase-Dynamic|Pushchairs&Car Seats" at bounding box center [273, 275] width 368 height 33
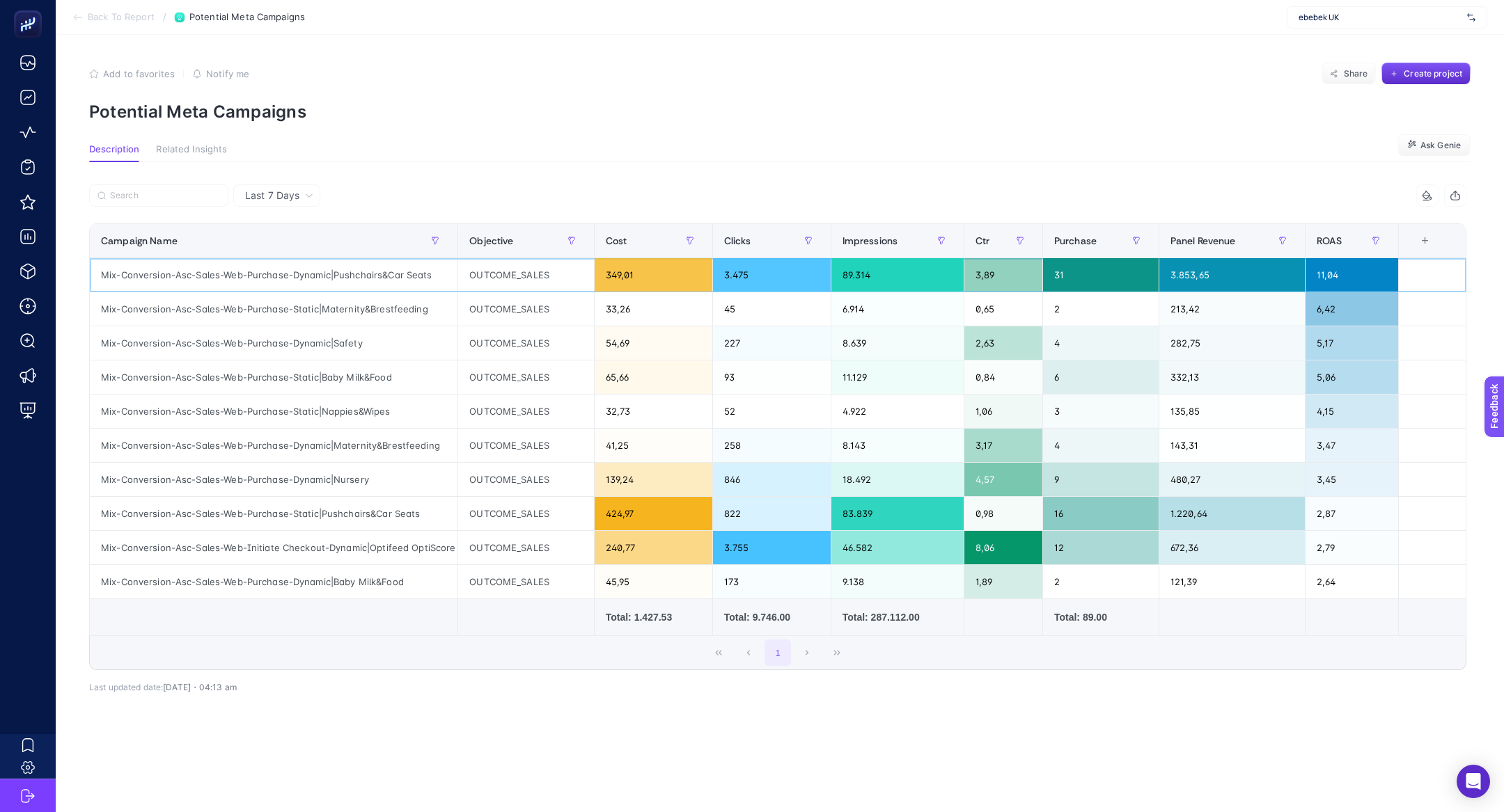
click at [303, 275] on div "Mix-Conversion-Asc-Sales-Web-Purchase-Dynamic|Pushchairs&Car Seats" at bounding box center [273, 275] width 368 height 33
click at [235, 276] on div "Mix-Conversion-Asc-Sales-Web-Purchase-Dynamic|Pushchairs&Car Seats" at bounding box center [273, 275] width 368 height 33
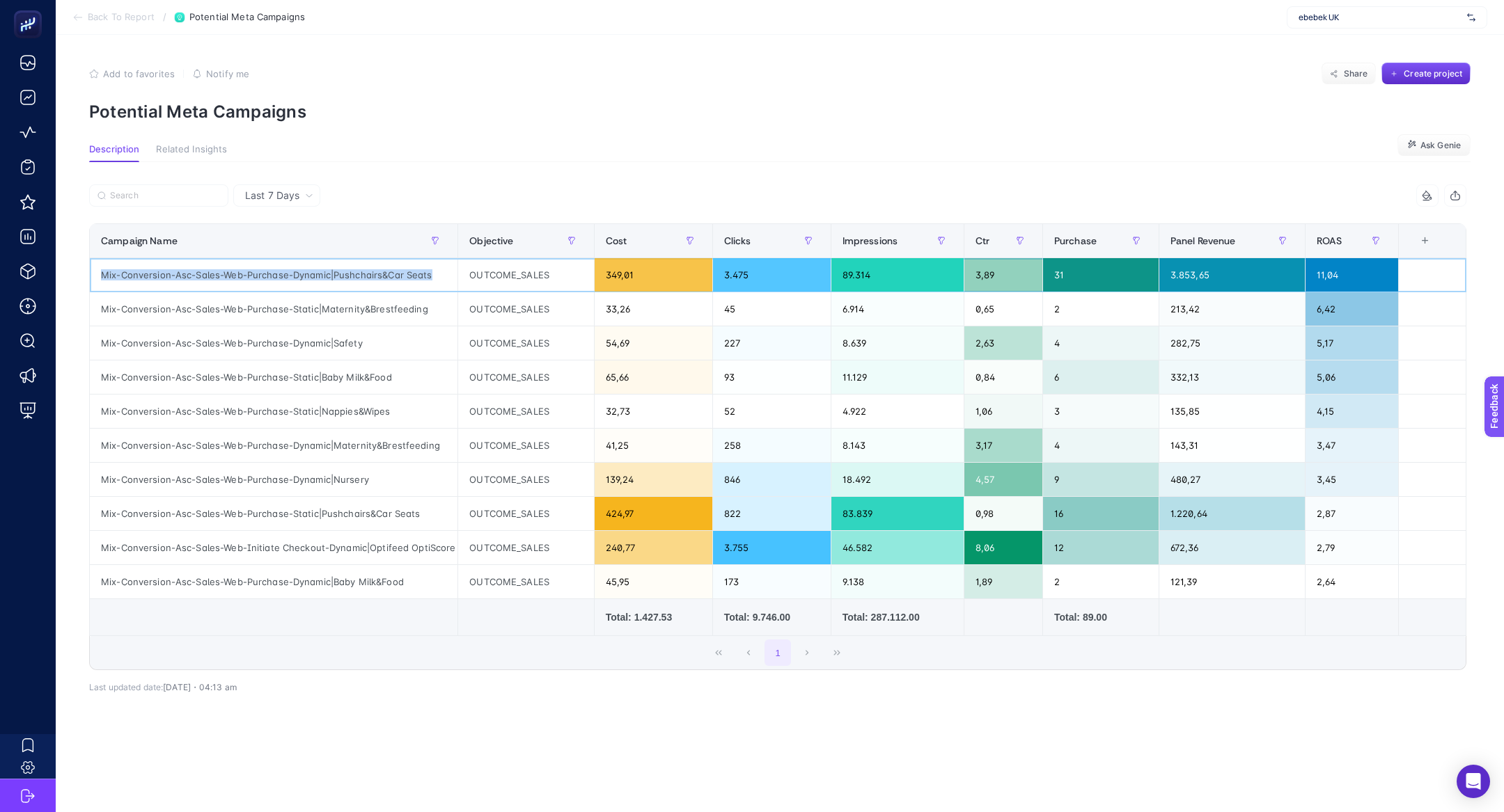
click at [235, 276] on div "Mix-Conversion-Asc-Sales-Web-Purchase-Dynamic|Pushchairs&Car Seats" at bounding box center [273, 275] width 368 height 33
copy tr "Mix-Conversion-Asc-Sales-Web-Purchase-Dynamic|Pushchairs&Car Seats"
drag, startPoint x: 1088, startPoint y: 272, endPoint x: 1055, endPoint y: 273, distance: 33.0
click at [1055, 273] on div "31" at bounding box center [1100, 275] width 116 height 33
click at [1068, 279] on div "31" at bounding box center [1100, 275] width 116 height 33
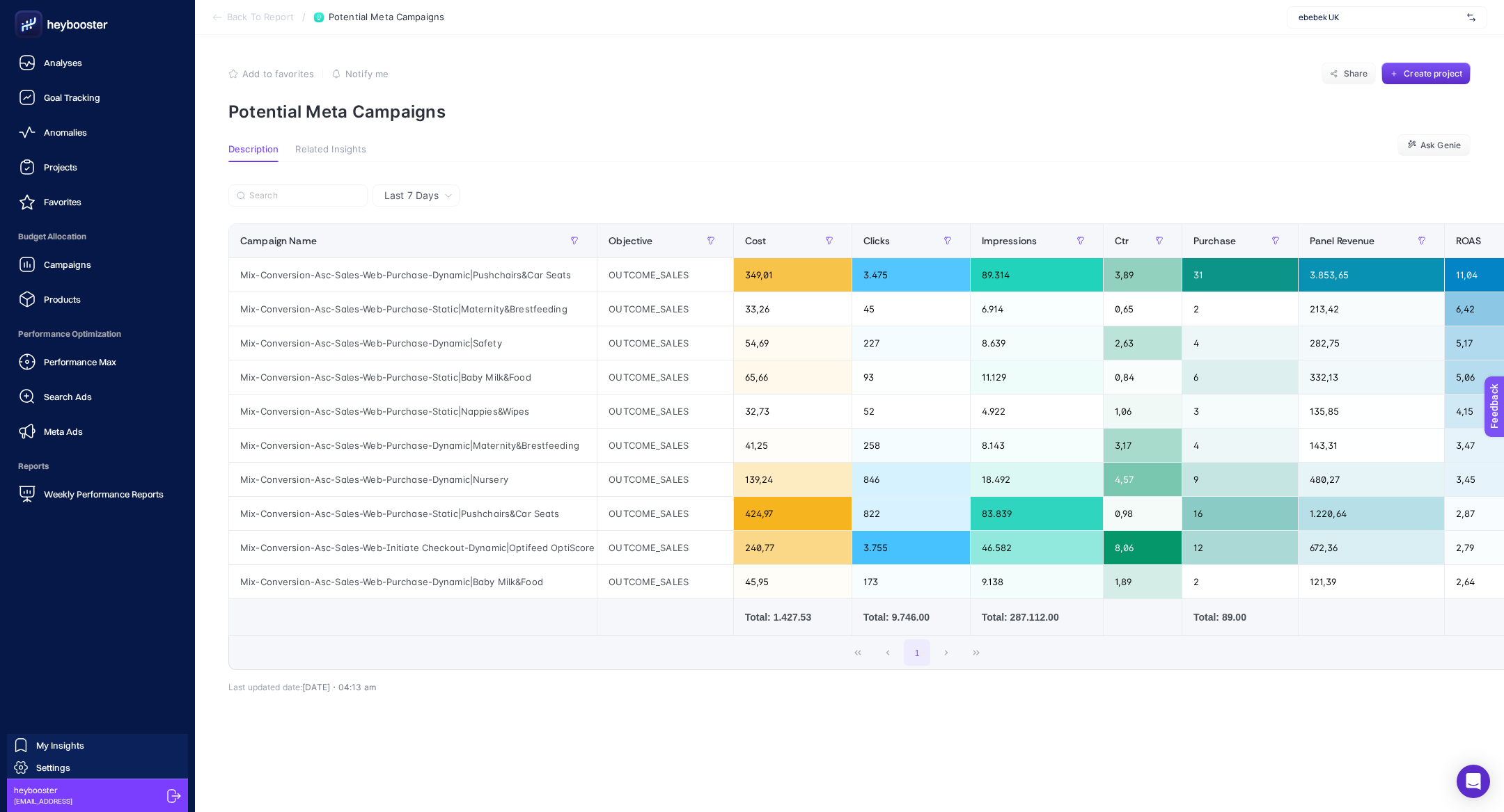
click at [29, 20] on rect at bounding box center [29, 25] width 23 height 23
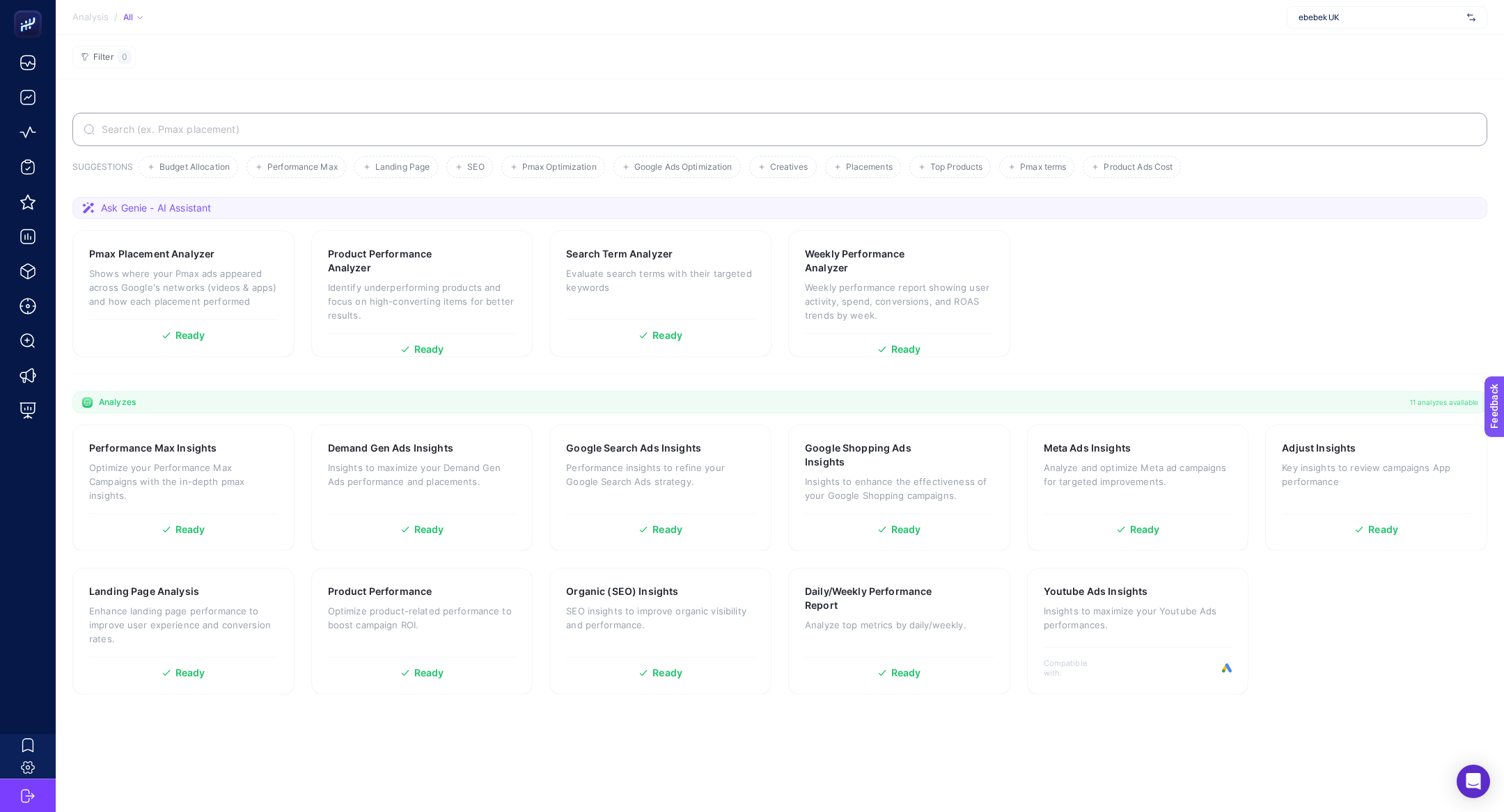
click at [474, 142] on label at bounding box center [779, 130] width 1415 height 33
click at [474, 135] on input "Search" at bounding box center [787, 129] width 1377 height 11
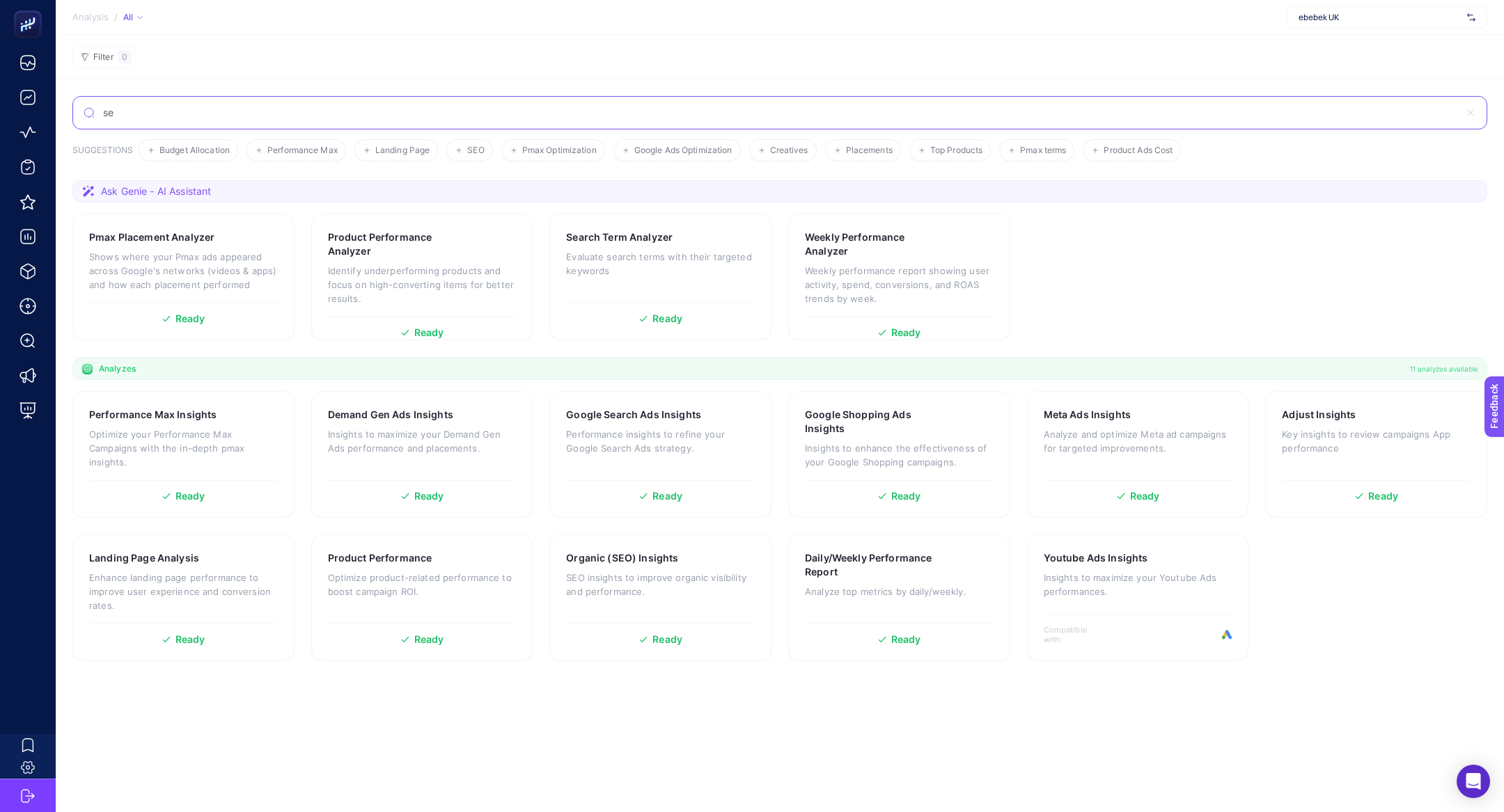
type input "s"
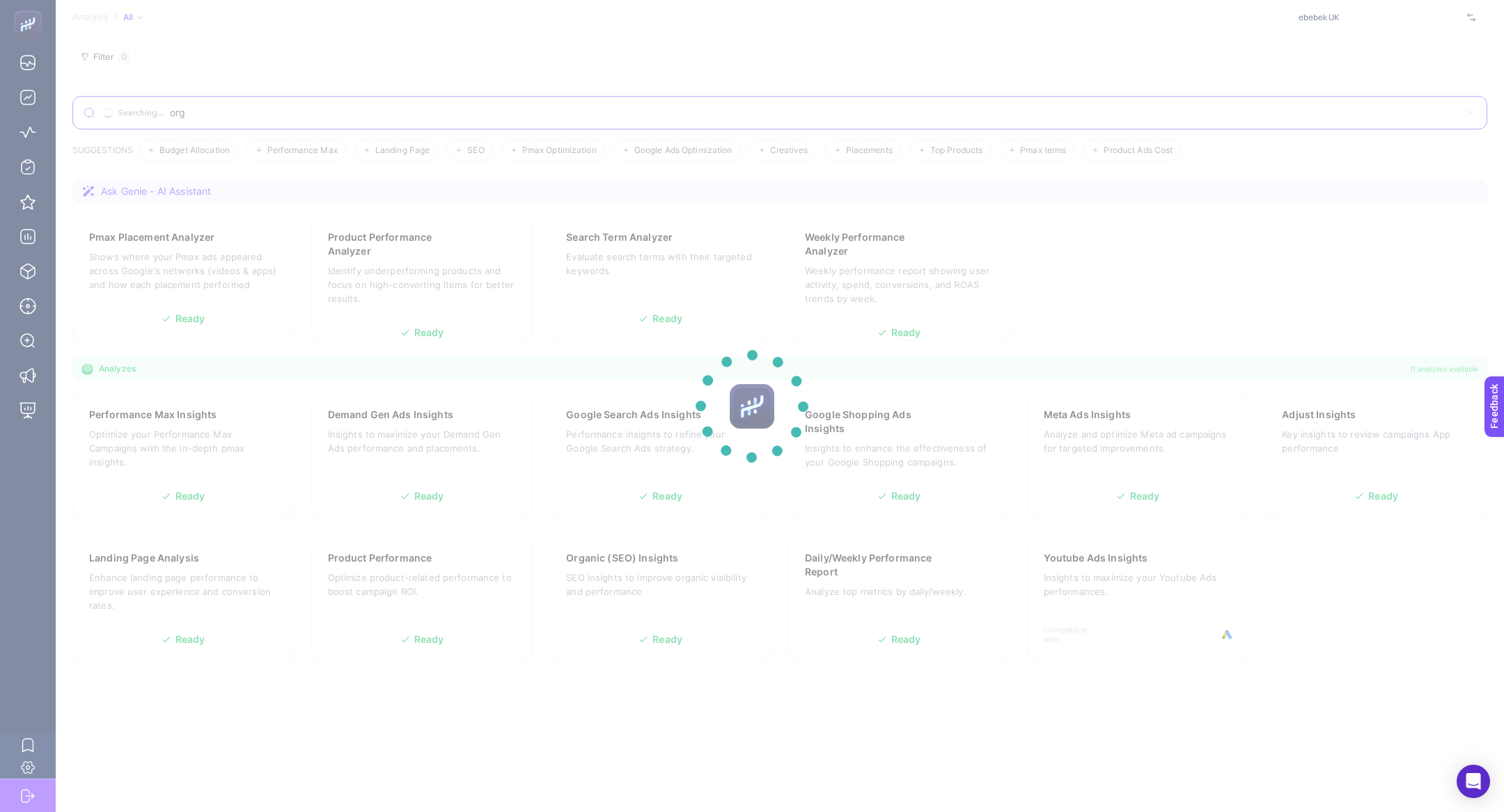
type input "org"
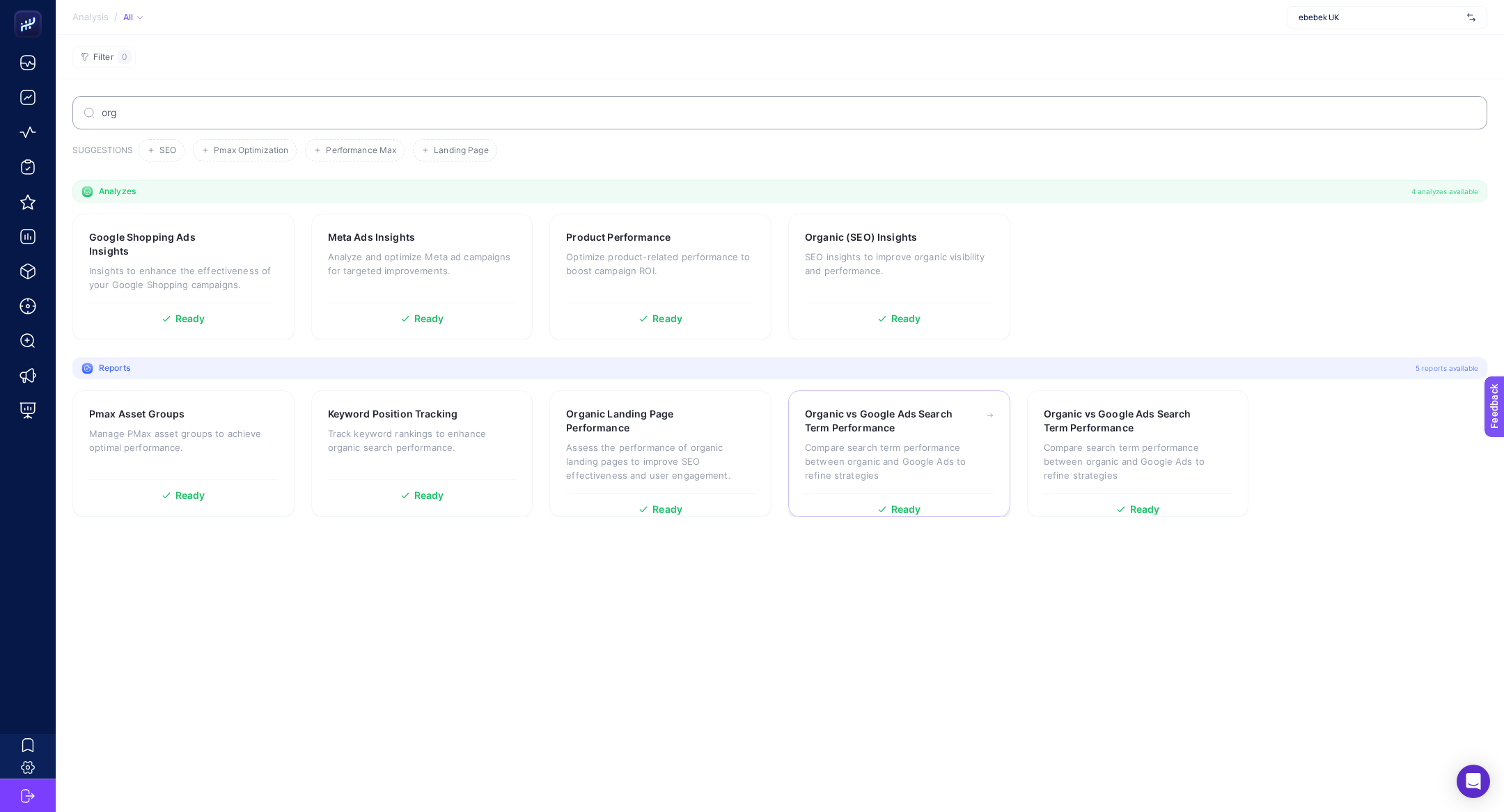
click at [868, 458] on p "Compare search term performance between organic and Google Ads to refine strate…" at bounding box center [898, 461] width 188 height 42
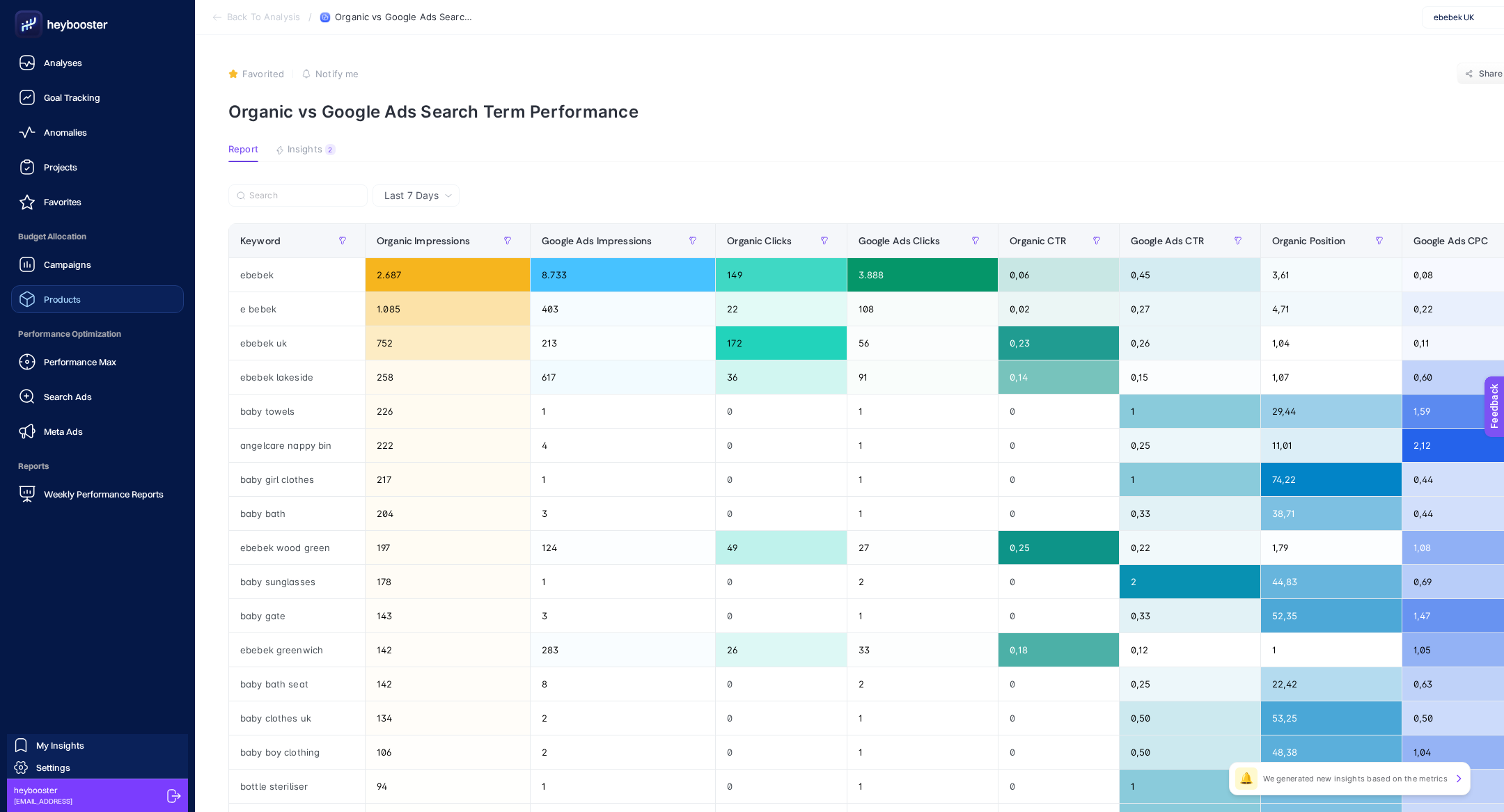
click at [99, 309] on link "Products" at bounding box center [97, 299] width 173 height 28
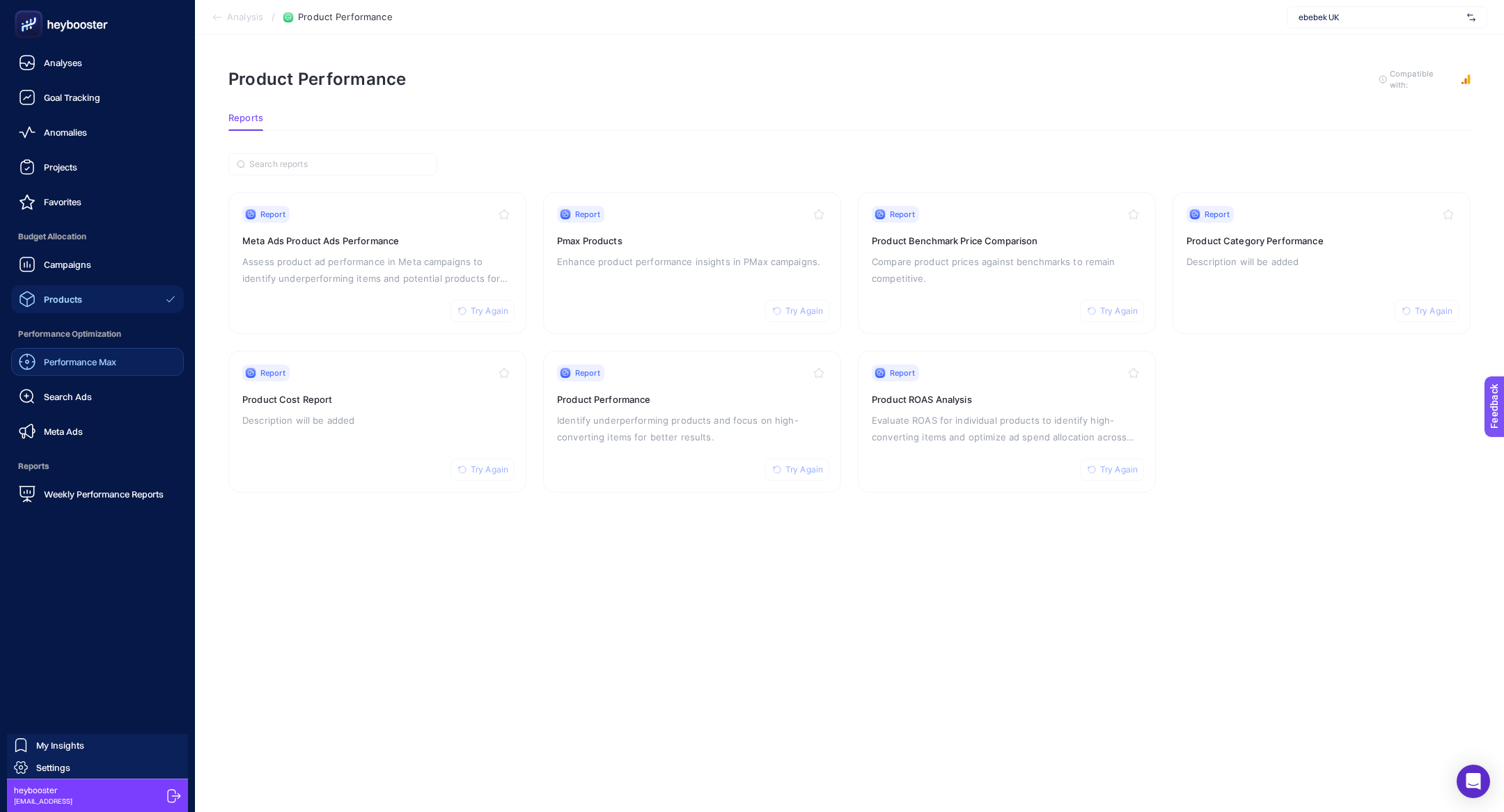
click at [59, 368] on div "Performance Max" at bounding box center [67, 362] width 98 height 17
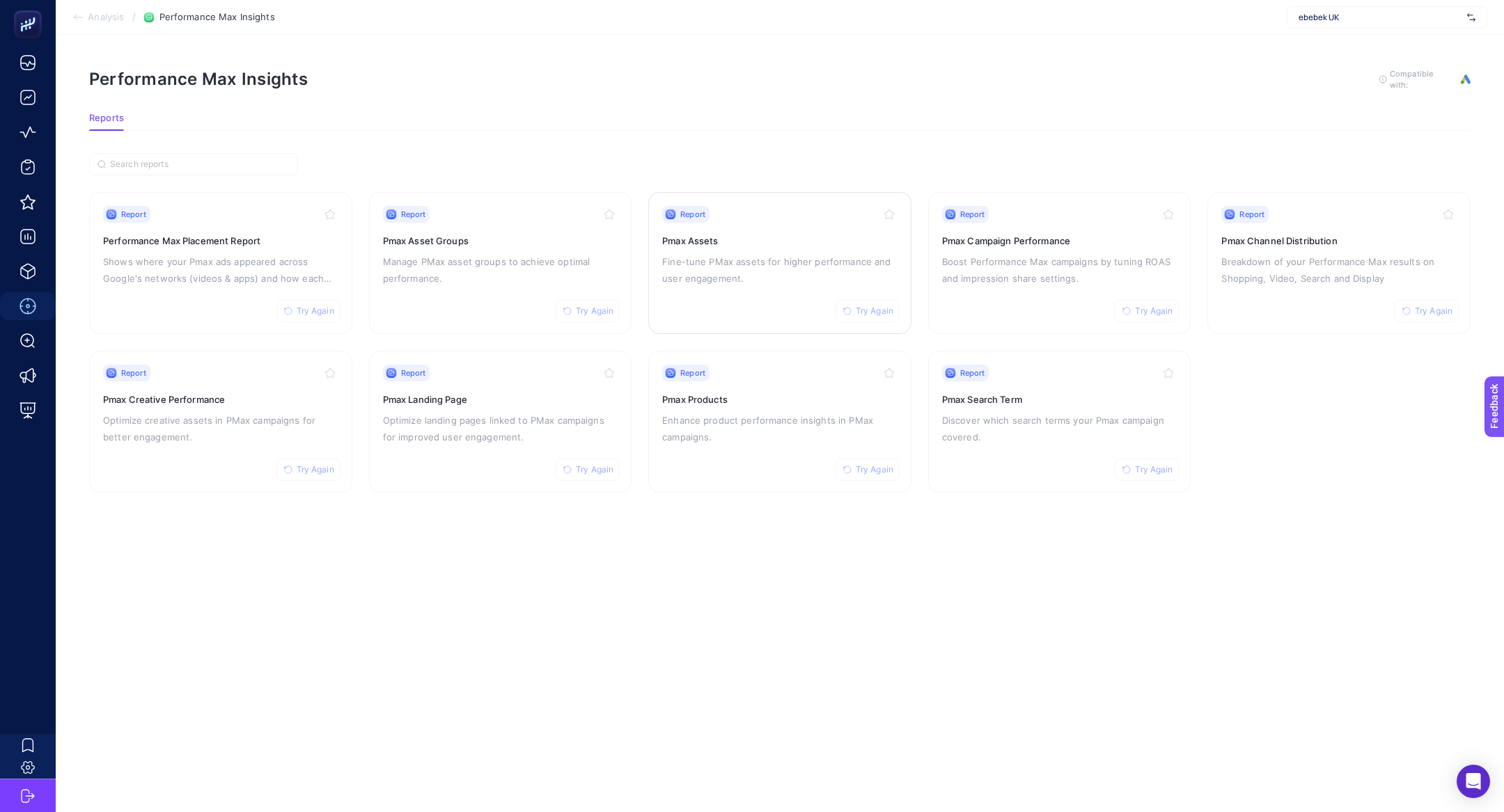
click at [705, 249] on div "Report Try Again Pmax Assets Fine-tune PMax assets for higher performance and u…" at bounding box center [779, 262] width 235 height 114
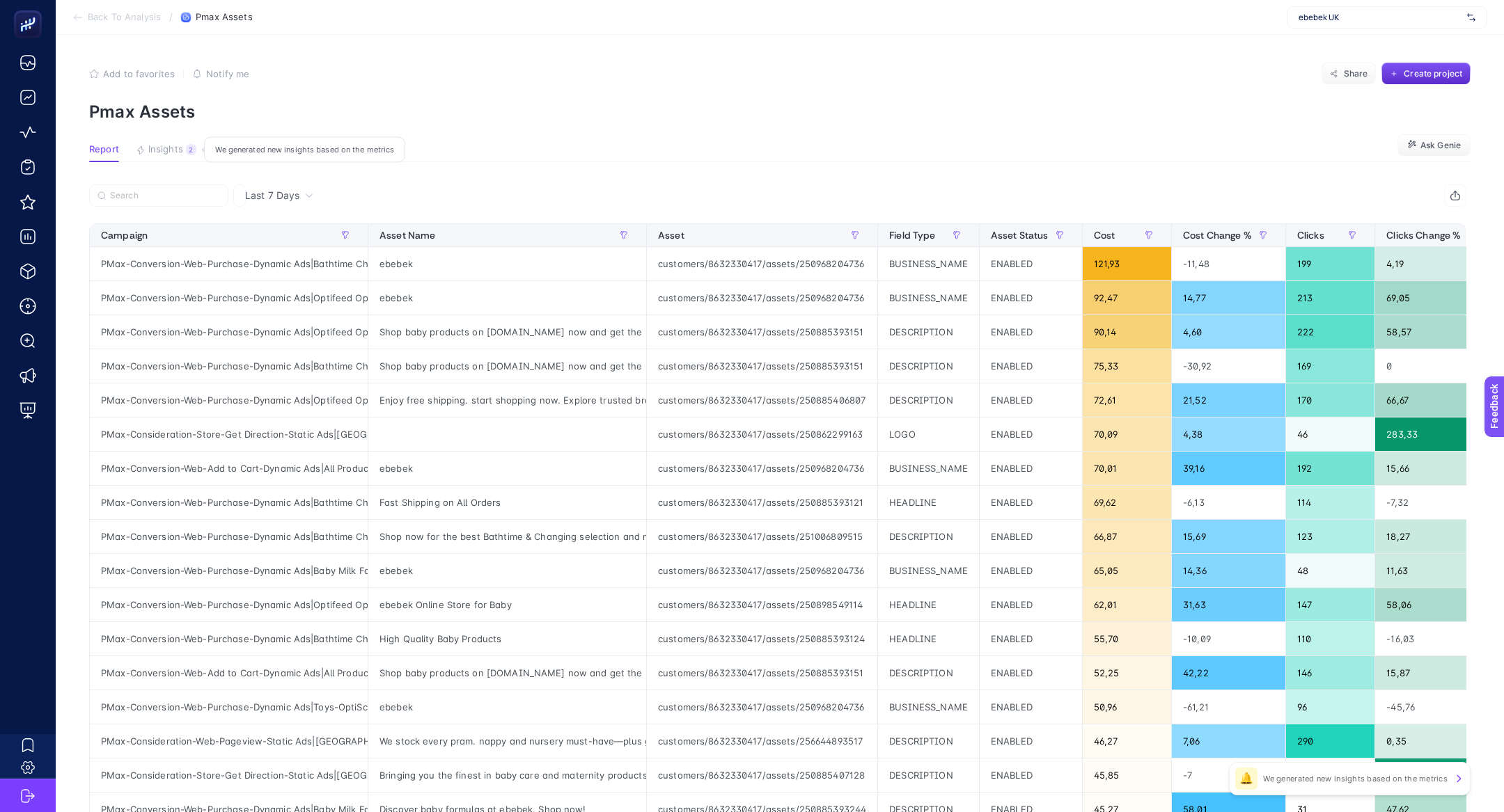
click at [170, 152] on span "Insights" at bounding box center [166, 149] width 35 height 11
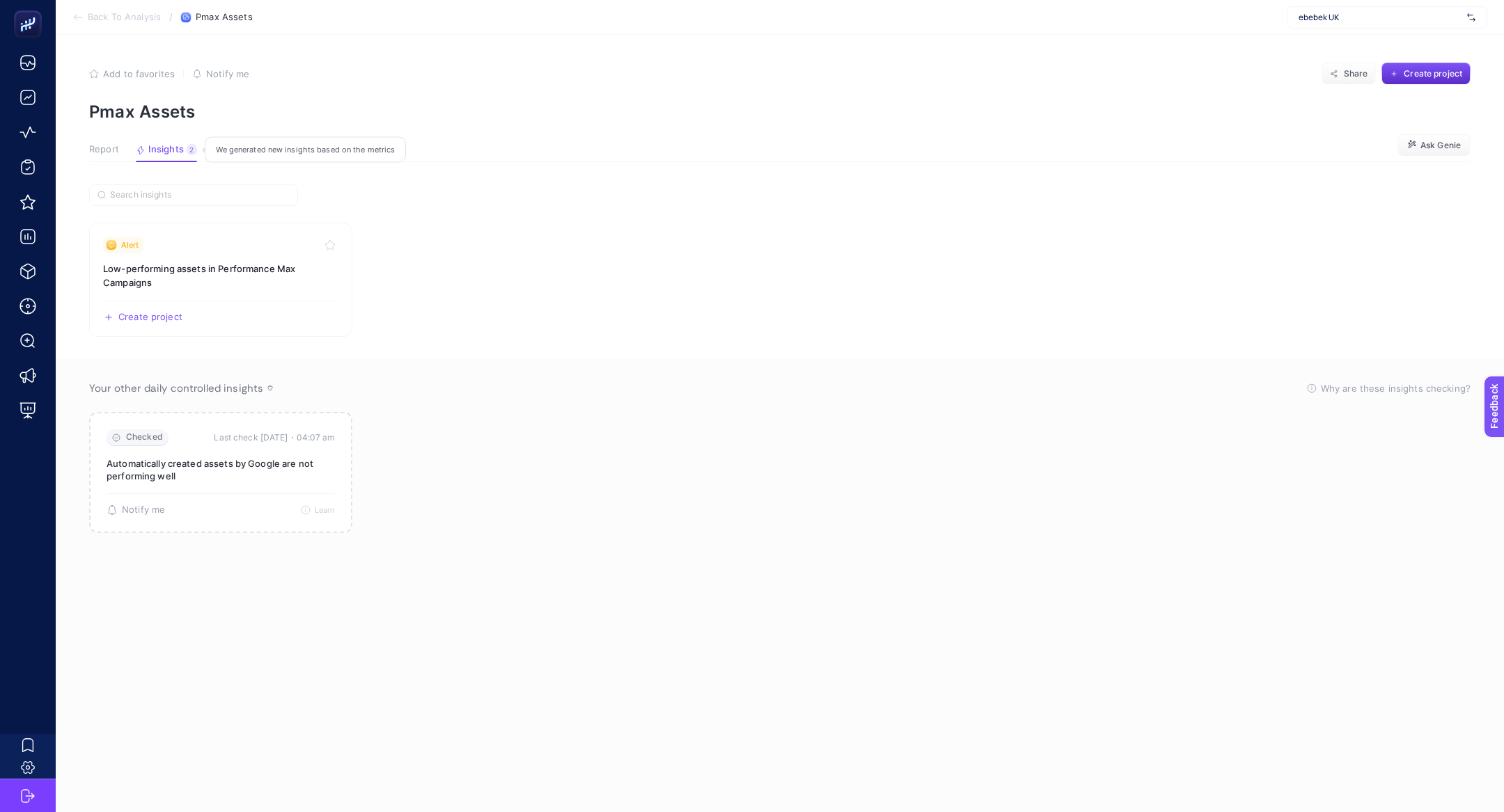
click at [168, 149] on span "Insights" at bounding box center [166, 149] width 35 height 11
click at [213, 259] on link "Alert Low-performing assets in Performance Max Campaigns Create project Share" at bounding box center [220, 279] width 263 height 114
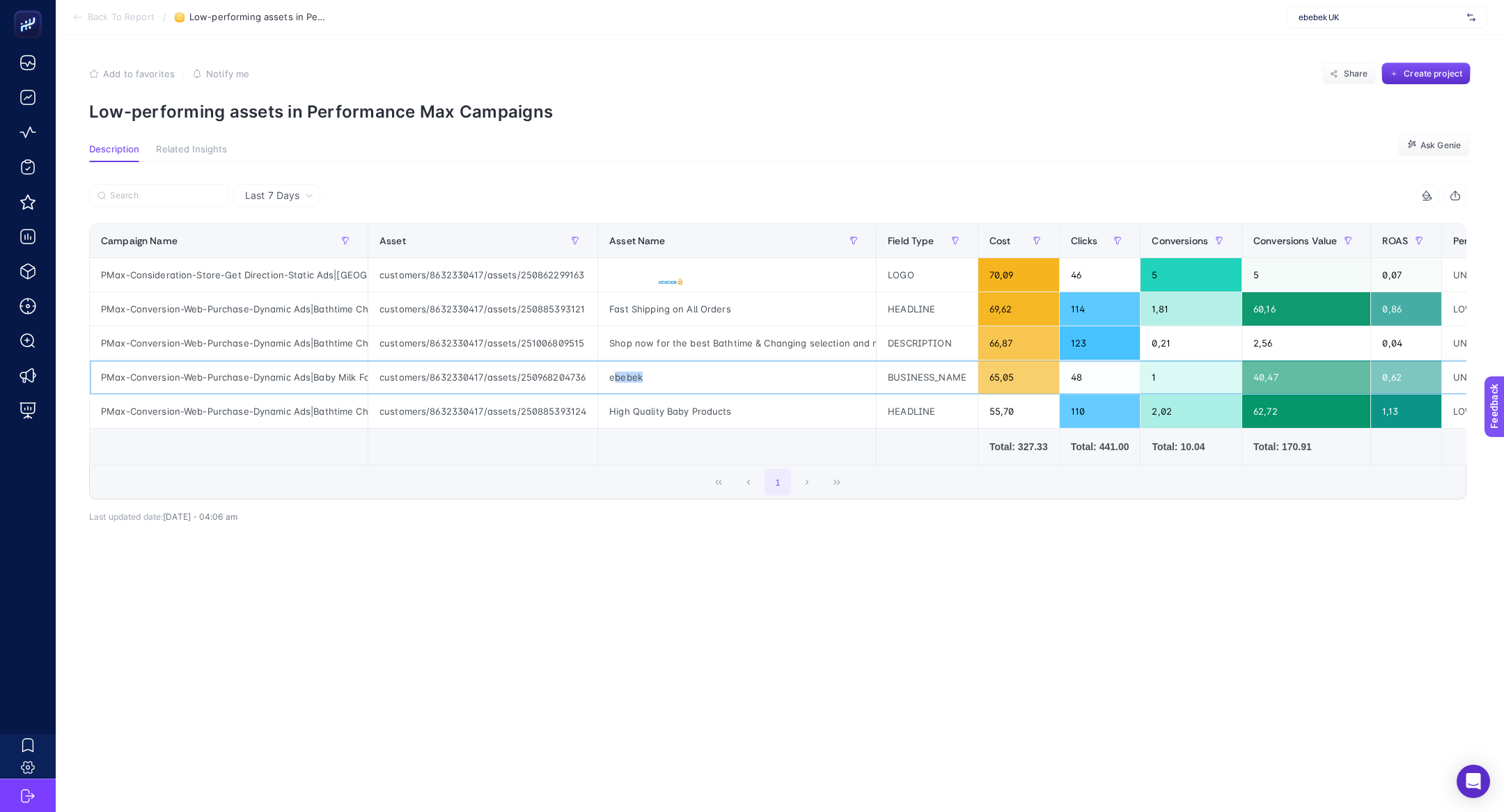
drag, startPoint x: 643, startPoint y: 378, endPoint x: 613, endPoint y: 377, distance: 30.0
click at [613, 377] on div "ebebek" at bounding box center [736, 377] width 278 height 33
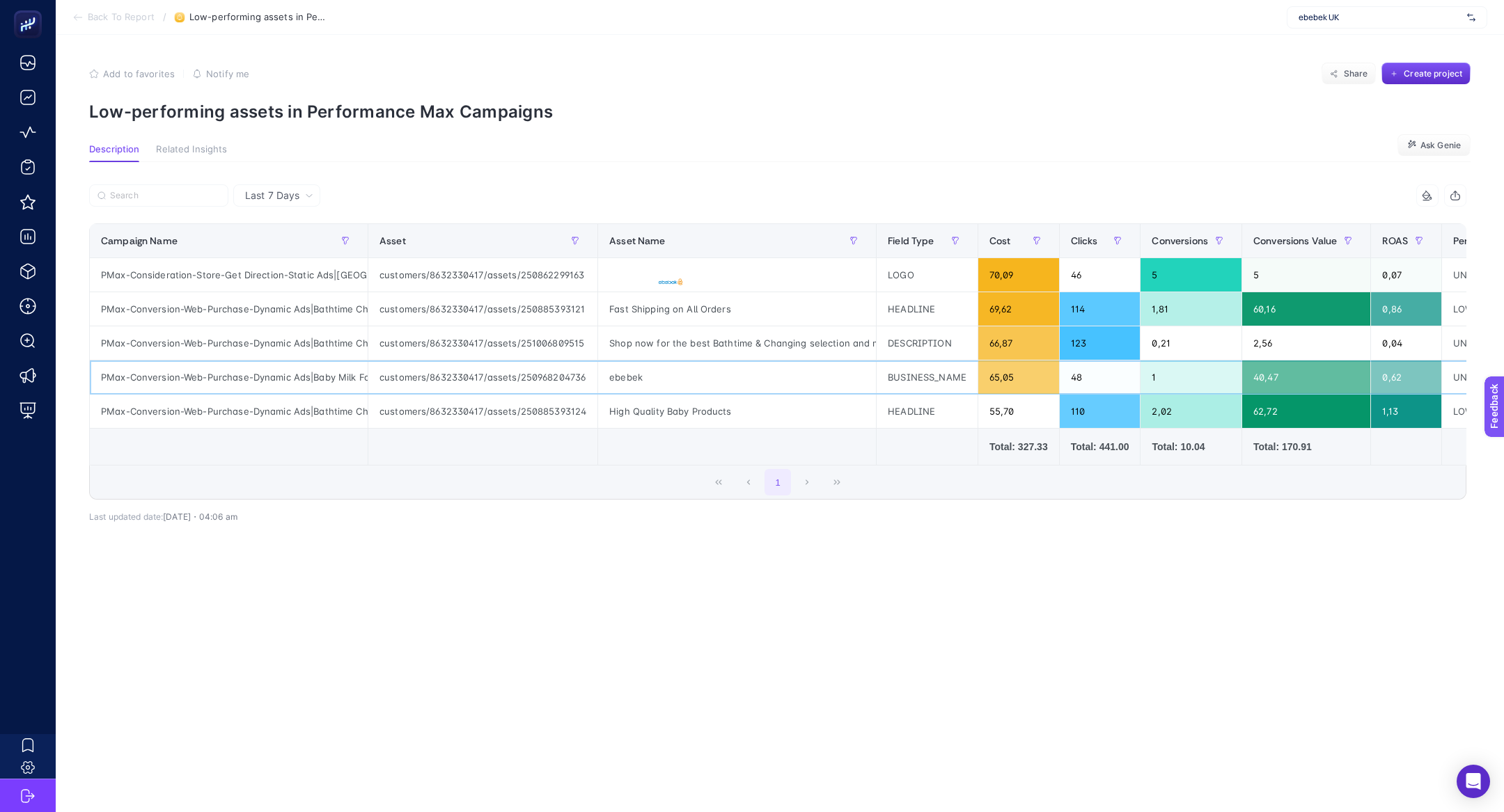
click at [613, 377] on div "ebebek" at bounding box center [736, 377] width 278 height 33
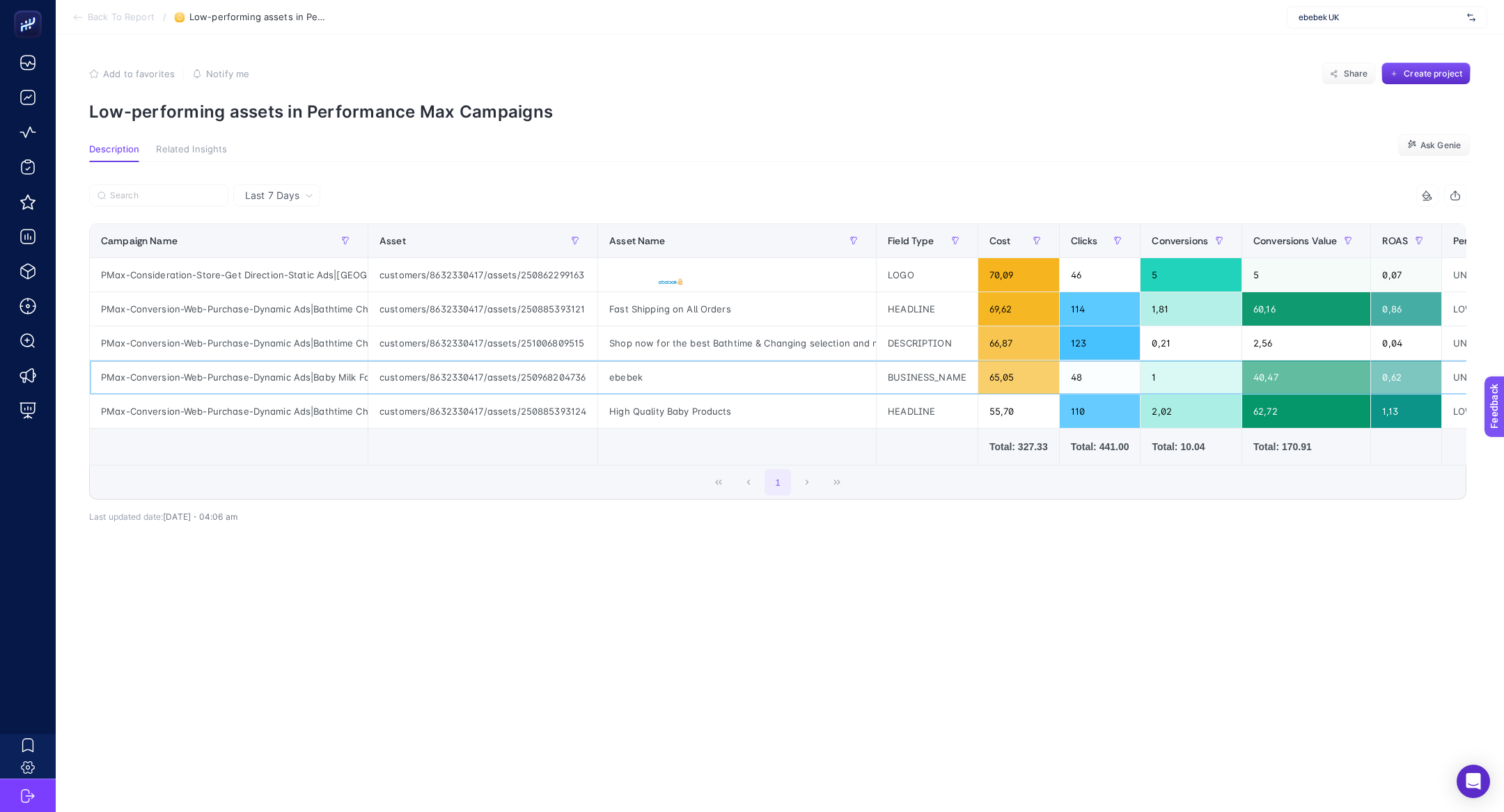
click at [613, 377] on div "ebebek" at bounding box center [736, 377] width 278 height 33
click at [628, 378] on div "ebebek" at bounding box center [736, 377] width 278 height 33
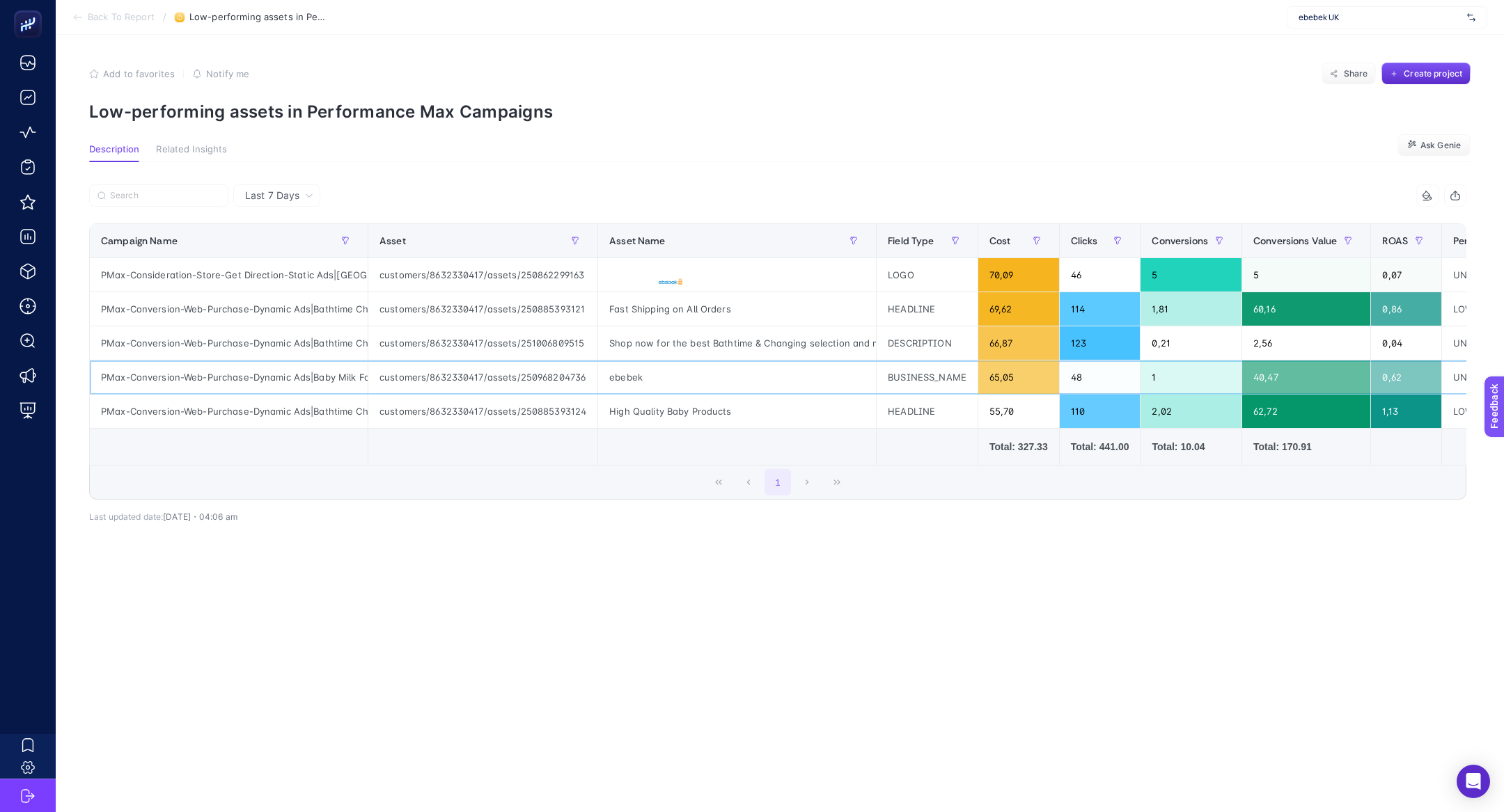
click at [628, 378] on div "ebebek" at bounding box center [736, 377] width 278 height 33
click at [83, 19] on icon at bounding box center [77, 17] width 11 height 11
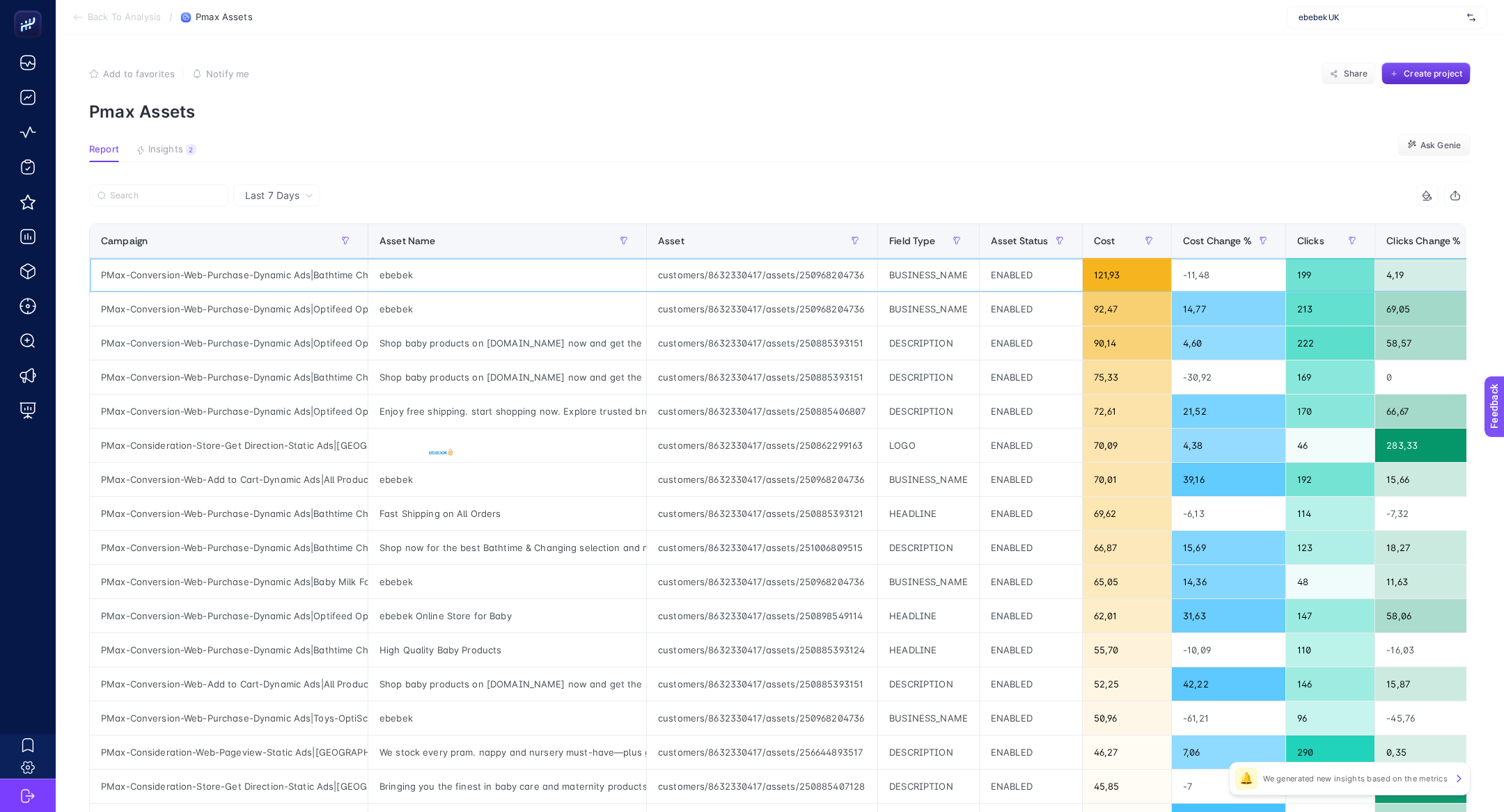
click at [416, 273] on div "ebebek" at bounding box center [507, 275] width 278 height 33
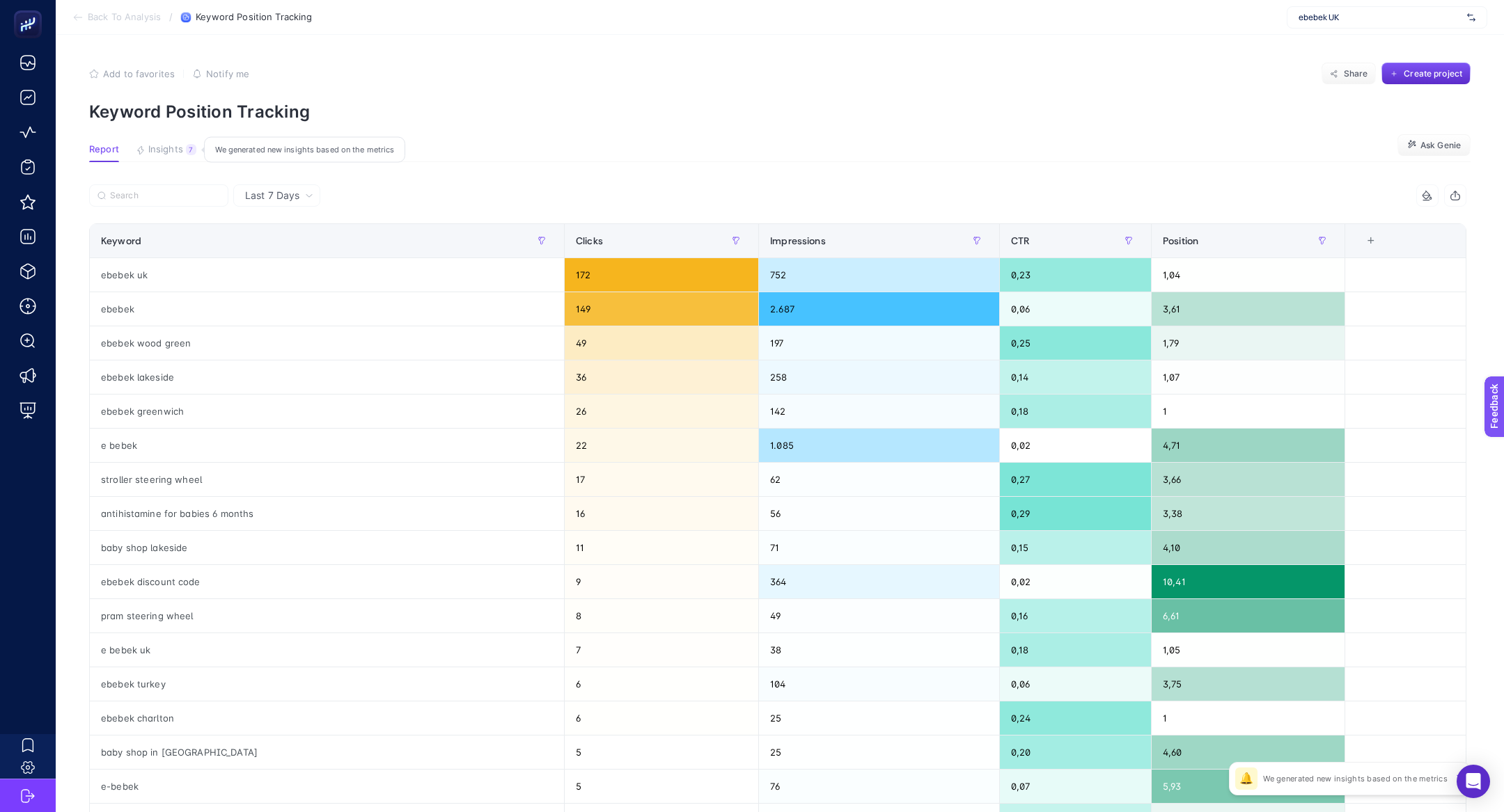
click at [167, 145] on span "Insights" at bounding box center [166, 149] width 35 height 11
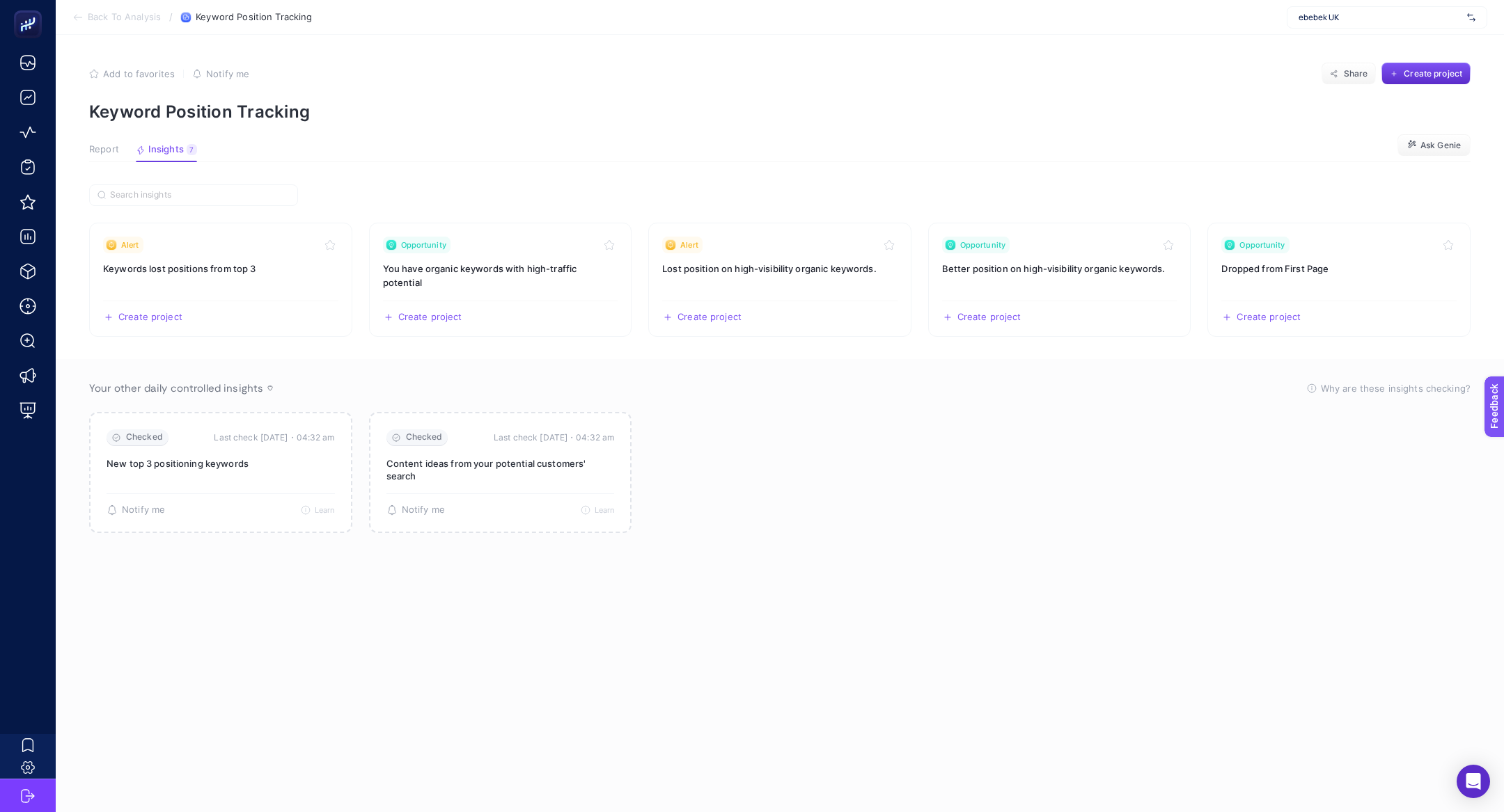
click at [109, 176] on article "Add to favorites false Notify me Share Create project Keyword Position Tracking…" at bounding box center [779, 423] width 1448 height 777
click at [136, 156] on button "Report" at bounding box center [166, 153] width 61 height 19
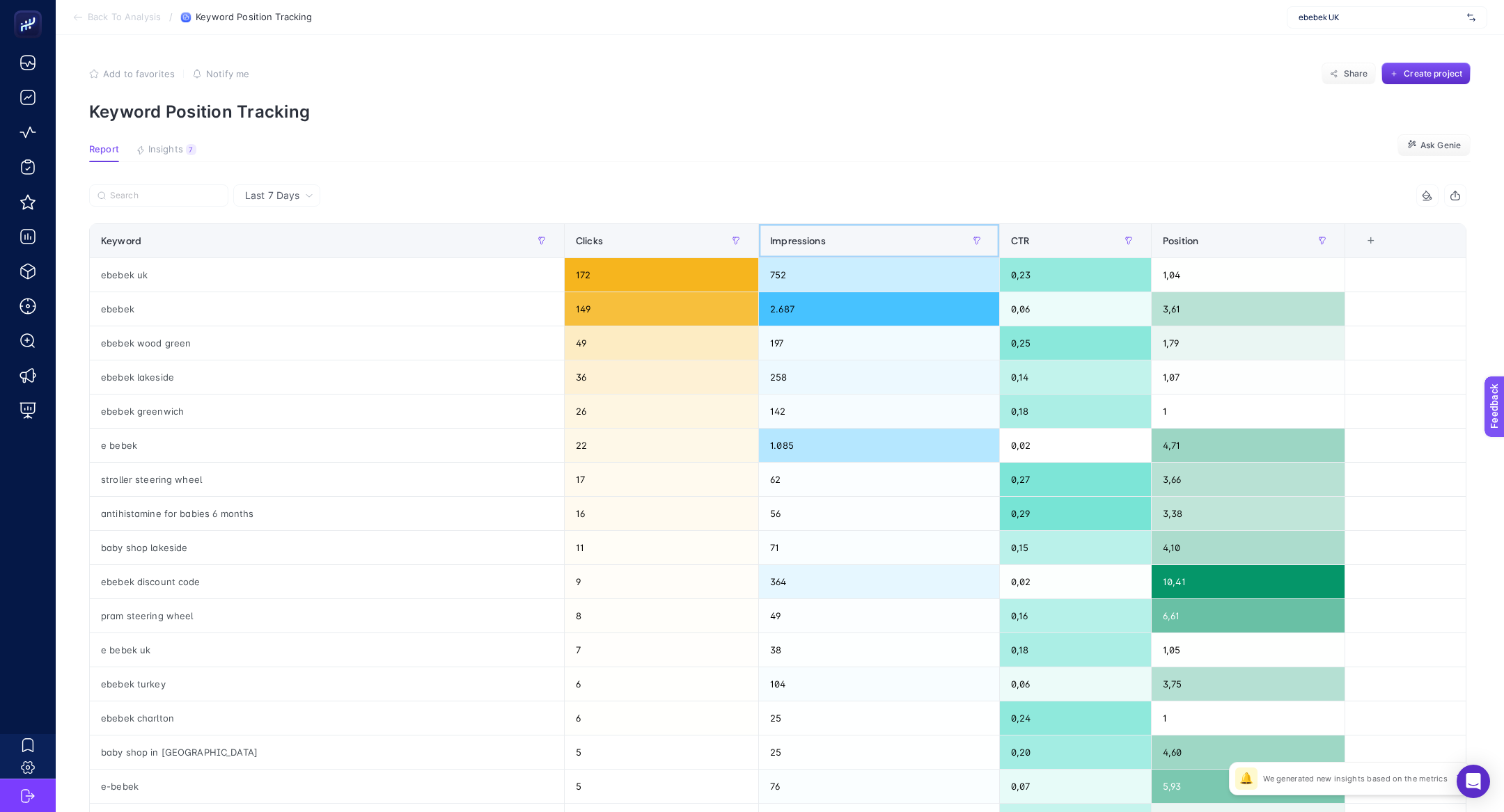
click at [846, 230] on div "Impressions" at bounding box center [879, 241] width 218 height 22
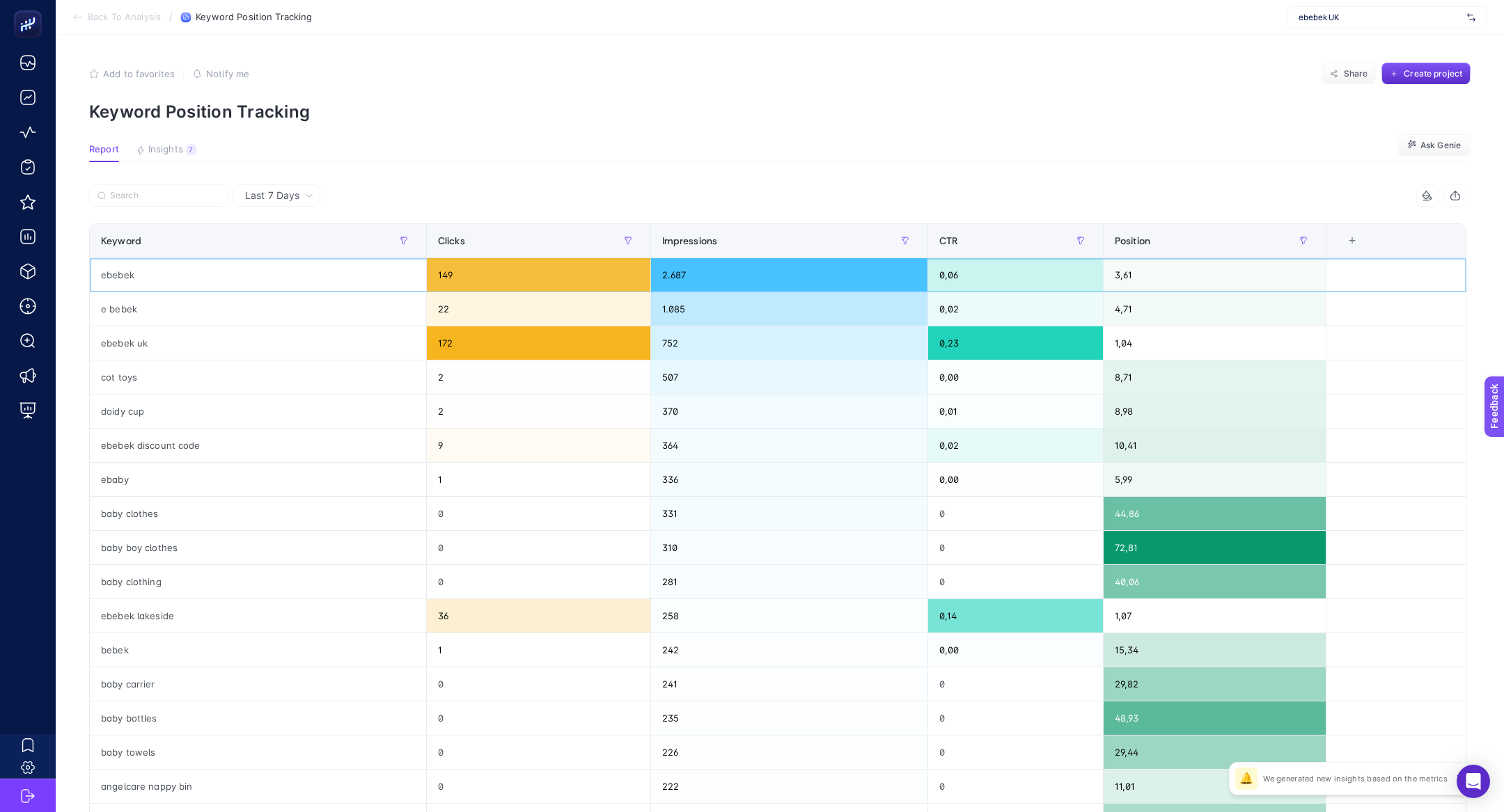
click at [300, 287] on div "ebebek" at bounding box center [257, 275] width 336 height 33
click at [108, 274] on div "ebebek" at bounding box center [257, 275] width 336 height 33
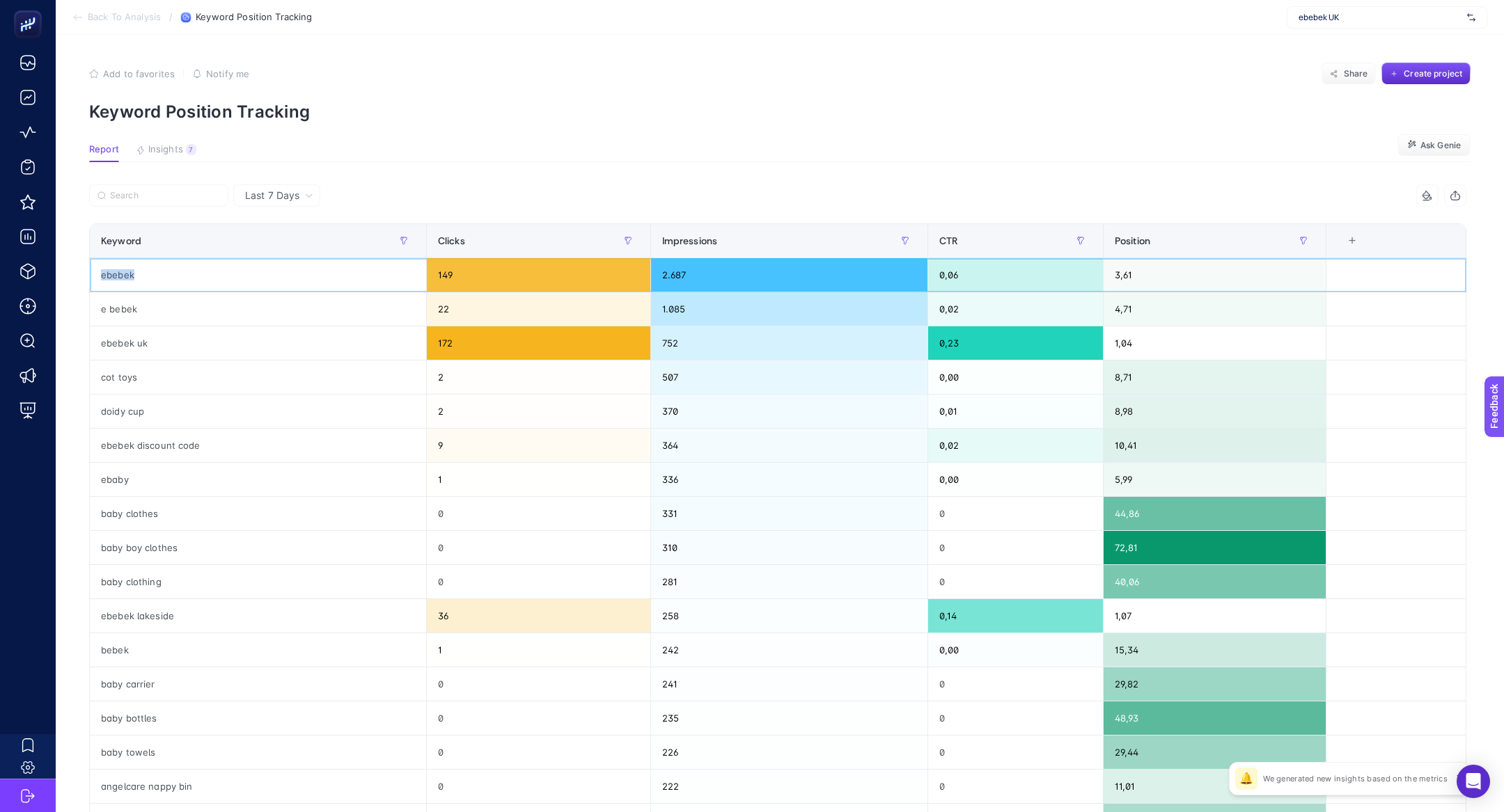
click at [108, 274] on div "ebebek" at bounding box center [257, 275] width 336 height 33
drag, startPoint x: 151, startPoint y: 318, endPoint x: 102, endPoint y: 276, distance: 64.5
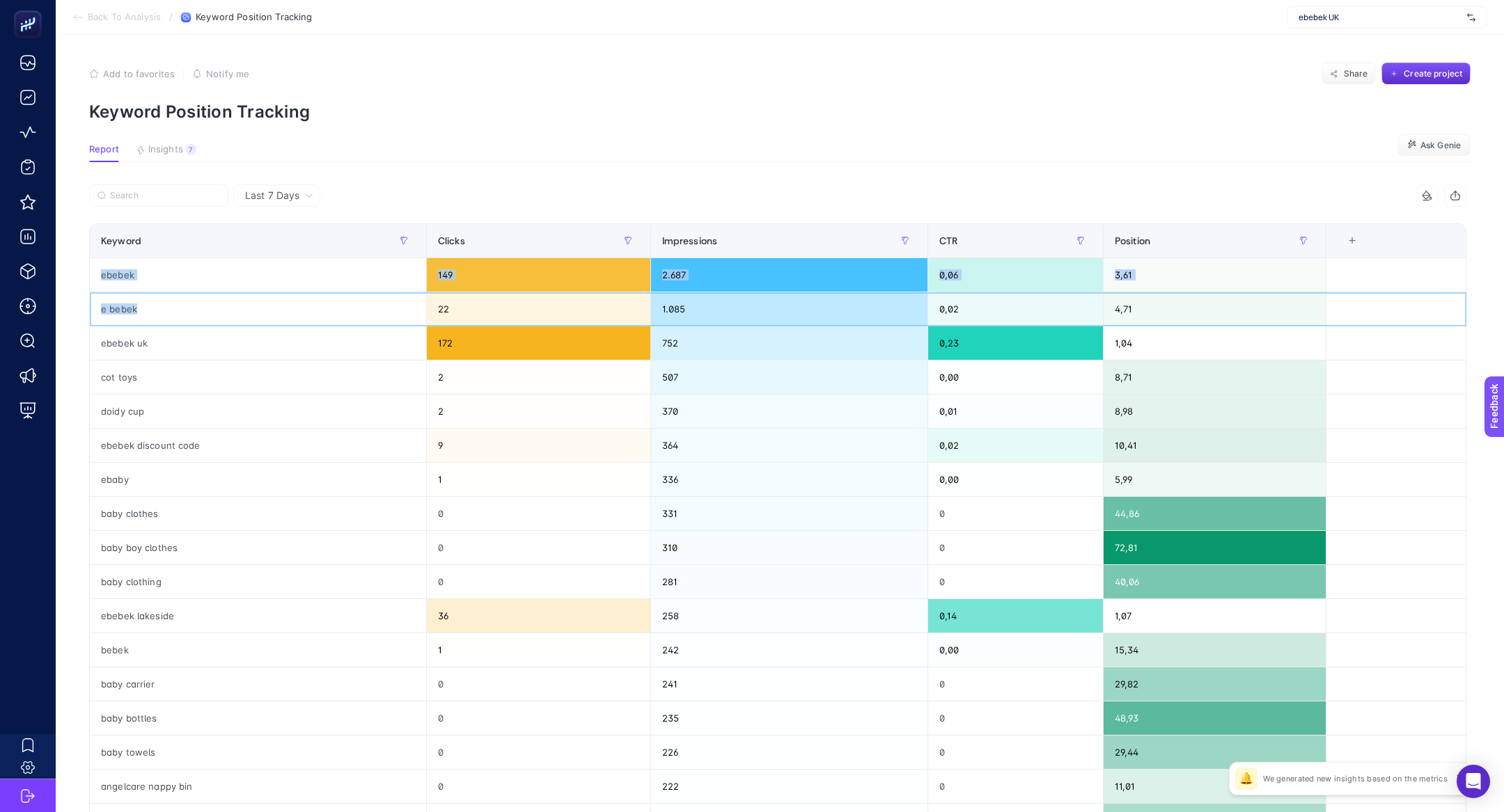
click at [102, 276] on tbody "ebebek 149 2.687 0,06 3,61 e bebek 22 1.085 0,02 4,71 ebebek uk 172 752 0,23 1,…" at bounding box center [777, 599] width 1376 height 682
drag, startPoint x: 164, startPoint y: 347, endPoint x: 118, endPoint y: 347, distance: 46.0
click at [119, 347] on div "ebebek uk" at bounding box center [257, 343] width 336 height 33
click at [118, 347] on div "ebebek uk" at bounding box center [257, 343] width 336 height 33
click at [105, 310] on div "e bebek" at bounding box center [257, 309] width 336 height 33
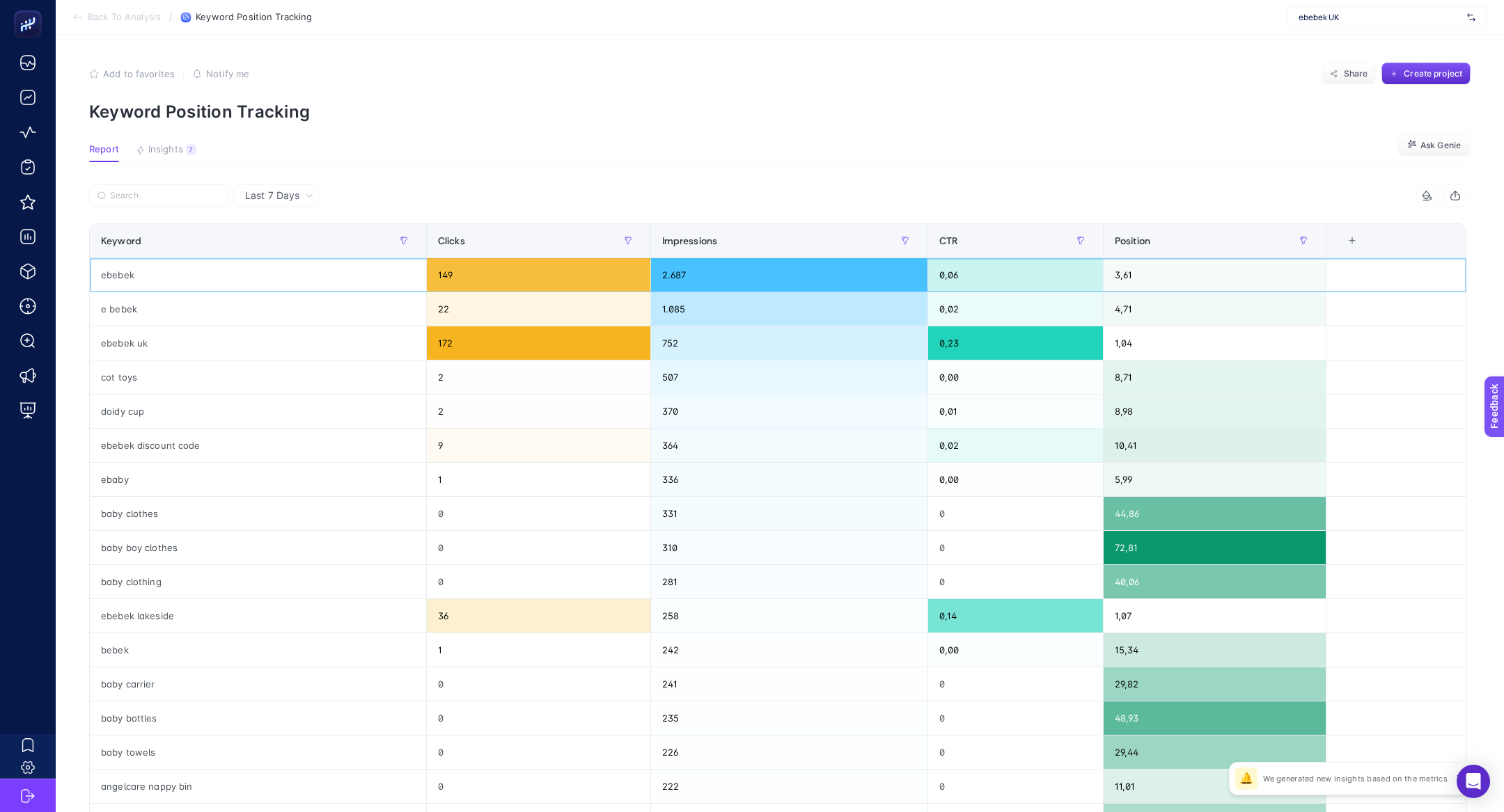
click at [107, 278] on div "ebebek" at bounding box center [257, 275] width 336 height 33
drag, startPoint x: 109, startPoint y: 516, endPoint x: 363, endPoint y: 518, distance: 254.0
click at [363, 518] on div "baby clothes" at bounding box center [257, 514] width 336 height 33
drag, startPoint x: 1136, startPoint y: 516, endPoint x: 1106, endPoint y: 518, distance: 30.1
click at [1106, 518] on div "44,86" at bounding box center [1215, 514] width 222 height 33
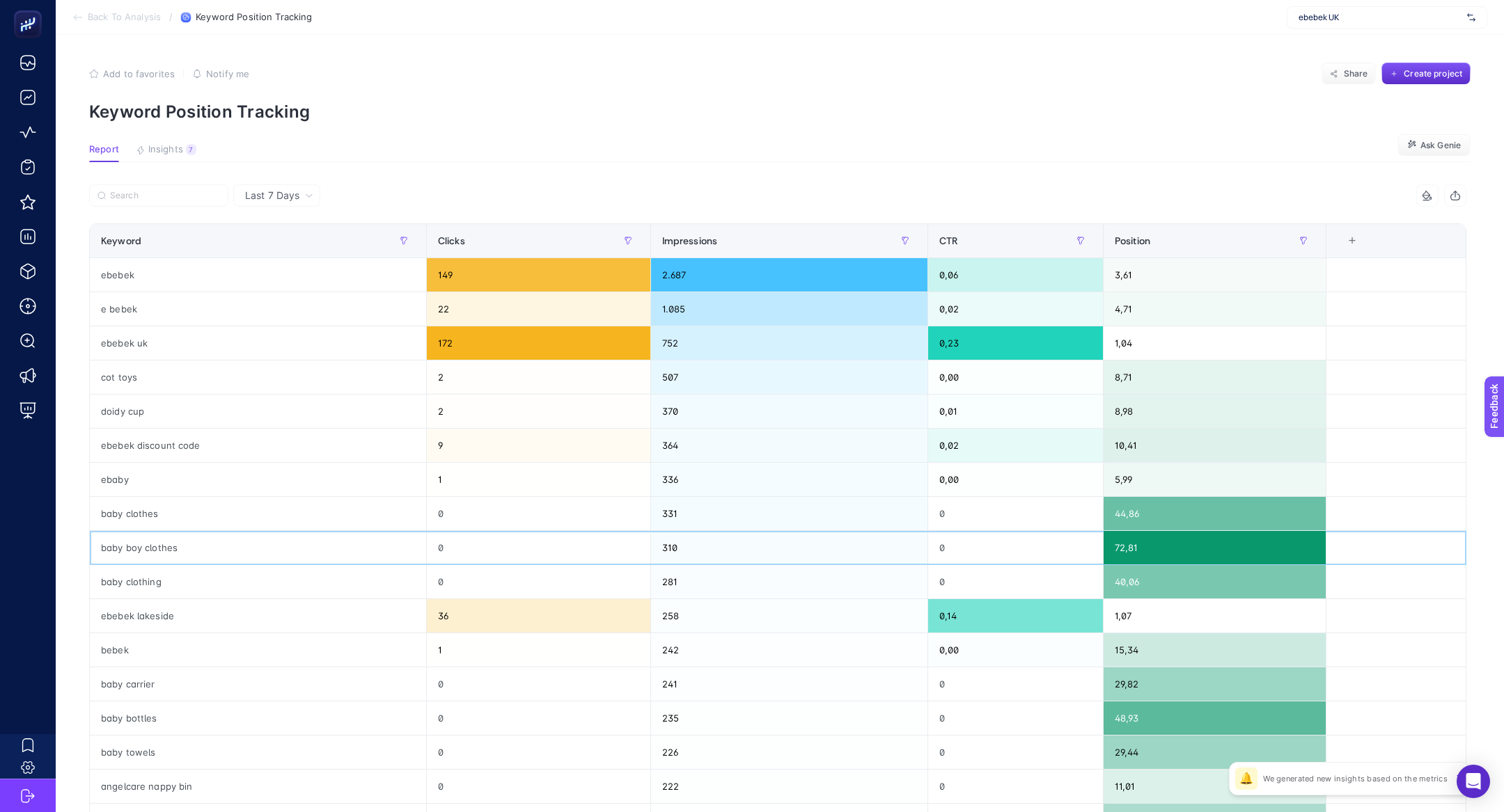
drag, startPoint x: 93, startPoint y: 534, endPoint x: 163, endPoint y: 529, distance: 70.2
click at [167, 534] on div "baby boy clothes" at bounding box center [257, 548] width 336 height 33
click at [116, 580] on div "baby clothing" at bounding box center [257, 582] width 336 height 33
drag, startPoint x: 94, startPoint y: 510, endPoint x: 276, endPoint y: 597, distance: 201.7
click at [277, 599] on tbody "ebebek 149 2.687 0,06 3,61 e bebek 22 1.085 0,02 4,71 ebebek uk 172 752 0,23 1,…" at bounding box center [777, 599] width 1376 height 682
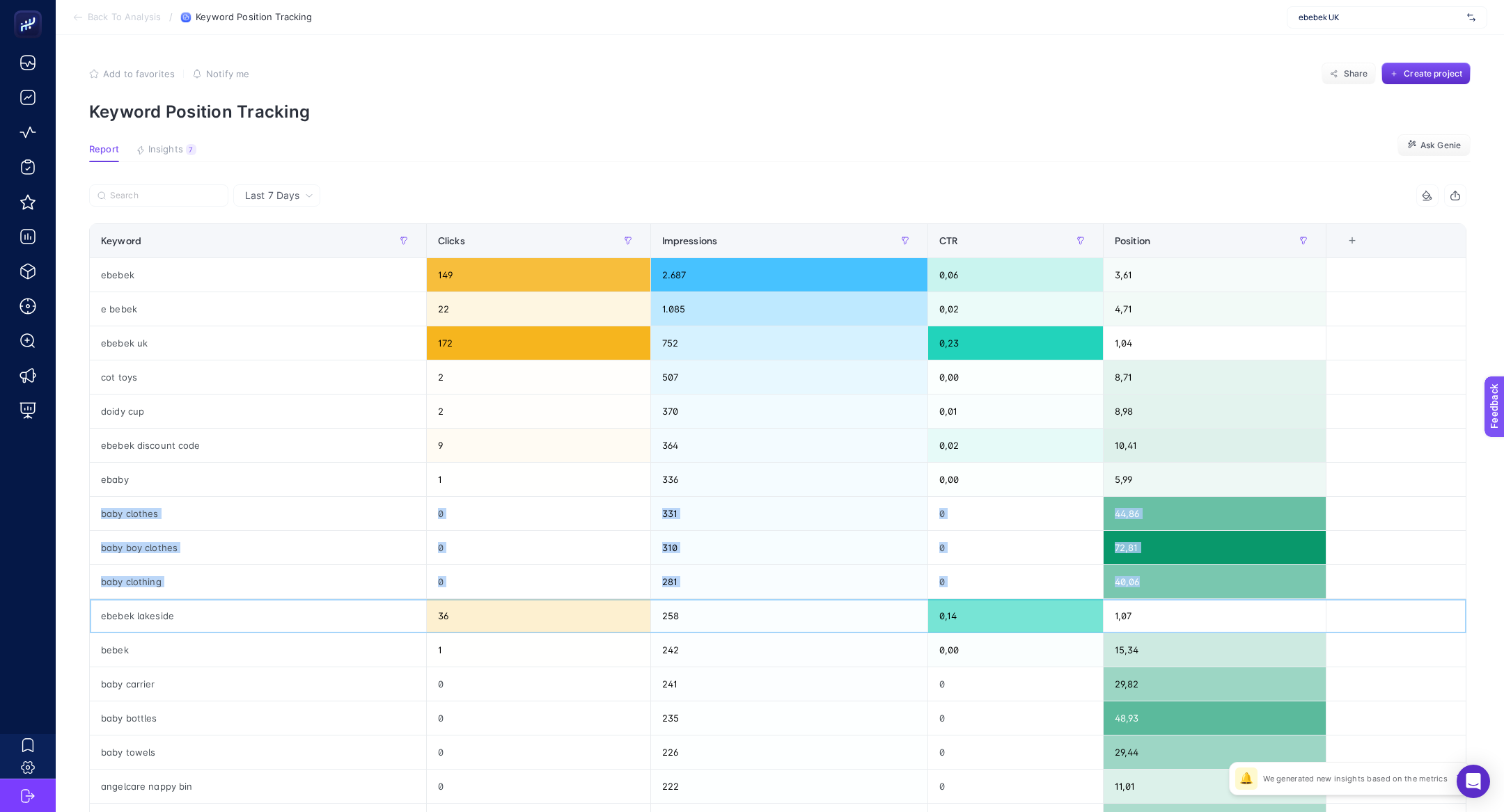
click at [276, 599] on div "ebebek lakeside" at bounding box center [257, 616] width 336 height 33
click at [94, 510] on div "baby clothes" at bounding box center [257, 514] width 336 height 33
click at [1218, 552] on div "72,81" at bounding box center [1215, 548] width 222 height 33
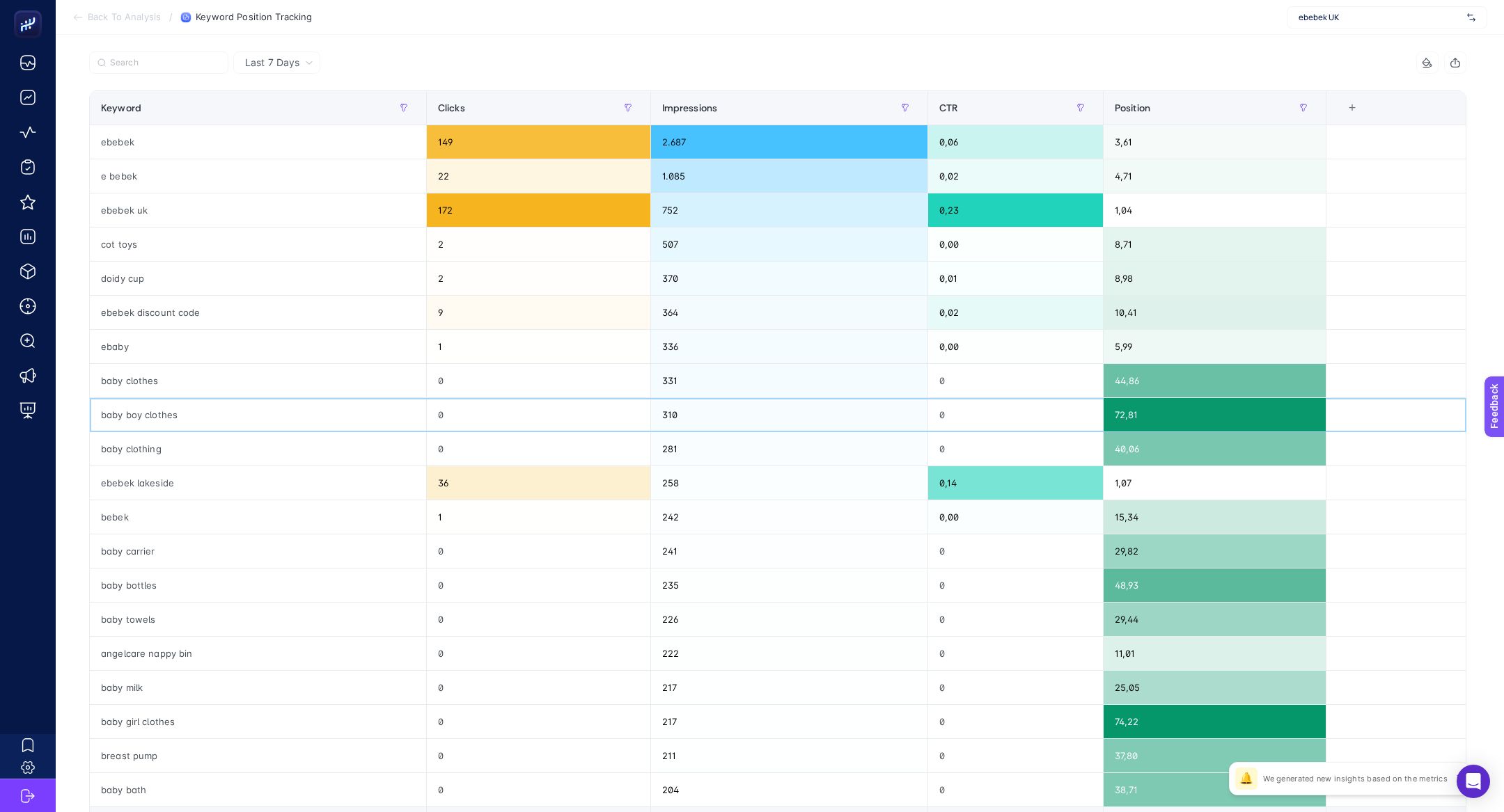
scroll to position [135, 0]
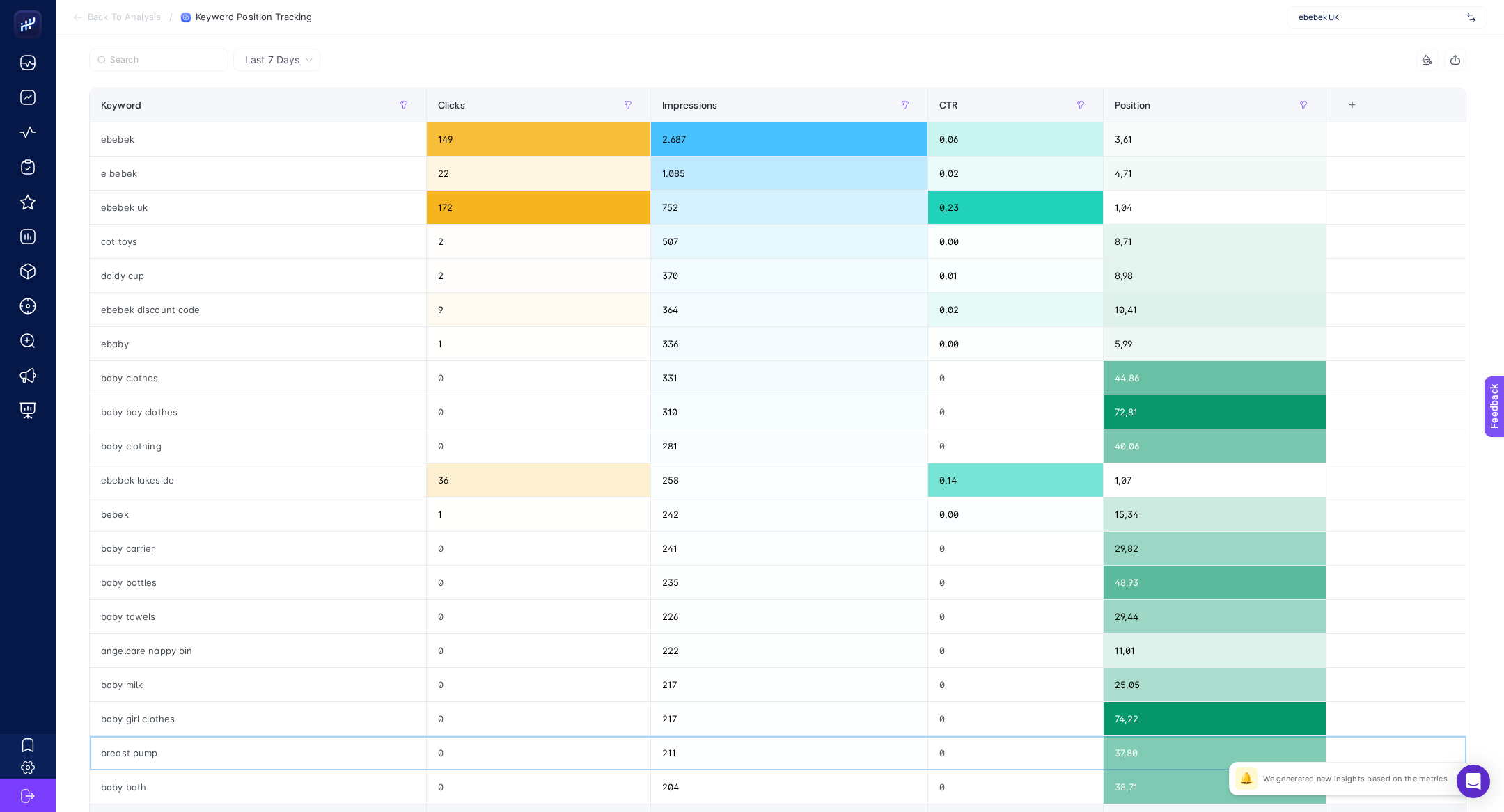
click at [352, 746] on div "breast pump" at bounding box center [257, 753] width 336 height 33
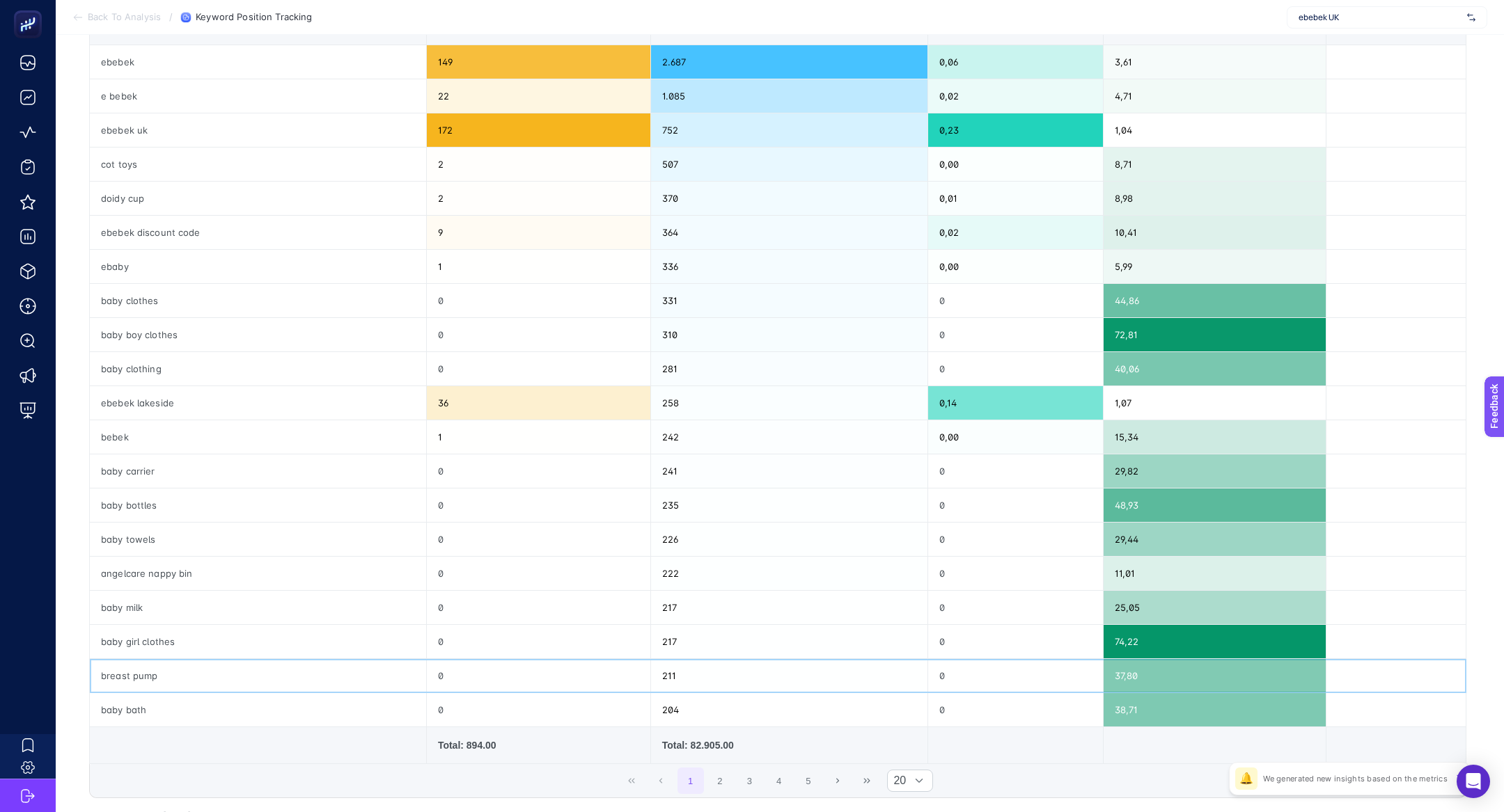
scroll to position [214, 0]
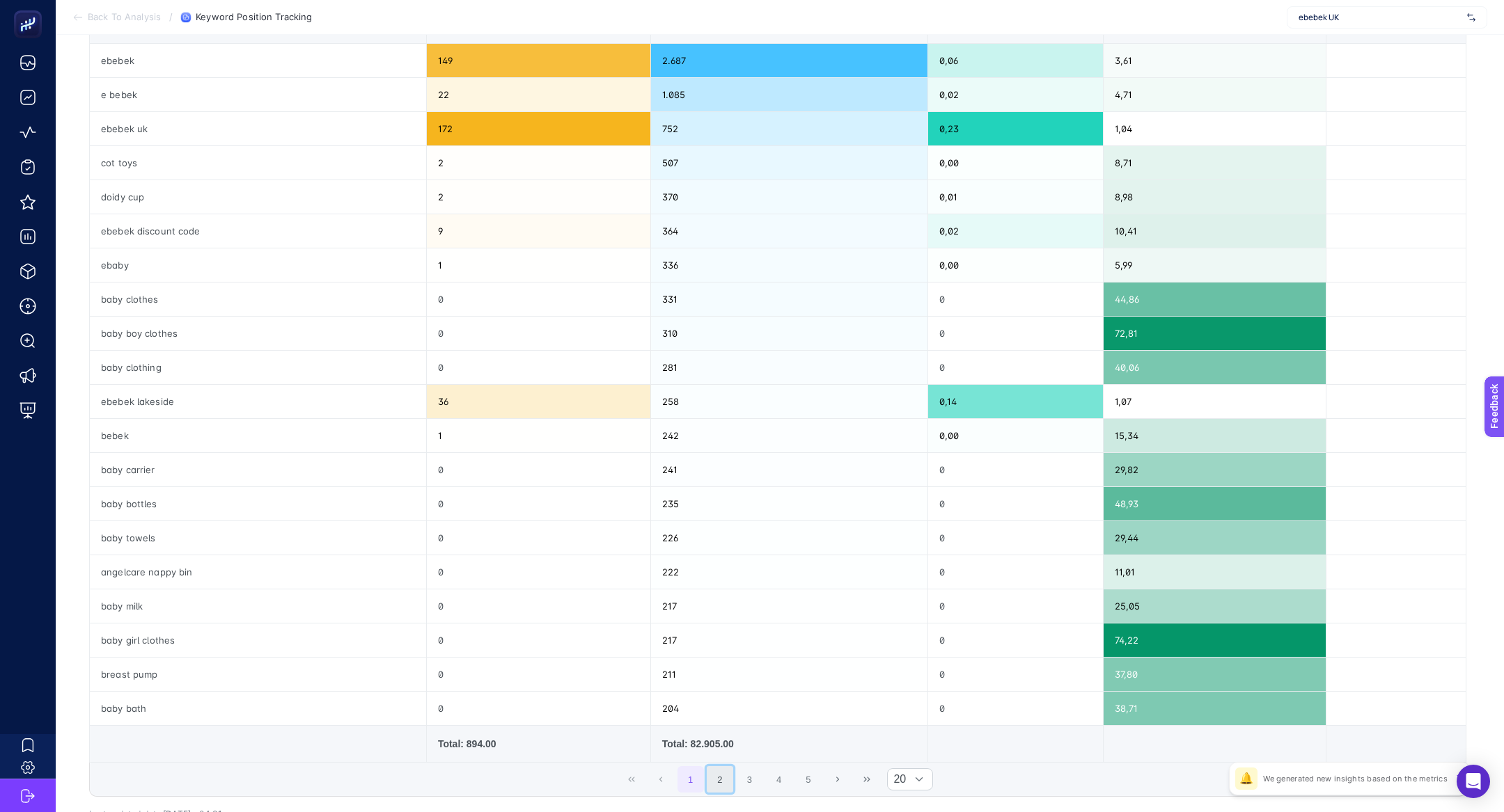
click at [718, 770] on button "2" at bounding box center [720, 779] width 26 height 26
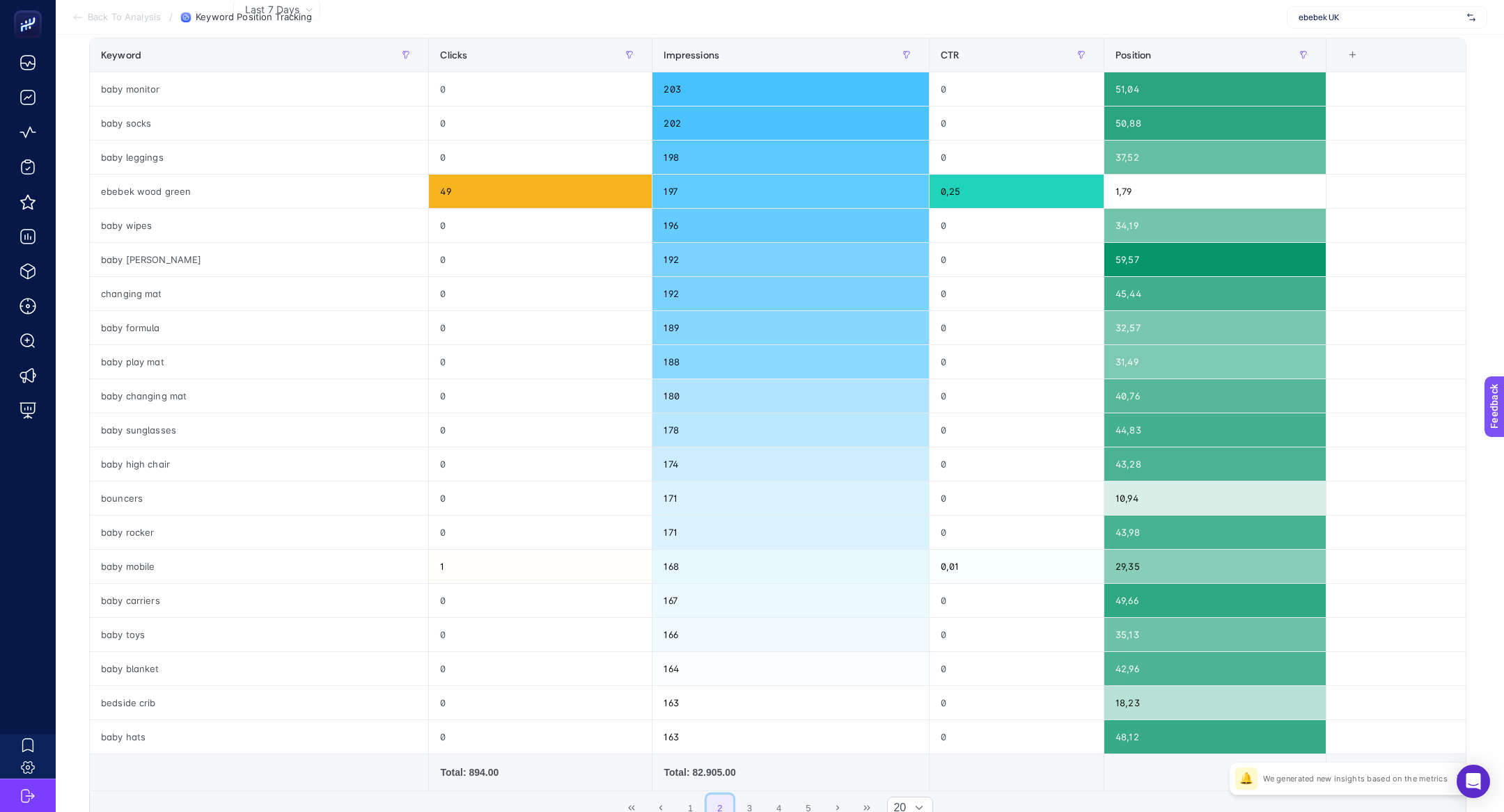
scroll to position [211, 0]
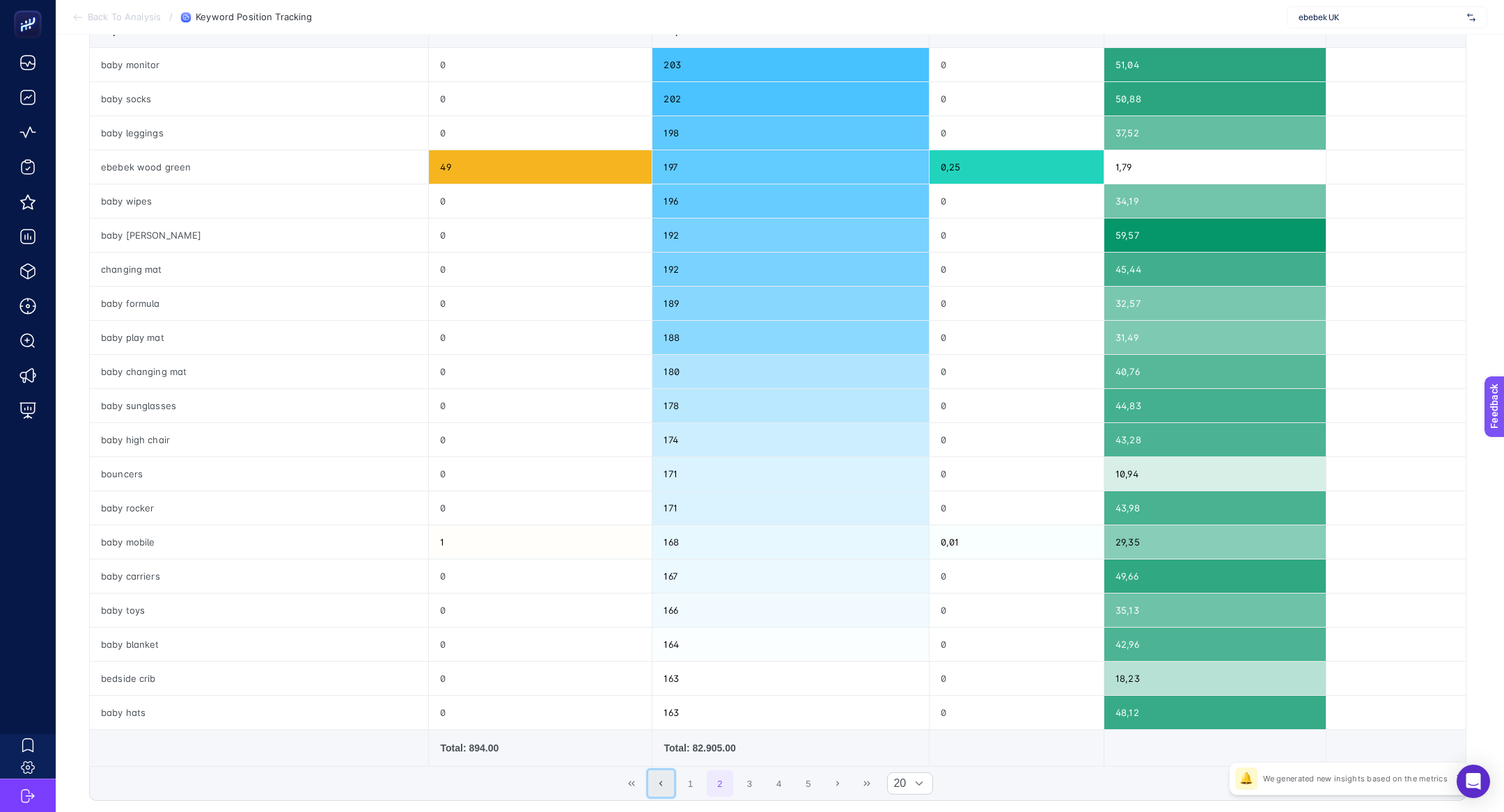
click at [668, 775] on button "Previous Page" at bounding box center [661, 783] width 26 height 26
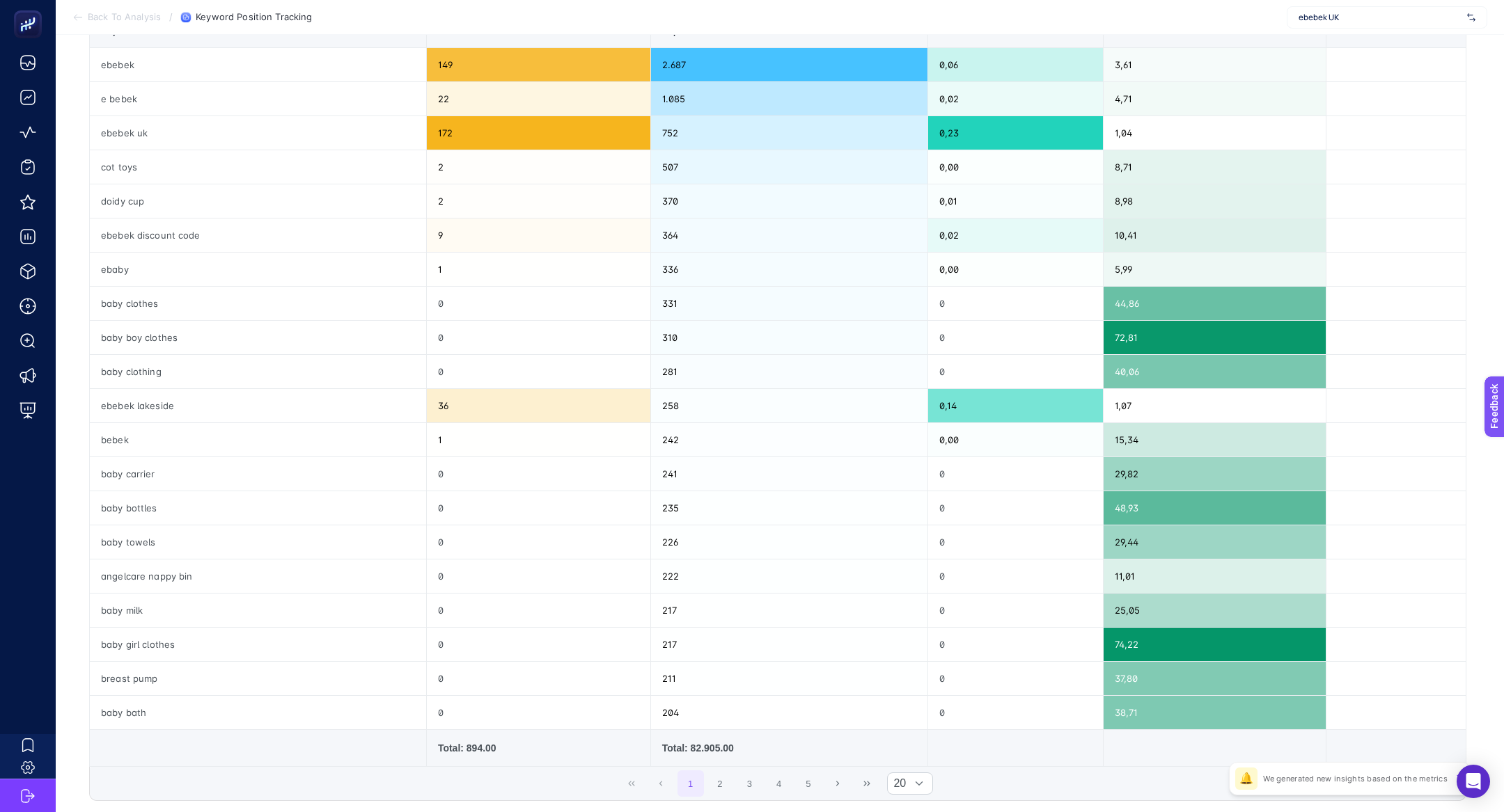
scroll to position [0, 0]
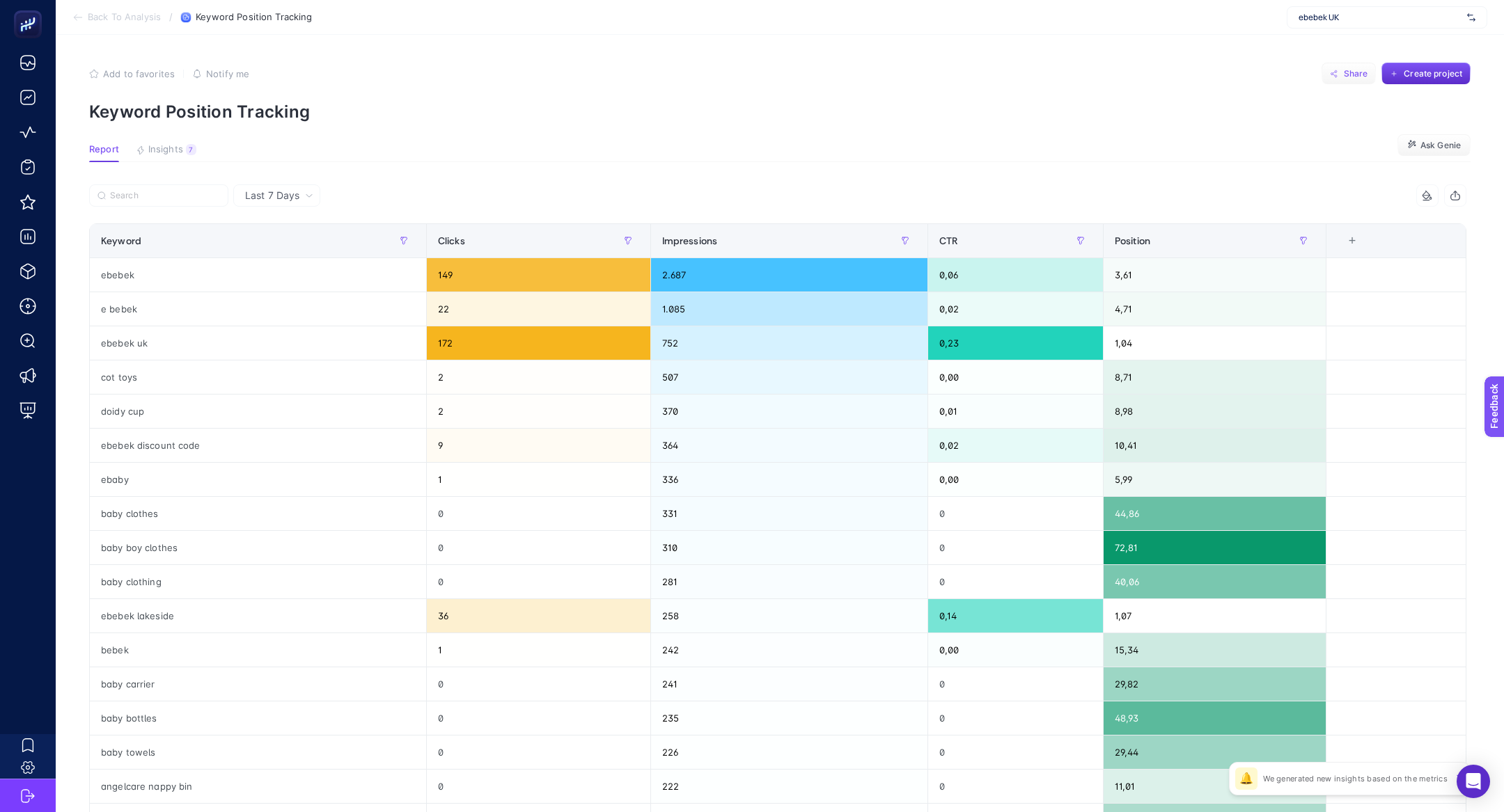
click at [1355, 69] on span "Share" at bounding box center [1356, 73] width 24 height 11
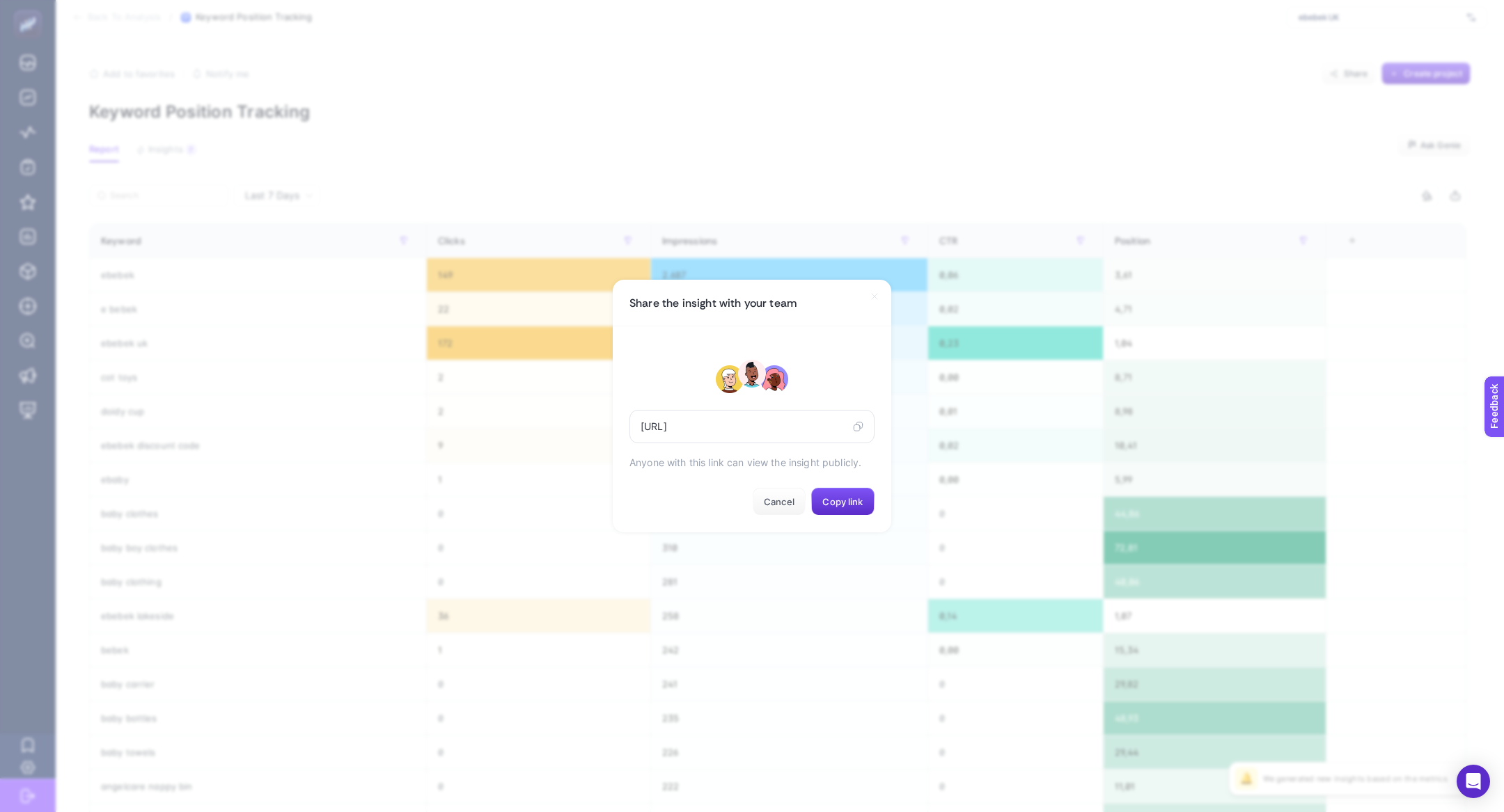
click at [863, 435] on div "https://app.heybooster.ai/public-insight-post/689c9204da282d75fb633773" at bounding box center [751, 427] width 245 height 33
click at [855, 427] on icon at bounding box center [858, 426] width 11 height 11
click at [507, 79] on section "Share the insight with your team https://app.heybooster.ai/public-insight-post/…" at bounding box center [752, 406] width 1504 height 812
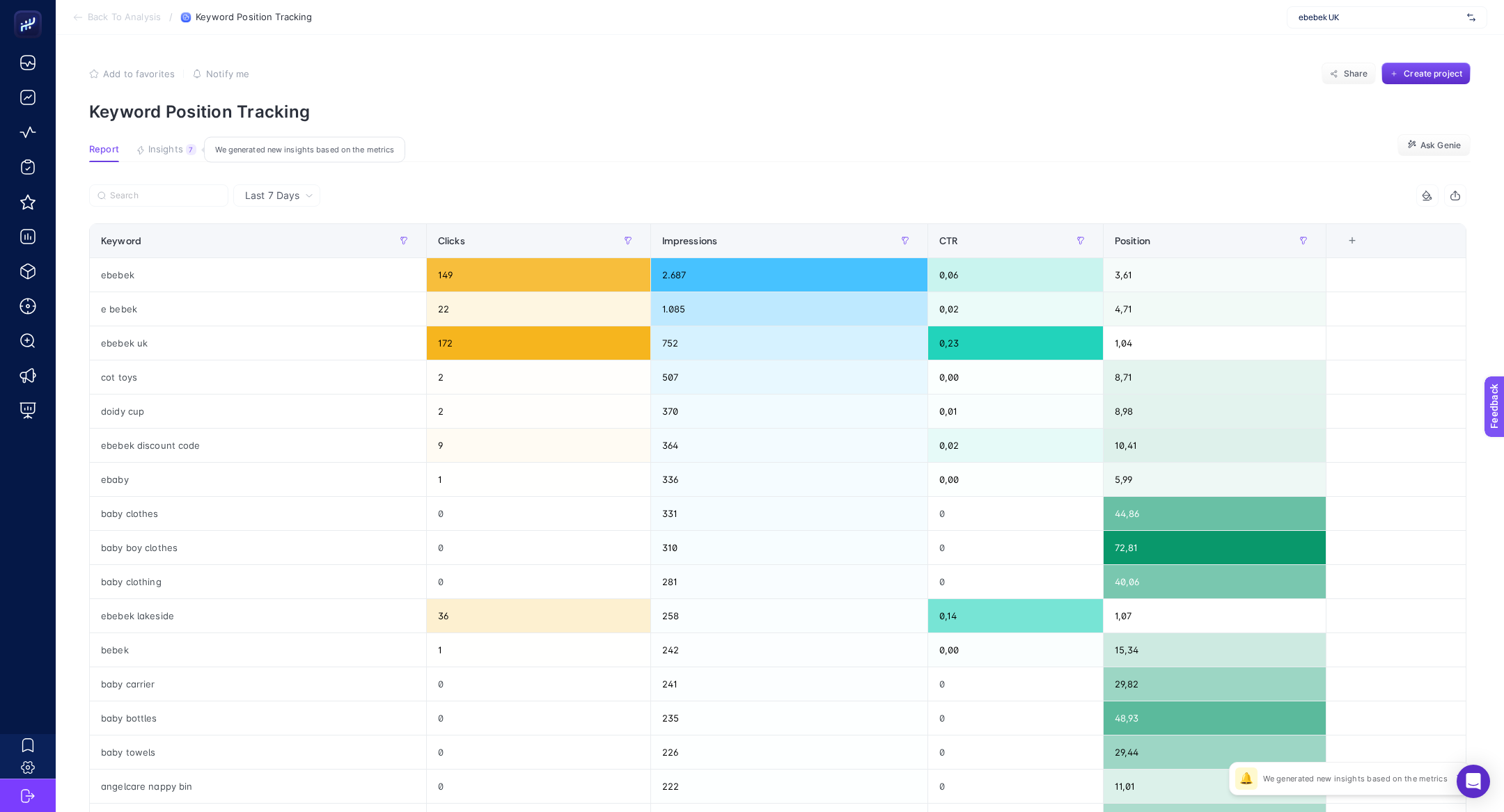
click at [164, 148] on span "Insights" at bounding box center [166, 149] width 35 height 11
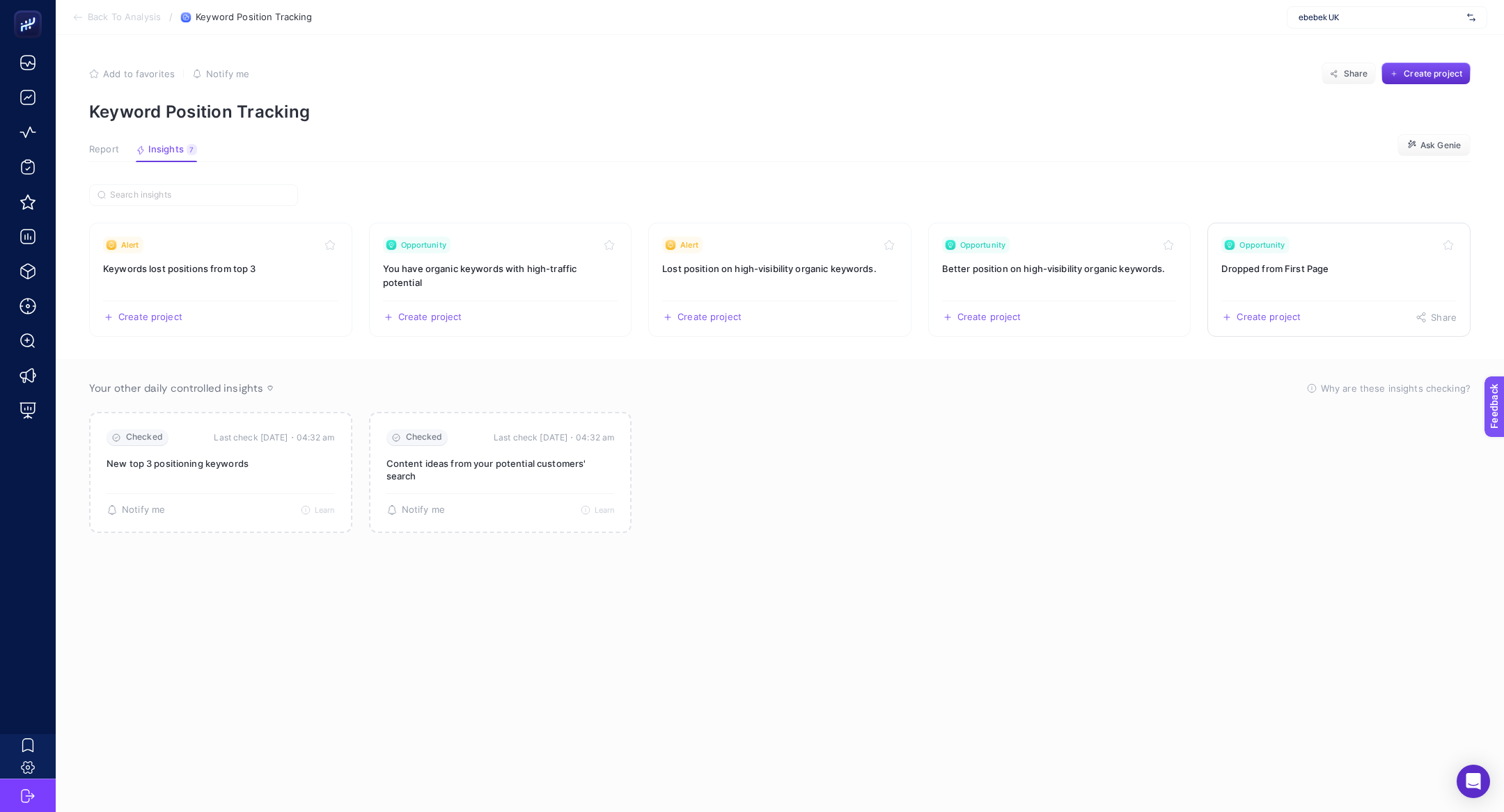
click at [1275, 290] on link "Opportunity Dropped from First Page Create project Share" at bounding box center [1339, 279] width 263 height 114
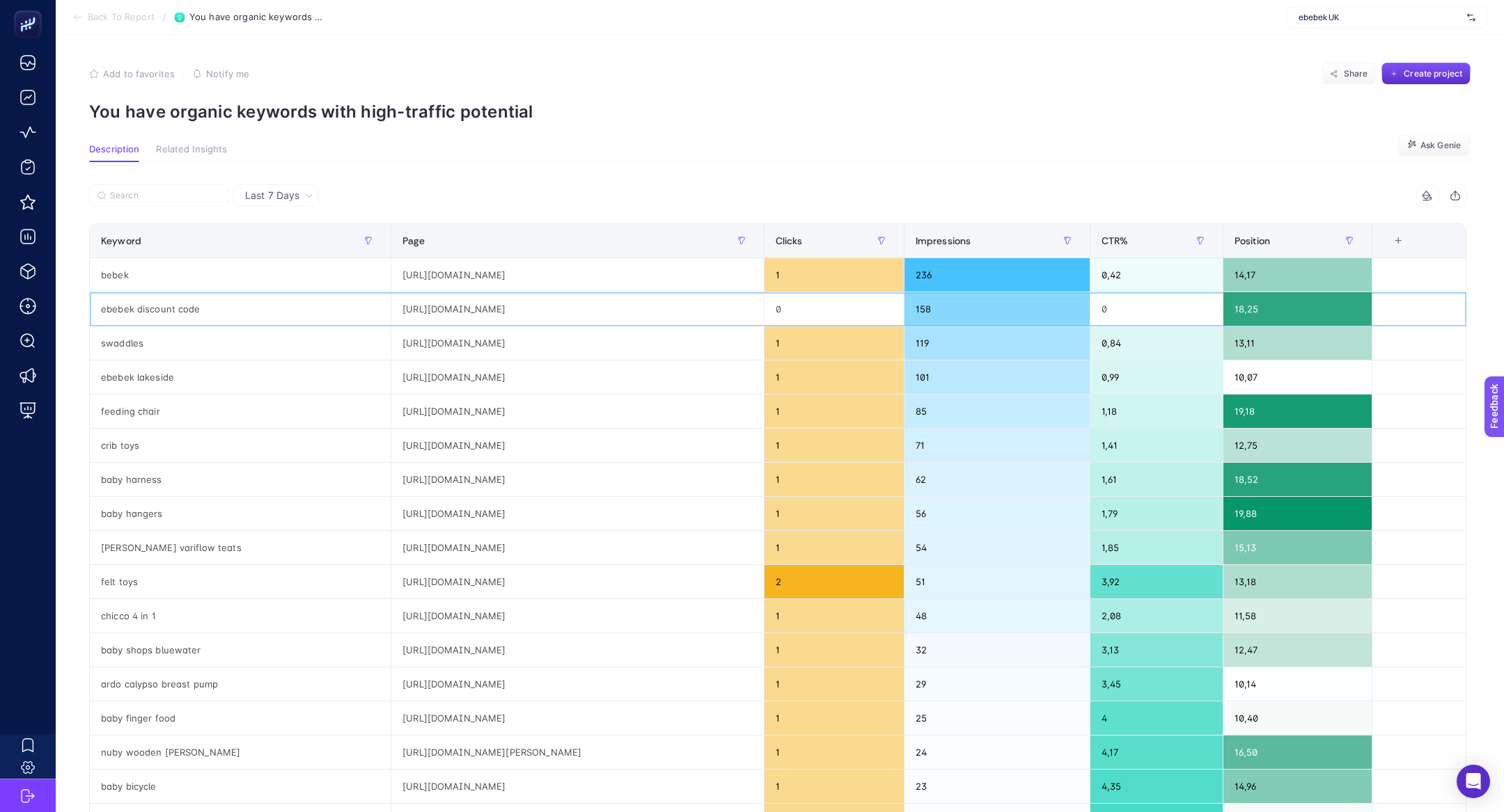
click at [121, 315] on div "ebebek discount code" at bounding box center [240, 309] width 300 height 33
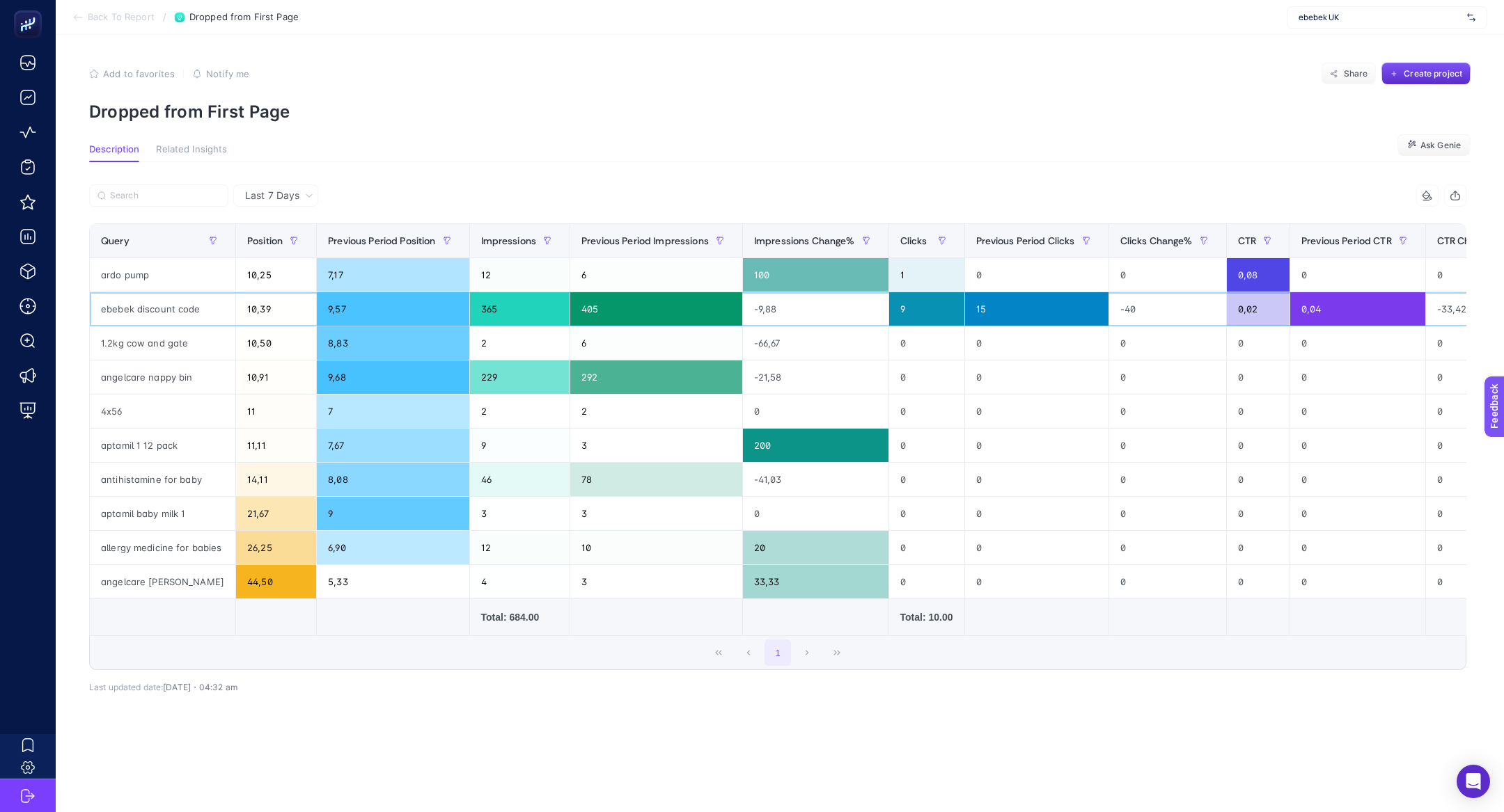
click at [188, 310] on div "ebebek discount code" at bounding box center [162, 309] width 145 height 33
drag, startPoint x: 359, startPoint y: 315, endPoint x: 328, endPoint y: 314, distance: 31.0
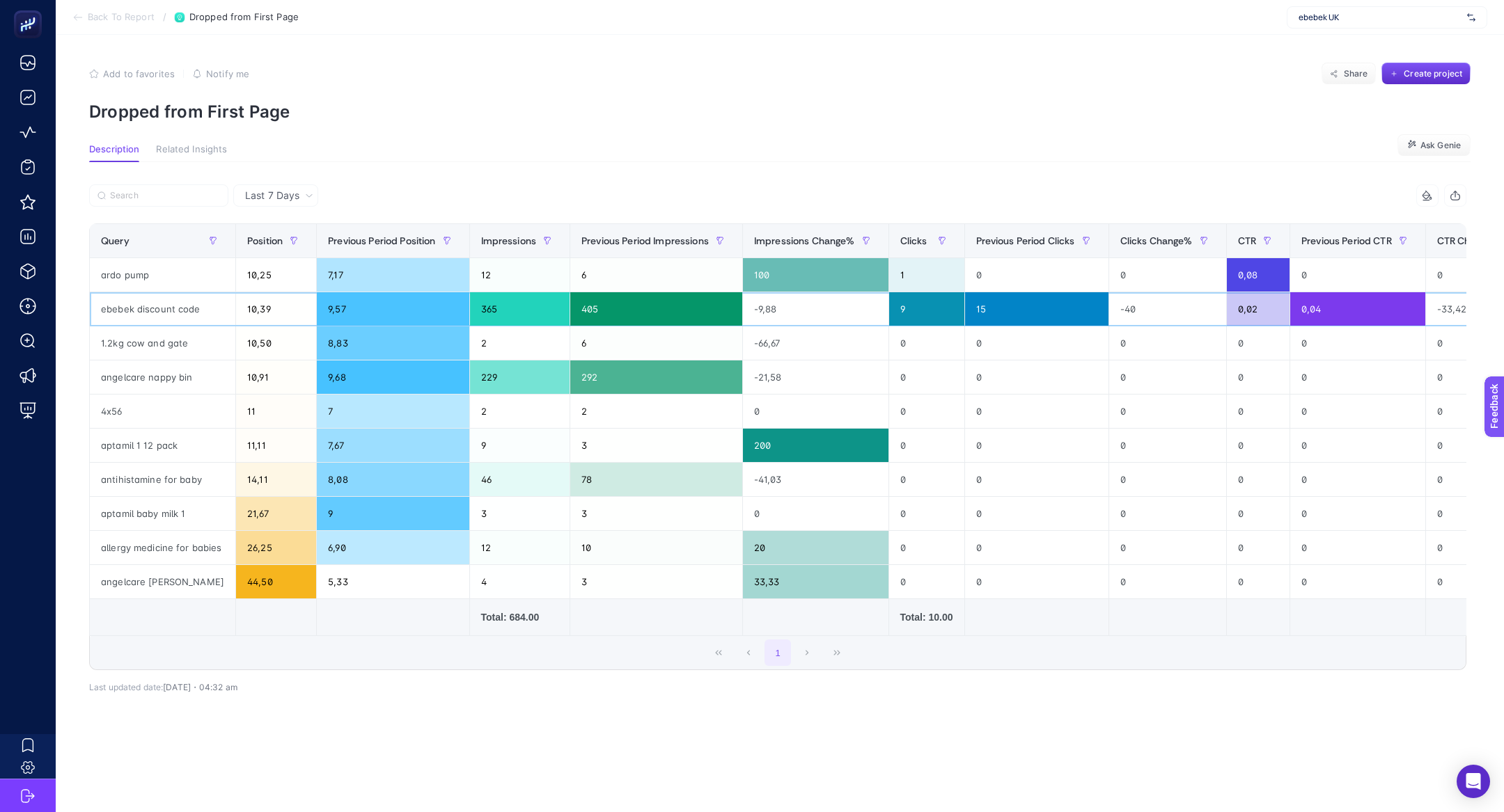
click at [328, 314] on div "9,57" at bounding box center [393, 309] width 152 height 33
drag, startPoint x: 109, startPoint y: 309, endPoint x: 133, endPoint y: 308, distance: 24.0
click at [135, 308] on div "ebebek discount code" at bounding box center [162, 309] width 145 height 33
click at [133, 308] on div "ebebek discount code" at bounding box center [162, 309] width 145 height 33
click at [118, 417] on div "4x56" at bounding box center [162, 411] width 145 height 33
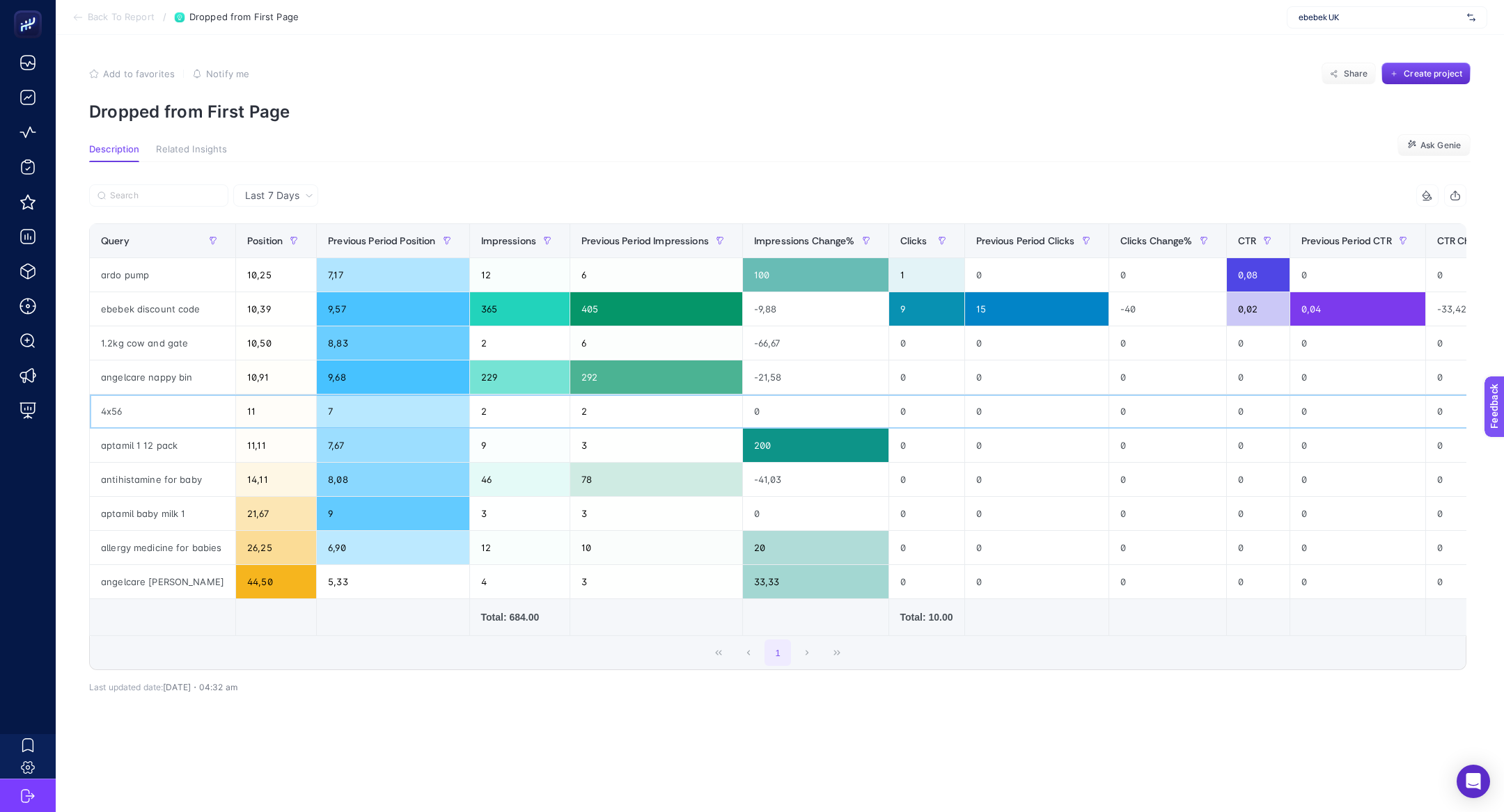
click at [118, 417] on div "4x56" at bounding box center [162, 411] width 145 height 33
click at [109, 410] on div "4x56" at bounding box center [162, 411] width 145 height 33
click at [113, 415] on div "4x56" at bounding box center [162, 411] width 145 height 33
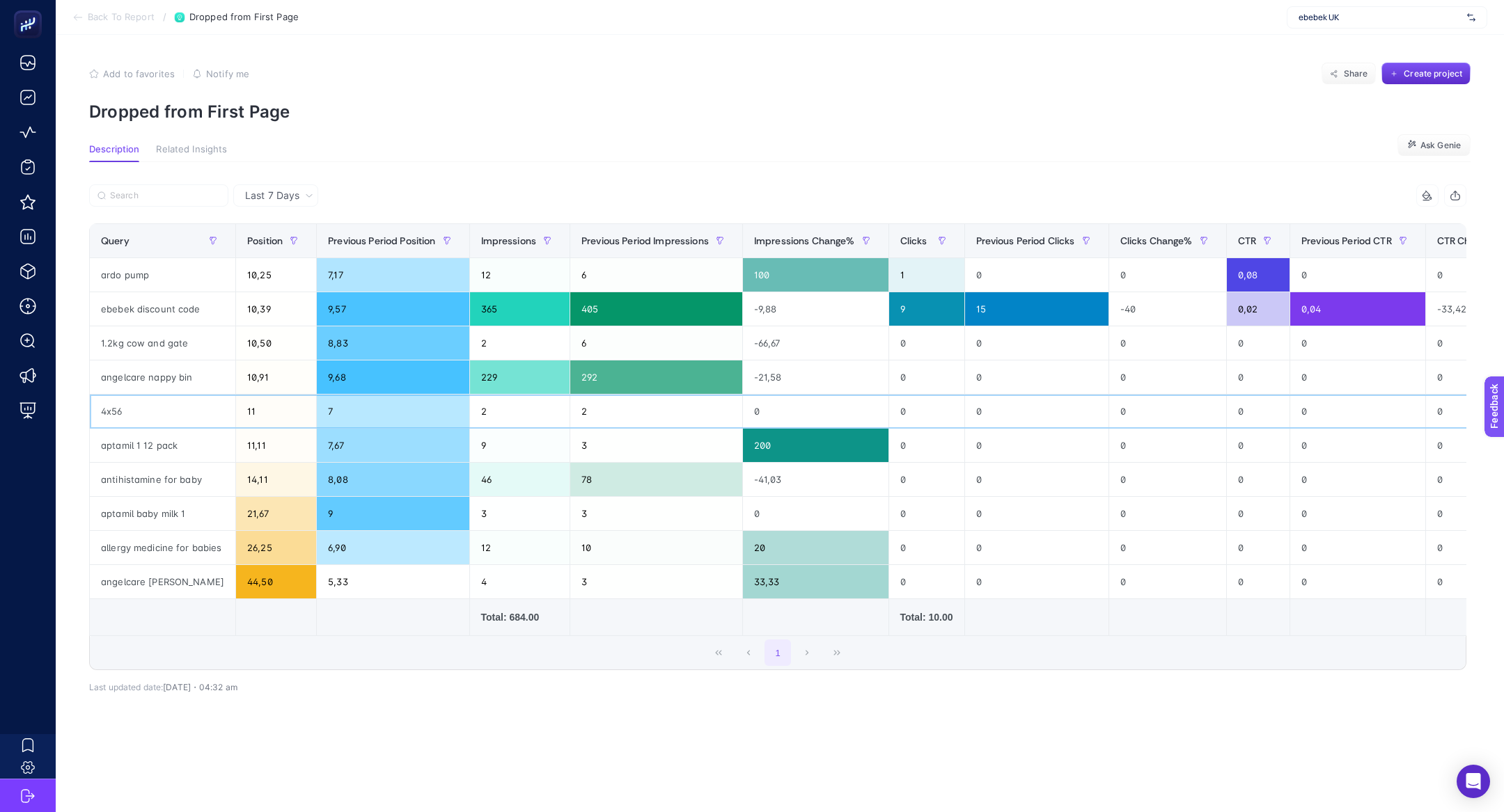
click at [113, 415] on div "4x56" at bounding box center [162, 411] width 145 height 33
click at [154, 389] on div "angelcare nappy bin" at bounding box center [162, 377] width 145 height 33
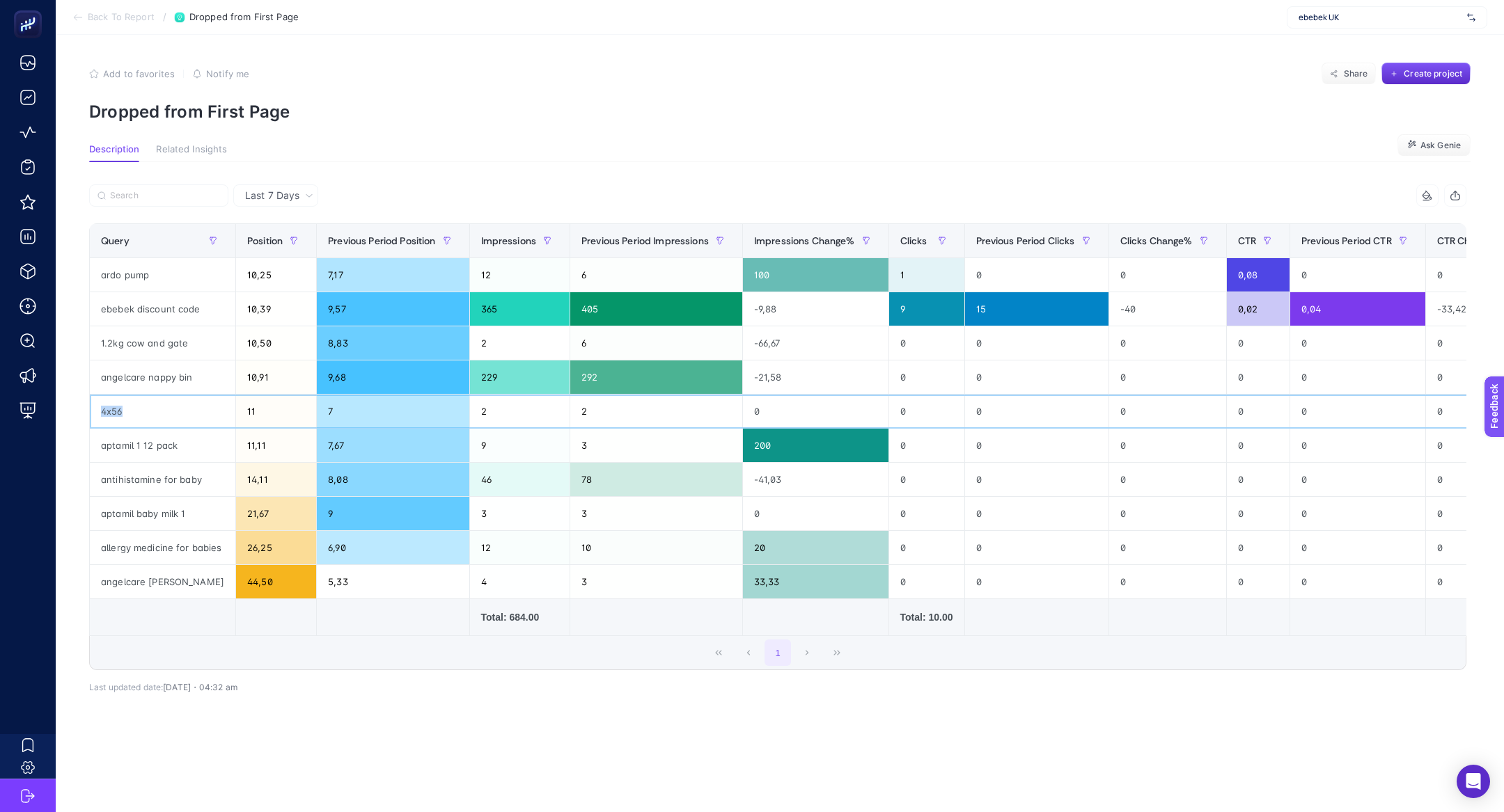
drag, startPoint x: 186, startPoint y: 407, endPoint x: 94, endPoint y: 401, distance: 92.2
click at [96, 403] on div "4x56" at bounding box center [162, 411] width 145 height 33
click at [136, 429] on div "aptamil 1 12 pack" at bounding box center [162, 445] width 145 height 33
click at [138, 422] on div "4x56" at bounding box center [162, 411] width 145 height 33
click at [157, 547] on div "allergy medicine for babies" at bounding box center [162, 548] width 145 height 33
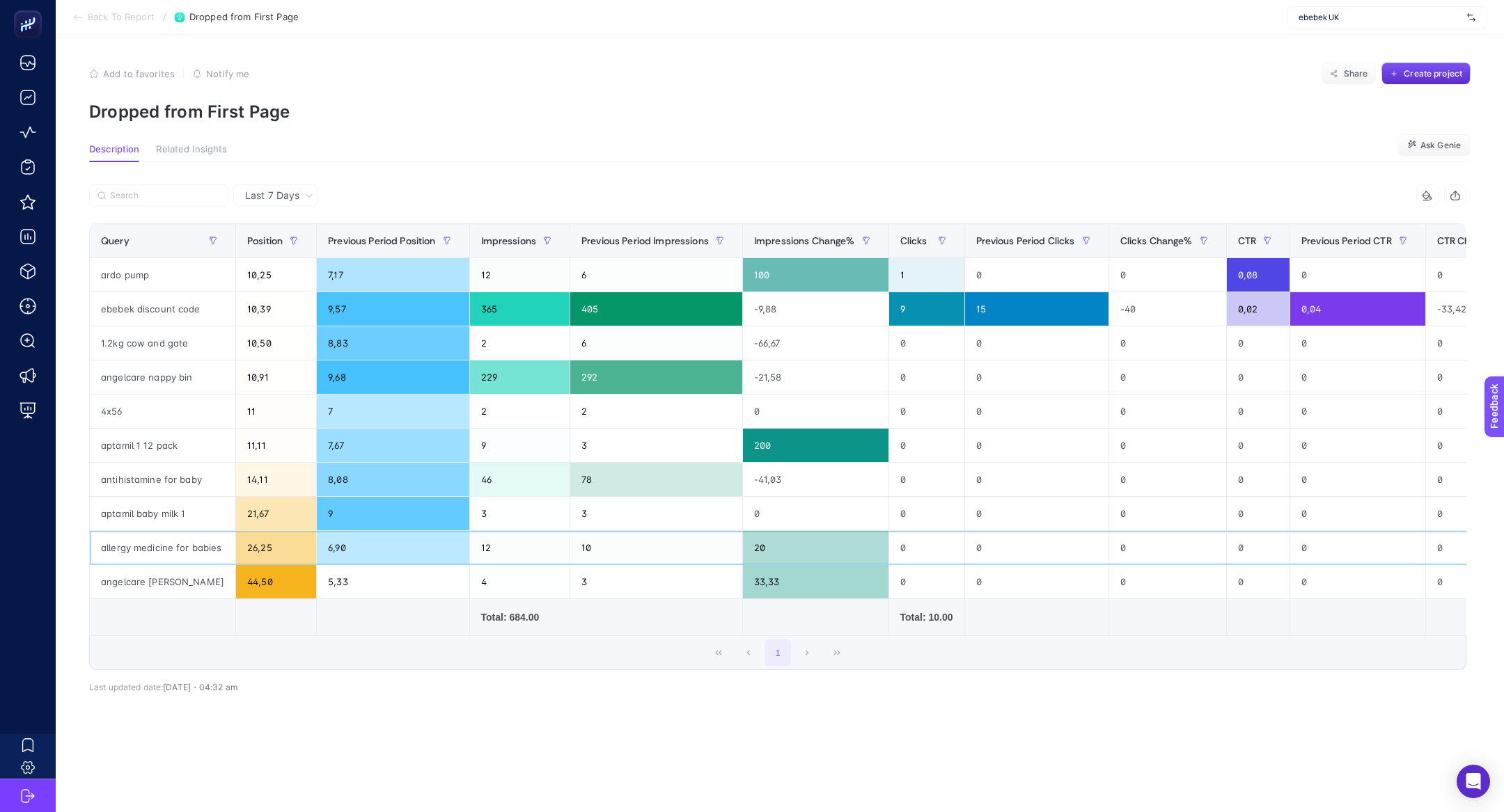
click at [157, 547] on div "allergy medicine for babies" at bounding box center [162, 548] width 145 height 33
click at [193, 339] on div "1.2kg cow and gate" at bounding box center [162, 343] width 145 height 33
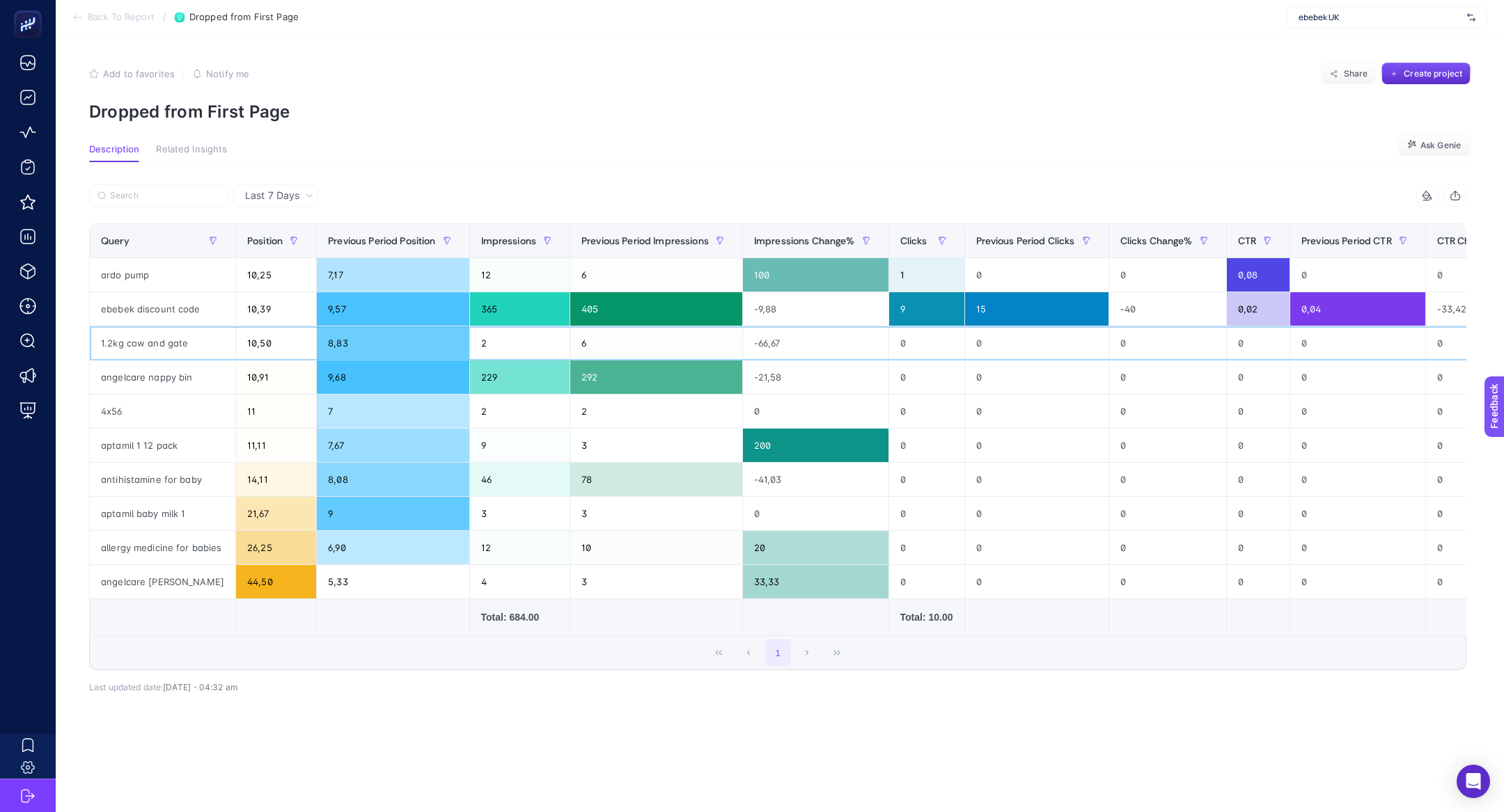
click at [193, 339] on div "1.2kg cow and gate" at bounding box center [162, 343] width 145 height 33
click at [153, 343] on div "1.2kg cow and gate" at bounding box center [162, 343] width 145 height 33
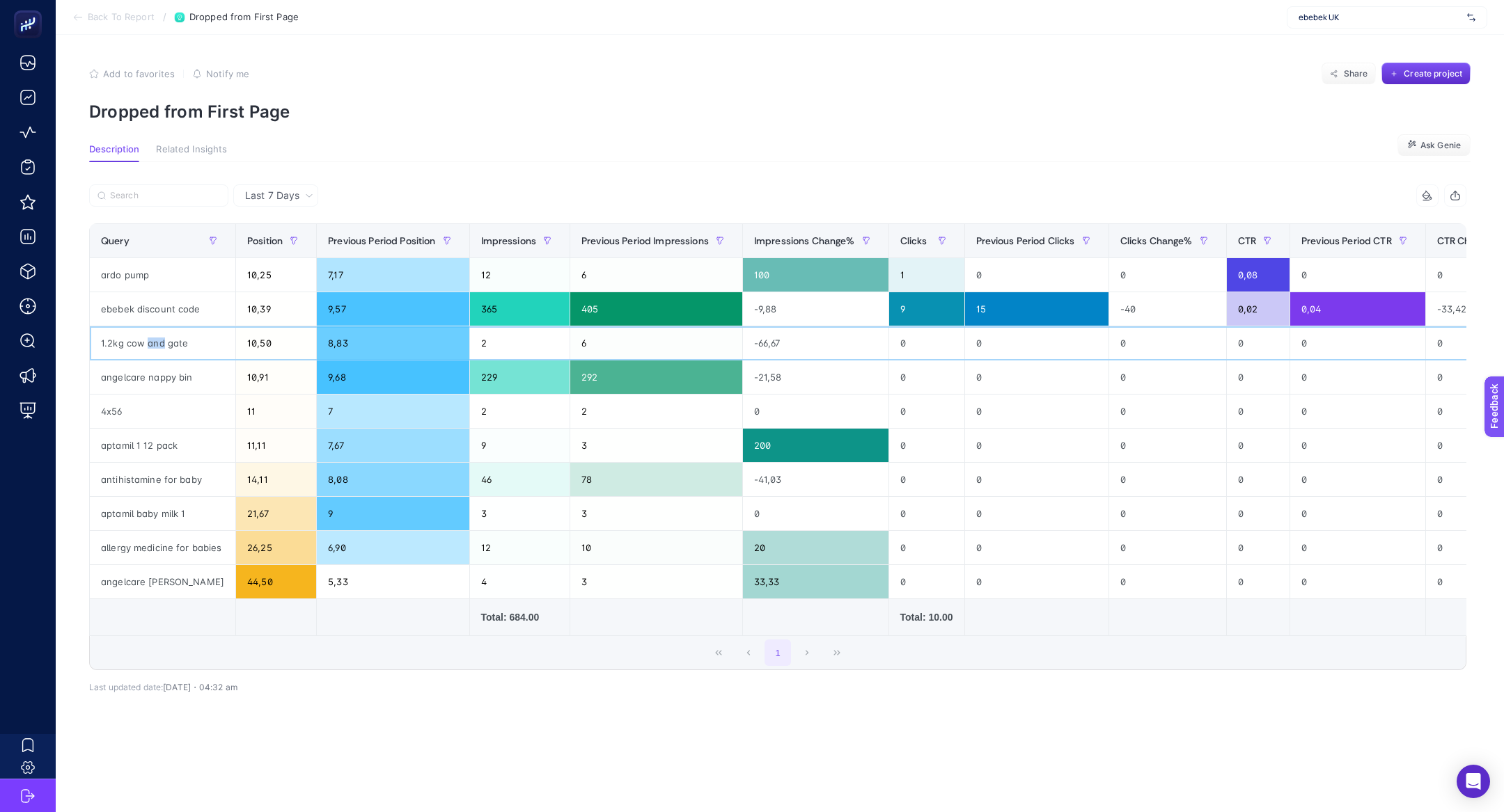
click at [153, 343] on div "1.2kg cow and gate" at bounding box center [162, 343] width 145 height 33
drag, startPoint x: 350, startPoint y: 345, endPoint x: 240, endPoint y: 344, distance: 110.0
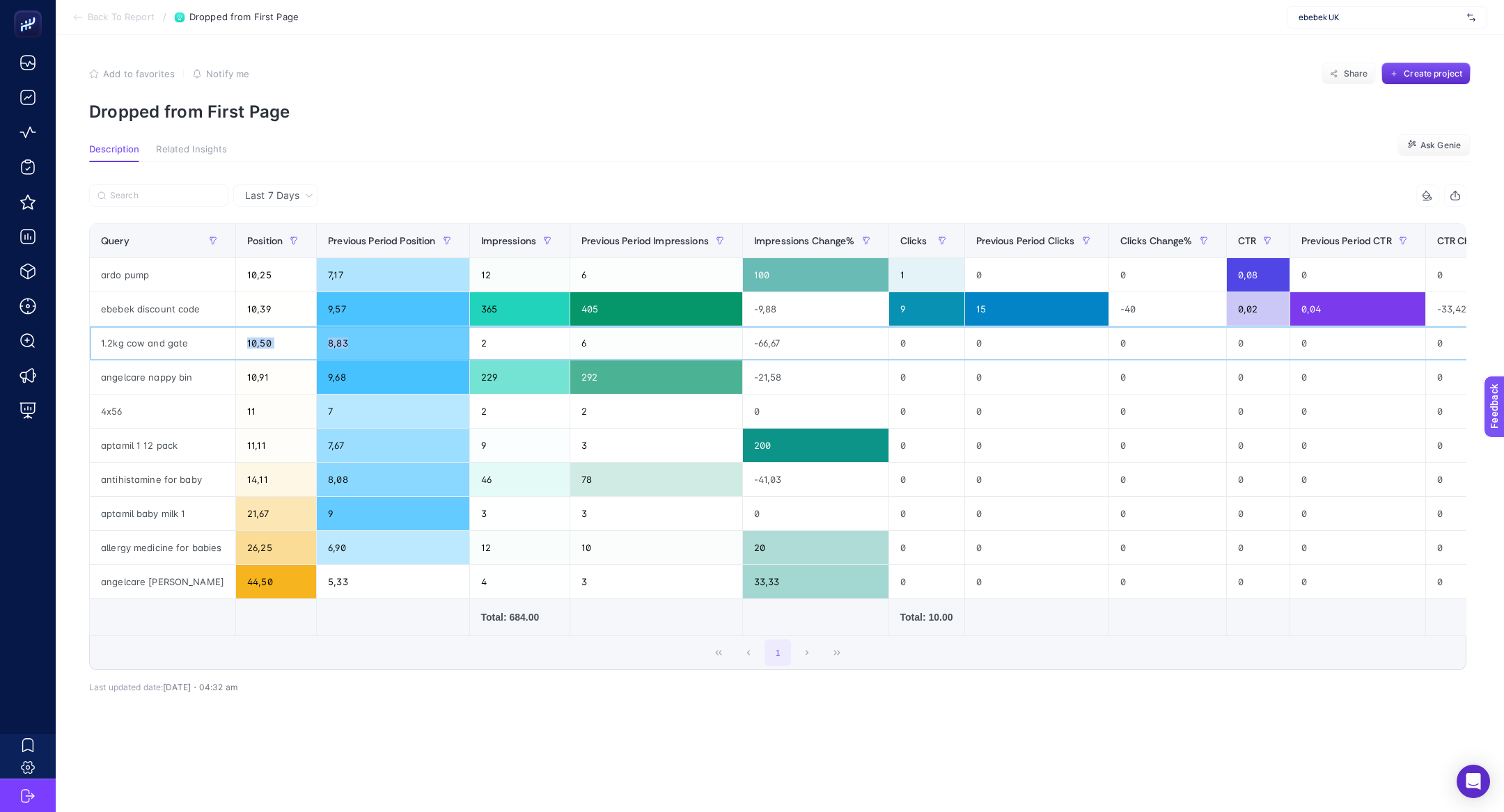
click at [240, 531] on tr "1.2kg cow and gate 10,50 8,83 2 6 -66,67 0 0 0 0 0 0" at bounding box center [838, 548] width 1496 height 34
drag, startPoint x: 362, startPoint y: 518, endPoint x: 323, endPoint y: 520, distance: 39.1
click at [358, 519] on div "9" at bounding box center [393, 514] width 152 height 33
drag, startPoint x: 264, startPoint y: 520, endPoint x: 225, endPoint y: 515, distance: 39.3
click at [225, 515] on tr "aptamil baby milk 1 21,67 9 3 3 0 0 0 0 0 0 0" at bounding box center [838, 514] width 1496 height 34
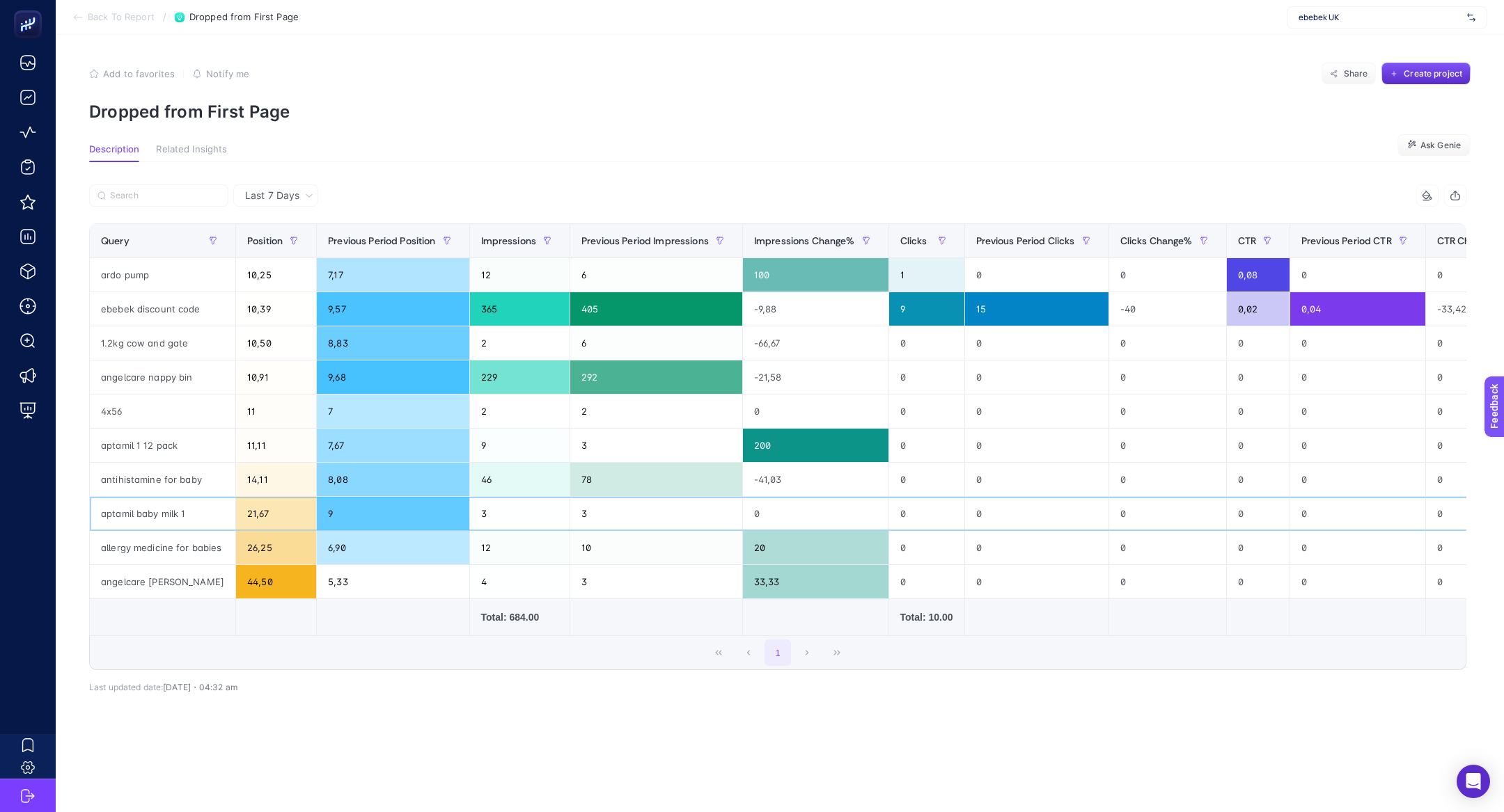
click at [155, 521] on div "aptamil baby milk 1" at bounding box center [162, 514] width 145 height 33
click at [258, 505] on div "21,67" at bounding box center [276, 514] width 80 height 33
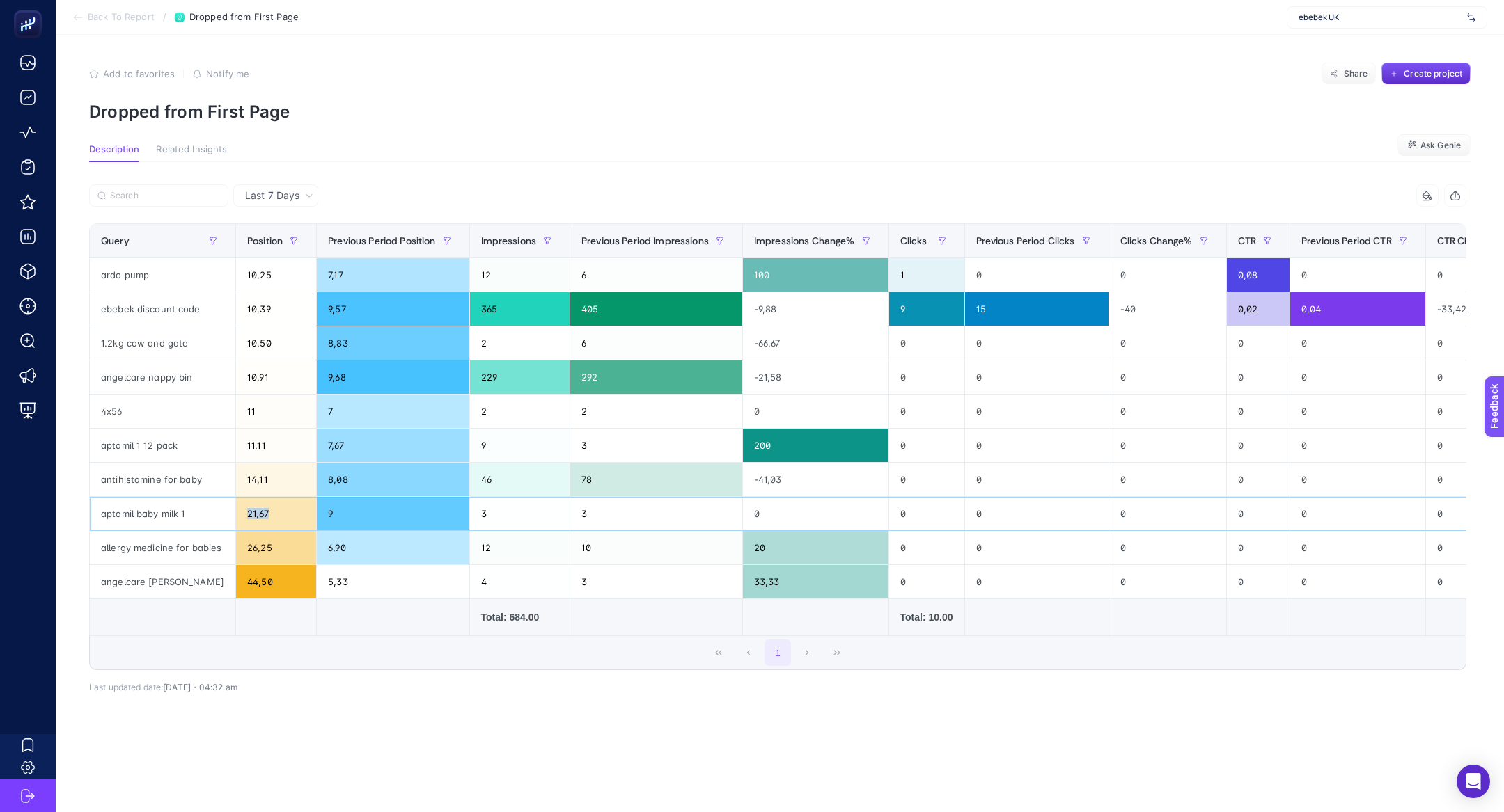
click at [258, 505] on div "21,67" at bounding box center [276, 514] width 80 height 33
click at [148, 505] on div "aptamil baby milk 1" at bounding box center [162, 514] width 145 height 33
